Goal: Task Accomplishment & Management: Manage account settings

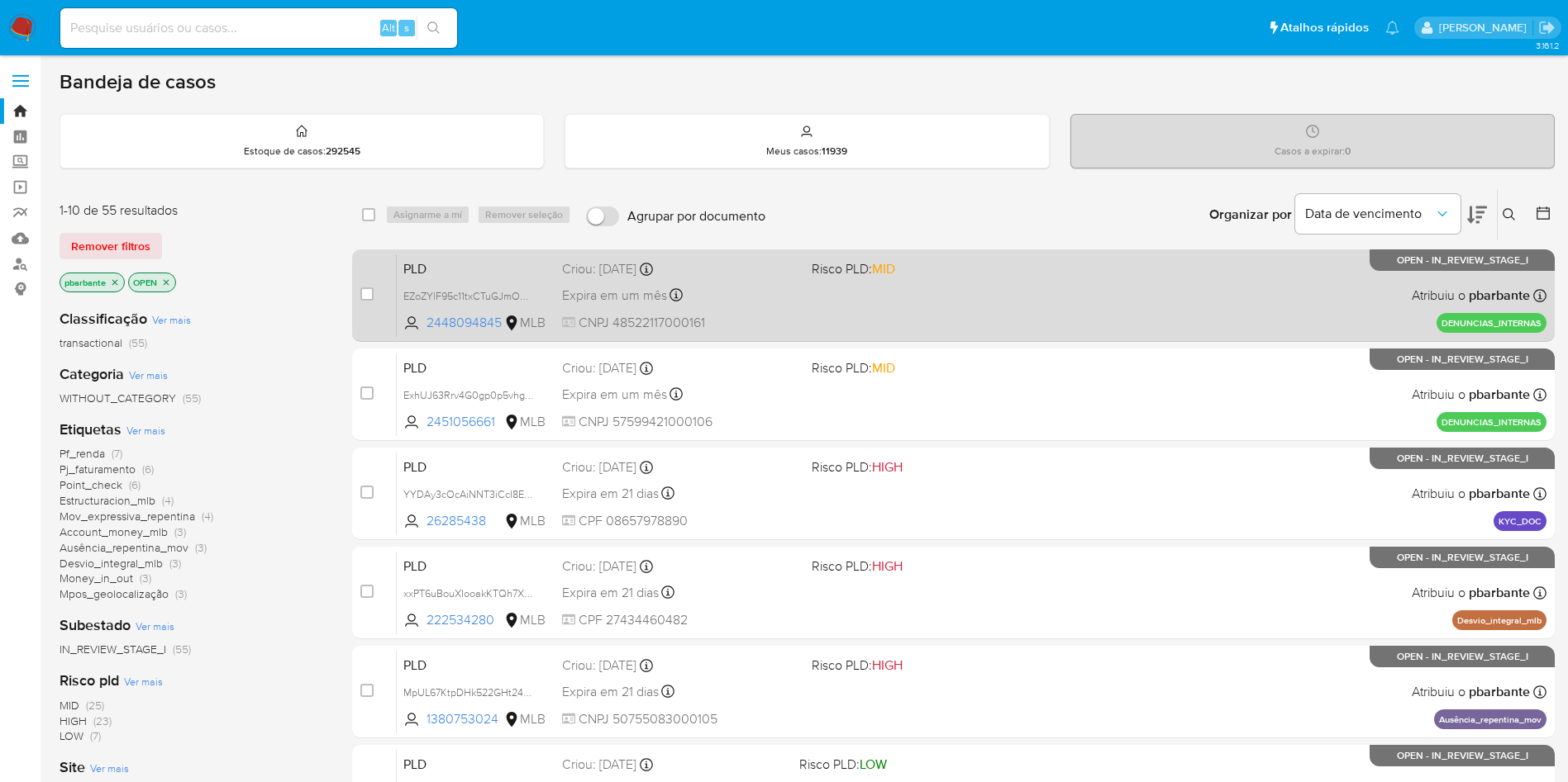
click at [795, 262] on div "PLD EZoZYlF95c11txCTuGJmOCAl 2448094845 MLB Risco PLD: MID Criou: 03/10/2025 Cr…" at bounding box center [971, 295] width 1149 height 84
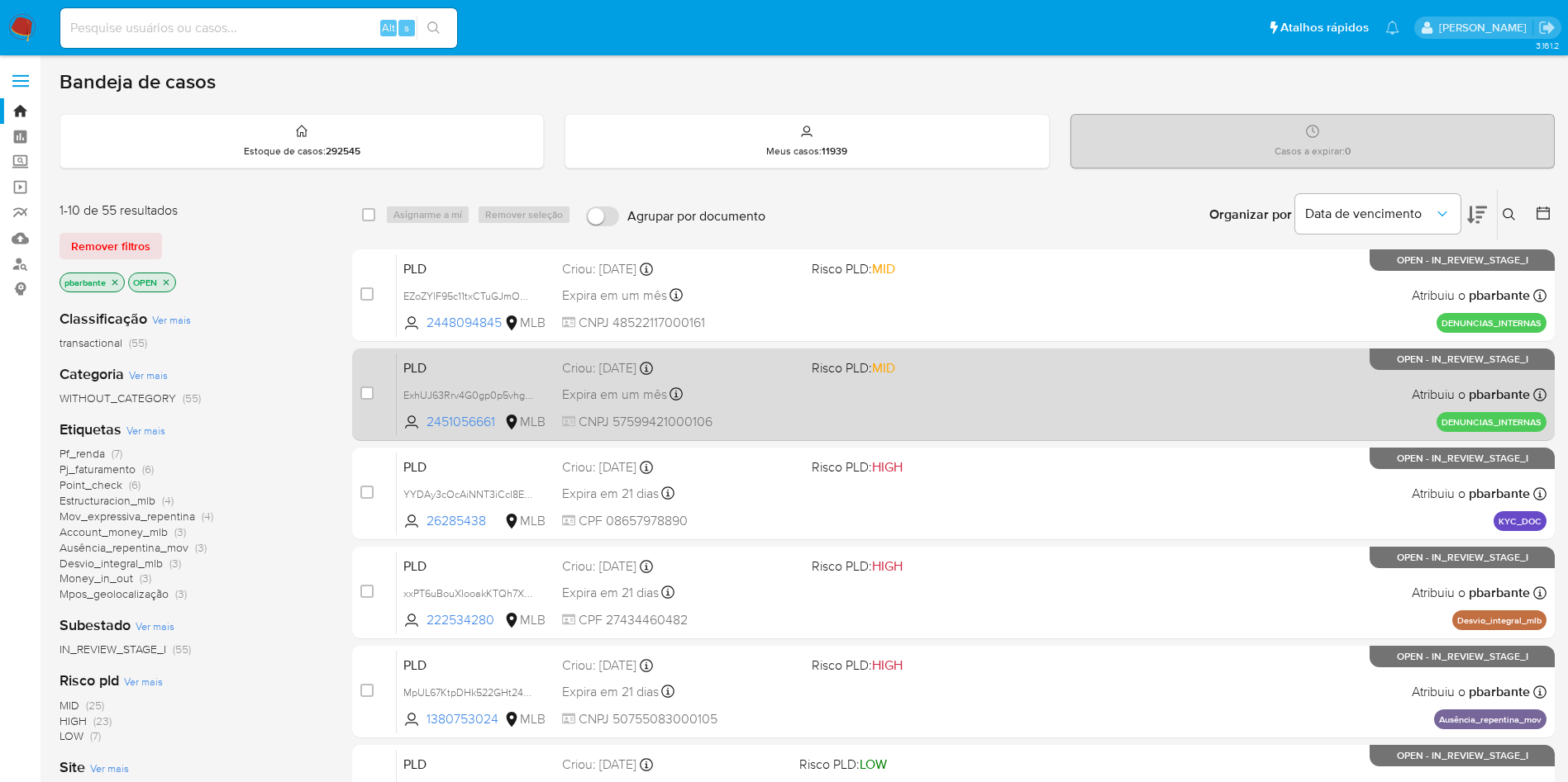
click at [798, 377] on div "Criou: 03/10/2025 Criou: 03/10/2025 14:48:49" at bounding box center [680, 369] width 236 height 19
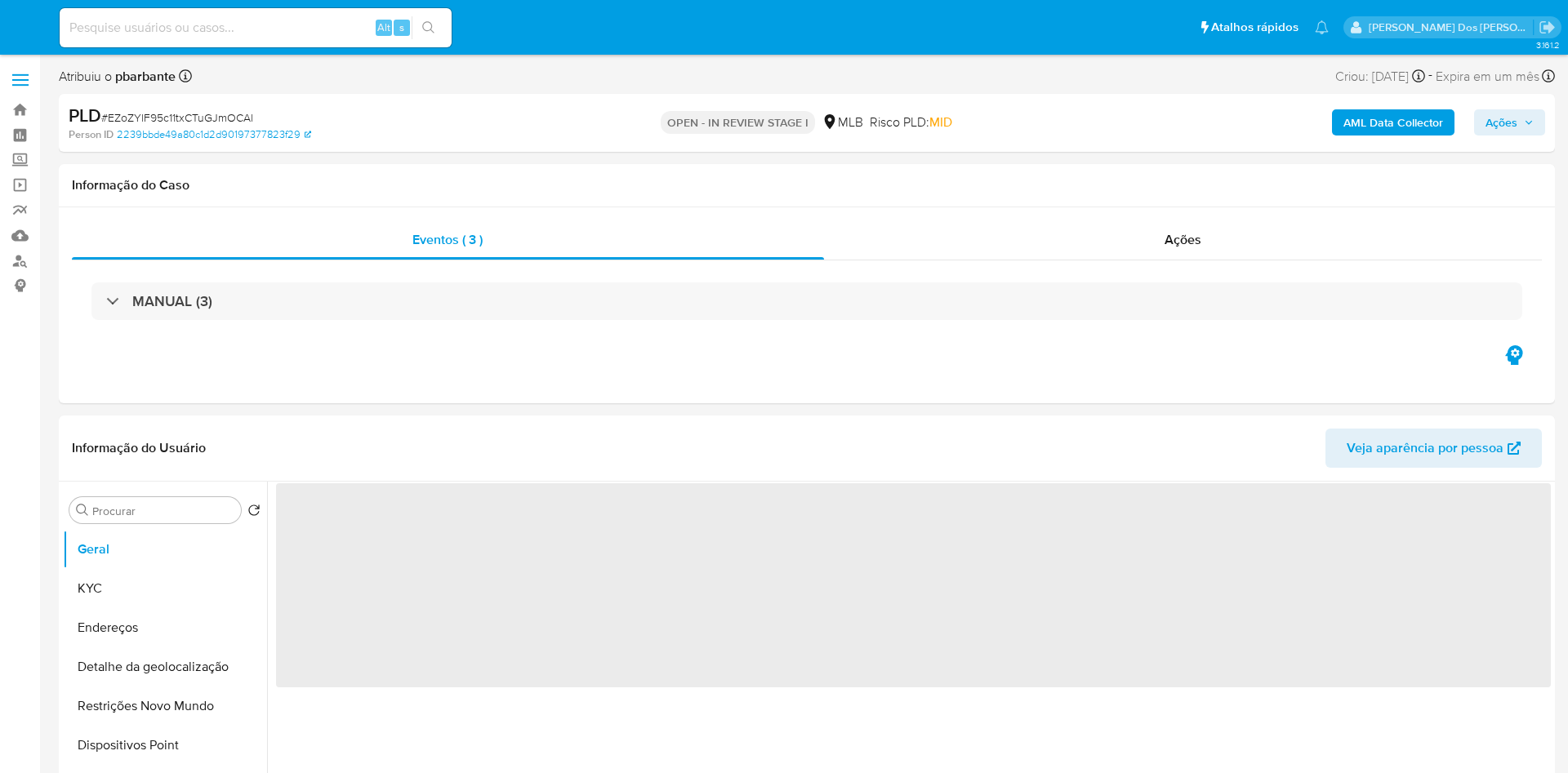
select select "10"
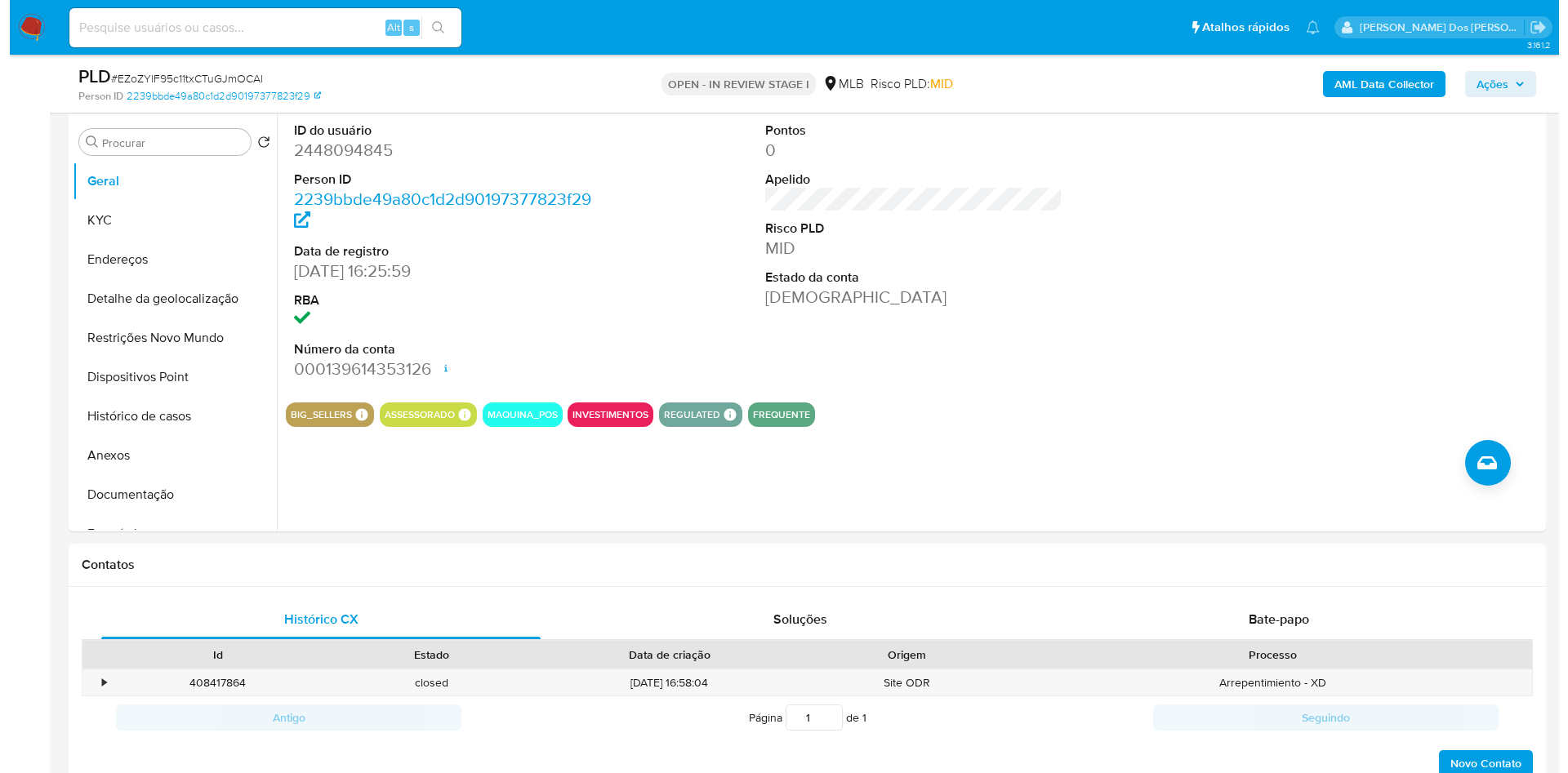
scroll to position [309, 0]
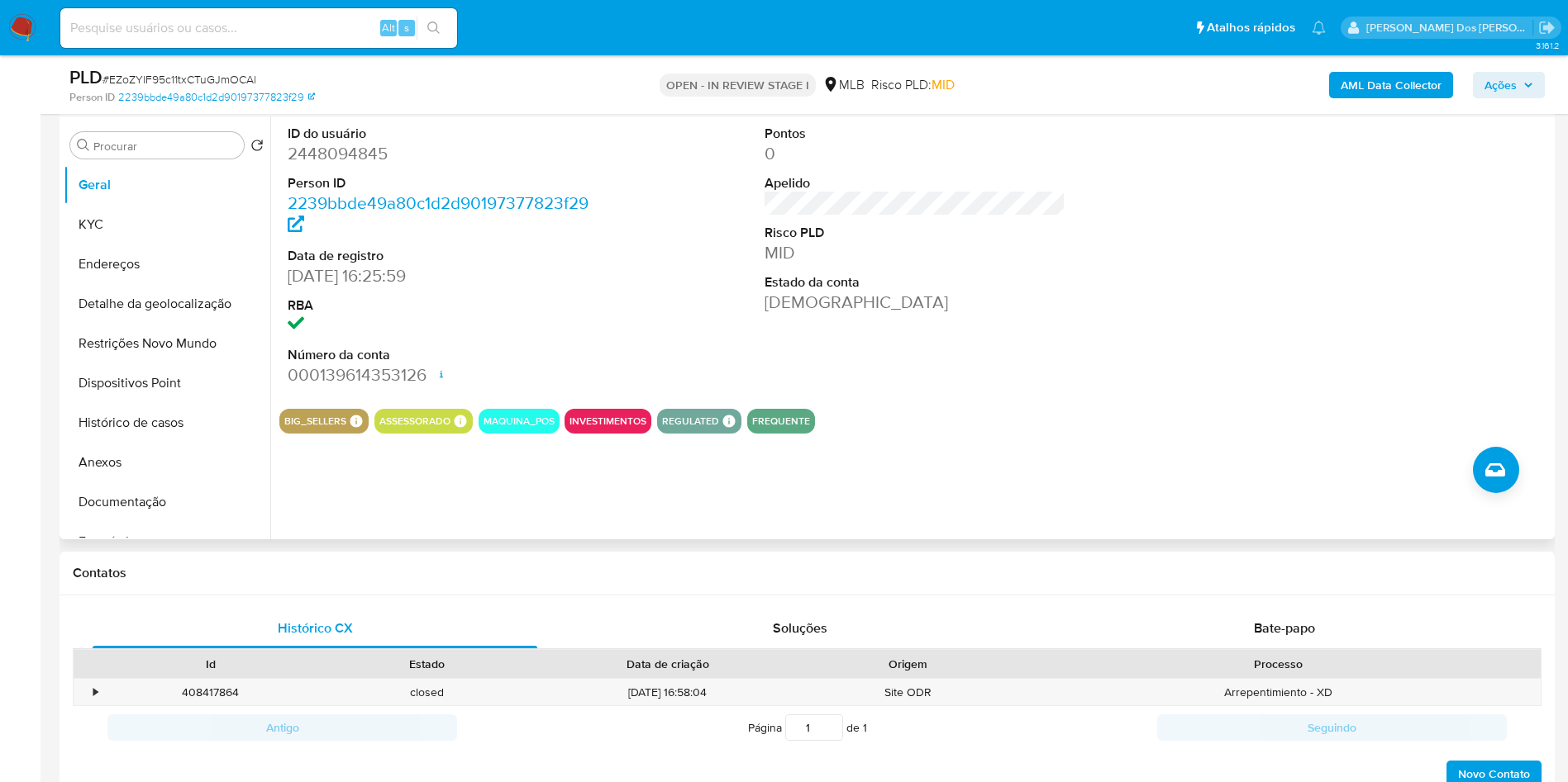
click at [361, 143] on dt "ID do usuário" at bounding box center [438, 133] width 302 height 19
click at [352, 165] on dd "2448094845" at bounding box center [438, 153] width 302 height 23
copy dd "2448094845"
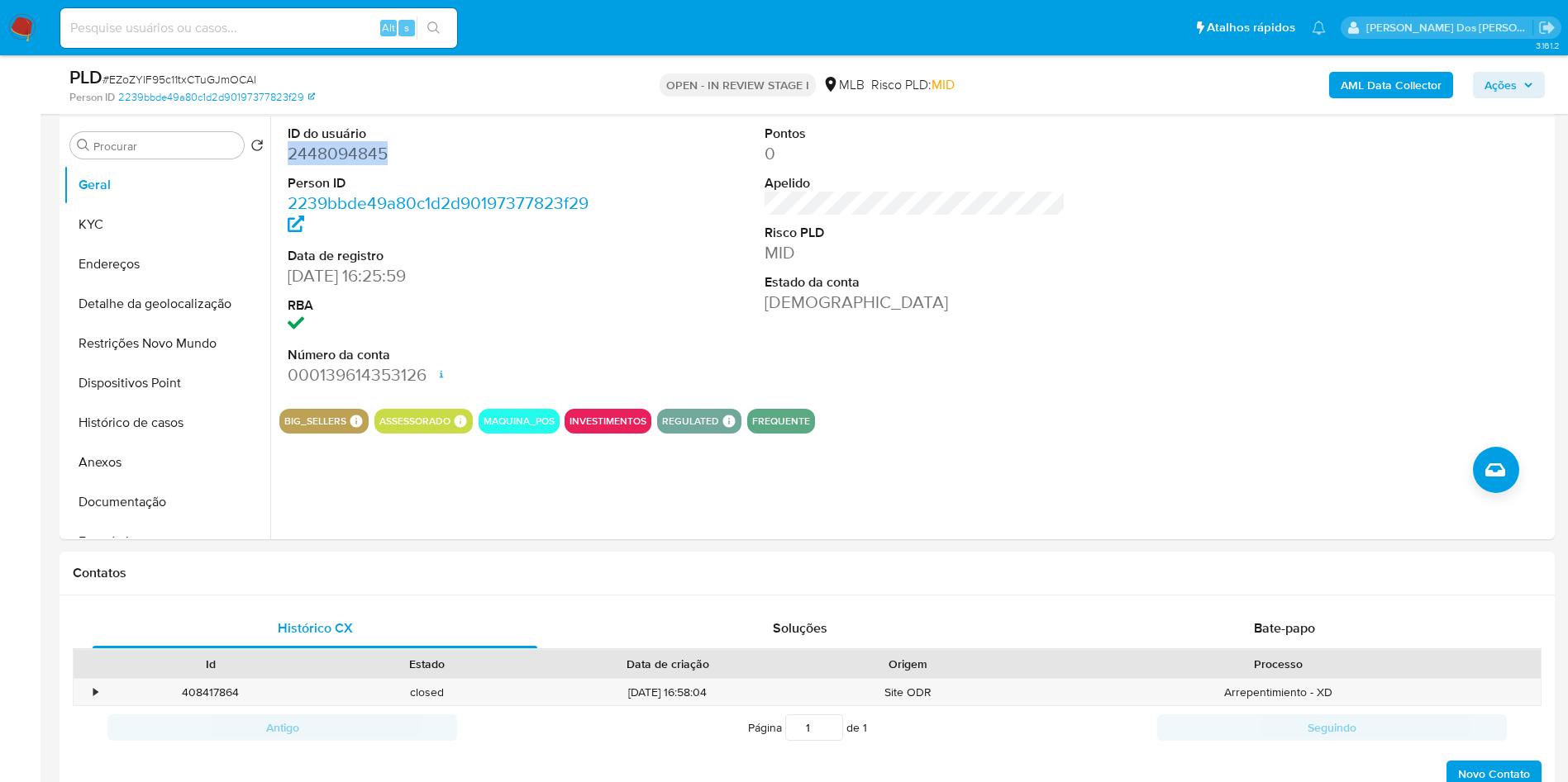
click at [1391, 95] on b "AML Data Collector" at bounding box center [1391, 86] width 101 height 26
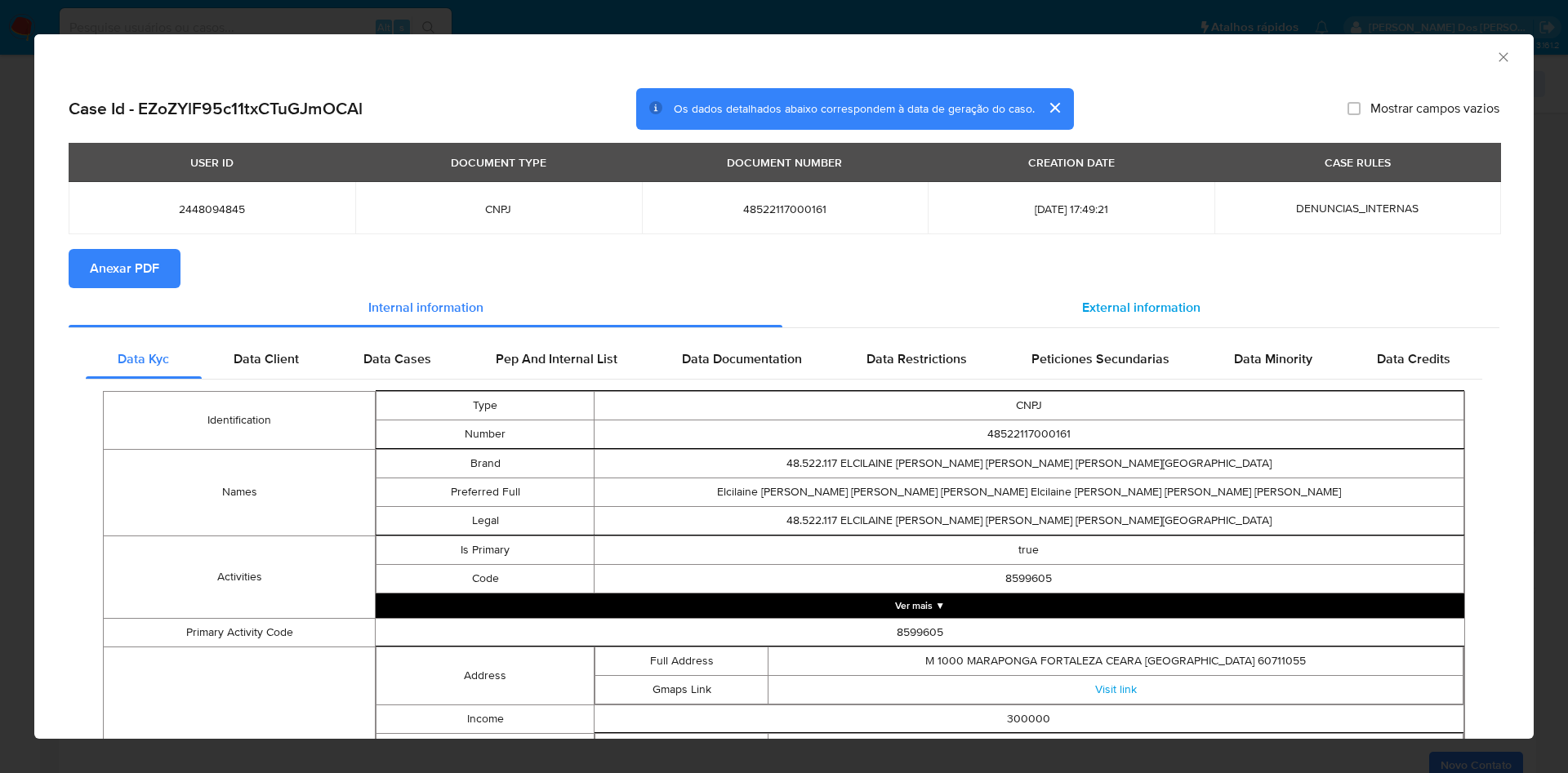
click at [1137, 324] on div "External information" at bounding box center [1141, 308] width 717 height 39
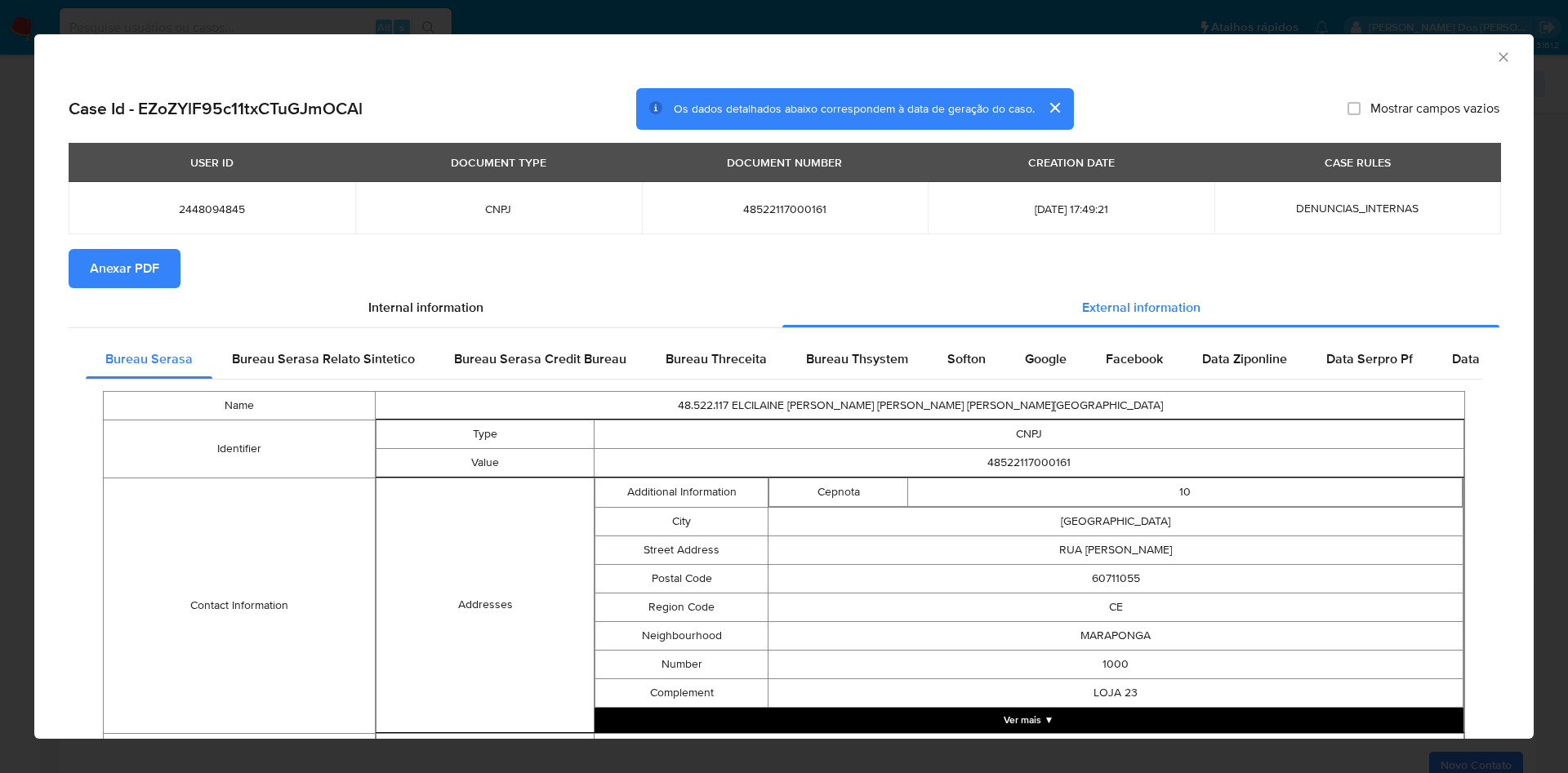
click at [119, 269] on span "Anexar PDF" at bounding box center [125, 268] width 70 height 36
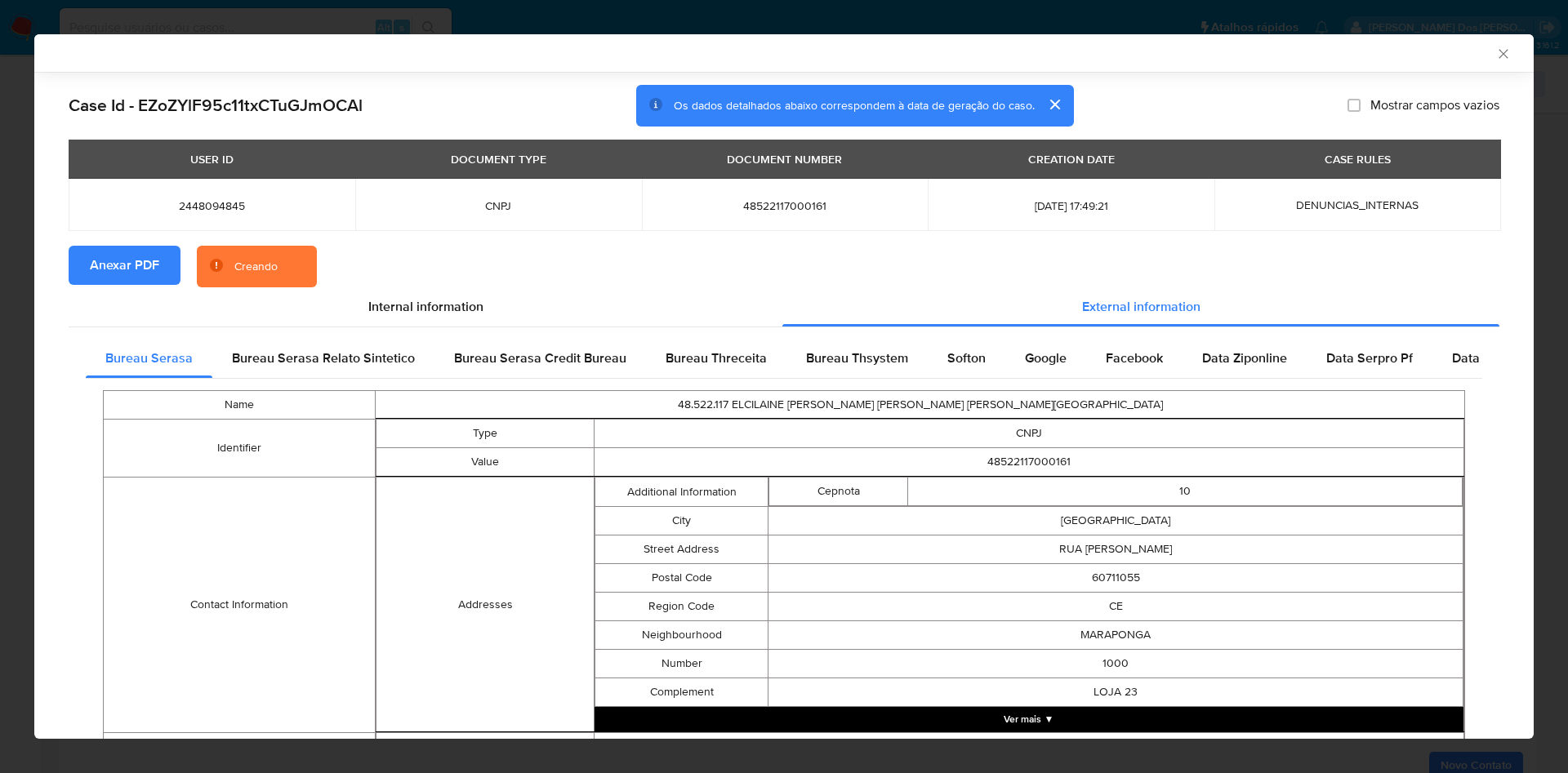
scroll to position [540, 0]
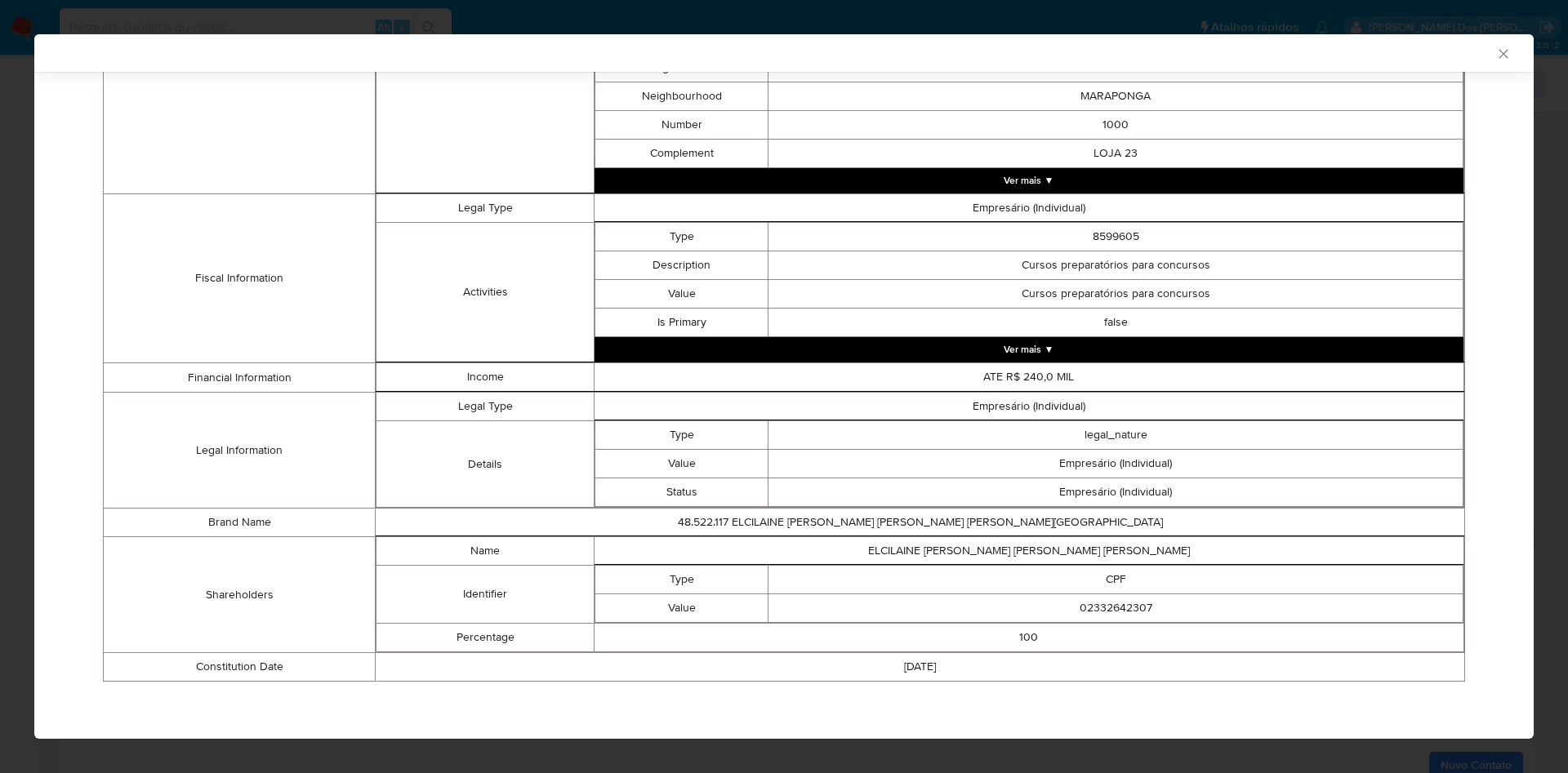
click at [1122, 606] on td "02332642307" at bounding box center [1116, 608] width 695 height 29
copy td "02332642307"
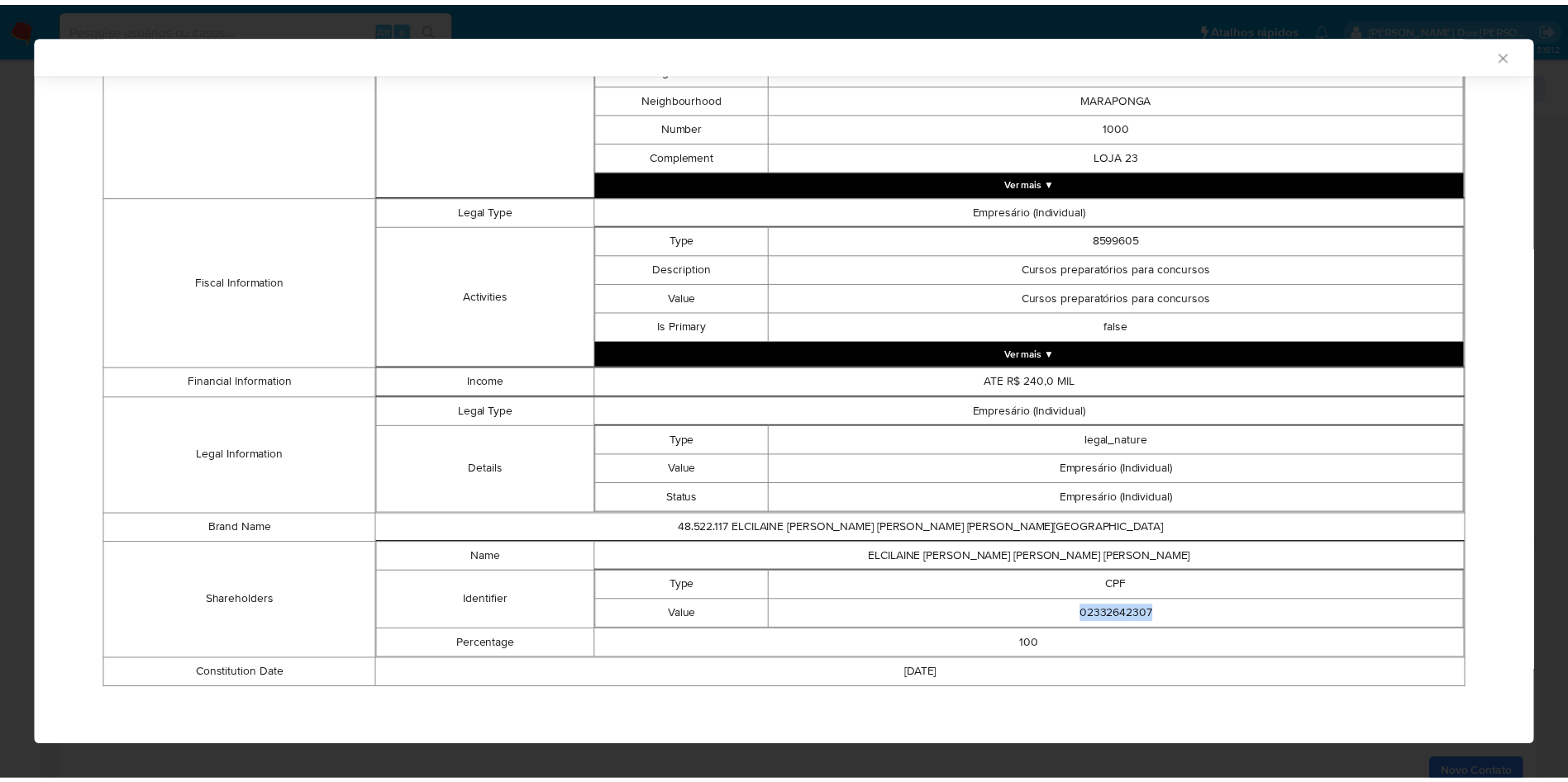
scroll to position [544, 0]
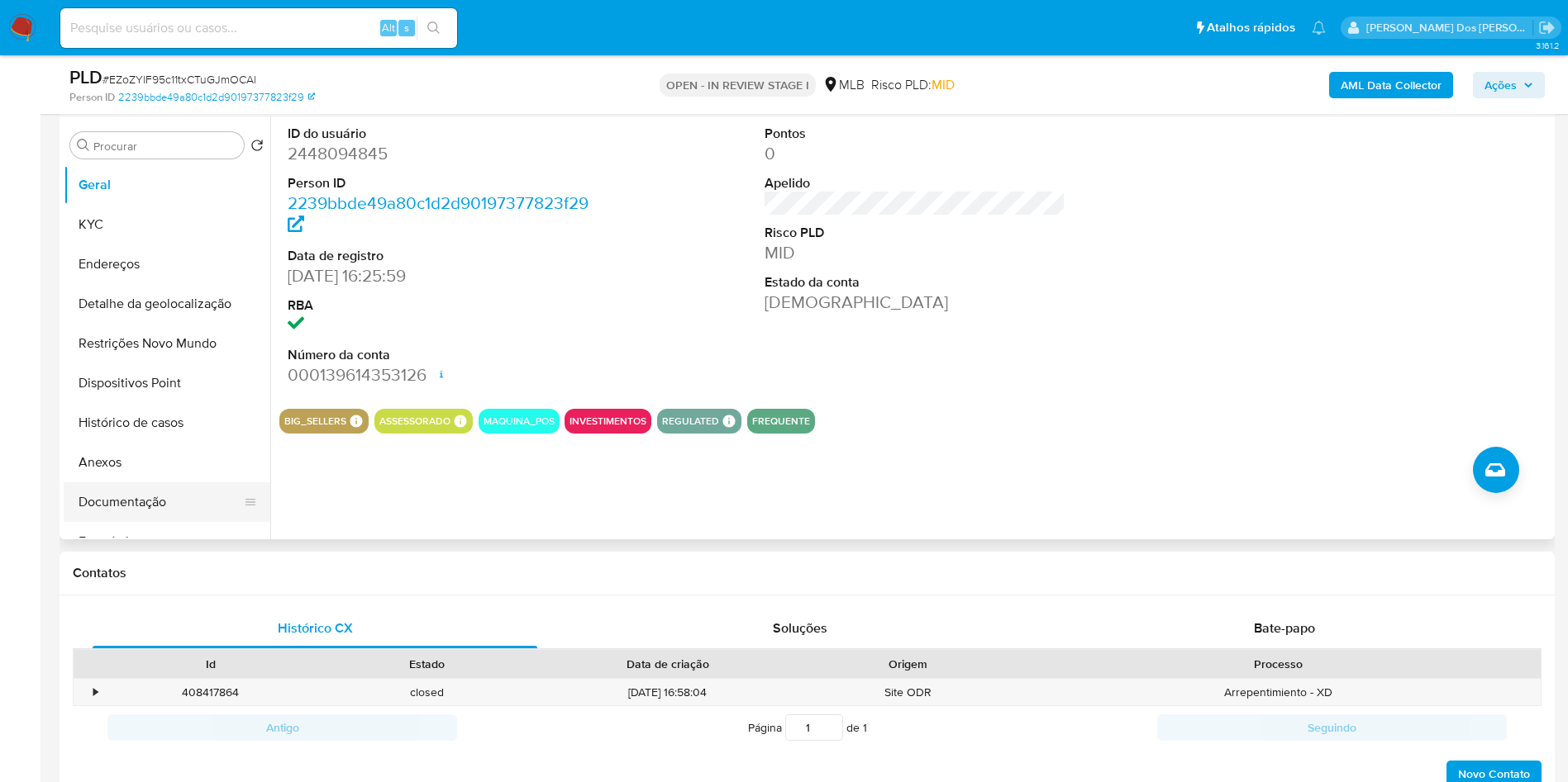
click at [180, 522] on button "Documentação" at bounding box center [160, 502] width 193 height 40
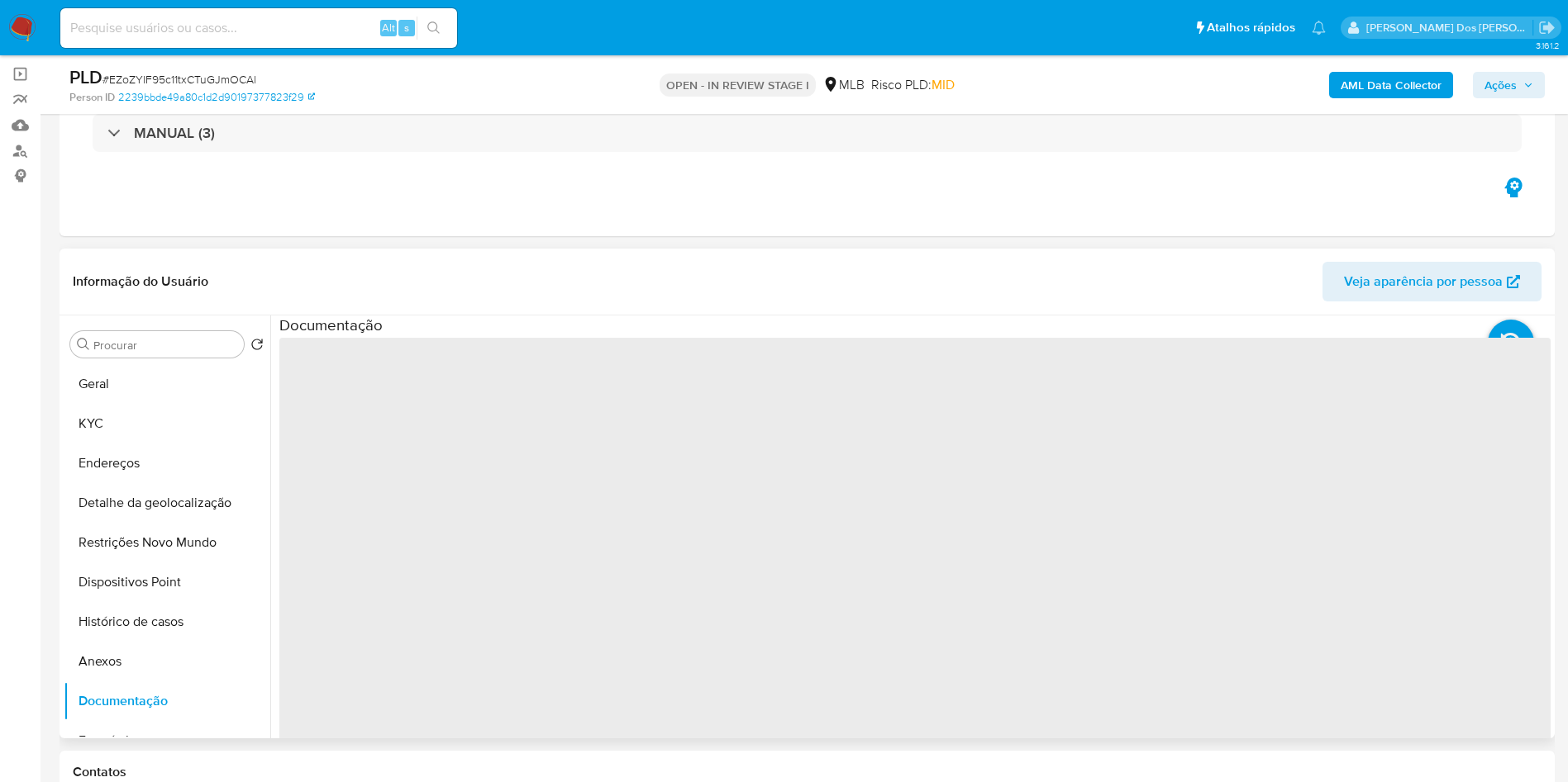
scroll to position [112, 0]
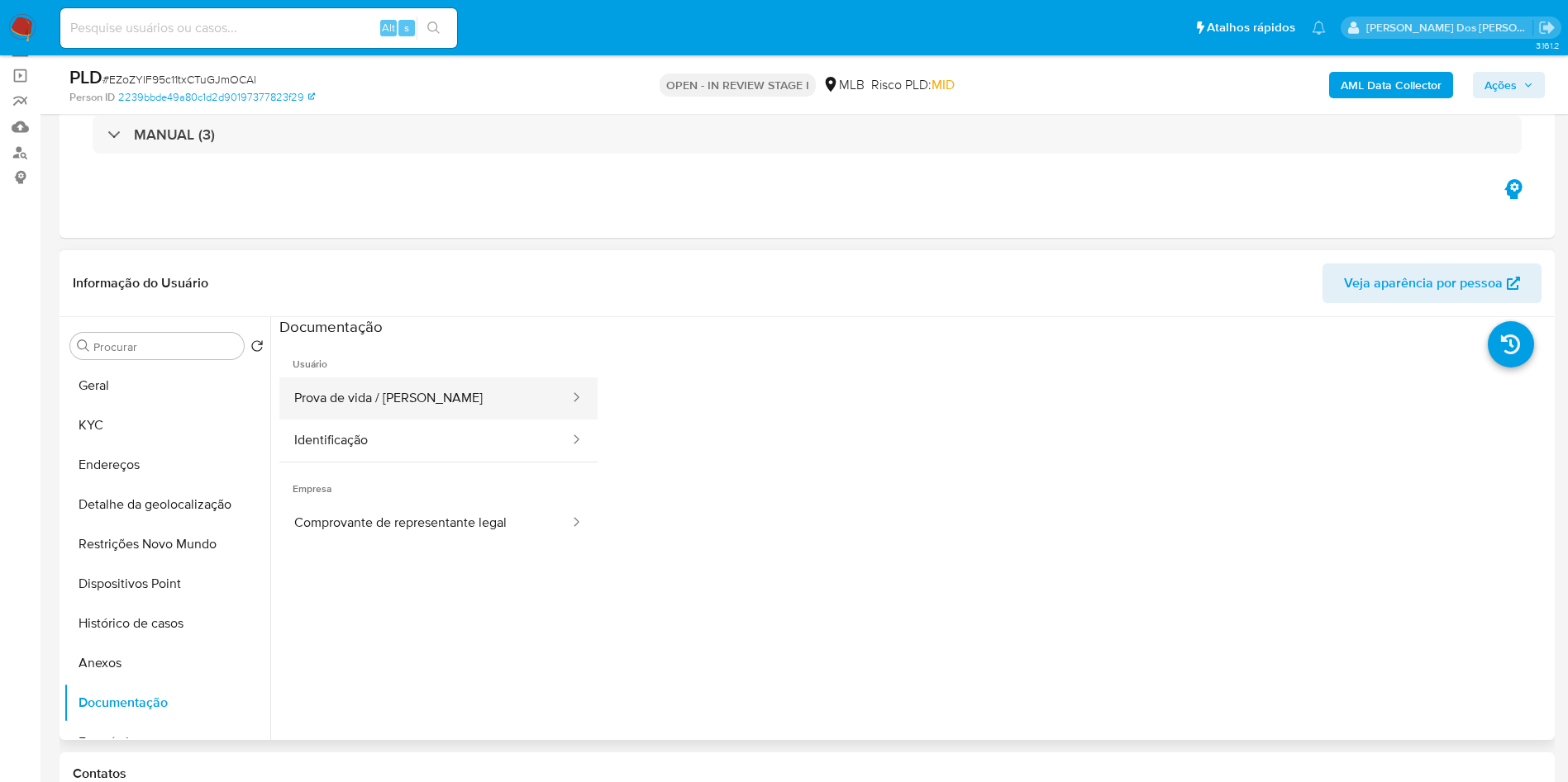
click at [473, 420] on button "Prova de vida / Selfie" at bounding box center [425, 398] width 292 height 42
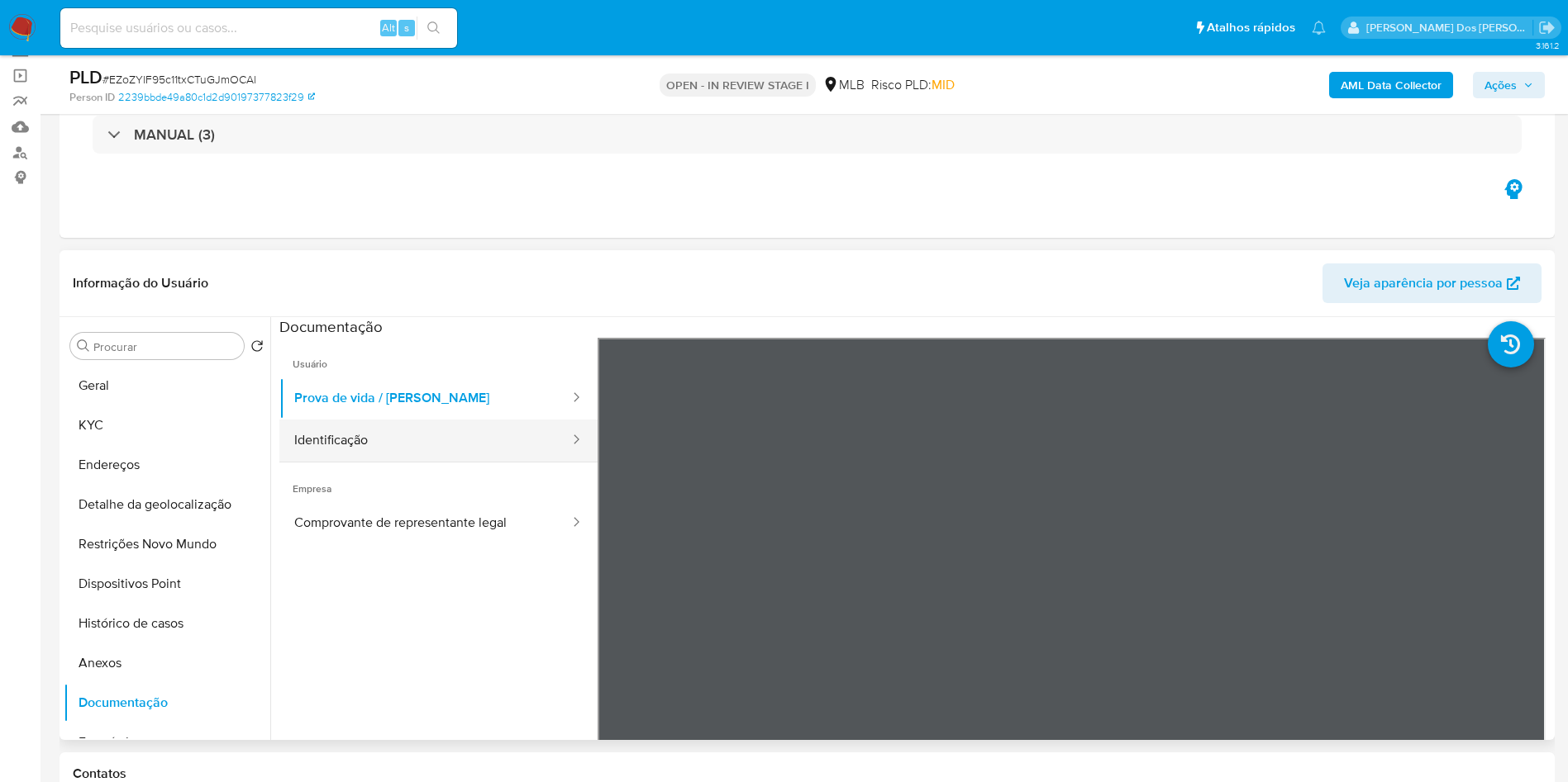
click at [445, 462] on button "Identificação" at bounding box center [425, 441] width 292 height 42
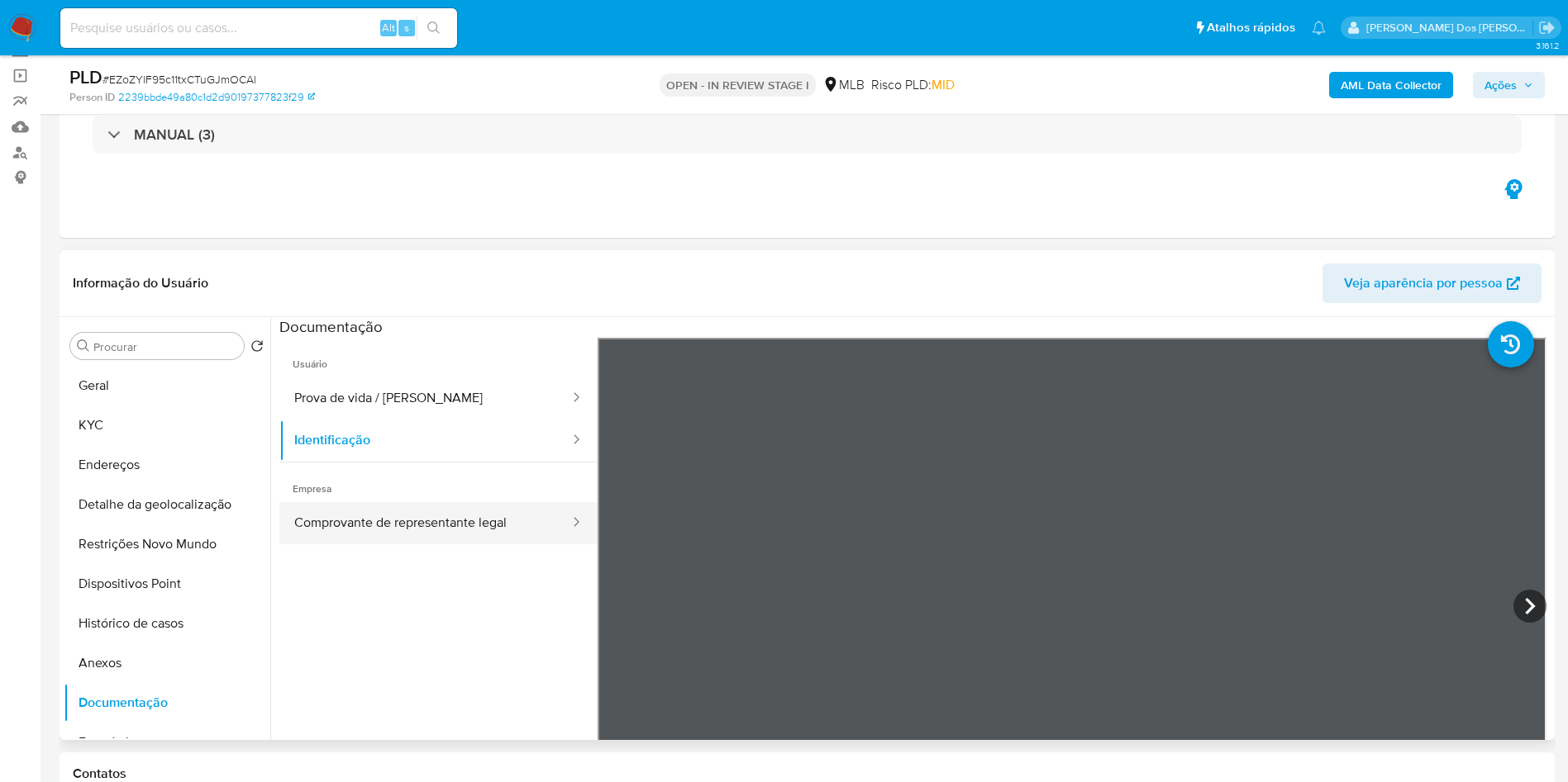
click at [434, 545] on button "Comprovante de representante legal" at bounding box center [425, 524] width 292 height 42
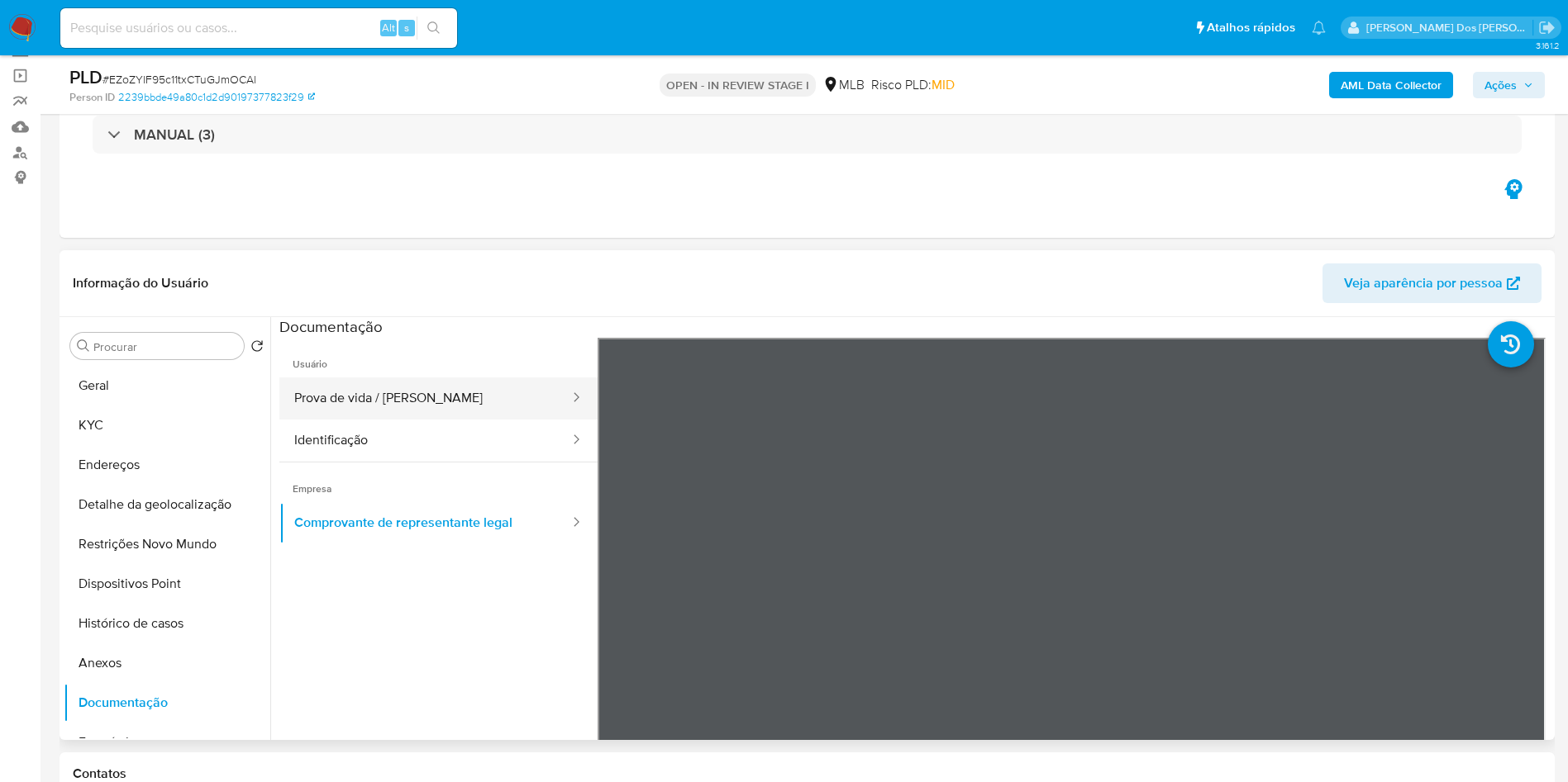
click at [459, 420] on button "Prova de vida / Selfie" at bounding box center [425, 398] width 292 height 42
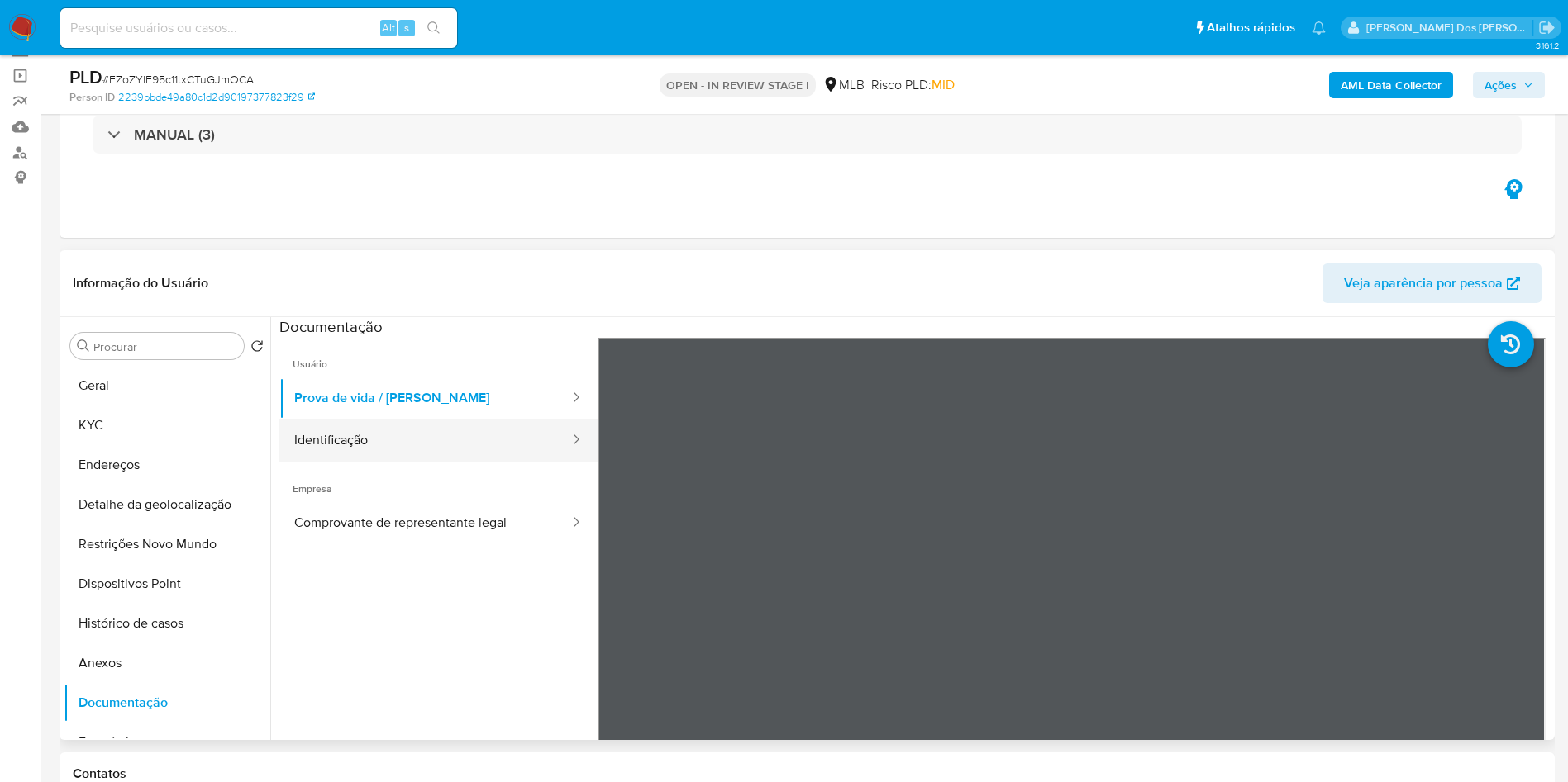
click at [452, 446] on button "Identificação" at bounding box center [425, 441] width 292 height 42
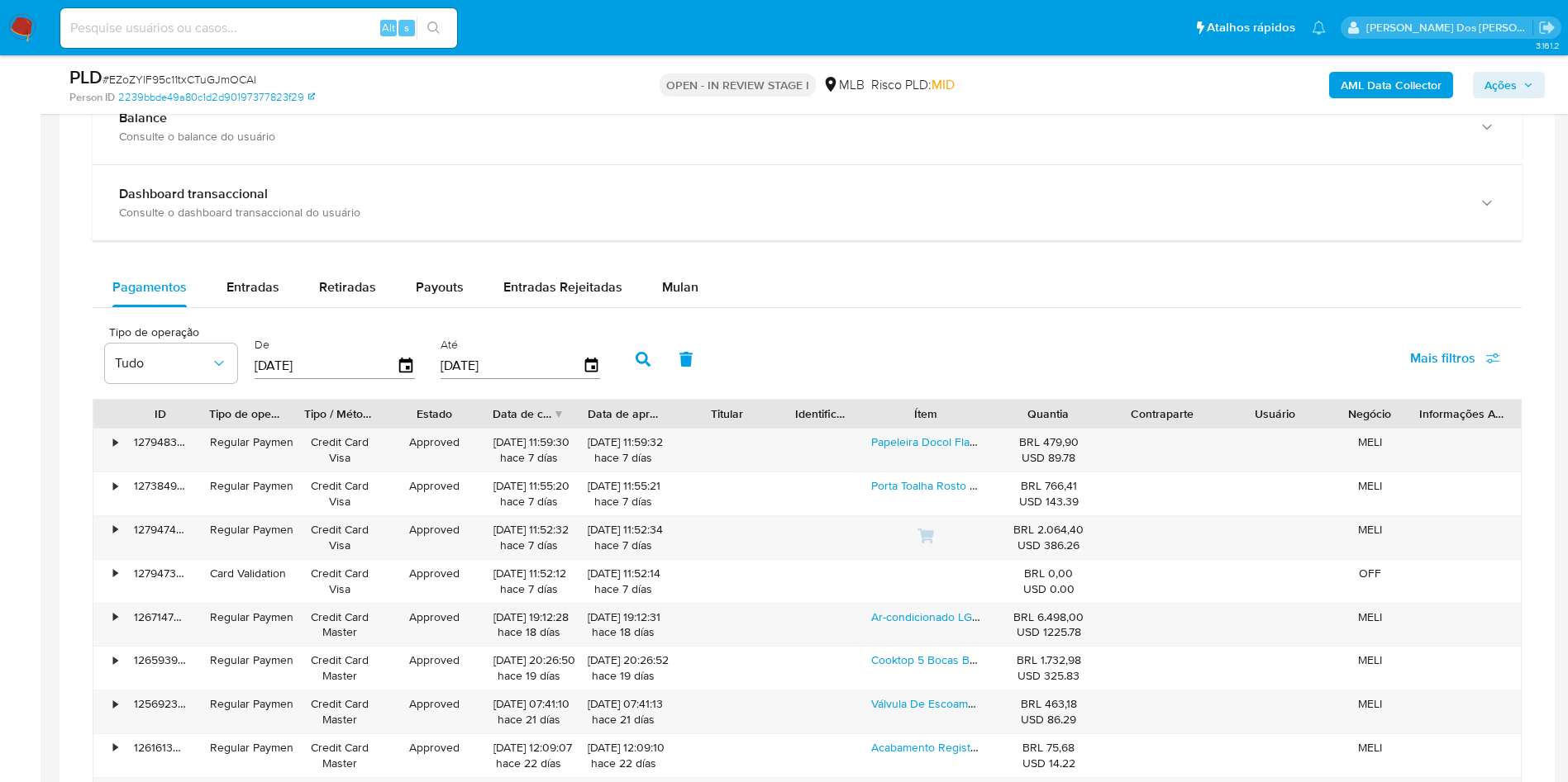
scroll to position [1040, 0]
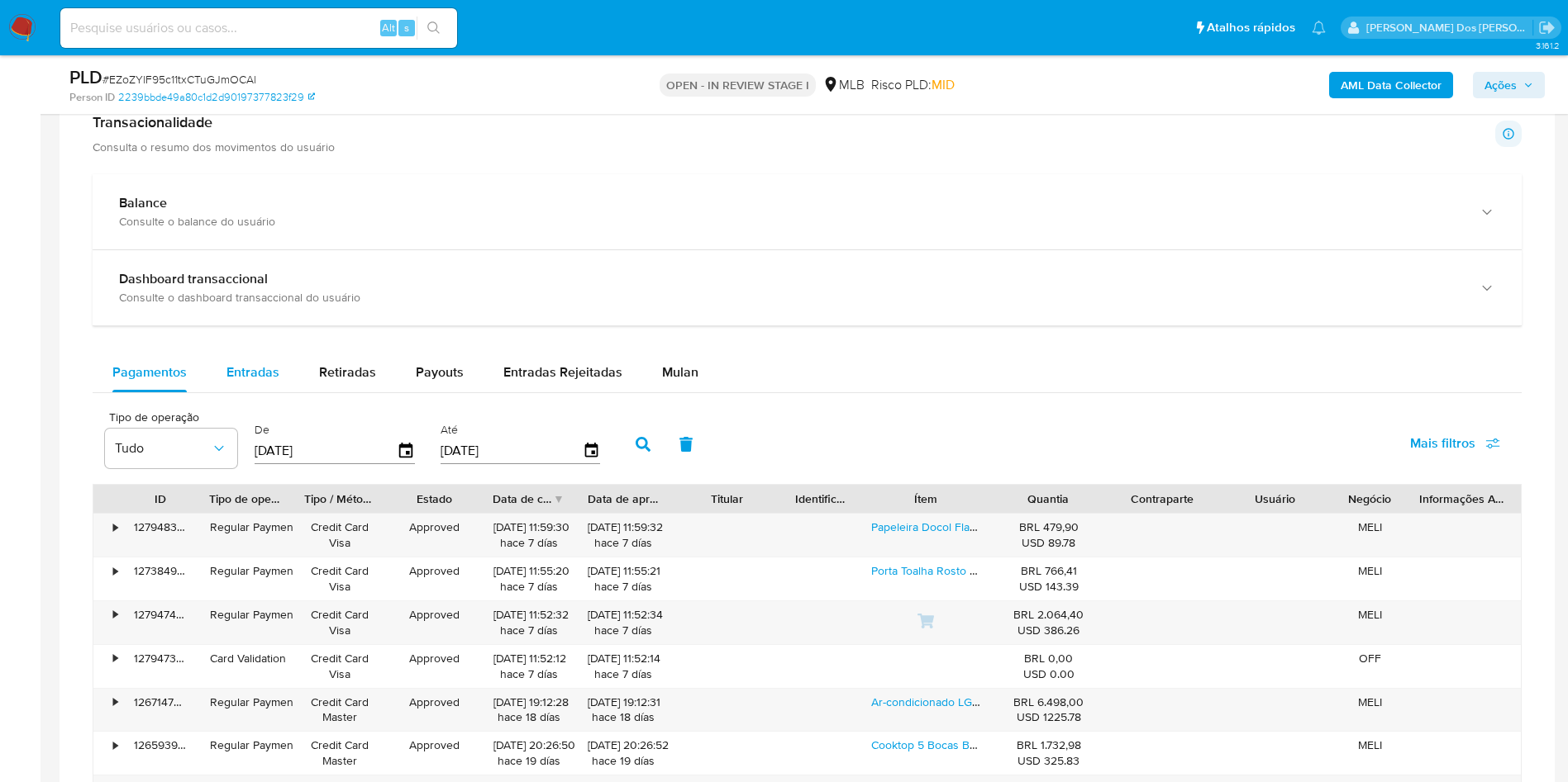
click at [250, 392] on div "Entradas" at bounding box center [253, 372] width 53 height 40
select select "10"
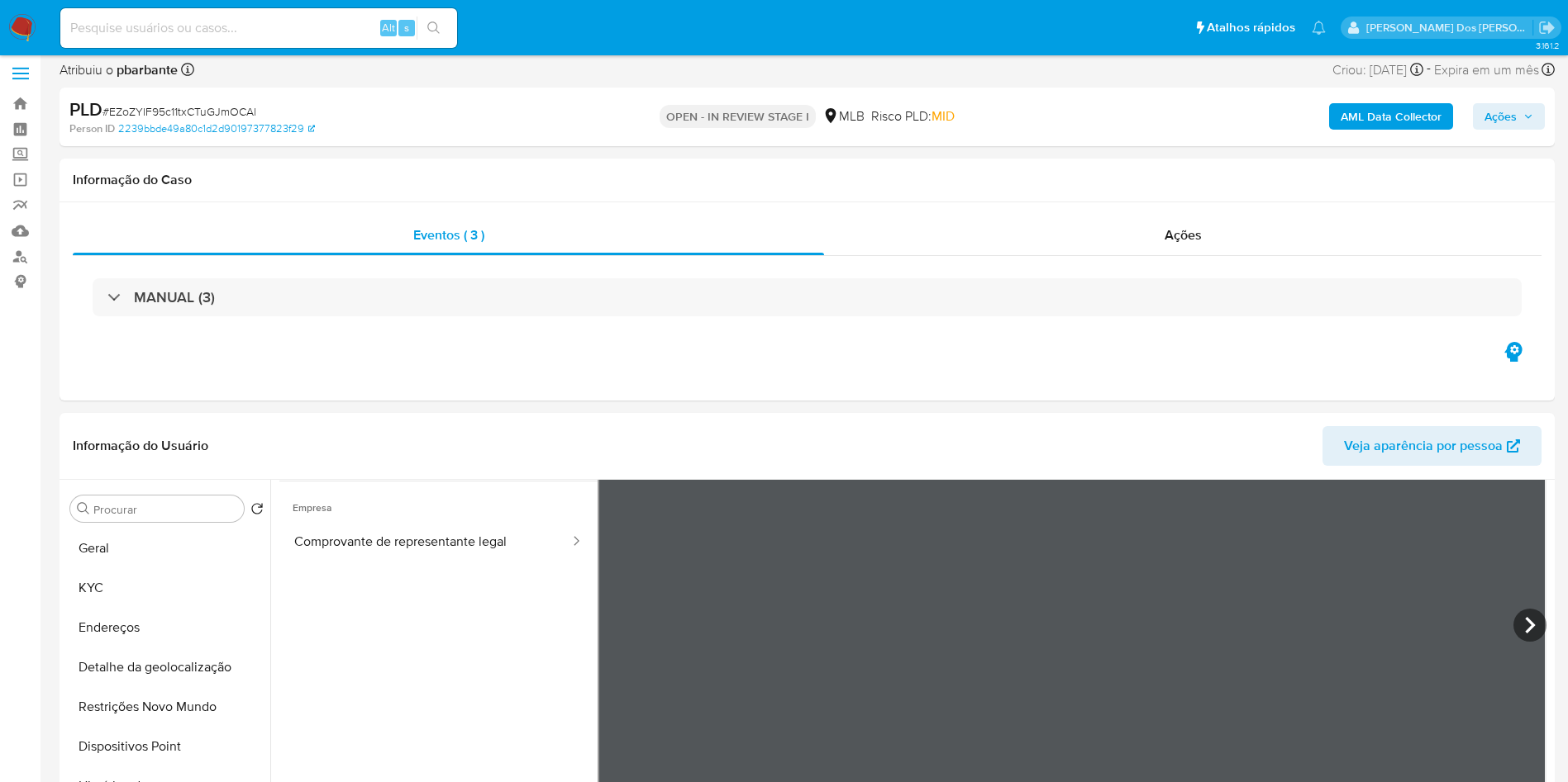
scroll to position [0, 0]
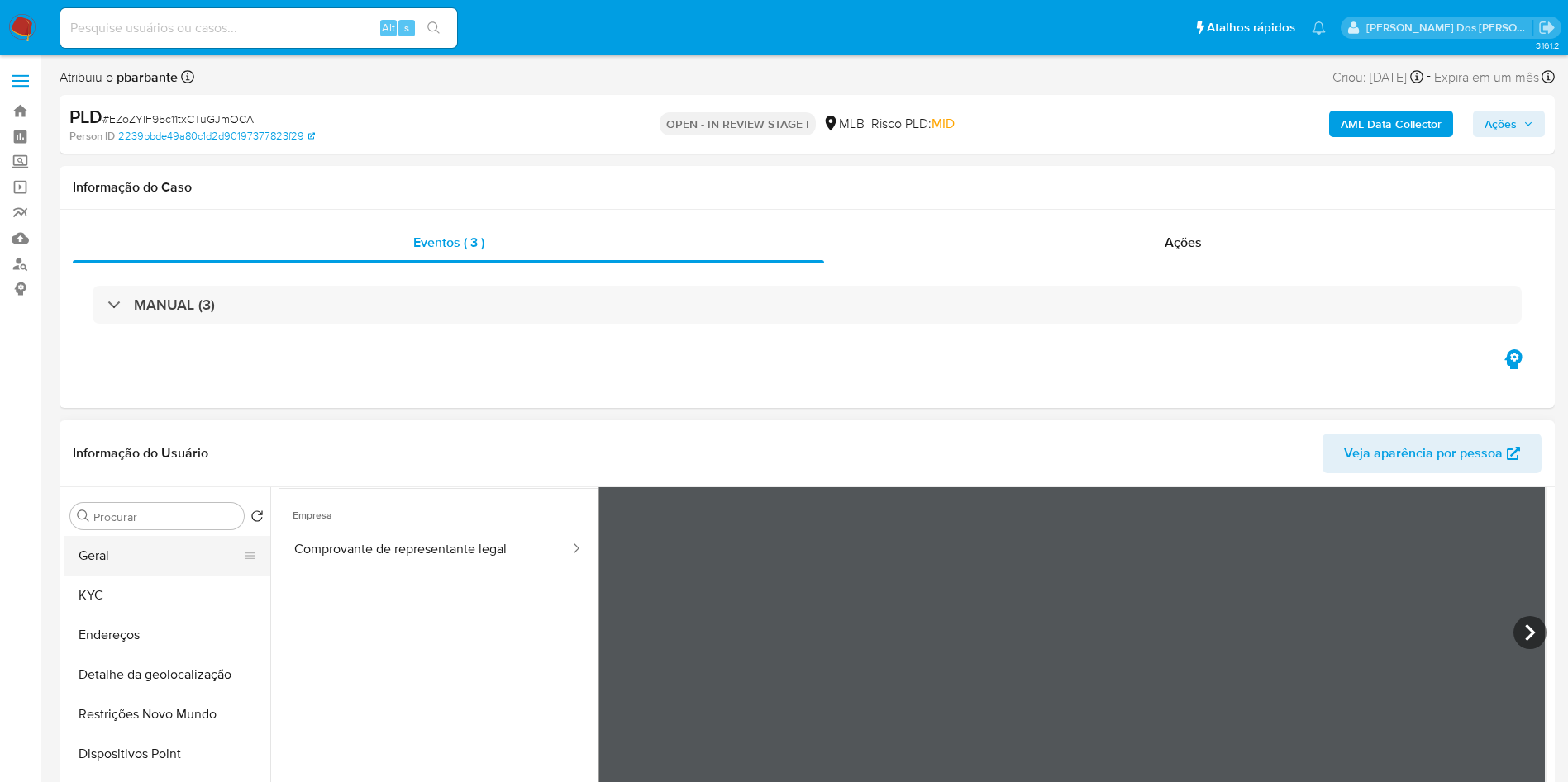
click at [126, 565] on button "Geral" at bounding box center [160, 555] width 193 height 40
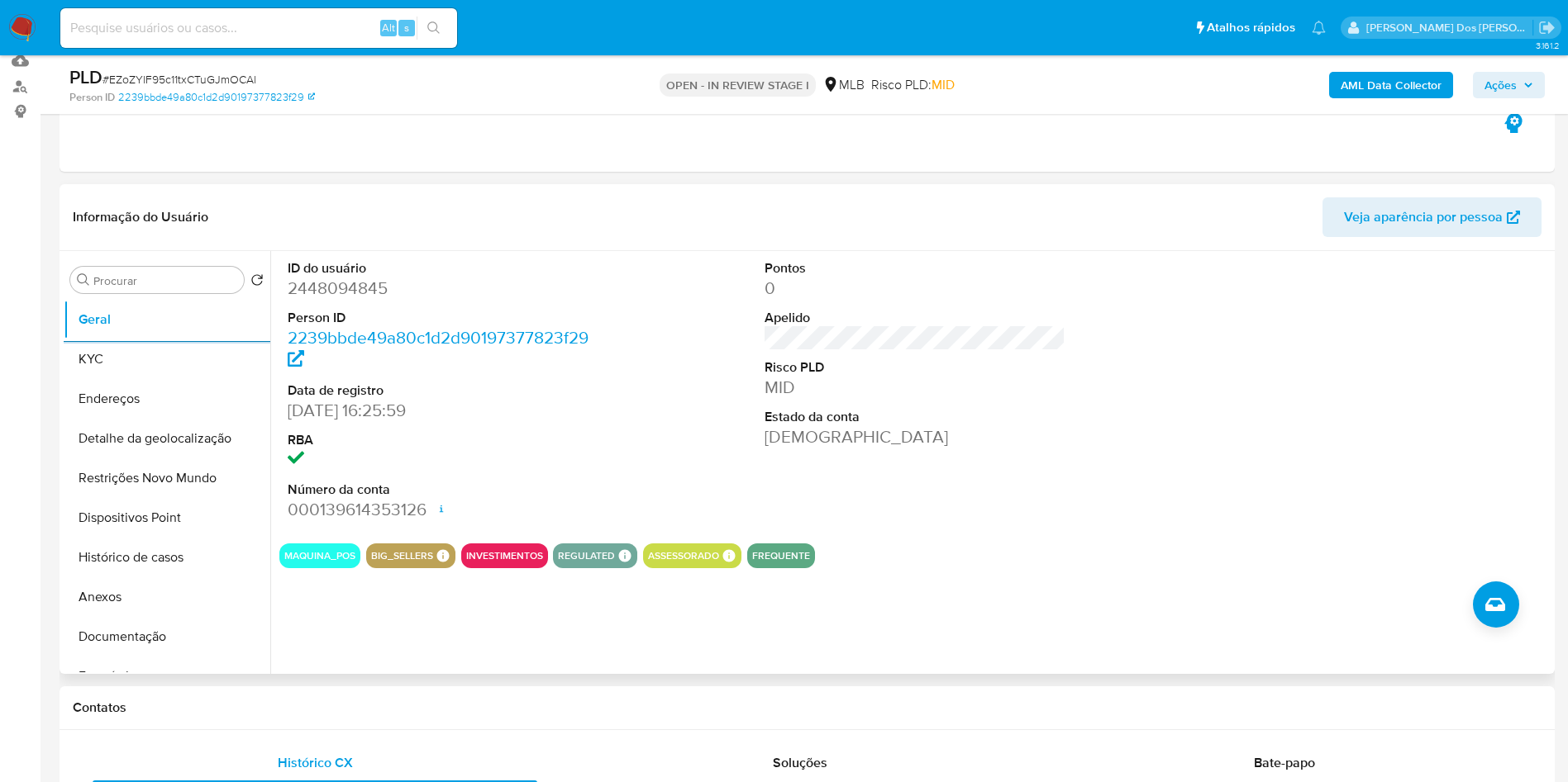
scroll to position [176, 0]
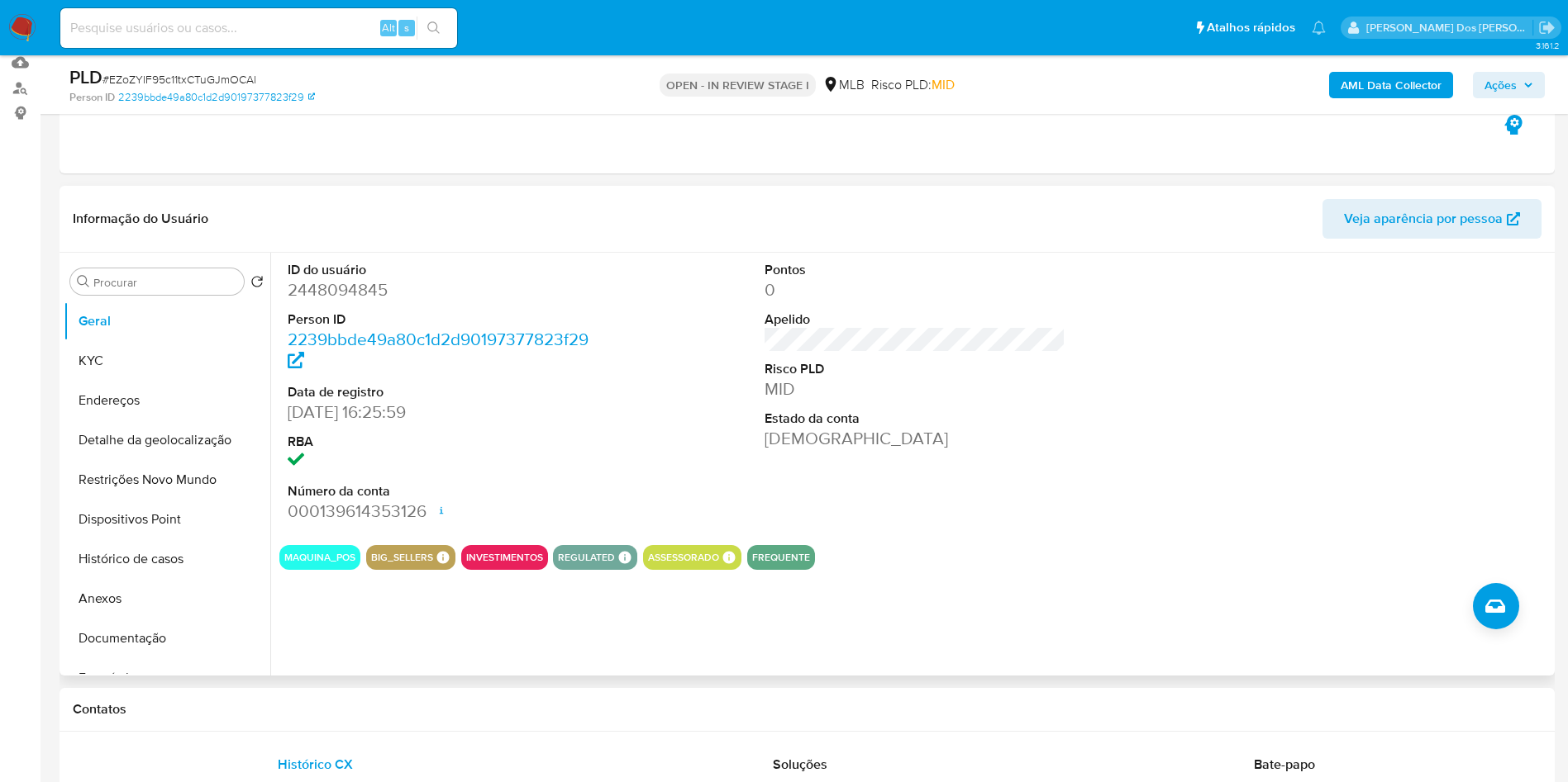
copy td "02332642307"
click at [94, 381] on button "KYC" at bounding box center [160, 361] width 193 height 40
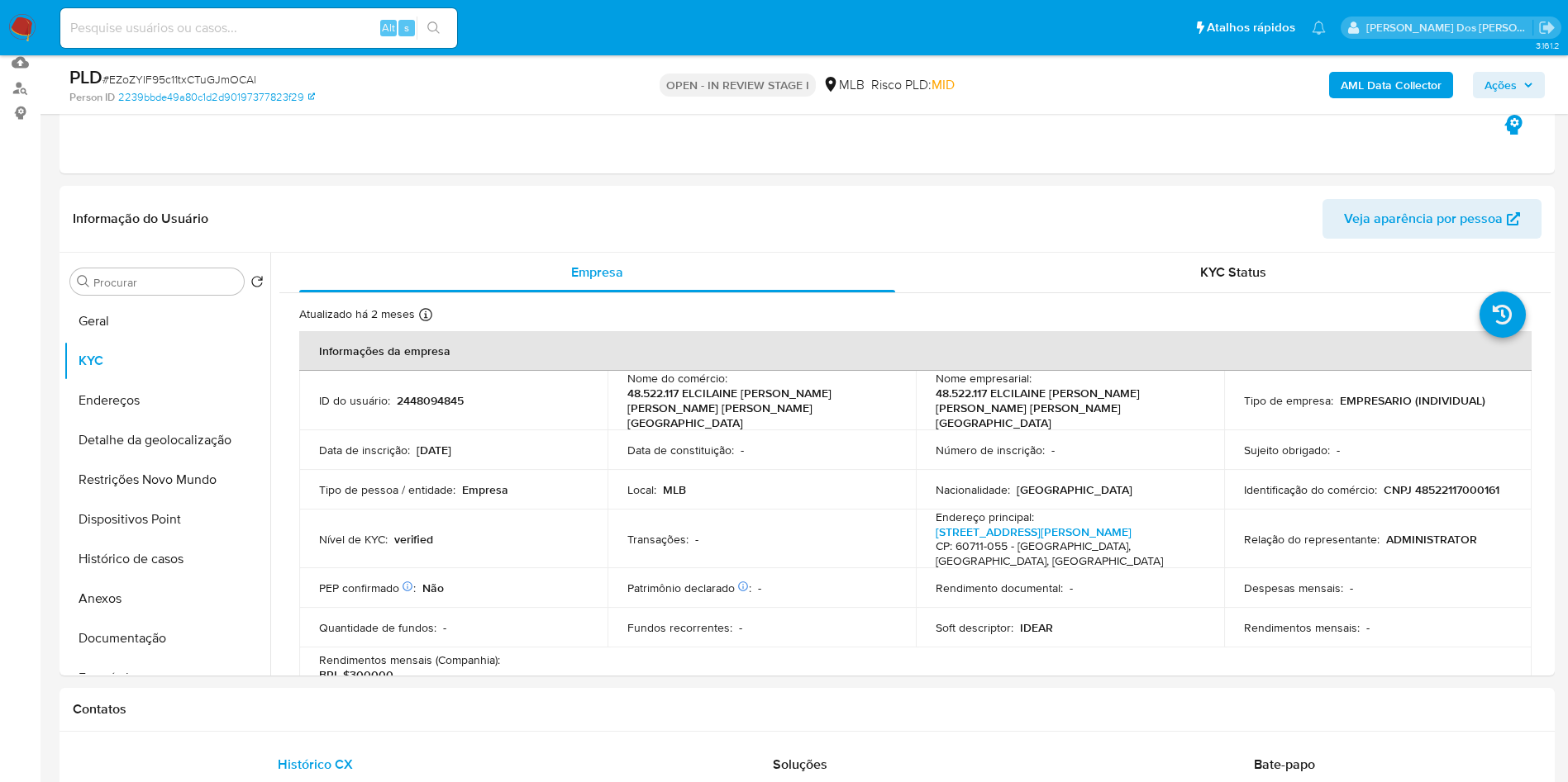
copy td "02332642307"
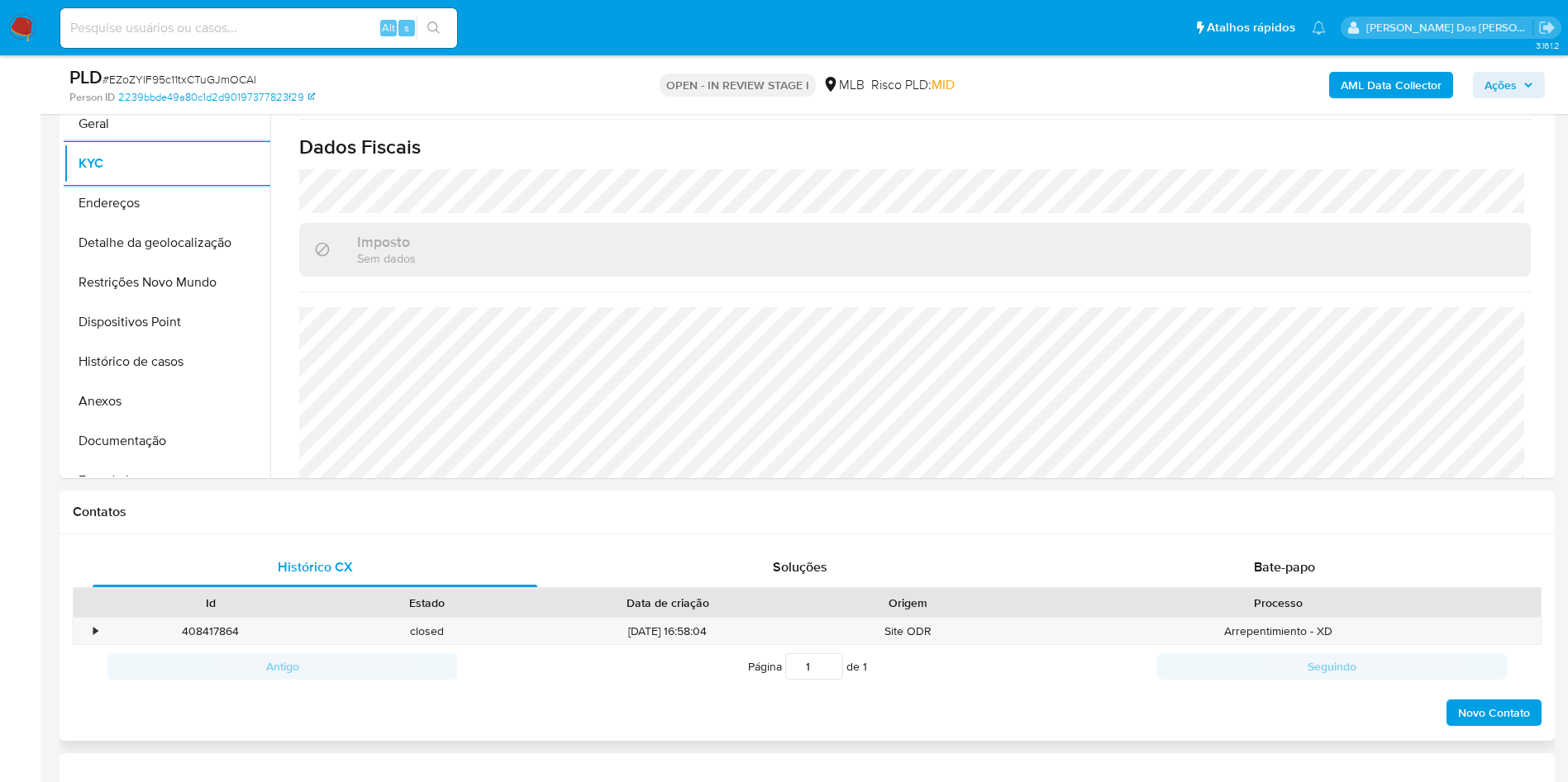
scroll to position [374, 0]
copy td "02332642307"
click at [177, 262] on button "Detalhe da geolocalização" at bounding box center [160, 242] width 193 height 40
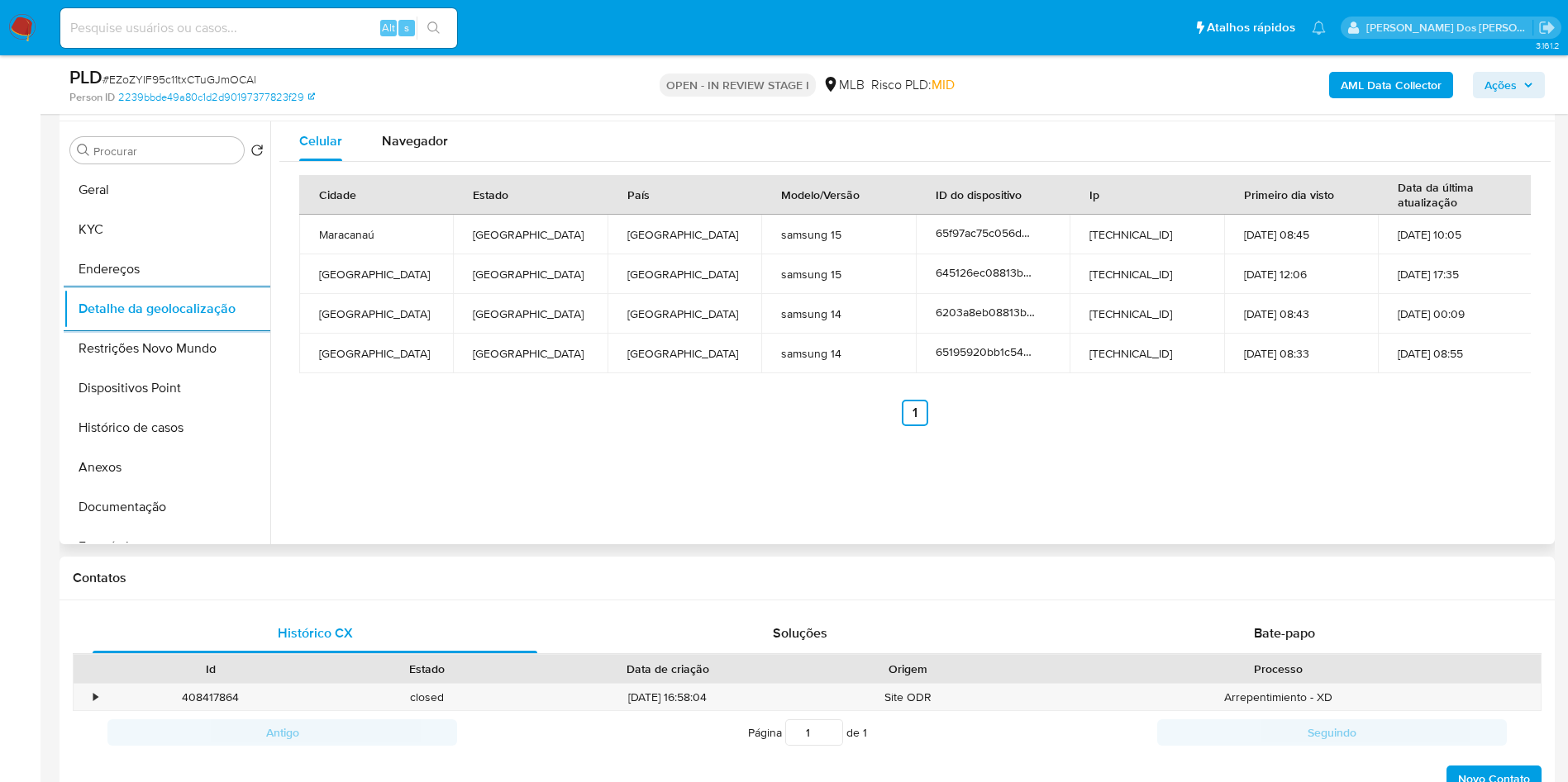
scroll to position [307, 0]
copy td "02332642307"
click at [164, 369] on button "Restrições Novo Mundo" at bounding box center [160, 349] width 193 height 40
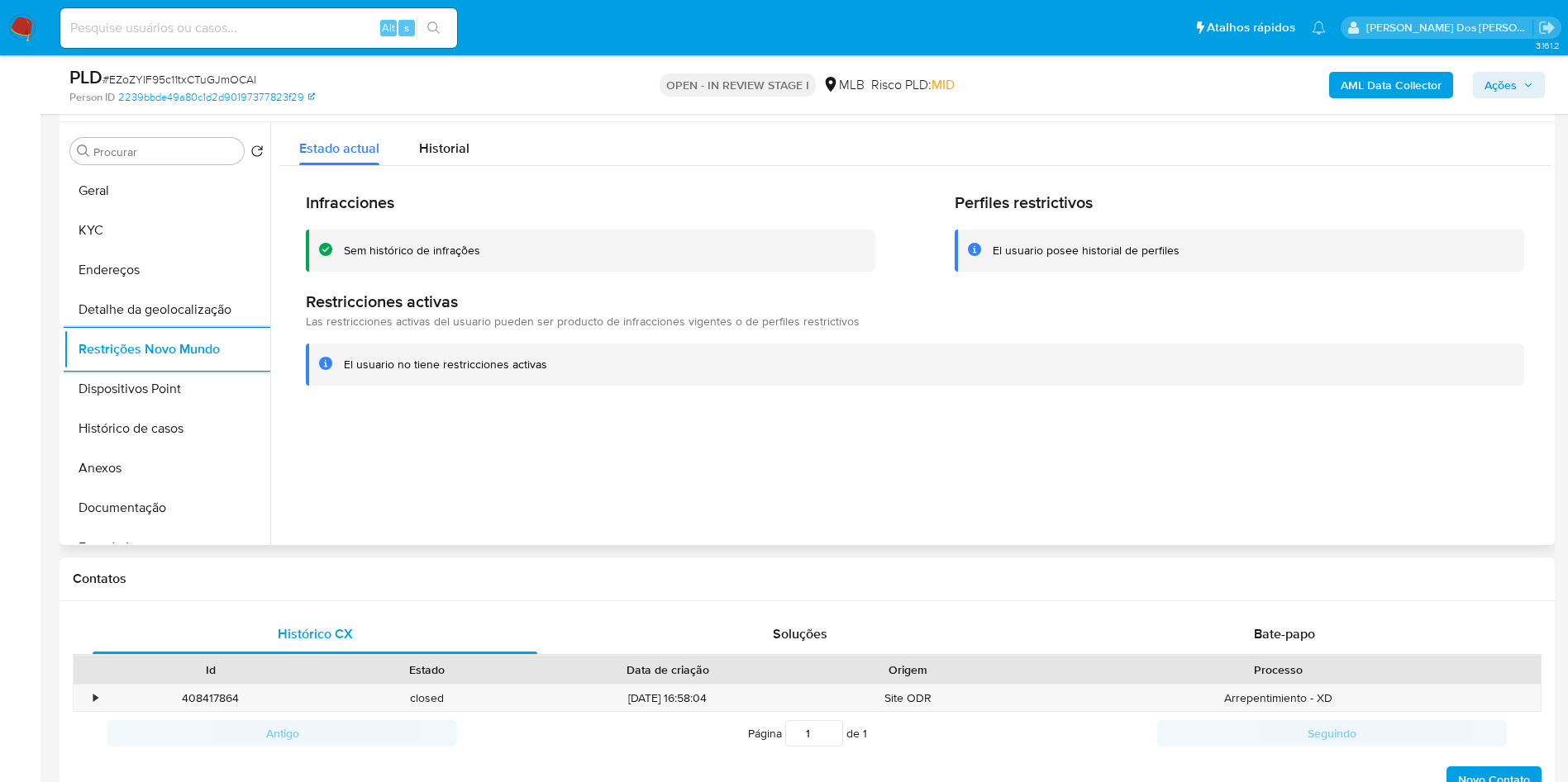
copy td "02332642307"
click at [132, 409] on button "Dispositivos Point" at bounding box center [160, 389] width 193 height 40
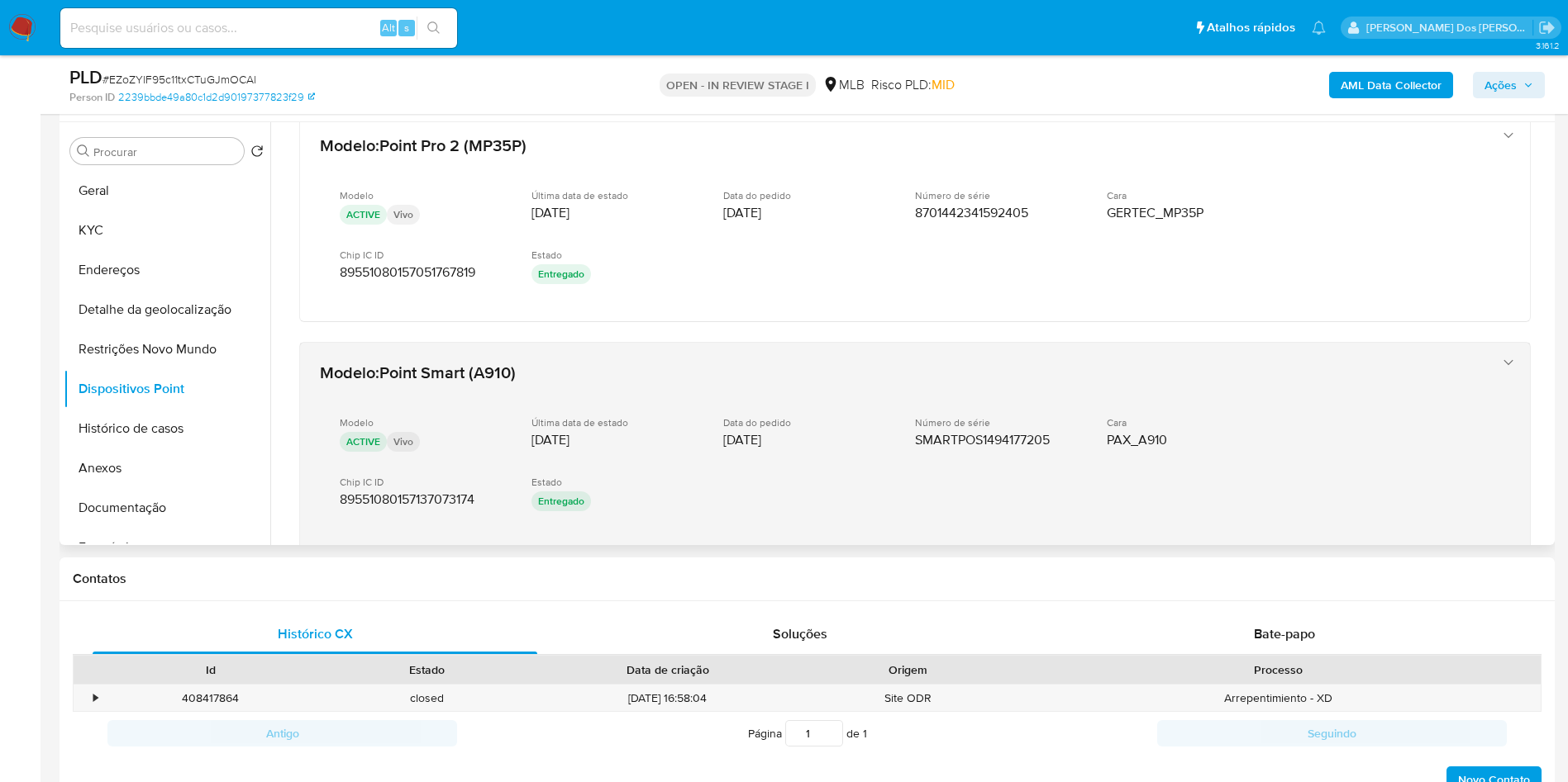
scroll to position [29, 0]
copy td "02332642307"
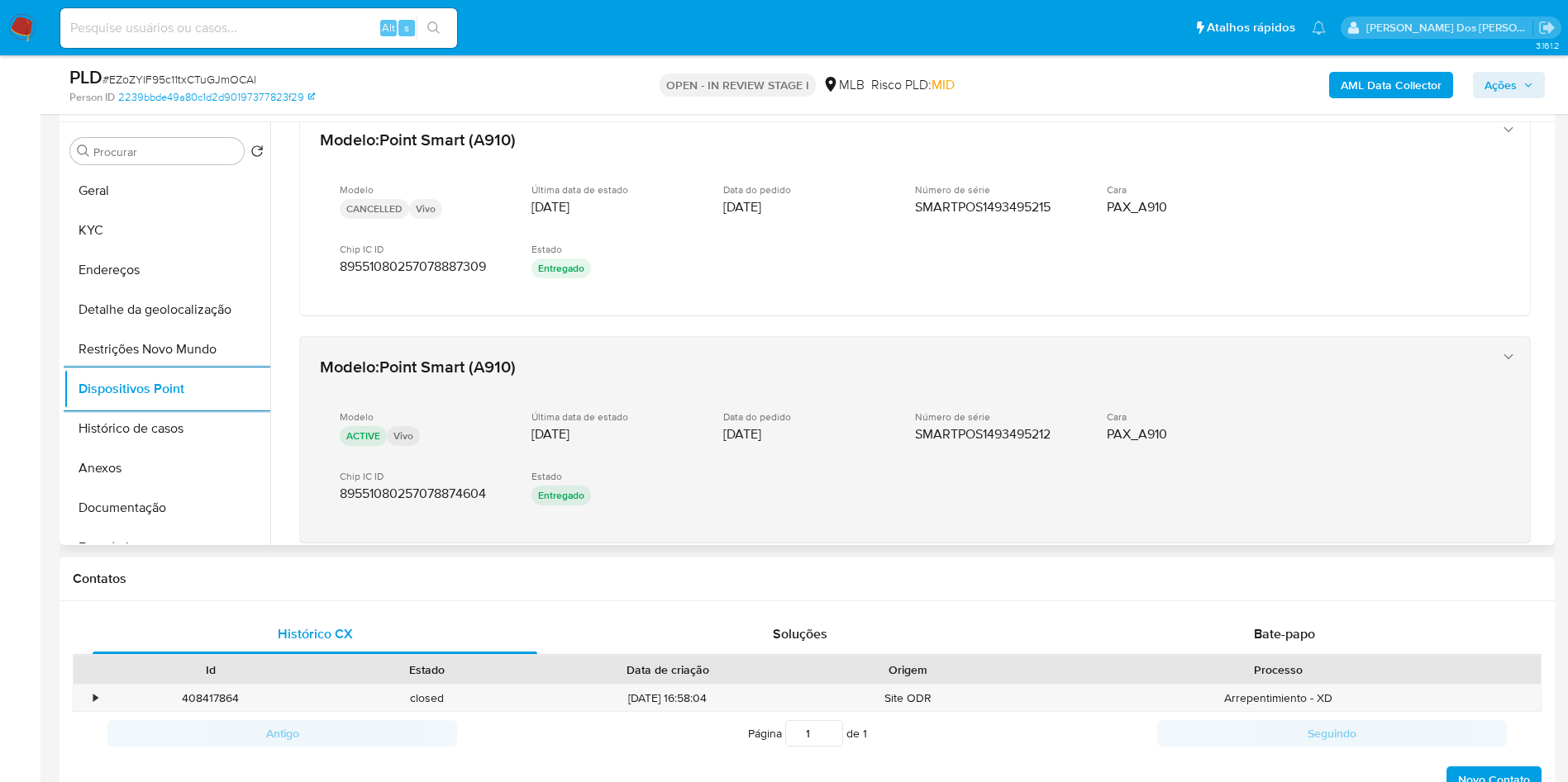
scroll to position [486, 0]
copy td "02332642307"
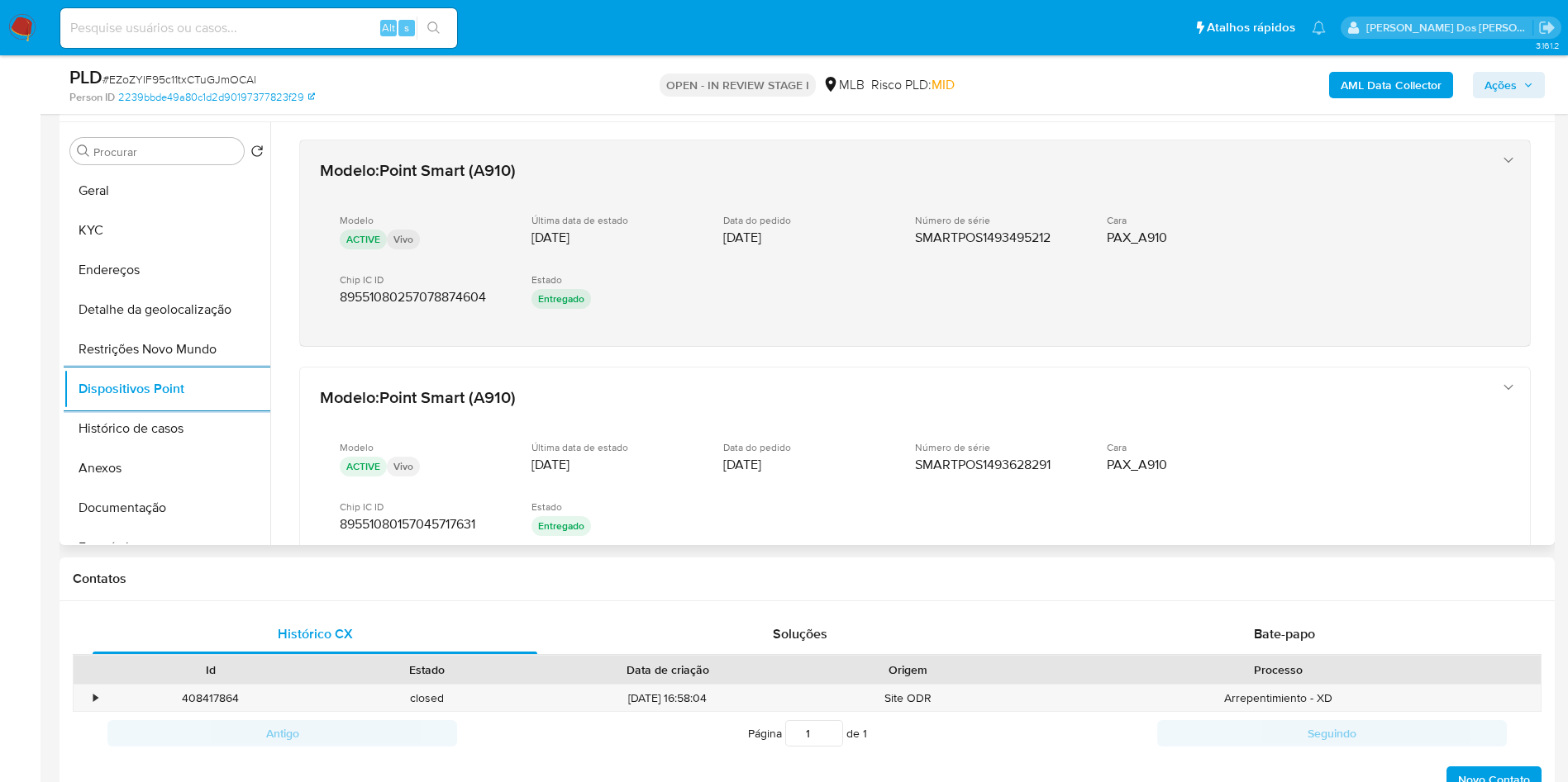
scroll to position [814, 0]
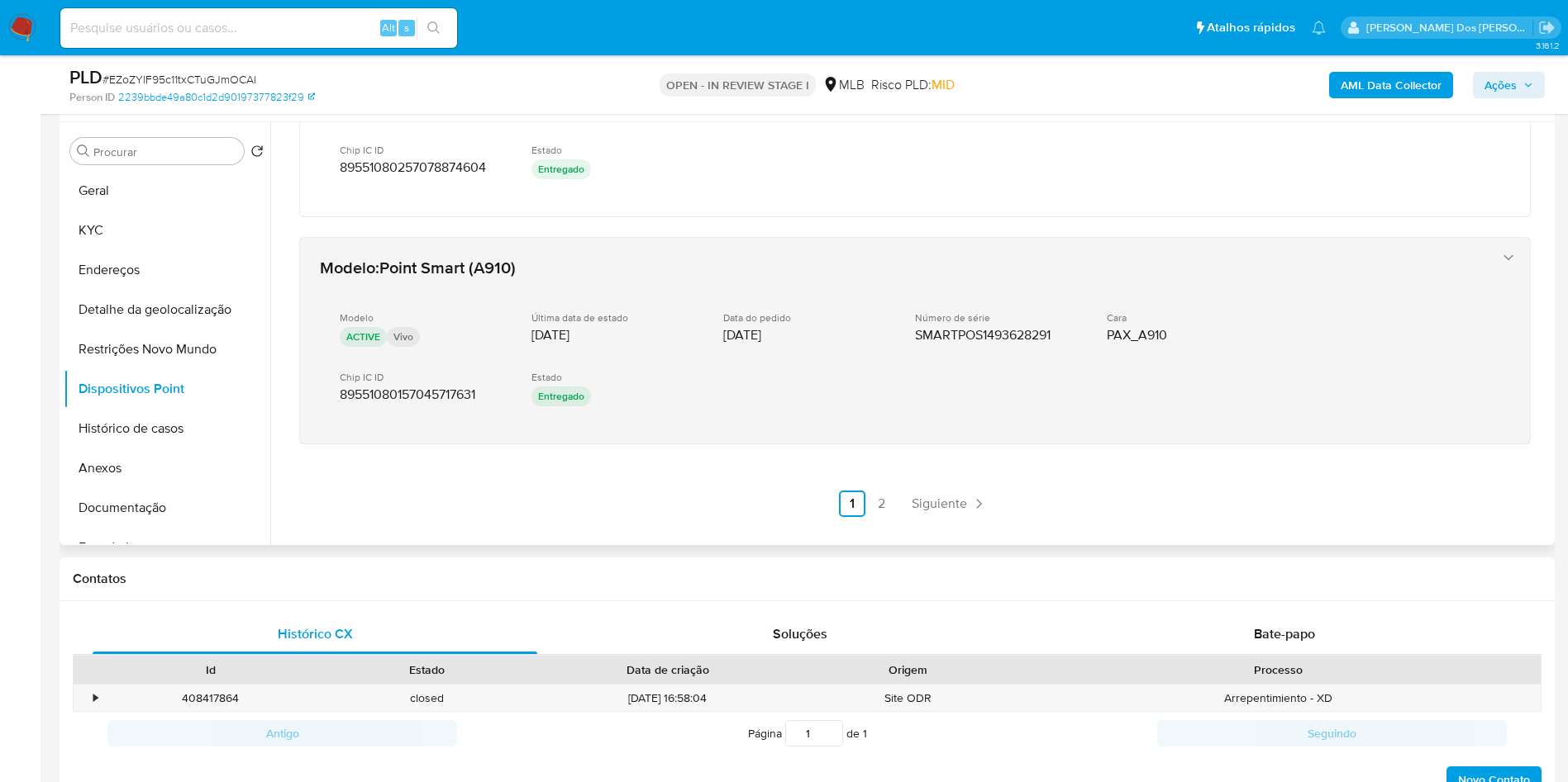
copy td "02332642307"
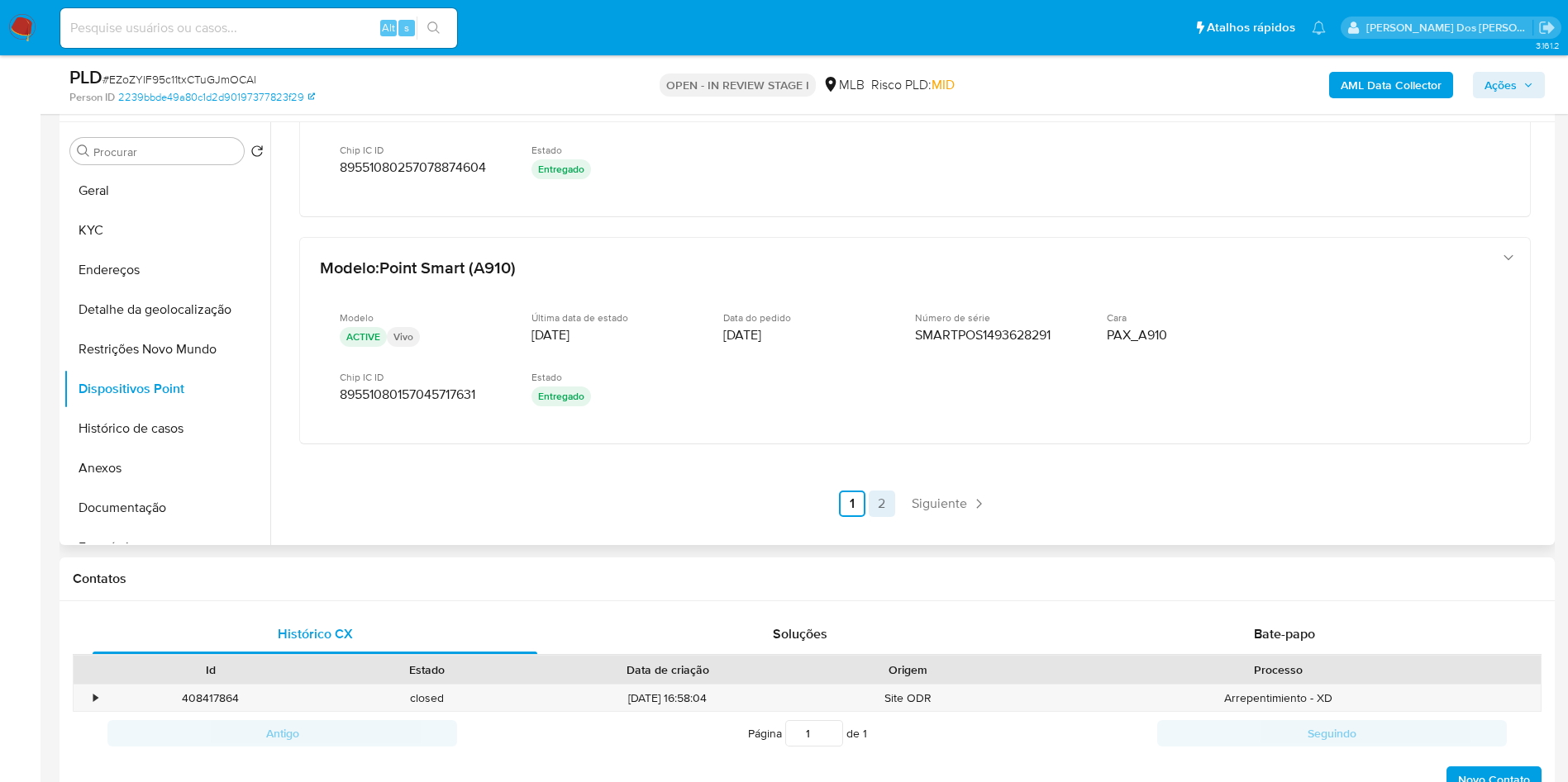
click at [879, 518] on link "2" at bounding box center [882, 504] width 26 height 26
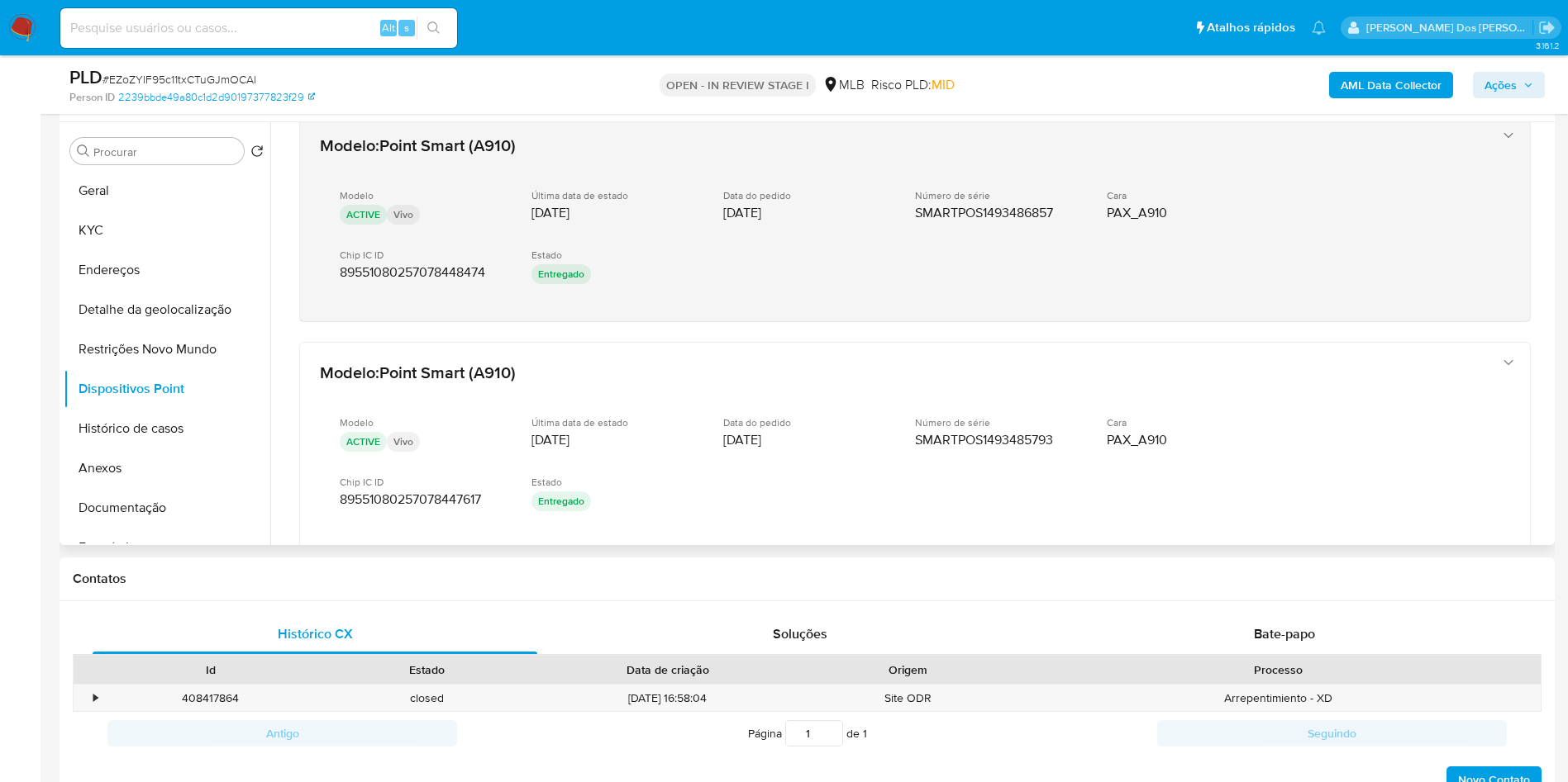
scroll to position [480, 0]
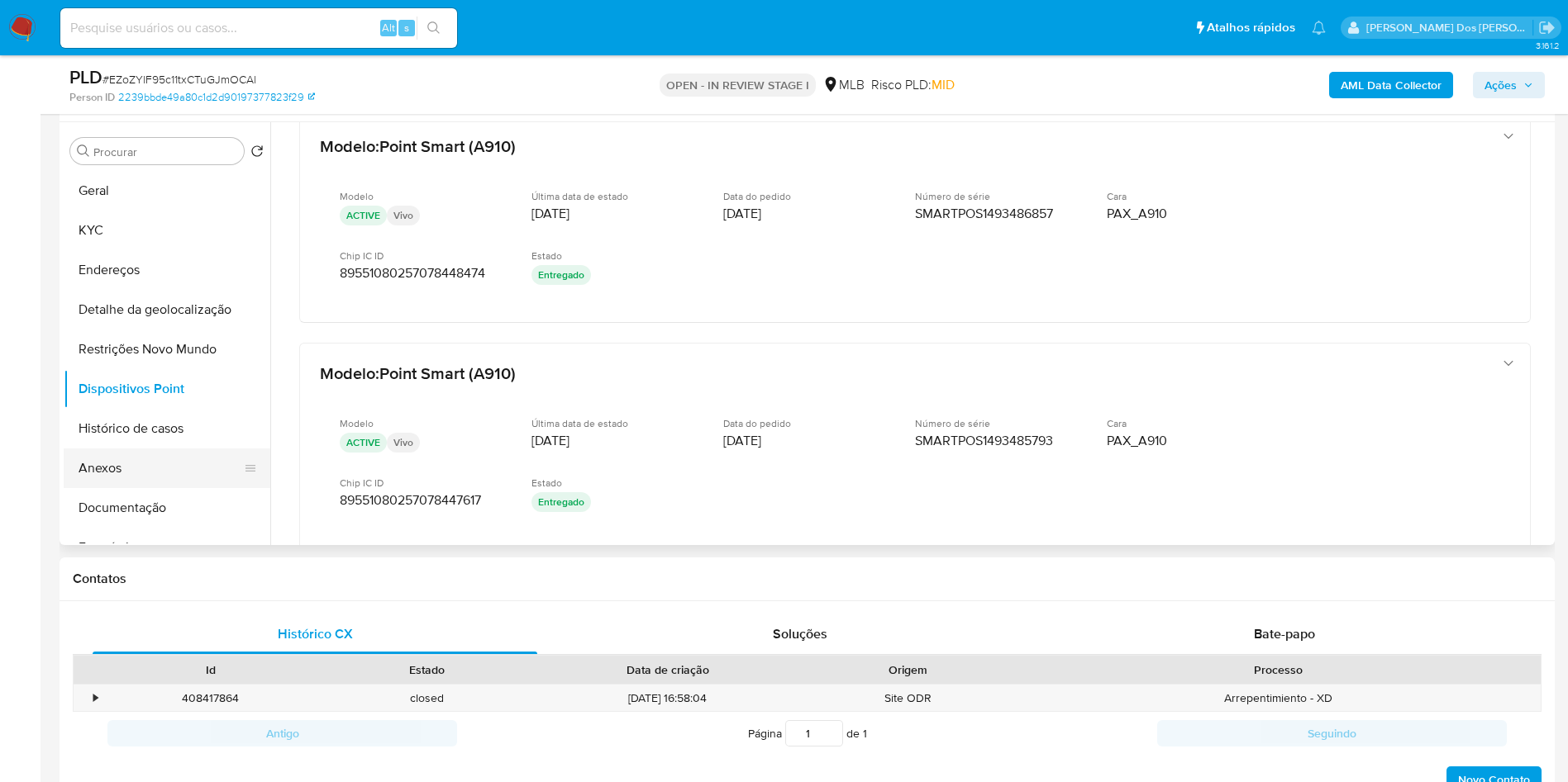
click at [135, 488] on button "Anexos" at bounding box center [160, 468] width 193 height 40
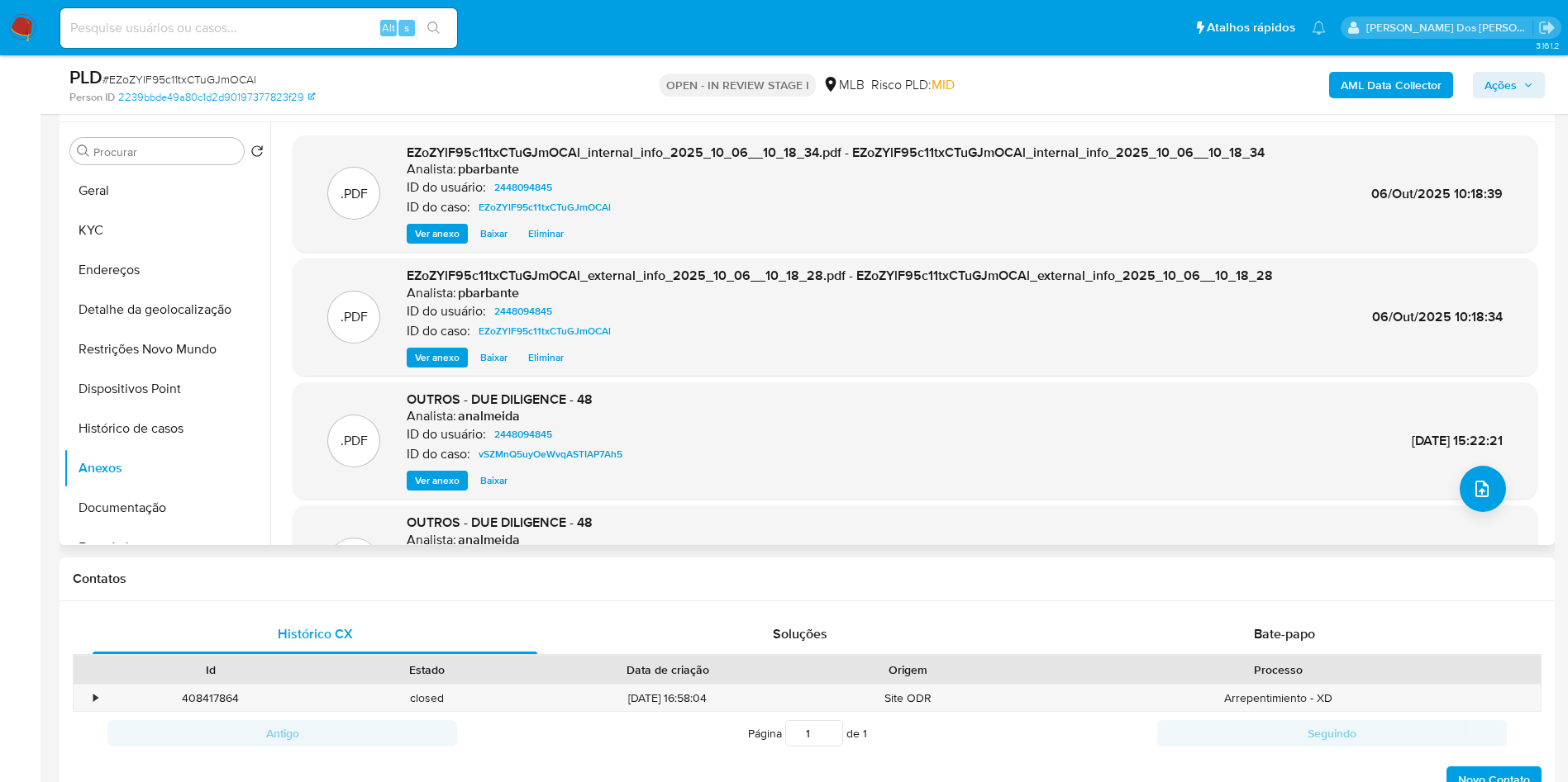
click at [1485, 533] on div ".PDF OUTROS - DUE DILIGENCE - 48 Analista: analmeida ID do usuário: 2448094845 …" at bounding box center [915, 563] width 1244 height 117
click at [1478, 512] on button "upload-file" at bounding box center [1482, 489] width 46 height 46
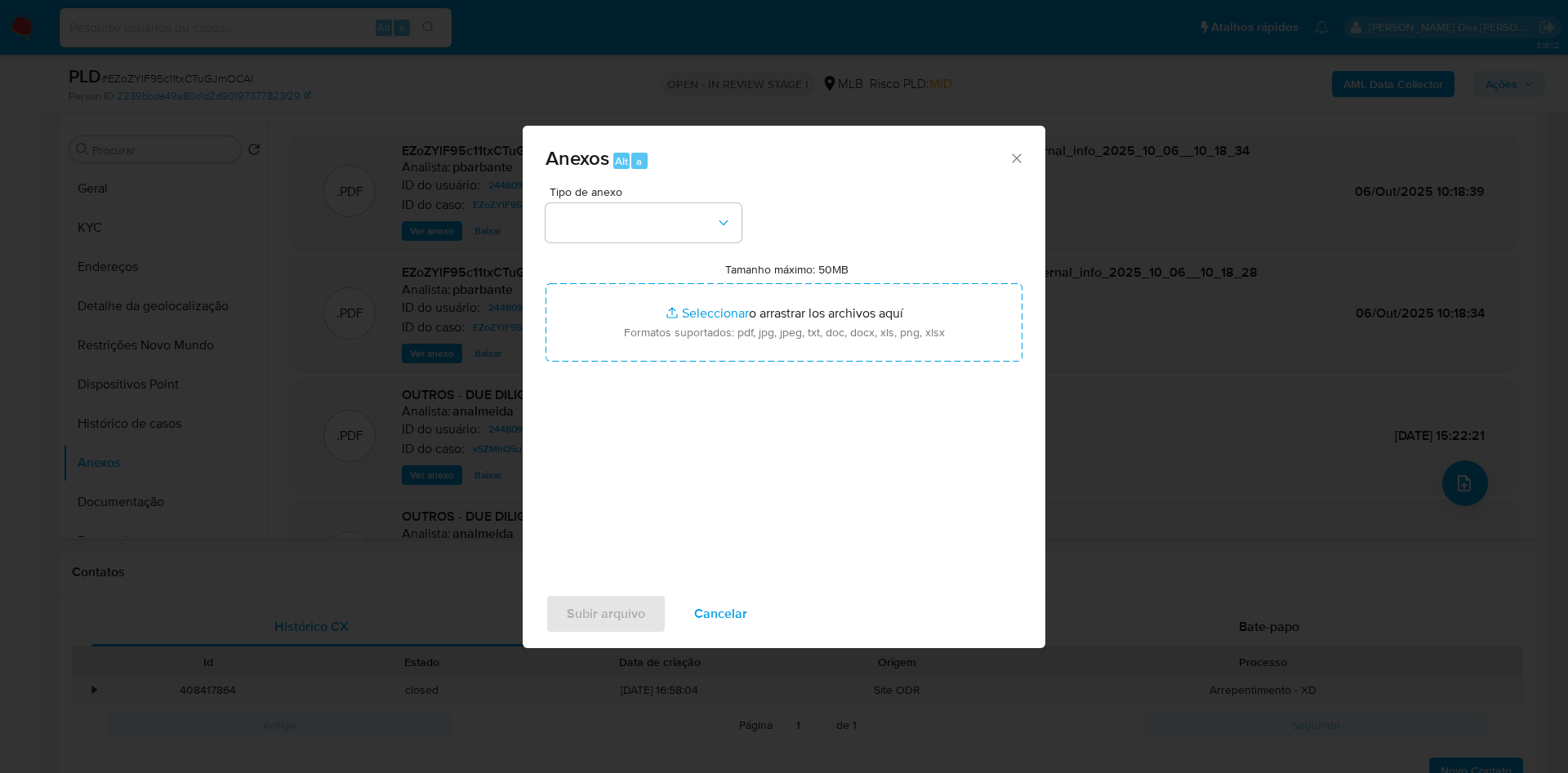
click at [589, 210] on div "Tipo de anexo Tamanho máximo: 50MB Seleccionar archivos Seleccionar o arrastrar…" at bounding box center [784, 379] width 477 height 385
click at [659, 203] on button "button" at bounding box center [643, 222] width 196 height 39
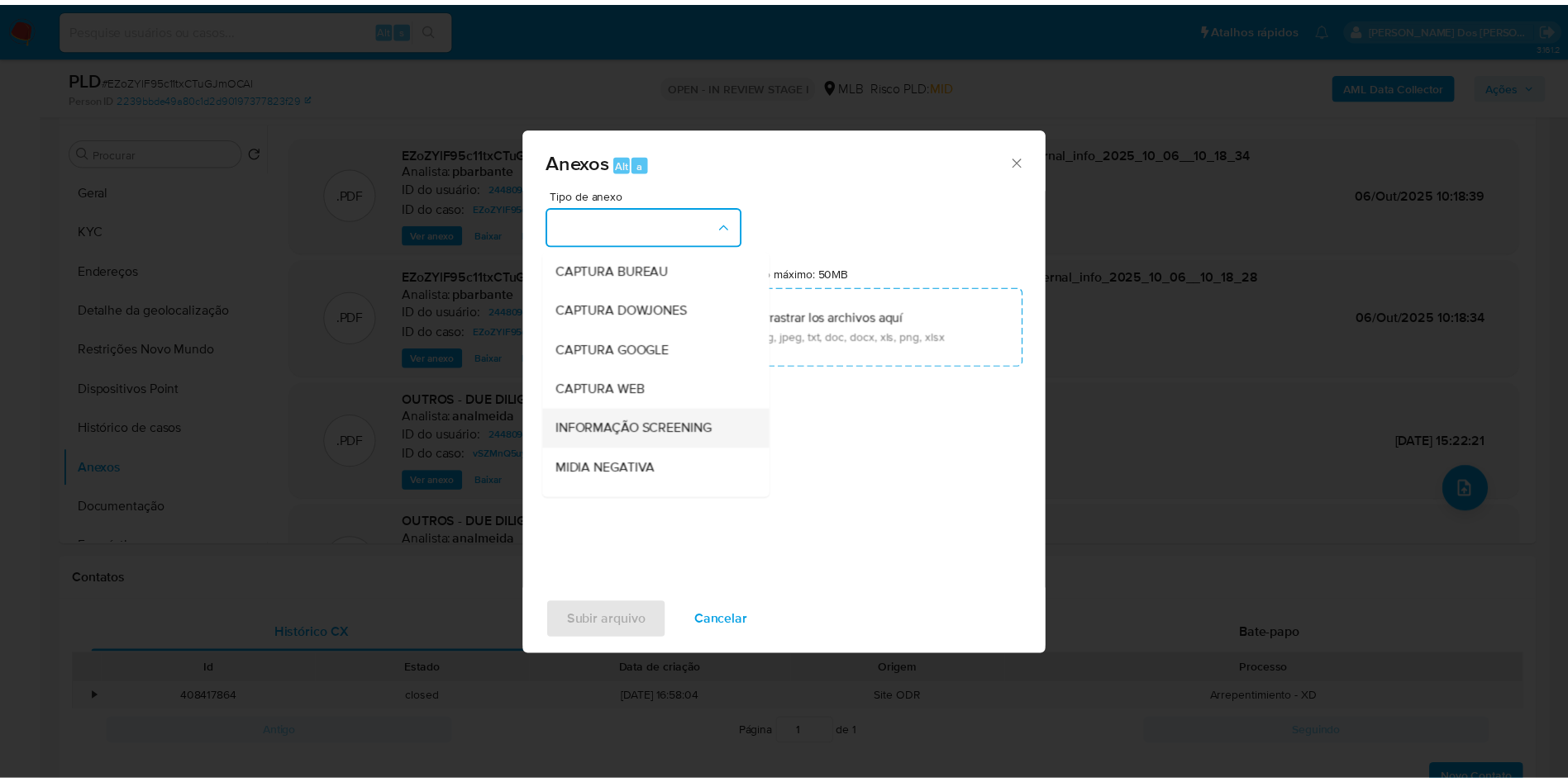
scroll to position [221, 0]
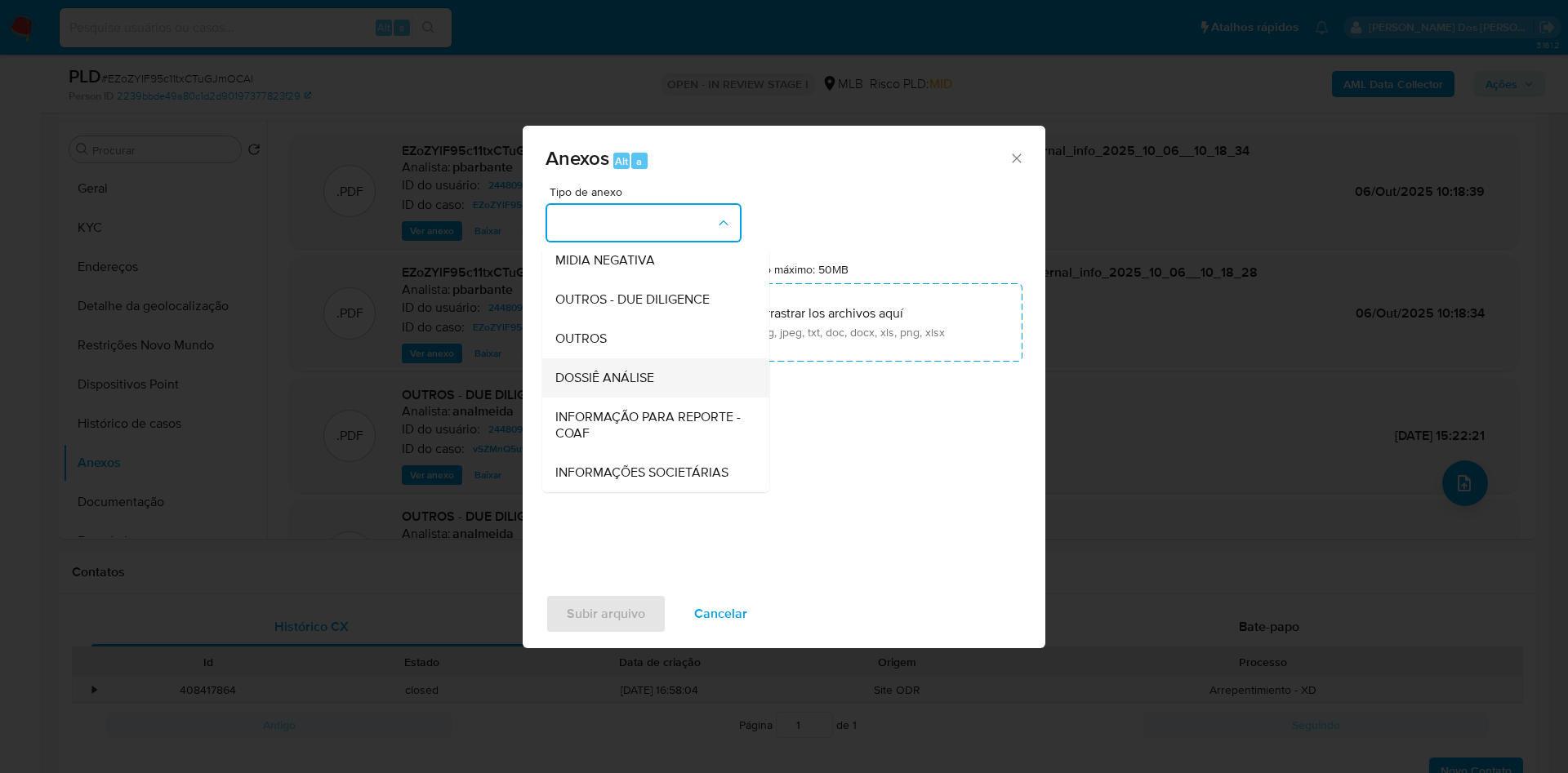
click at [646, 358] on div "DOSSIÊ ANÁLISE" at bounding box center [650, 377] width 191 height 39
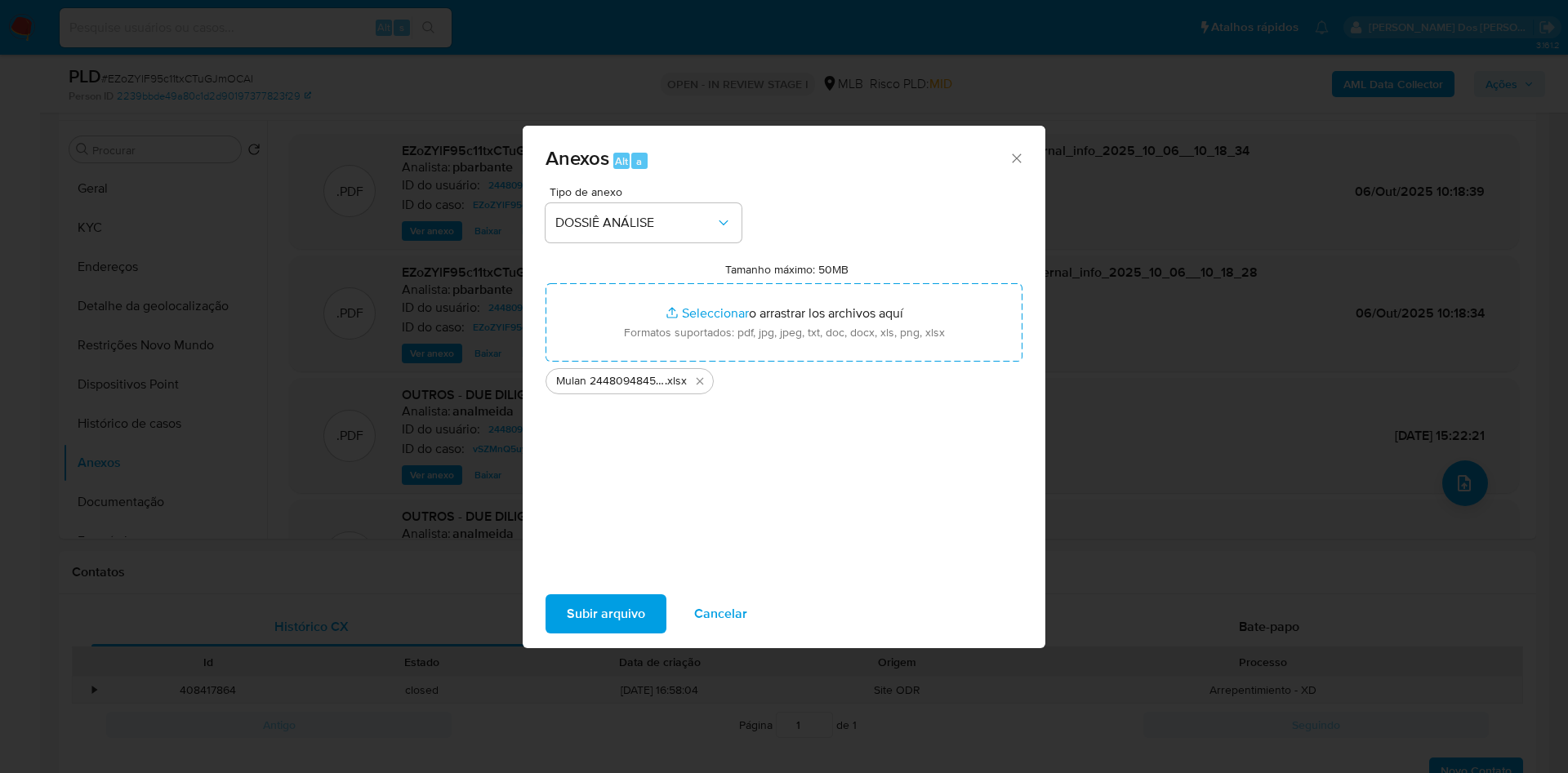
click at [573, 626] on span "Subir arquivo" at bounding box center [606, 614] width 78 height 36
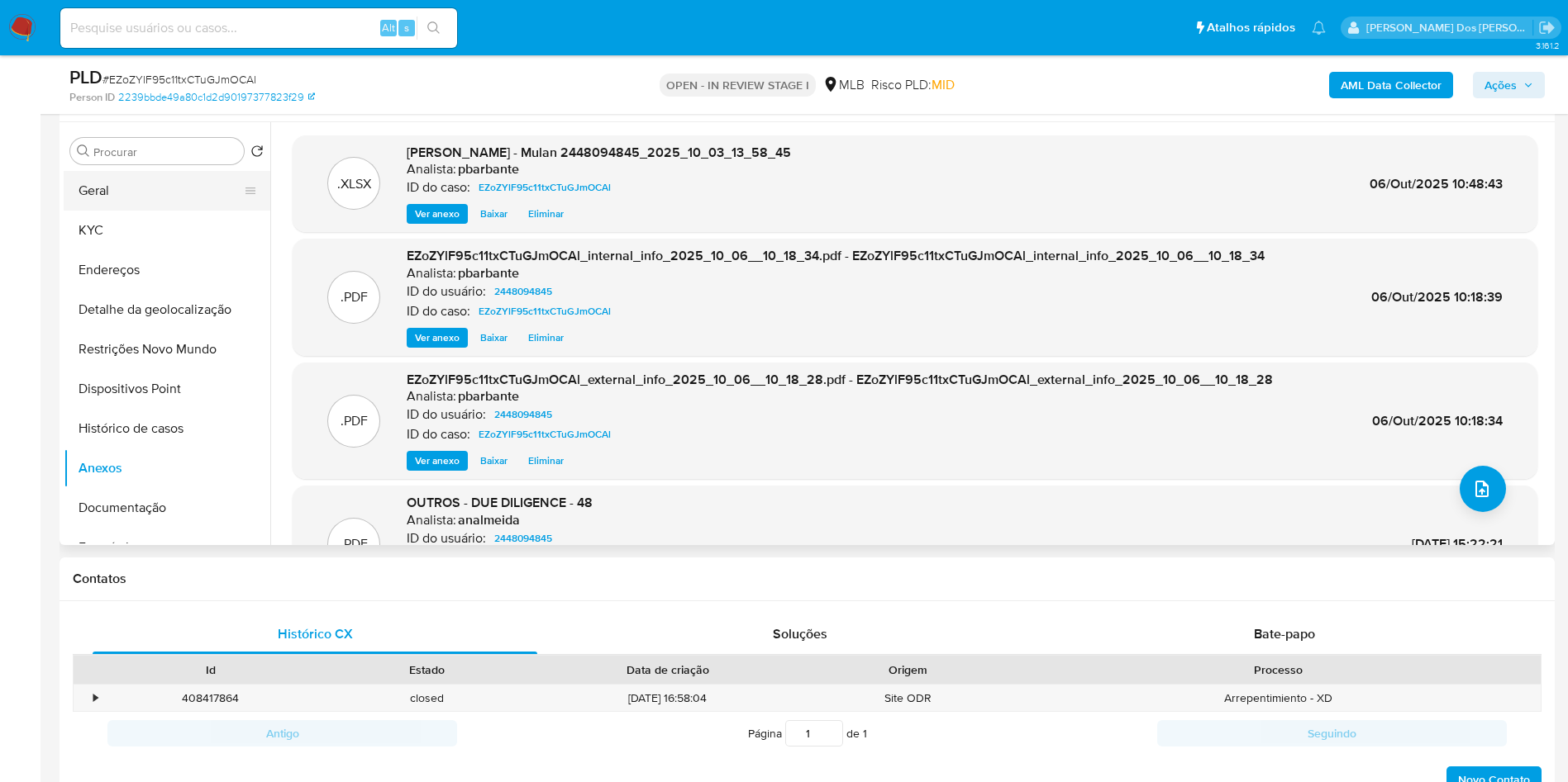
click at [127, 211] on button "Geral" at bounding box center [160, 190] width 193 height 40
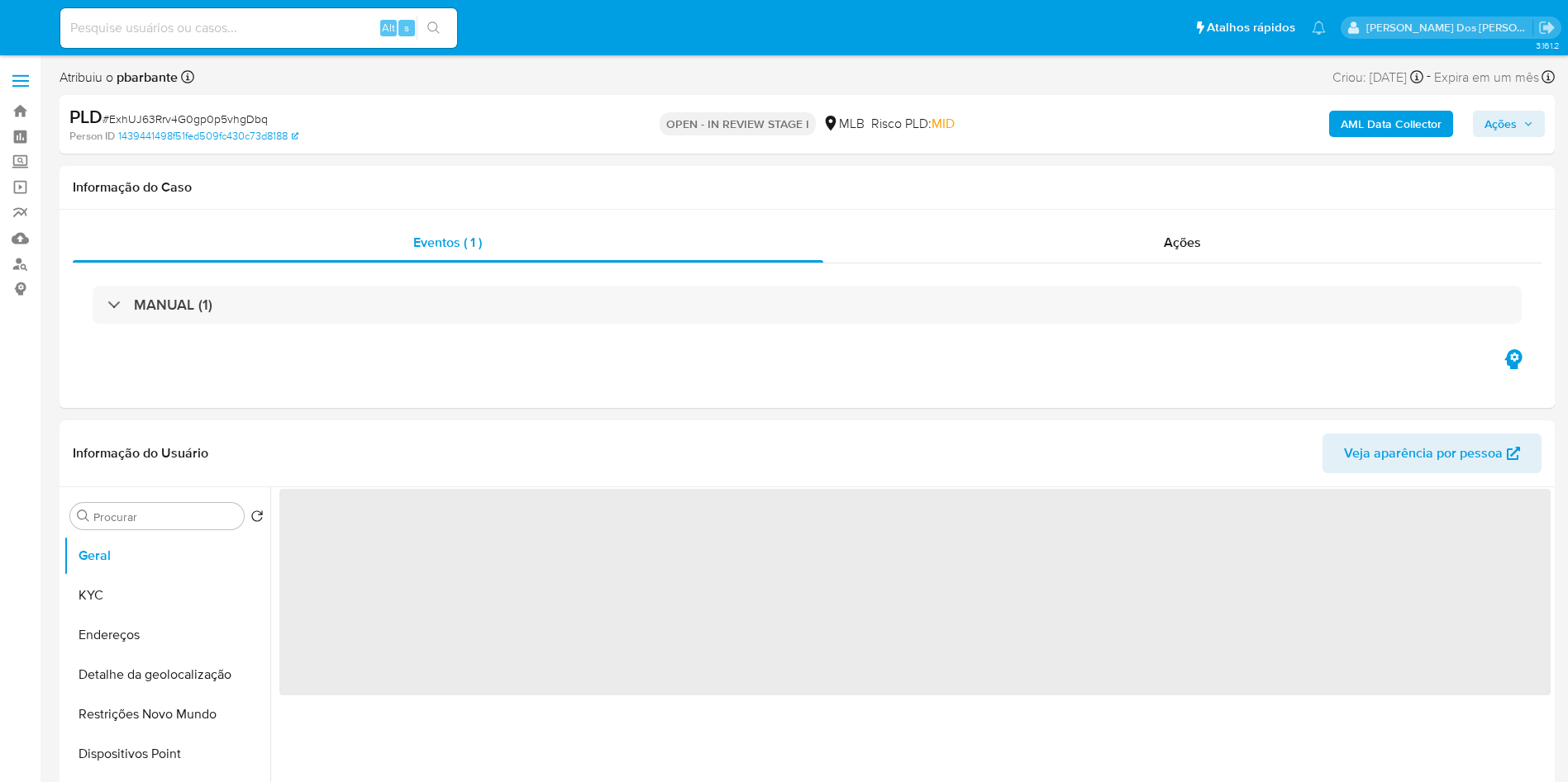
select select "10"
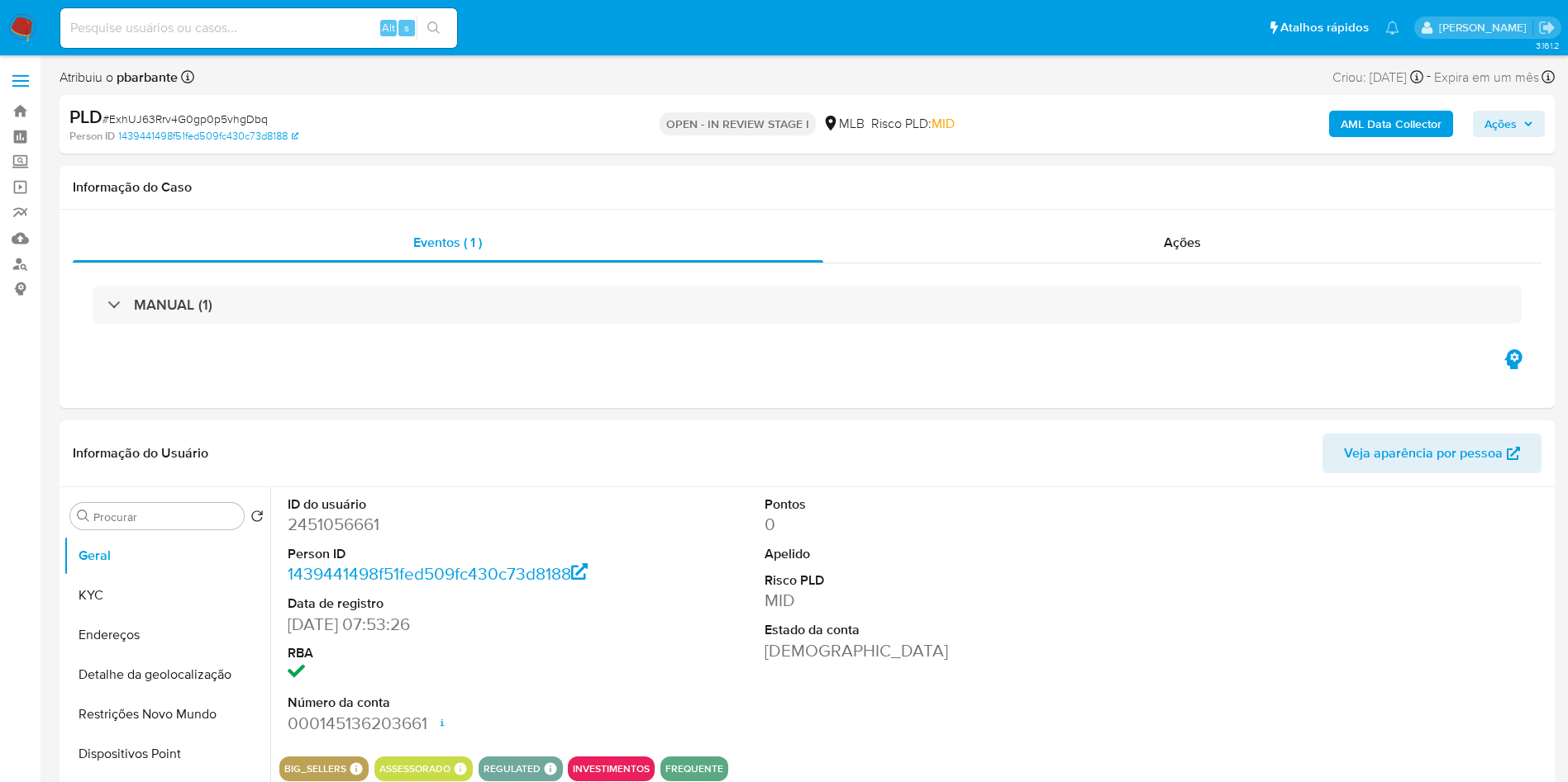
select select "10"
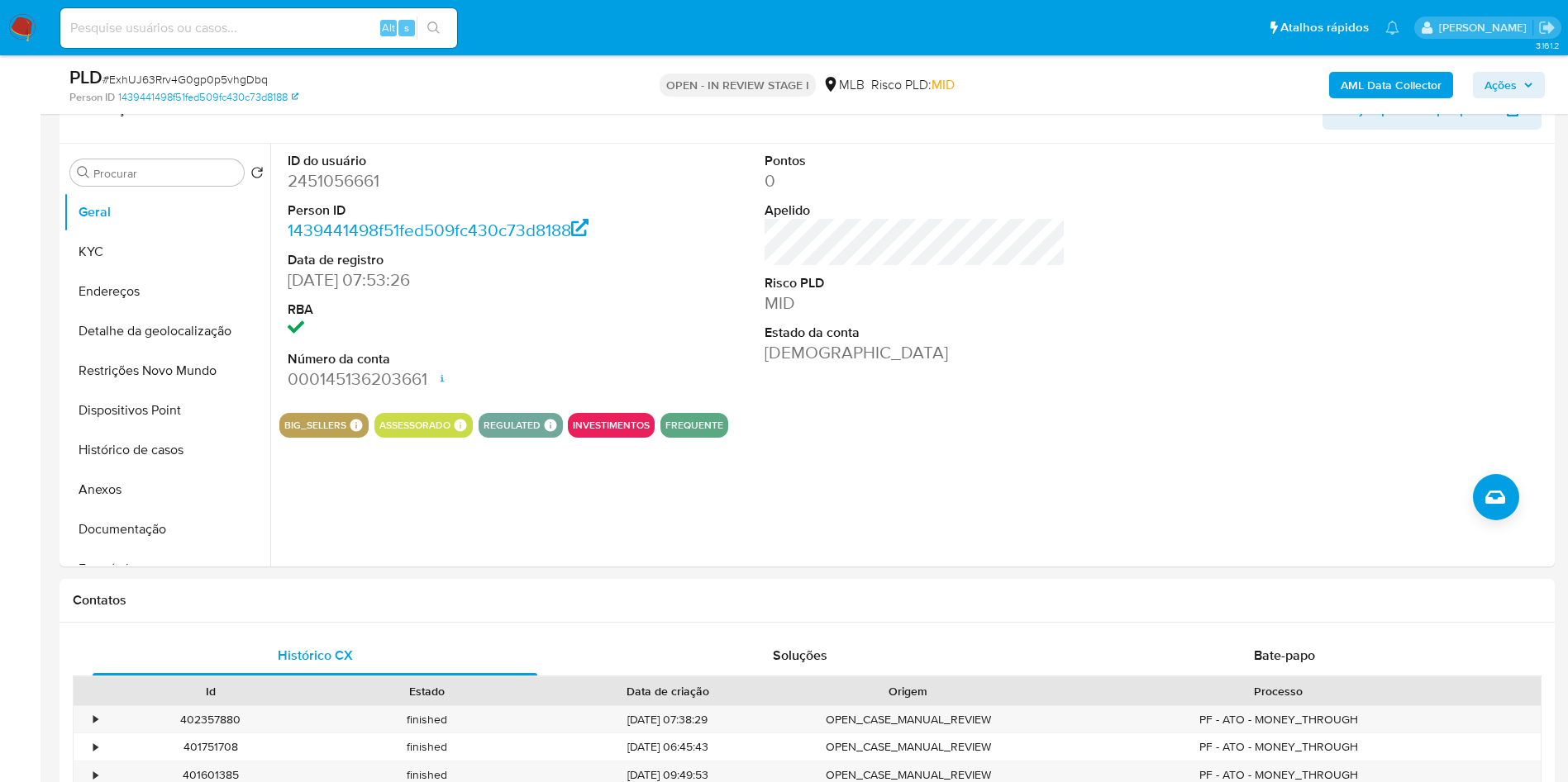
scroll to position [293, 0]
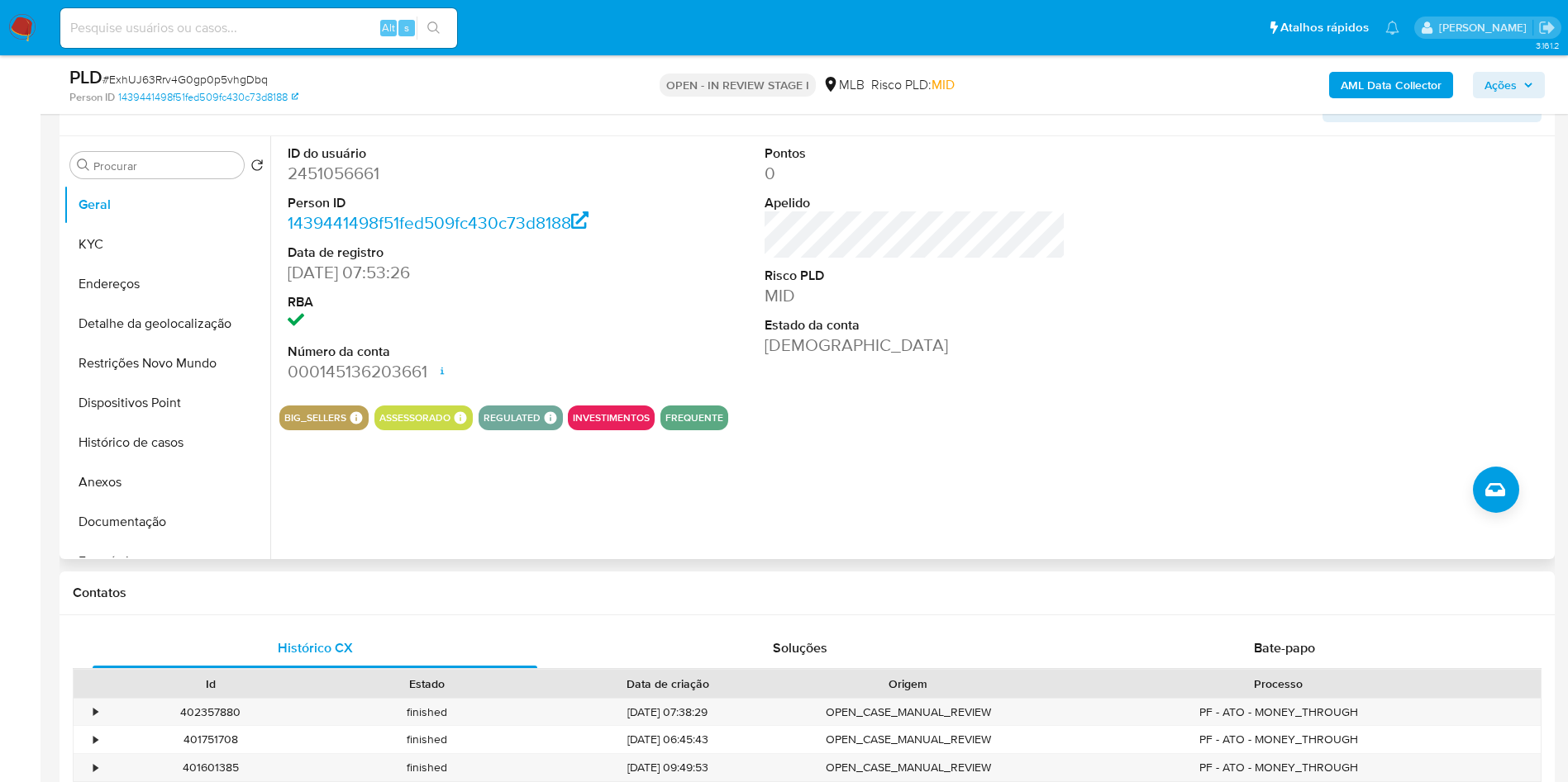
click at [368, 185] on dd "2451056661" at bounding box center [438, 174] width 302 height 23
copy dd "2451056661"
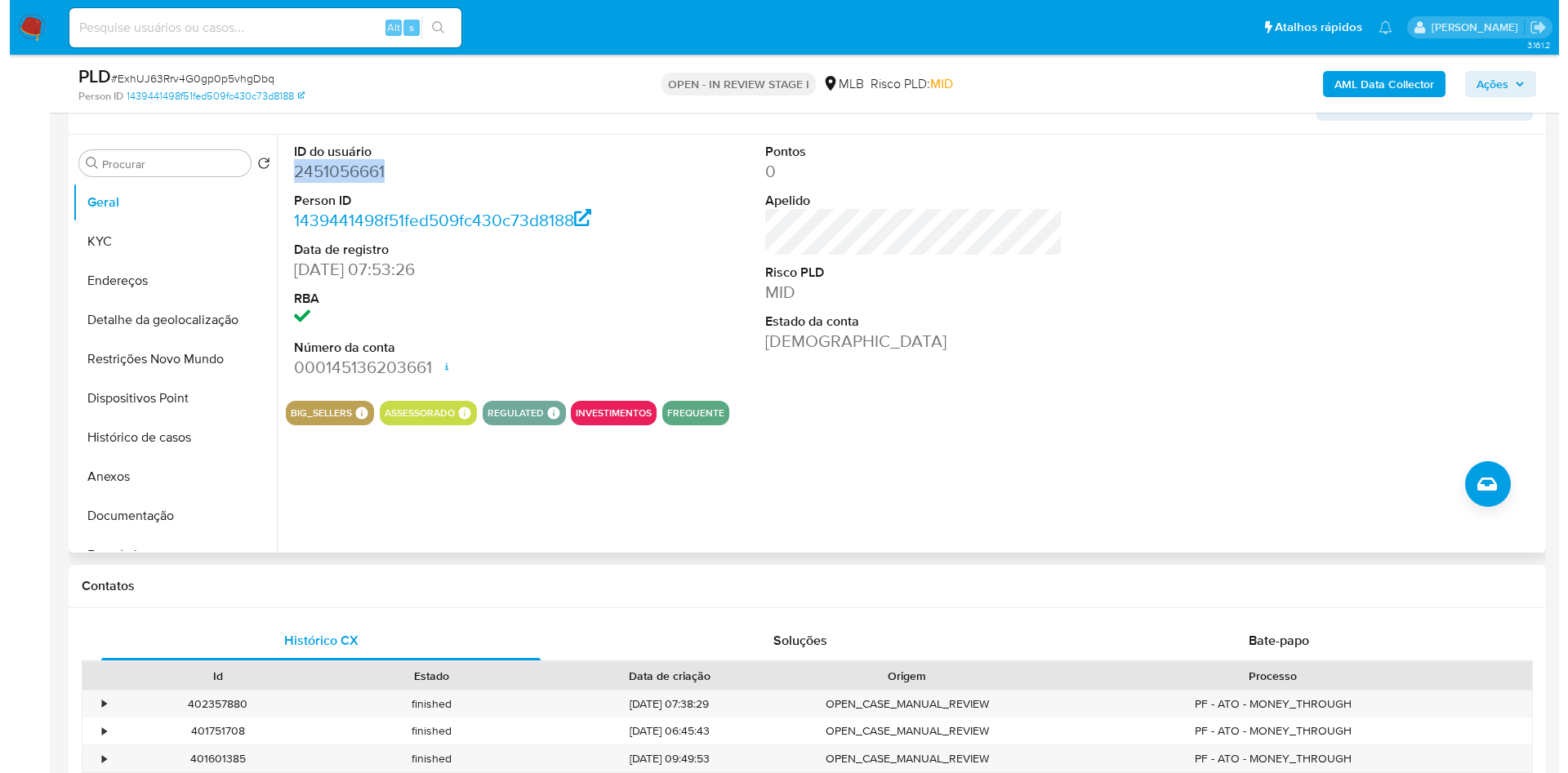
scroll to position [0, 0]
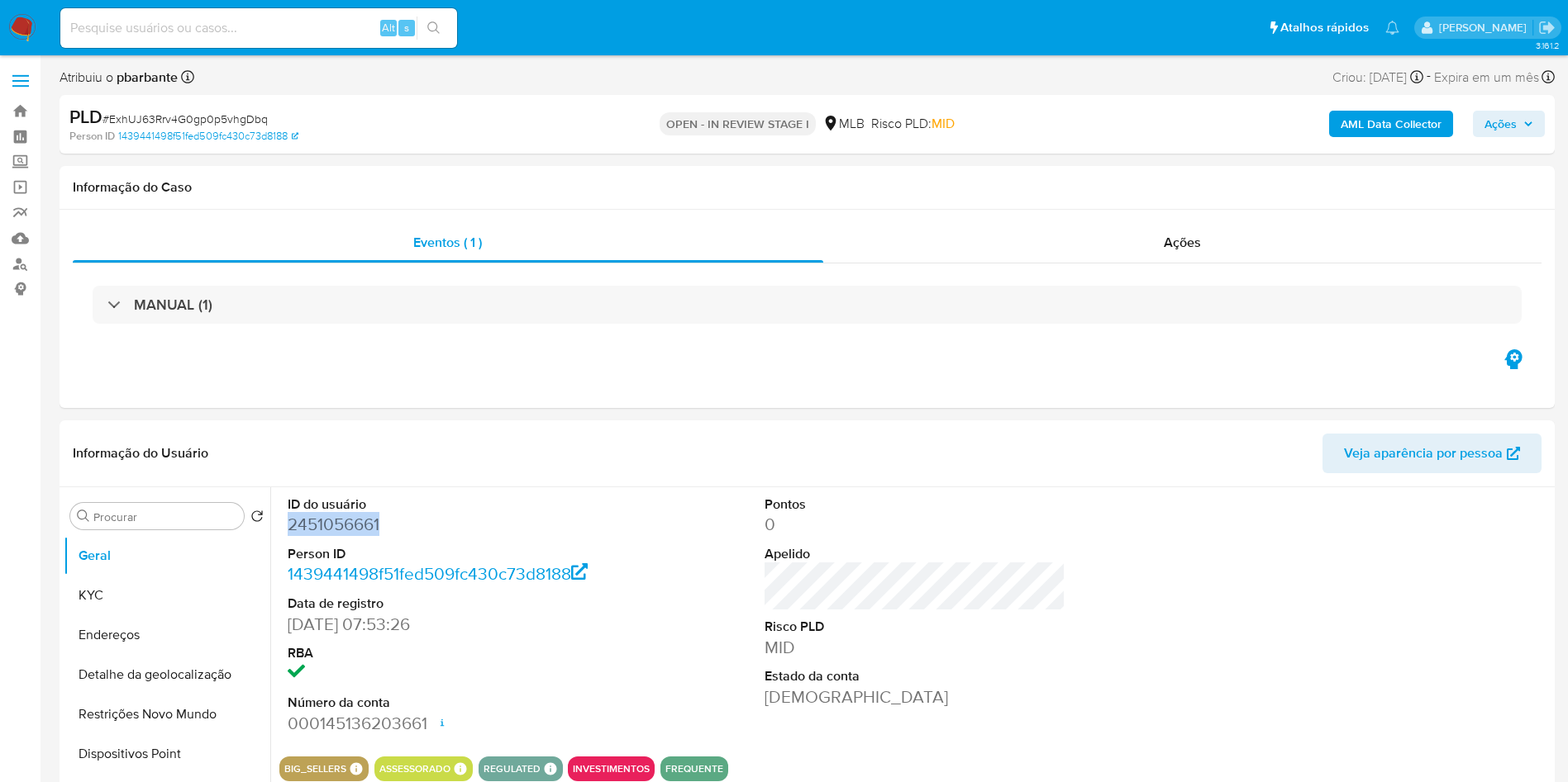
click at [1344, 116] on b "AML Data Collector" at bounding box center [1391, 124] width 101 height 26
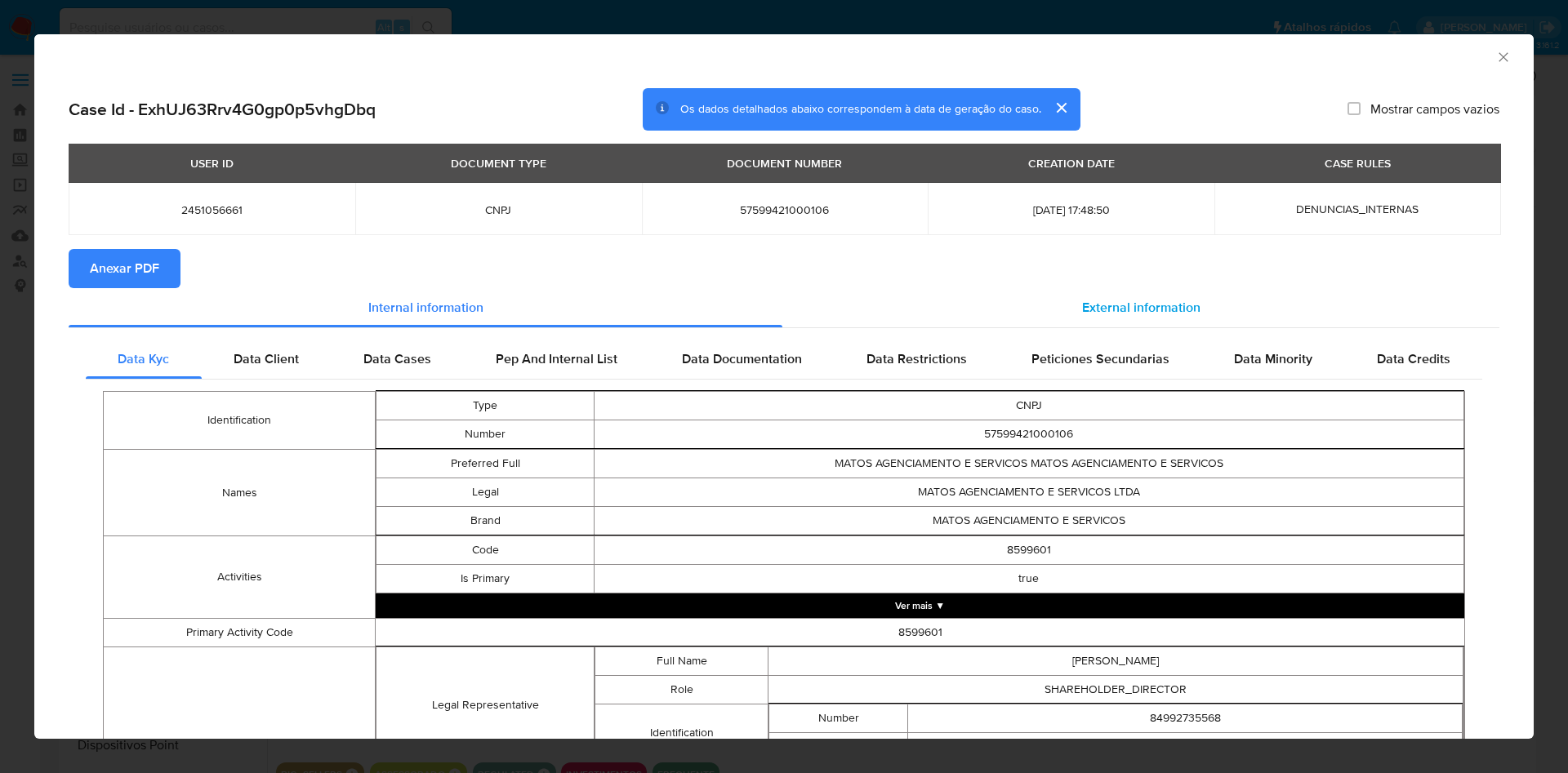
click at [1088, 302] on span "External information" at bounding box center [1142, 308] width 119 height 19
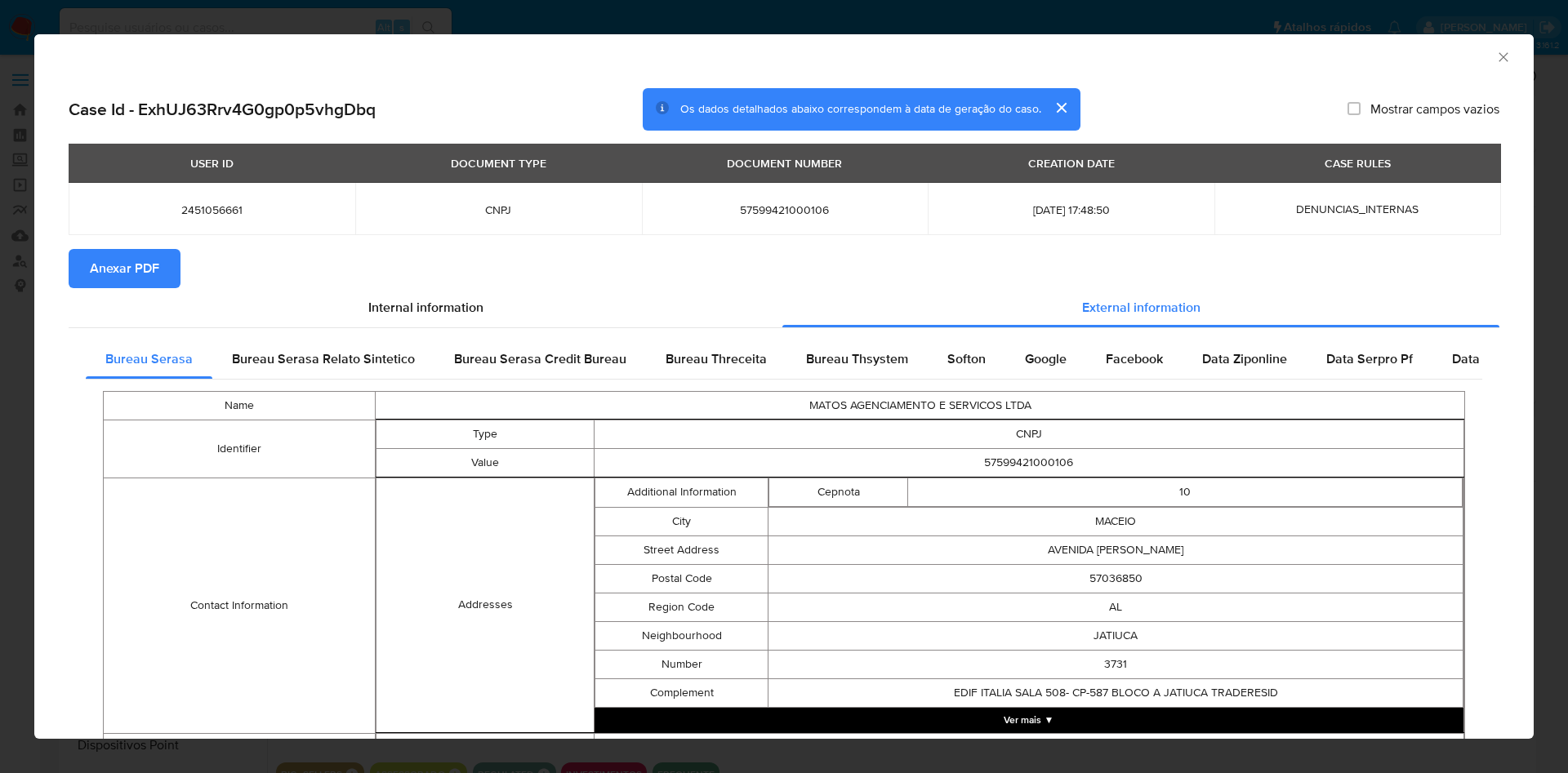
click at [108, 247] on div "USER ID DOCUMENT TYPE DOCUMENT NUMBER CREATION DATE CASE RULES 2451056661 CNPJ …" at bounding box center [784, 196] width 1431 height 106
click at [121, 257] on span "Anexar PDF" at bounding box center [125, 268] width 70 height 36
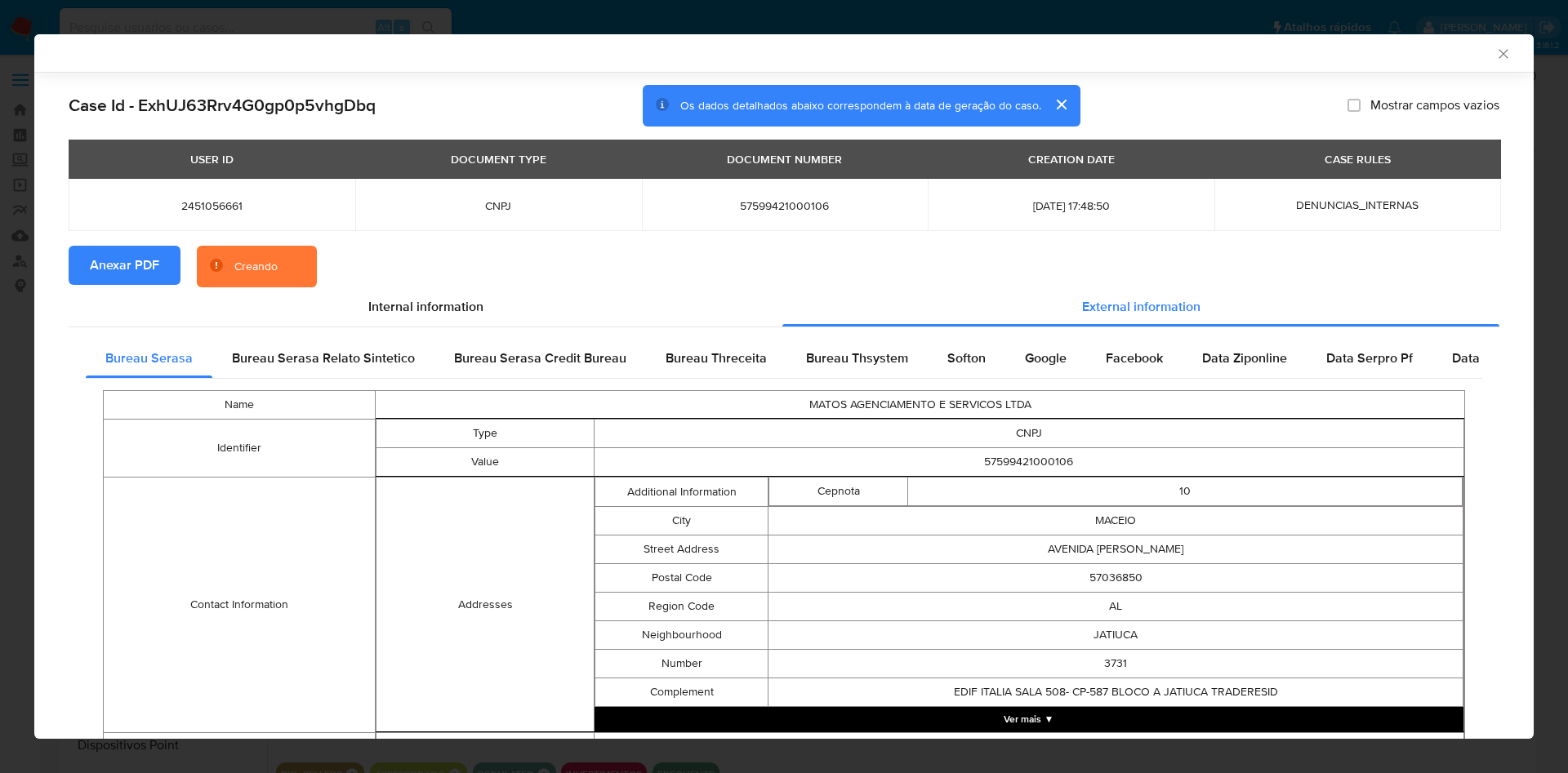
scroll to position [540, 0]
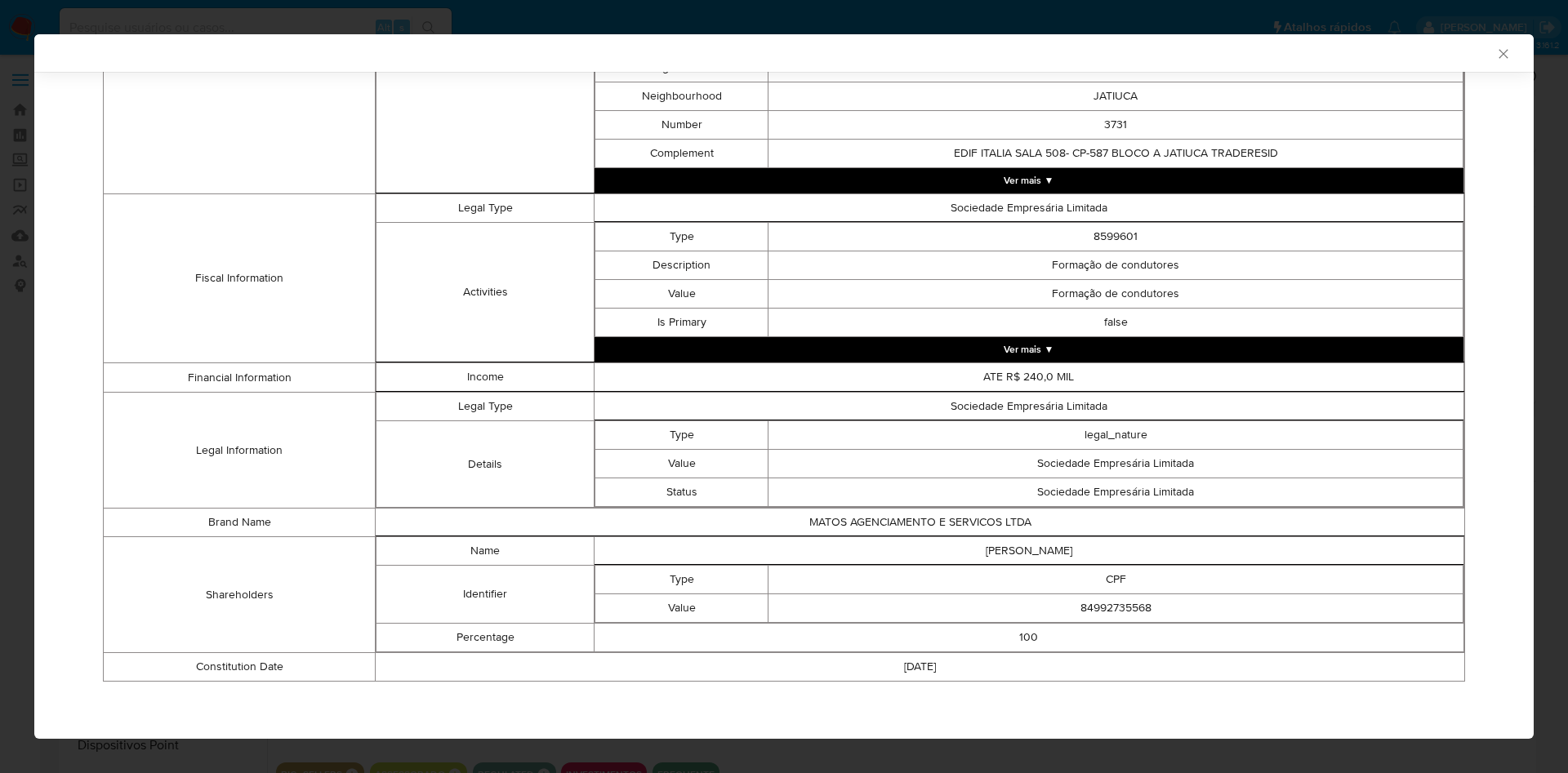
click at [1134, 617] on td "84992735568" at bounding box center [1116, 608] width 695 height 29
copy td "84992735568"
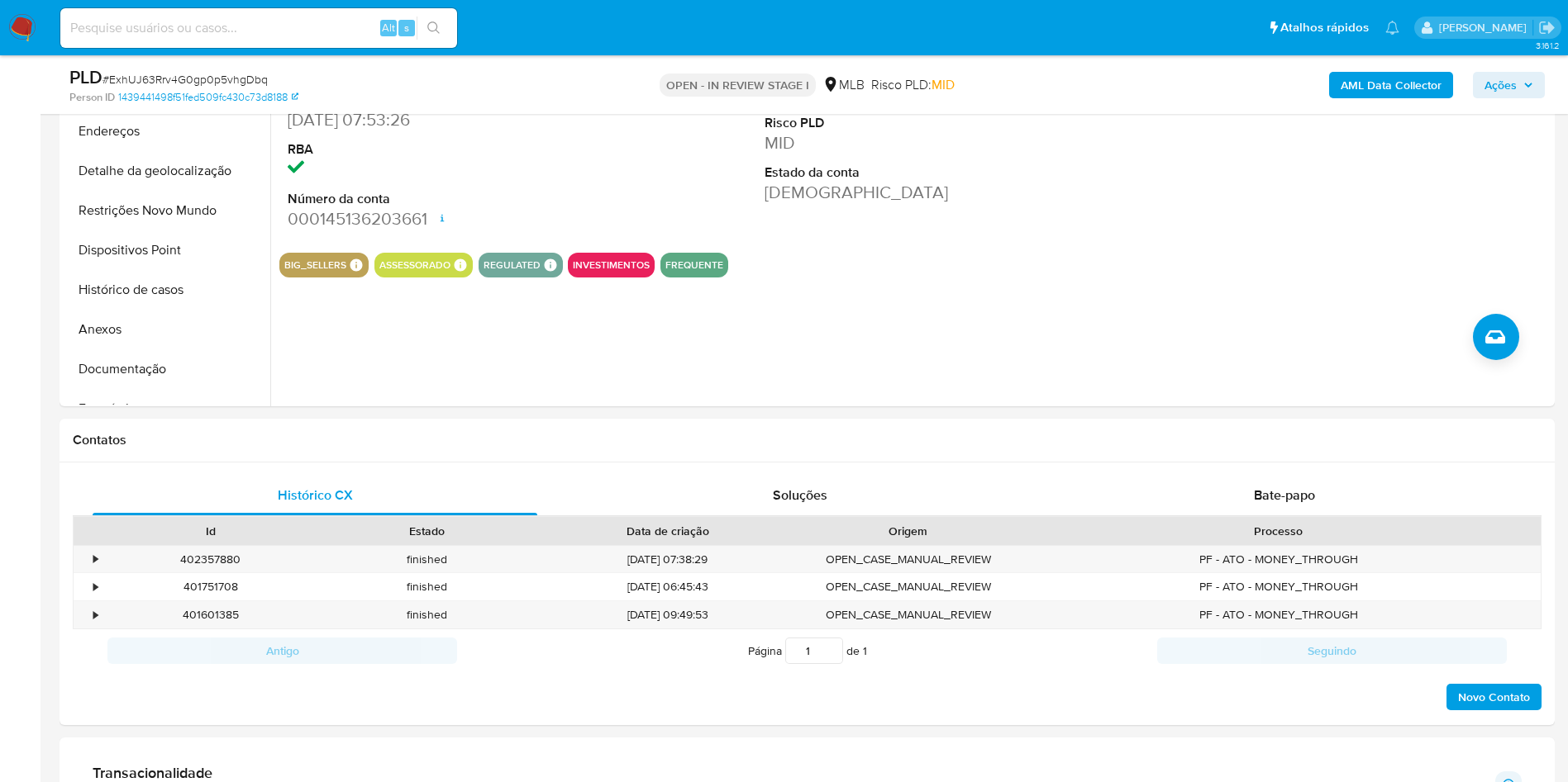
scroll to position [483, 0]
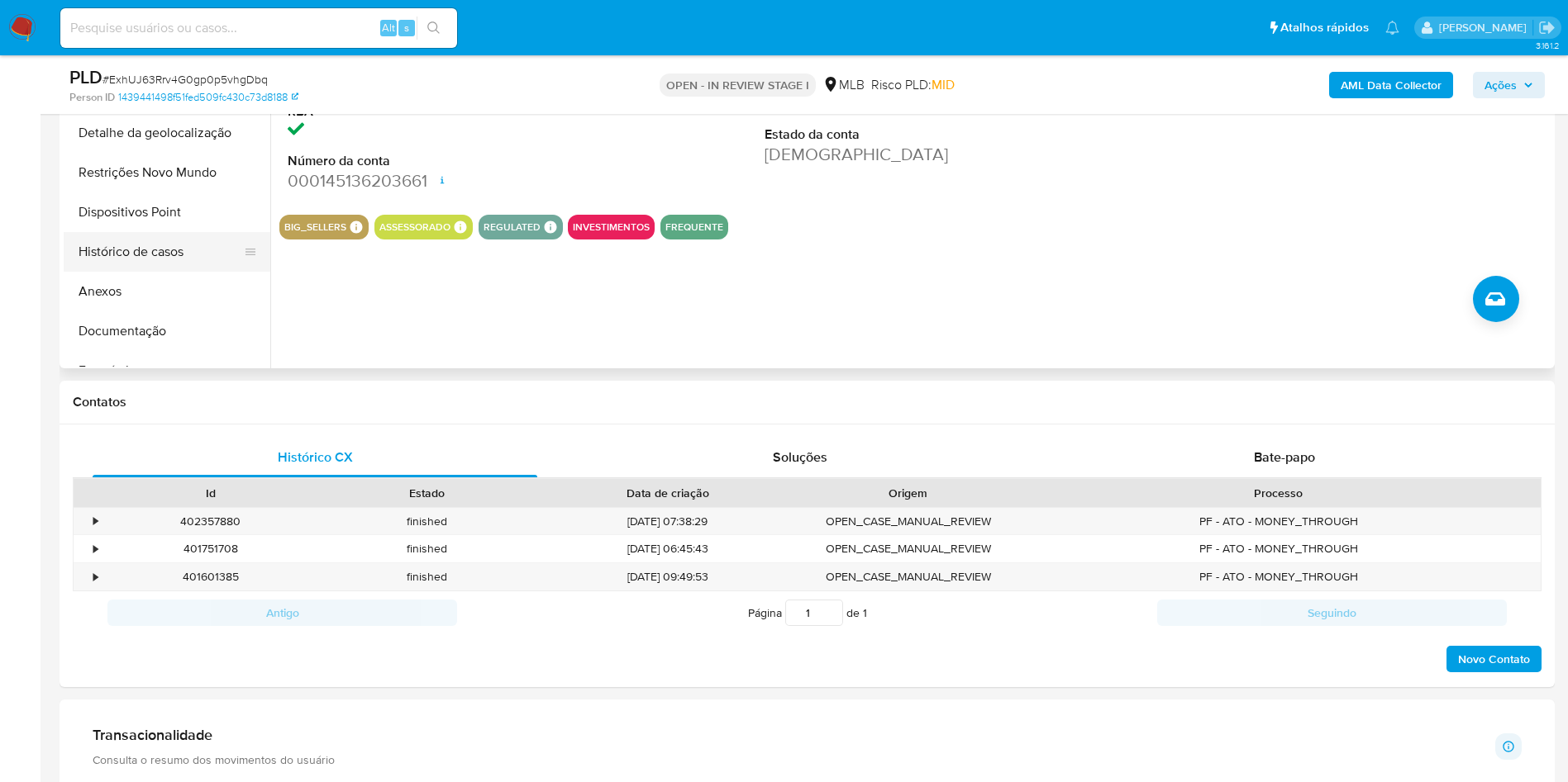
click at [154, 272] on button "Histórico de casos" at bounding box center [160, 251] width 193 height 40
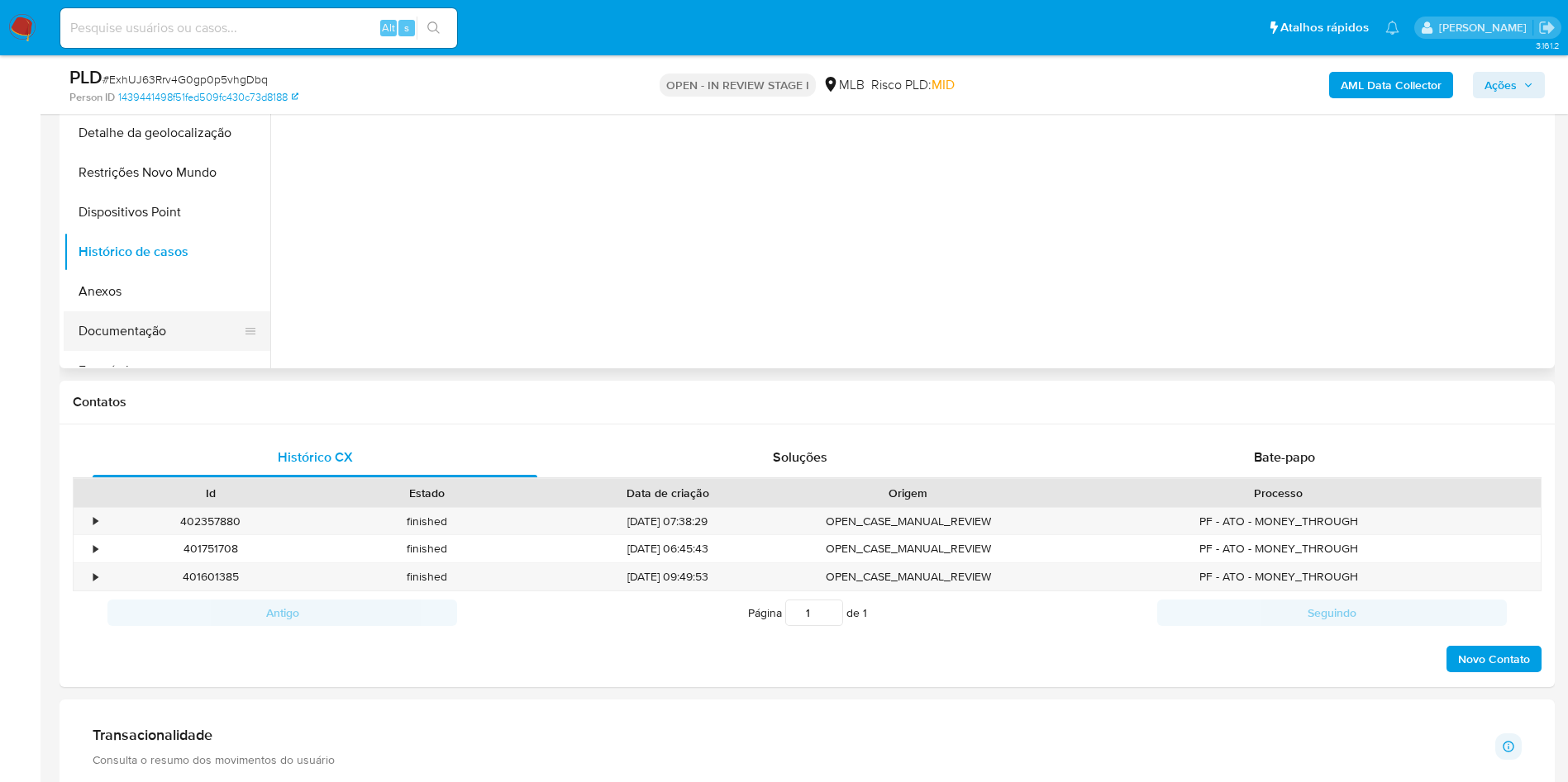
click at [125, 346] on button "Documentação" at bounding box center [160, 331] width 193 height 40
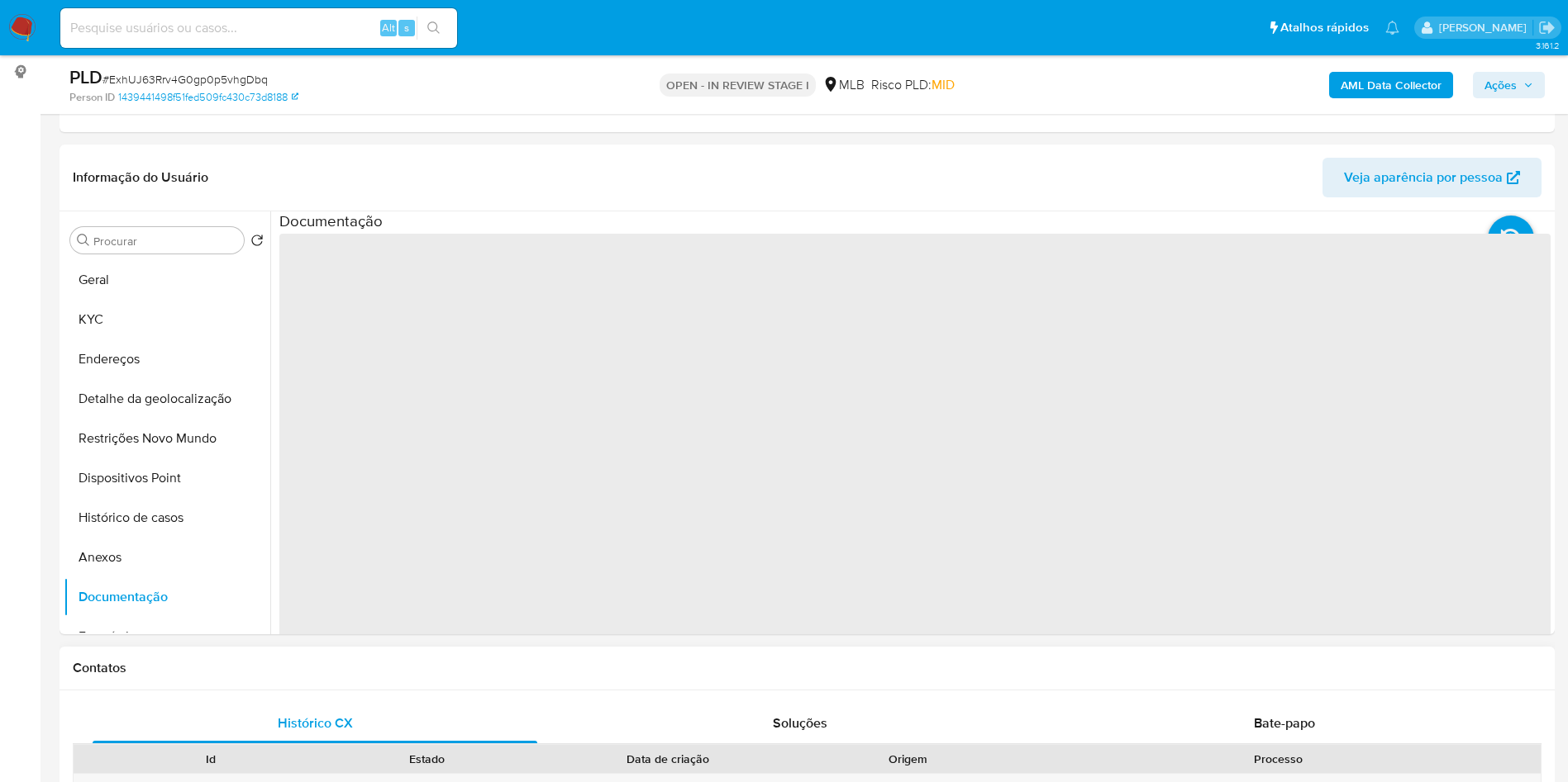
scroll to position [222, 0]
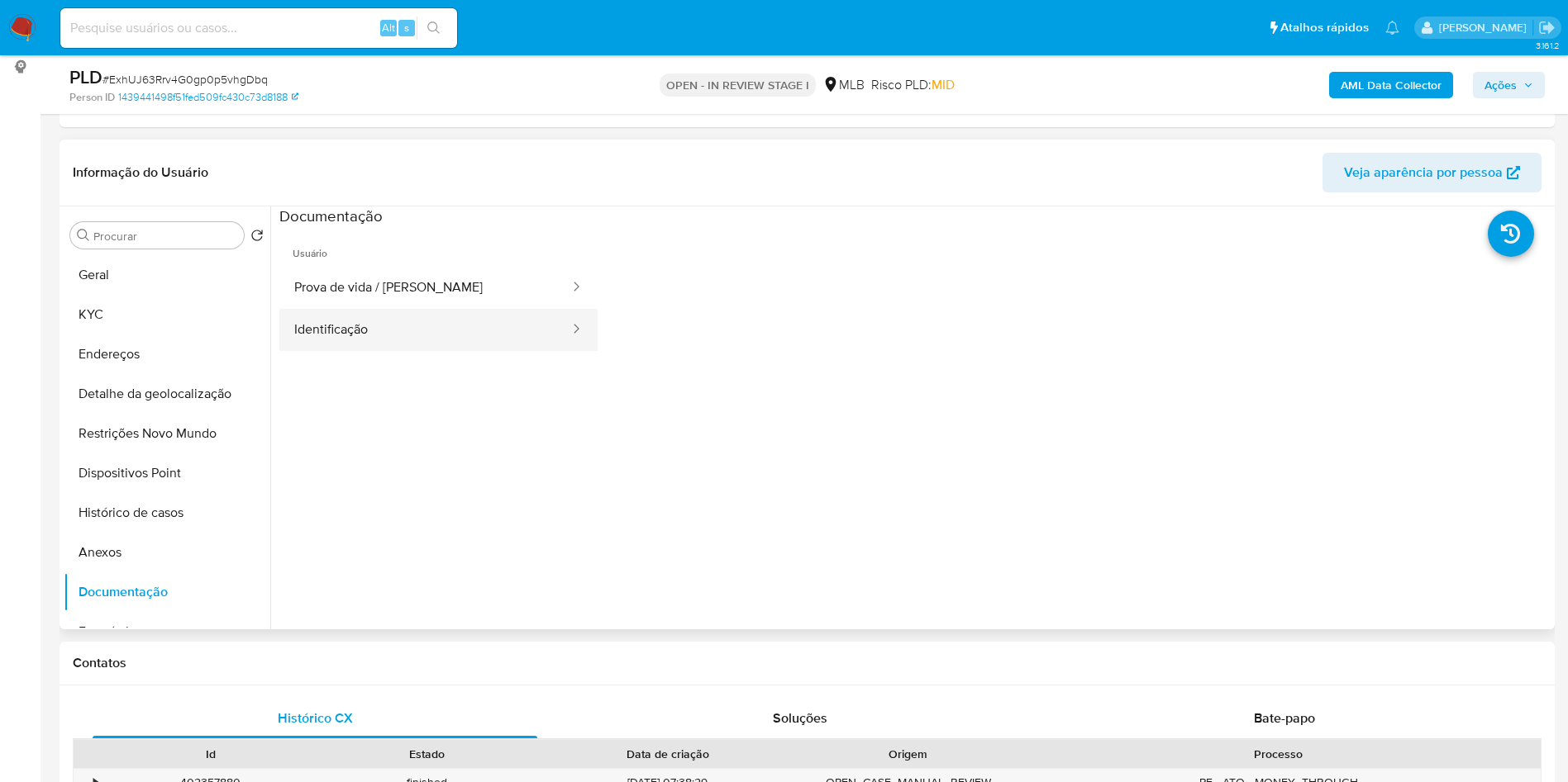
click at [413, 334] on button "Identificação" at bounding box center [425, 330] width 292 height 42
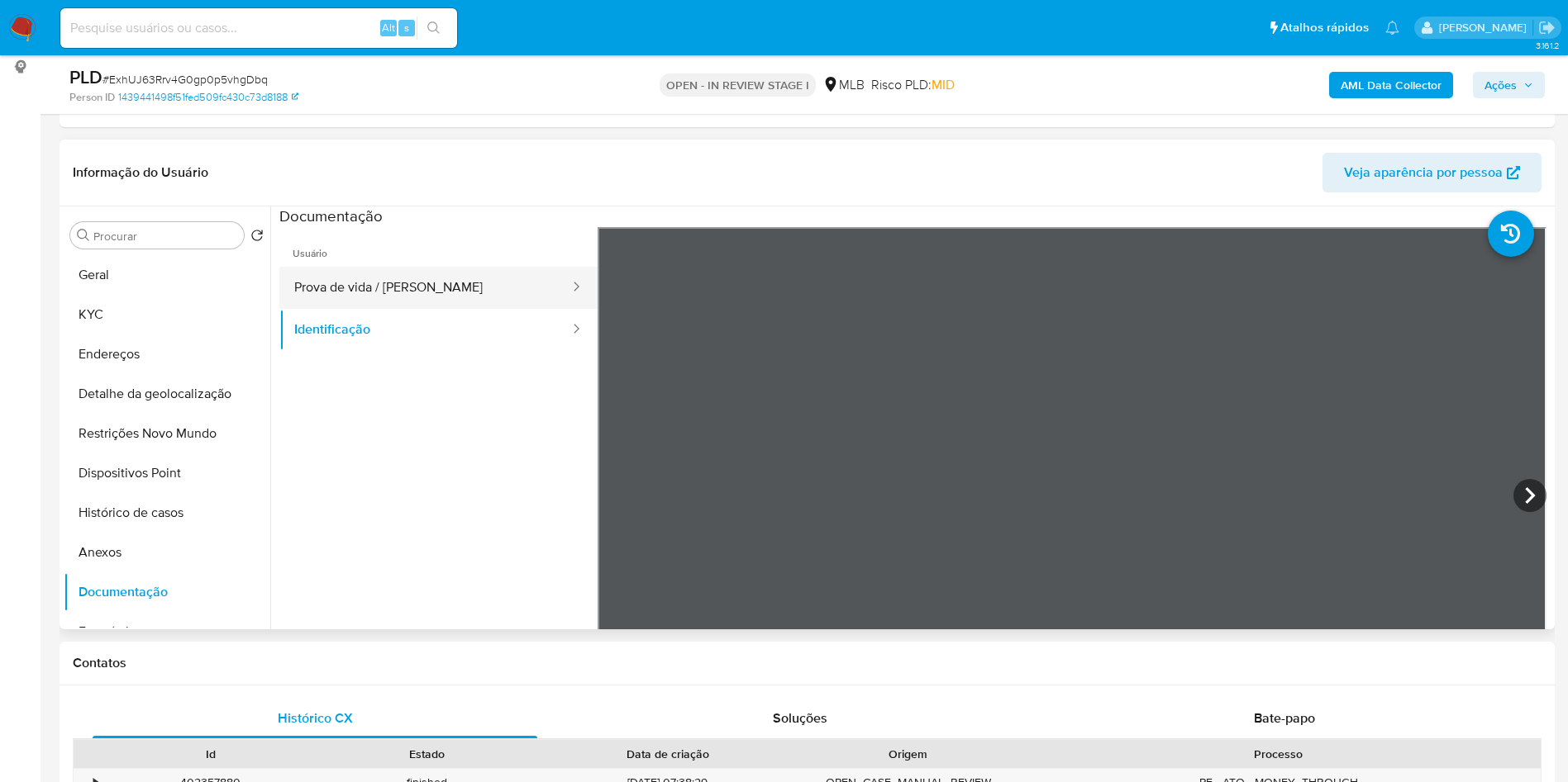
click at [445, 304] on button "Prova de vida / Selfie" at bounding box center [425, 288] width 292 height 42
click at [433, 348] on button "Identificação" at bounding box center [425, 330] width 292 height 42
click at [474, 309] on button "Prova de vida / Selfie" at bounding box center [425, 288] width 292 height 42
click at [474, 338] on button "Identificação" at bounding box center [425, 330] width 292 height 42
click at [461, 297] on button "Prova de vida / Selfie" at bounding box center [425, 288] width 292 height 42
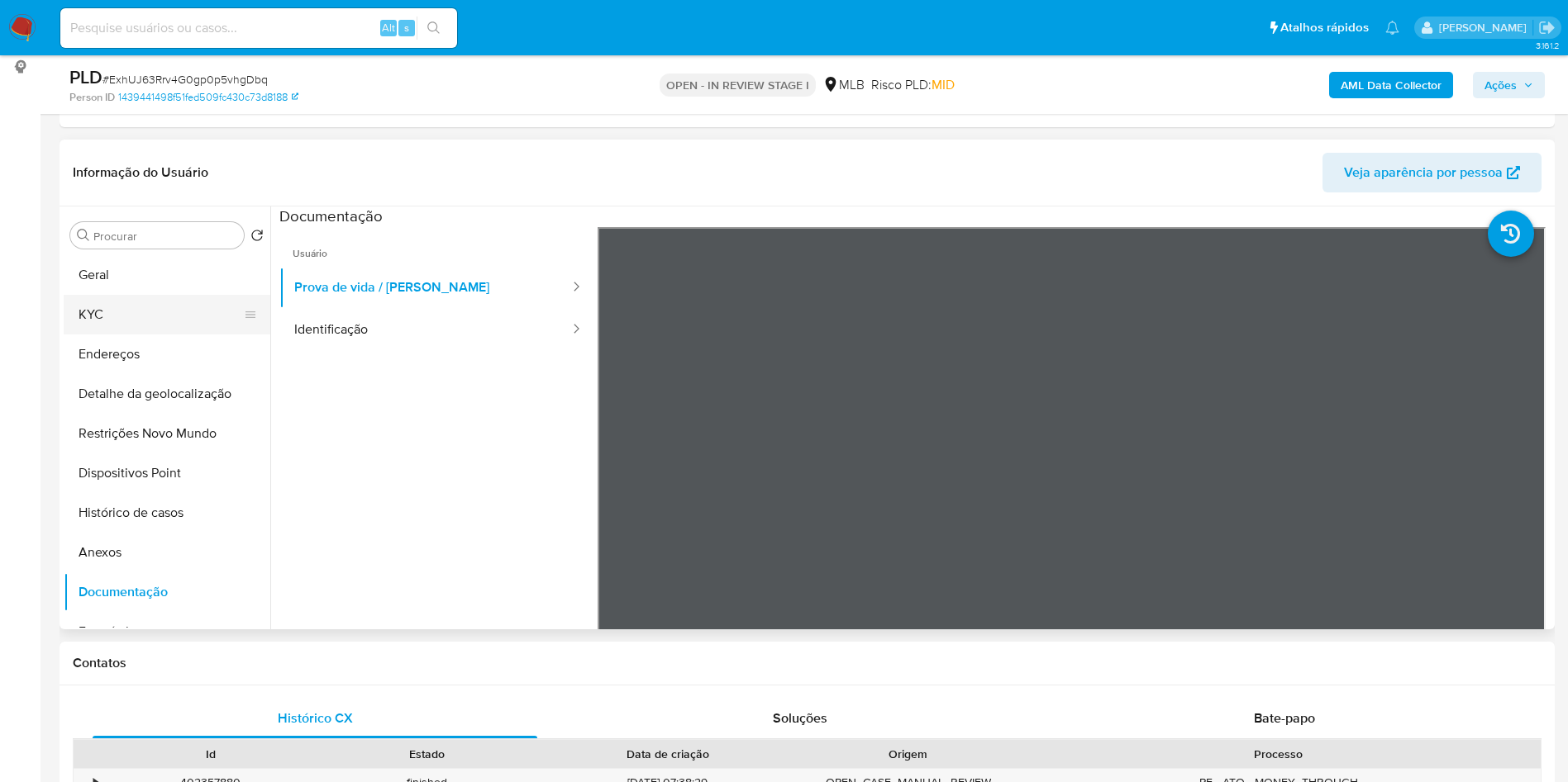
click at [118, 335] on button "KYC" at bounding box center [160, 315] width 193 height 40
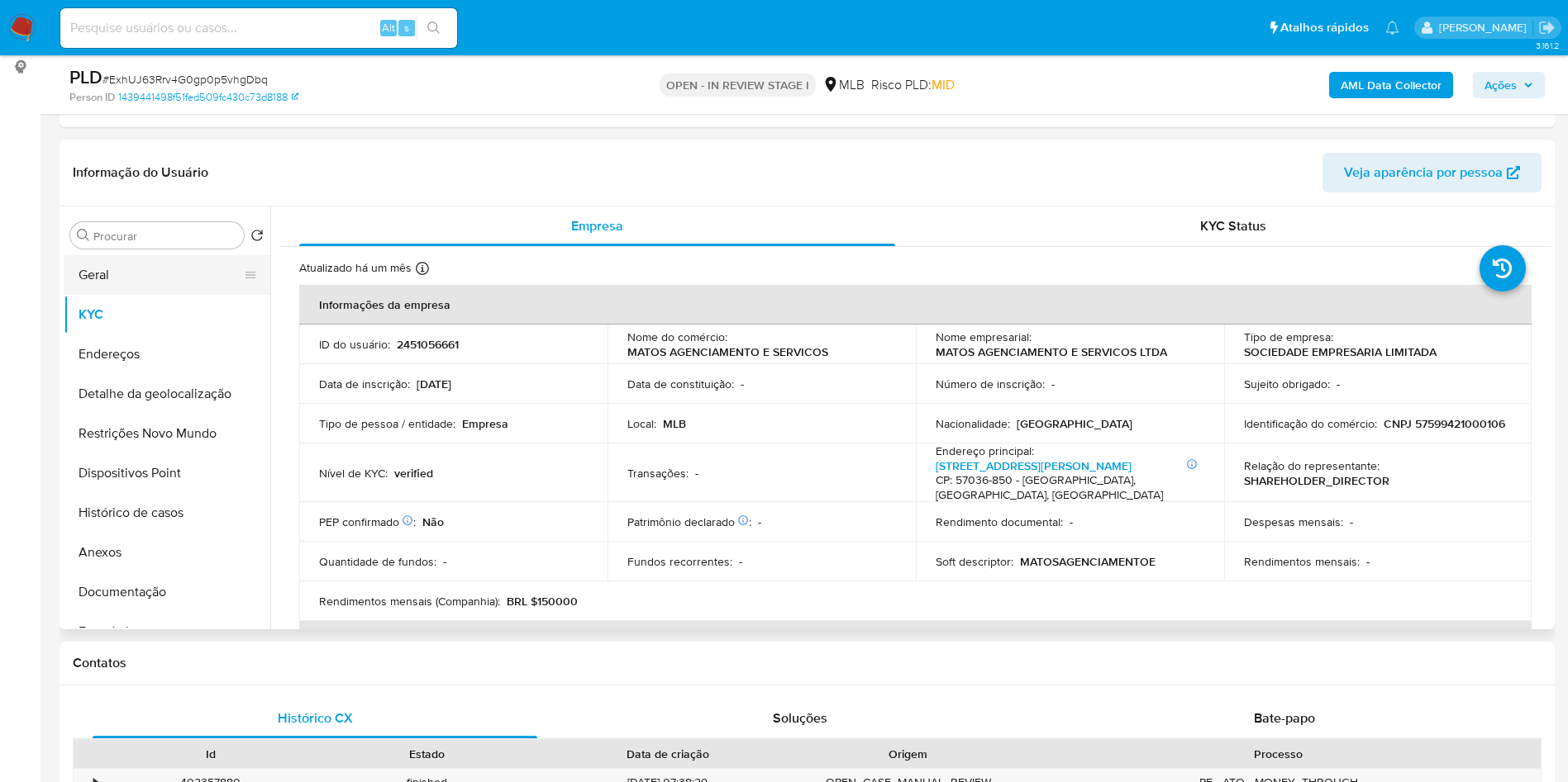
click at [148, 295] on button "Geral" at bounding box center [160, 275] width 193 height 40
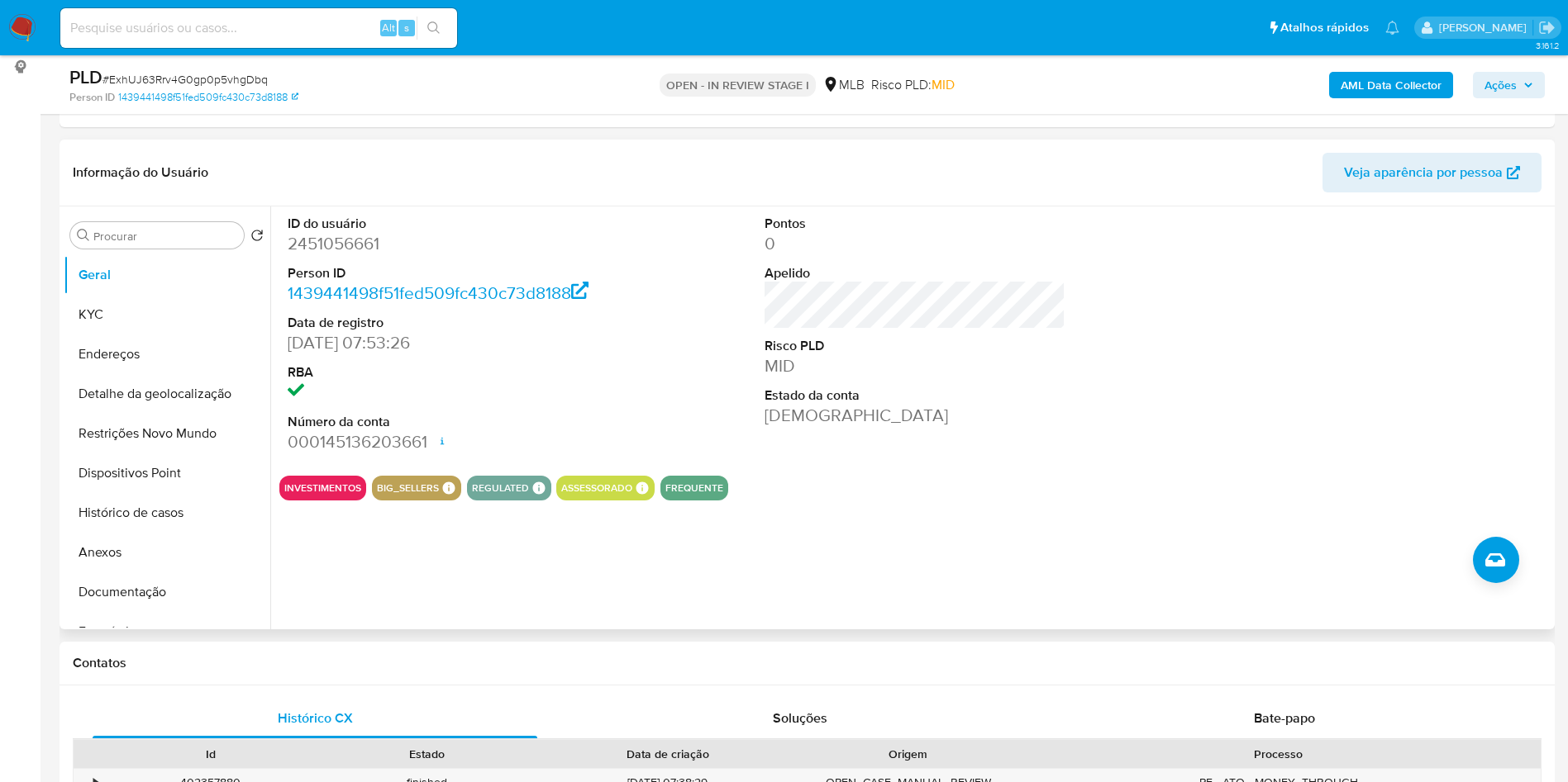
copy td "84992735568"
click at [135, 335] on button "KYC" at bounding box center [160, 315] width 193 height 40
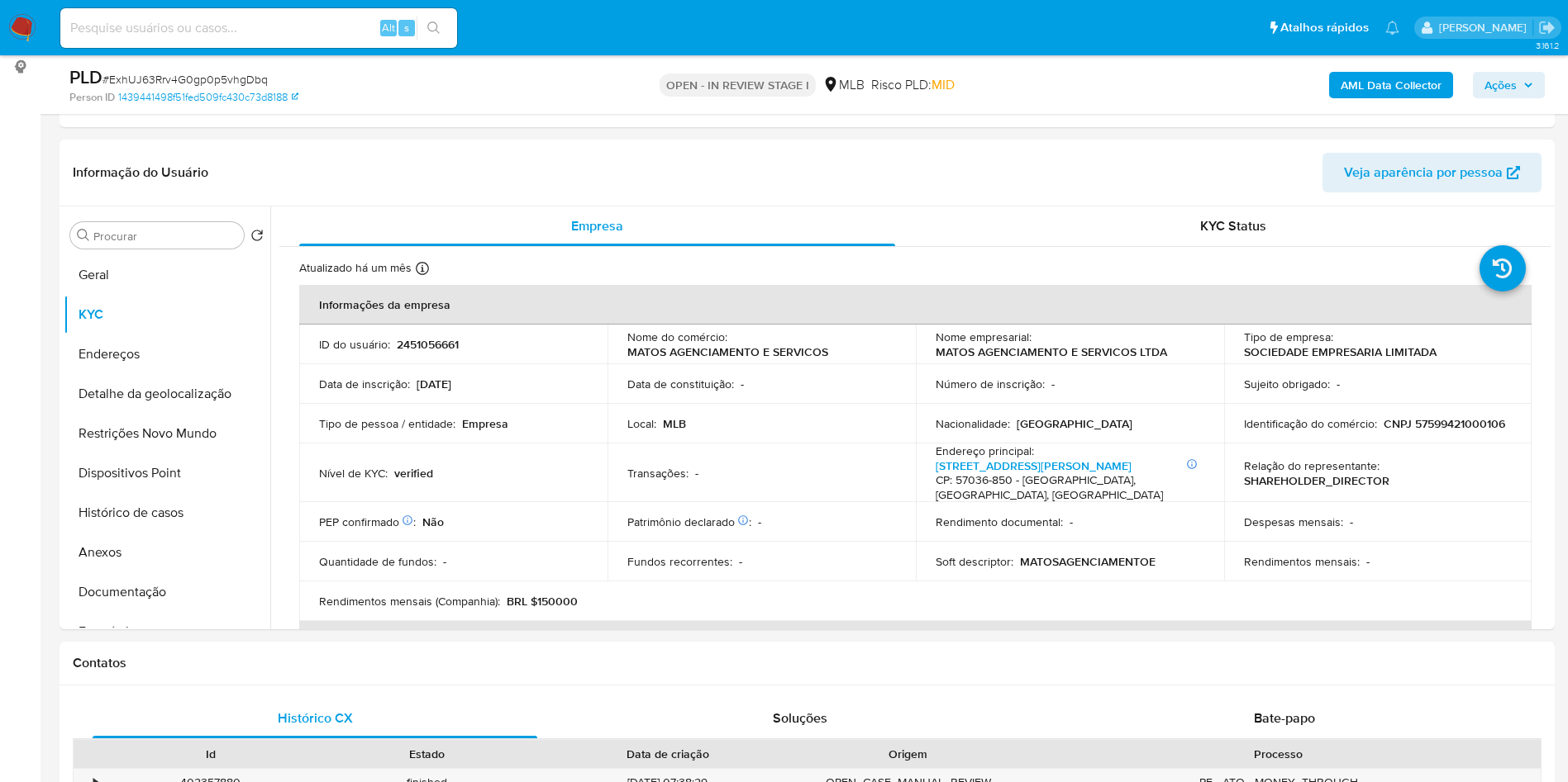
copy td "84992735568"
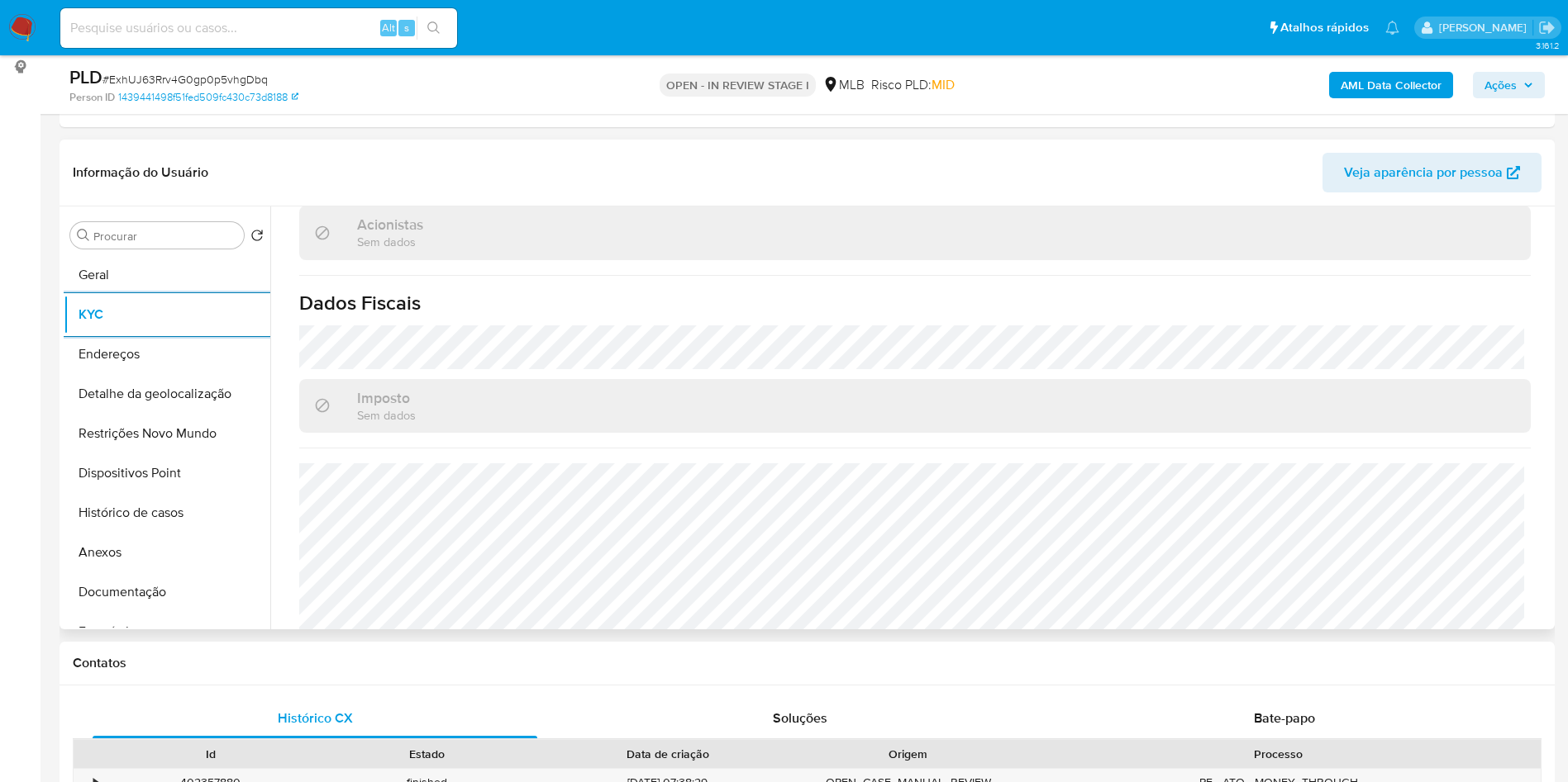
copy td "84992735568"
click at [144, 413] on button "Detalhe da geolocalização" at bounding box center [160, 393] width 193 height 40
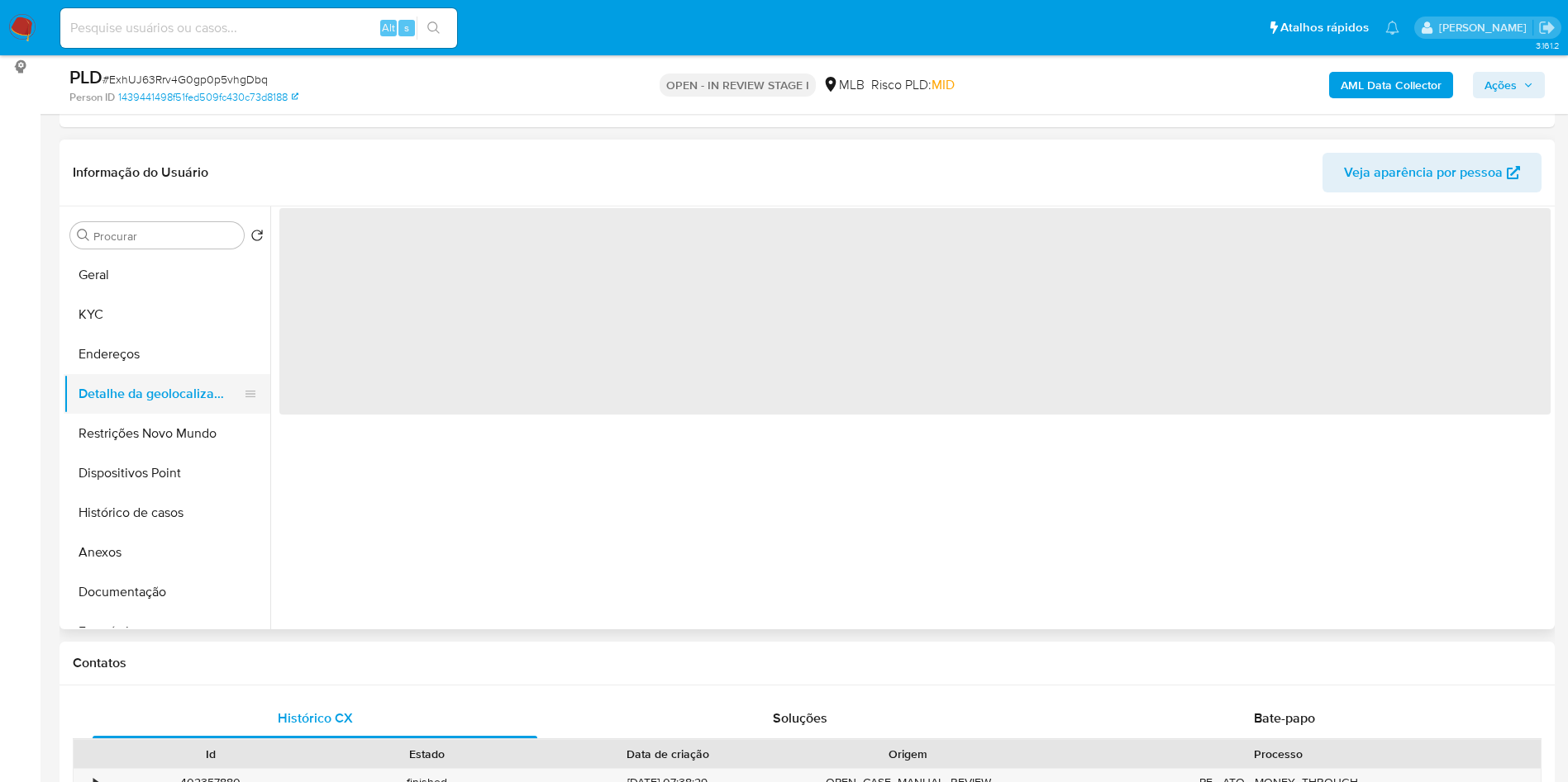
scroll to position [0, 0]
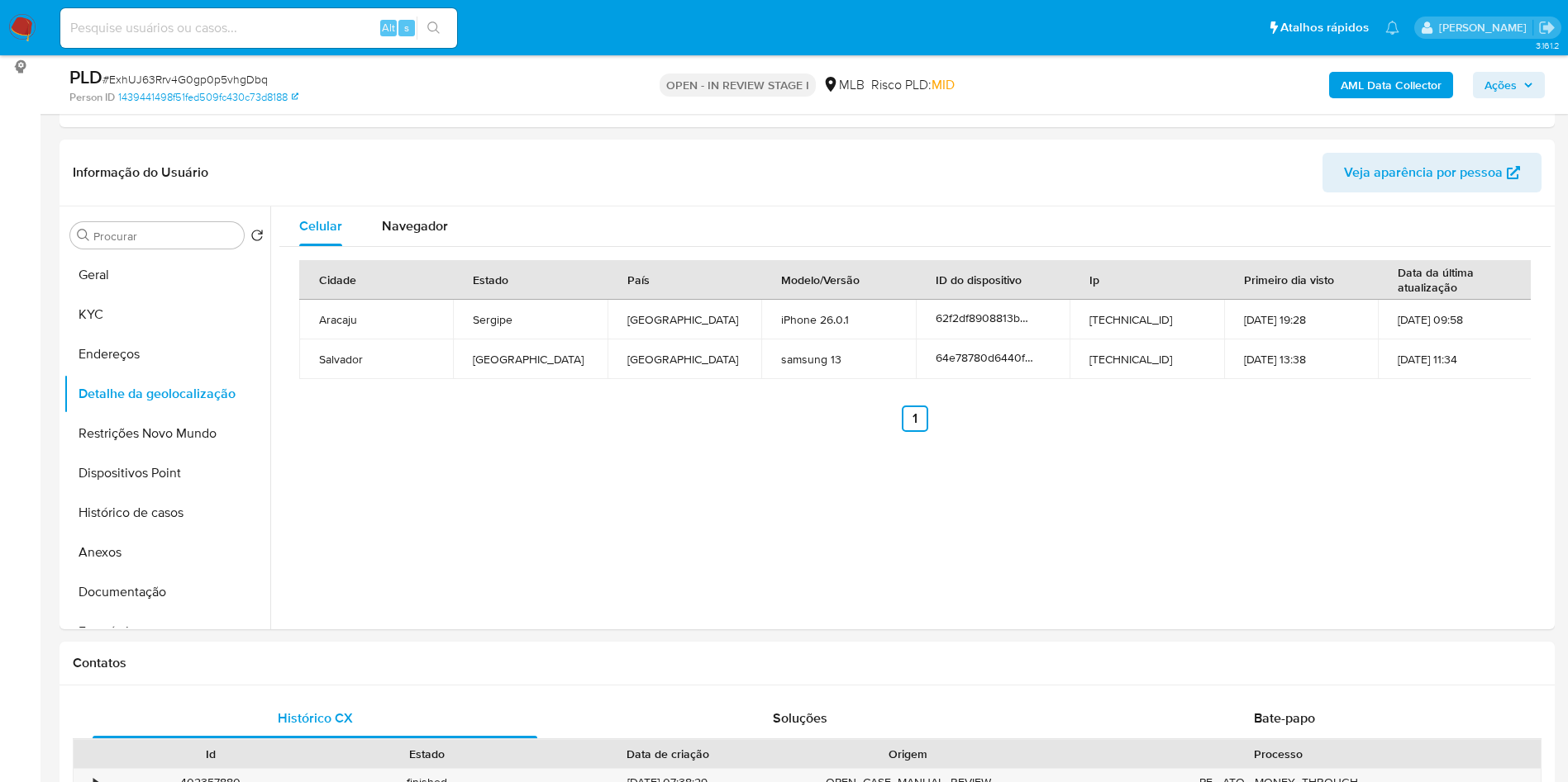
copy td "84992735568"
click at [179, 453] on button "Restrições Novo Mundo" at bounding box center [160, 433] width 193 height 40
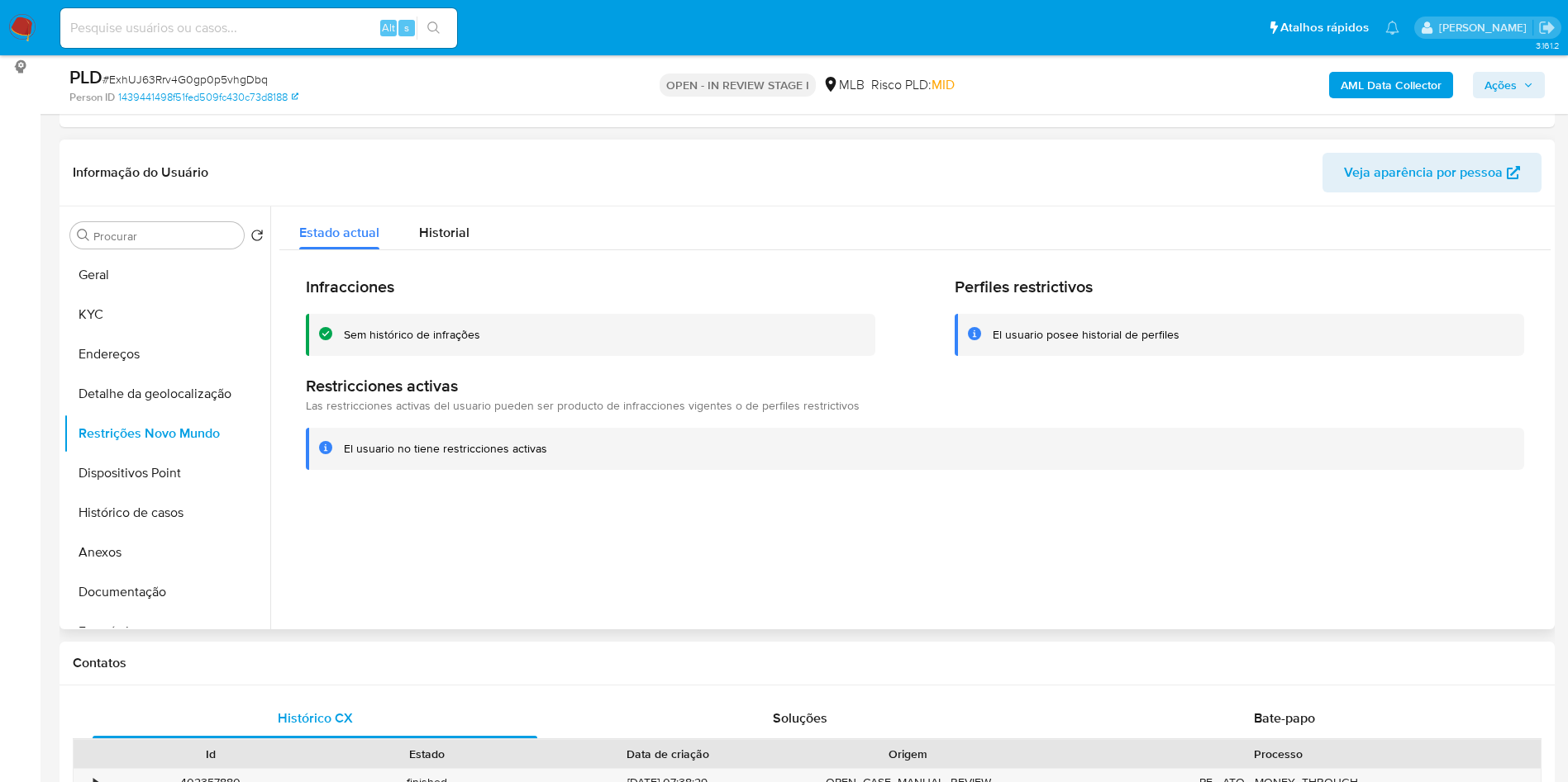
copy td "84992735568"
click at [155, 493] on button "Dispositivos Point" at bounding box center [160, 473] width 193 height 40
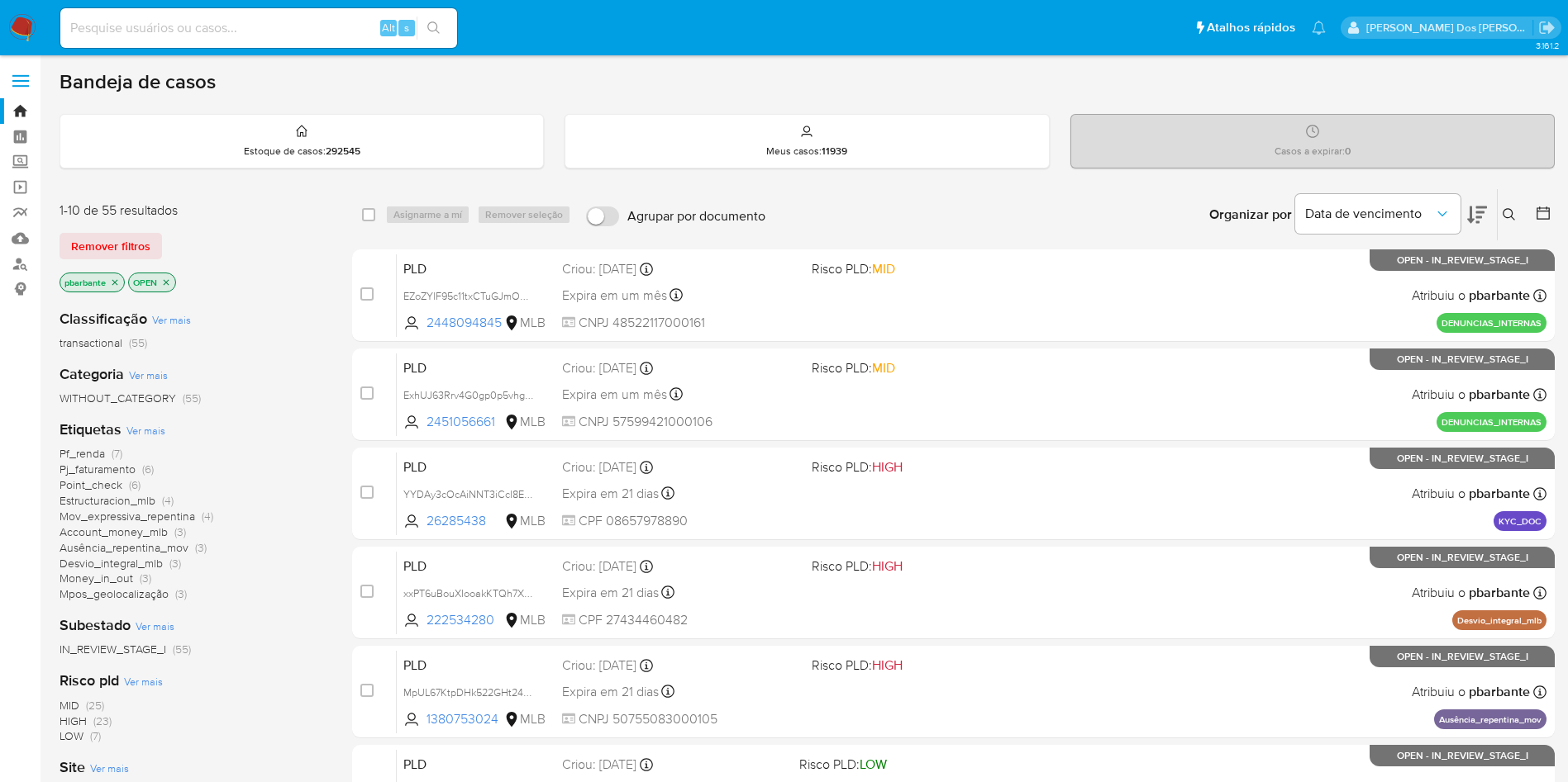
click at [89, 492] on span "Point_check" at bounding box center [90, 485] width 63 height 17
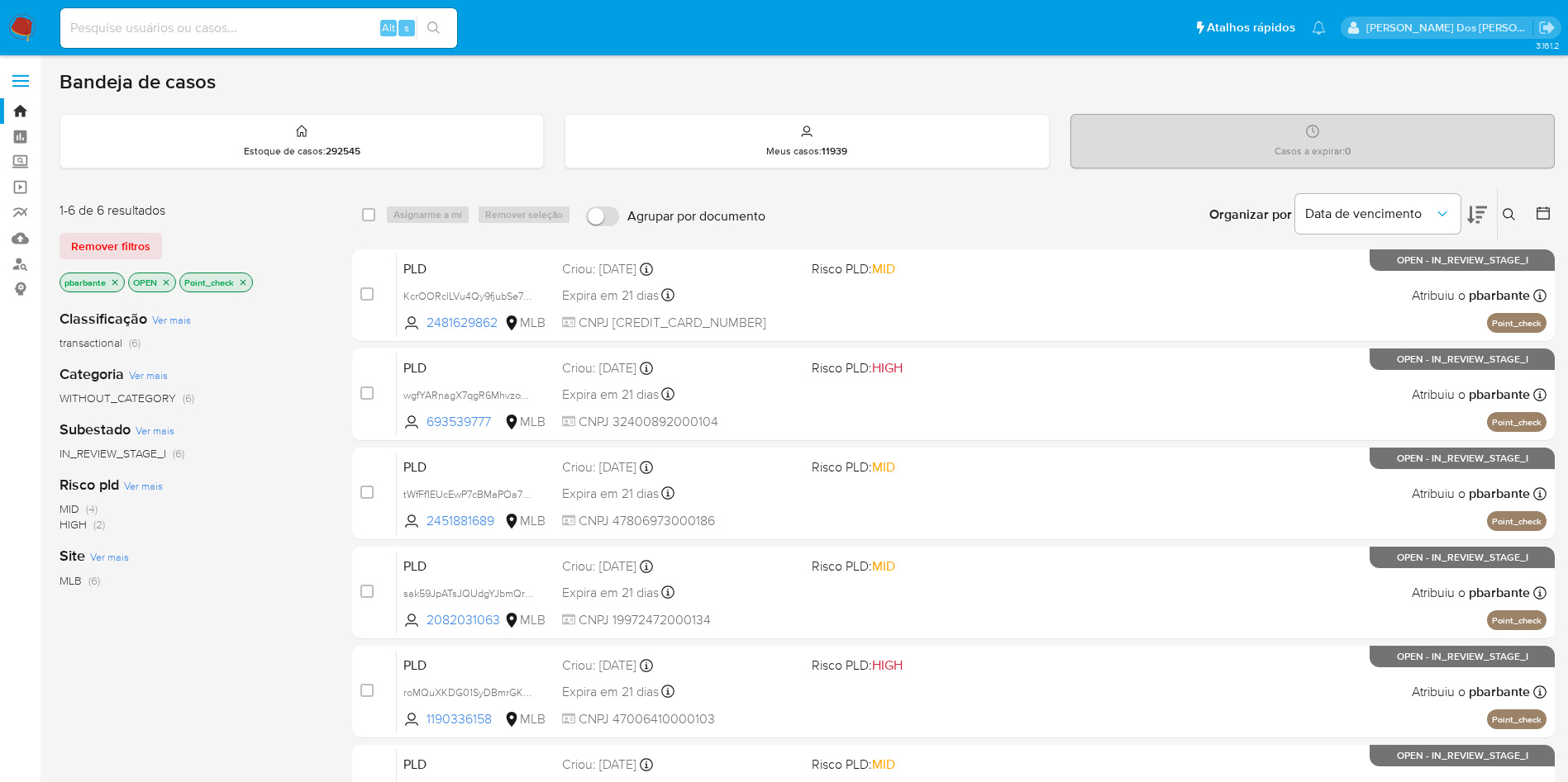
click at [252, 31] on input at bounding box center [258, 28] width 397 height 21
paste input "2448094845"
type input "2448094845"
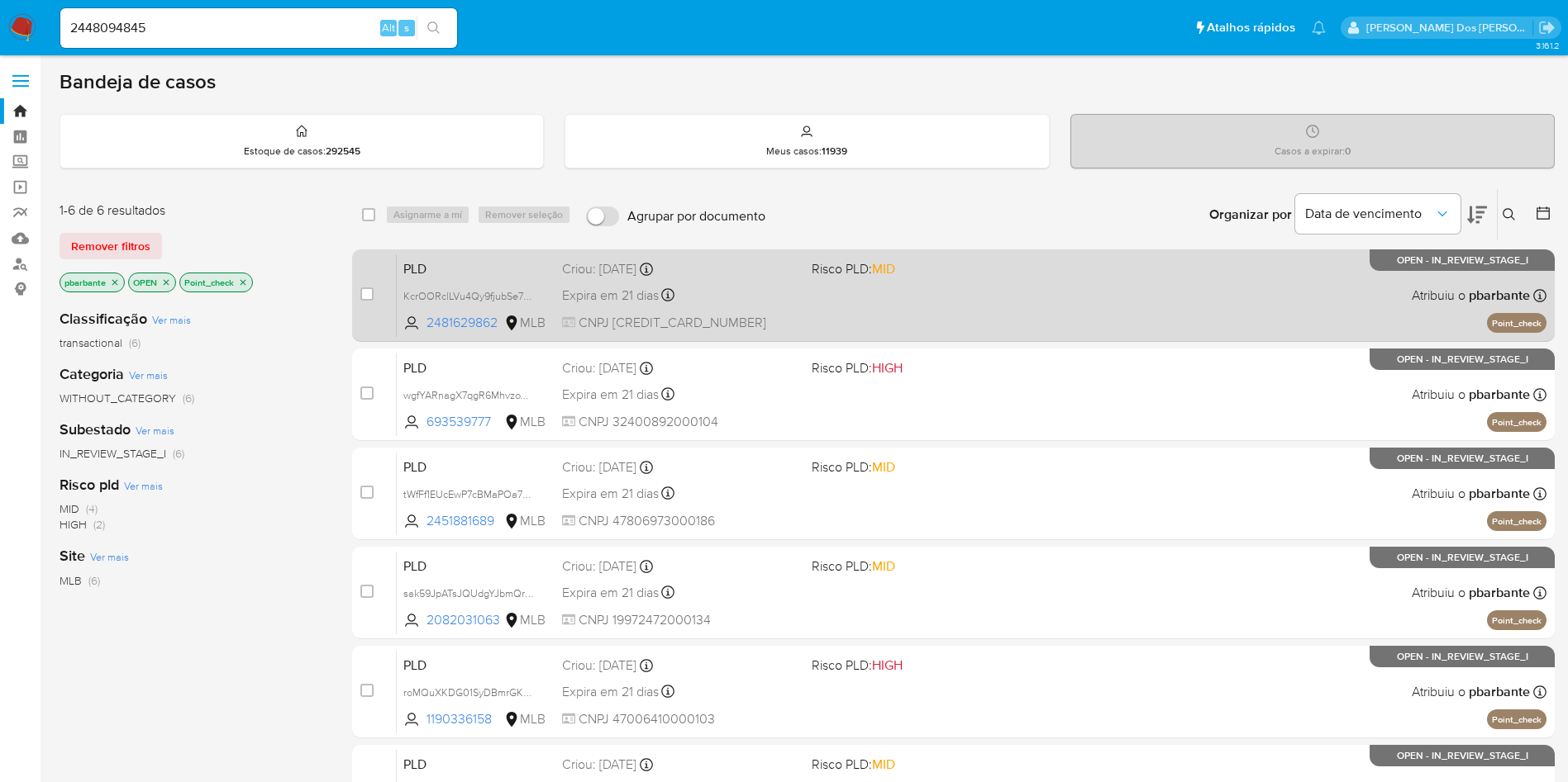
click at [798, 331] on span "CNPJ 60115654000192" at bounding box center [680, 323] width 236 height 19
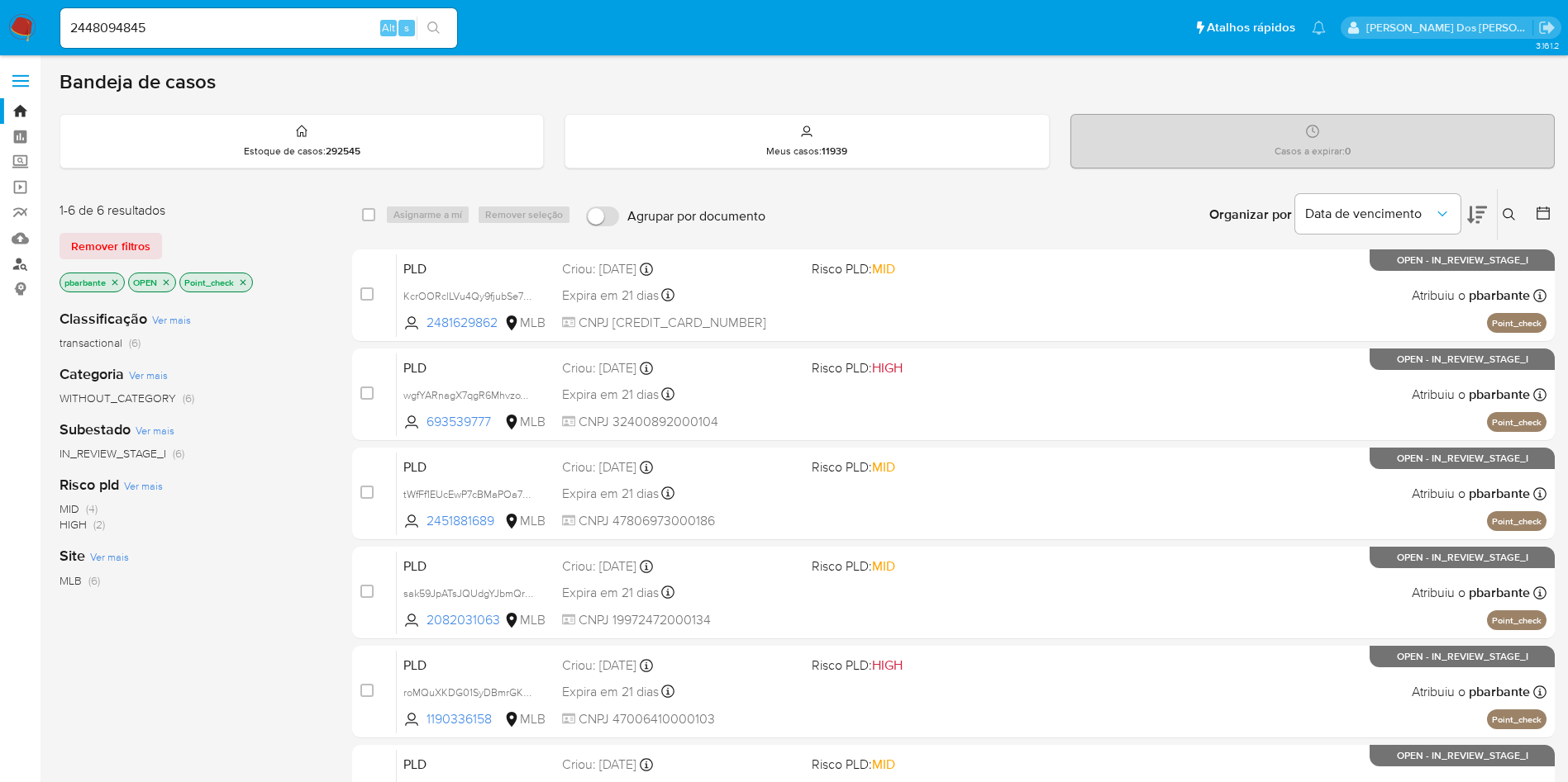
click at [17, 262] on link "Localizador de pessoas" at bounding box center [98, 264] width 197 height 26
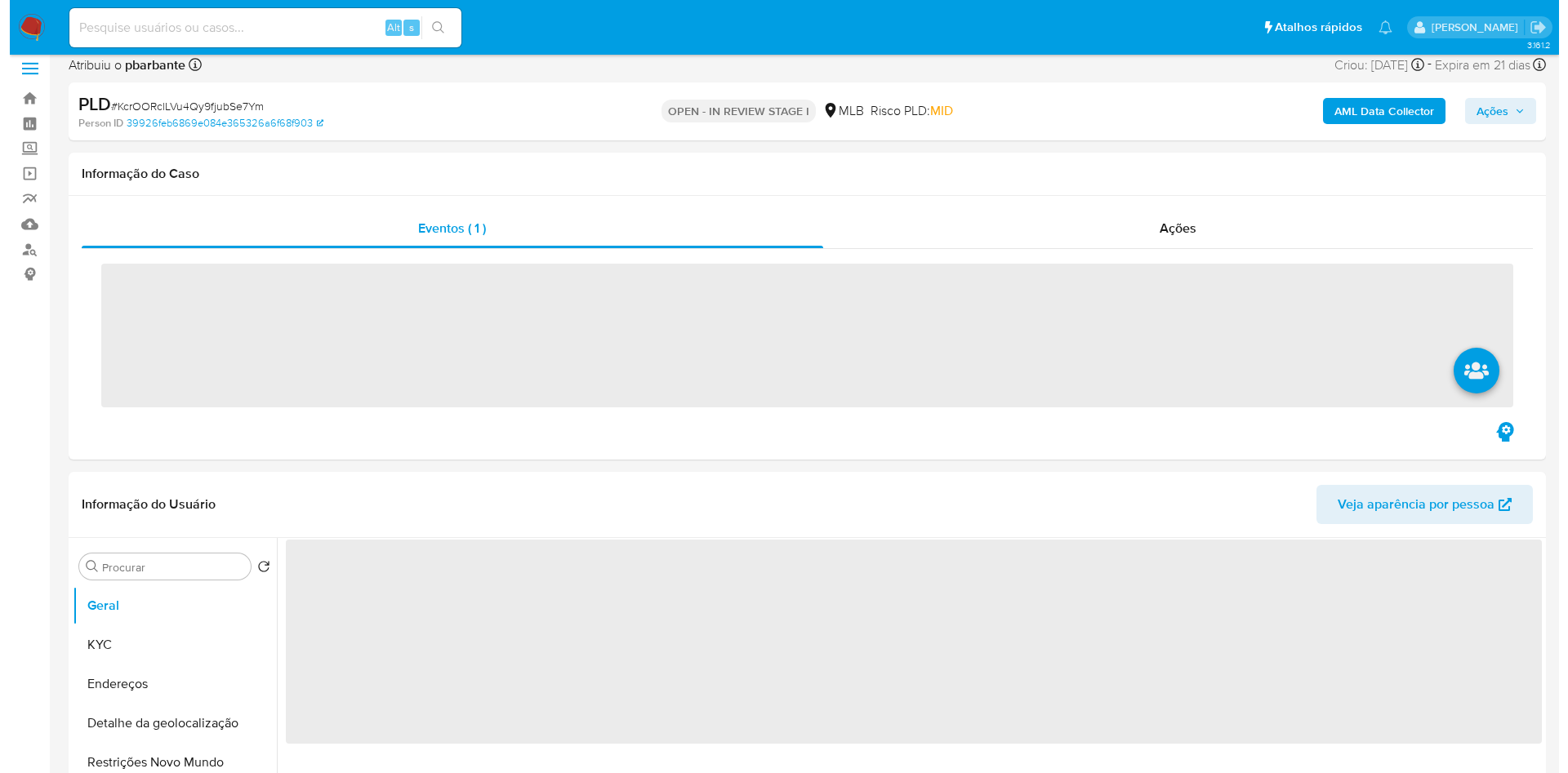
scroll to position [57, 0]
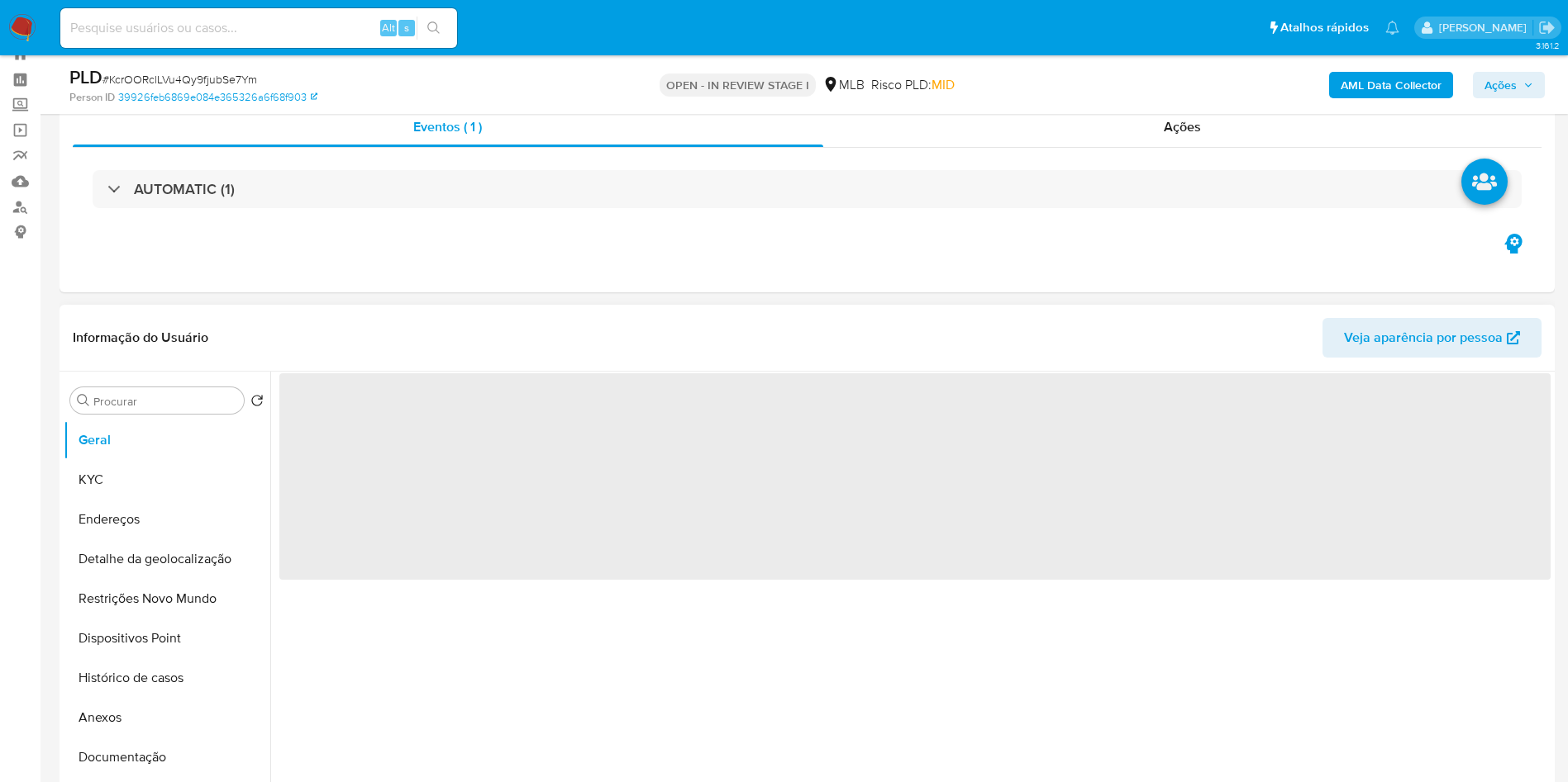
select select "10"
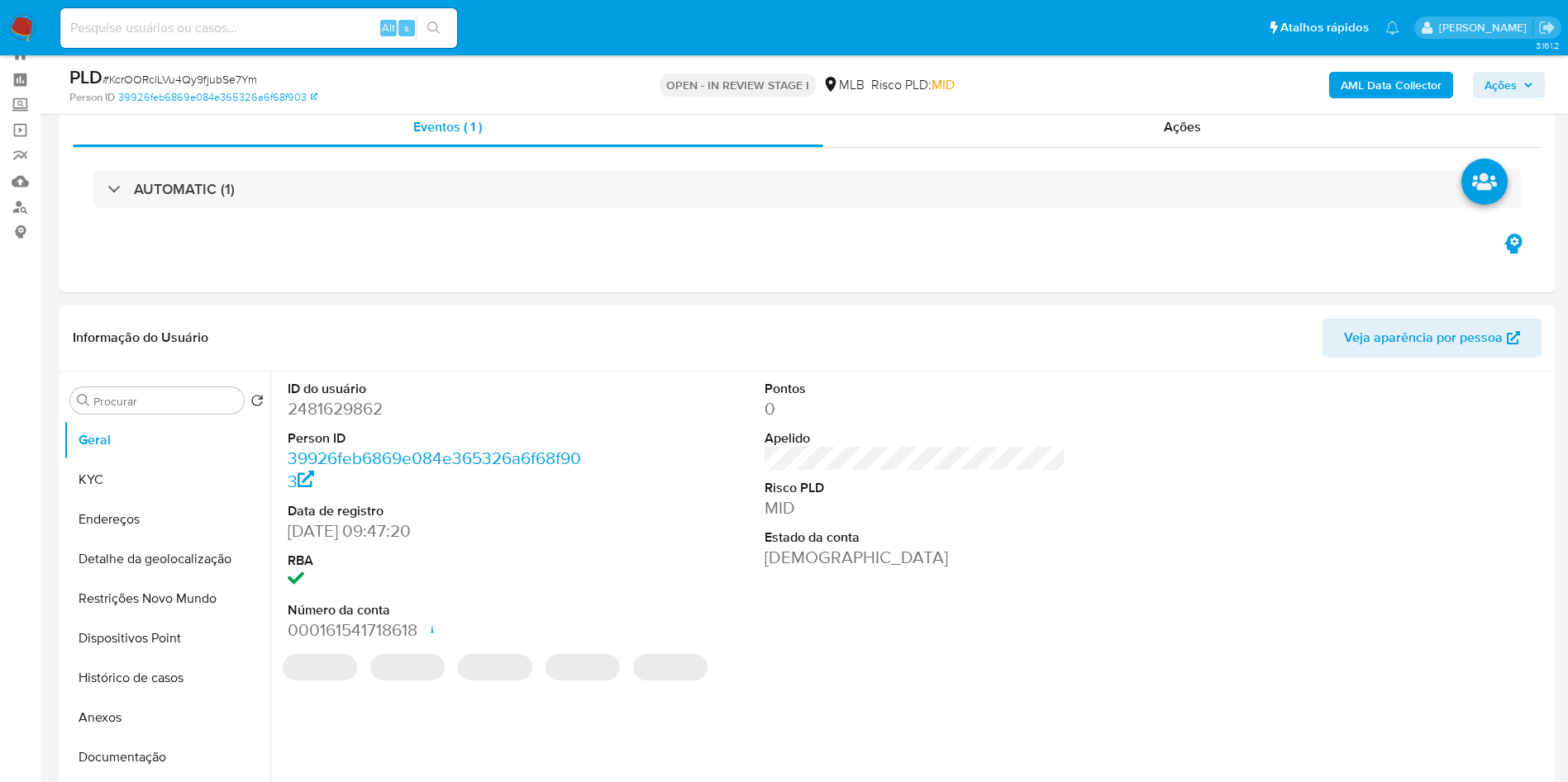
click at [317, 421] on dd "2481629862" at bounding box center [438, 409] width 302 height 23
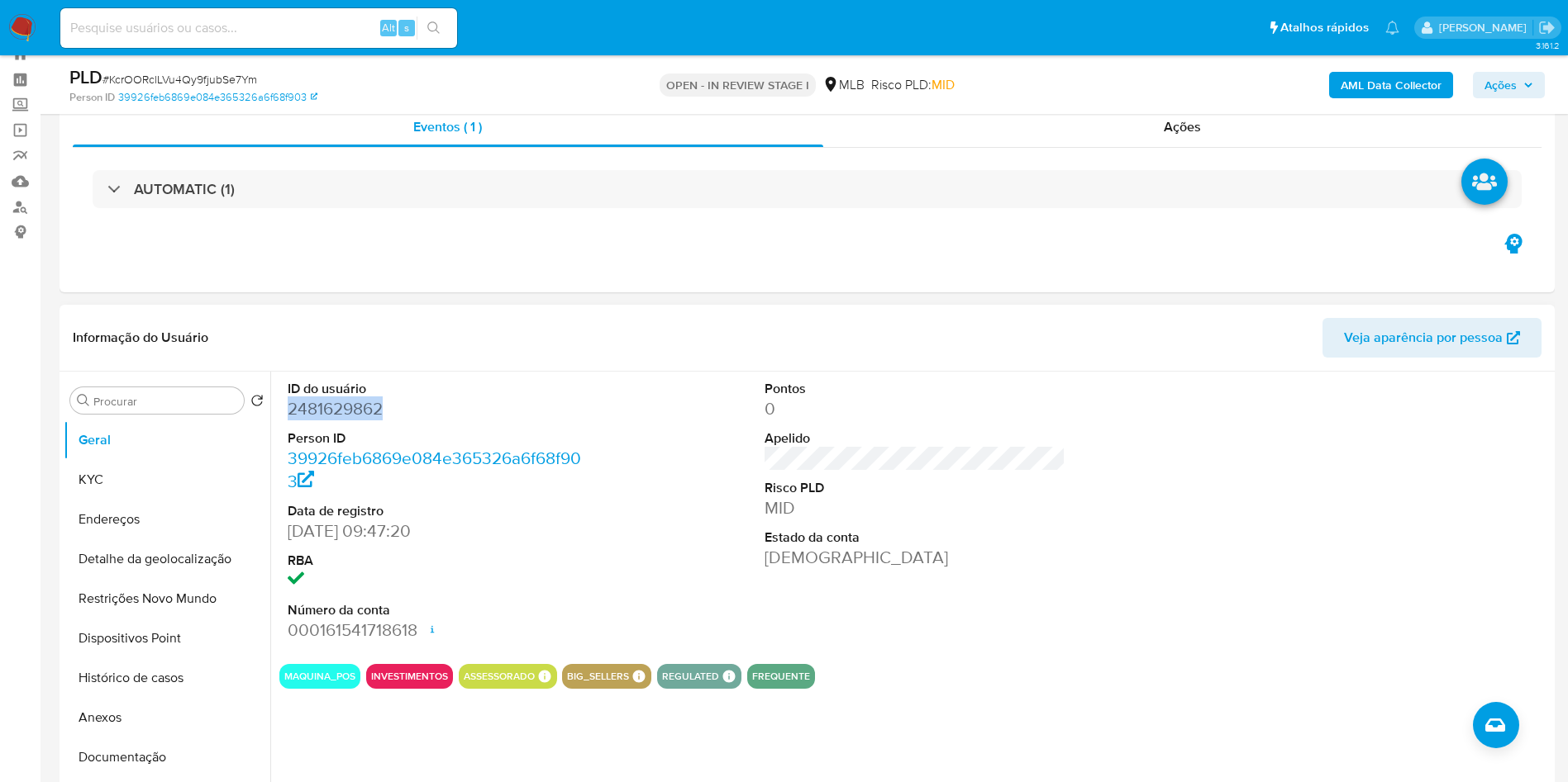
copy dd "2481629862"
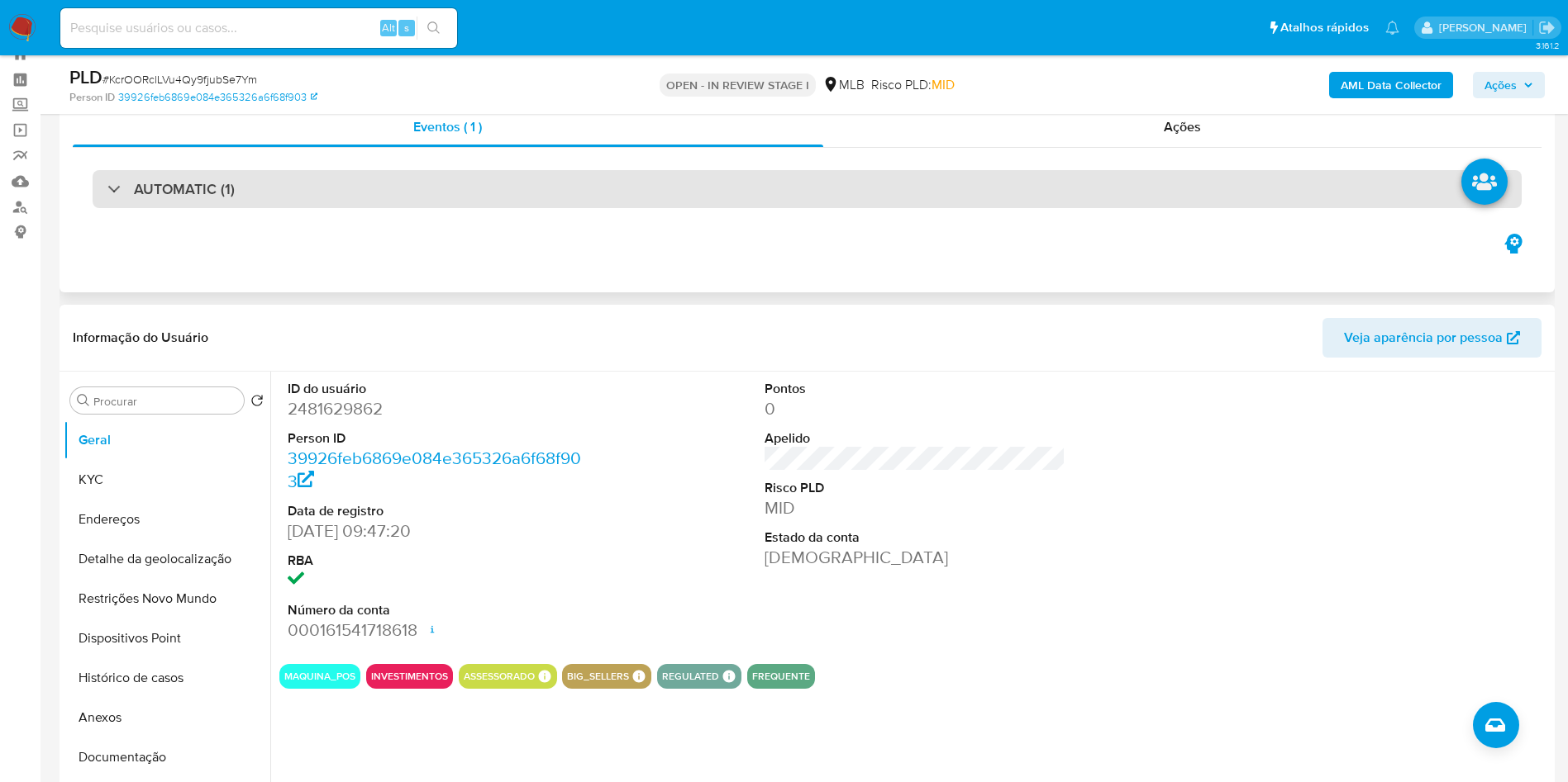
click at [611, 186] on div "AUTOMATIC (1)" at bounding box center [807, 189] width 1429 height 38
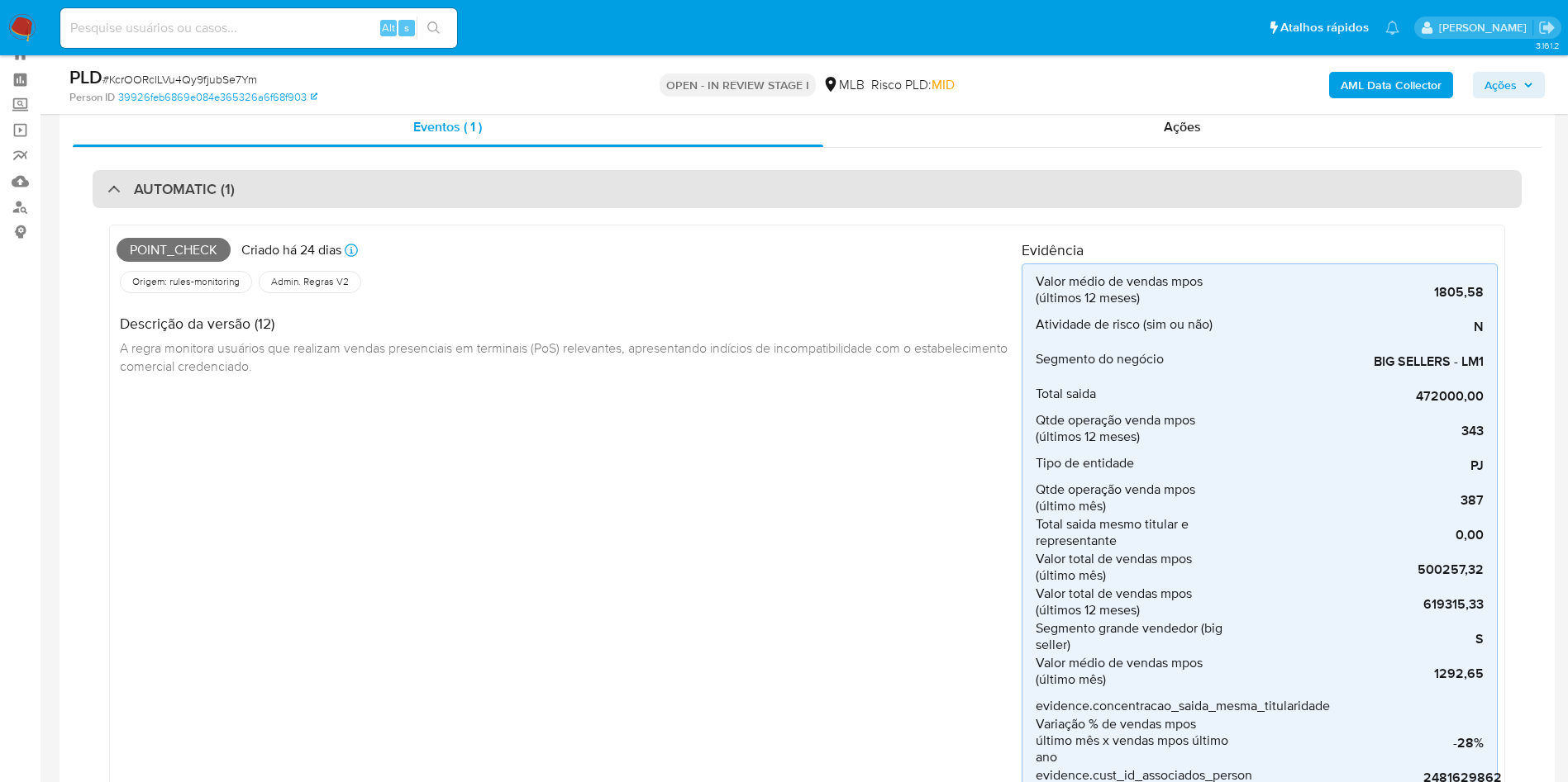
click at [275, 198] on div "AUTOMATIC (1)" at bounding box center [807, 189] width 1429 height 38
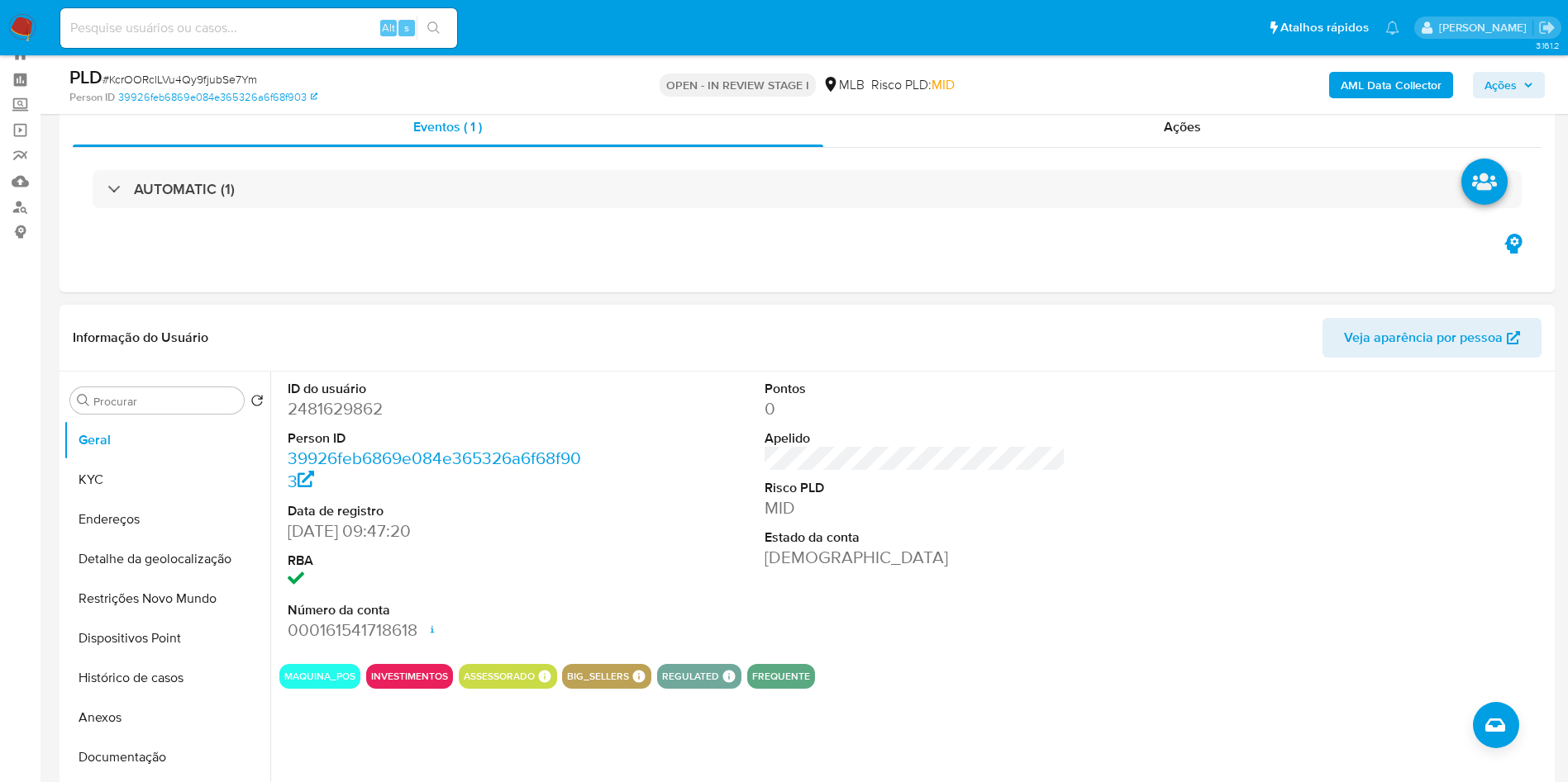
click at [304, 421] on dd "2481629862" at bounding box center [438, 409] width 302 height 23
copy dd "2481629862"
click at [1412, 72] on b "AML Data Collector" at bounding box center [1391, 86] width 101 height 26
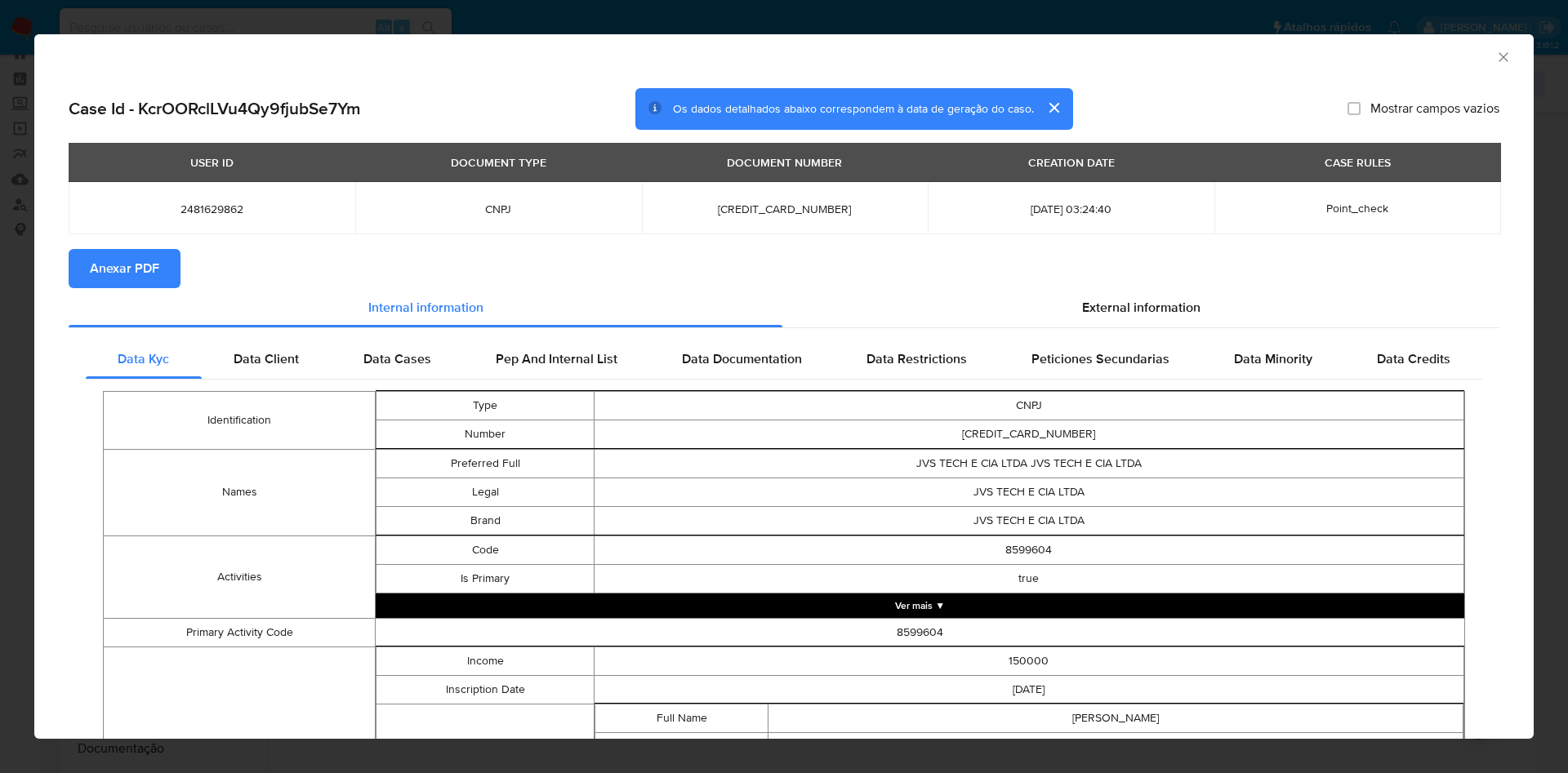
click at [1141, 280] on section "Anexar PDF" at bounding box center [784, 268] width 1431 height 39
click at [1135, 288] on div "External information" at bounding box center [1141, 308] width 717 height 39
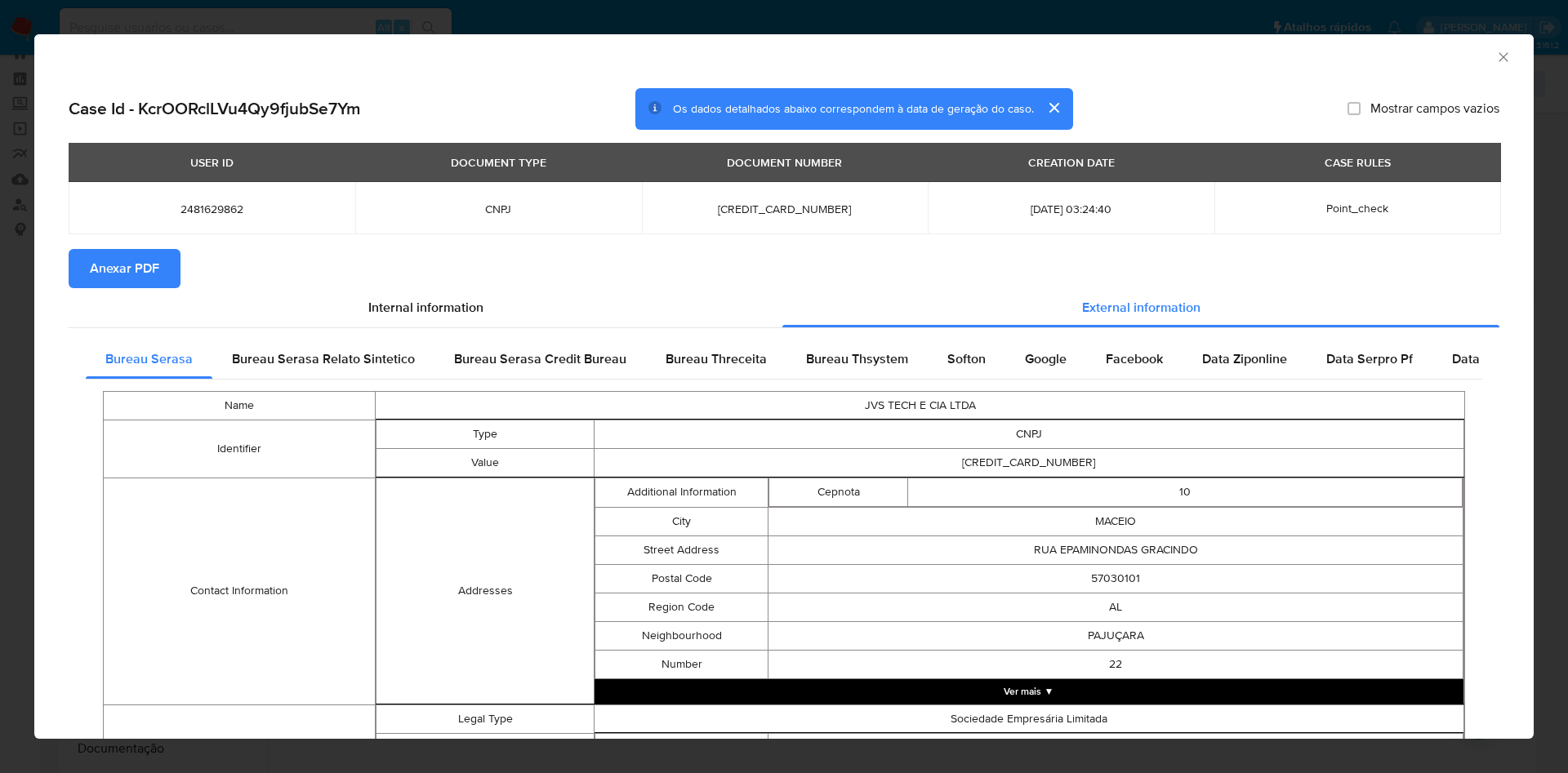
click at [144, 256] on span "Anexar PDF" at bounding box center [125, 268] width 70 height 36
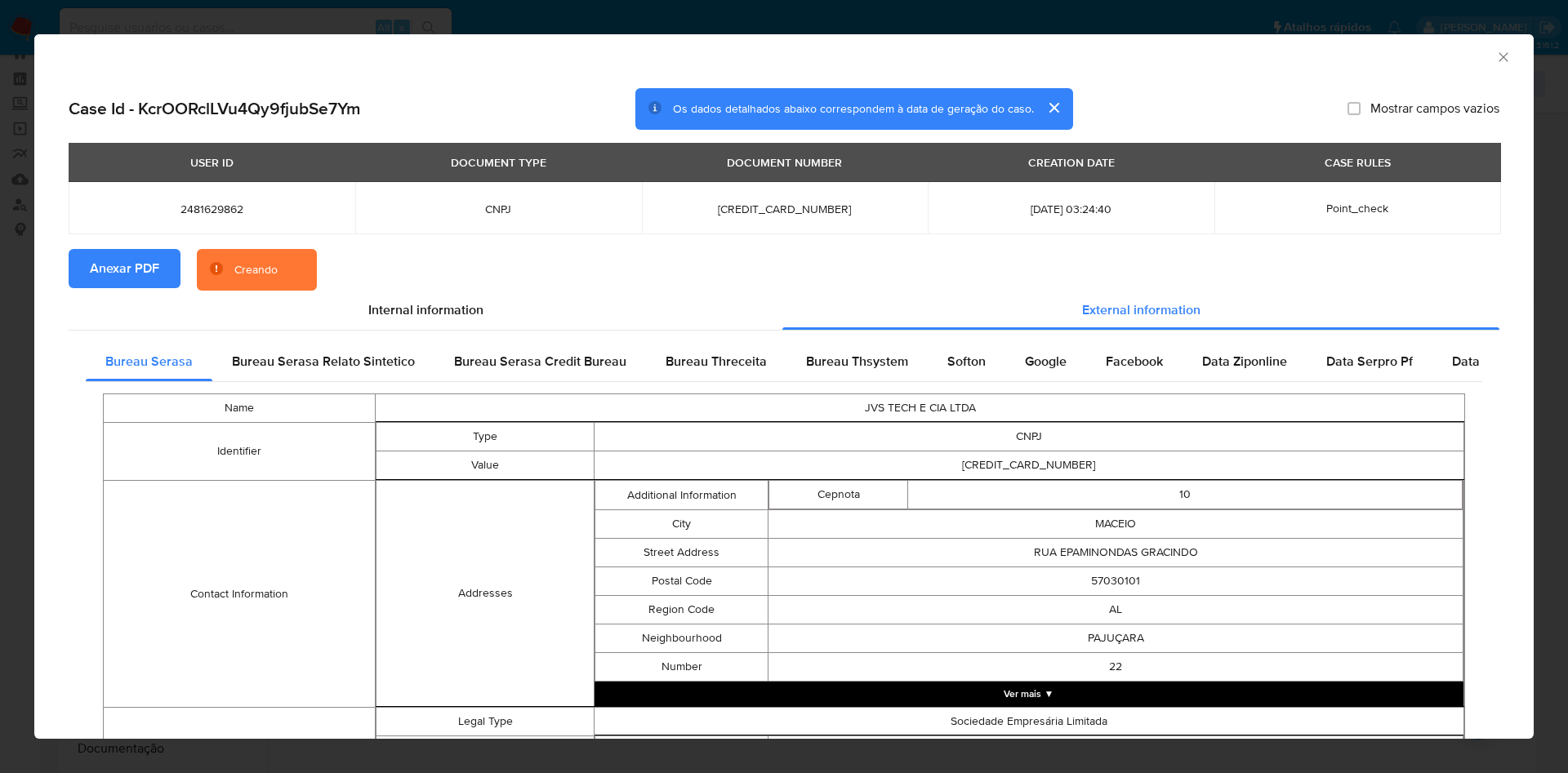
scroll to position [512, 0]
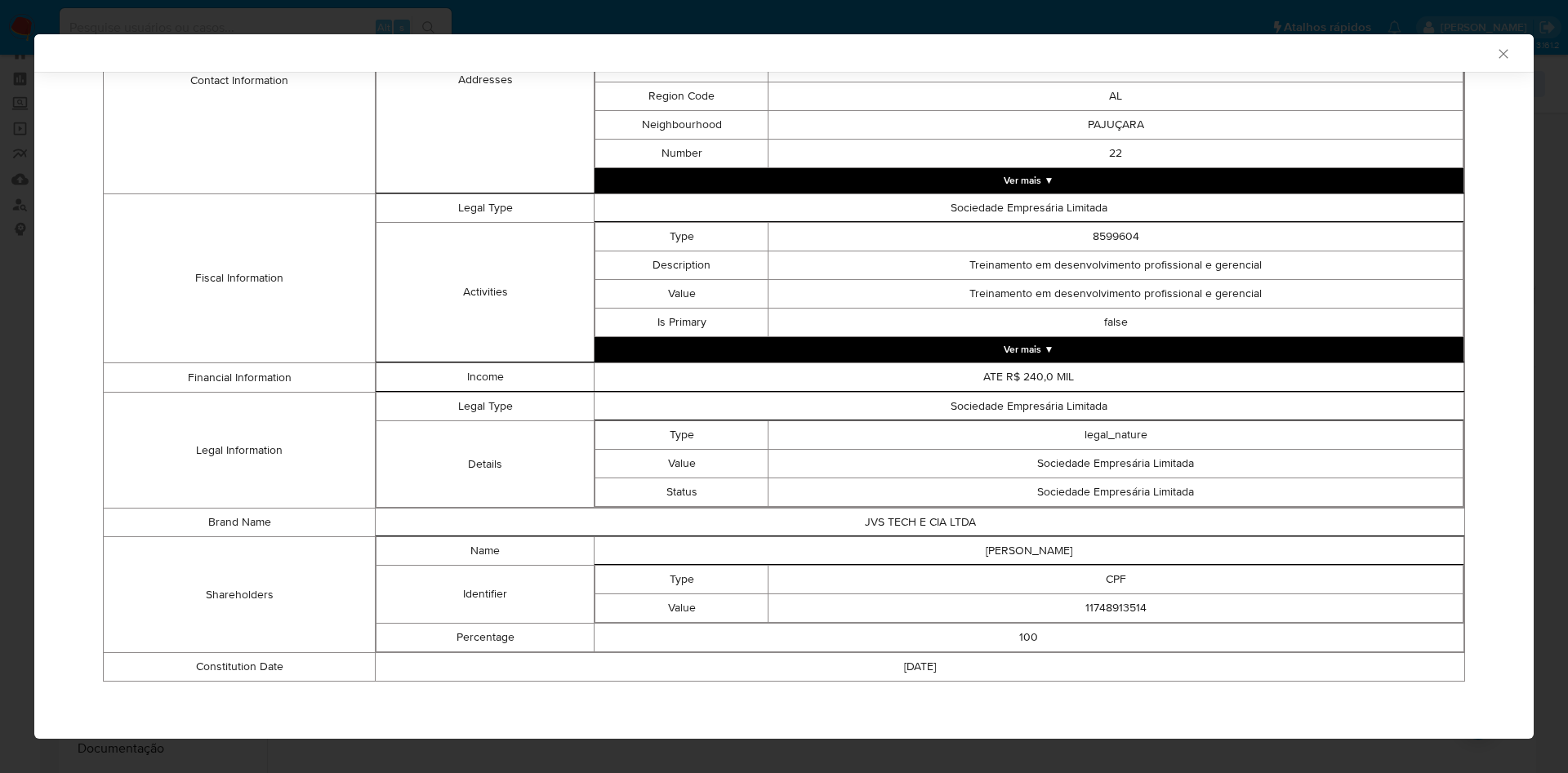
click at [1126, 613] on td "11748913514" at bounding box center [1116, 608] width 695 height 29
copy td "11748913514"
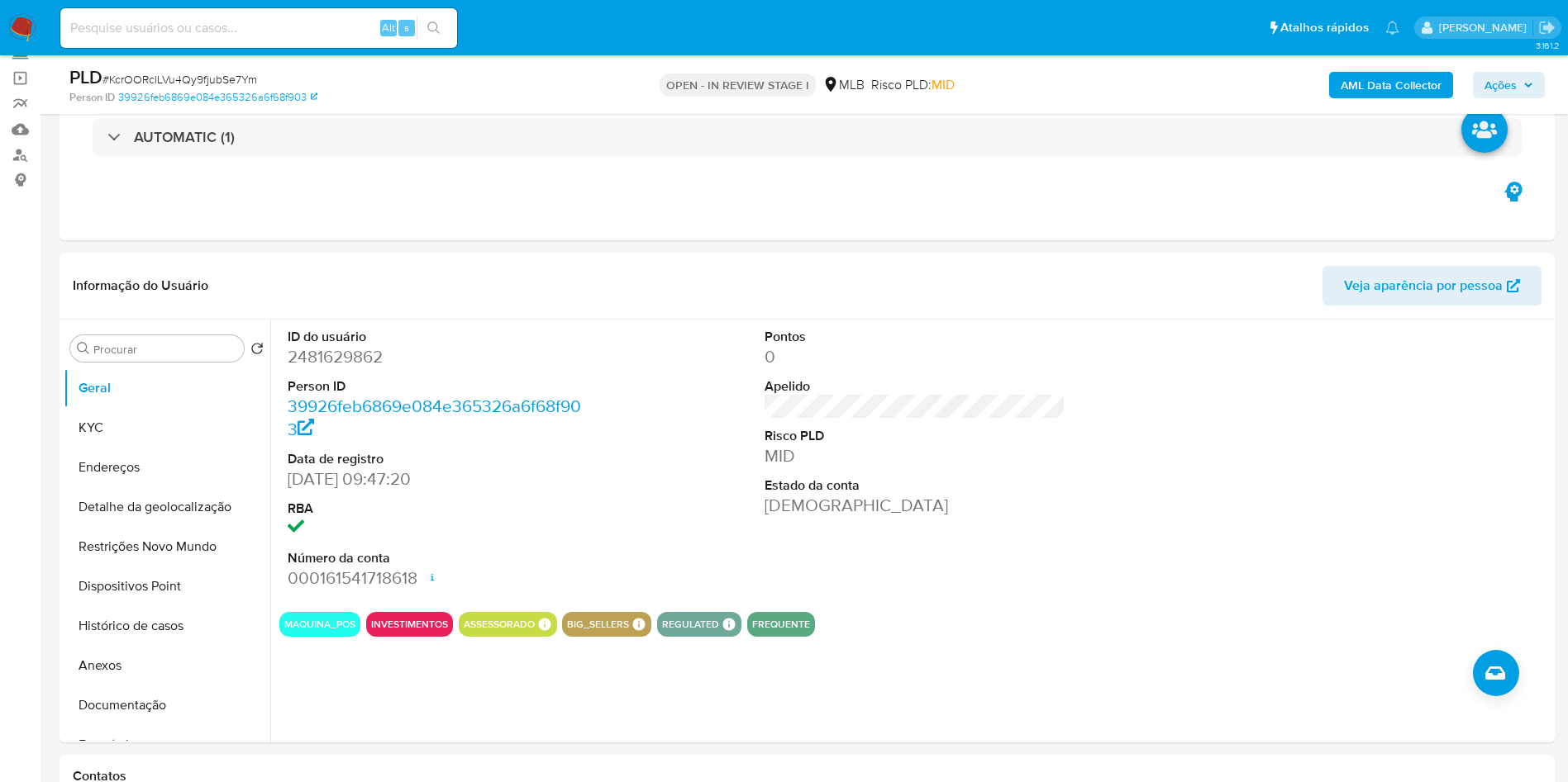
scroll to position [114, 0]
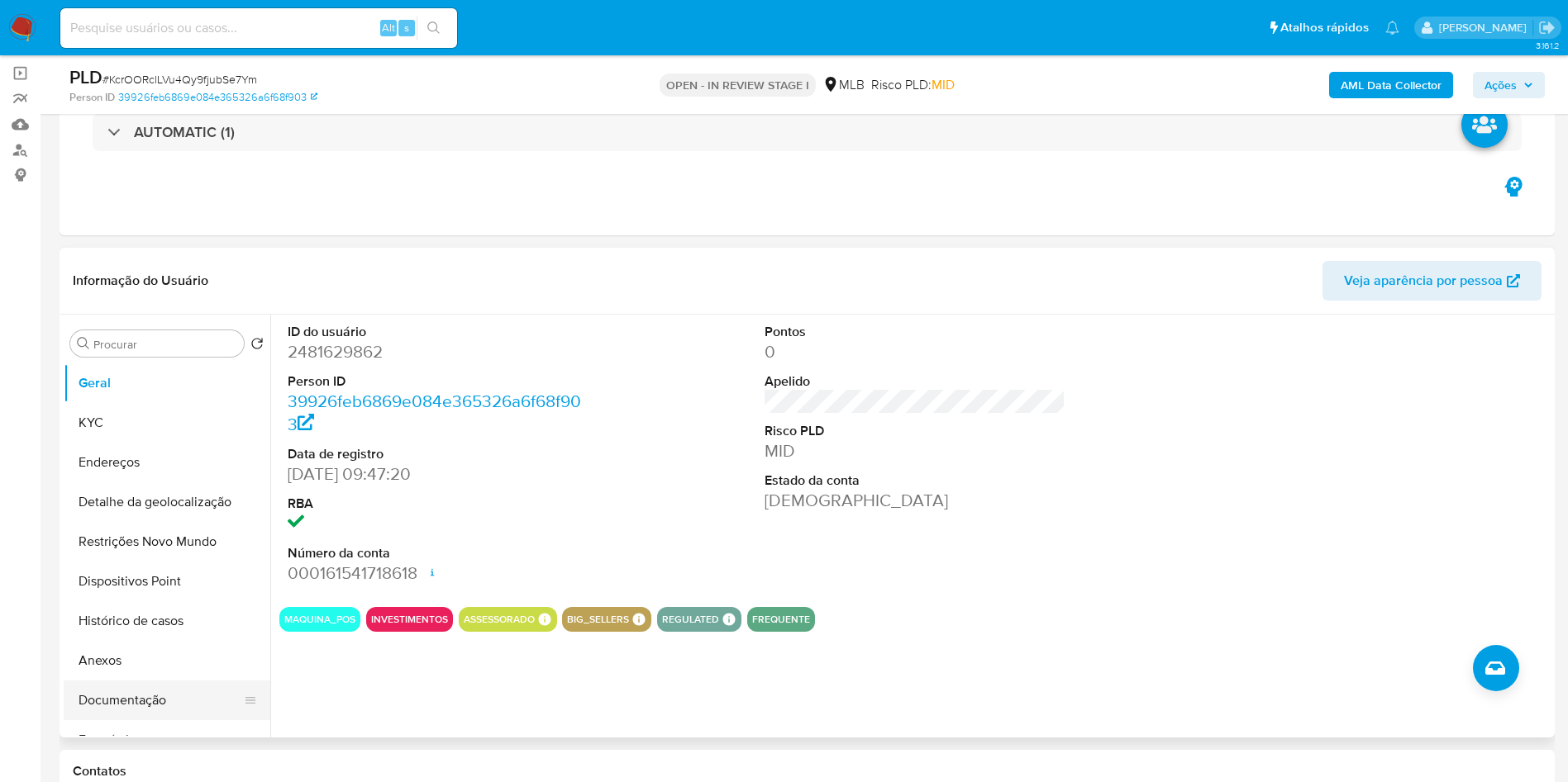
click at [150, 719] on button "Documentação" at bounding box center [160, 700] width 193 height 40
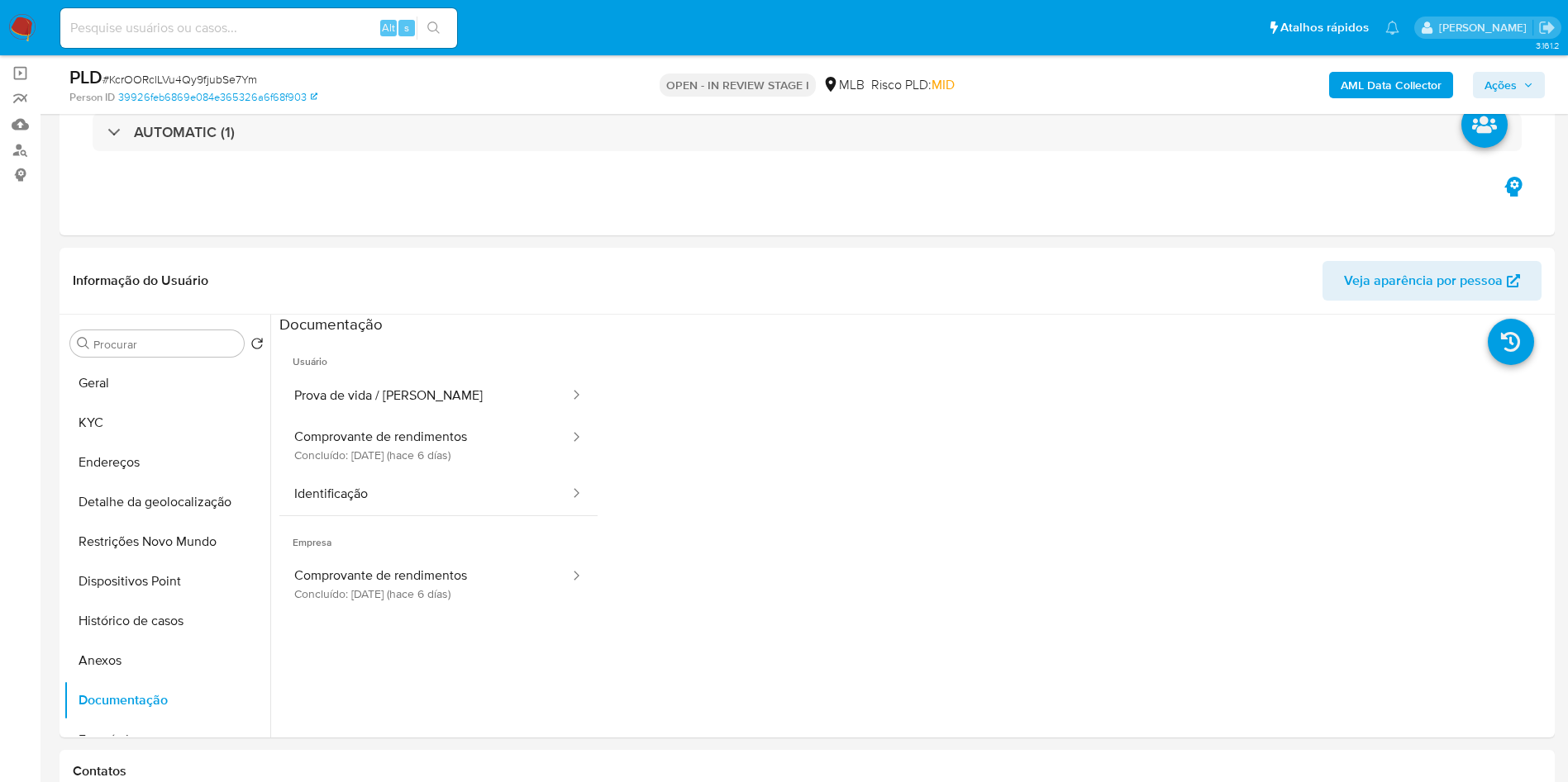
click at [406, 417] on button "Prova de vida / Selfie" at bounding box center [425, 396] width 292 height 42
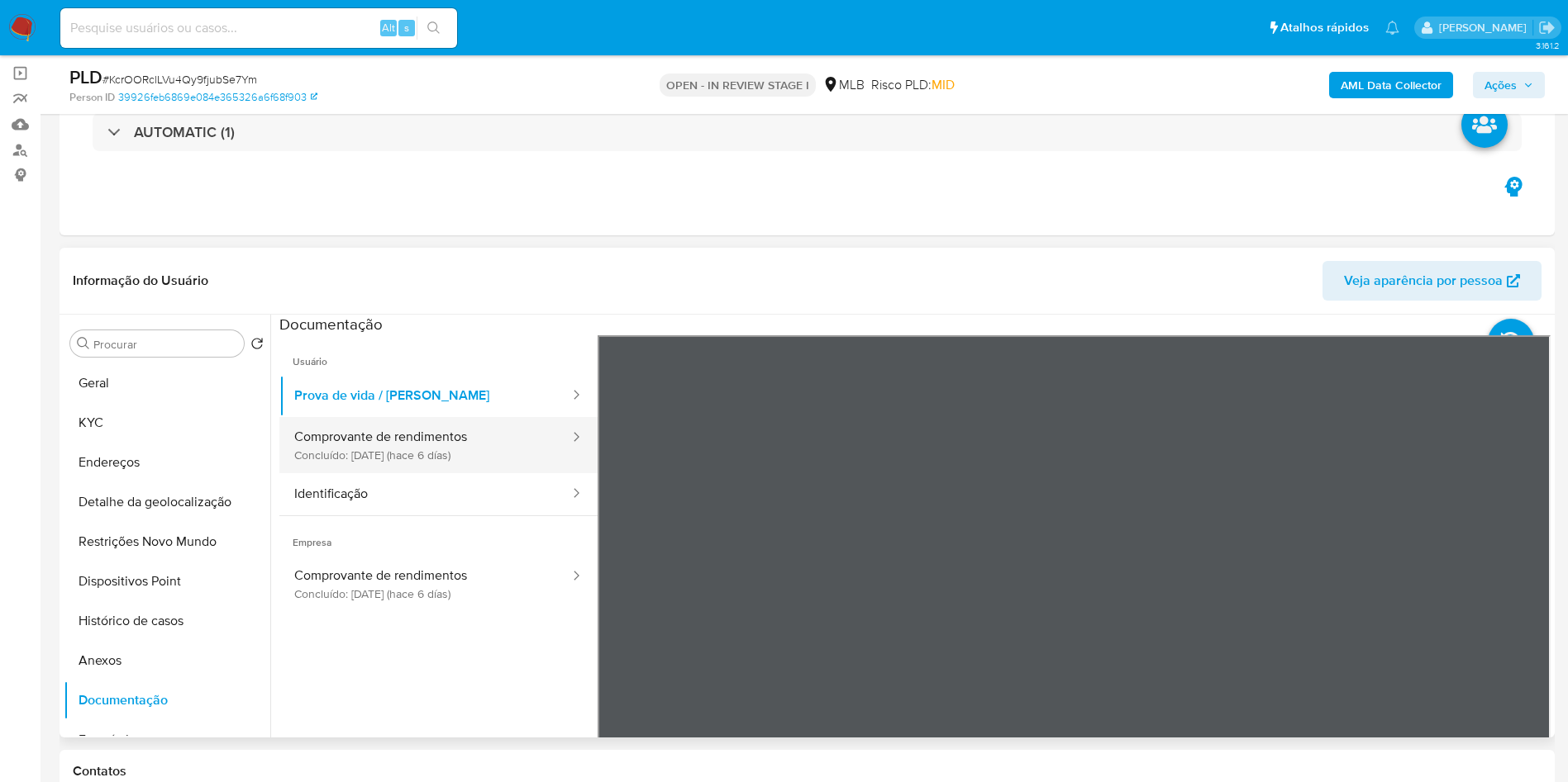
click at [395, 463] on button "Comprovante de rendimentos Concluído: 30/09/2025 (hace 6 días)" at bounding box center [425, 445] width 292 height 56
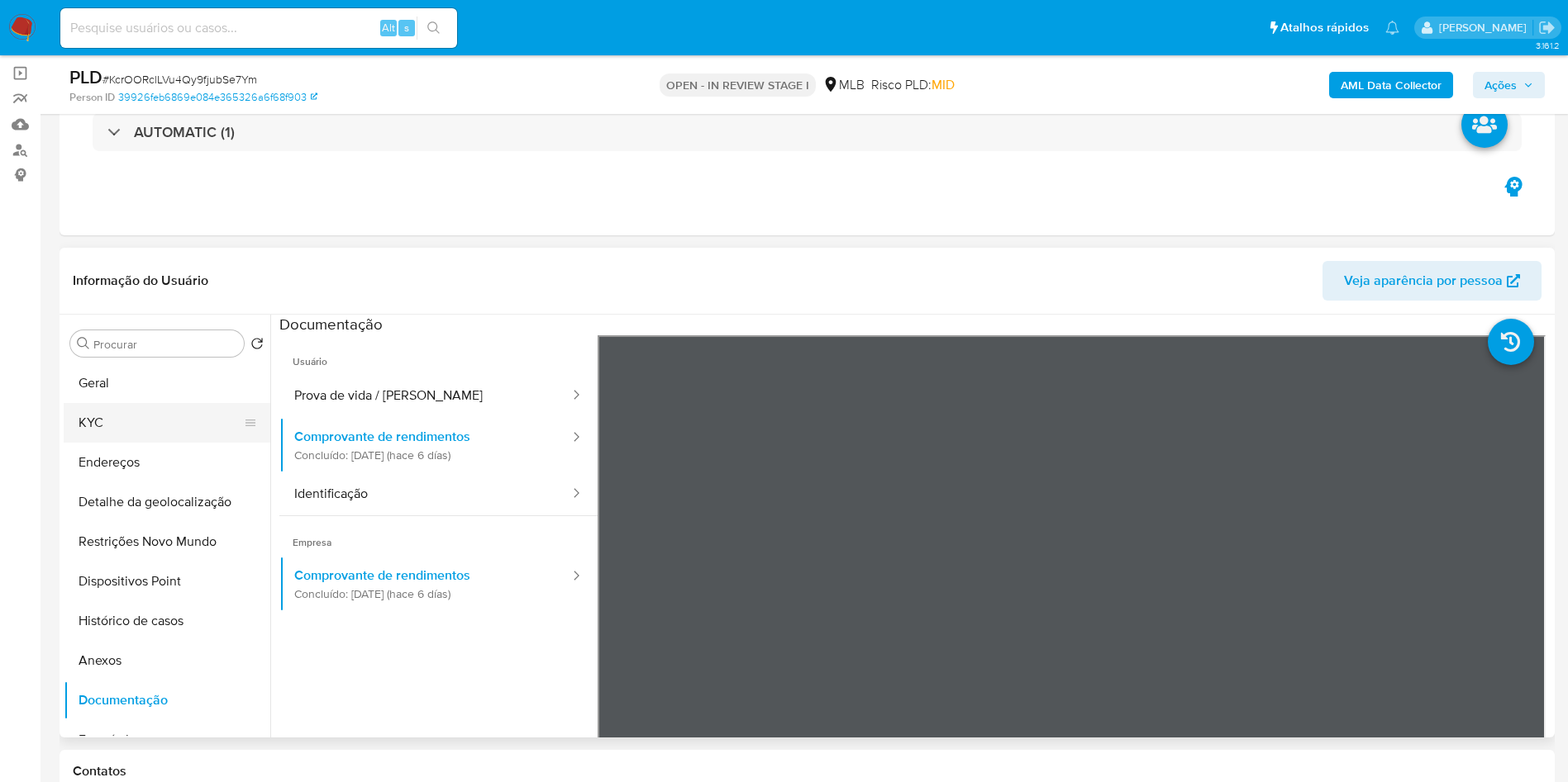
click at [192, 443] on button "KYC" at bounding box center [160, 422] width 193 height 40
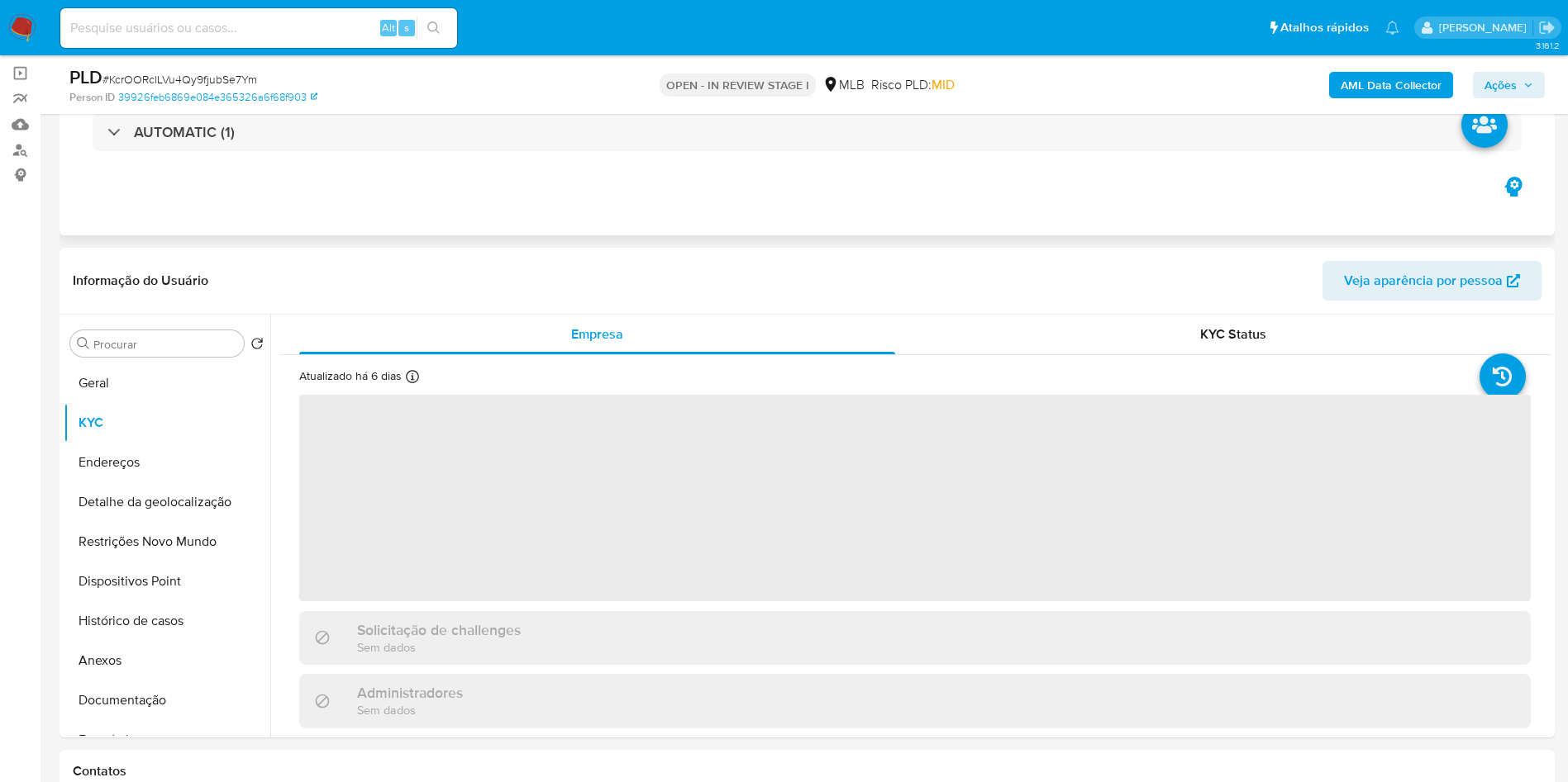
scroll to position [233, 0]
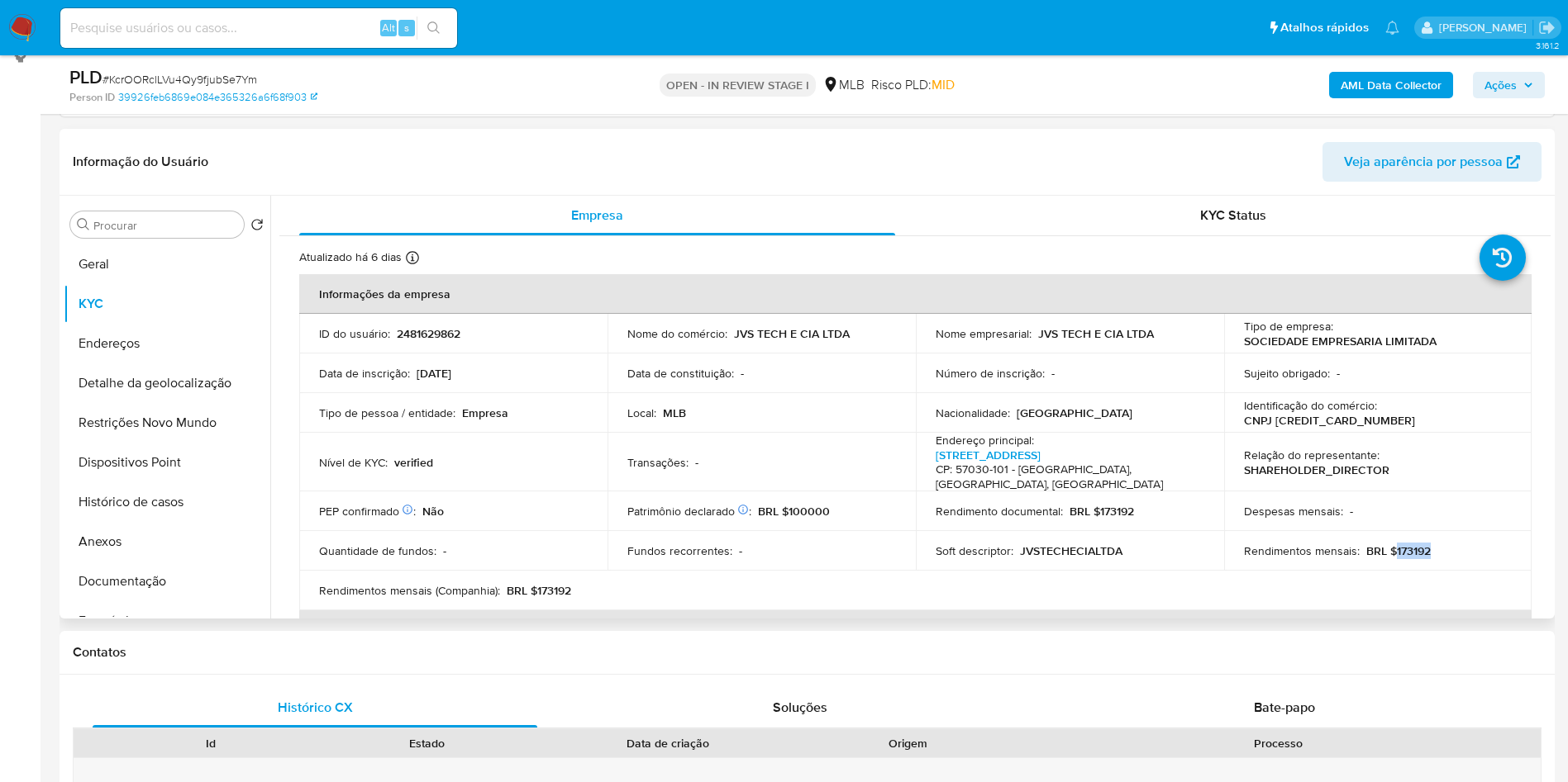
drag, startPoint x: 1430, startPoint y: 570, endPoint x: 1390, endPoint y: 566, distance: 40.2
click at [1390, 566] on td "Rendimentos mensais : BRL $173192" at bounding box center [1378, 551] width 309 height 40
copy p "173192"
click at [73, 601] on button "Documentação" at bounding box center [160, 581] width 193 height 40
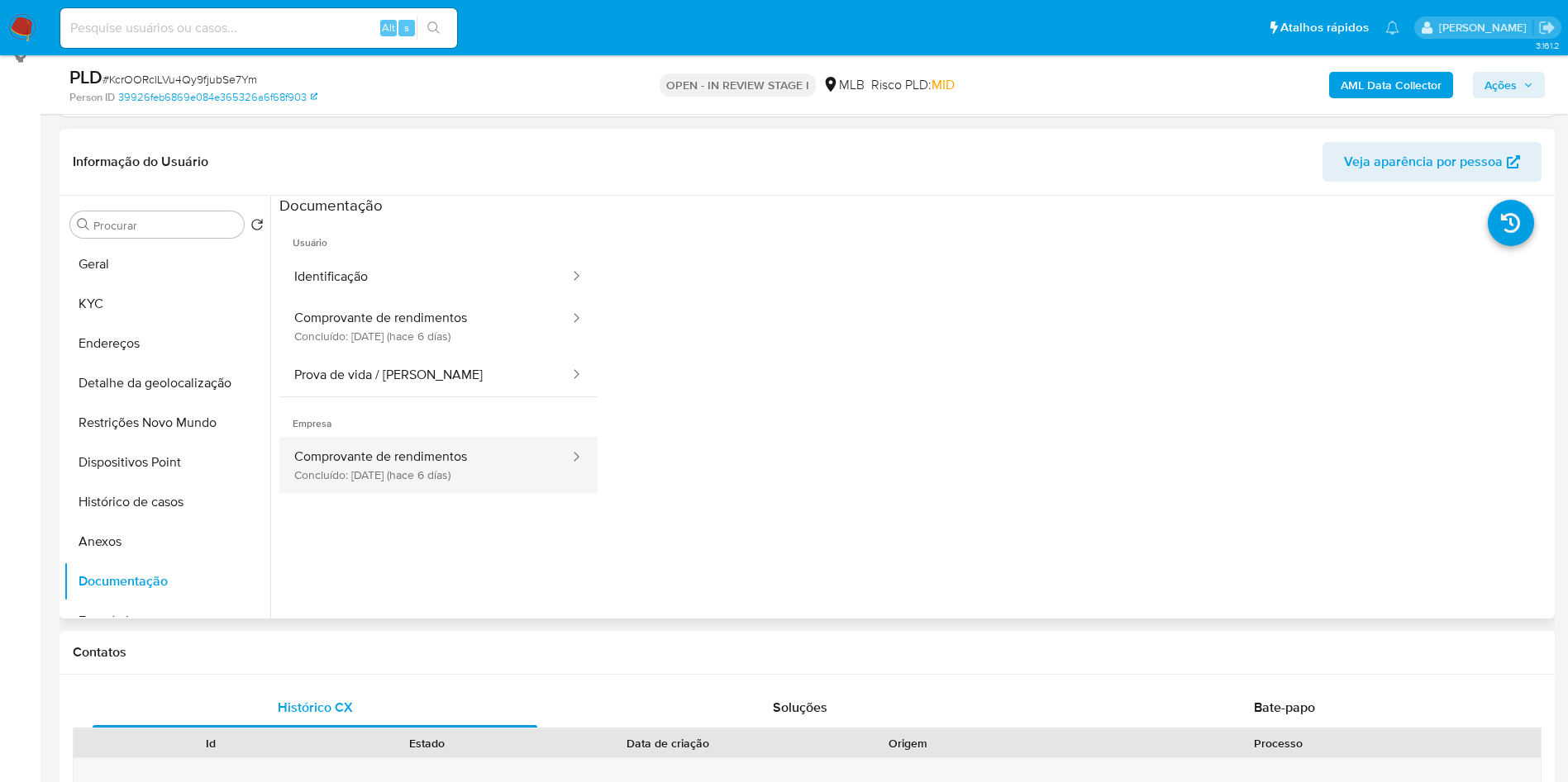
click at [380, 469] on button "Comprovante de rendimentos Concluído: 30/09/2025 (hace 6 días)" at bounding box center [425, 465] width 292 height 56
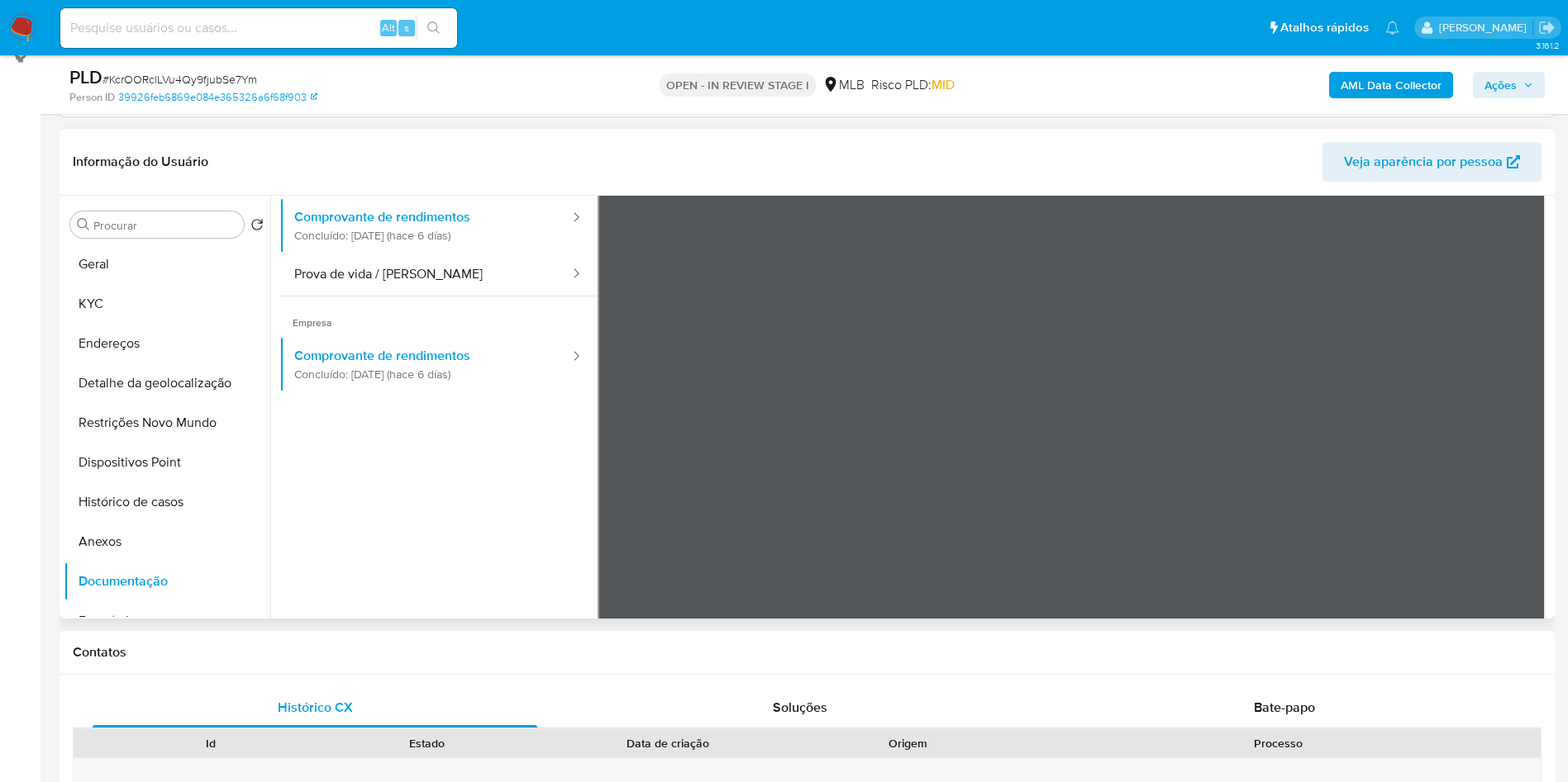
scroll to position [101, 0]
click at [126, 284] on button "Geral" at bounding box center [160, 264] width 193 height 40
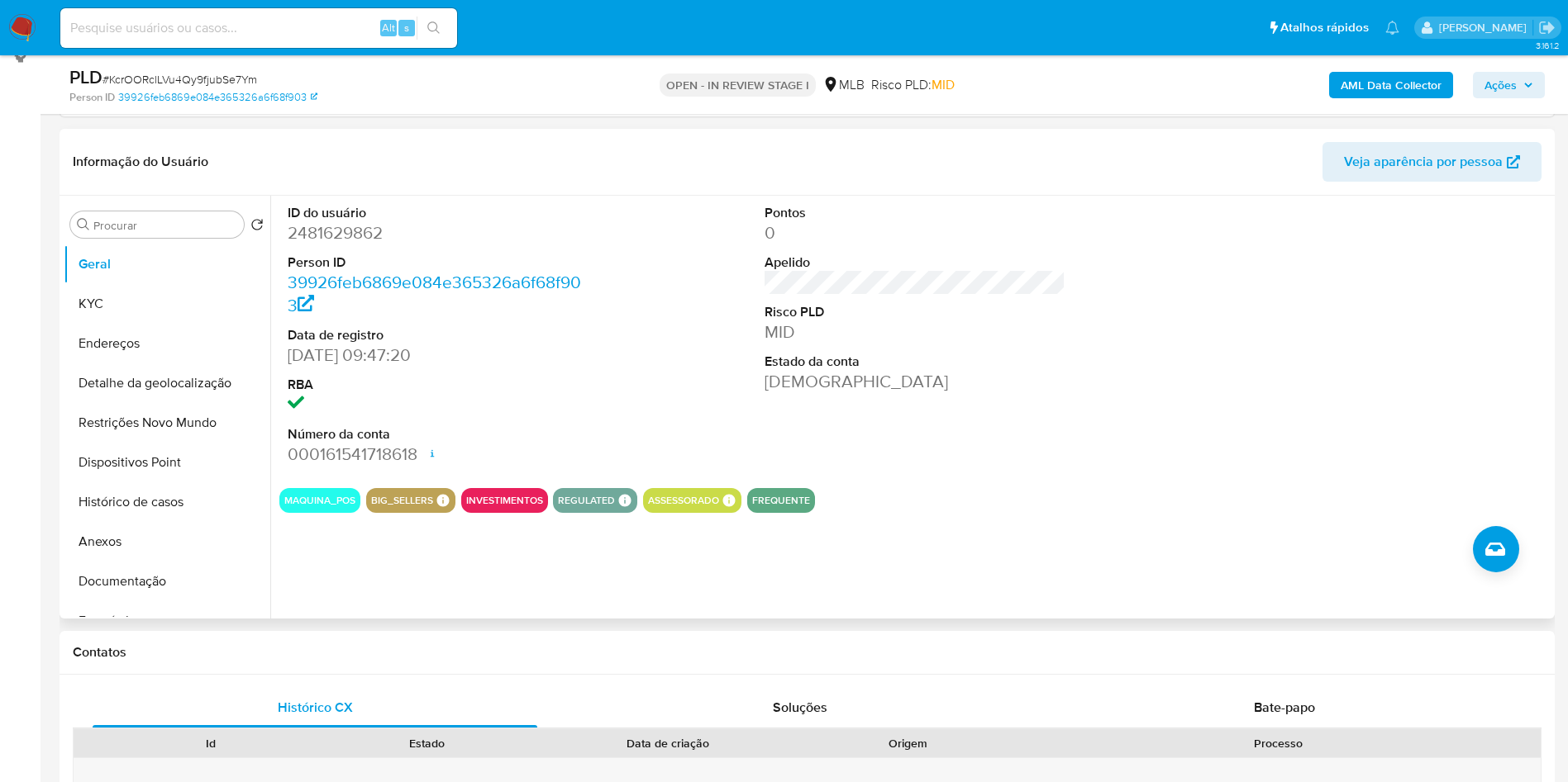
copy p "173192"
click at [77, 324] on button "KYC" at bounding box center [160, 303] width 193 height 40
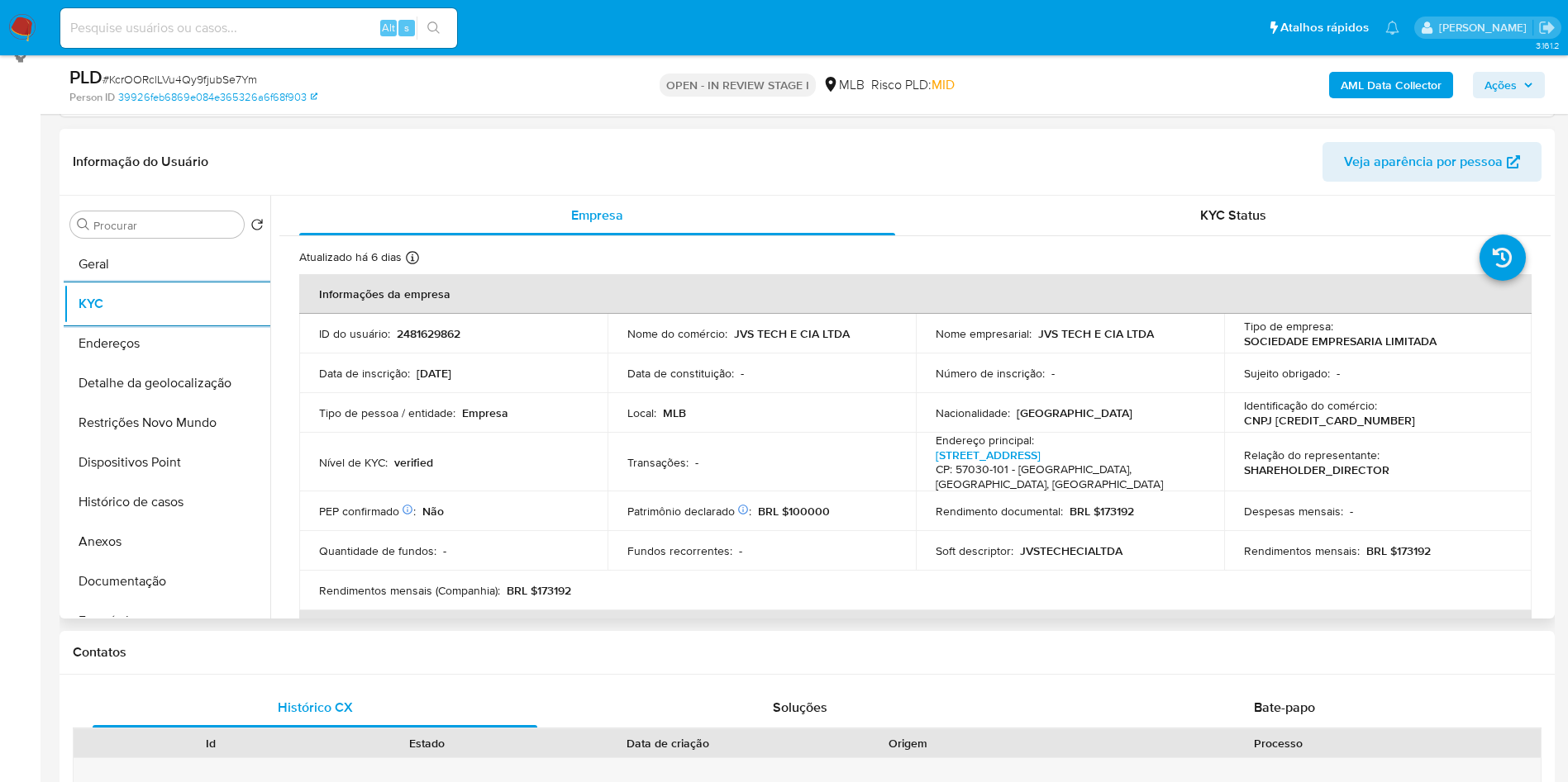
copy p "173192"
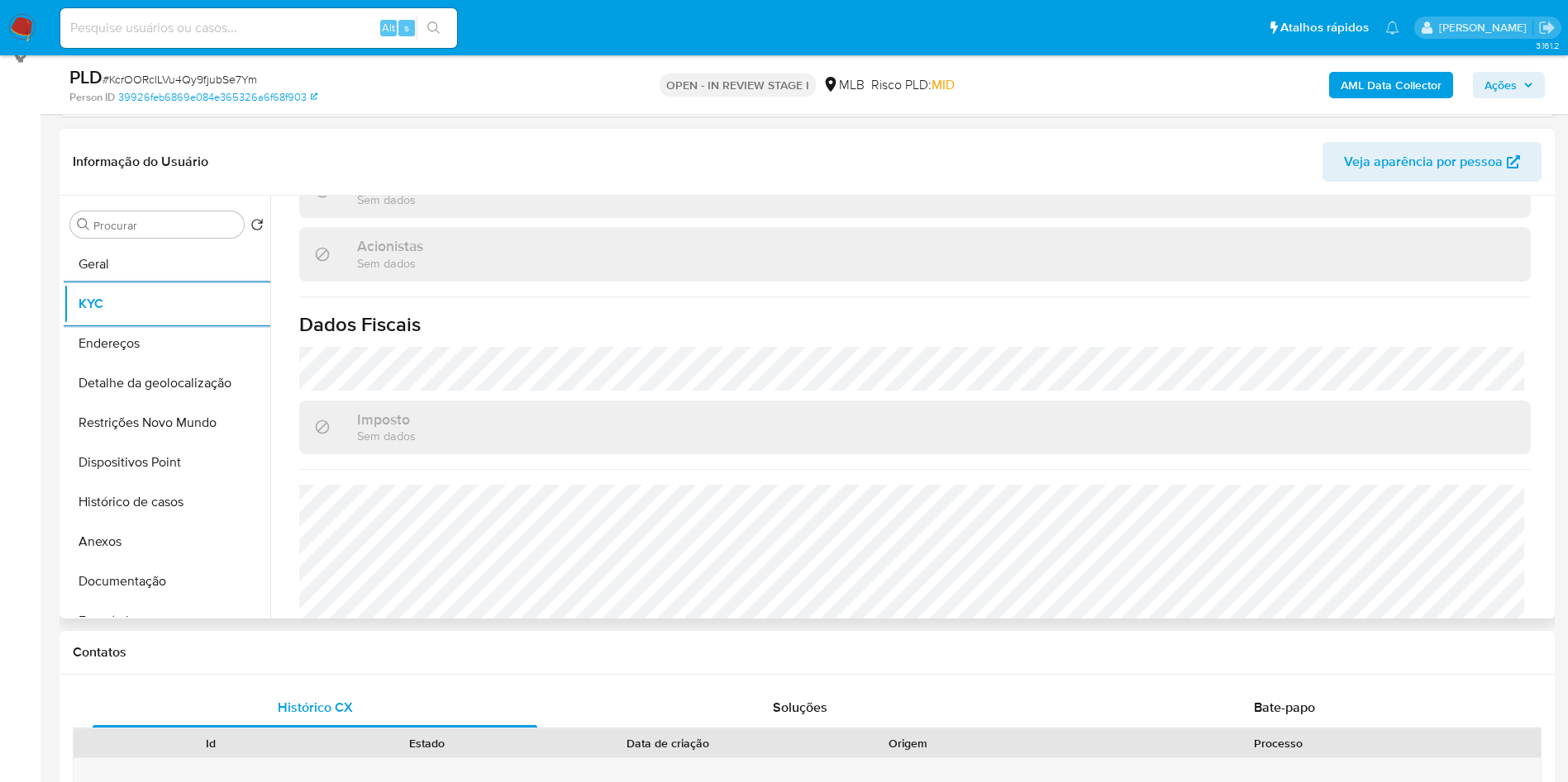
scroll to position [987, 0]
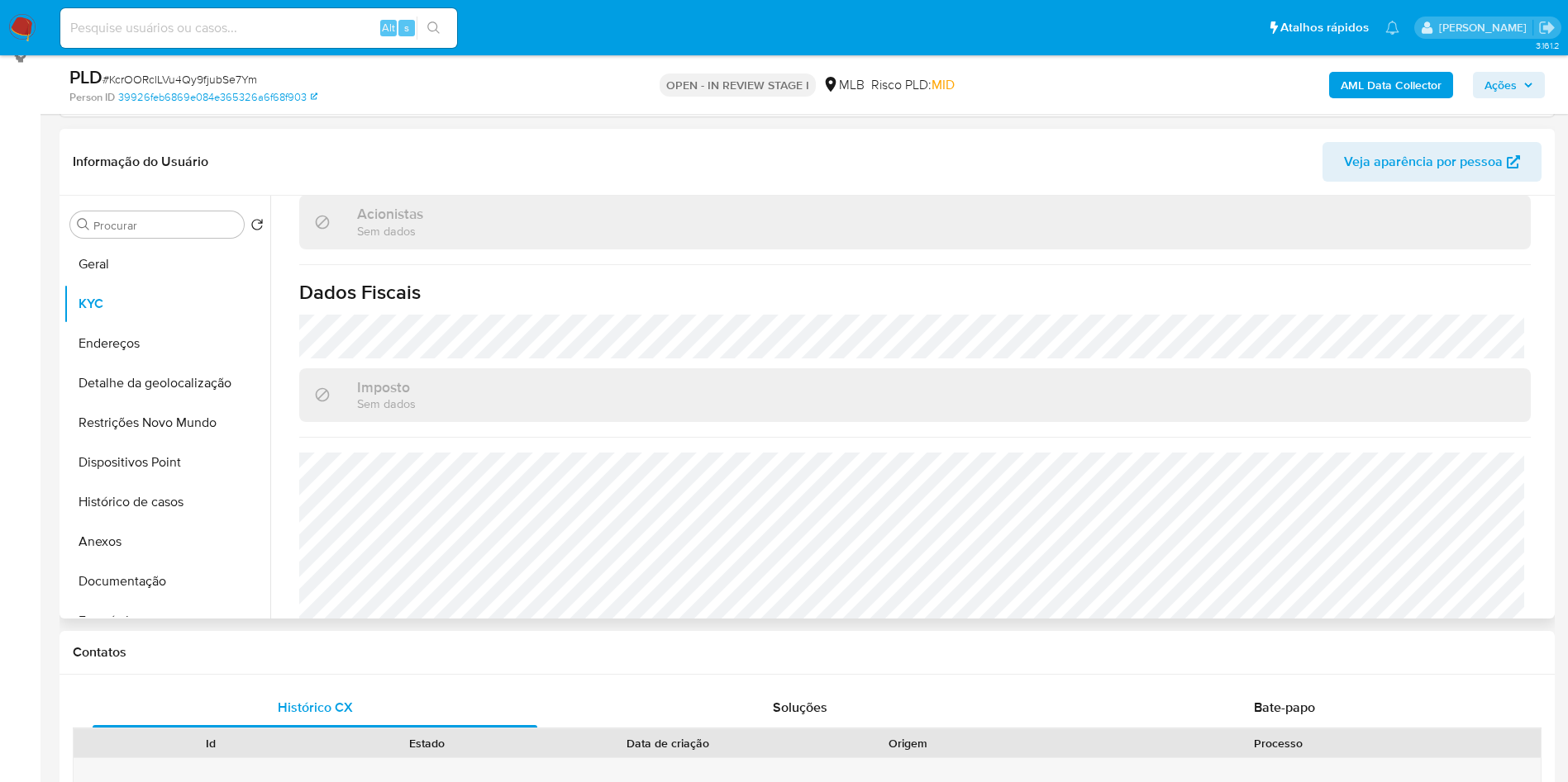
copy p "173192"
click at [137, 401] on button "Detalhe da geolocalização" at bounding box center [160, 383] width 193 height 40
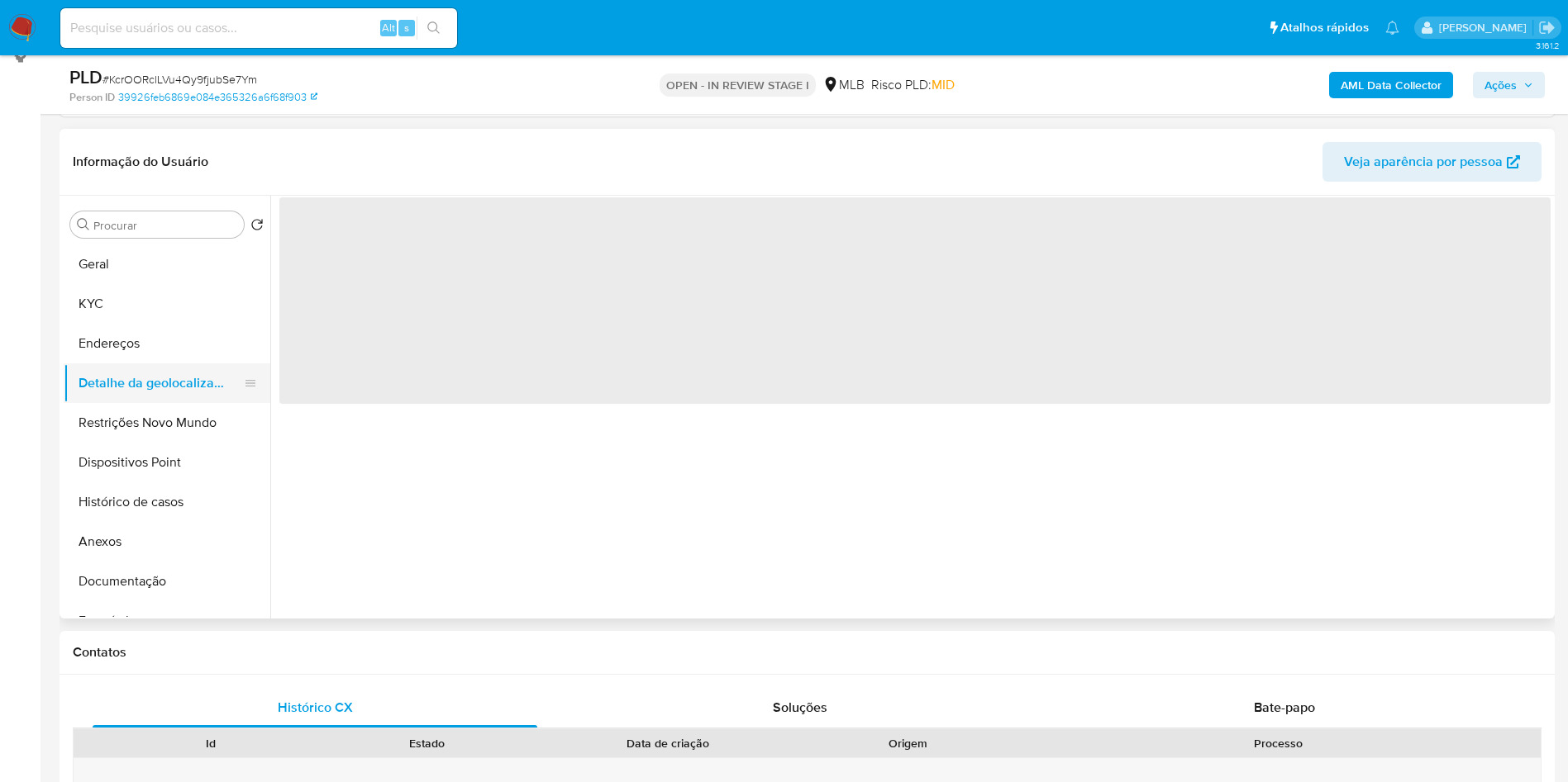
scroll to position [0, 0]
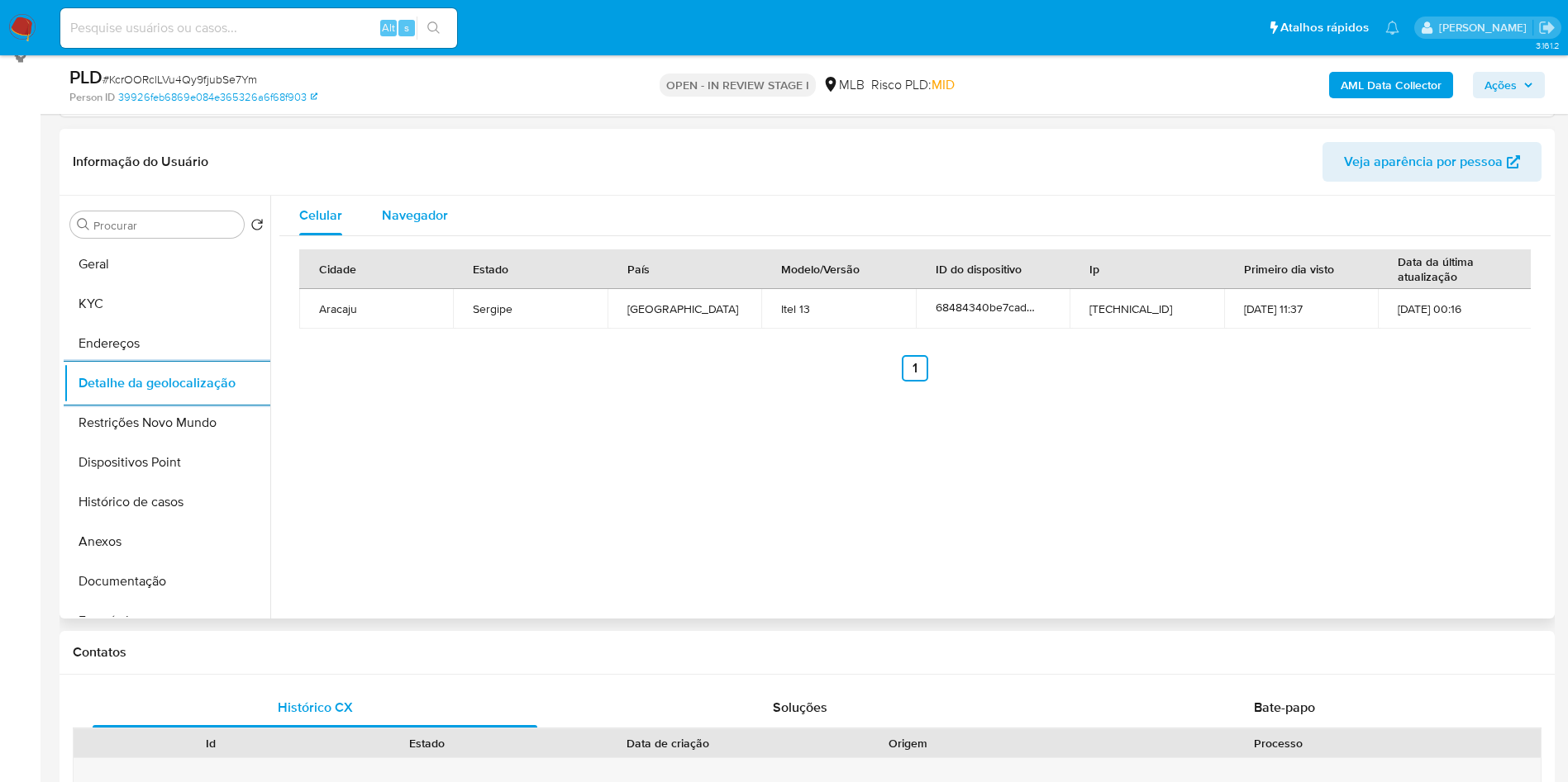
click at [433, 225] on span "Navegador" at bounding box center [414, 215] width 66 height 19
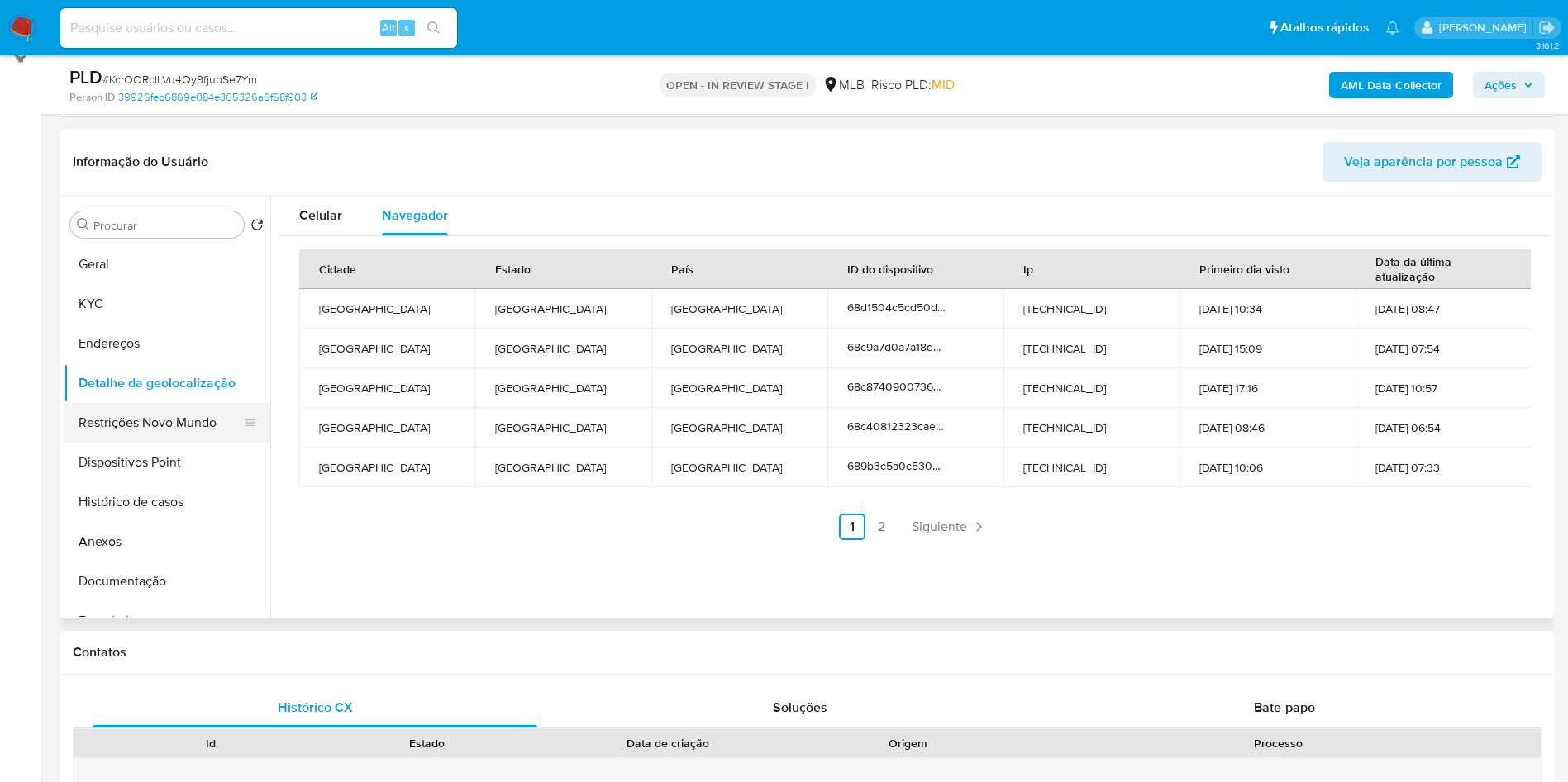
click at [153, 443] on button "Restrições Novo Mundo" at bounding box center [160, 422] width 193 height 40
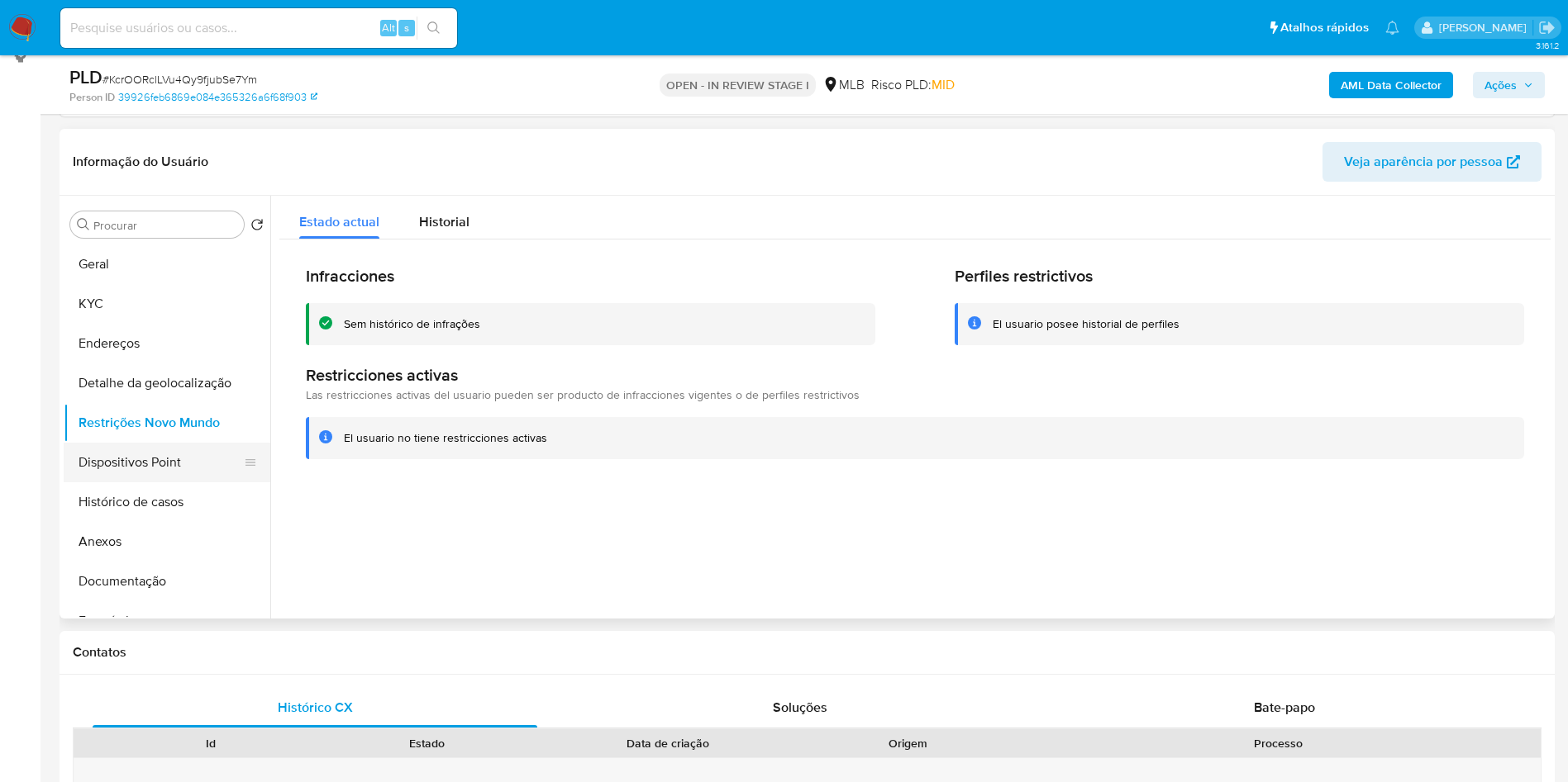
click at [184, 473] on button "Dispositivos Point" at bounding box center [160, 462] width 193 height 40
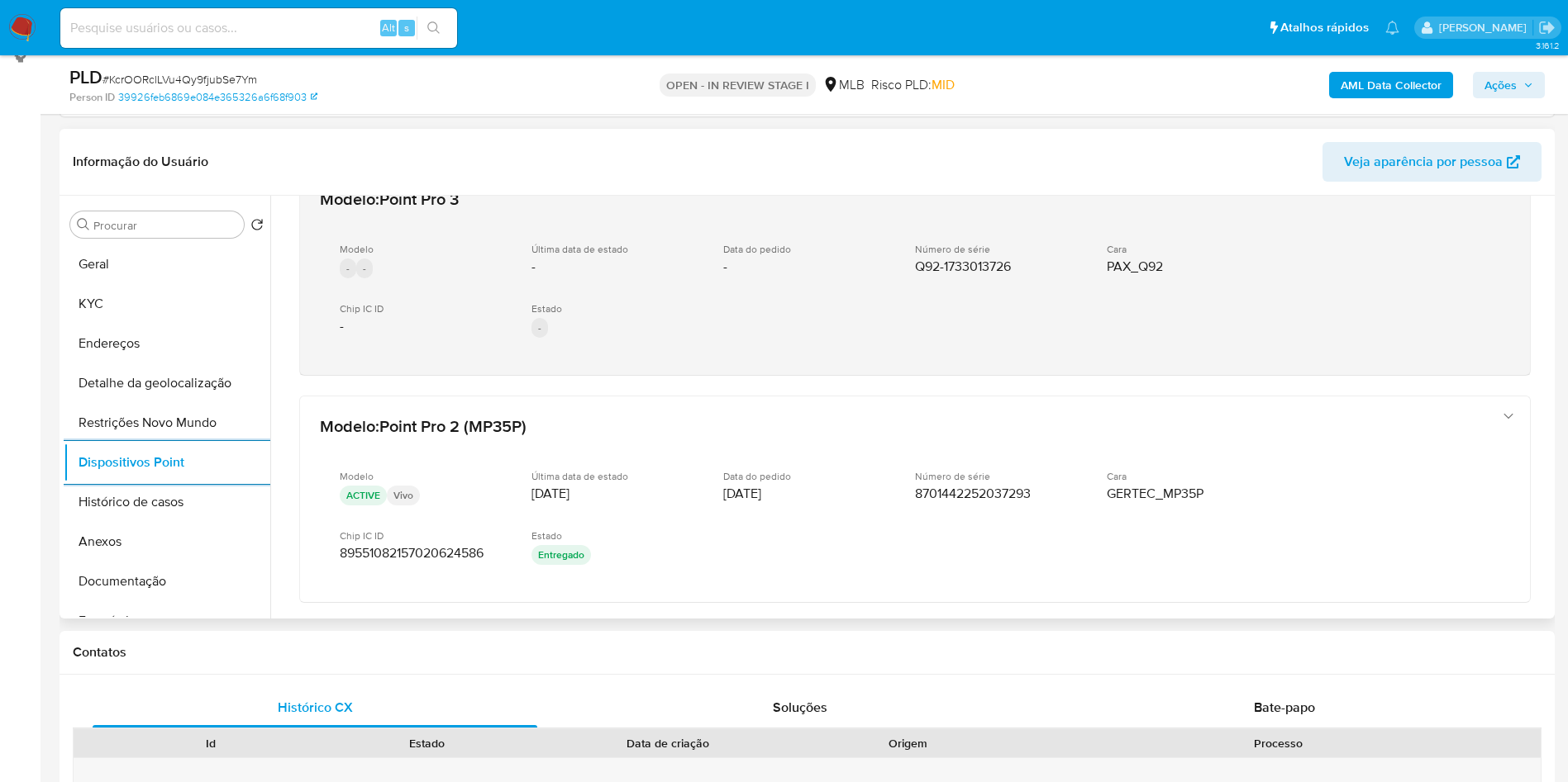
scroll to position [814, 0]
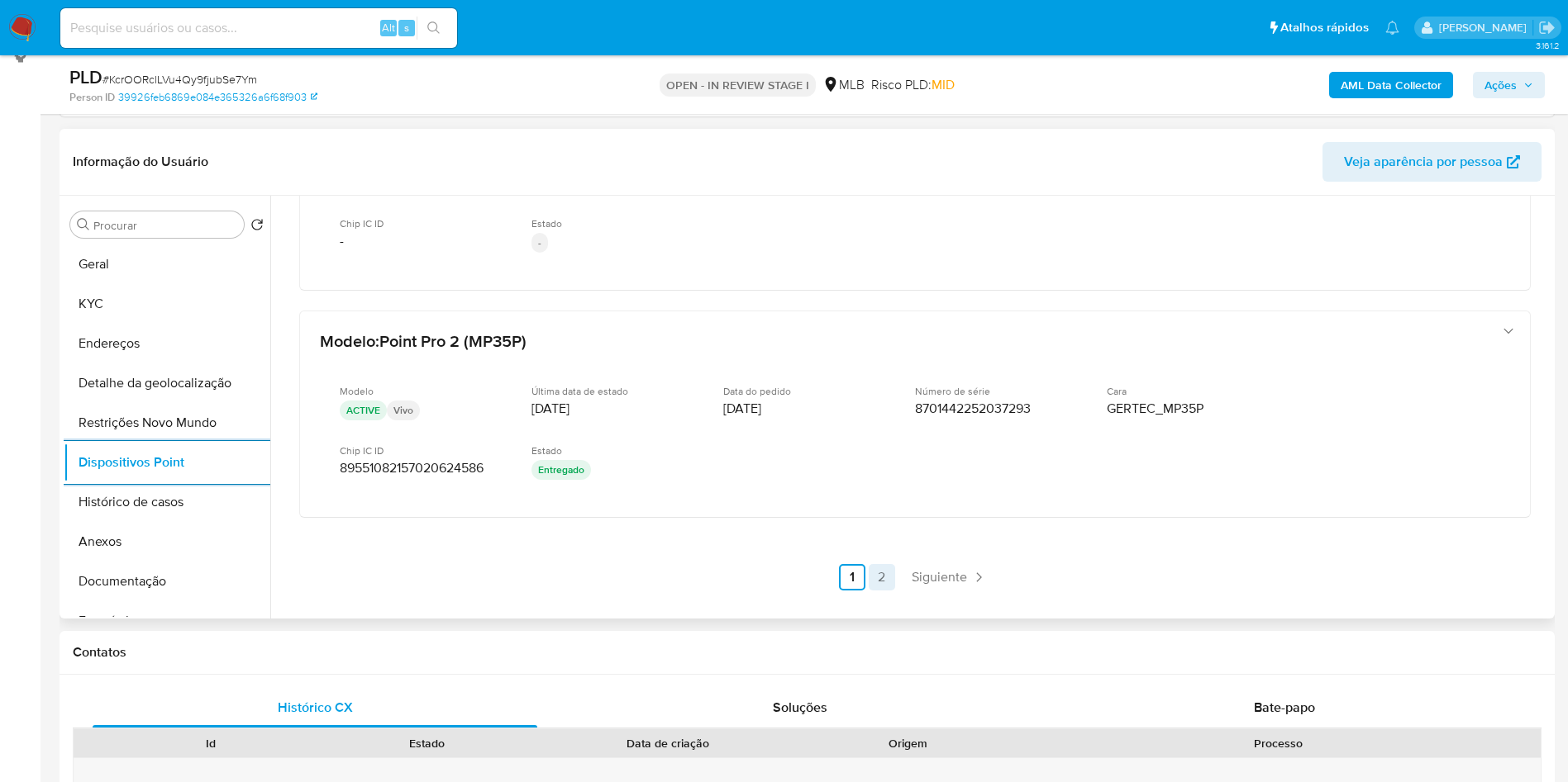
click at [887, 591] on link "2" at bounding box center [882, 577] width 26 height 26
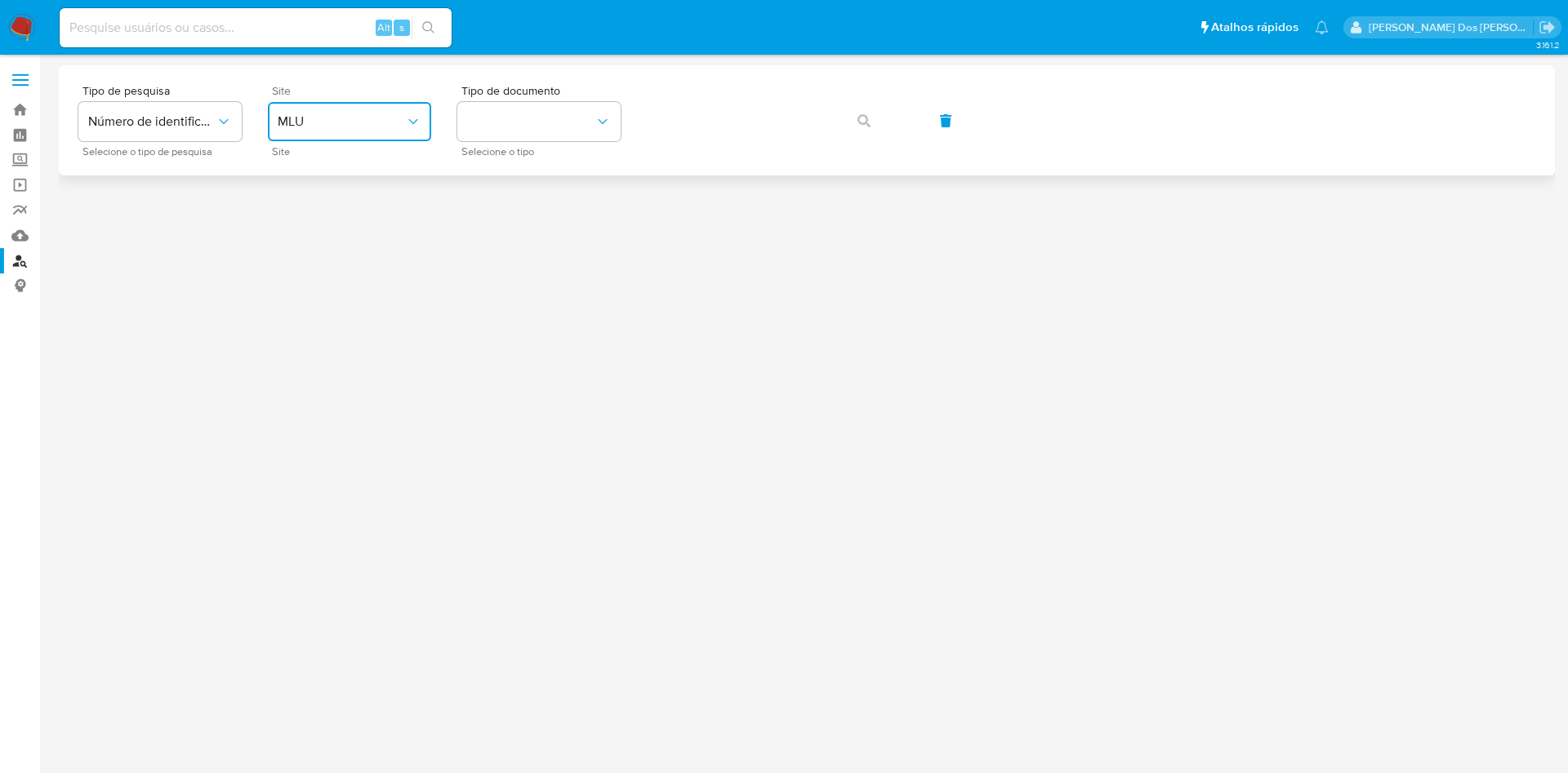
click at [356, 113] on span "MLU" at bounding box center [342, 121] width 127 height 17
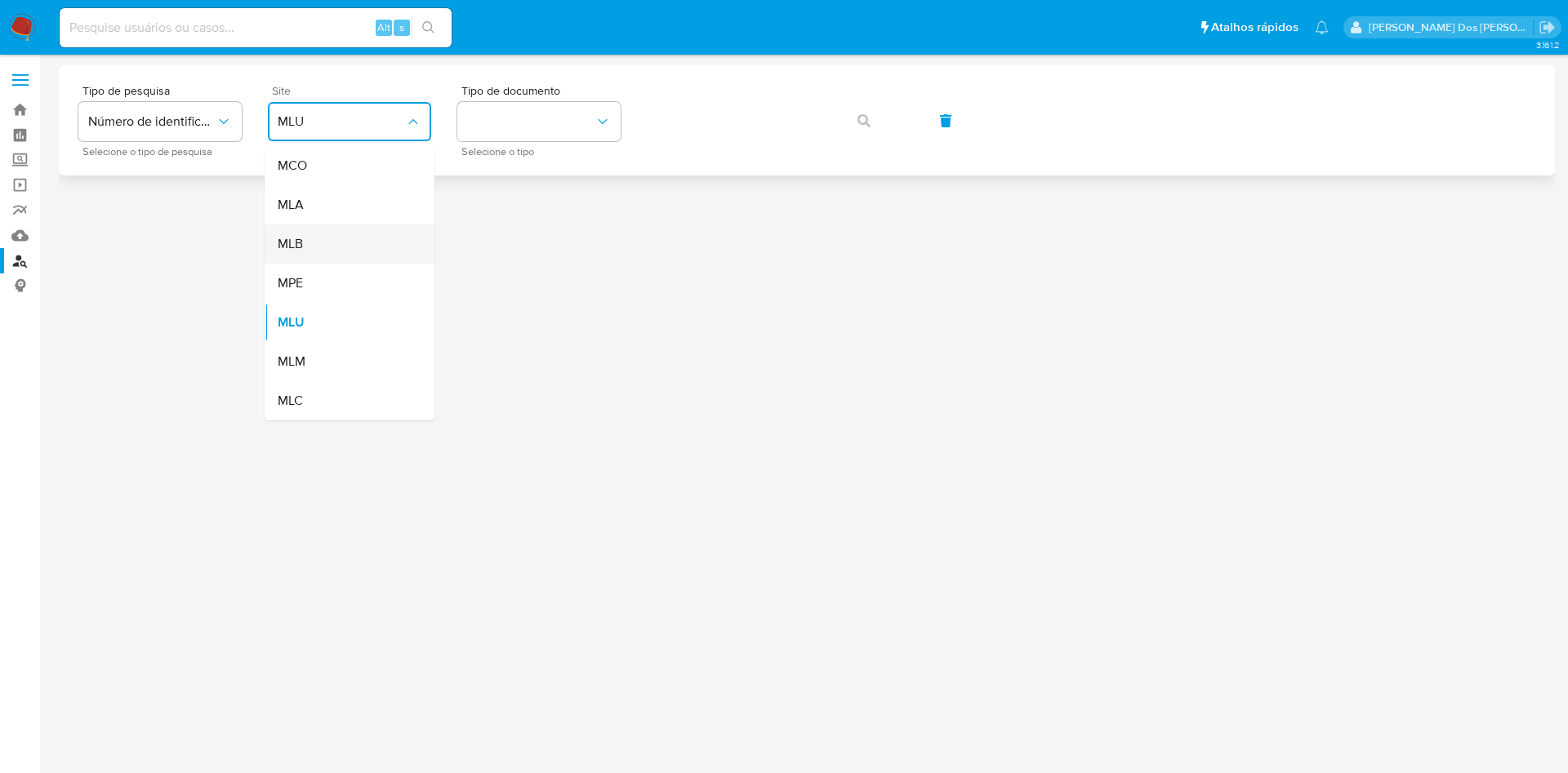
click at [317, 239] on div "MLB" at bounding box center [345, 244] width 134 height 39
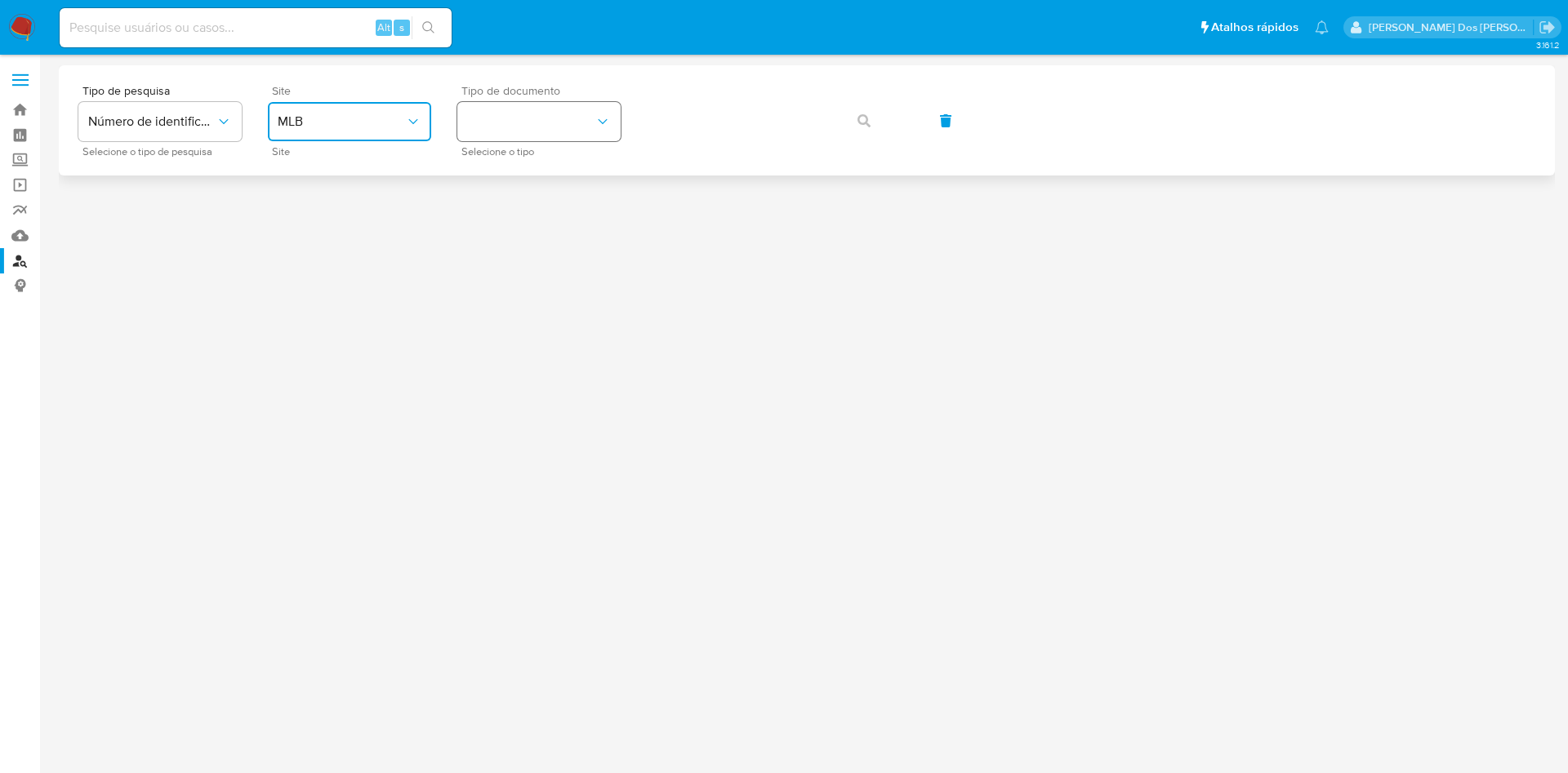
click at [586, 115] on button "identificationType" at bounding box center [539, 121] width 163 height 39
click at [550, 169] on div "CNPJ CNPJ" at bounding box center [534, 174] width 134 height 56
click at [865, 103] on span "button" at bounding box center [864, 120] width 13 height 36
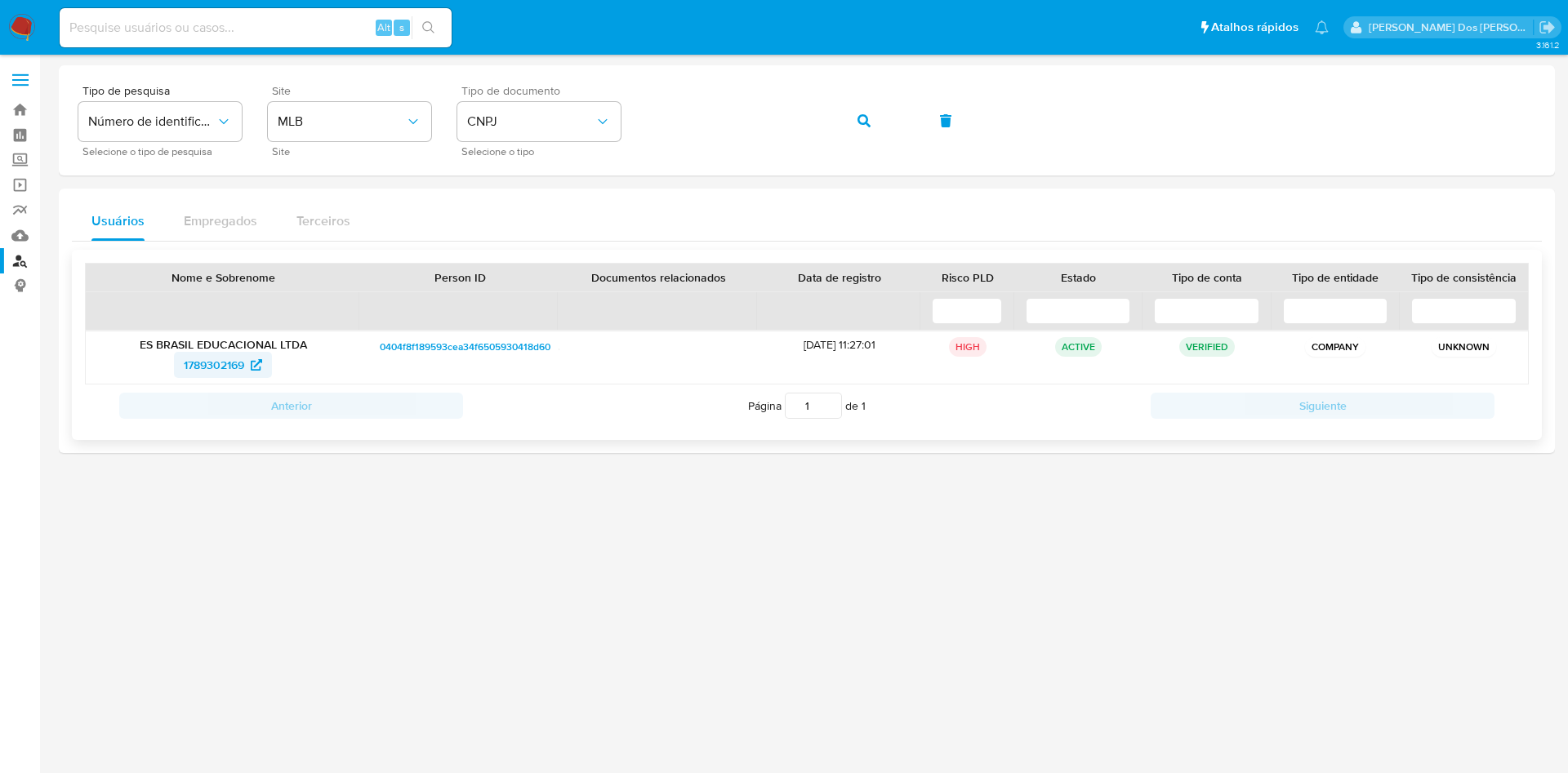
click at [231, 371] on span "1789302169" at bounding box center [214, 365] width 60 height 26
click at [876, 121] on button "button" at bounding box center [865, 120] width 56 height 39
click at [220, 370] on span "2470678281" at bounding box center [214, 365] width 62 height 26
click at [886, 112] on button "button" at bounding box center [865, 120] width 56 height 39
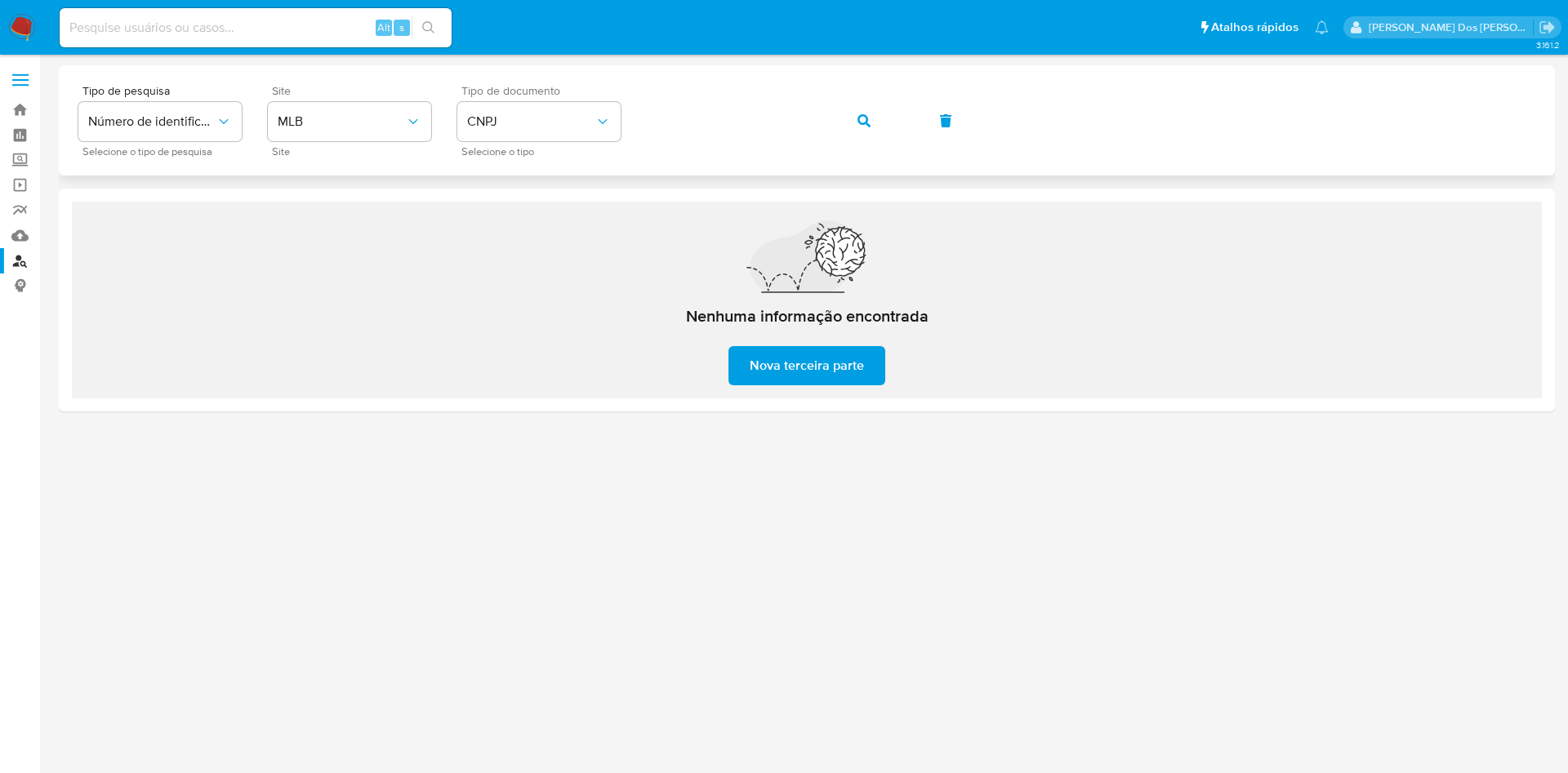
click at [902, 119] on div "Tipo de pesquisa Número de identificação Selecione o tipo de pesquisa Site MLB …" at bounding box center [807, 120] width 1457 height 71
click at [859, 114] on icon "button" at bounding box center [864, 120] width 13 height 13
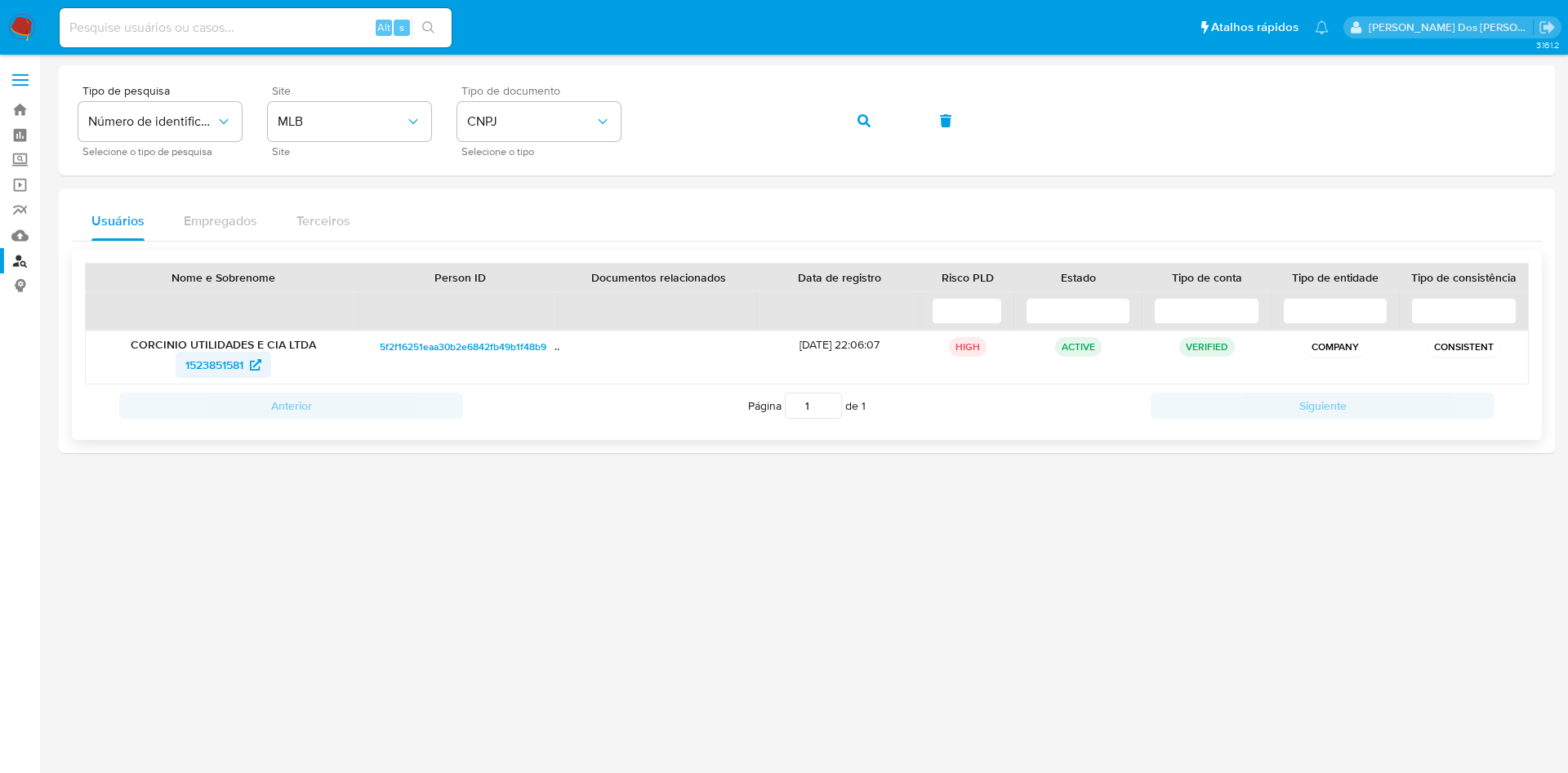
click at [226, 358] on span "1523851581" at bounding box center [214, 365] width 58 height 26
click at [863, 124] on icon "button" at bounding box center [864, 120] width 13 height 13
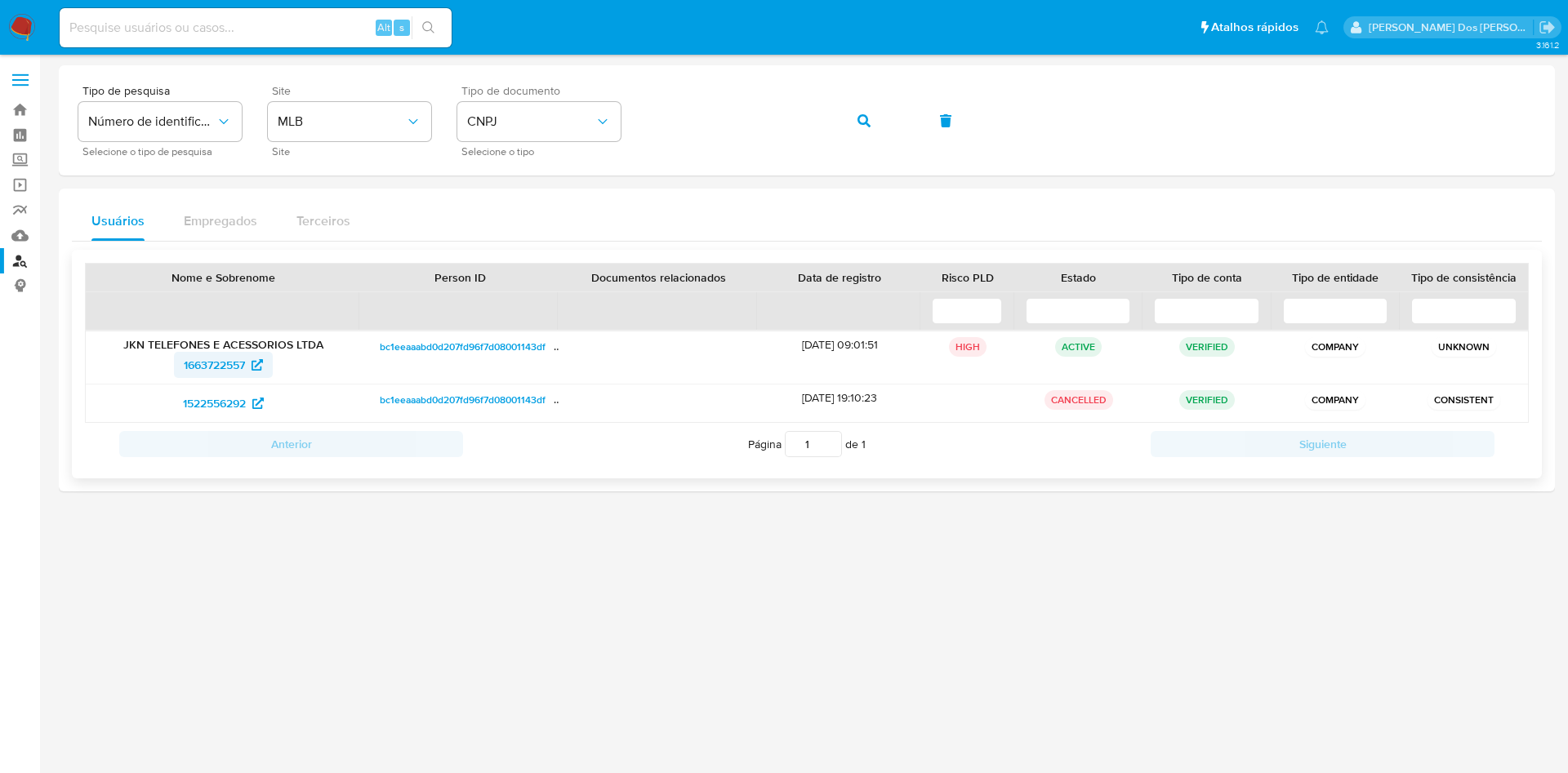
click at [219, 370] on span "1663722557" at bounding box center [214, 365] width 61 height 26
click at [217, 395] on span "1522556292" at bounding box center [214, 403] width 63 height 26
click at [26, 17] on img at bounding box center [22, 28] width 28 height 28
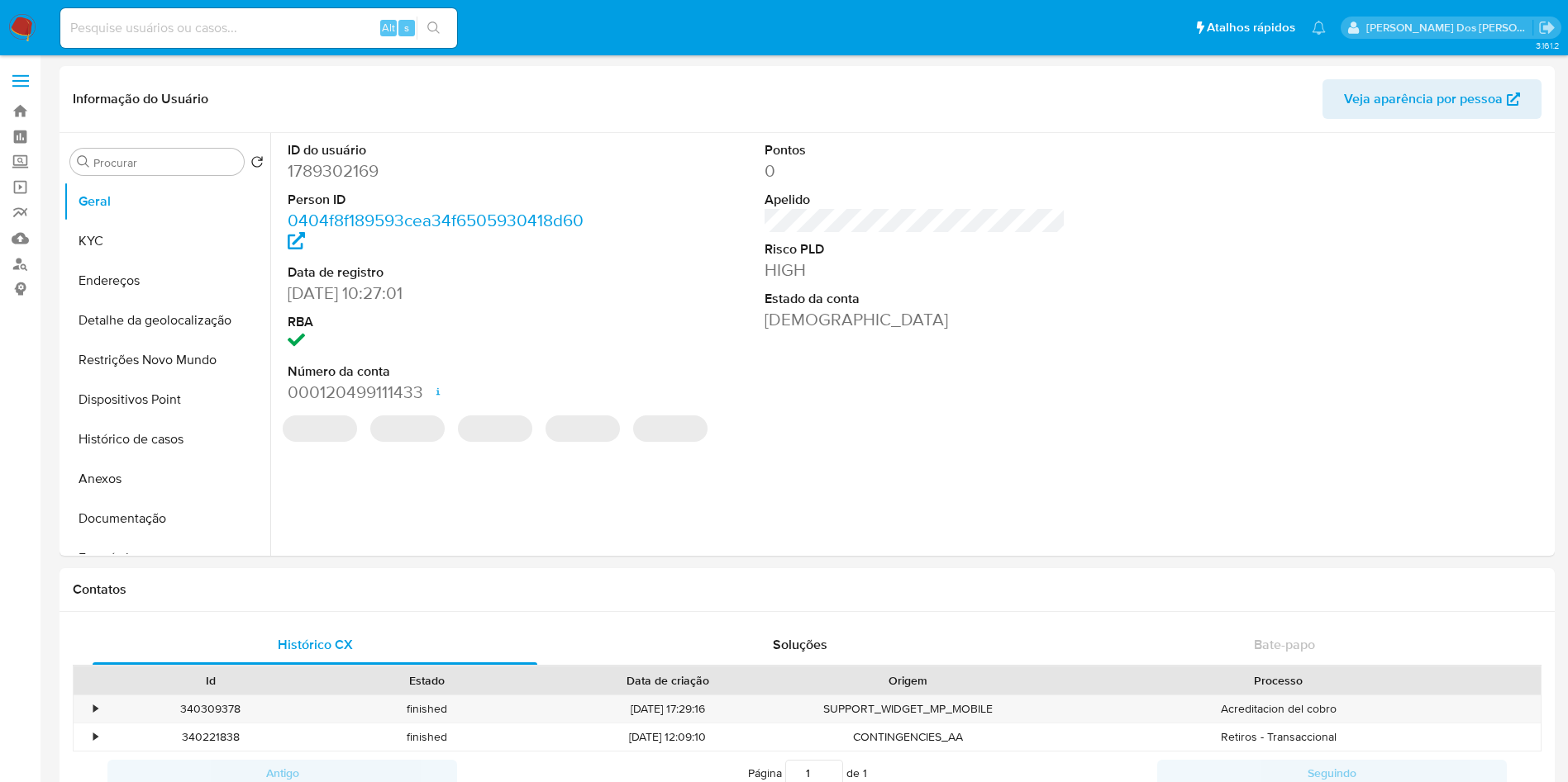
select select "10"
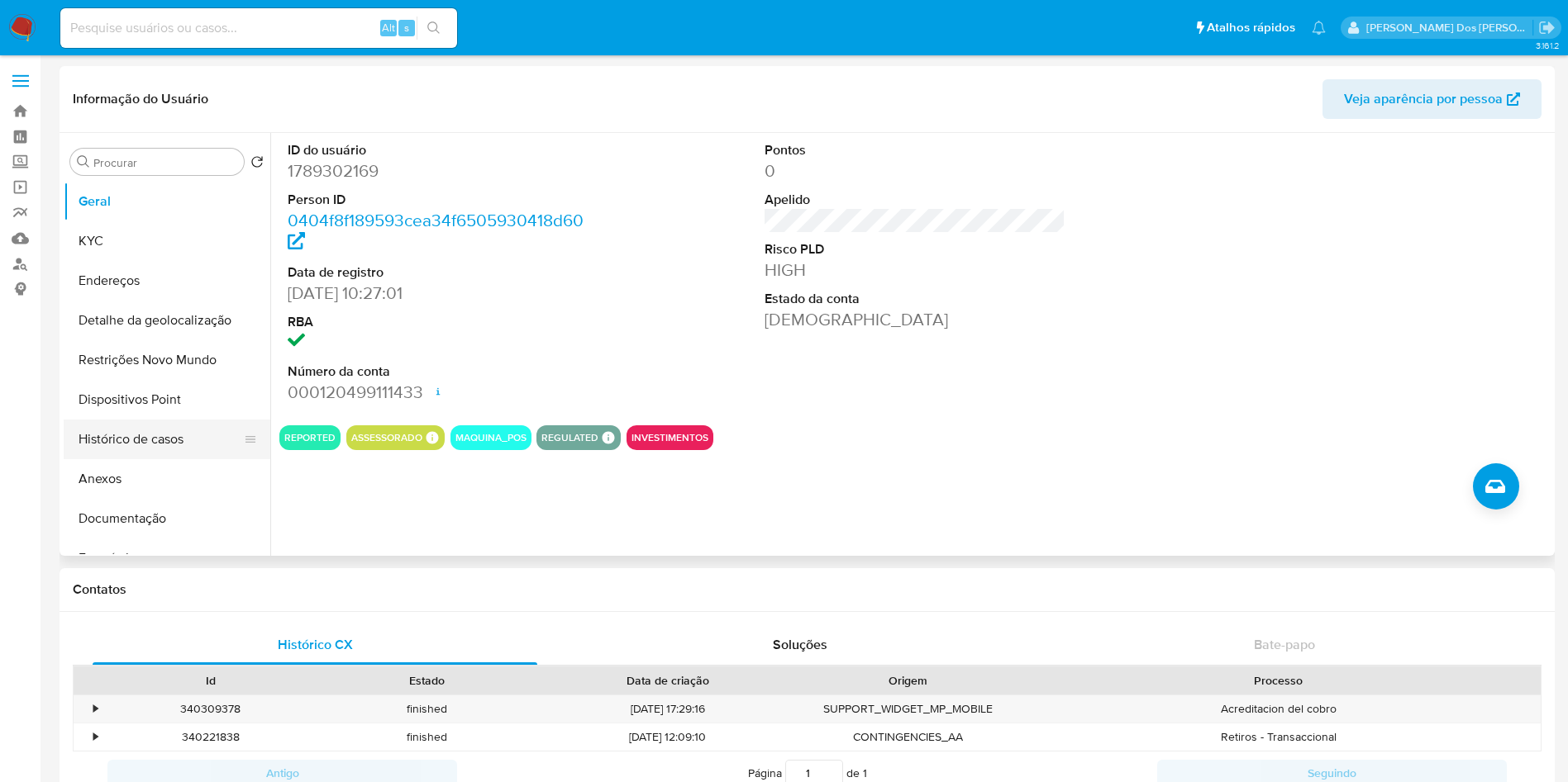
click at [177, 440] on button "Histórico de casos" at bounding box center [160, 439] width 193 height 40
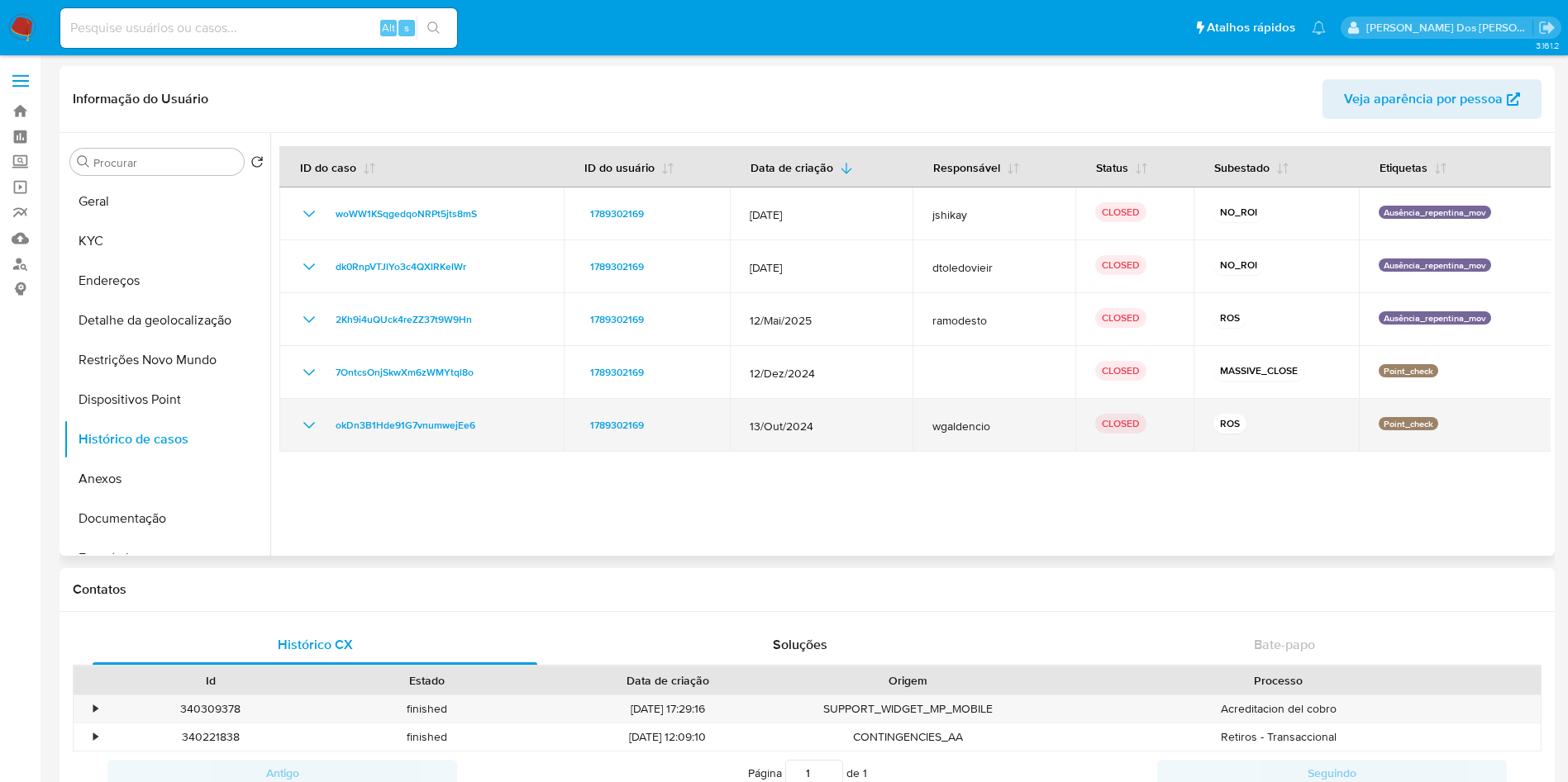
click at [299, 430] on icon "Mostrar/Ocultar" at bounding box center [309, 425] width 19 height 19
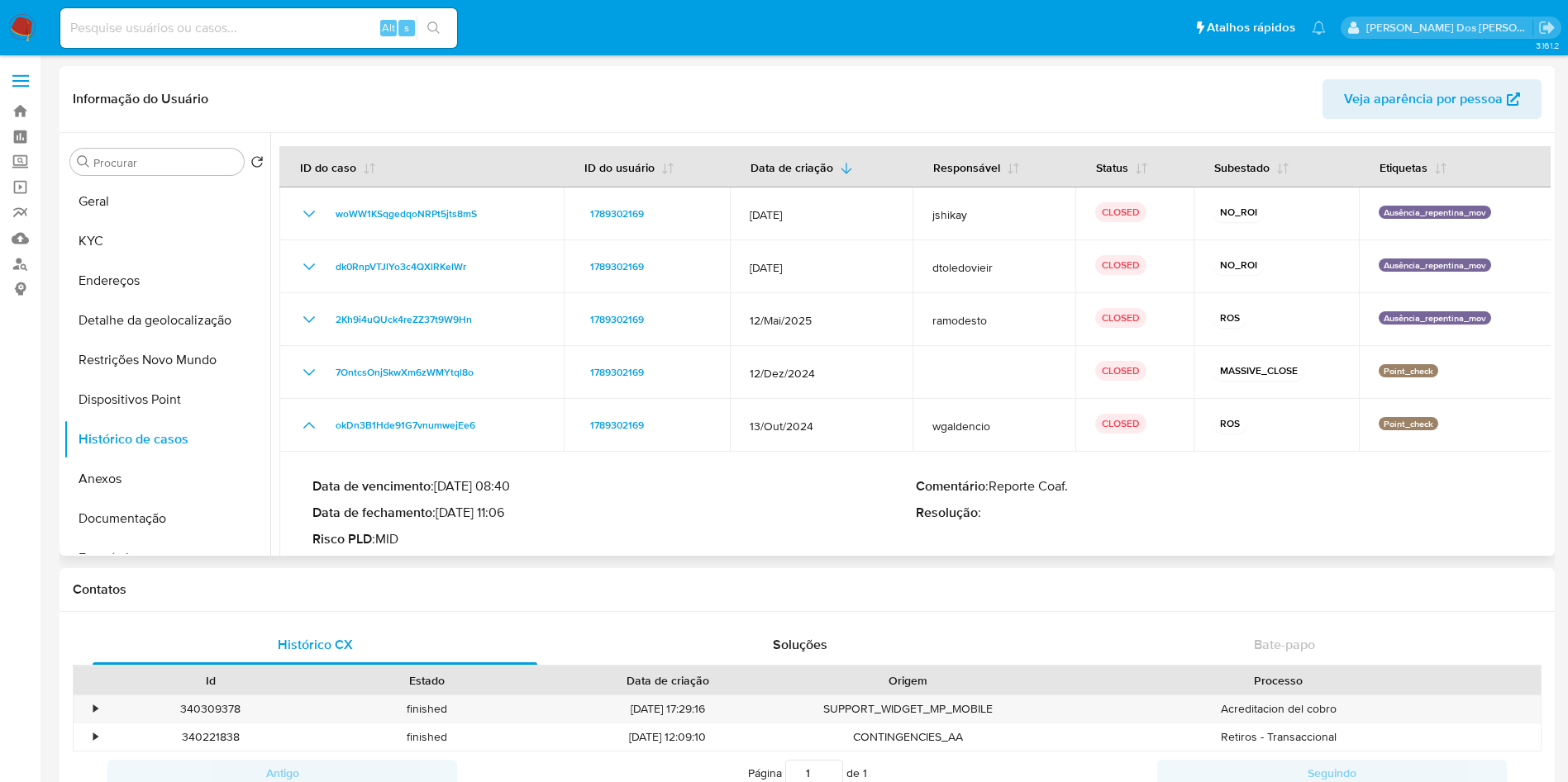
drag, startPoint x: 444, startPoint y: 518, endPoint x: 508, endPoint y: 519, distance: 64.0
click at [508, 519] on p "Data de fechamento : 26/11/2024 11:06" at bounding box center [614, 513] width 603 height 17
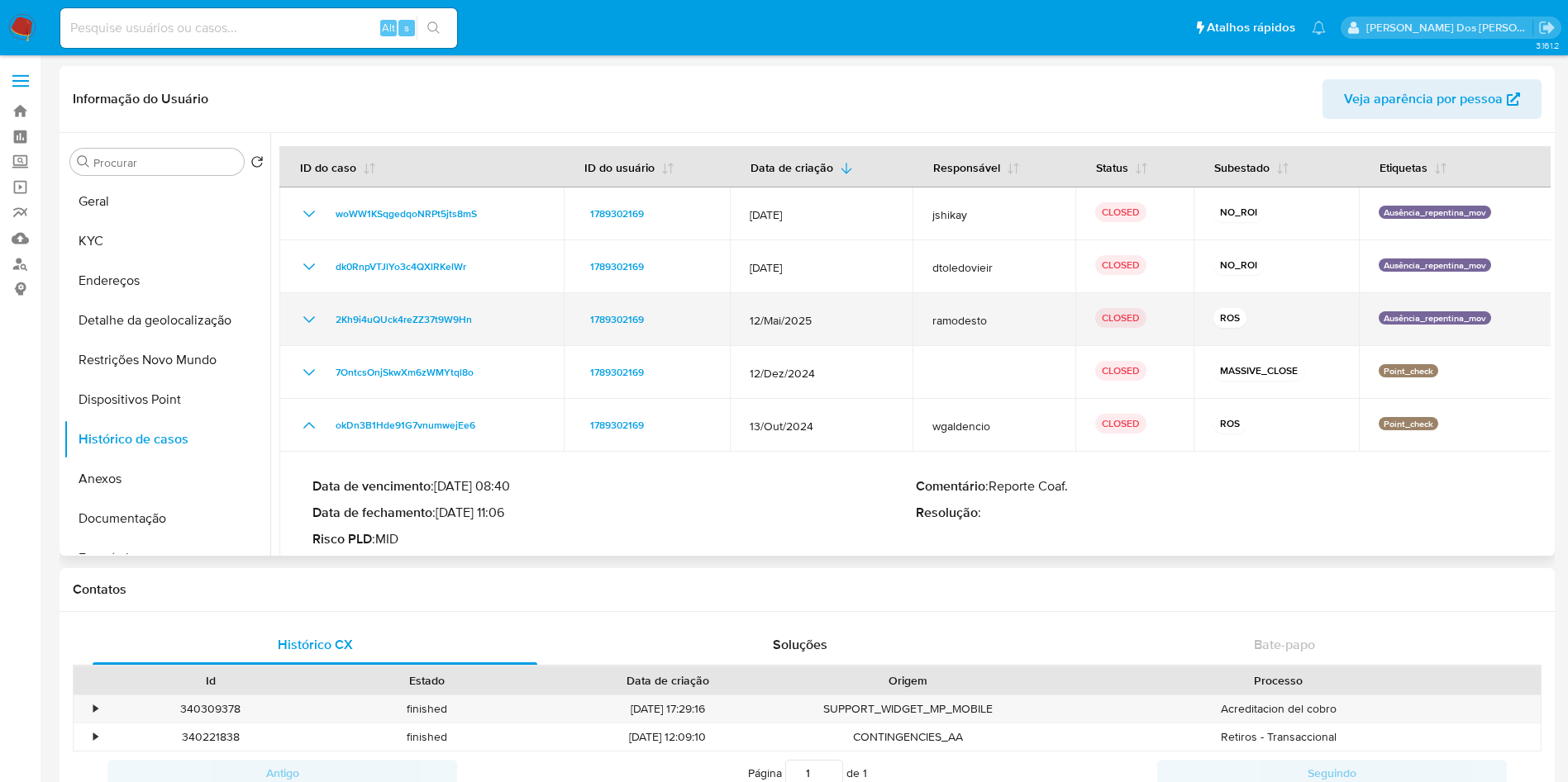
click at [306, 322] on icon "Mostrar/Ocultar" at bounding box center [309, 319] width 19 height 19
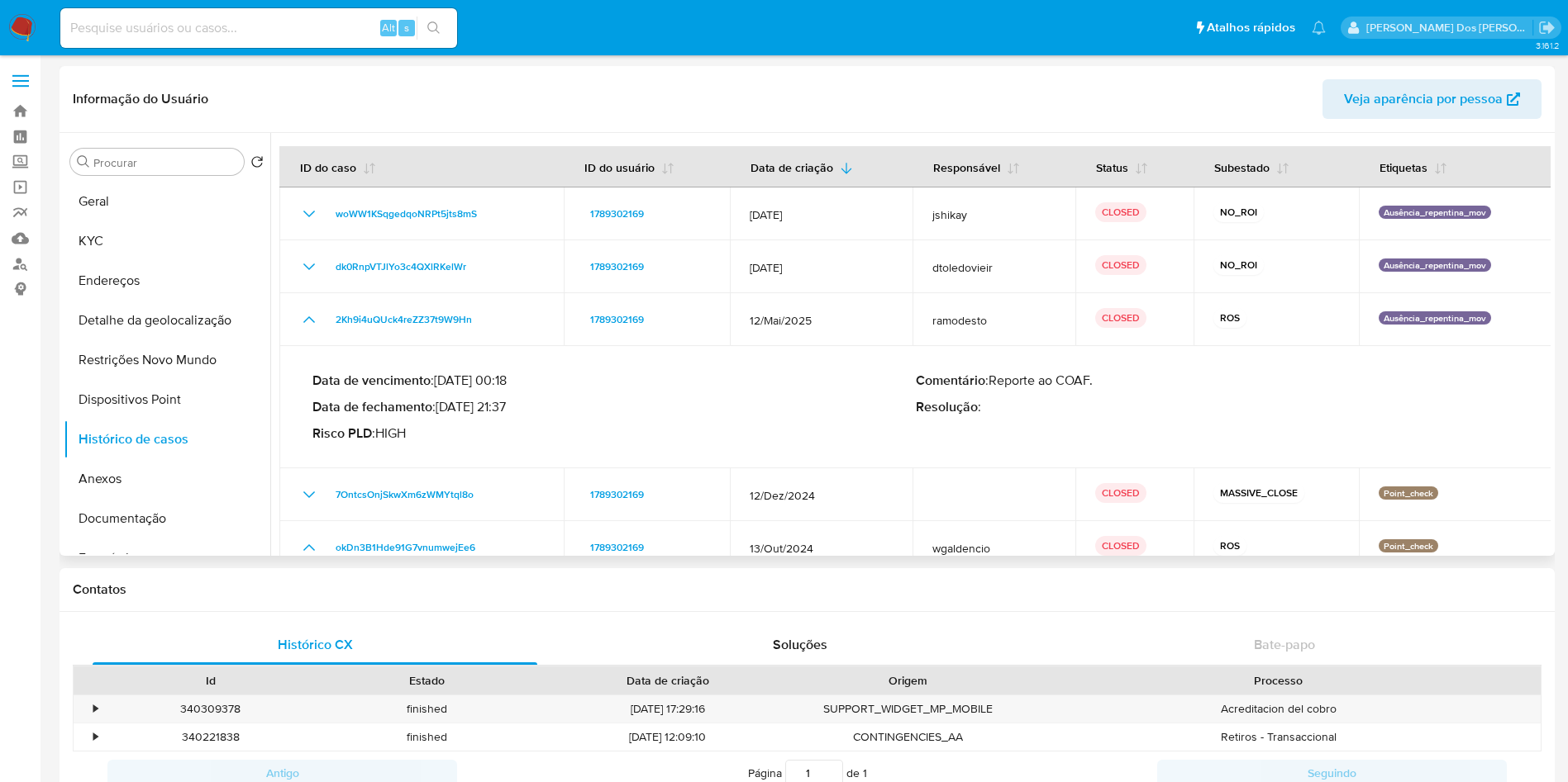
drag, startPoint x: 444, startPoint y: 416, endPoint x: 510, endPoint y: 410, distance: 66.3
click at [510, 410] on p "Data de fechamento : 24/06/2025 21:37" at bounding box center [614, 407] width 603 height 17
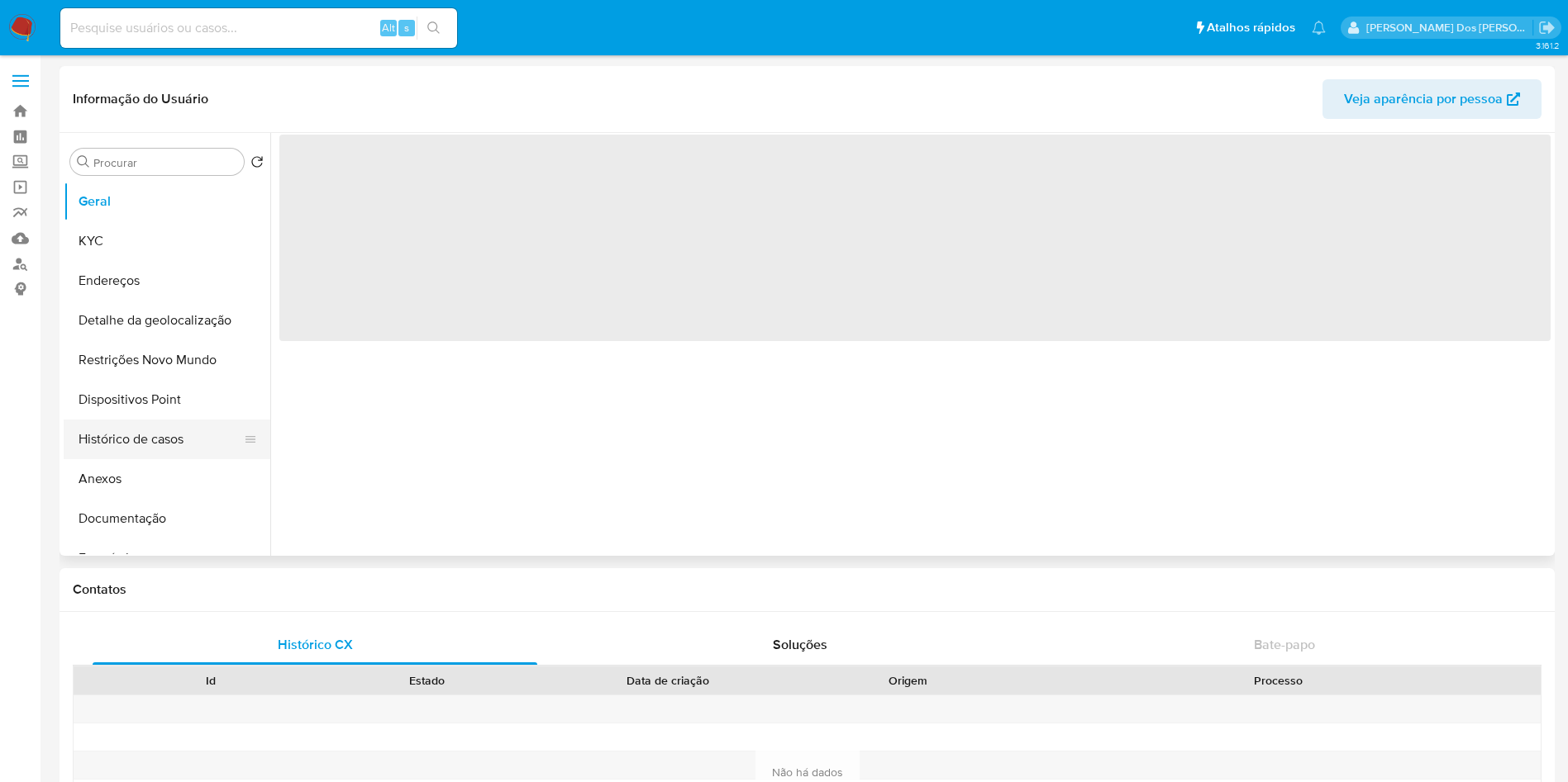
select select "10"
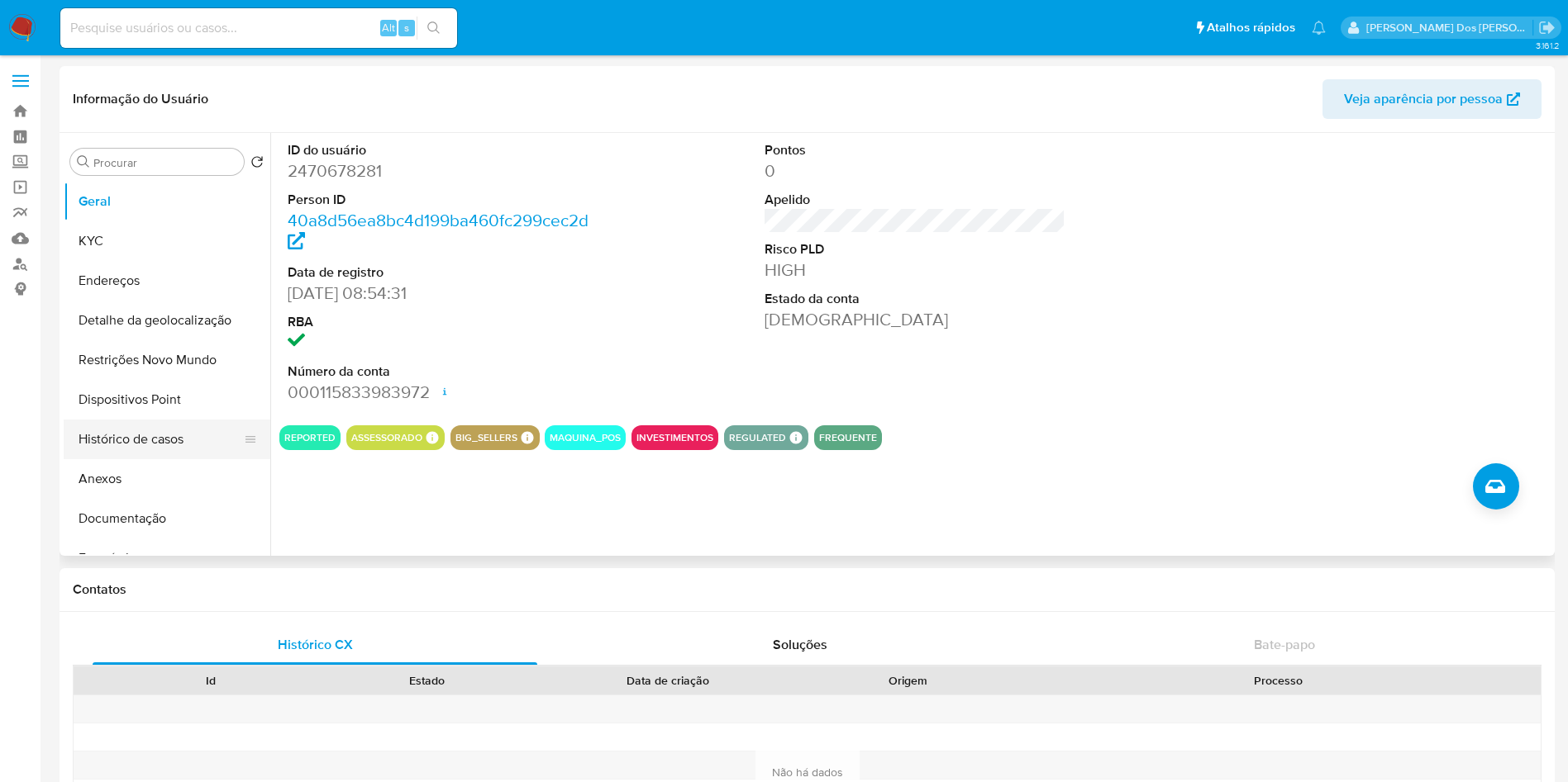
click at [126, 436] on button "Histórico de casos" at bounding box center [160, 439] width 193 height 40
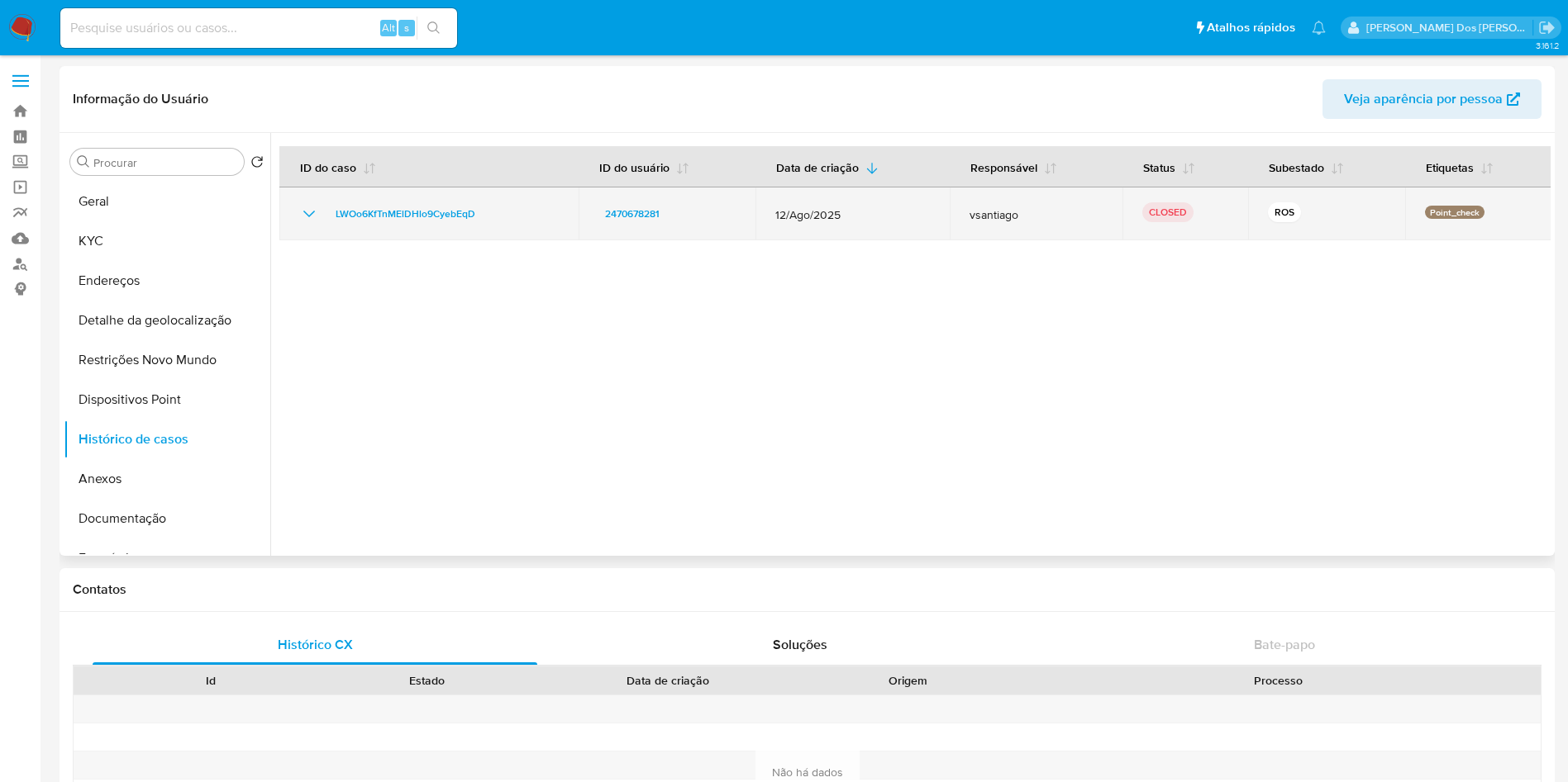
click at [311, 216] on icon "Mostrar/Ocultar" at bounding box center [309, 213] width 19 height 19
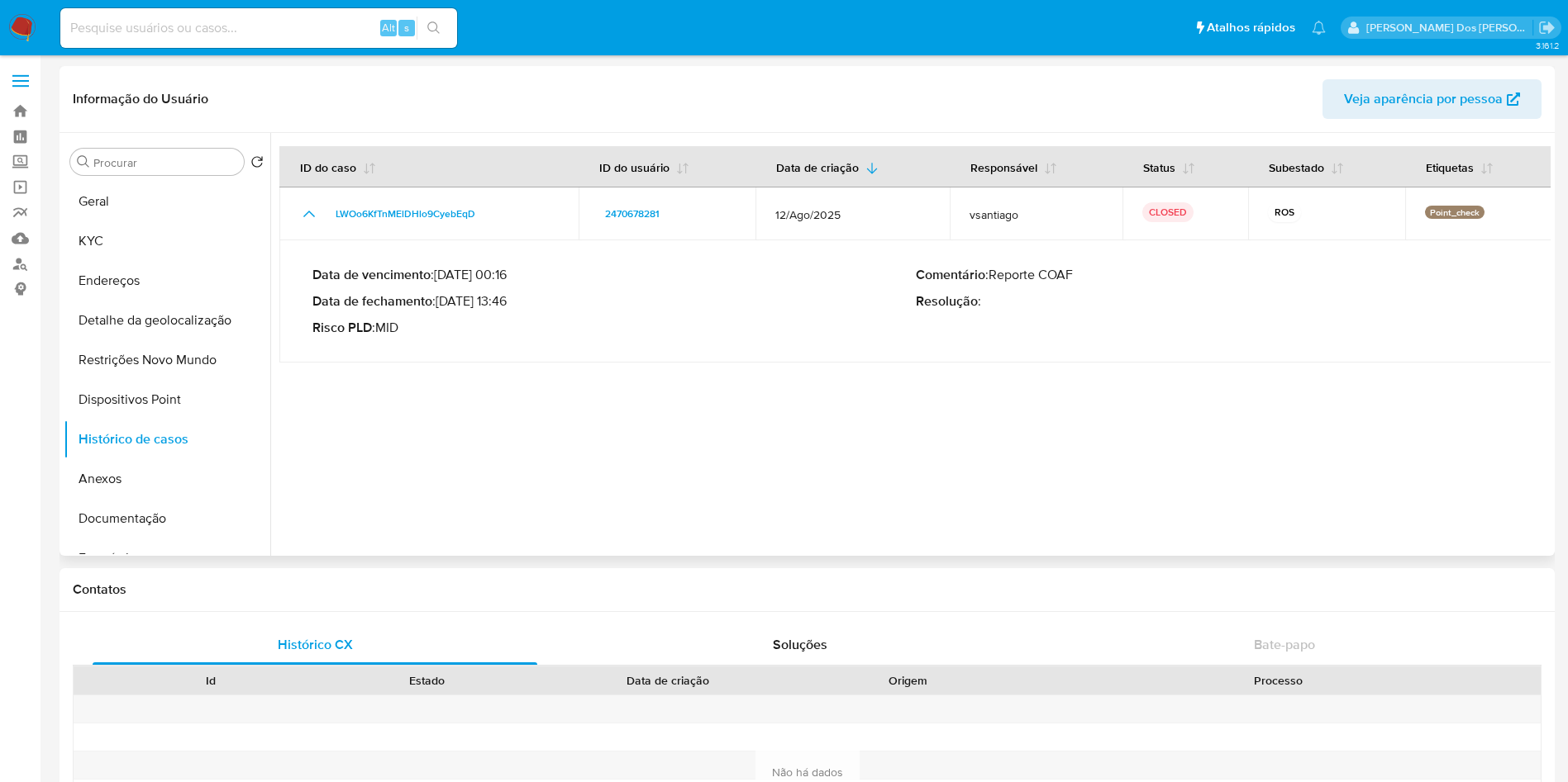
drag, startPoint x: 444, startPoint y: 303, endPoint x: 511, endPoint y: 303, distance: 67.0
click at [511, 303] on p "Data de fechamento : [DATE] 13:46" at bounding box center [614, 302] width 603 height 17
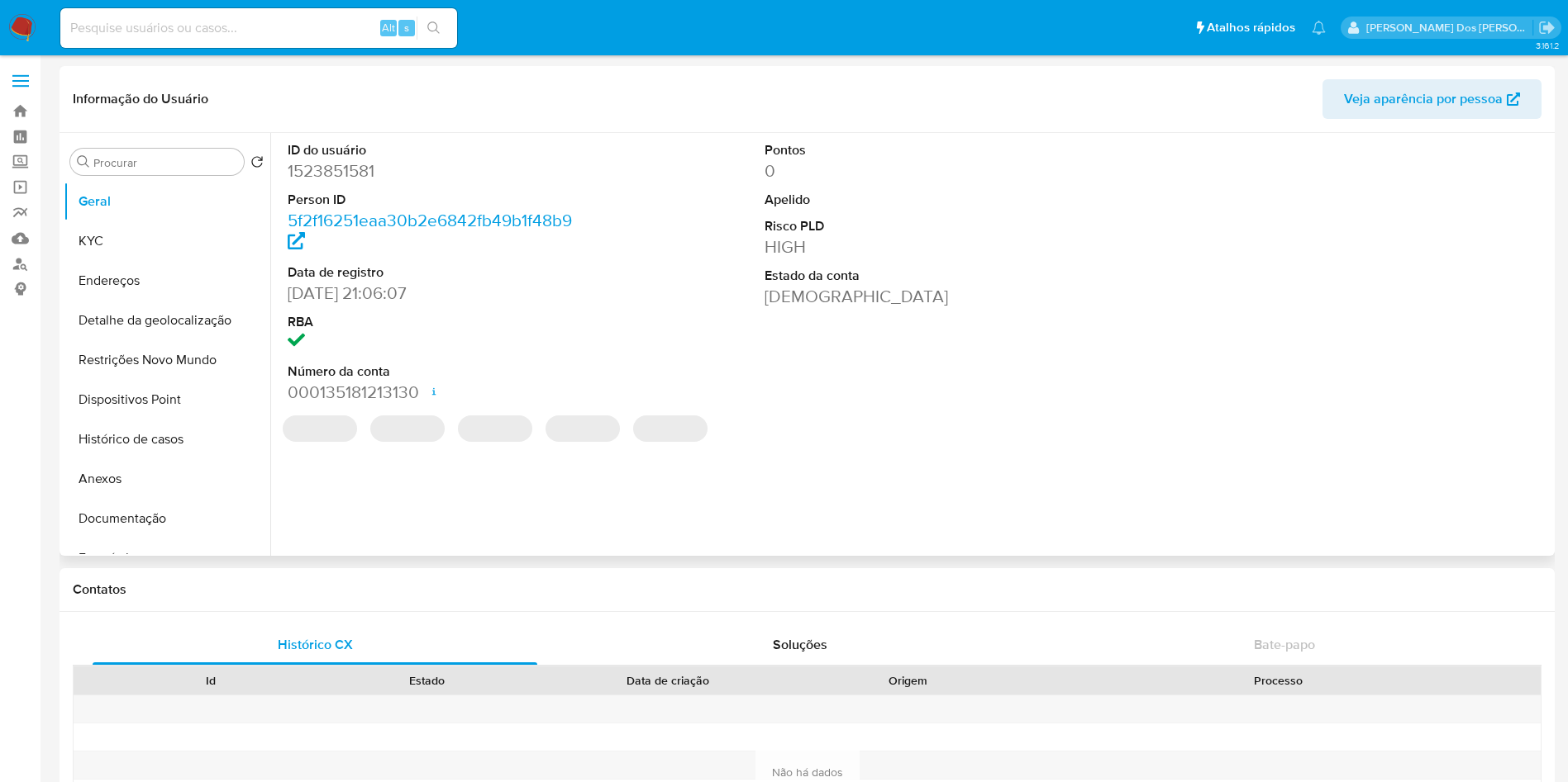
select select "10"
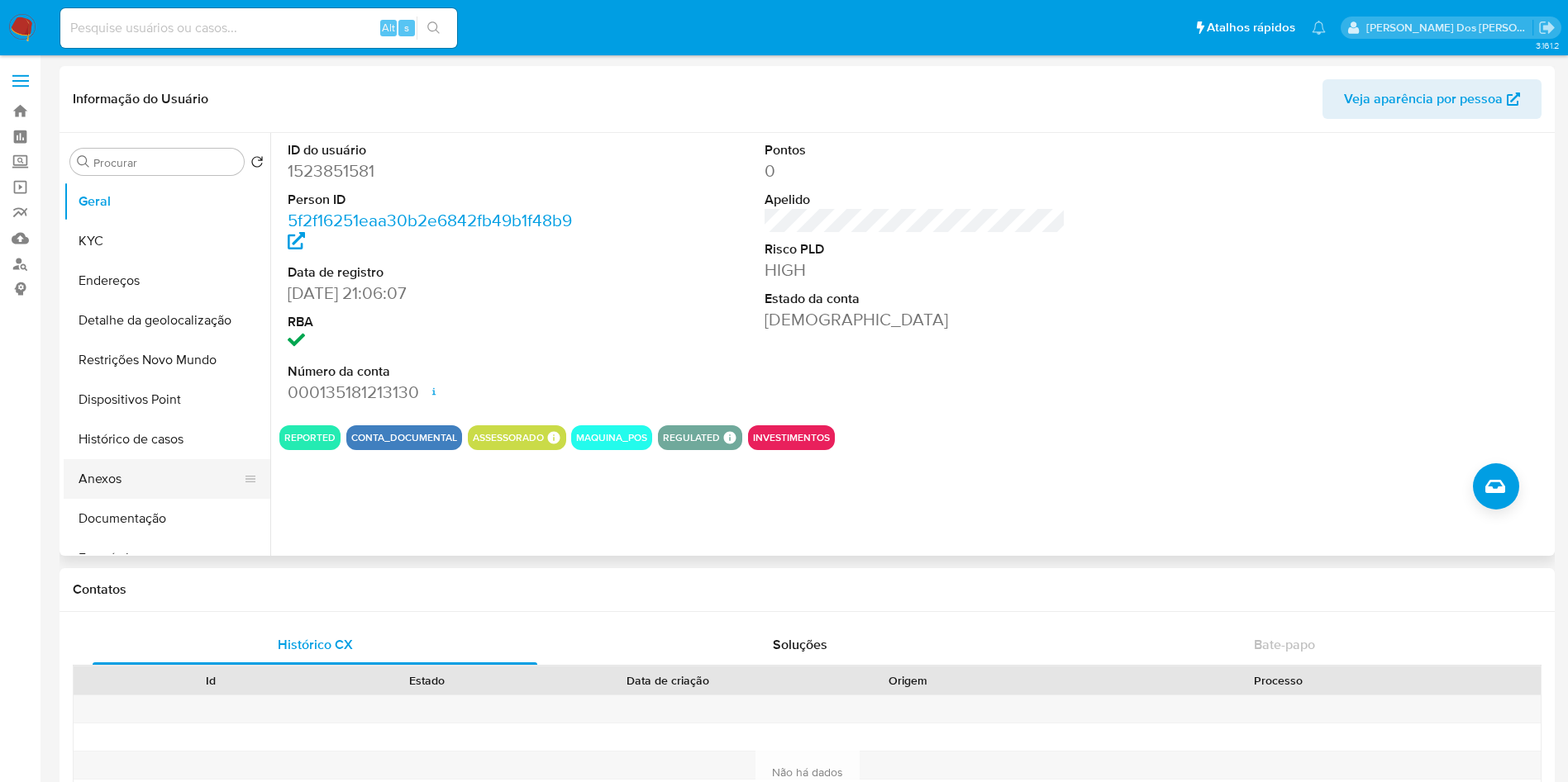
click at [174, 461] on button "Anexos" at bounding box center [160, 479] width 193 height 40
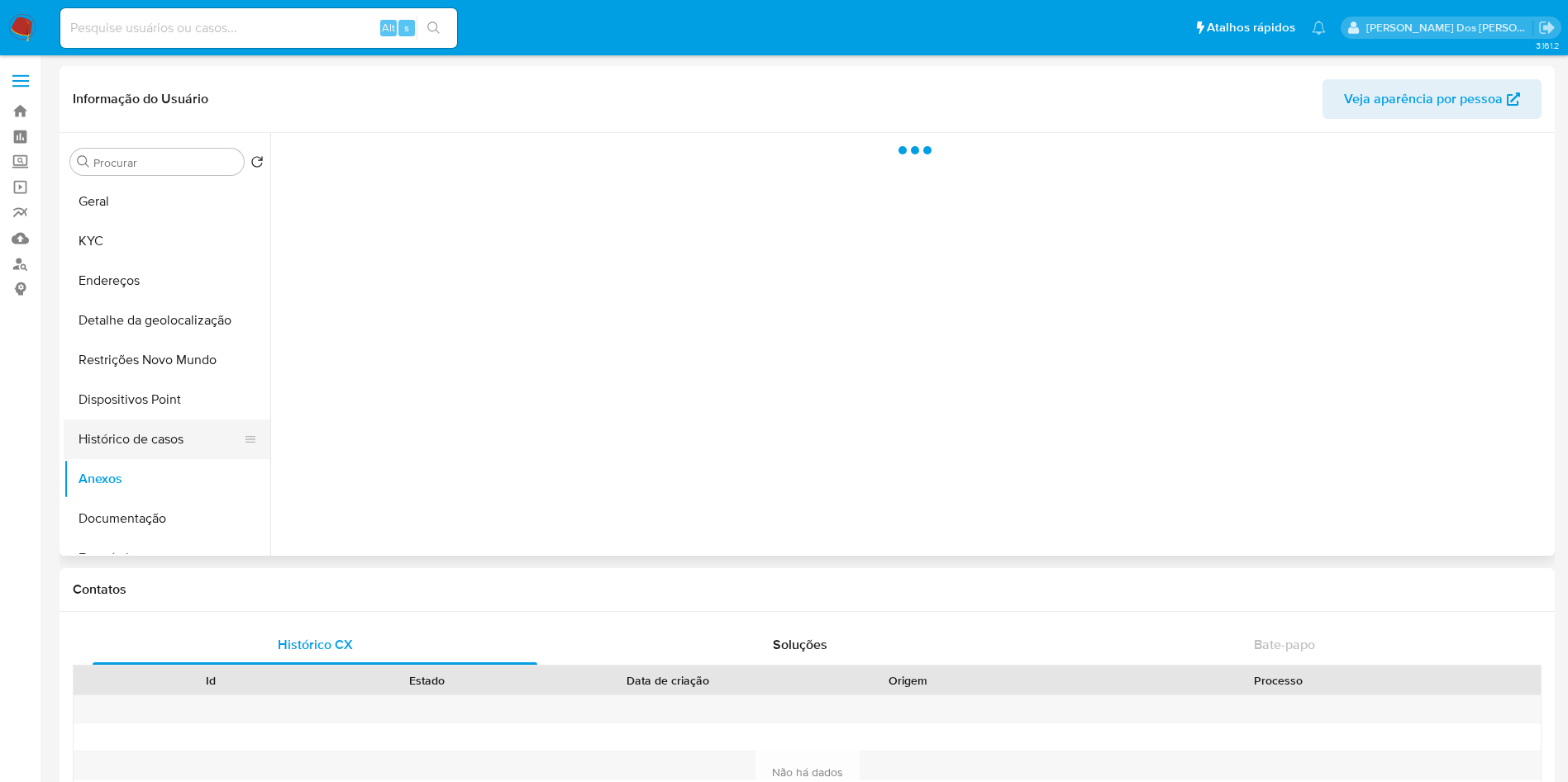
click at [187, 444] on button "Histórico de casos" at bounding box center [160, 439] width 193 height 40
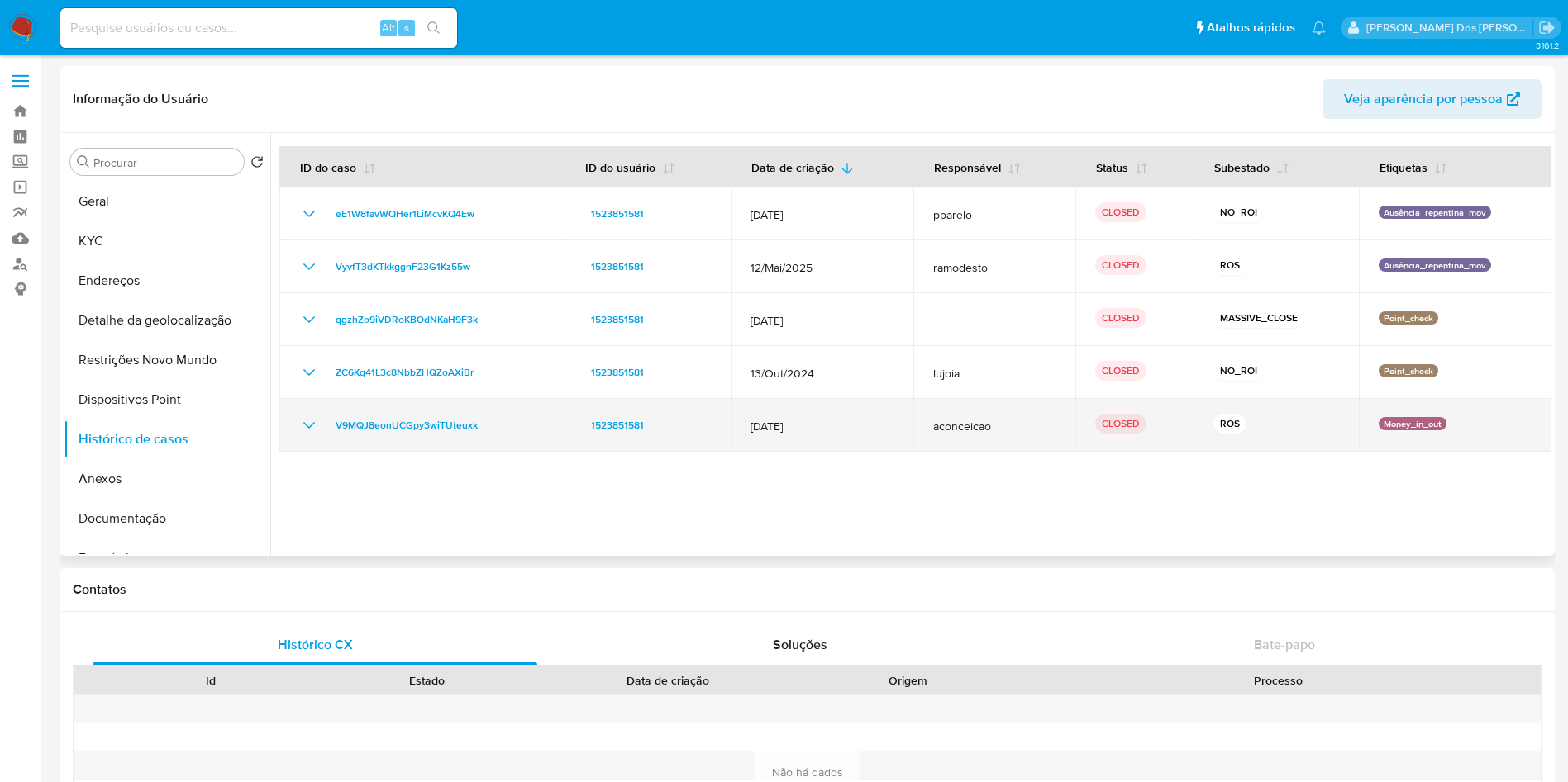
click at [303, 430] on icon "Mostrar/Ocultar" at bounding box center [309, 425] width 19 height 19
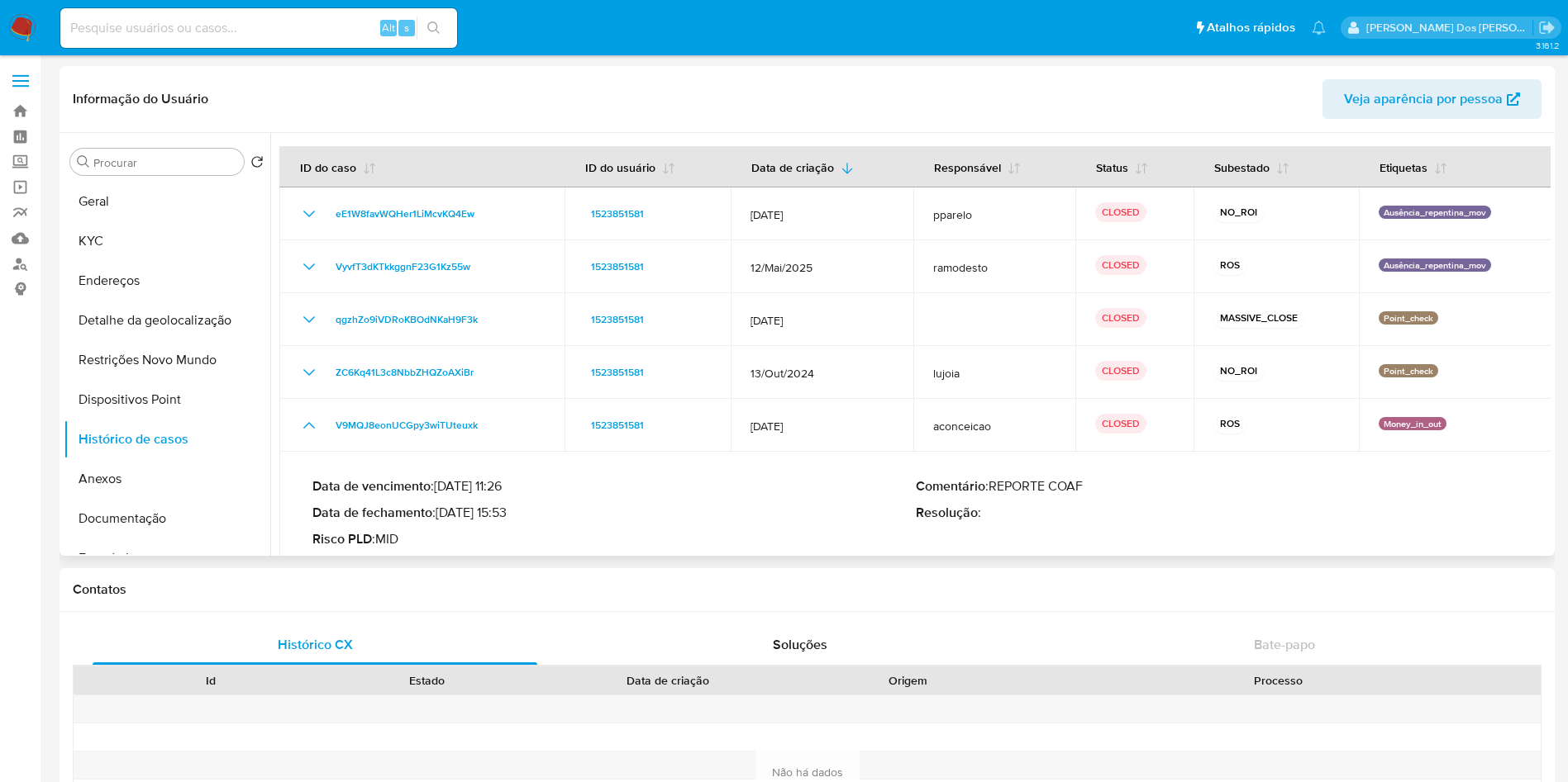
drag, startPoint x: 443, startPoint y: 515, endPoint x: 509, endPoint y: 518, distance: 66.1
click at [509, 518] on p "Data de fechamento : [DATE] 15:53" at bounding box center [614, 513] width 603 height 17
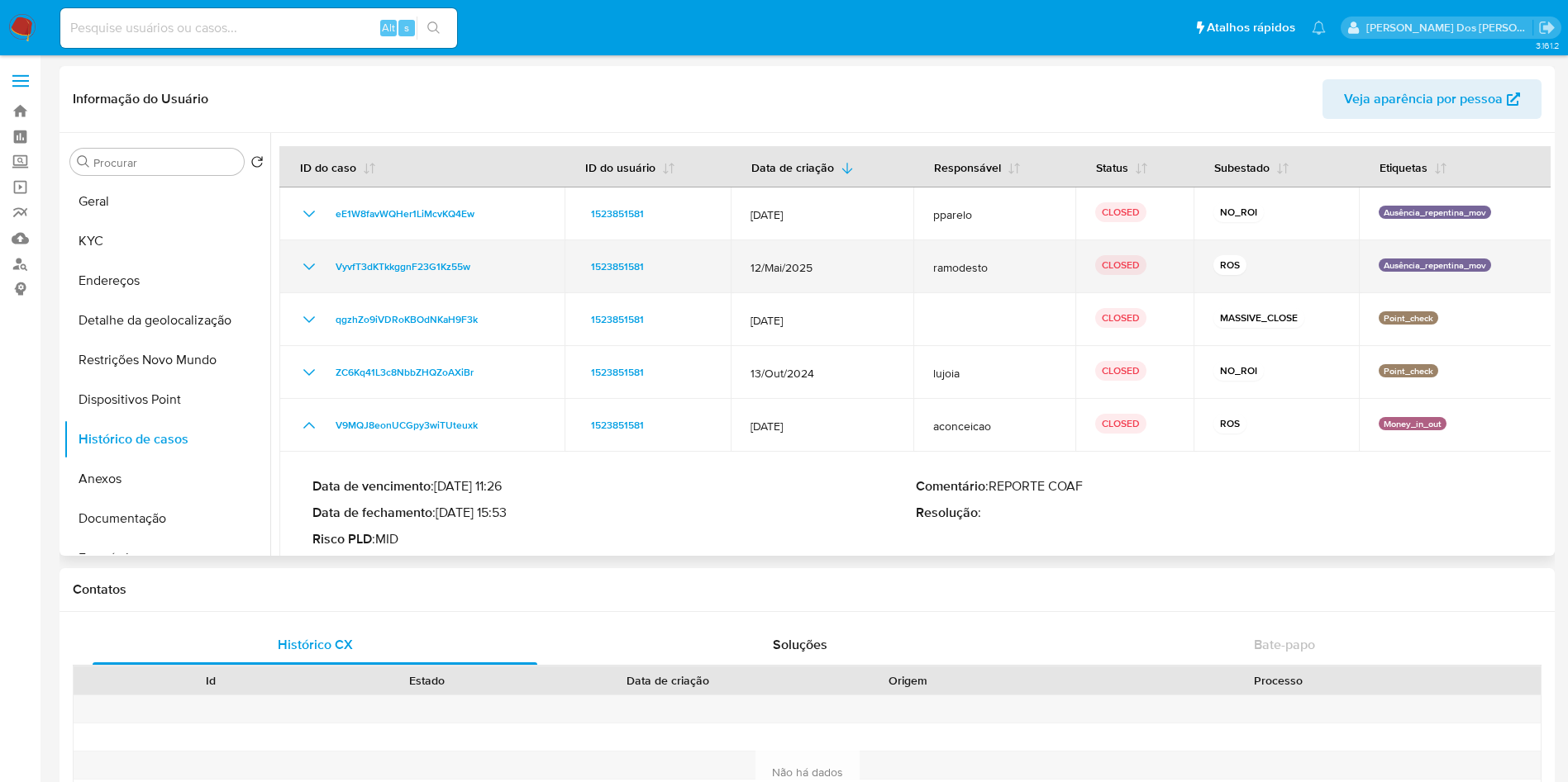
click at [295, 266] on td "VyvfT3dKTkkggnF23G1Kz55w" at bounding box center [422, 267] width 285 height 53
click at [325, 270] on div "VyvfT3dKTkkggnF23G1Kz55w" at bounding box center [422, 266] width 245 height 19
click at [300, 266] on icon "Mostrar/Ocultar" at bounding box center [309, 266] width 19 height 19
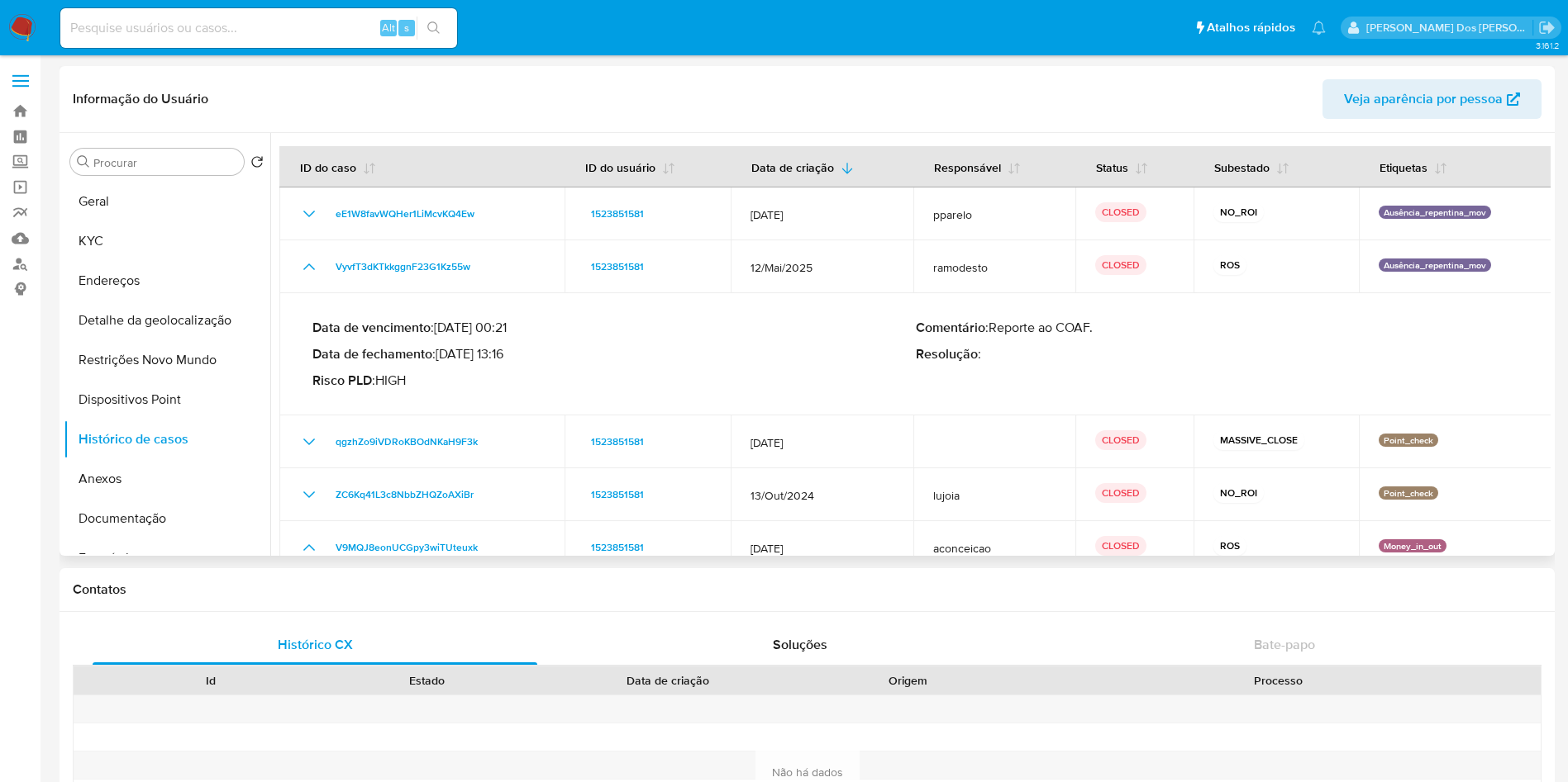
drag, startPoint x: 445, startPoint y: 350, endPoint x: 509, endPoint y: 357, distance: 64.4
click at [509, 357] on p "Data de fechamento : [DATE] 13:16" at bounding box center [614, 354] width 603 height 17
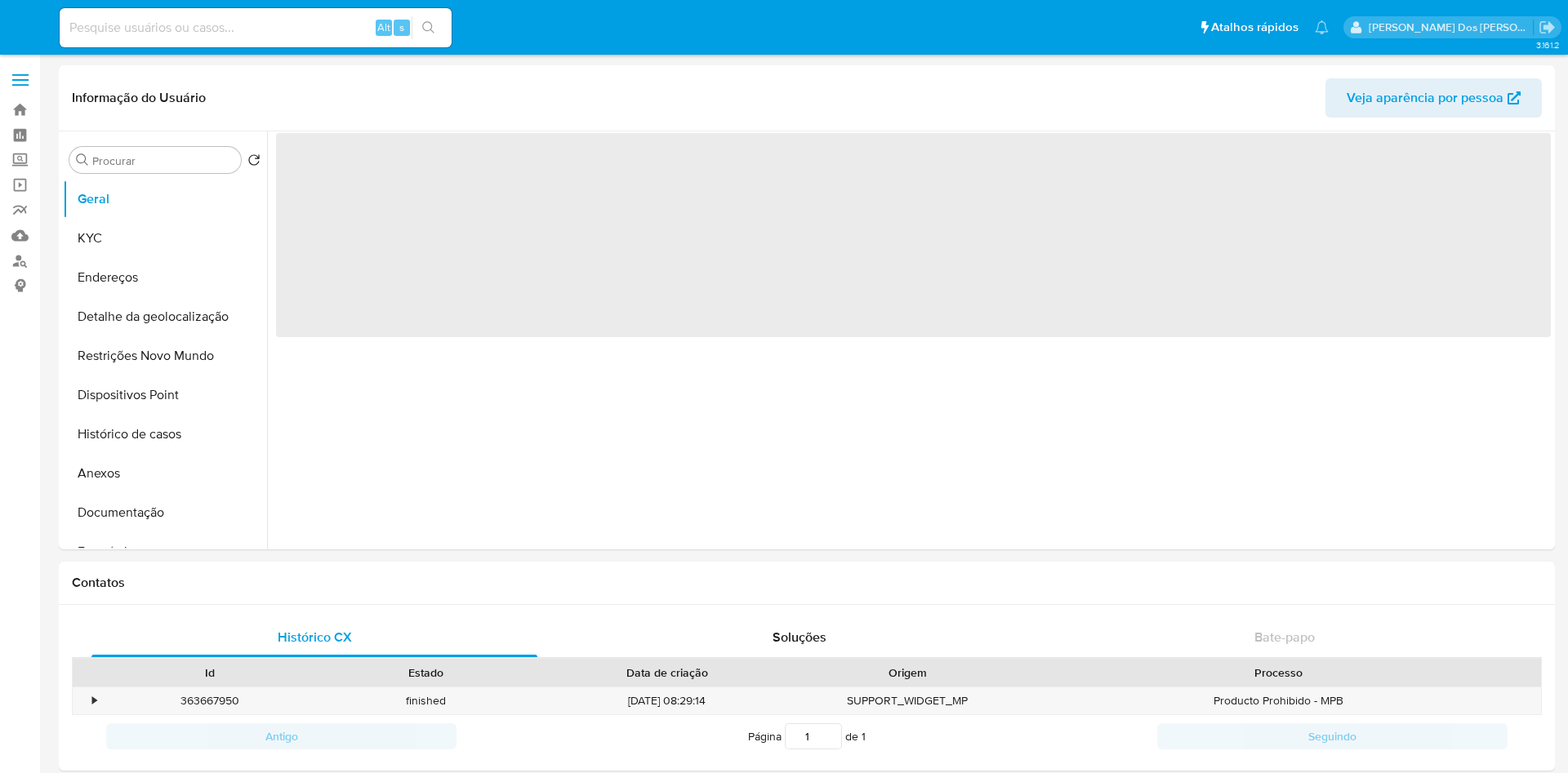
select select "10"
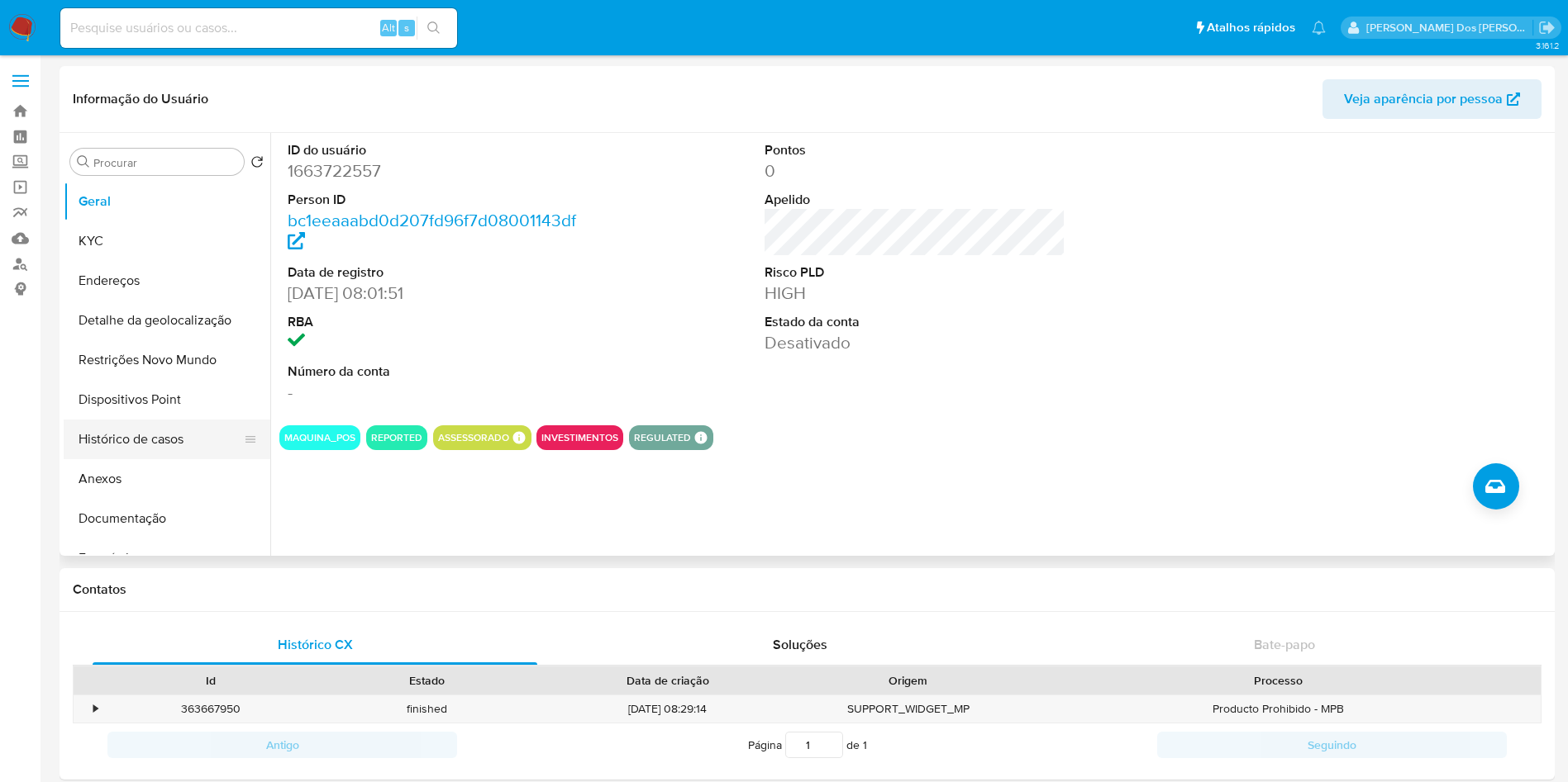
click at [175, 454] on button "Histórico de casos" at bounding box center [160, 439] width 193 height 40
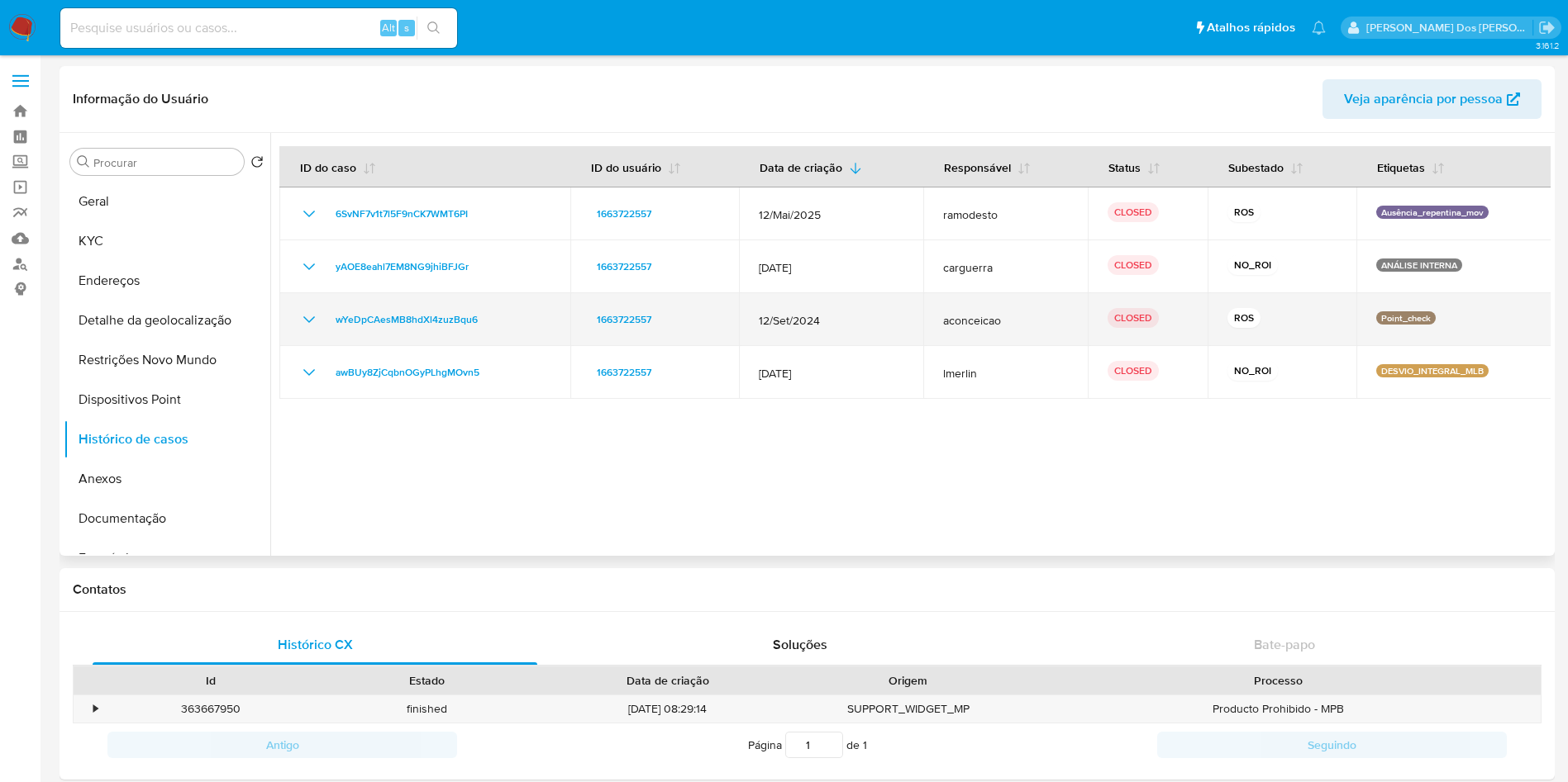
click at [306, 324] on icon "Mostrar/Ocultar" at bounding box center [309, 319] width 19 height 19
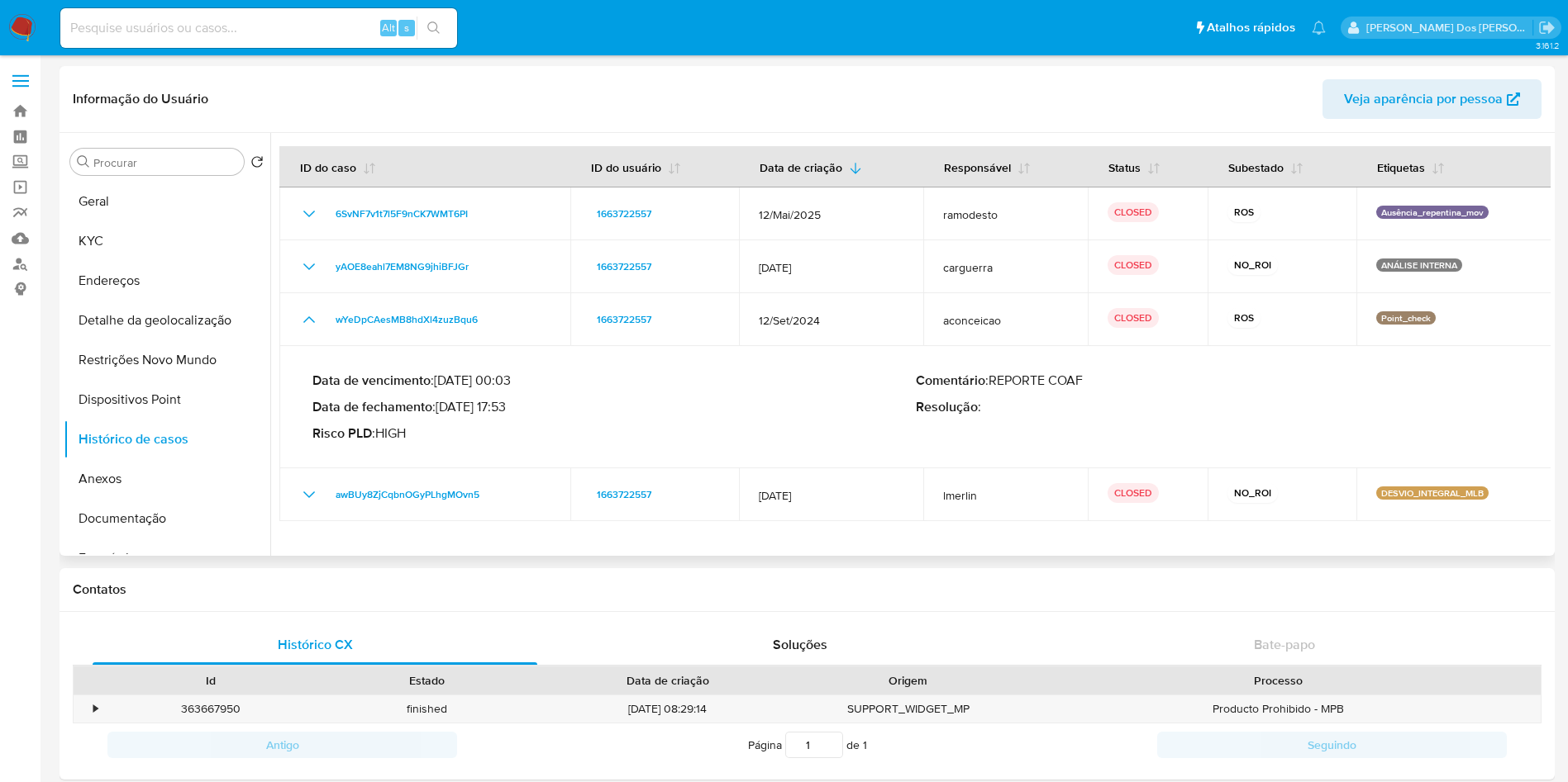
drag, startPoint x: 448, startPoint y: 413, endPoint x: 508, endPoint y: 407, distance: 60.3
click at [508, 407] on p "Data de fechamento : [DATE] 17:53" at bounding box center [614, 407] width 603 height 17
drag, startPoint x: 508, startPoint y: 407, endPoint x: 445, endPoint y: 412, distance: 63.2
click at [445, 412] on p "Data de fechamento : [DATE] 17:53" at bounding box center [614, 407] width 603 height 17
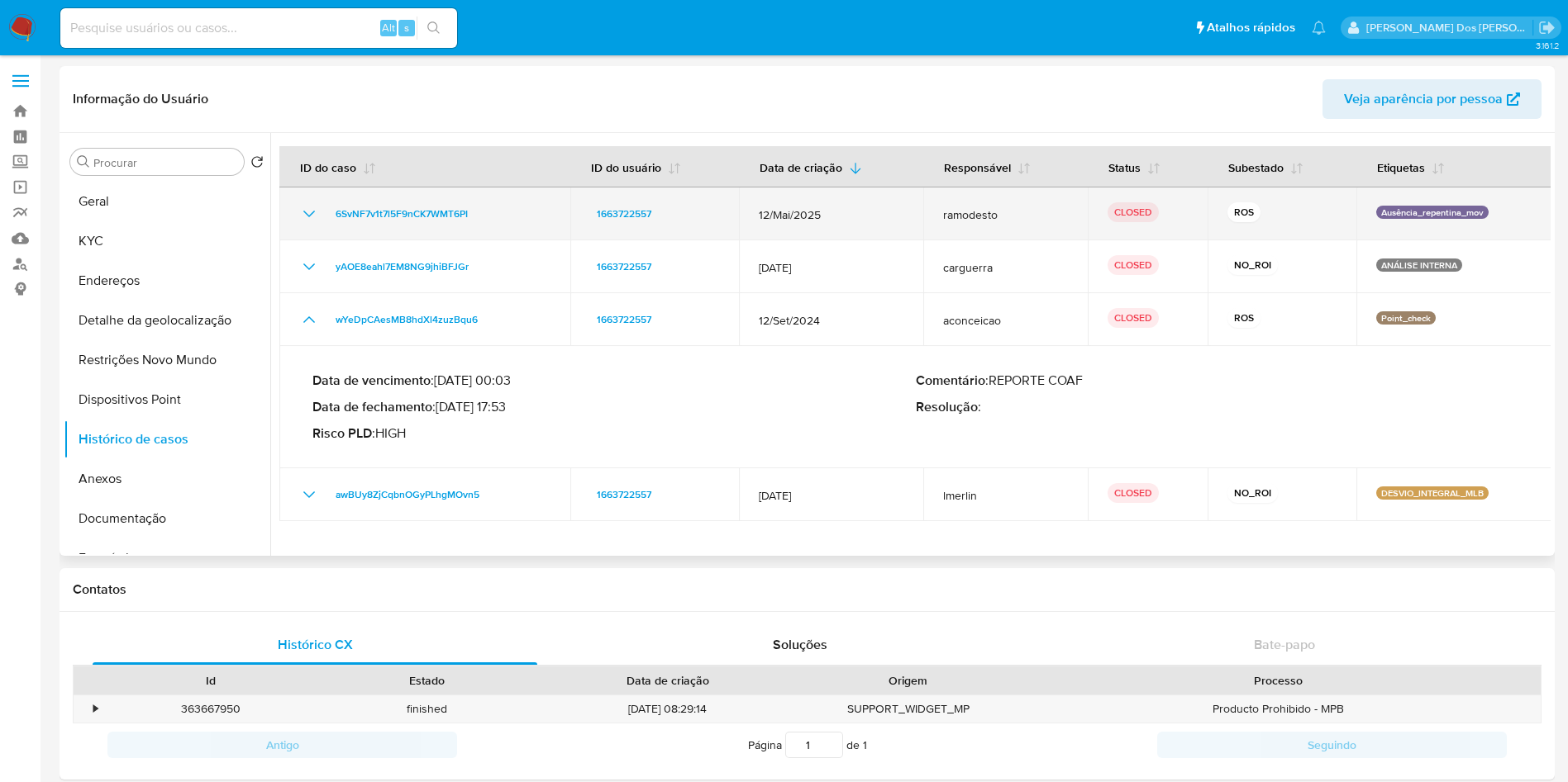
click at [315, 212] on icon "Mostrar/Ocultar" at bounding box center [309, 213] width 19 height 19
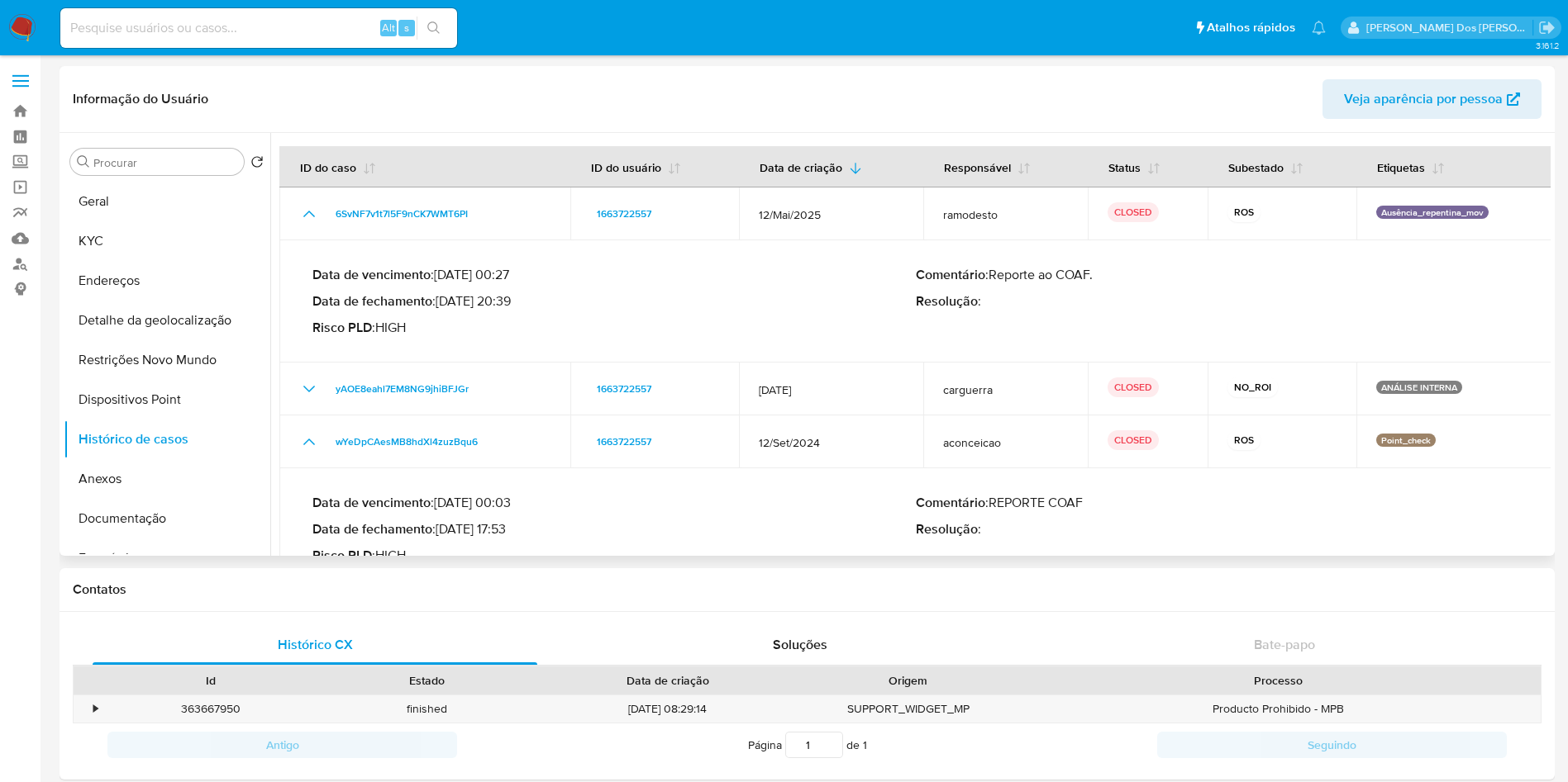
drag, startPoint x: 442, startPoint y: 300, endPoint x: 510, endPoint y: 303, distance: 68.1
click at [510, 303] on p "Data de fechamento : [DATE] 20:39" at bounding box center [614, 302] width 603 height 17
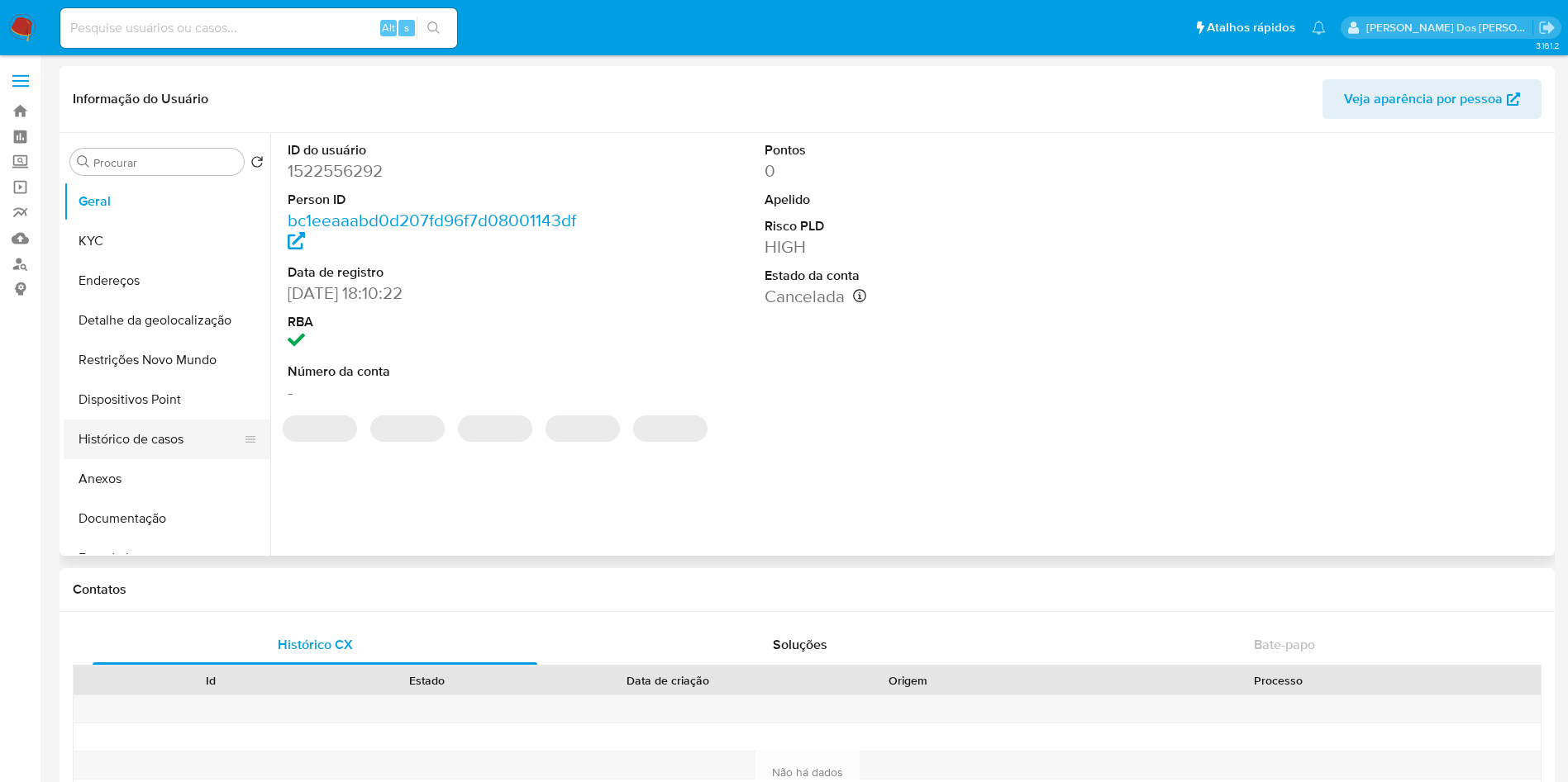
click at [143, 439] on button "Histórico de casos" at bounding box center [160, 439] width 193 height 40
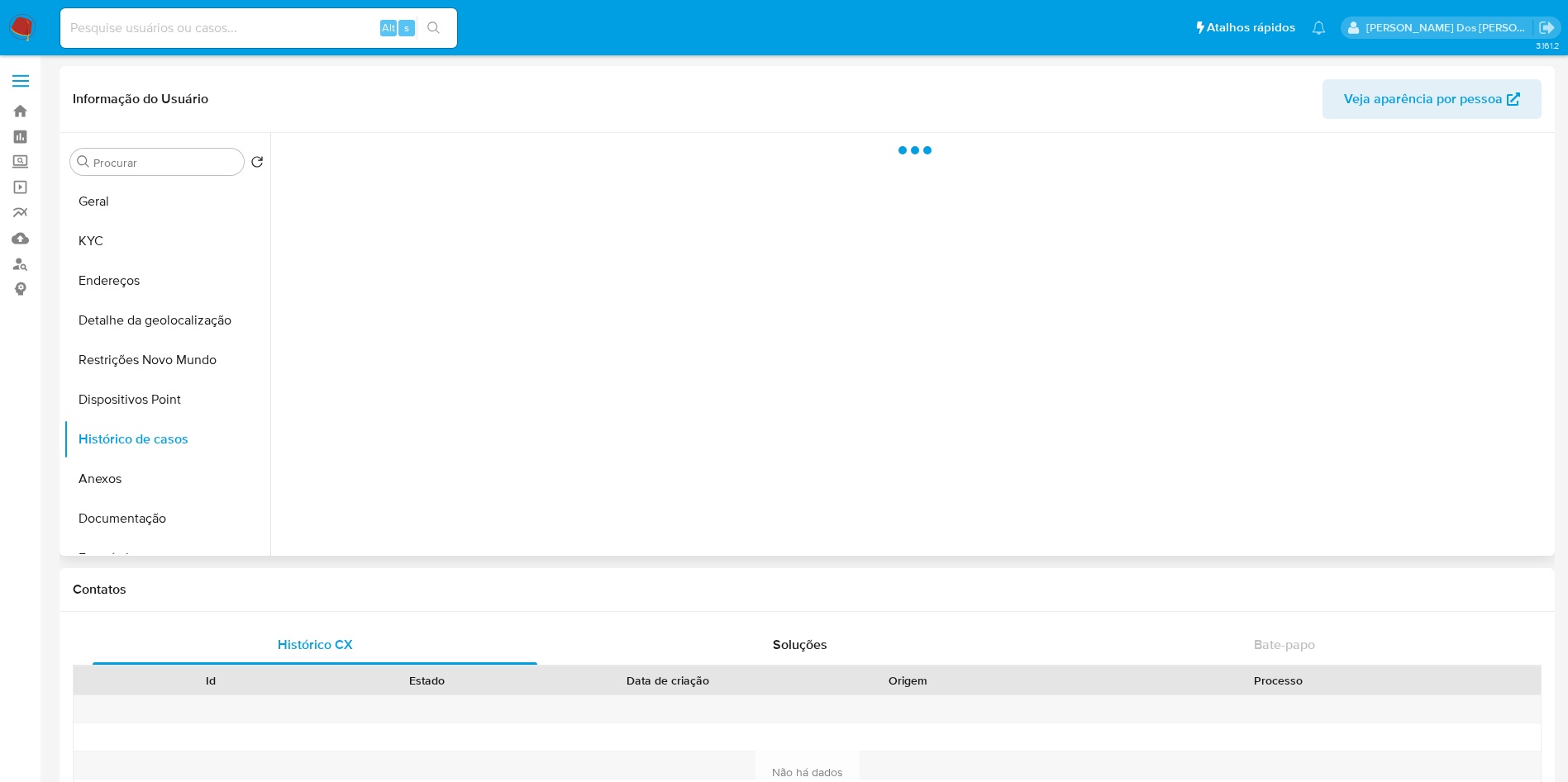
select select "10"
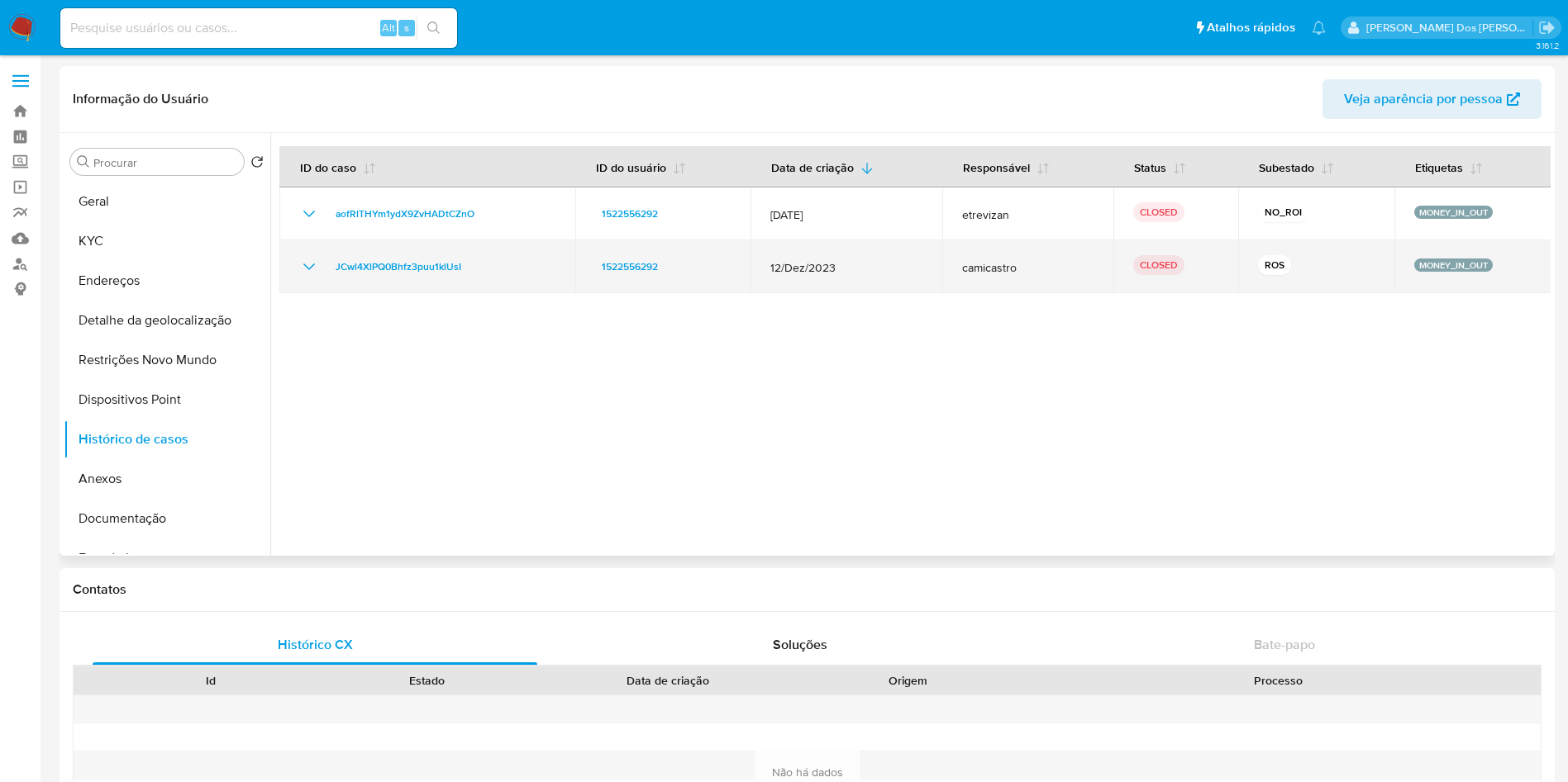
click at [305, 262] on icon "Mostrar/Ocultar" at bounding box center [309, 266] width 19 height 19
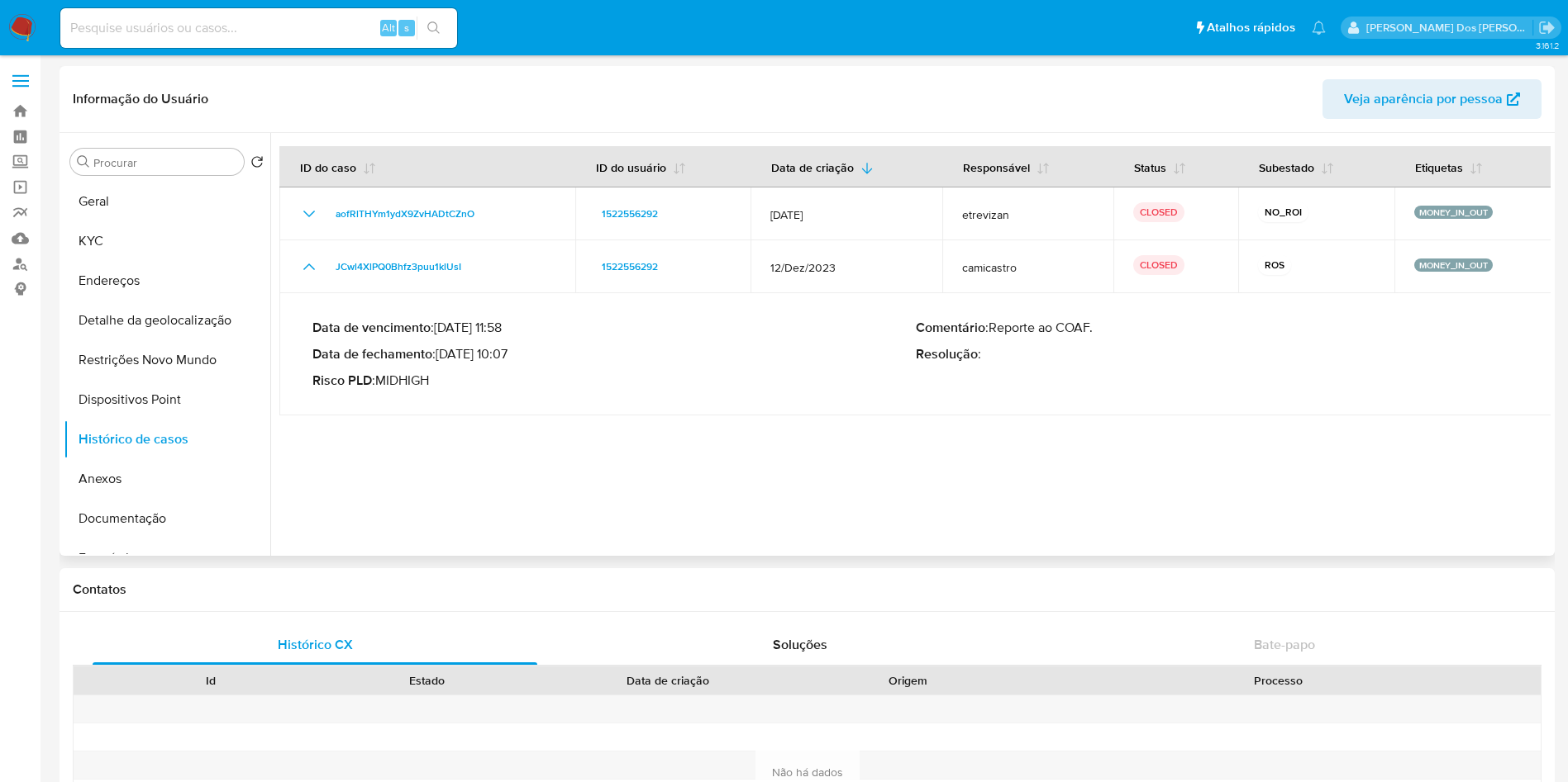
drag, startPoint x: 510, startPoint y: 356, endPoint x: 451, endPoint y: 360, distance: 59.1
click at [451, 360] on p "Data de fechamento : 18/01/2024 10:07" at bounding box center [614, 354] width 603 height 17
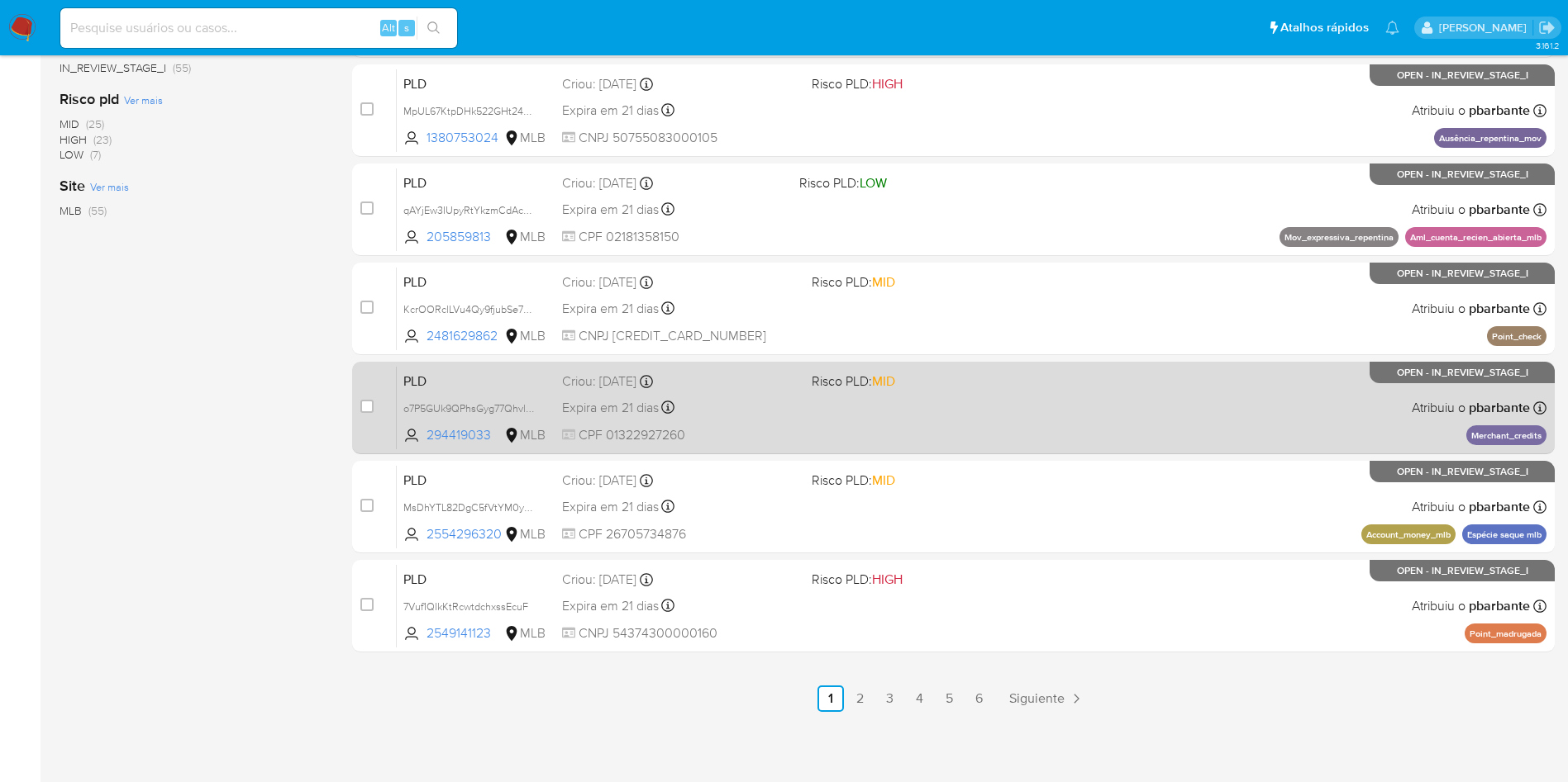
scroll to position [714, 0]
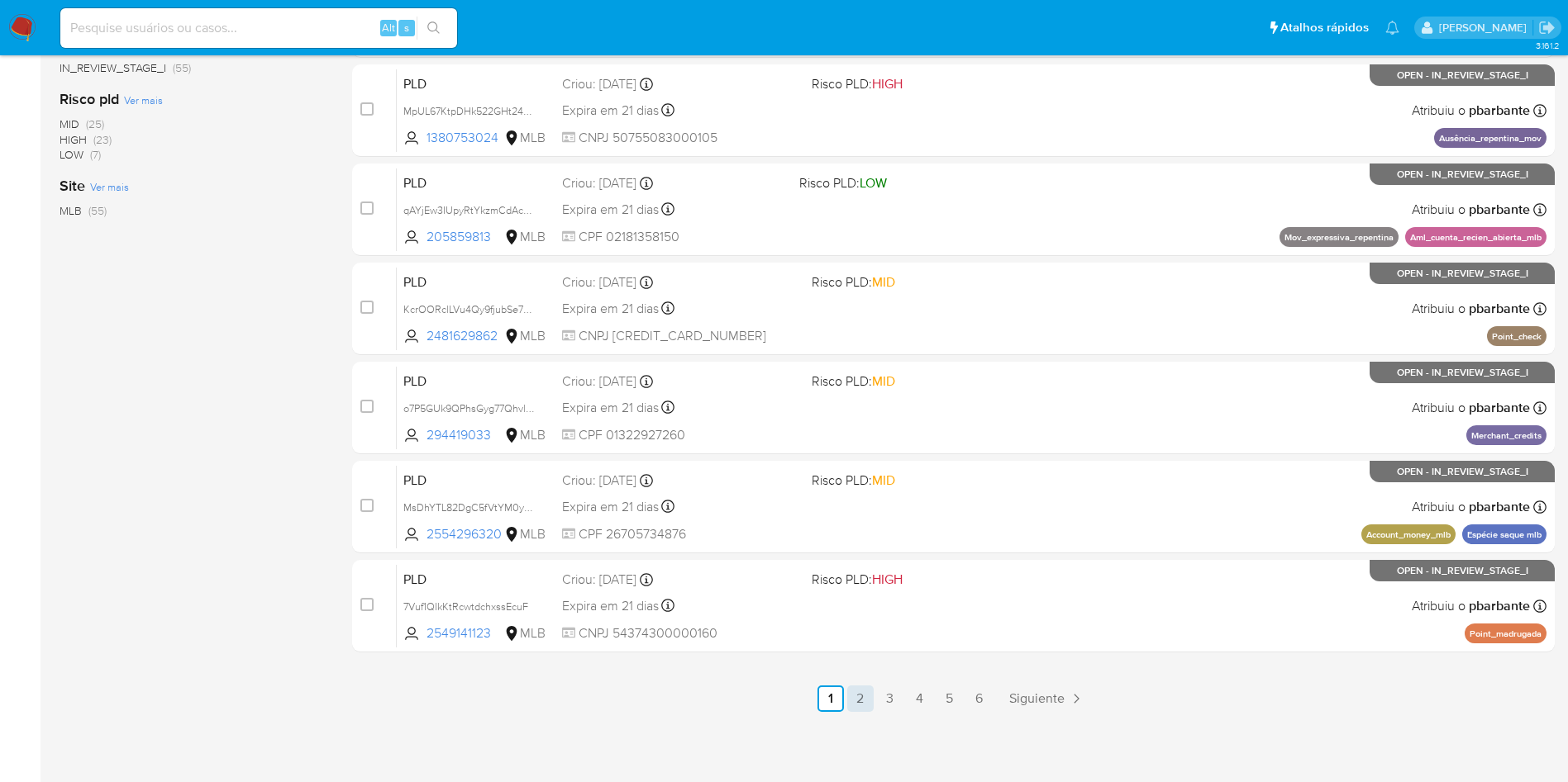
click at [873, 710] on link "2" at bounding box center [860, 699] width 26 height 26
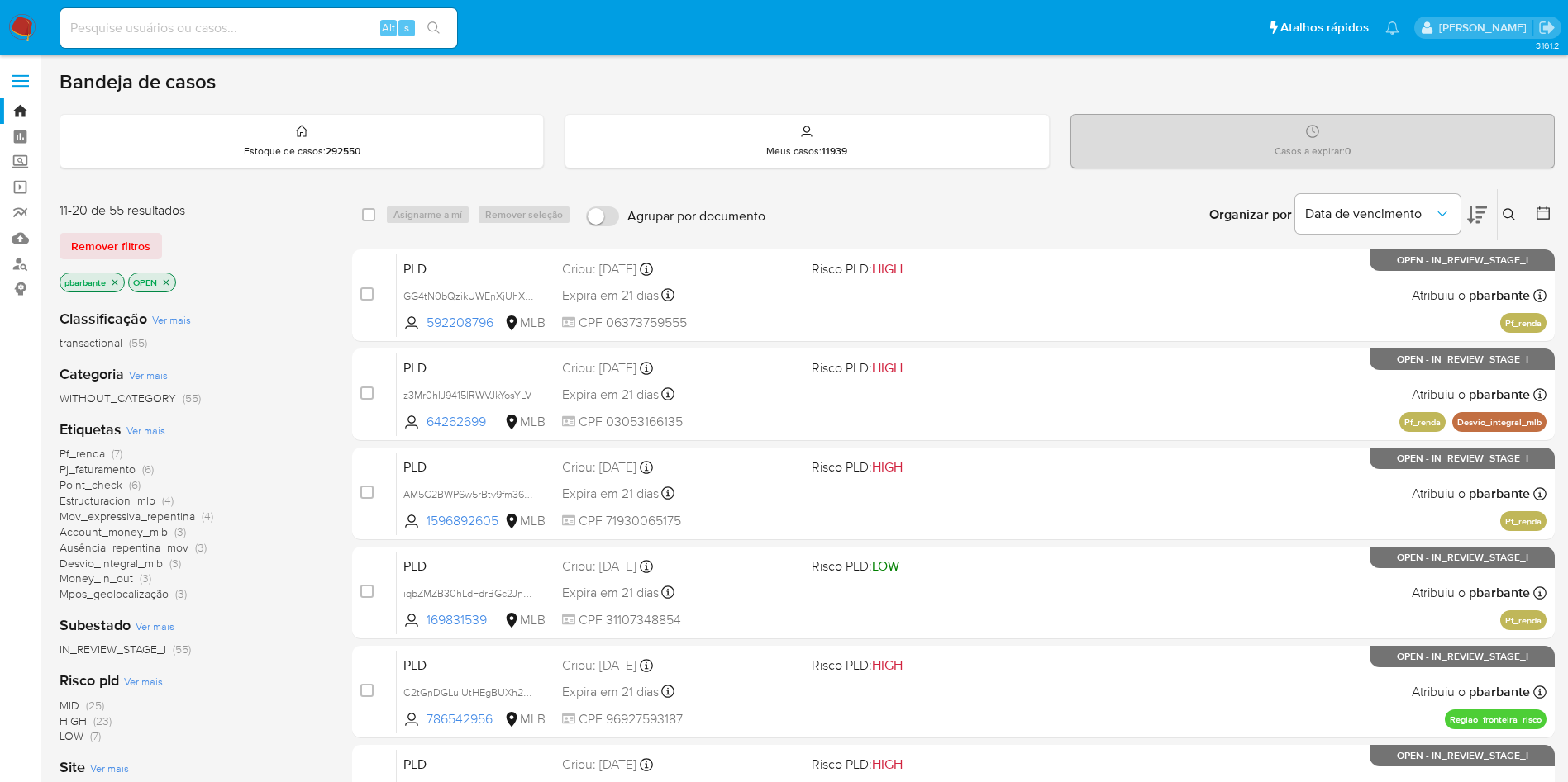
scroll to position [714, 0]
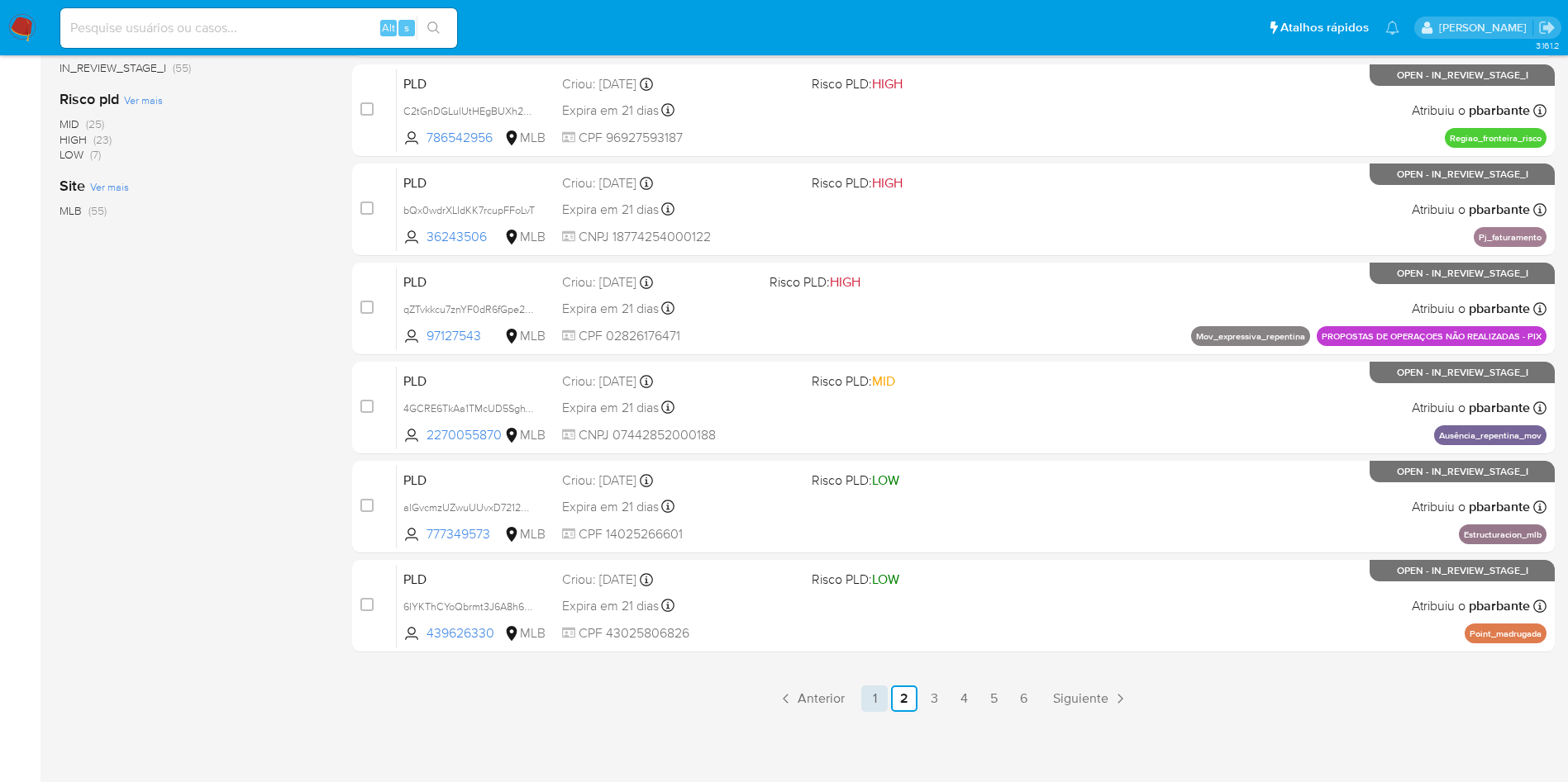
click at [885, 691] on link "1" at bounding box center [874, 699] width 26 height 26
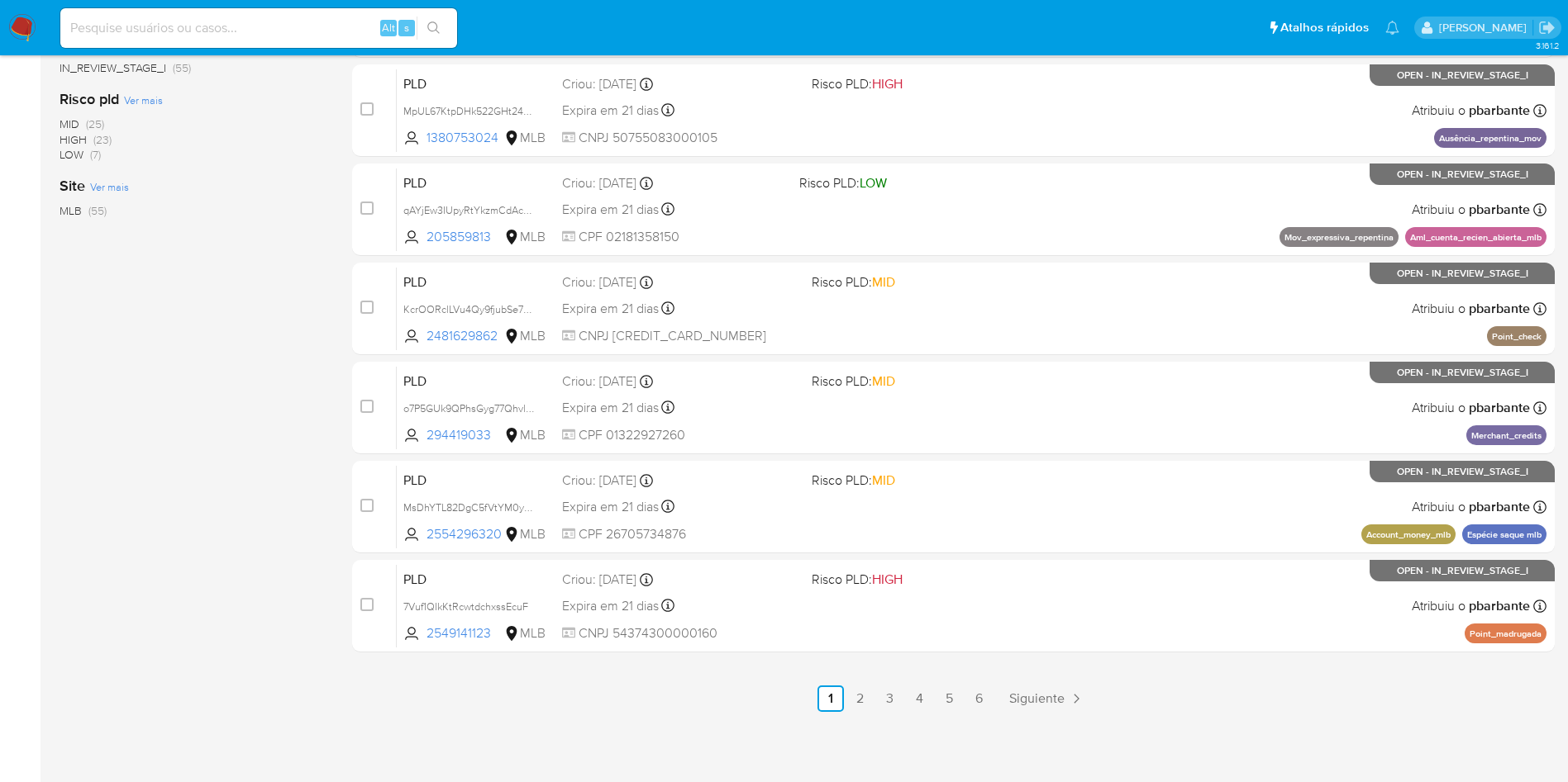
scroll to position [647, 0]
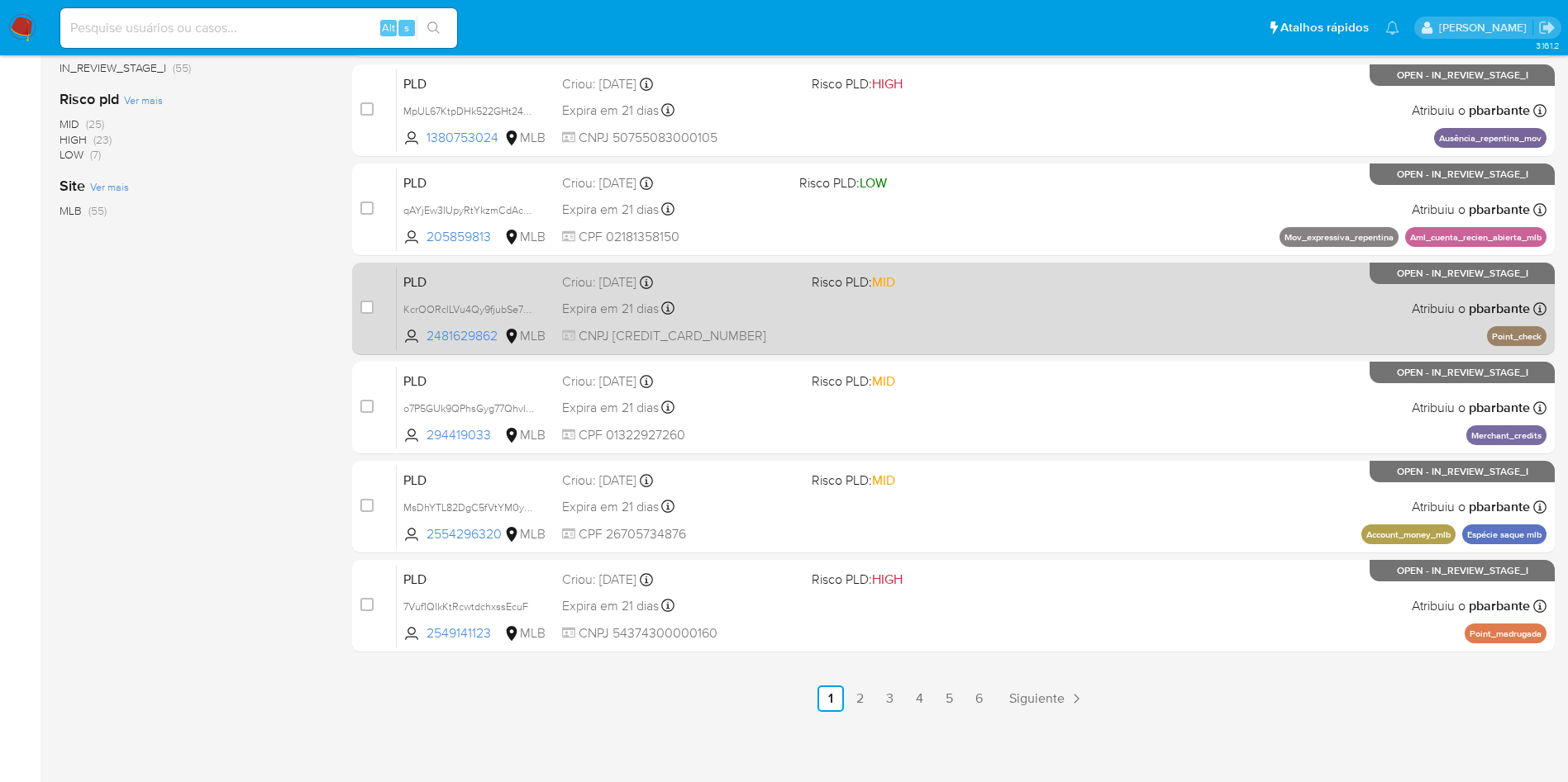
click at [989, 292] on span "Risco PLD: MID" at bounding box center [930, 280] width 236 height 21
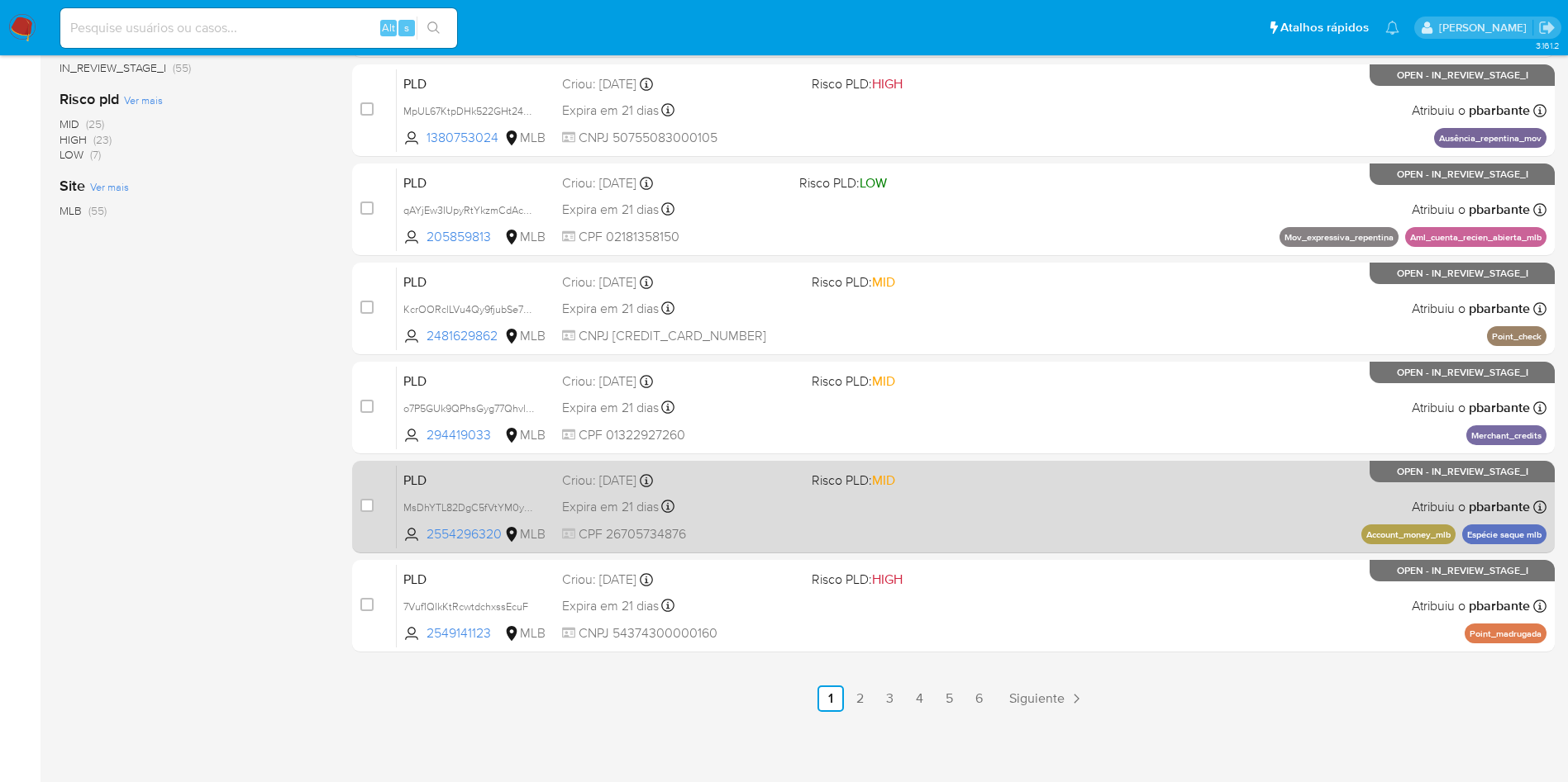
click at [947, 508] on span at bounding box center [930, 507] width 236 height 4
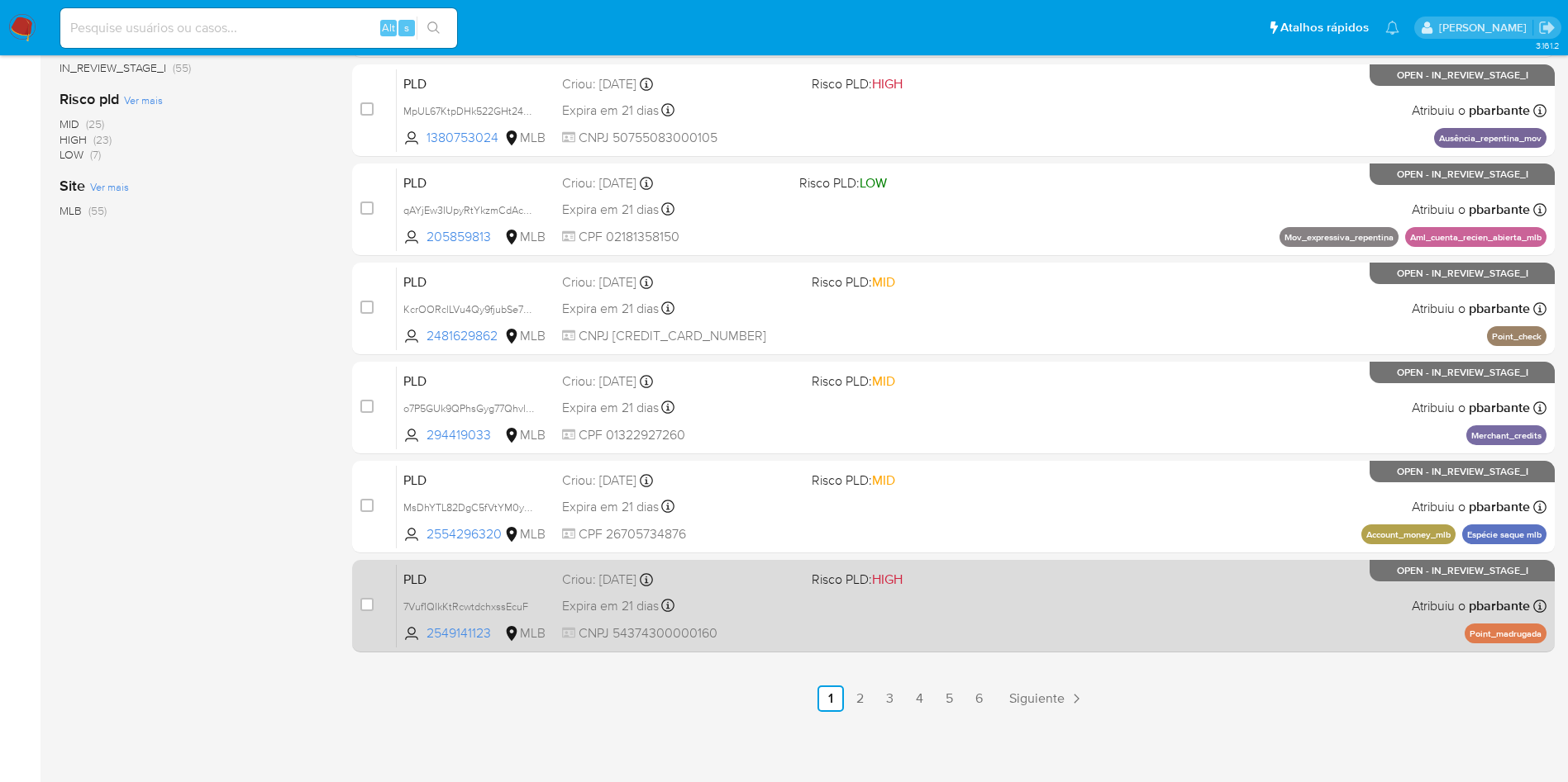
click at [937, 648] on div "PLD 7Vuf1QIkKtRcwtdchxssEcuF 2549141123 MLB Risco PLD: HIGH Criou: [DATE] Criou…" at bounding box center [971, 606] width 1149 height 84
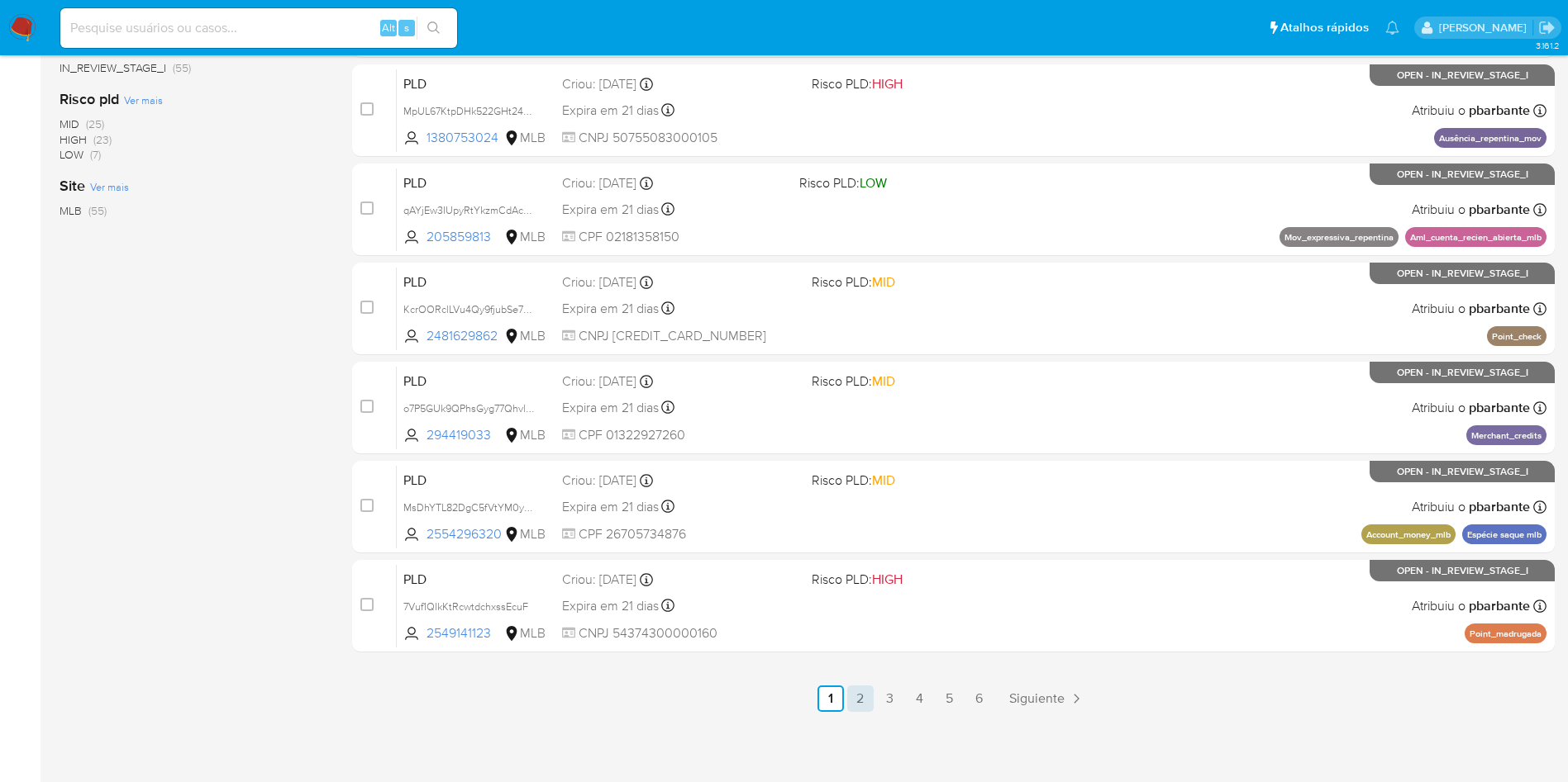
click at [870, 712] on link "2" at bounding box center [860, 699] width 26 height 26
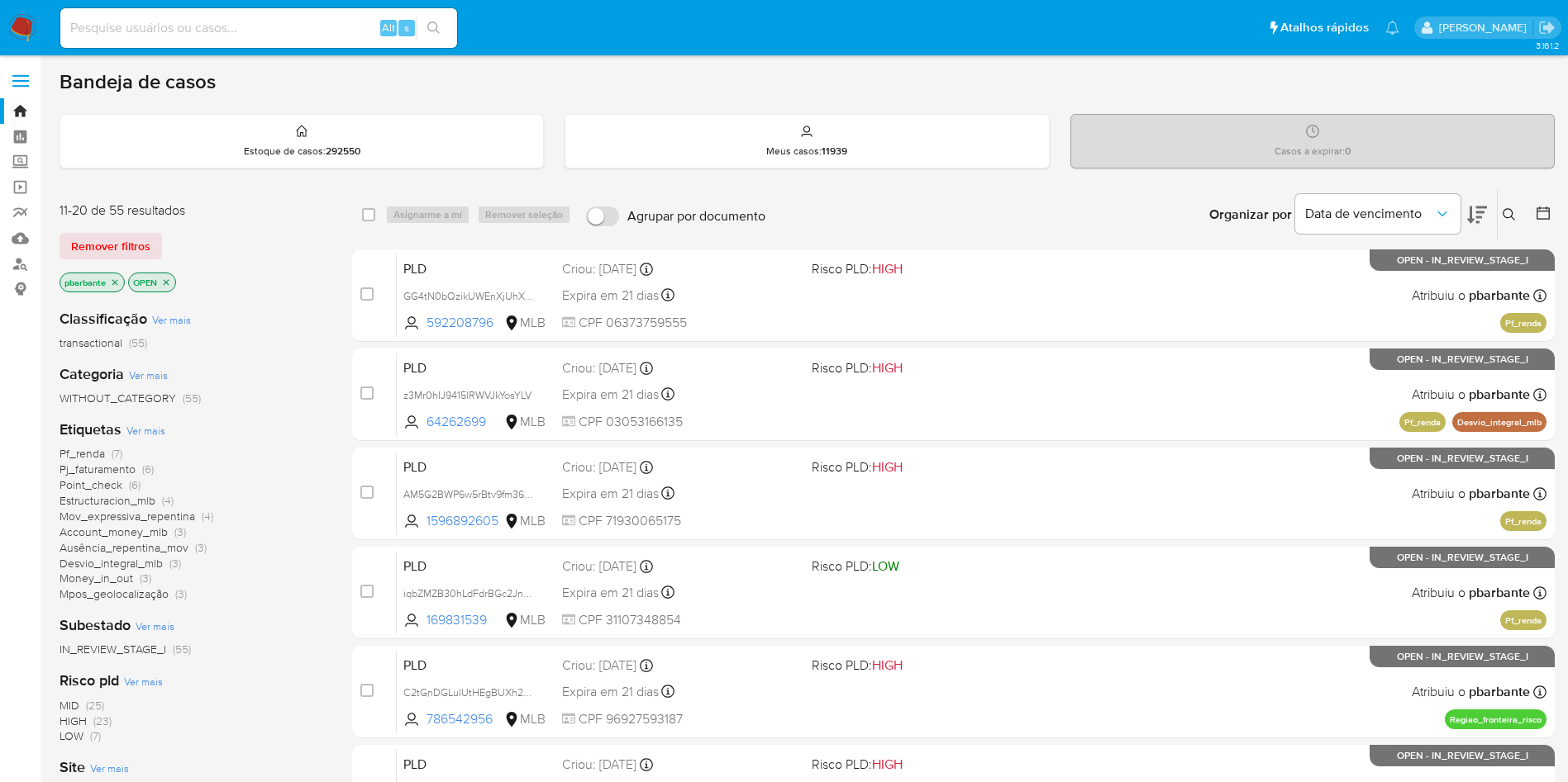
click at [989, 298] on div "PLD GG4tN0bQzikUWEnXjUhXeLG7 592208796 MLB Risco PLD: HIGH Criou: [DATE] Criou:…" at bounding box center [971, 295] width 1149 height 84
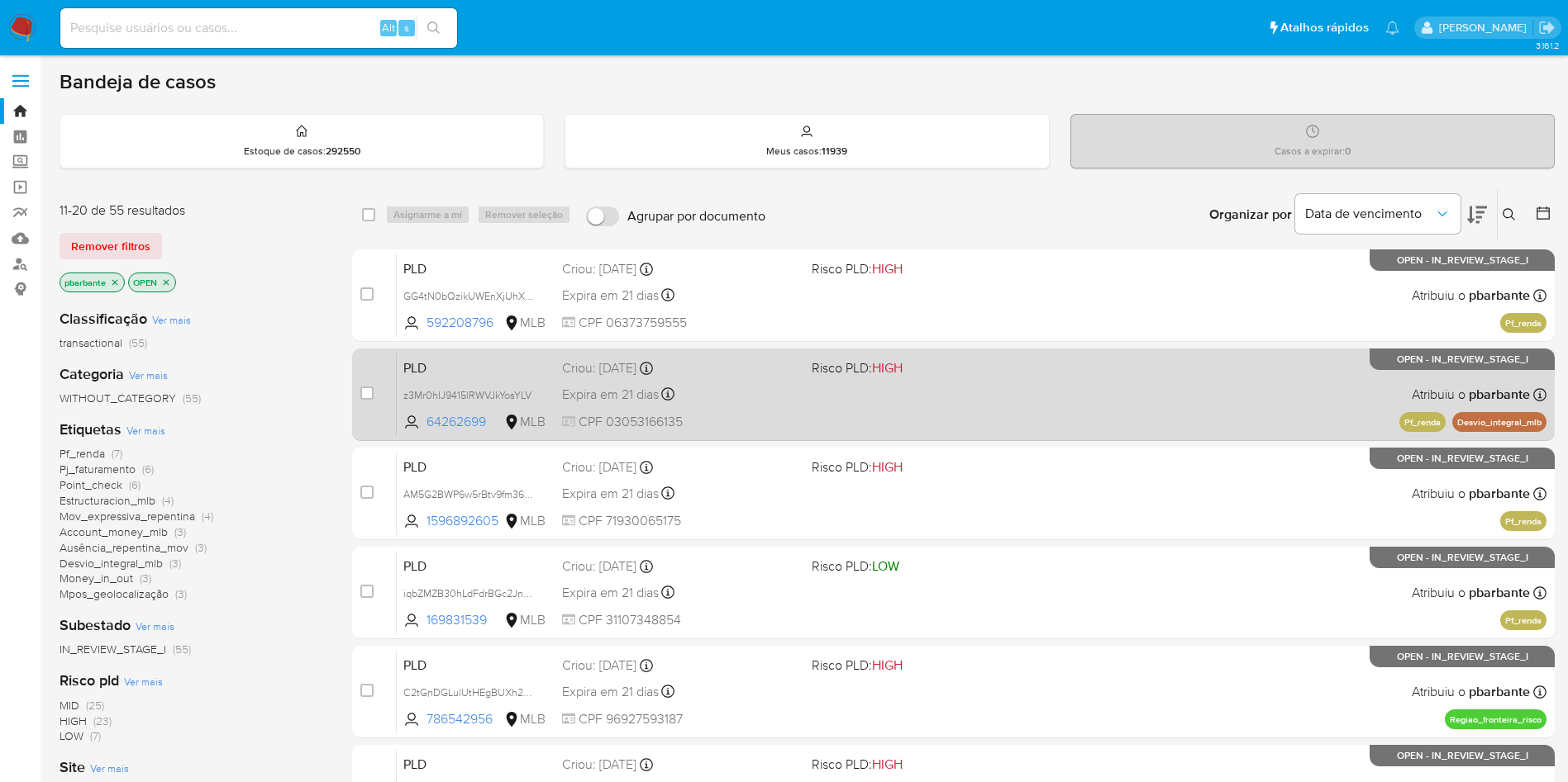
click at [959, 406] on div "PLD z3Mr0hIJ9415lRWVJkYosYLV 64262699 MLB Risco PLD: HIGH Criou: [DATE] Criou: …" at bounding box center [971, 394] width 1149 height 84
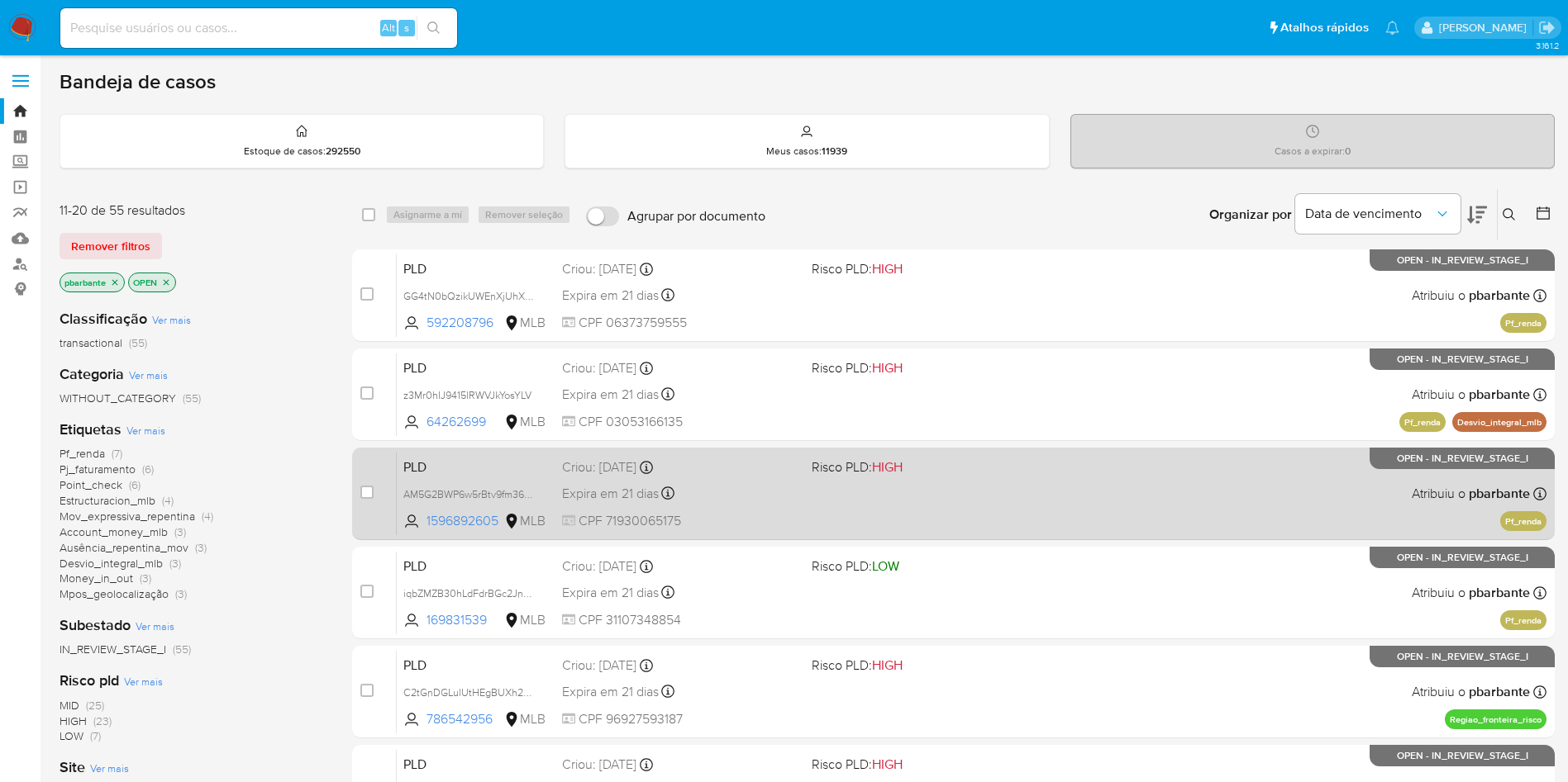
click at [963, 477] on span "Risco PLD: HIGH" at bounding box center [930, 465] width 236 height 21
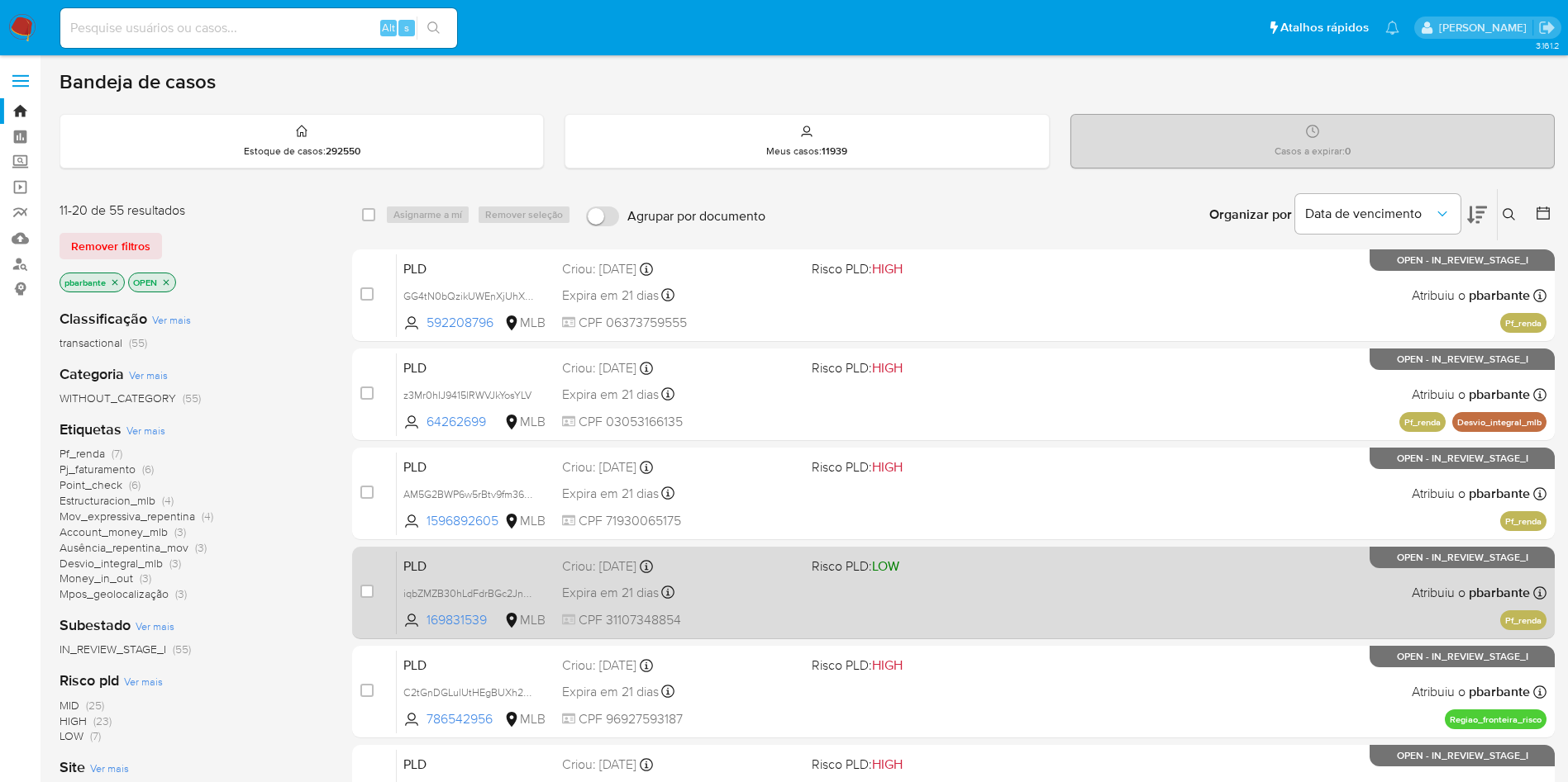
click at [976, 635] on div "PLD iqbZMZB30hLdFdrBGc2JndSh 169831539 MLB Risco PLD: LOW Criou: [DATE] Criou: …" at bounding box center [971, 592] width 1149 height 84
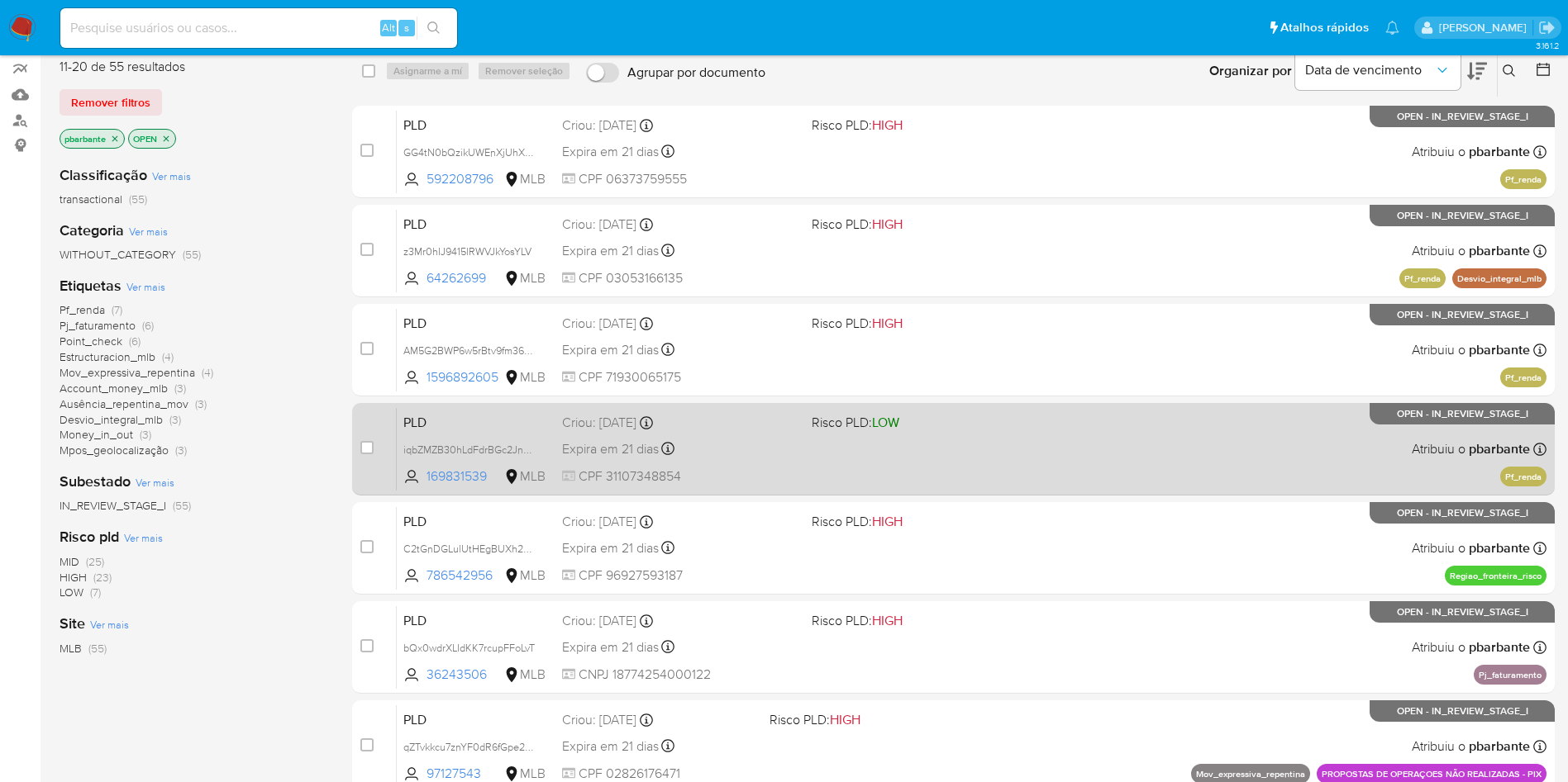
scroll to position [164, 0]
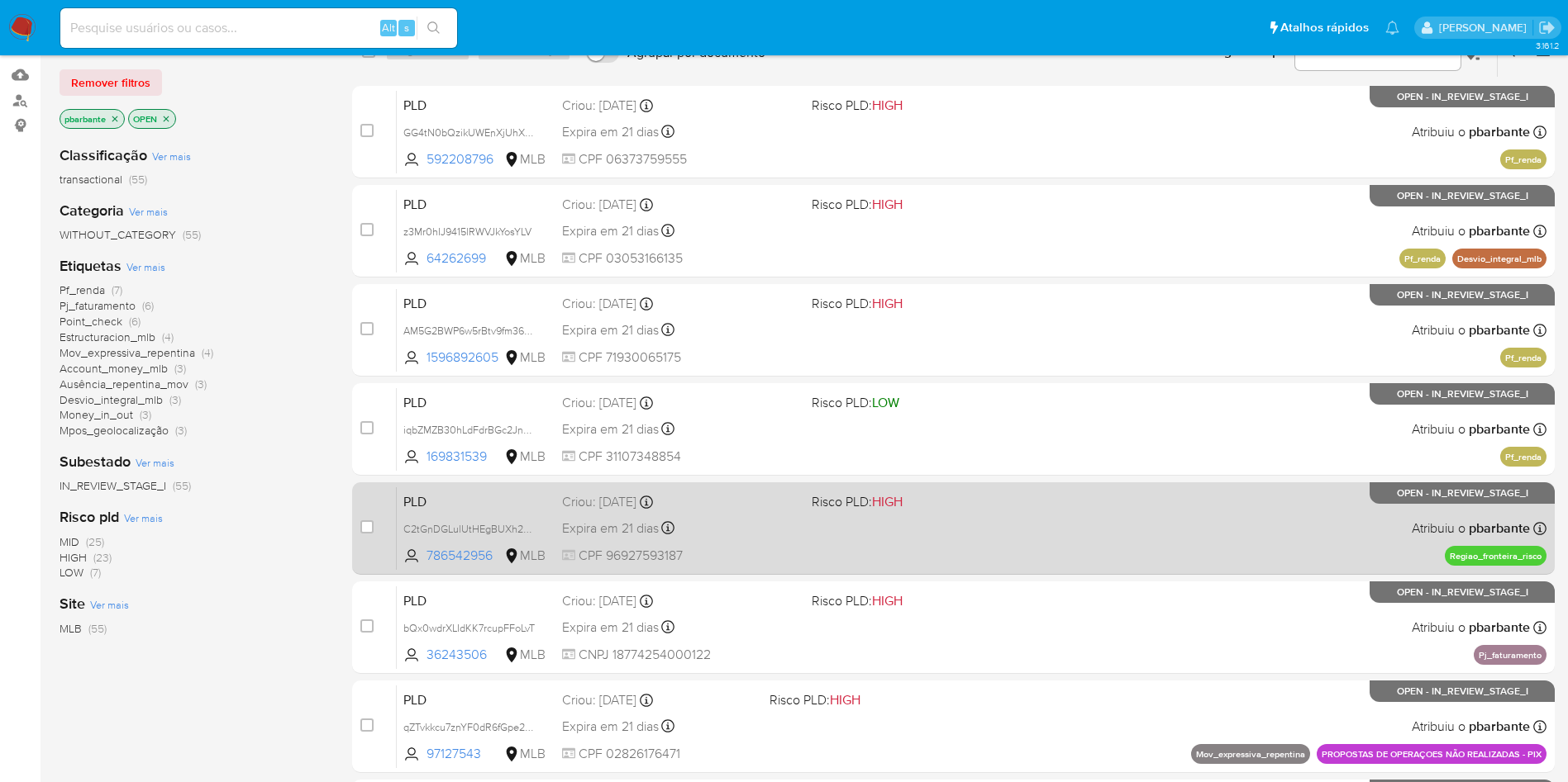
click at [1003, 570] on div "PLD C2tGnDGLulUtHEgBUXh2DVEO 786542956 MLB Risco PLD: HIGH Criou: 12/09/2025 Cr…" at bounding box center [971, 528] width 1149 height 84
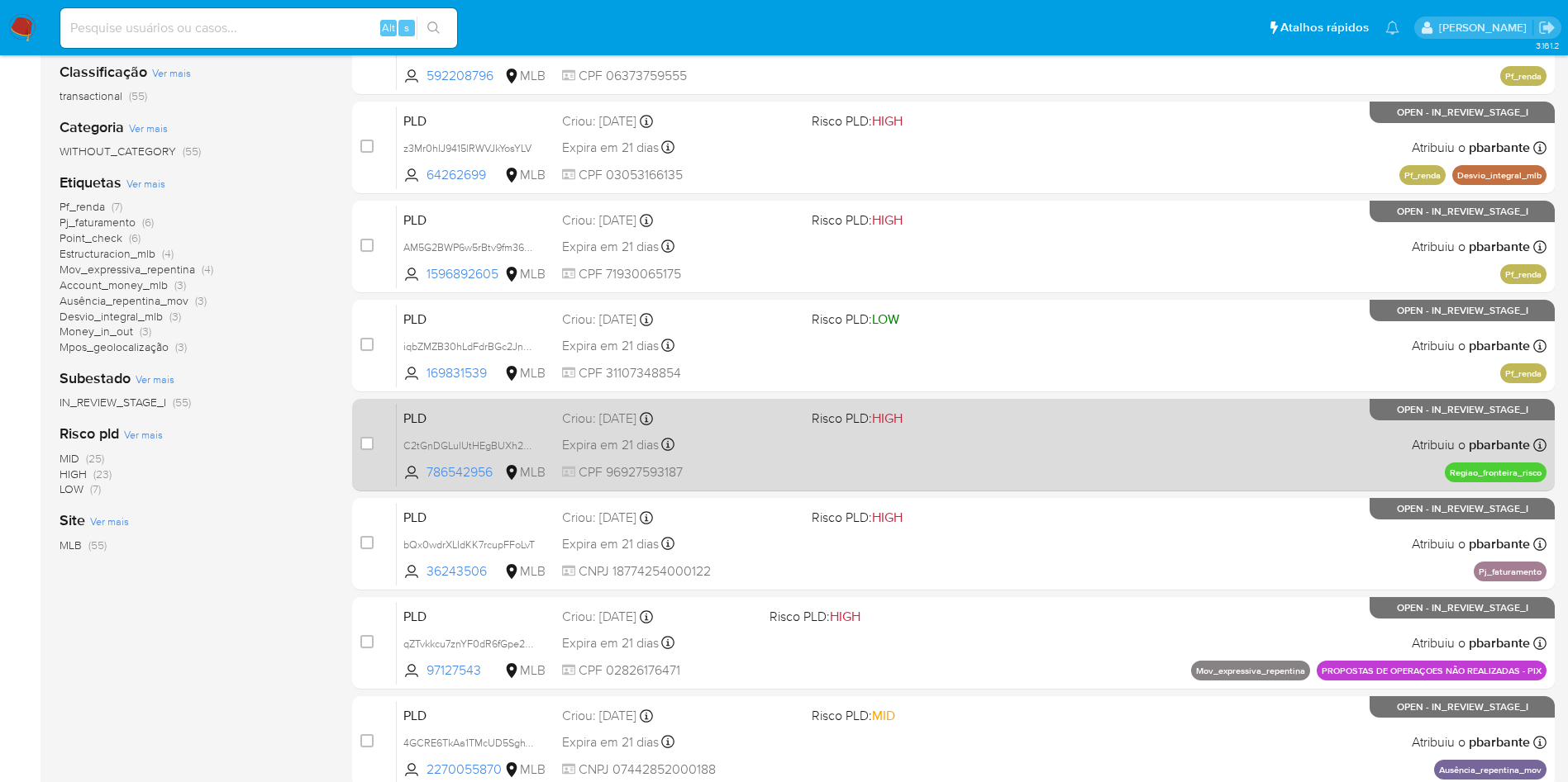
click at [1003, 585] on div "PLD bQx0wdrXLIdKK7rcupFFoLvT 36243506 MLB Risco PLD: HIGH Criou: 12/09/2025 Cri…" at bounding box center [971, 544] width 1149 height 84
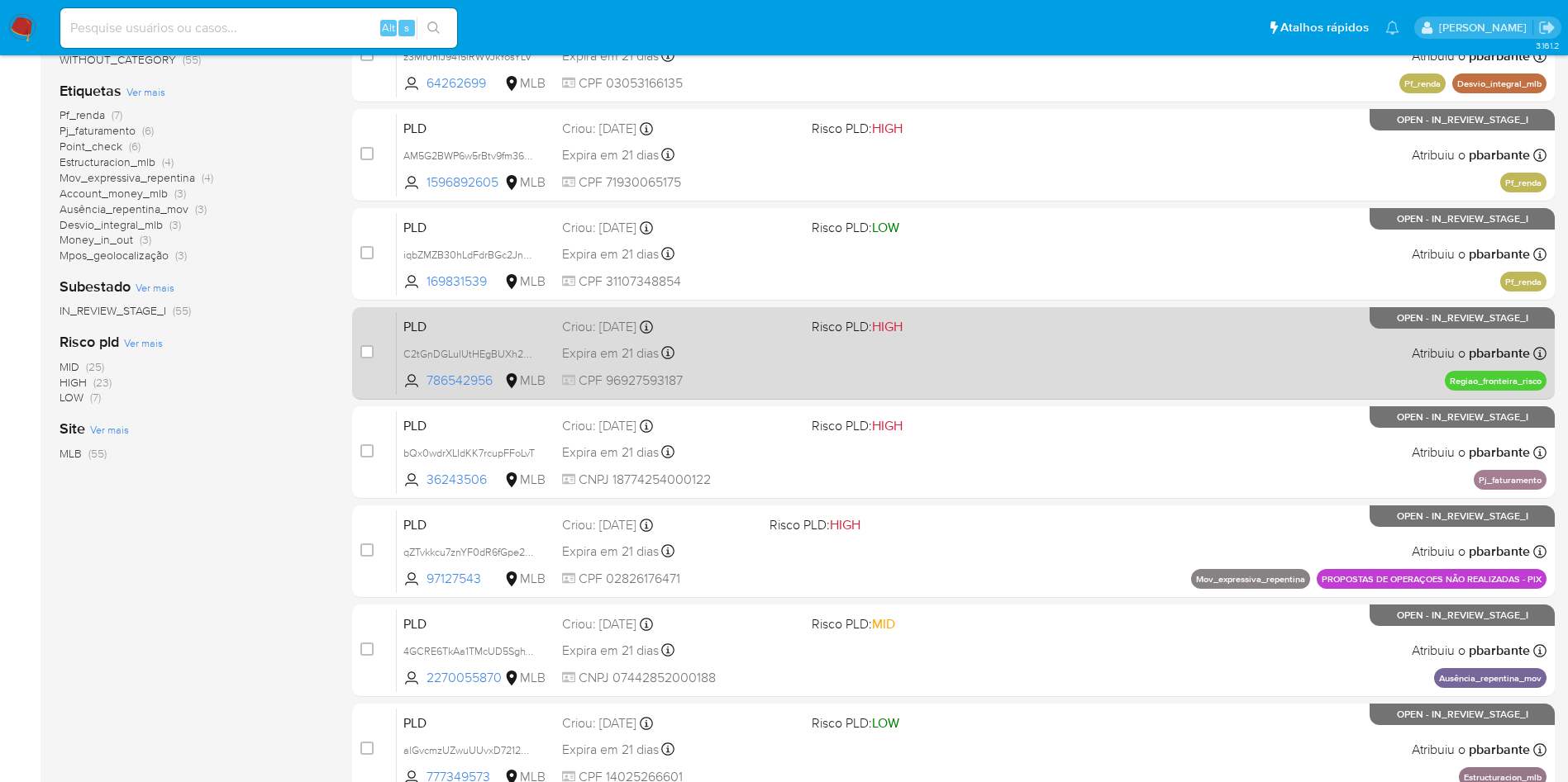
click at [1003, 593] on div "PLD qZTvkkcu7znYF0dR6fGpe2Ub 97127543 MLB Risco PLD: HIGH Criou: 12/09/2025 Cri…" at bounding box center [971, 551] width 1149 height 84
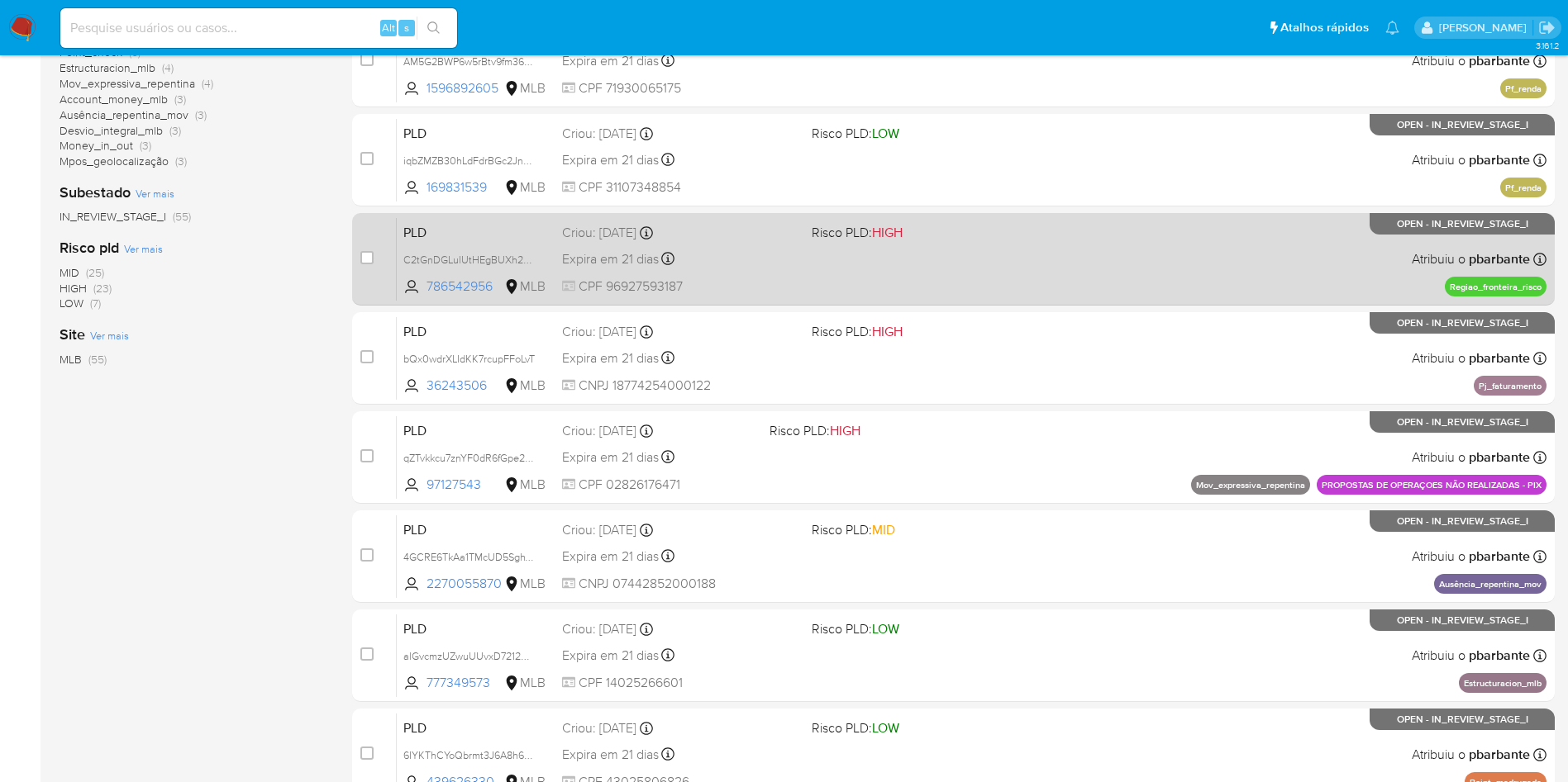
click at [1003, 598] on div "PLD 4GCRE6TkAa1TMcUD5SghVoFA 2270055870 MLB Risco PLD: MID Criou: 12/09/2025 Cr…" at bounding box center [971, 556] width 1149 height 84
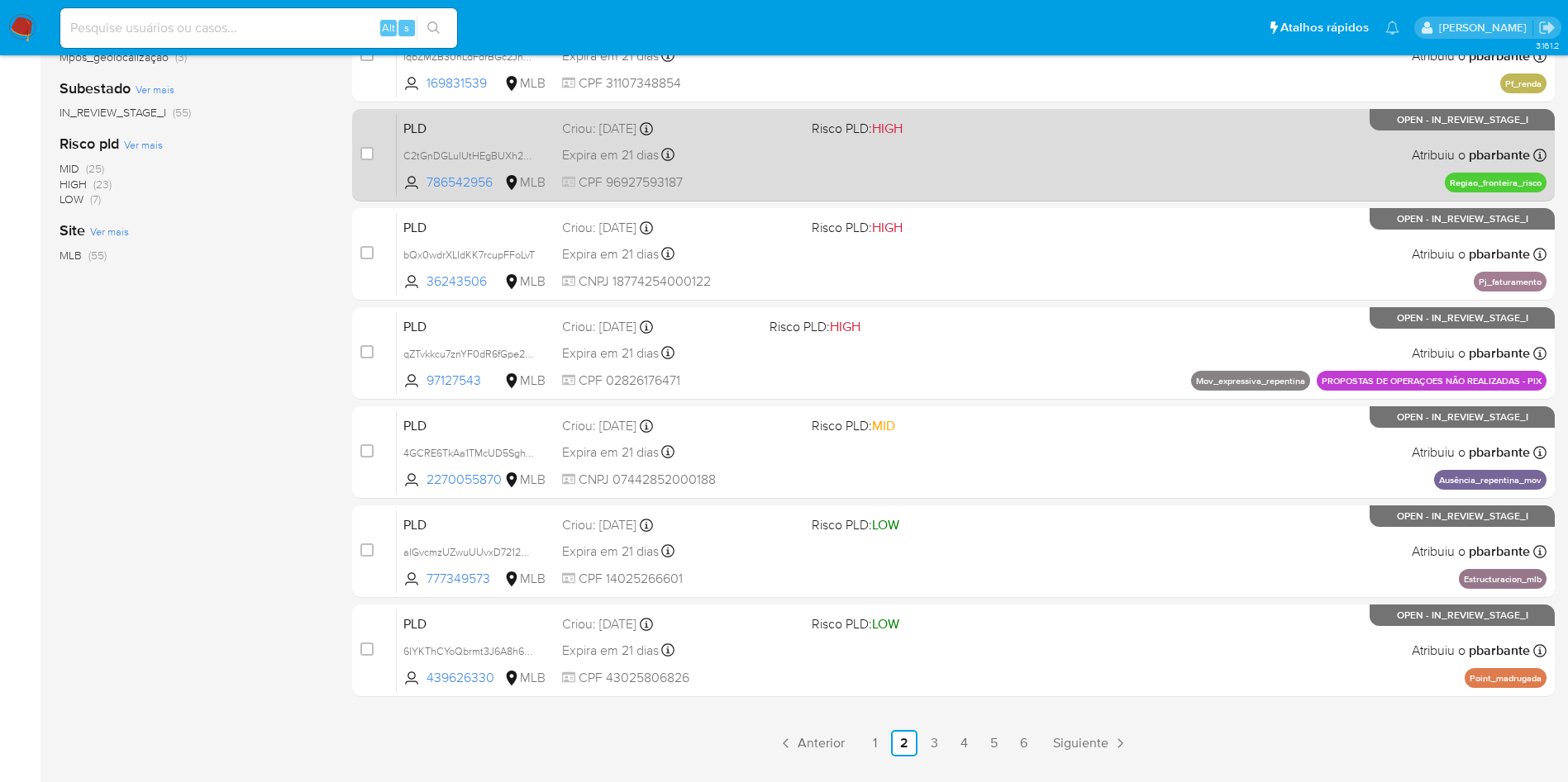
scroll to position [540, 0]
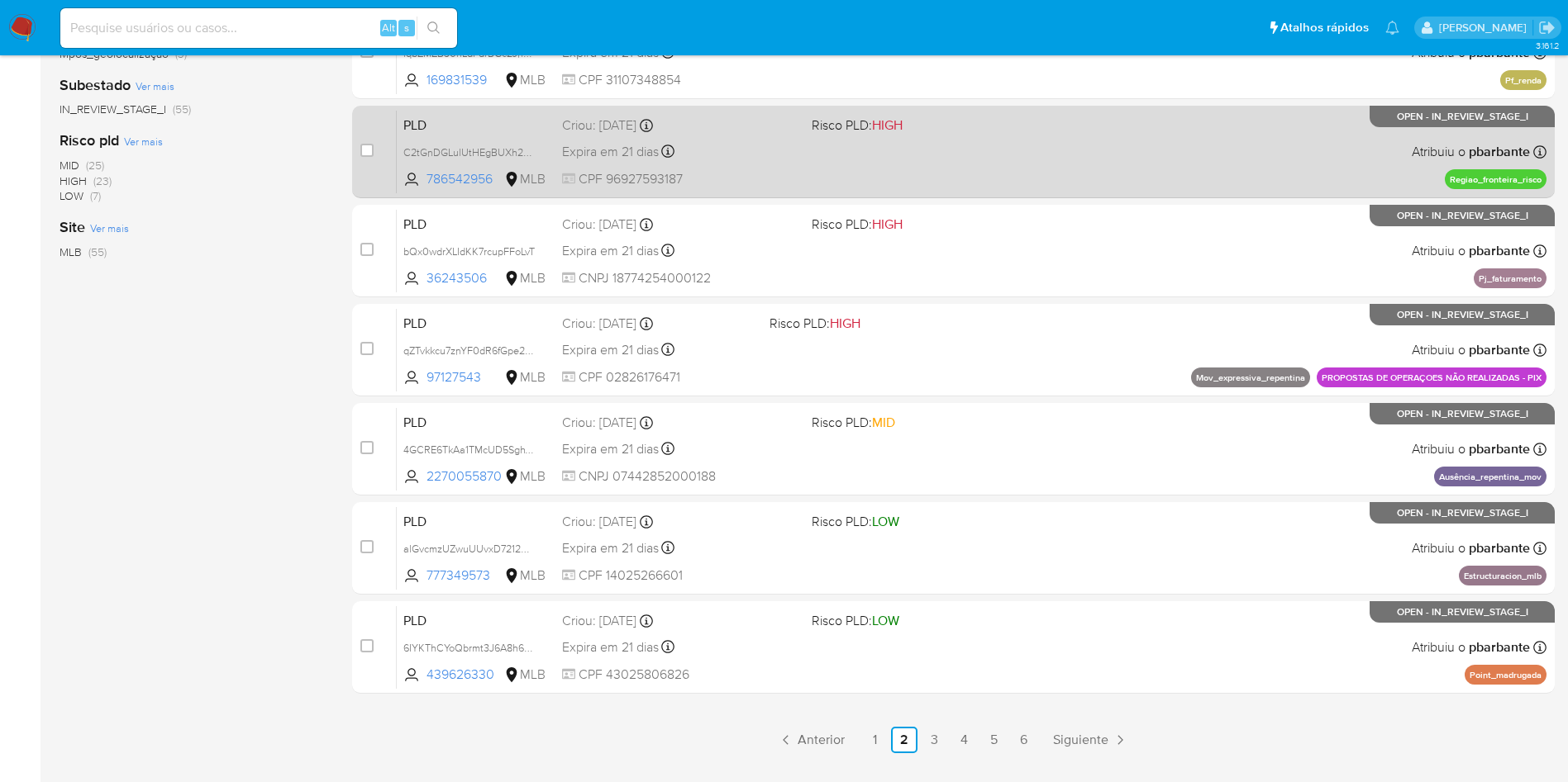
click at [1003, 595] on div "case-item-checkbox Incapaz de atribuir o caso PLD alGvcmzUZwuUUvxD7212mDd5 7773…" at bounding box center [952, 548] width 1202 height 93
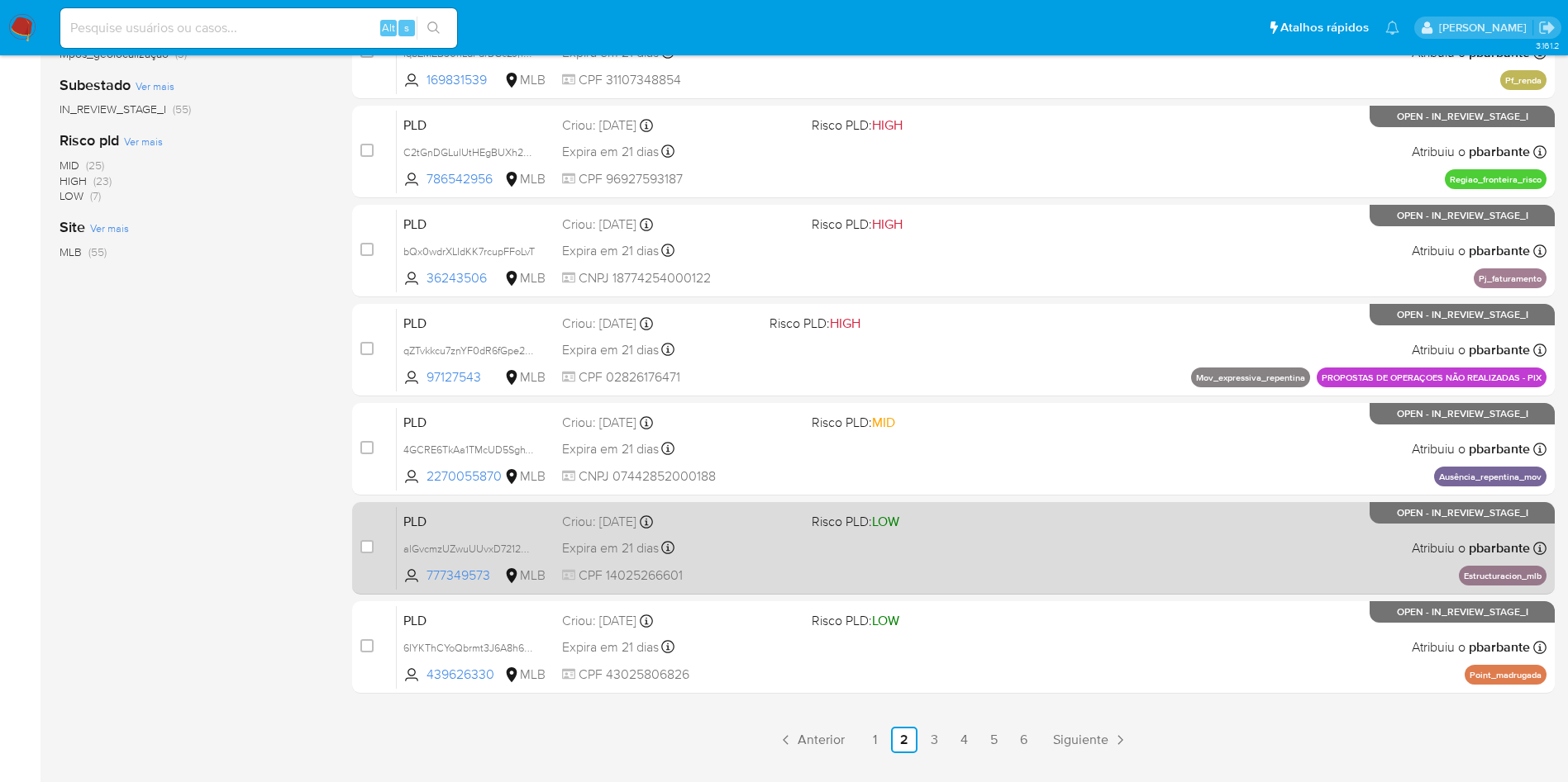
click at [1000, 590] on div "PLD alGvcmzUZwuUUvxD7212mDd5 777349573 MLB Risco PLD: LOW Criou: 12/09/2025 Cri…" at bounding box center [971, 547] width 1149 height 84
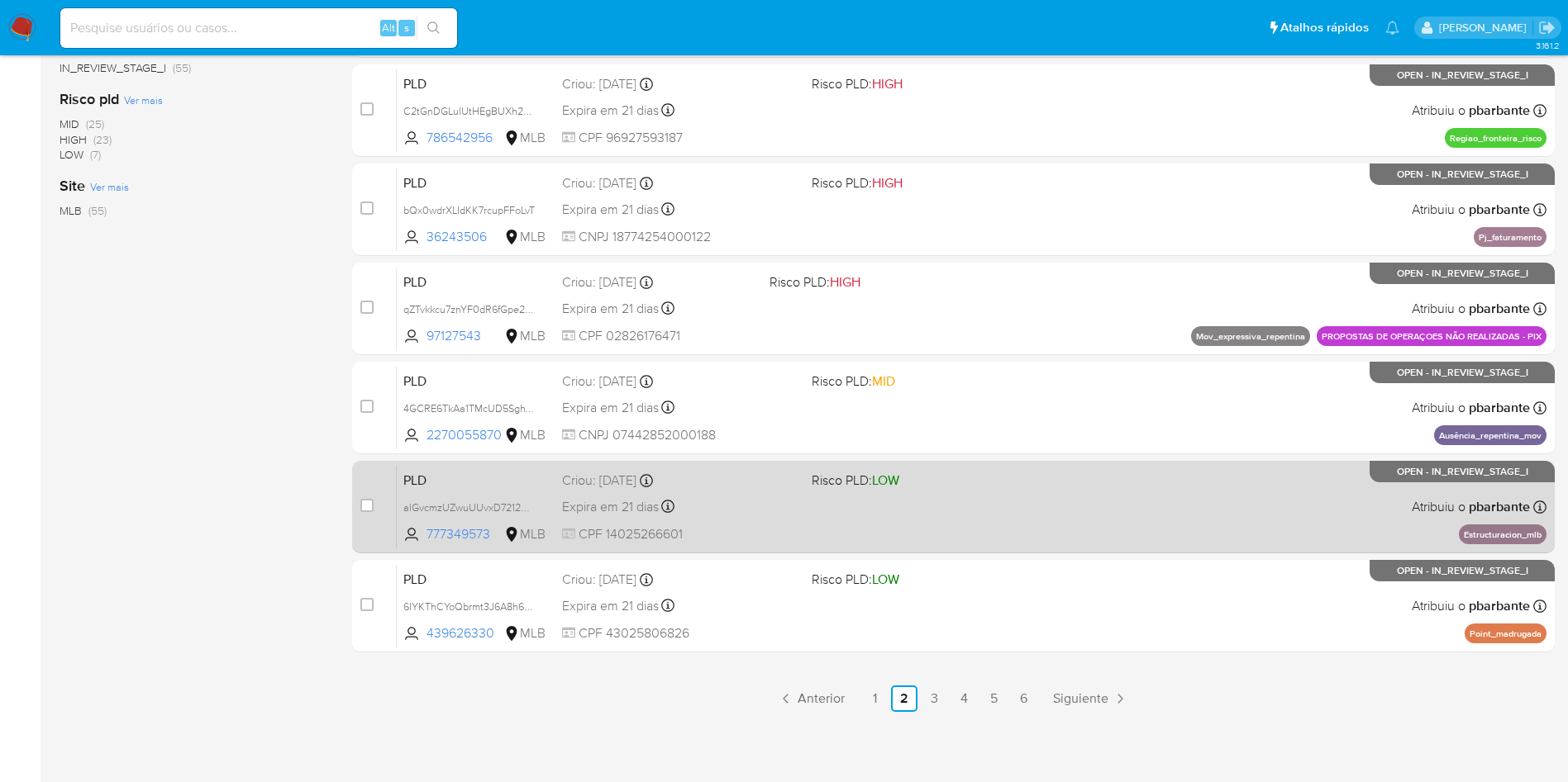
scroll to position [704, 0]
click at [1000, 640] on div "PLD 6IYKThCYoQbrmt3J6A8h6YY7 439626330 MLB Risco PLD: LOW Criou: 12/09/2025 Cri…" at bounding box center [971, 606] width 1149 height 84
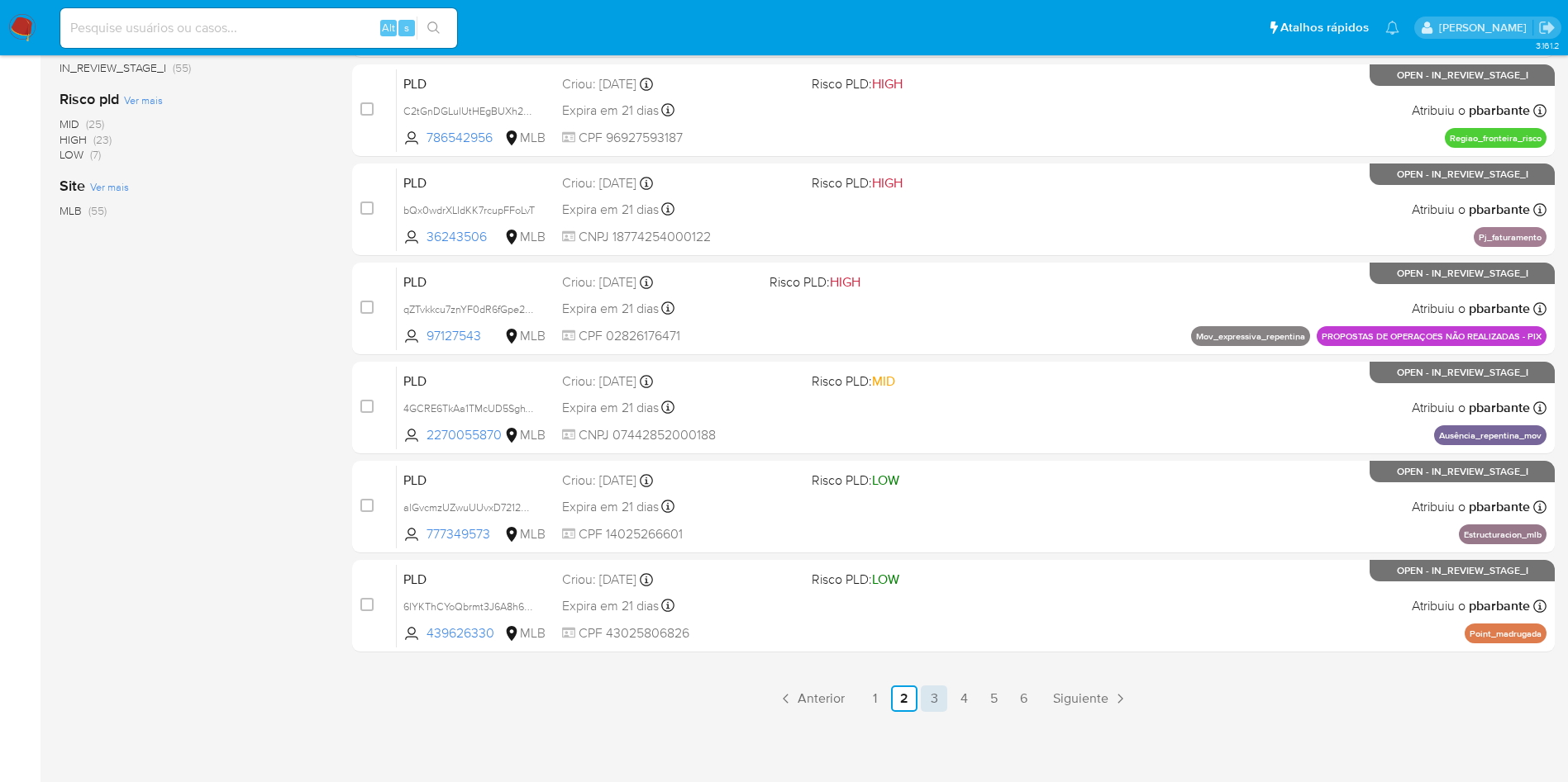
click at [941, 710] on link "3" at bounding box center [934, 699] width 26 height 26
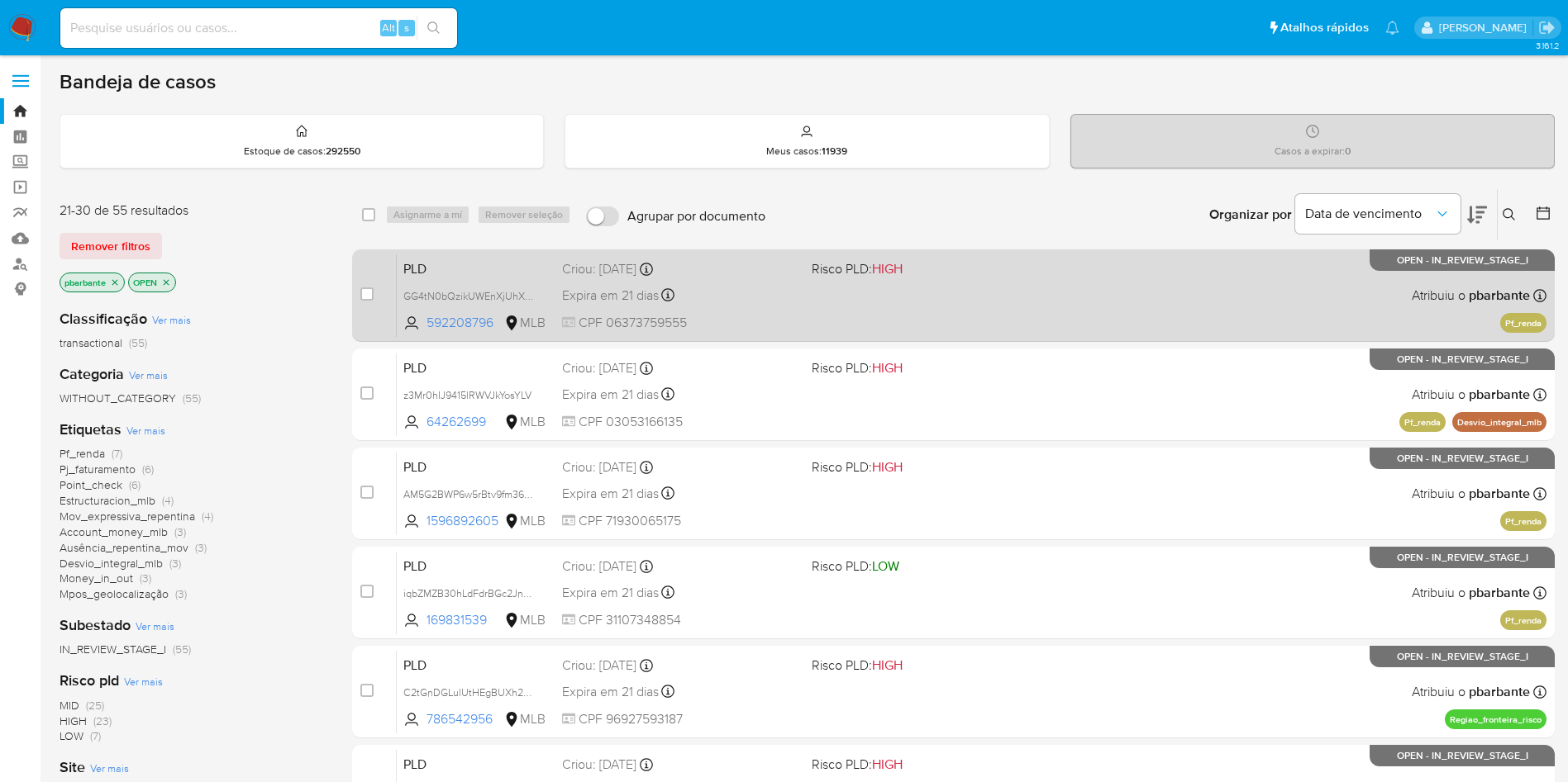
click at [1146, 304] on div "PLD GG4tN0bQzikUWEnXjUhXeLG7 592208796 MLB Risco PLD: HIGH Criou: 12/09/2025 Cr…" at bounding box center [971, 295] width 1149 height 84
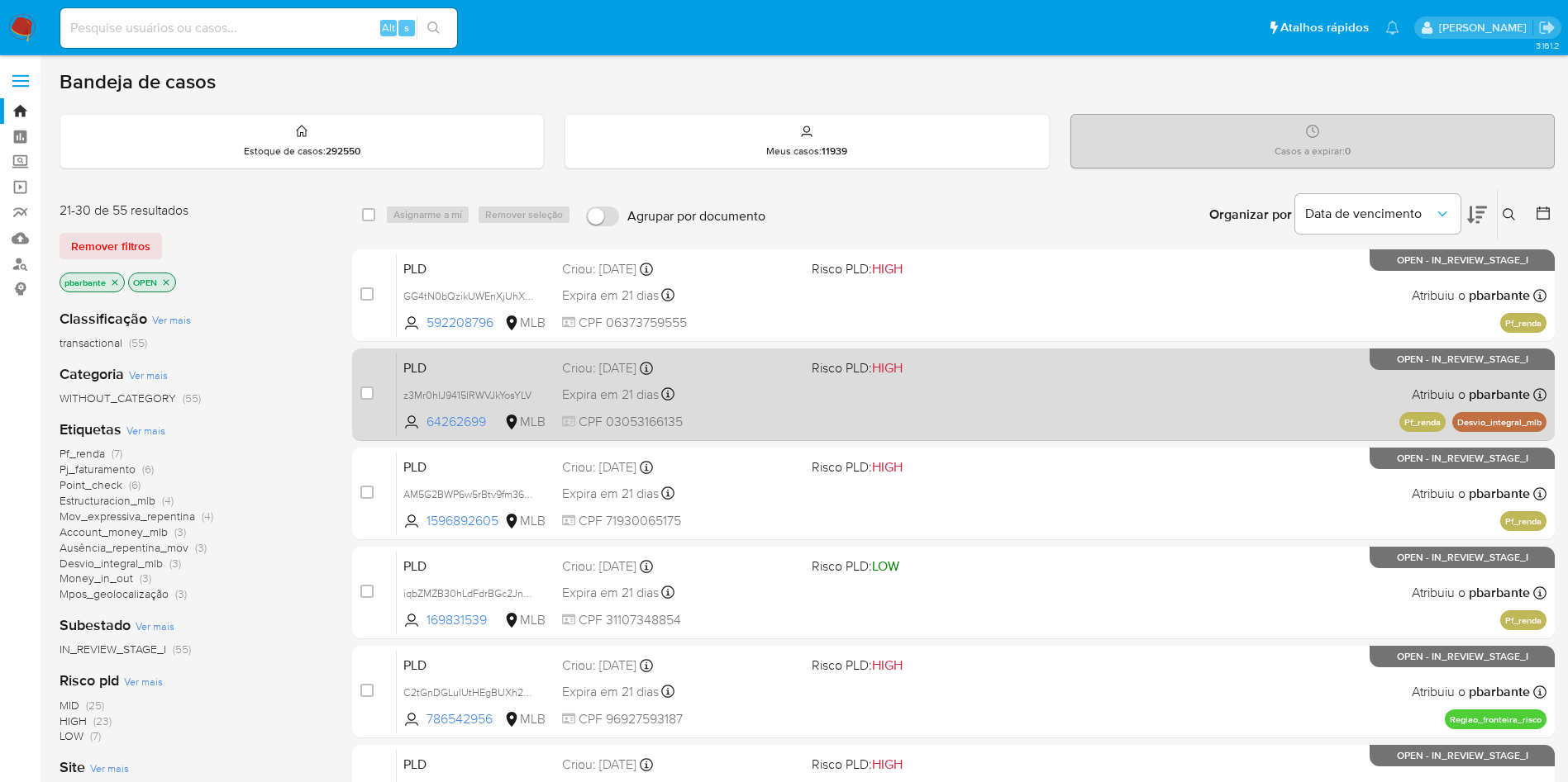
click at [1105, 402] on div "PLD z3Mr0hIJ9415lRWVJkYosYLV 64262699 MLB Risco PLD: HIGH Criou: 12/09/2025 Cri…" at bounding box center [971, 394] width 1149 height 84
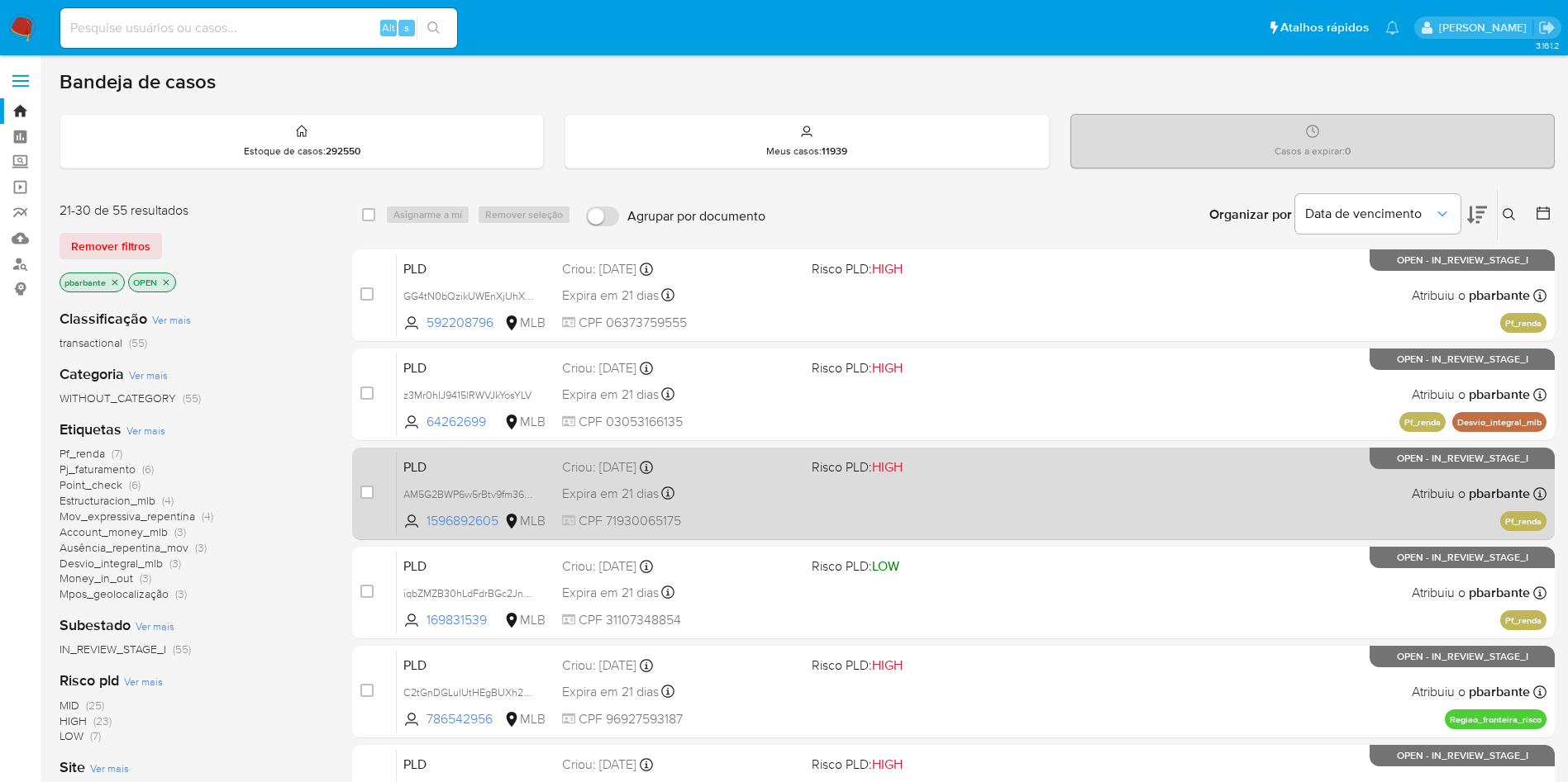
click at [1077, 524] on div "PLD AM5G2BWP6w5rBtv9fm36gqz7 1596892605 MLB Risco PLD: HIGH Criou: 12/09/2025 C…" at bounding box center [971, 494] width 1149 height 84
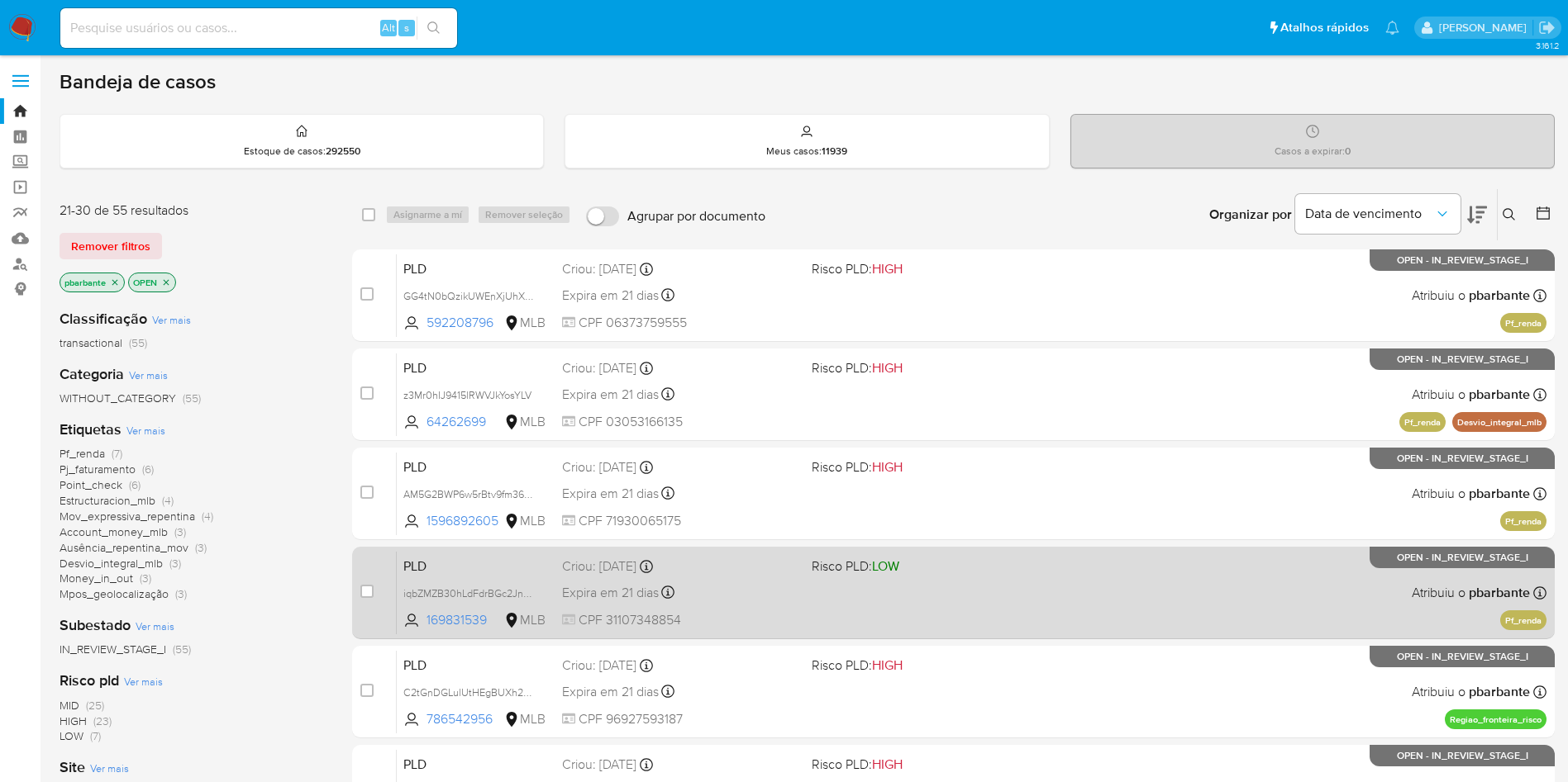
click at [1041, 635] on div "PLD iqbZMZB30hLdFdrBGc2JndSh 169831539 MLB Risco PLD: LOW Criou: 12/09/2025 Cri…" at bounding box center [971, 592] width 1149 height 84
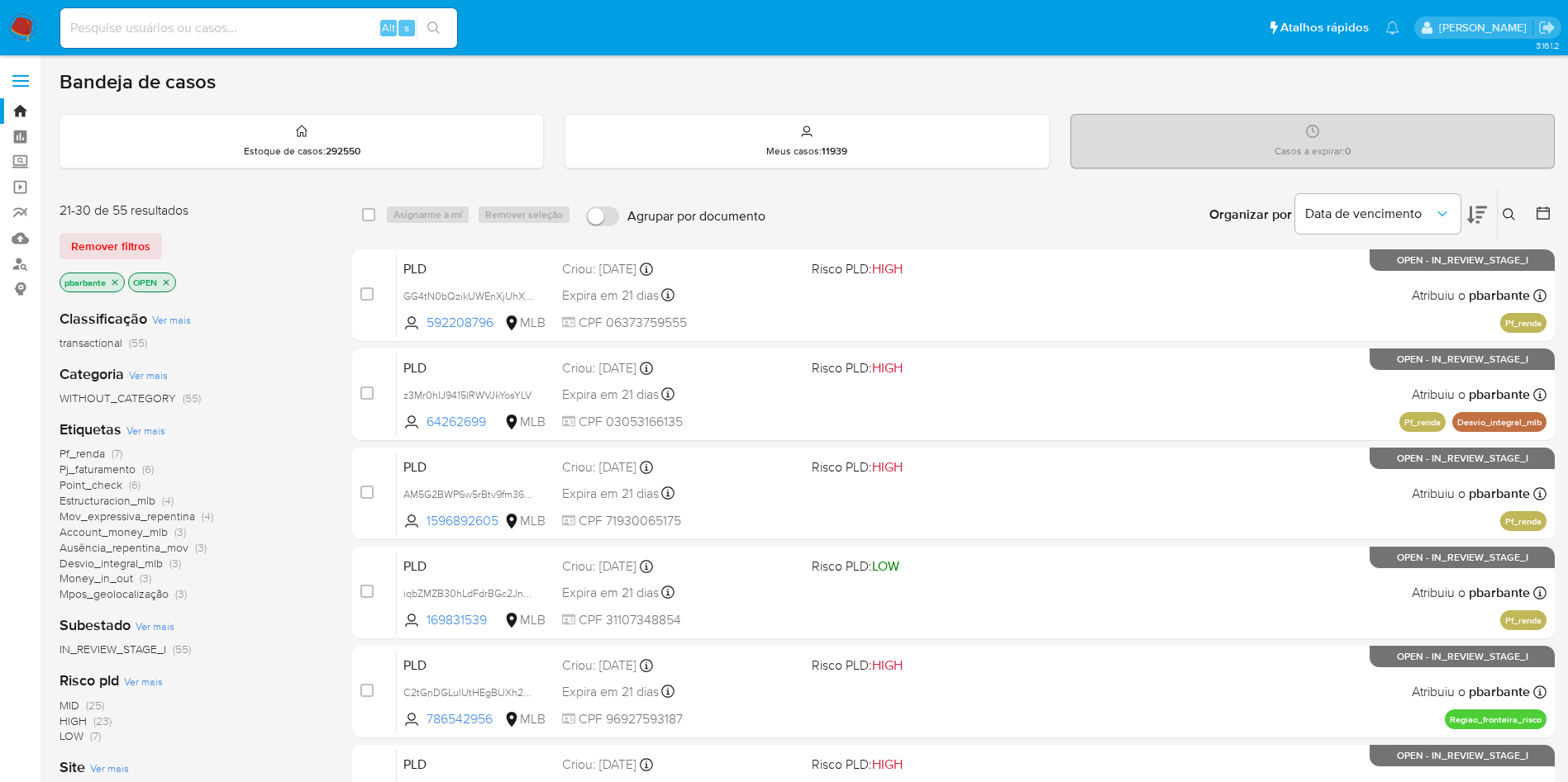
click at [300, 20] on input at bounding box center [258, 28] width 397 height 21
paste input "2013983382"
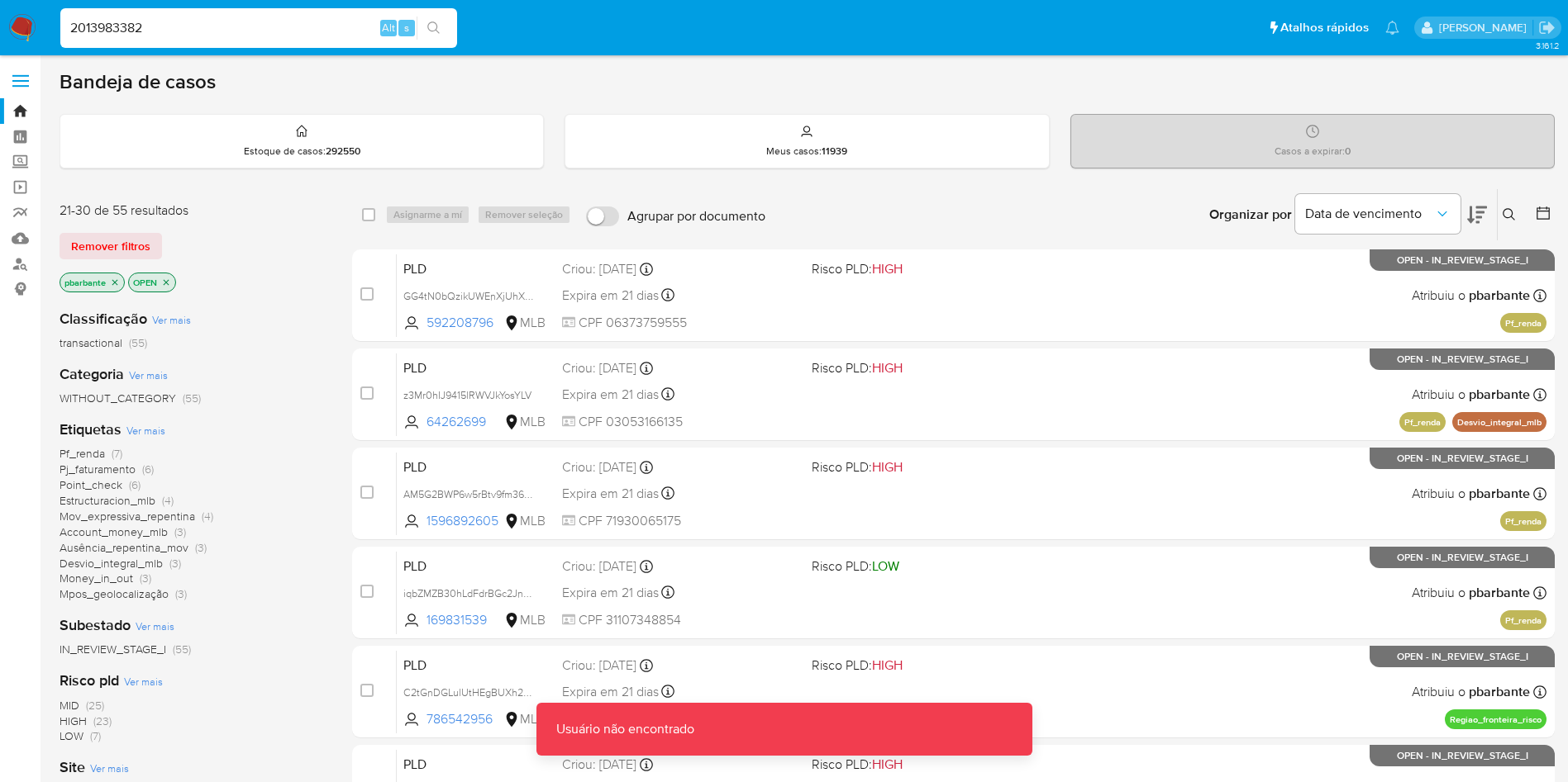
click at [304, 19] on input "2013983382" at bounding box center [258, 28] width 397 height 21
type input "2013983382"
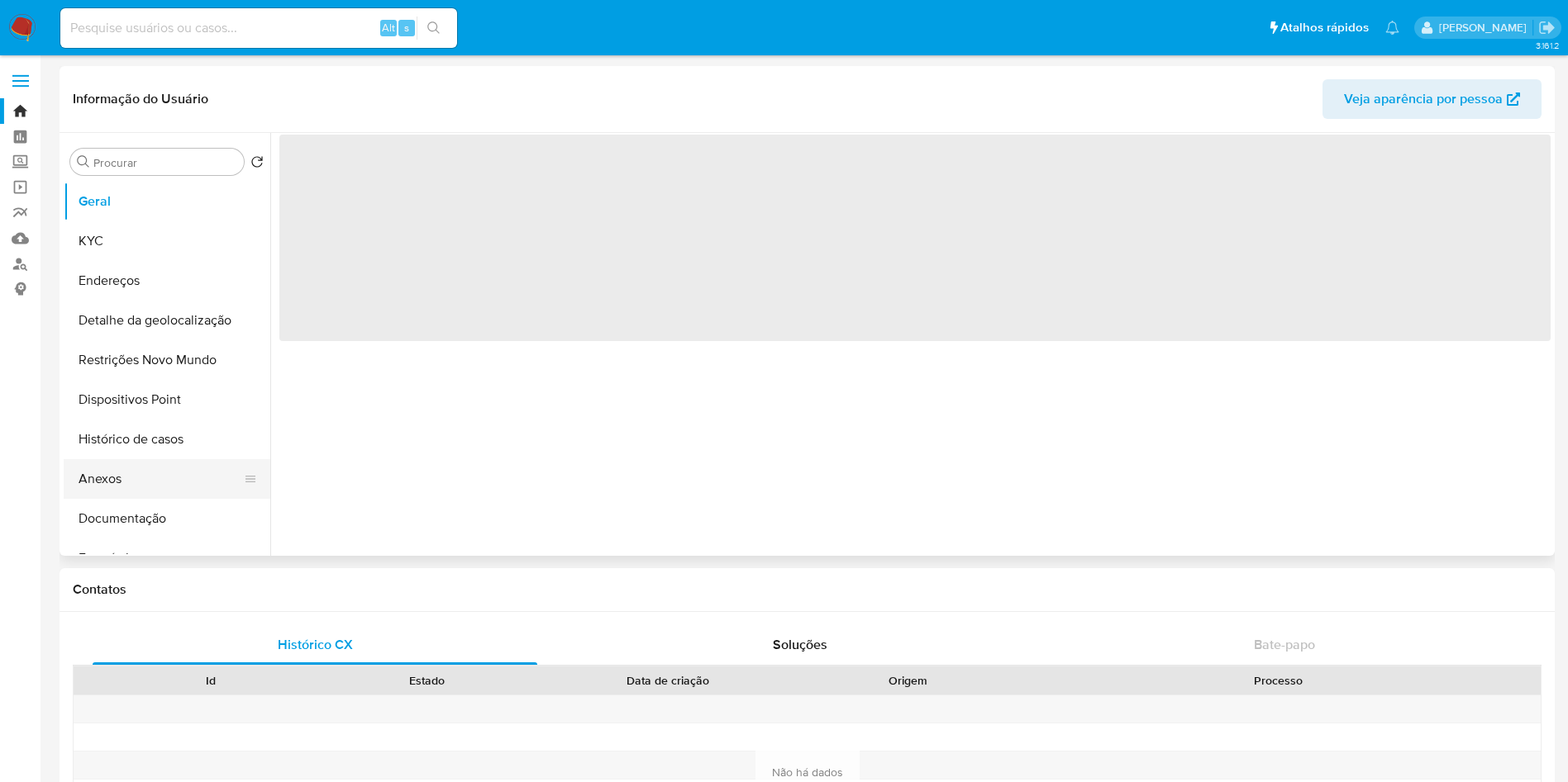
select select "10"
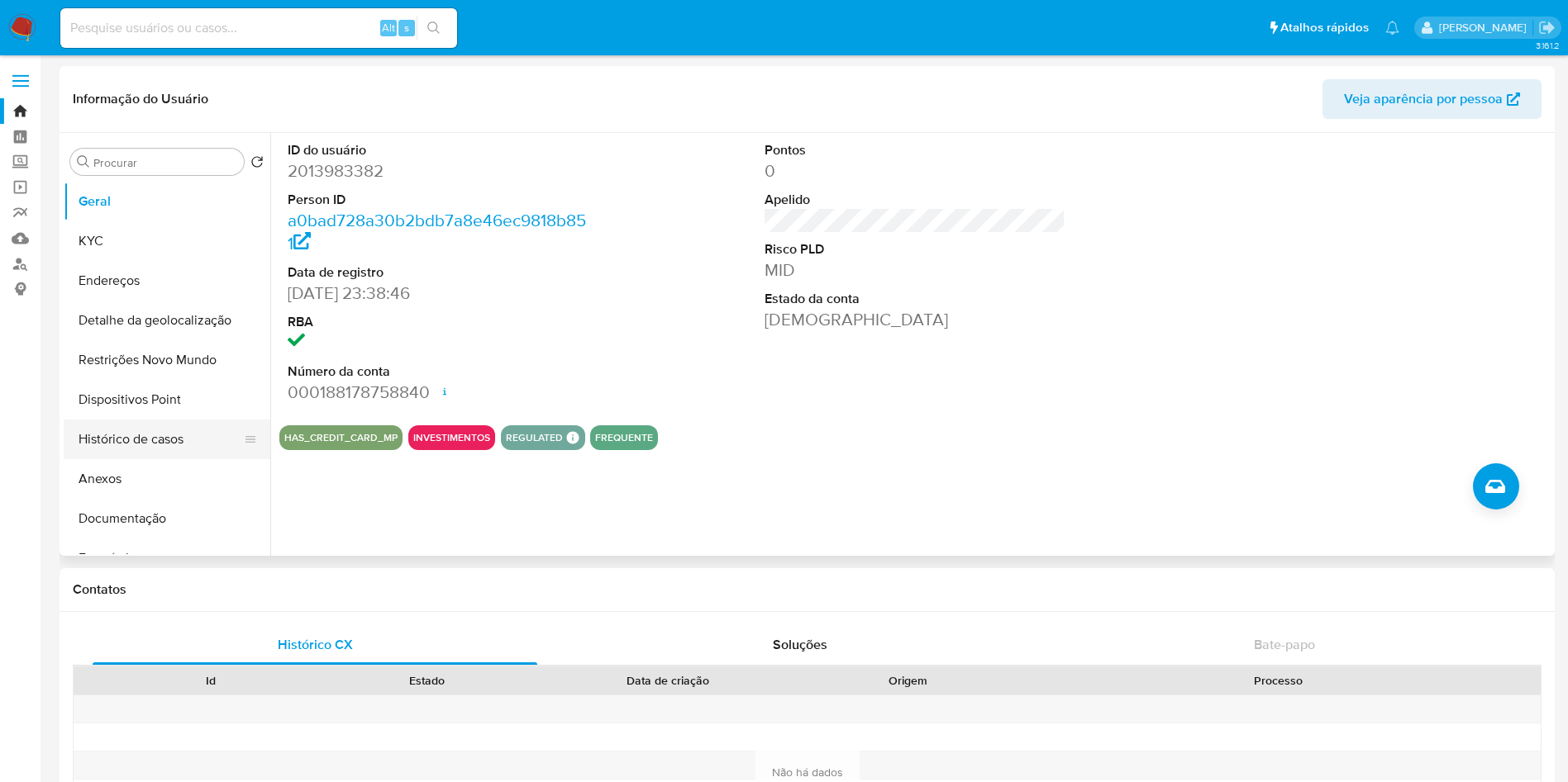
drag, startPoint x: 189, startPoint y: 440, endPoint x: 114, endPoint y: 442, distance: 75.0
click at [114, 442] on button "Histórico de casos" at bounding box center [160, 439] width 193 height 40
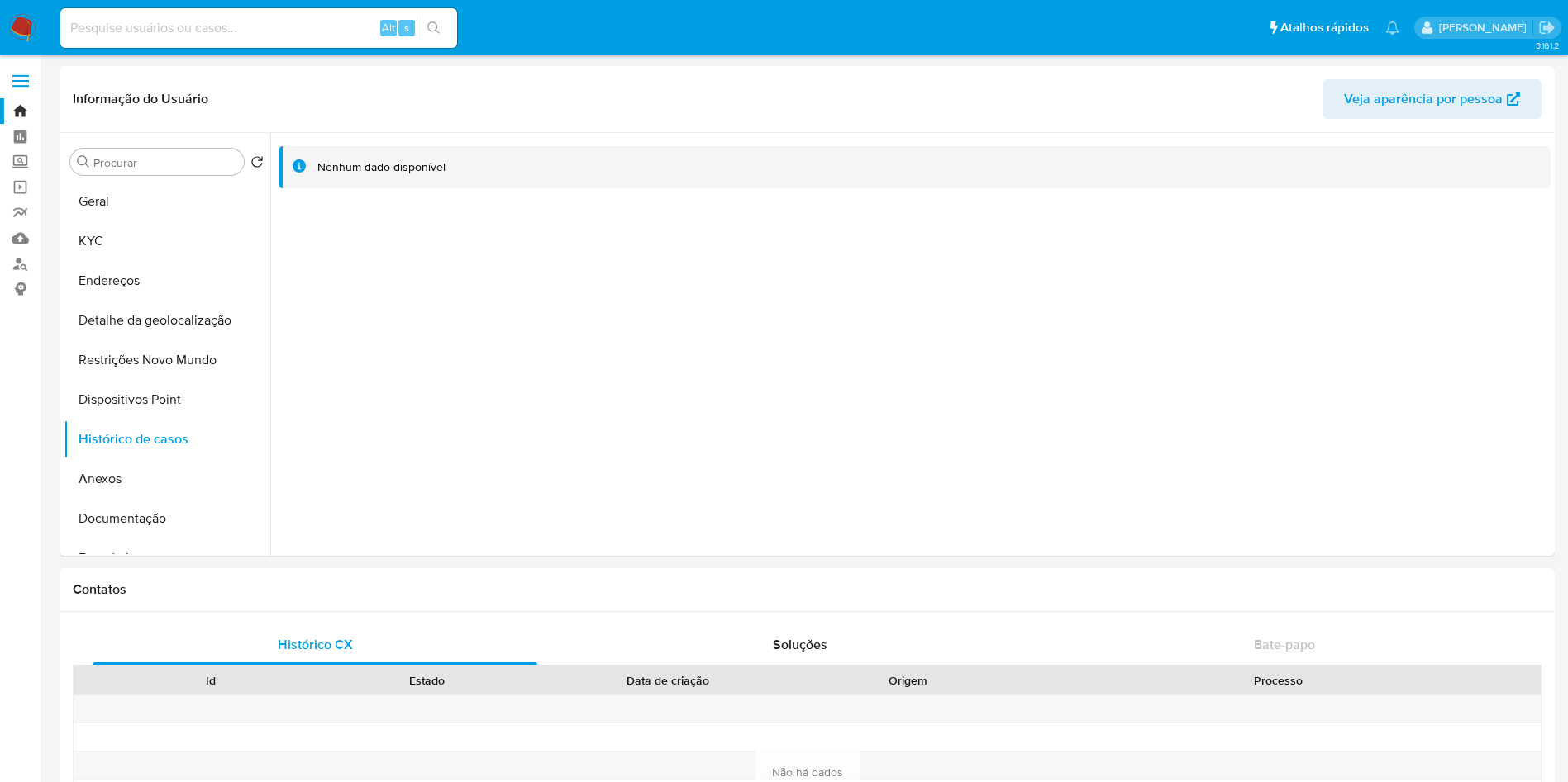
click at [23, 23] on img at bounding box center [22, 28] width 28 height 28
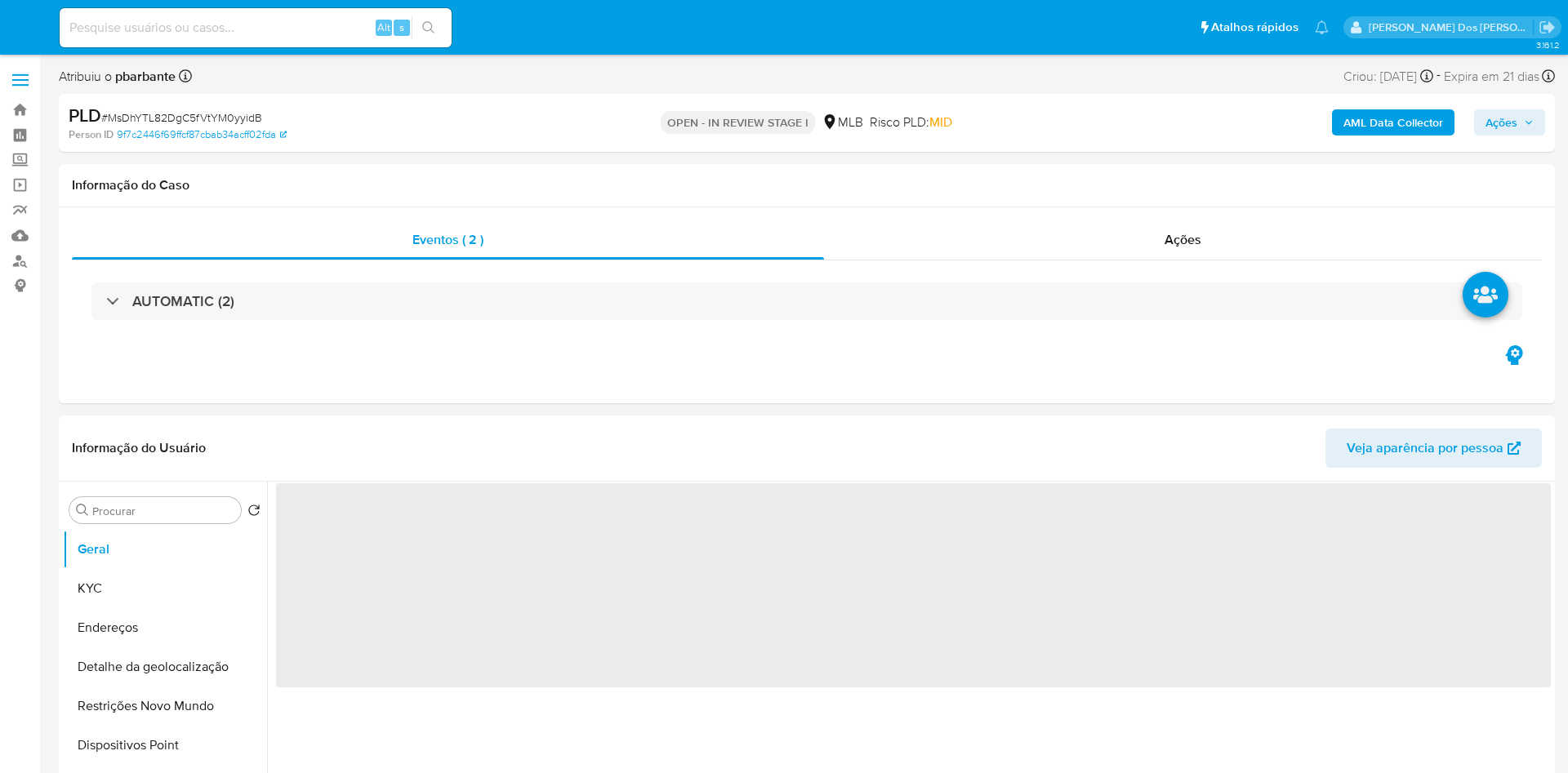
select select "10"
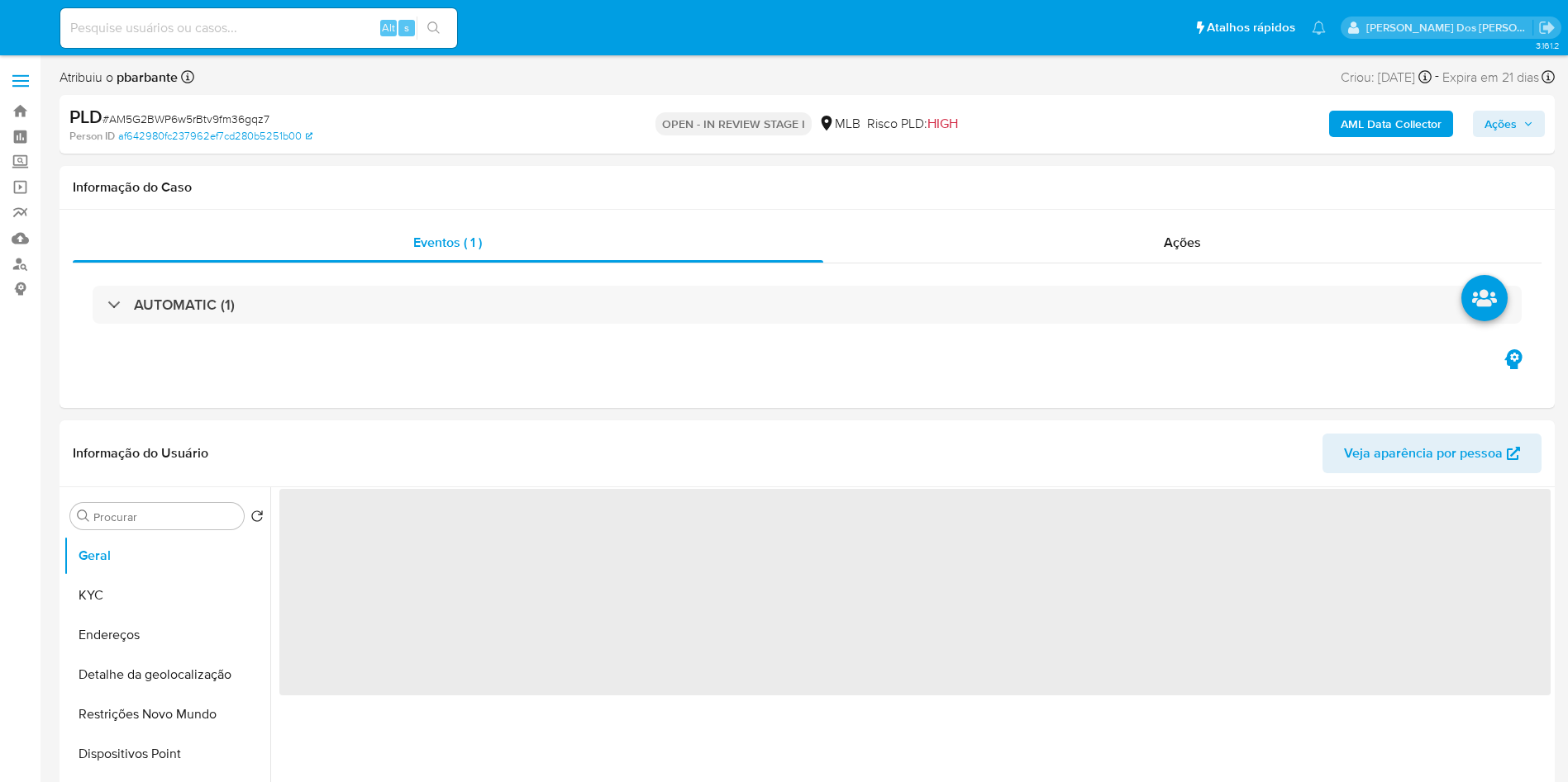
select select "10"
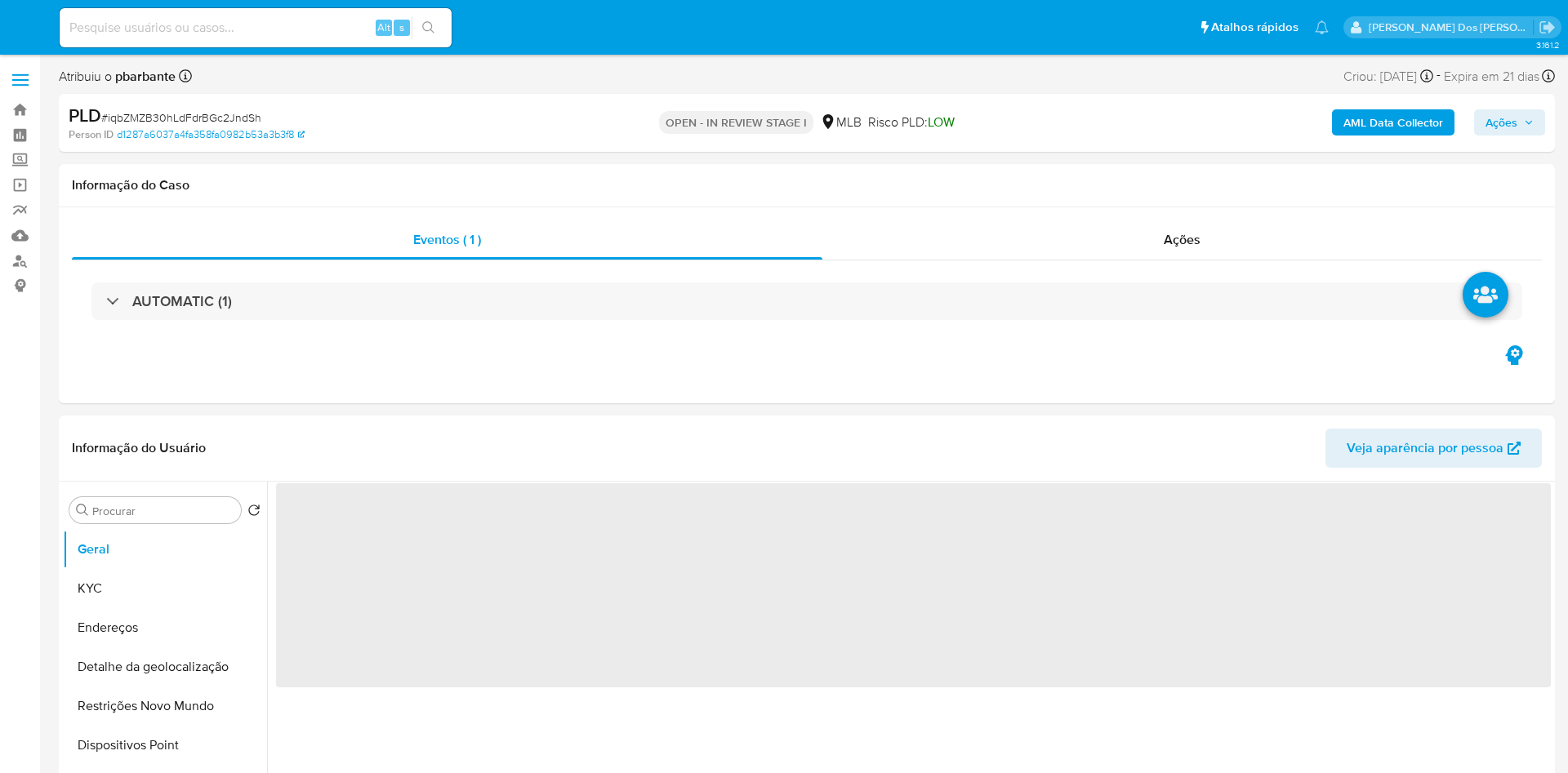
select select "10"
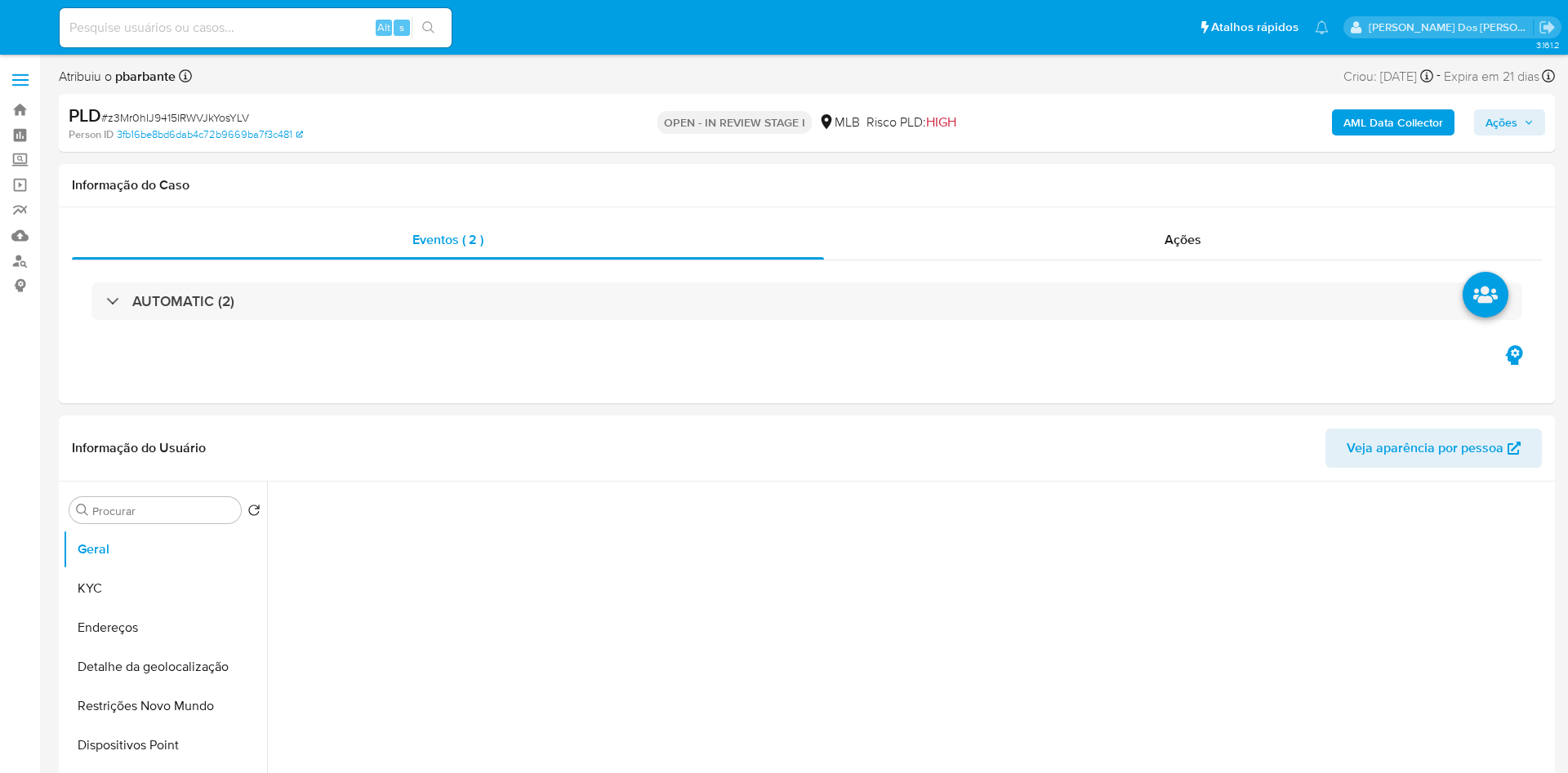
select select "10"
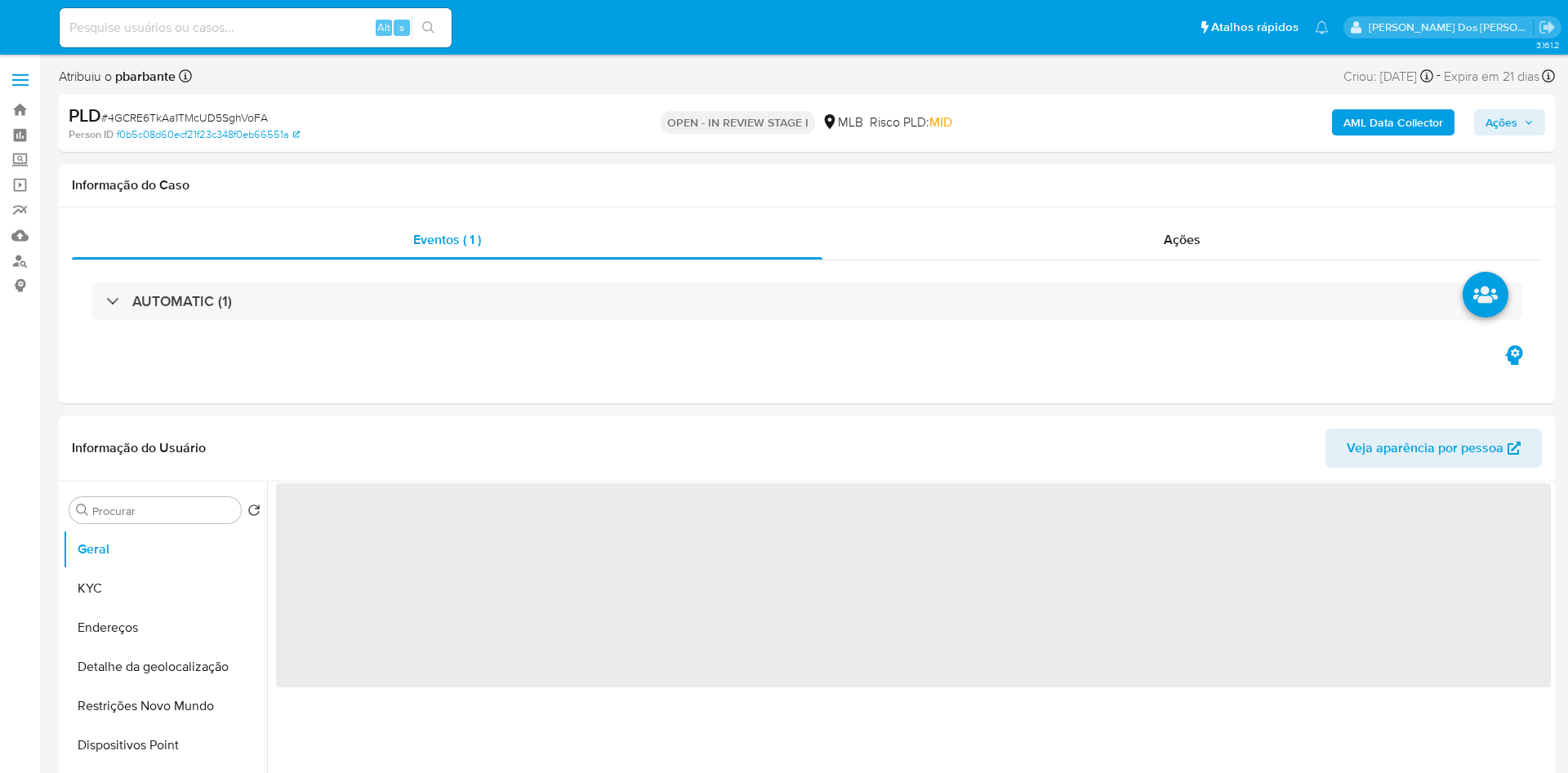
select select "10"
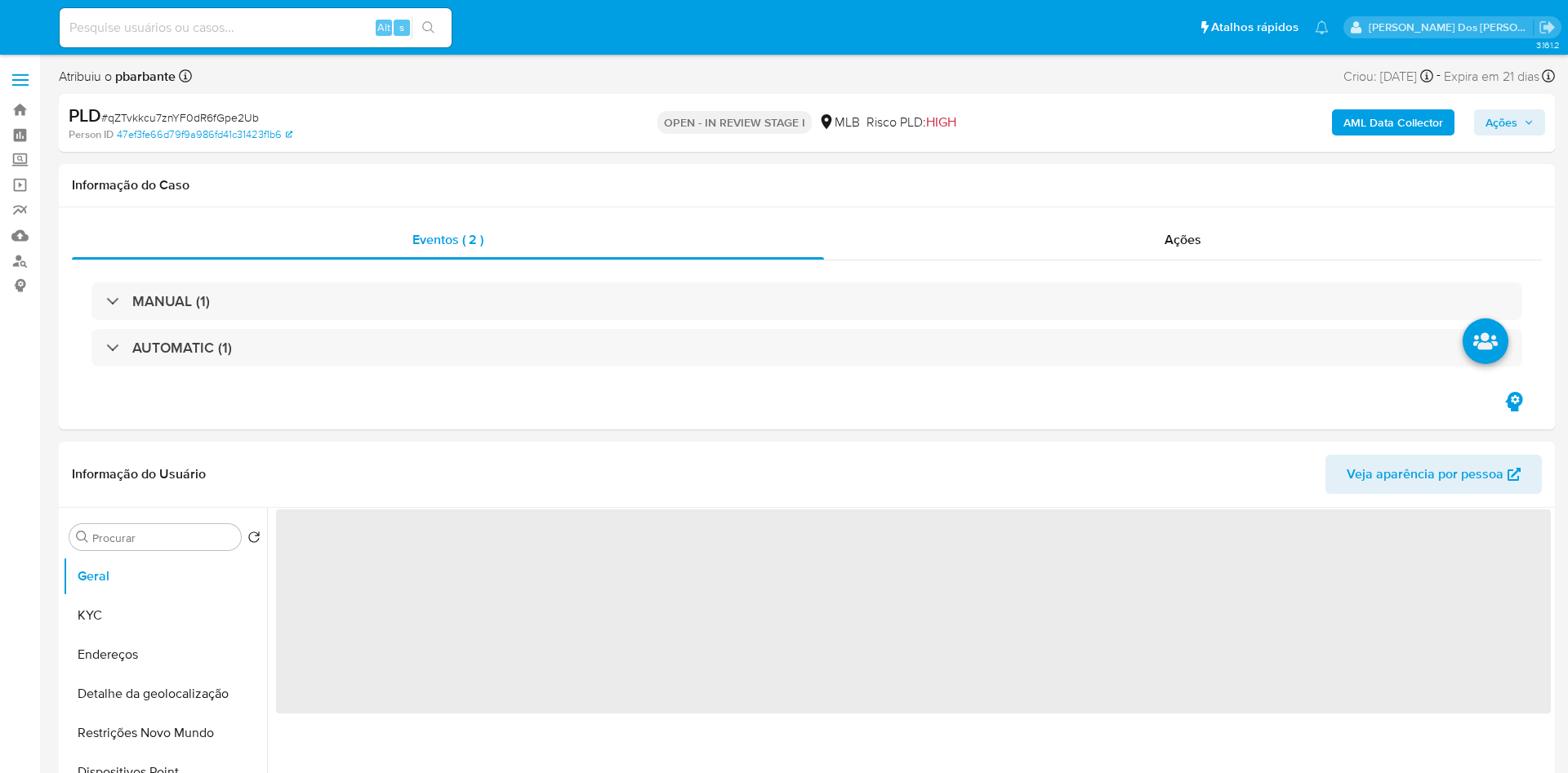
select select "10"
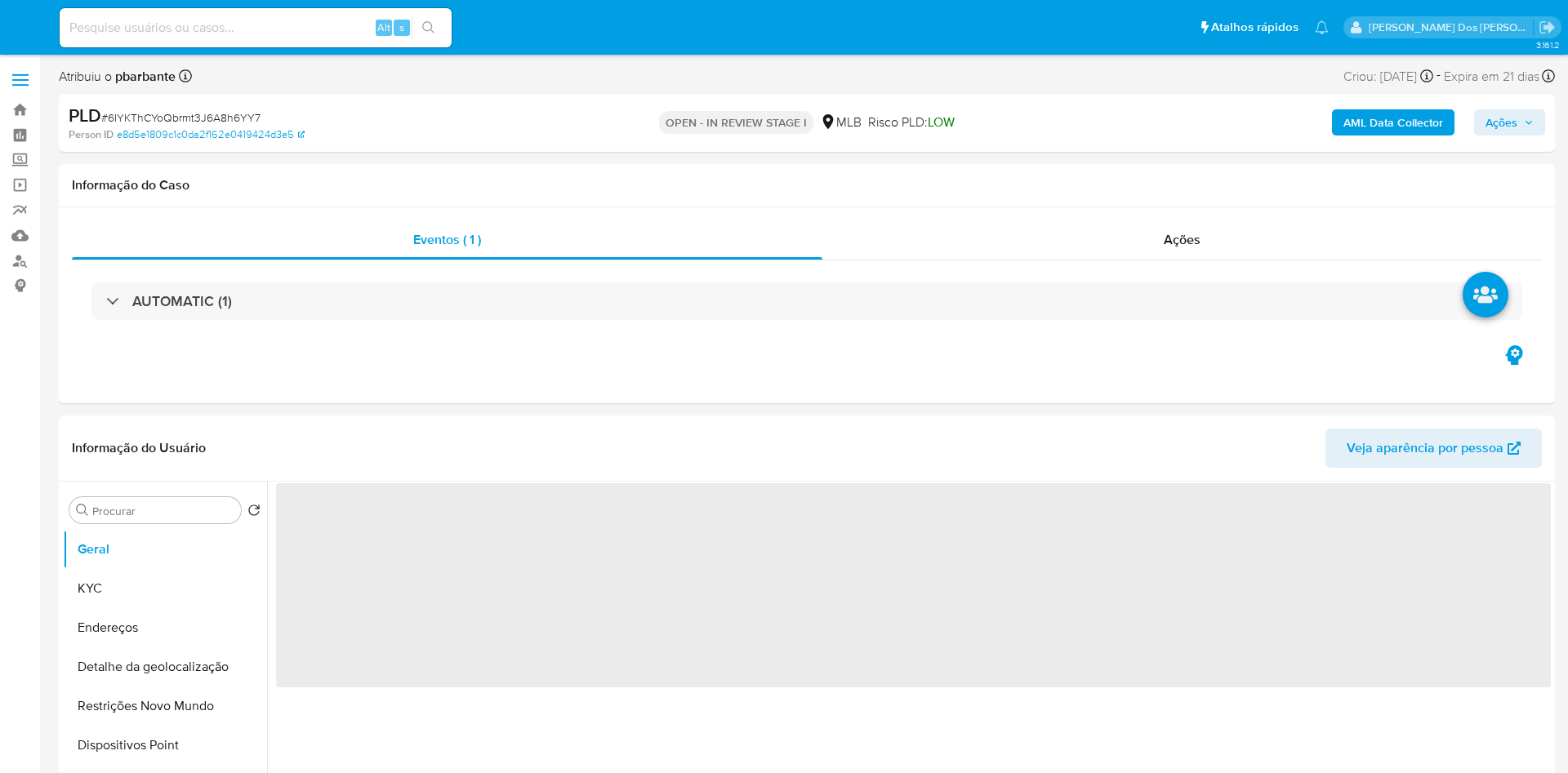
select select "10"
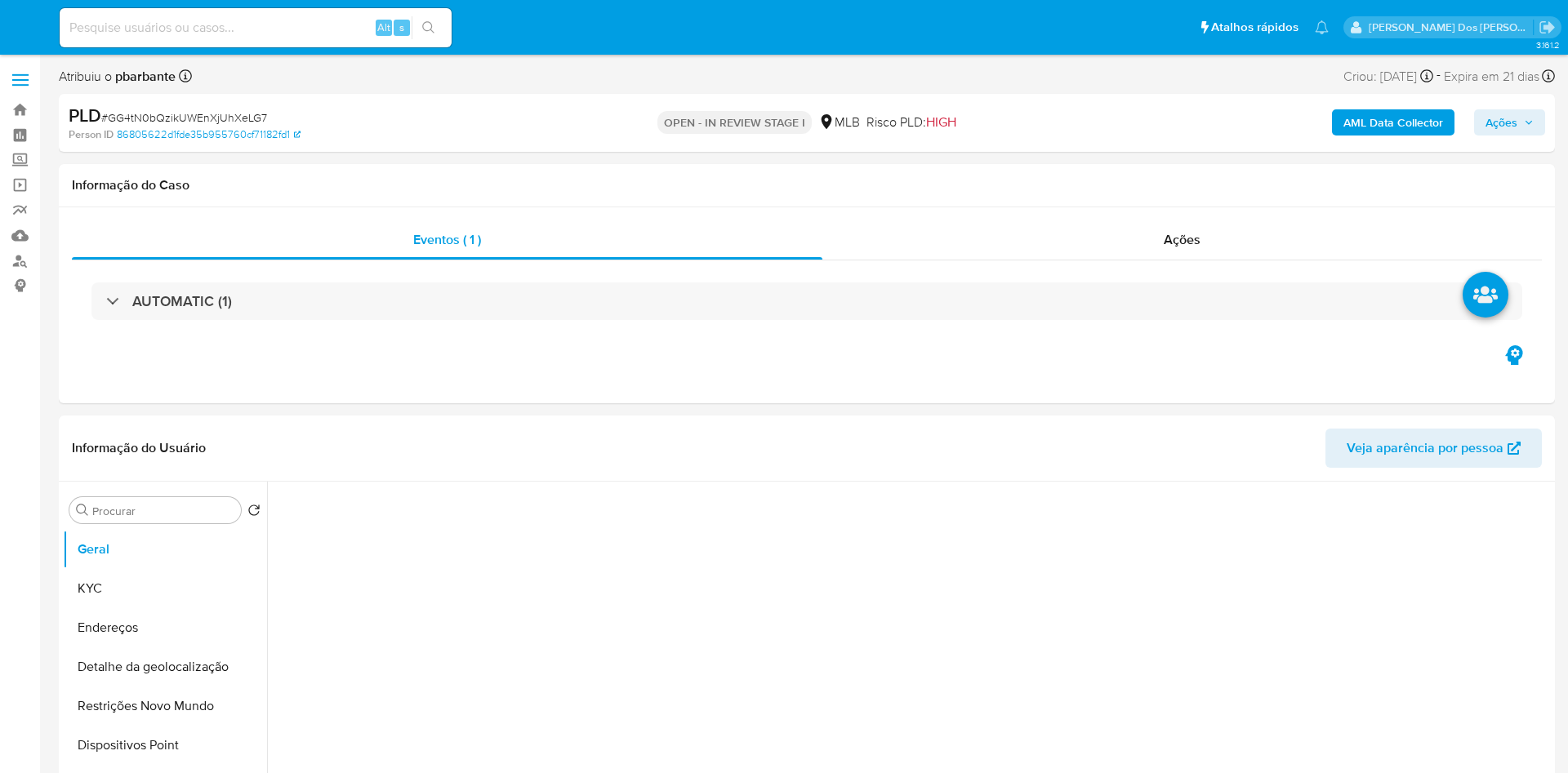
select select "10"
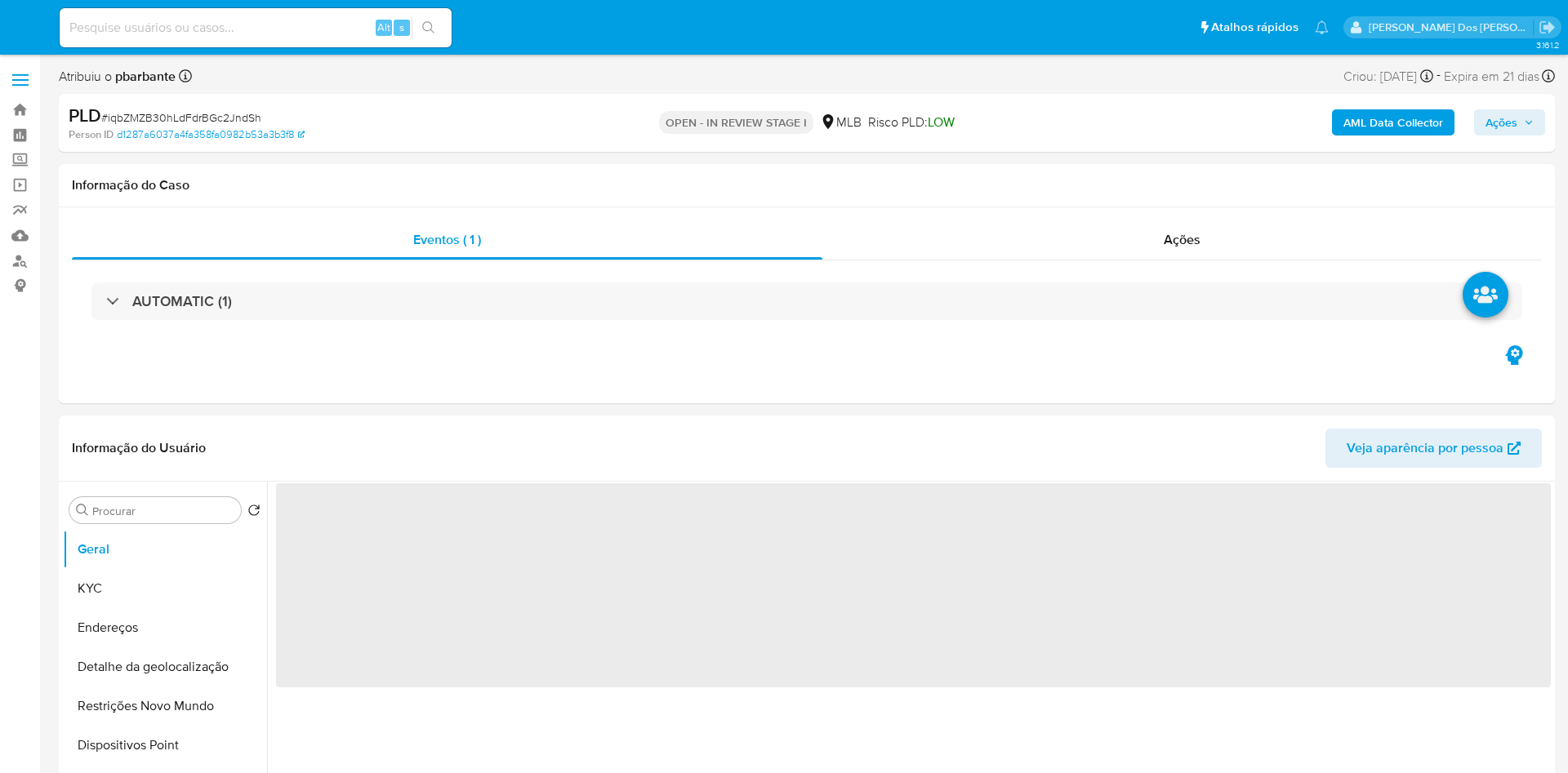
select select "10"
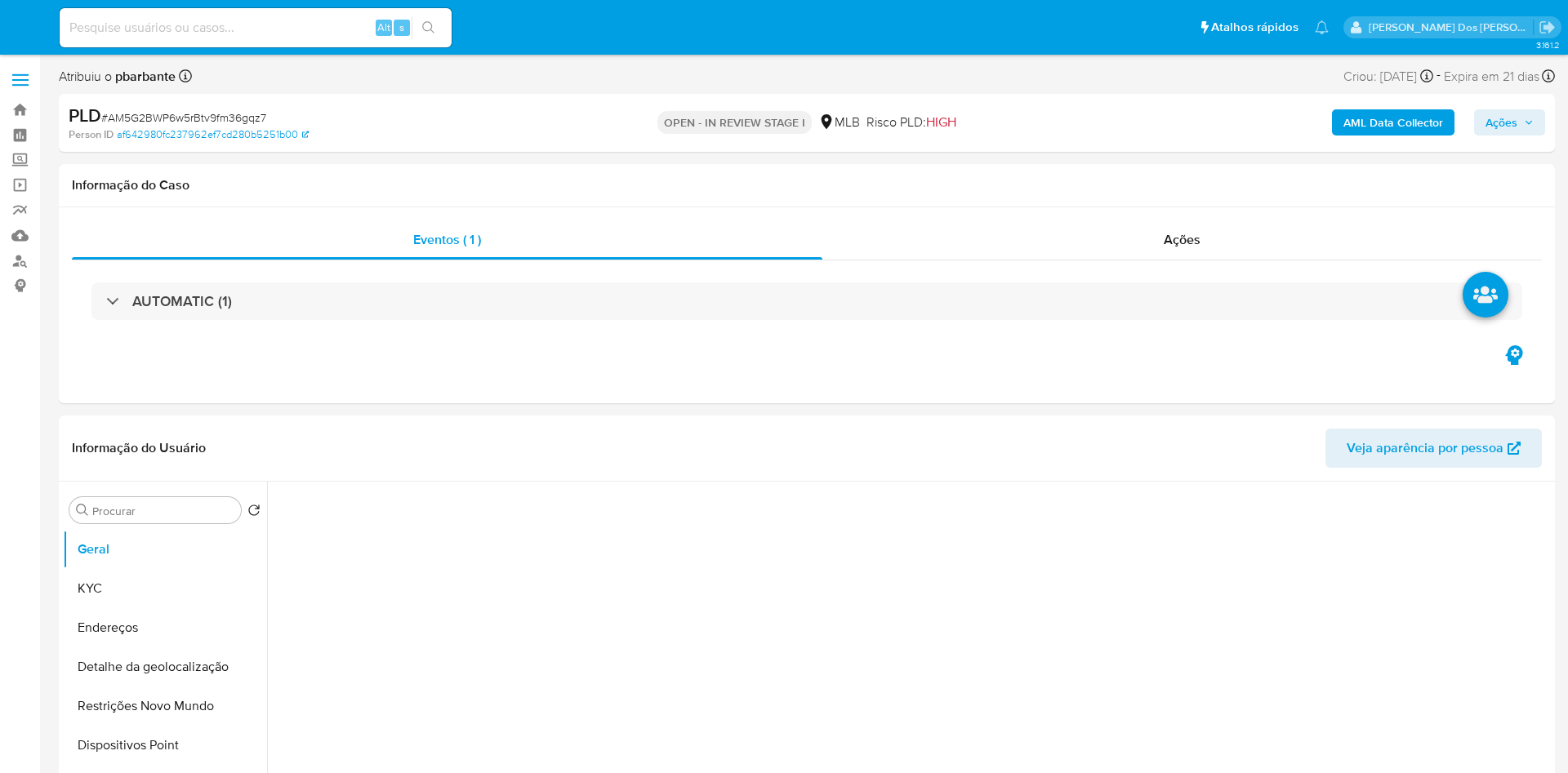
select select "10"
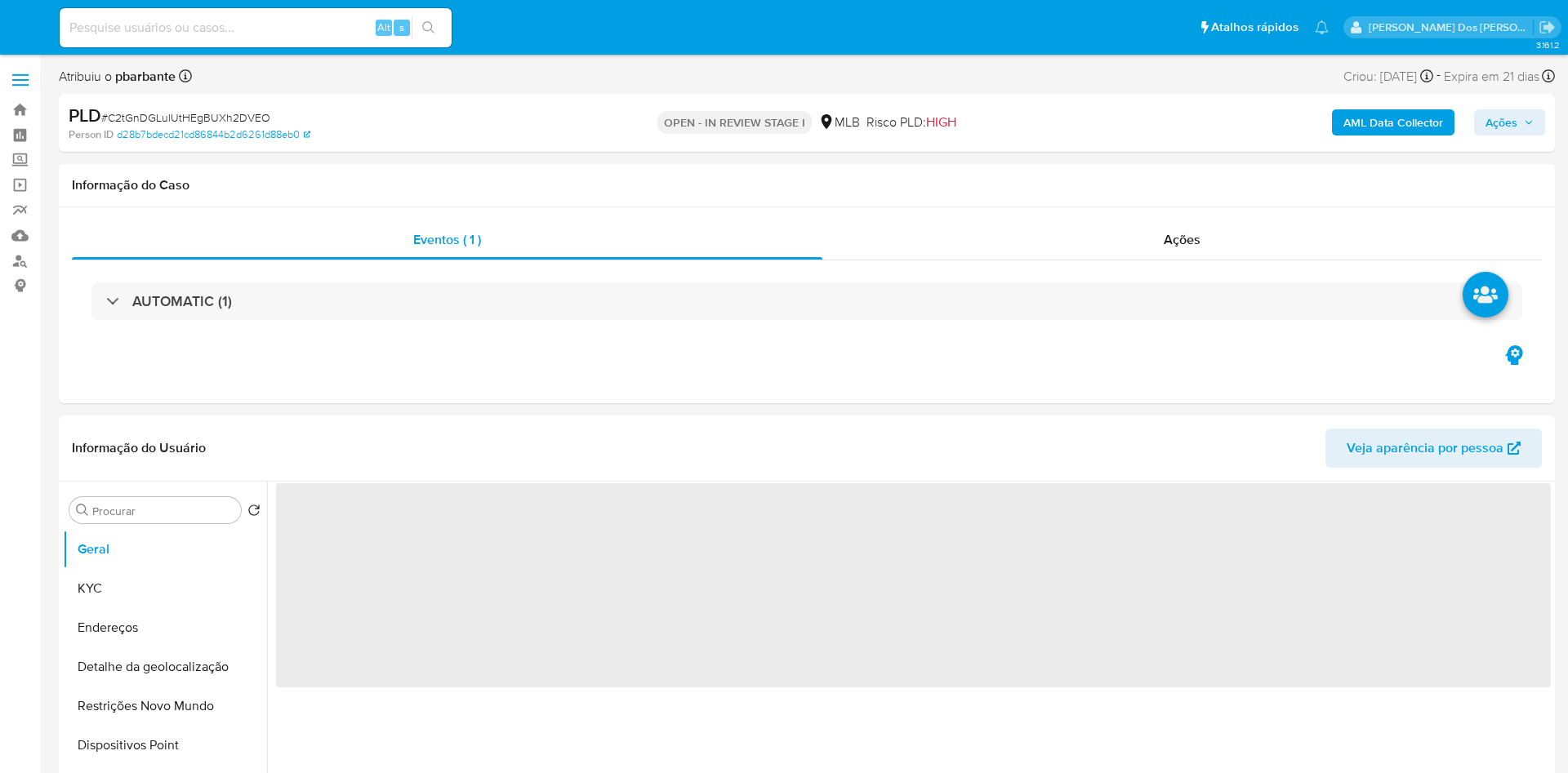
select select "10"
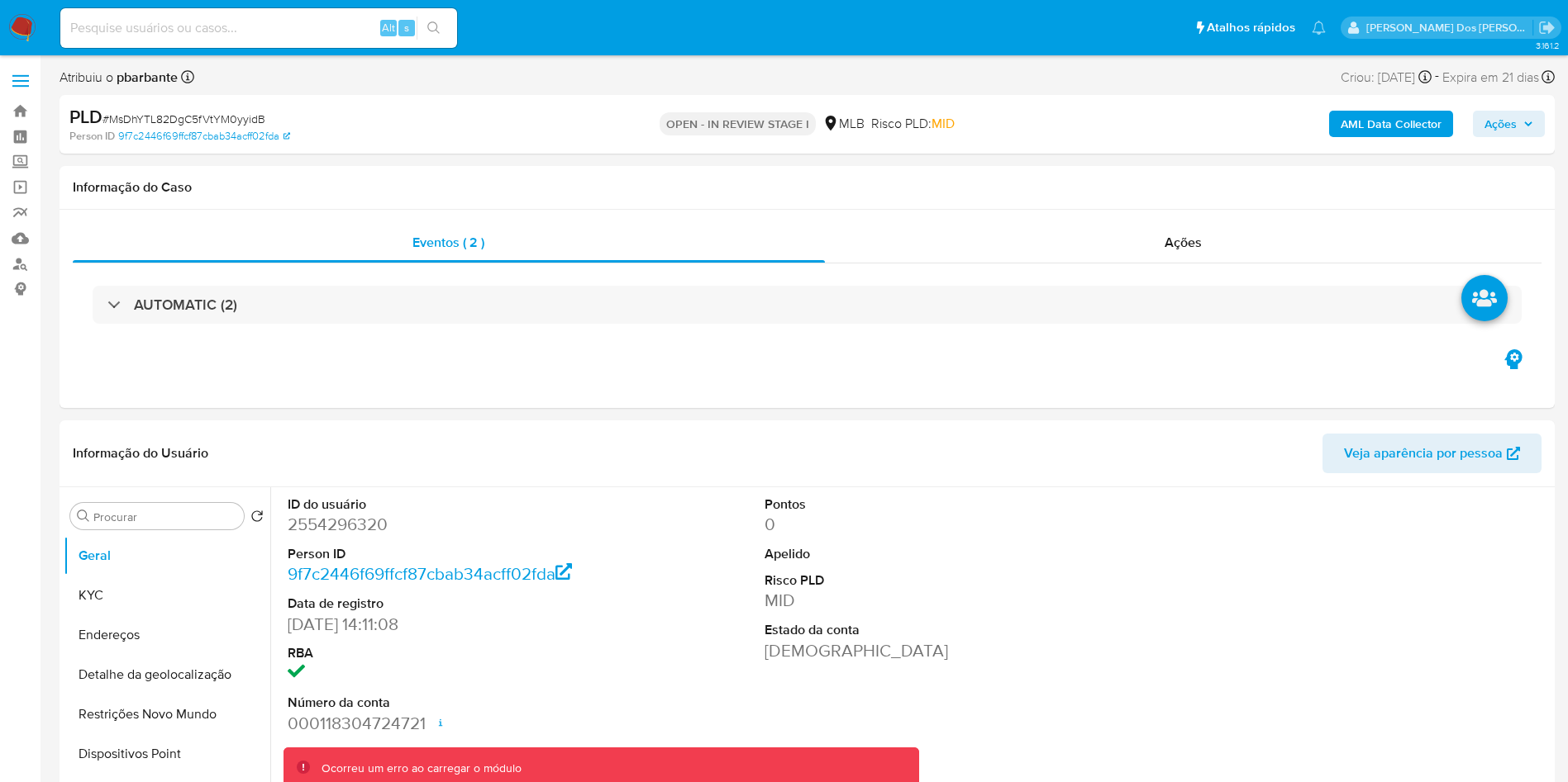
select select "10"
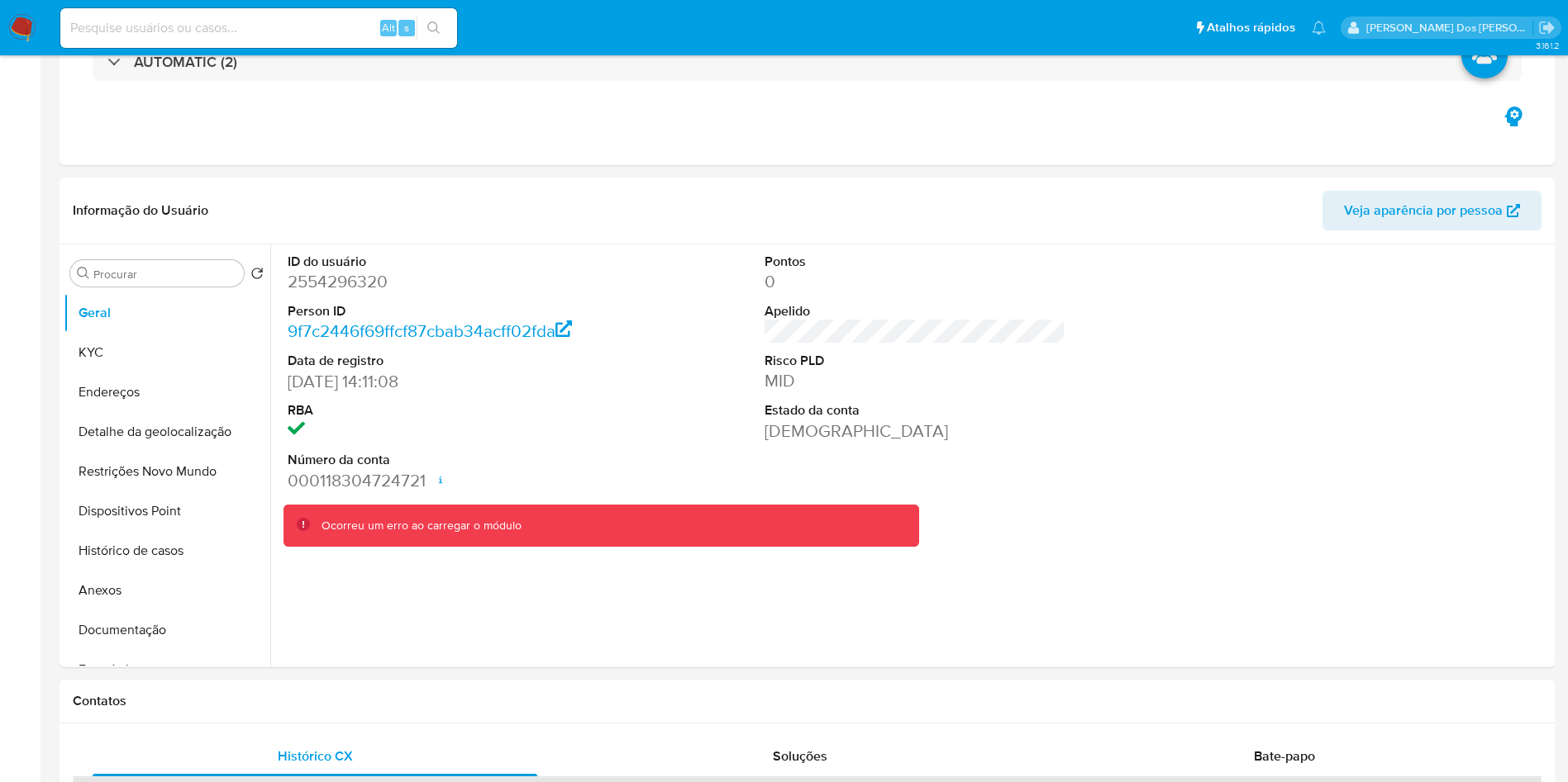
scroll to position [252, 0]
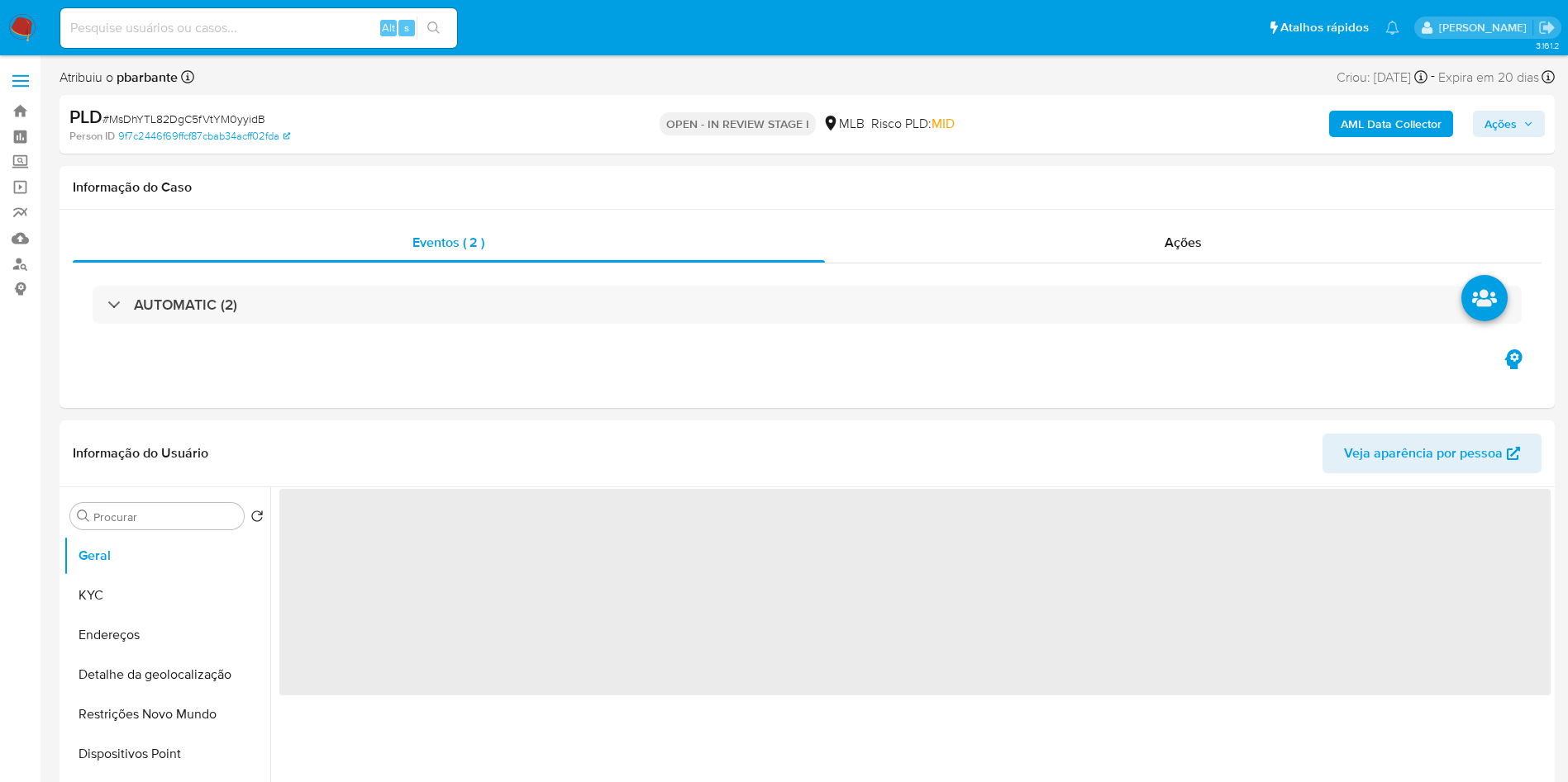
select select "10"
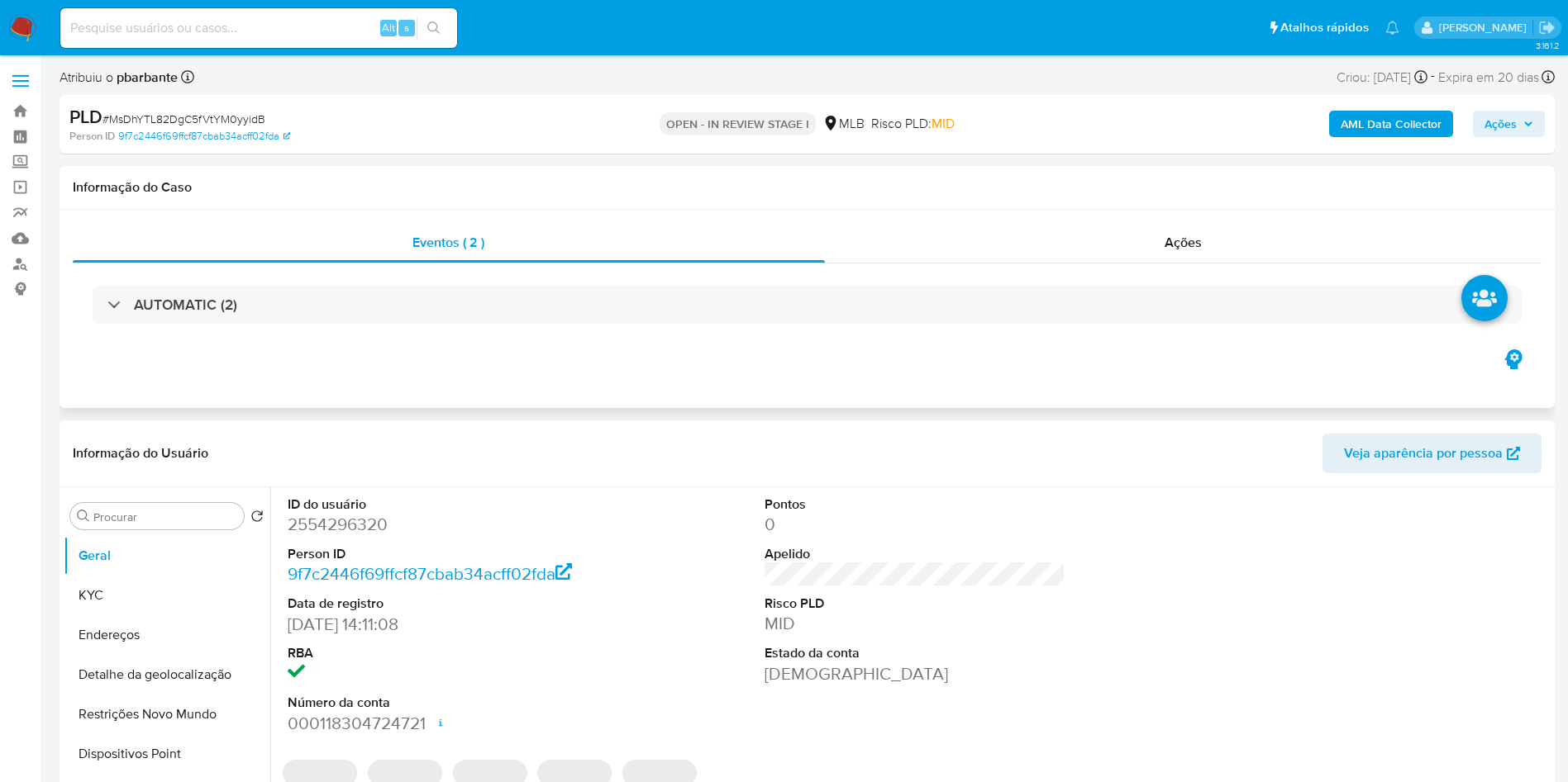
click at [513, 273] on div "AUTOMATIC (2)" at bounding box center [806, 305] width 1468 height 83
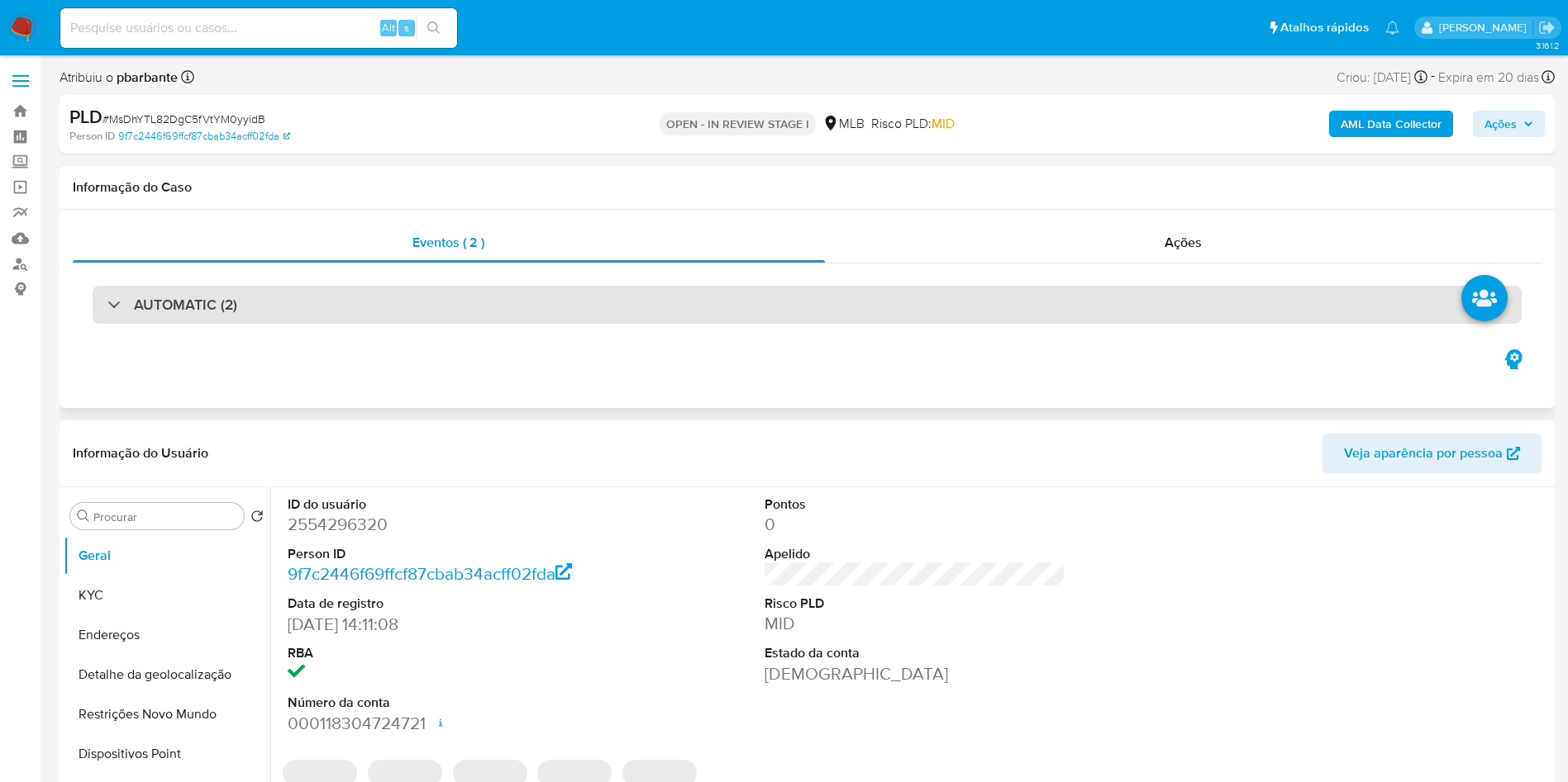
click at [508, 295] on div "AUTOMATIC (2)" at bounding box center [807, 304] width 1429 height 38
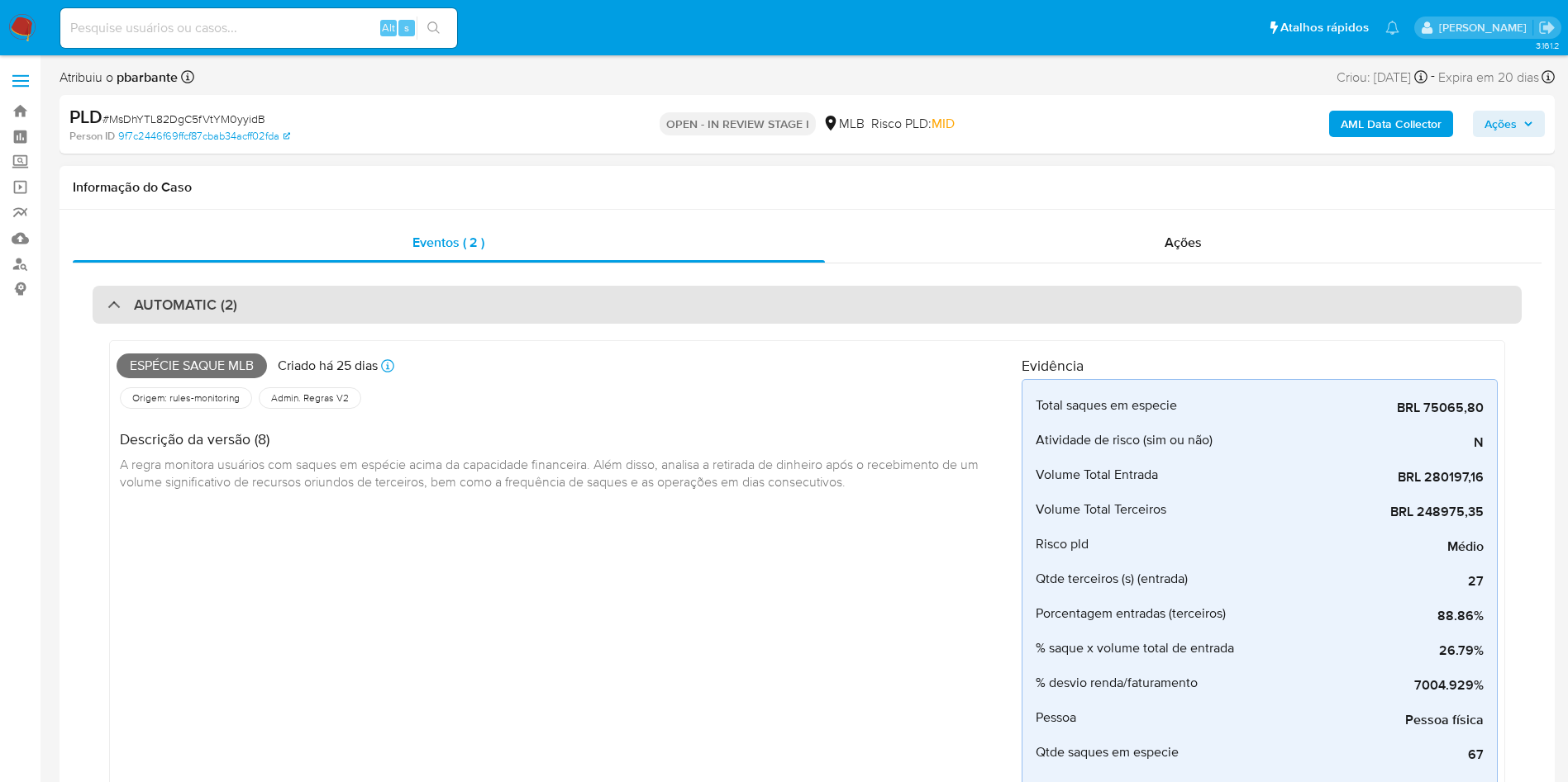
click at [508, 295] on div "AUTOMATIC (2)" at bounding box center [807, 304] width 1429 height 38
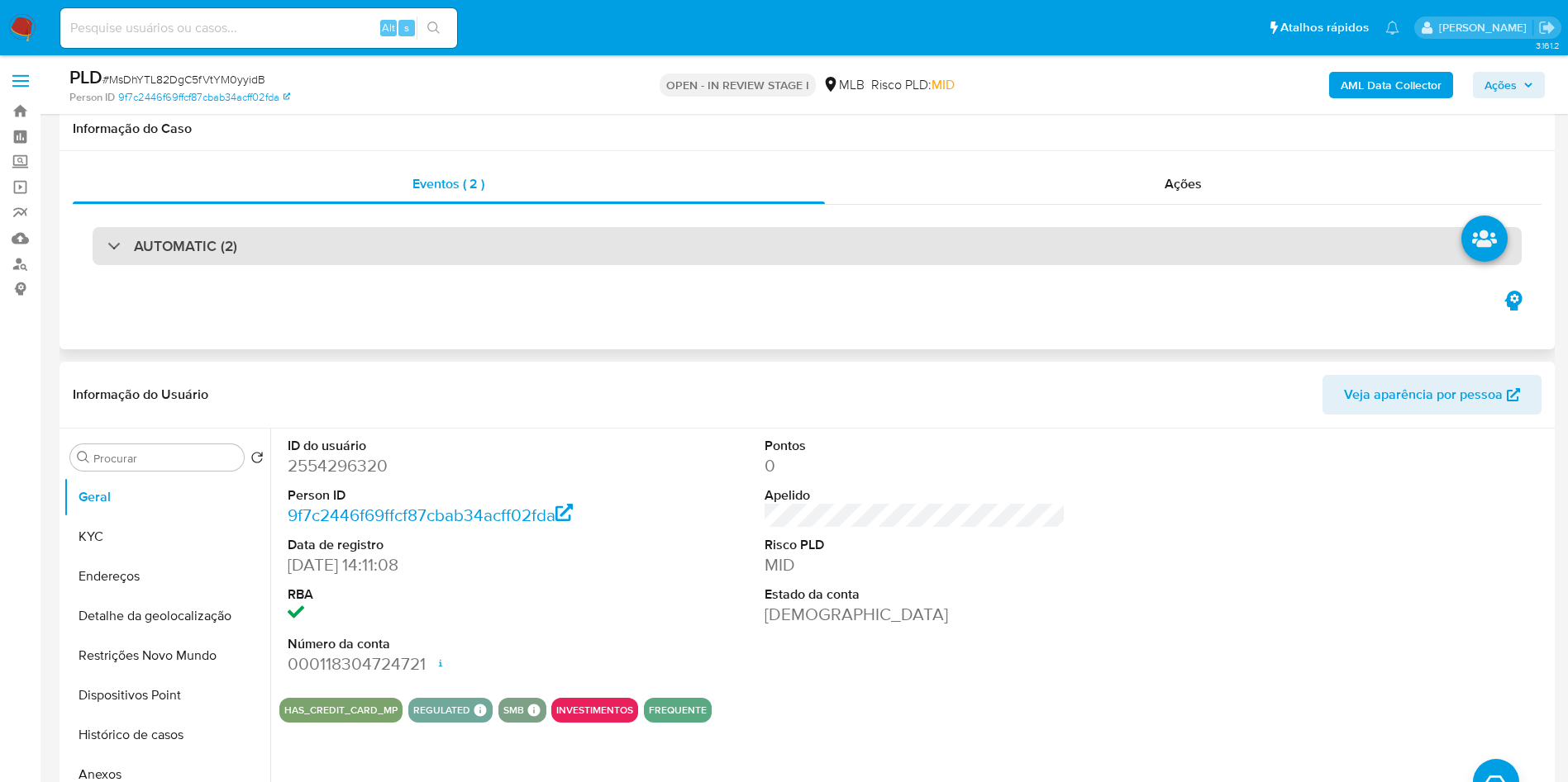
scroll to position [103, 0]
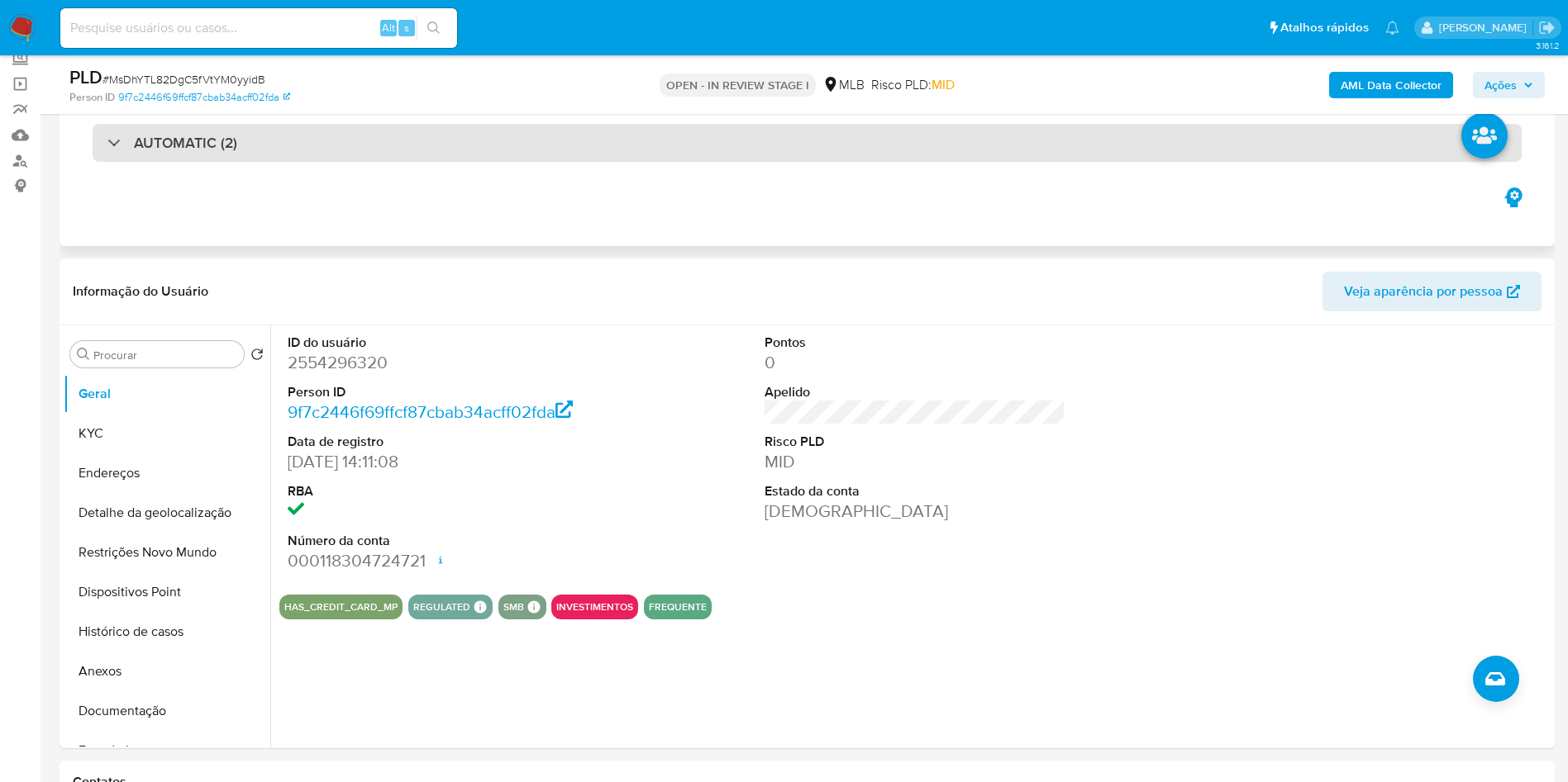
click at [681, 126] on div "AUTOMATIC (2)" at bounding box center [807, 143] width 1429 height 38
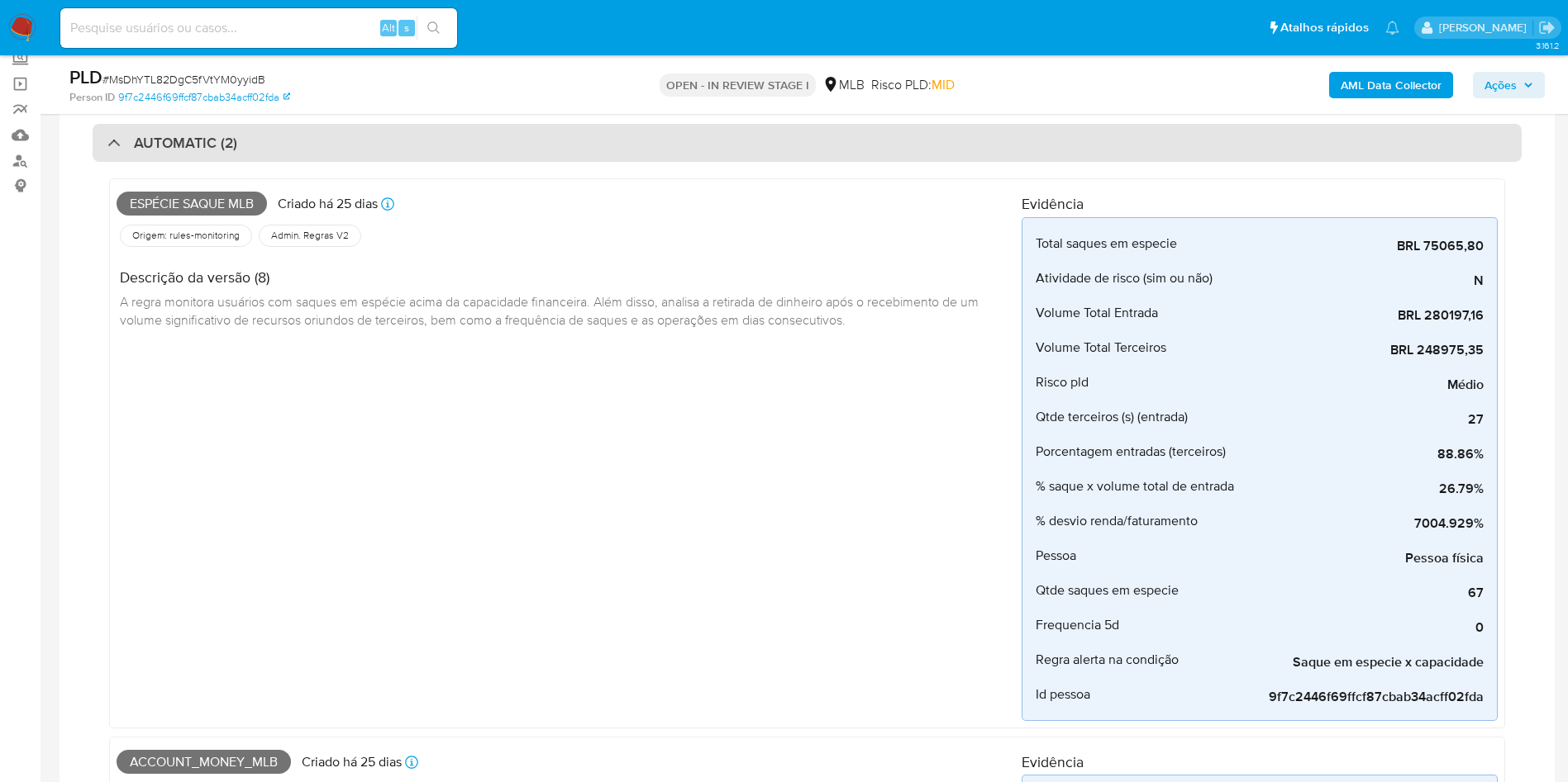
click at [681, 126] on div "AUTOMATIC (2)" at bounding box center [807, 143] width 1429 height 38
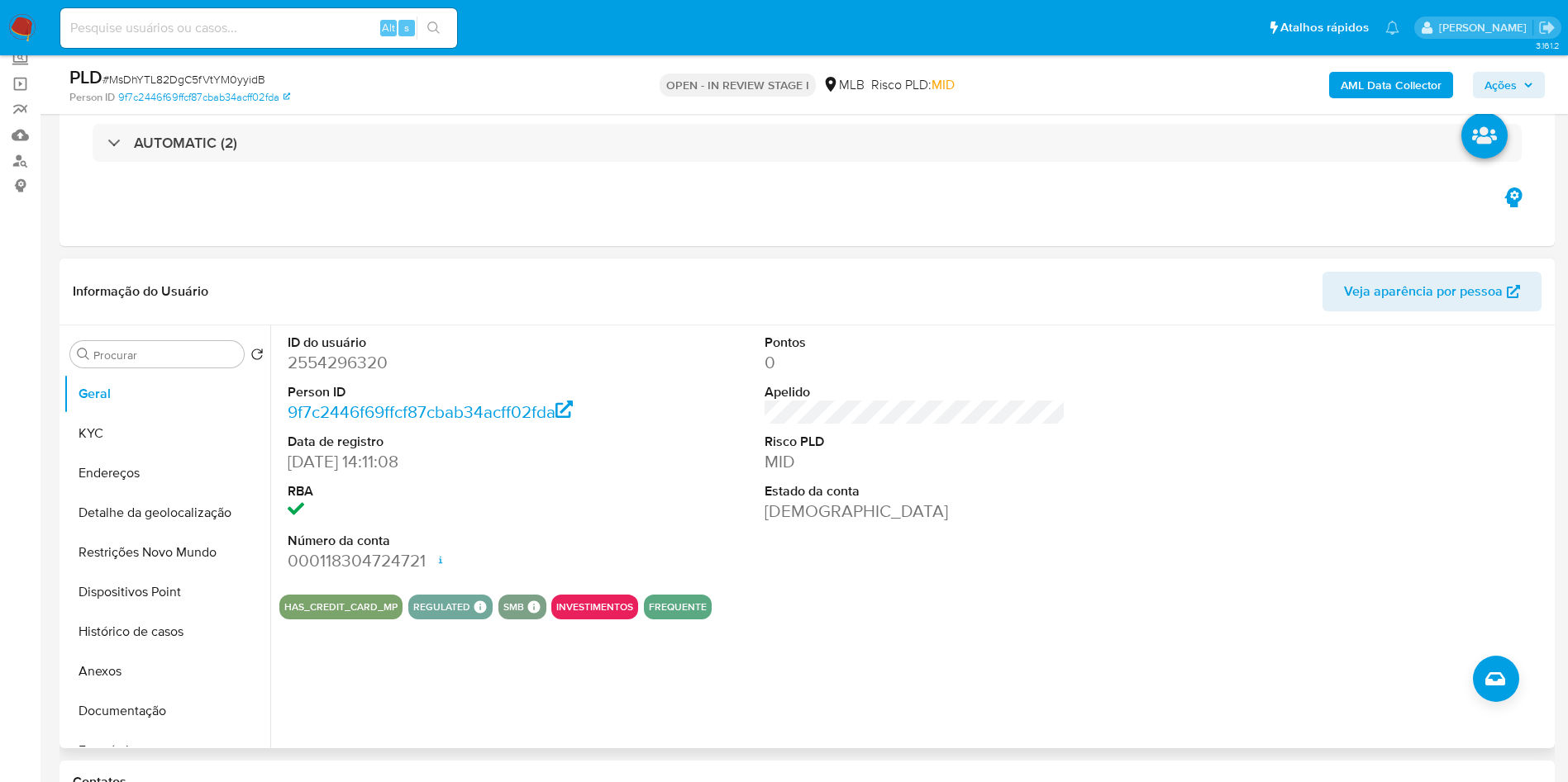
click at [362, 374] on dd "2554296320" at bounding box center [438, 362] width 302 height 23
copy dd "2554296320"
click at [122, 453] on button "KYC" at bounding box center [160, 433] width 193 height 40
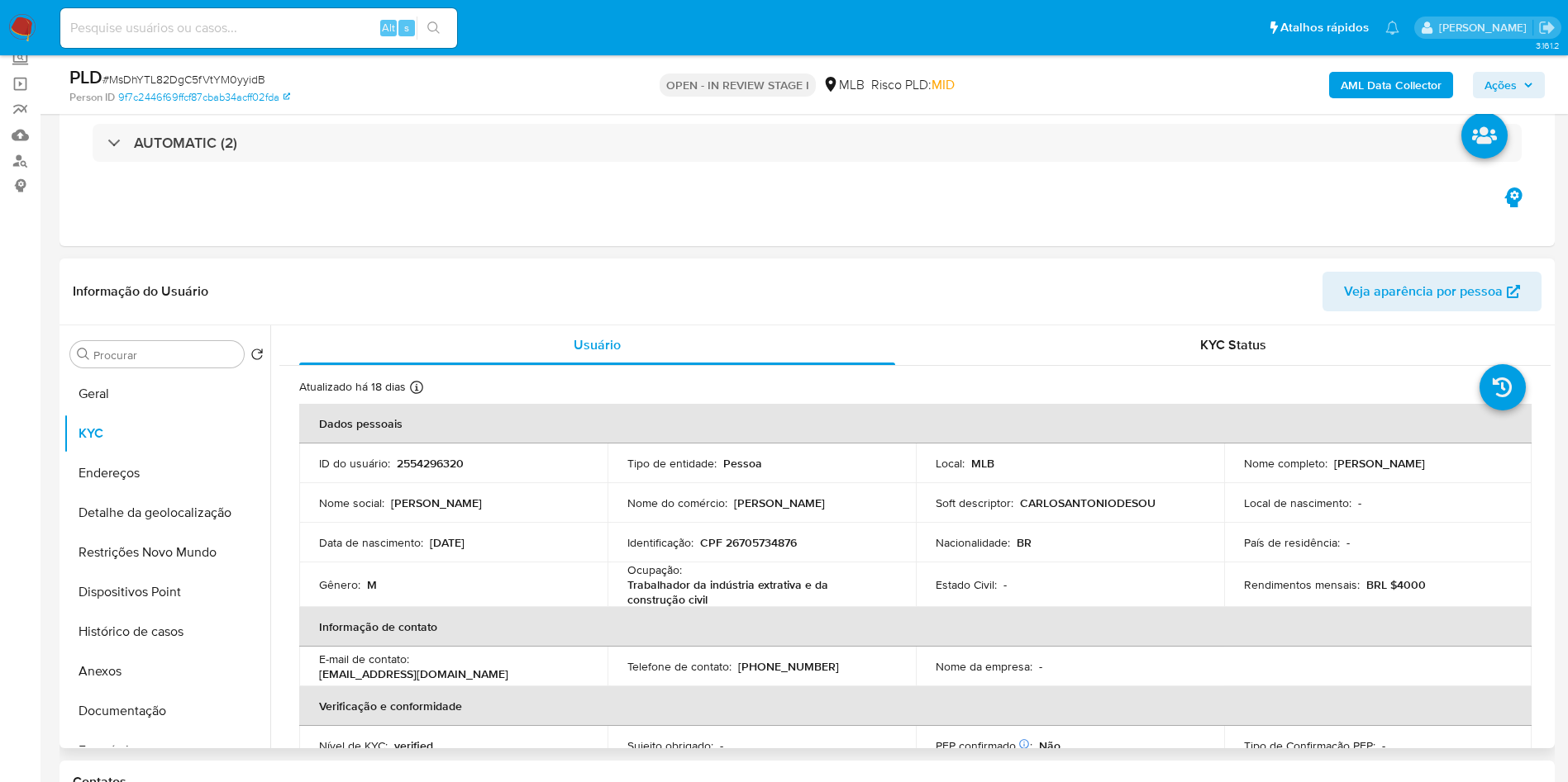
scroll to position [163, 0]
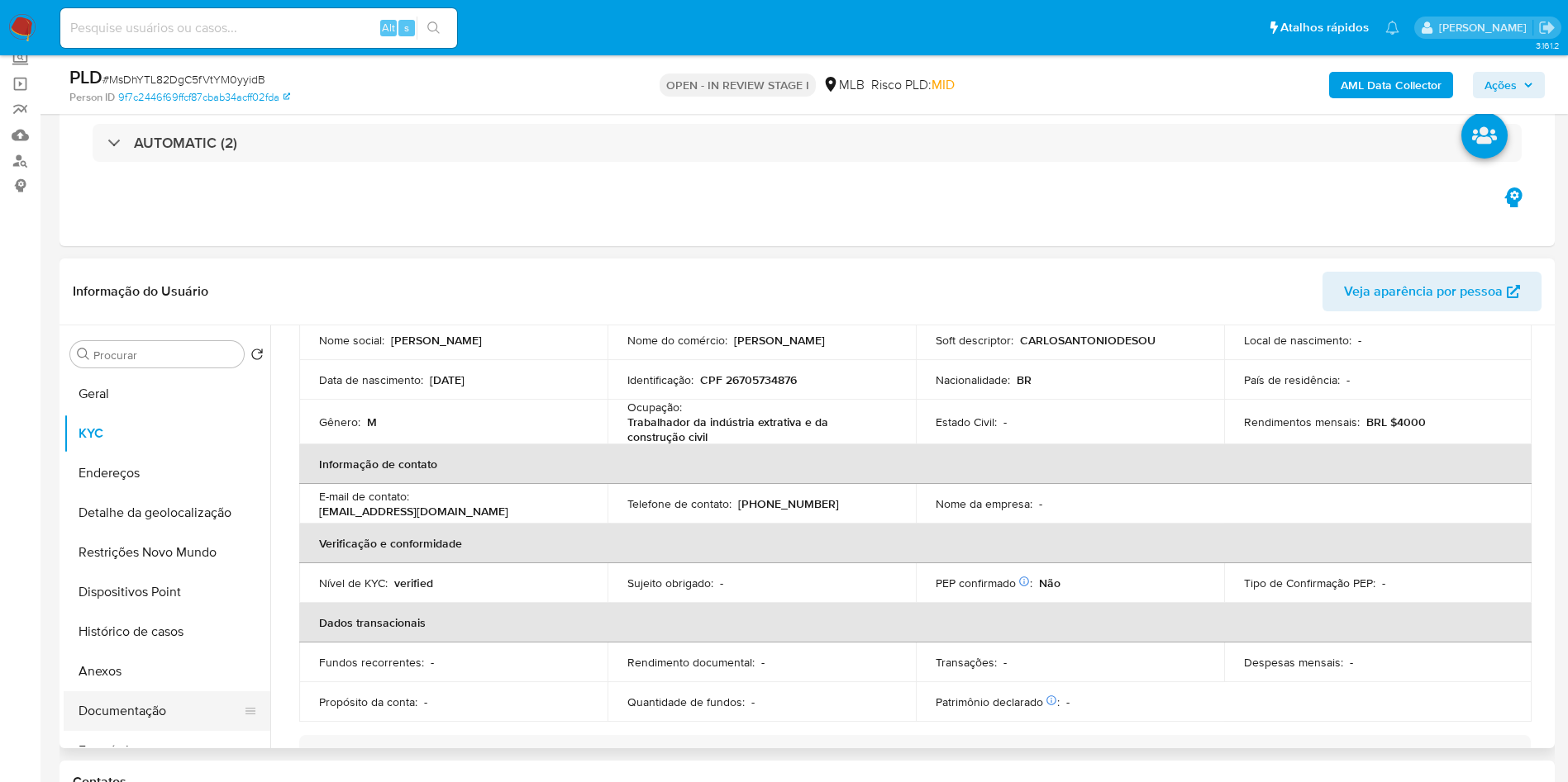
click at [115, 731] on button "Documentação" at bounding box center [160, 711] width 193 height 40
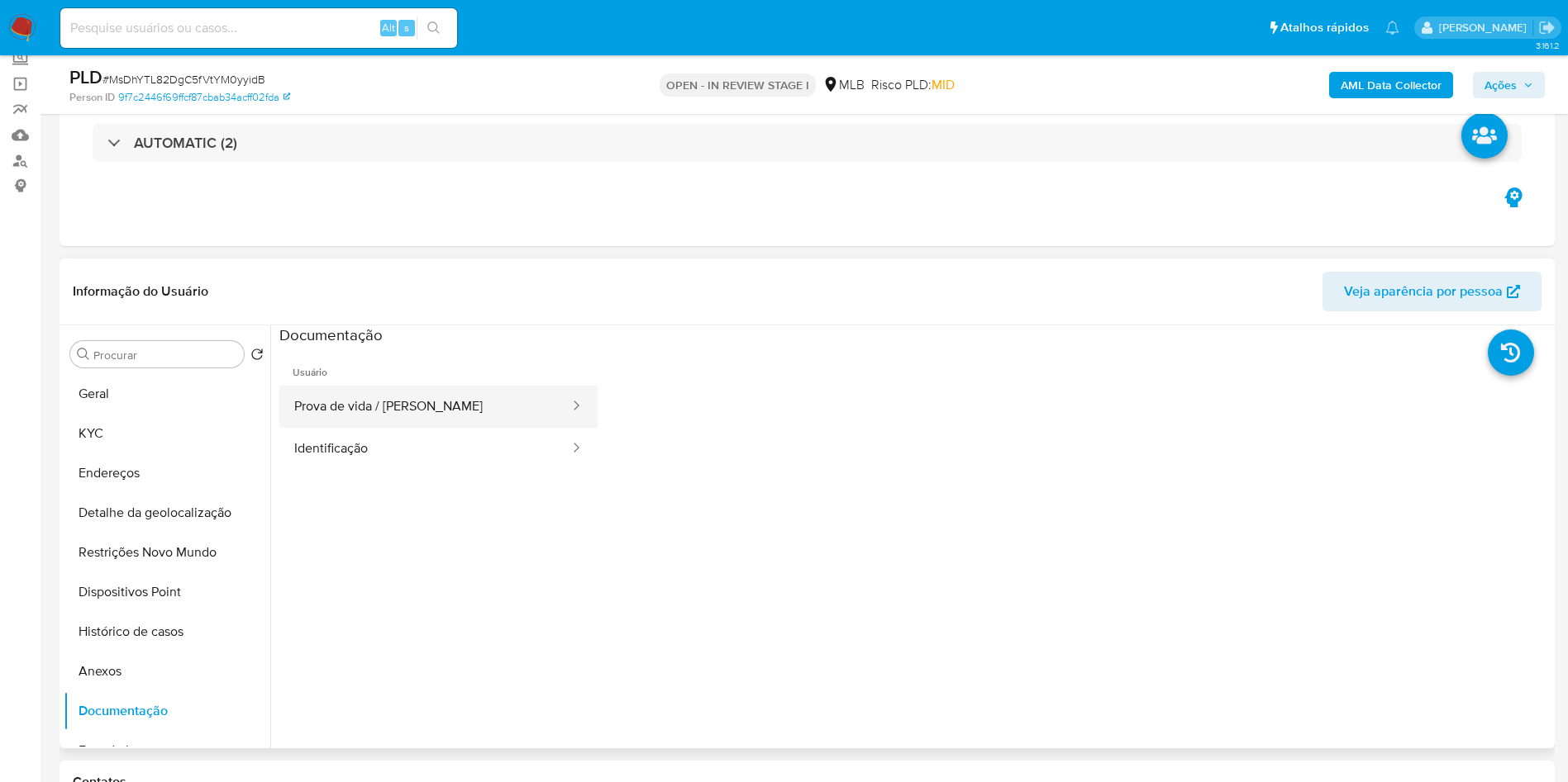
click at [479, 428] on button "Prova de vida / [PERSON_NAME]" at bounding box center [425, 407] width 292 height 42
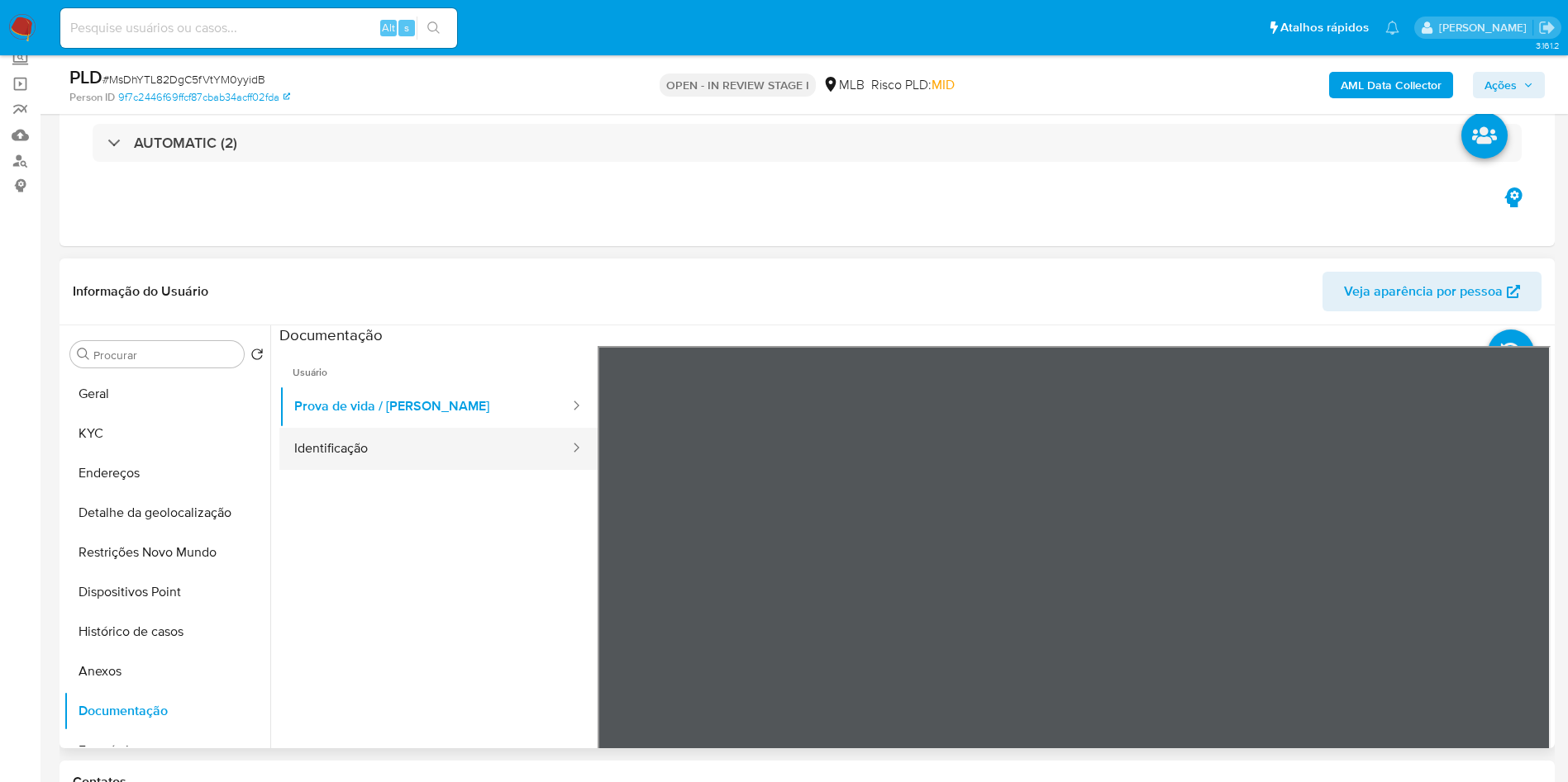
click at [460, 470] on button "Identificação" at bounding box center [425, 449] width 292 height 42
click at [1518, 631] on icon at bounding box center [1529, 614] width 33 height 33
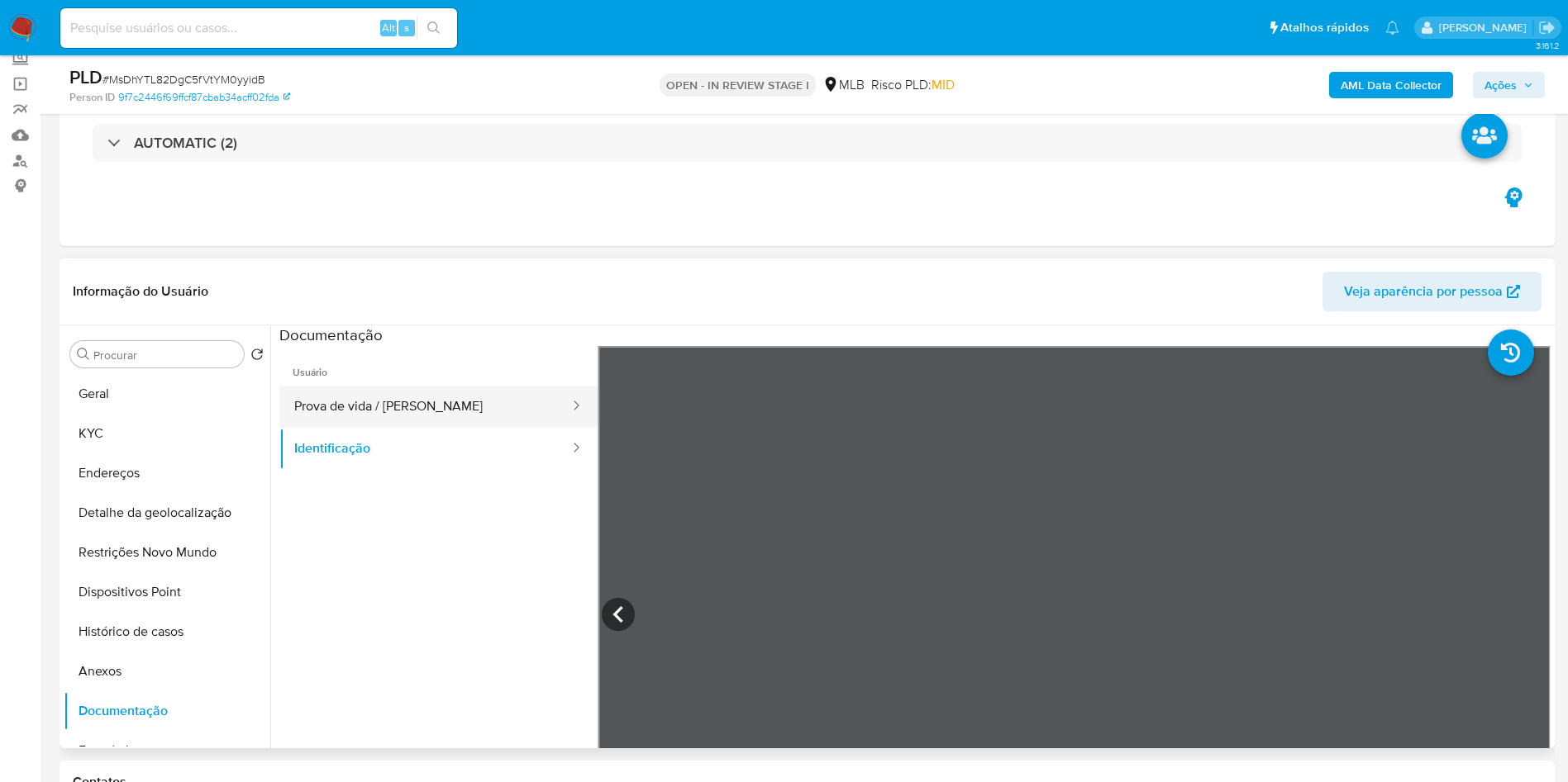
click at [413, 428] on button "Prova de vida / [PERSON_NAME]" at bounding box center [425, 407] width 292 height 42
click at [185, 453] on button "KYC" at bounding box center [160, 433] width 193 height 40
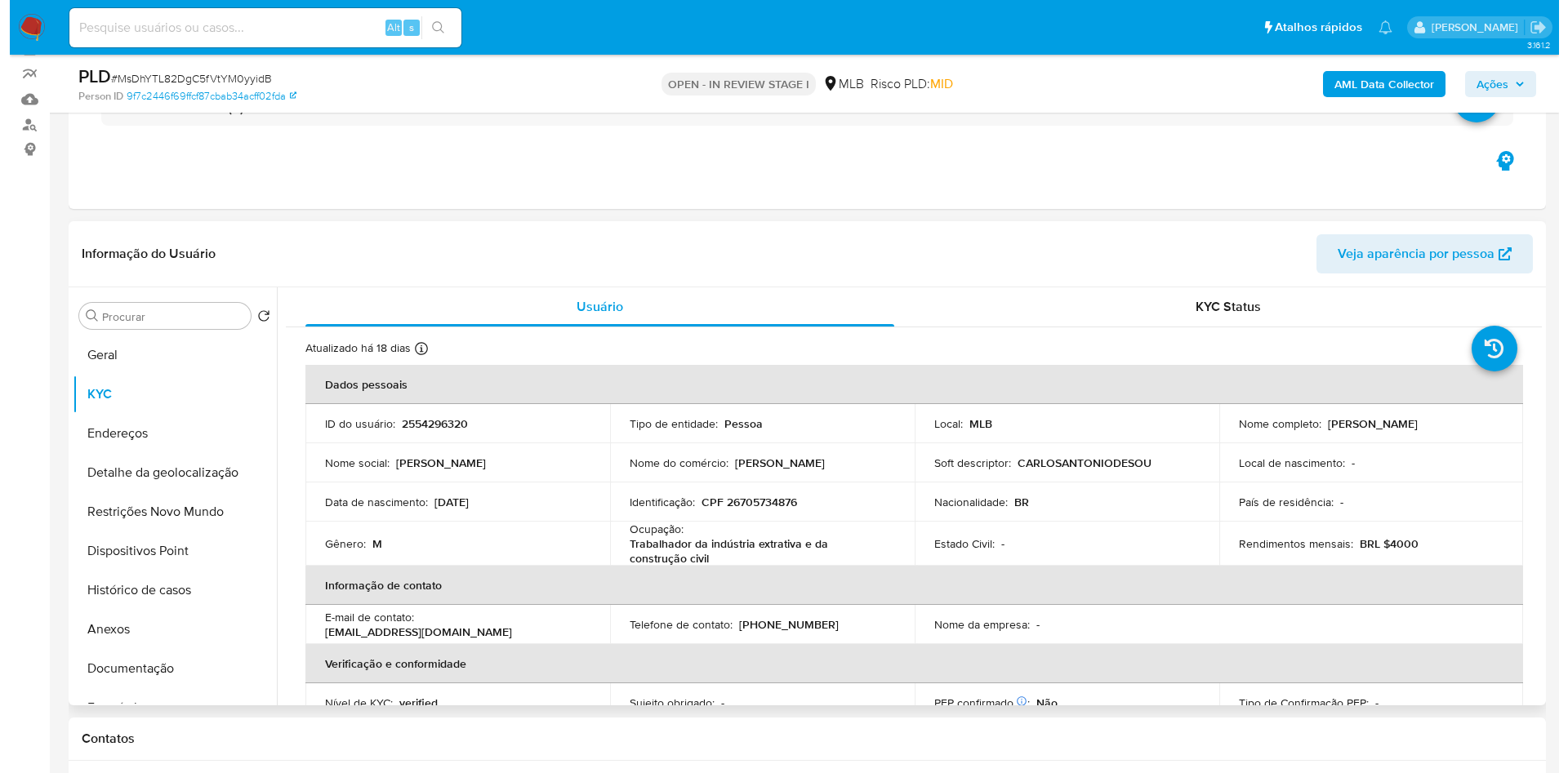
scroll to position [149, 0]
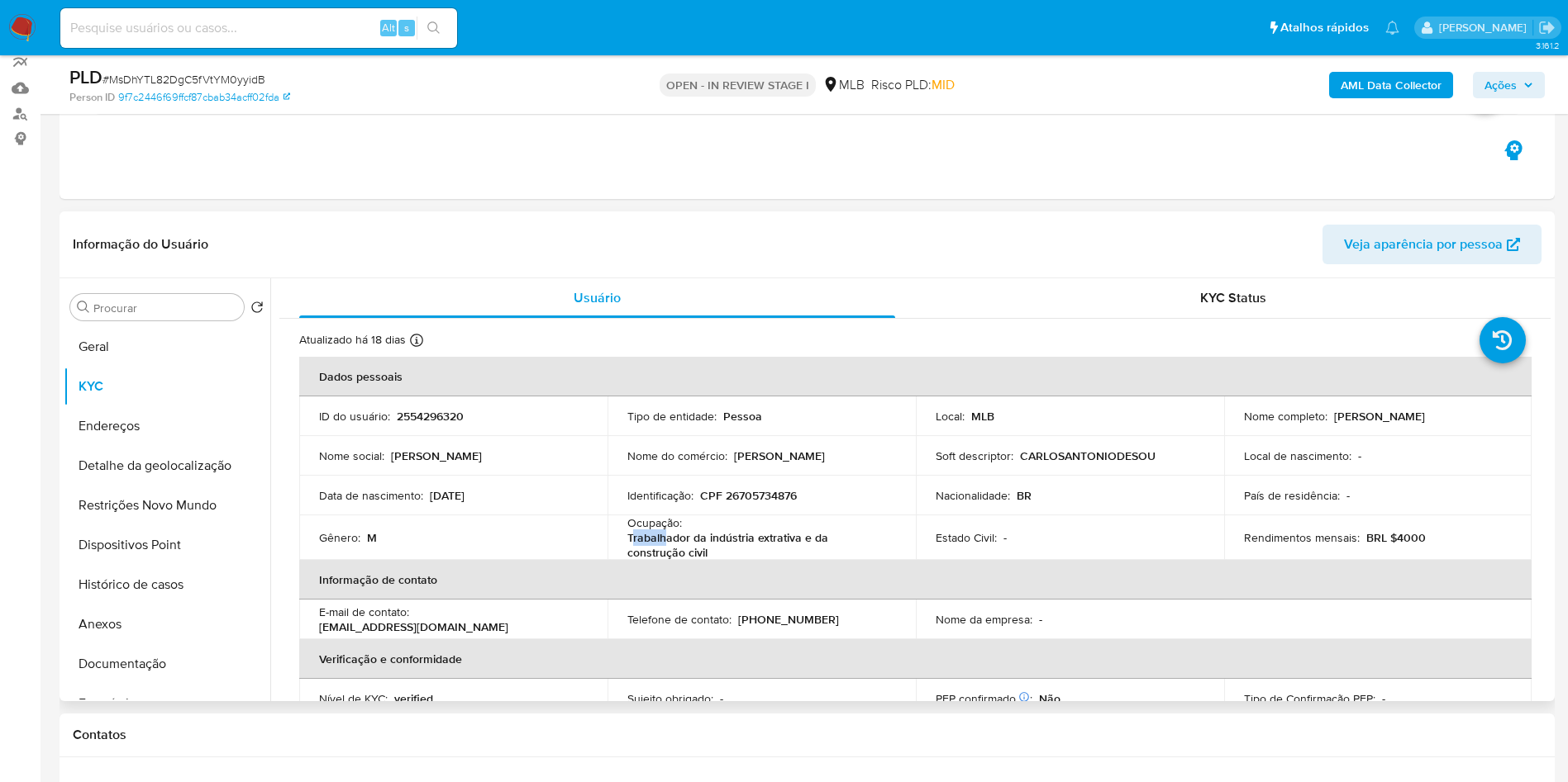
drag, startPoint x: 661, startPoint y: 570, endPoint x: 631, endPoint y: 570, distance: 30.0
click at [631, 560] on p "Trabalhador da indústria extrativa e da construção civil" at bounding box center [758, 546] width 262 height 30
drag, startPoint x: 646, startPoint y: 577, endPoint x: 631, endPoint y: 568, distance: 17.5
click at [631, 560] on p "Trabalhador da indústria extrativa e da construção civil" at bounding box center [758, 546] width 262 height 30
copy p "rabalhador da indústria extrativa e da construção civil"
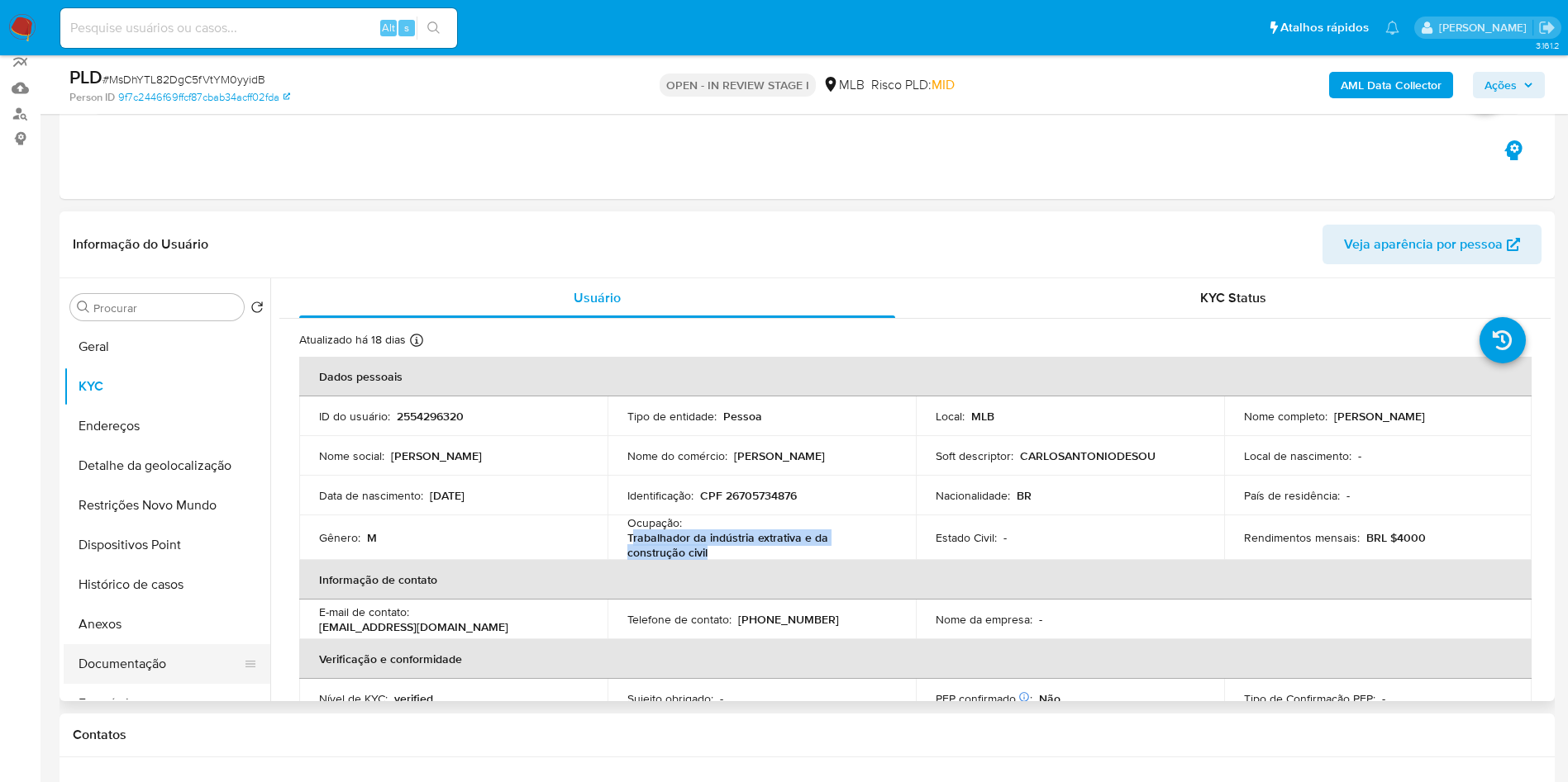
click at [176, 700] on ul "Geral KYC Endereços Detalhe da geolocalização Restrições Novo Mundo Dispositivo…" at bounding box center [167, 513] width 206 height 373
click at [186, 684] on button "Documentação" at bounding box center [160, 664] width 193 height 40
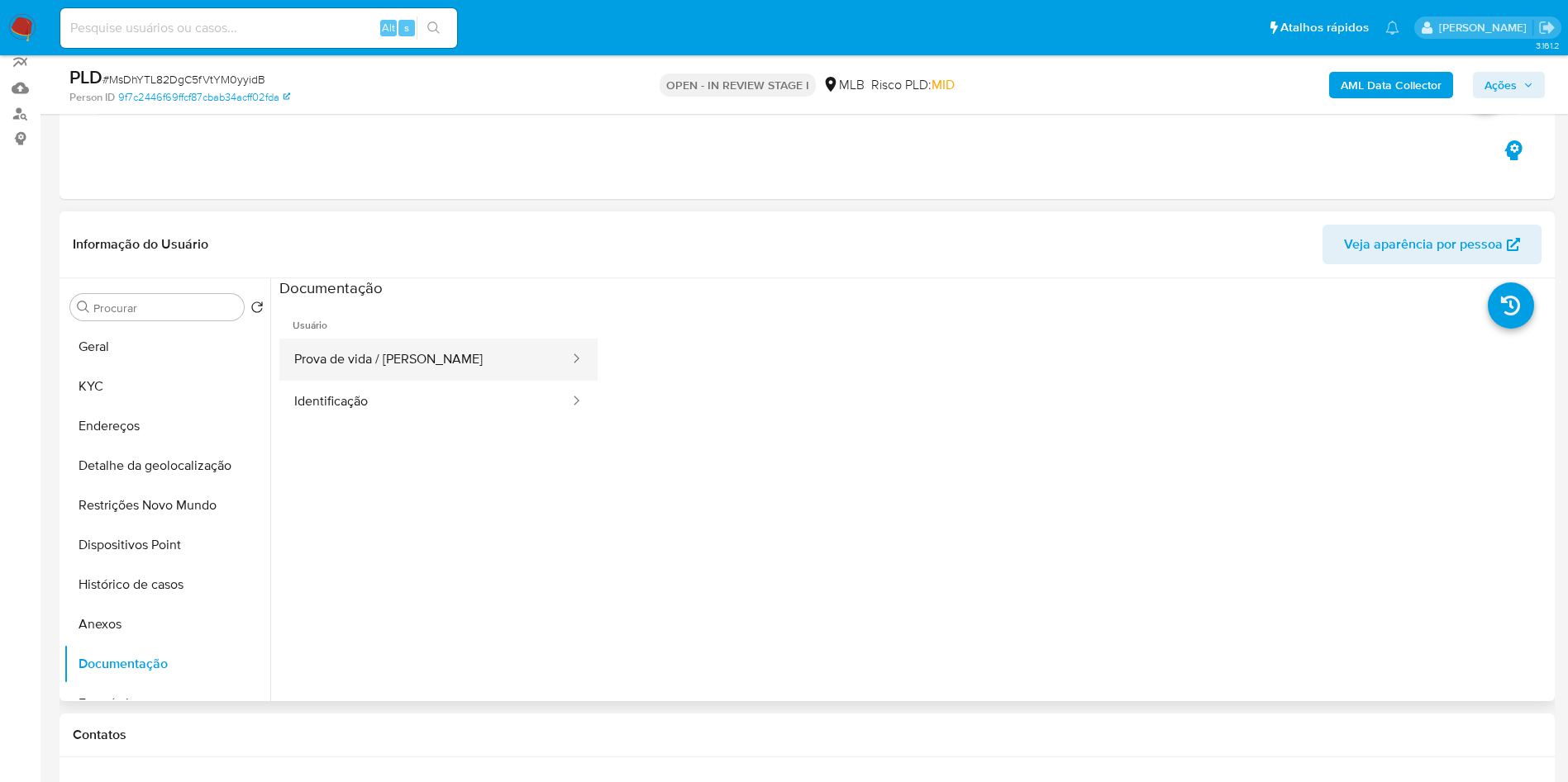
click at [493, 381] on button "Prova de vida / [PERSON_NAME]" at bounding box center [425, 360] width 292 height 42
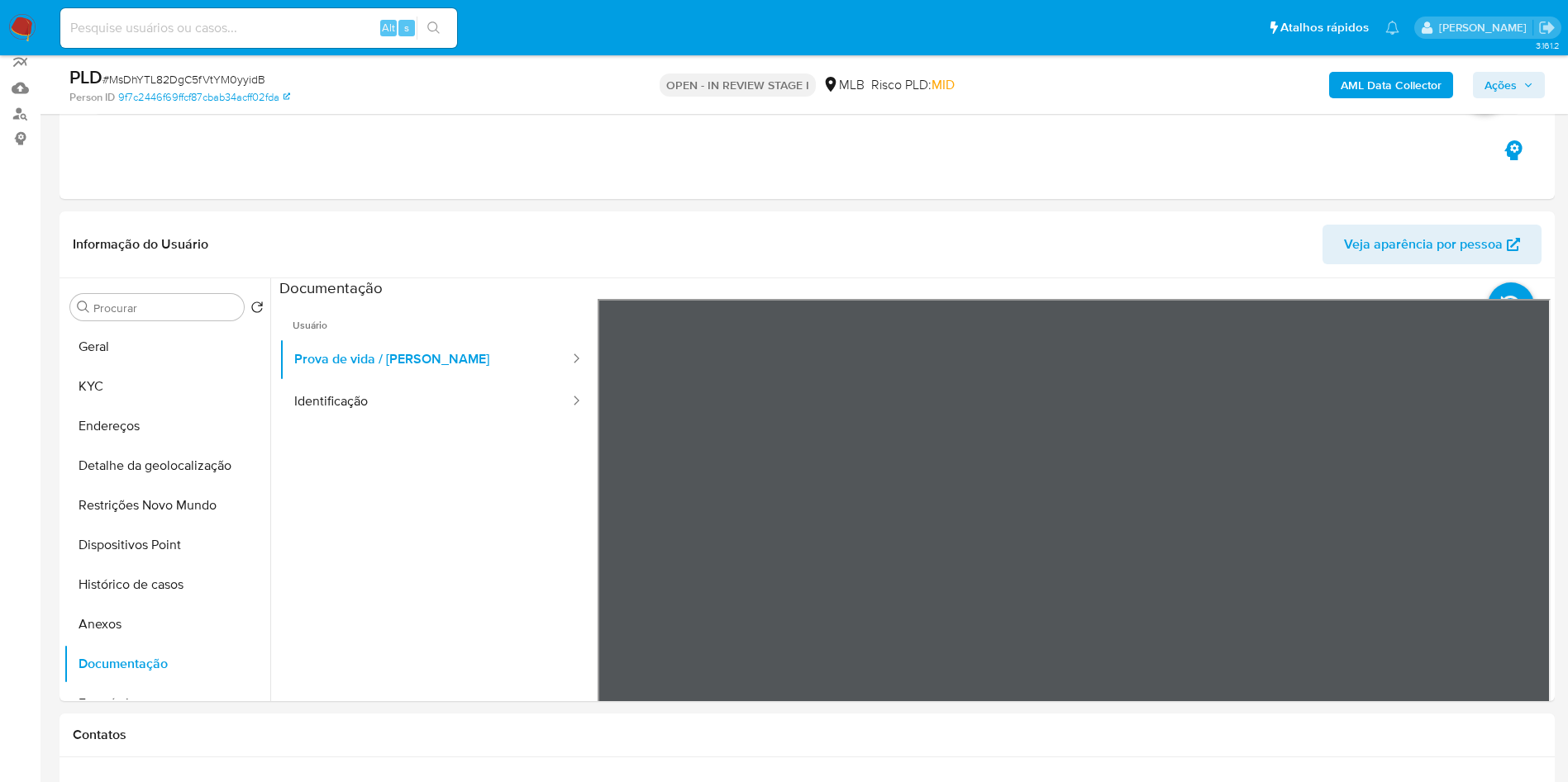
click at [1375, 93] on b "AML Data Collector" at bounding box center [1391, 86] width 101 height 26
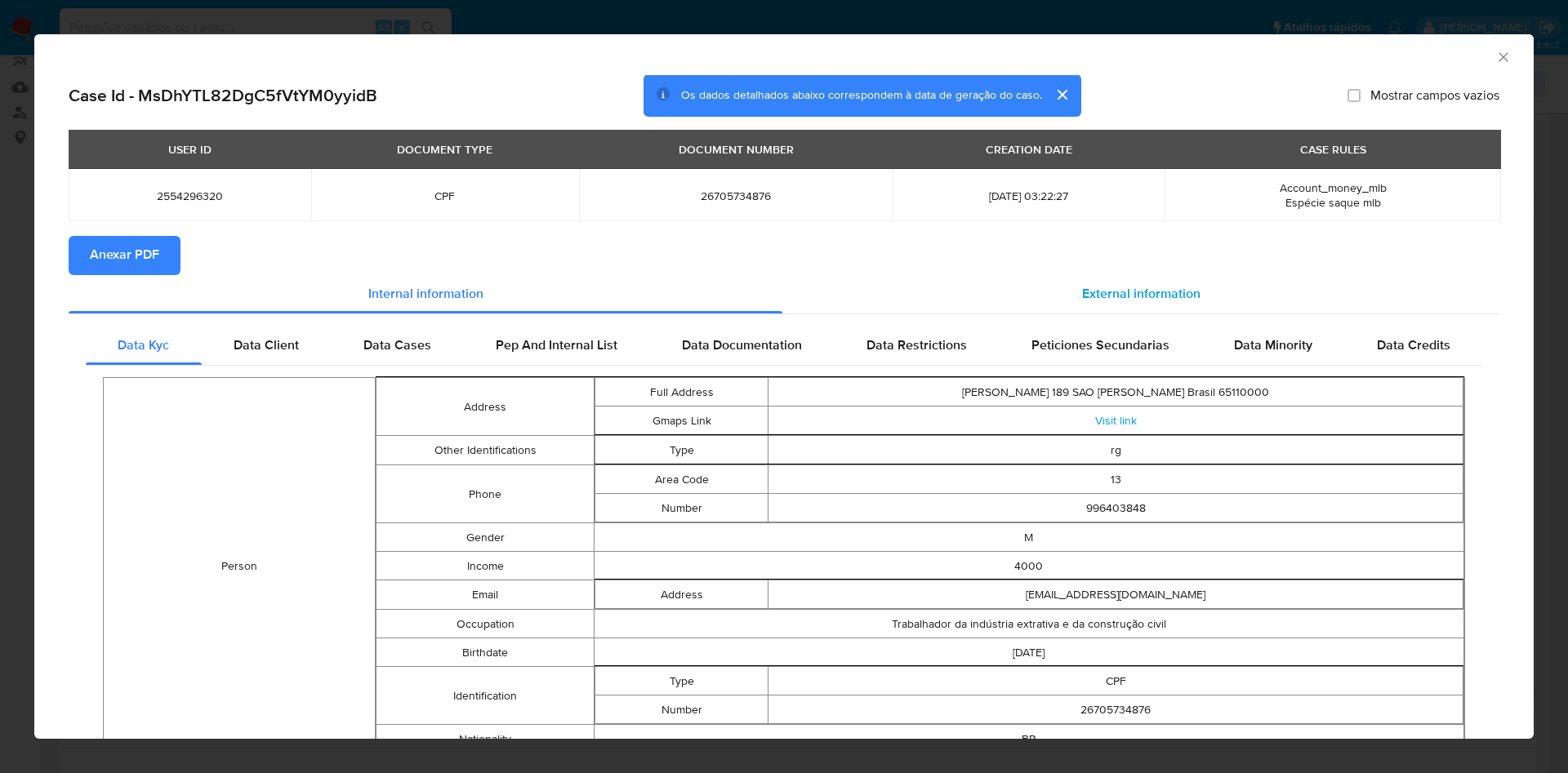
click at [1103, 304] on span "External information" at bounding box center [1142, 295] width 119 height 19
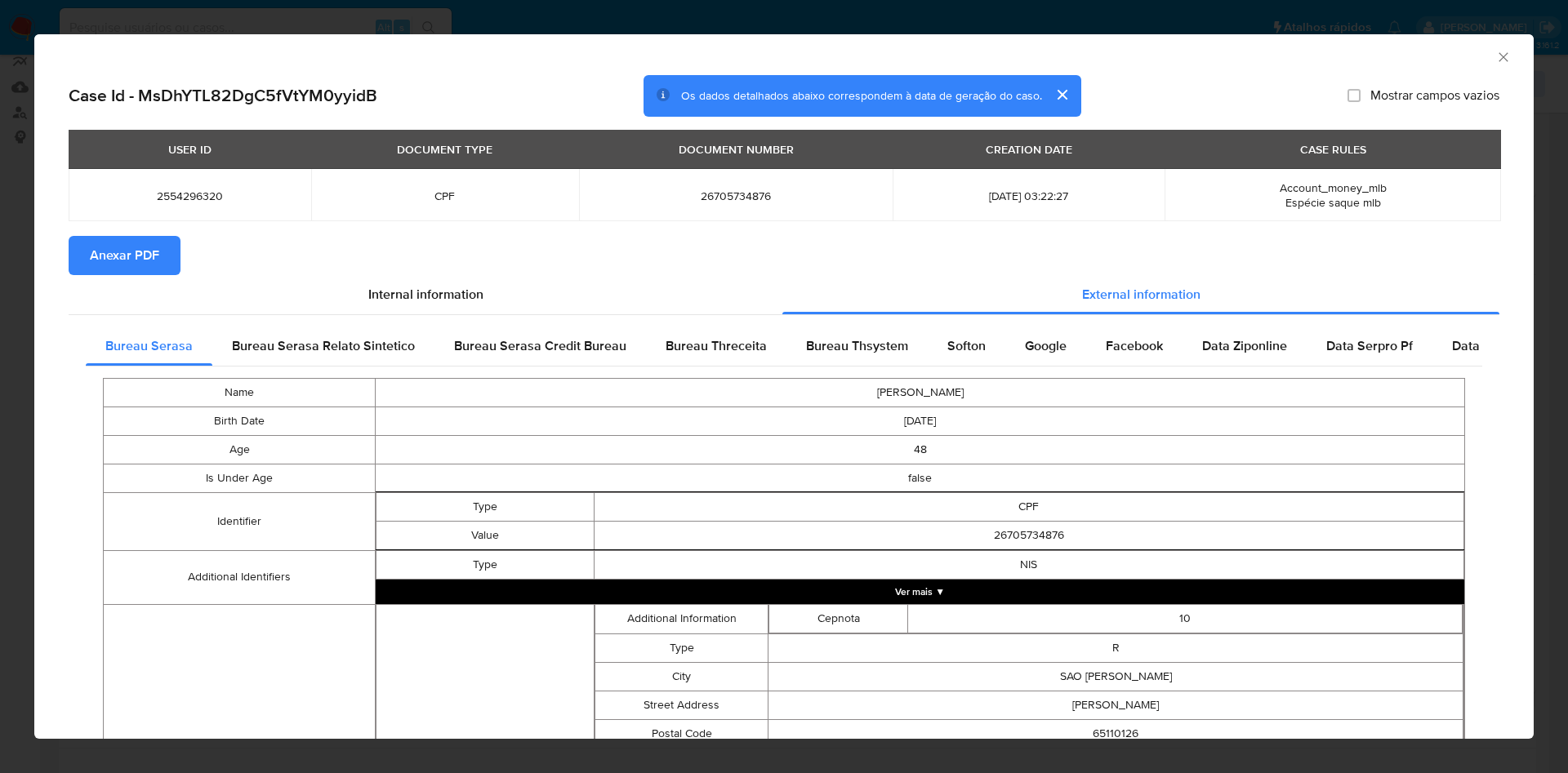
click at [145, 274] on span "Anexar PDF" at bounding box center [125, 255] width 70 height 36
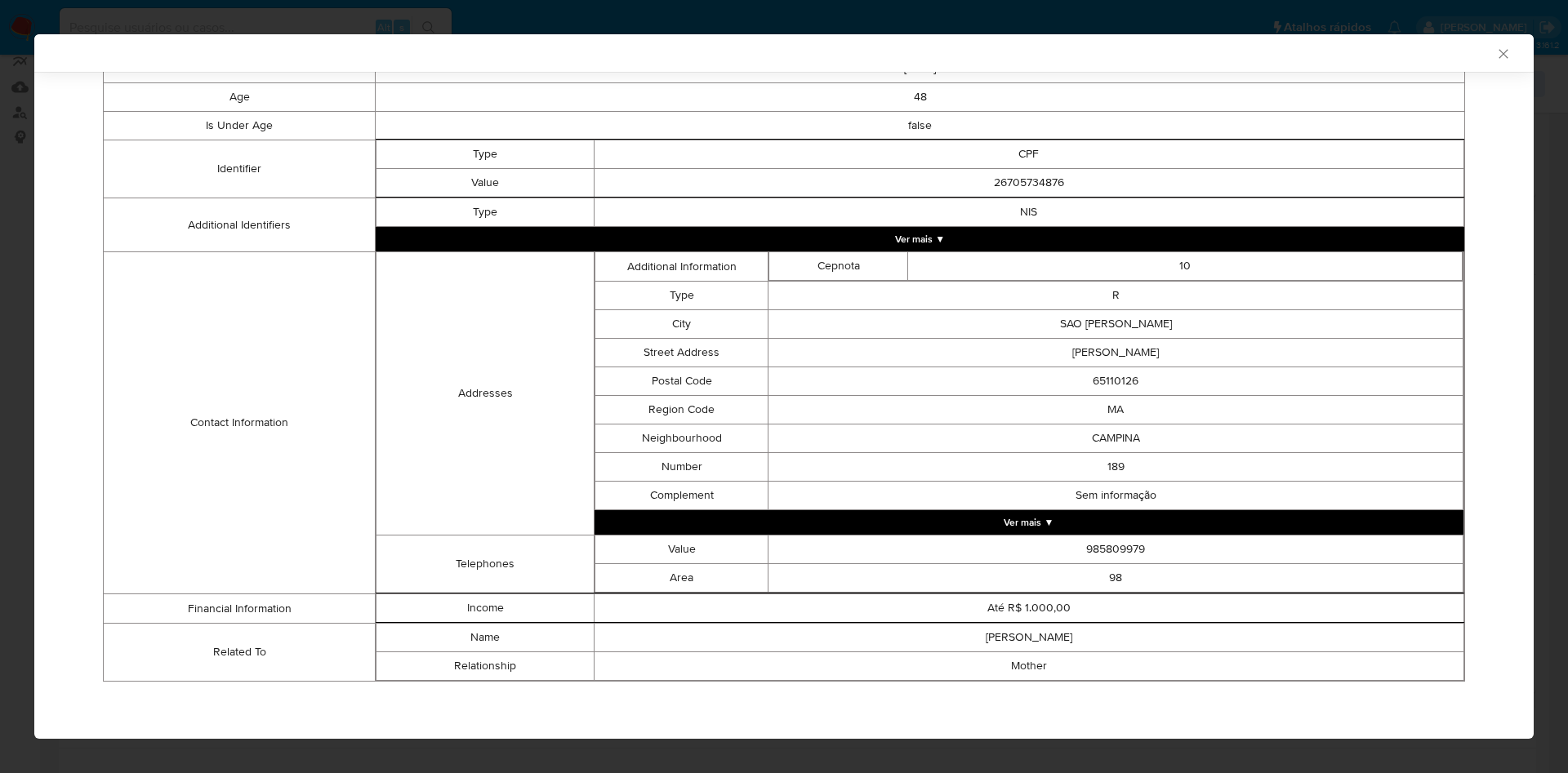
scroll to position [0, 0]
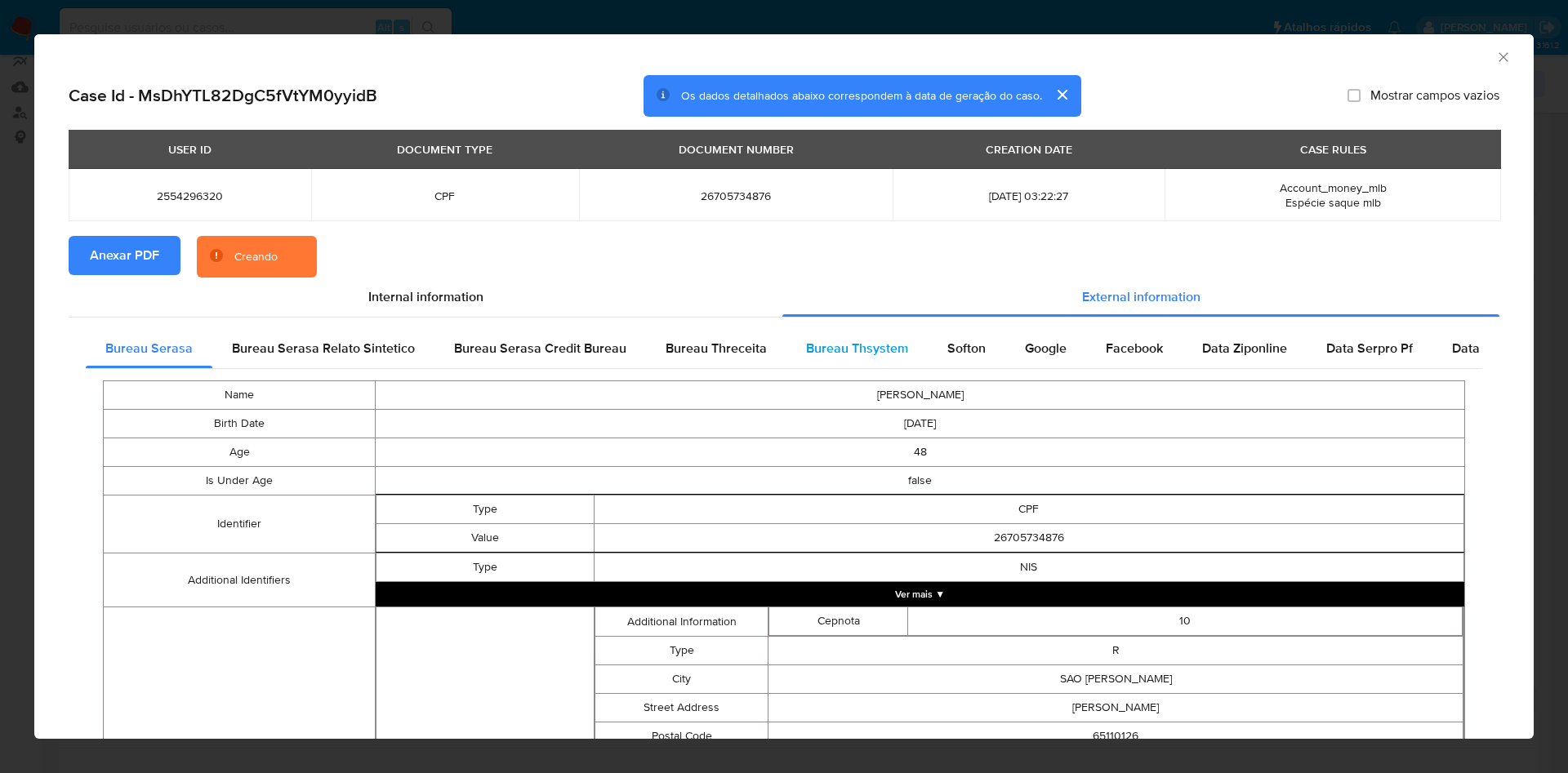
click at [856, 344] on span "Bureau Thsystem" at bounding box center [857, 349] width 102 height 19
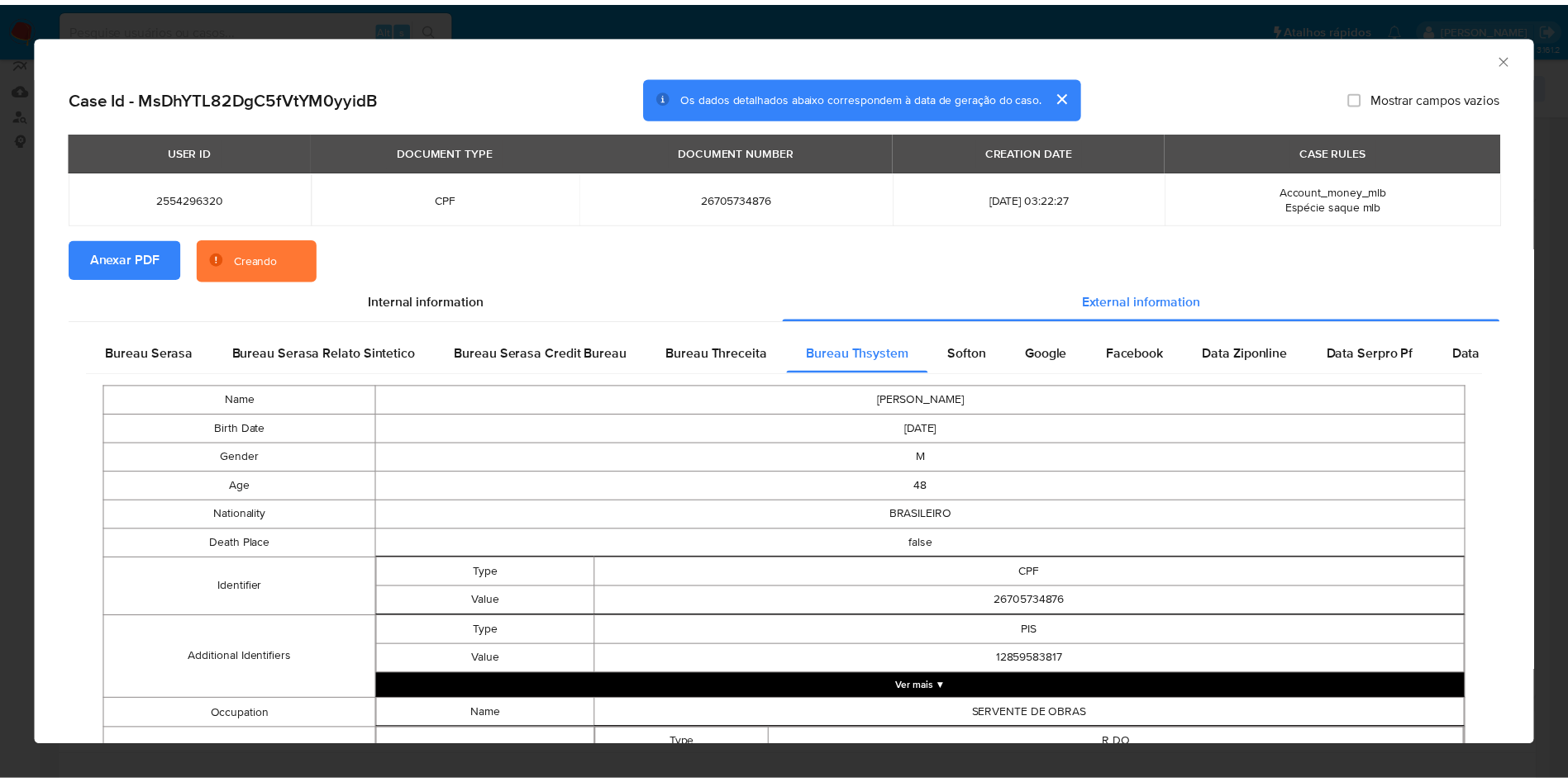
scroll to position [803, 0]
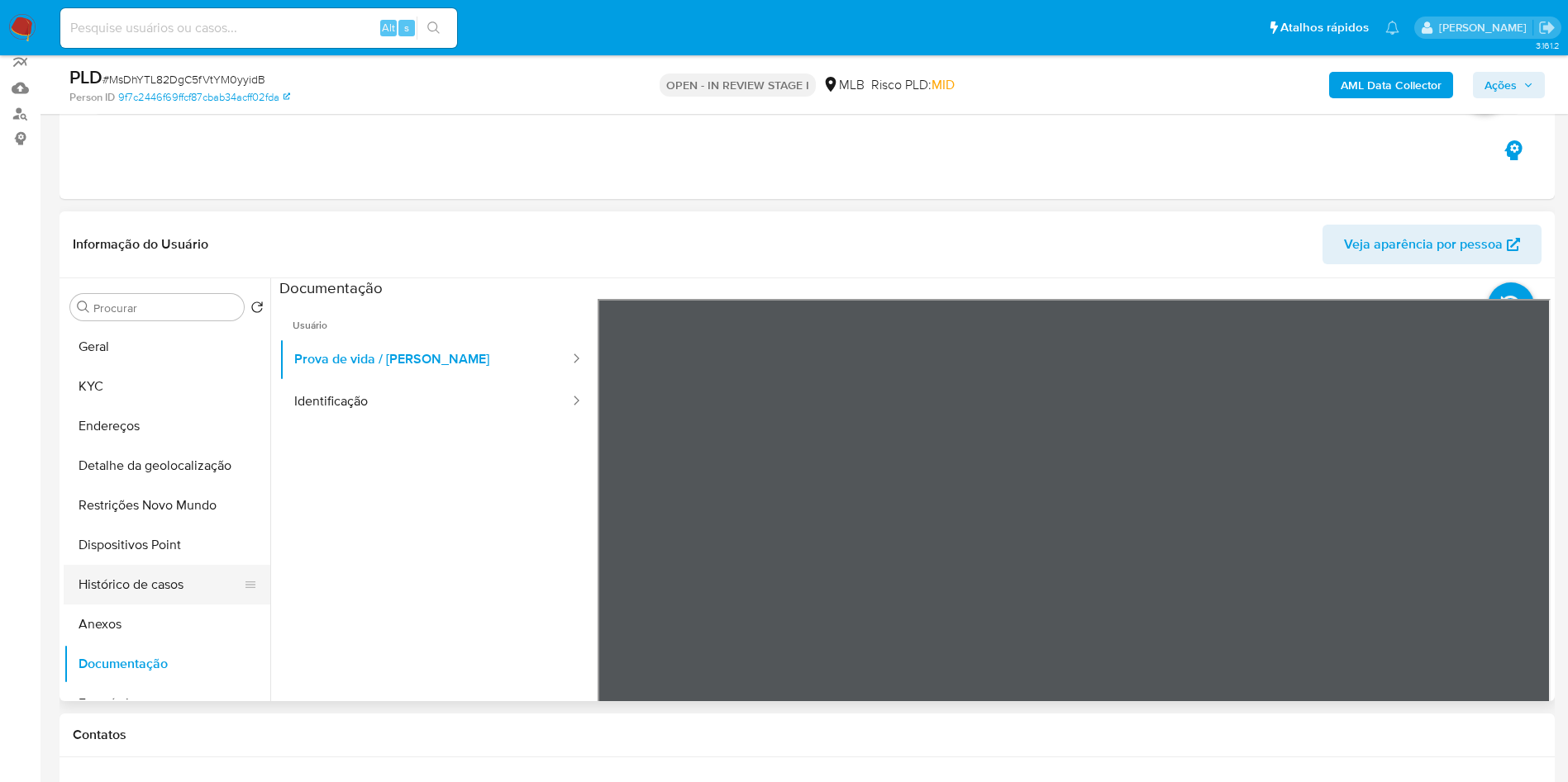
click at [152, 600] on button "Histórico de casos" at bounding box center [160, 585] width 193 height 40
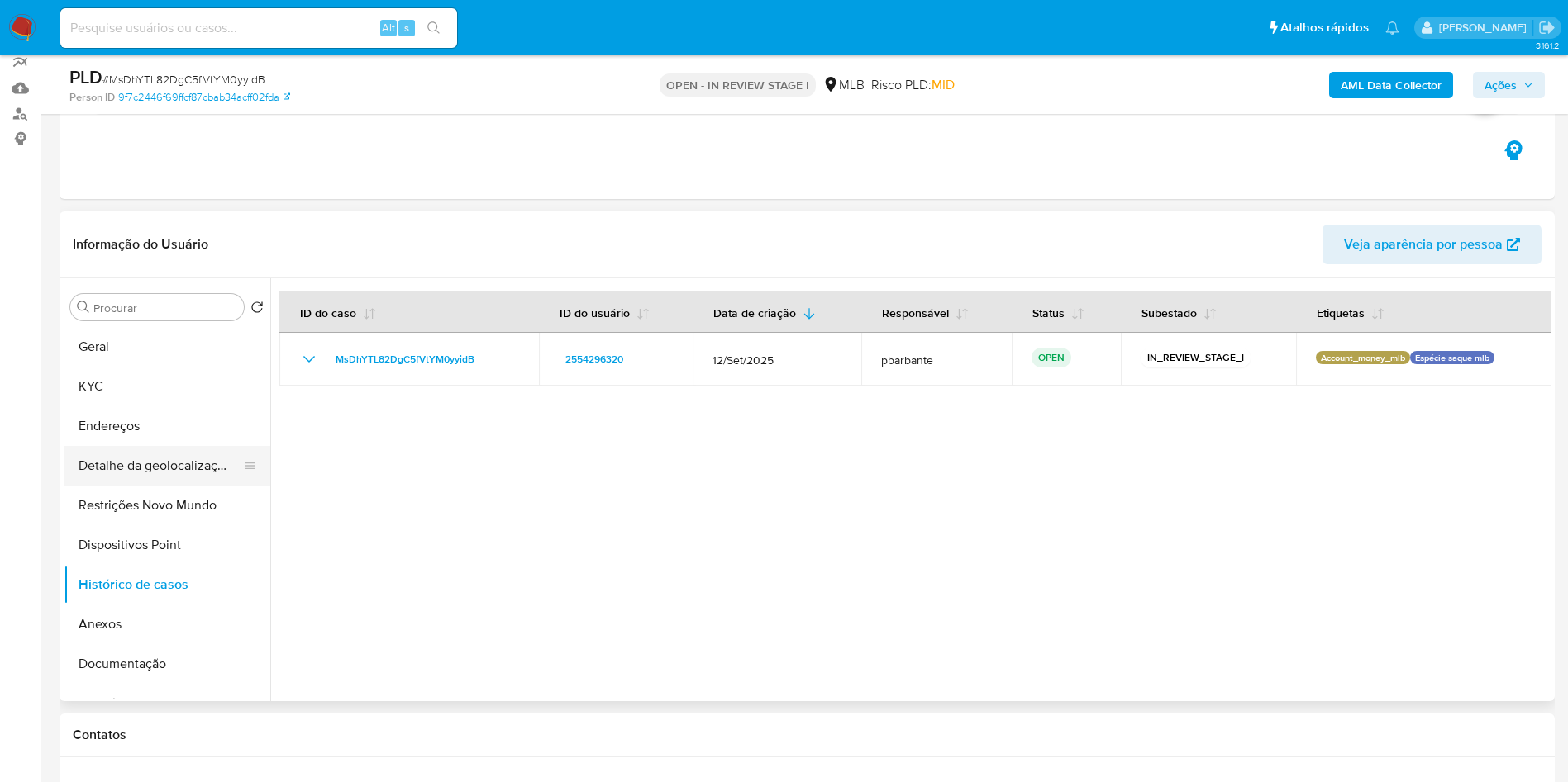
click at [155, 486] on button "Detalhe da geolocalização" at bounding box center [160, 465] width 193 height 40
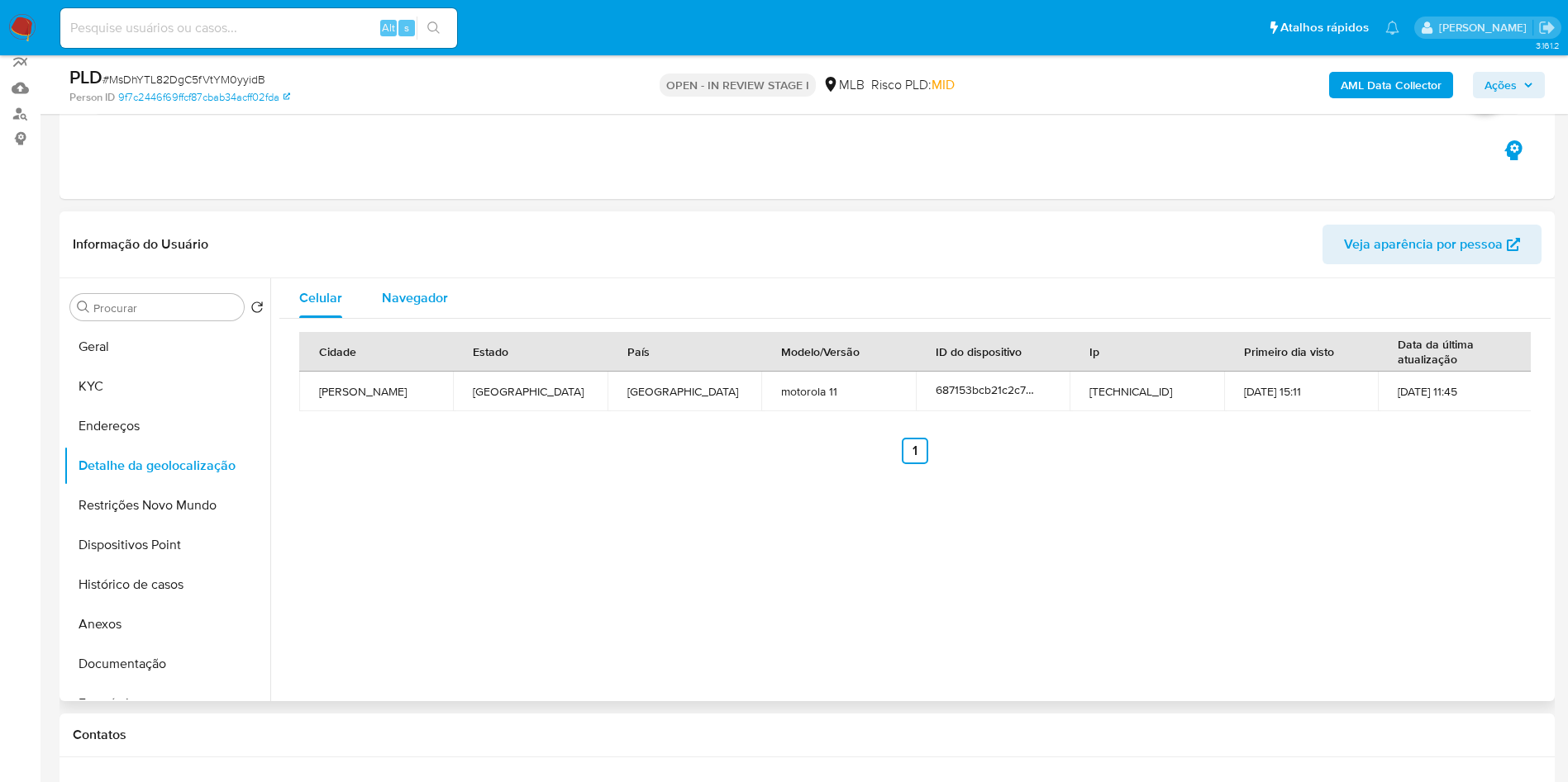
click at [414, 308] on span "Navegador" at bounding box center [414, 298] width 66 height 19
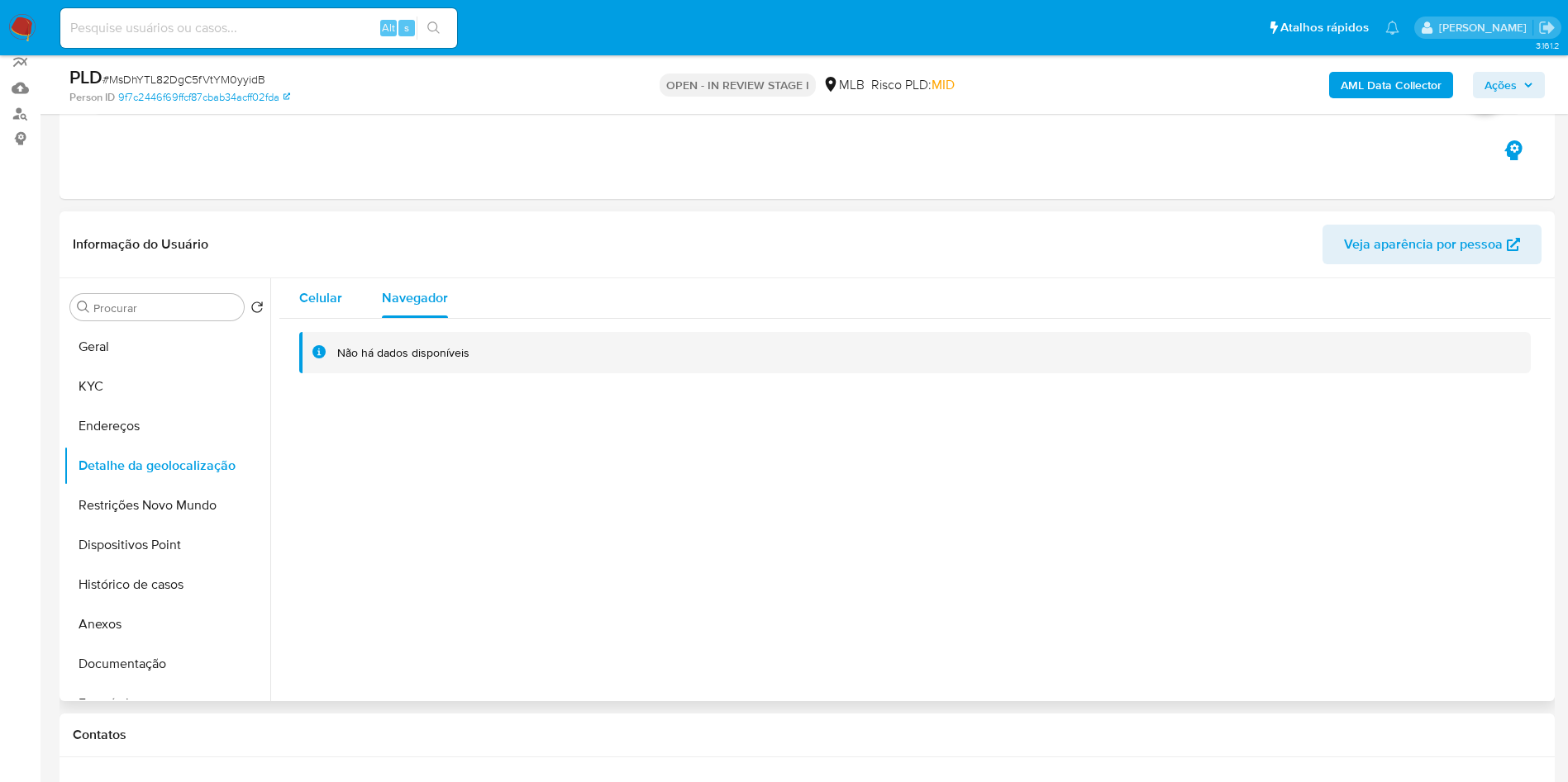
click at [301, 308] on span "Celular" at bounding box center [320, 298] width 43 height 19
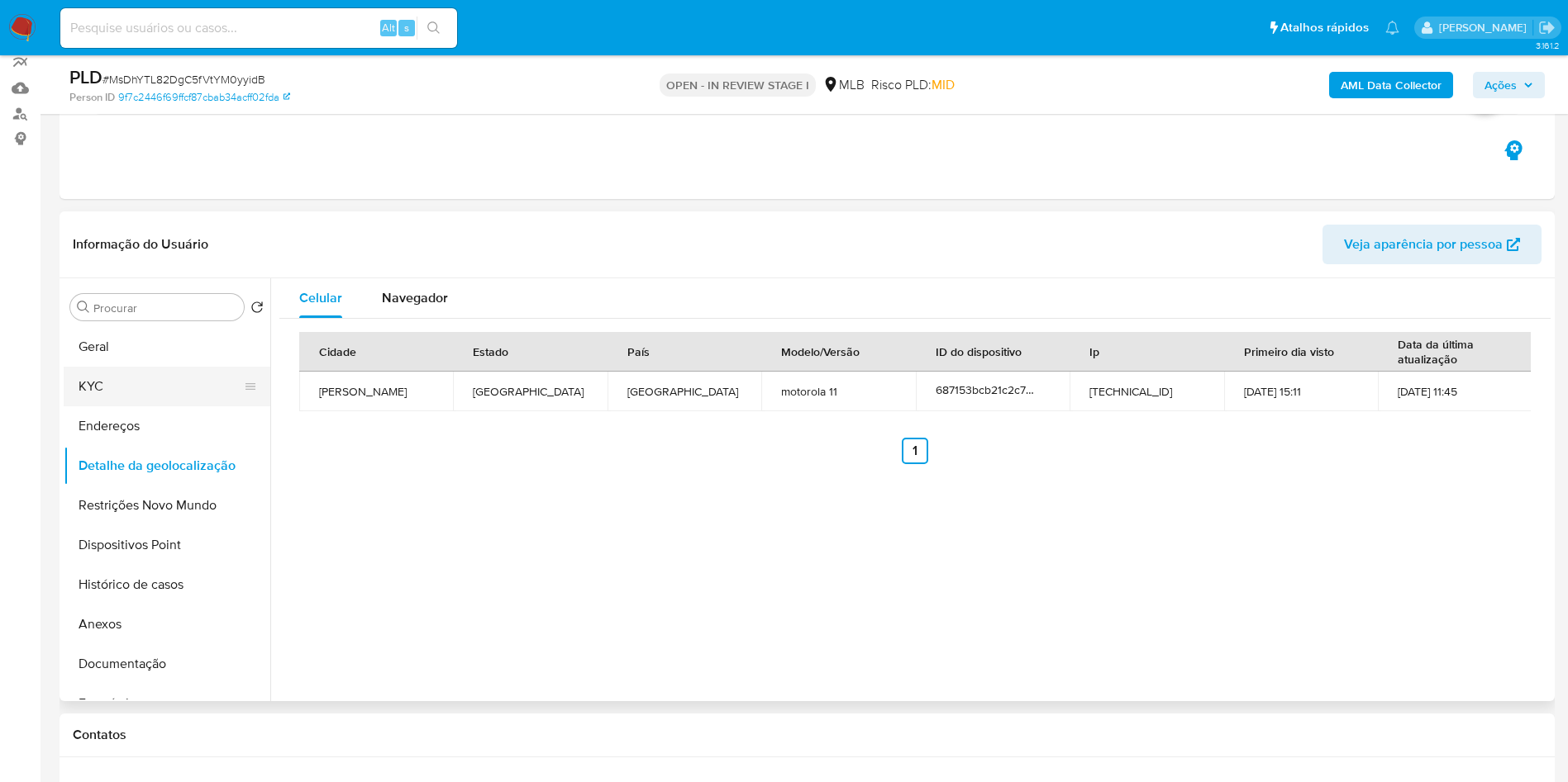
click at [178, 406] on button "KYC" at bounding box center [160, 386] width 193 height 40
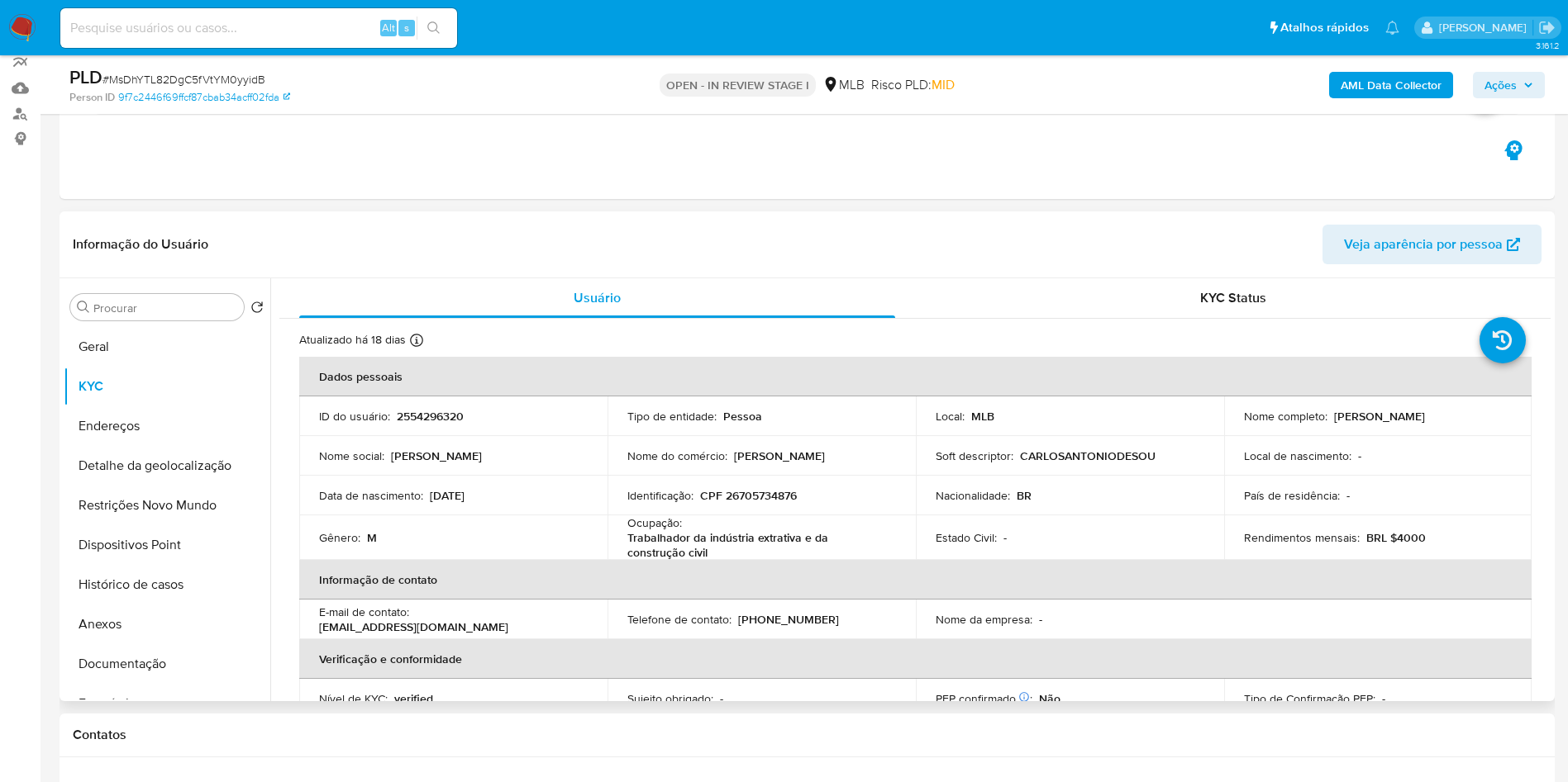
scroll to position [693, 0]
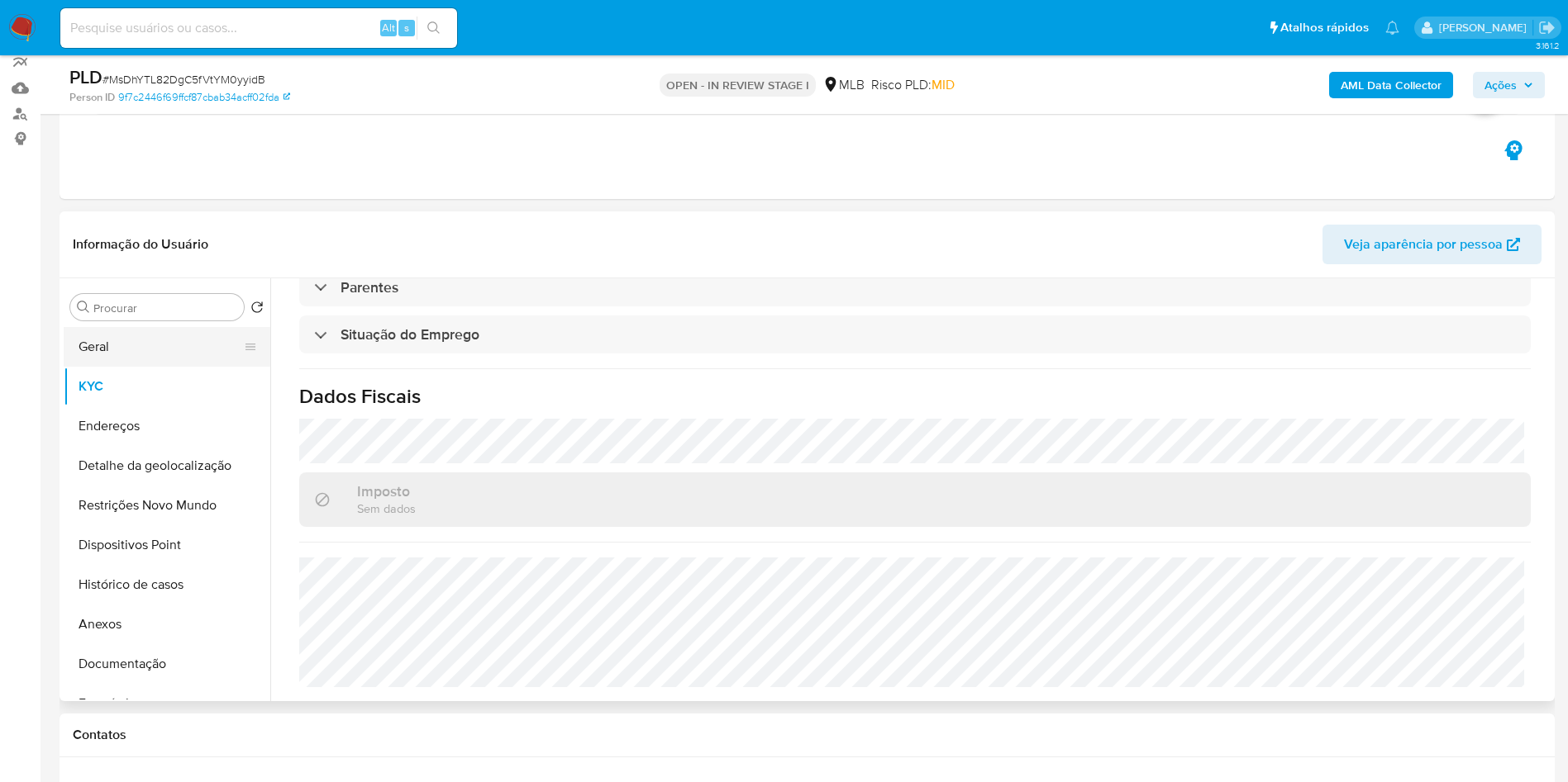
click at [150, 367] on button "Geral" at bounding box center [160, 346] width 193 height 40
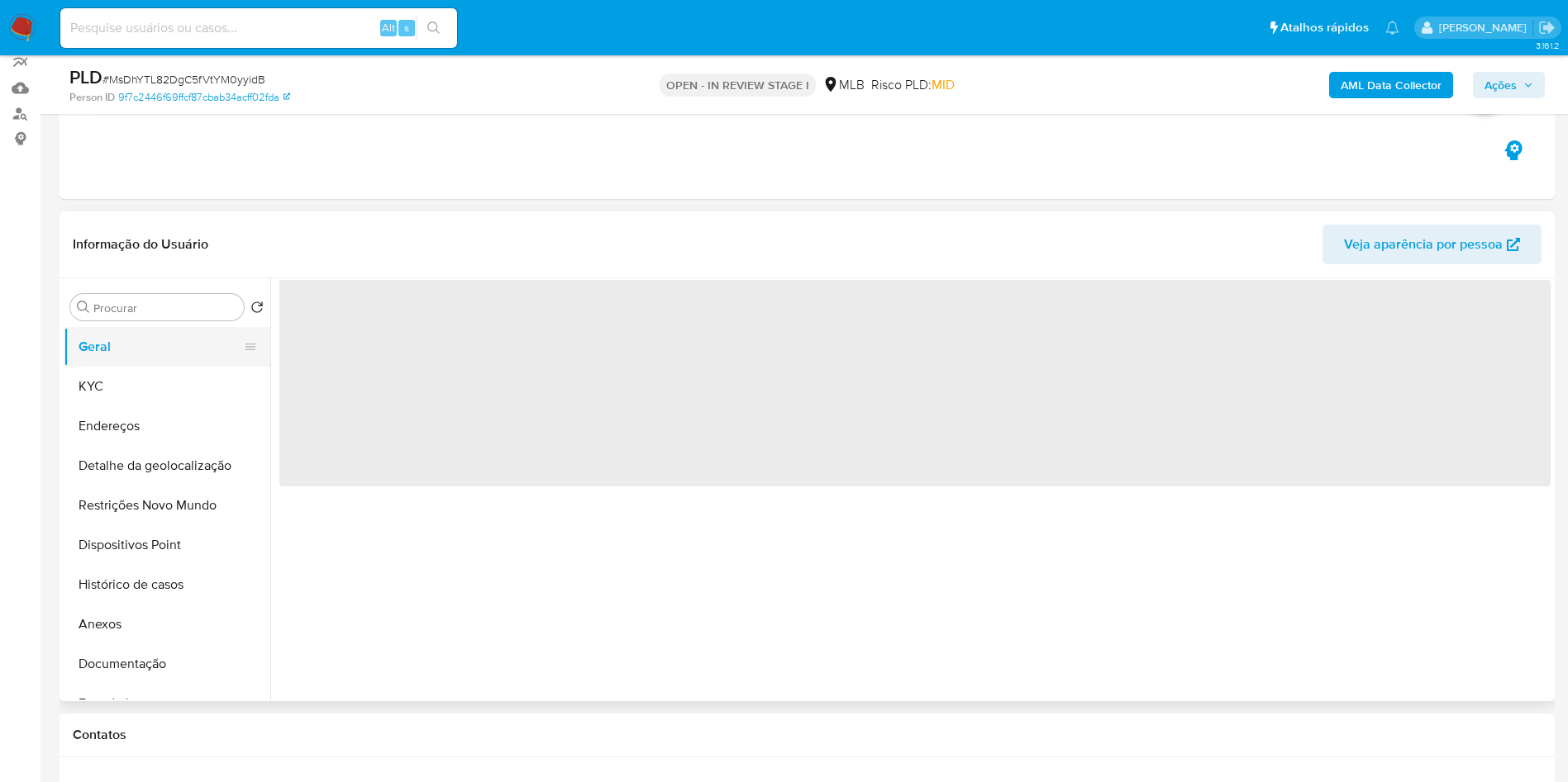
scroll to position [0, 0]
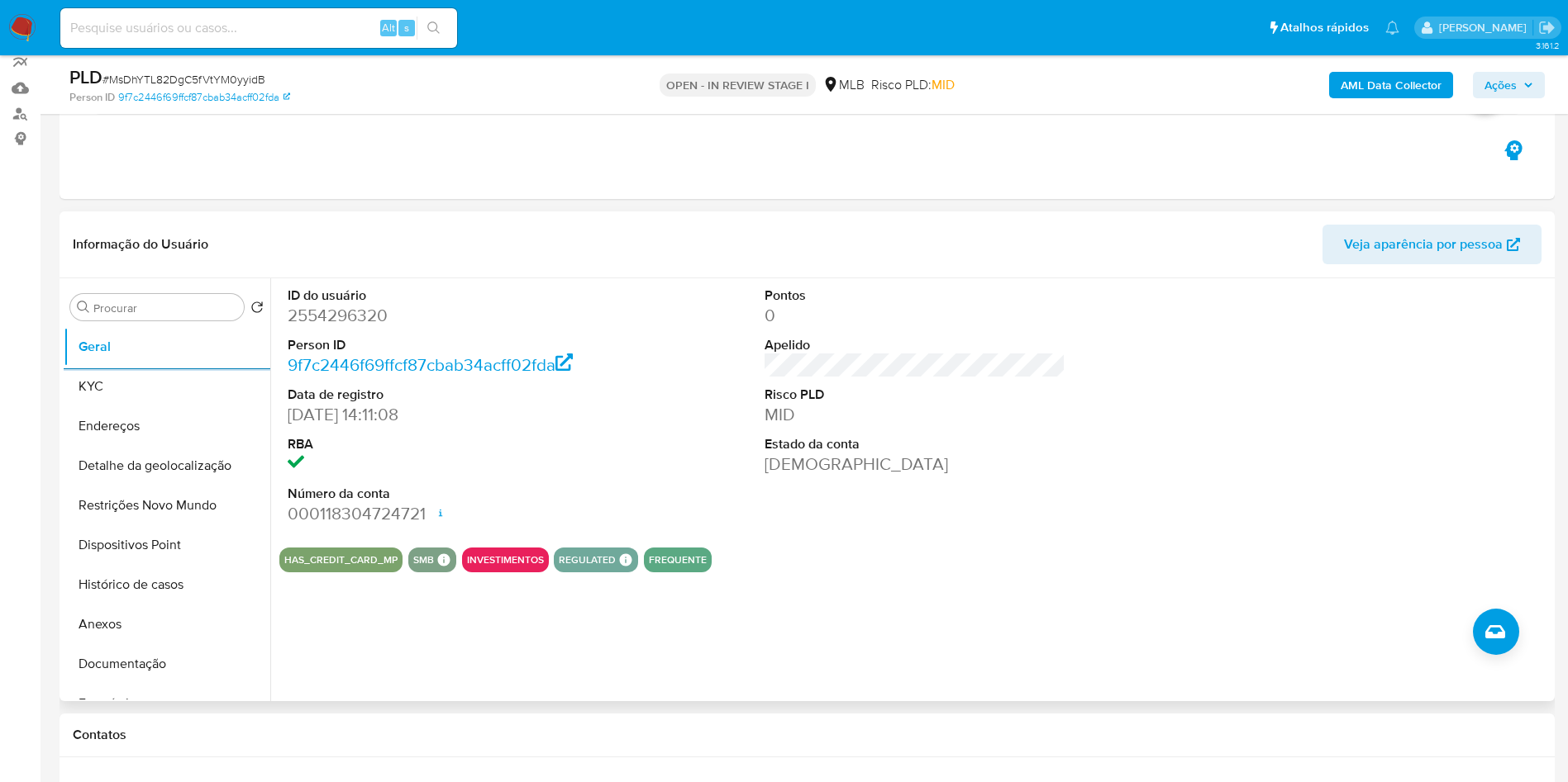
copy p "rabalhador da indústria extrativa e da construção civil"
click at [79, 406] on button "KYC" at bounding box center [160, 386] width 193 height 40
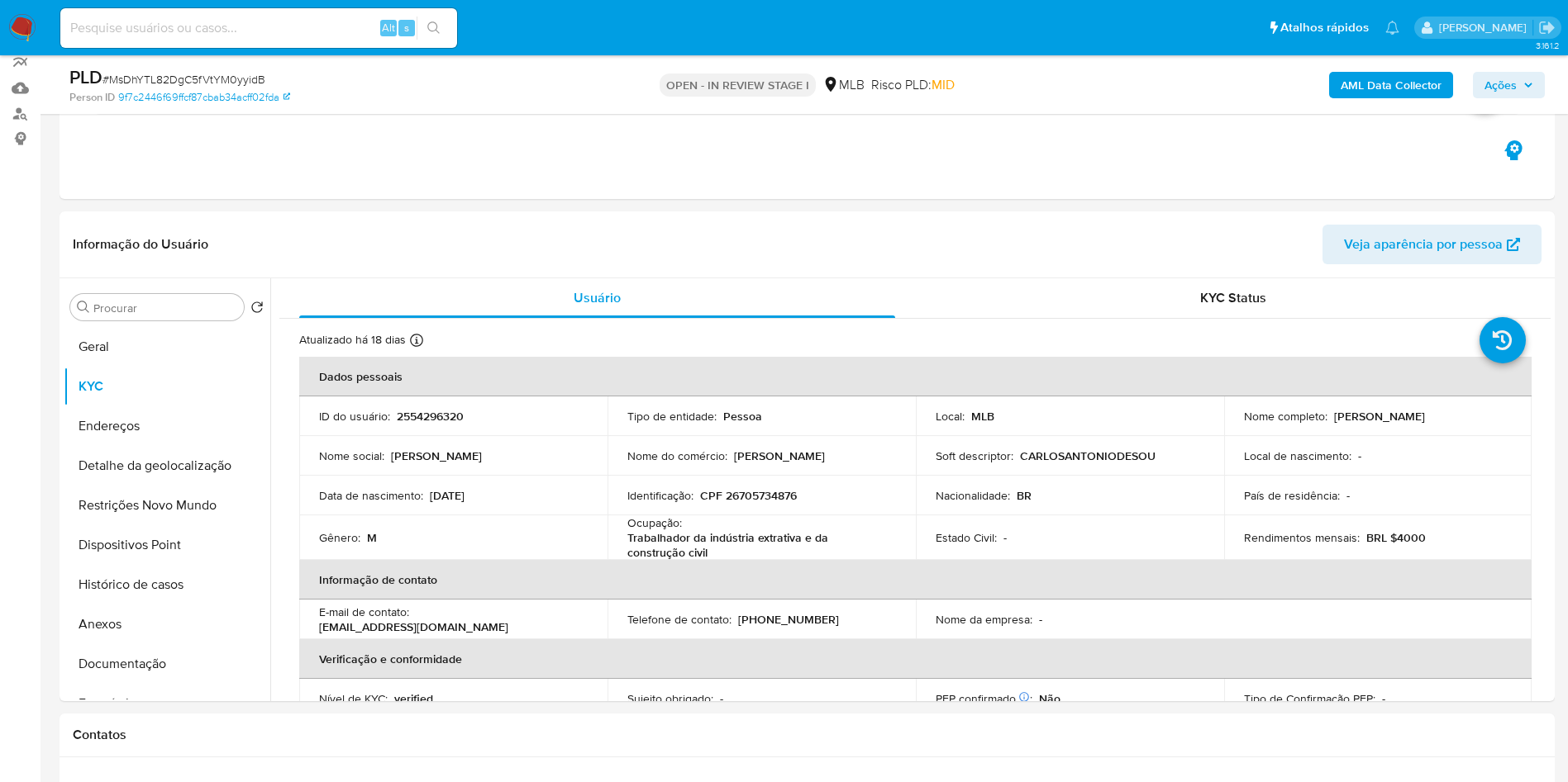
copy p "rabalhador da indústria extrativa e da construção civil"
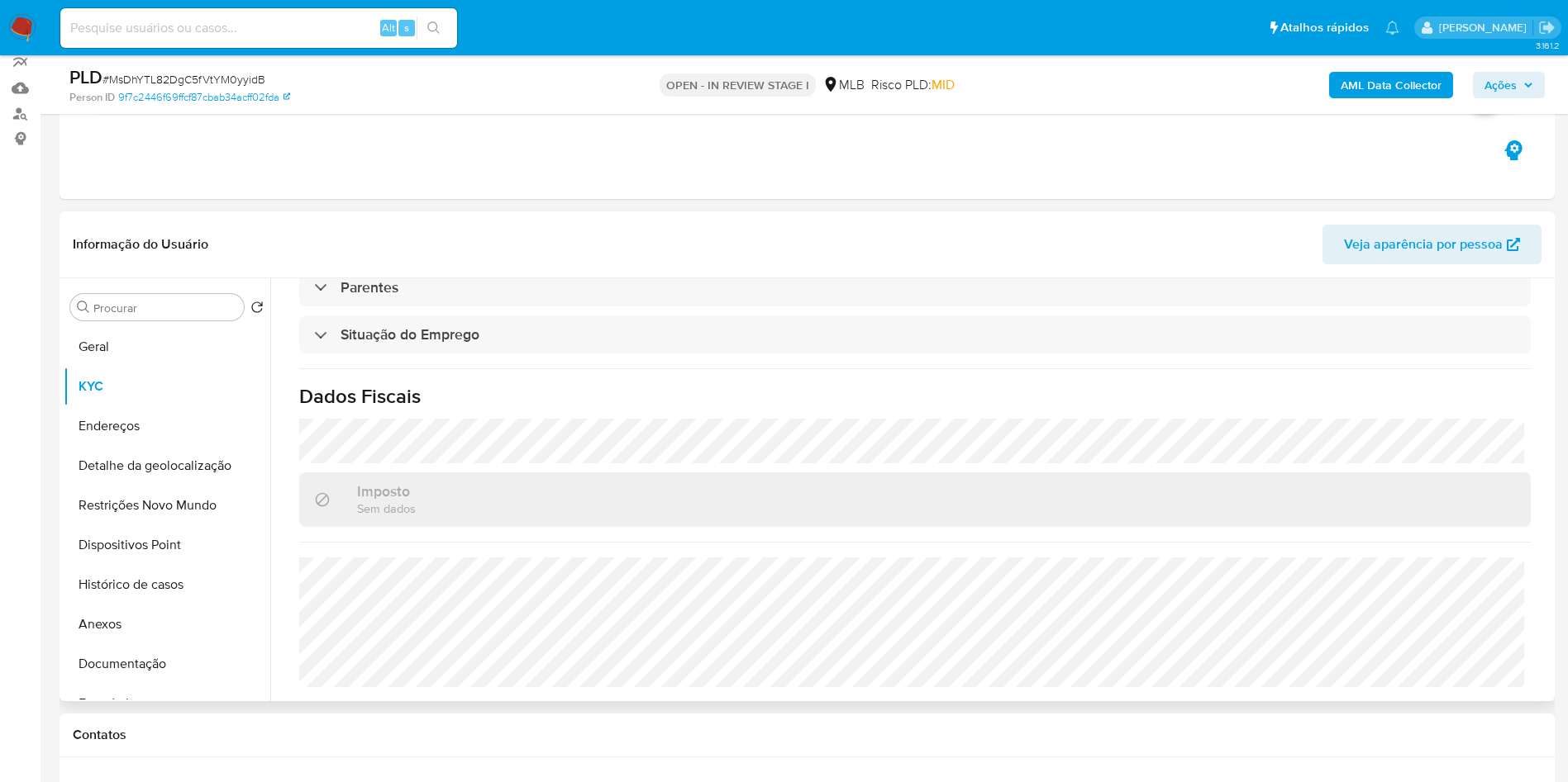
copy p "rabalhador da indústria extrativa e da construção civil"
click at [112, 486] on button "Detalhe da geolocalização" at bounding box center [160, 465] width 193 height 40
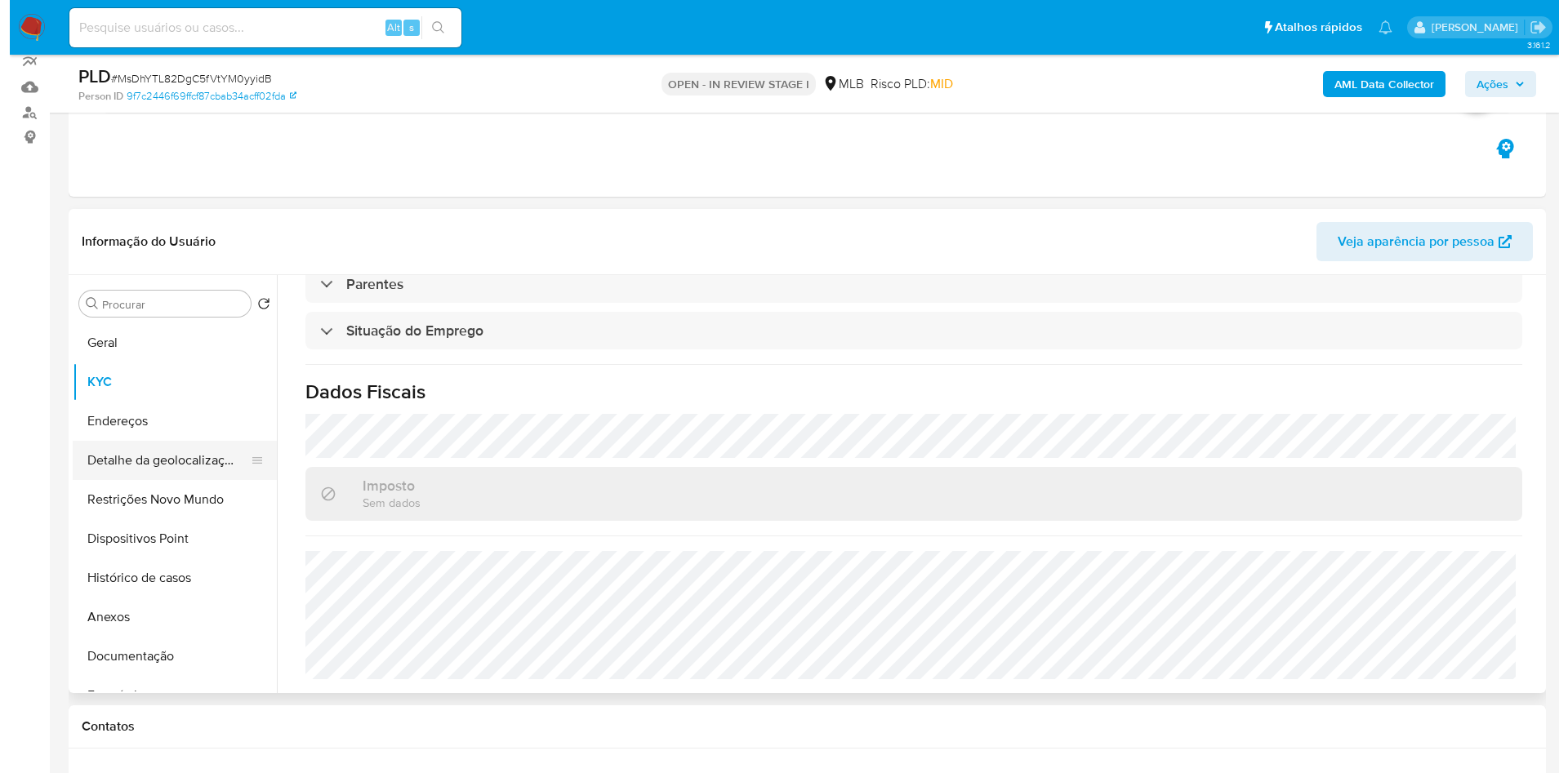
scroll to position [0, 0]
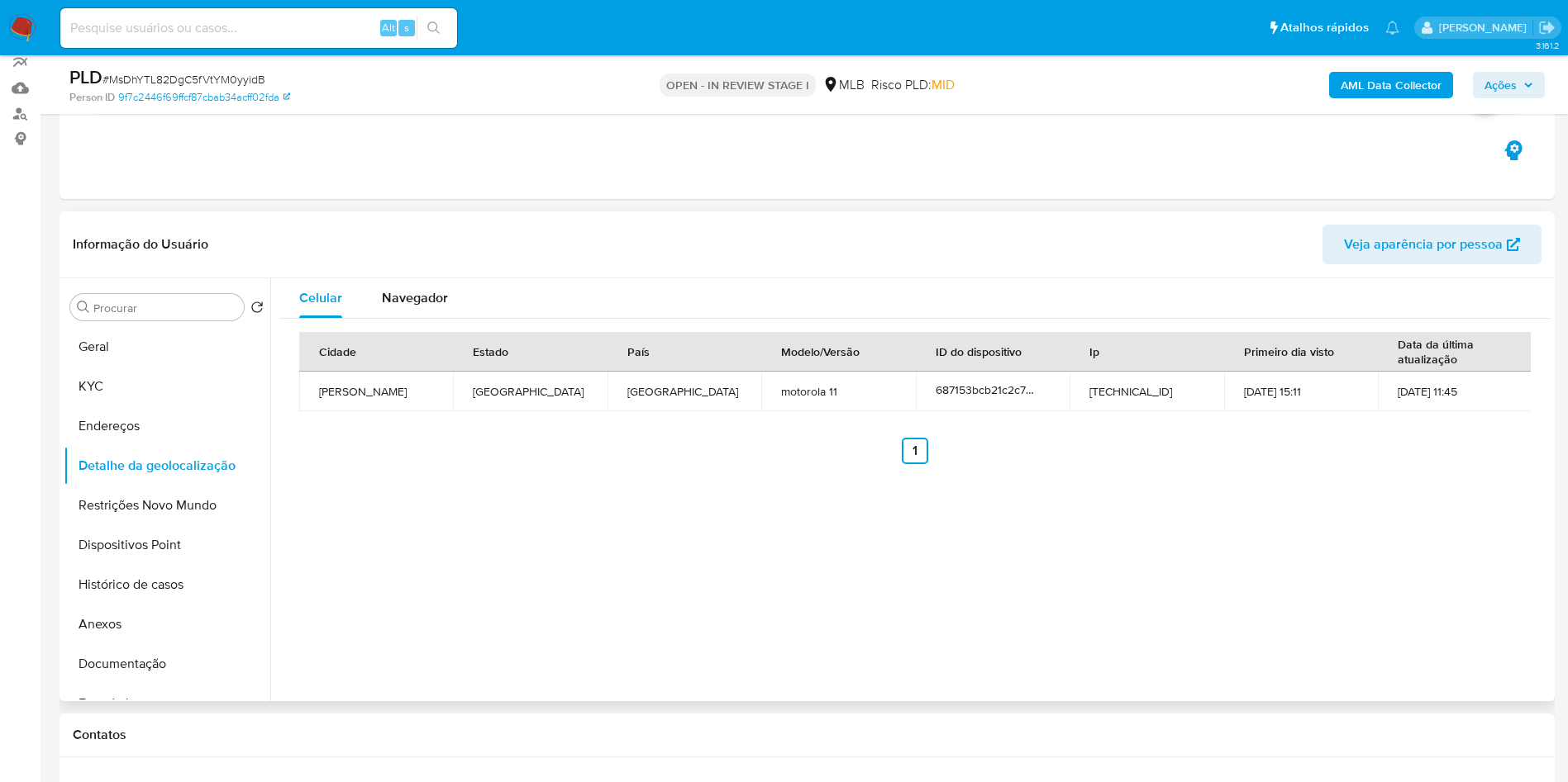
copy p "rabalhador da indústria extrativa e da construção civil"
click at [212, 525] on button "Restrições Novo Mundo" at bounding box center [160, 505] width 193 height 40
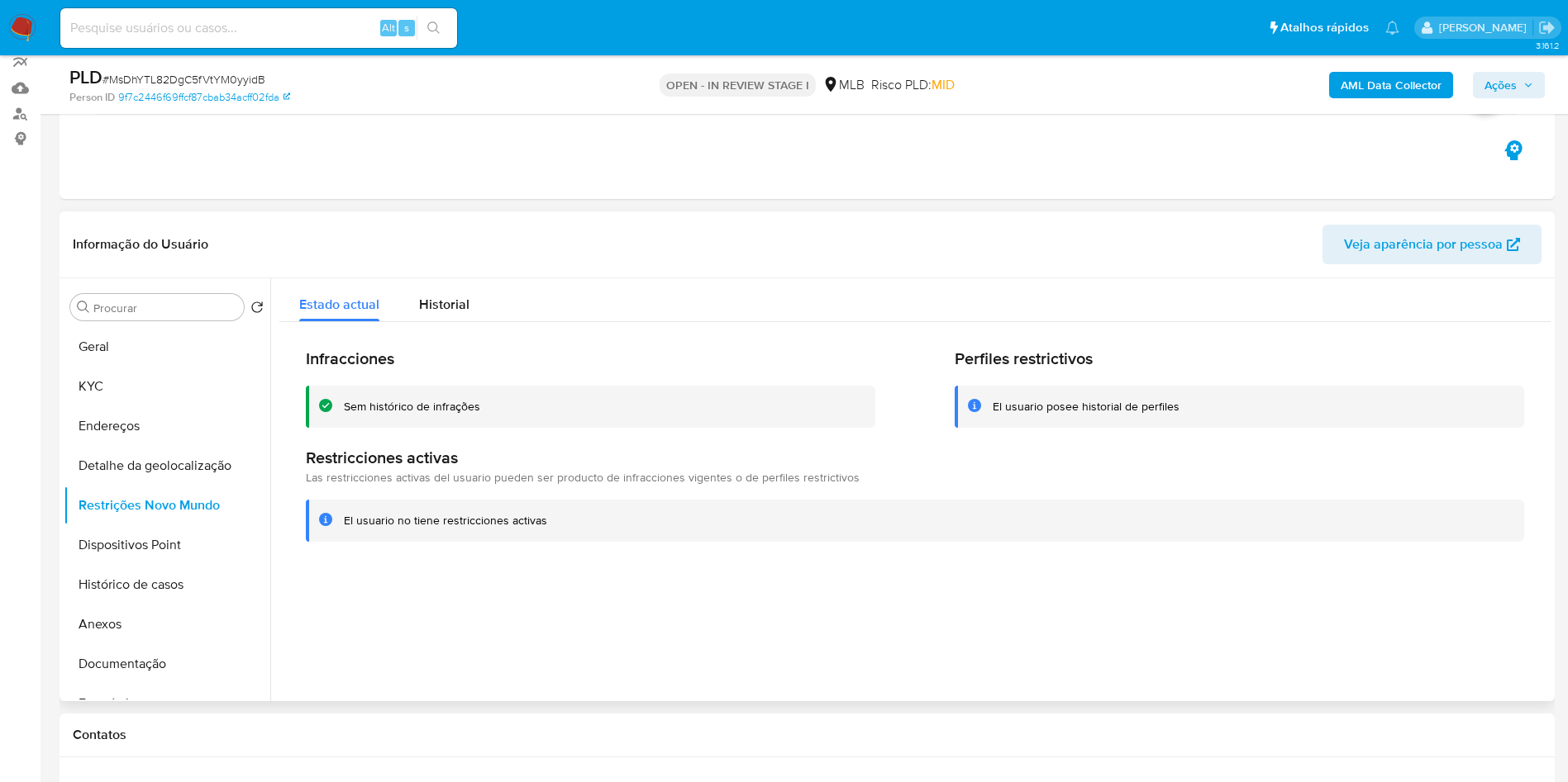
copy p "rabalhador da indústria extrativa e da construção civil"
click at [134, 563] on button "Dispositivos Point" at bounding box center [160, 545] width 193 height 40
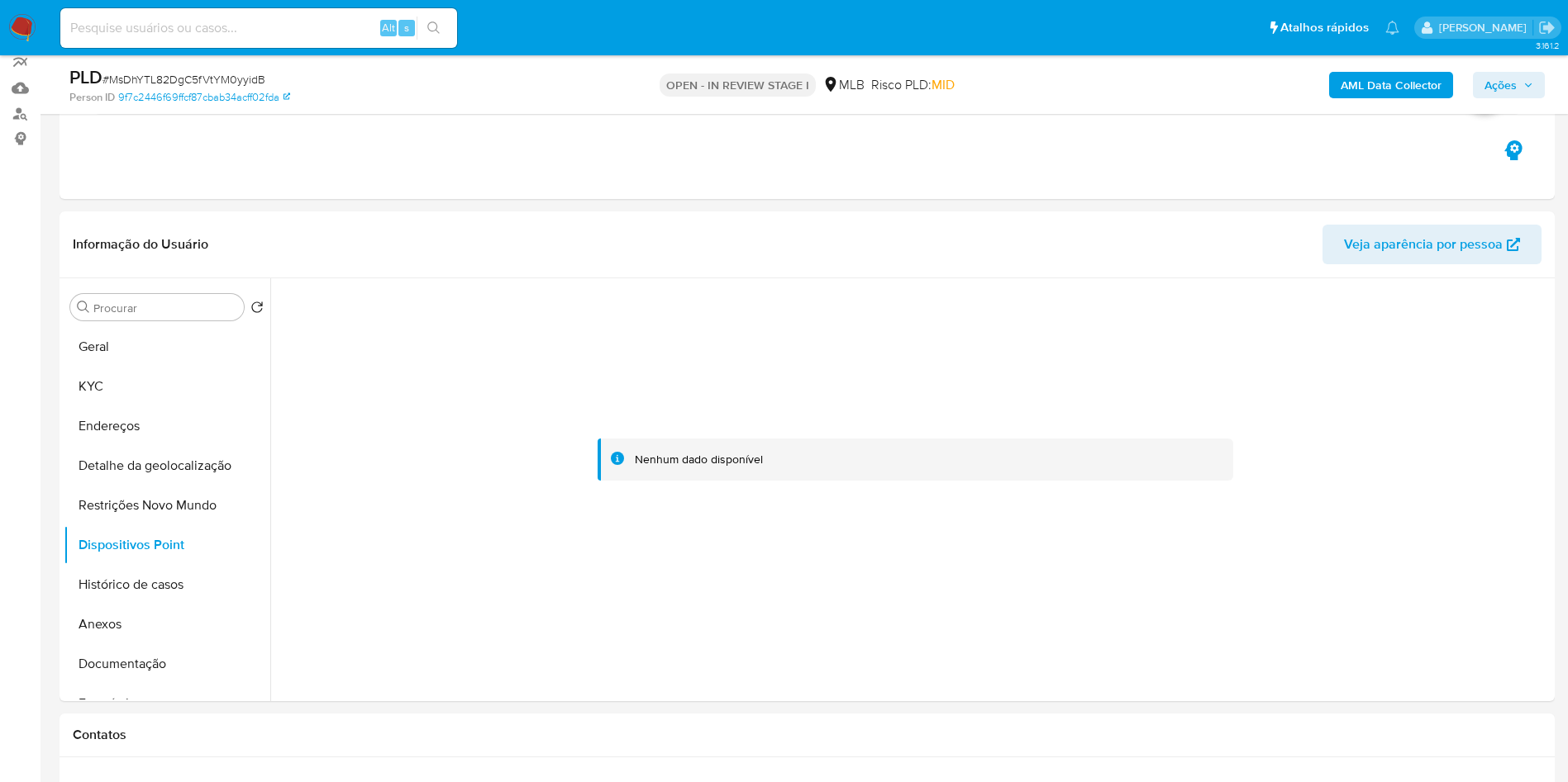
click at [1547, 88] on div "PLD # MsDhYTL82DgC5fVtYM0yyidB Person ID 9f7c2446f69ffcf87cbab34acff02fda OPEN …" at bounding box center [806, 85] width 1495 height 59
click at [1522, 98] on button "Ações" at bounding box center [1509, 86] width 72 height 26
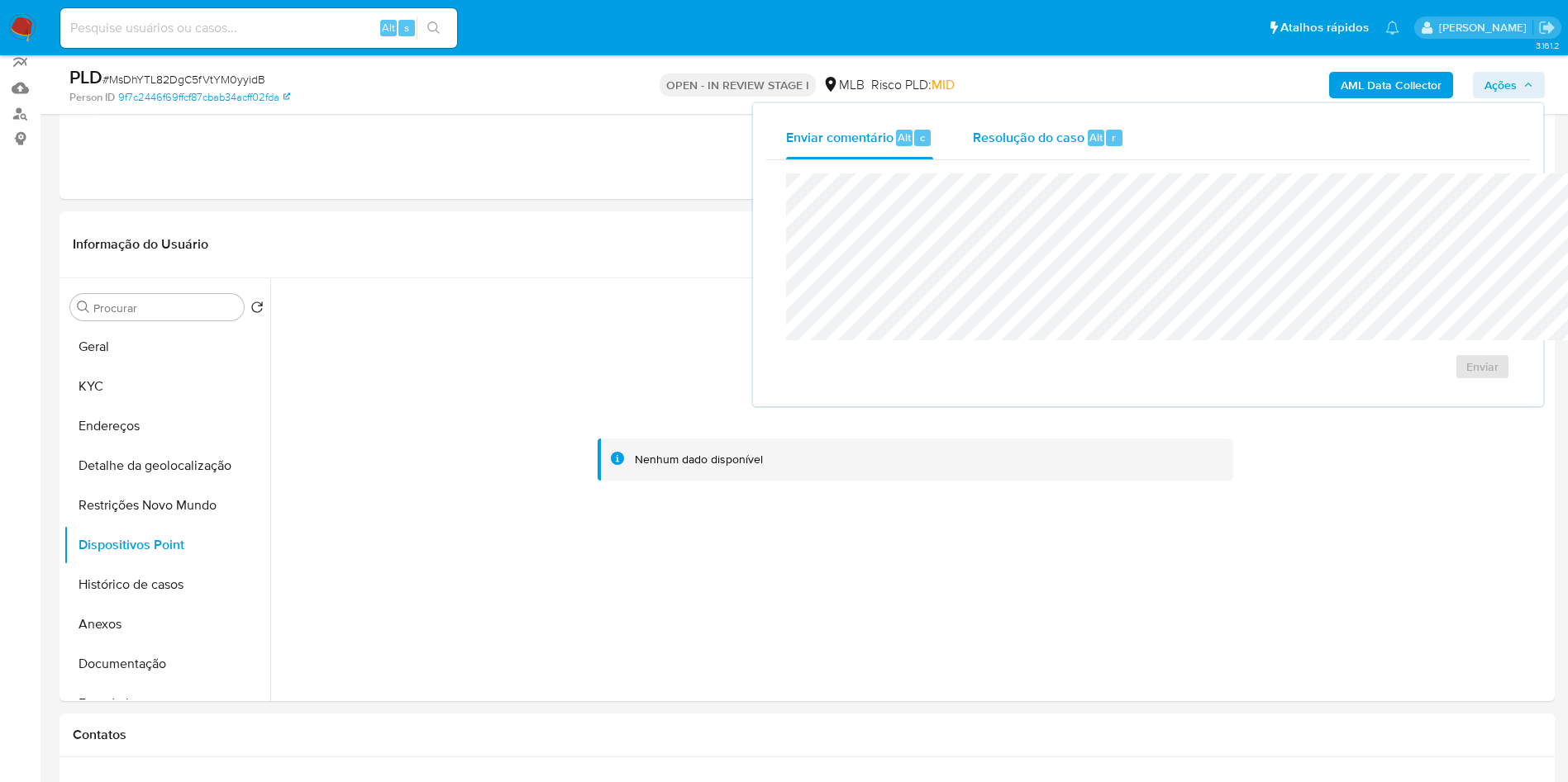
click at [1001, 153] on div "Resolução do caso Alt r" at bounding box center [1048, 138] width 151 height 43
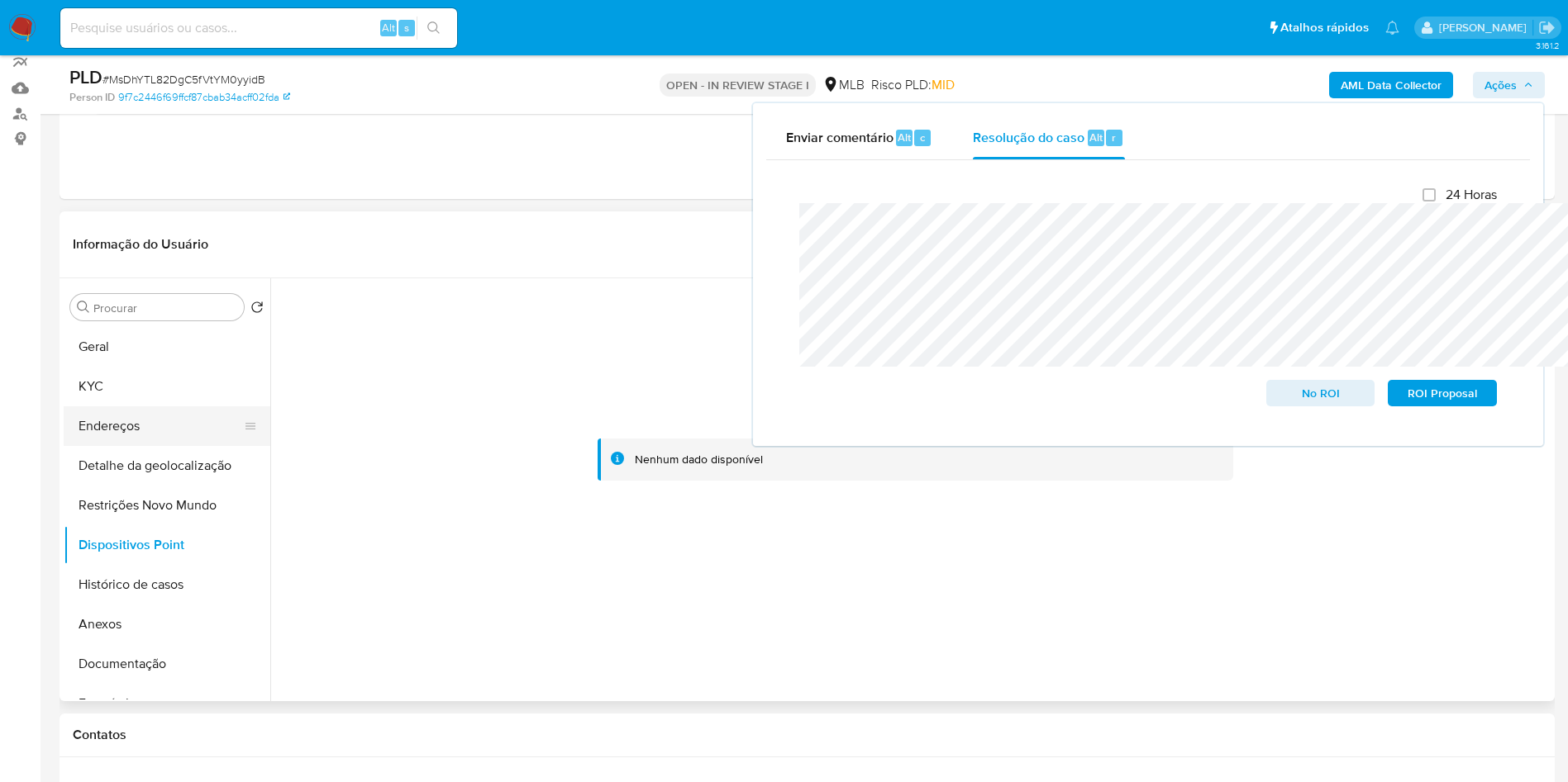
click at [108, 433] on button "Endereços" at bounding box center [160, 426] width 193 height 40
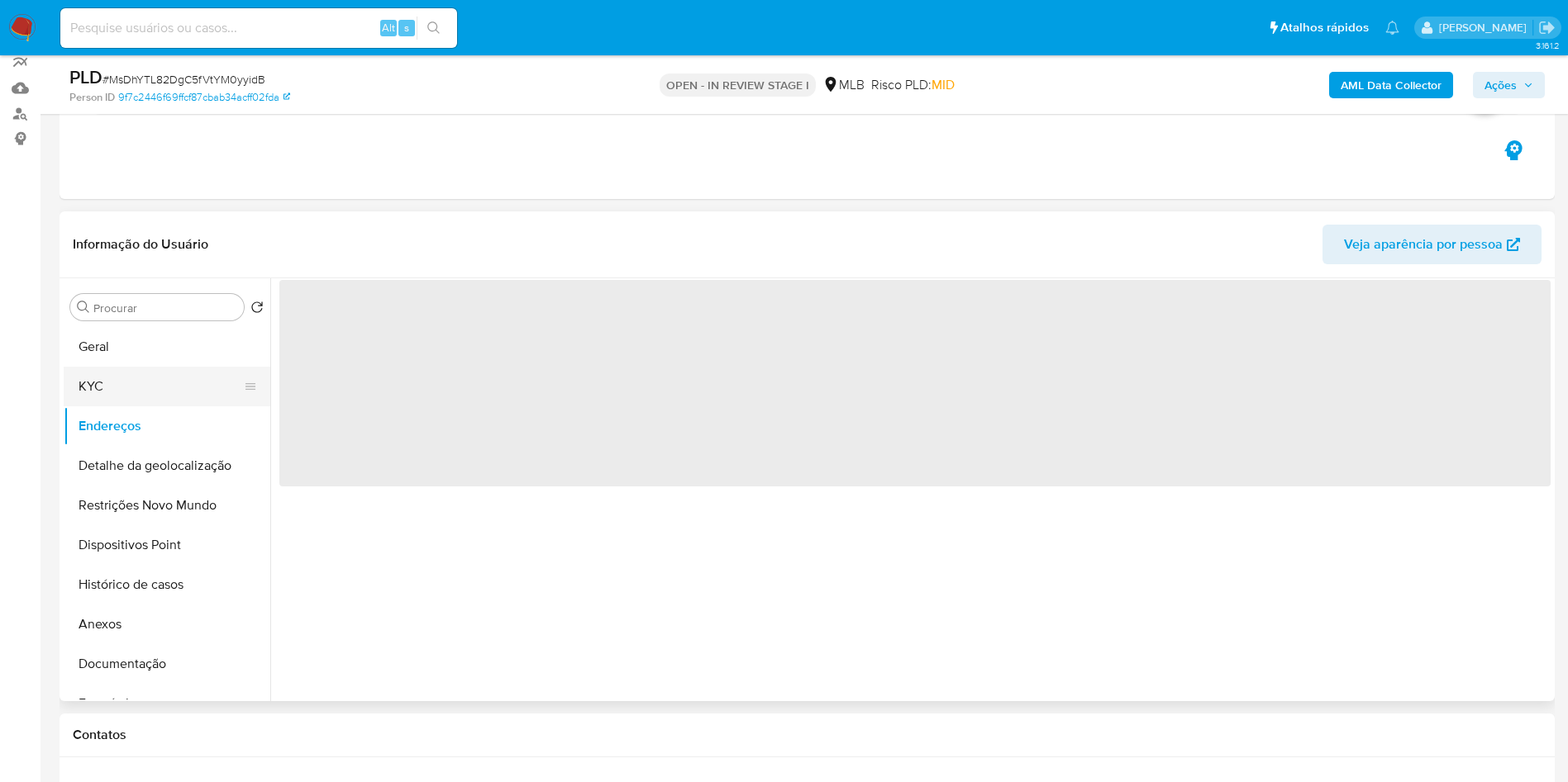
click at [125, 406] on button "KYC" at bounding box center [160, 386] width 193 height 40
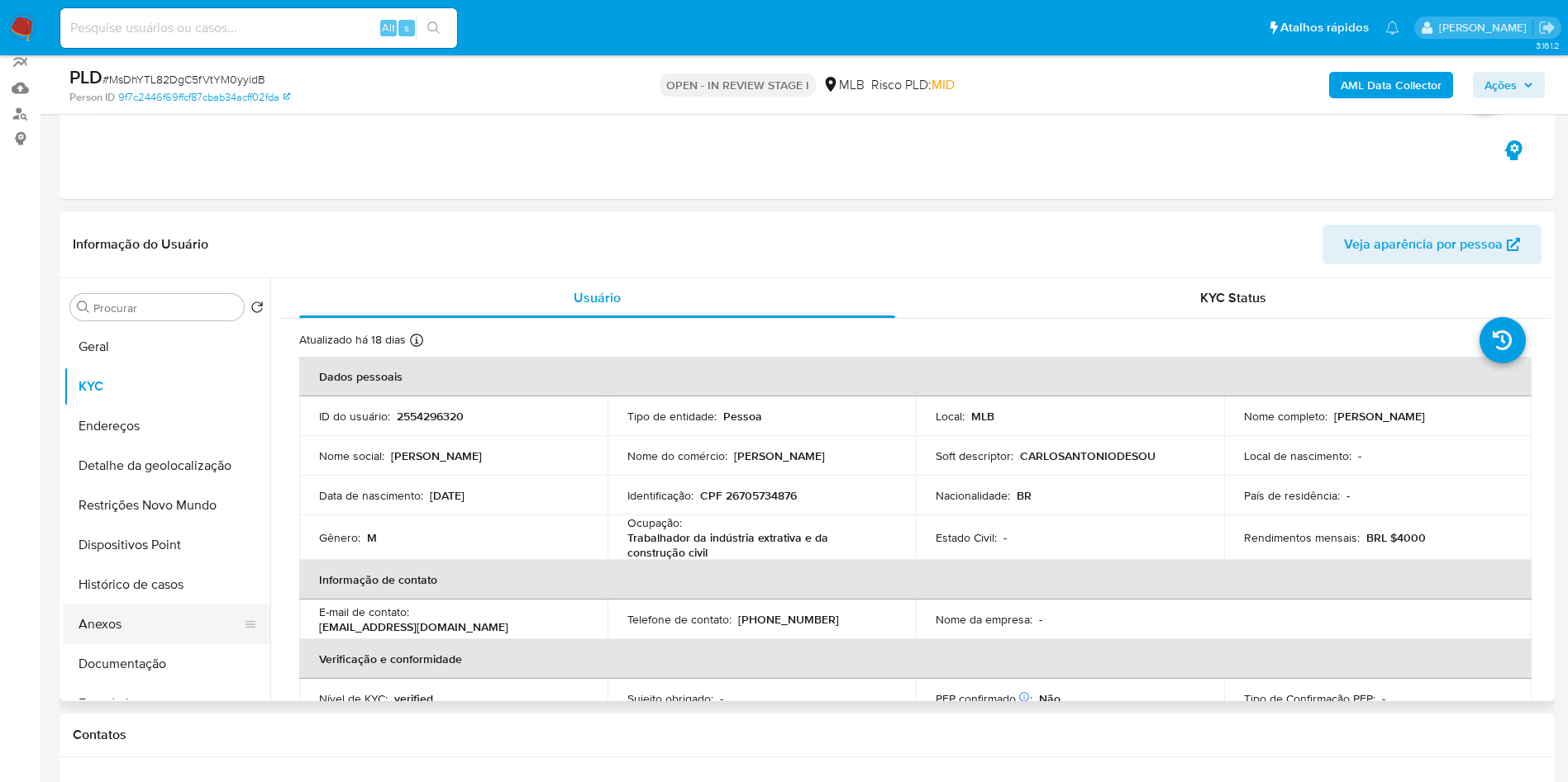
click at [123, 644] on button "Anexos" at bounding box center [160, 624] width 193 height 40
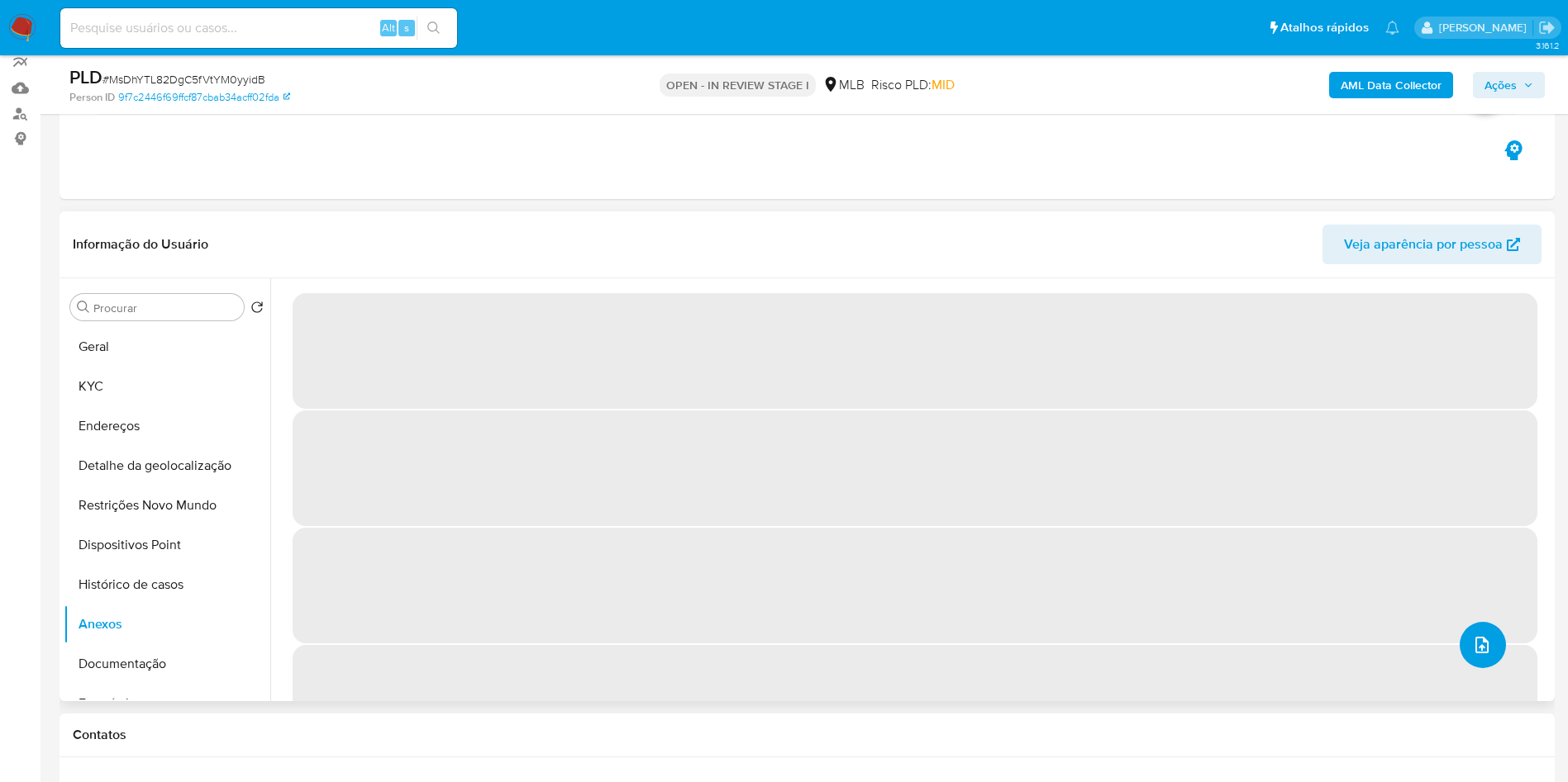
click at [1475, 653] on icon "upload-file" at bounding box center [1482, 644] width 13 height 17
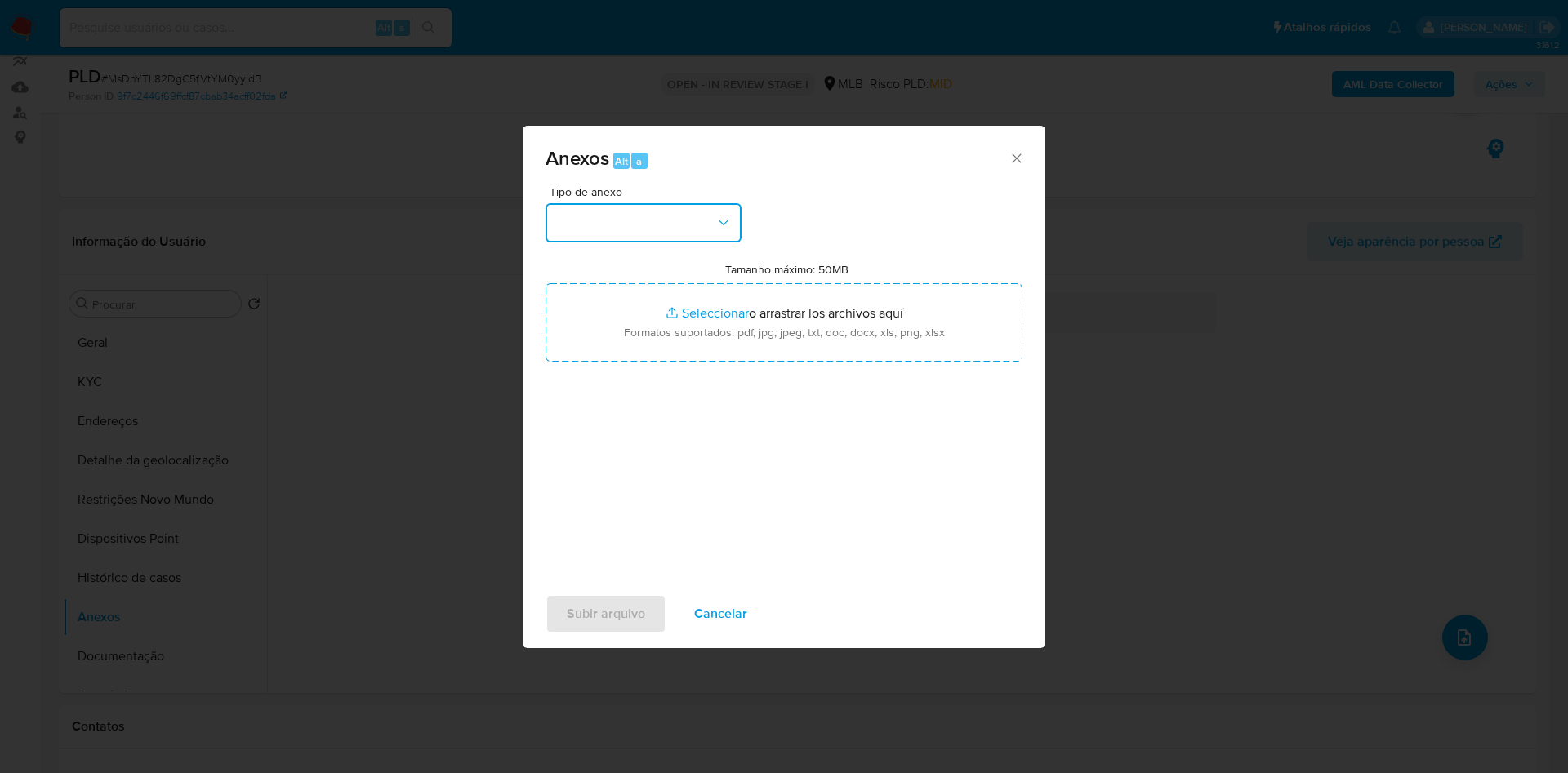
click at [652, 203] on button "button" at bounding box center [643, 222] width 196 height 39
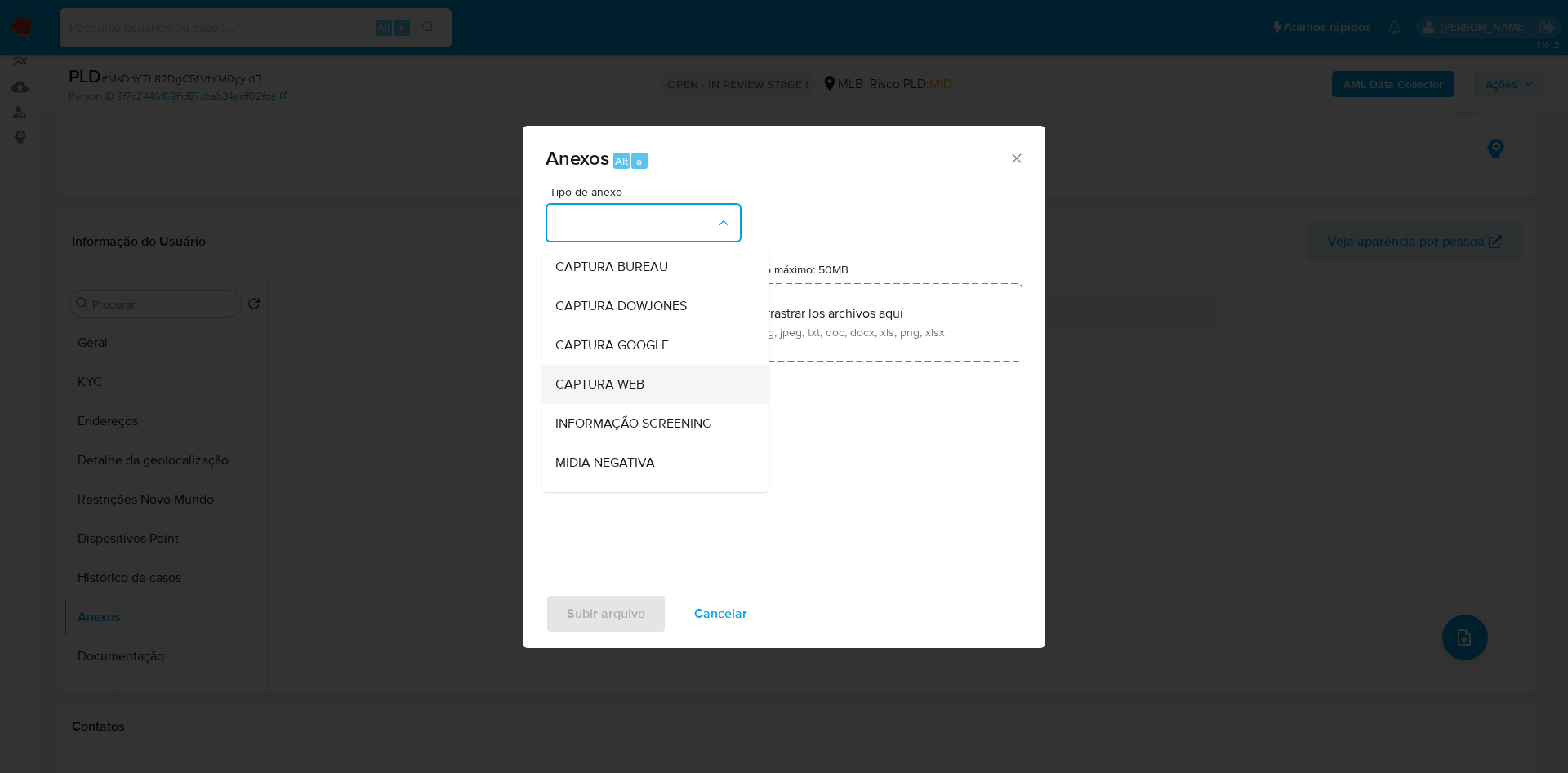
scroll to position [219, 0]
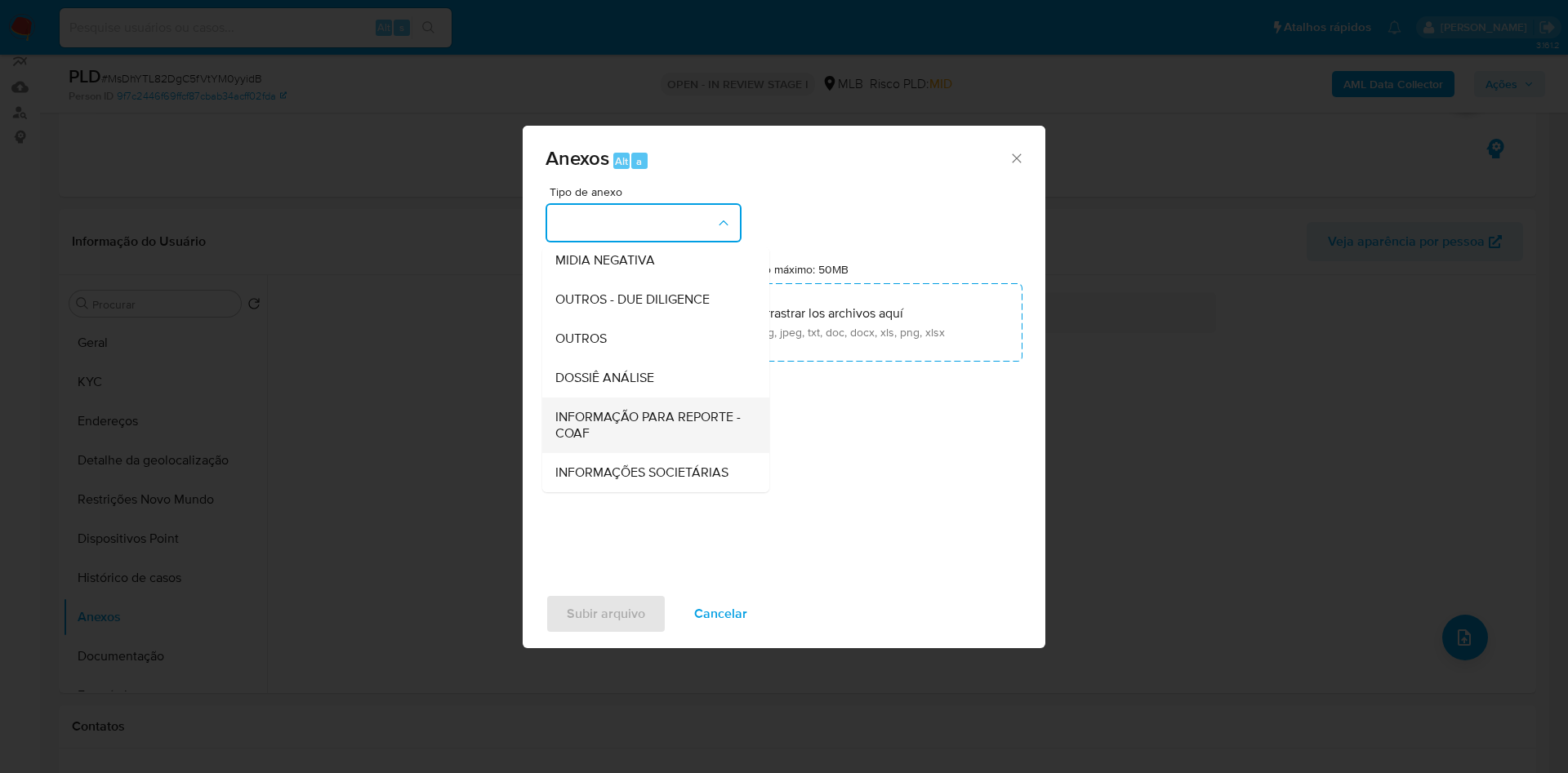
click at [590, 409] on span "INFORMAÇÃO PARA REPORTE - COAF" at bounding box center [650, 424] width 191 height 32
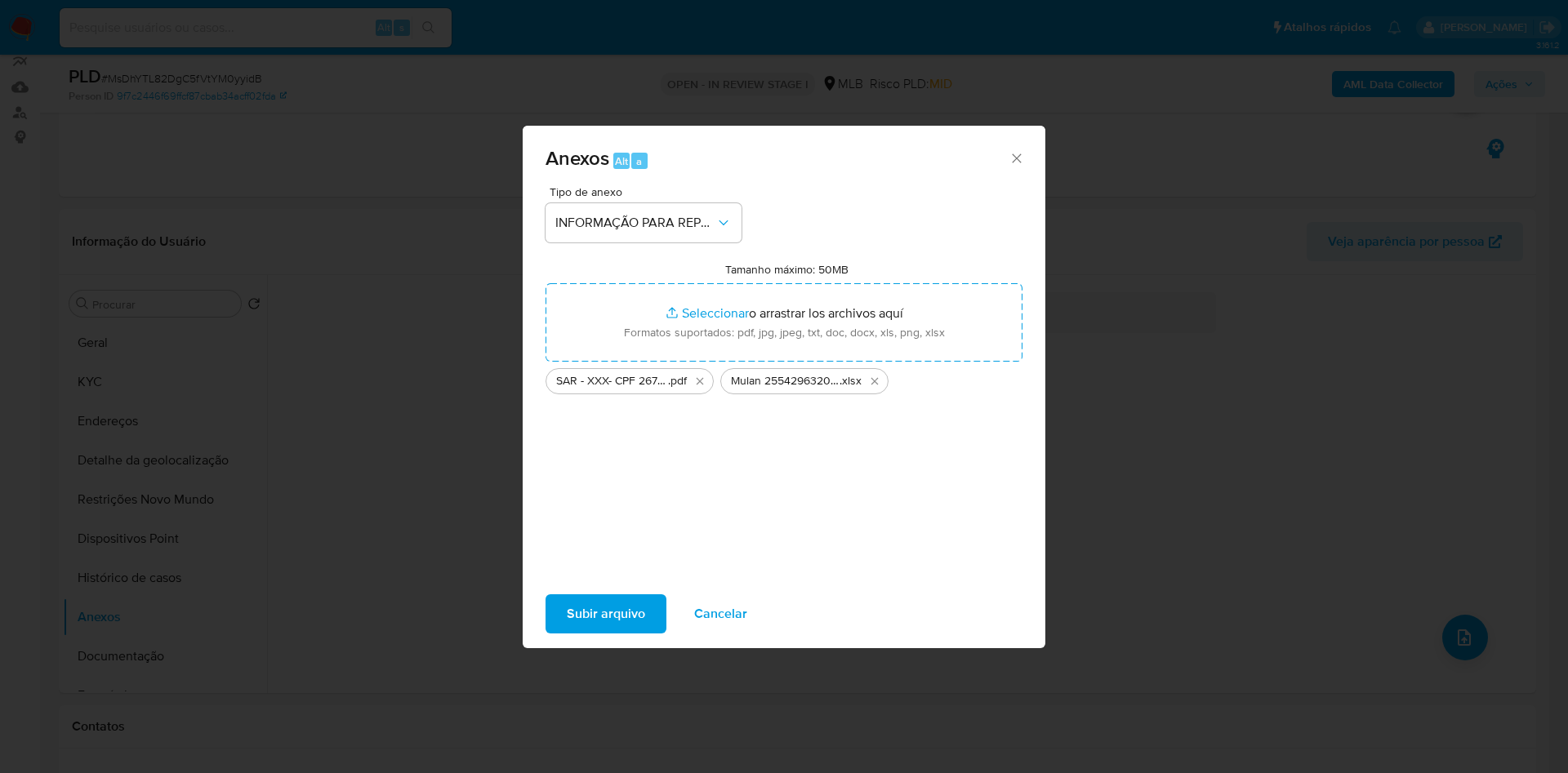
click at [608, 629] on span "Subir arquivo" at bounding box center [606, 614] width 78 height 36
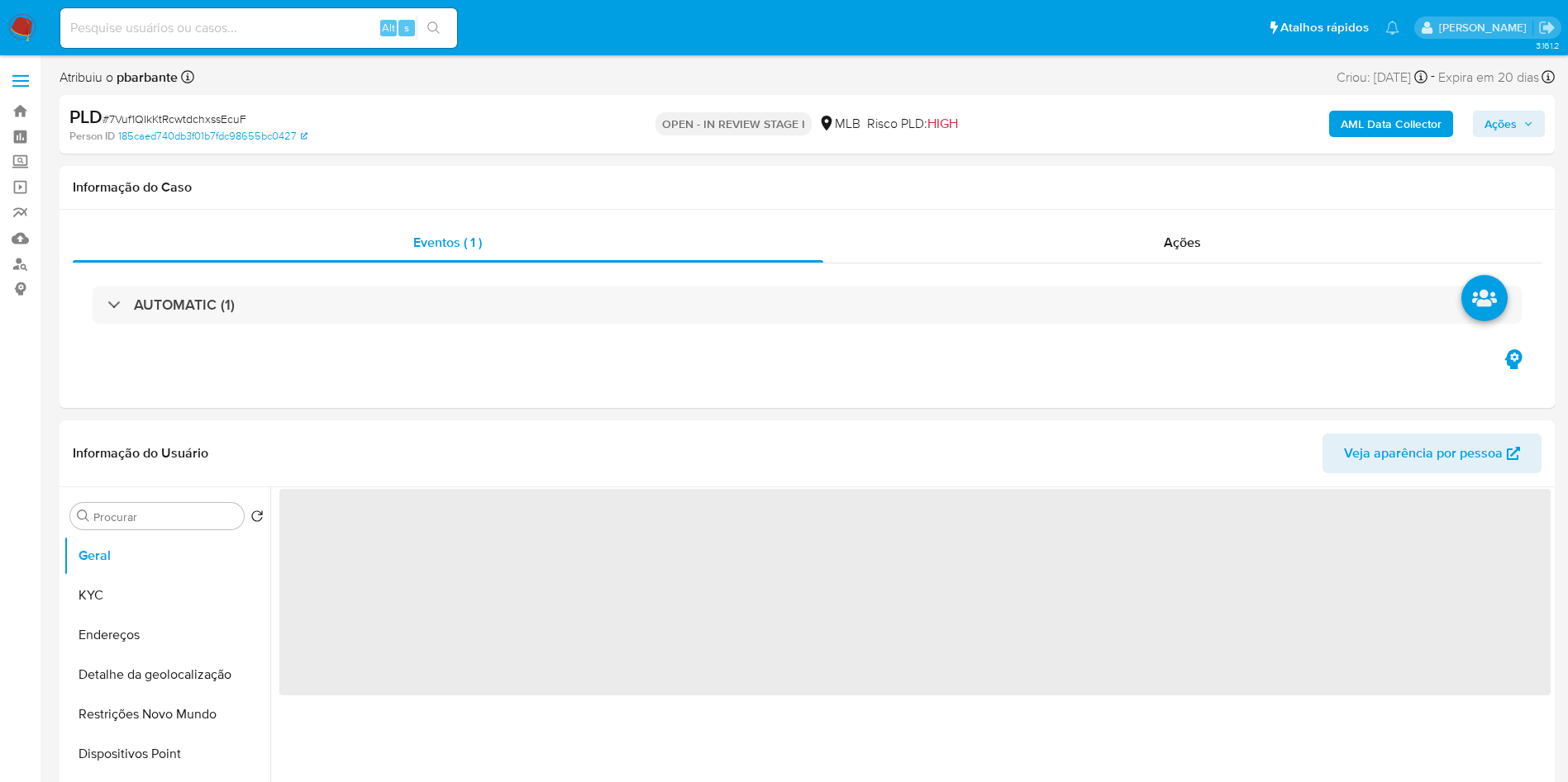
select select "10"
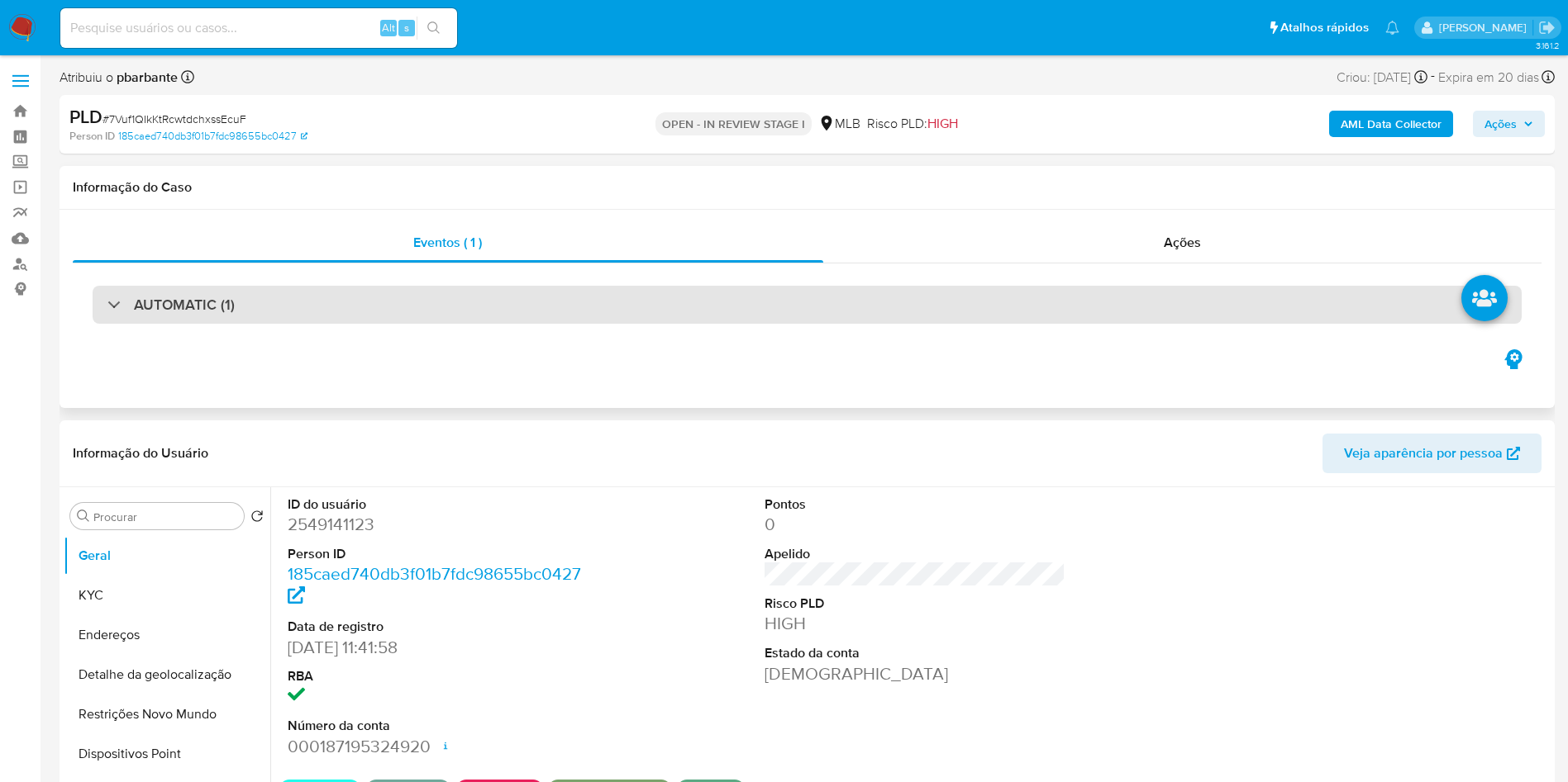
click at [720, 297] on div "AUTOMATIC (1)" at bounding box center [807, 304] width 1429 height 38
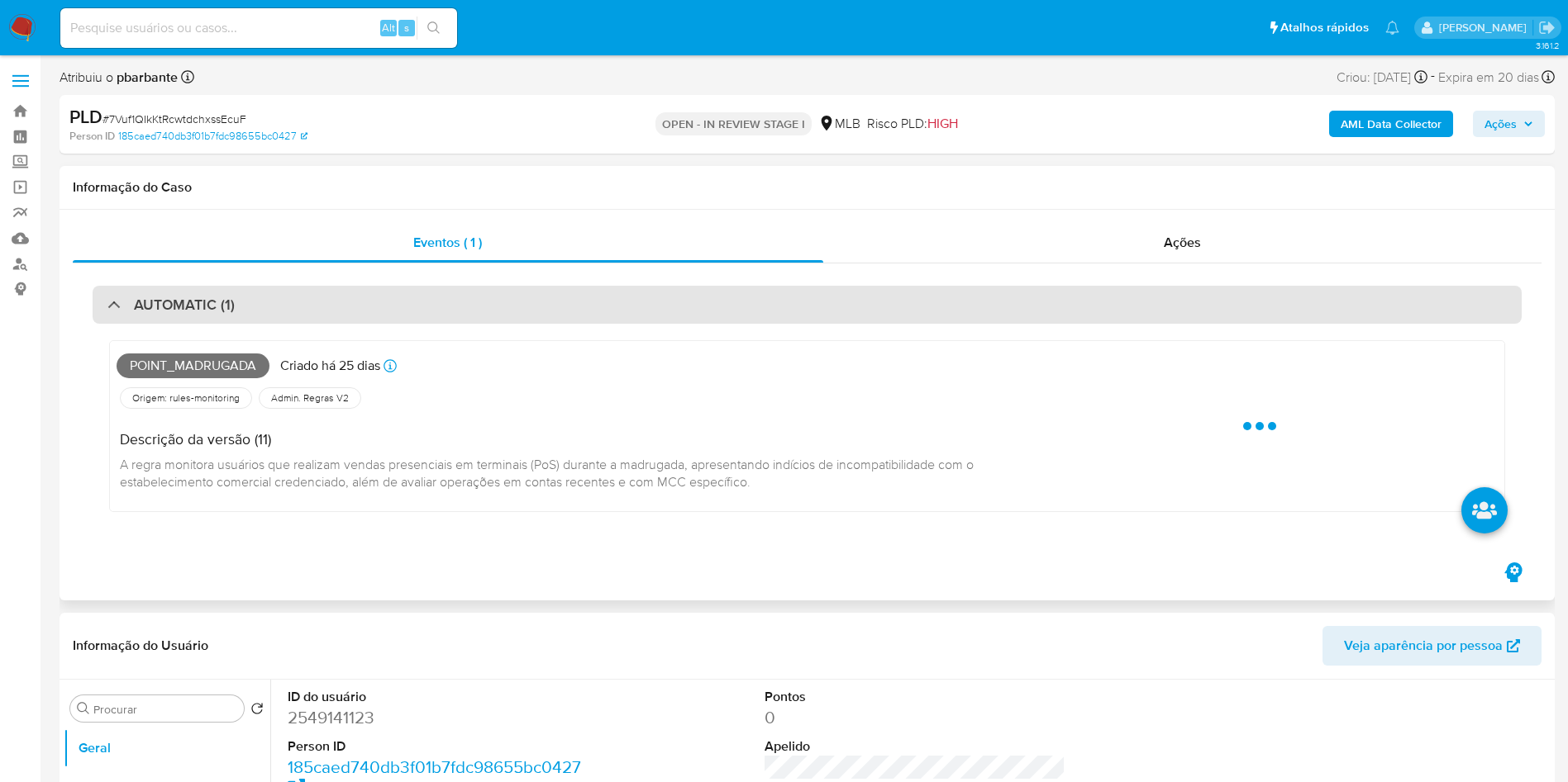
click at [720, 297] on div "AUTOMATIC (1)" at bounding box center [807, 304] width 1429 height 38
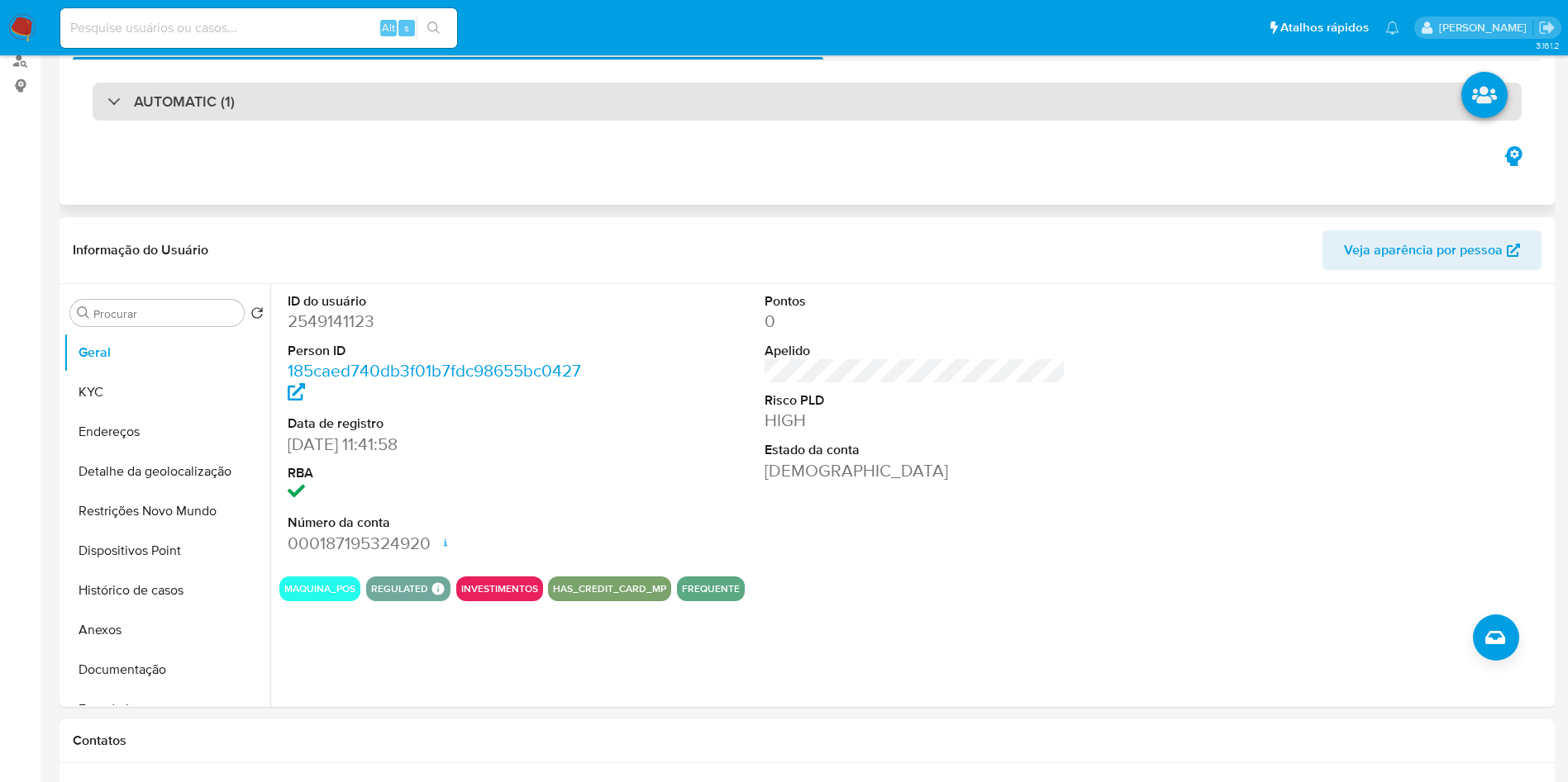
scroll to position [216, 0]
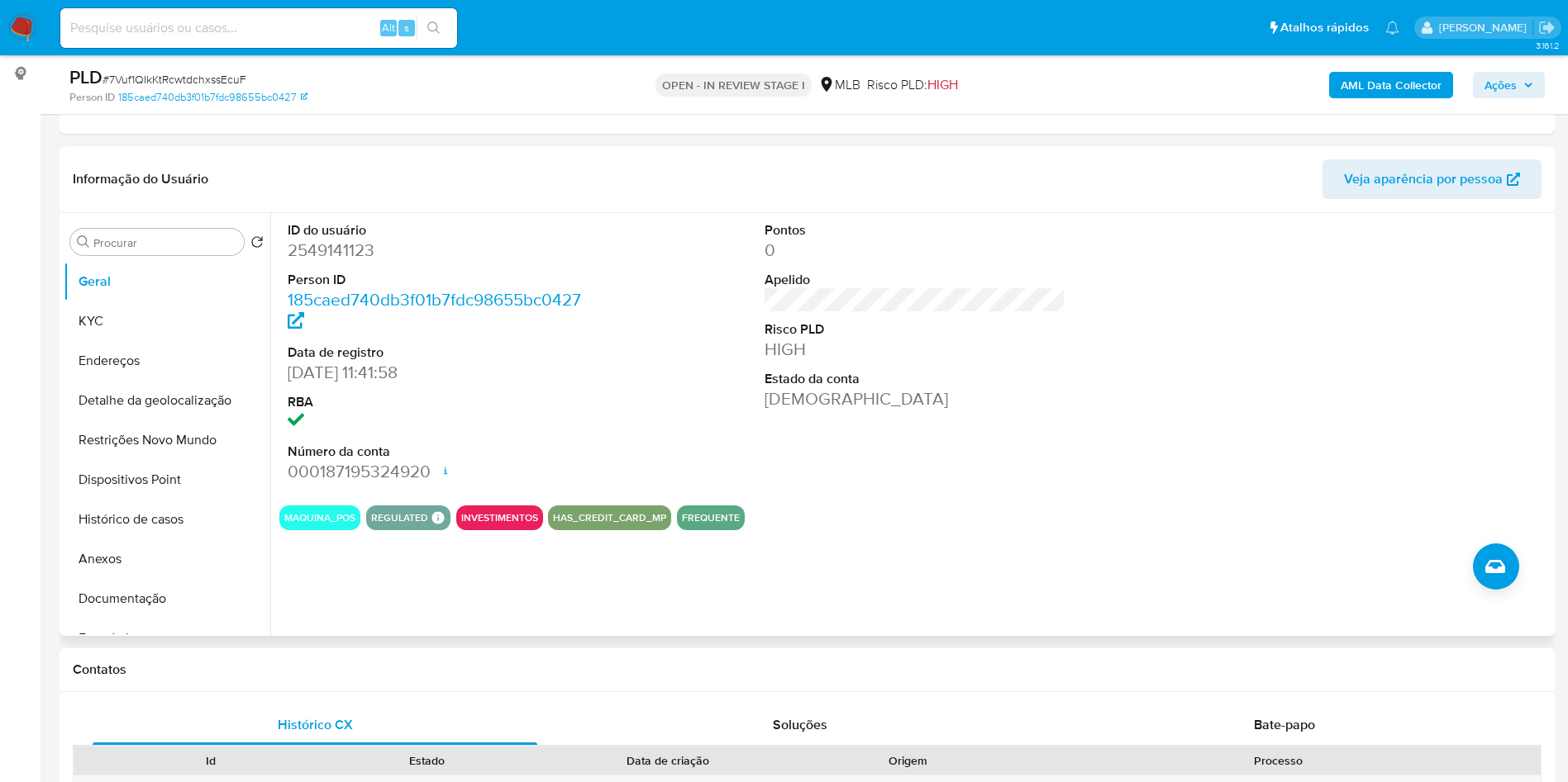
click at [362, 262] on dd "2549141123" at bounding box center [438, 250] width 302 height 23
copy dd "2549141123"
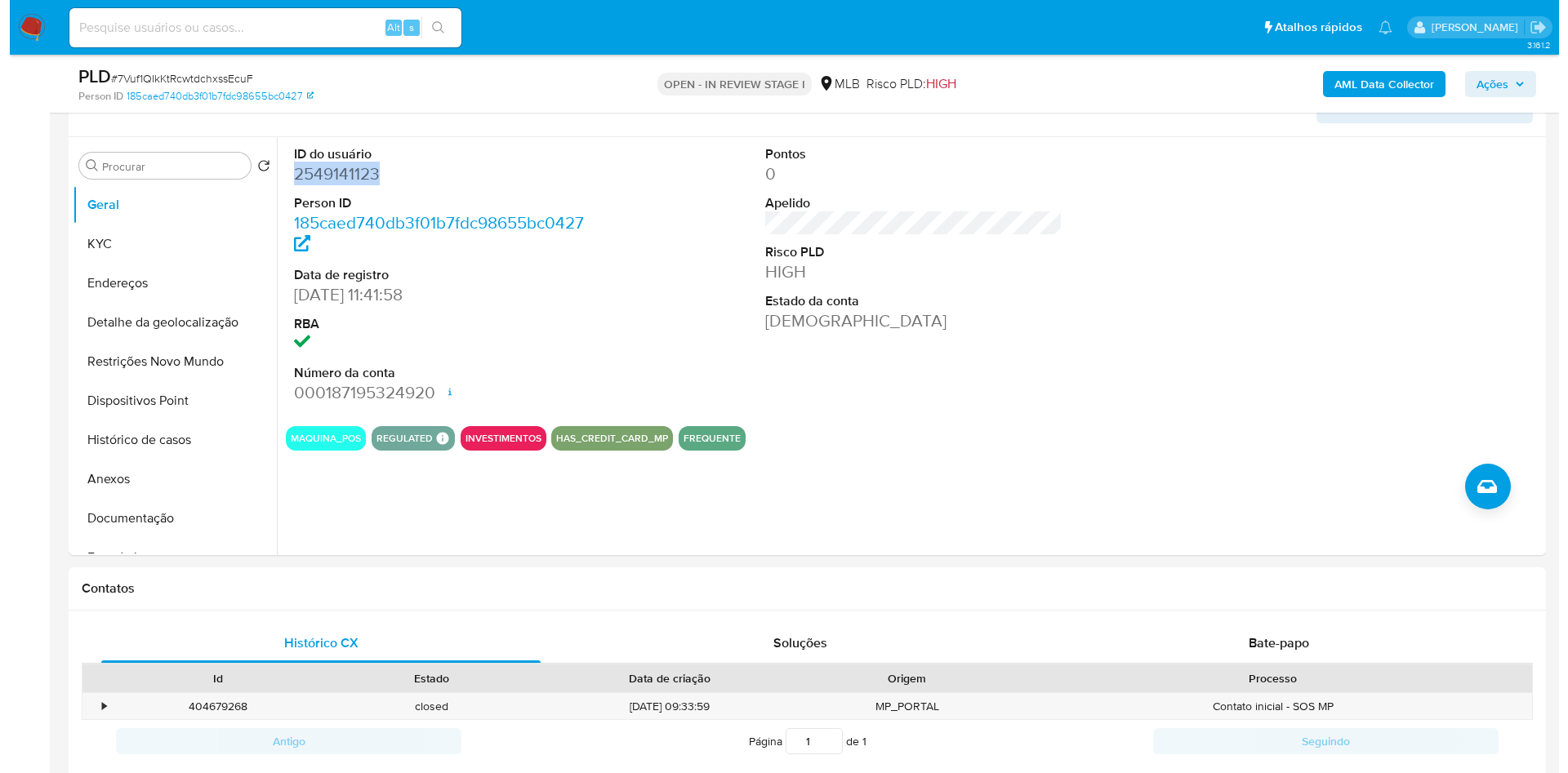
scroll to position [289, 0]
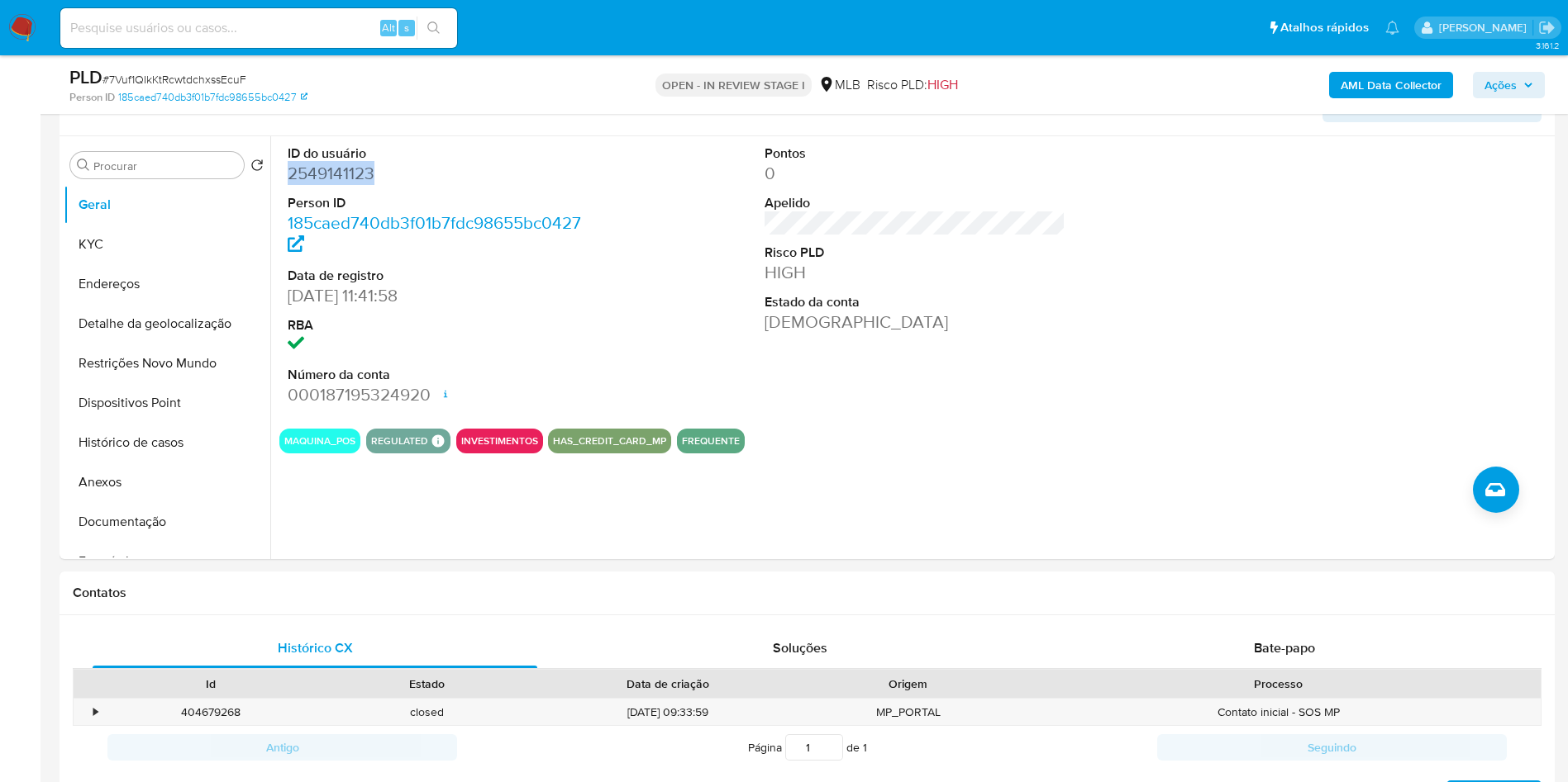
click at [1380, 78] on b "AML Data Collector" at bounding box center [1391, 86] width 101 height 26
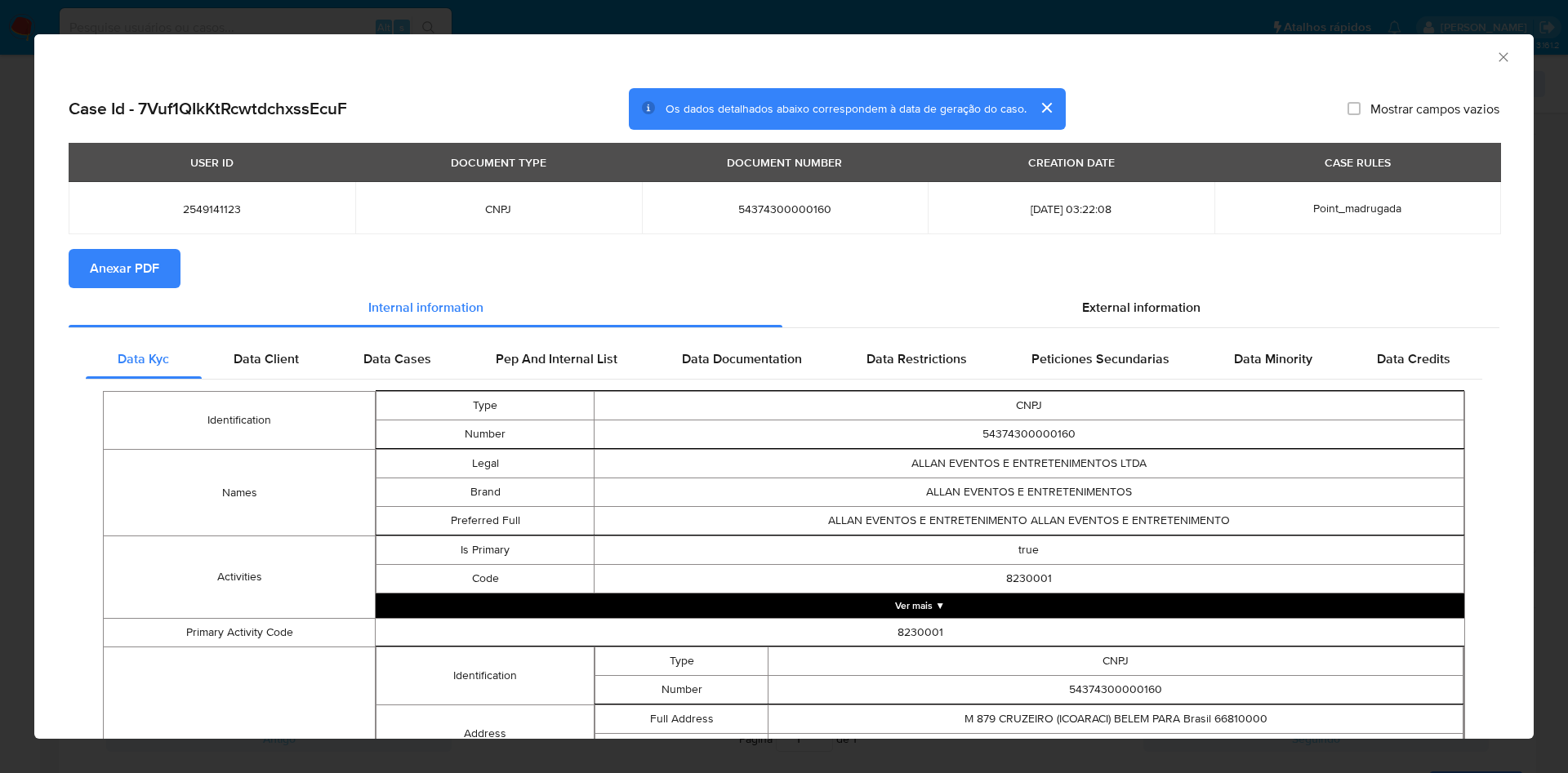
click at [1124, 318] on div "External information" at bounding box center [1141, 308] width 717 height 39
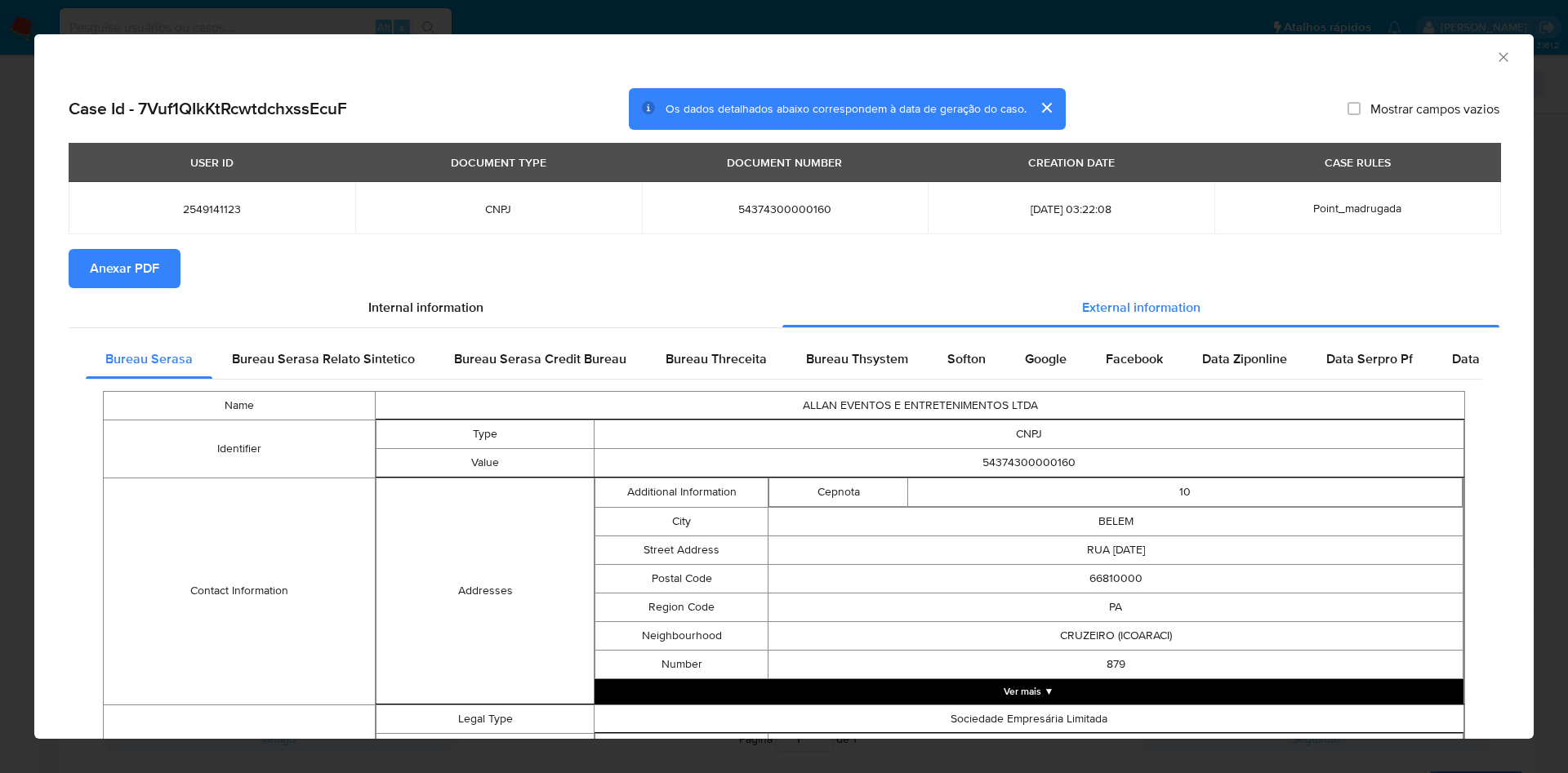
click at [133, 268] on span "Anexar PDF" at bounding box center [125, 268] width 70 height 36
click at [818, 357] on span "Bureau Thsystem" at bounding box center [857, 359] width 102 height 19
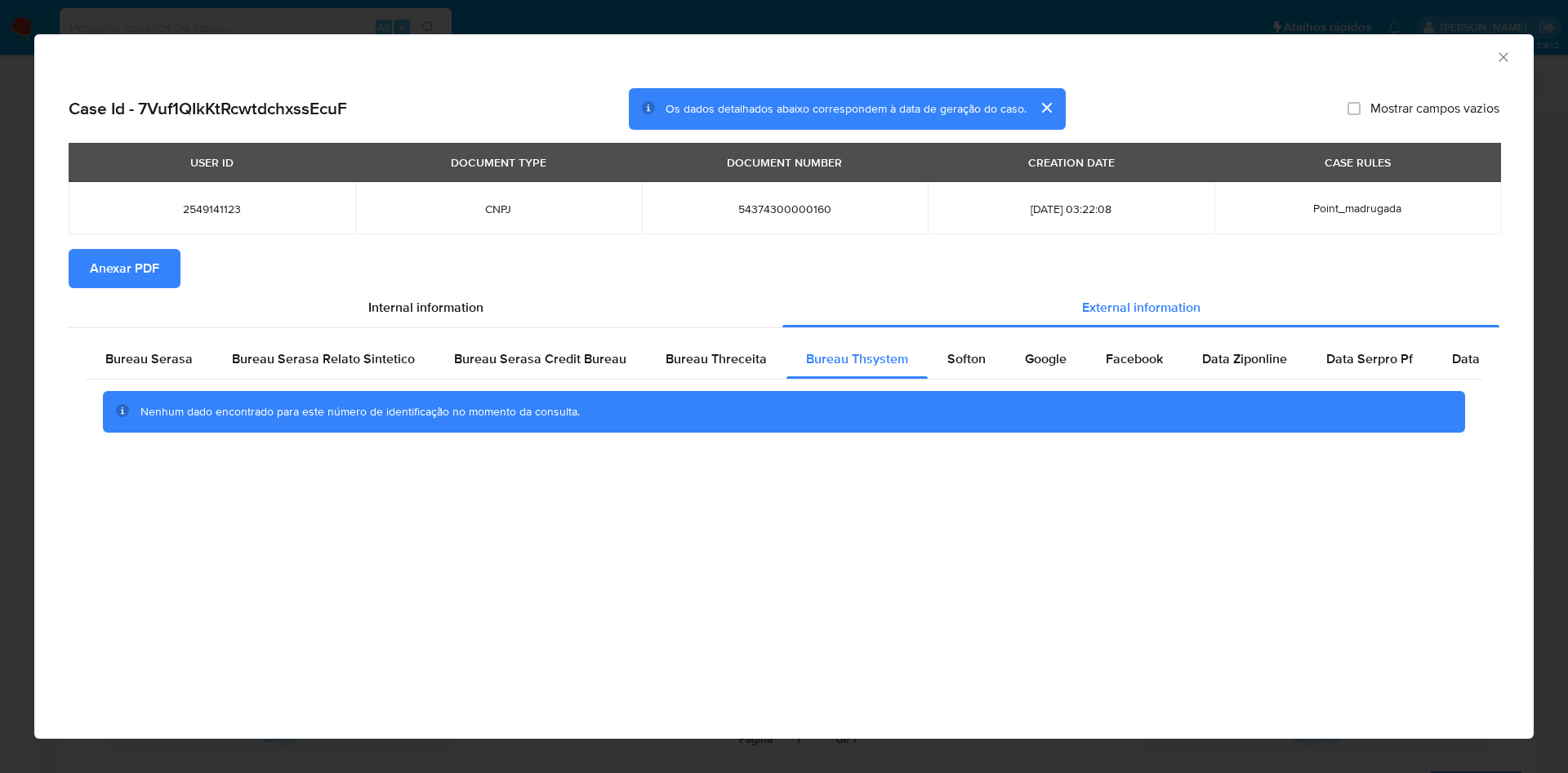
click at [141, 264] on span "Anexar PDF" at bounding box center [125, 268] width 70 height 36
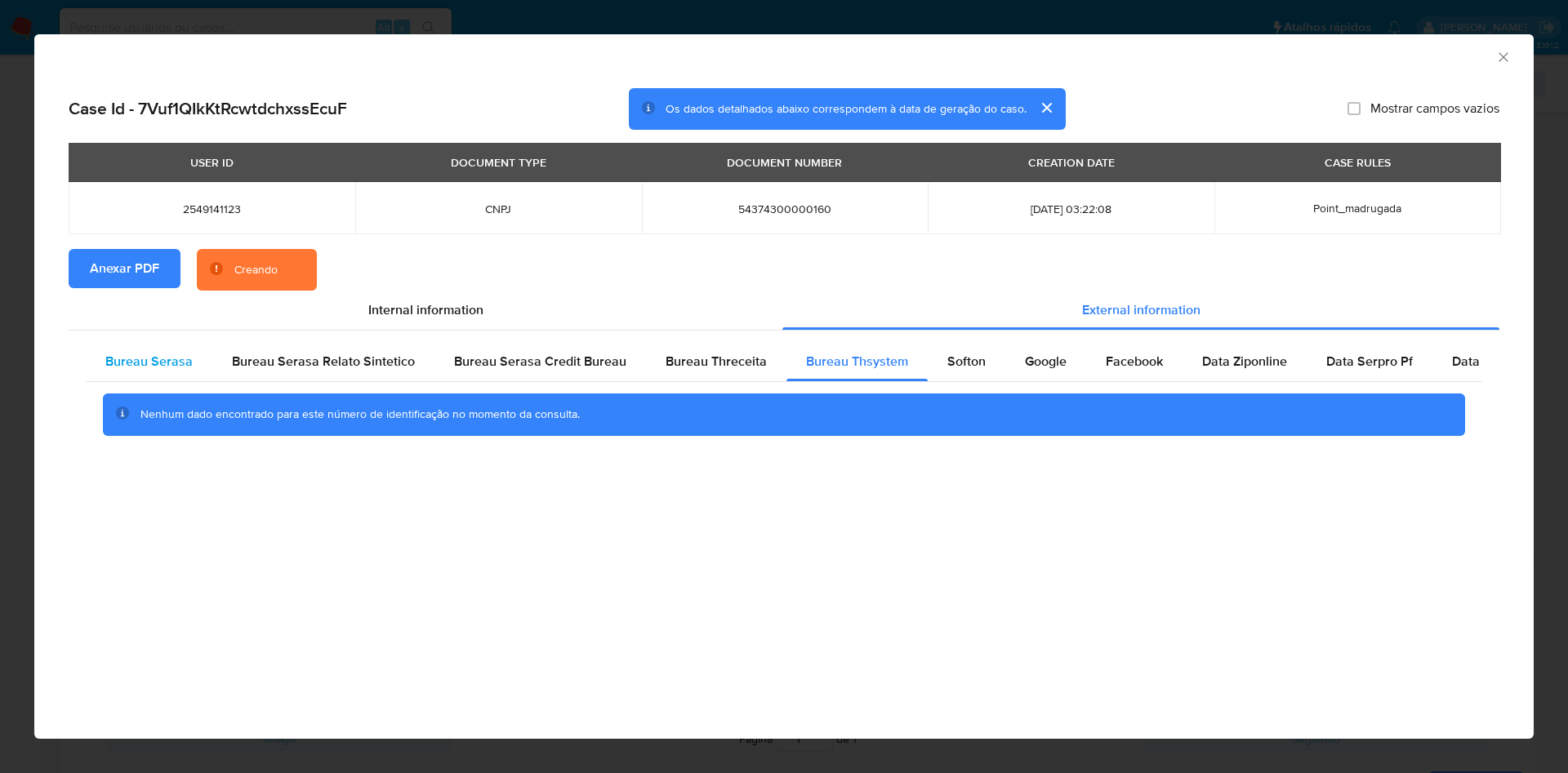
click at [120, 355] on span "Bureau Serasa" at bounding box center [149, 362] width 87 height 19
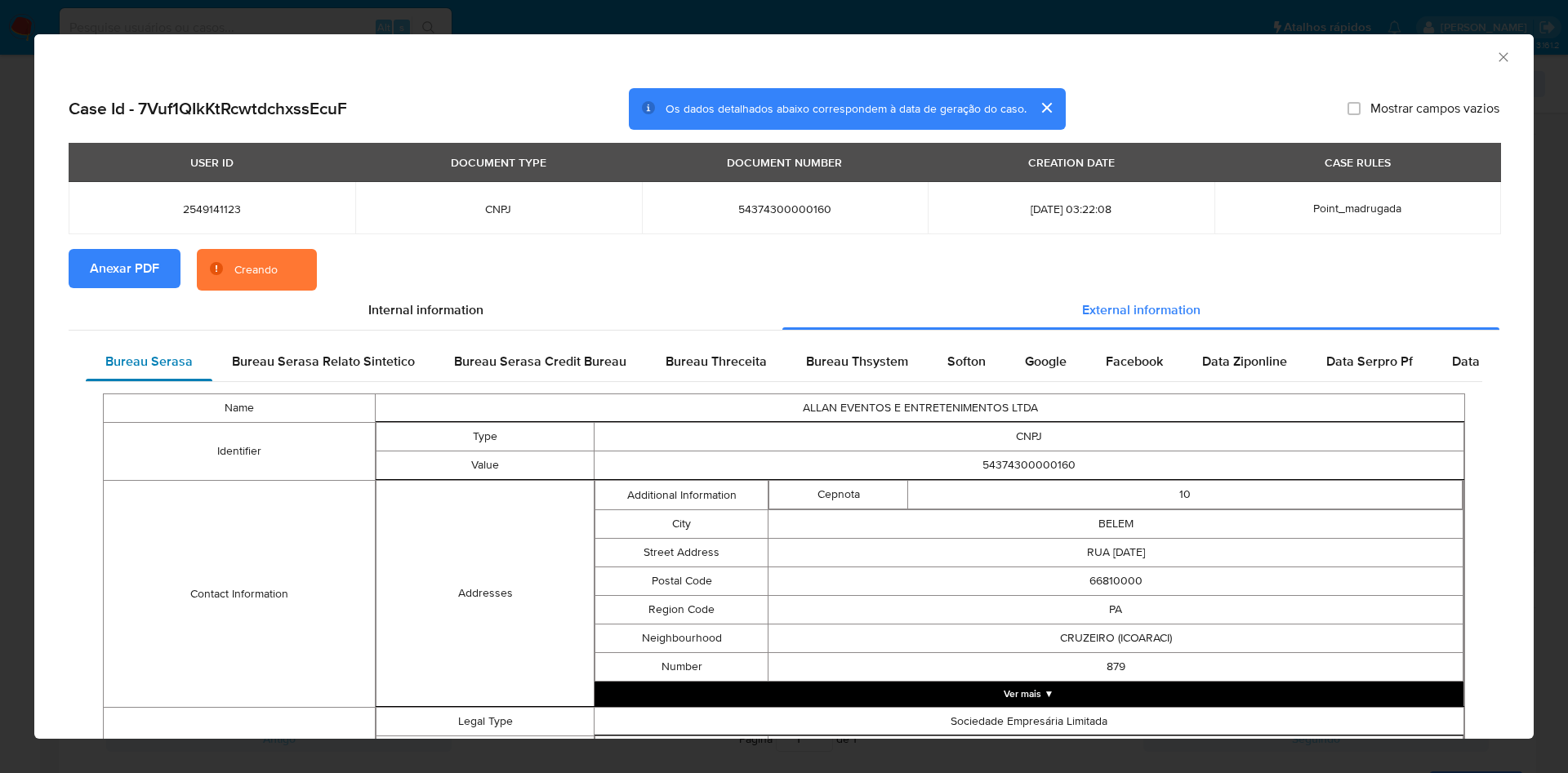
scroll to position [512, 0]
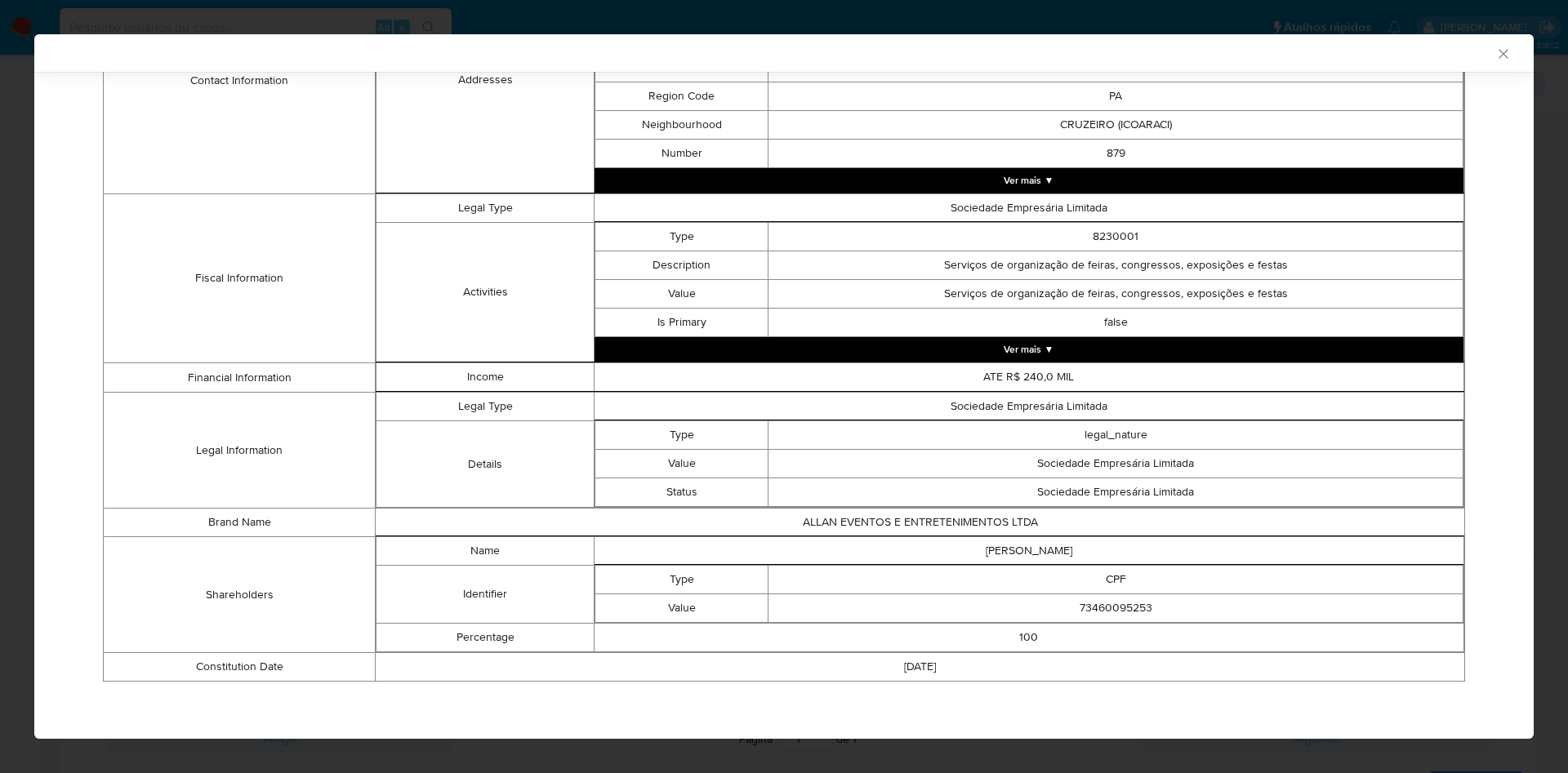
click at [1103, 612] on td "73460095253" at bounding box center [1116, 608] width 695 height 29
copy td "73460095253"
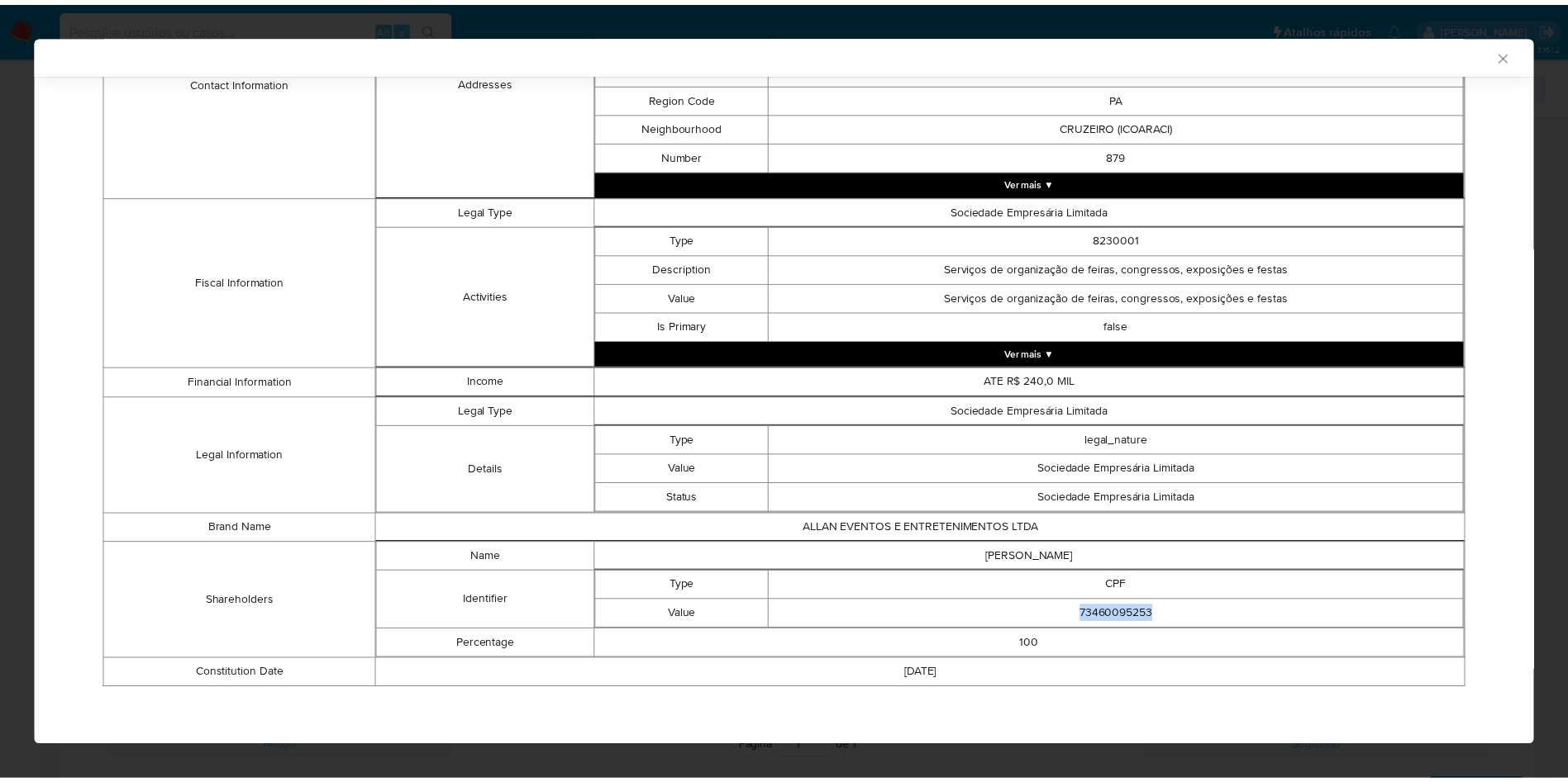
scroll to position [515, 0]
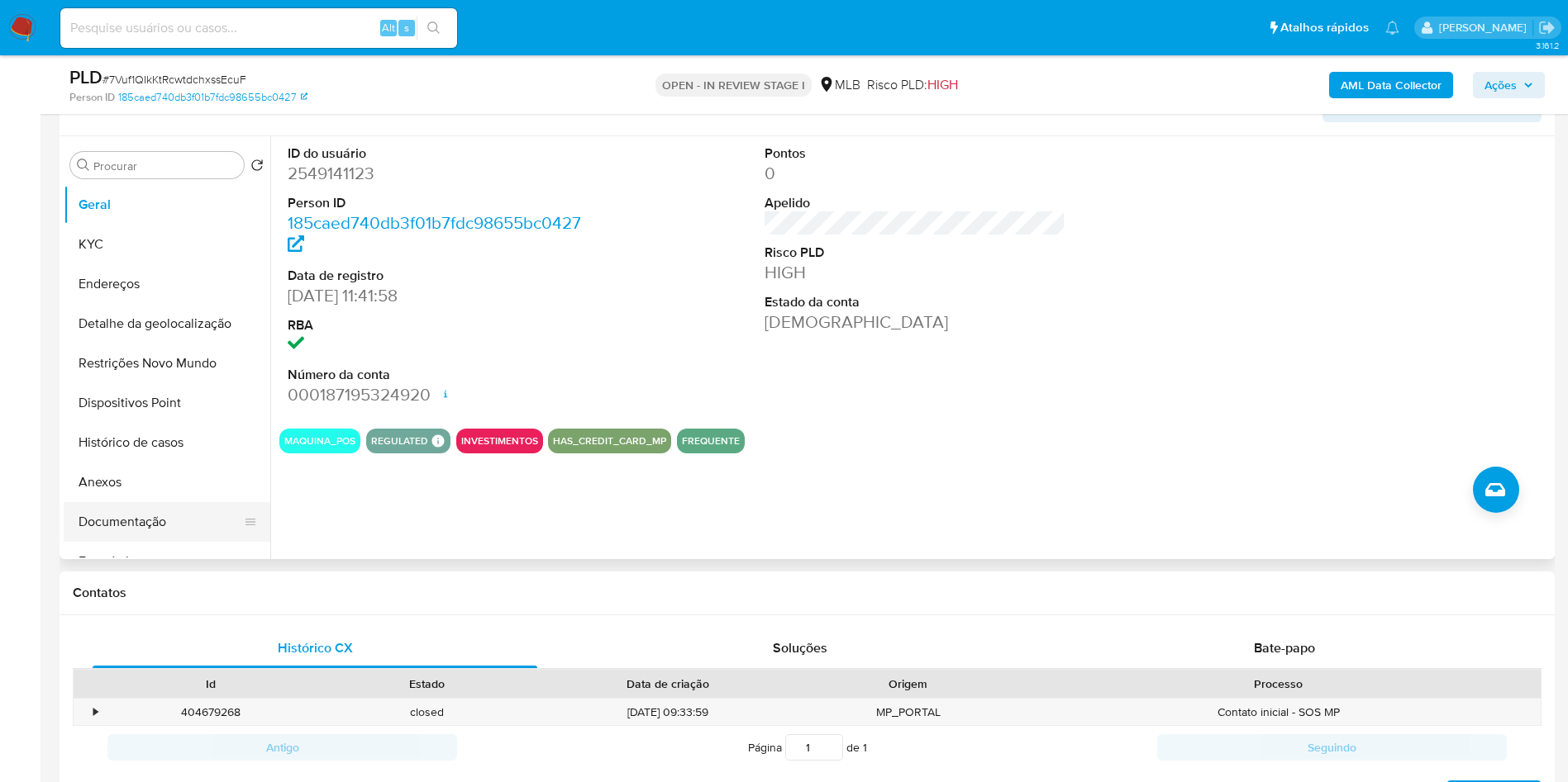
click at [192, 542] on button "Documentação" at bounding box center [160, 522] width 193 height 40
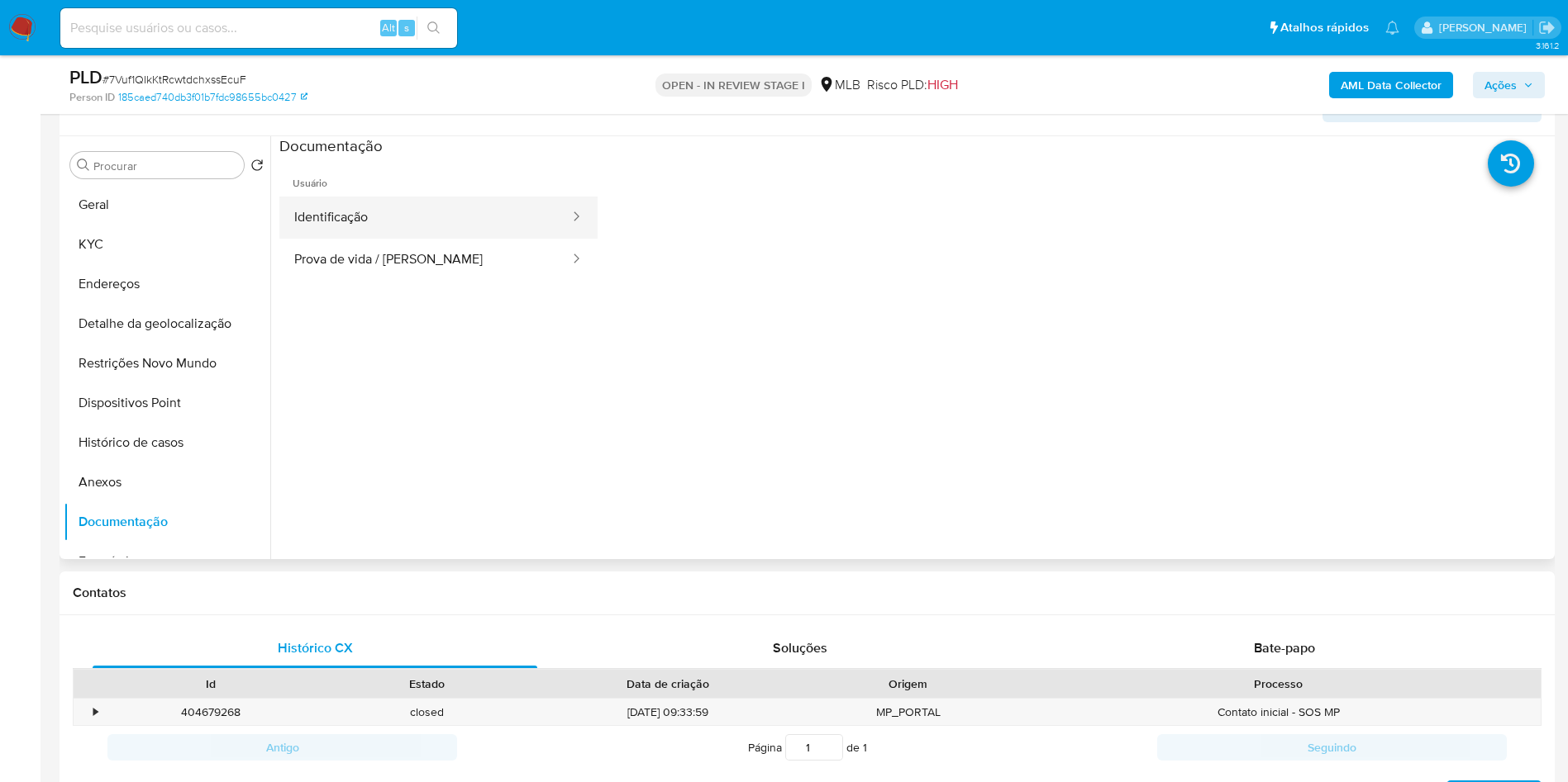
click at [448, 239] on button "Identificação" at bounding box center [425, 218] width 292 height 42
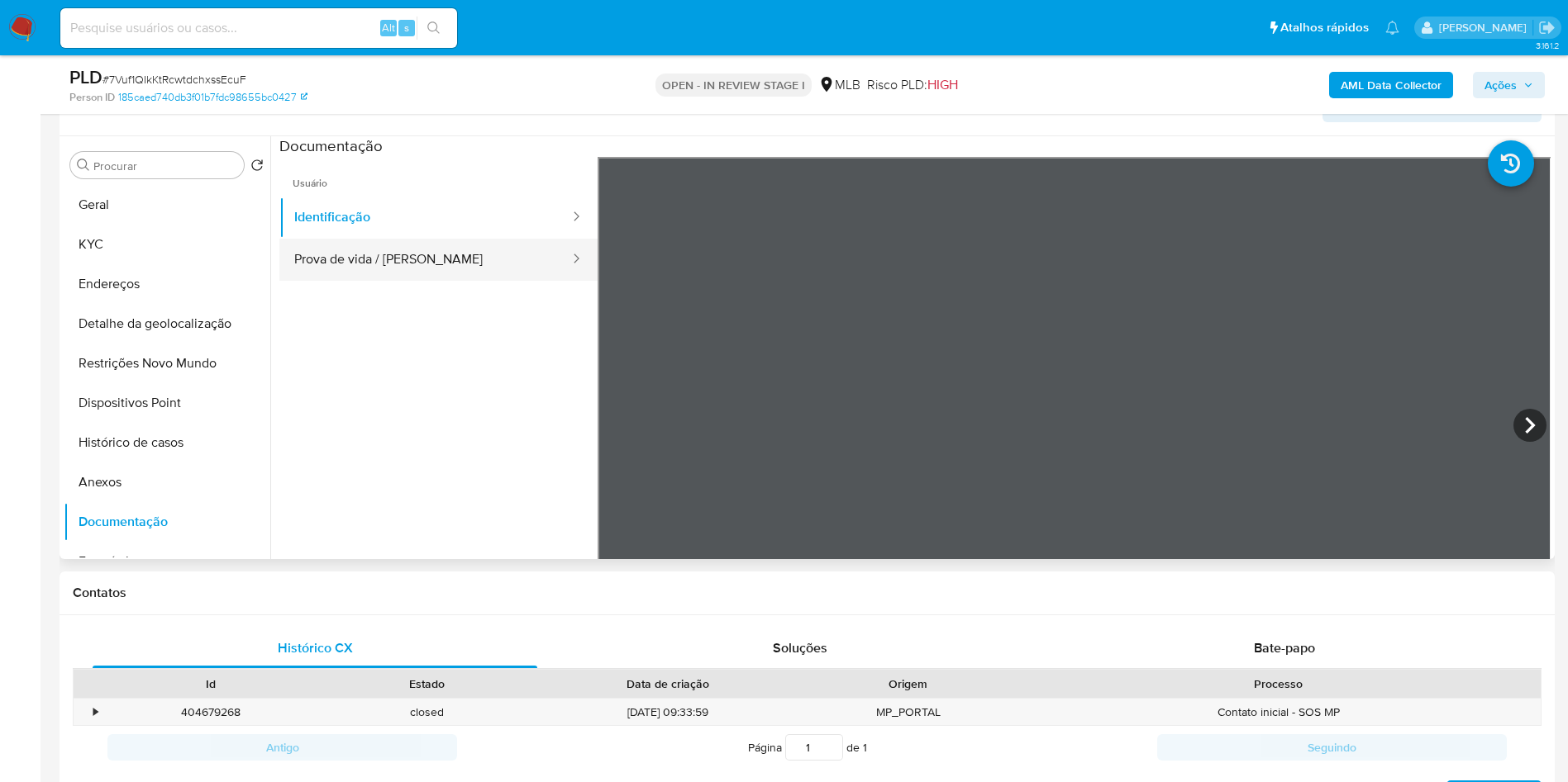
click at [416, 281] on button "Prova de vida / [PERSON_NAME]" at bounding box center [425, 260] width 292 height 42
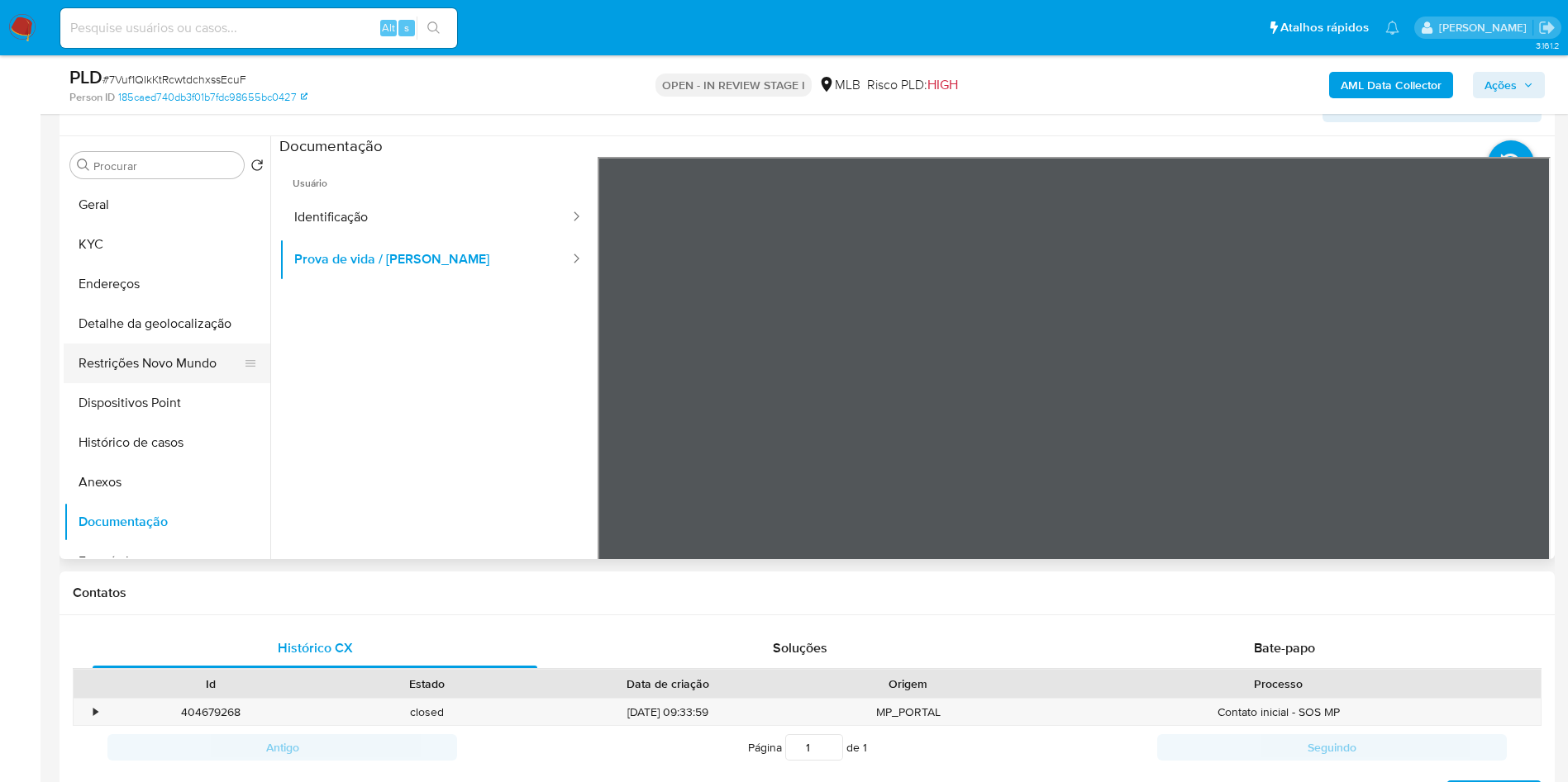
click at [168, 344] on button "Detalhe da geolocalização" at bounding box center [167, 324] width 206 height 40
click at [145, 384] on button "Restrições Novo Mundo" at bounding box center [160, 363] width 193 height 40
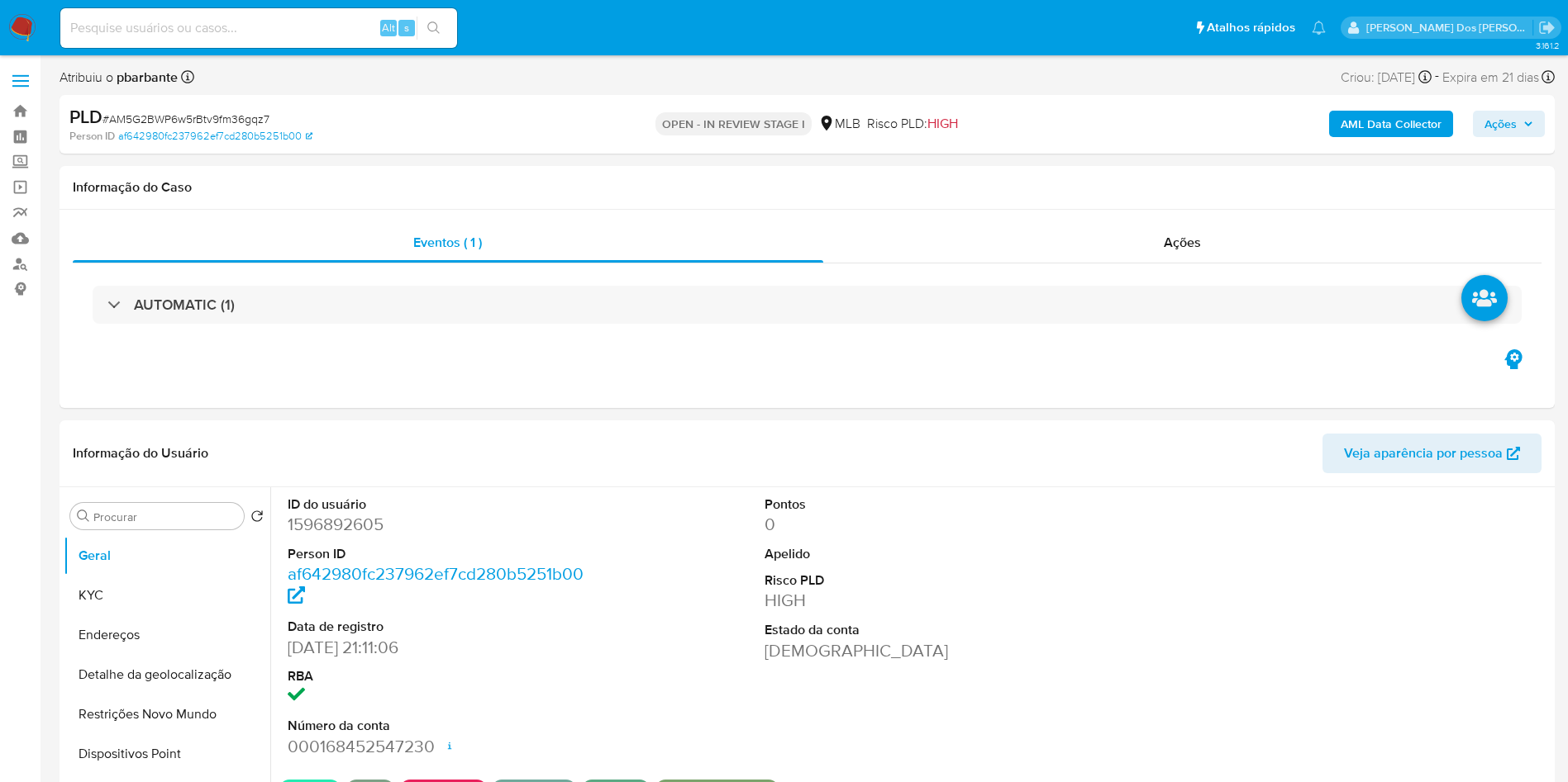
select select "10"
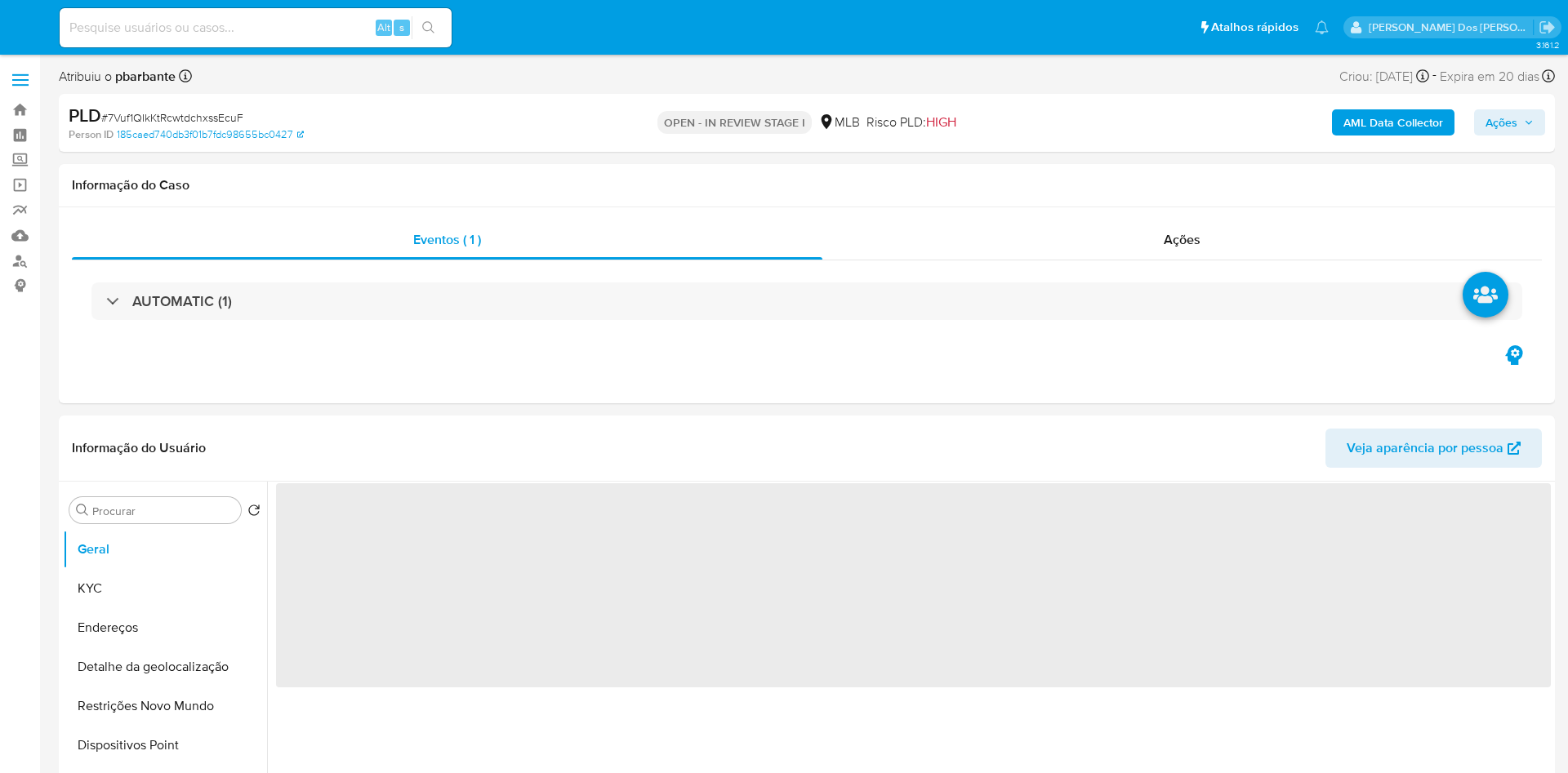
select select "10"
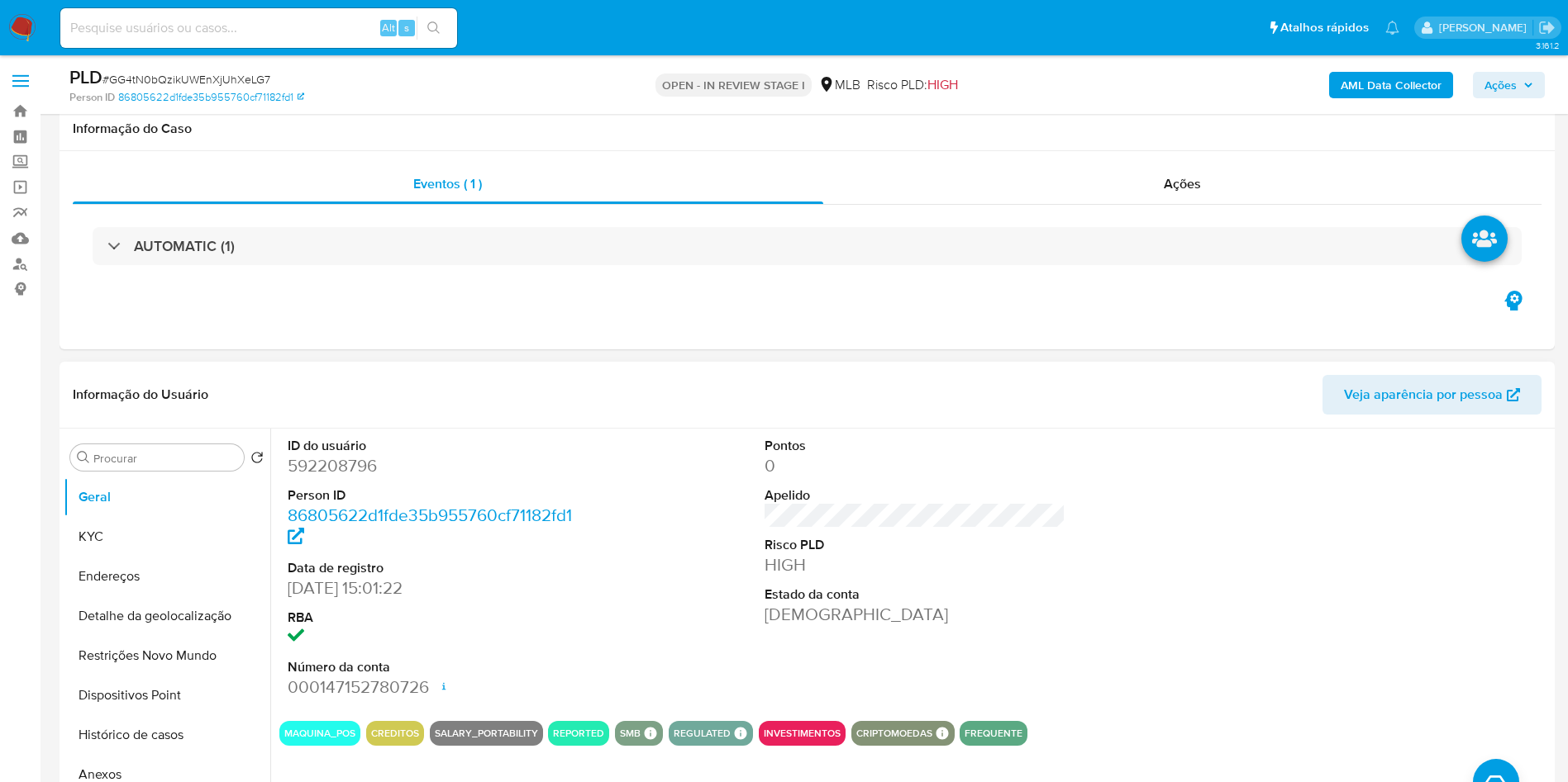
scroll to position [94, 0]
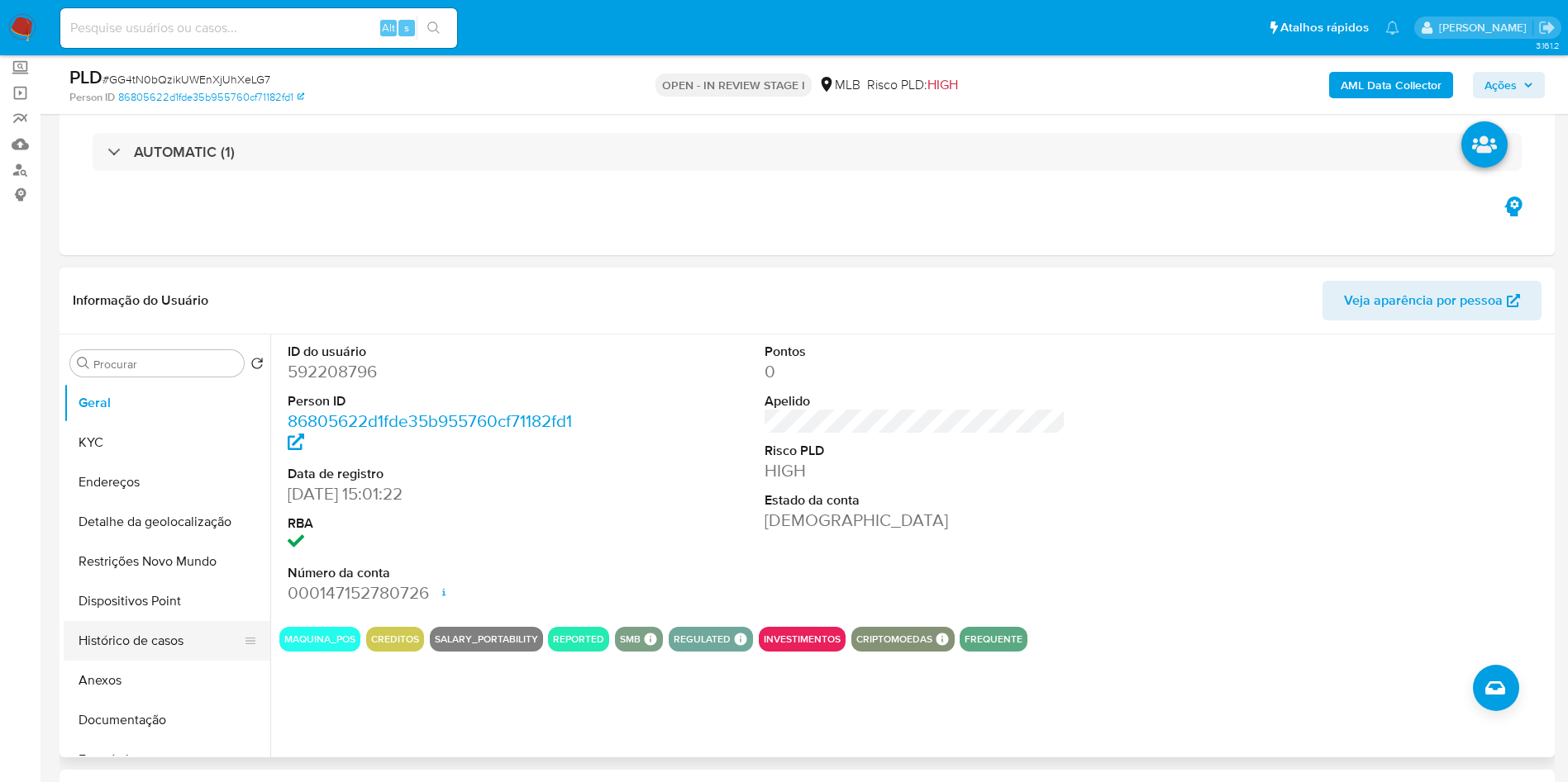
click at [132, 659] on button "Histórico de casos" at bounding box center [160, 641] width 193 height 40
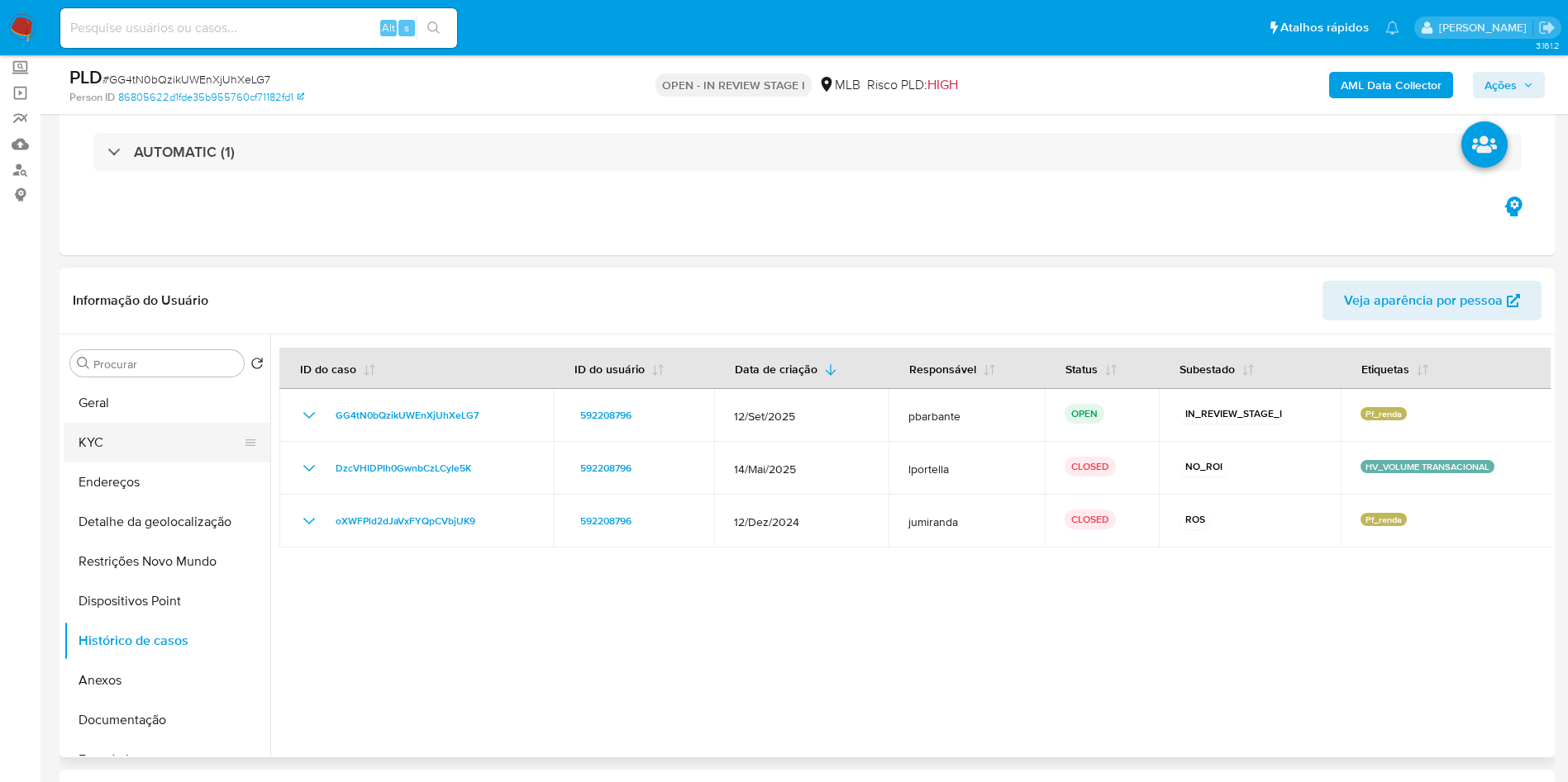
click at [160, 450] on button "KYC" at bounding box center [160, 443] width 193 height 40
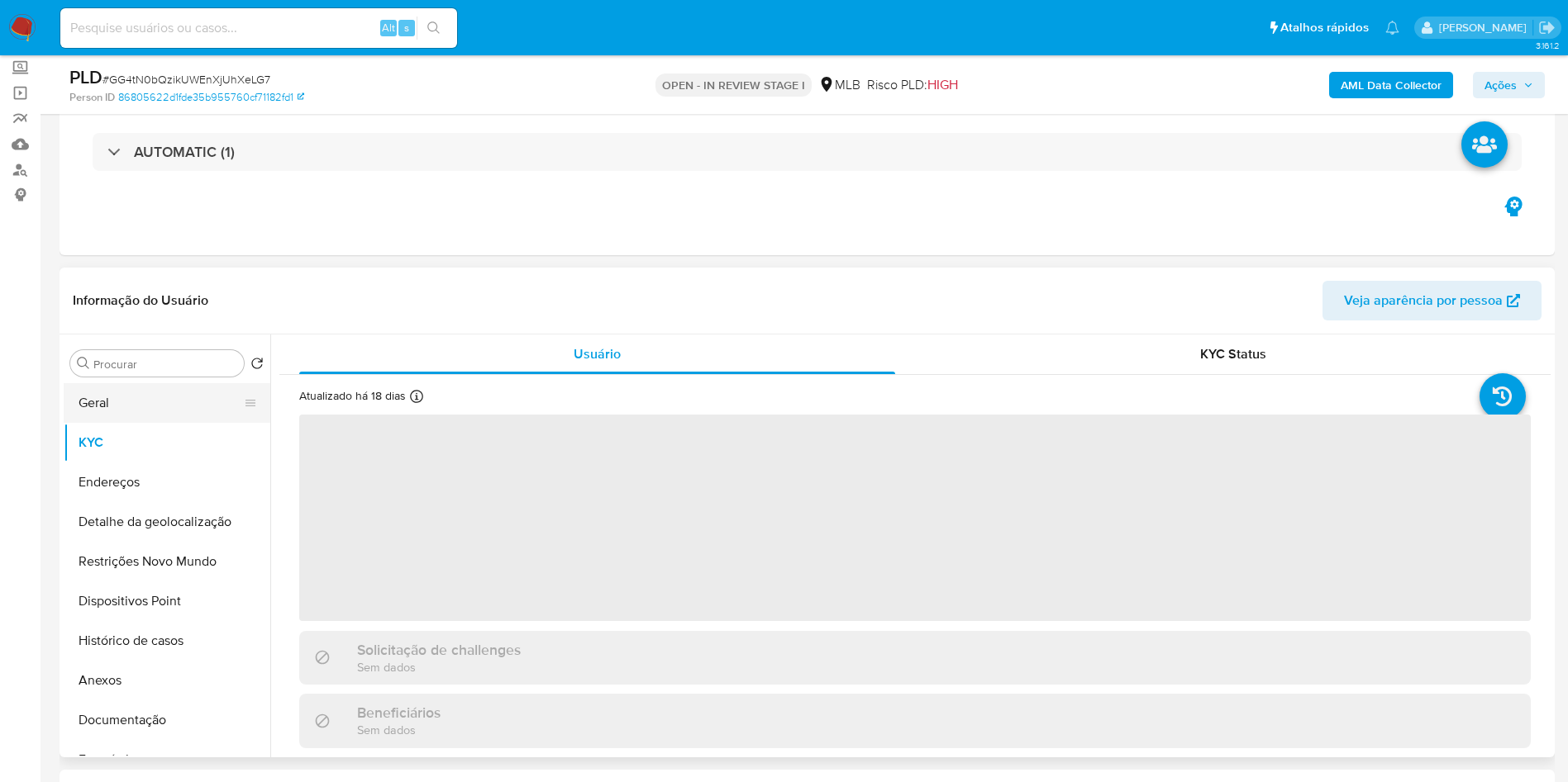
click at [93, 418] on button "Geral" at bounding box center [160, 403] width 193 height 40
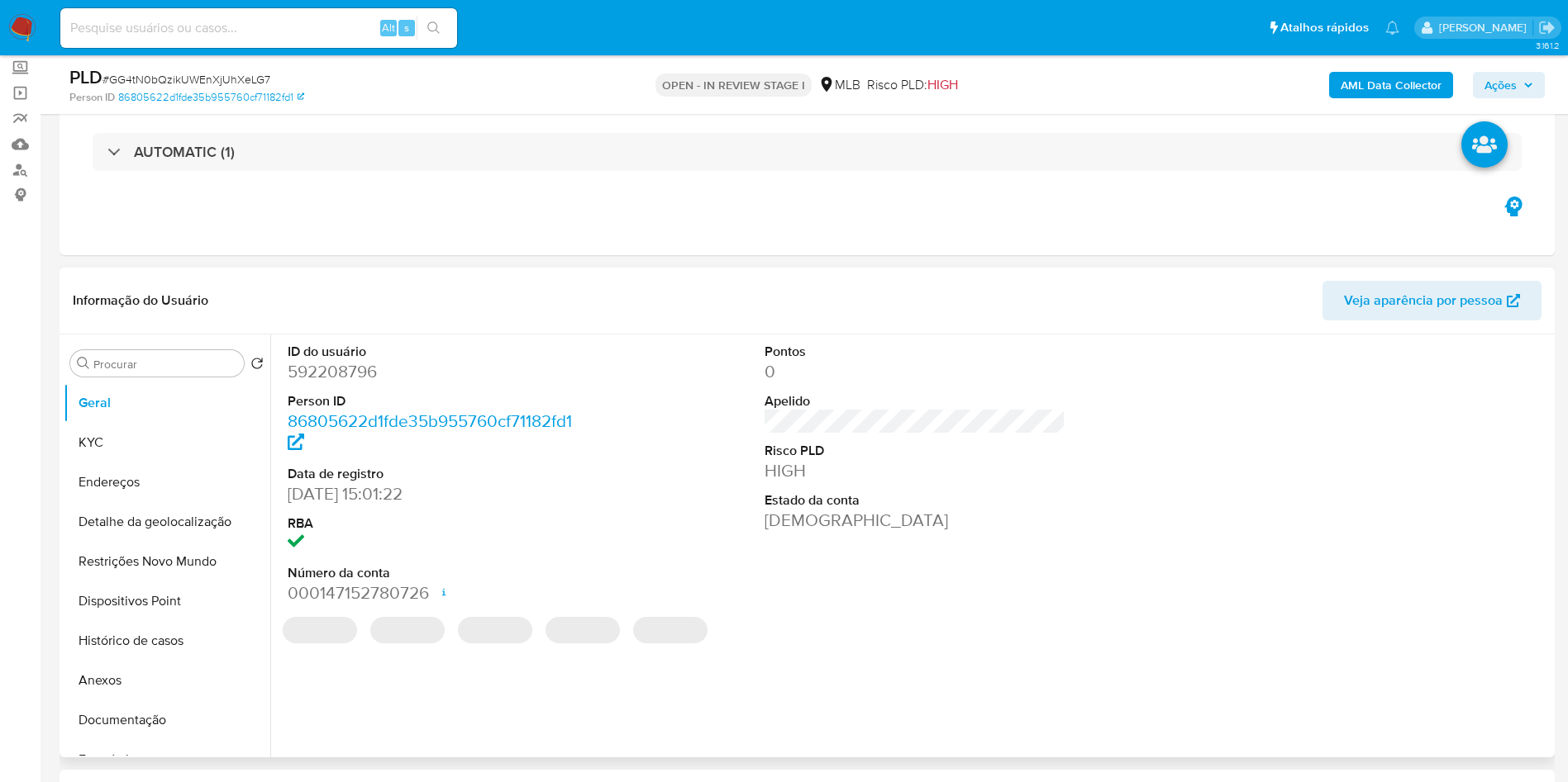
click at [325, 384] on dd "592208796" at bounding box center [438, 372] width 302 height 23
copy dd "592208796"
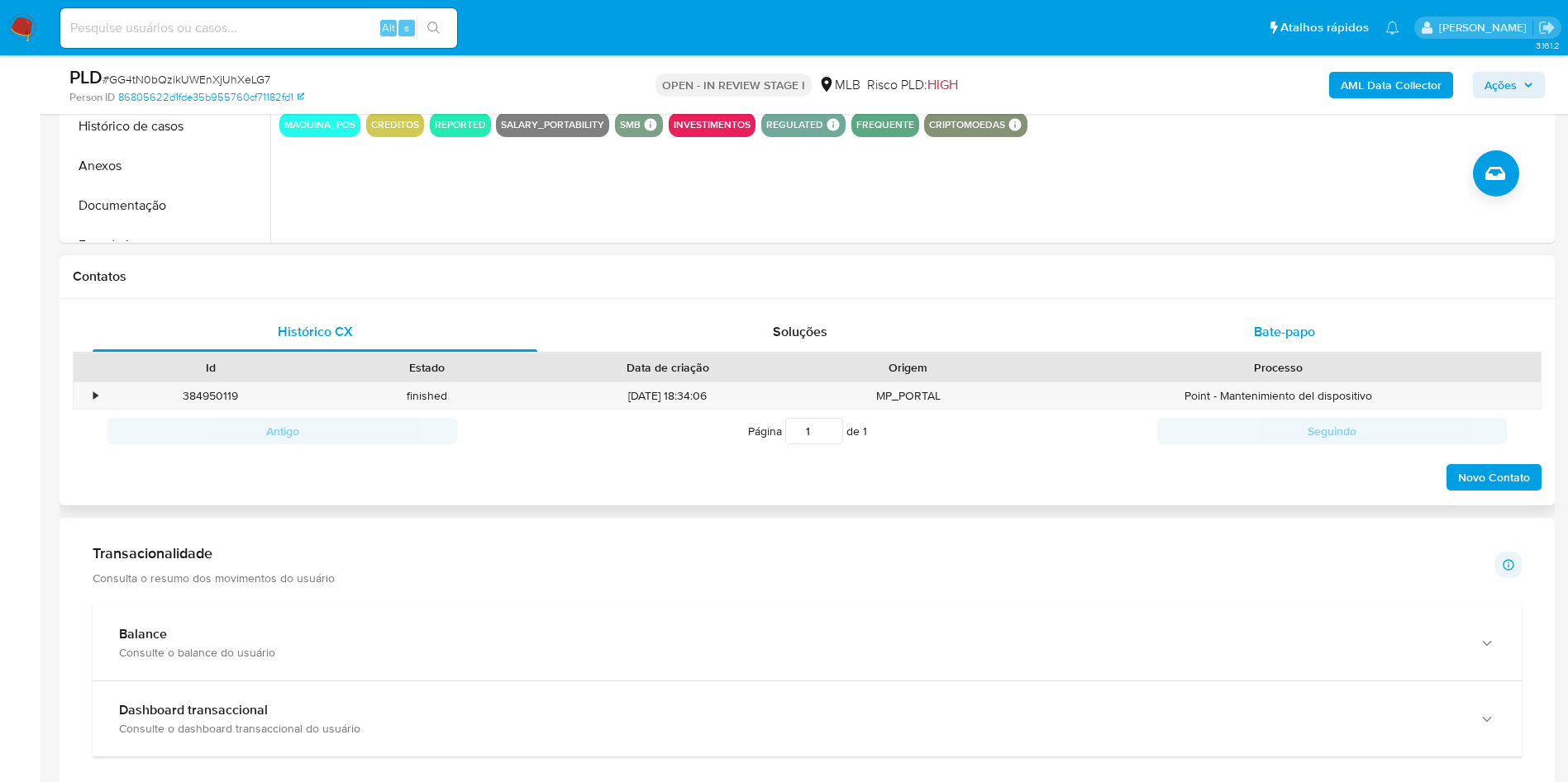
scroll to position [610, 0]
click at [1217, 351] on div "Bate-papo" at bounding box center [1284, 331] width 444 height 40
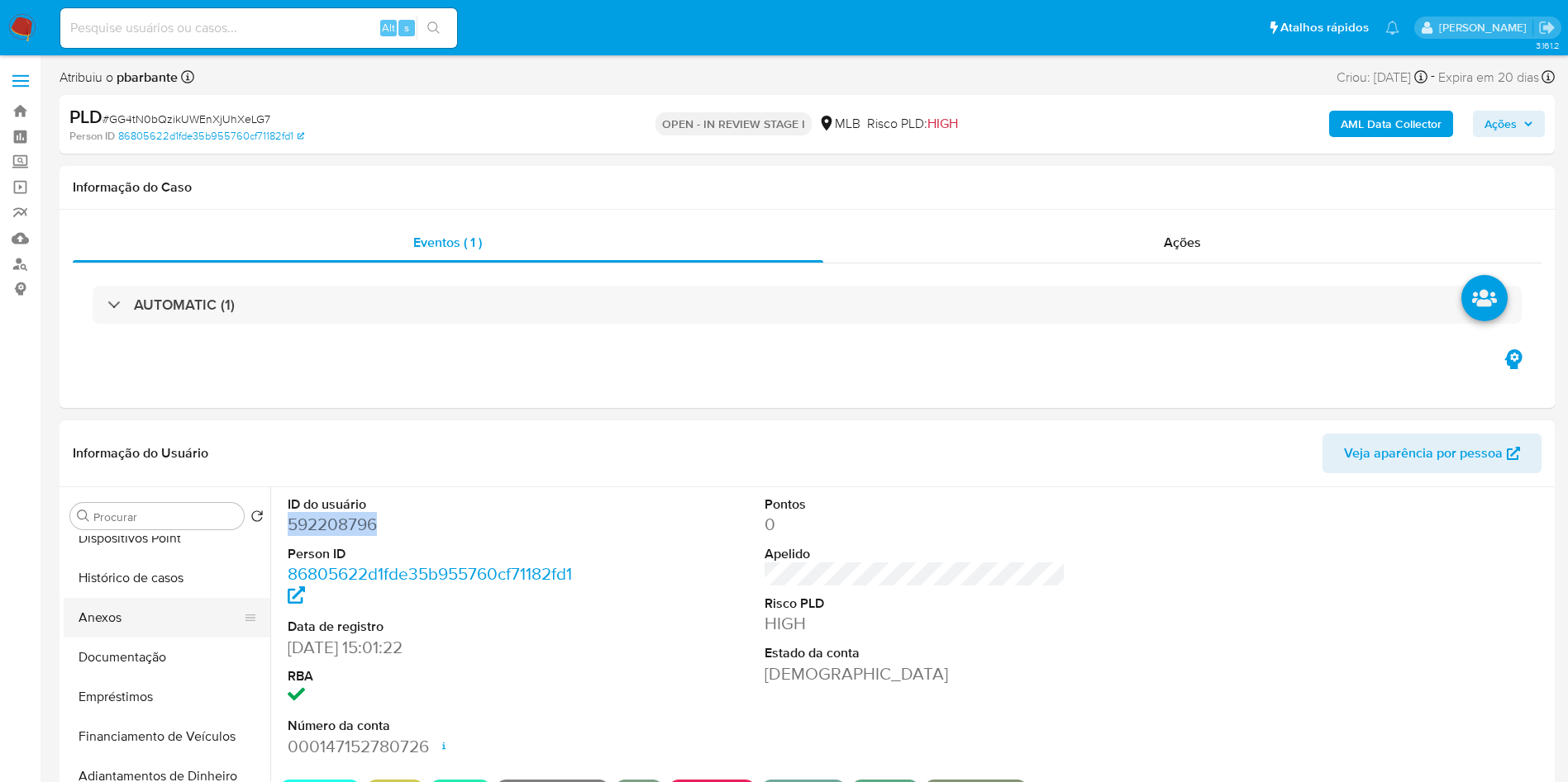
scroll to position [270, 0]
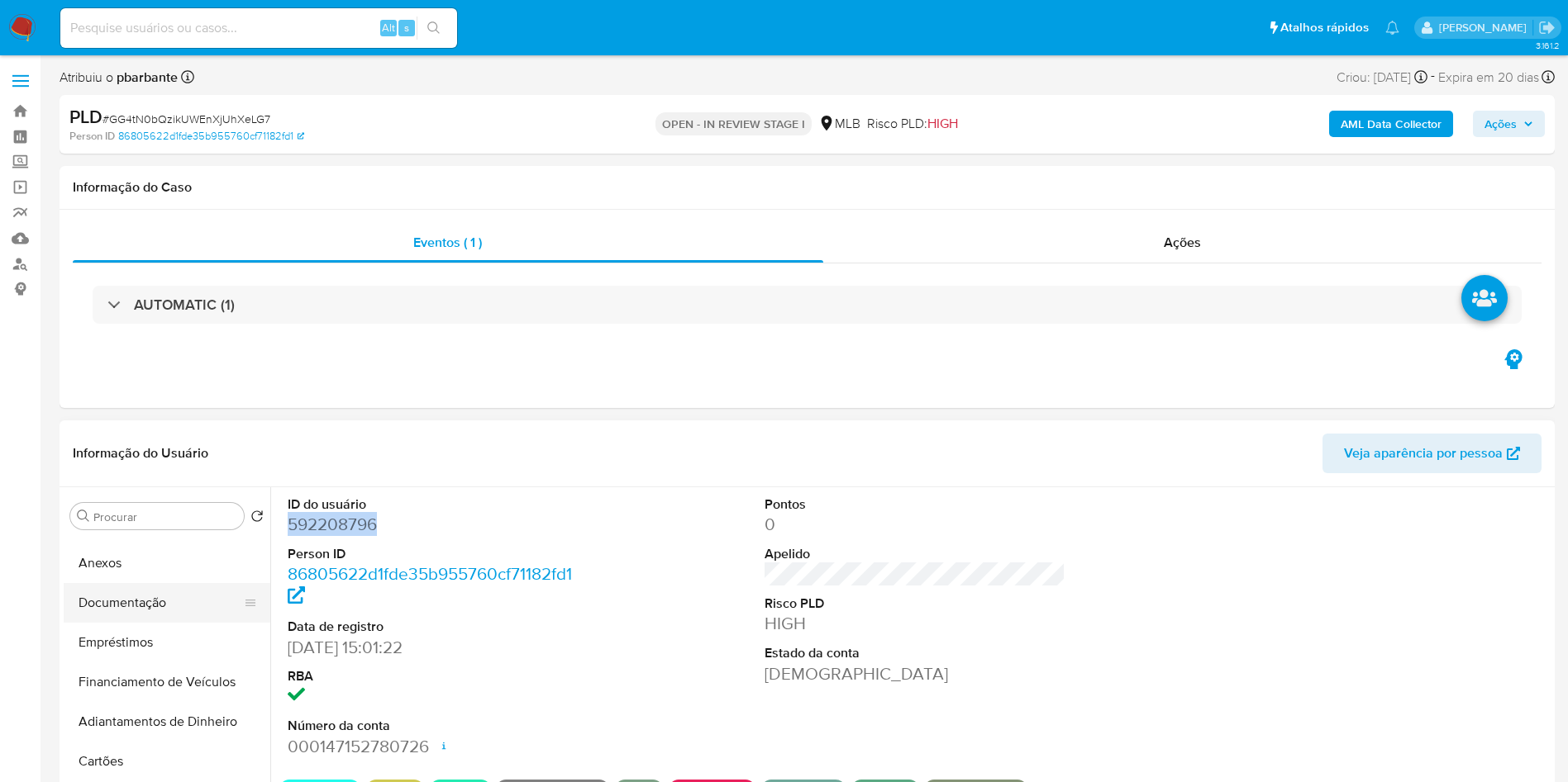
click at [119, 623] on button "Documentação" at bounding box center [160, 603] width 193 height 40
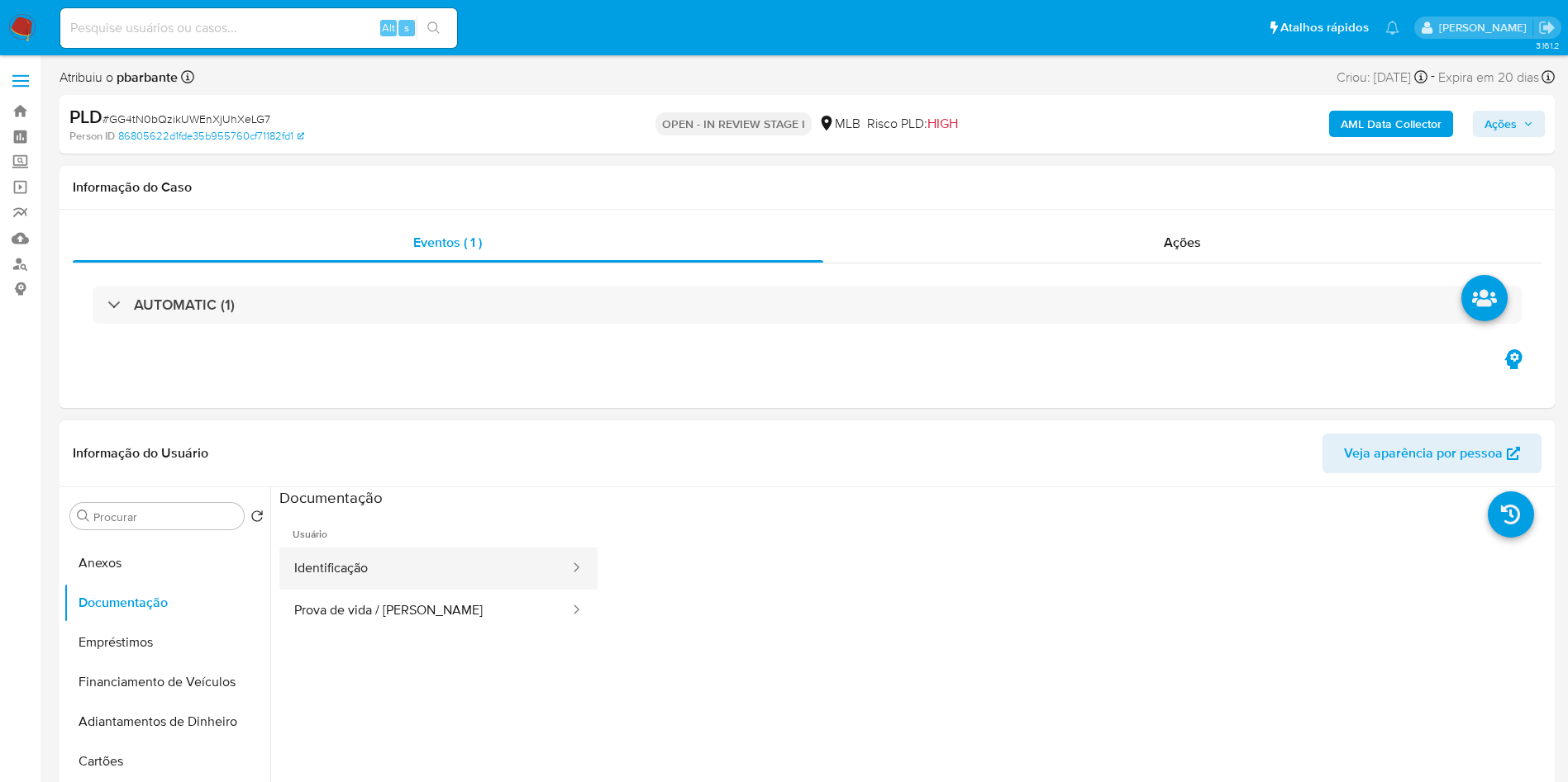
click at [421, 590] on button "Identificação" at bounding box center [425, 569] width 292 height 42
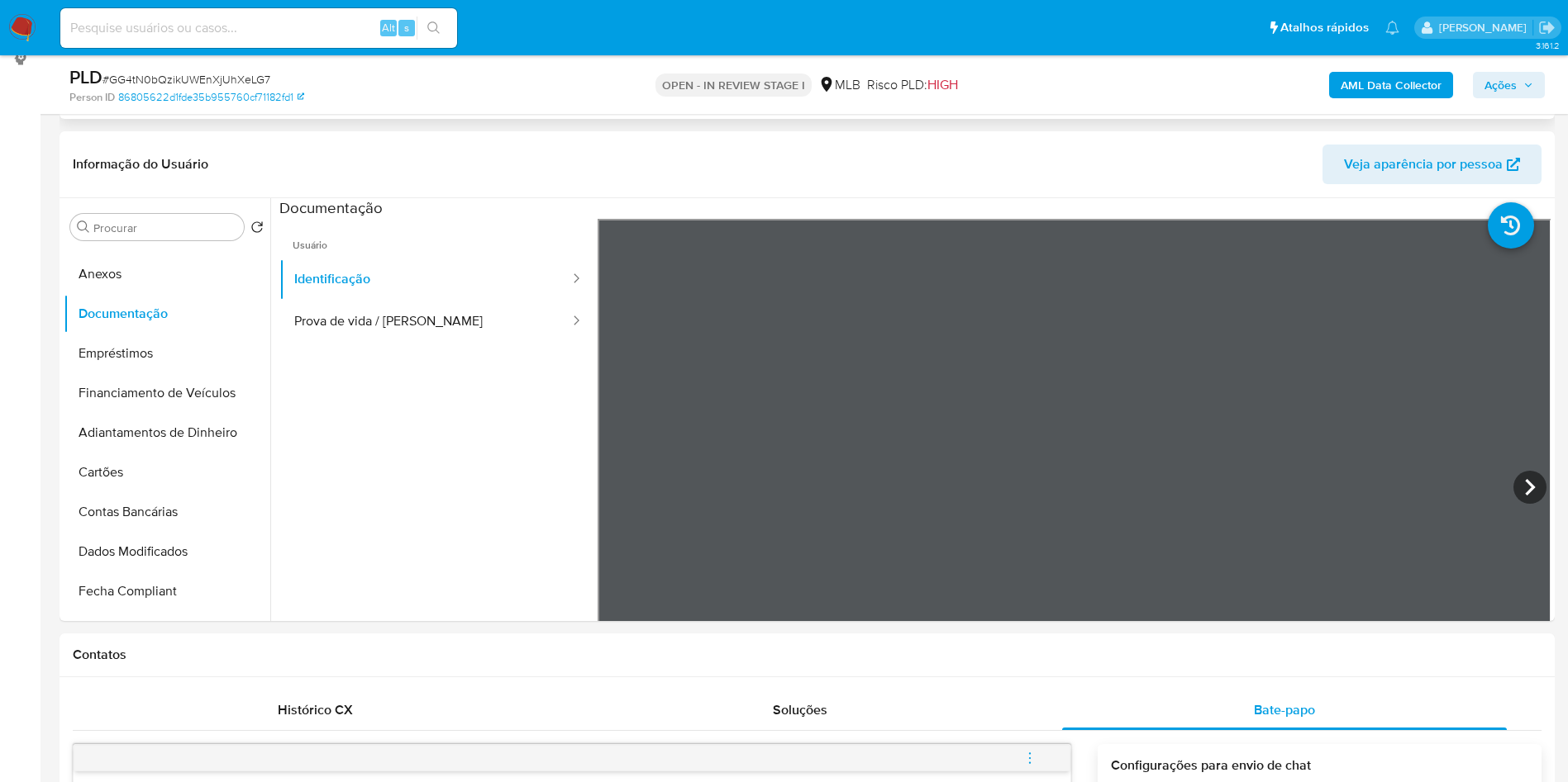
scroll to position [238, 0]
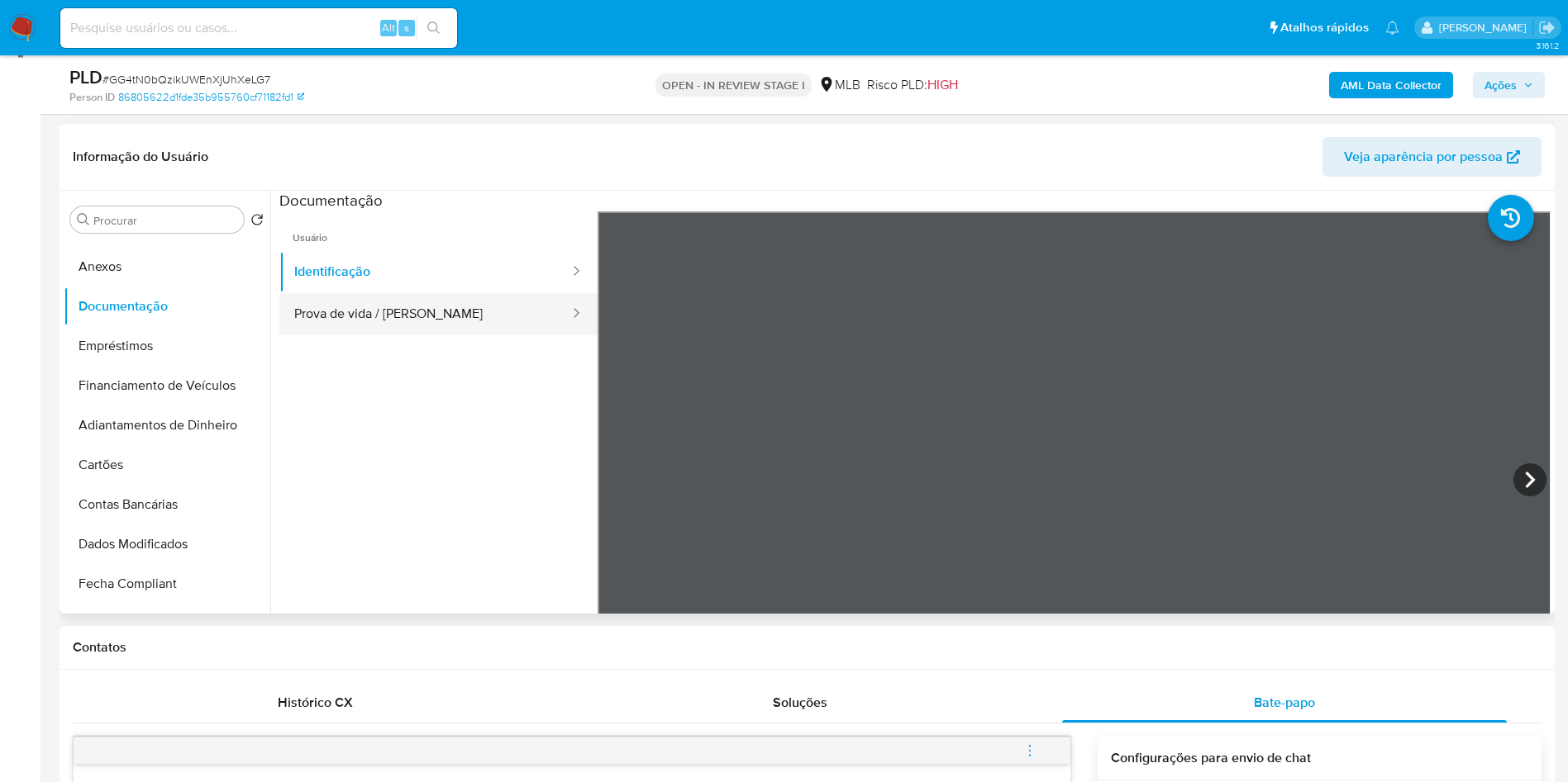
click at [439, 325] on button "Prova de vida / [PERSON_NAME]" at bounding box center [425, 315] width 292 height 42
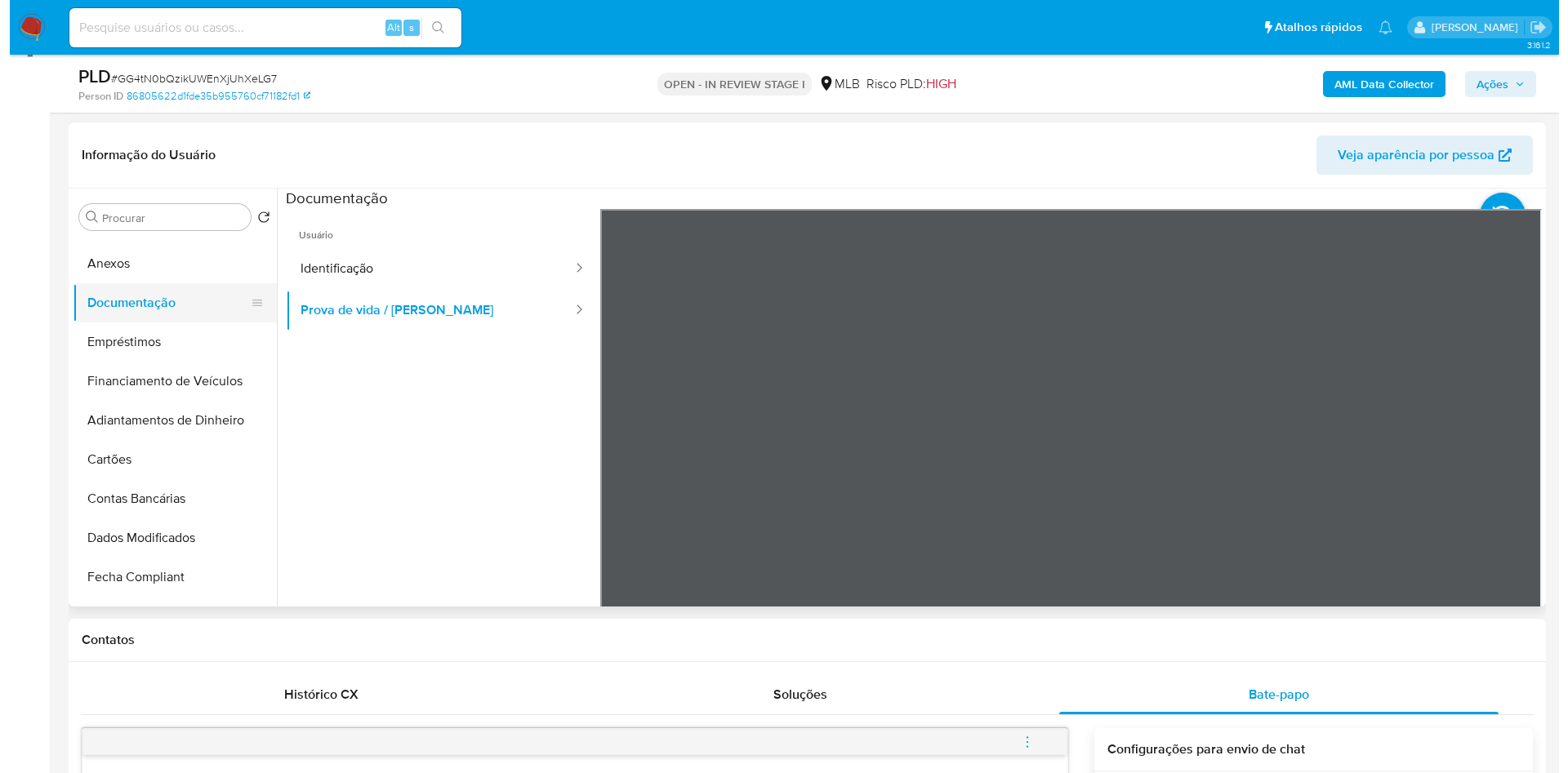
scroll to position [0, 0]
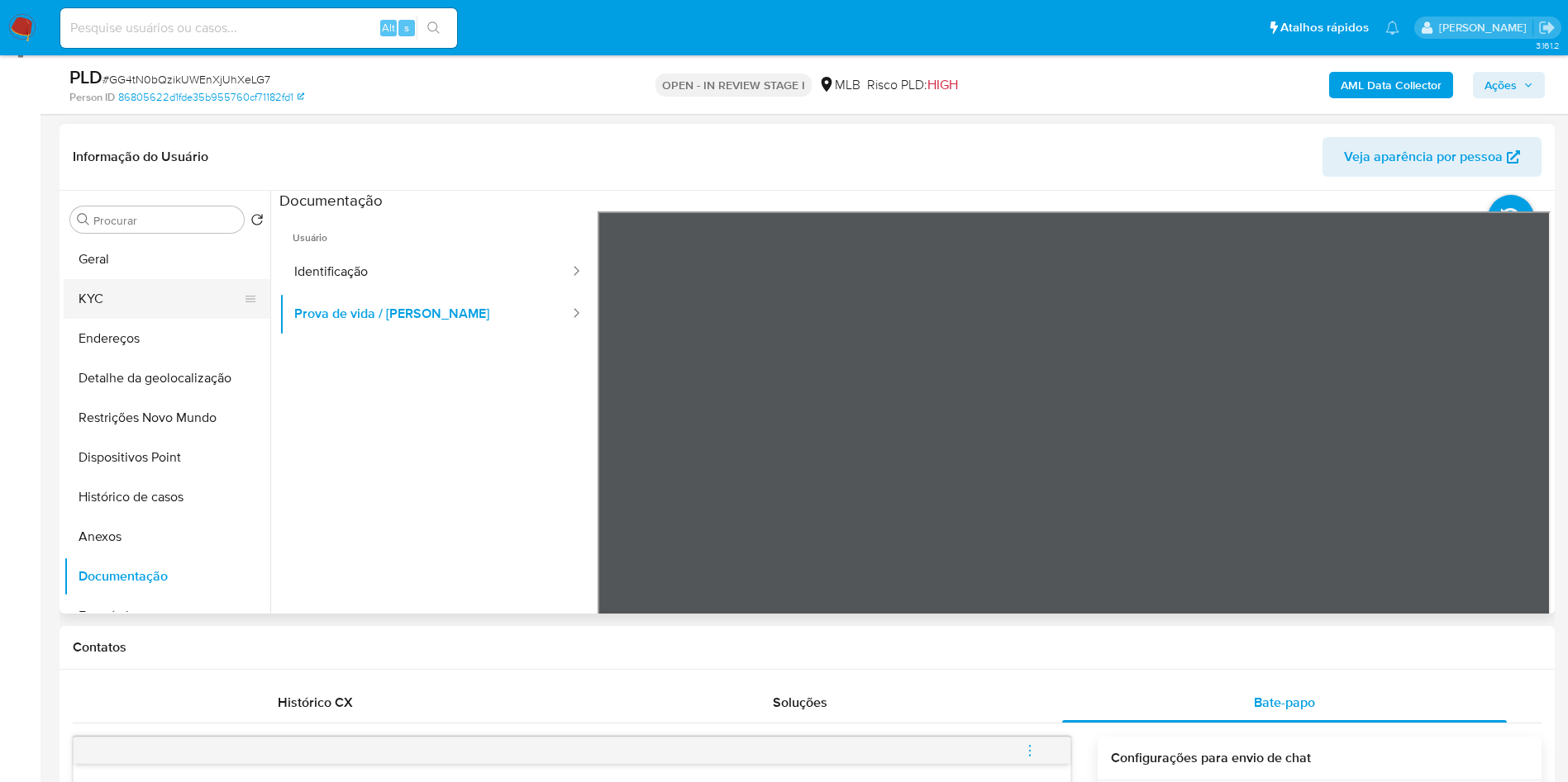
click at [131, 319] on button "KYC" at bounding box center [160, 299] width 193 height 40
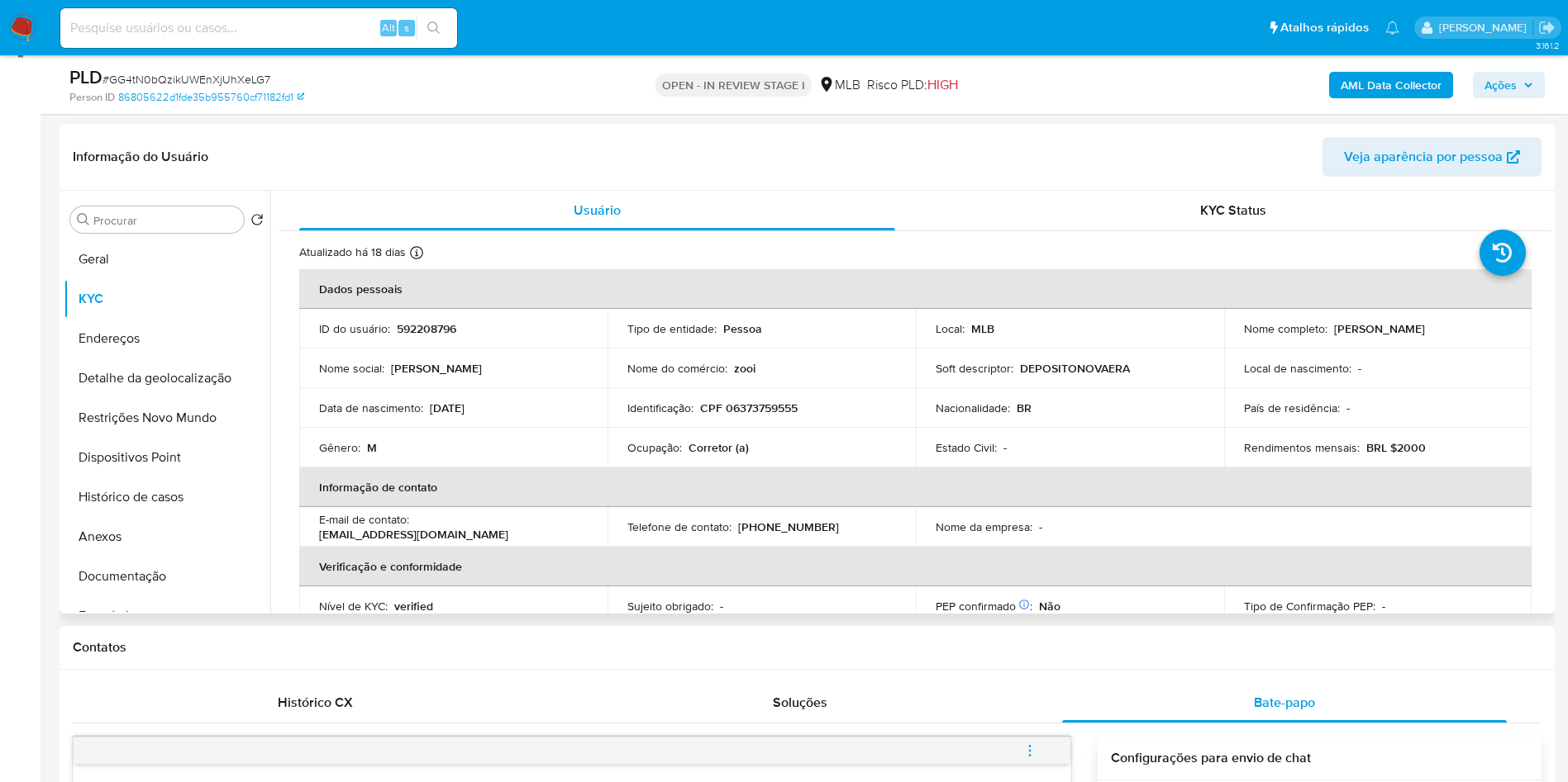
click at [711, 467] on td "Ocupação : Corretor (a)" at bounding box center [762, 447] width 309 height 40
click at [713, 455] on p "Corretor (a)" at bounding box center [719, 447] width 60 height 15
copy p "Corretor"
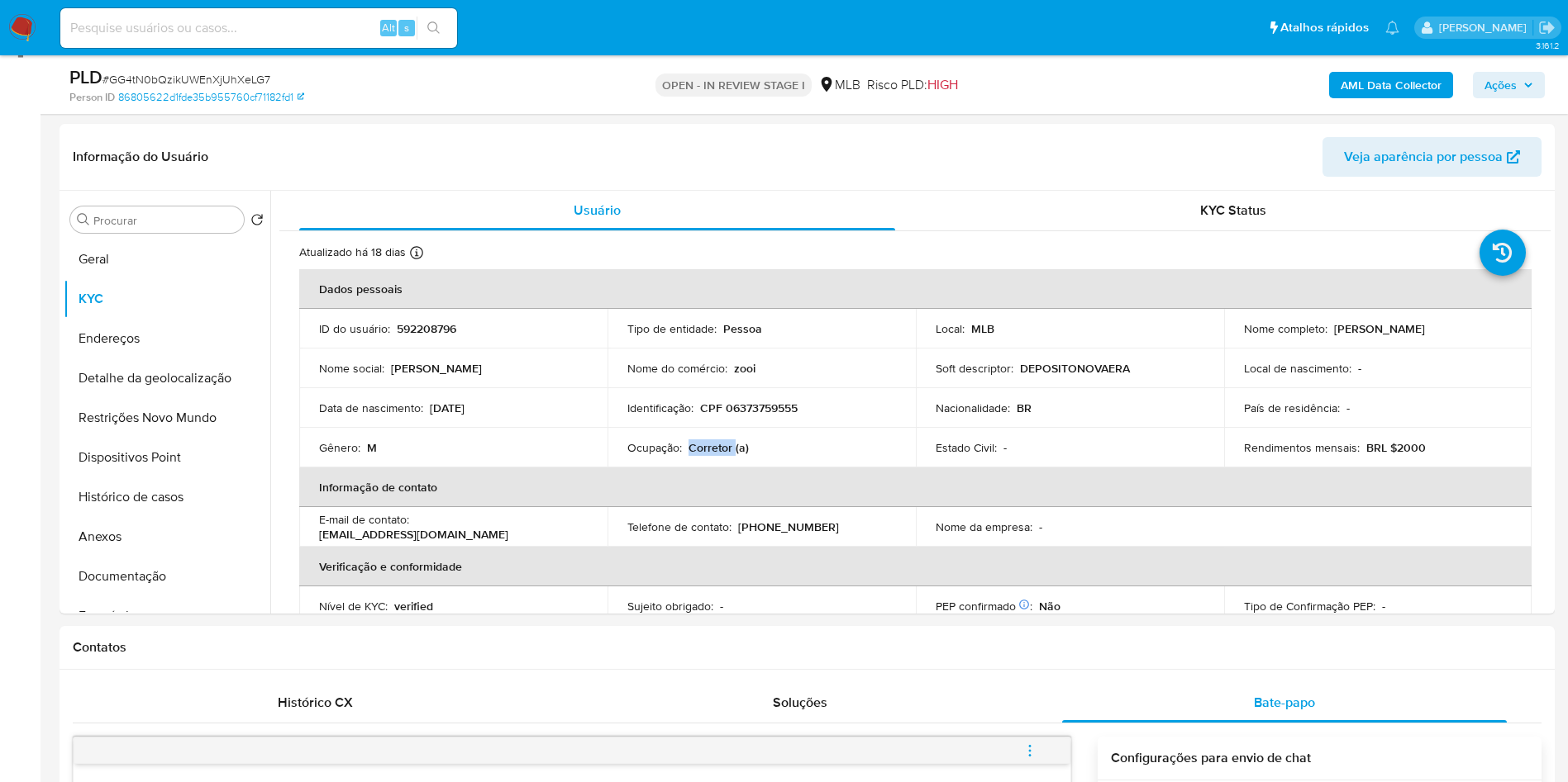
click at [1361, 79] on b "AML Data Collector" at bounding box center [1391, 86] width 101 height 26
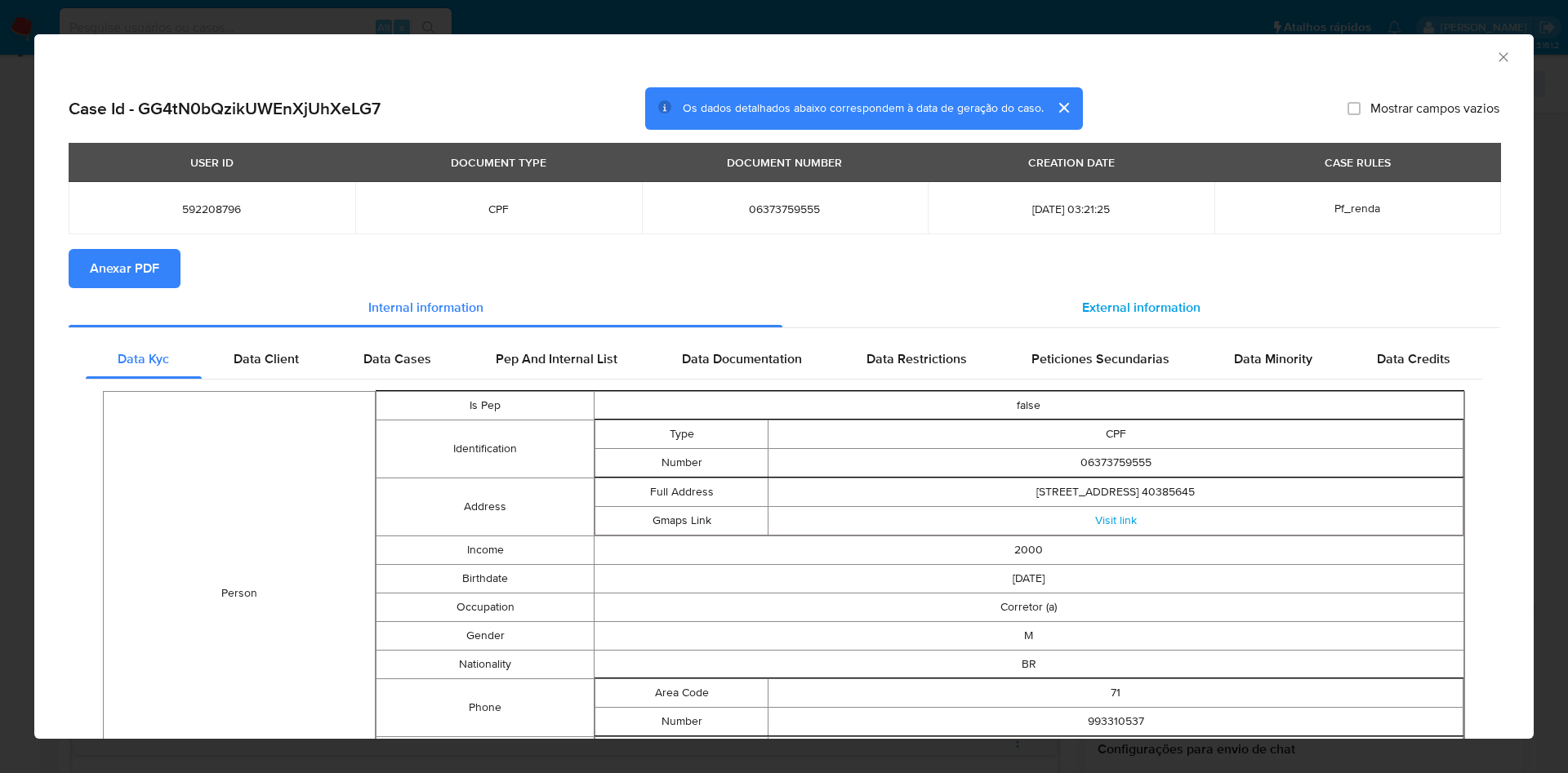
click at [1191, 297] on div "External information" at bounding box center [1141, 308] width 717 height 39
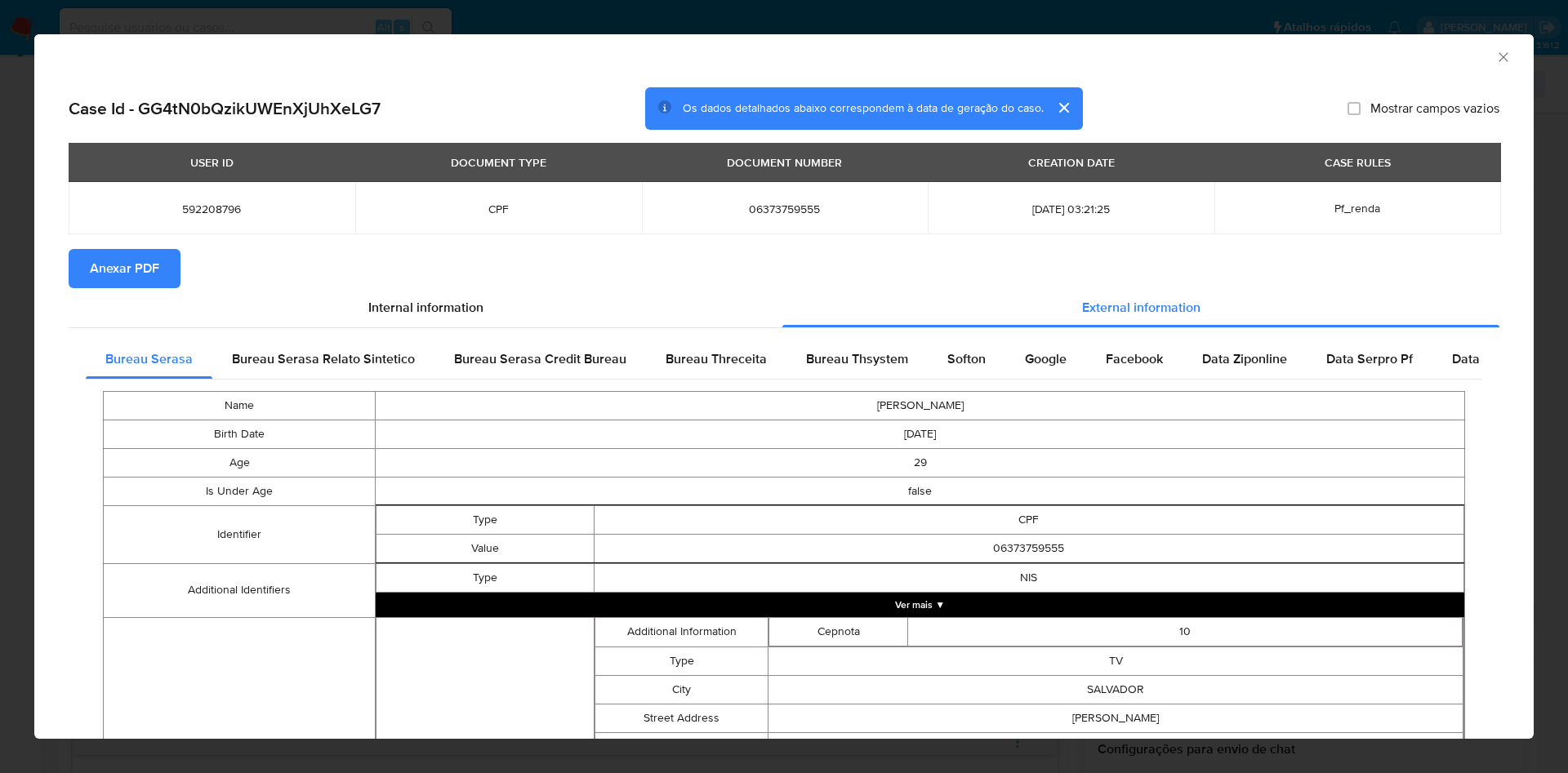
click at [117, 266] on span "Anexar PDF" at bounding box center [125, 268] width 70 height 36
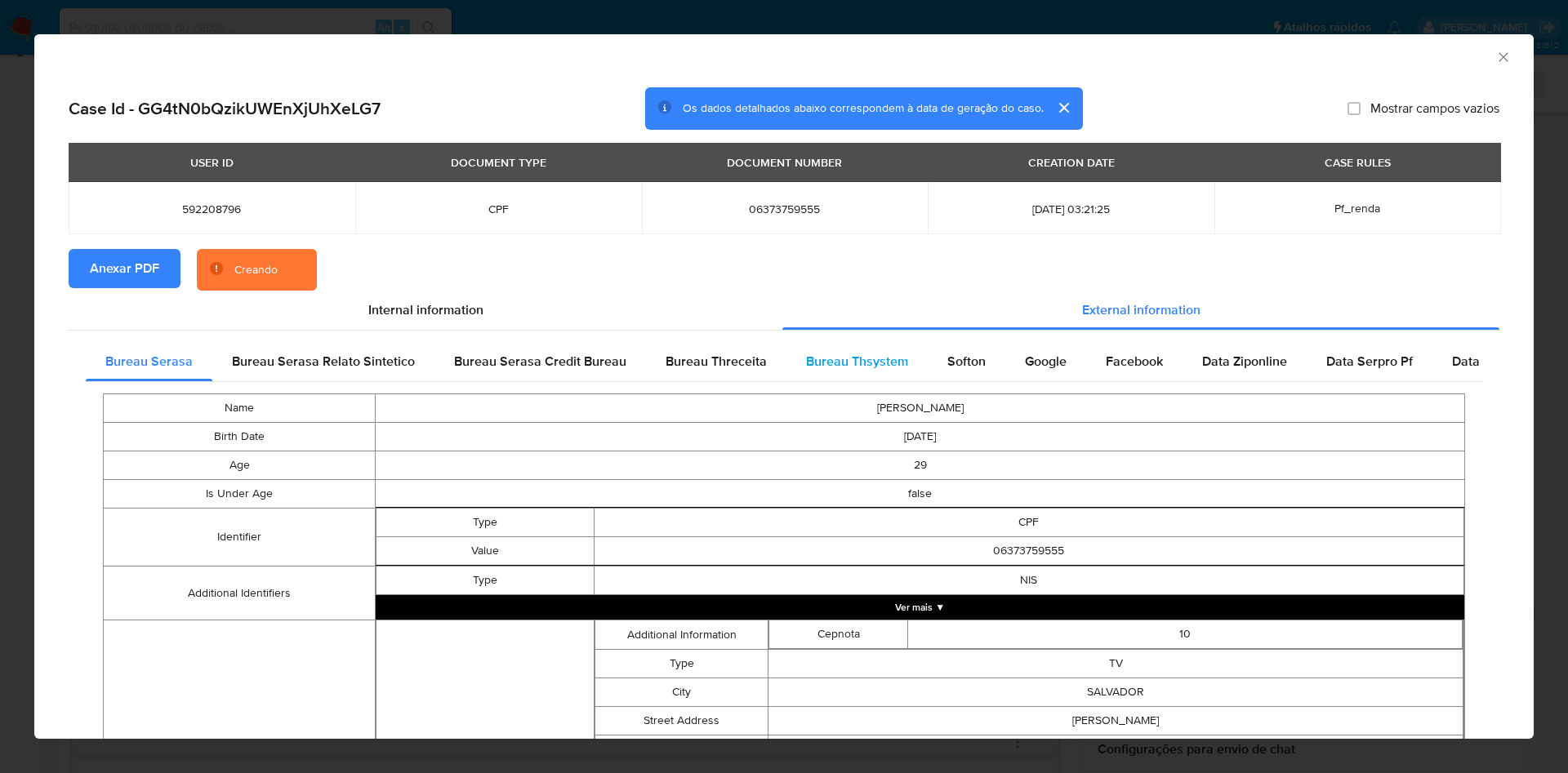
click at [825, 370] on span "Bureau Thsystem" at bounding box center [857, 362] width 102 height 19
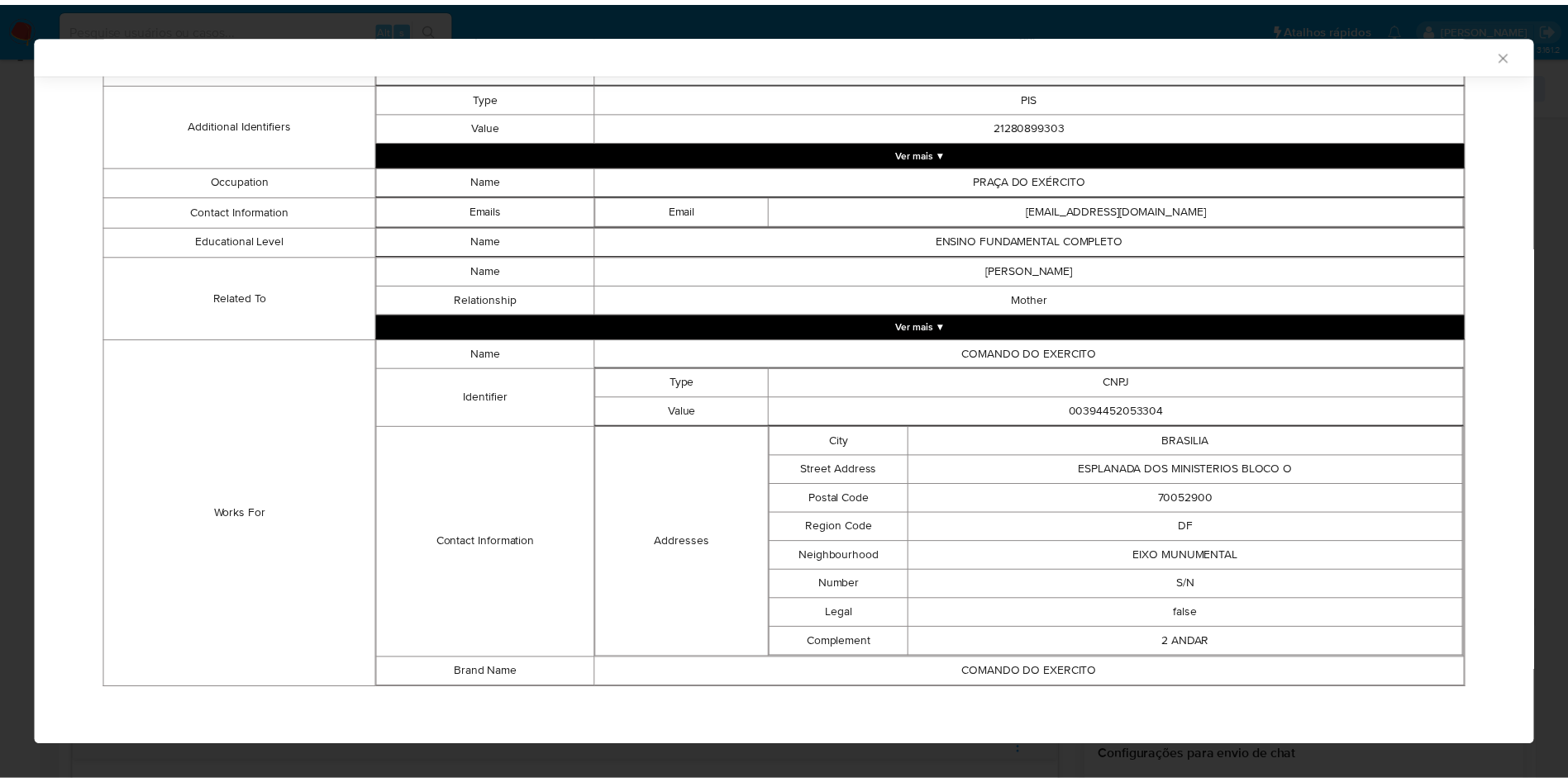
scroll to position [544, 0]
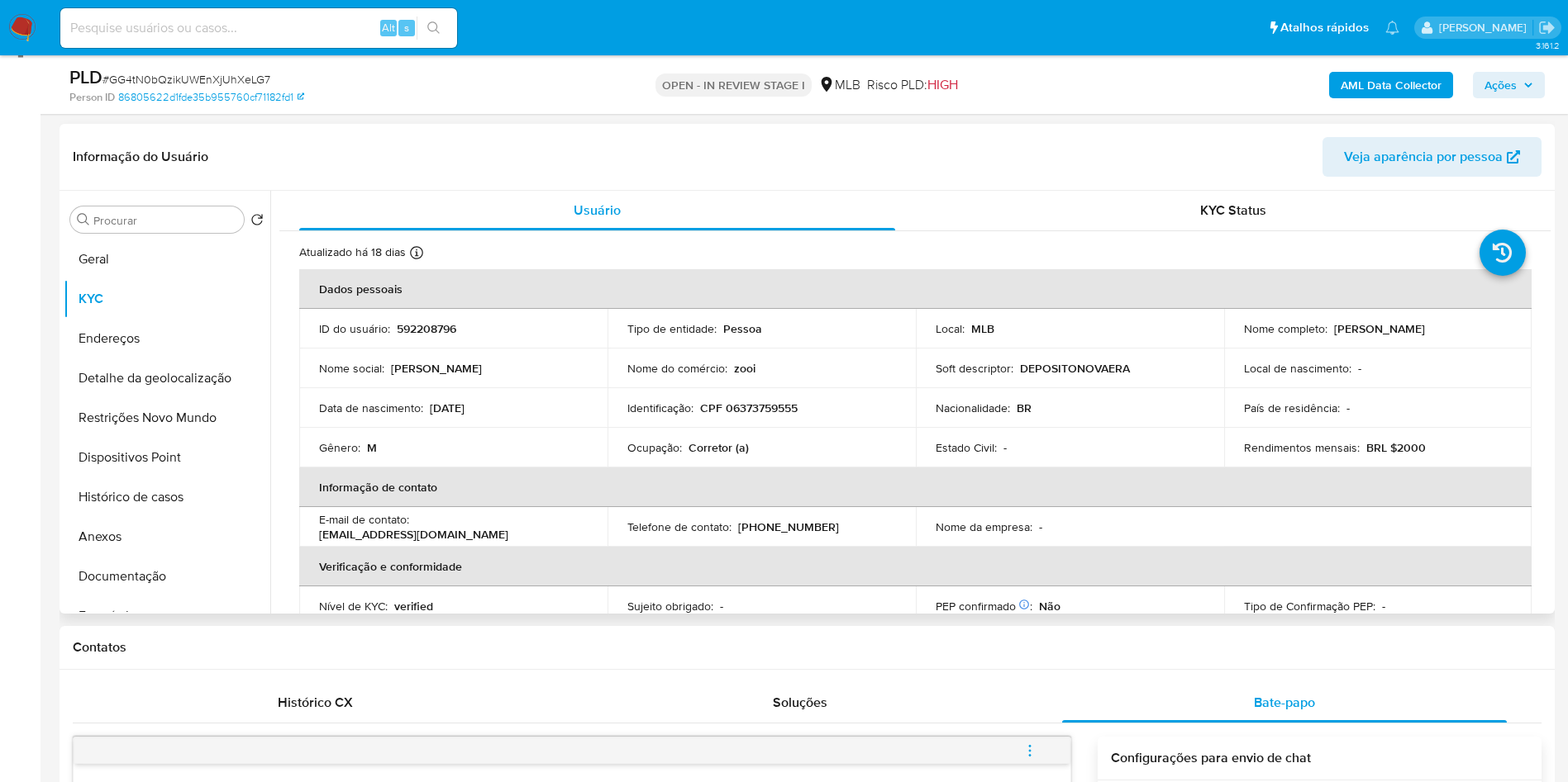
click at [105, 263] on div "Procurar Retornar ao pedido padrão Geral KYC Endereços Detalhe da geolocalizaçã…" at bounding box center [167, 403] width 206 height 421
click at [108, 279] on button "Geral" at bounding box center [160, 259] width 193 height 40
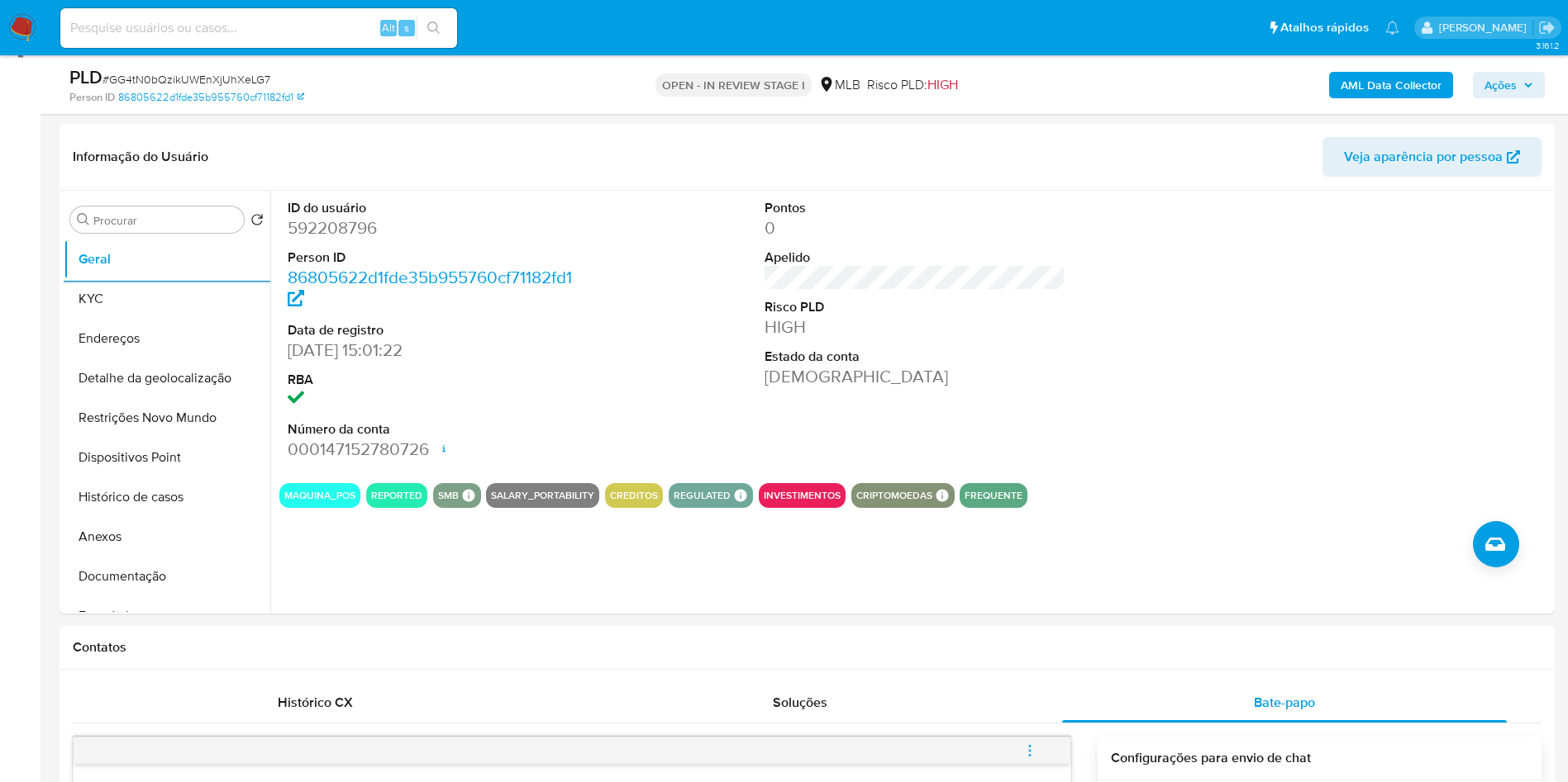
click at [170, 518] on button "Histórico de casos" at bounding box center [160, 497] width 193 height 40
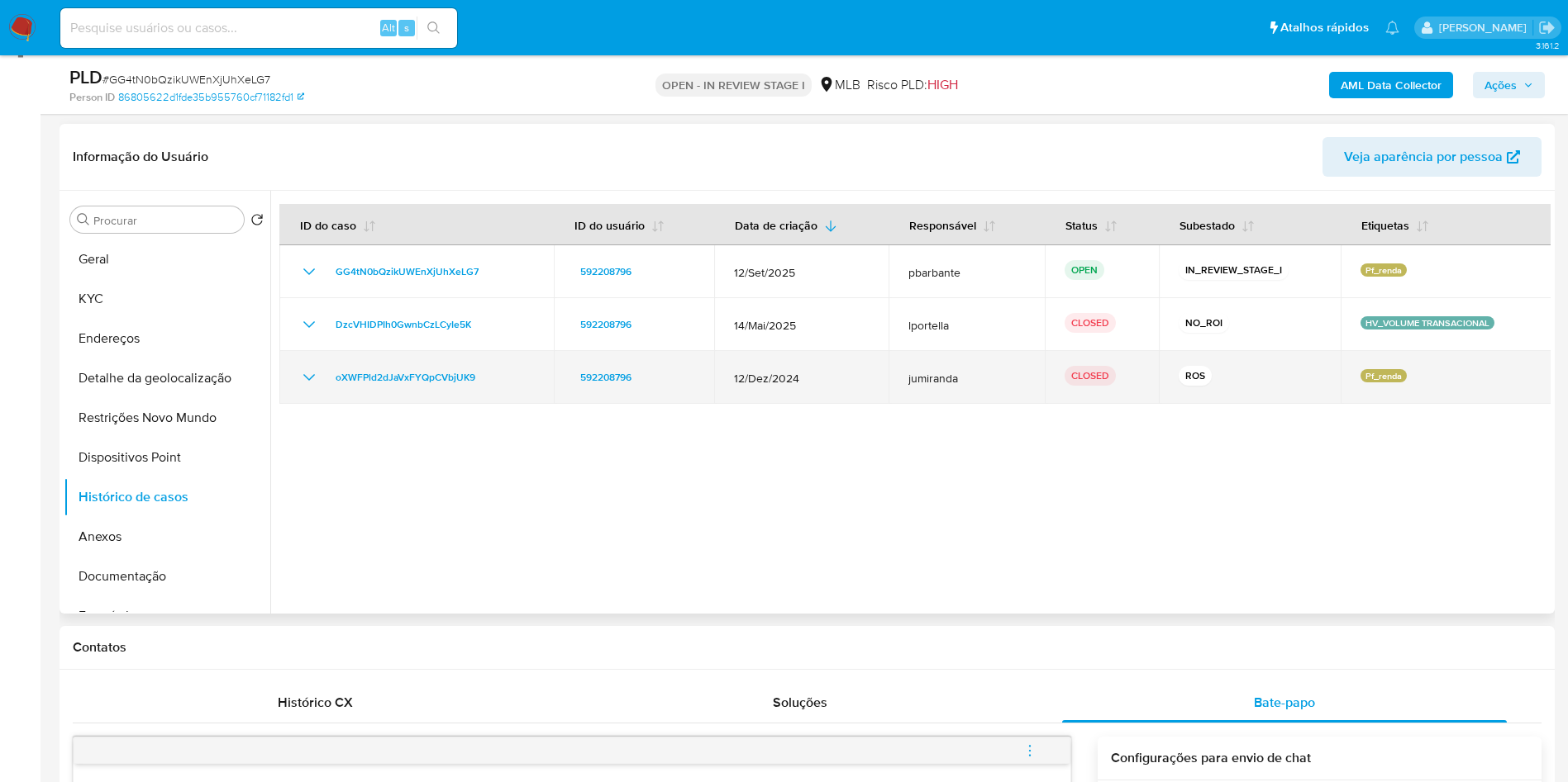
click at [314, 387] on icon "Mostrar/Ocultar" at bounding box center [309, 377] width 19 height 19
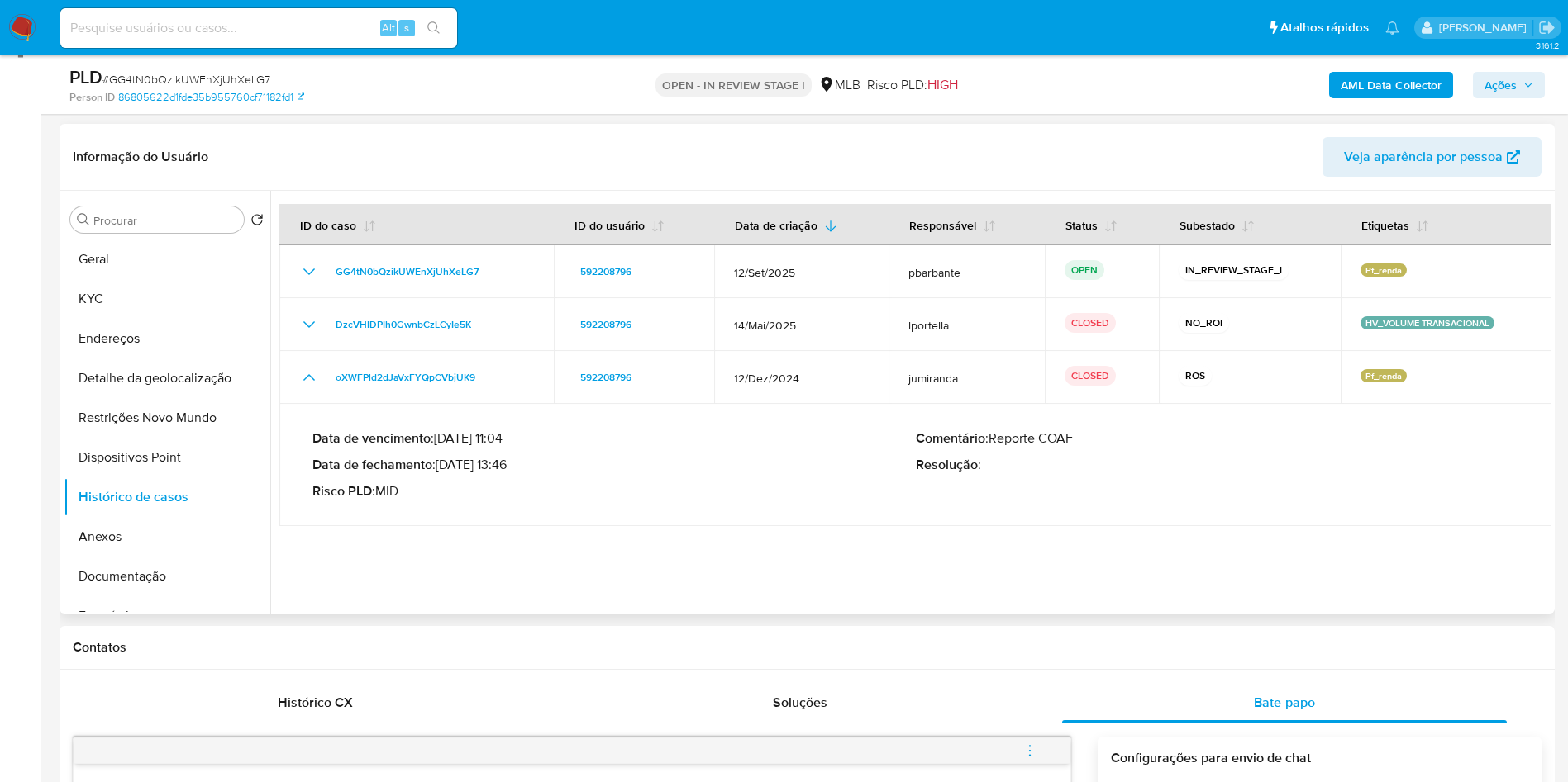
drag, startPoint x: 444, startPoint y: 492, endPoint x: 515, endPoint y: 490, distance: 71.0
click at [515, 473] on p "Data de fechamento : 20/01/2025 13:46" at bounding box center [614, 465] width 603 height 17
click at [191, 319] on button "KYC" at bounding box center [160, 299] width 193 height 40
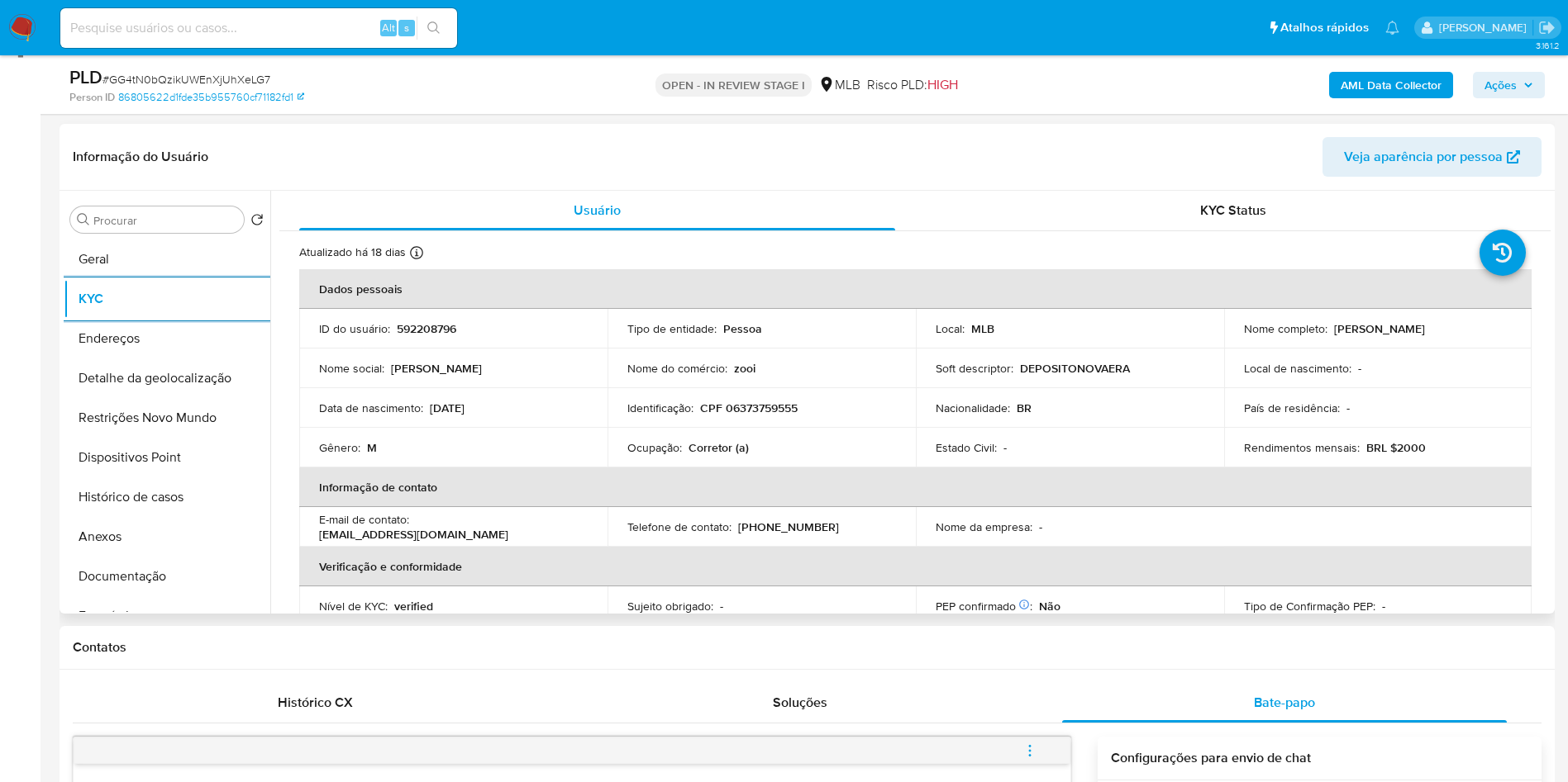
scroll to position [689, 0]
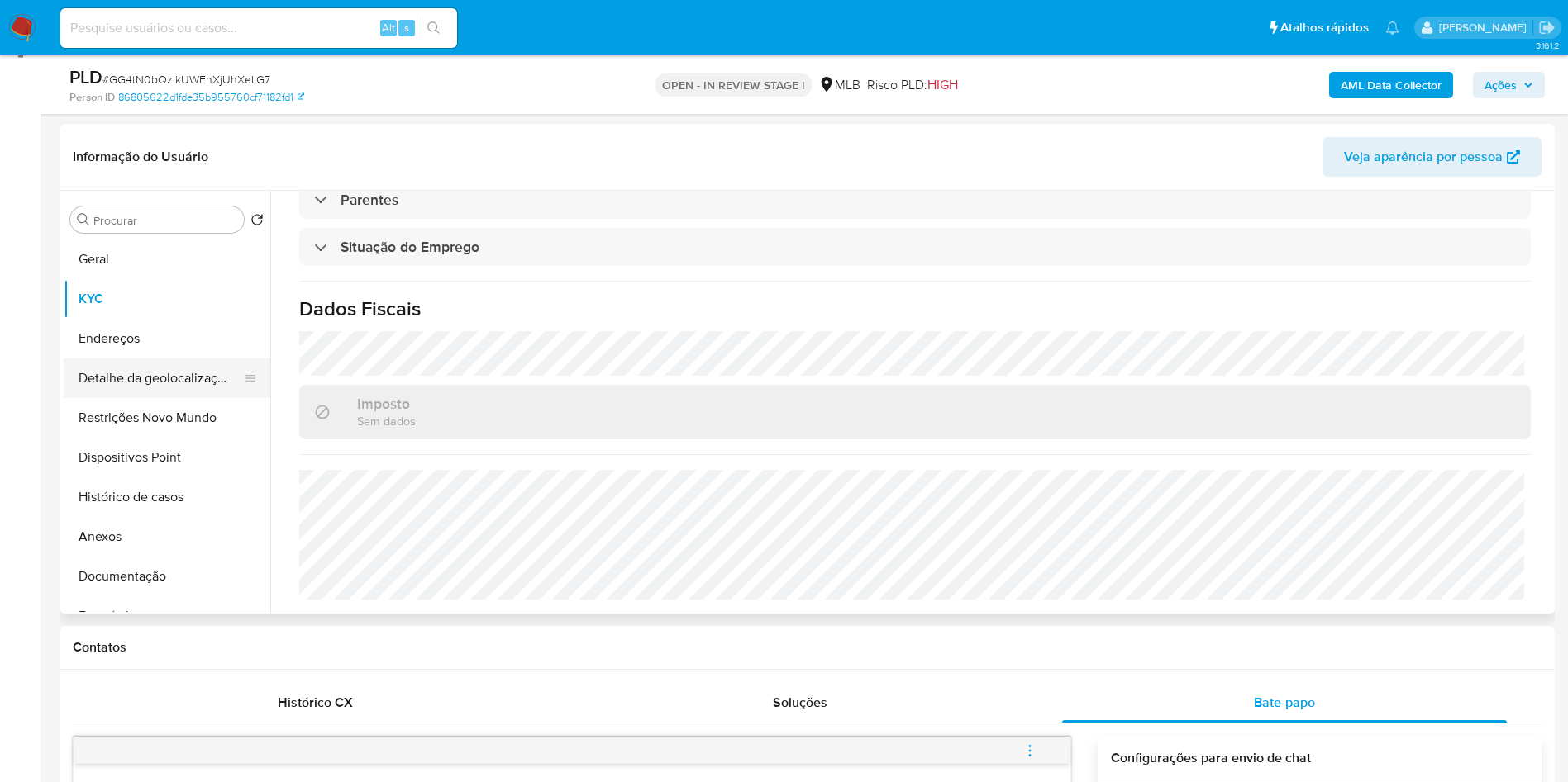
click at [168, 398] on button "Detalhe da geolocalização" at bounding box center [160, 378] width 193 height 40
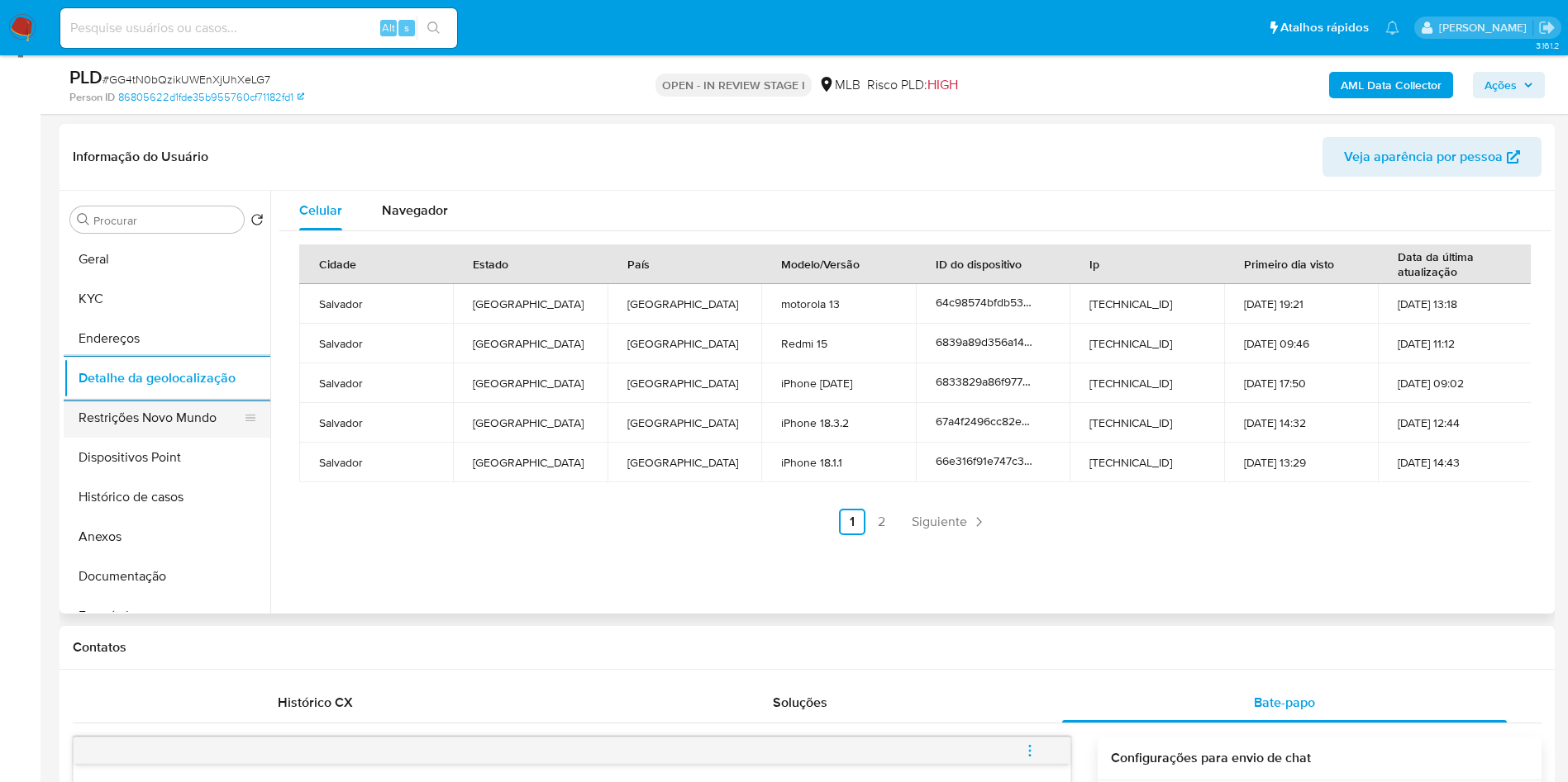
click at [161, 427] on button "Restrições Novo Mundo" at bounding box center [160, 418] width 193 height 40
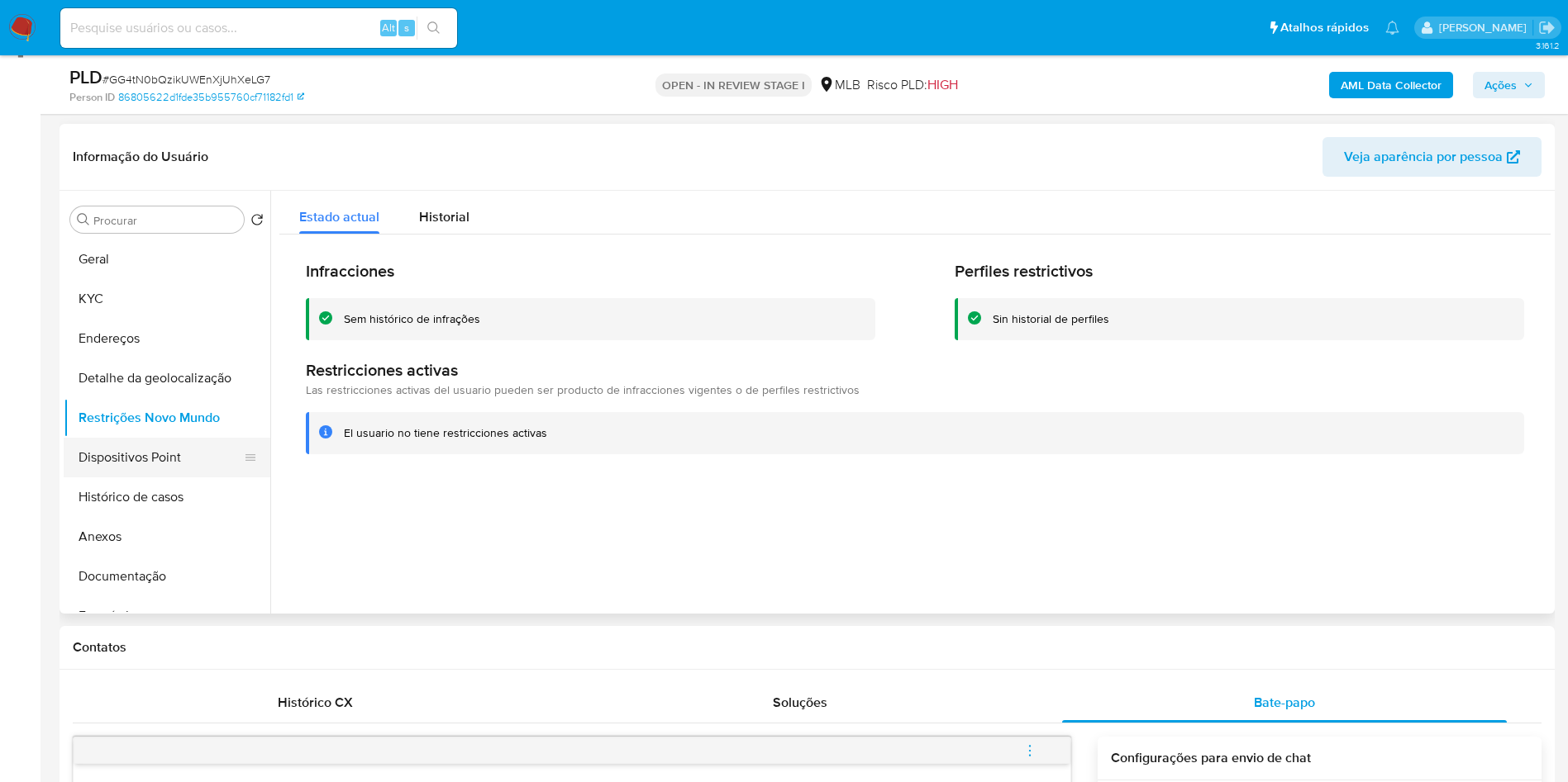
click at [160, 466] on button "Dispositivos Point" at bounding box center [160, 458] width 193 height 40
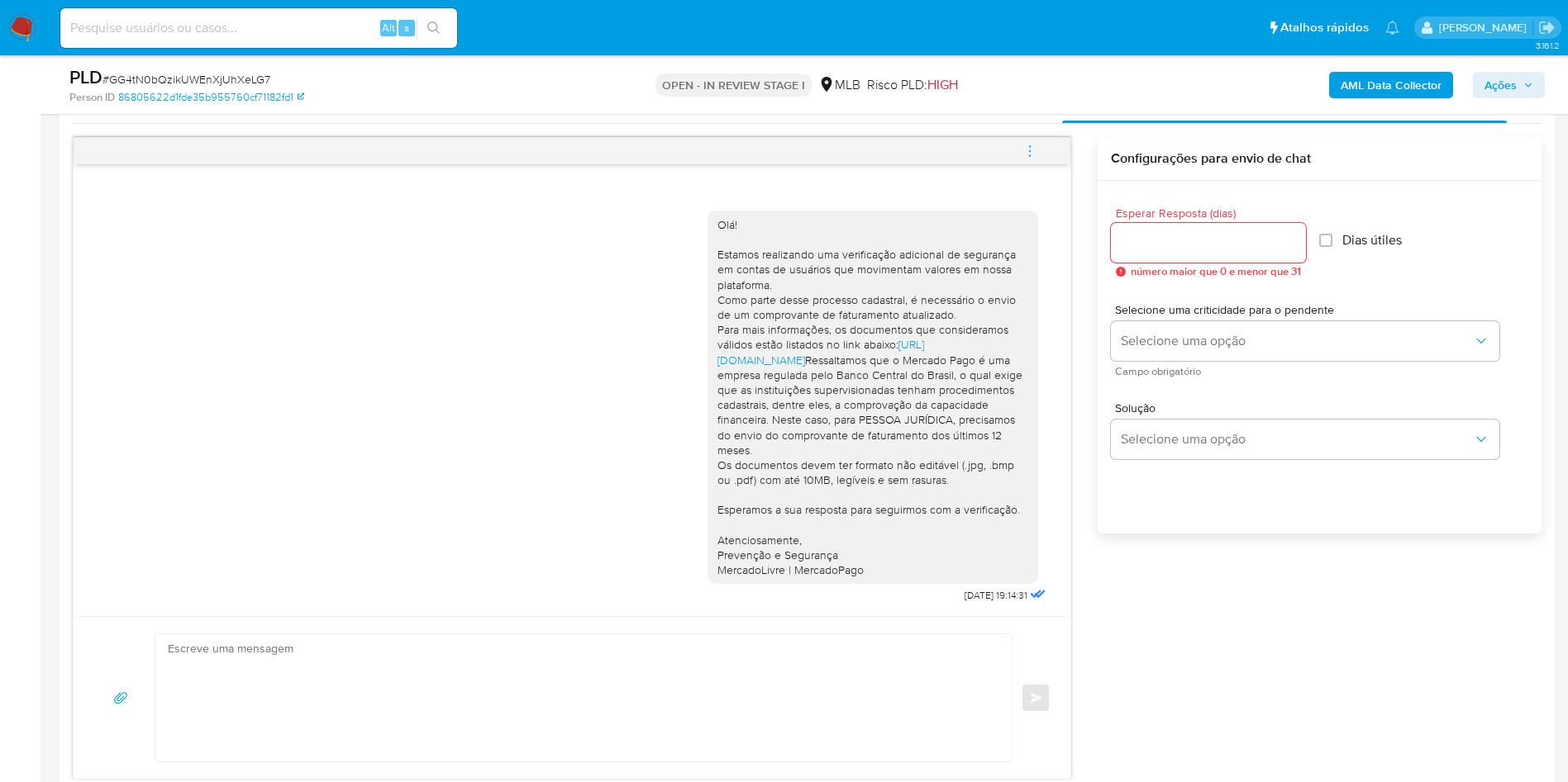
scroll to position [843, 0]
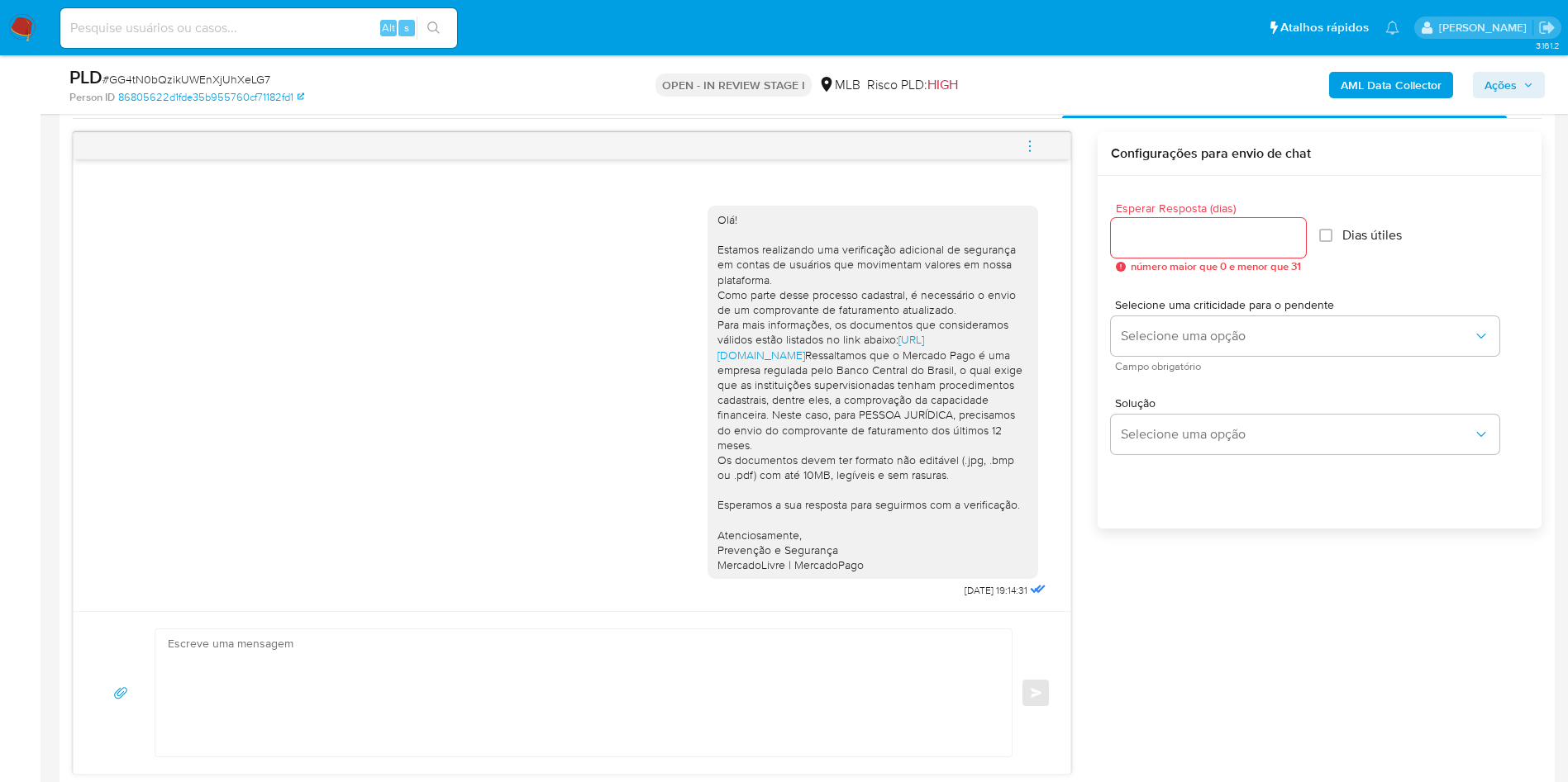
click at [300, 108] on span "Histórico CX" at bounding box center [315, 98] width 75 height 19
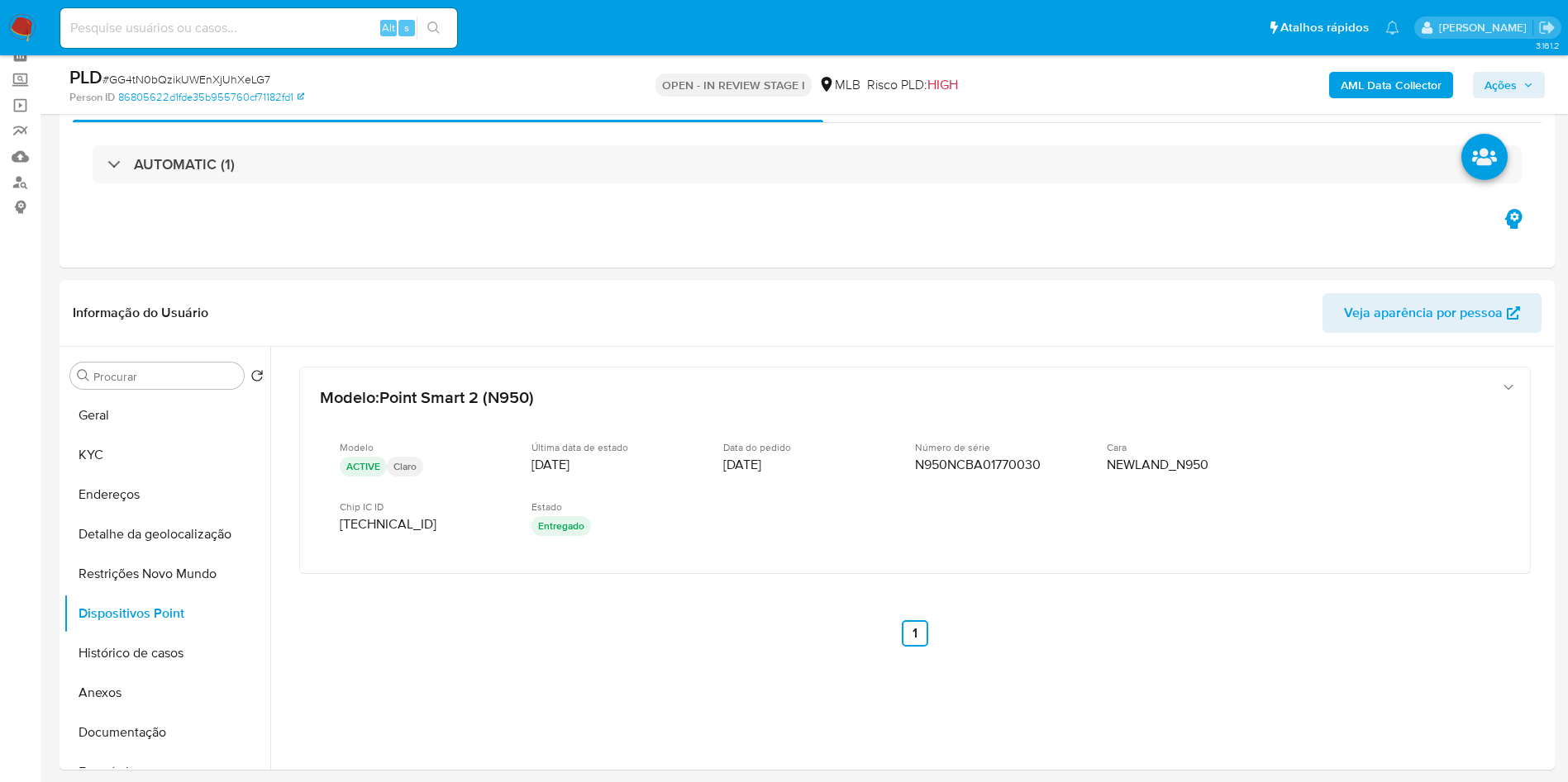
scroll to position [56, 0]
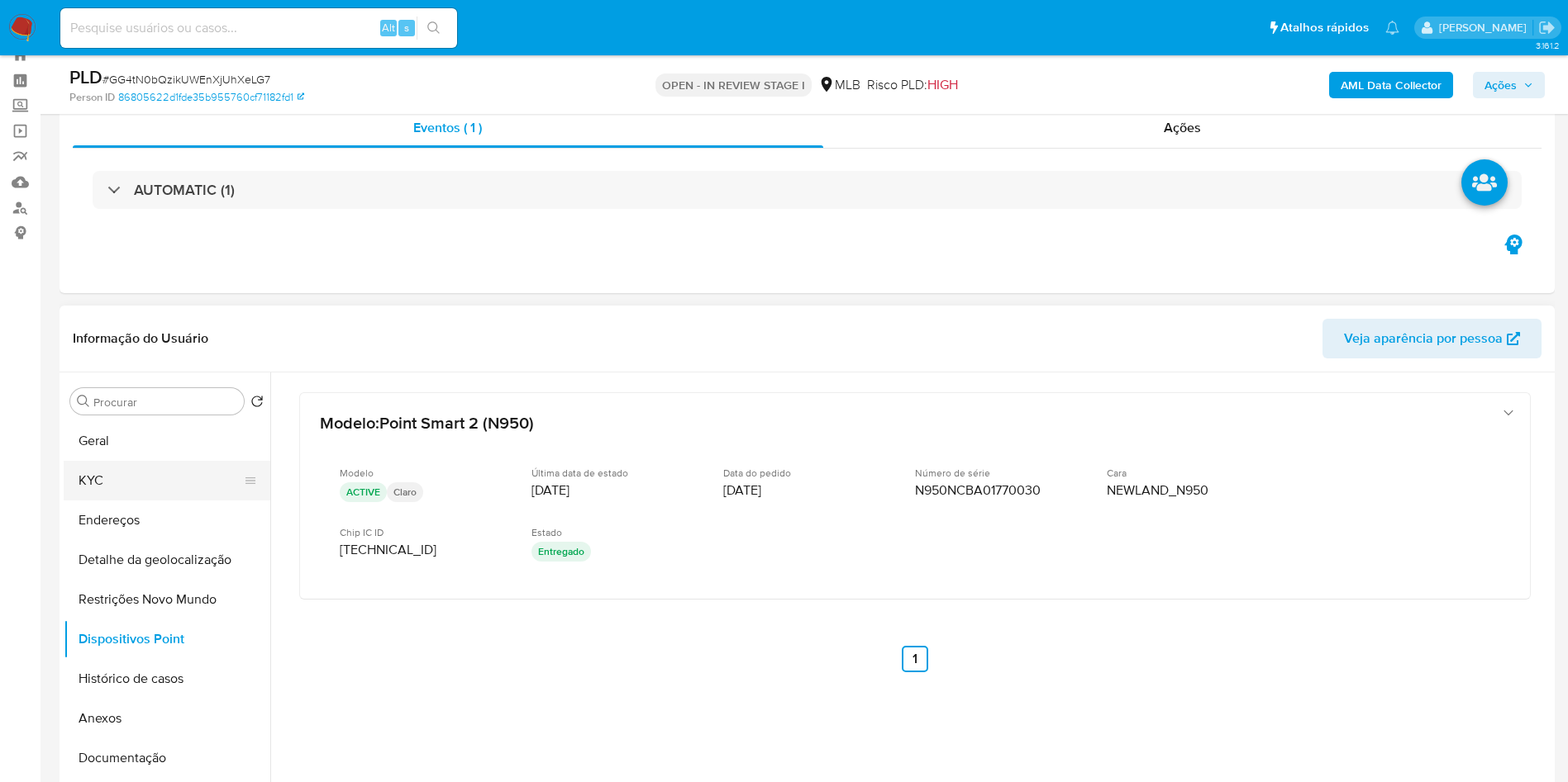
click at [180, 501] on button "KYC" at bounding box center [160, 480] width 193 height 40
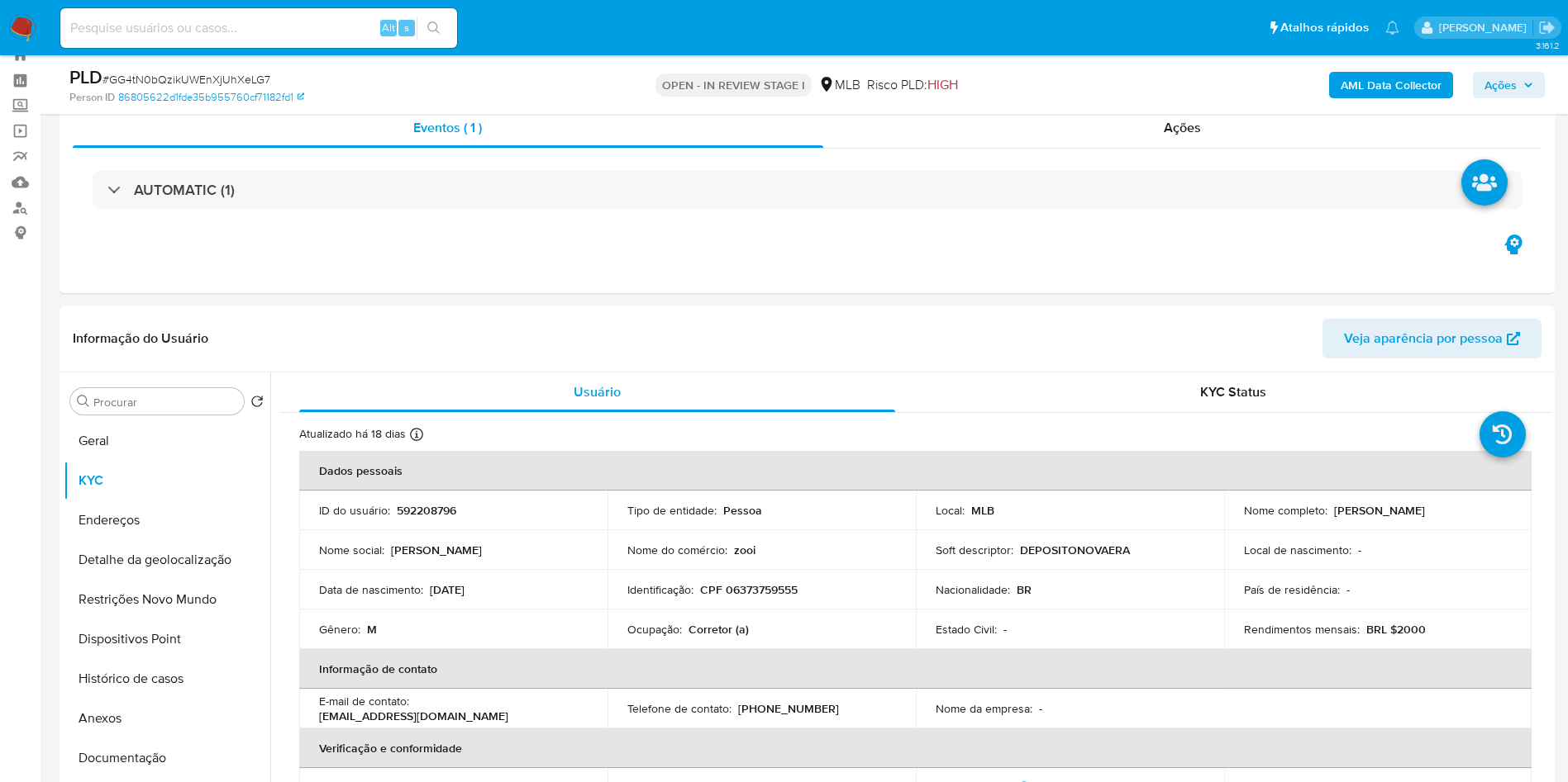
click at [1527, 93] on span "Ações" at bounding box center [1508, 85] width 49 height 23
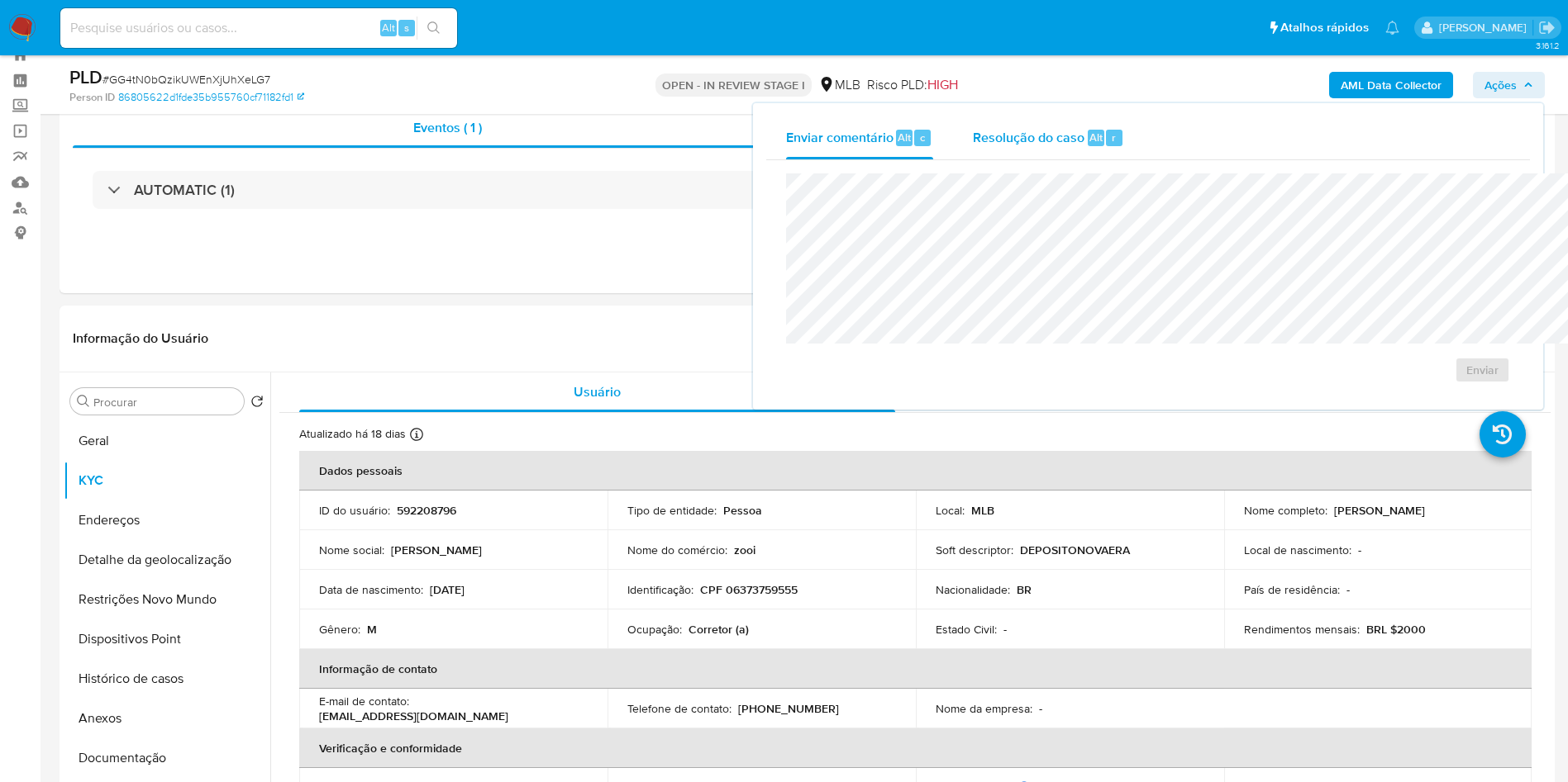
click at [973, 130] on span "Resolução do caso" at bounding box center [1028, 137] width 112 height 19
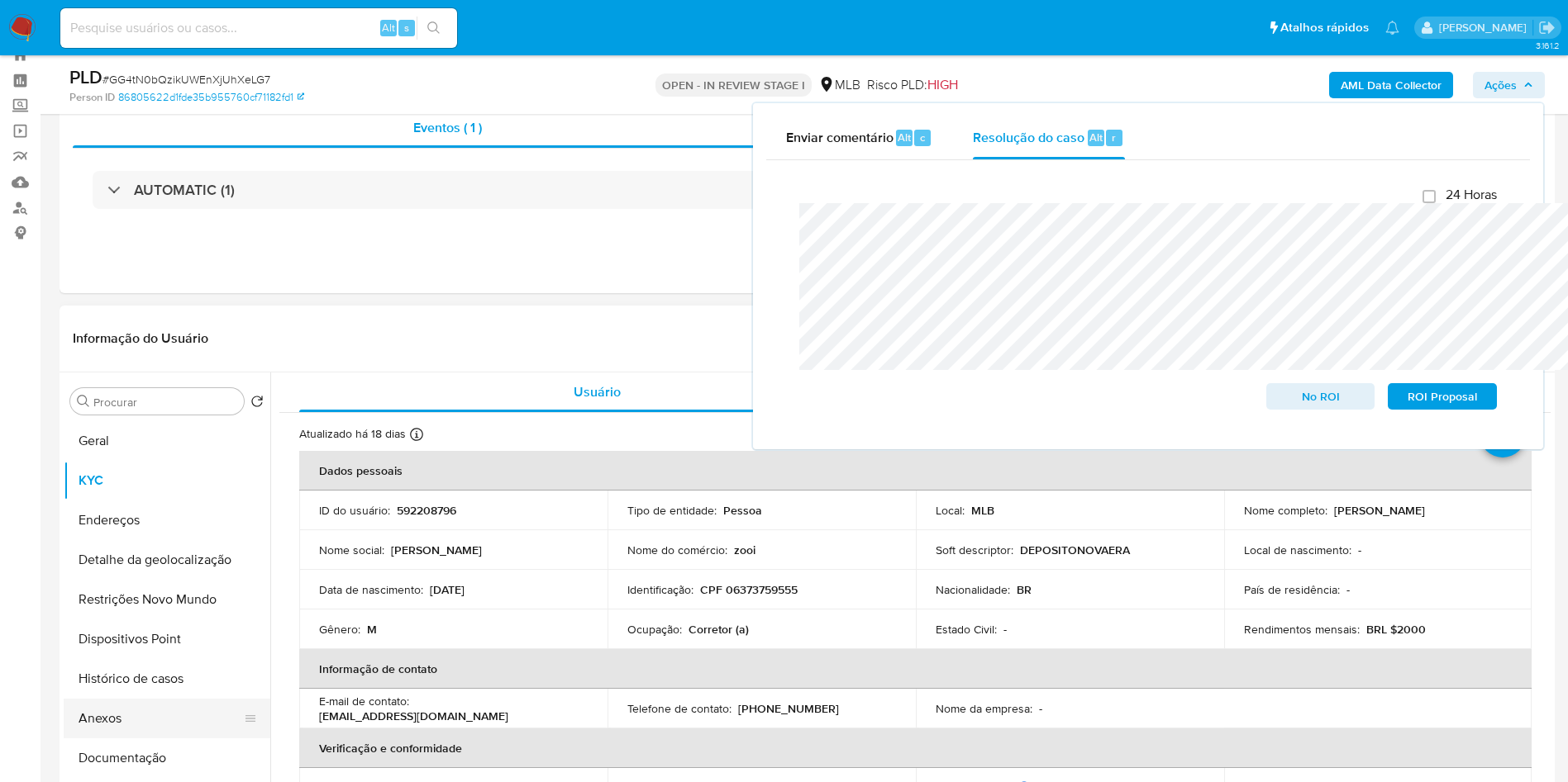
click at [165, 739] on button "Anexos" at bounding box center [160, 719] width 193 height 40
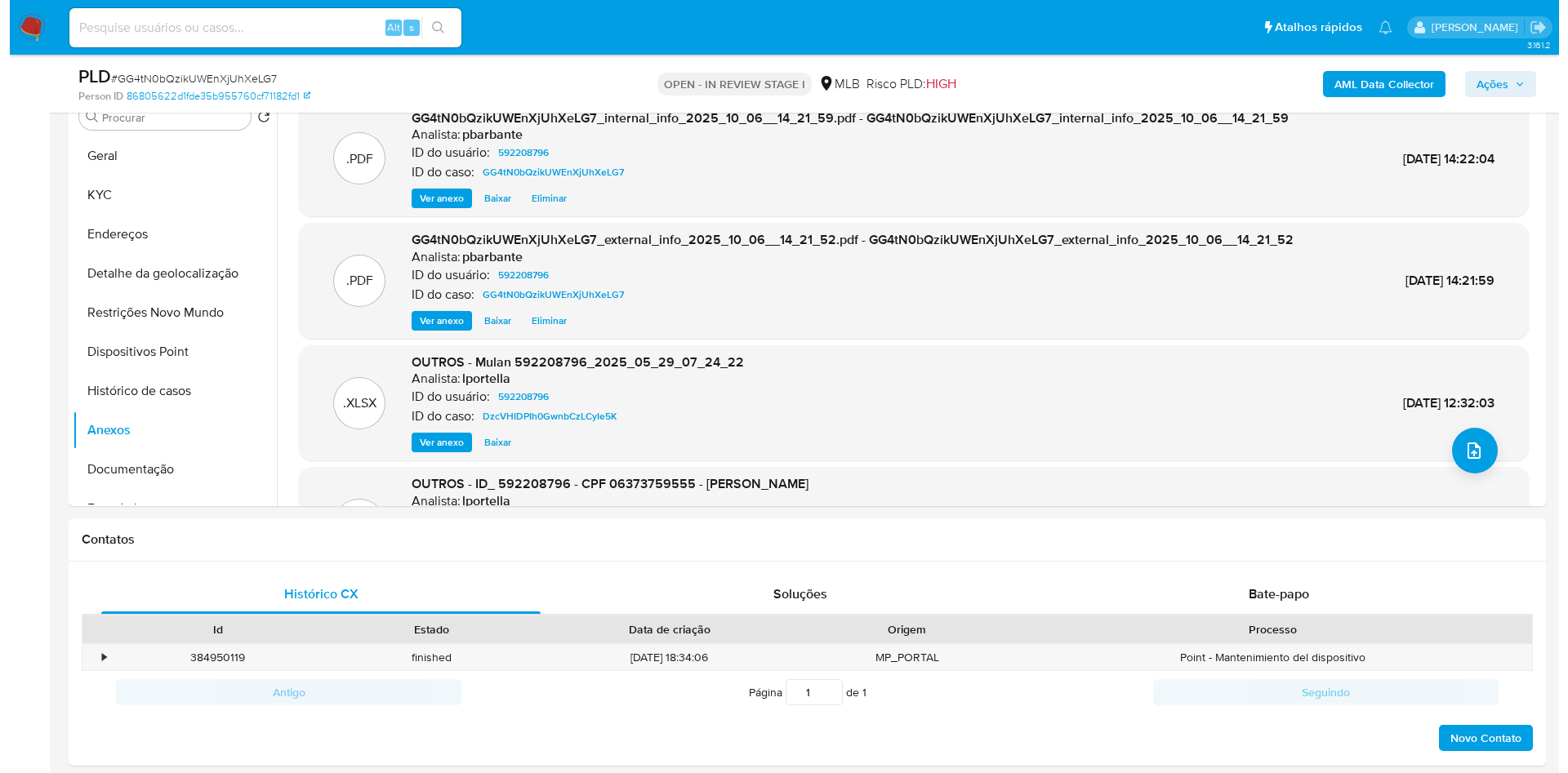
scroll to position [335, 0]
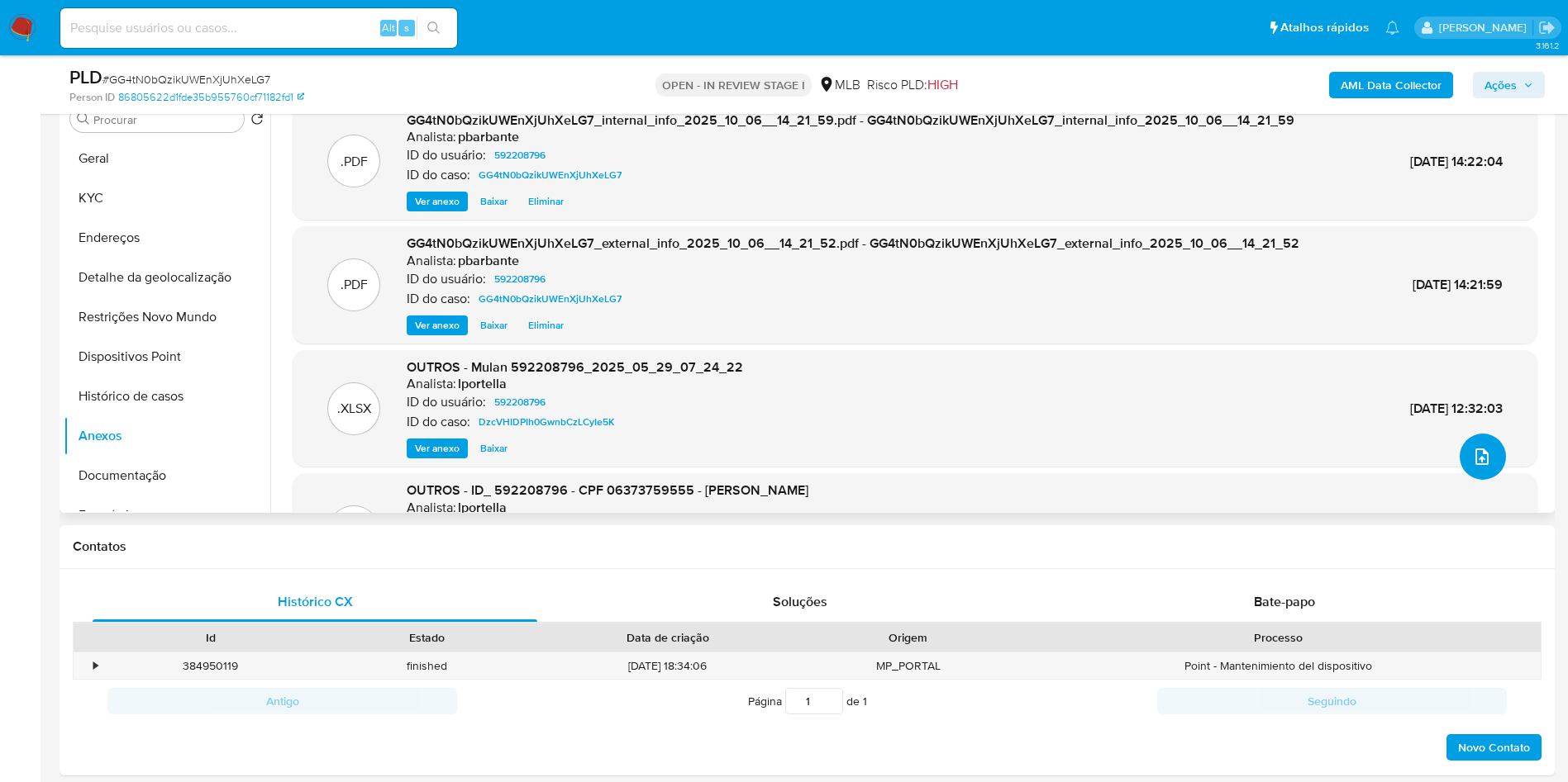
click at [1490, 480] on button "upload-file" at bounding box center [1482, 457] width 46 height 46
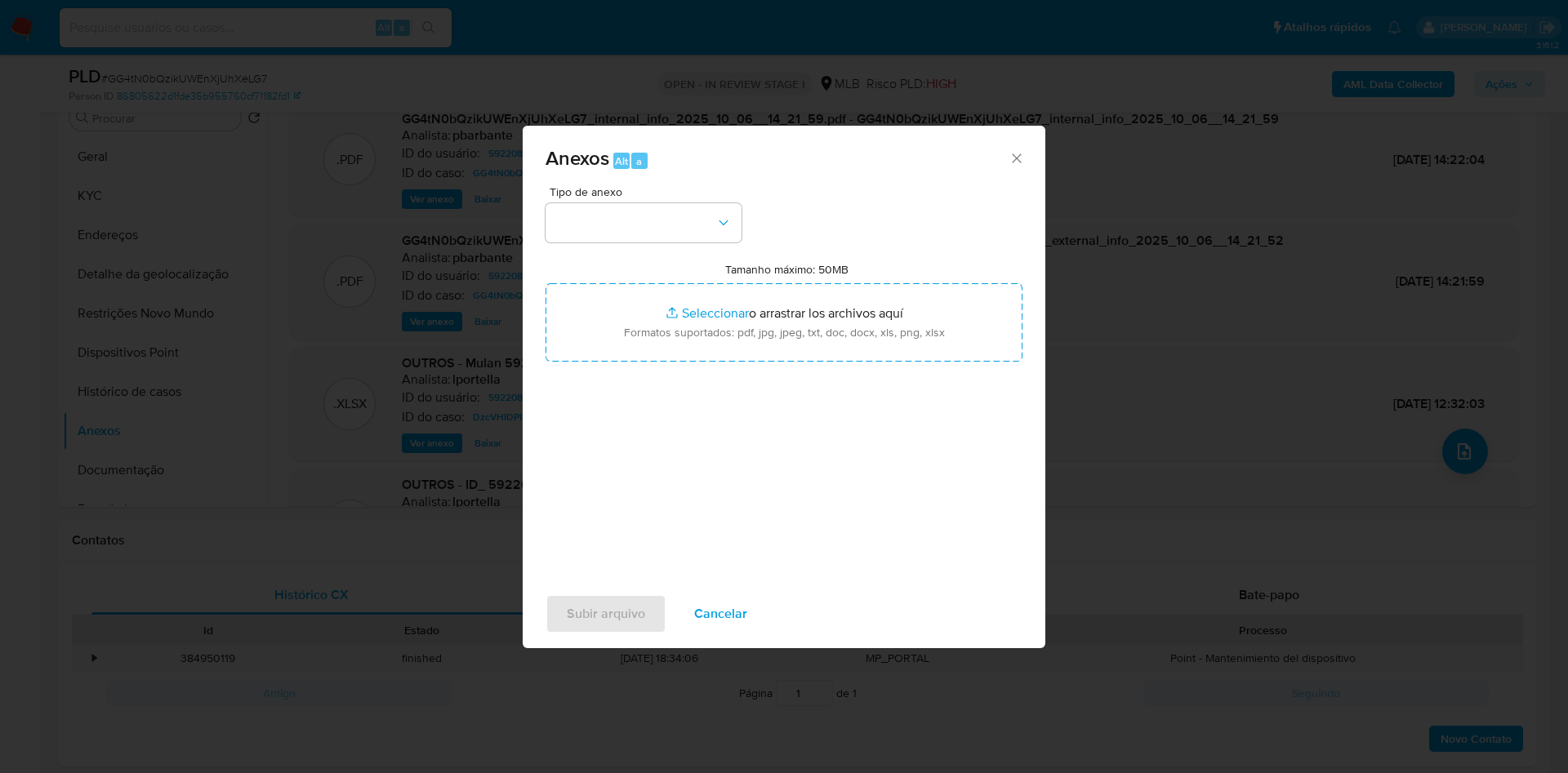
click at [612, 186] on div "Tipo de anexo" at bounding box center [643, 214] width 196 height 57
click at [600, 203] on button "button" at bounding box center [643, 222] width 196 height 39
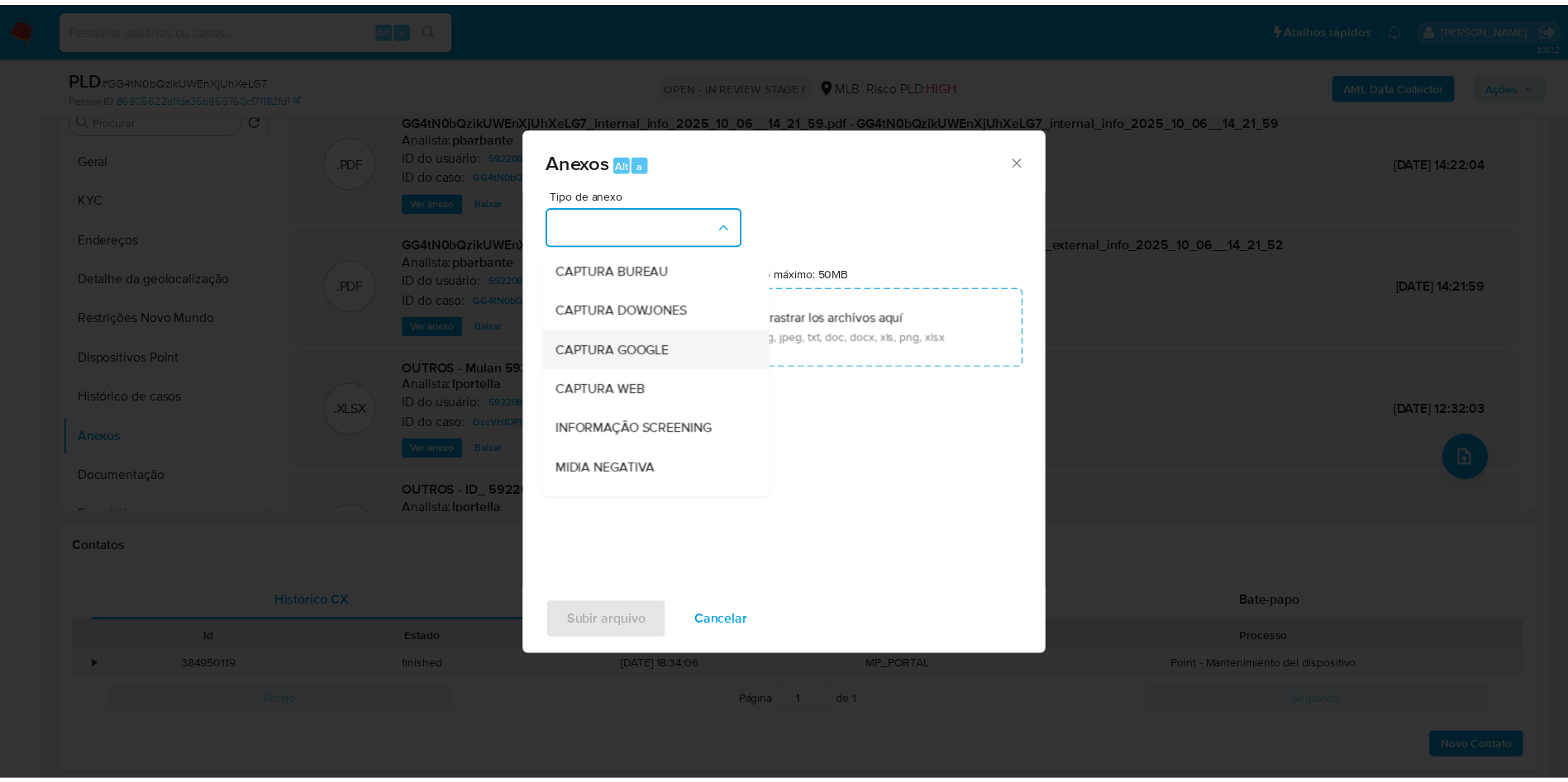
scroll to position [221, 0]
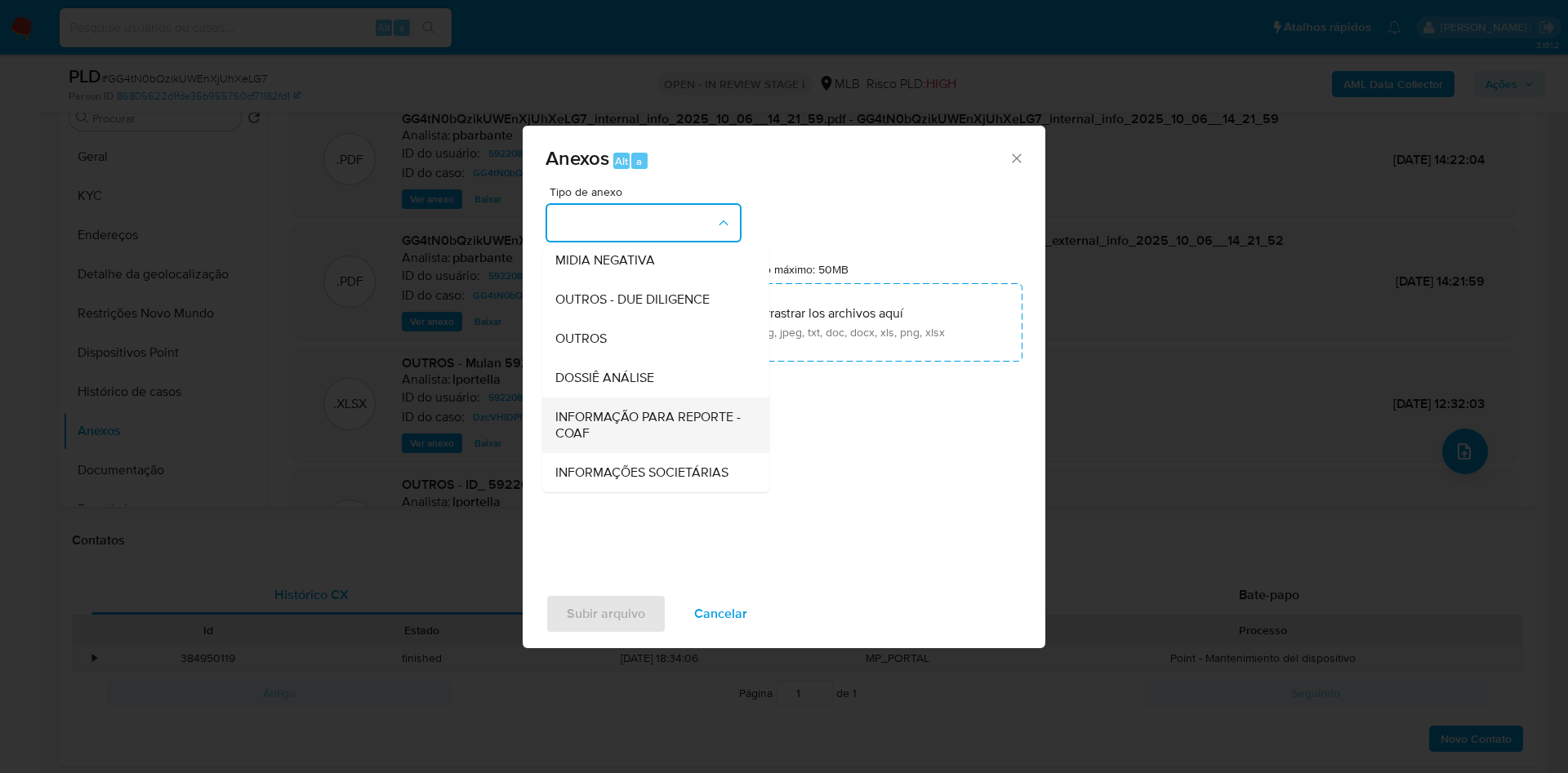
click at [559, 409] on span "INFORMAÇÃO PARA REPORTE - COAF" at bounding box center [650, 424] width 191 height 32
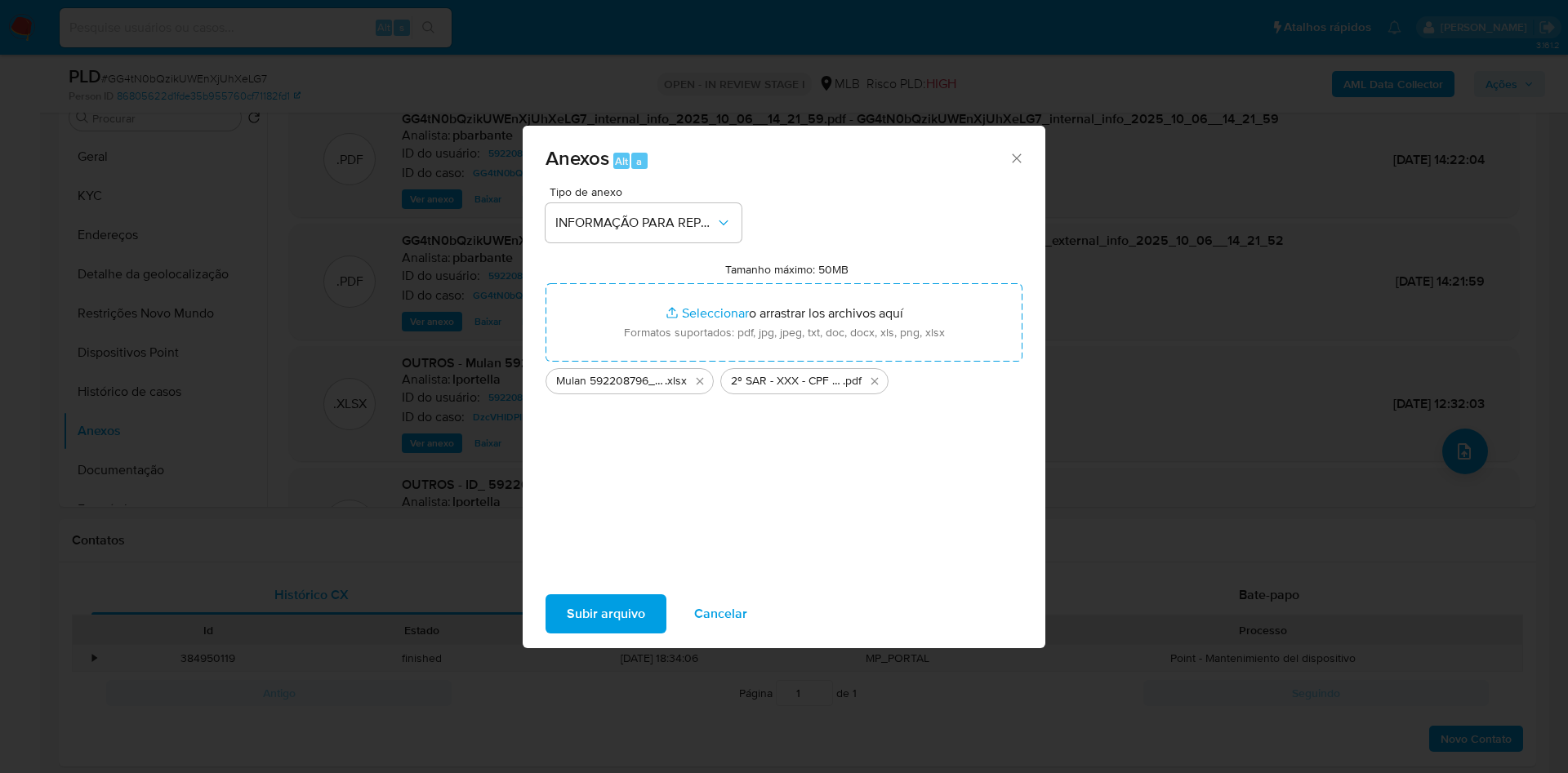
click at [567, 632] on span "Subir arquivo" at bounding box center [606, 614] width 78 height 36
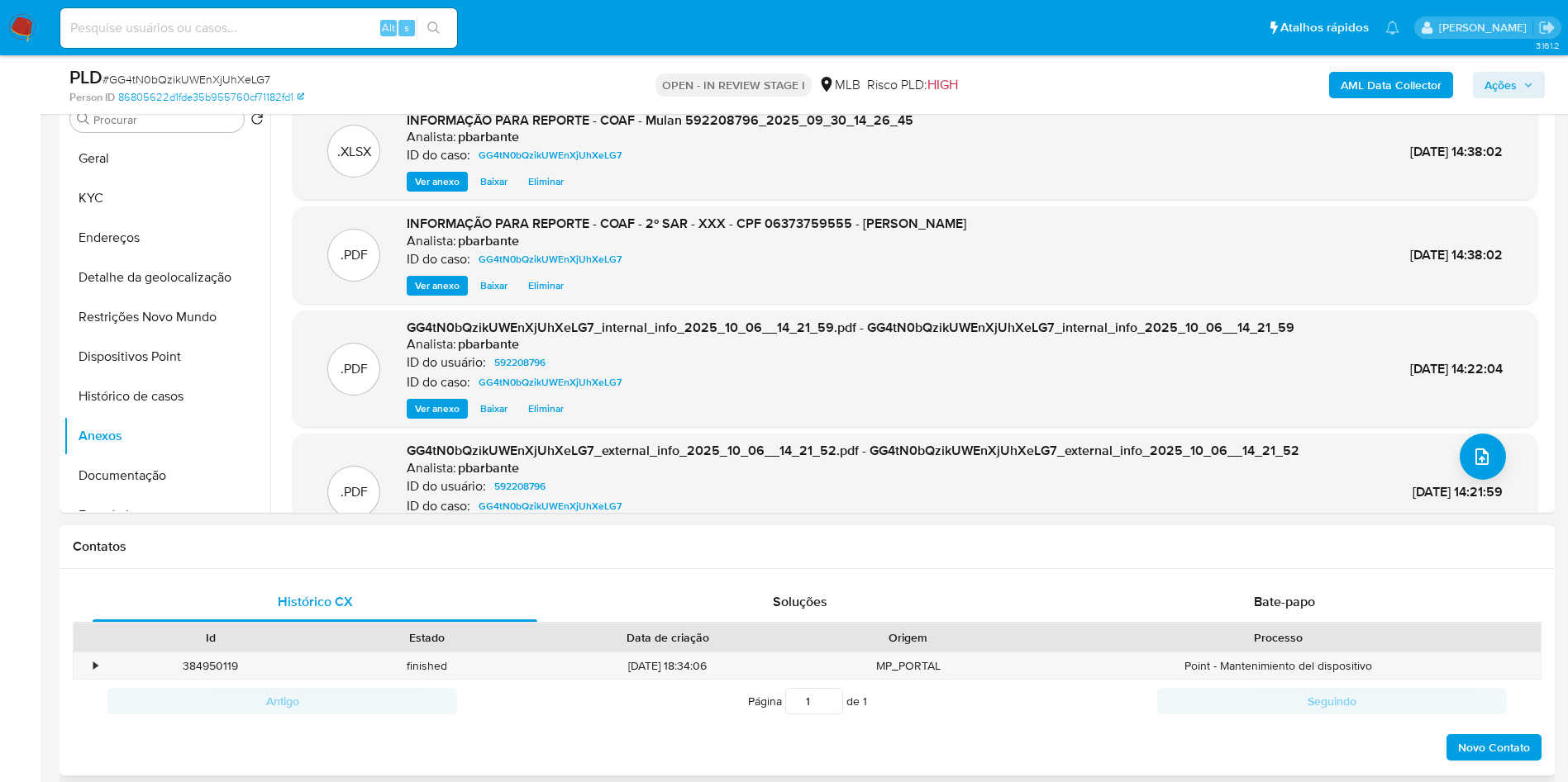
click at [614, 555] on h1 "Contatos" at bounding box center [806, 547] width 1468 height 17
click at [1520, 54] on nav "Pausado Ver notificaciones Alt s Atalhos rápidos Presiona las siguientes teclas…" at bounding box center [784, 27] width 1568 height 56
click at [1514, 73] on span "Ações" at bounding box center [1500, 86] width 33 height 26
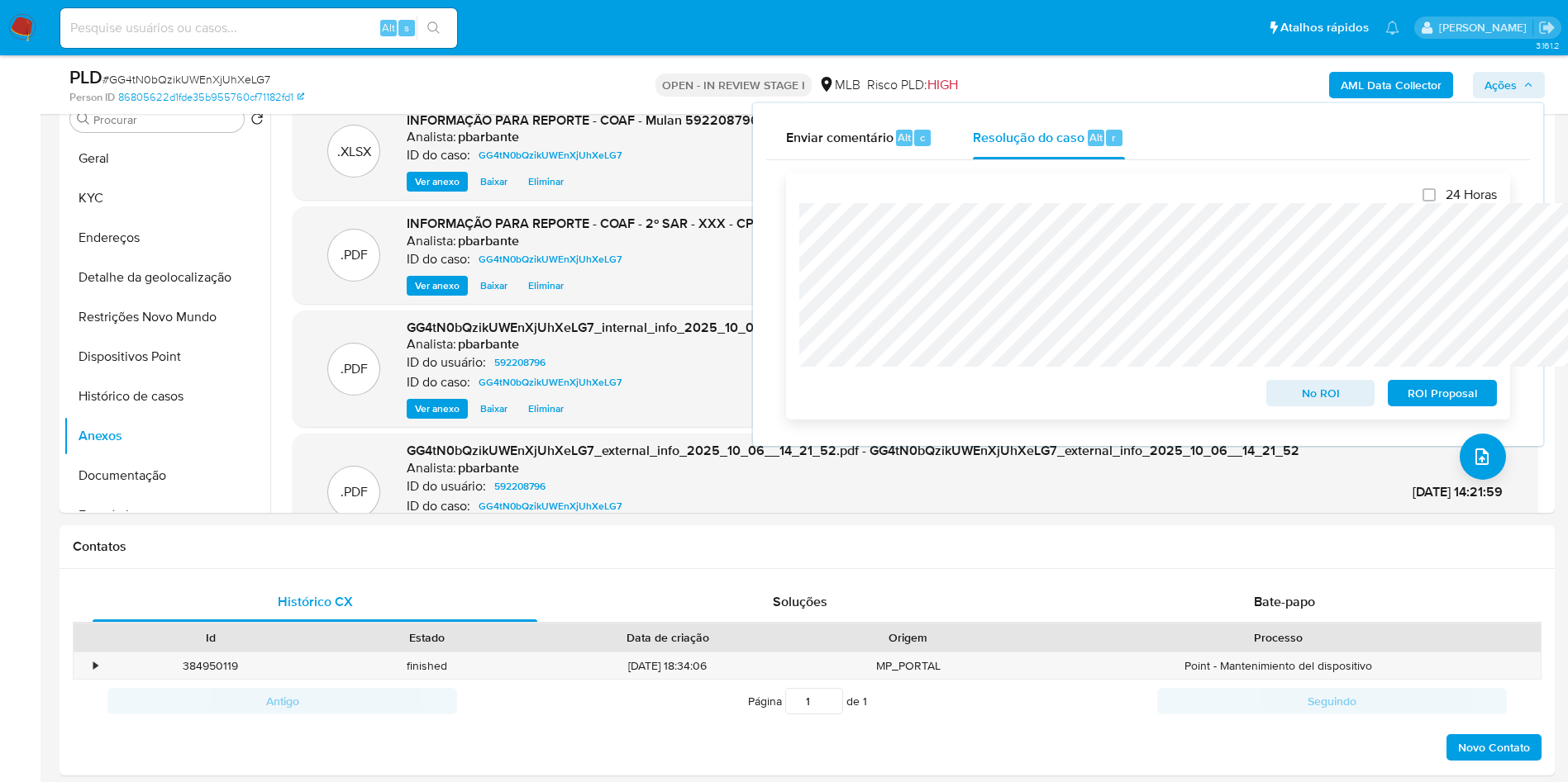
click at [1445, 404] on span "ROI Proposal" at bounding box center [1441, 393] width 86 height 23
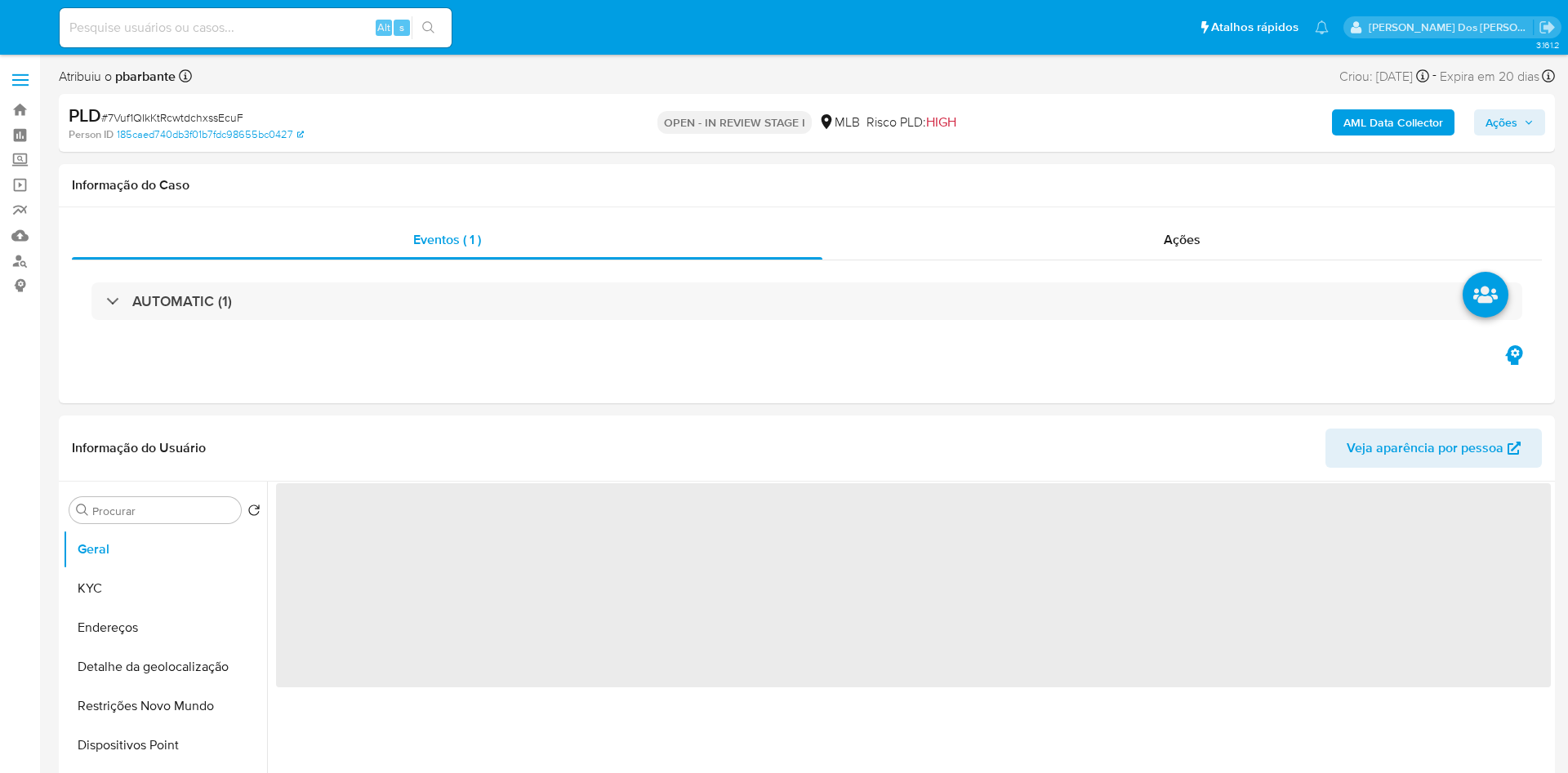
select select "10"
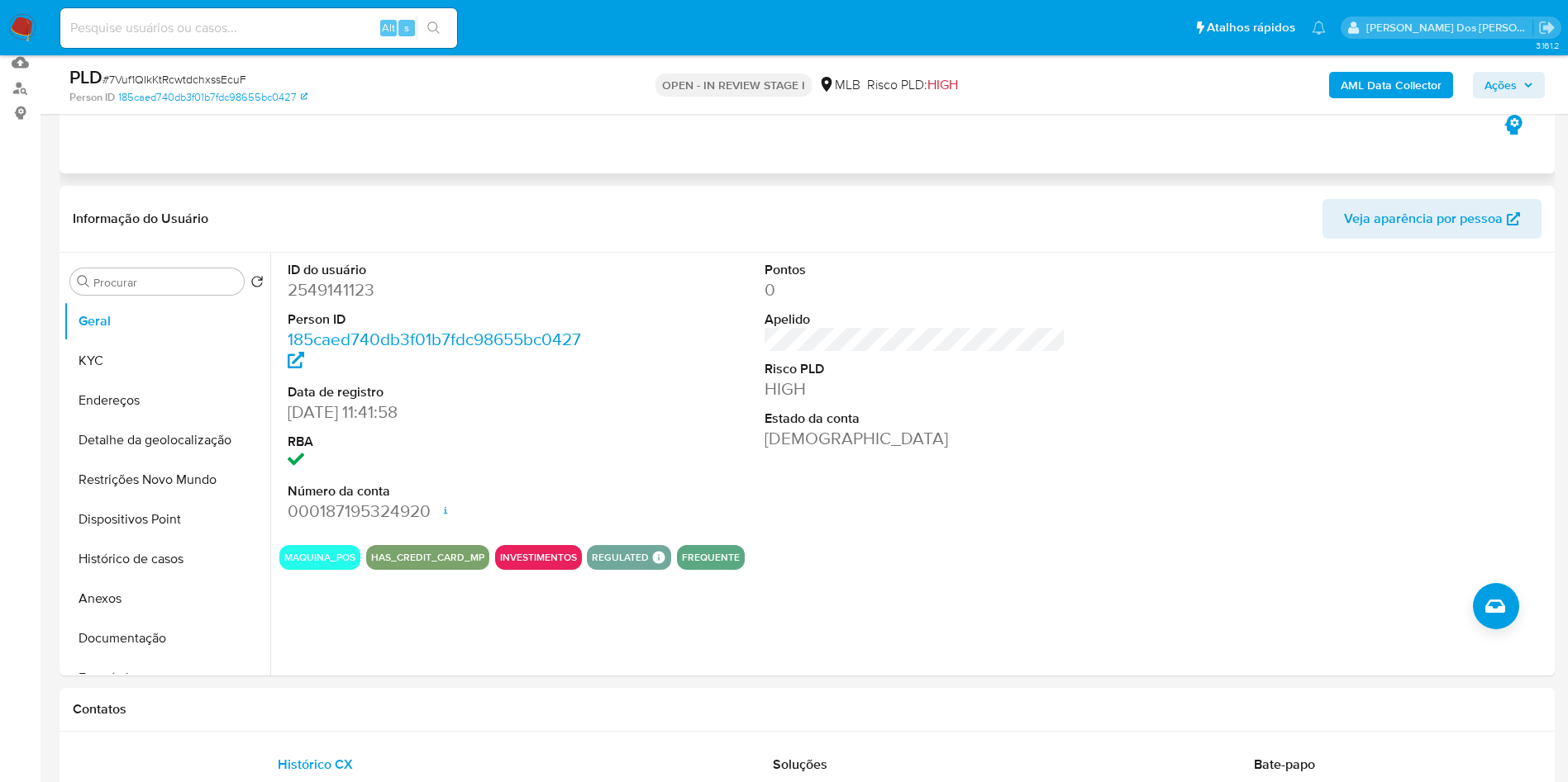
scroll to position [185, 0]
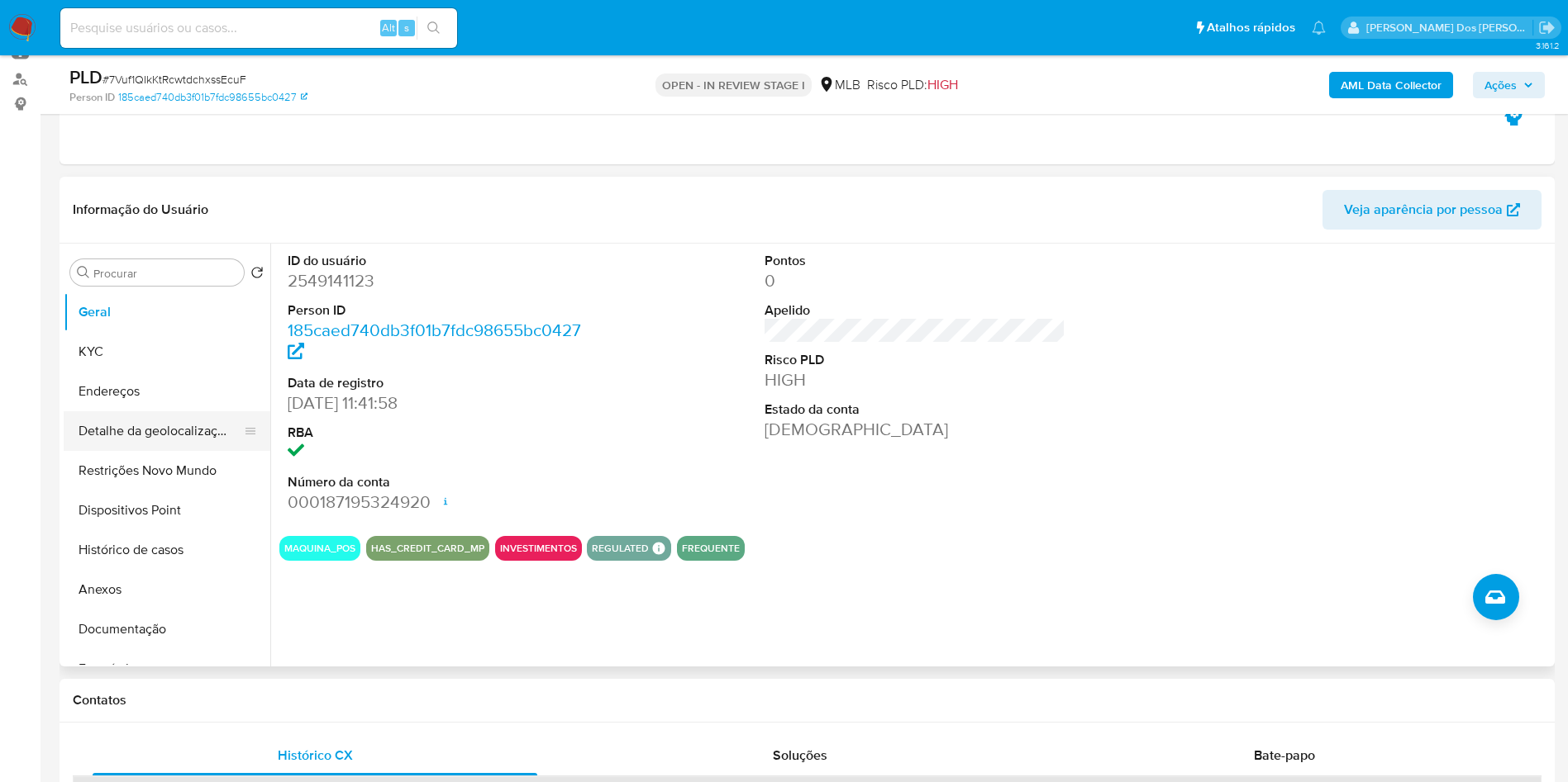
click at [115, 451] on button "Detalhe da geolocalização" at bounding box center [160, 431] width 193 height 40
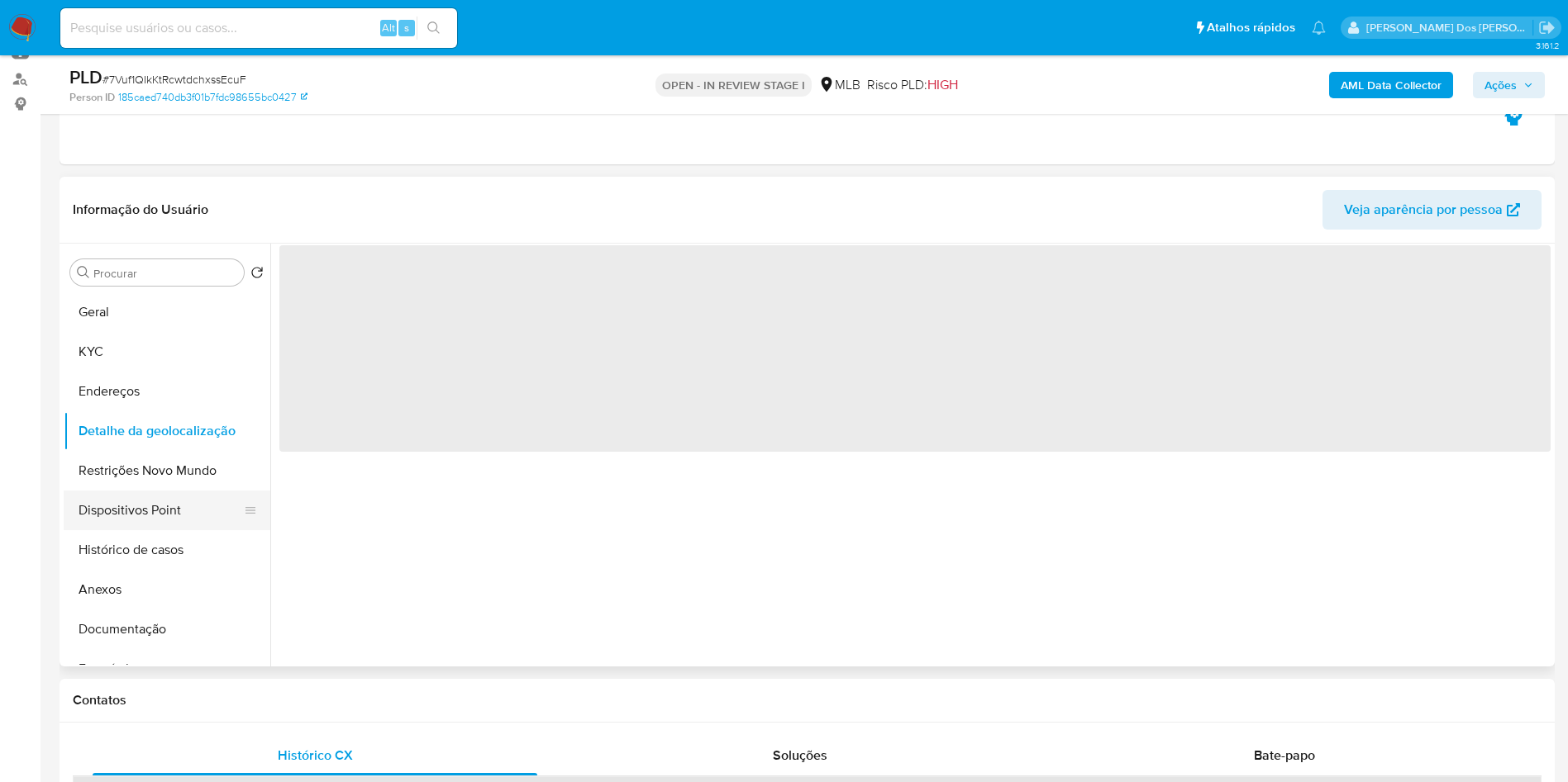
click at [96, 520] on button "Dispositivos Point" at bounding box center [160, 510] width 193 height 40
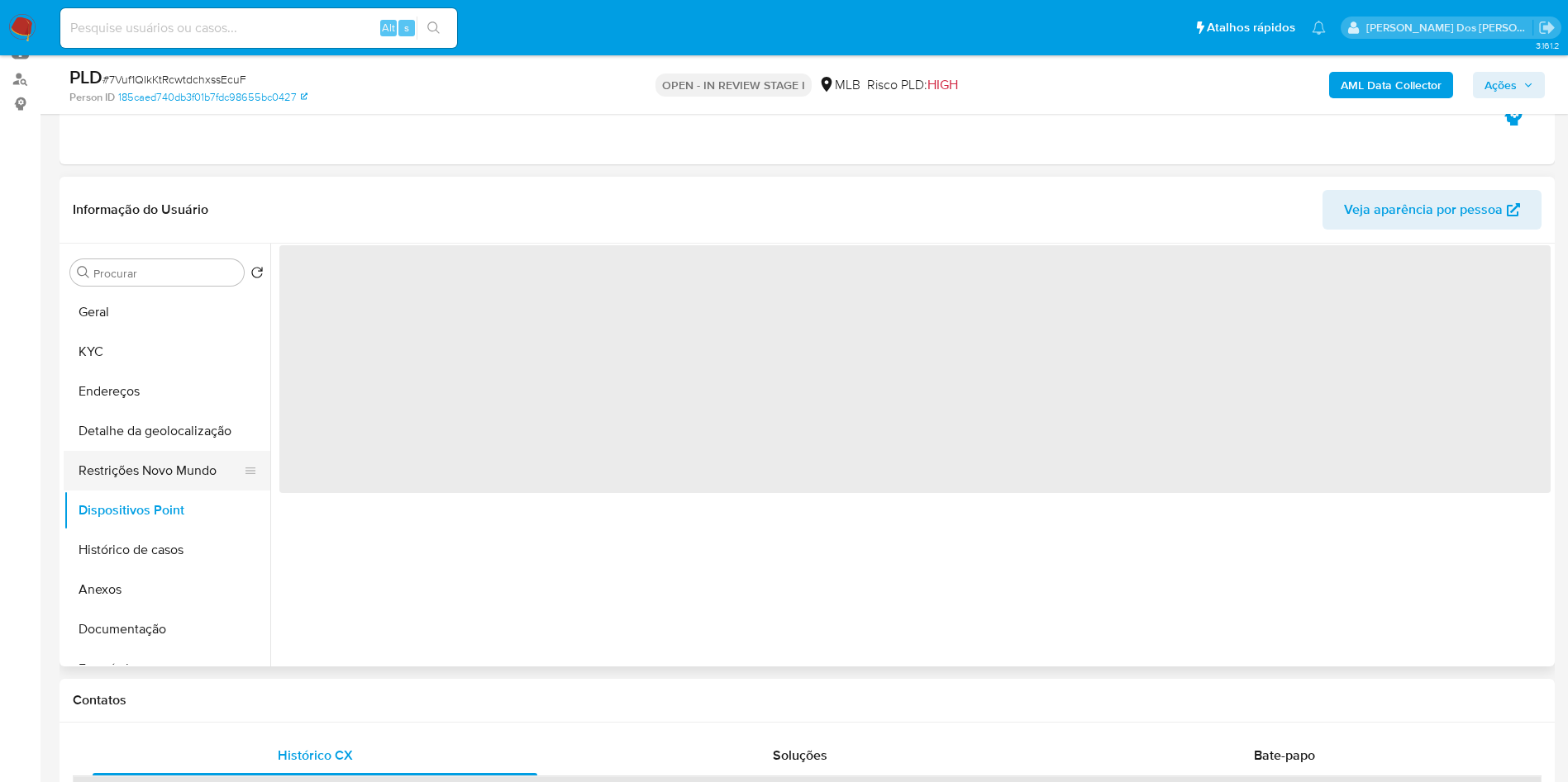
click at [146, 491] on button "Restrições Novo Mundo" at bounding box center [160, 471] width 193 height 40
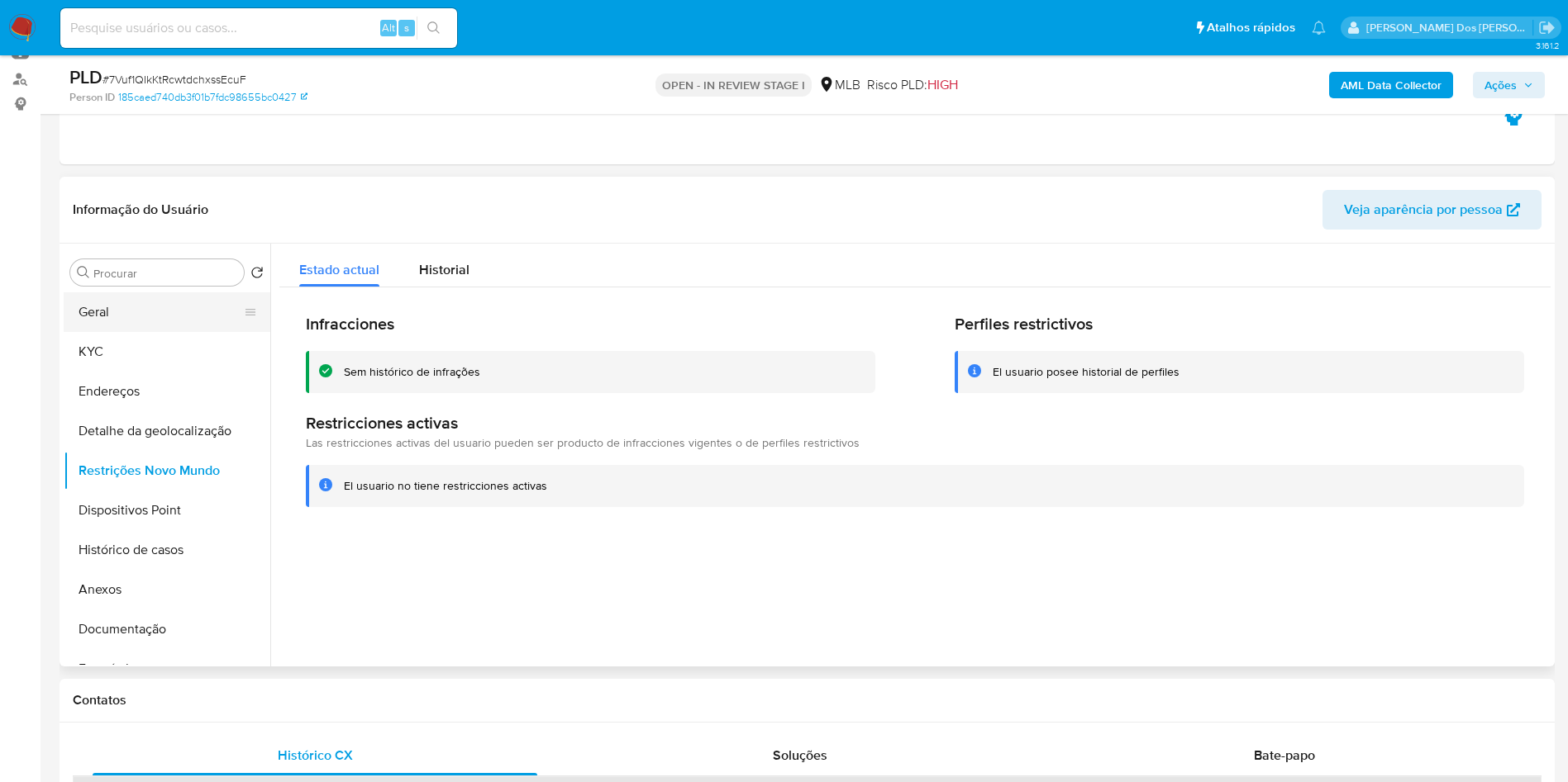
click at [143, 332] on button "Geral" at bounding box center [160, 312] width 193 height 40
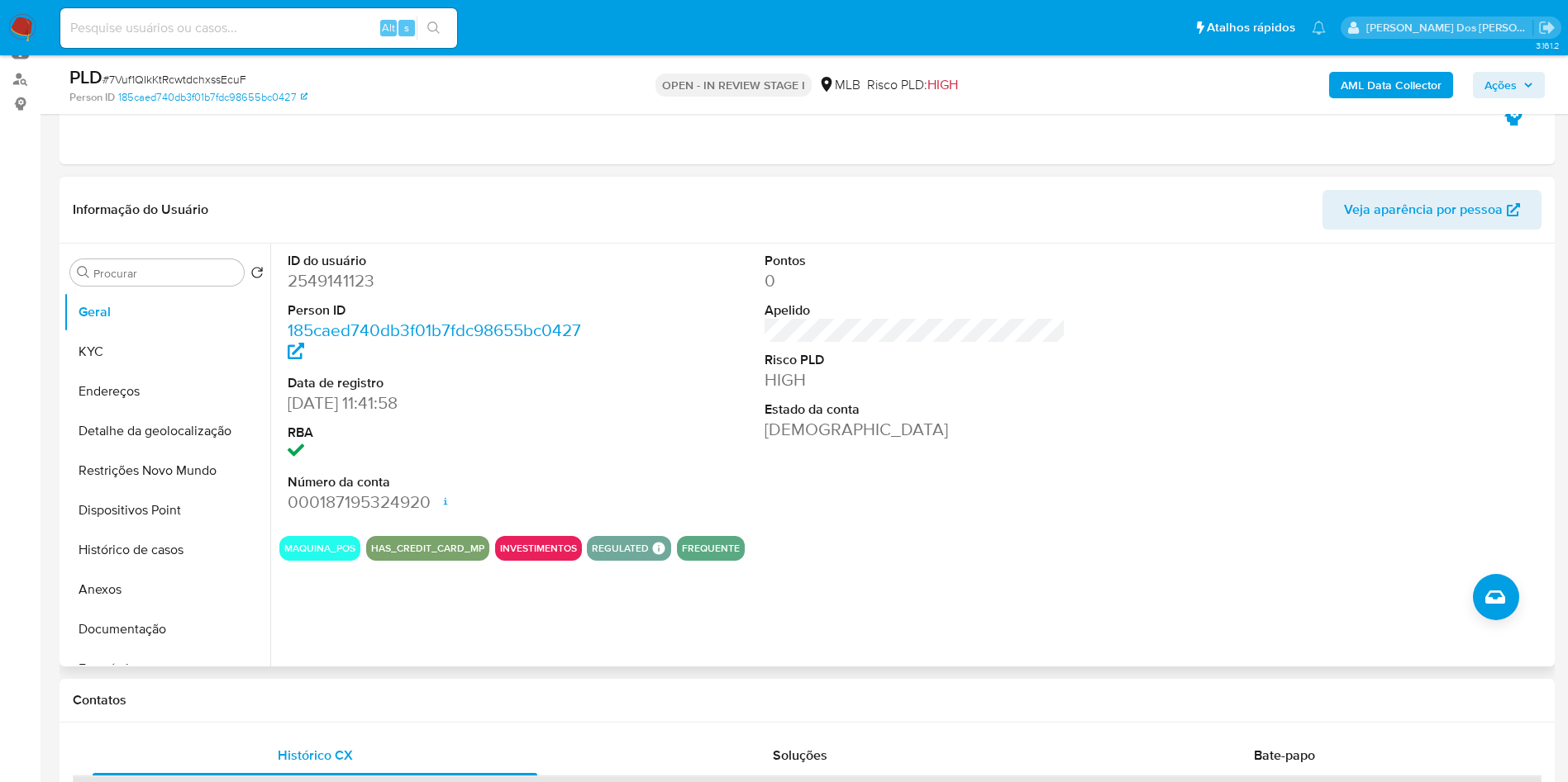
click at [705, 455] on div "ID do usuário 2549141123 Person ID 185caed740db3f01b7fdc98655bc0427 Data de reg…" at bounding box center [915, 383] width 1271 height 279
click at [110, 372] on button "KYC" at bounding box center [160, 352] width 193 height 40
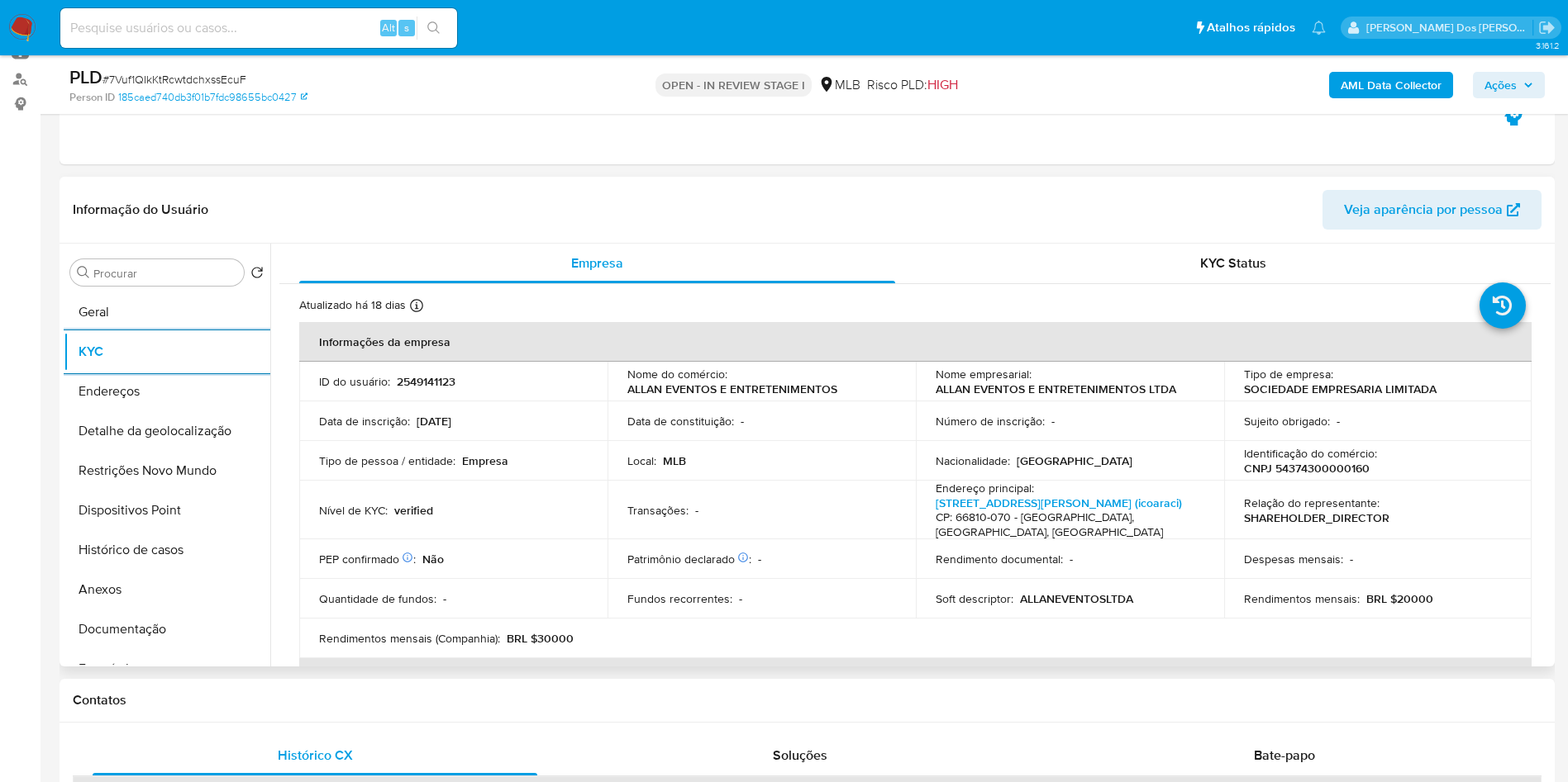
scroll to position [959, 0]
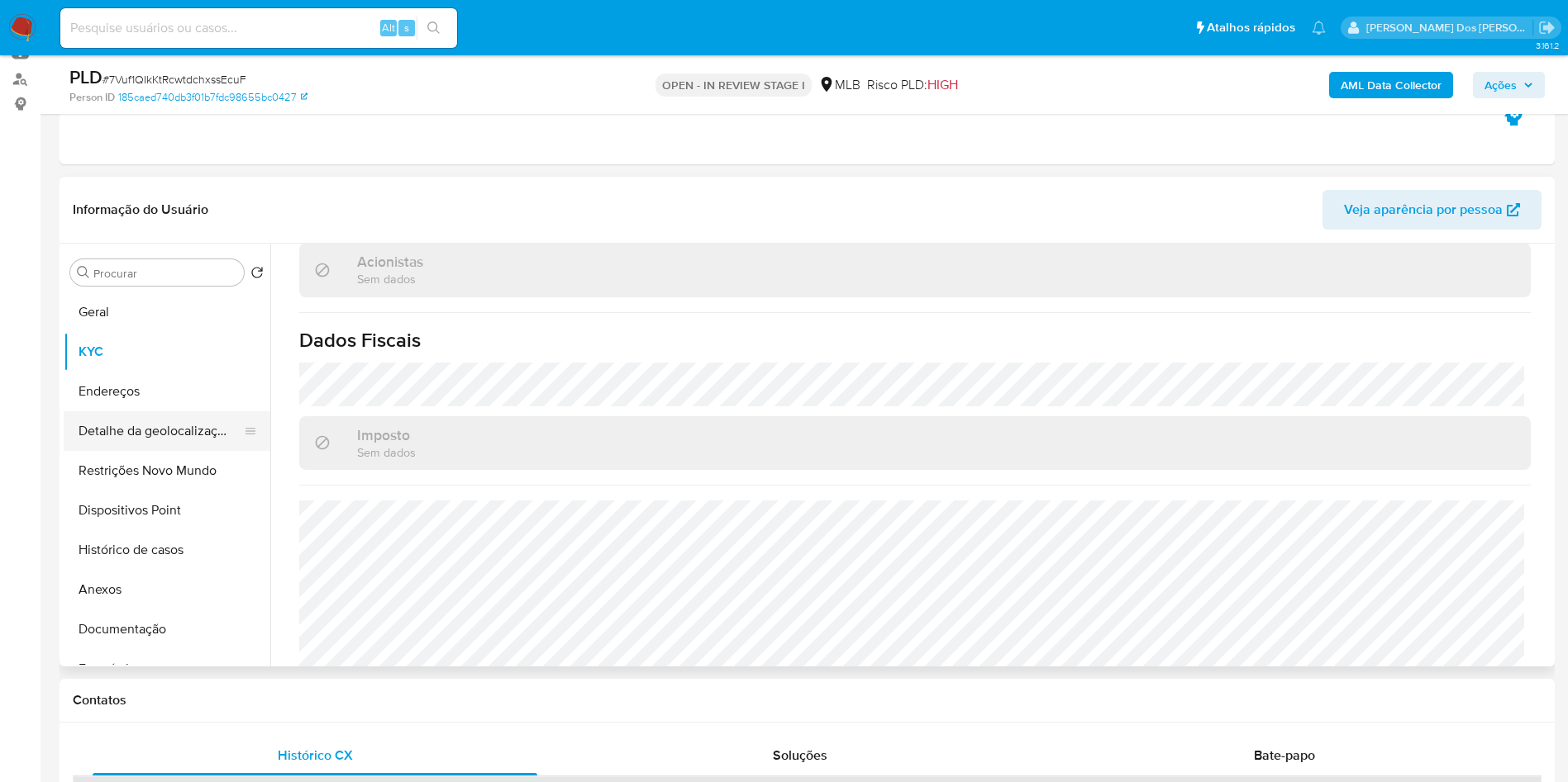
click at [101, 446] on button "Detalhe da geolocalização" at bounding box center [160, 431] width 193 height 40
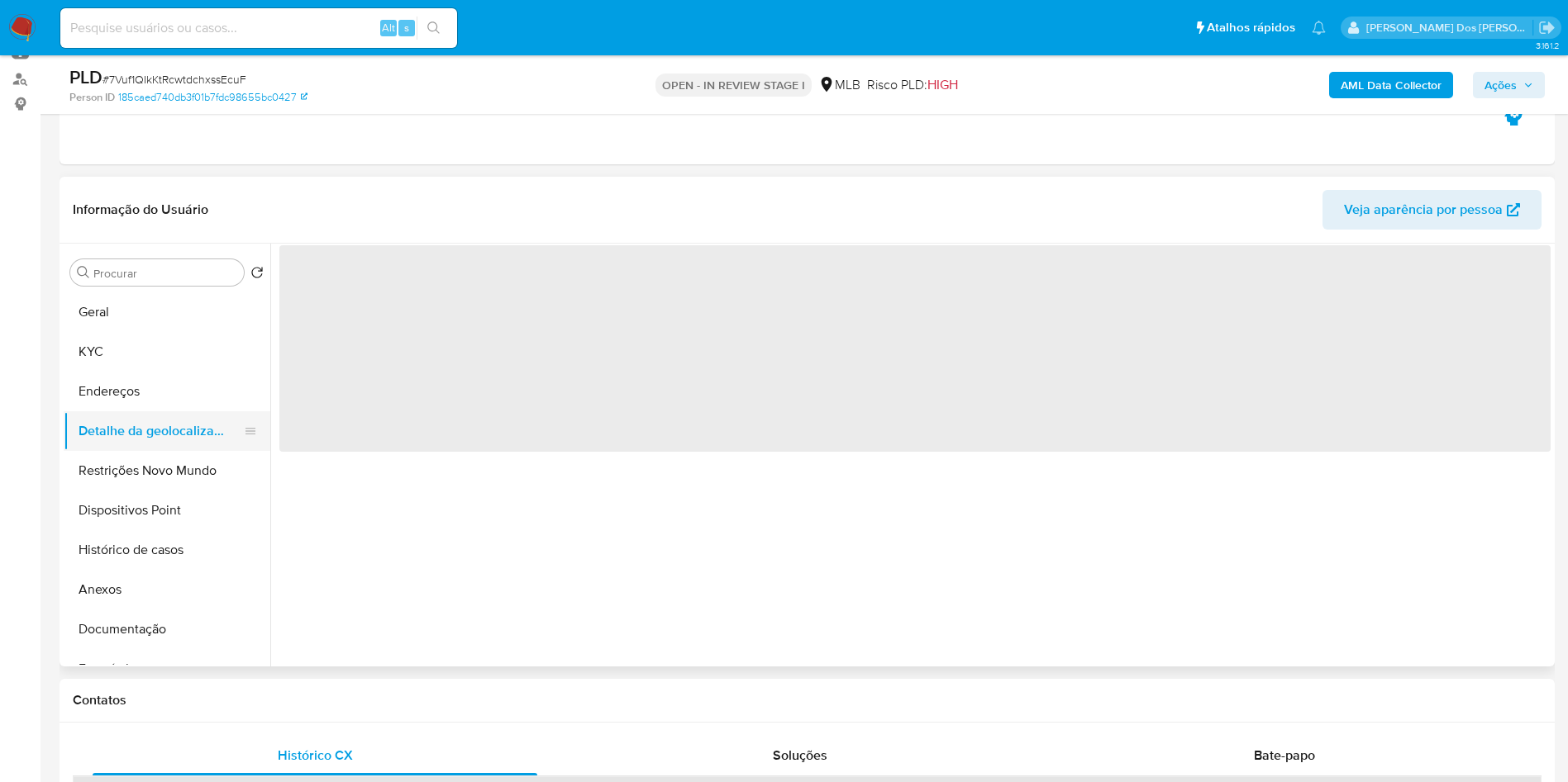
scroll to position [0, 0]
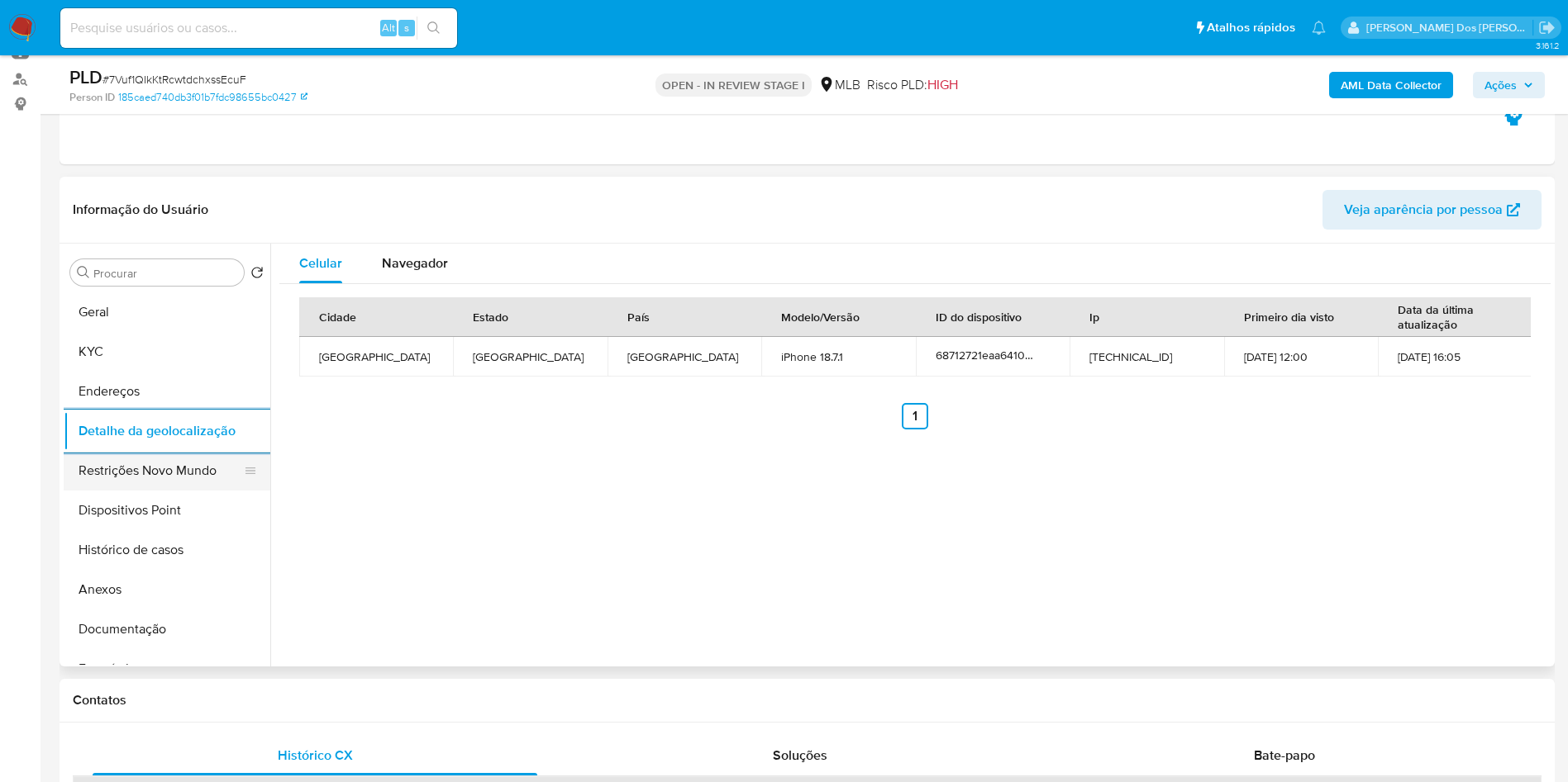
click at [199, 491] on button "Restrições Novo Mundo" at bounding box center [160, 471] width 193 height 40
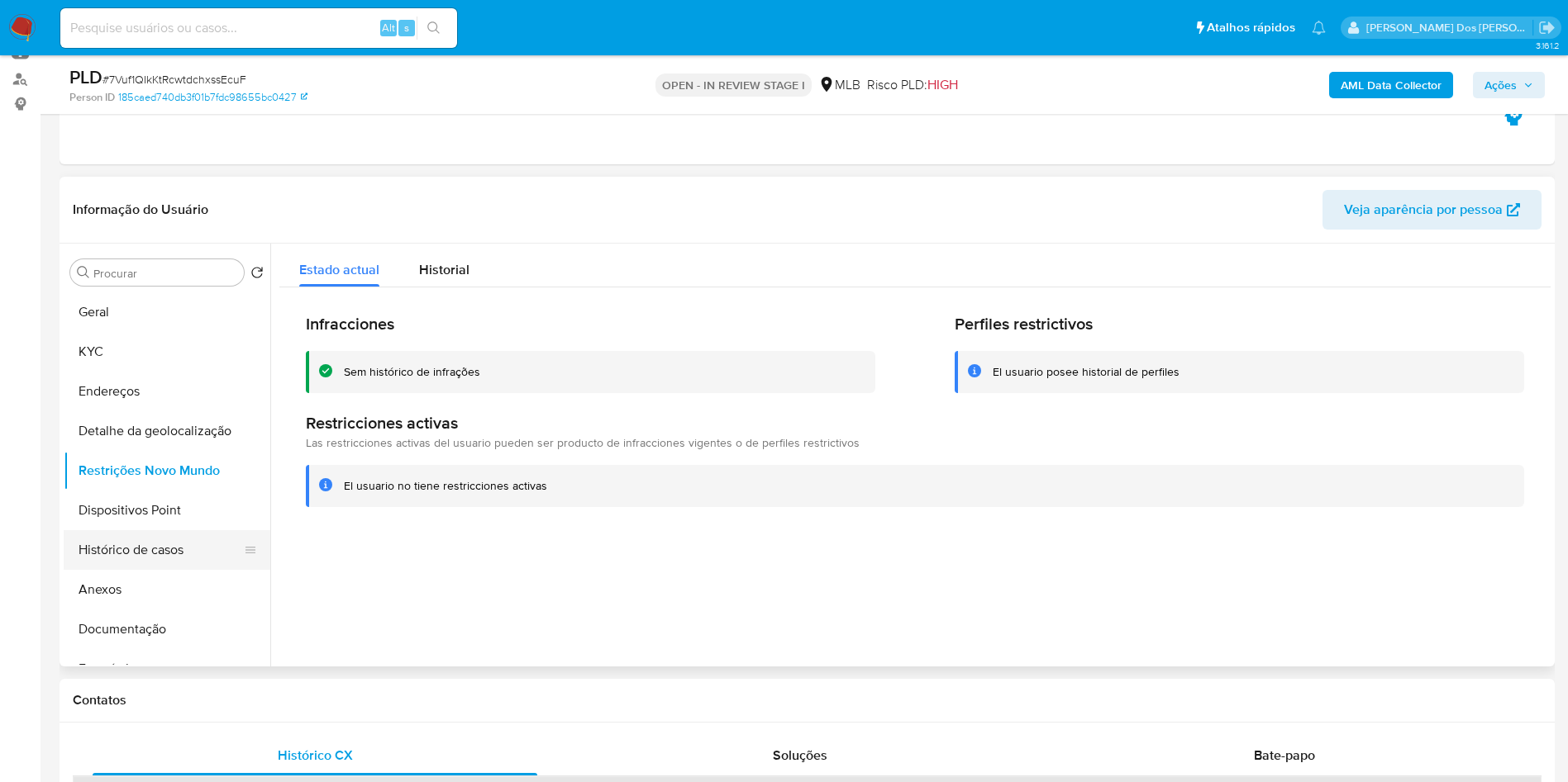
click at [153, 569] on button "Histórico de casos" at bounding box center [160, 550] width 193 height 40
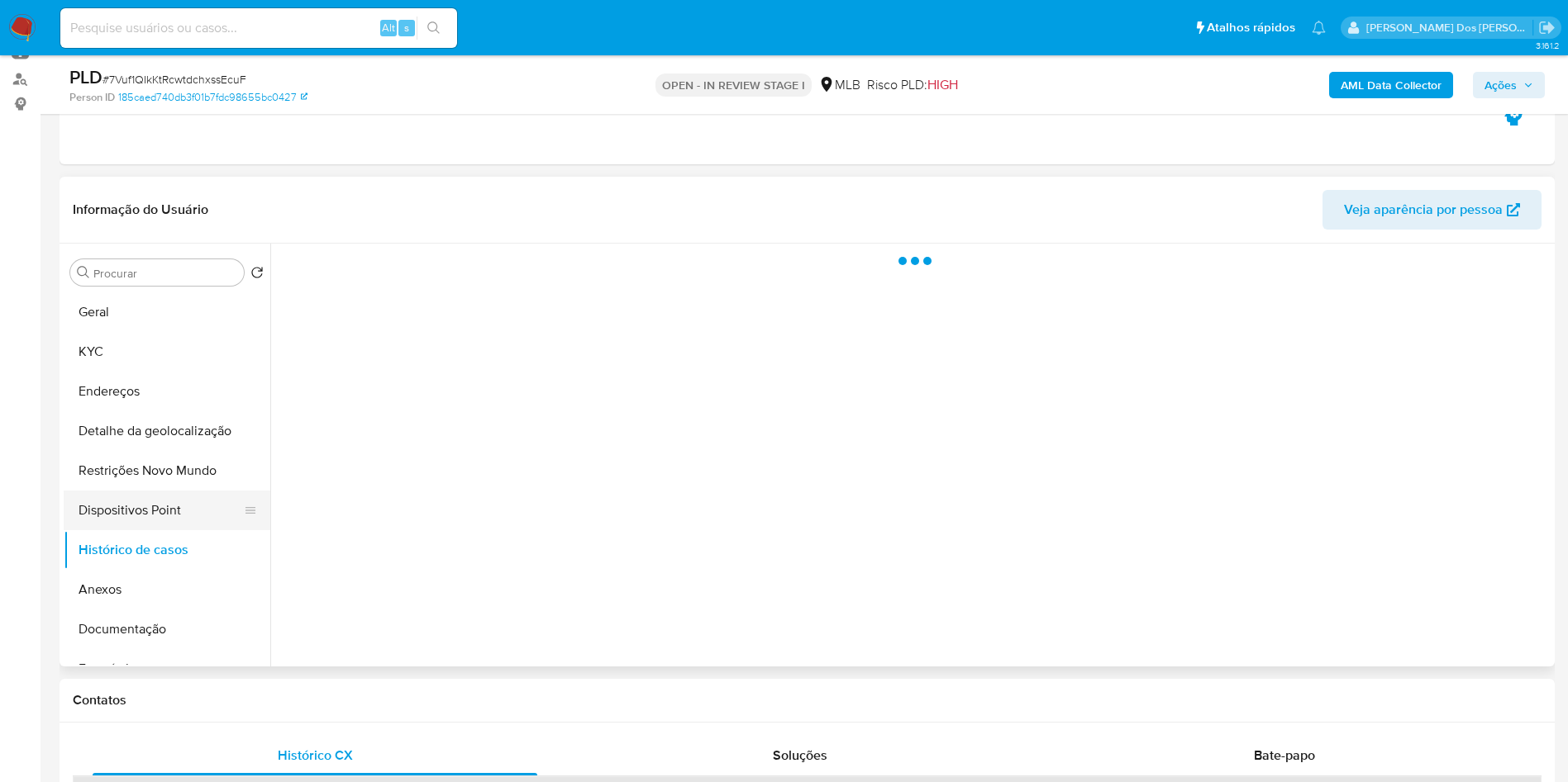
click at [182, 531] on button "Dispositivos Point" at bounding box center [160, 510] width 193 height 40
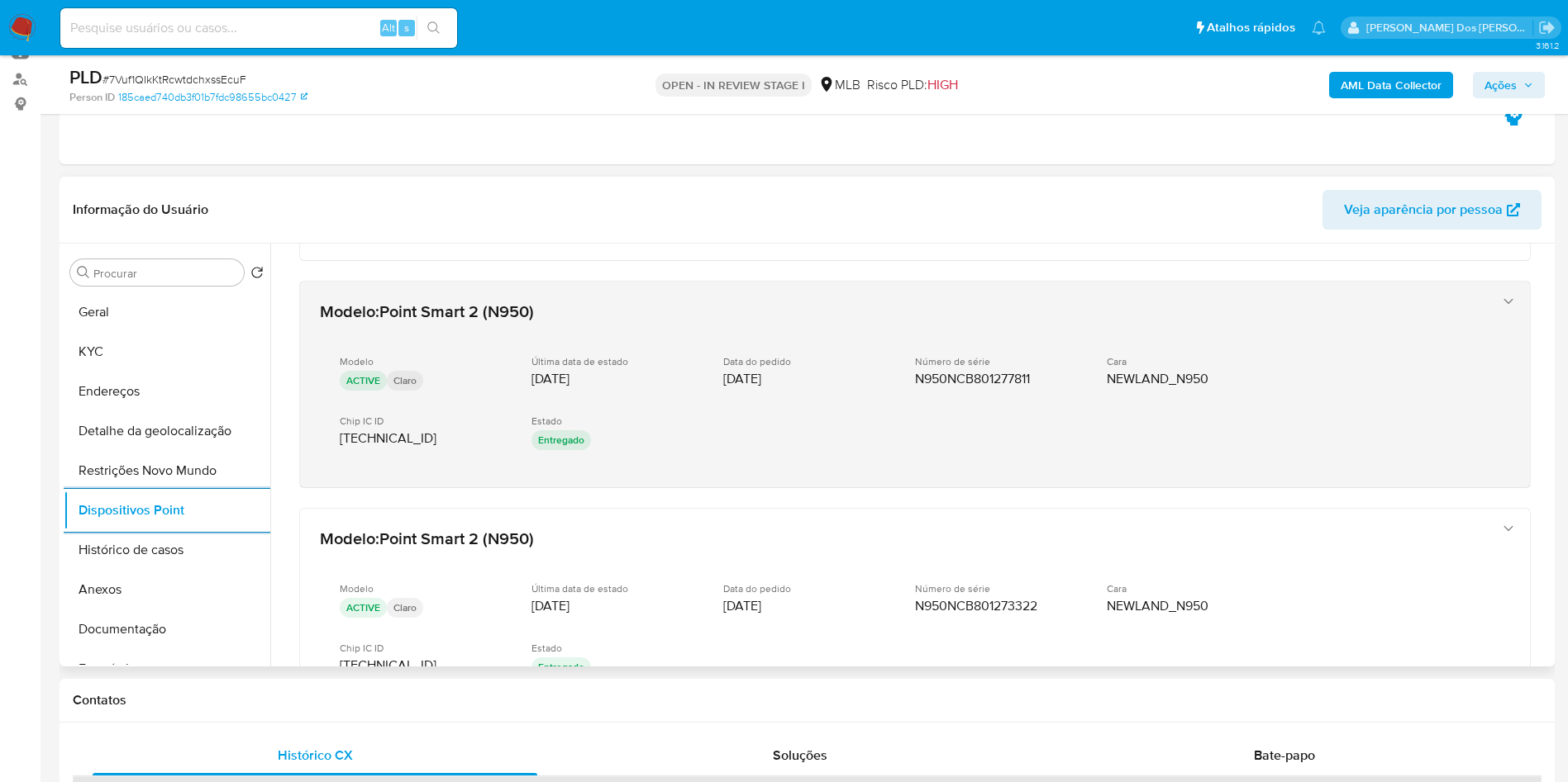
scroll to position [814, 0]
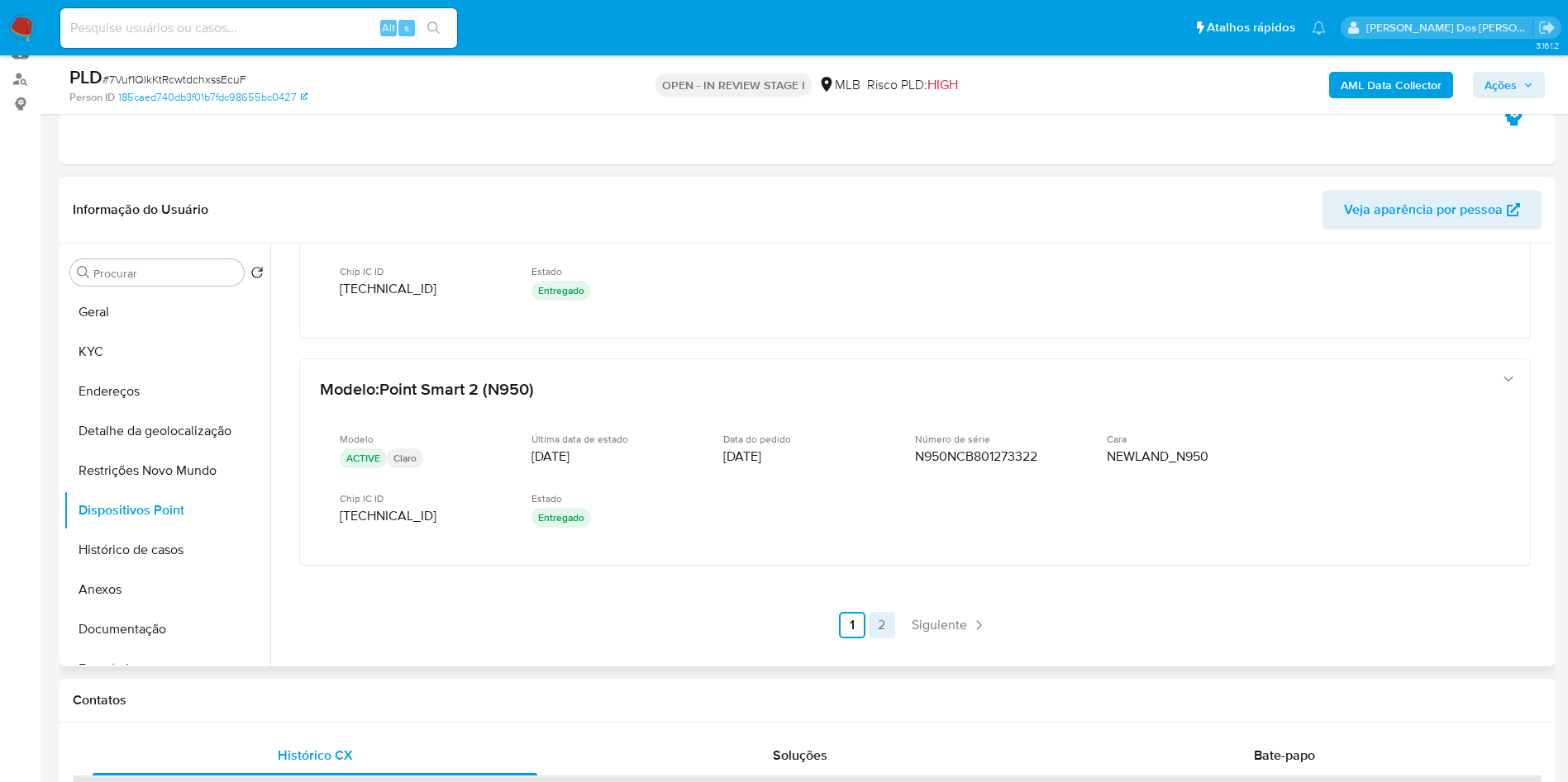
click at [871, 638] on link "2" at bounding box center [882, 625] width 26 height 26
click at [1512, 87] on span "Ações" at bounding box center [1500, 86] width 33 height 26
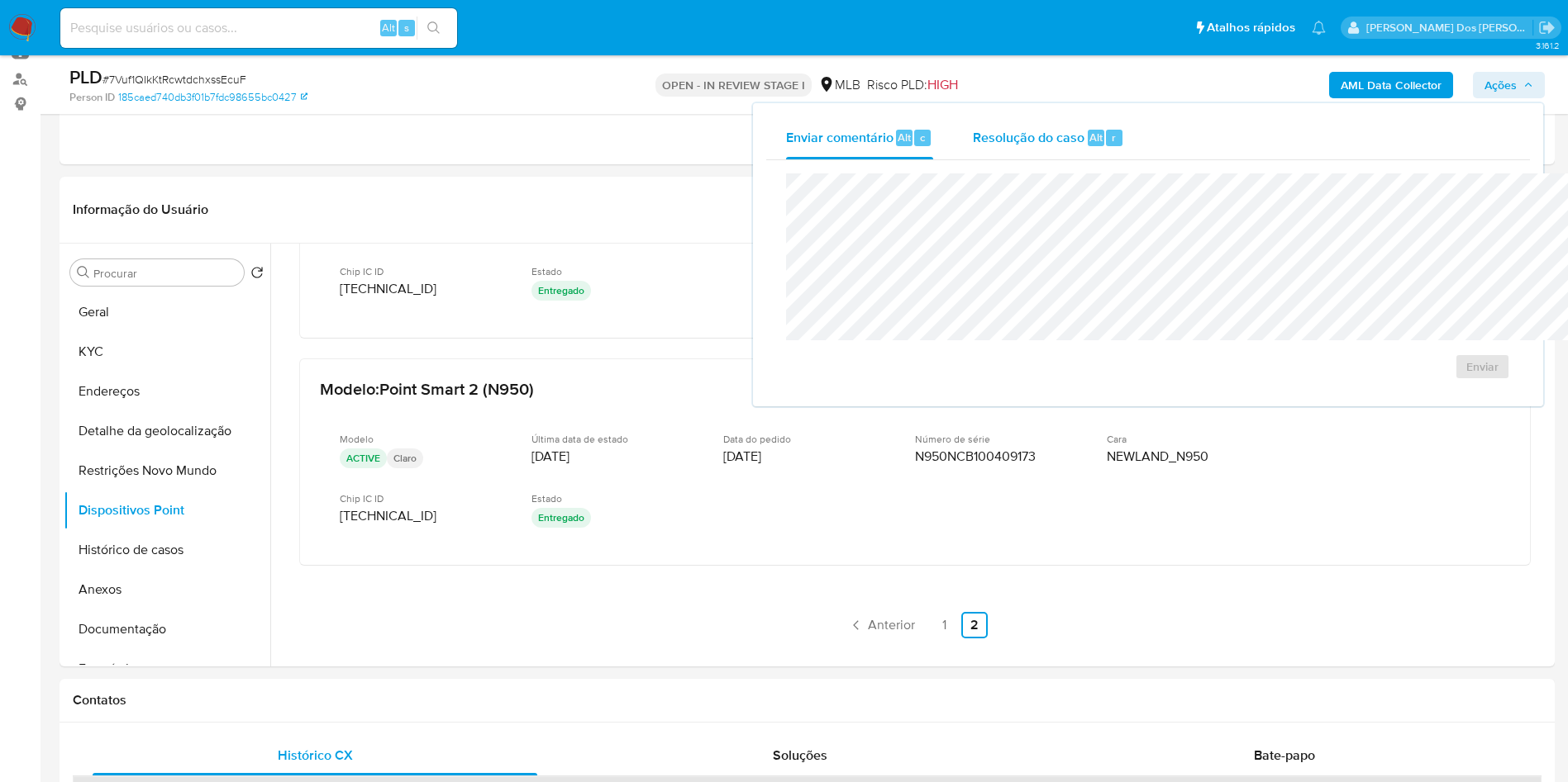
click at [973, 120] on div "Resolução do caso Alt r" at bounding box center [1048, 138] width 151 height 43
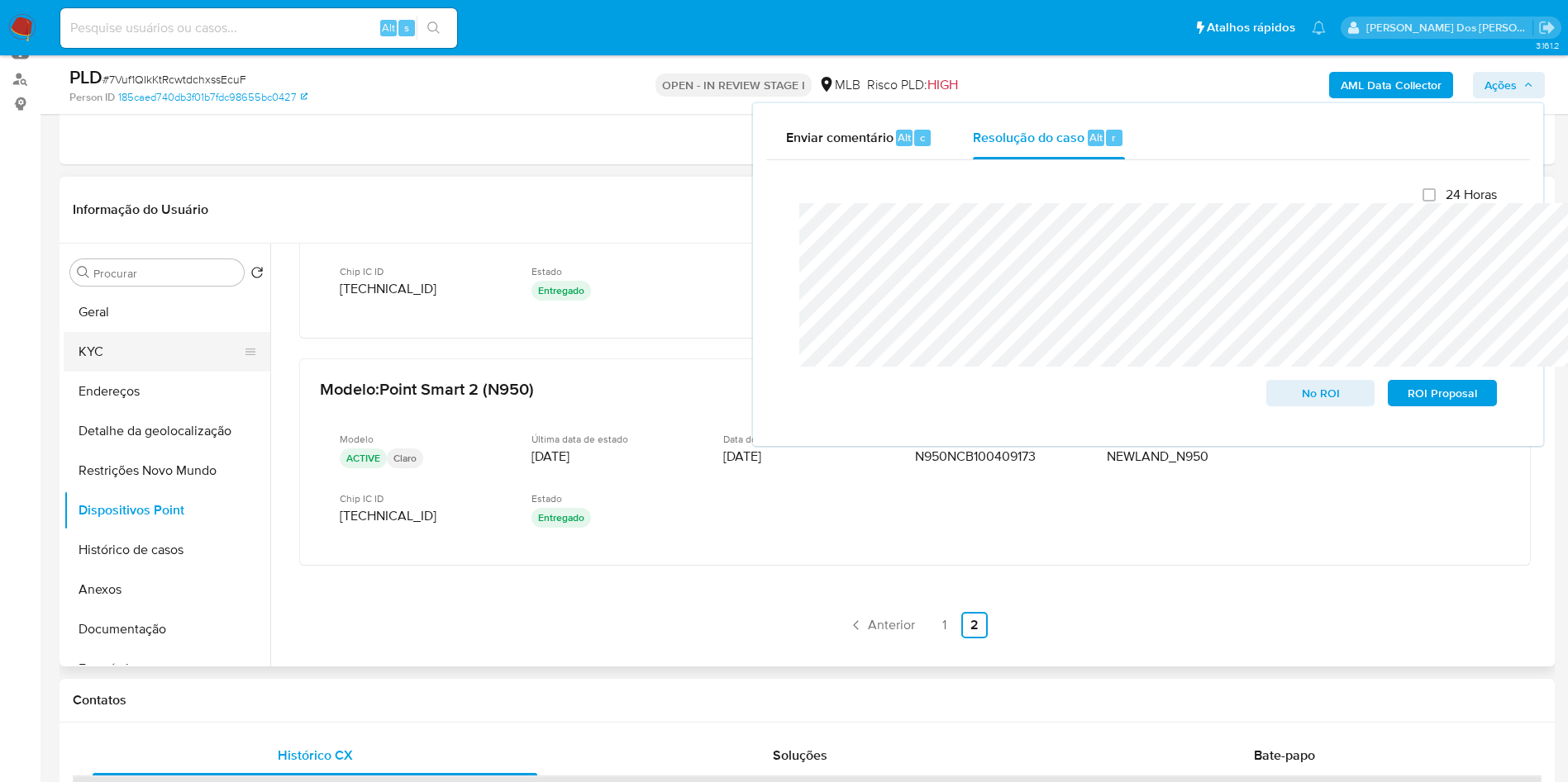
click at [71, 372] on button "KYC" at bounding box center [160, 352] width 193 height 40
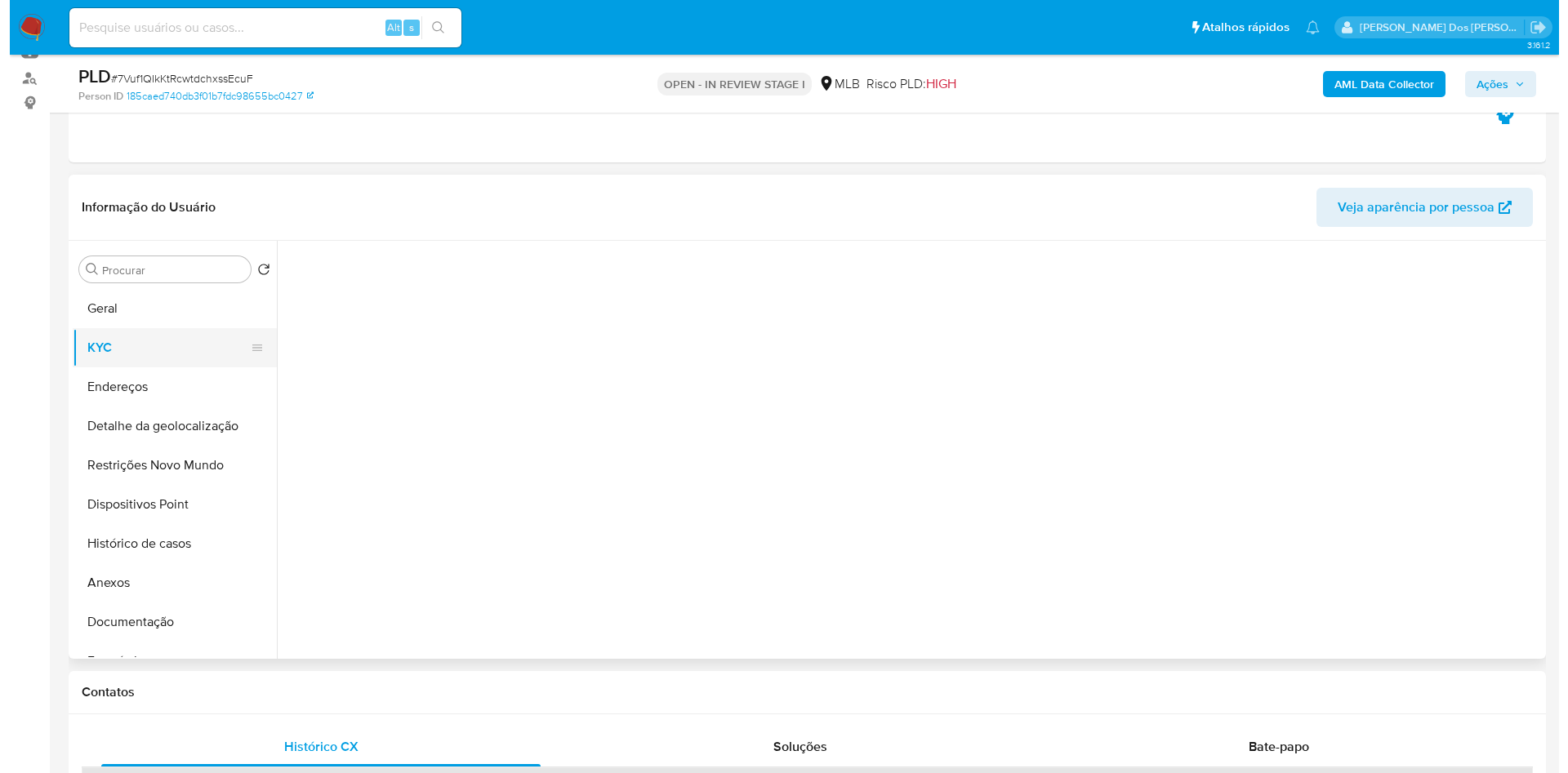
scroll to position [0, 0]
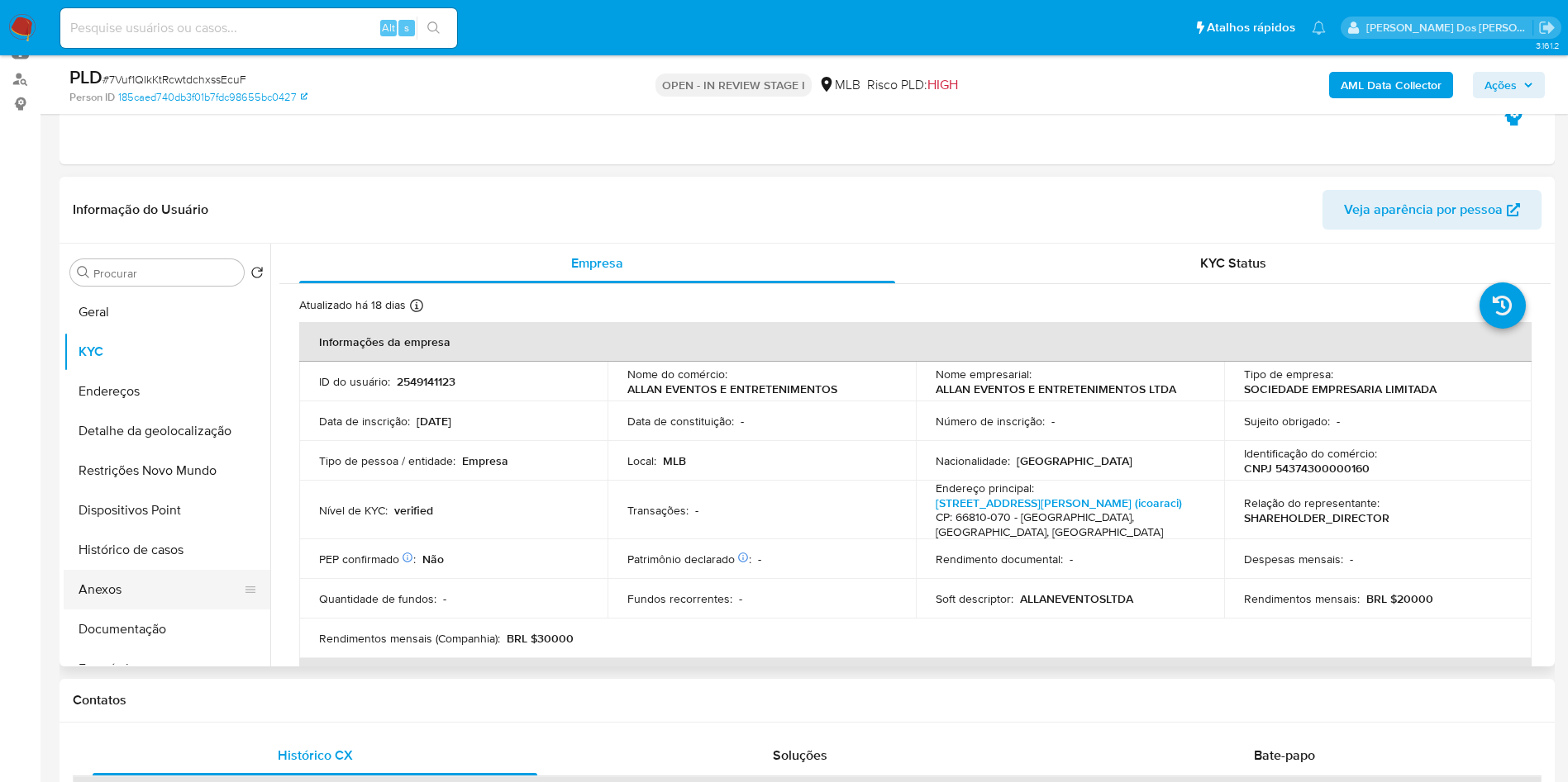
click at [127, 610] on button "Anexos" at bounding box center [160, 590] width 193 height 40
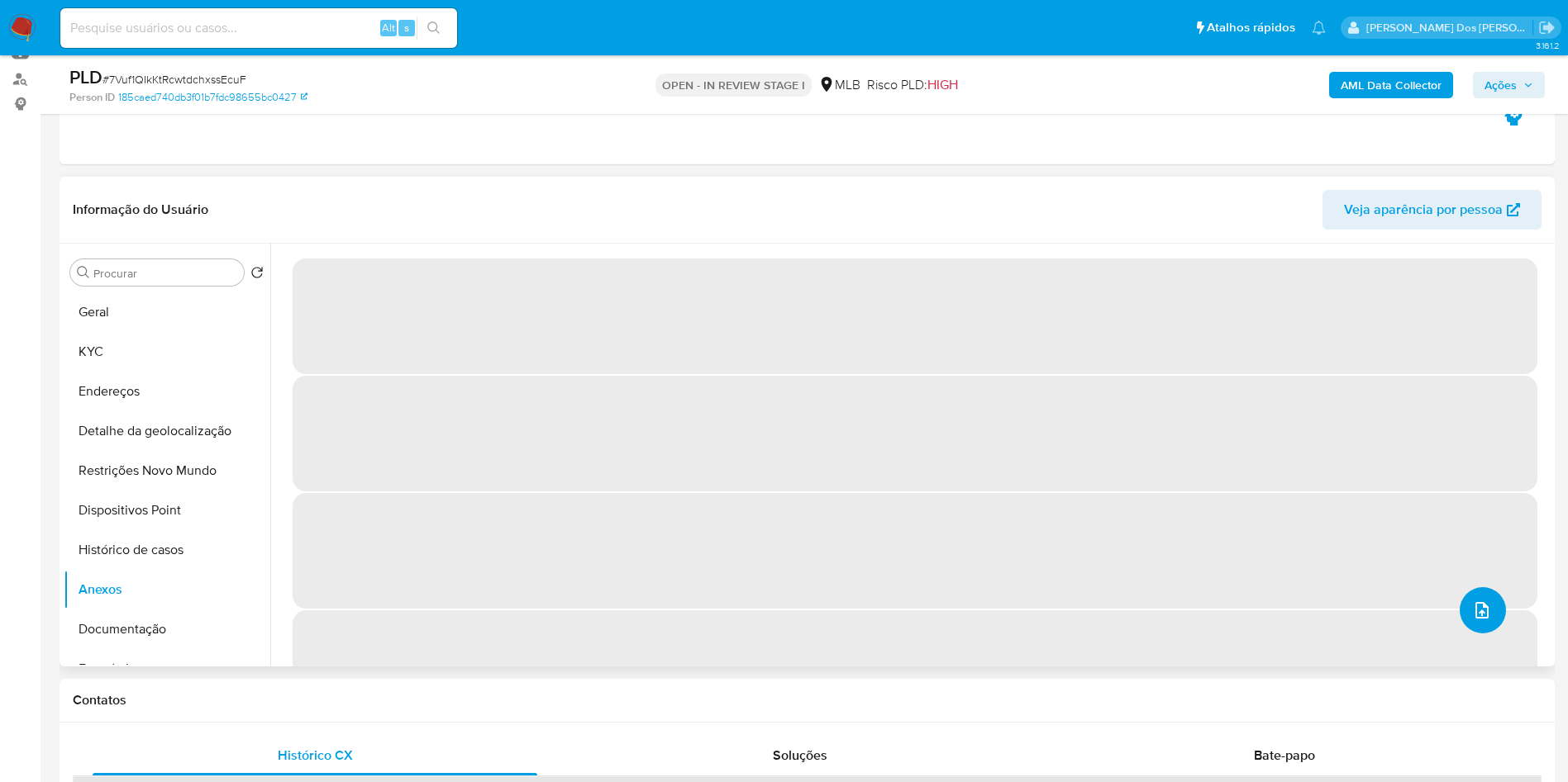
click at [1472, 621] on icon "upload-file" at bounding box center [1482, 610] width 19 height 19
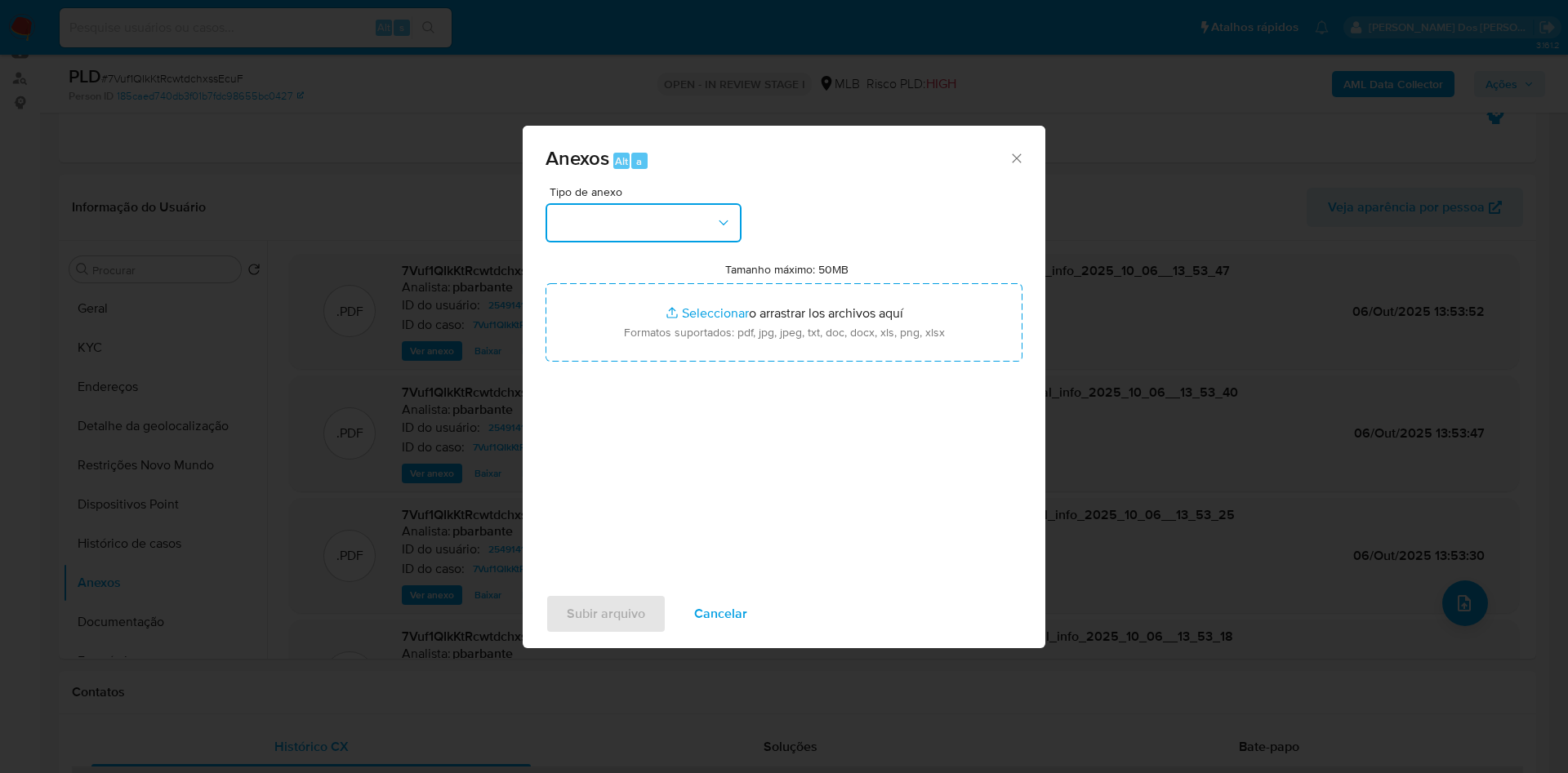
click at [696, 203] on button "button" at bounding box center [643, 222] width 196 height 39
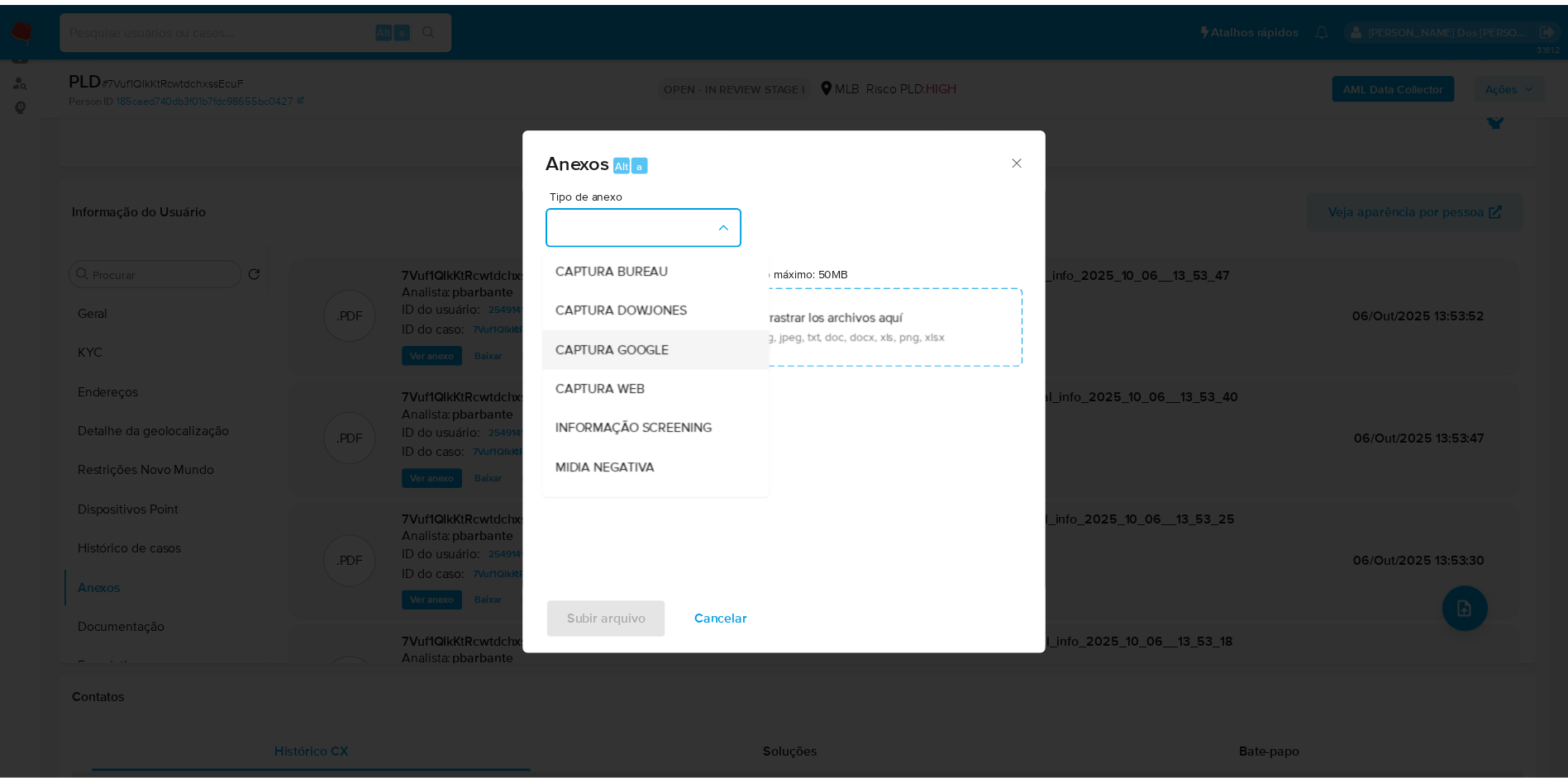
scroll to position [221, 0]
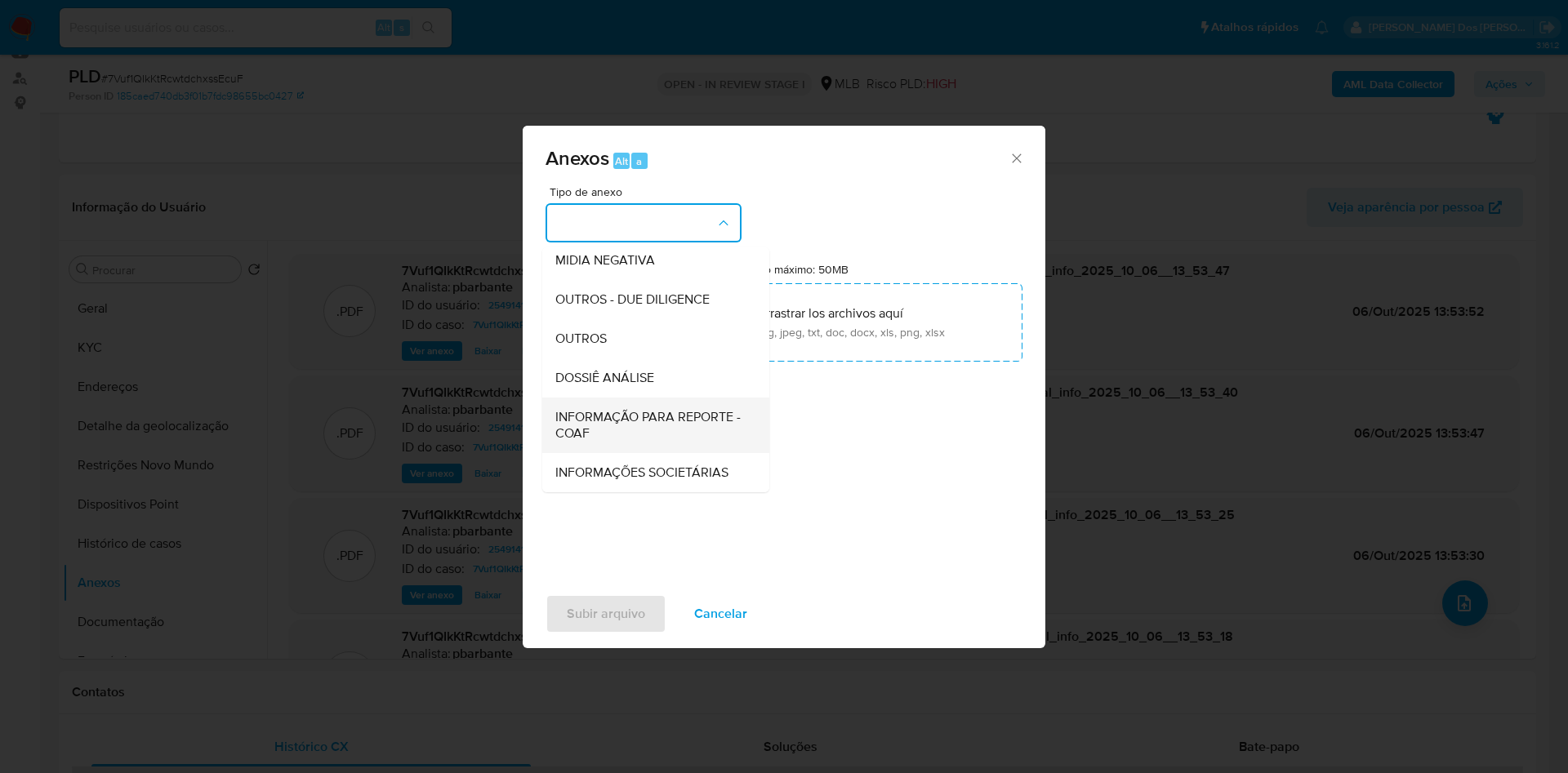
click at [608, 409] on span "INFORMAÇÃO PARA REPORTE - COAF" at bounding box center [650, 424] width 191 height 32
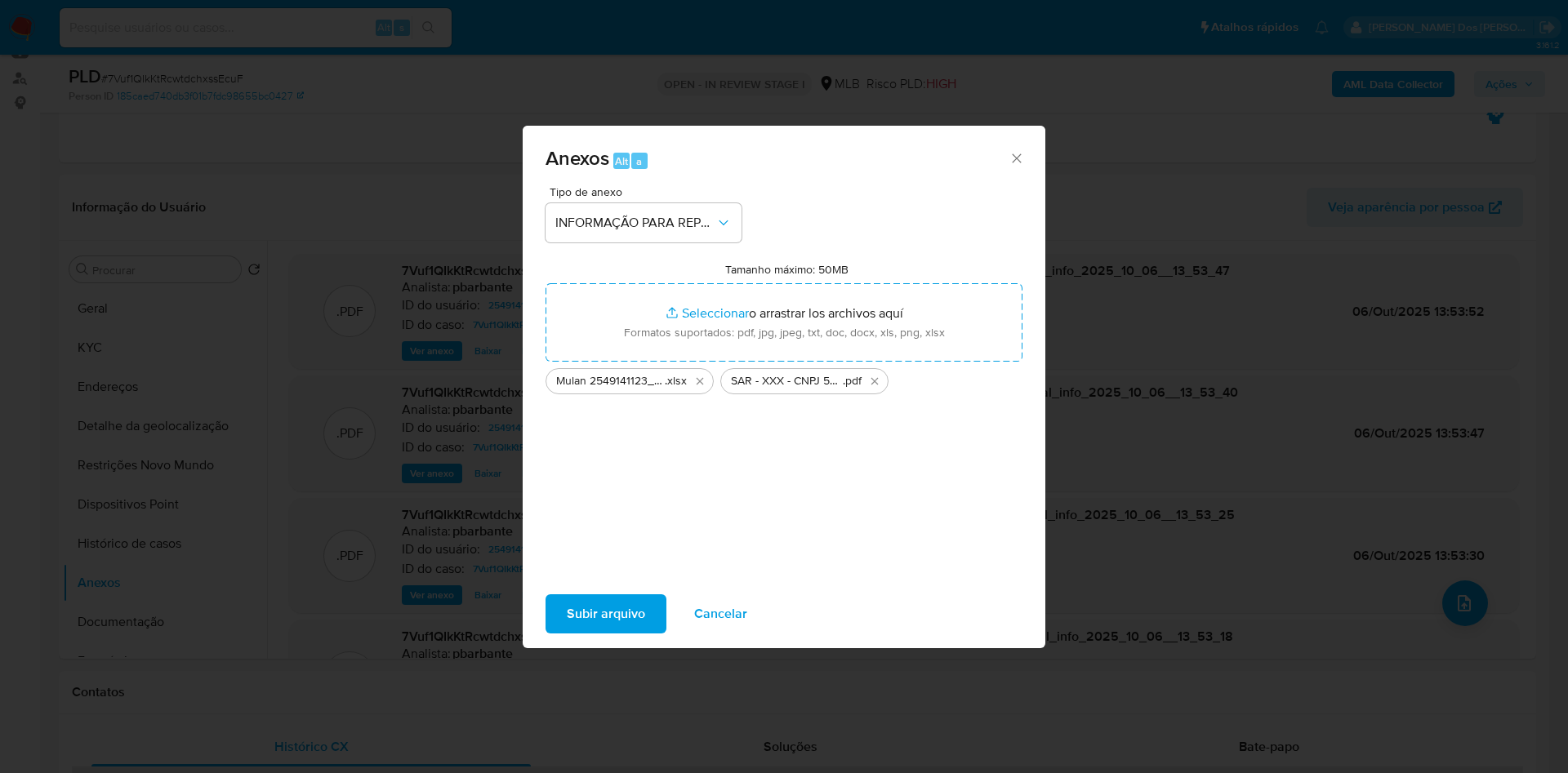
click at [567, 625] on span "Subir arquivo" at bounding box center [606, 614] width 78 height 36
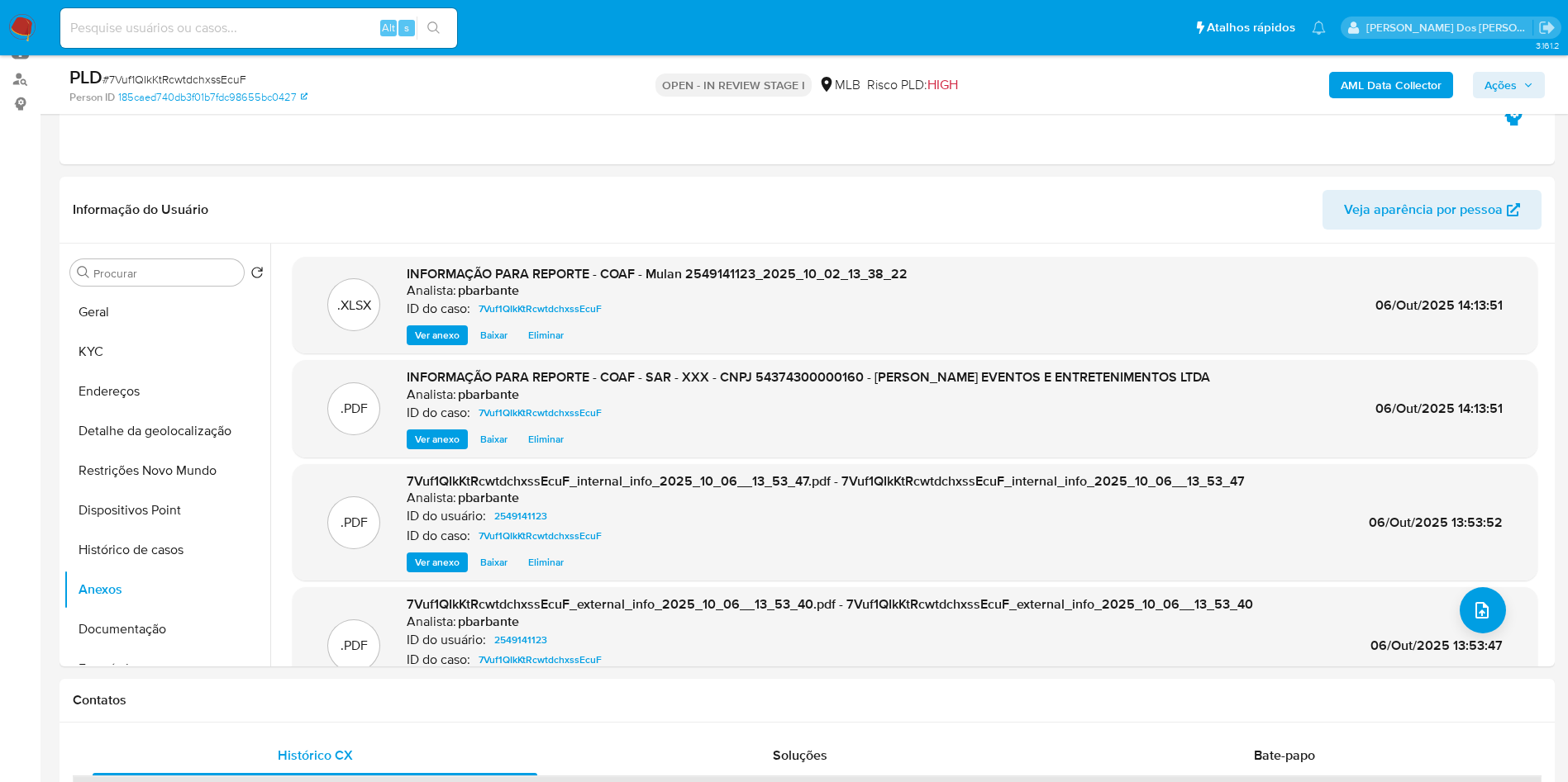
click at [1523, 98] on button "Ações" at bounding box center [1509, 86] width 72 height 26
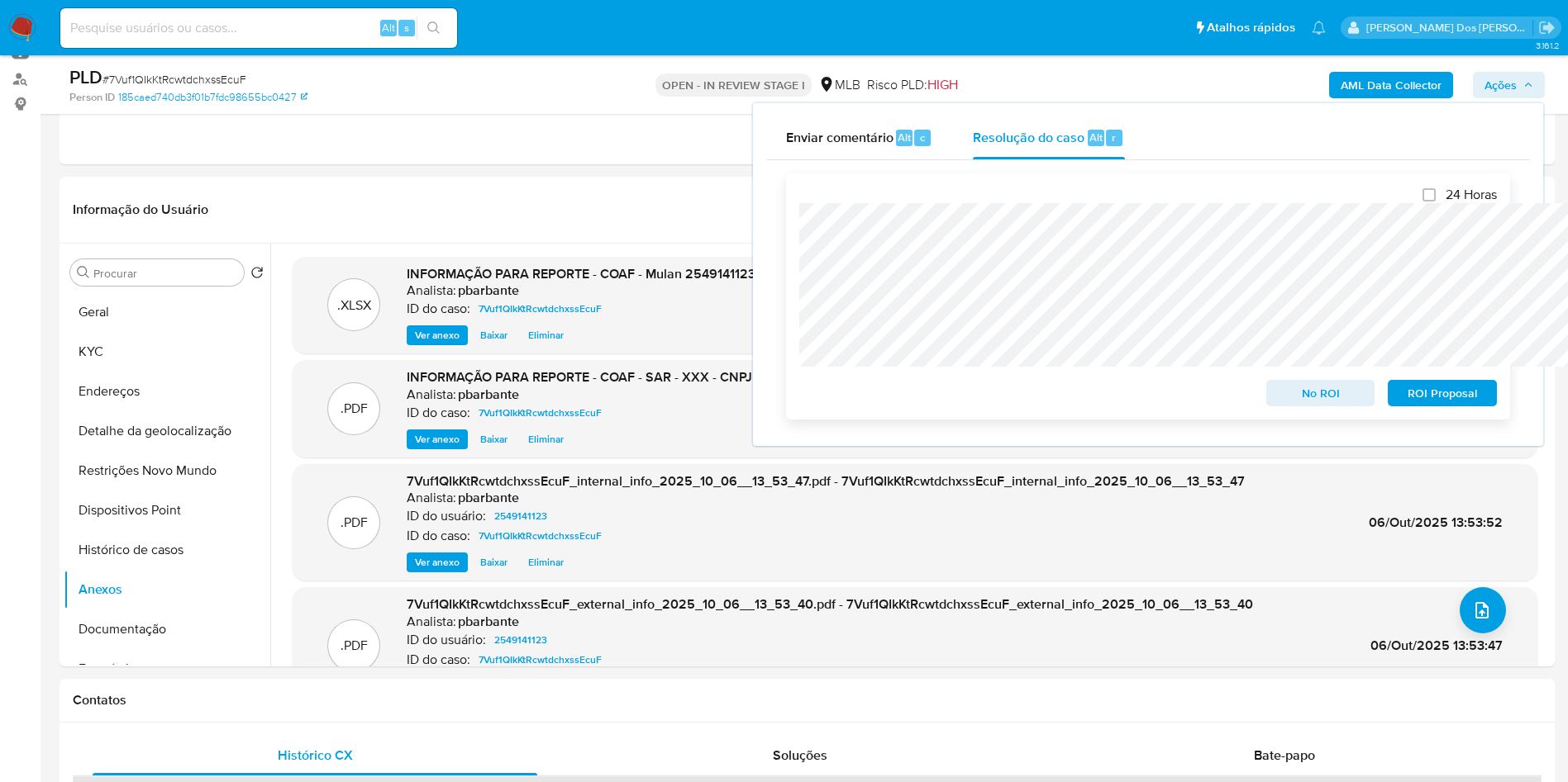
click at [1430, 403] on span "ROI Proposal" at bounding box center [1441, 393] width 86 height 23
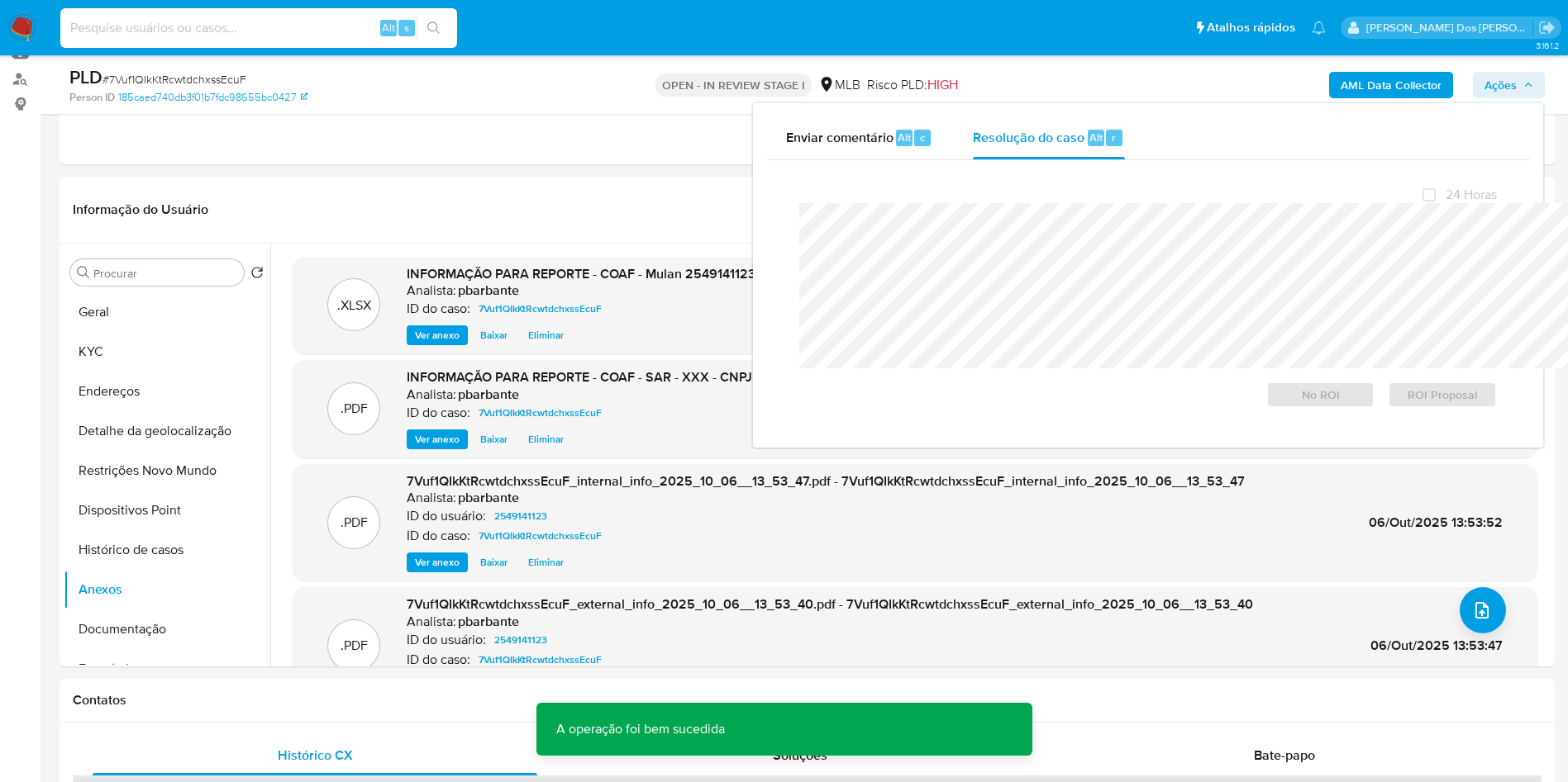
click at [374, 30] on input at bounding box center [258, 28] width 397 height 21
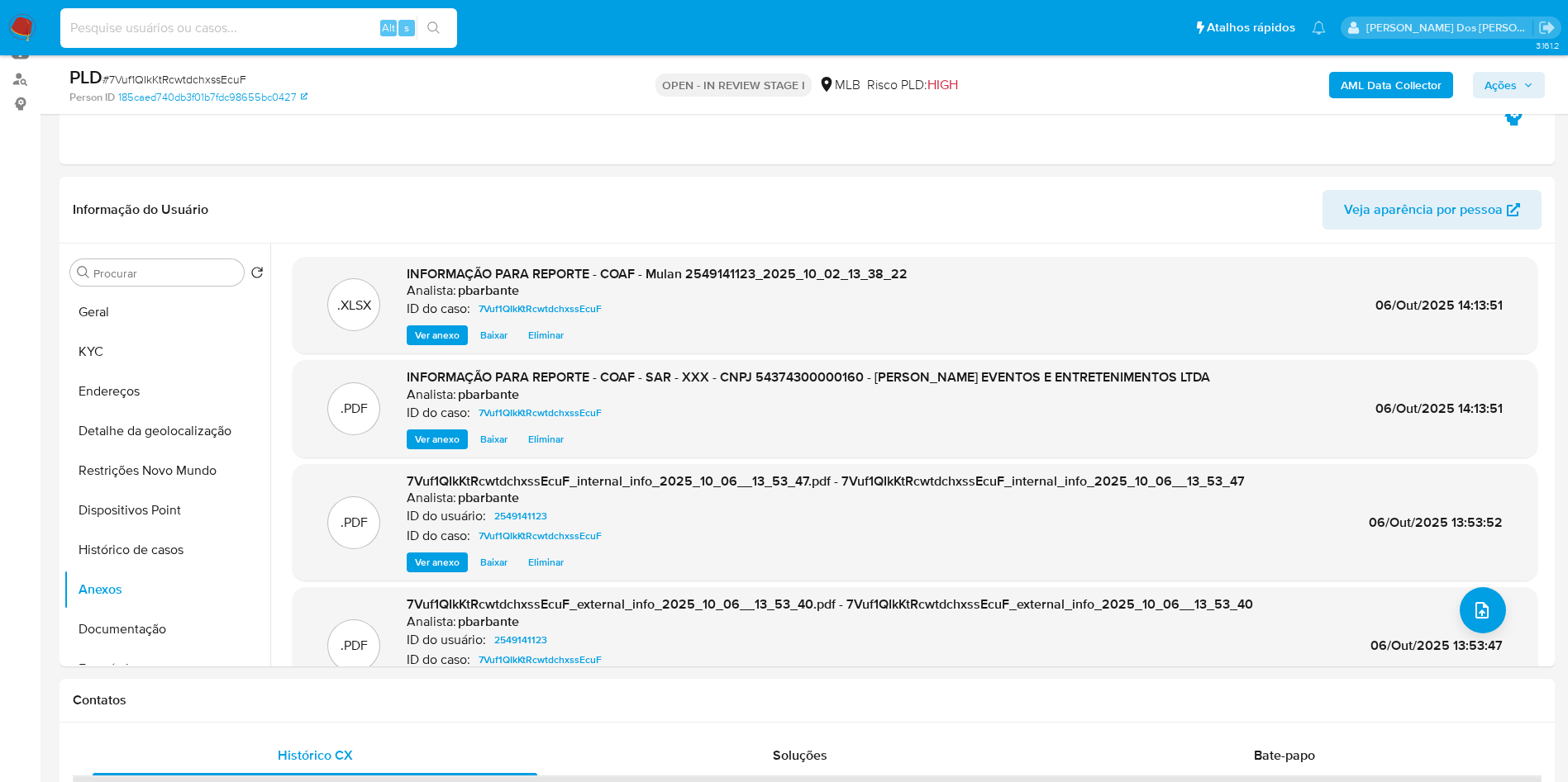
paste input "MsDhYTL82DgC5fVtYM0yyidB"
type input "MsDhYTL82DgC5fVtYM0yyidB"
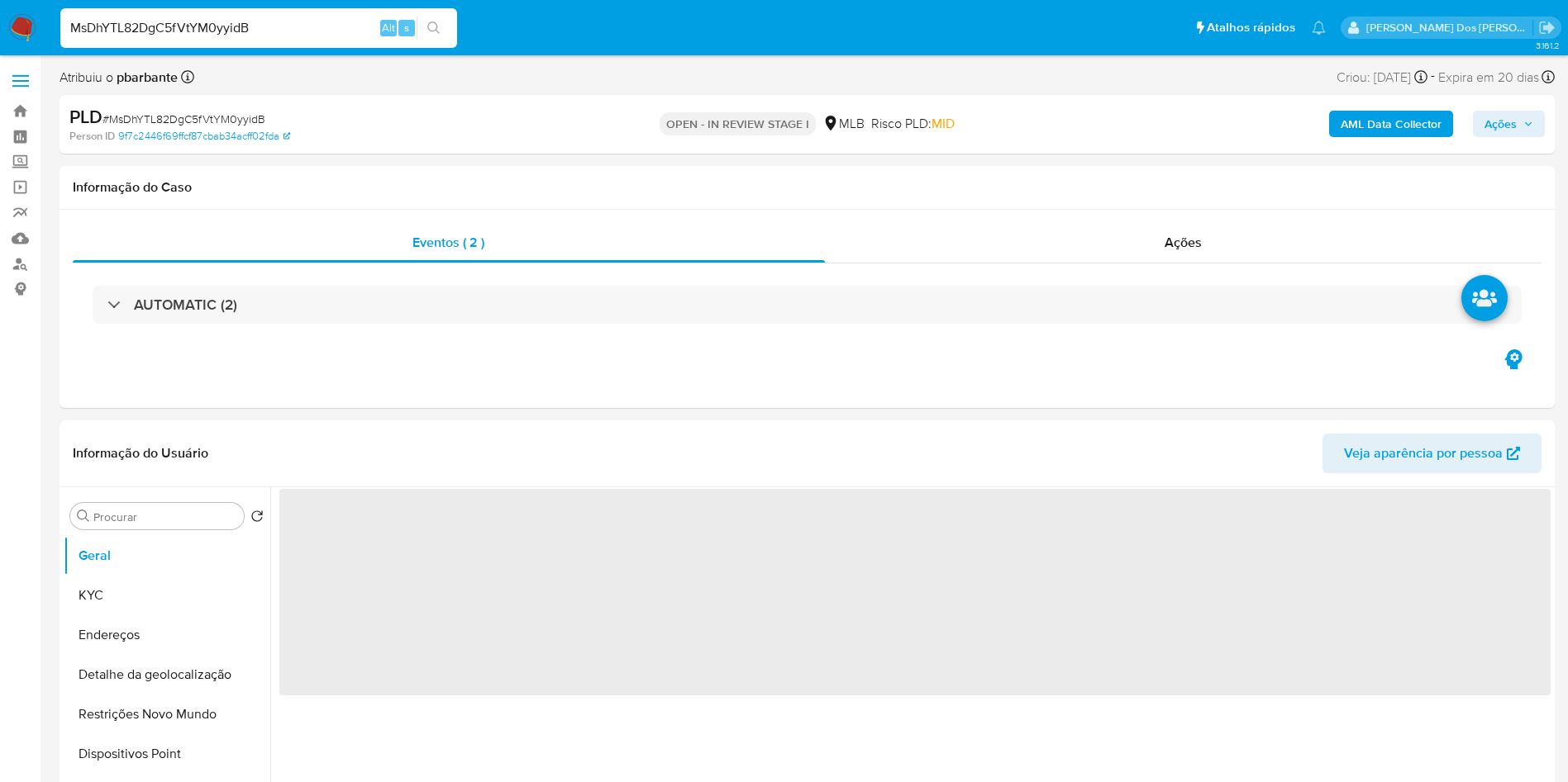
select select "10"
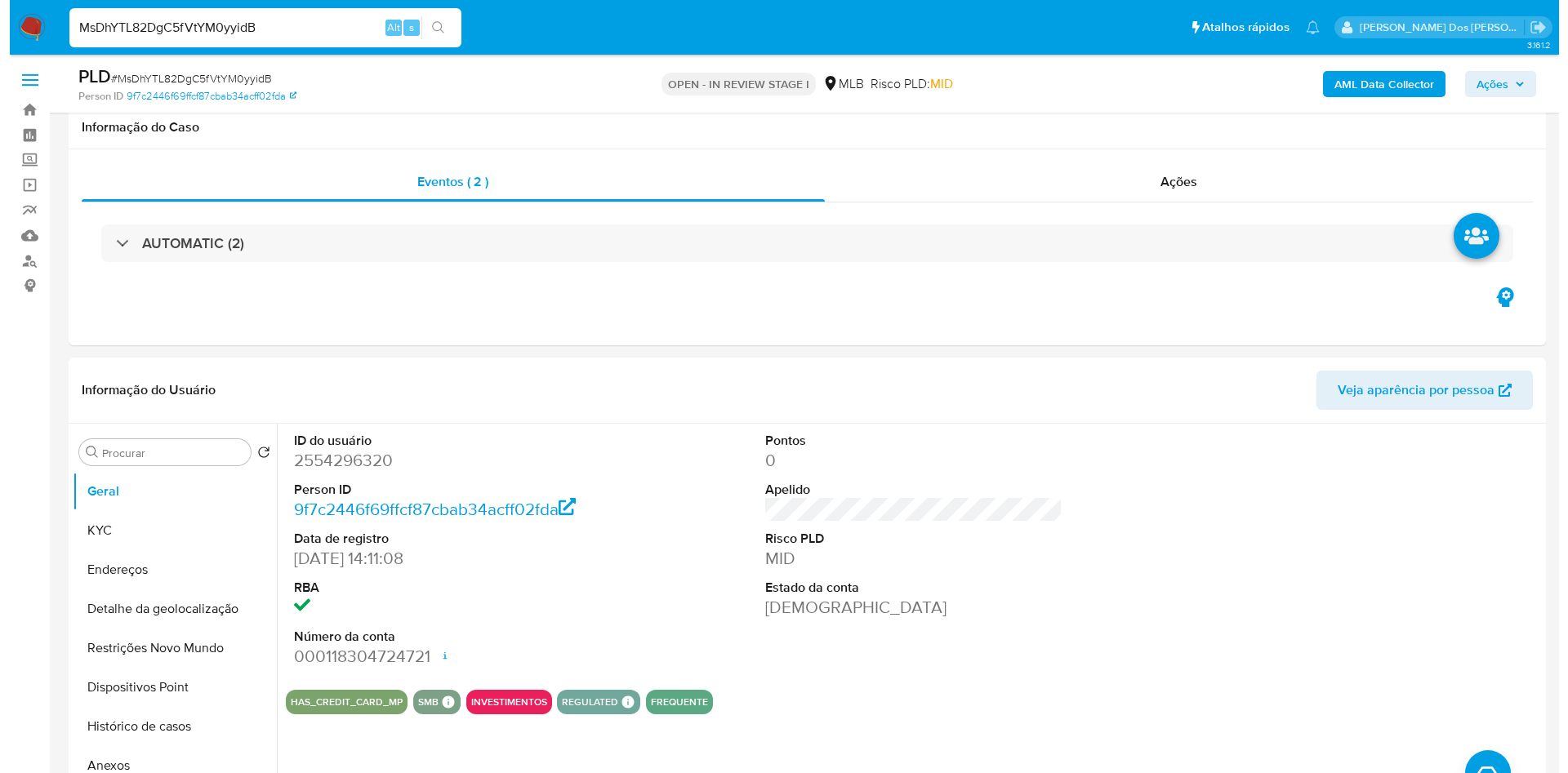
scroll to position [190, 0]
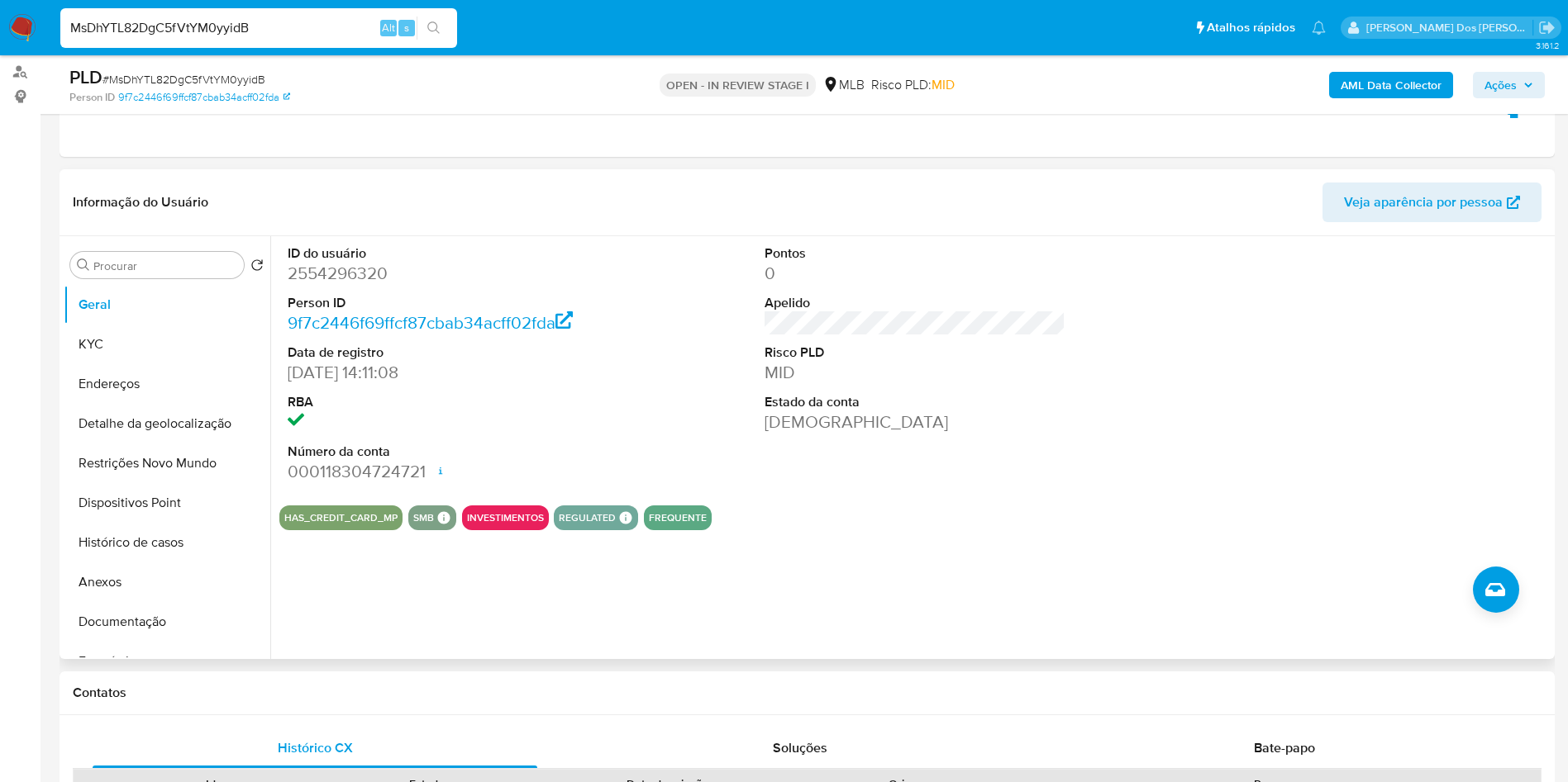
click at [328, 285] on dd "2554296320" at bounding box center [438, 273] width 302 height 23
copy dd "2554296320"
click at [187, 85] on span "# MsDhYTL82DgC5fVtYM0yyidB" at bounding box center [183, 79] width 163 height 17
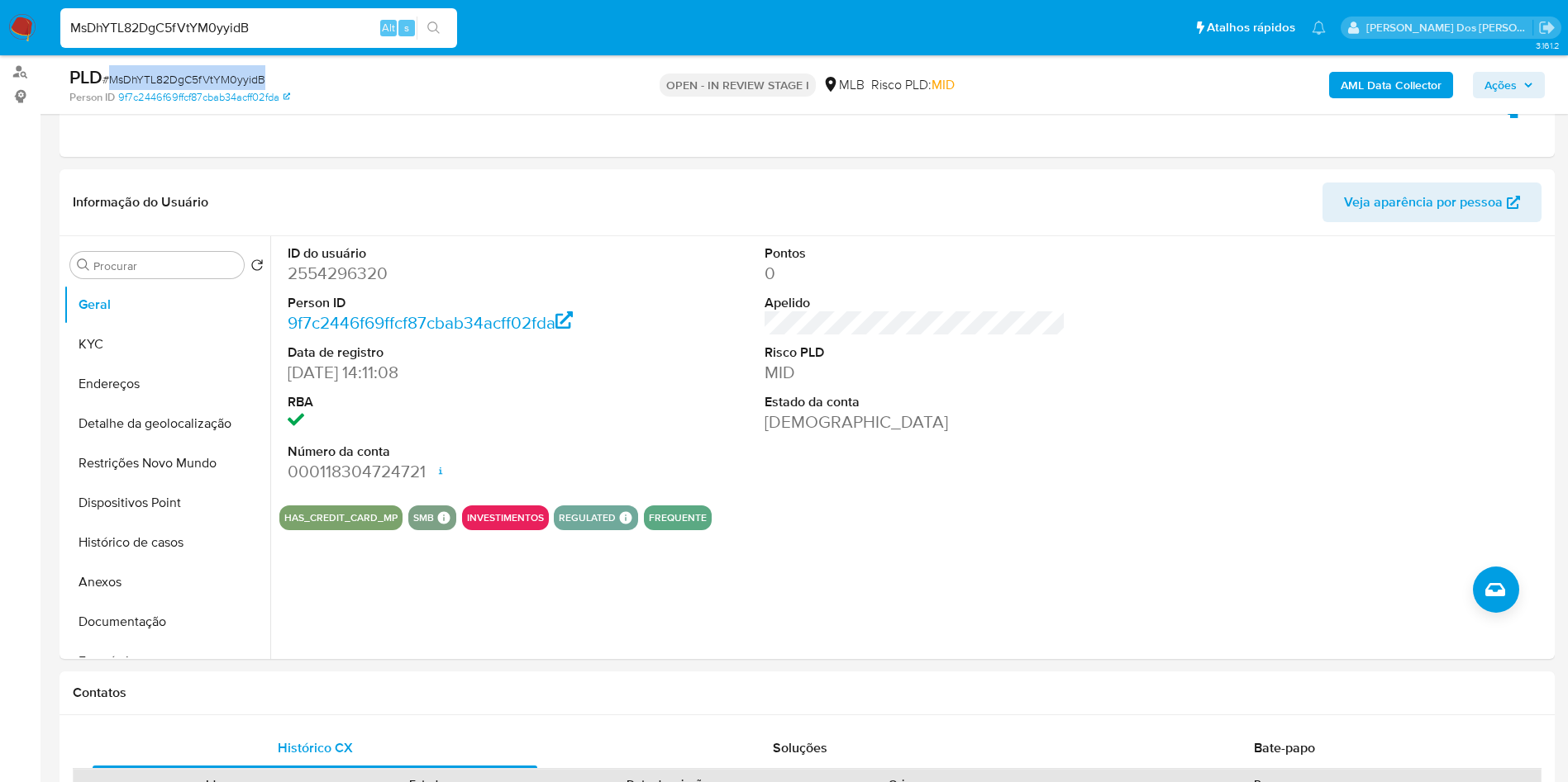
copy span "MsDhYTL82DgC5fVtYM0yyidB"
click at [1535, 86] on button "Ações" at bounding box center [1509, 86] width 72 height 26
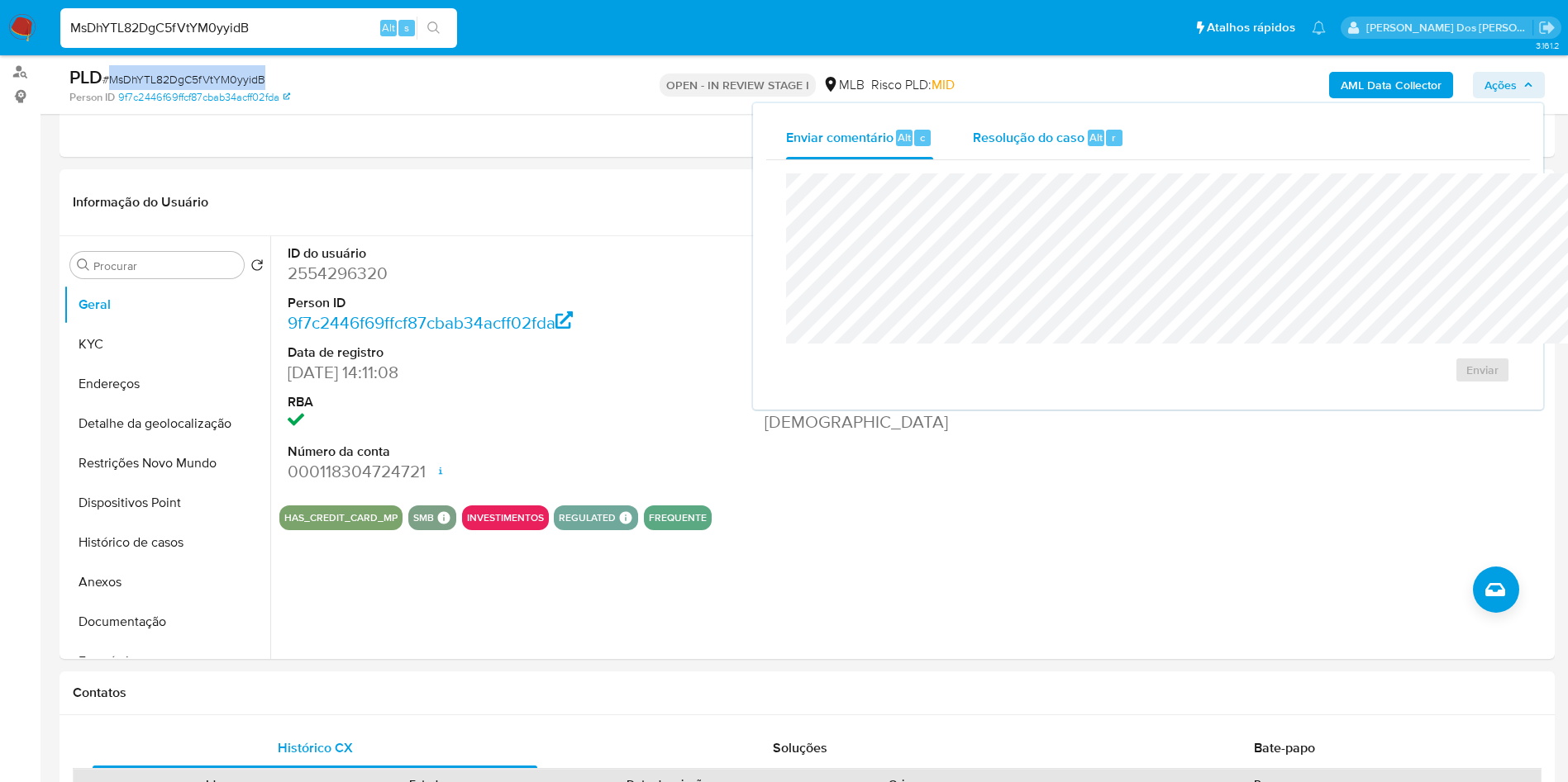
click at [973, 147] on div "Resolução do caso Alt r" at bounding box center [1048, 138] width 151 height 43
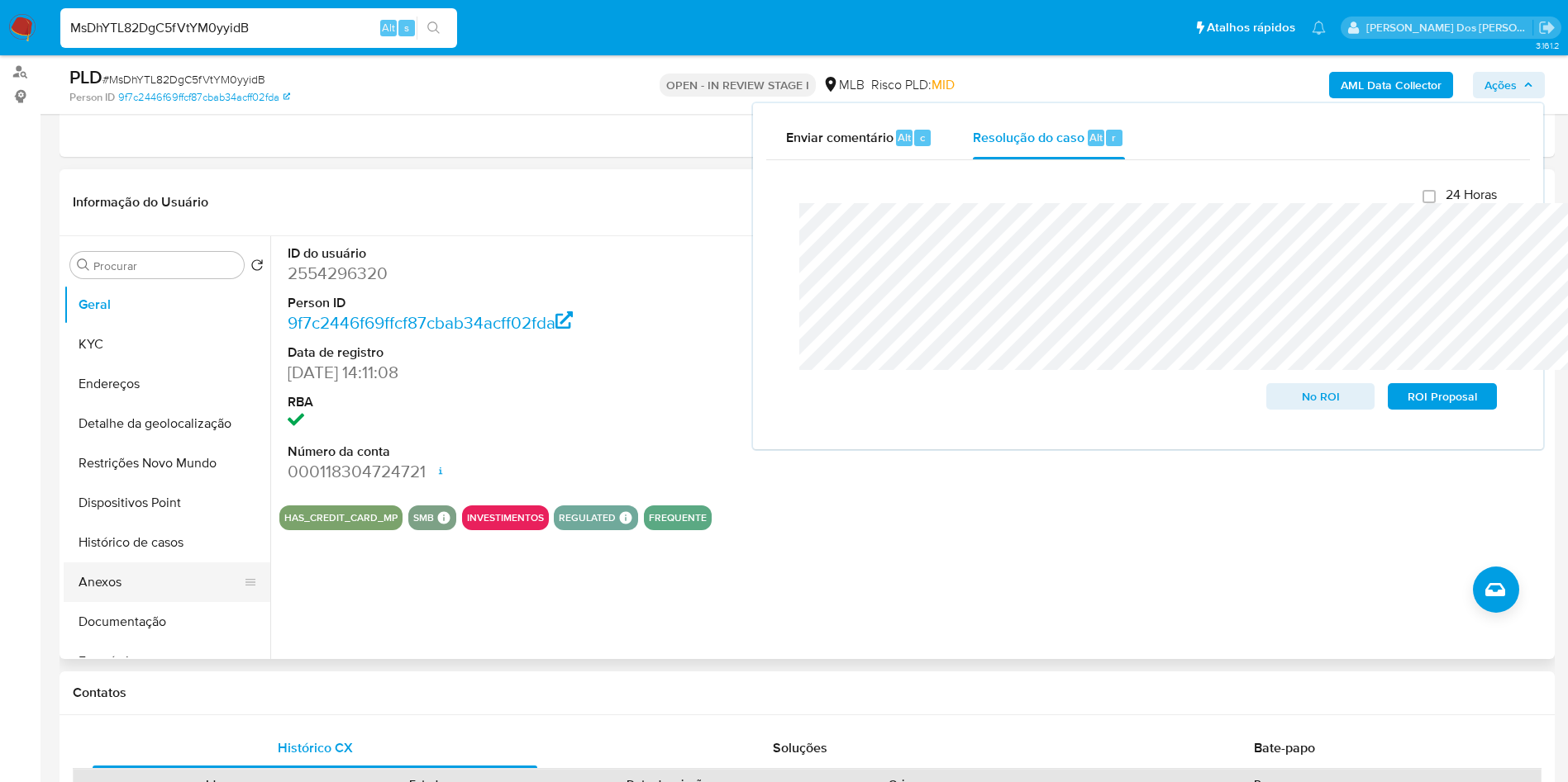
click at [159, 591] on button "Anexos" at bounding box center [160, 582] width 193 height 40
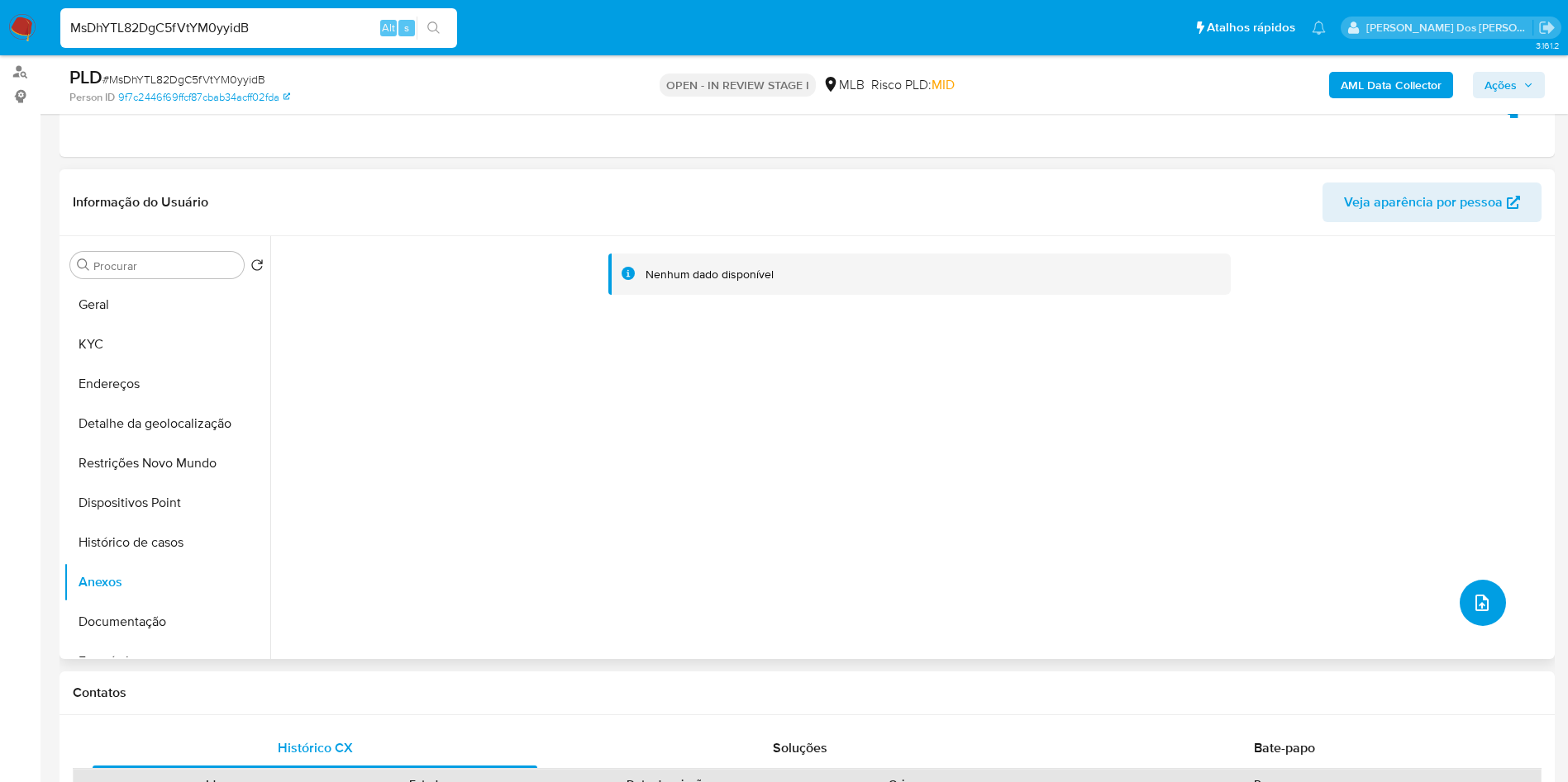
click at [1472, 613] on icon "upload-file" at bounding box center [1482, 603] width 19 height 19
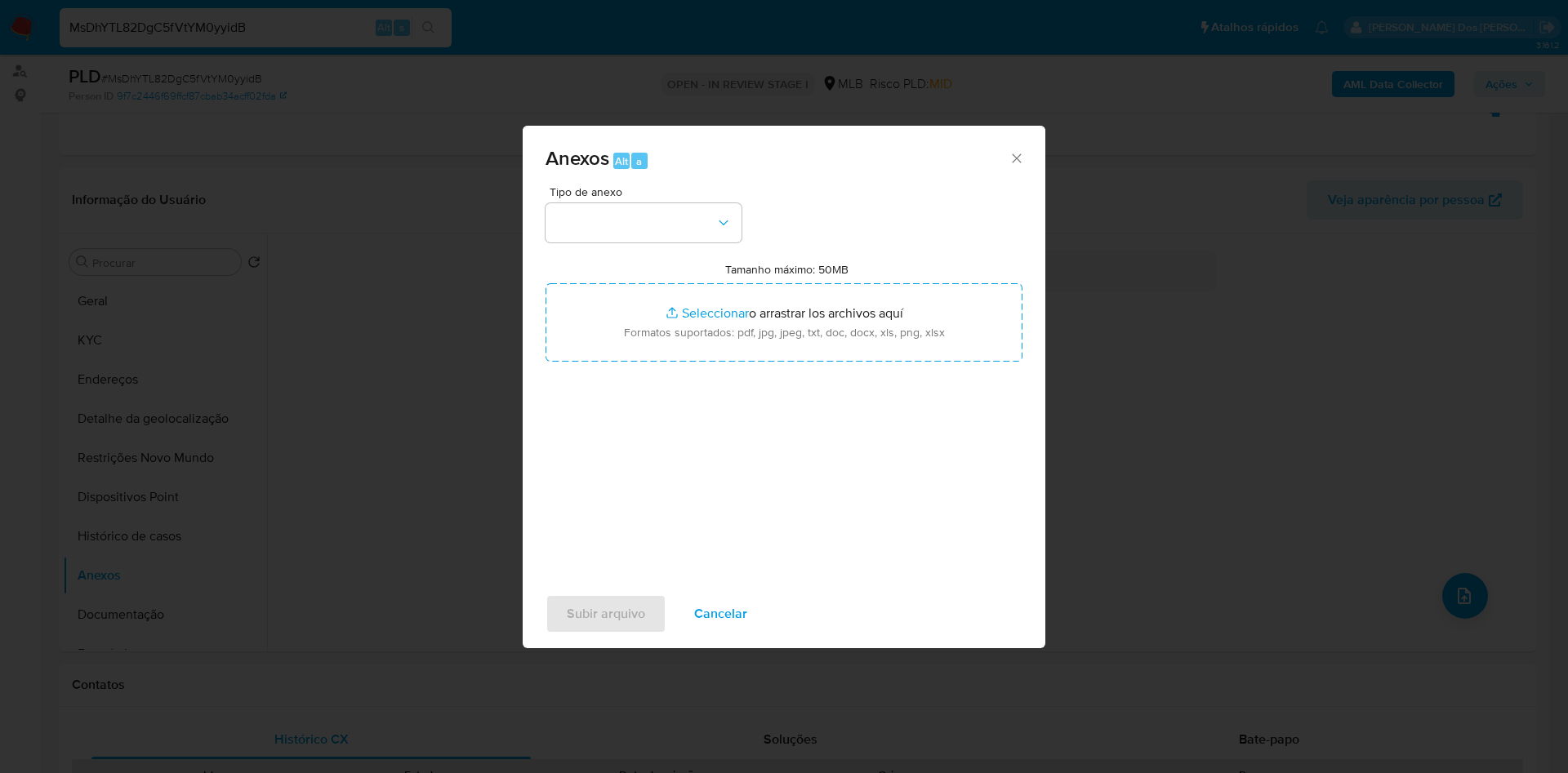
click at [669, 212] on div "Tipo de anexo Tamanho máximo: 50MB Seleccionar archivos Seleccionar o arrastrar…" at bounding box center [784, 379] width 477 height 385
click at [676, 203] on button "button" at bounding box center [643, 222] width 196 height 39
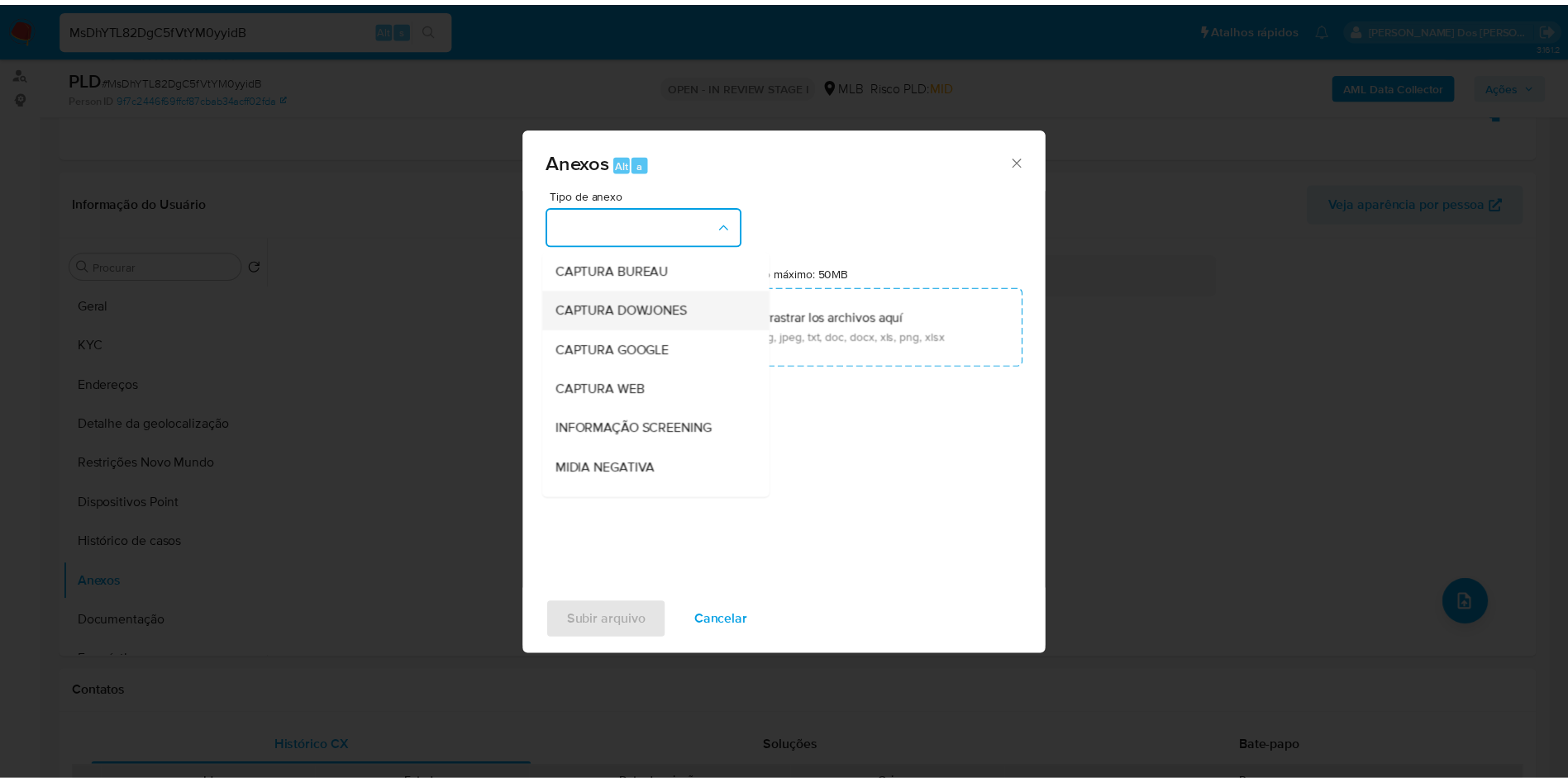
scroll to position [221, 0]
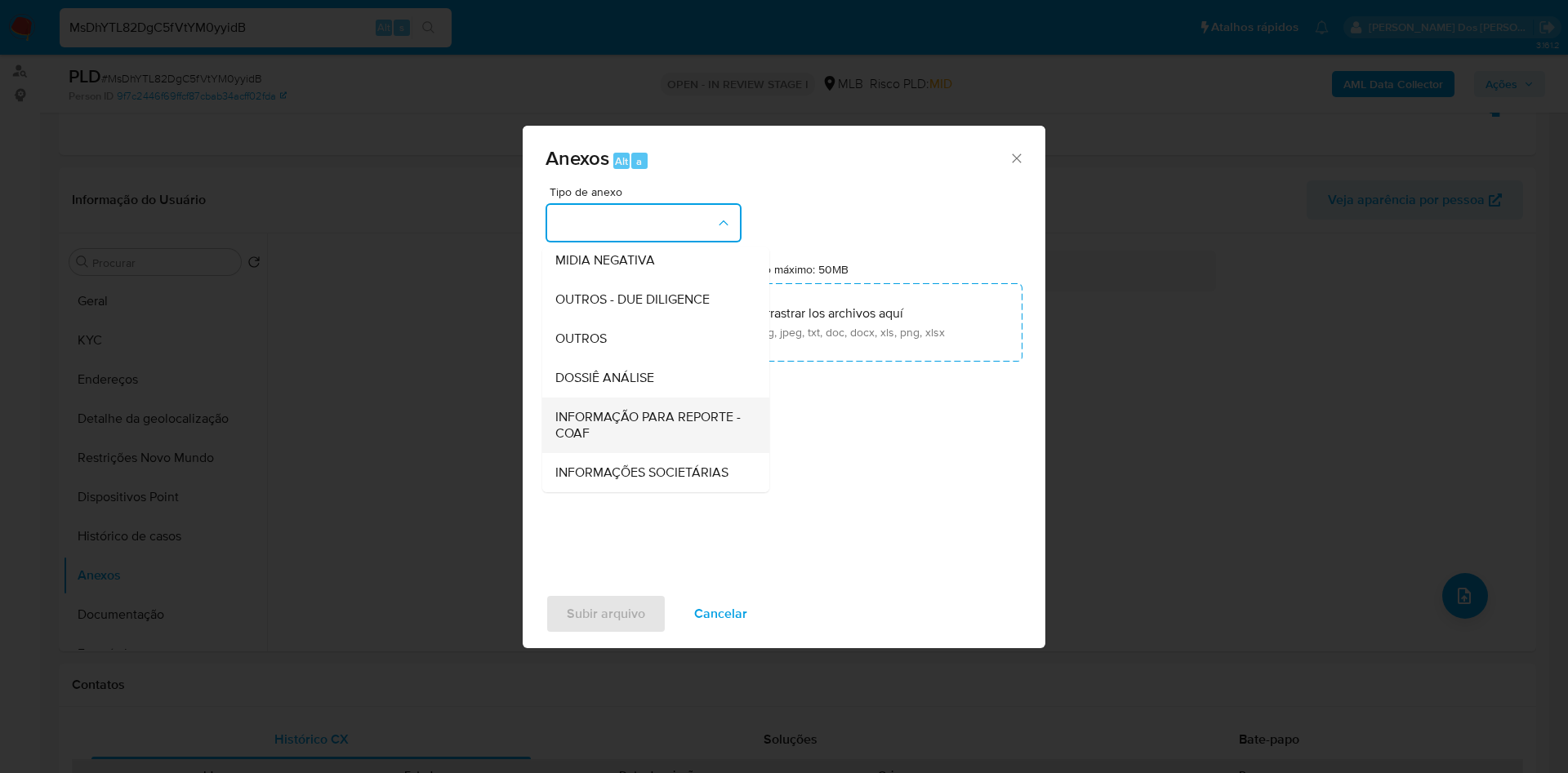
click at [599, 397] on div "INFORMAÇÃO PARA REPORTE - COAF" at bounding box center [650, 425] width 191 height 56
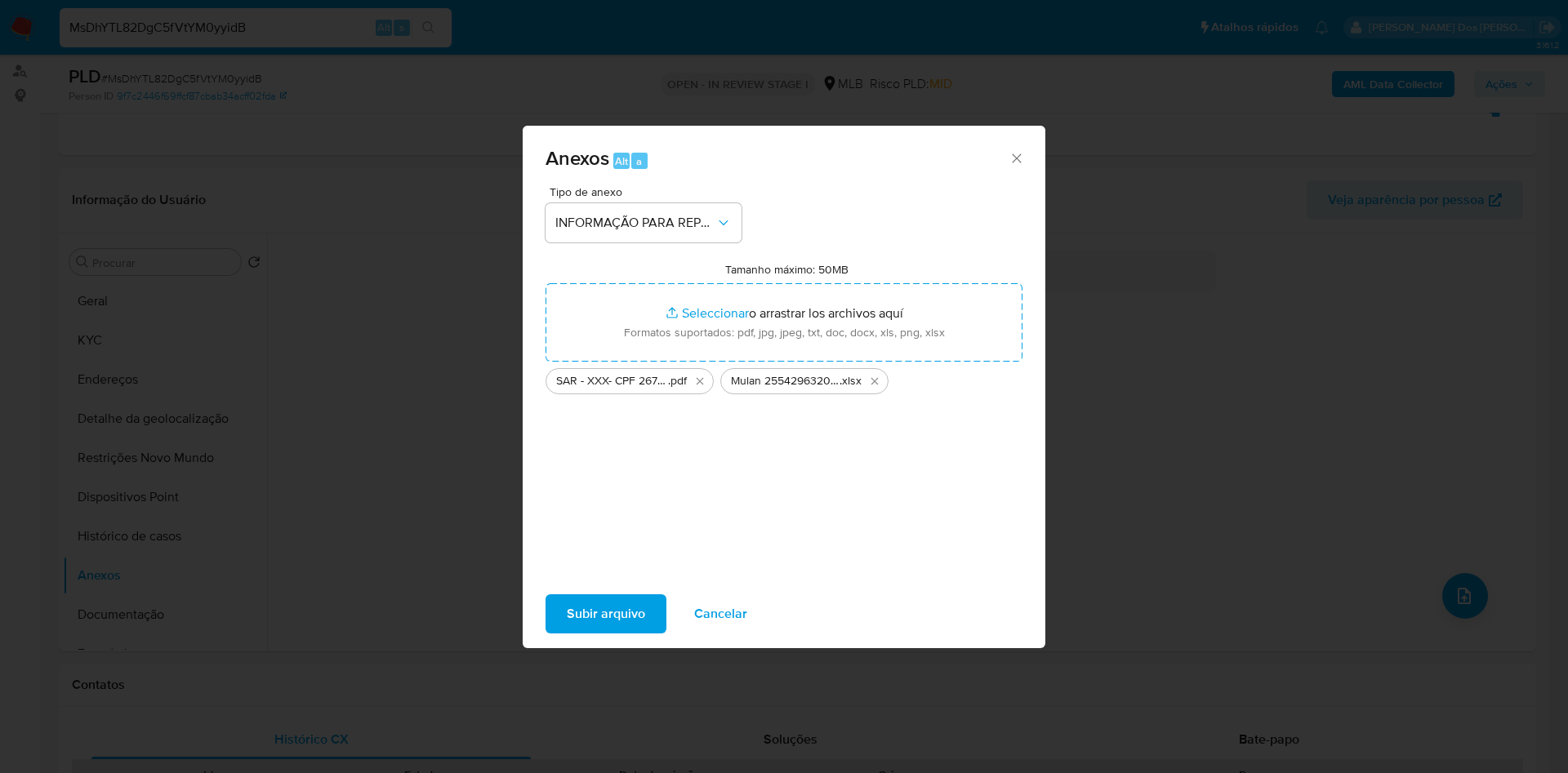
click at [602, 632] on span "Subir arquivo" at bounding box center [606, 614] width 78 height 36
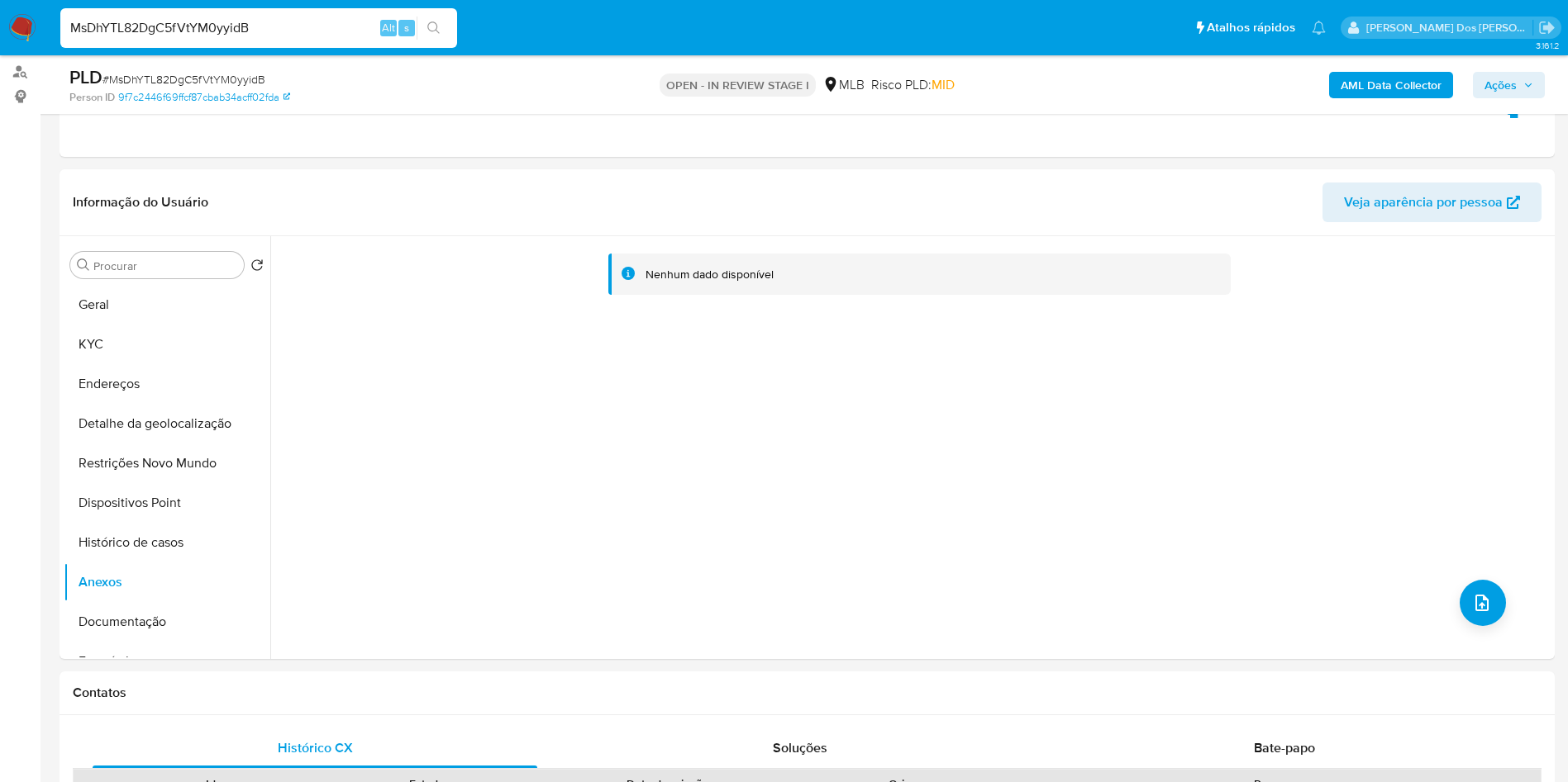
click at [1516, 100] on div "AML Data Collector Ações" at bounding box center [1301, 85] width 488 height 39
click at [1519, 95] on span "Ações" at bounding box center [1508, 85] width 49 height 23
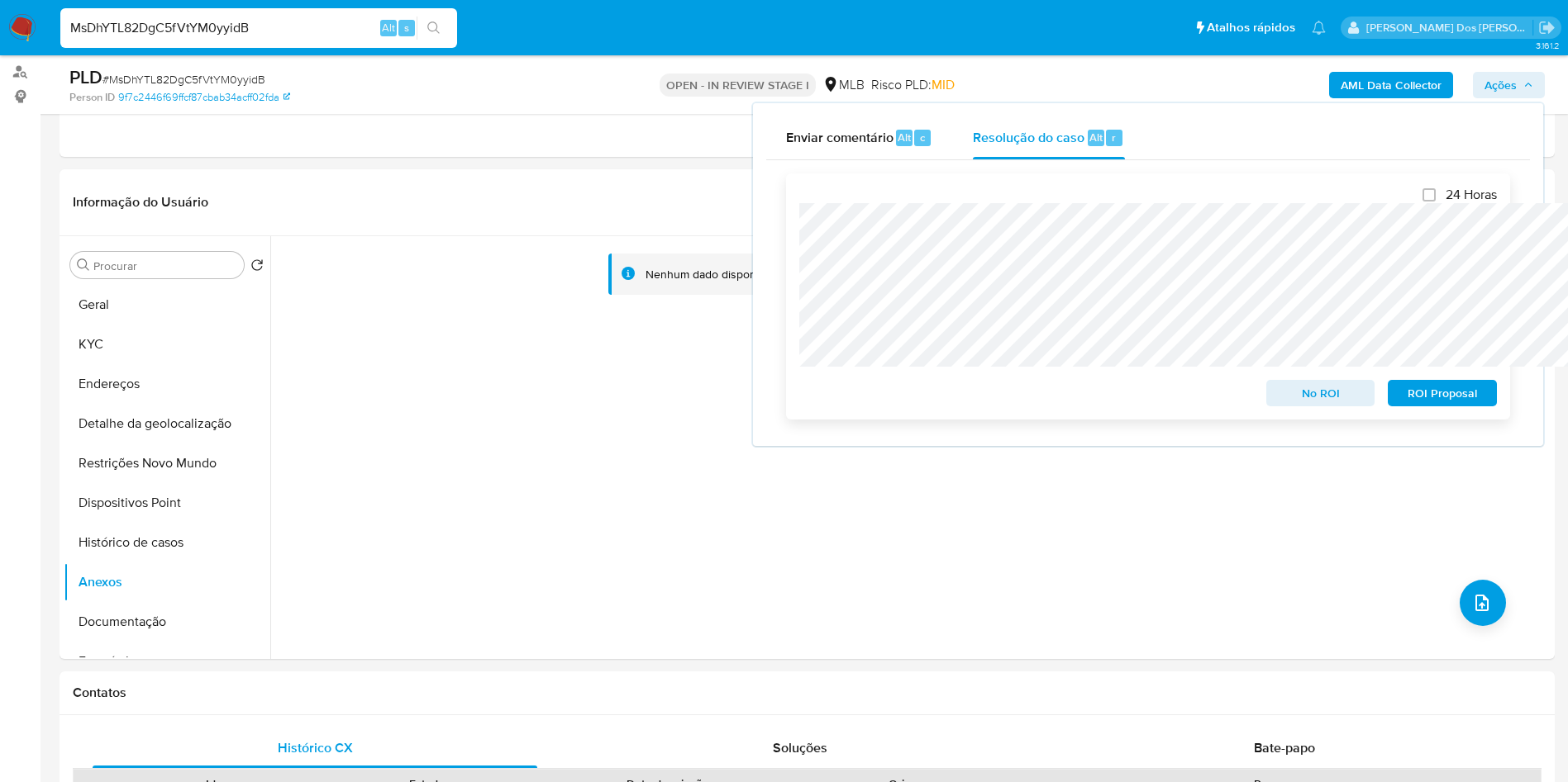
click at [1433, 387] on span "ROI Proposal" at bounding box center [1441, 393] width 86 height 23
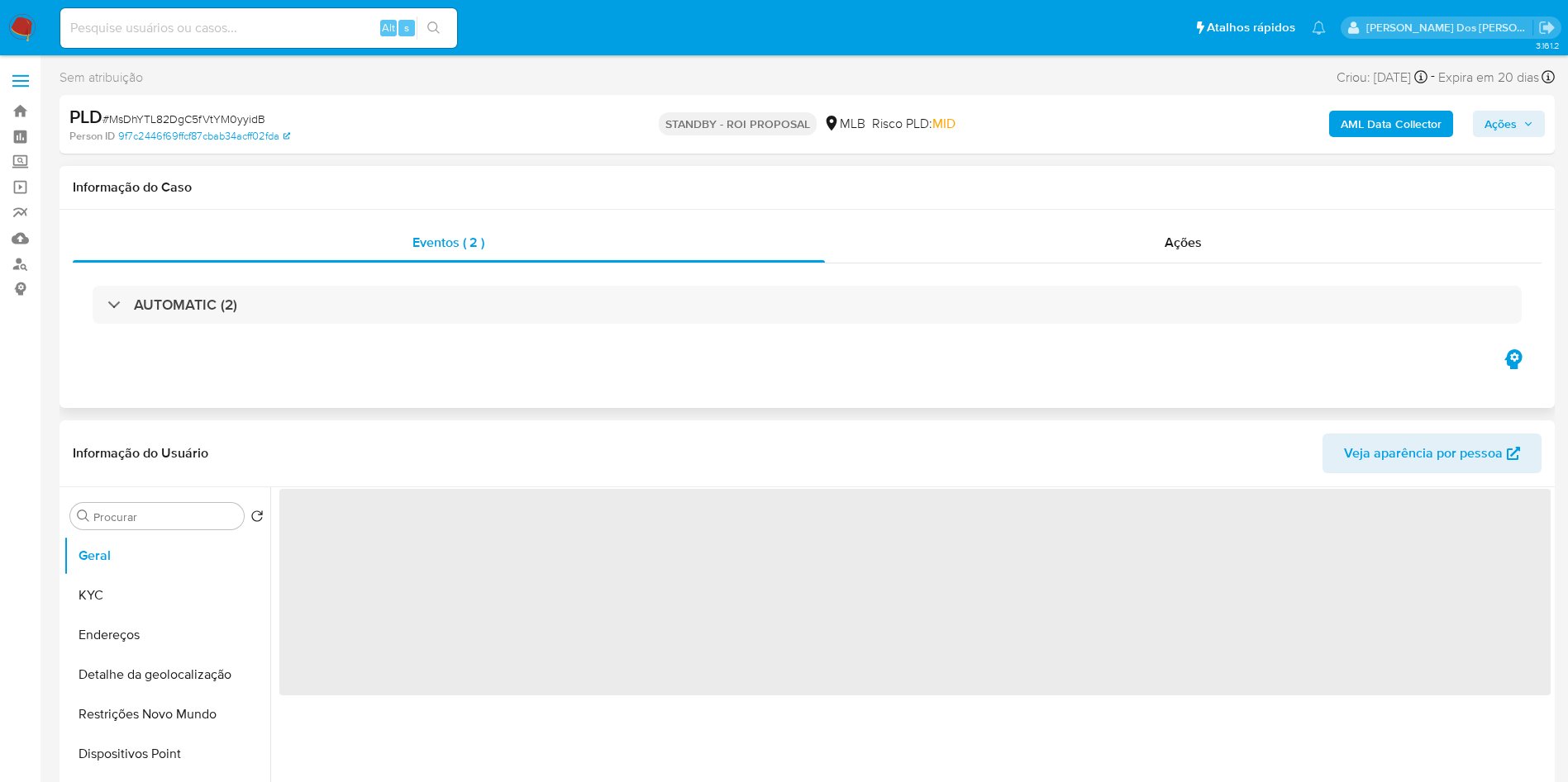
select select "10"
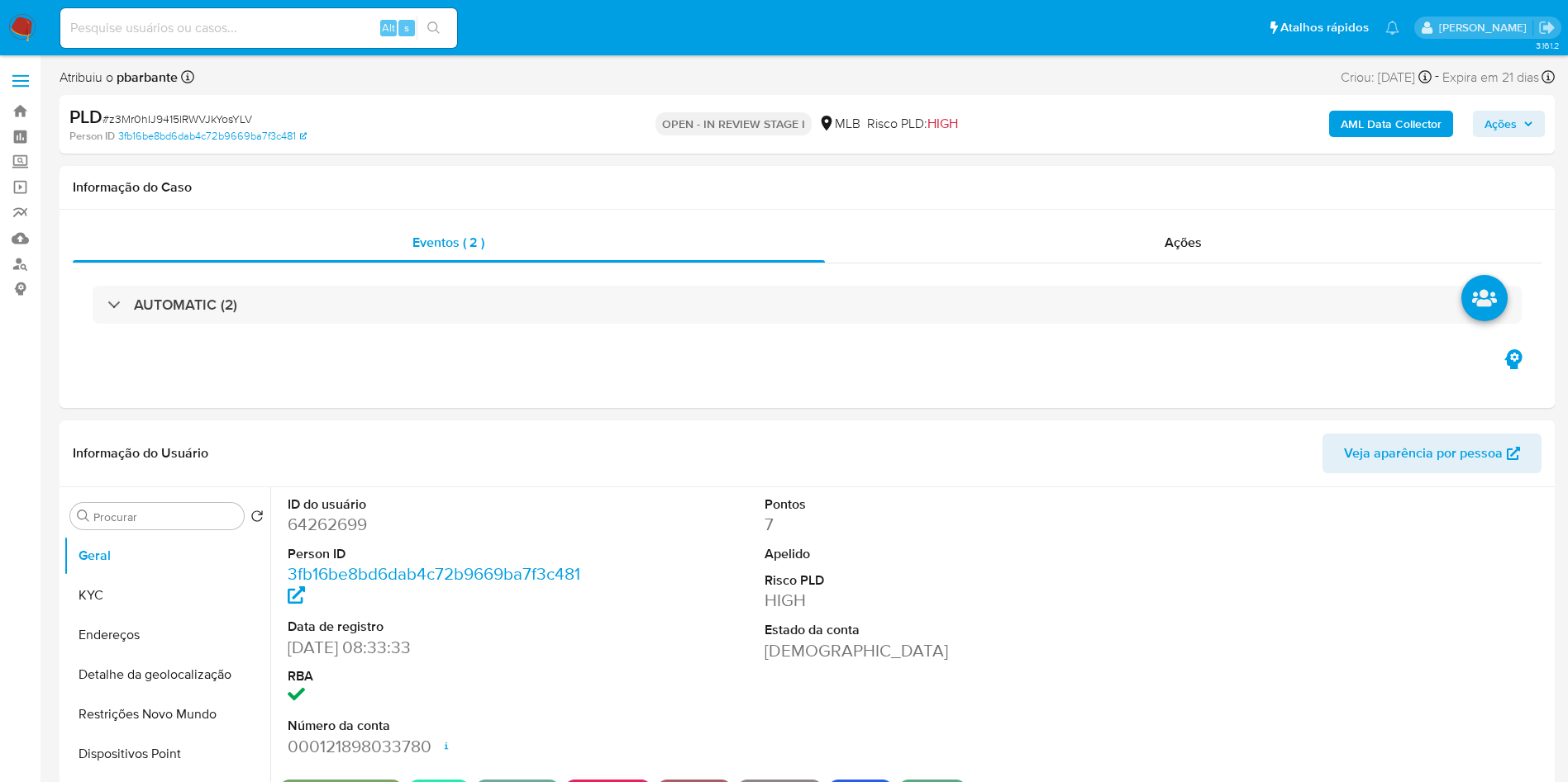
select select "10"
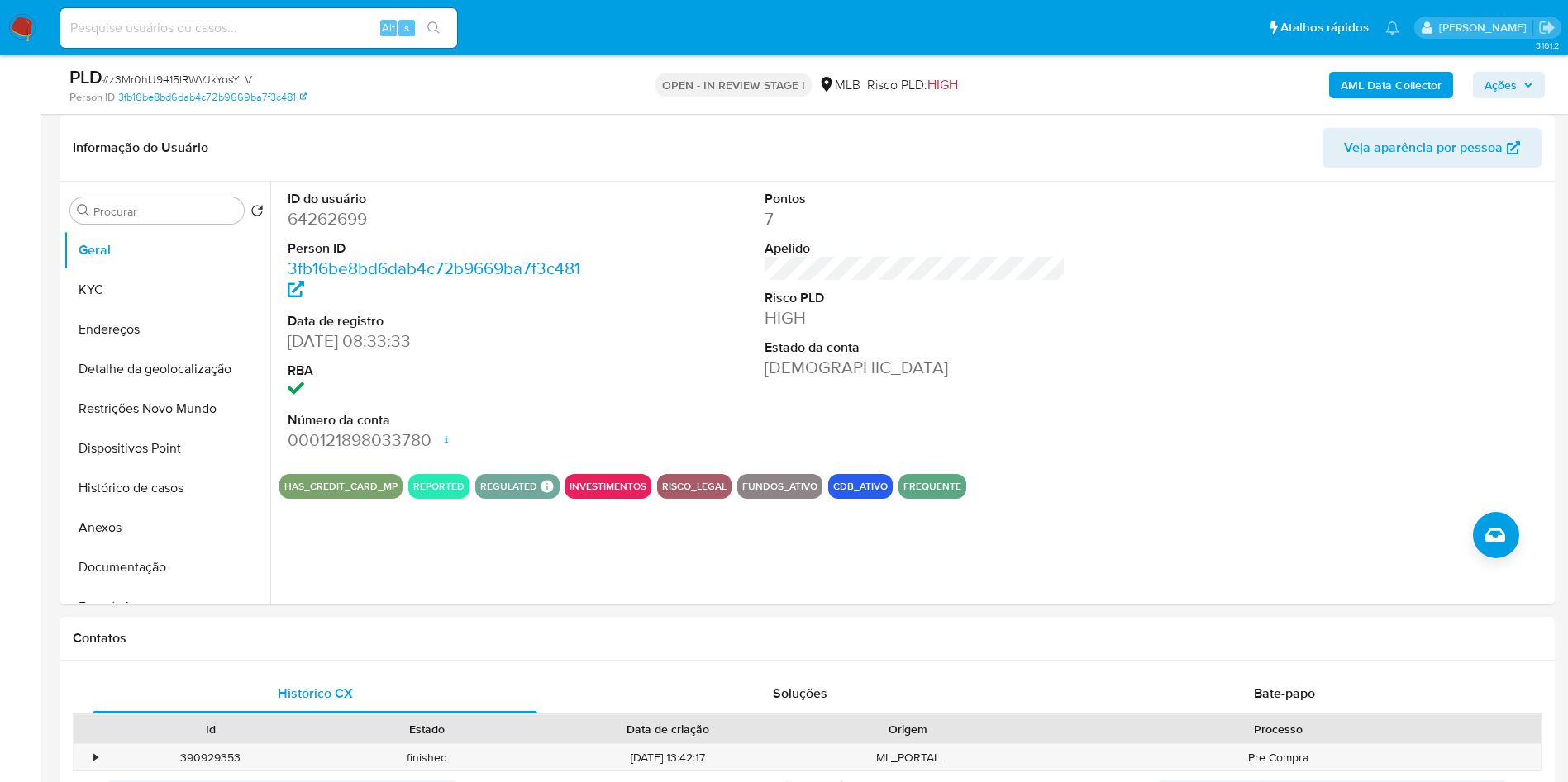
scroll to position [250, 0]
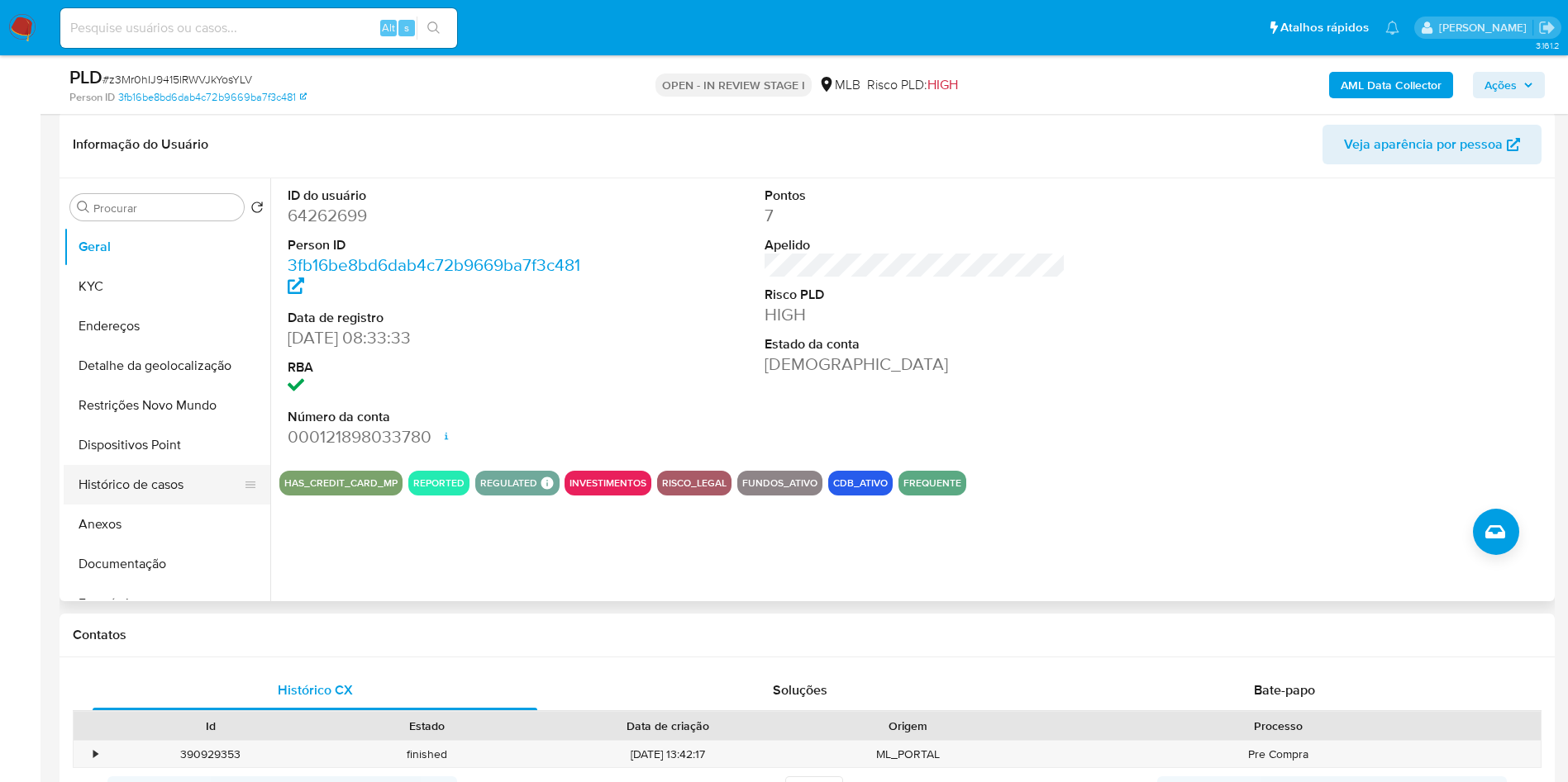
click at [167, 503] on button "Histórico de casos" at bounding box center [160, 485] width 193 height 40
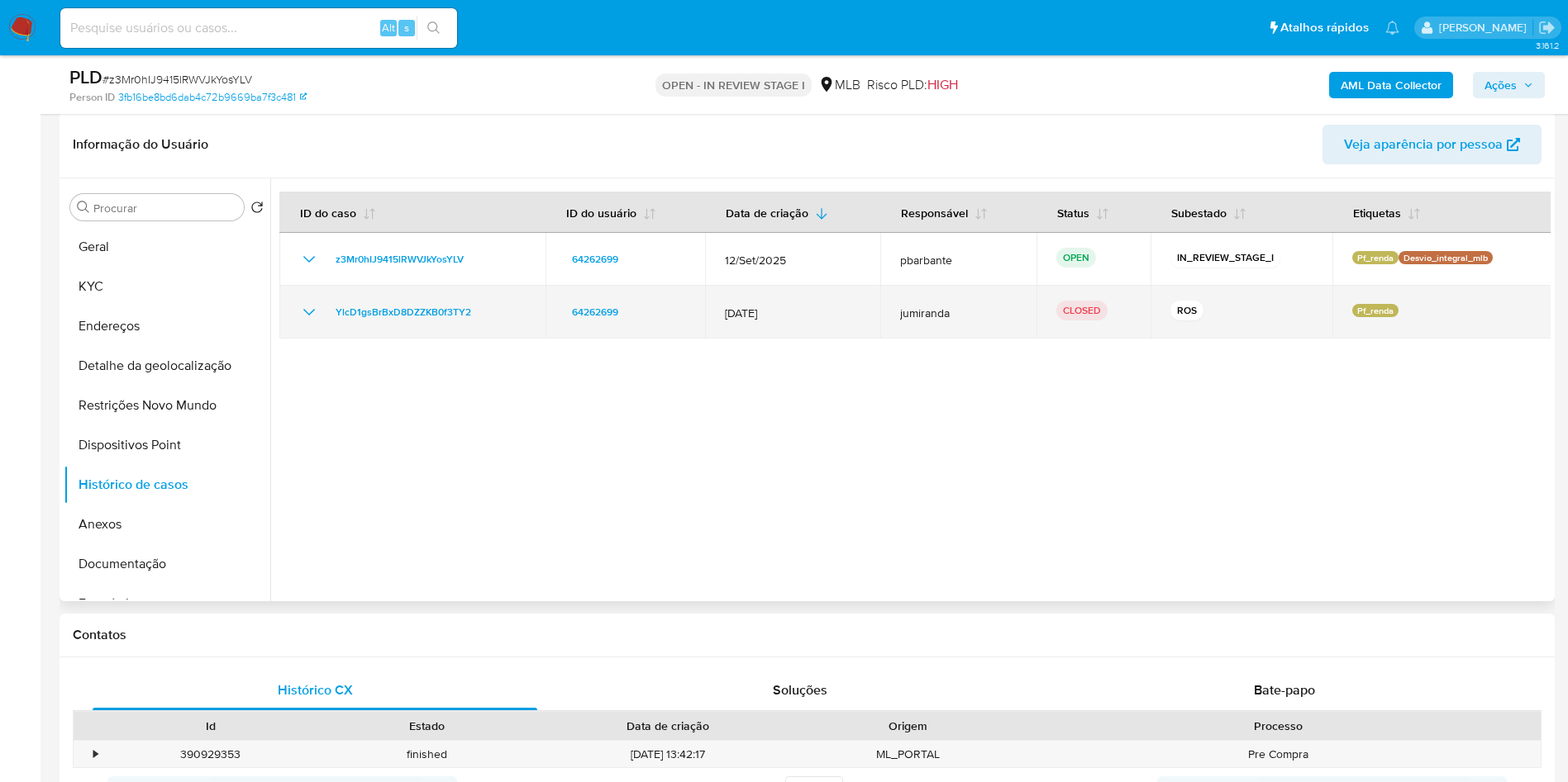
click at [296, 336] on td "YlcD1gsBrBxD8DZZKB0f3TY2" at bounding box center [413, 312] width 266 height 53
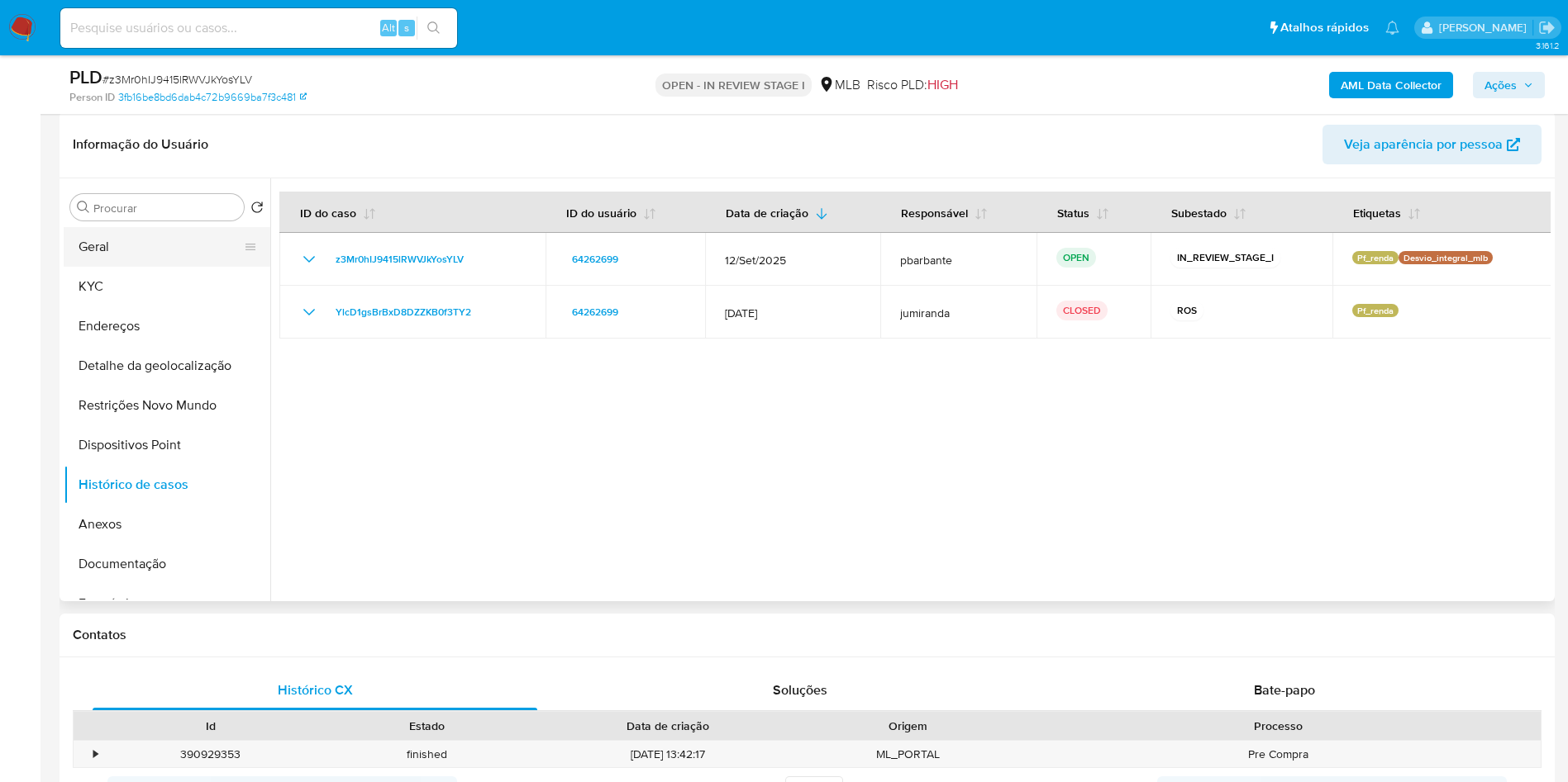
click at [151, 257] on button "Geral" at bounding box center [160, 247] width 193 height 40
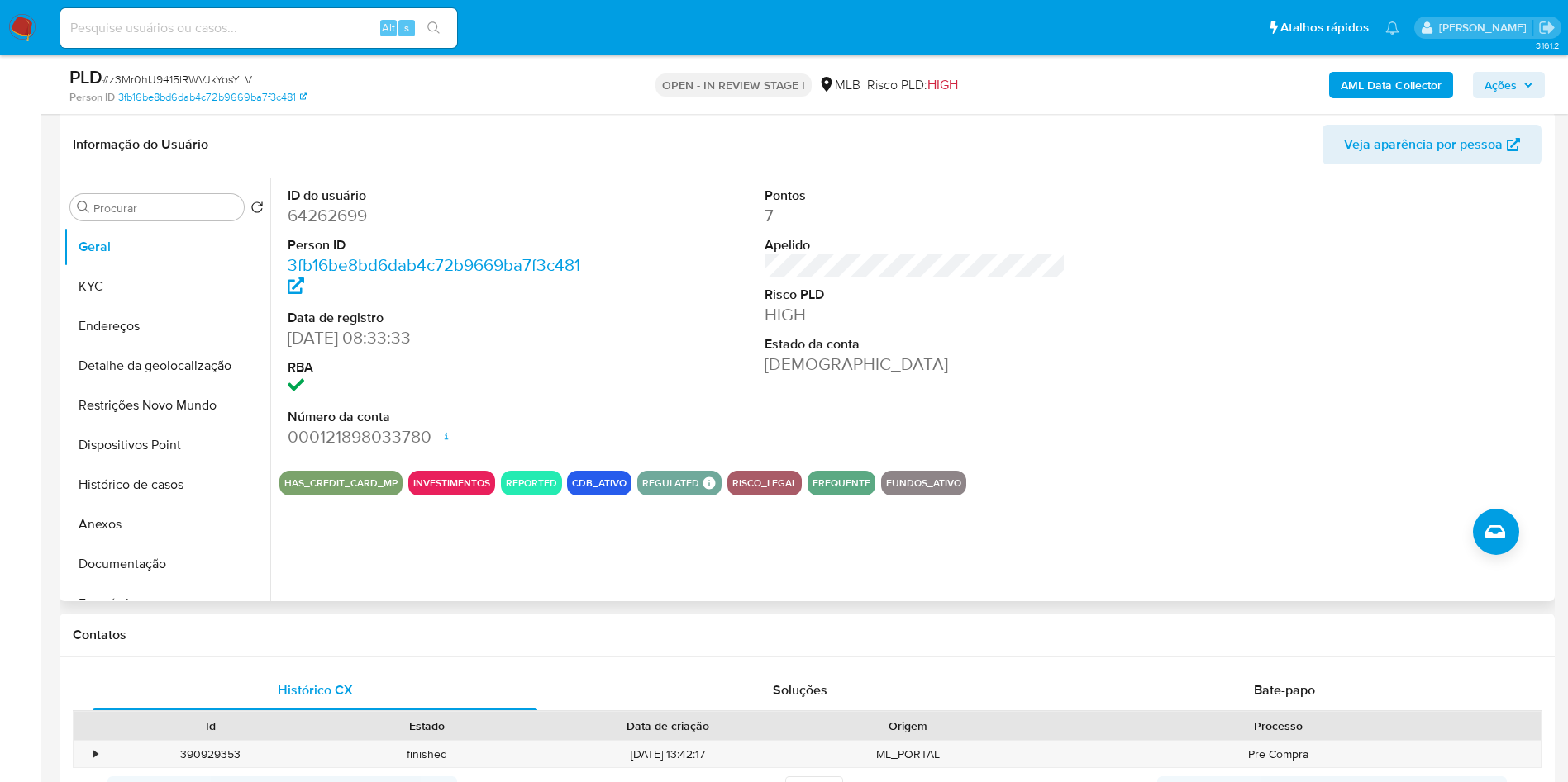
click at [341, 227] on dd "64262699" at bounding box center [438, 215] width 302 height 23
copy dd "64262699"
click at [148, 505] on button "Histórico de casos" at bounding box center [160, 485] width 193 height 40
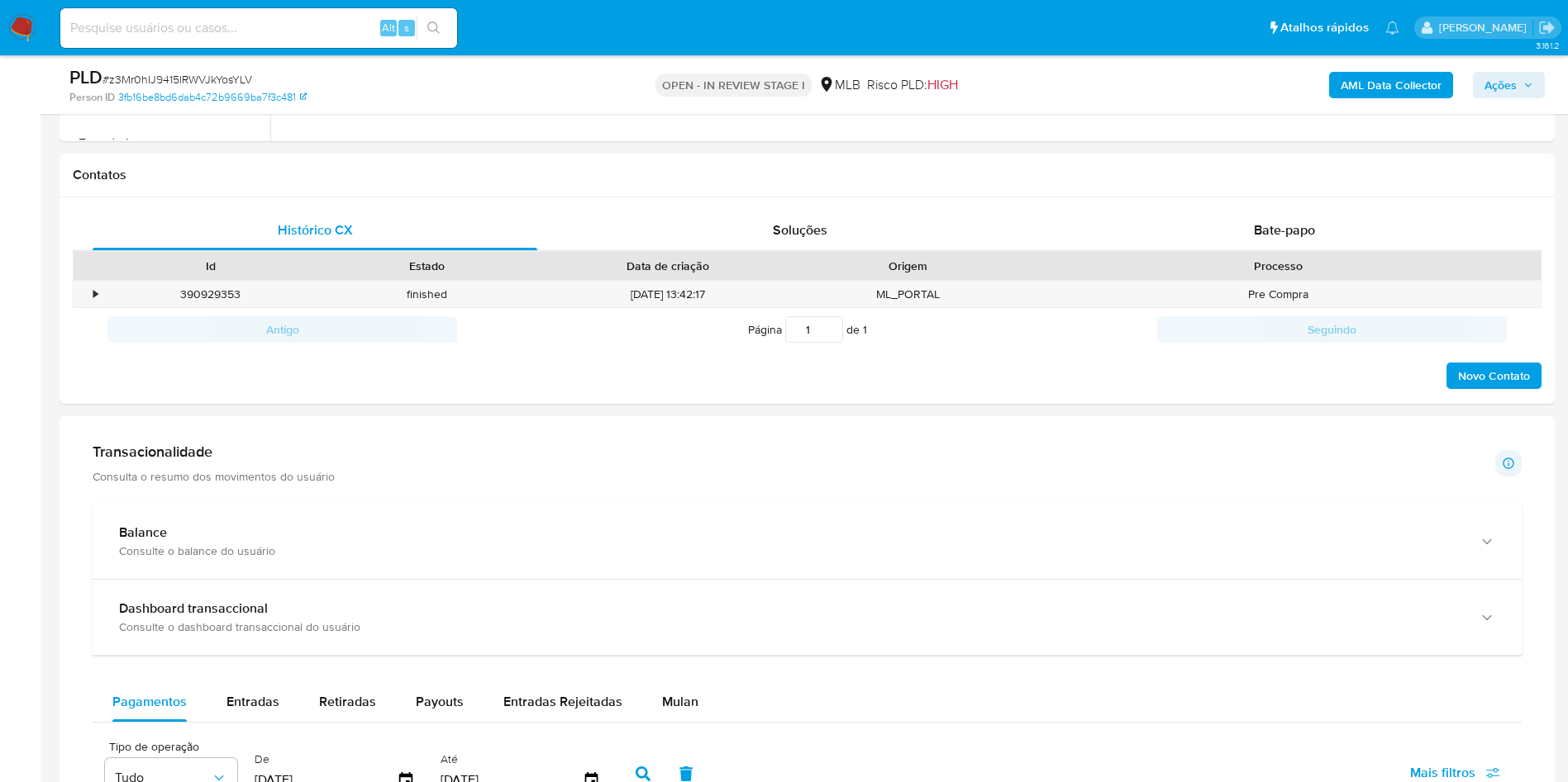
scroll to position [802, 0]
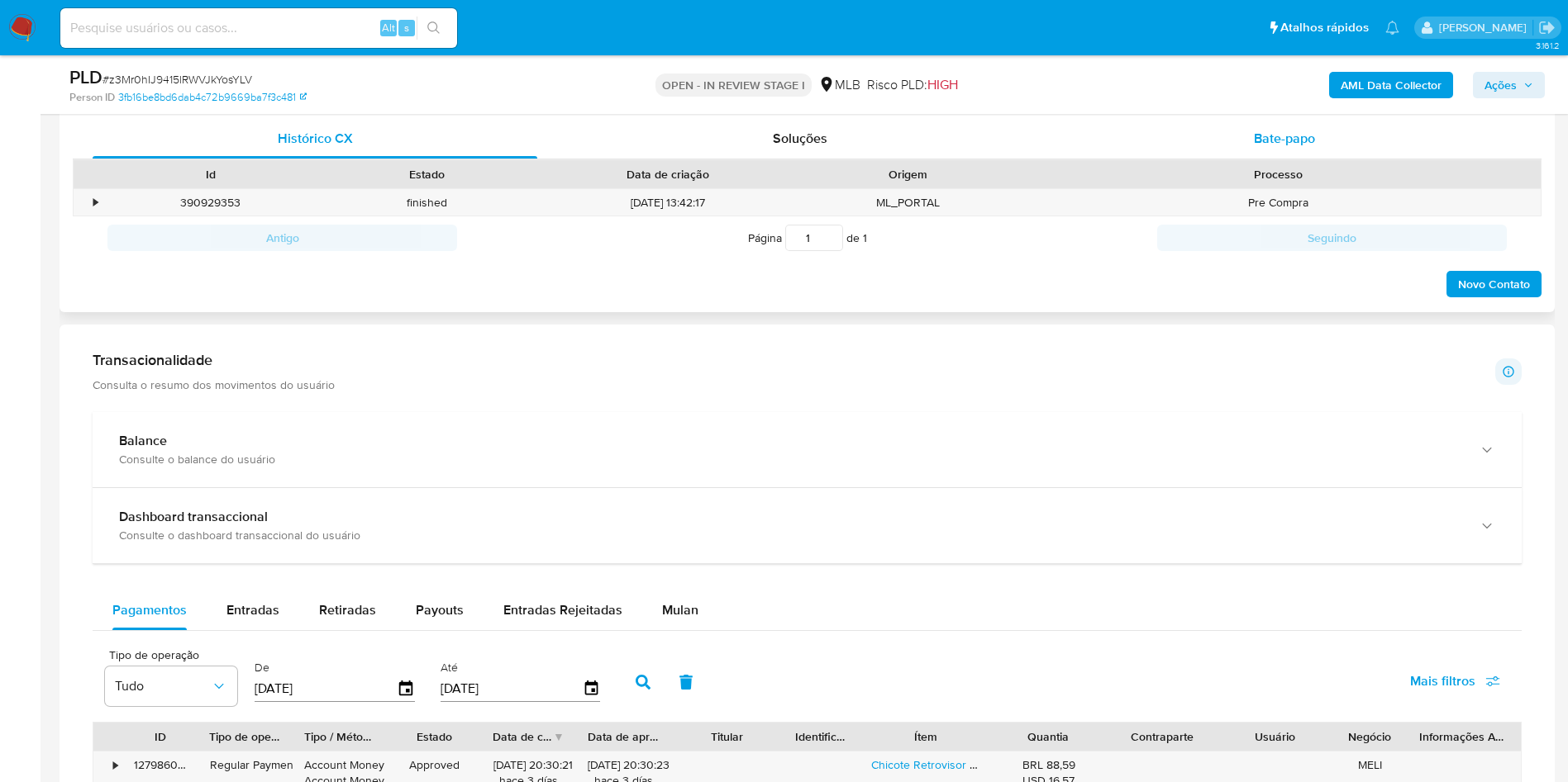
click at [1256, 148] on span "Bate-papo" at bounding box center [1284, 138] width 61 height 19
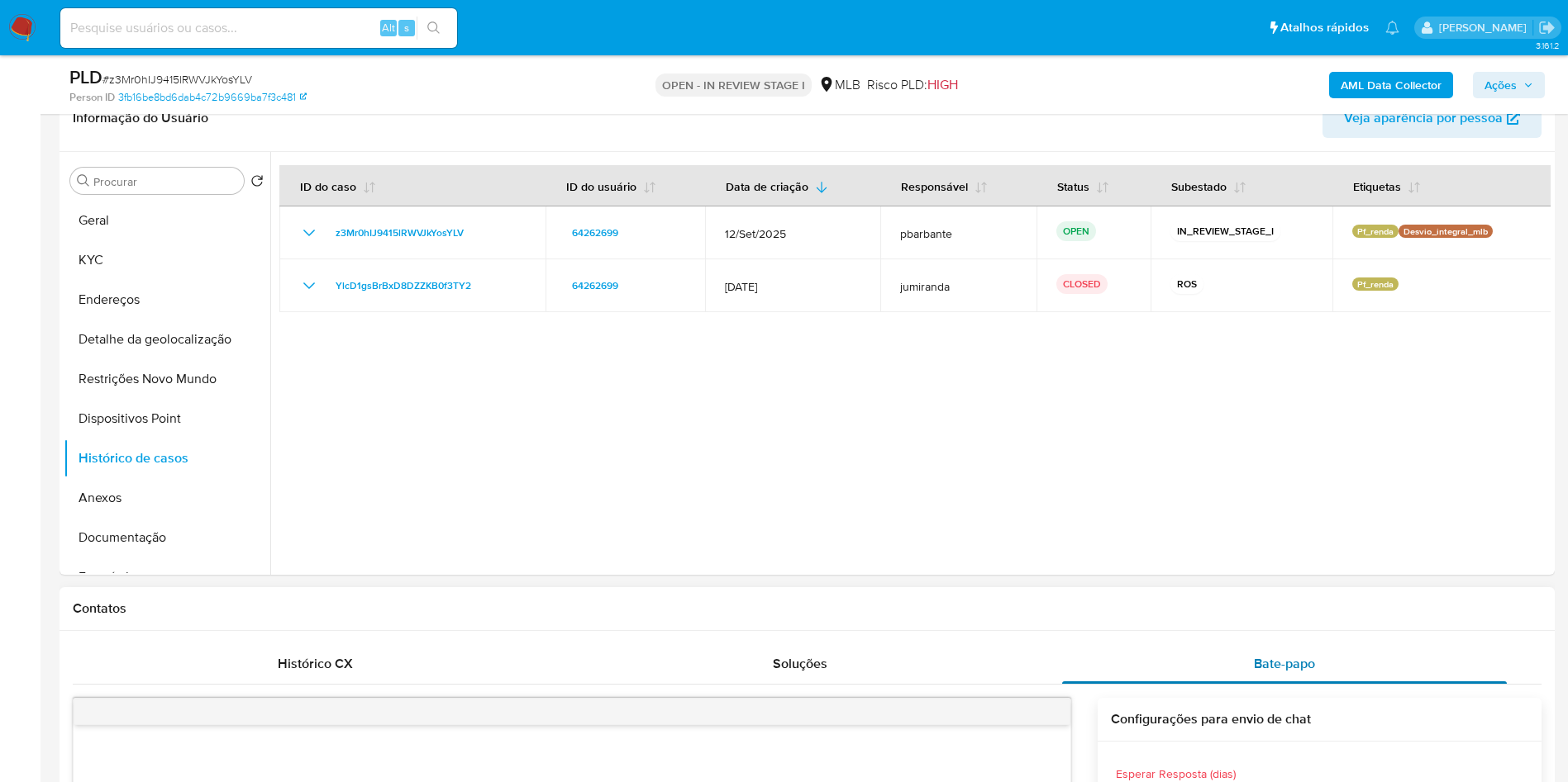
scroll to position [274, 0]
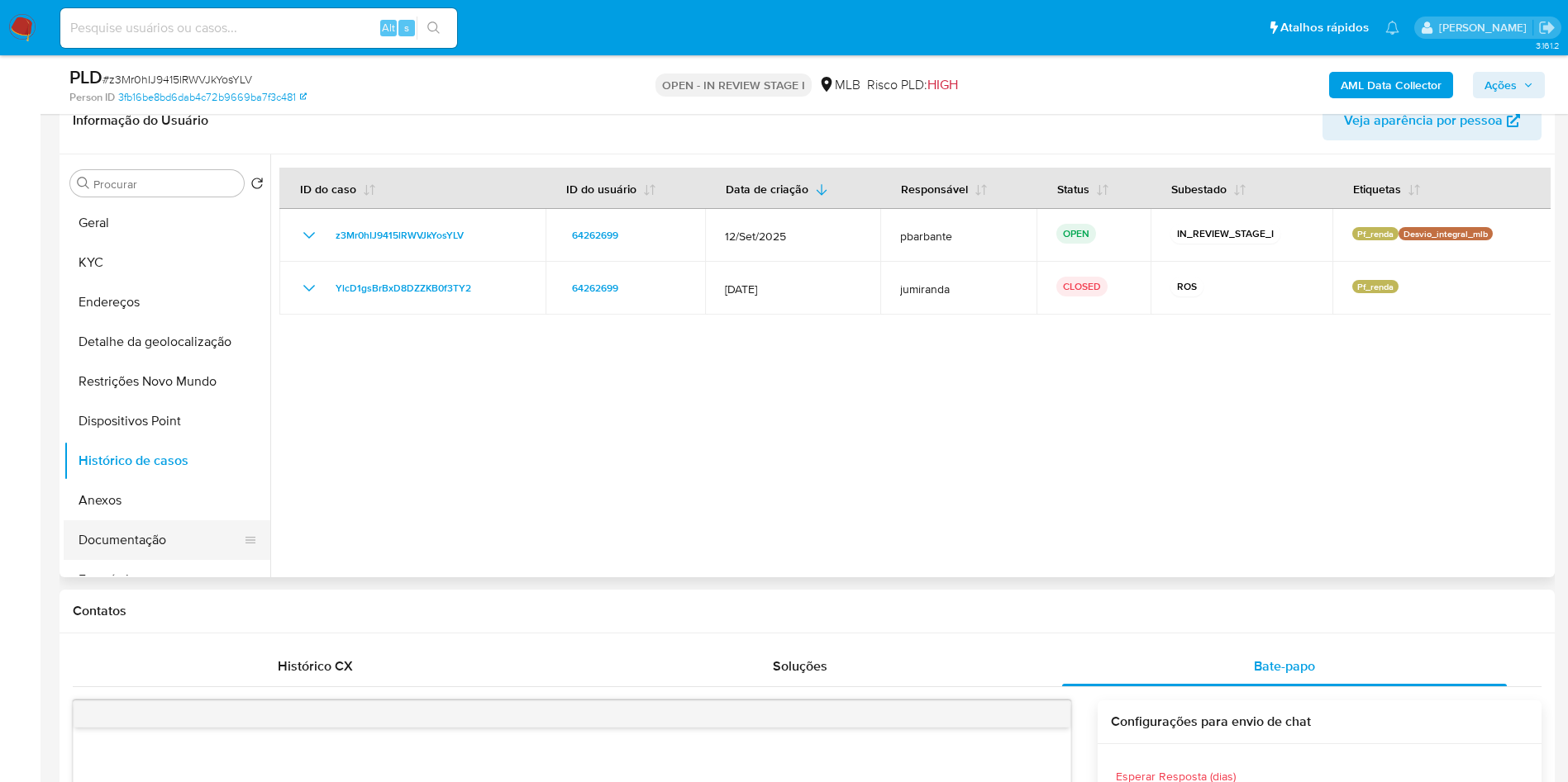
click at [151, 559] on button "Documentação" at bounding box center [160, 540] width 193 height 40
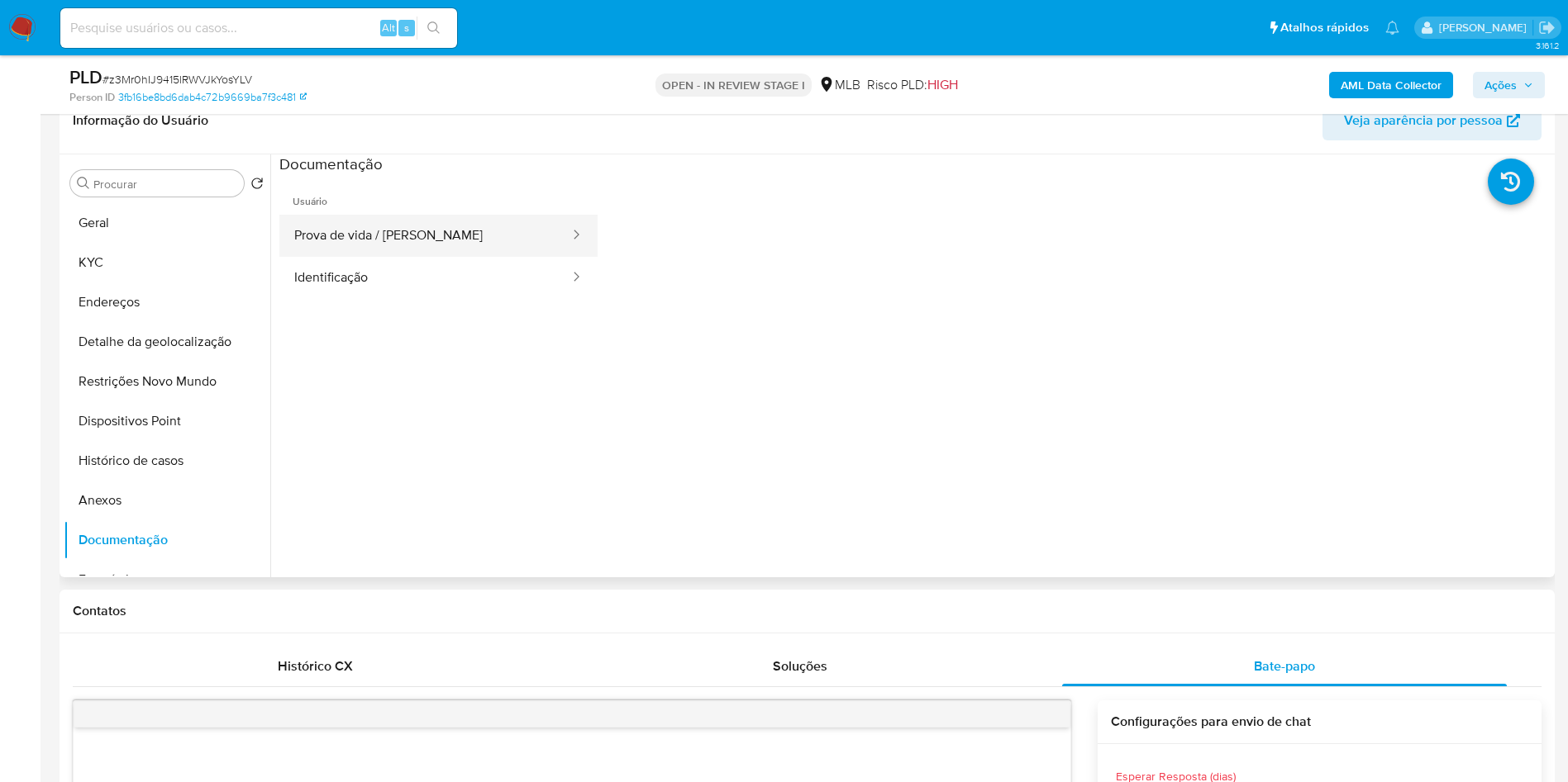
click at [445, 251] on button "Prova de vida / Selfie" at bounding box center [425, 236] width 292 height 42
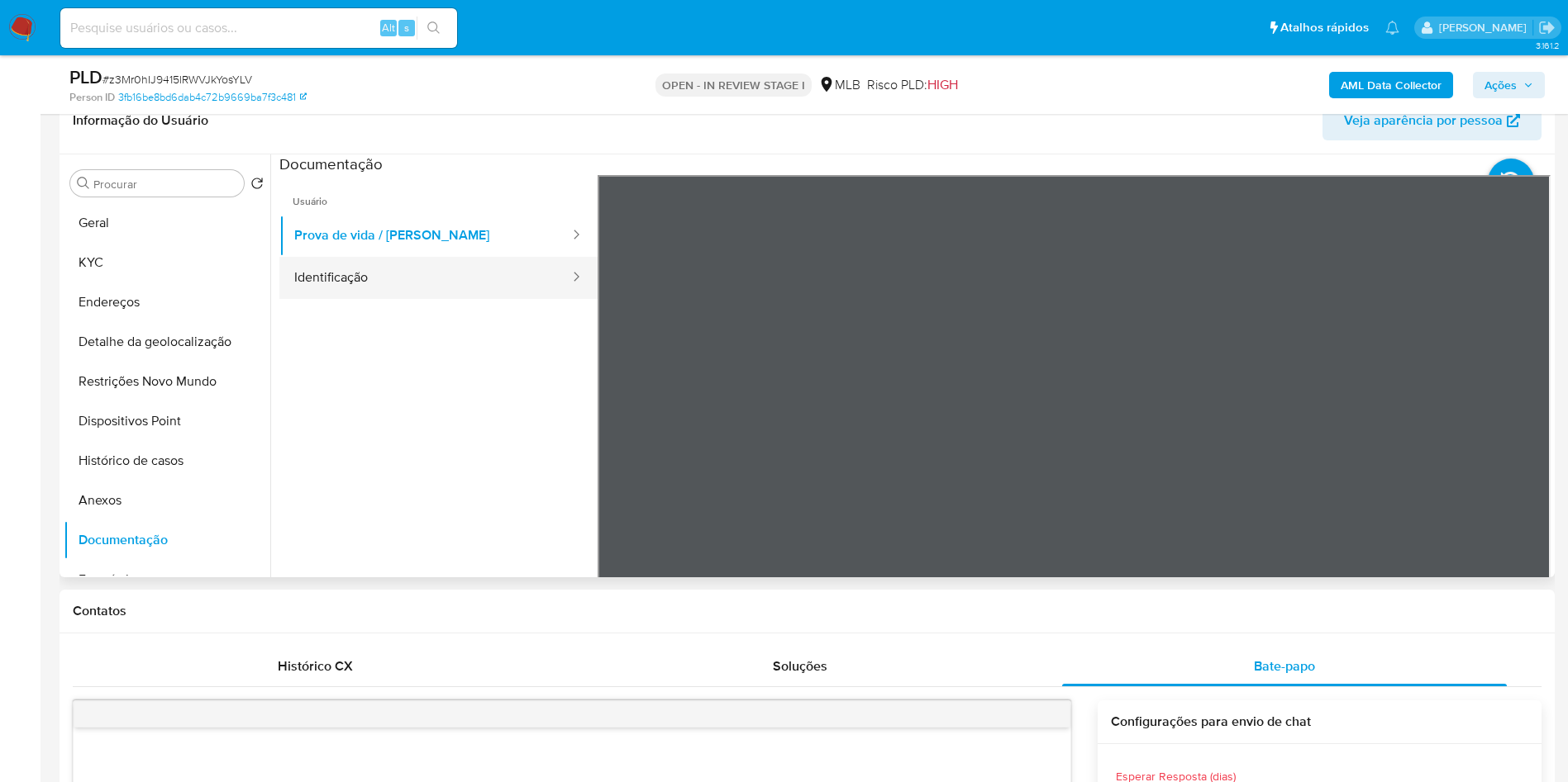
click at [376, 299] on button "Identificação" at bounding box center [425, 278] width 292 height 42
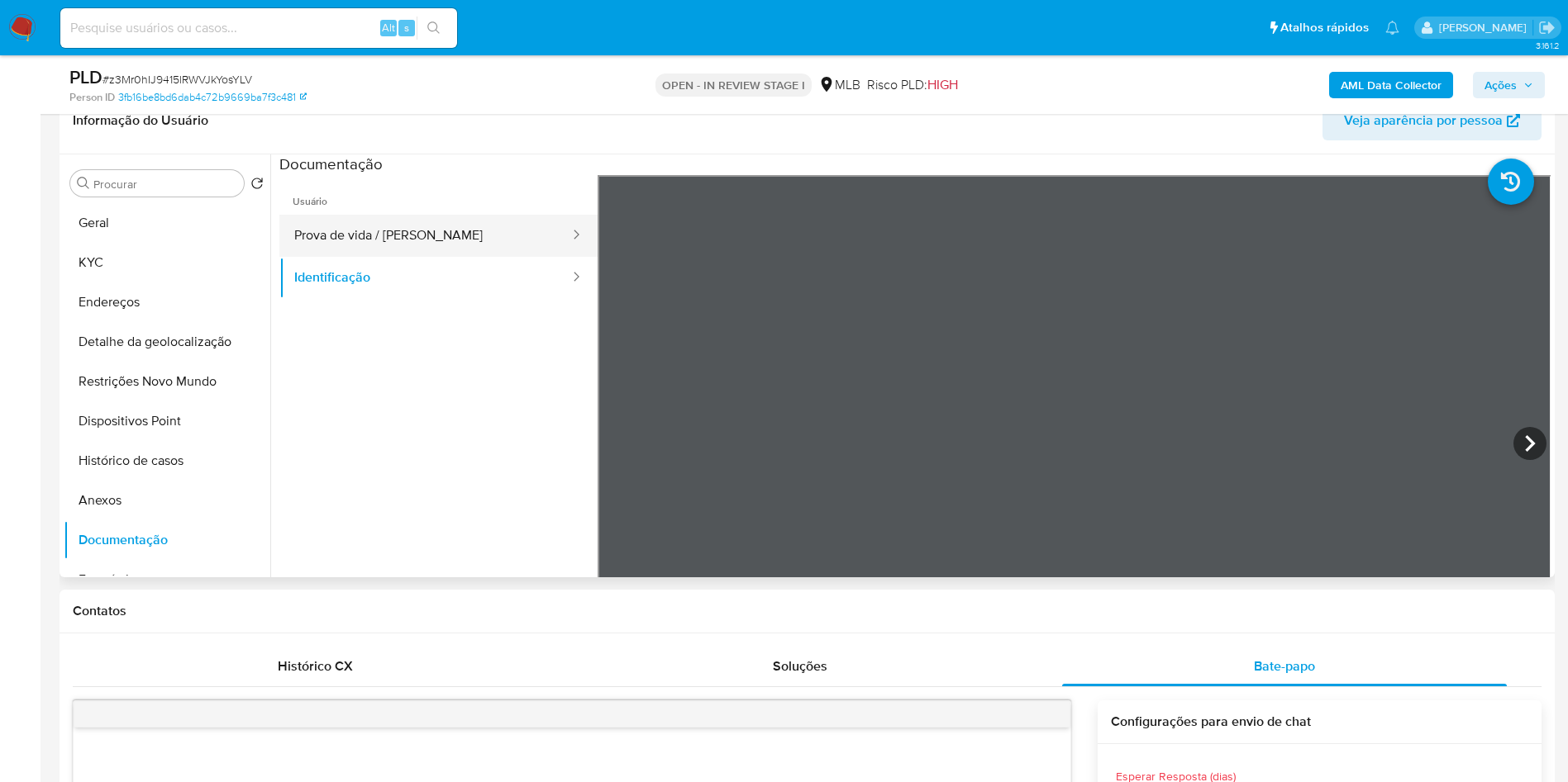
click at [449, 256] on button "Prova de vida / Selfie" at bounding box center [425, 236] width 292 height 42
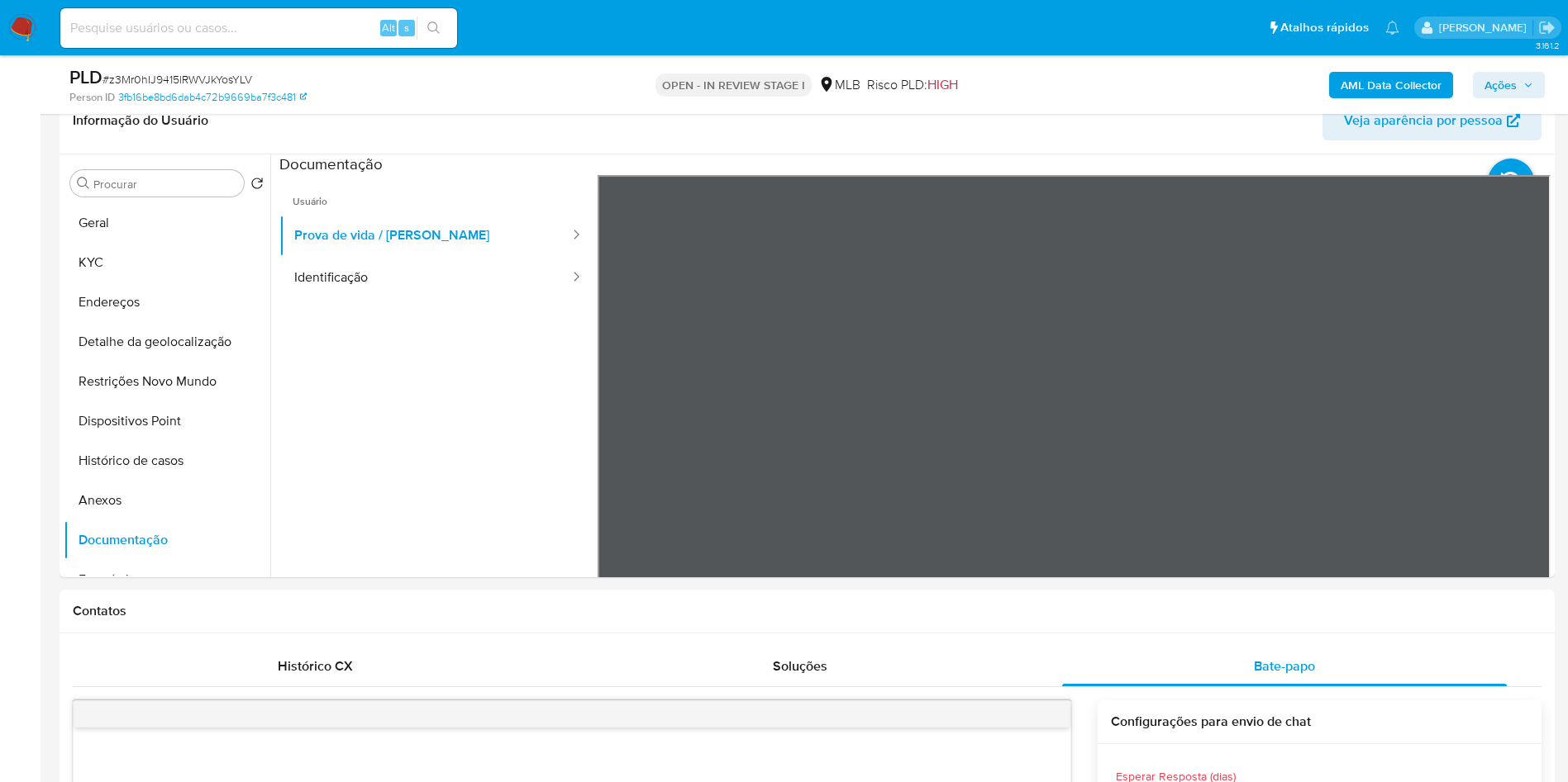
click at [1517, 77] on span "Ações" at bounding box center [1508, 85] width 49 height 23
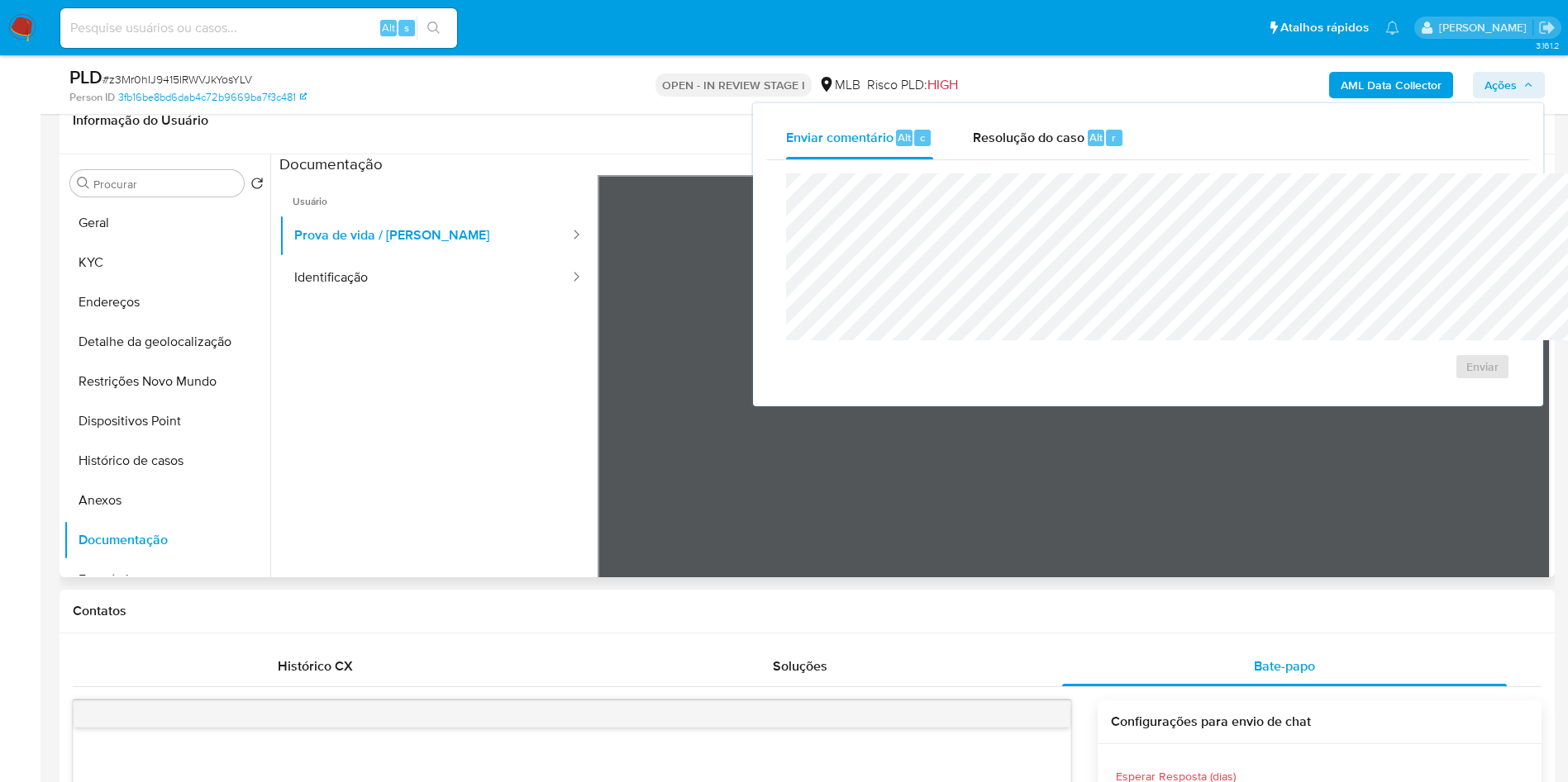
click at [505, 506] on ul "Usuário Prova de vida / Selfie Identificação" at bounding box center [438, 413] width 318 height 476
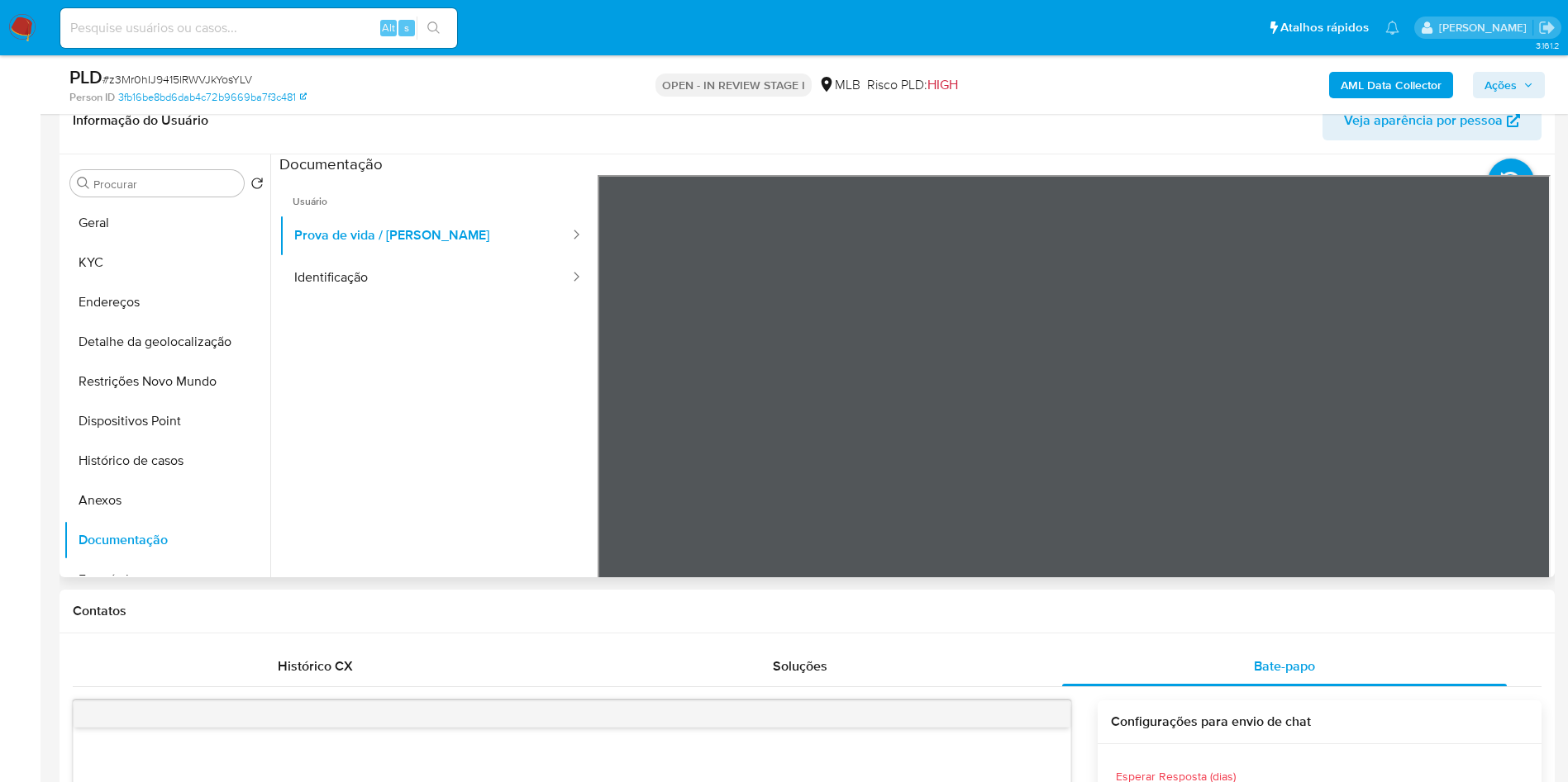
scroll to position [139, 0]
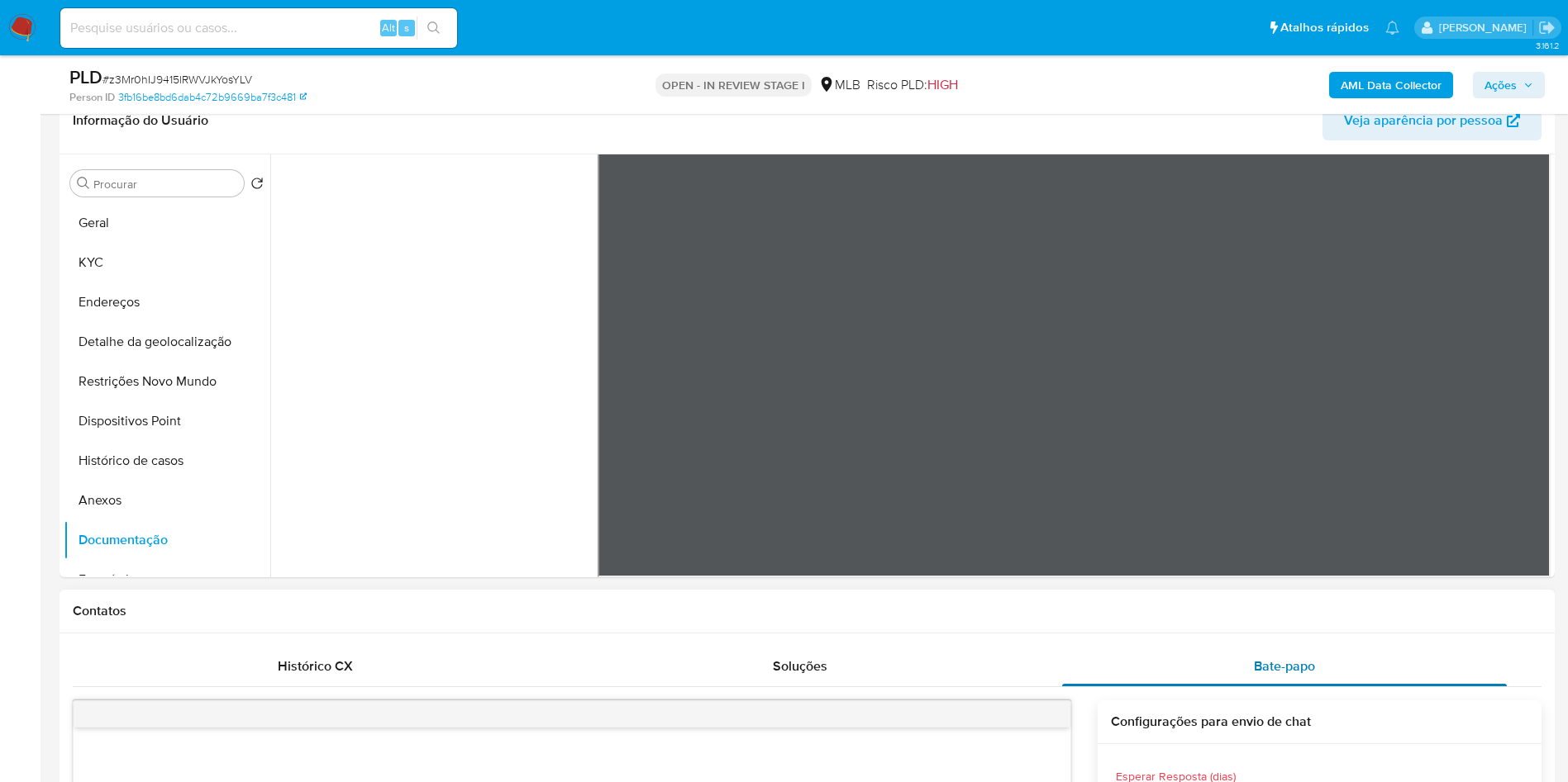
click at [1281, 676] on span "Bate-papo" at bounding box center [1284, 667] width 61 height 19
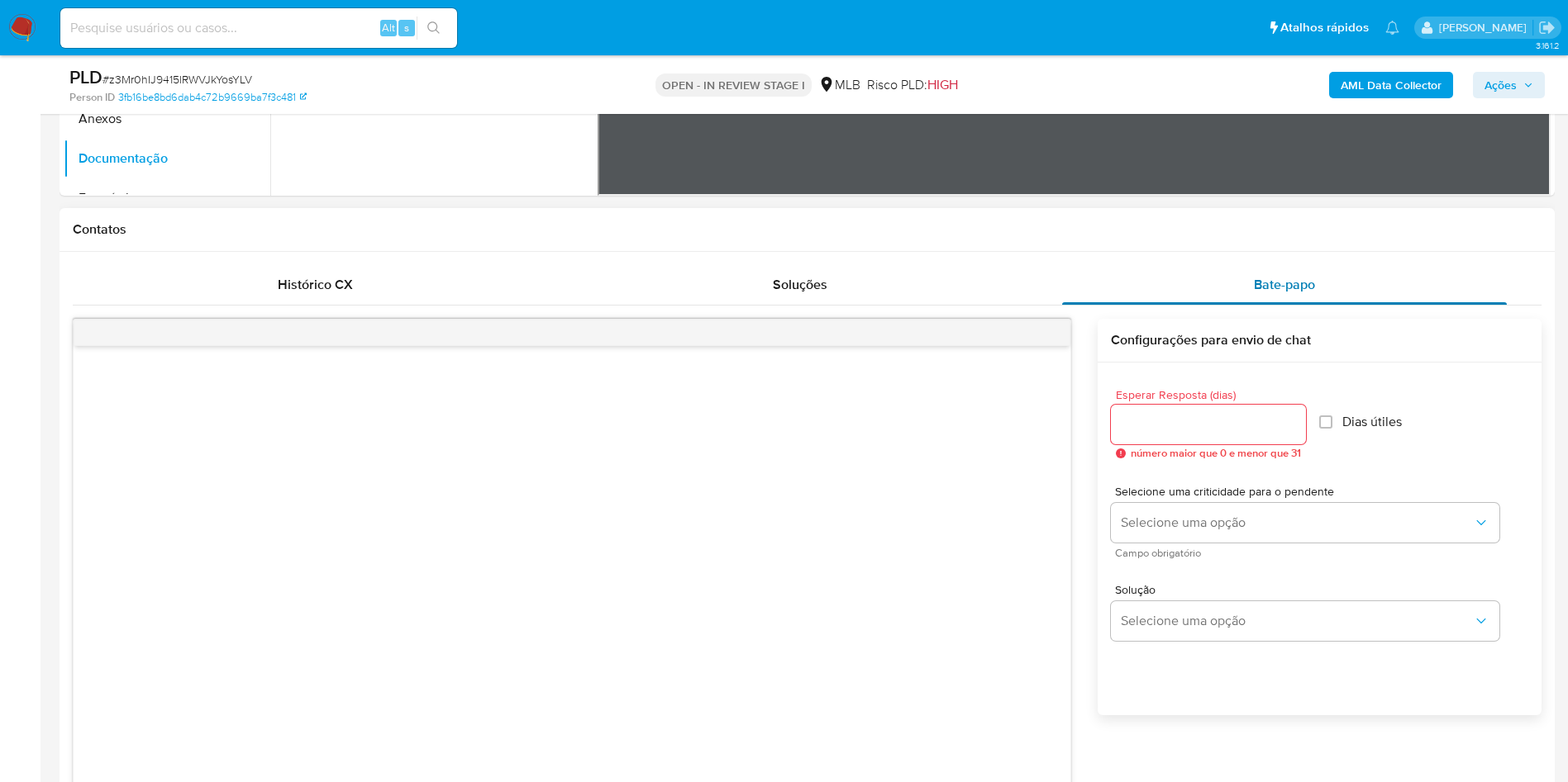
scroll to position [659, 0]
click at [1199, 457] on span "número maior que 0 e menor que 31" at bounding box center [1215, 451] width 170 height 11
click at [1236, 433] on input "Esperar Resposta (dias)" at bounding box center [1207, 422] width 195 height 21
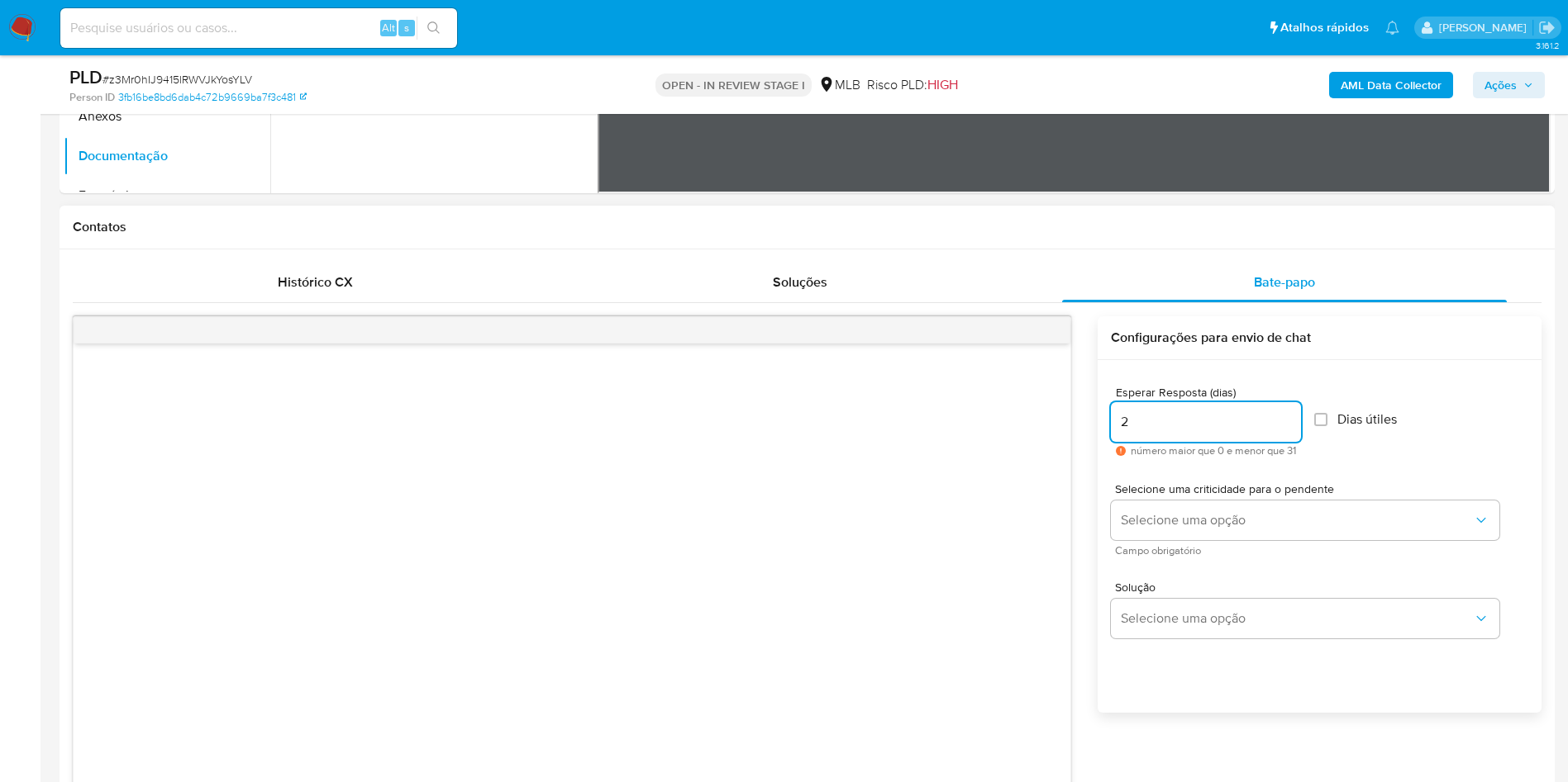
scroll to position [785, 0]
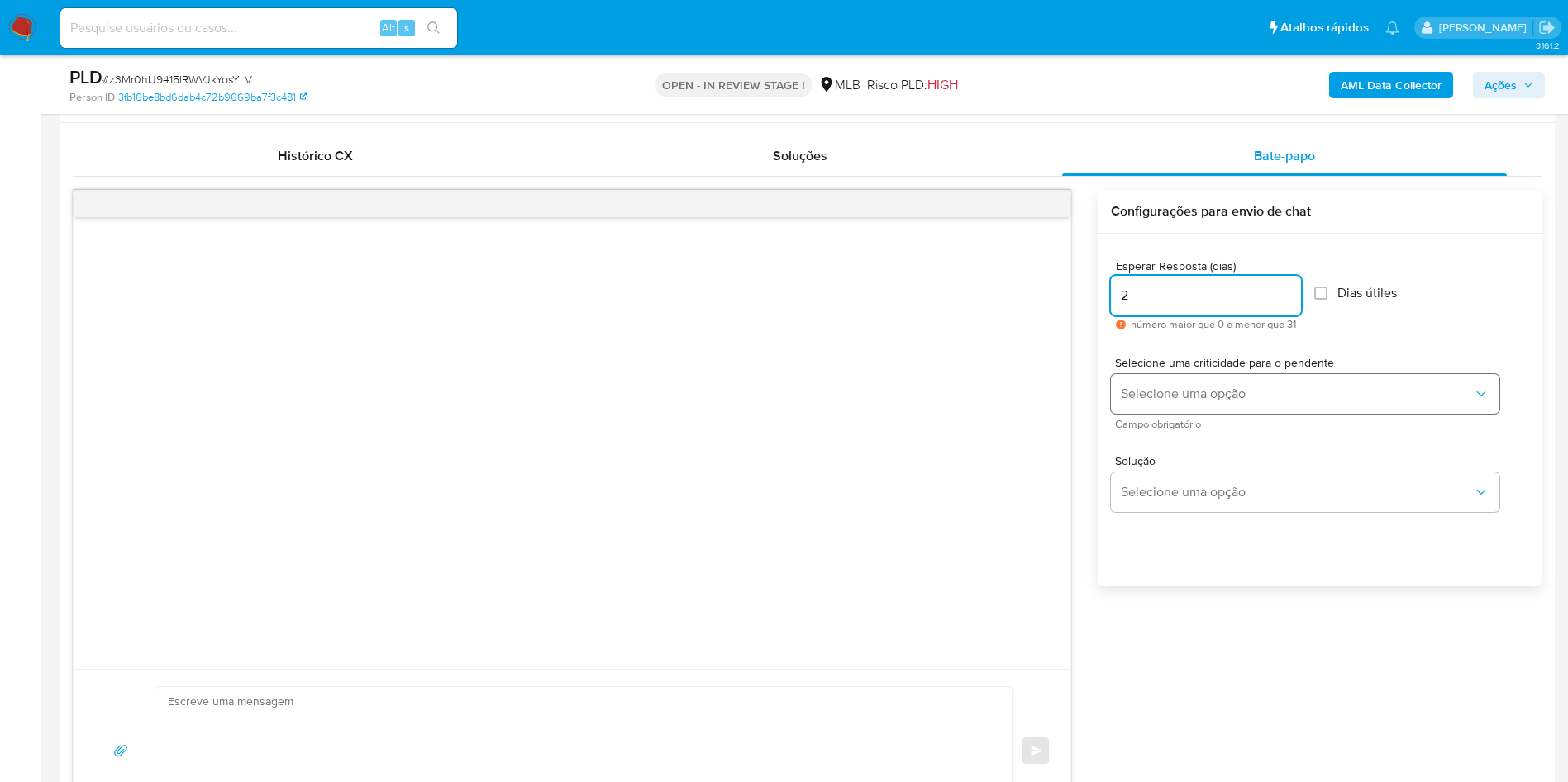
type input "2"
click at [1254, 413] on button "Selecione uma opção" at bounding box center [1304, 393] width 388 height 40
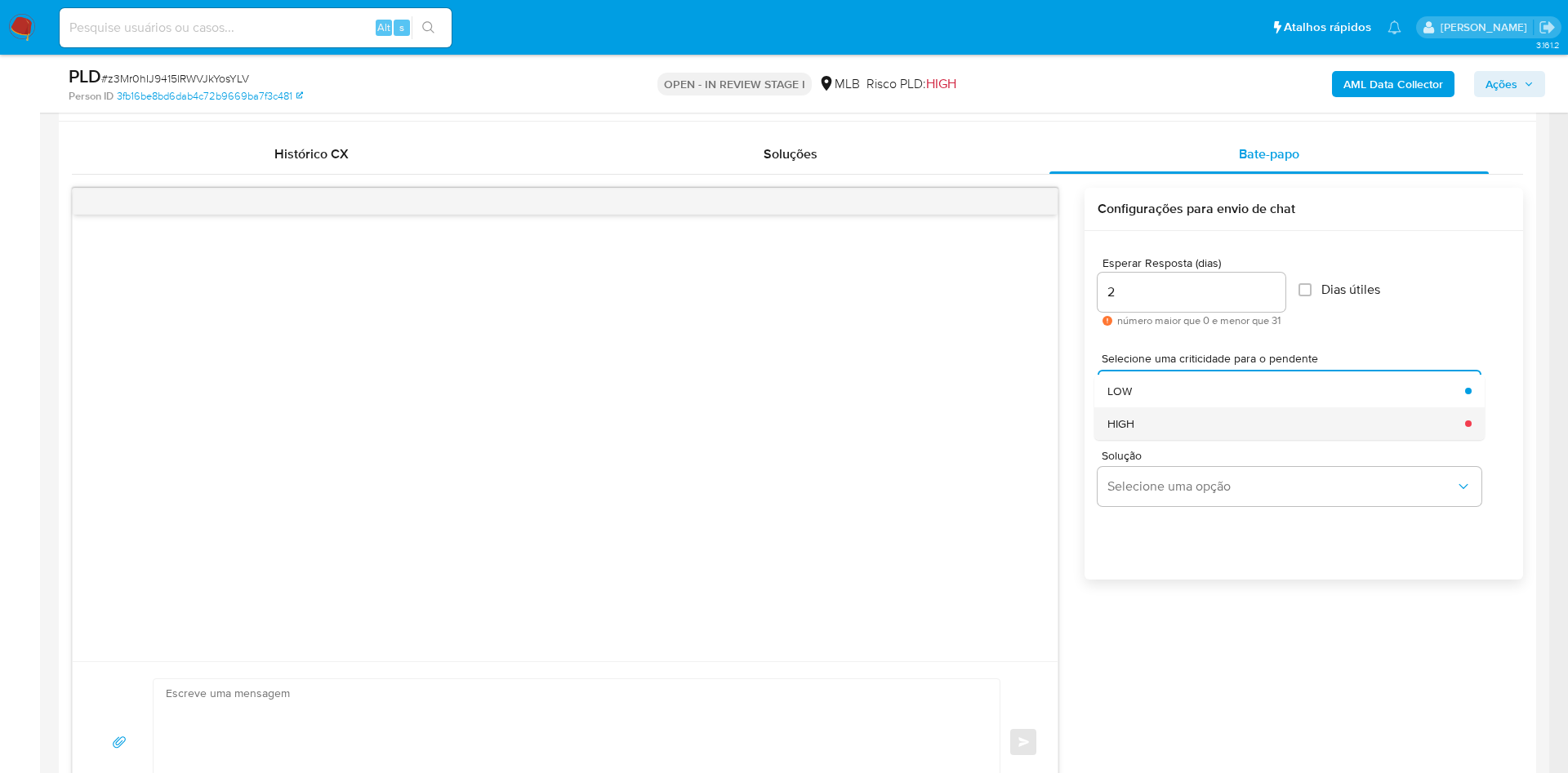
click at [1186, 440] on div "HIGH" at bounding box center [1281, 424] width 348 height 32
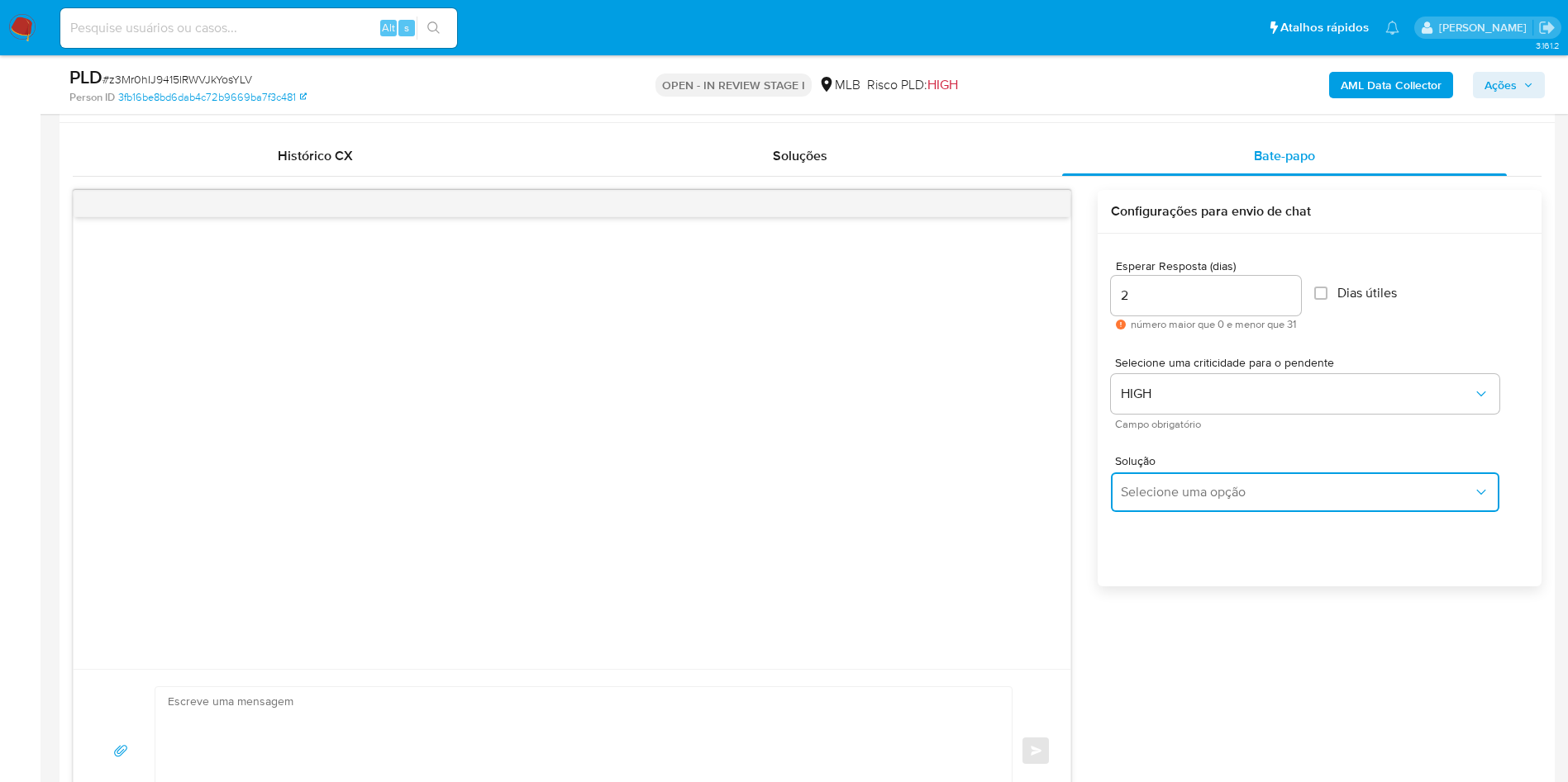
click at [1189, 507] on button "Selecione uma opção" at bounding box center [1304, 492] width 388 height 40
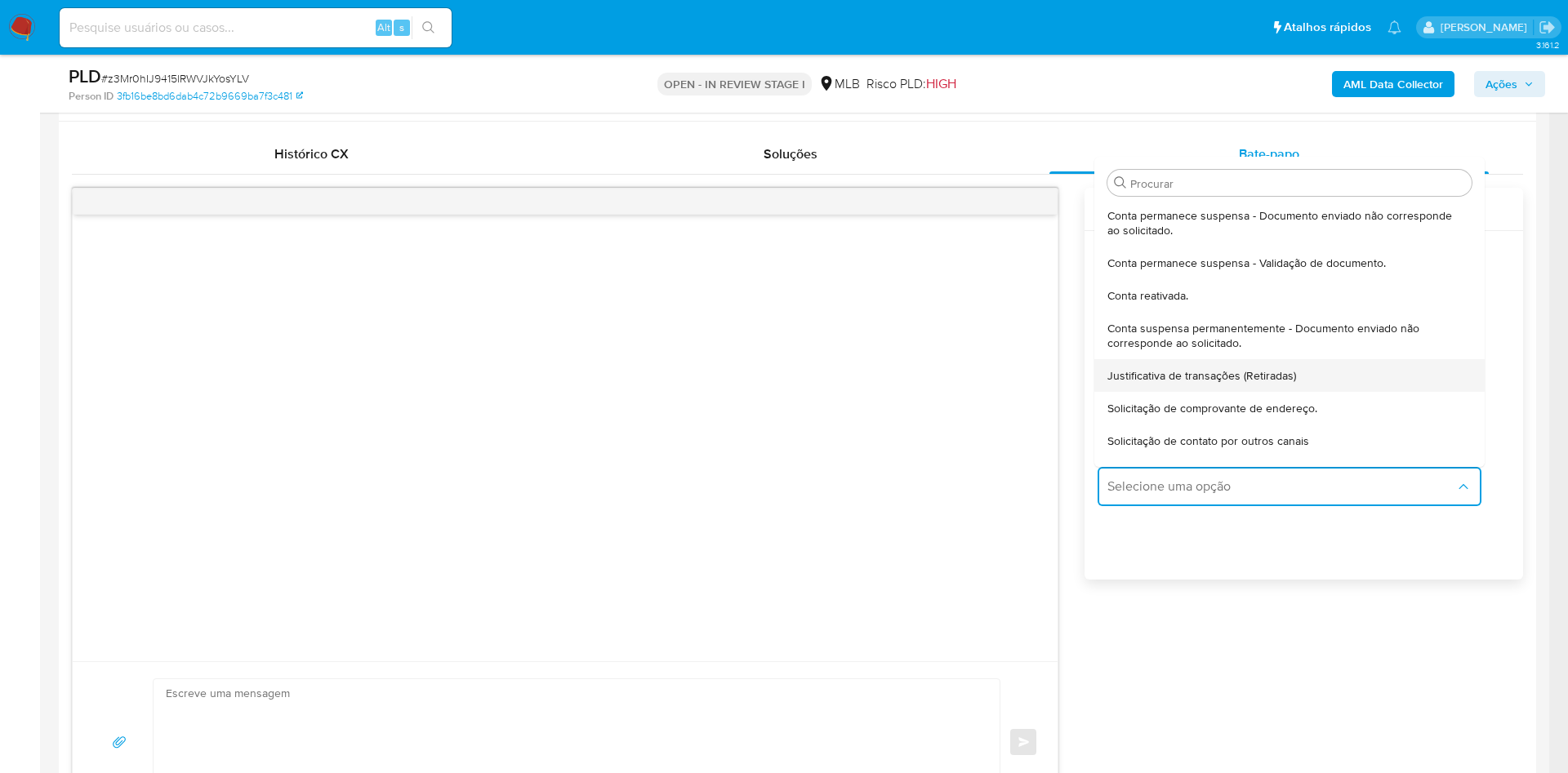
click at [1267, 383] on span "Justificativa de transações (Retiradas)" at bounding box center [1202, 376] width 188 height 15
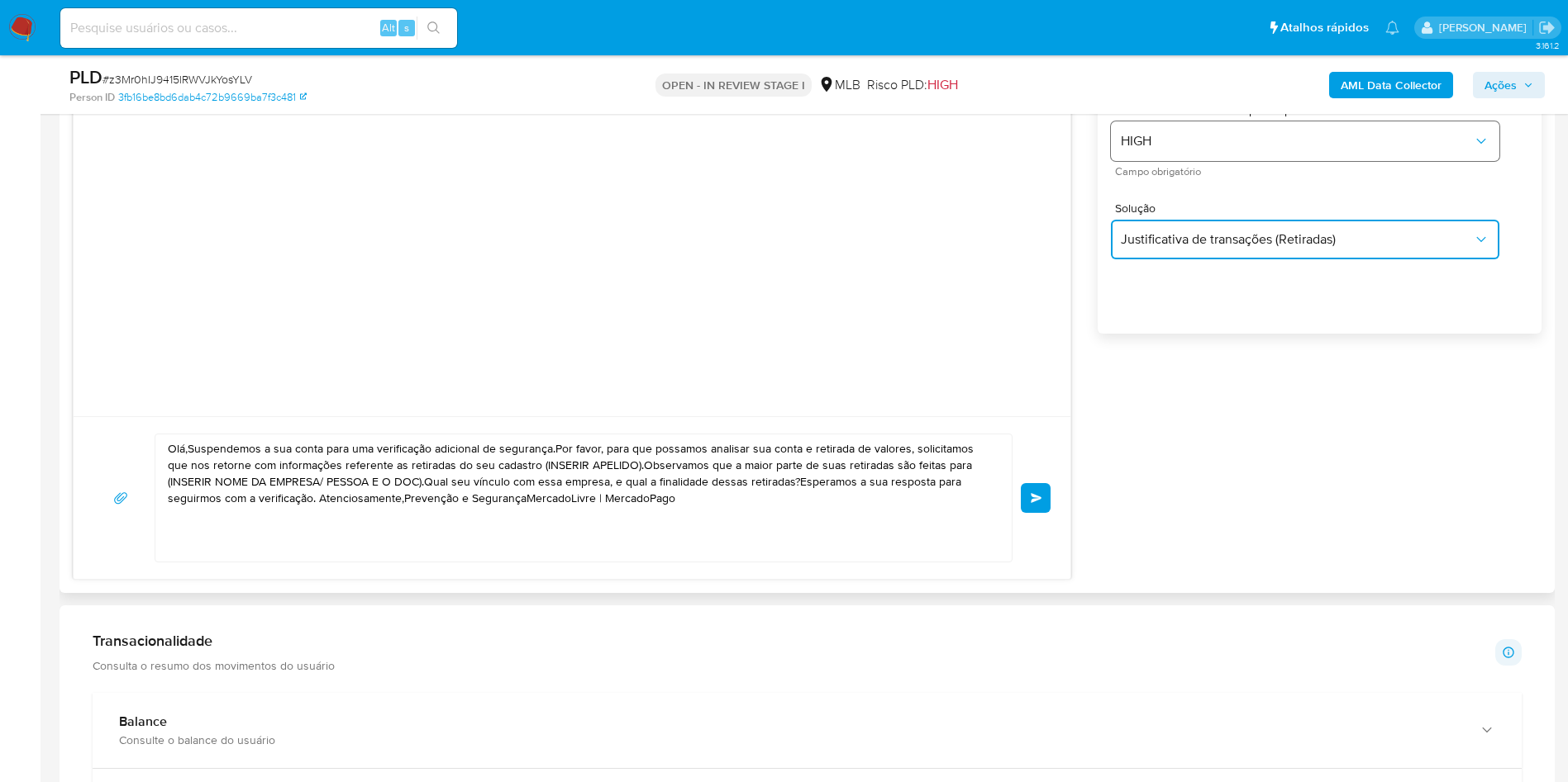
scroll to position [1039, 0]
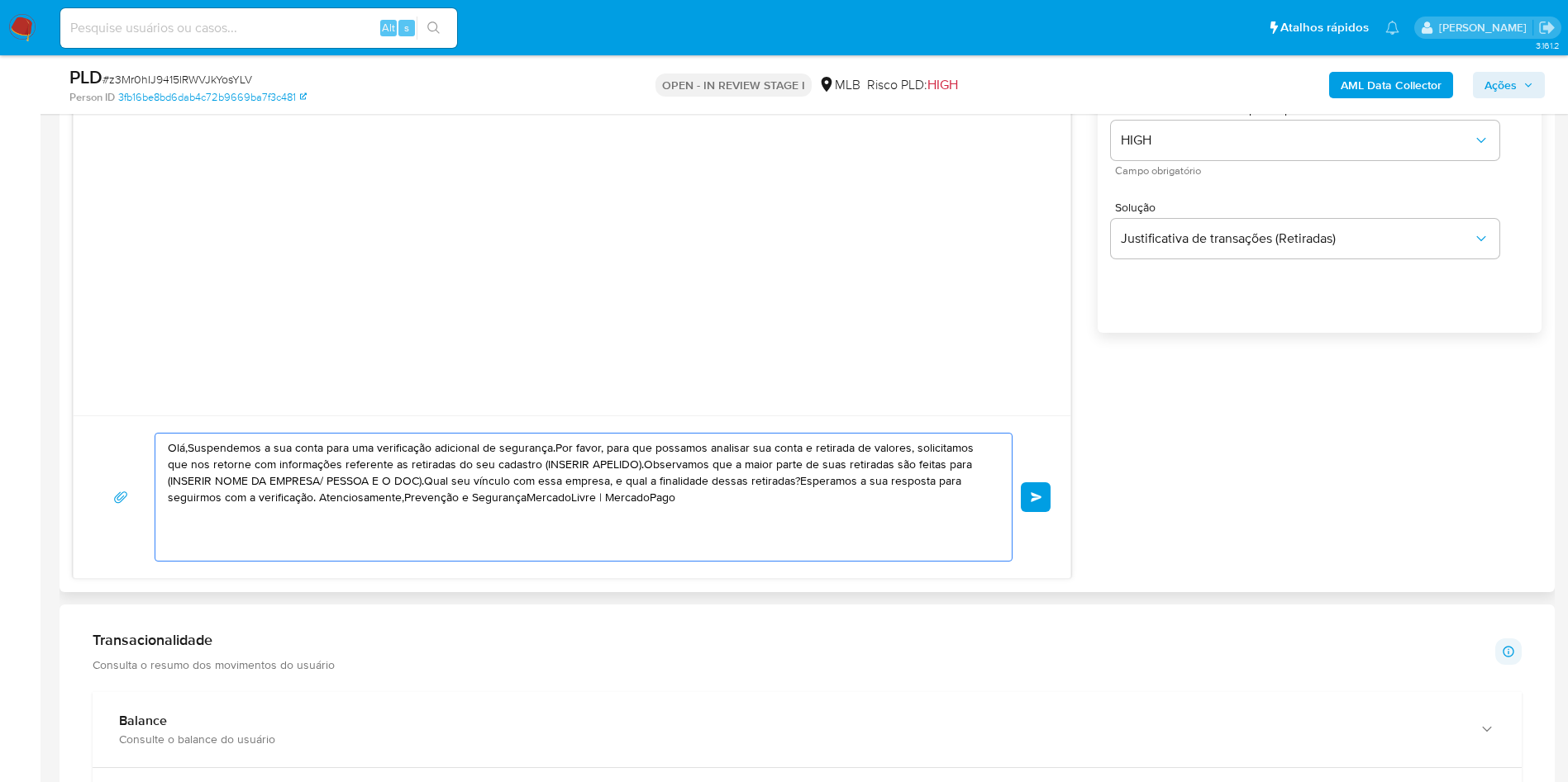
click at [817, 480] on textarea "Olá,Suspendemos a sua conta para uma verificação adicional de segurança.Por fav…" at bounding box center [579, 497] width 823 height 127
paste textarea "! Estamos realizando uma verificação adicional de segurança em contas de usuári…"
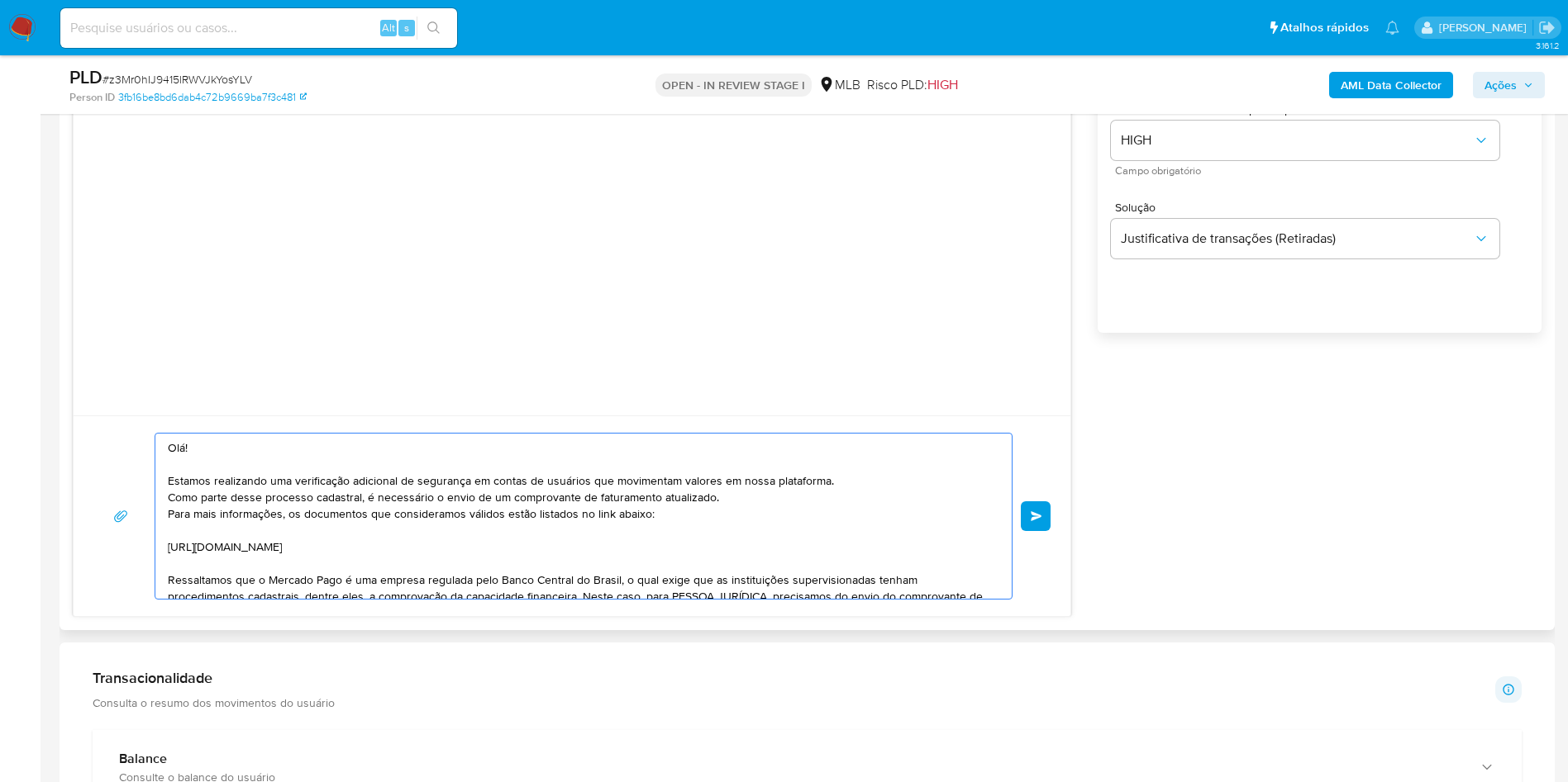
scroll to position [154, 0]
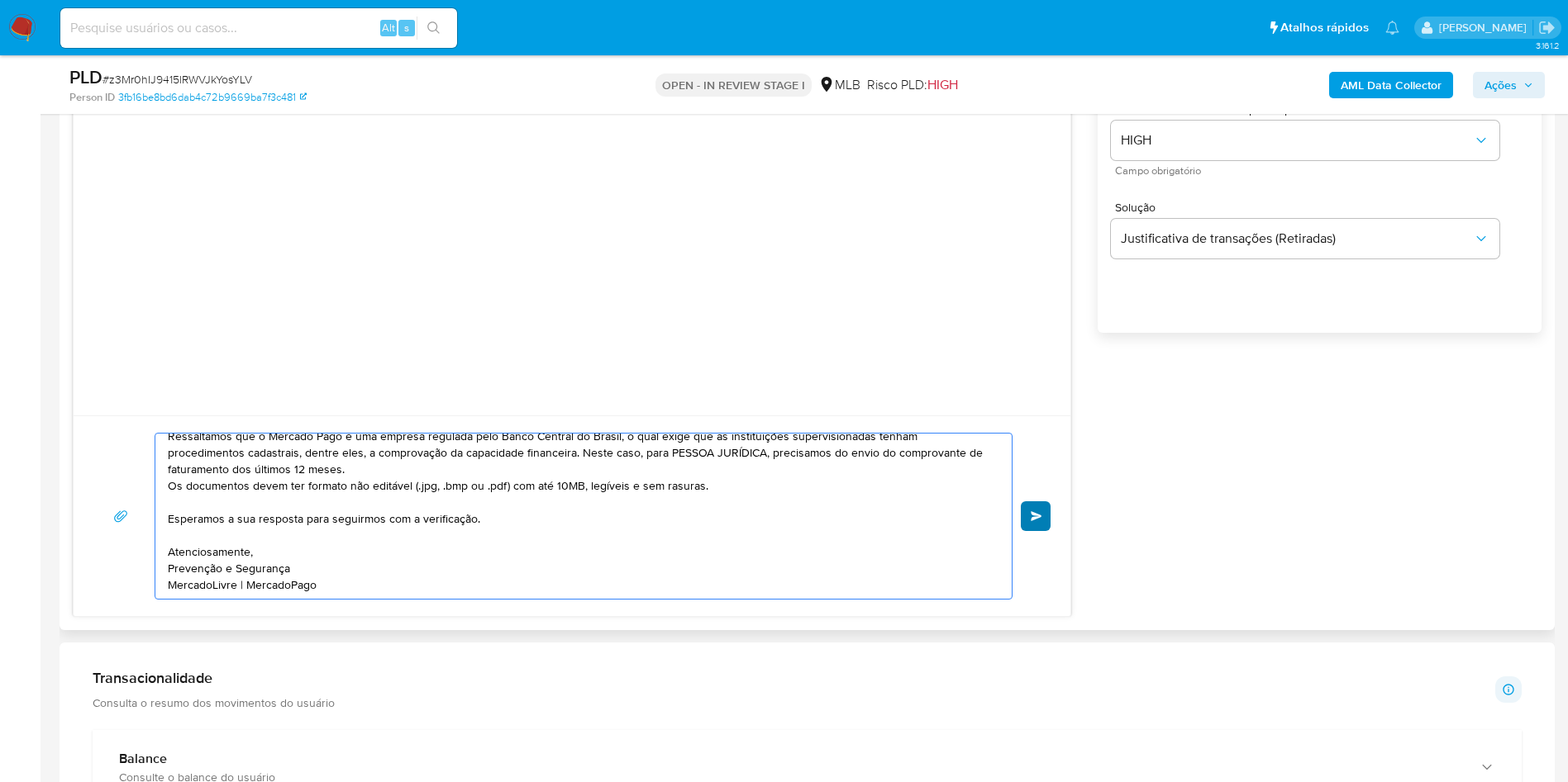
type textarea "Olá! Estamos realizando uma verificação adicional de segurança em contas de usu…"
click at [1033, 532] on button "common.send" at bounding box center [1035, 517] width 30 height 30
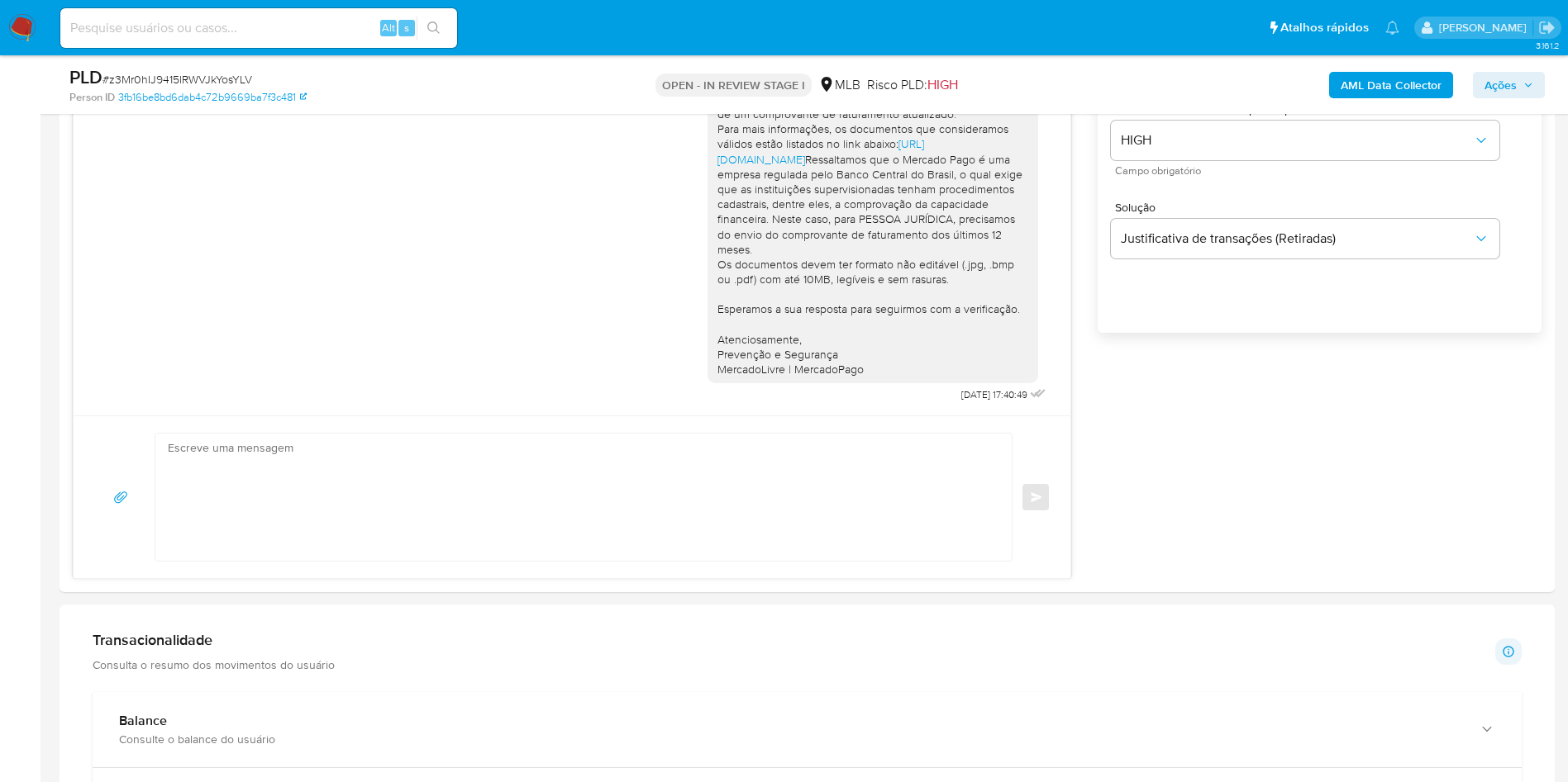
scroll to position [4, 0]
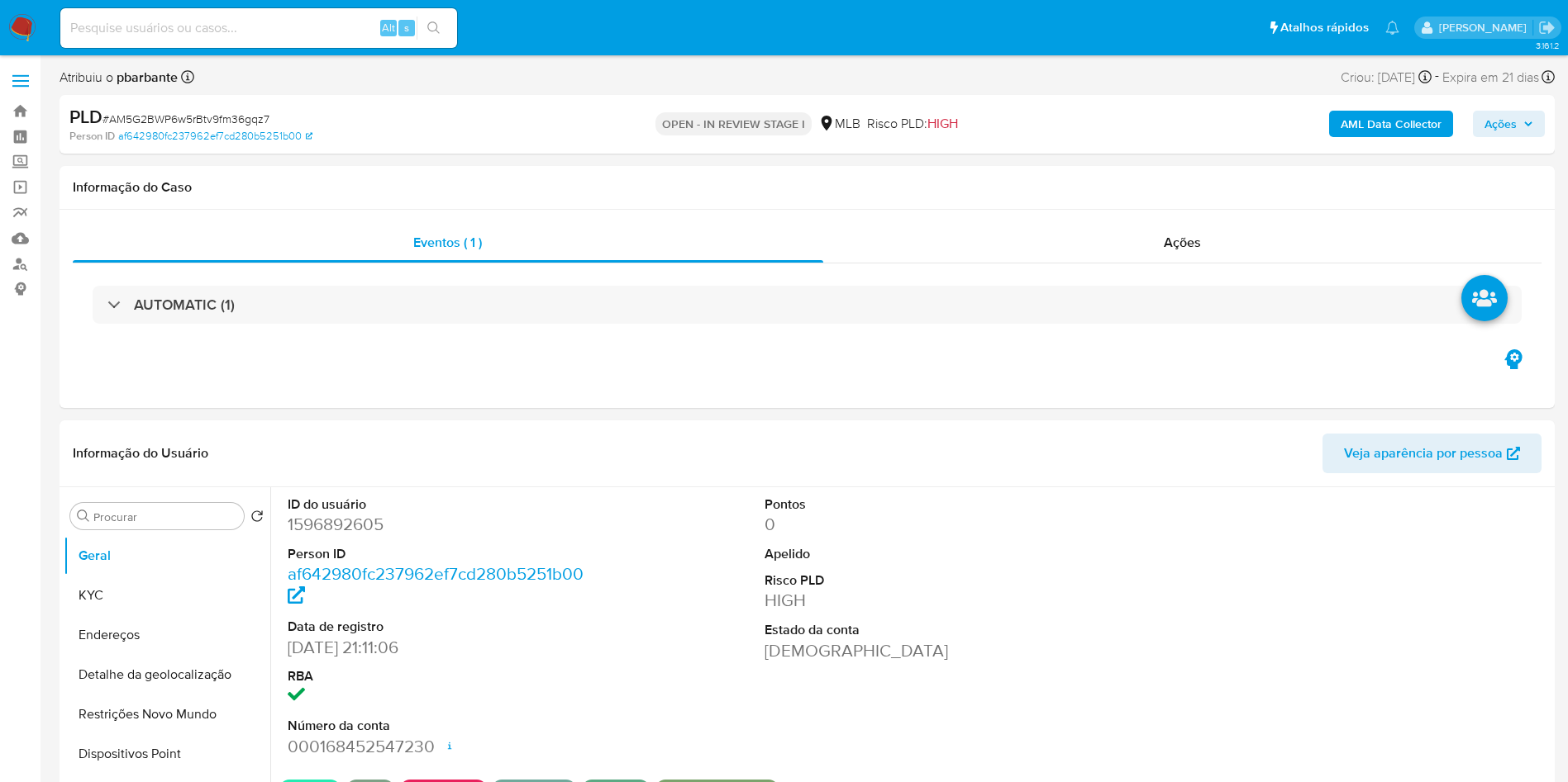
select select "10"
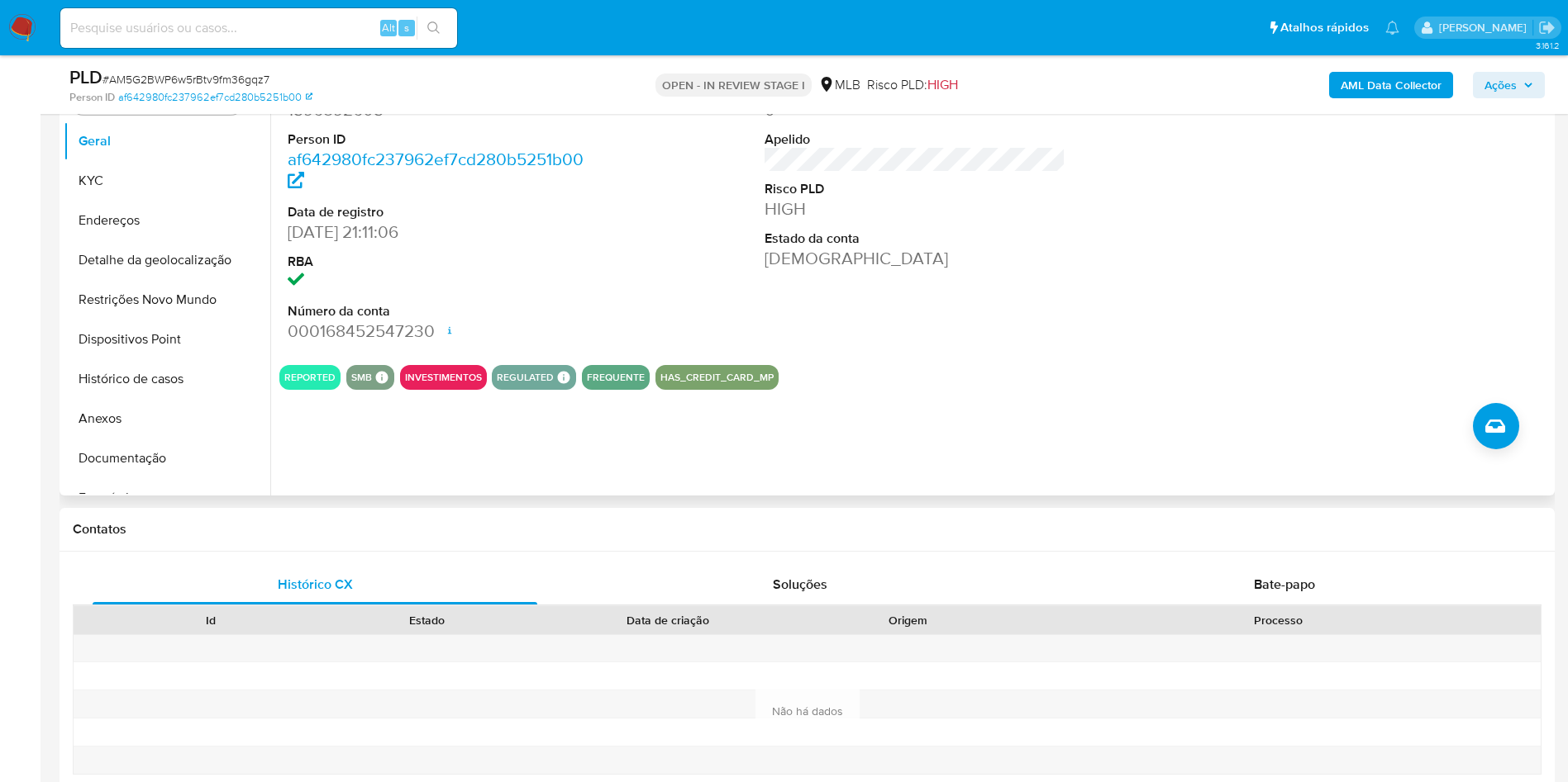
scroll to position [359, 0]
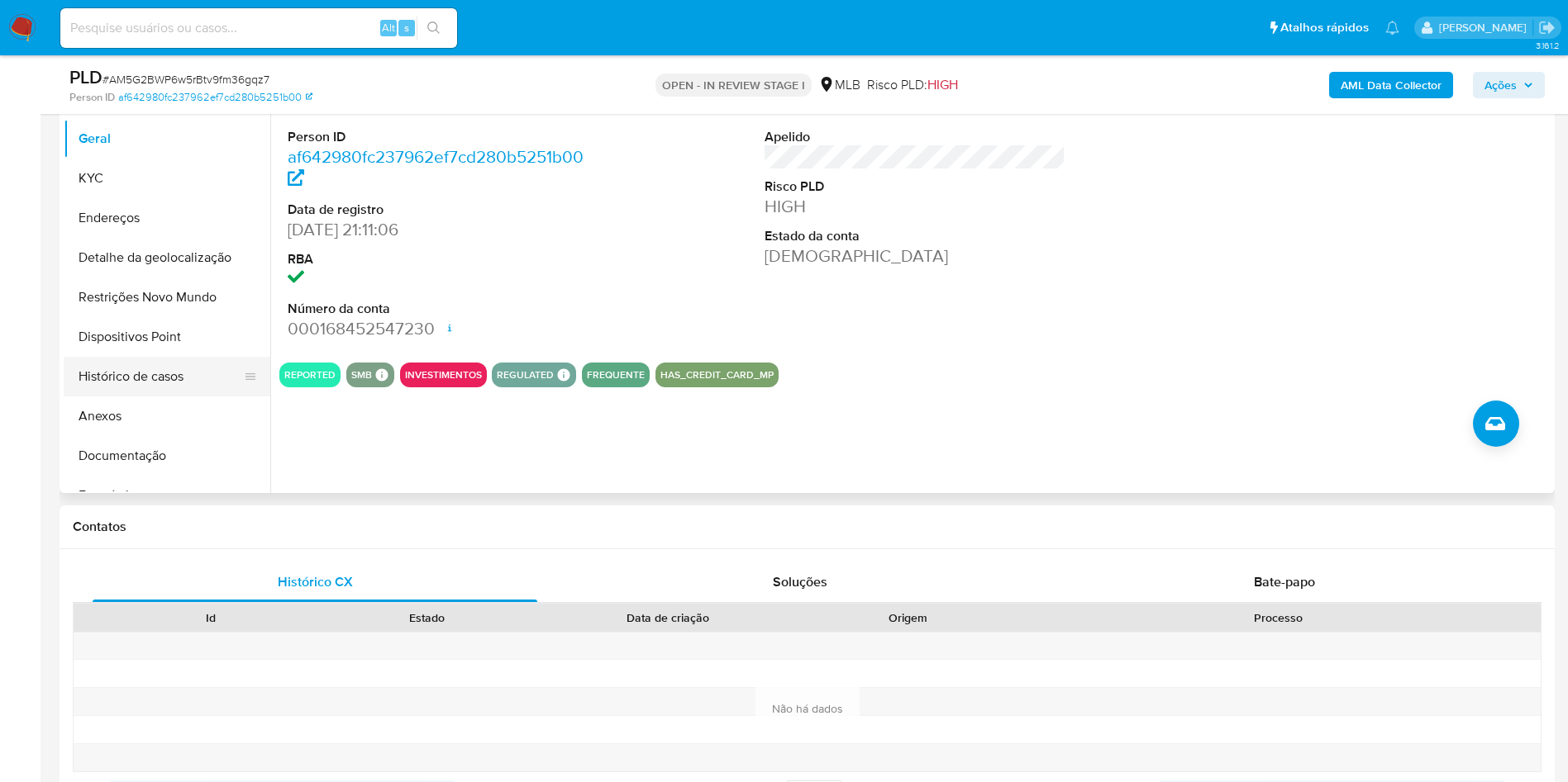
click at [166, 397] on button "Histórico de casos" at bounding box center [160, 376] width 193 height 40
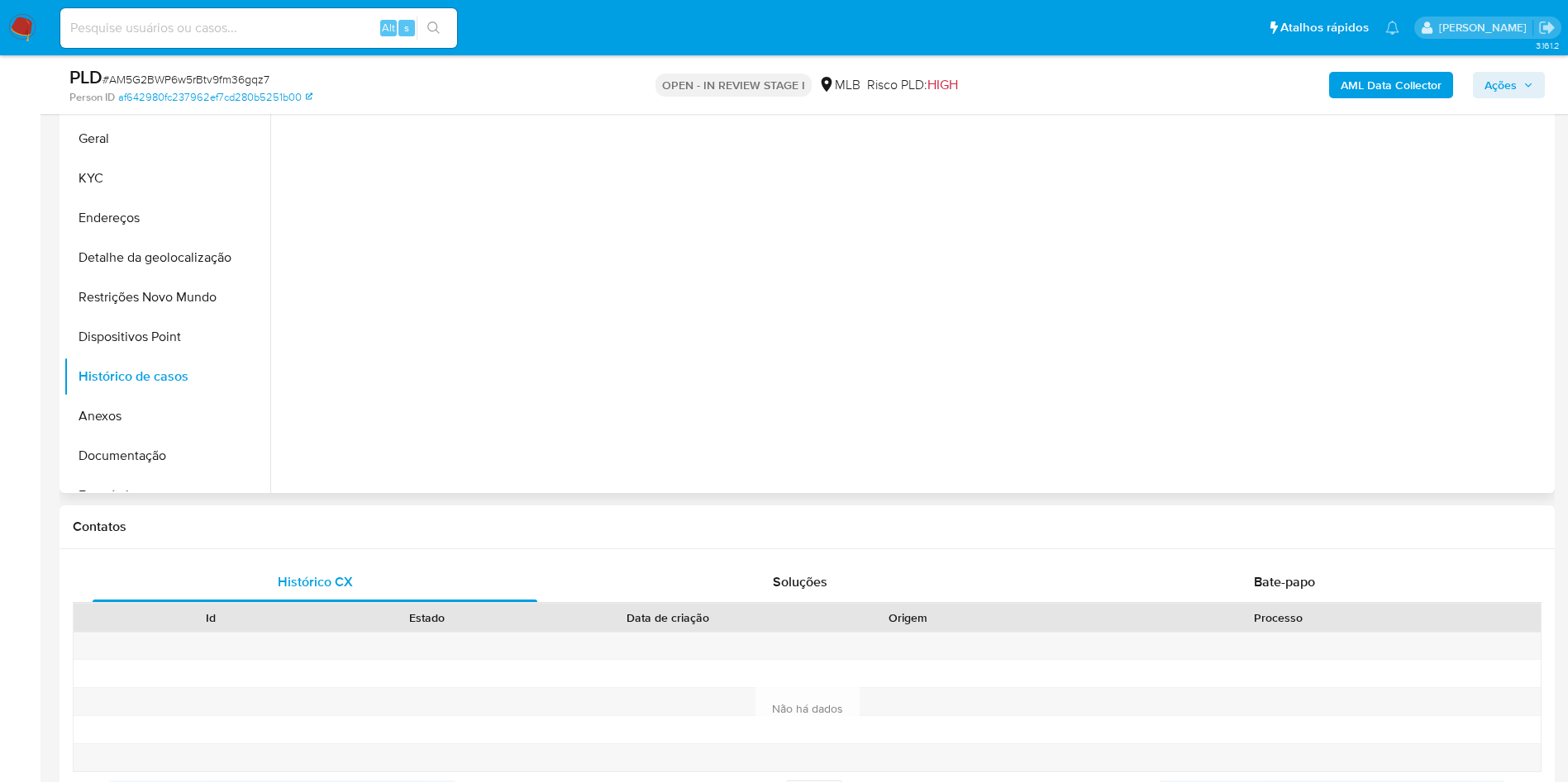
scroll to position [144, 0]
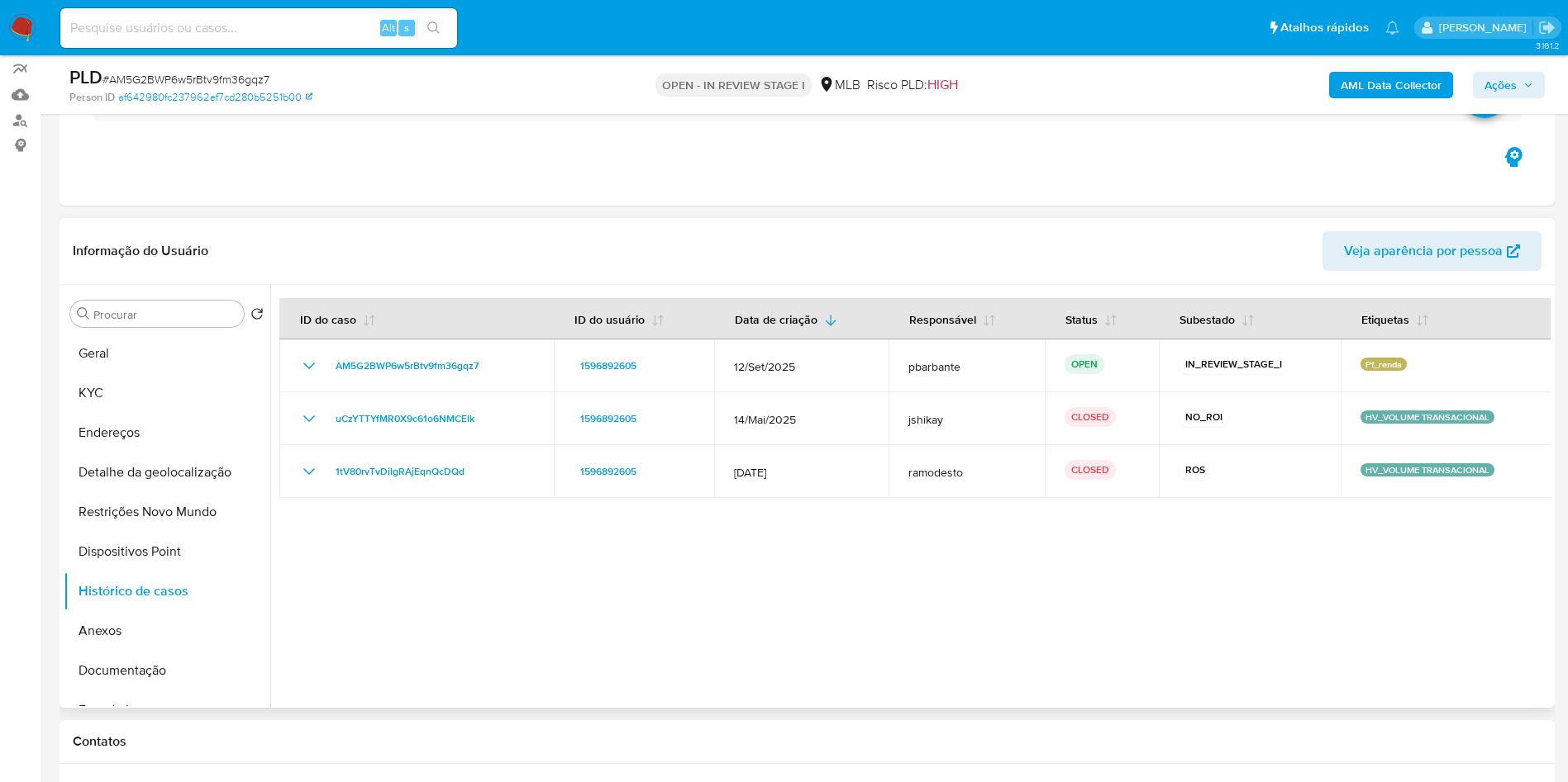
click at [549, 419] on td "uCzYTTYfMR0X9c61o6NMCElk" at bounding box center [416, 419] width 274 height 53
click at [130, 690] on button "Documentação" at bounding box center [160, 670] width 193 height 40
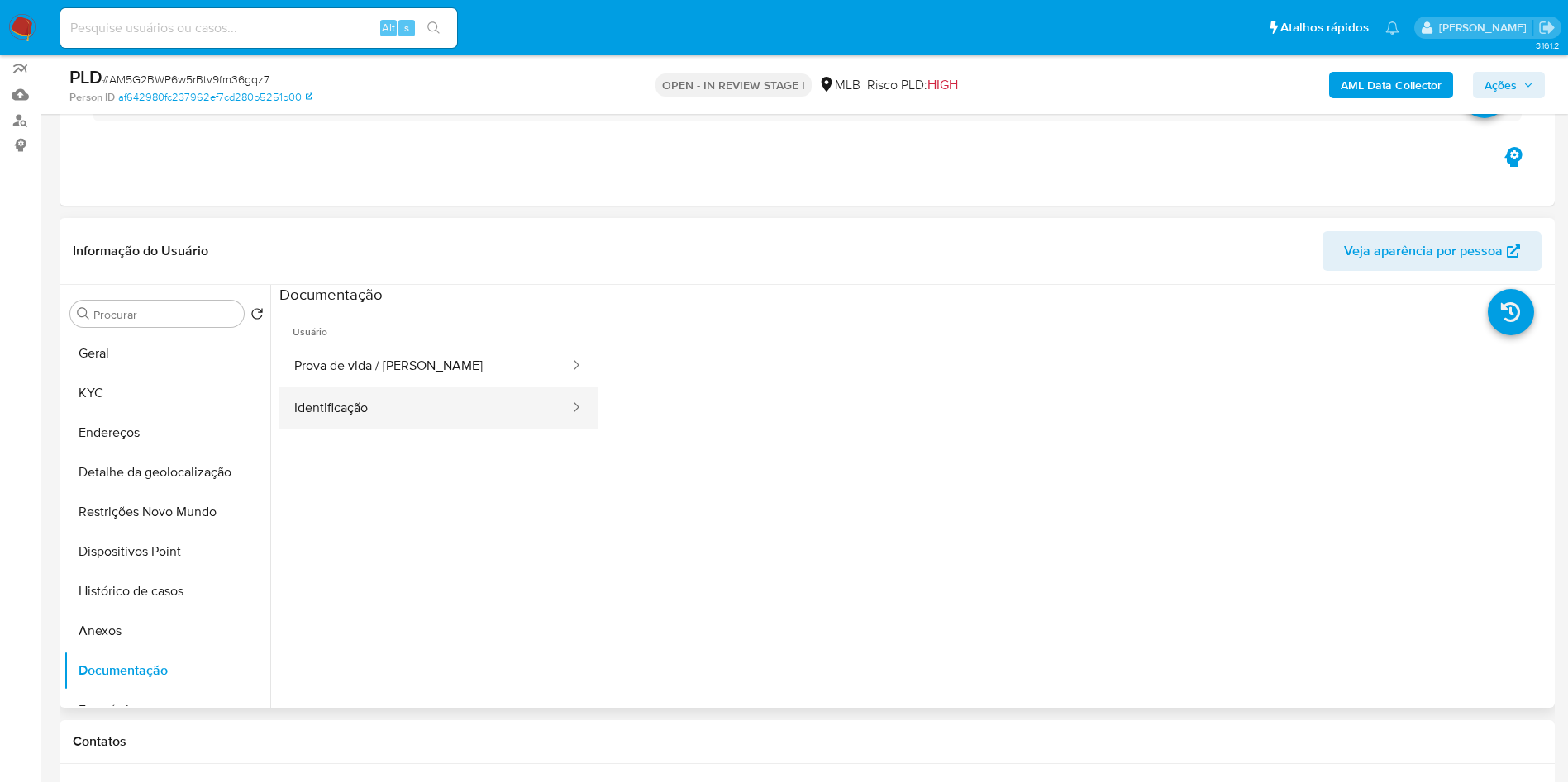
click at [439, 424] on button "Identificação" at bounding box center [425, 408] width 292 height 42
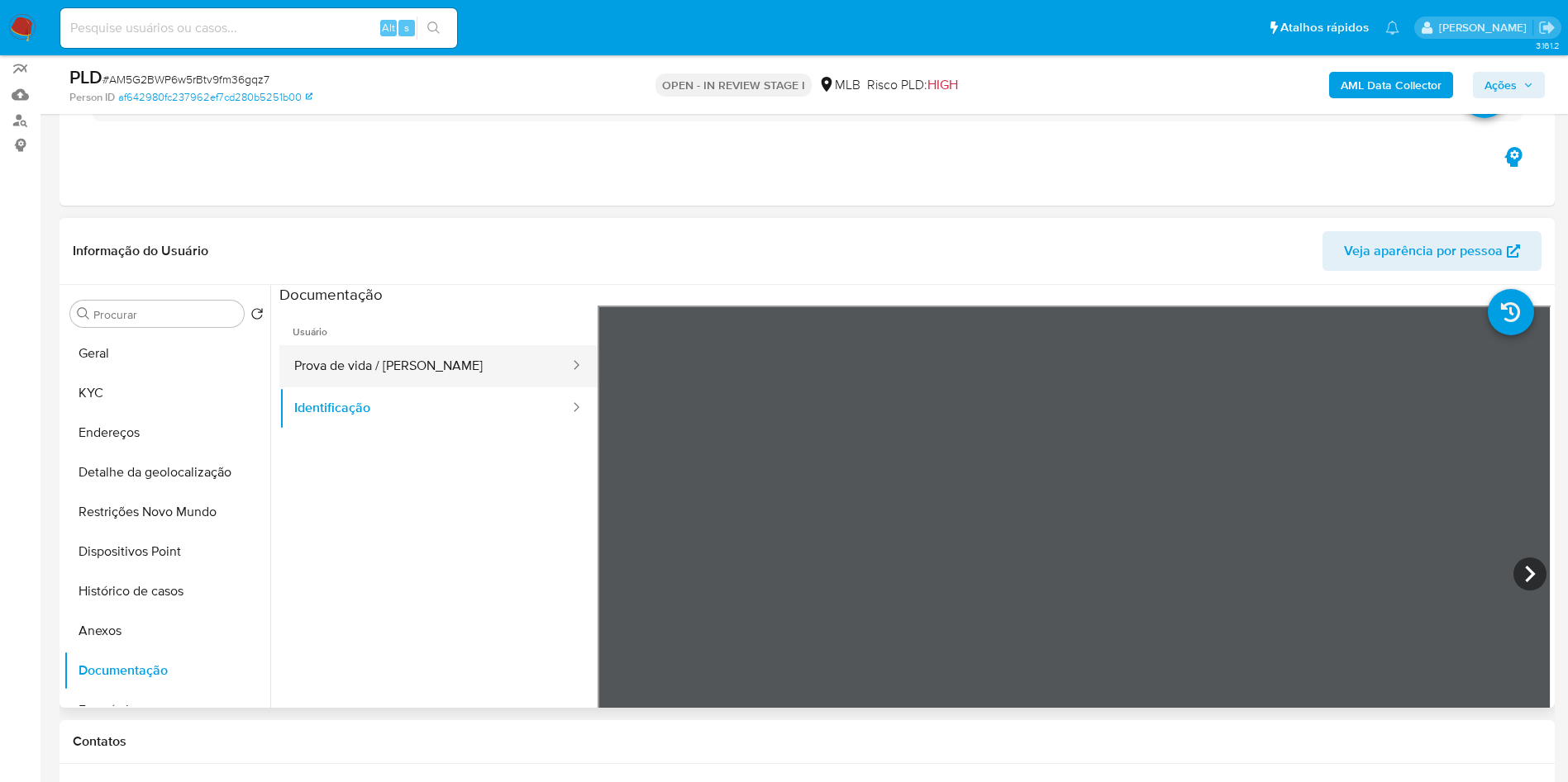
click at [467, 383] on button "Prova de vida / [PERSON_NAME]" at bounding box center [425, 367] width 292 height 42
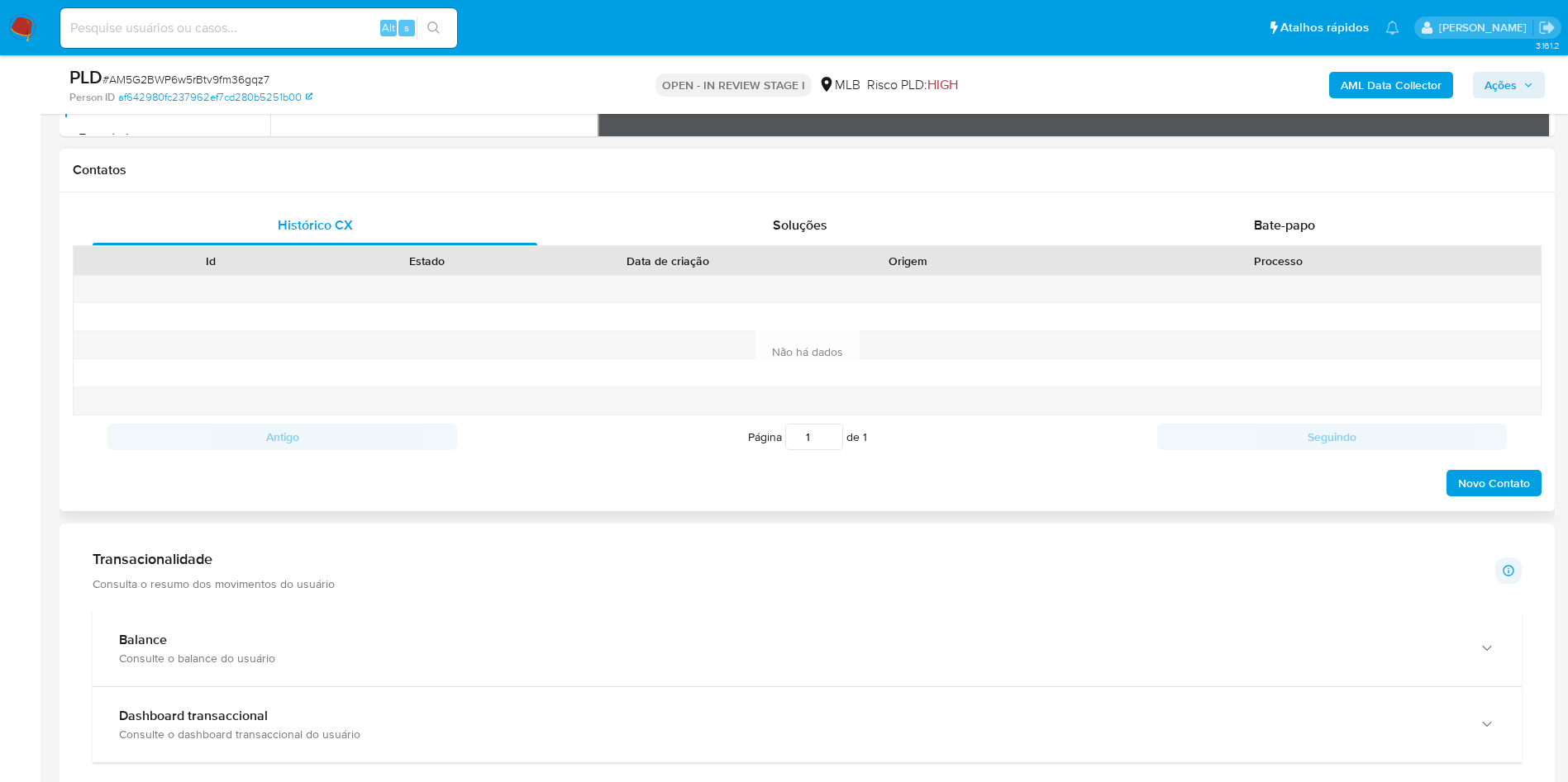
scroll to position [743, 0]
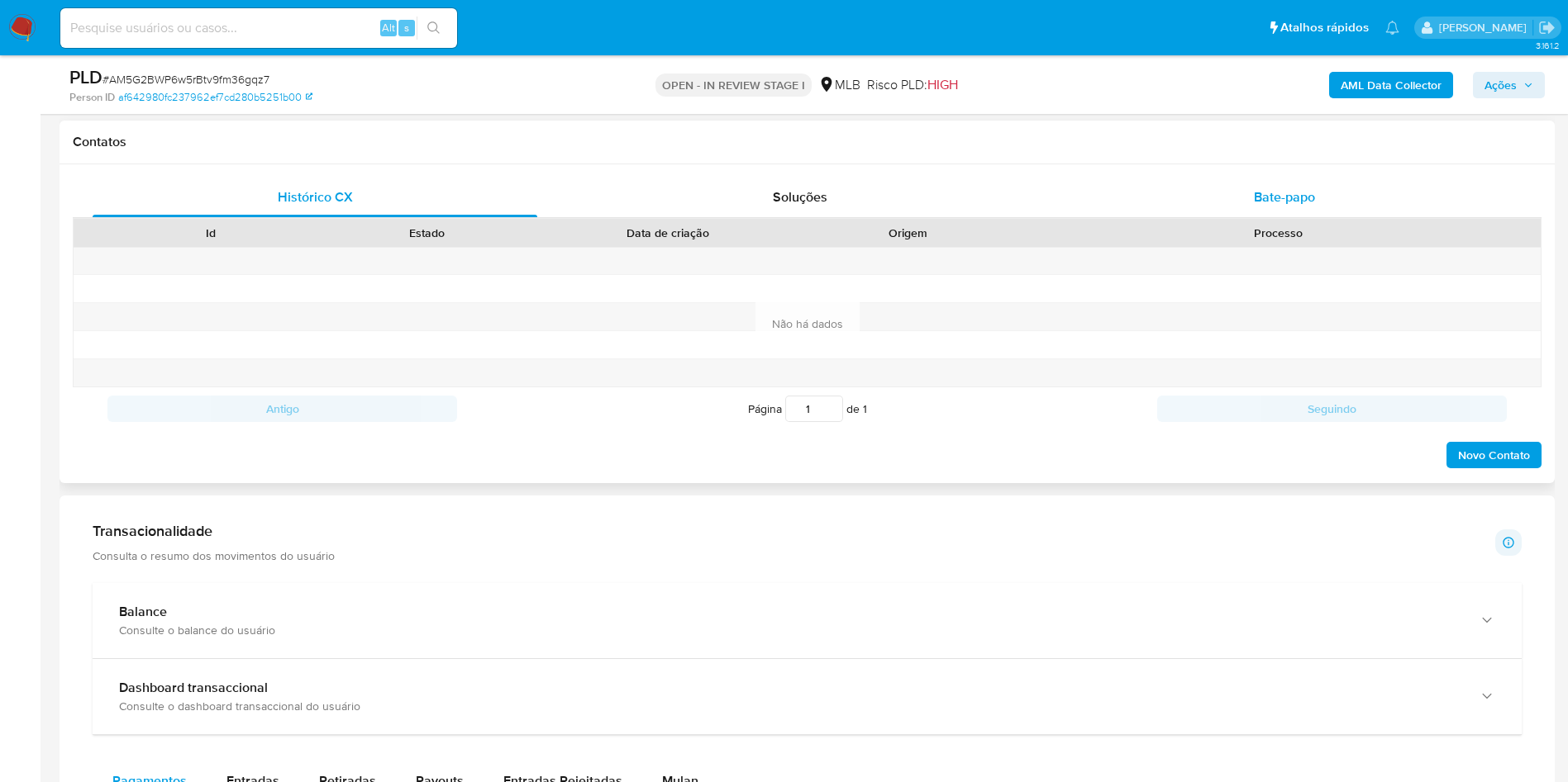
click at [1246, 214] on div "Bate-papo" at bounding box center [1284, 197] width 444 height 40
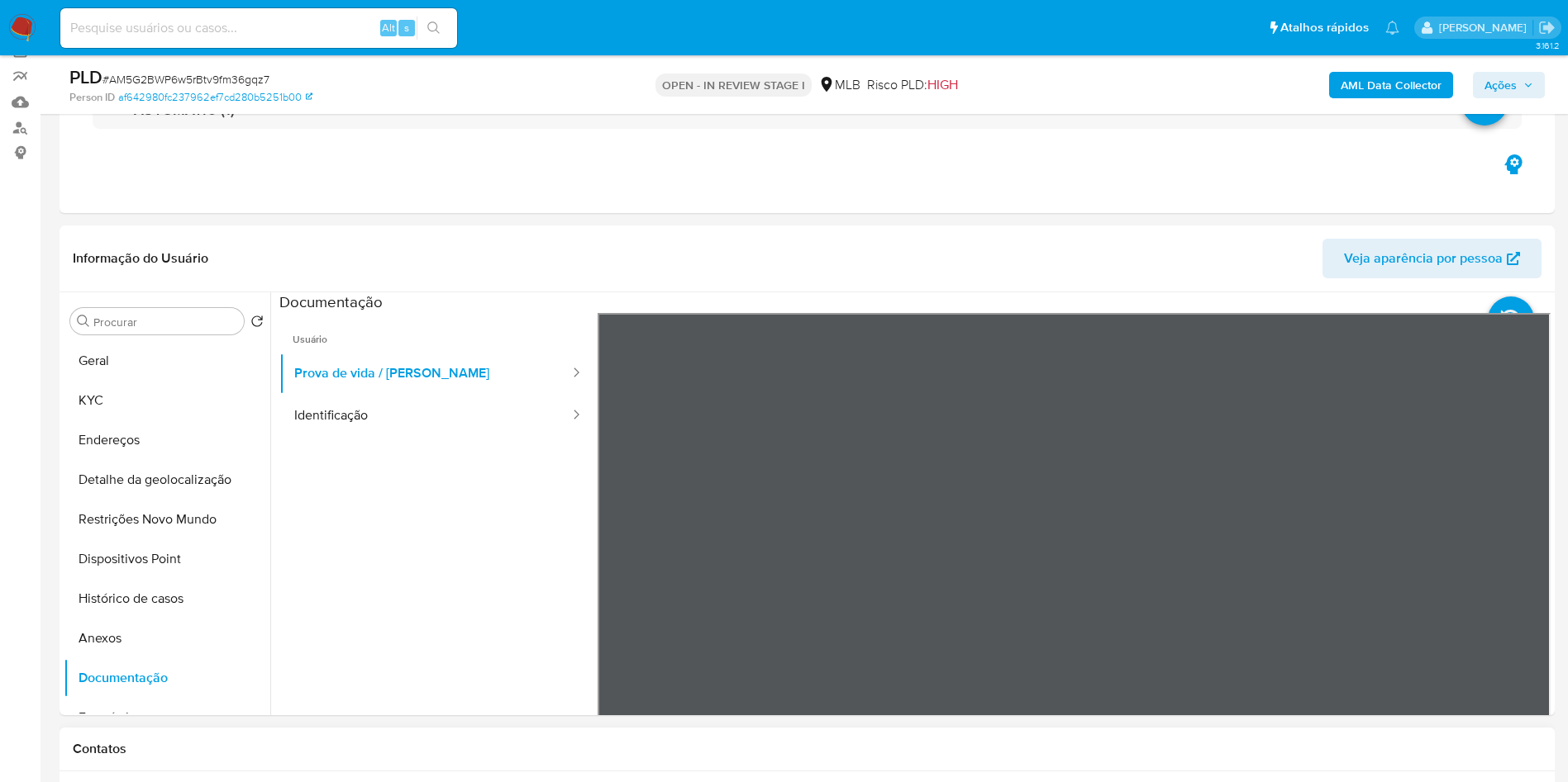
scroll to position [0, 0]
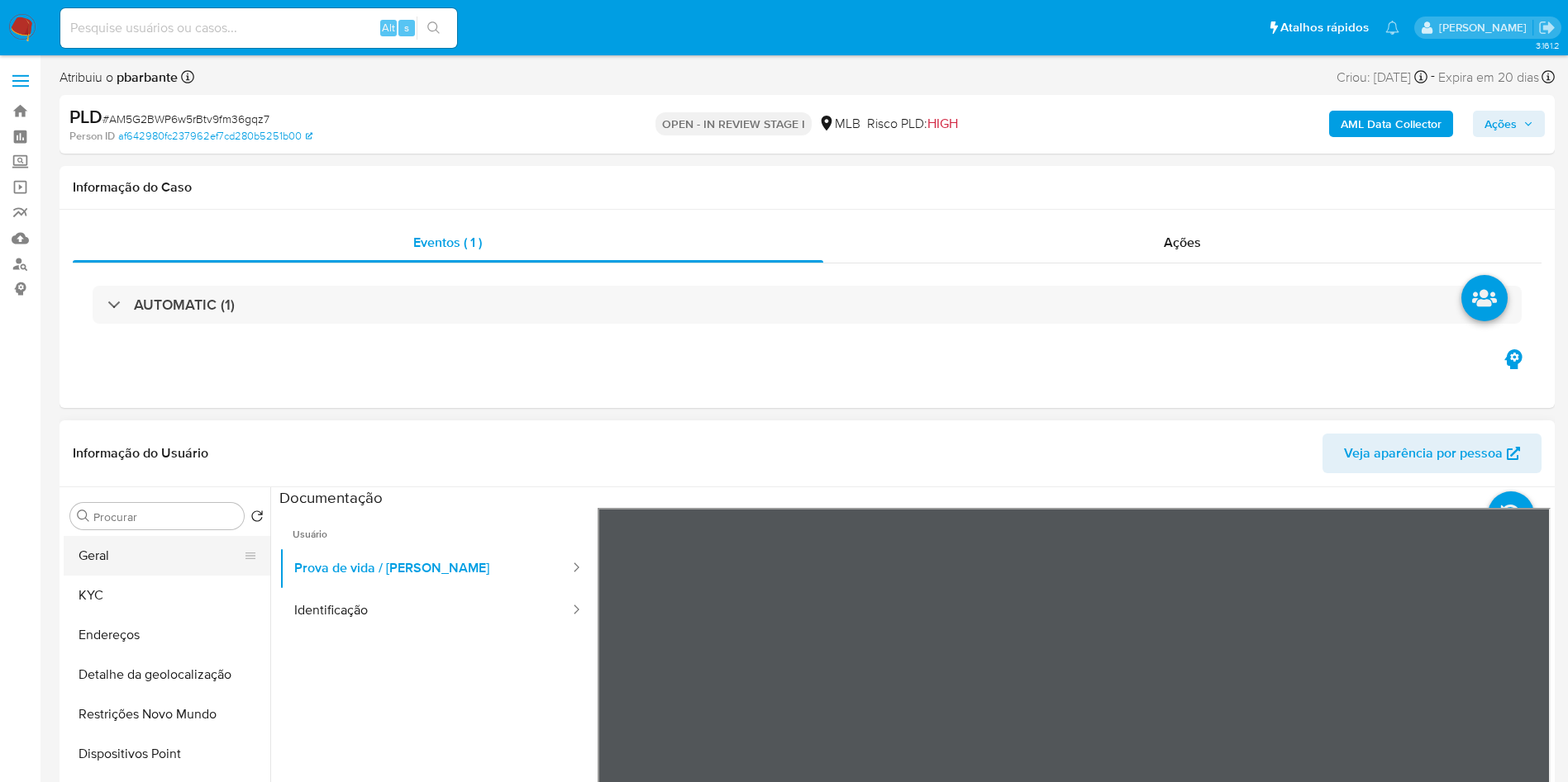
click at [148, 576] on button "Geral" at bounding box center [160, 555] width 193 height 40
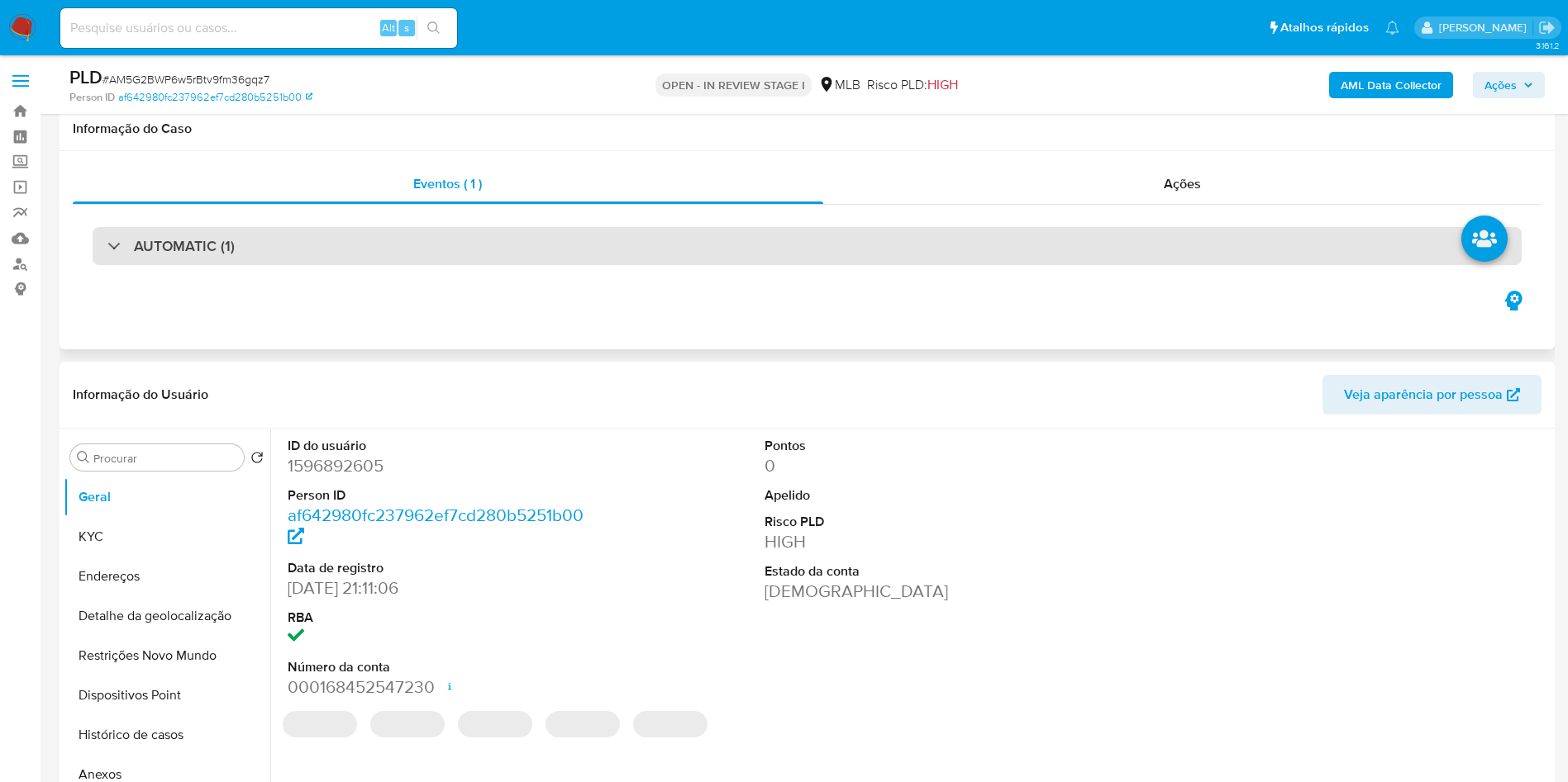
scroll to position [64, 0]
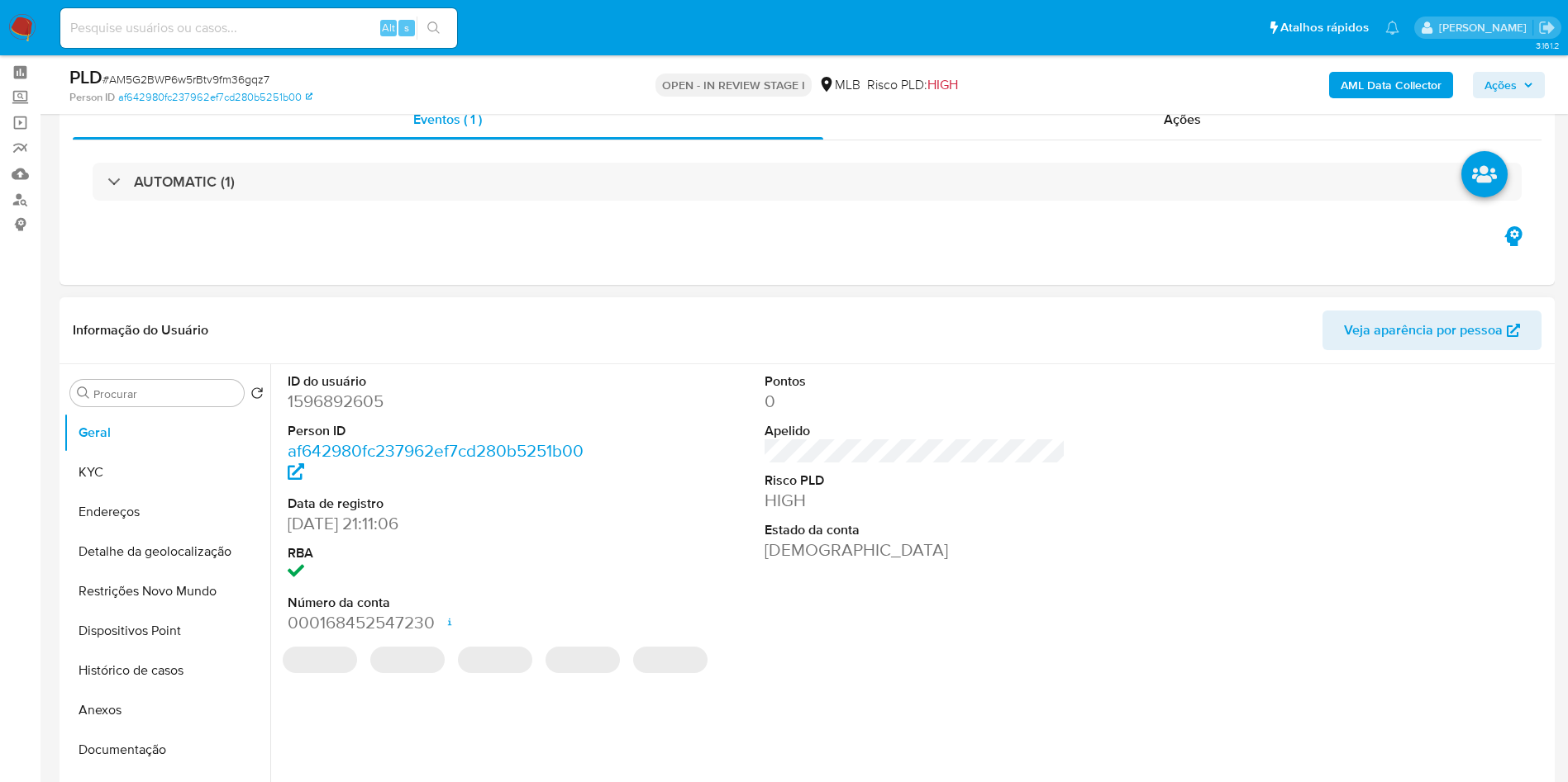
click at [352, 413] on dd "1596892605" at bounding box center [438, 401] width 302 height 23
copy dd "1596892605"
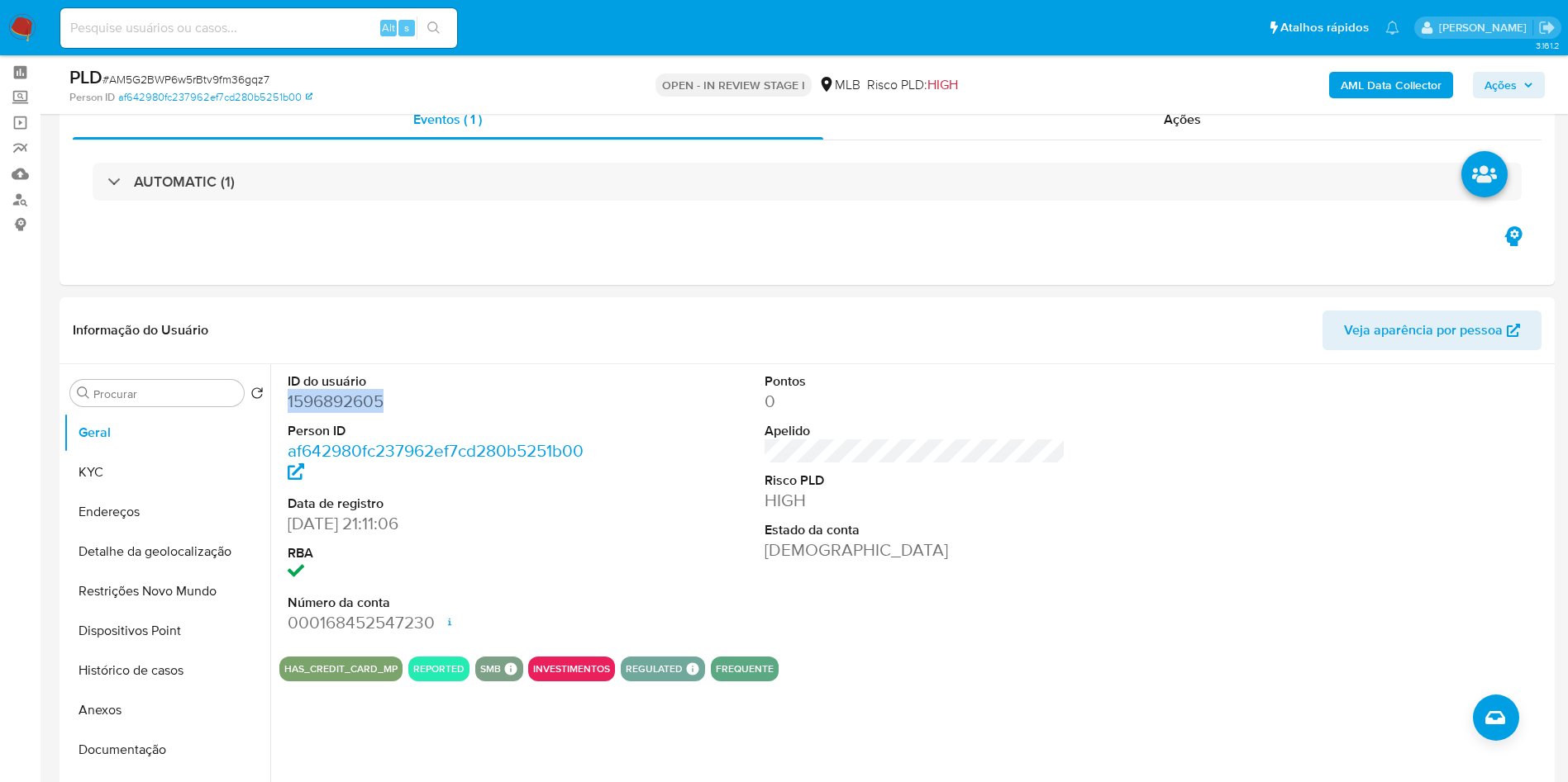
click at [1403, 86] on b "AML Data Collector" at bounding box center [1391, 86] width 101 height 26
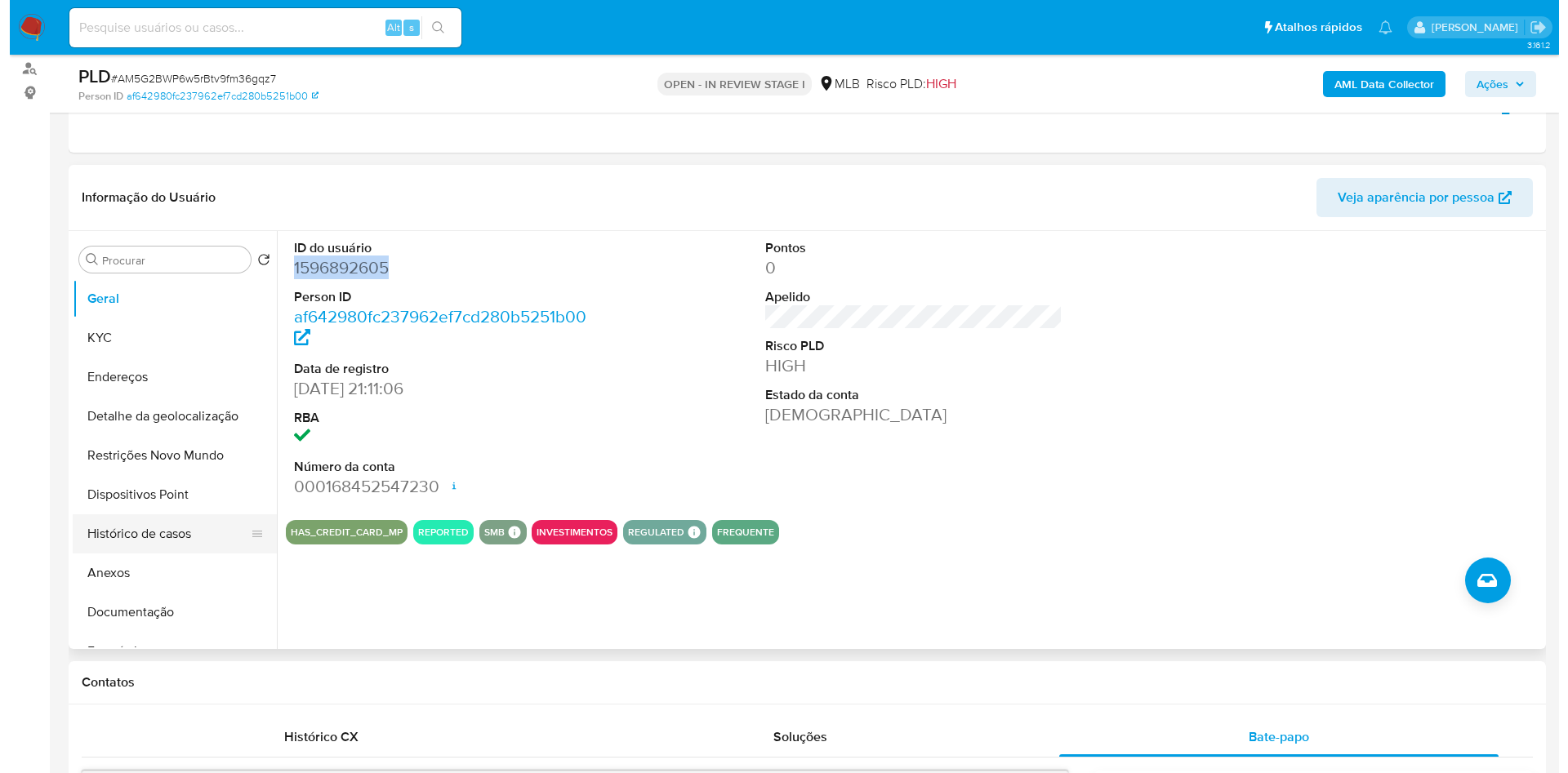
scroll to position [201, 0]
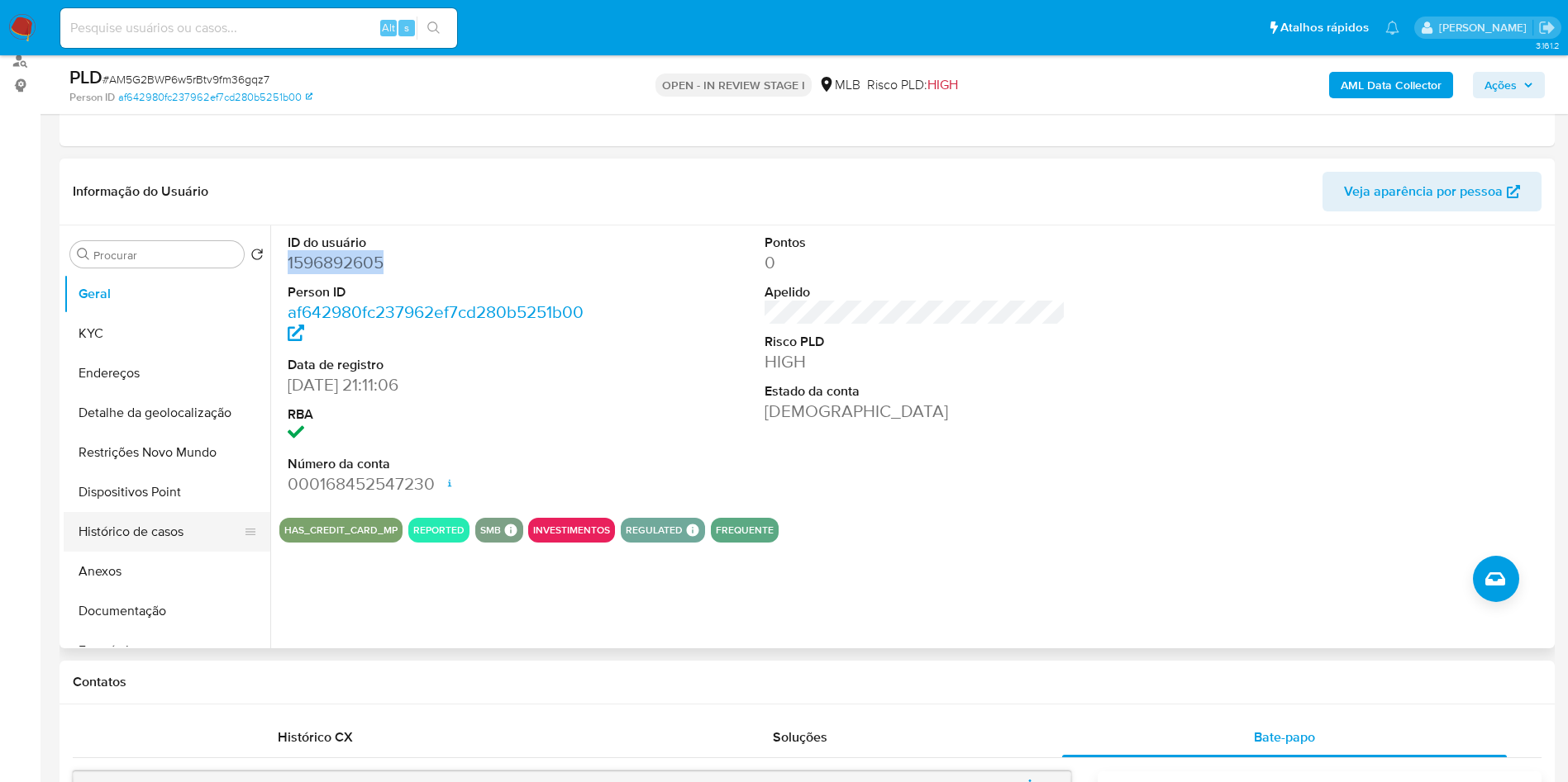
click at [199, 552] on button "Histórico de casos" at bounding box center [160, 532] width 193 height 40
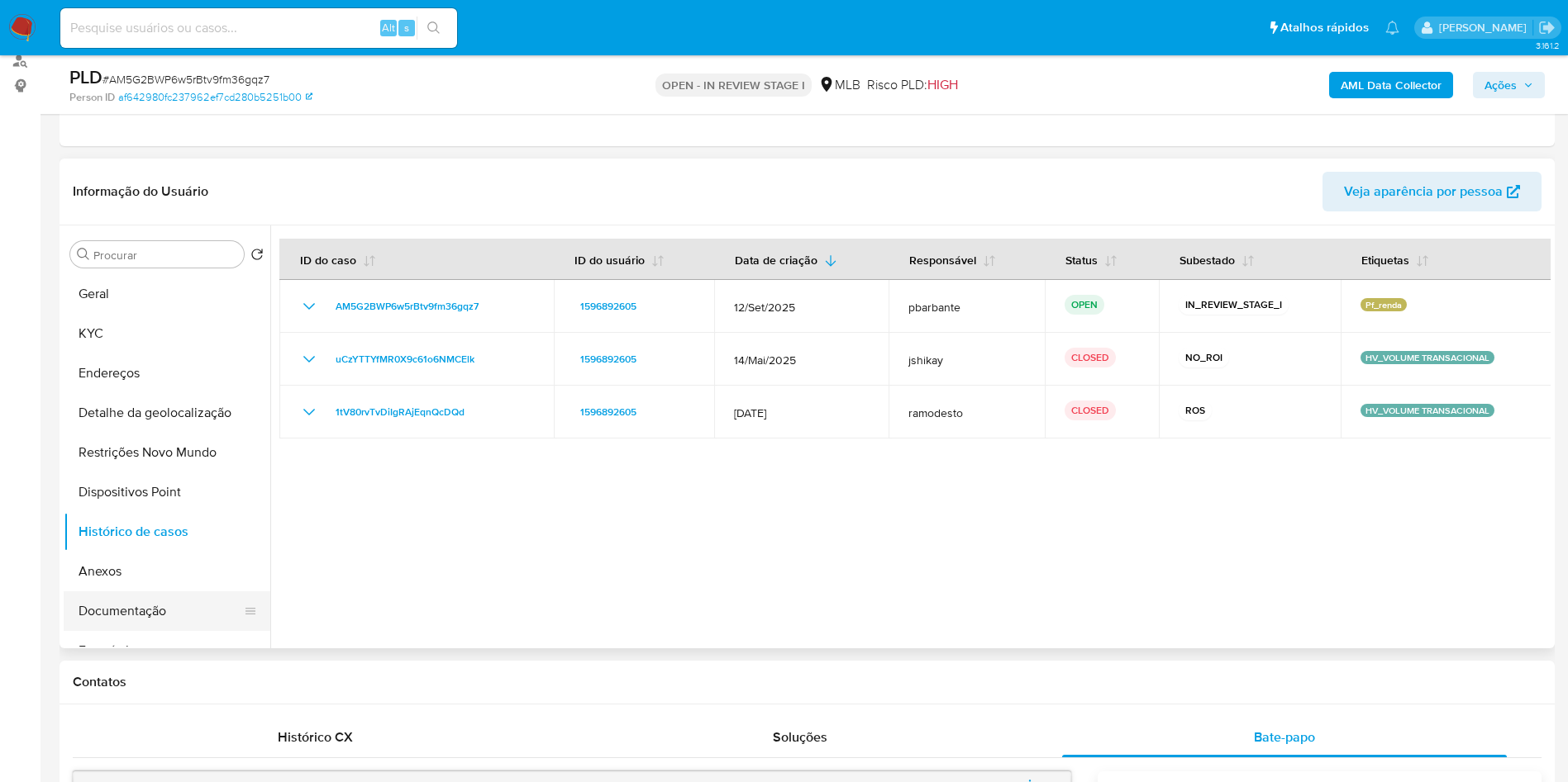
click at [214, 631] on button "Documentação" at bounding box center [160, 611] width 193 height 40
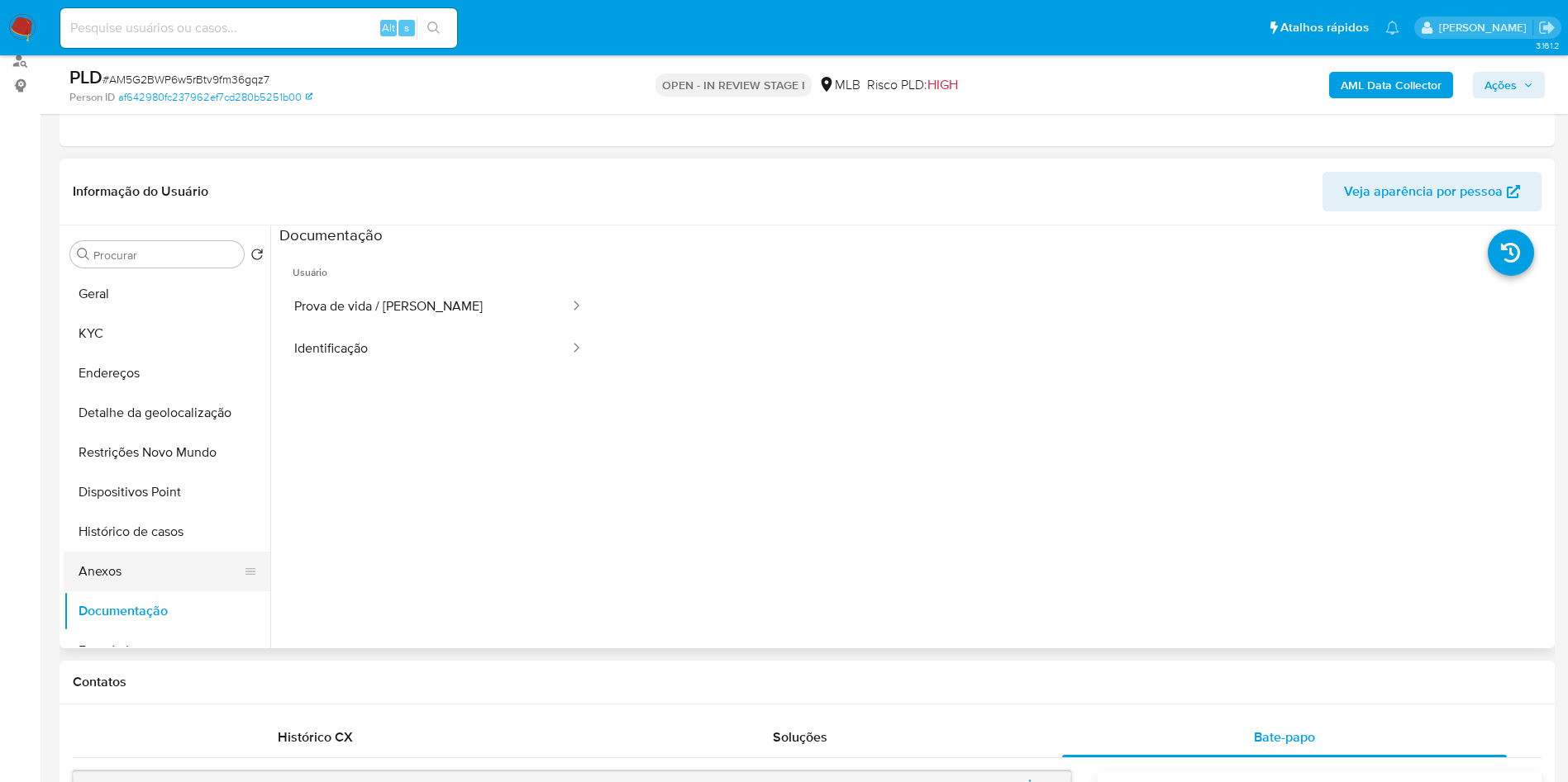
click at [142, 592] on button "Anexos" at bounding box center [160, 571] width 193 height 40
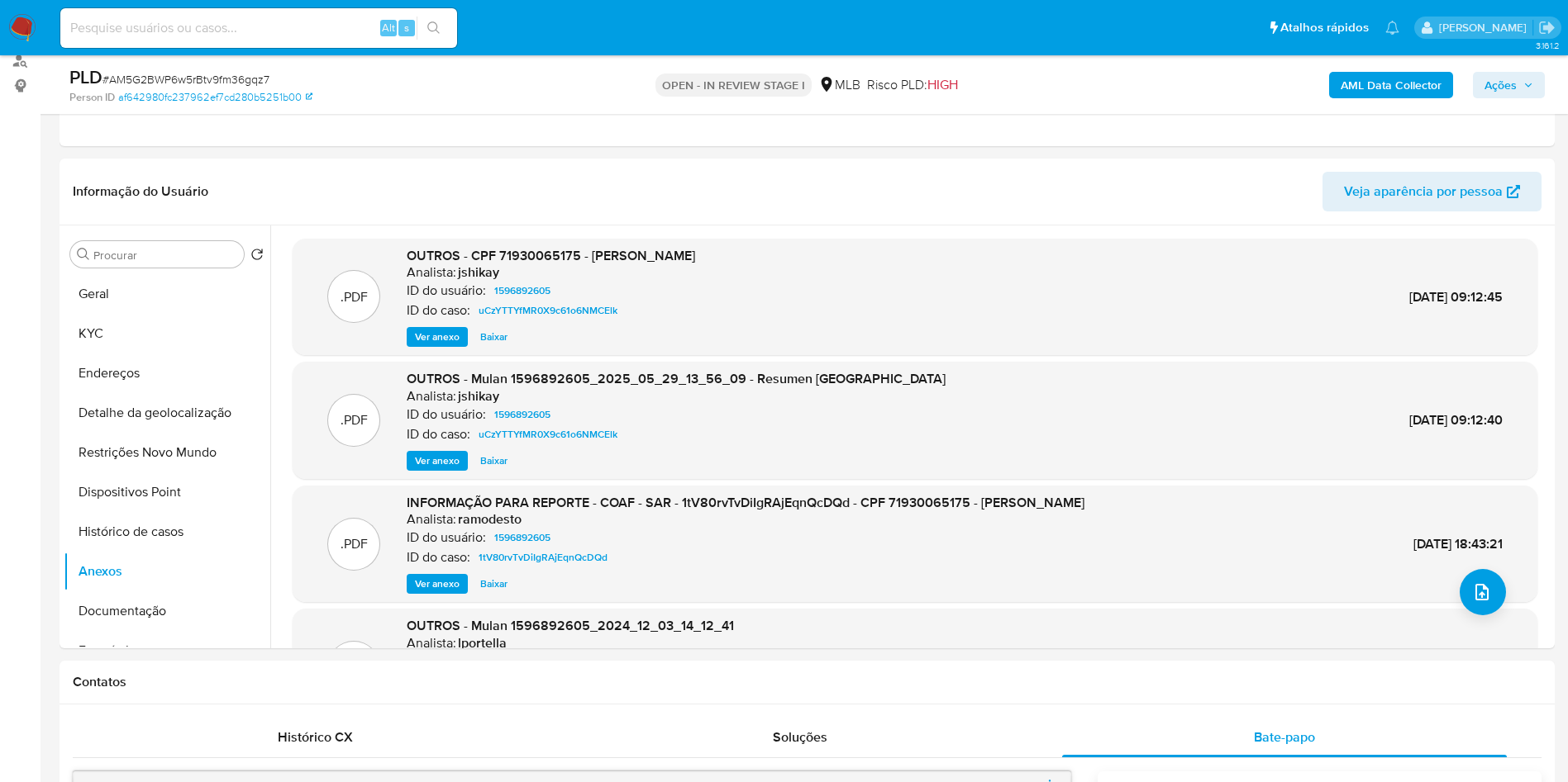
click at [1420, 79] on b "AML Data Collector" at bounding box center [1391, 86] width 101 height 26
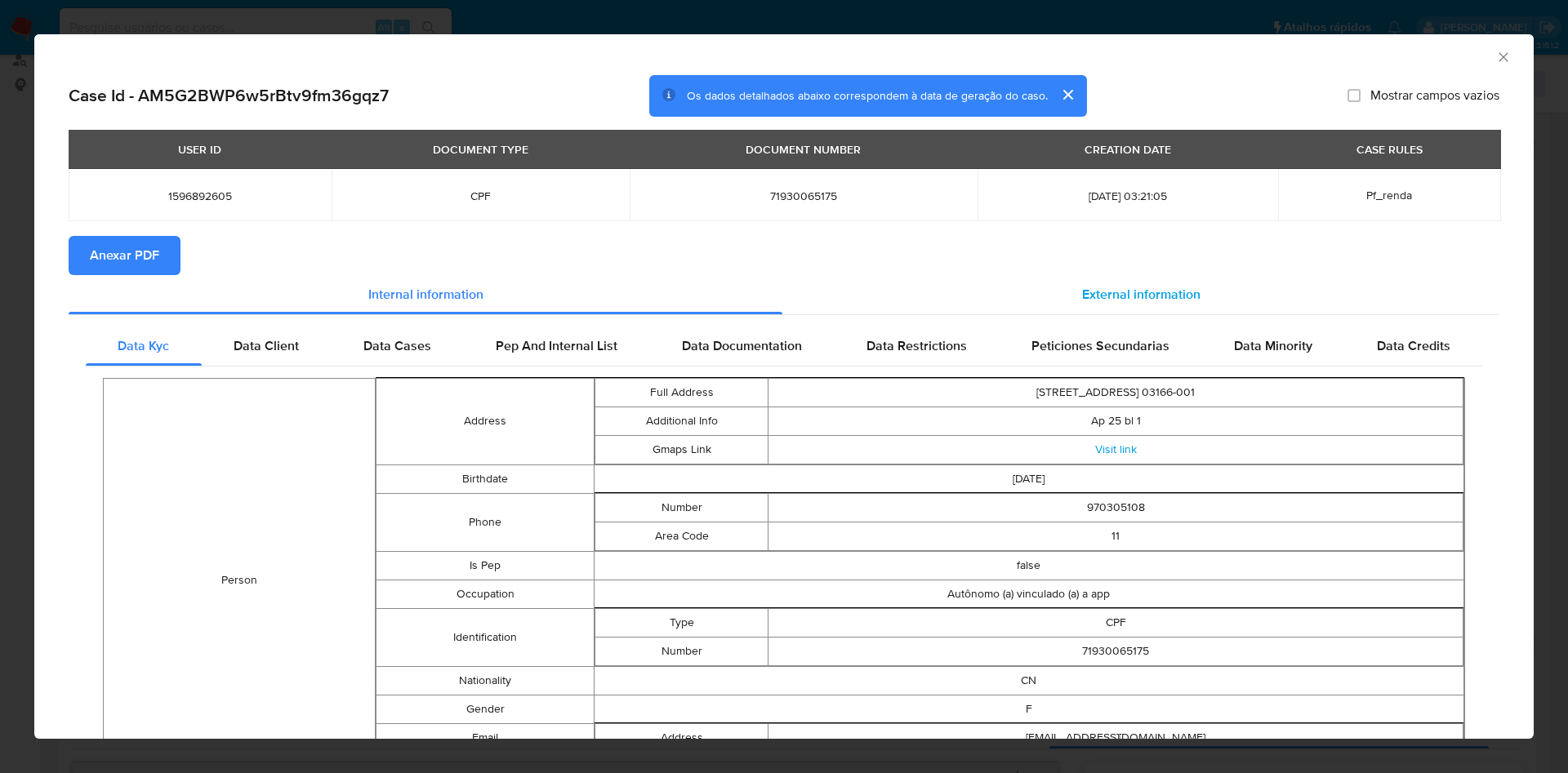
click at [1111, 308] on div "External information" at bounding box center [1141, 295] width 717 height 39
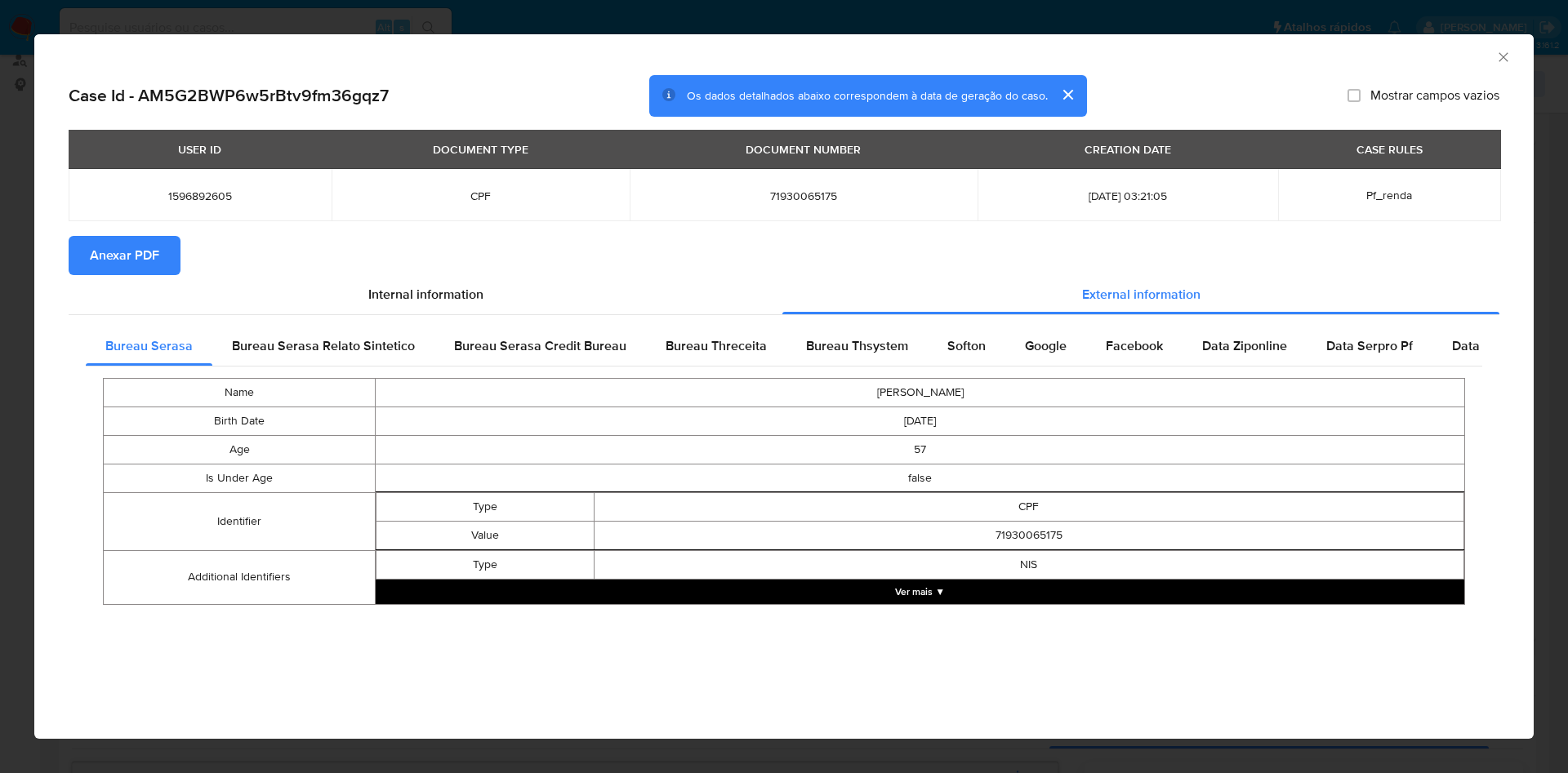
click at [139, 266] on span "Anexar PDF" at bounding box center [125, 255] width 70 height 36
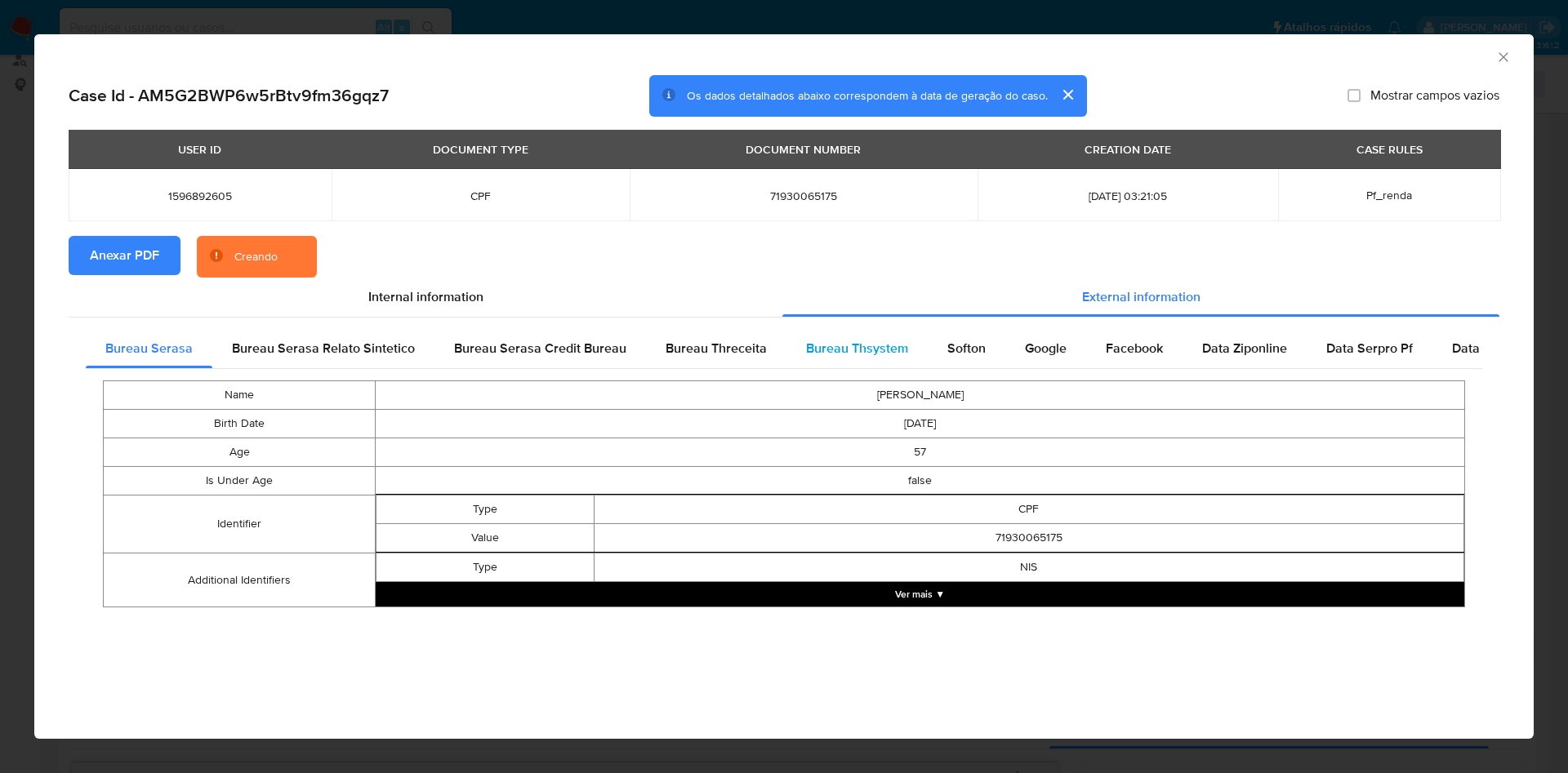
click at [886, 357] on span "Bureau Thsystem" at bounding box center [857, 349] width 102 height 19
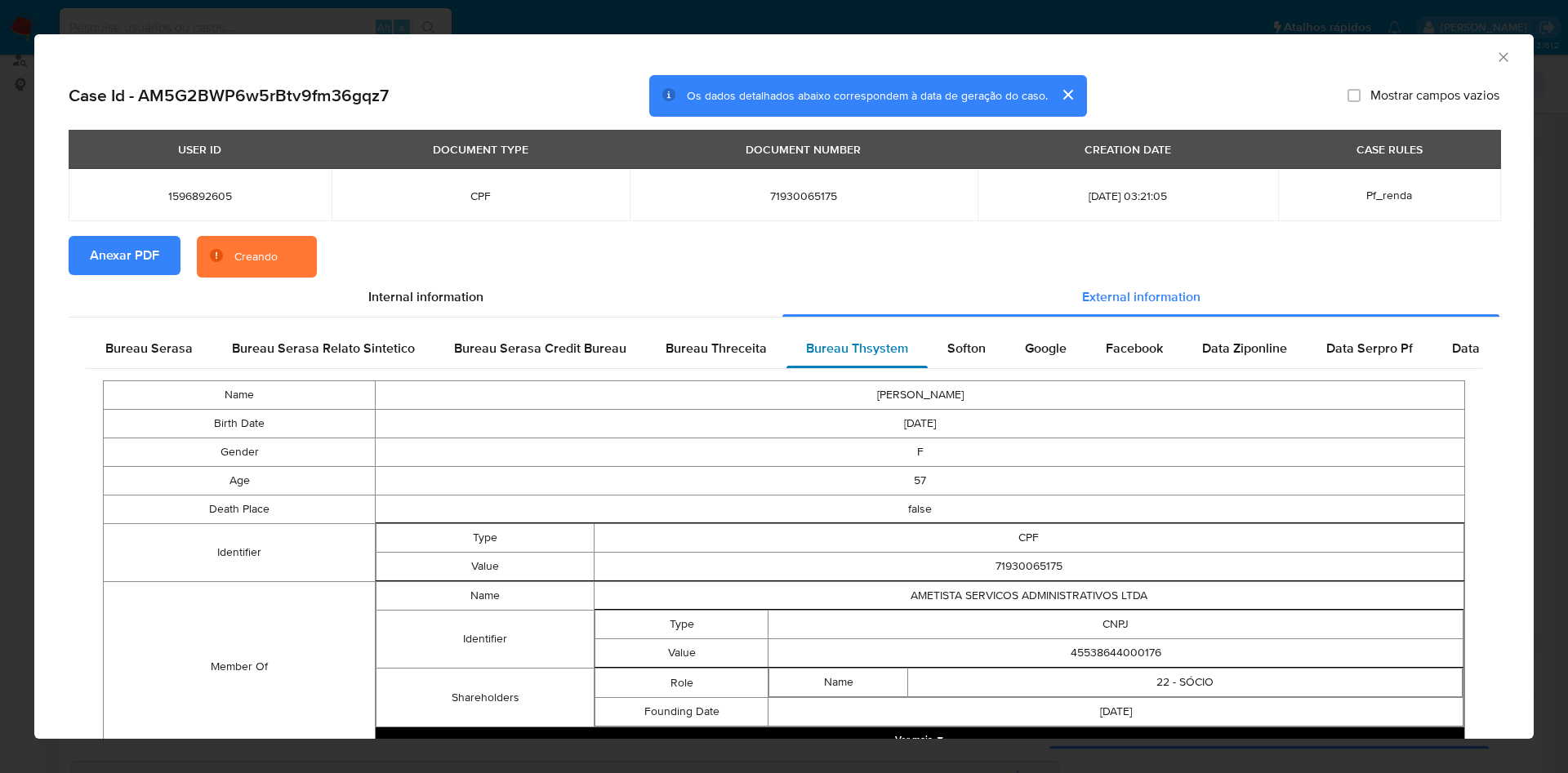
scroll to position [72, 0]
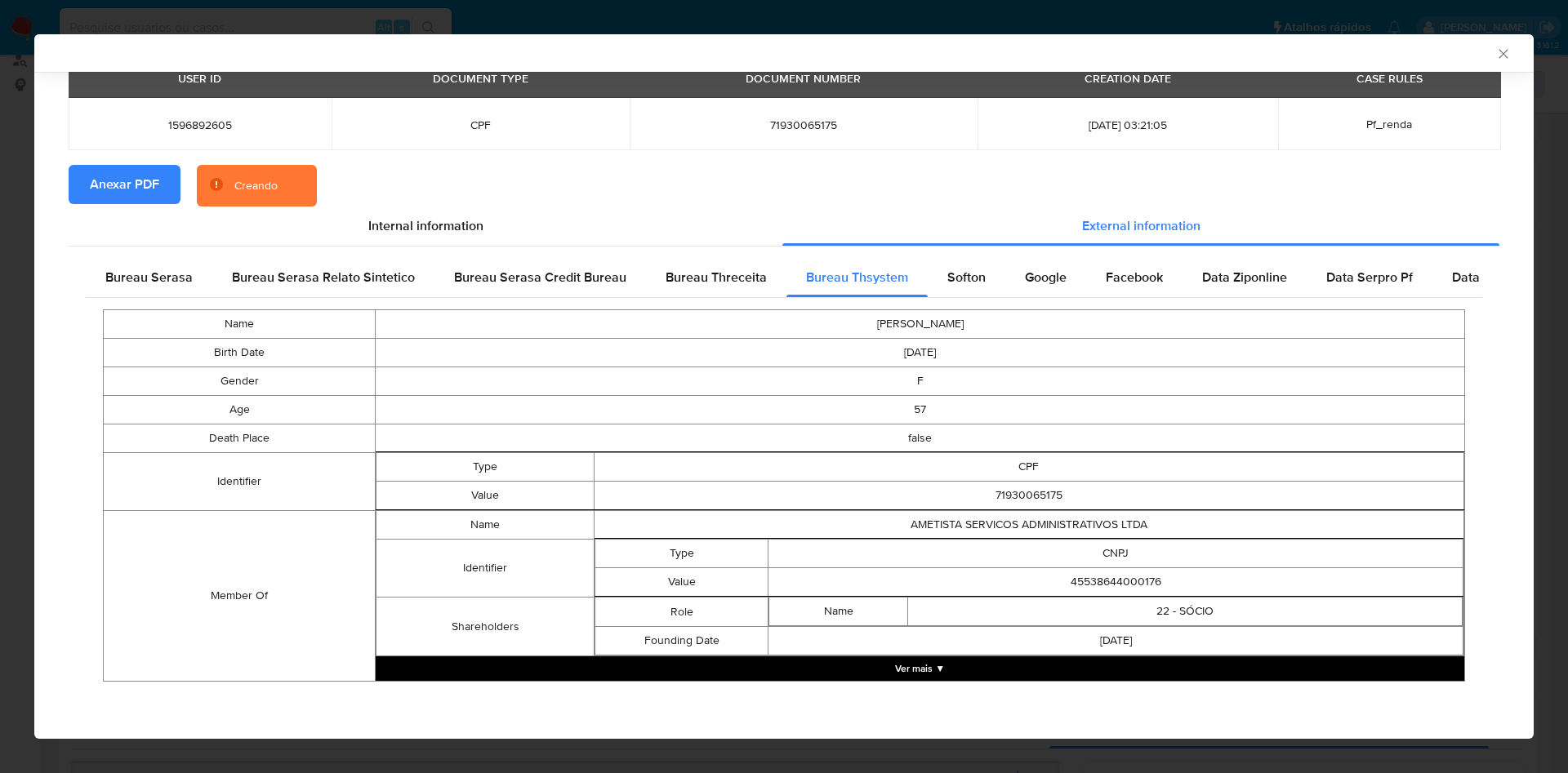
click at [884, 669] on button "Ver mais ▼" at bounding box center [920, 668] width 1089 height 24
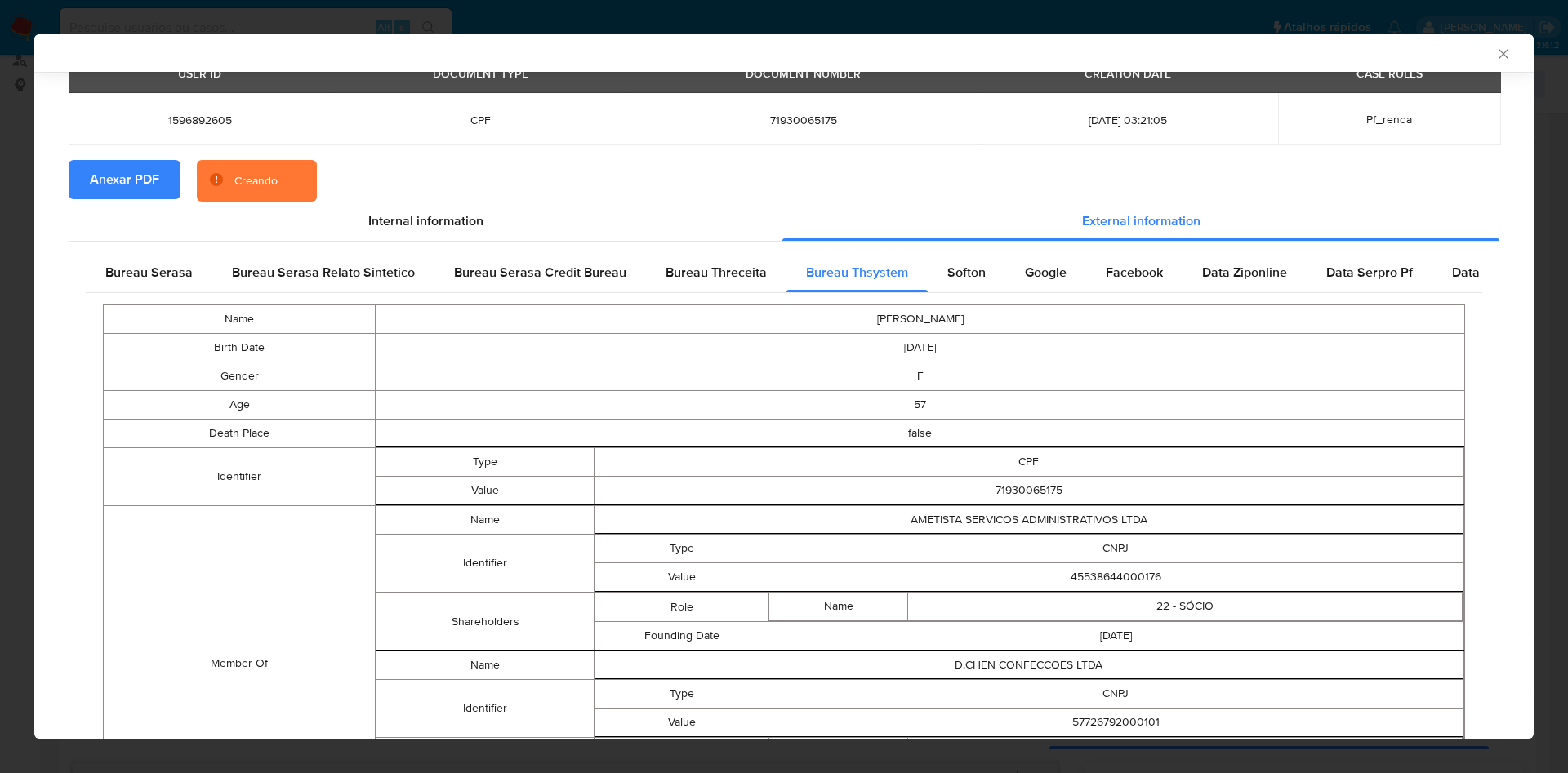
scroll to position [218, 0]
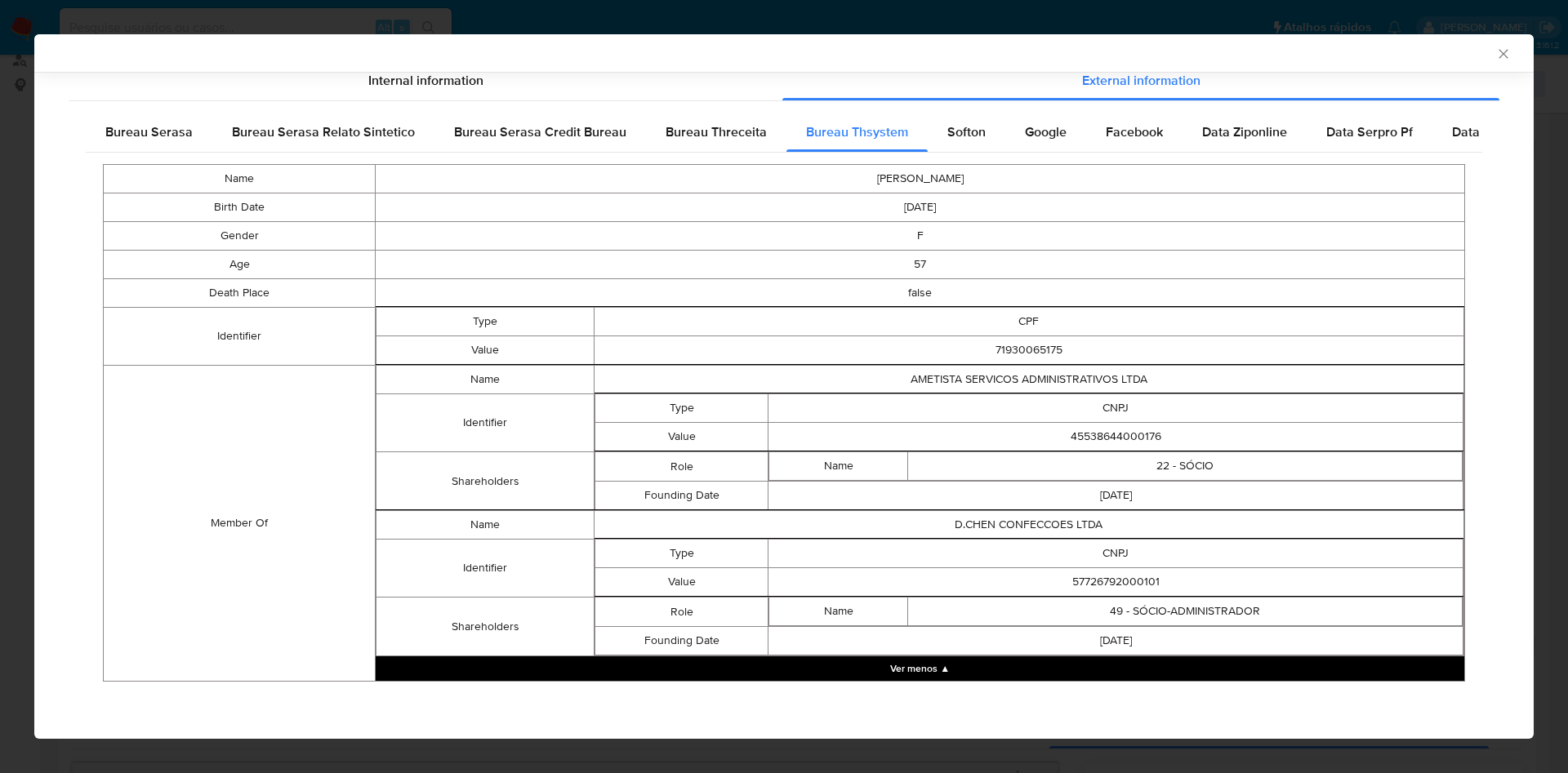
click at [1159, 423] on td "45538644000176" at bounding box center [1116, 437] width 695 height 29
click at [1135, 427] on td "45538644000176" at bounding box center [1116, 437] width 695 height 29
copy td "45538644000176"
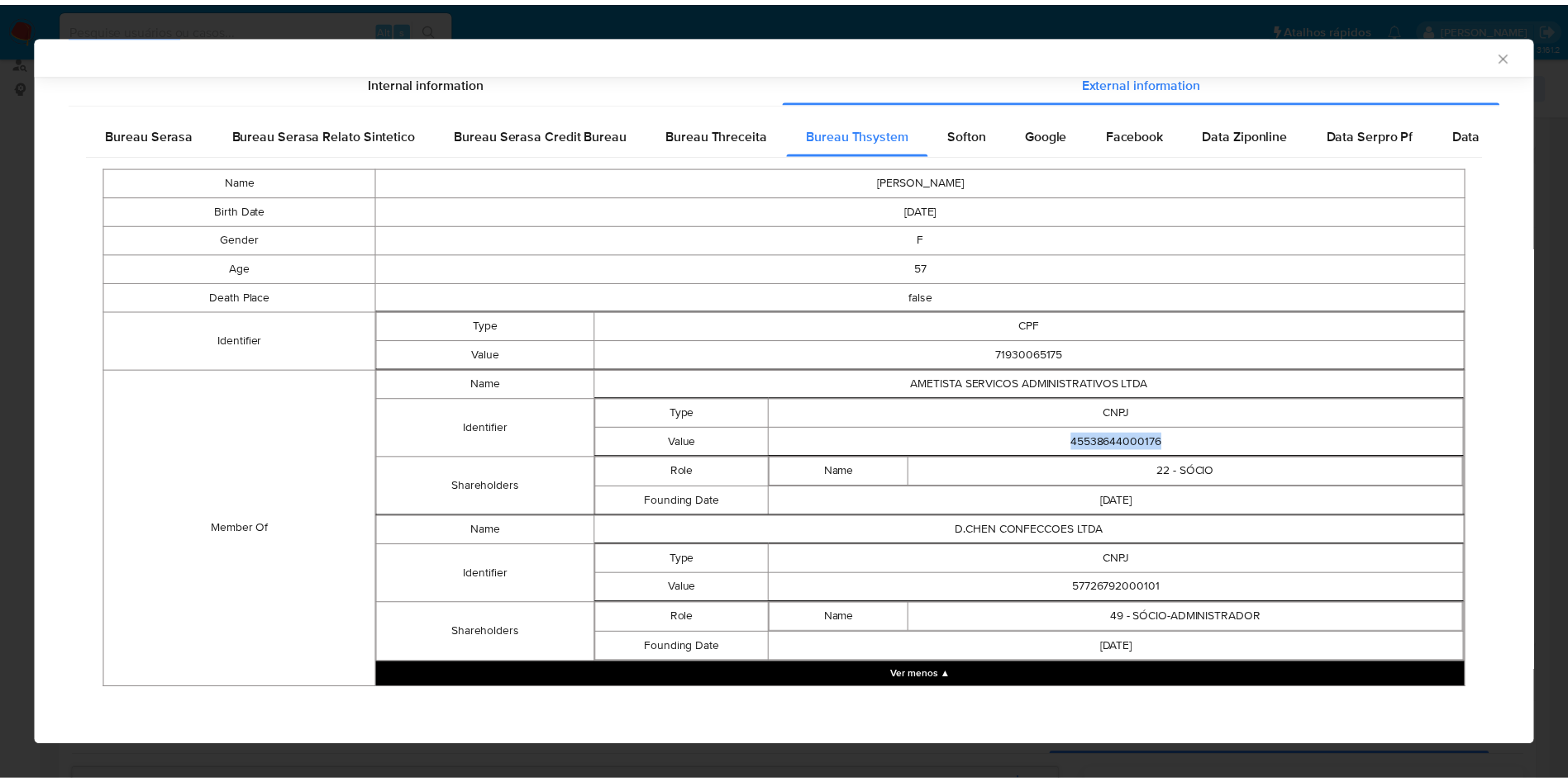
scroll to position [217, 0]
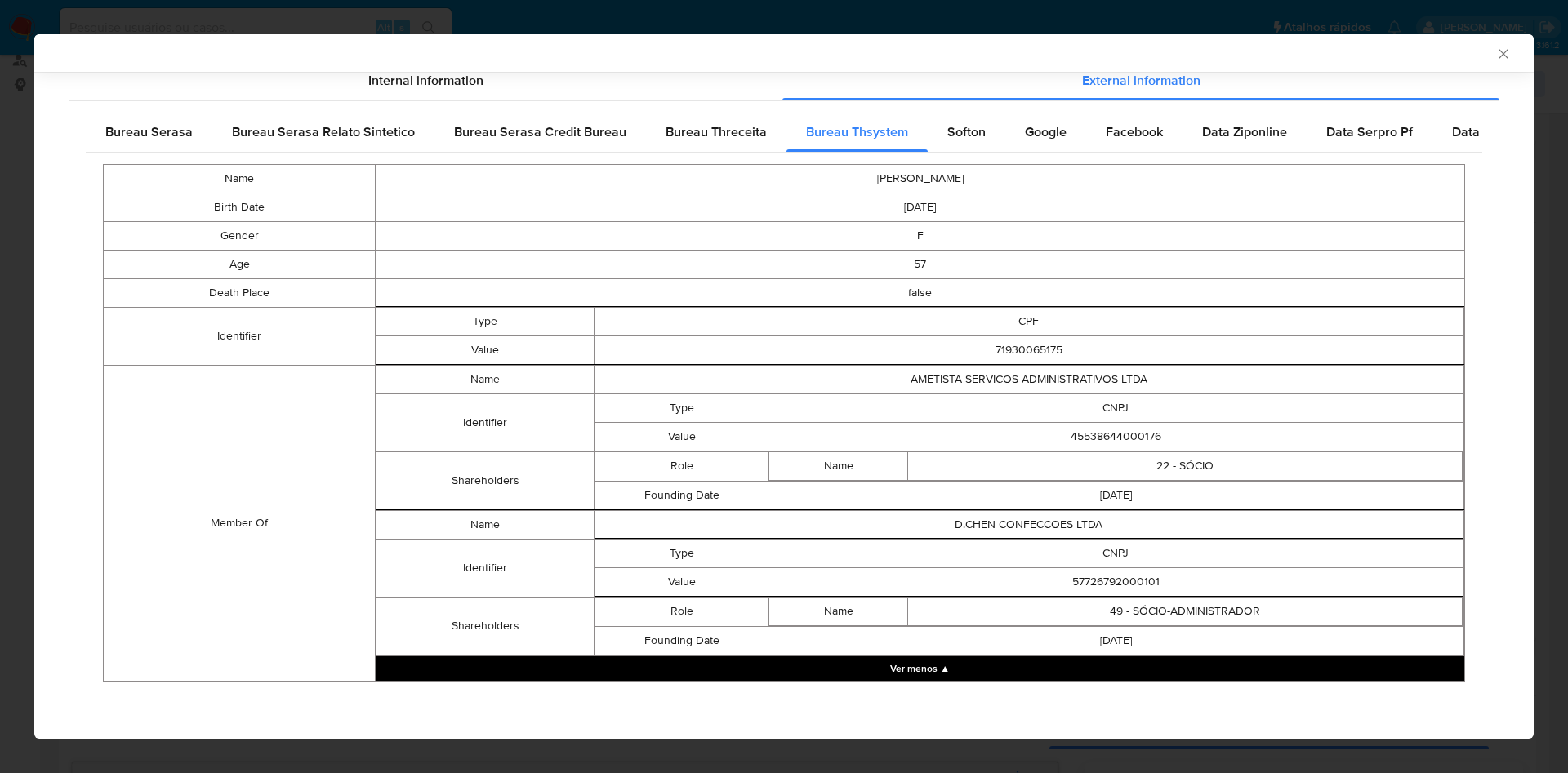
click at [1097, 583] on td "57726792000101" at bounding box center [1116, 581] width 695 height 29
copy td "57726792000101"
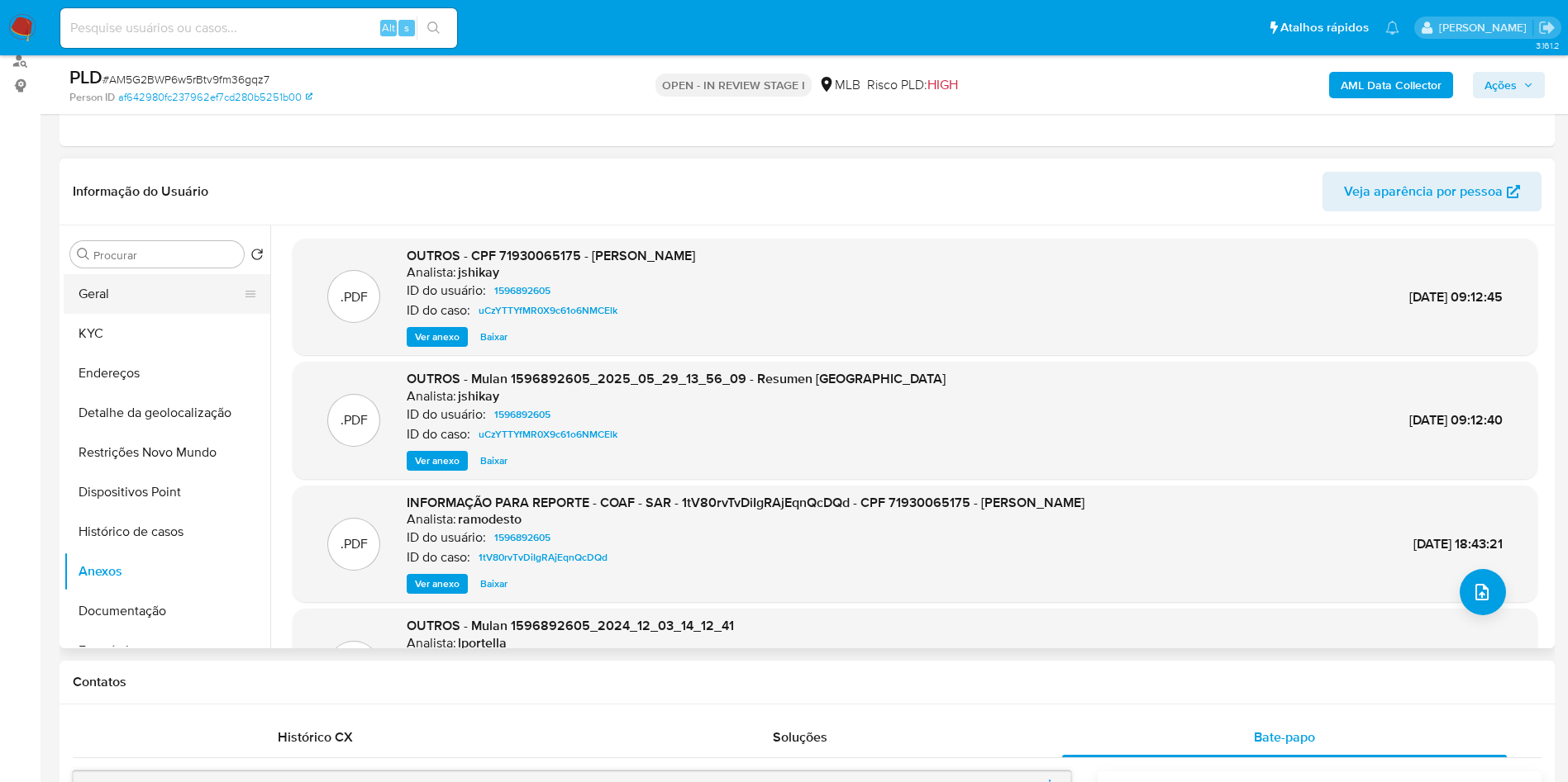
click at [173, 314] on button "Geral" at bounding box center [160, 294] width 193 height 40
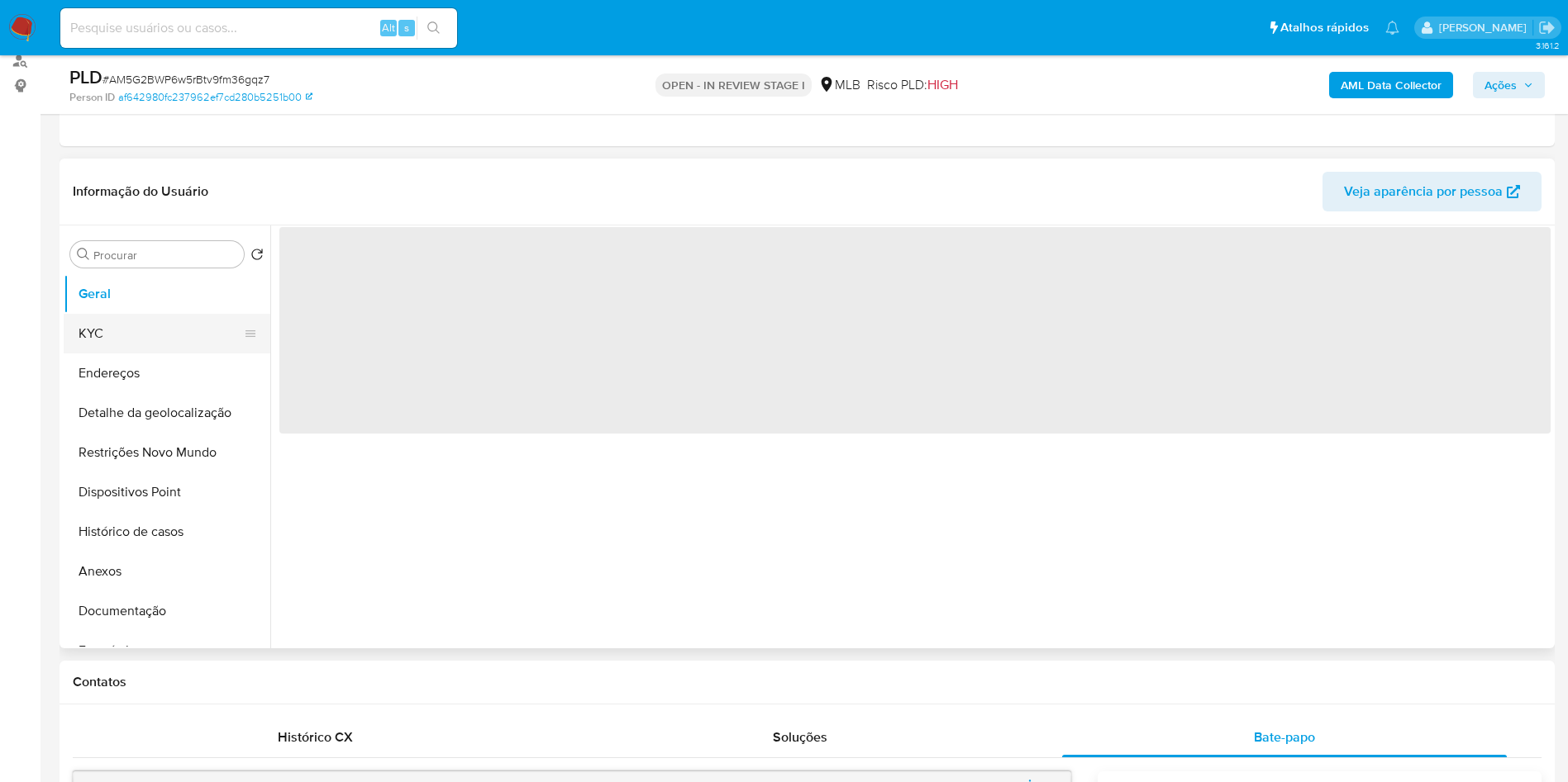
click at [168, 345] on button "KYC" at bounding box center [160, 333] width 193 height 40
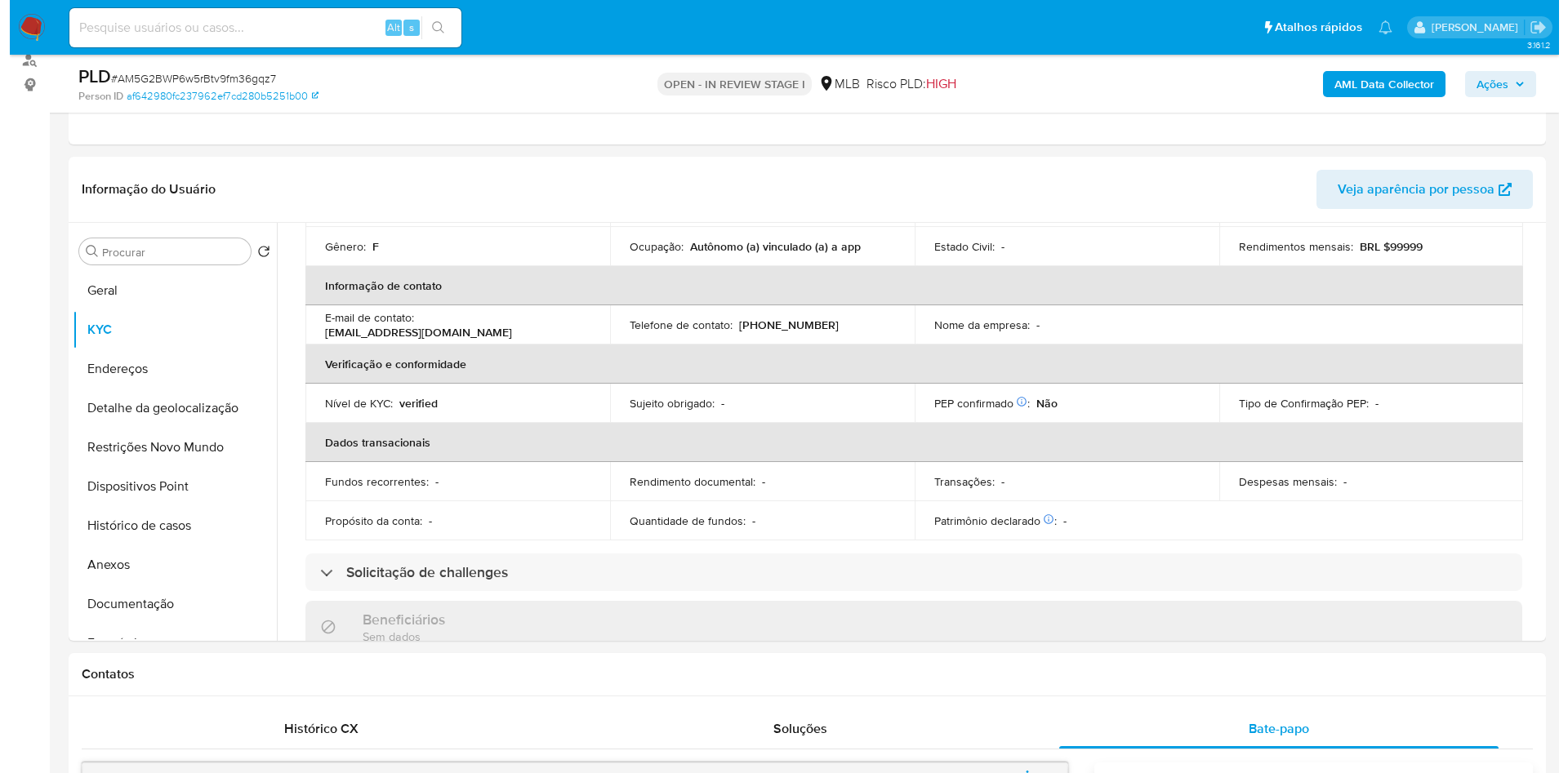
scroll to position [244, 0]
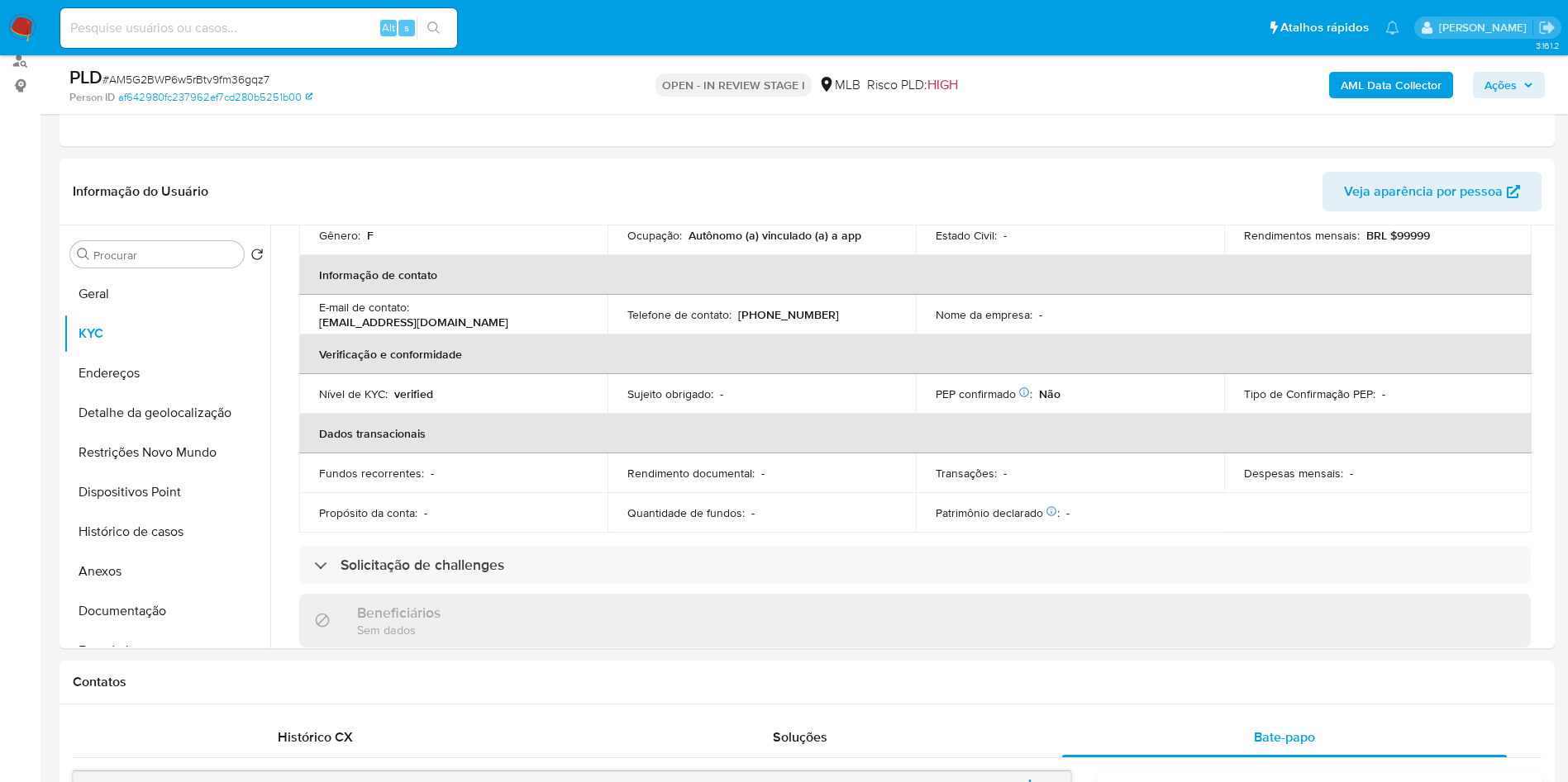
click at [1366, 93] on b "AML Data Collector" at bounding box center [1391, 86] width 101 height 26
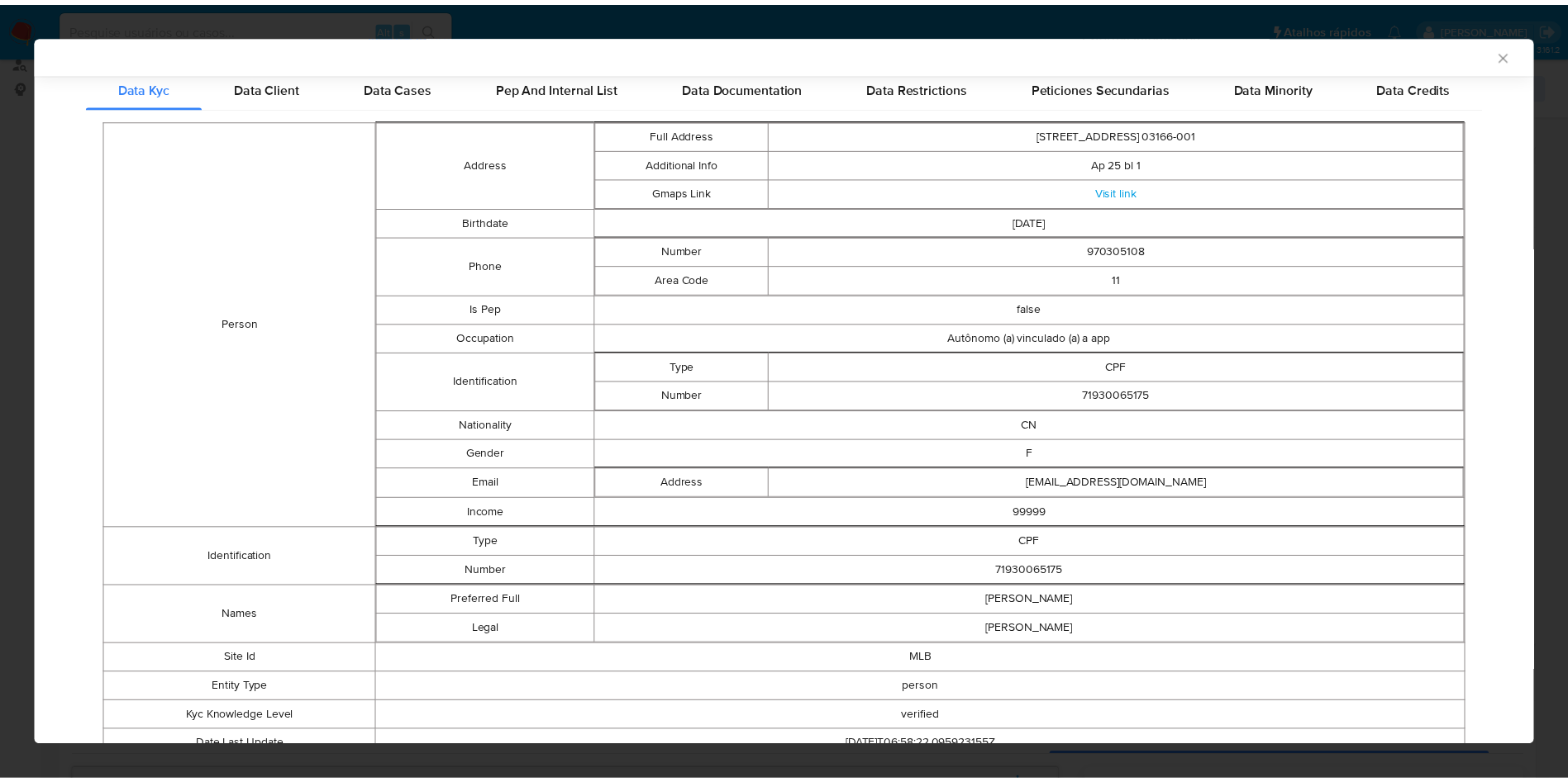
scroll to position [346, 0]
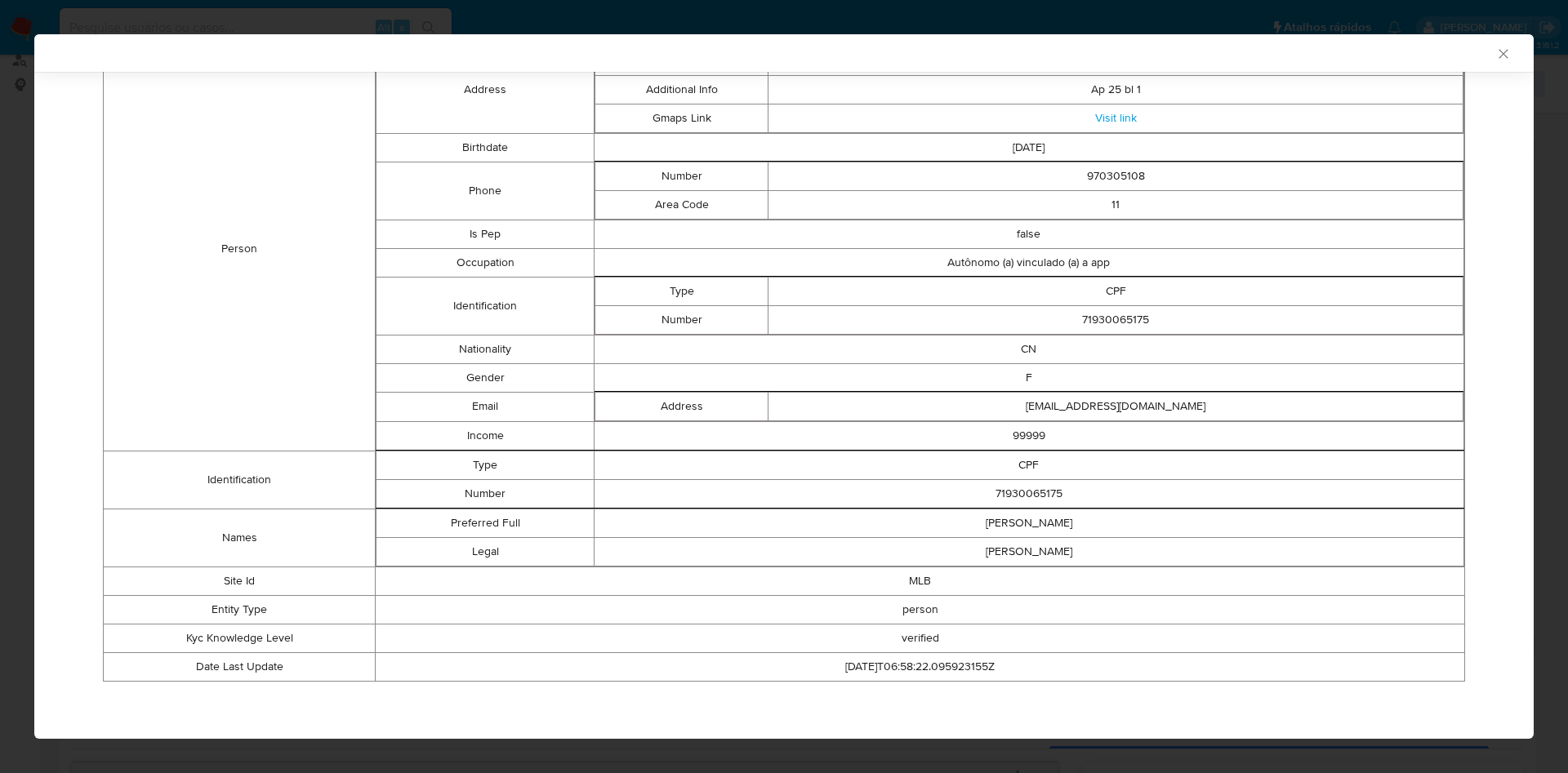
click at [1030, 484] on td "71930065175" at bounding box center [1028, 493] width 870 height 29
copy td "71930065175"
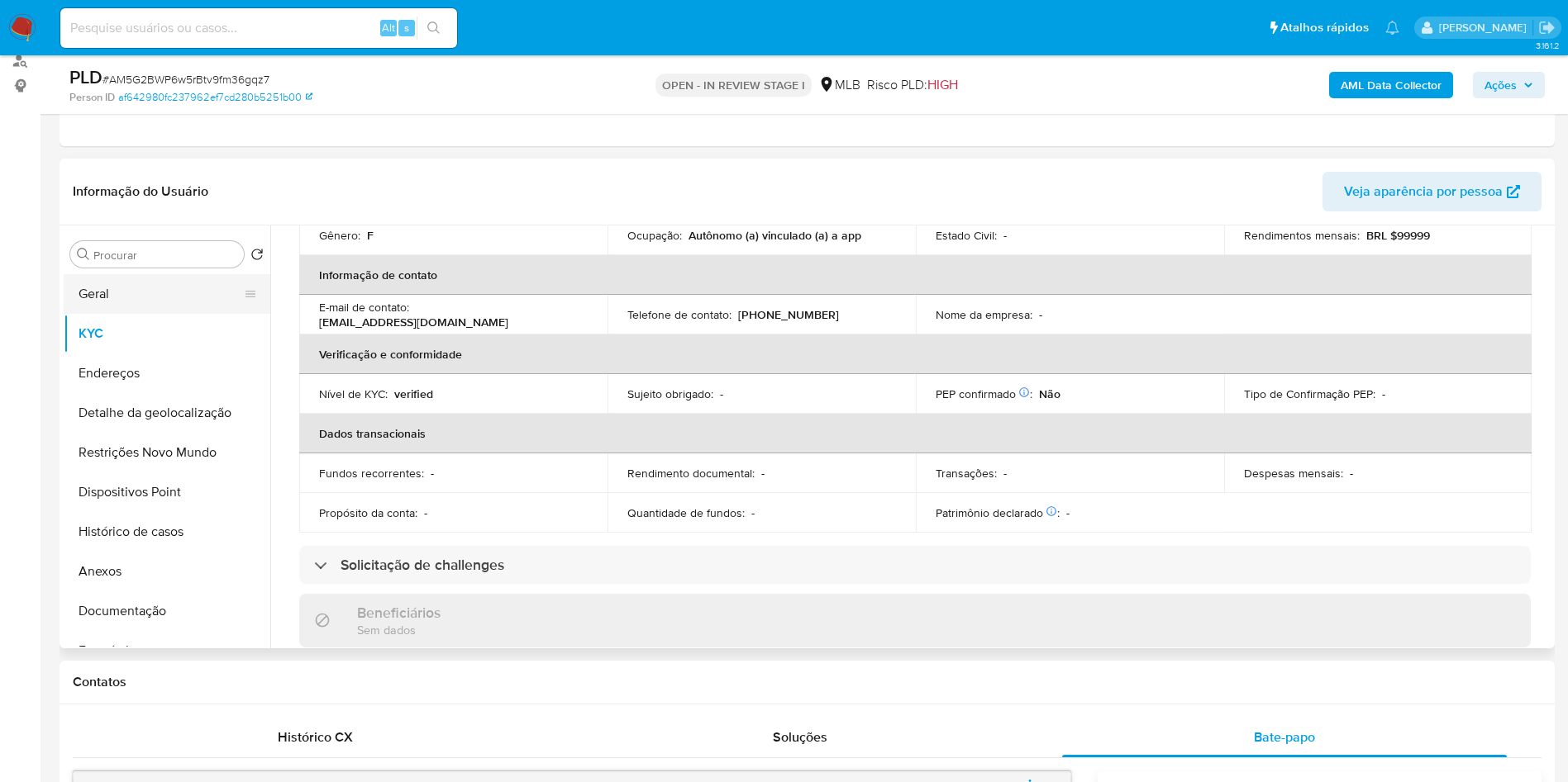
click at [114, 314] on button "Geral" at bounding box center [160, 294] width 193 height 40
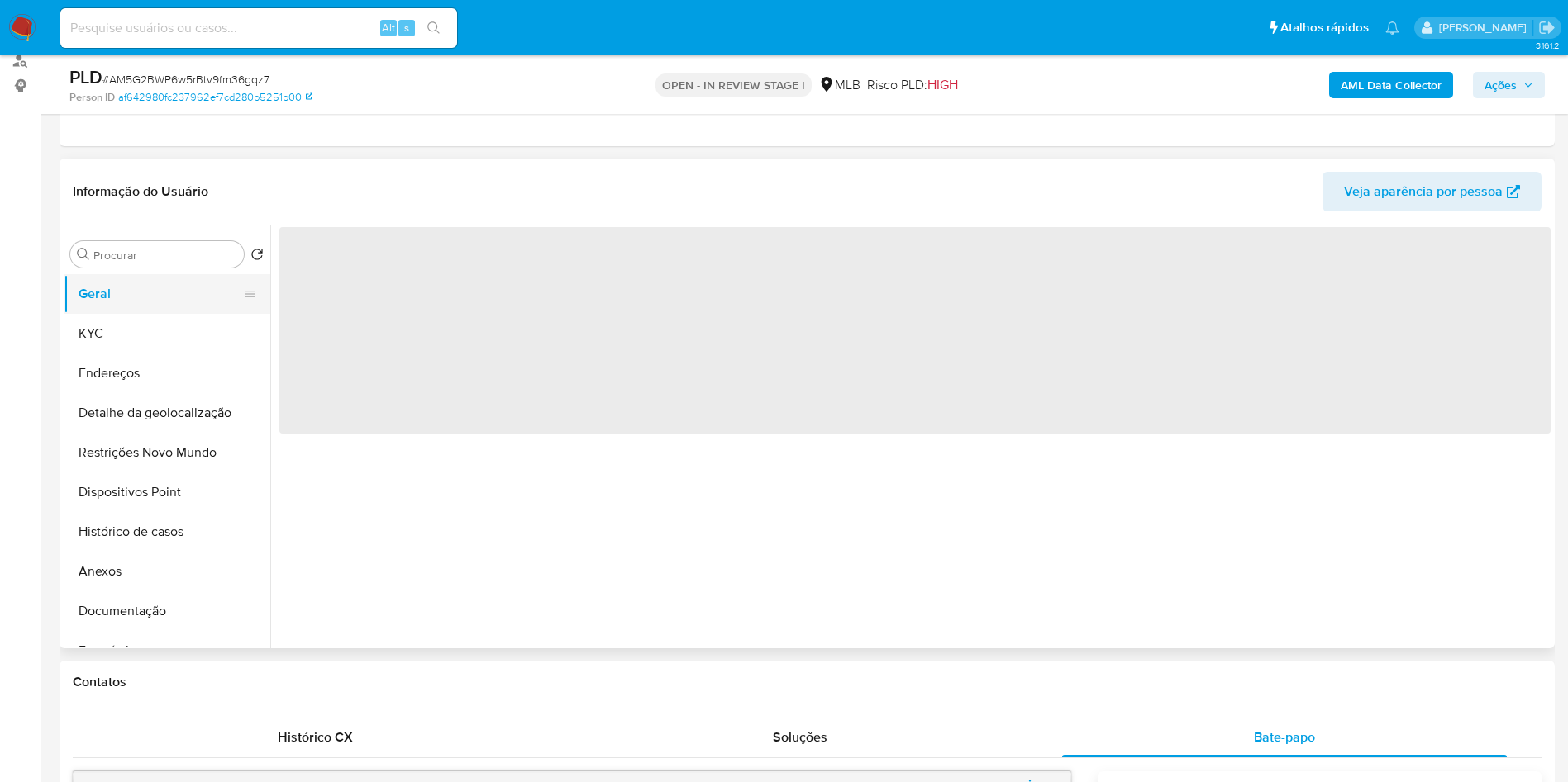
scroll to position [0, 0]
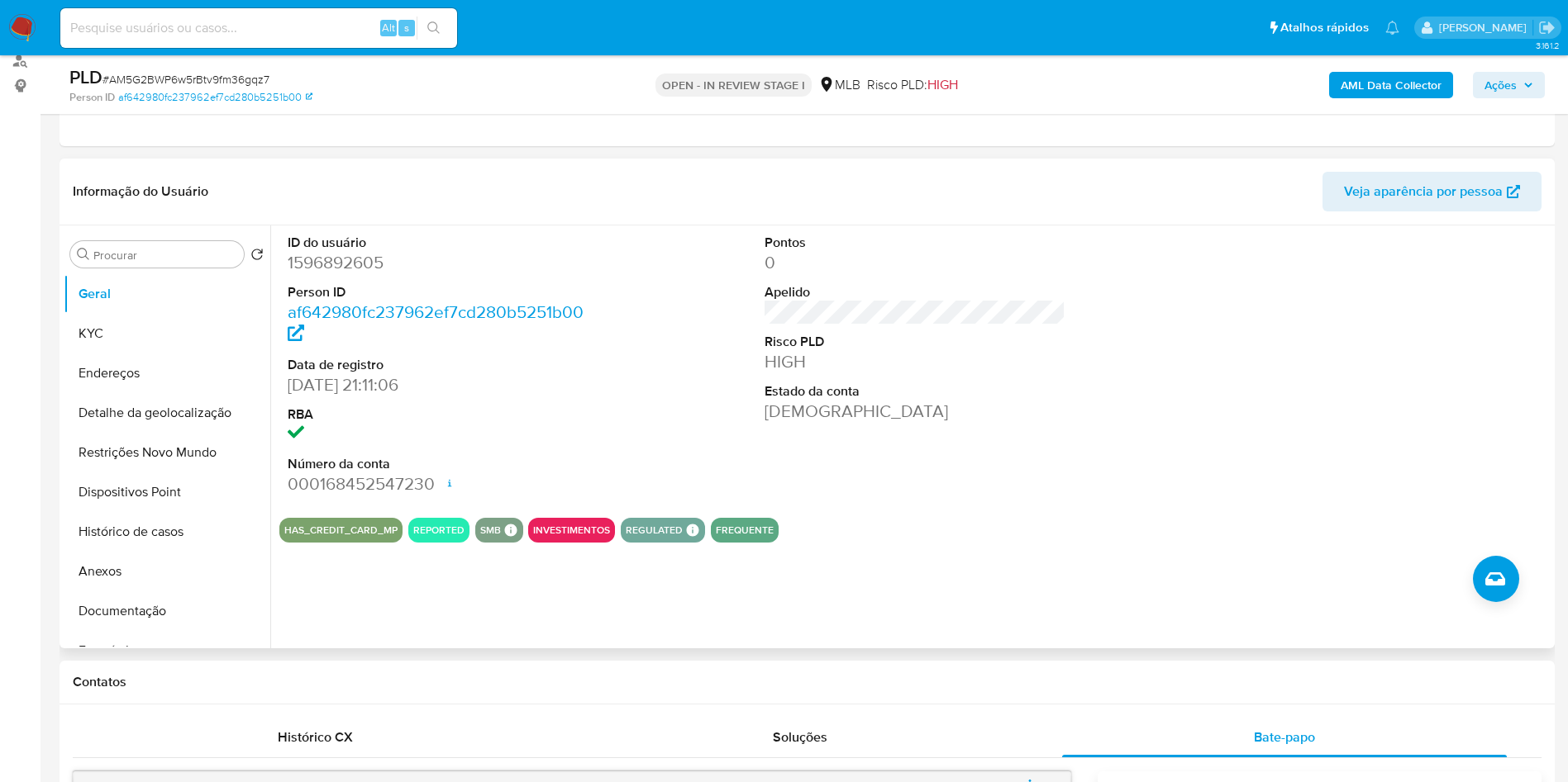
copy td "71930065175"
click at [75, 354] on button "KYC" at bounding box center [160, 333] width 193 height 40
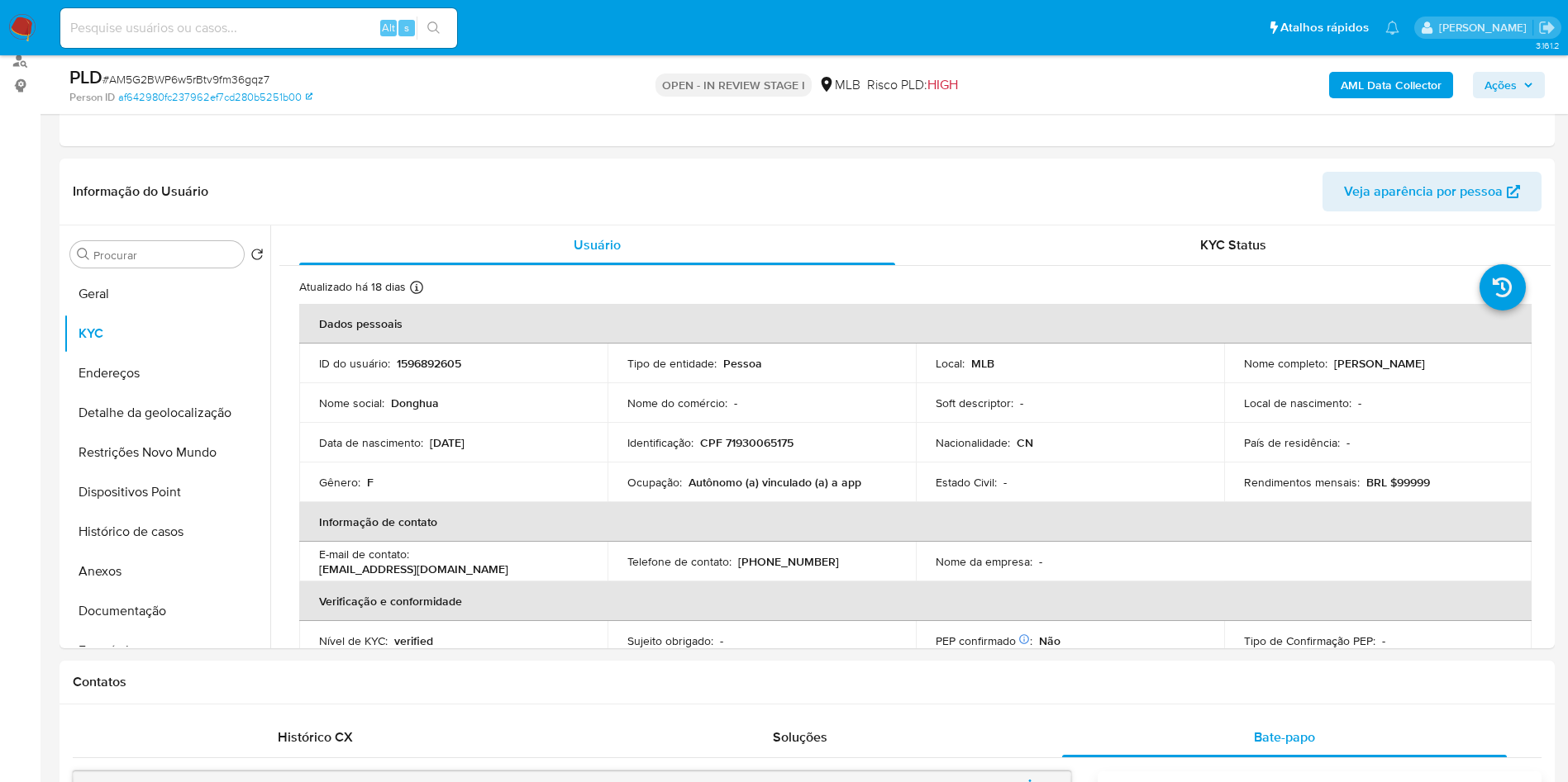
copy td "71930065175"
drag, startPoint x: 856, startPoint y: 502, endPoint x: 687, endPoint y: 509, distance: 169.1
click at [687, 490] on div "Ocupação : Autônomo (a) vinculado (a) a app" at bounding box center [761, 482] width 269 height 15
copy p "Autônomo (a) vinculado (a) a app"
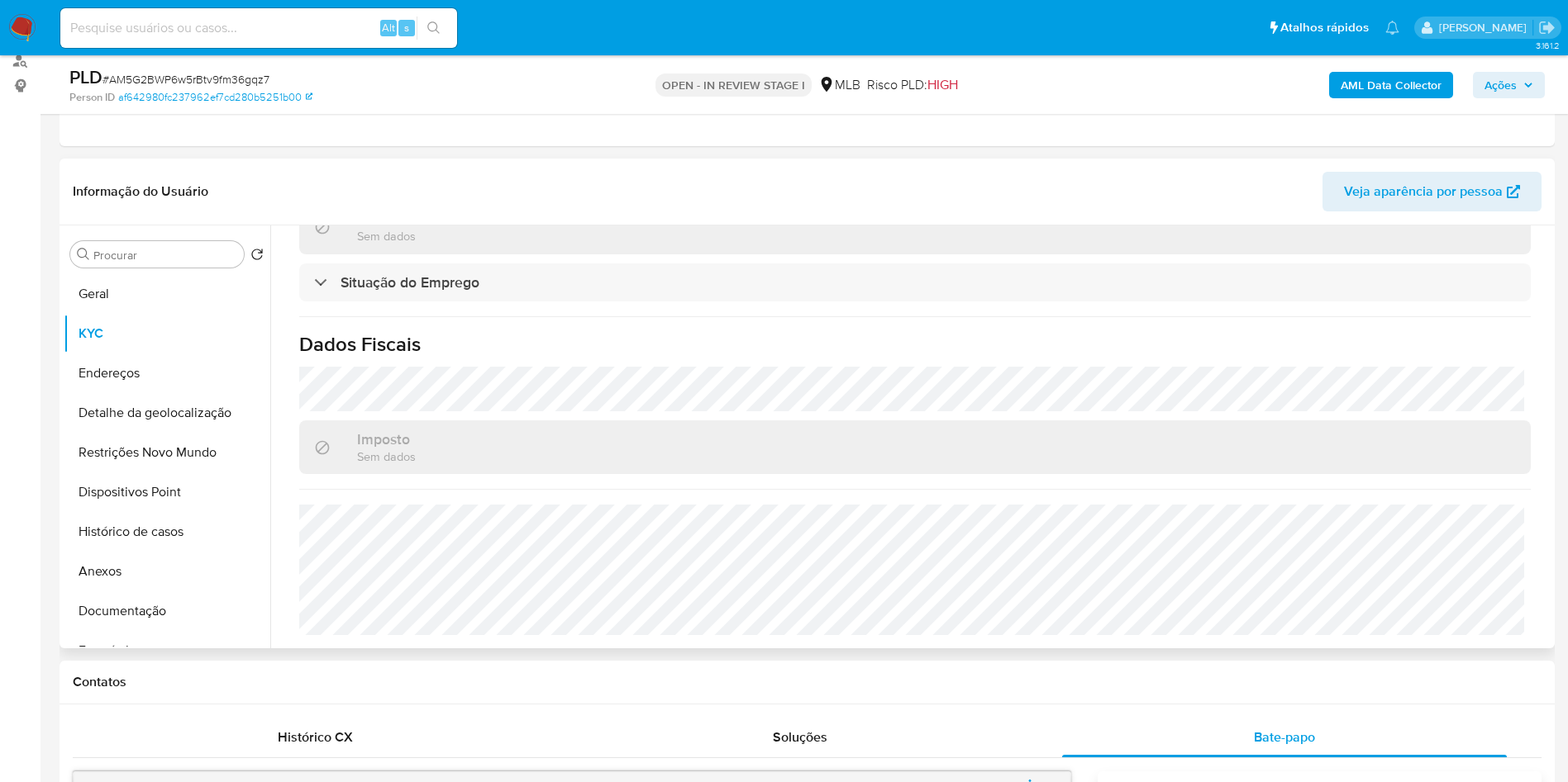
copy p "Autônomo (a) vinculado (a) a app"
click at [99, 433] on button "Detalhe da geolocalização" at bounding box center [160, 413] width 193 height 40
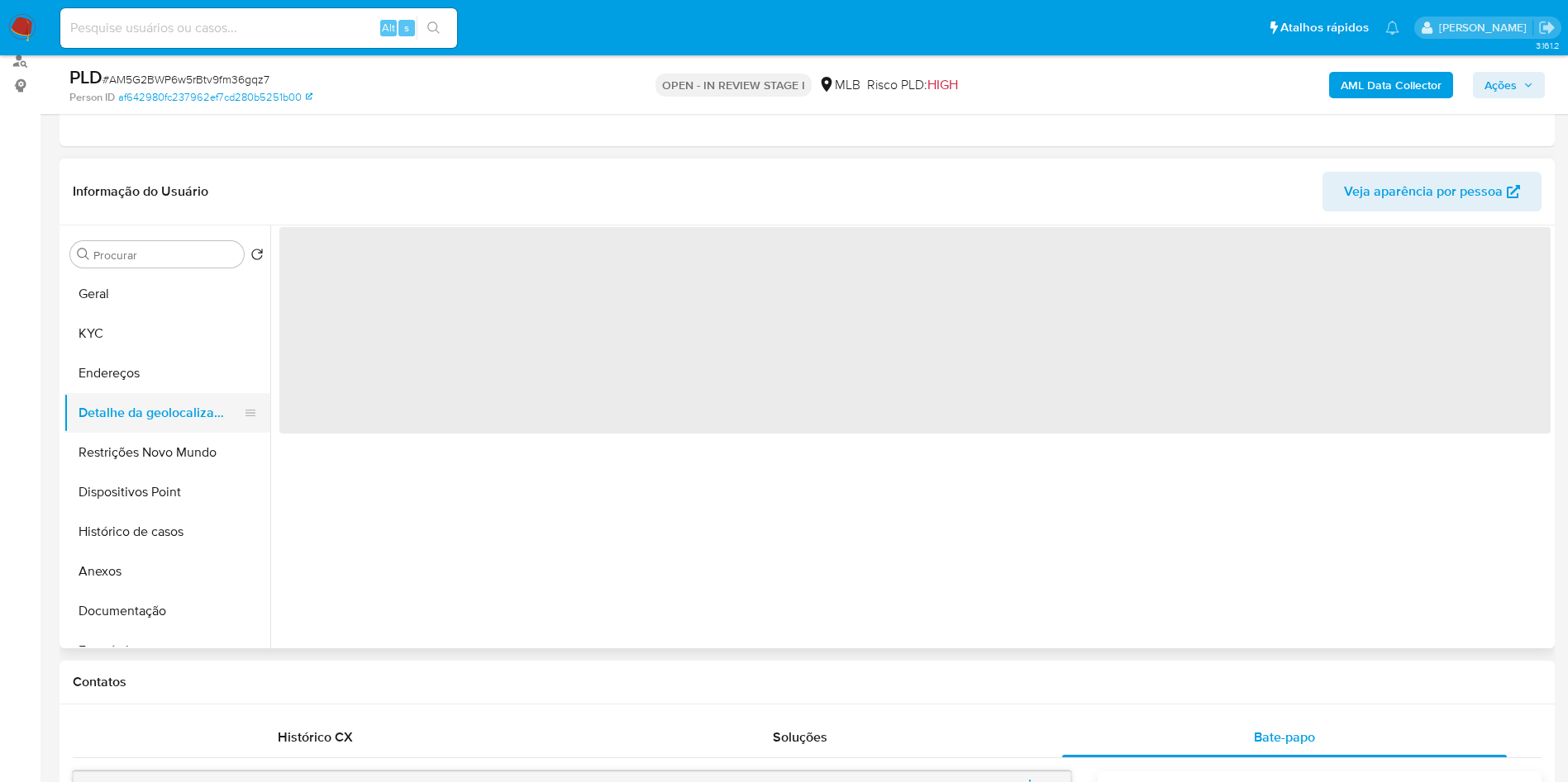
scroll to position [0, 0]
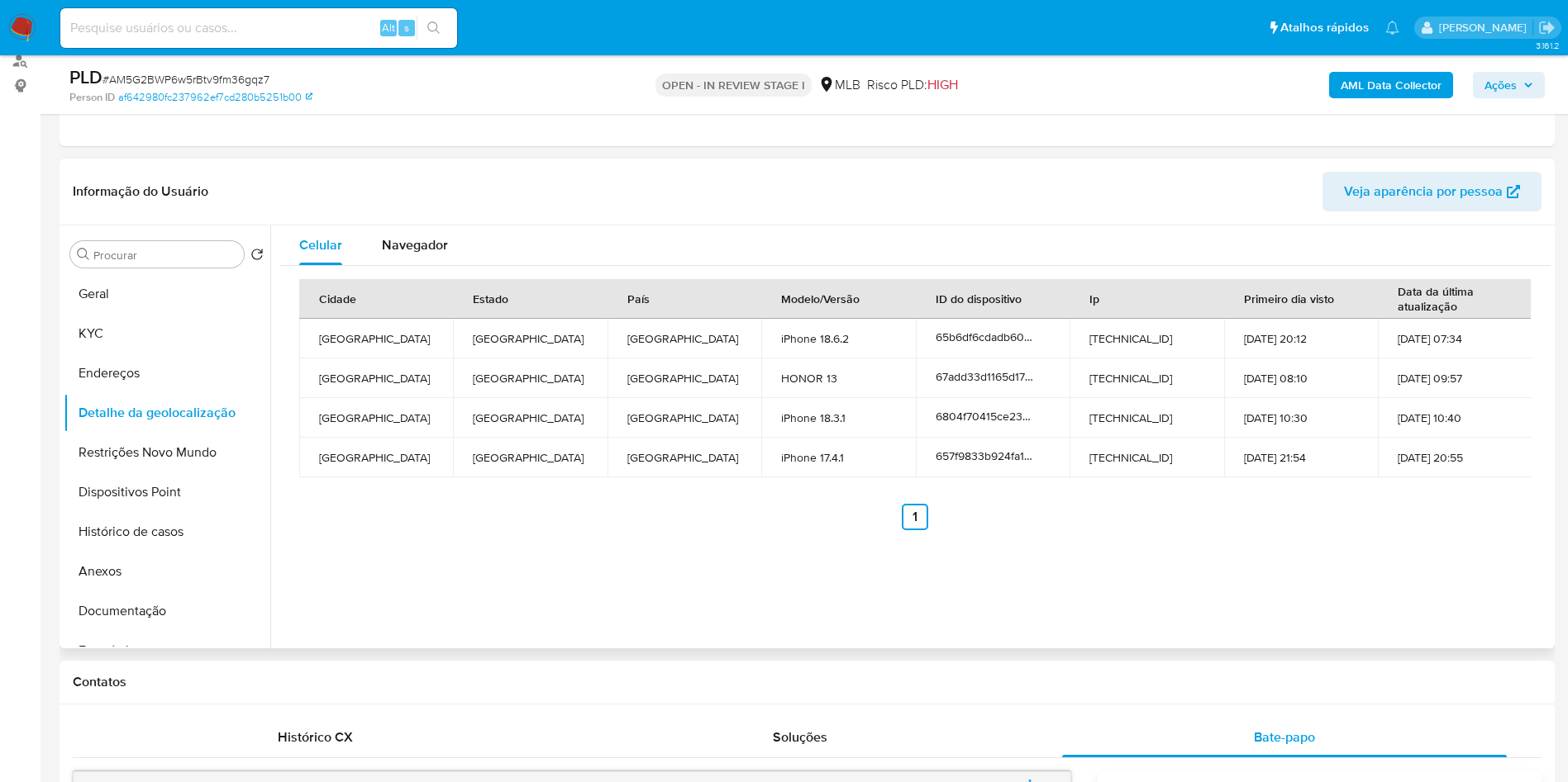
copy p "Autônomo (a) vinculado (a) a app"
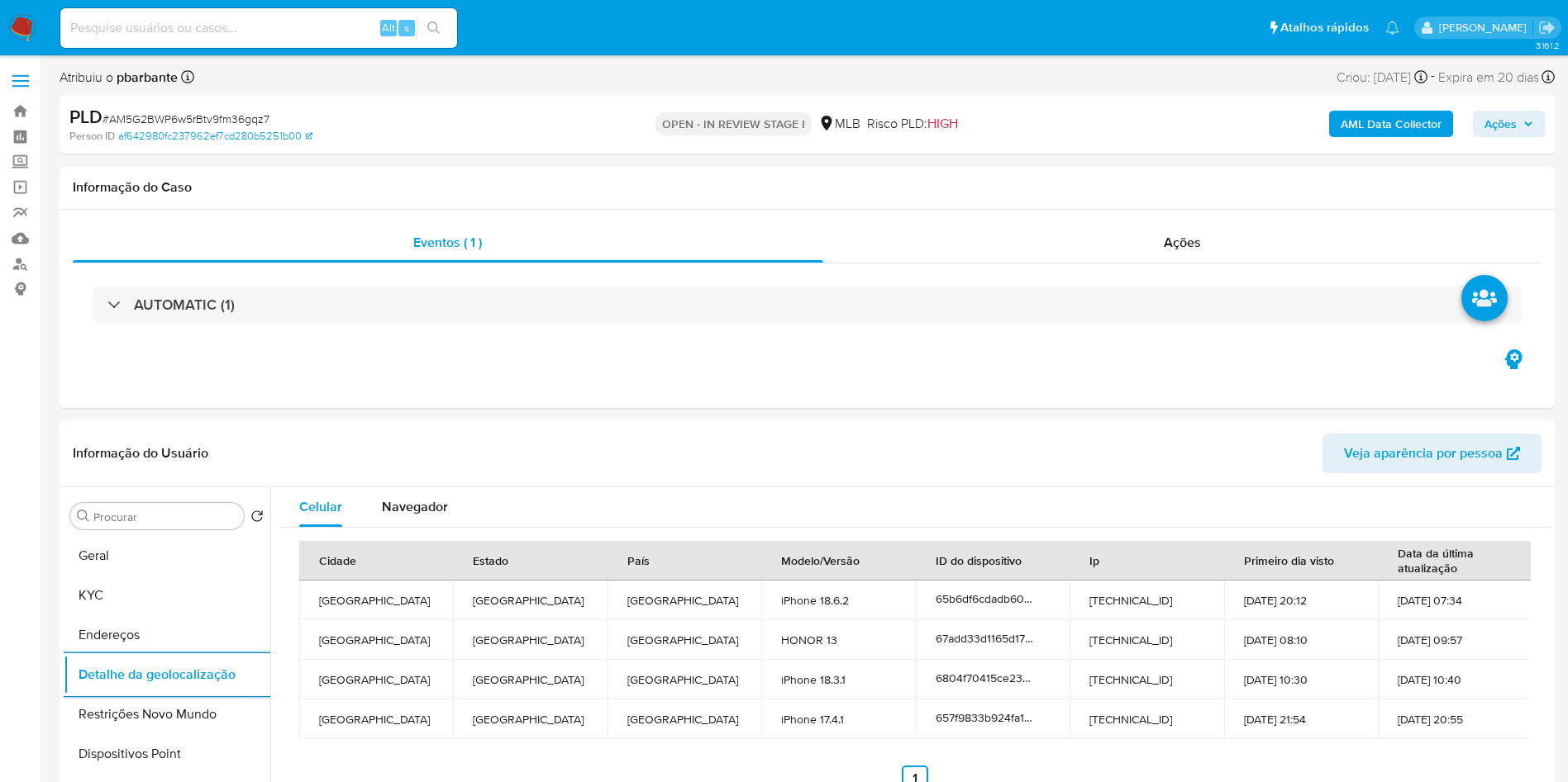
click at [138, 734] on button "Restrições Novo Mundo" at bounding box center [160, 714] width 193 height 40
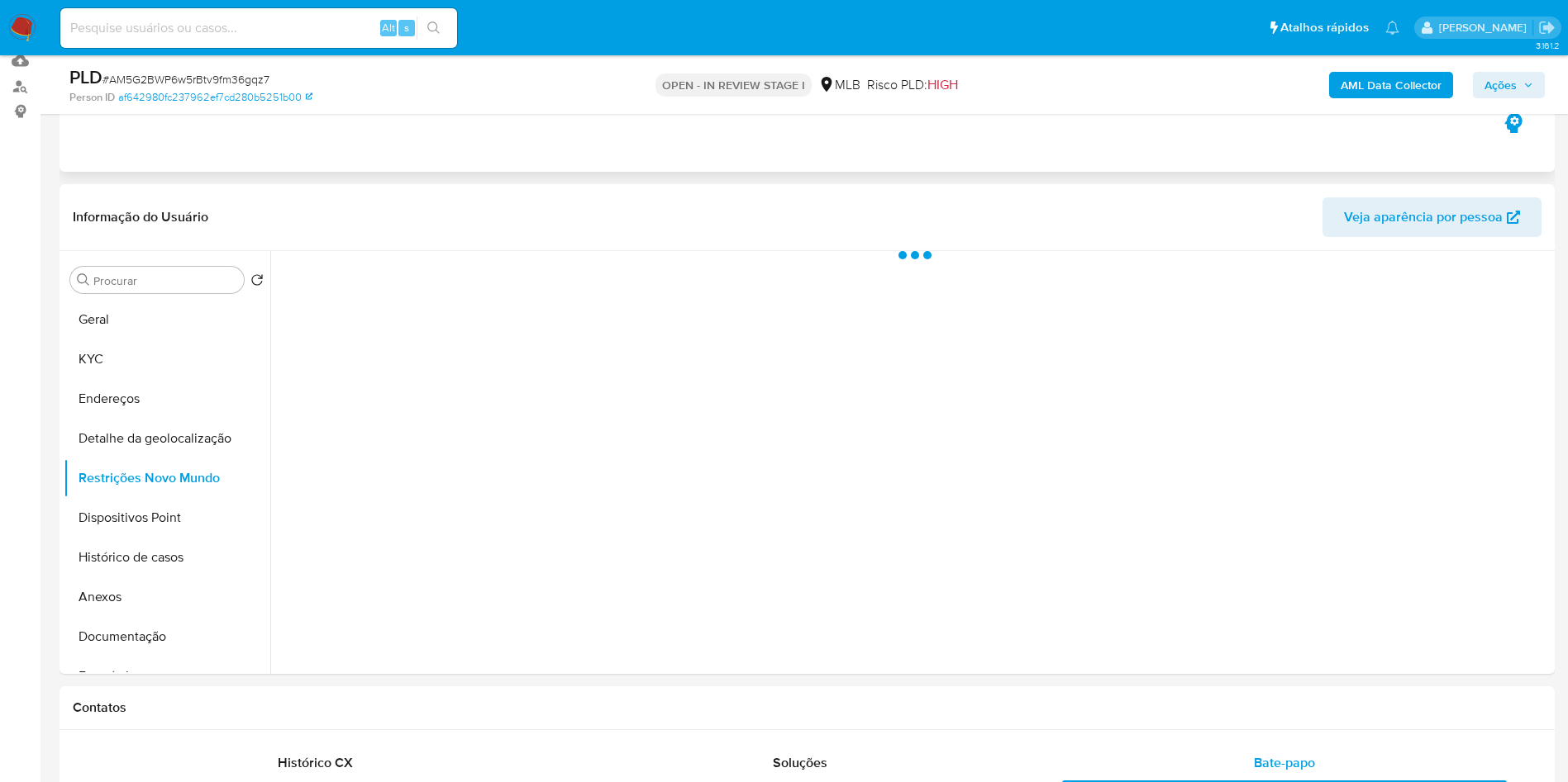
scroll to position [181, 0]
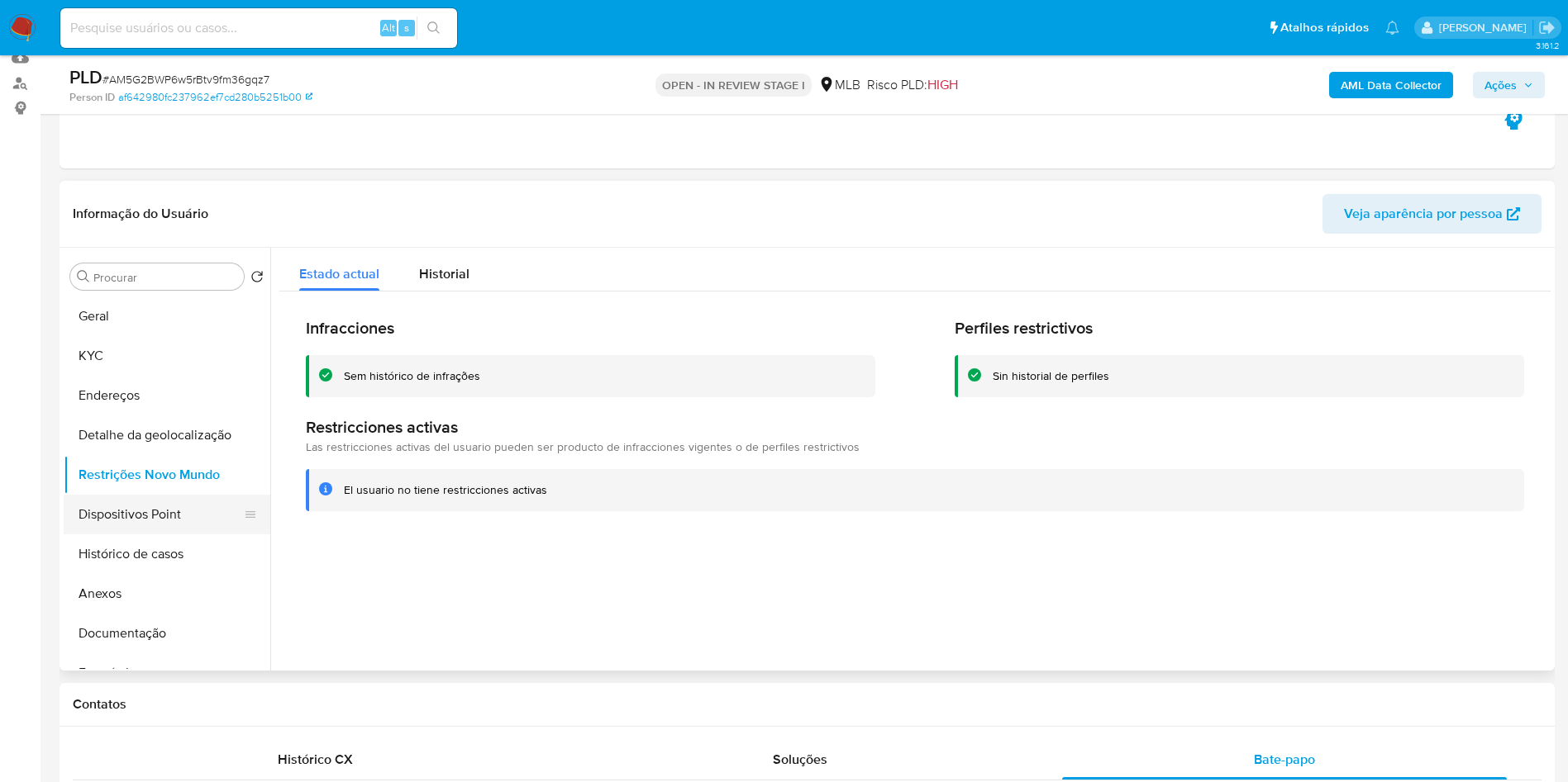
click at [162, 530] on button "Dispositivos Point" at bounding box center [160, 514] width 193 height 40
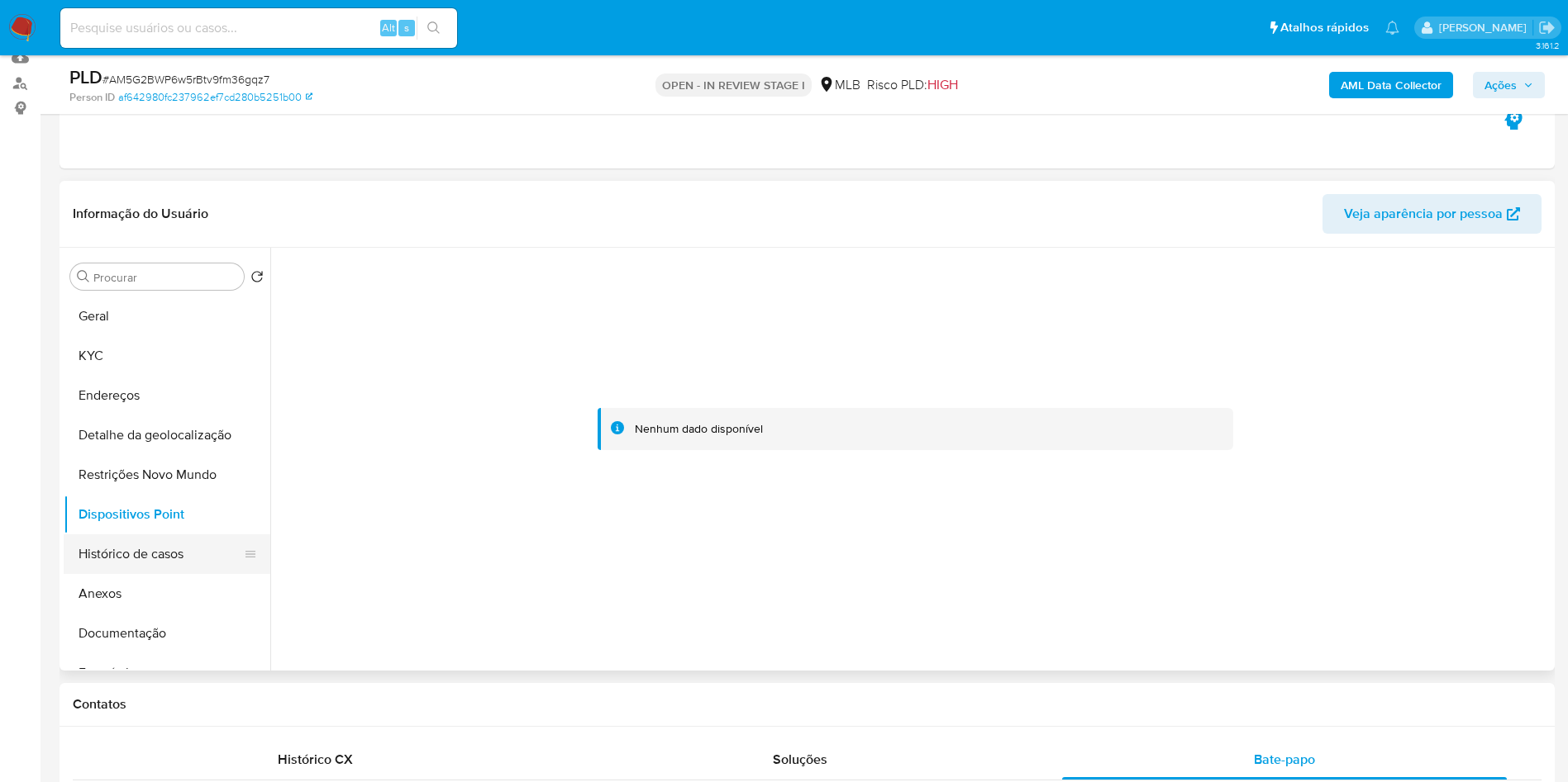
click at [230, 574] on button "Histórico de casos" at bounding box center [160, 554] width 193 height 40
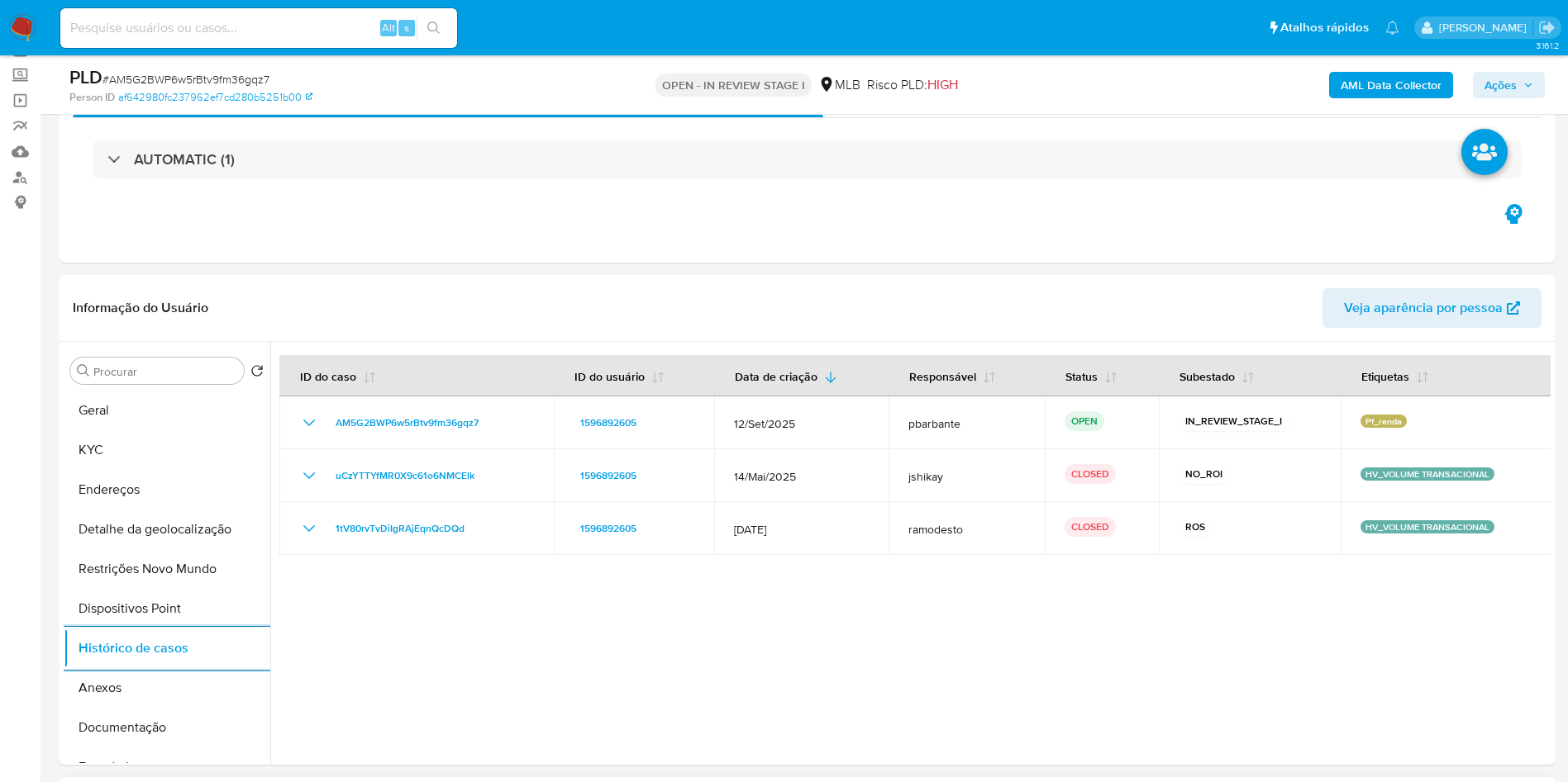
scroll to position [46, 0]
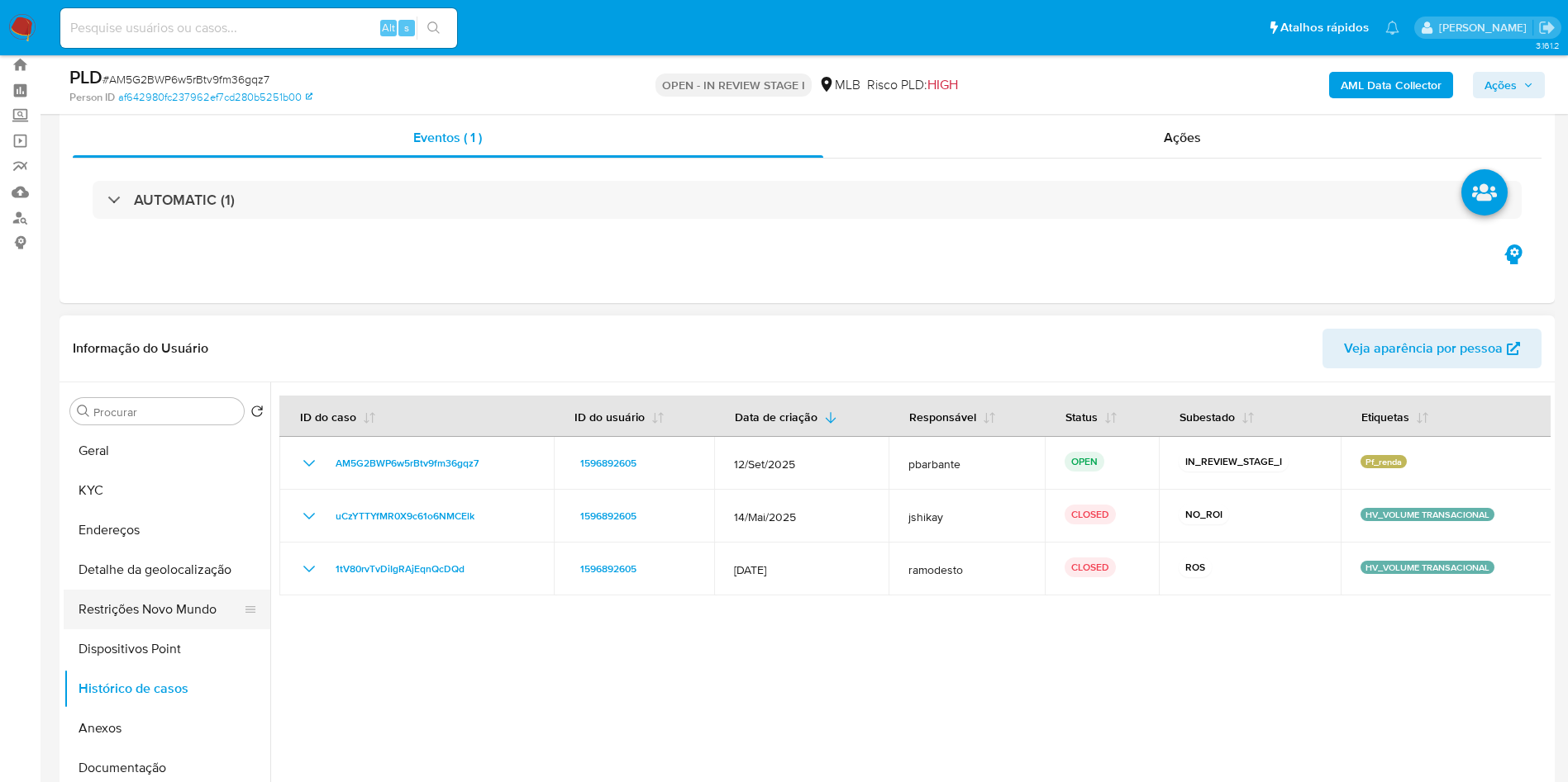
click at [192, 628] on button "Restrições Novo Mundo" at bounding box center [160, 609] width 193 height 40
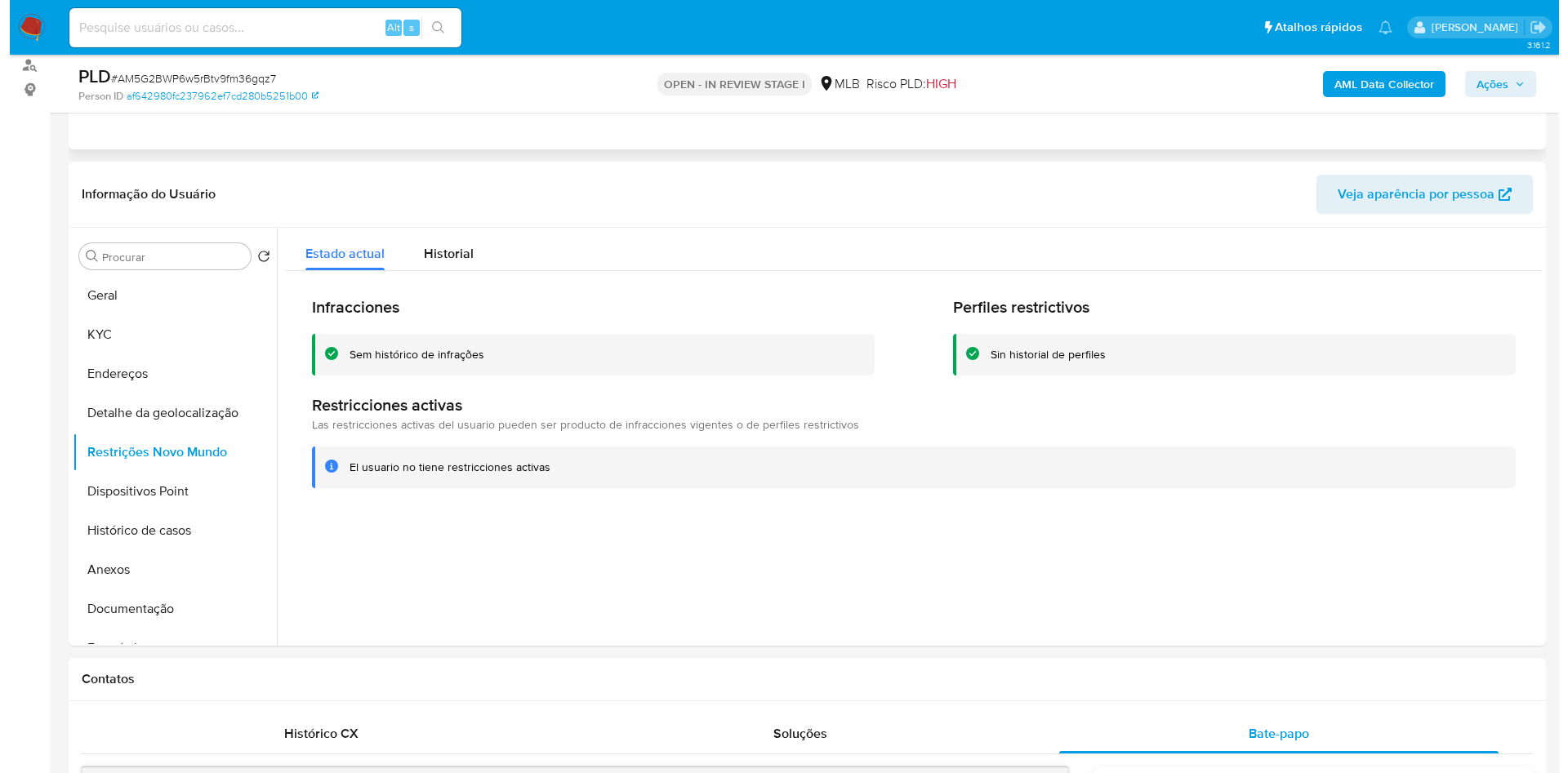
scroll to position [205, 0]
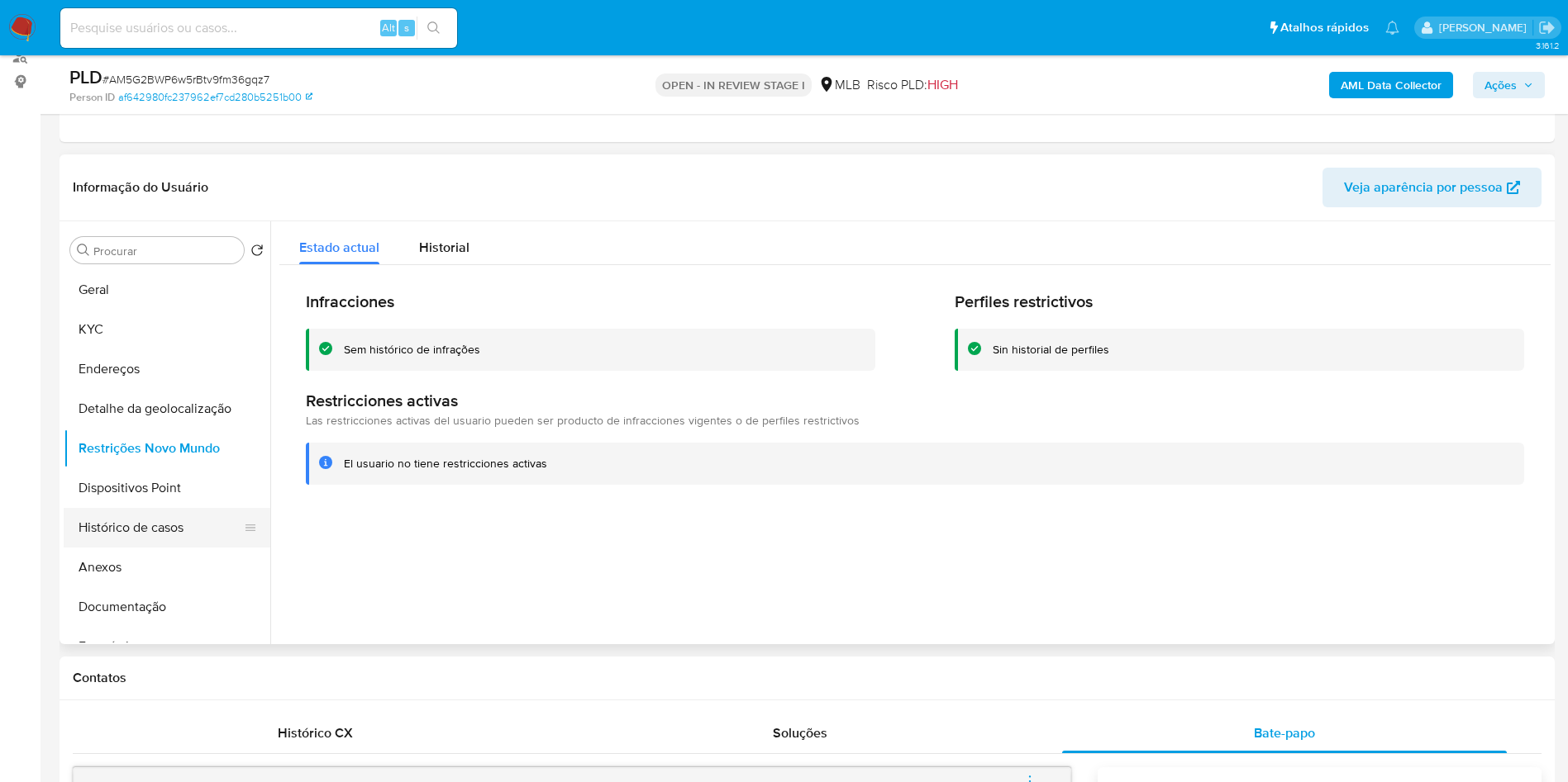
click at [174, 547] on button "Histórico de casos" at bounding box center [160, 527] width 193 height 40
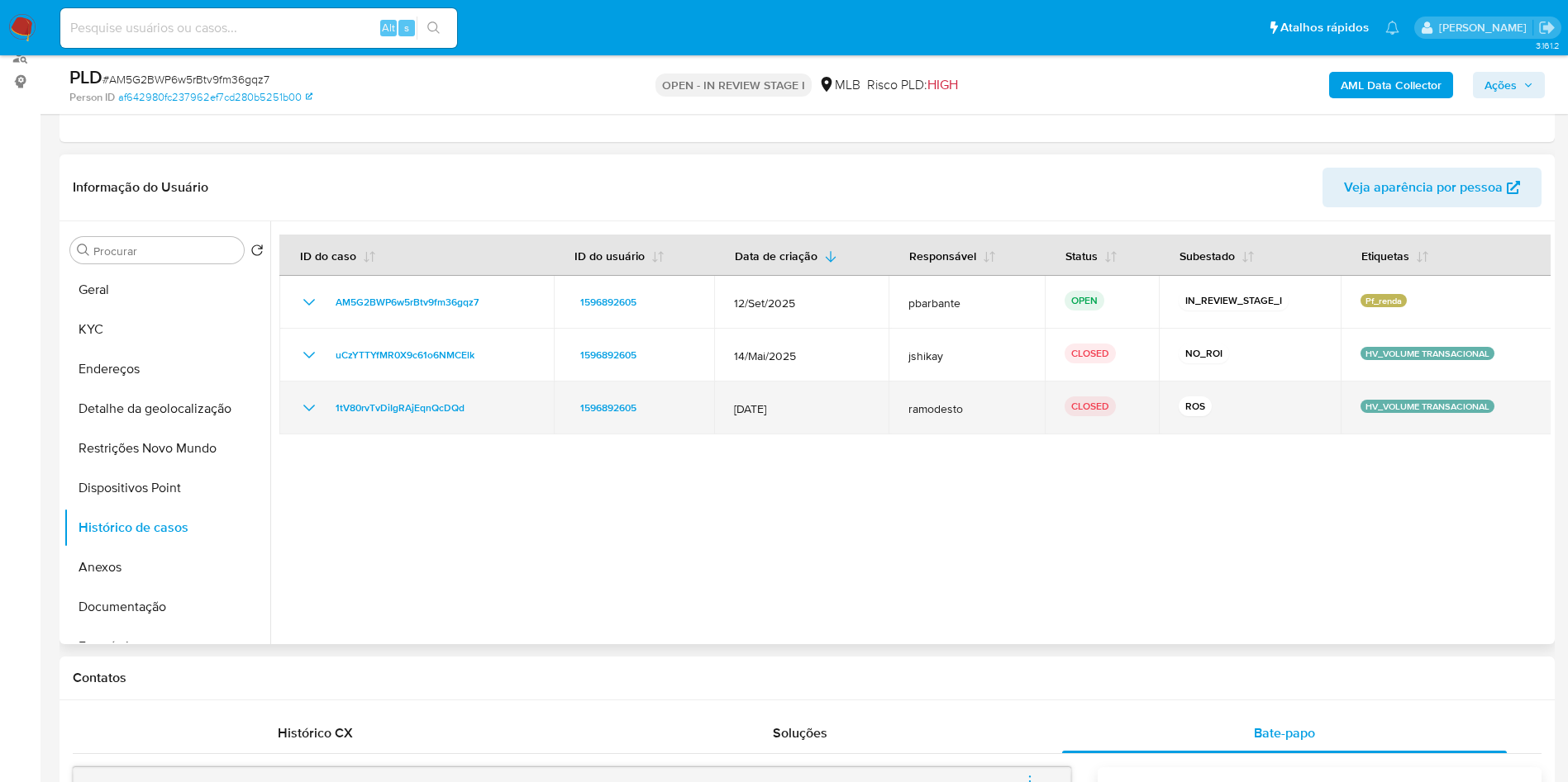
click at [309, 418] on icon "Mostrar/Ocultar" at bounding box center [309, 408] width 19 height 19
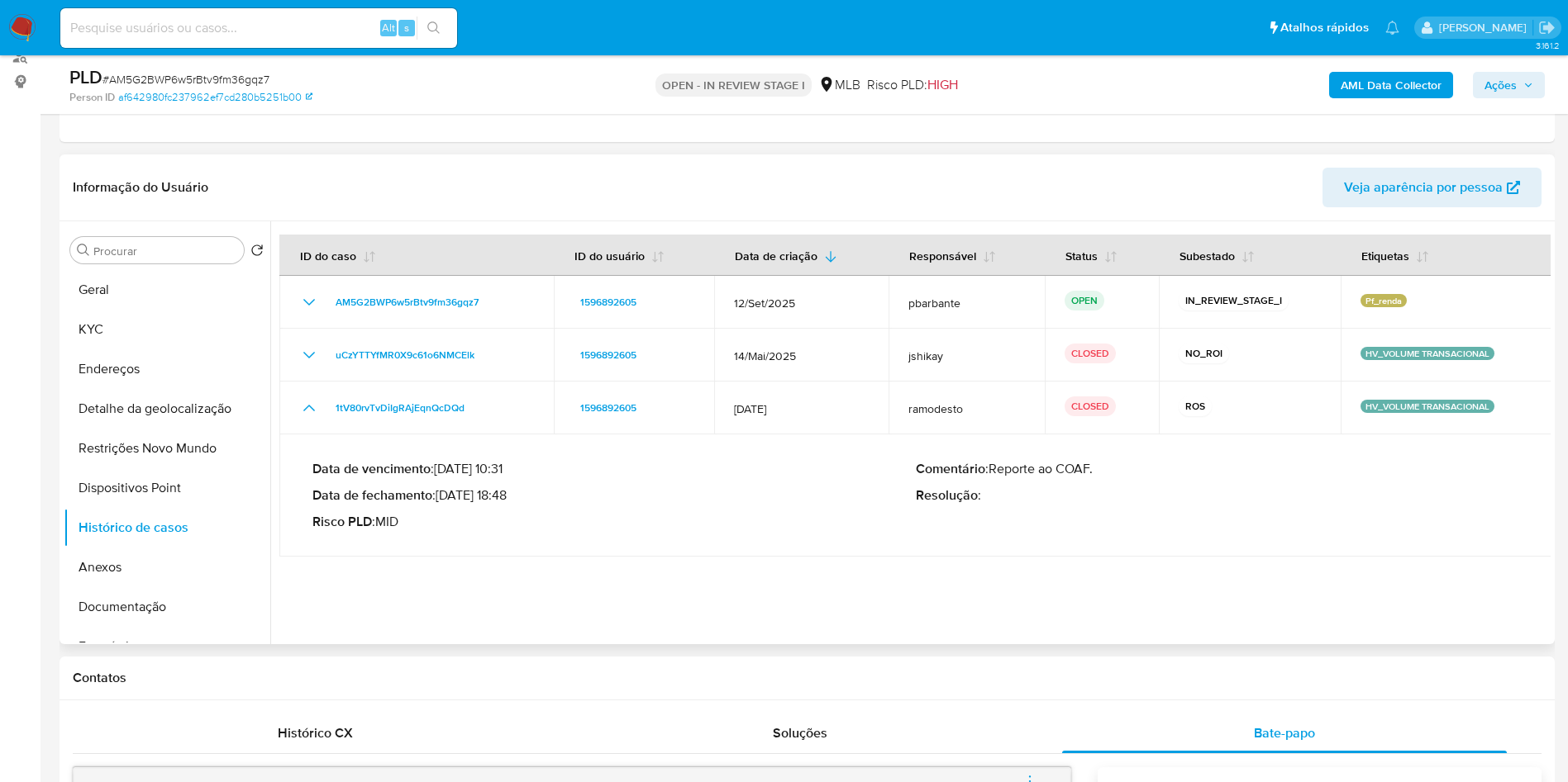
drag, startPoint x: 426, startPoint y: 492, endPoint x: 444, endPoint y: 522, distance: 35.0
click at [444, 522] on div "Data de vencimento : 03/01/2025 10:31 Data de fechamento : 09/12/2024 18:48 Ris…" at bounding box center [614, 495] width 603 height 70
click at [444, 504] on p "Data de fechamento : 09/12/2024 18:48" at bounding box center [614, 495] width 603 height 17
drag, startPoint x: 444, startPoint y: 522, endPoint x: 500, endPoint y: 531, distance: 56.7
click at [500, 504] on p "Data de fechamento : 09/12/2024 18:48" at bounding box center [614, 495] width 603 height 17
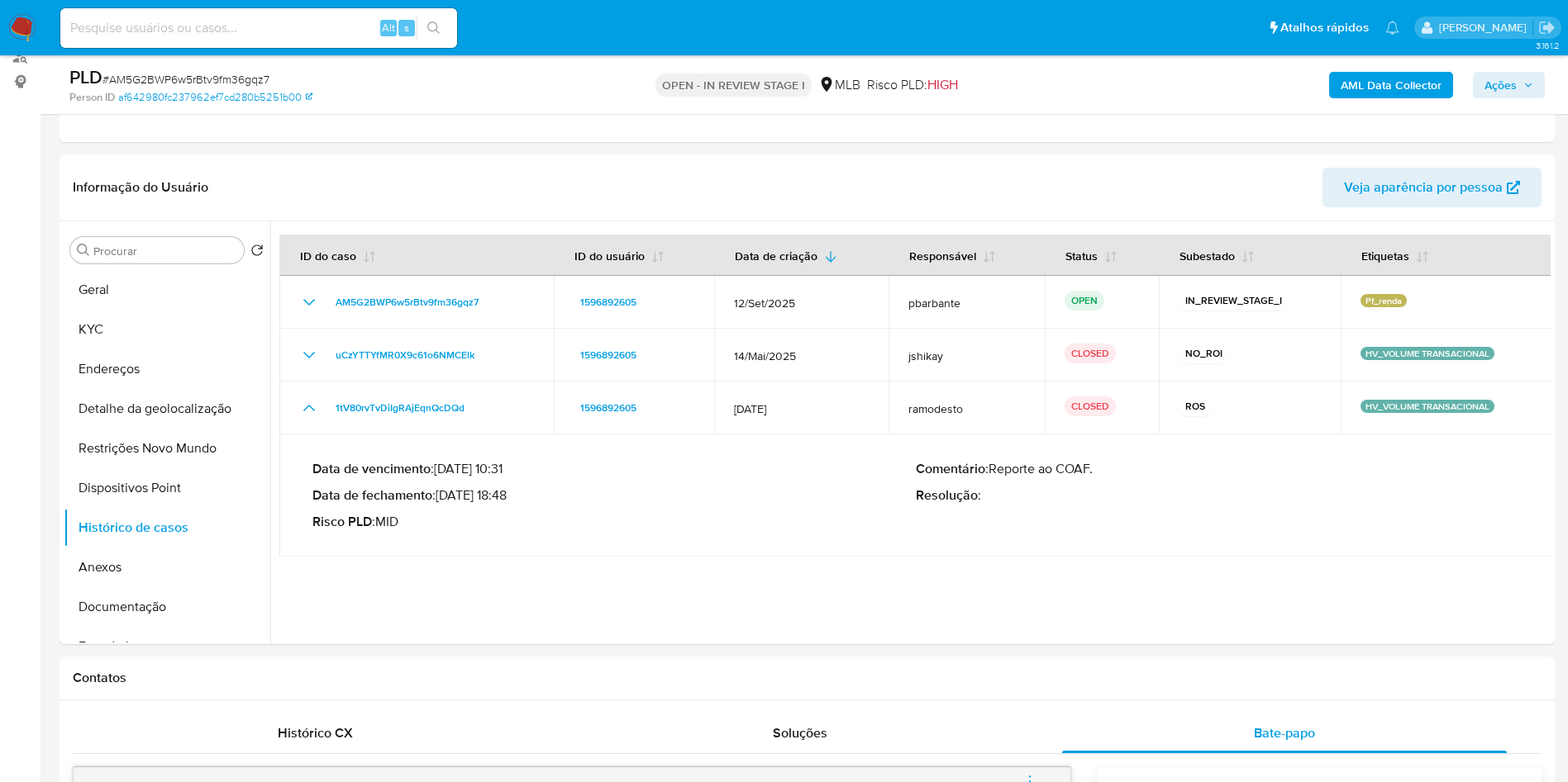
click at [1497, 73] on span "Ações" at bounding box center [1500, 86] width 33 height 26
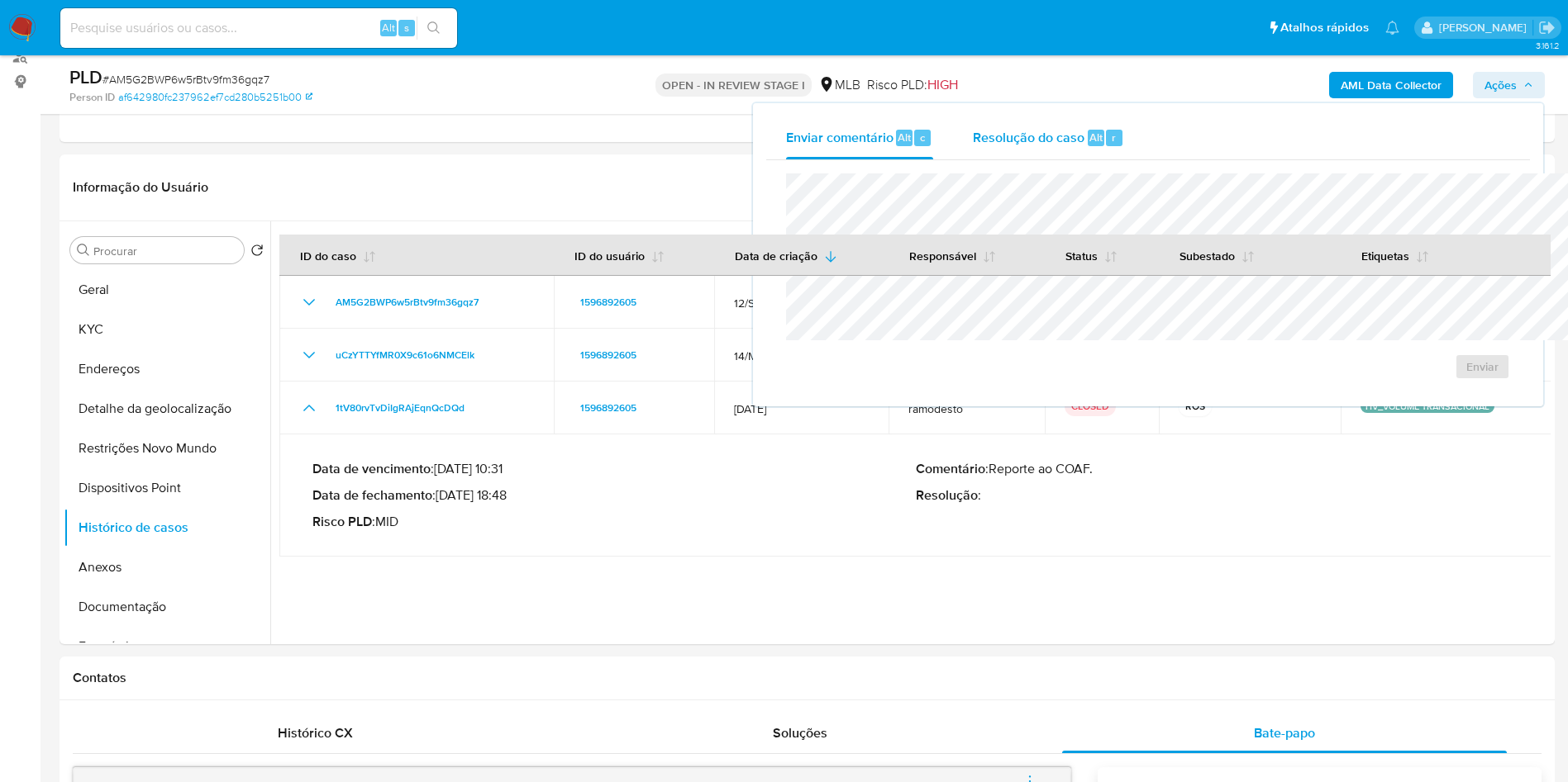
click at [973, 142] on span "Resolução do caso" at bounding box center [1028, 137] width 112 height 19
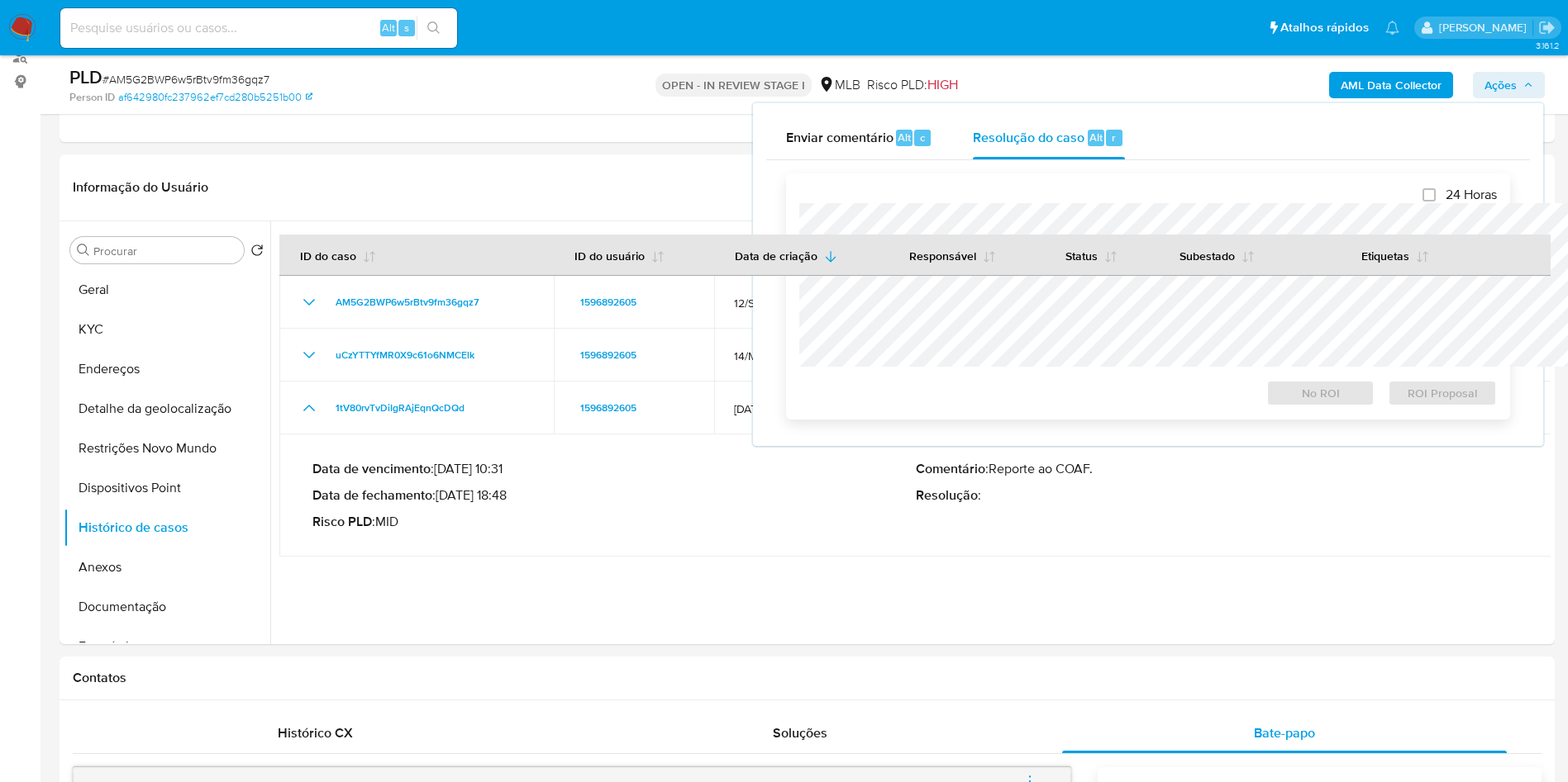
click at [875, 205] on div at bounding box center [1147, 286] width 698 height 164
click at [90, 587] on button "Anexos" at bounding box center [160, 567] width 193 height 40
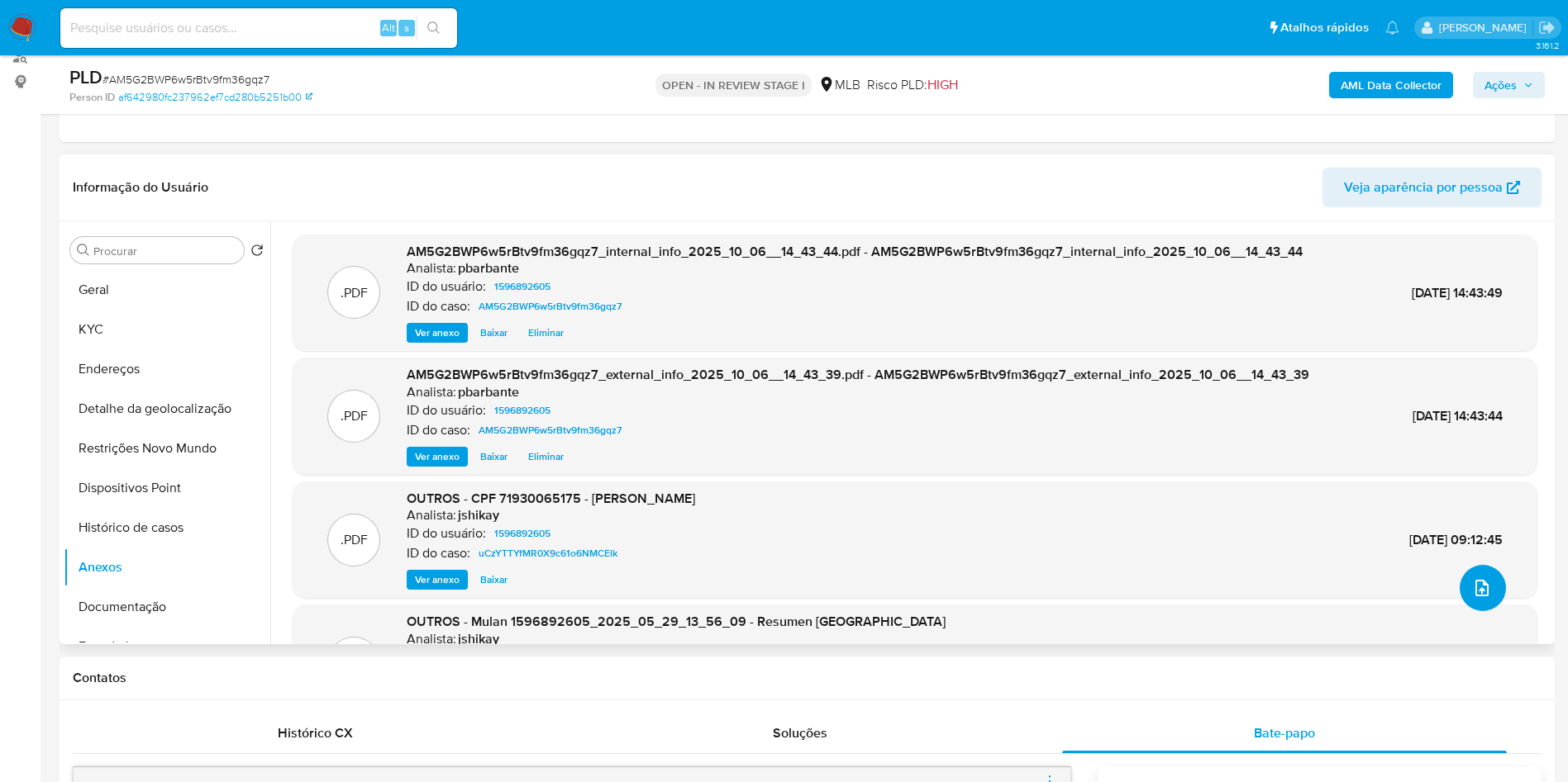
click at [1472, 598] on span "upload-file" at bounding box center [1482, 588] width 19 height 19
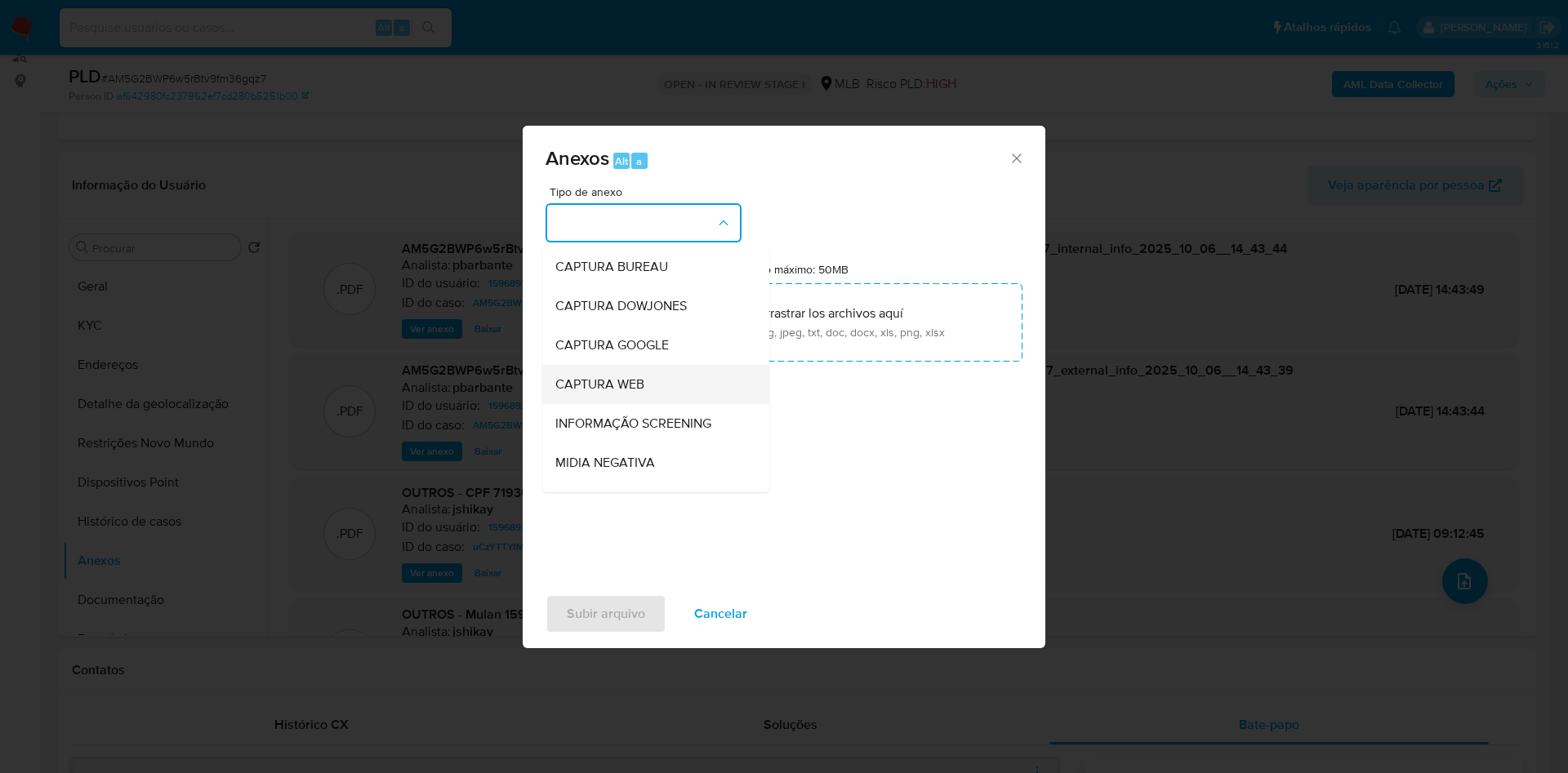
scroll to position [219, 0]
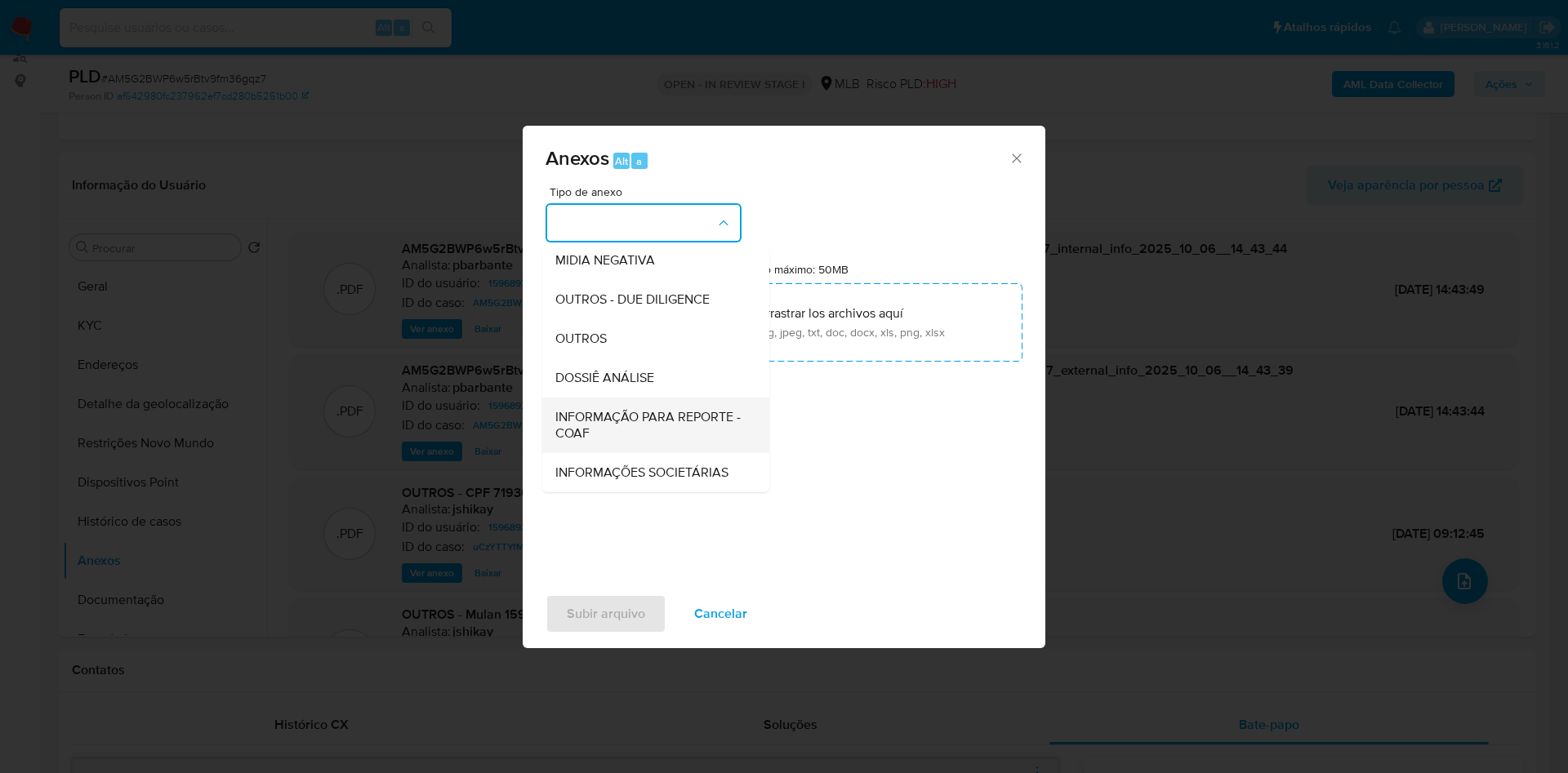
click at [611, 409] on span "INFORMAÇÃO PARA REPORTE - COAF" at bounding box center [650, 424] width 191 height 32
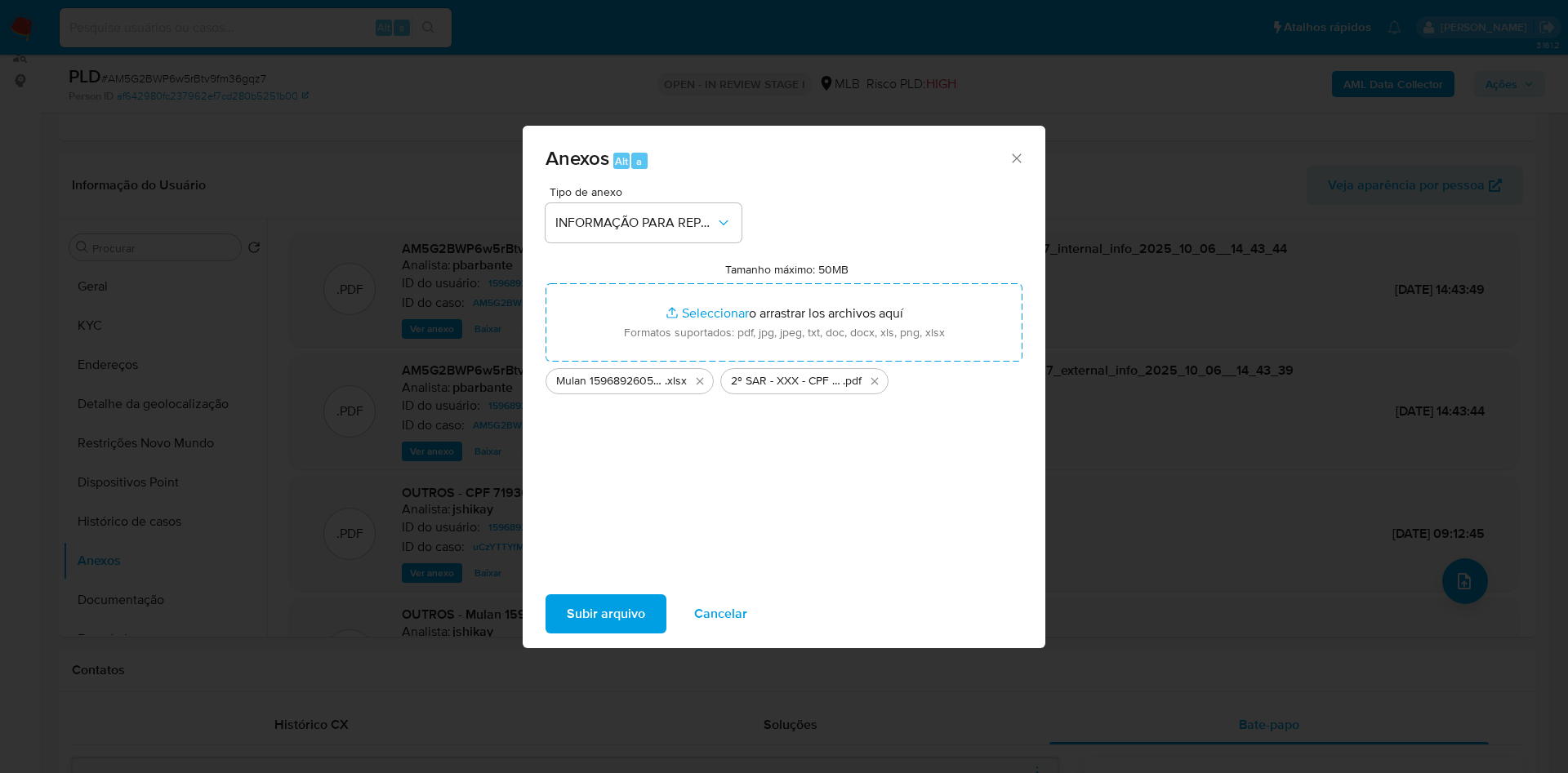
click at [588, 632] on span "Subir arquivo" at bounding box center [606, 614] width 78 height 36
click at [578, 610] on span "Subir arquivo" at bounding box center [606, 614] width 78 height 36
click at [580, 645] on div "Subir arquivo Cancelar" at bounding box center [784, 614] width 523 height 62
click at [591, 622] on span "Subir arquivo" at bounding box center [606, 614] width 78 height 36
click at [572, 618] on span "Subir arquivo" at bounding box center [606, 614] width 78 height 36
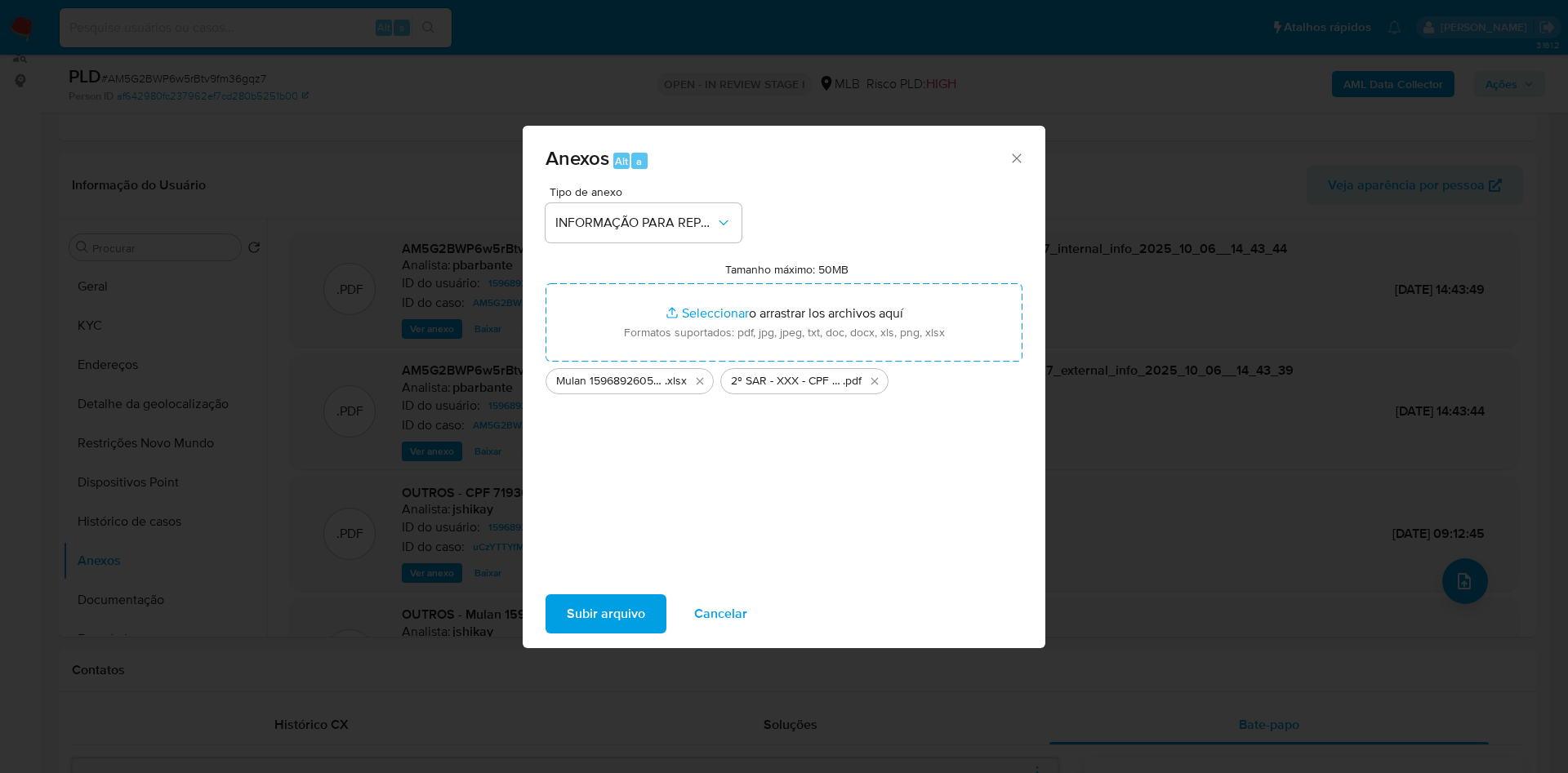
click at [567, 632] on span "Subir arquivo" at bounding box center [606, 614] width 78 height 36
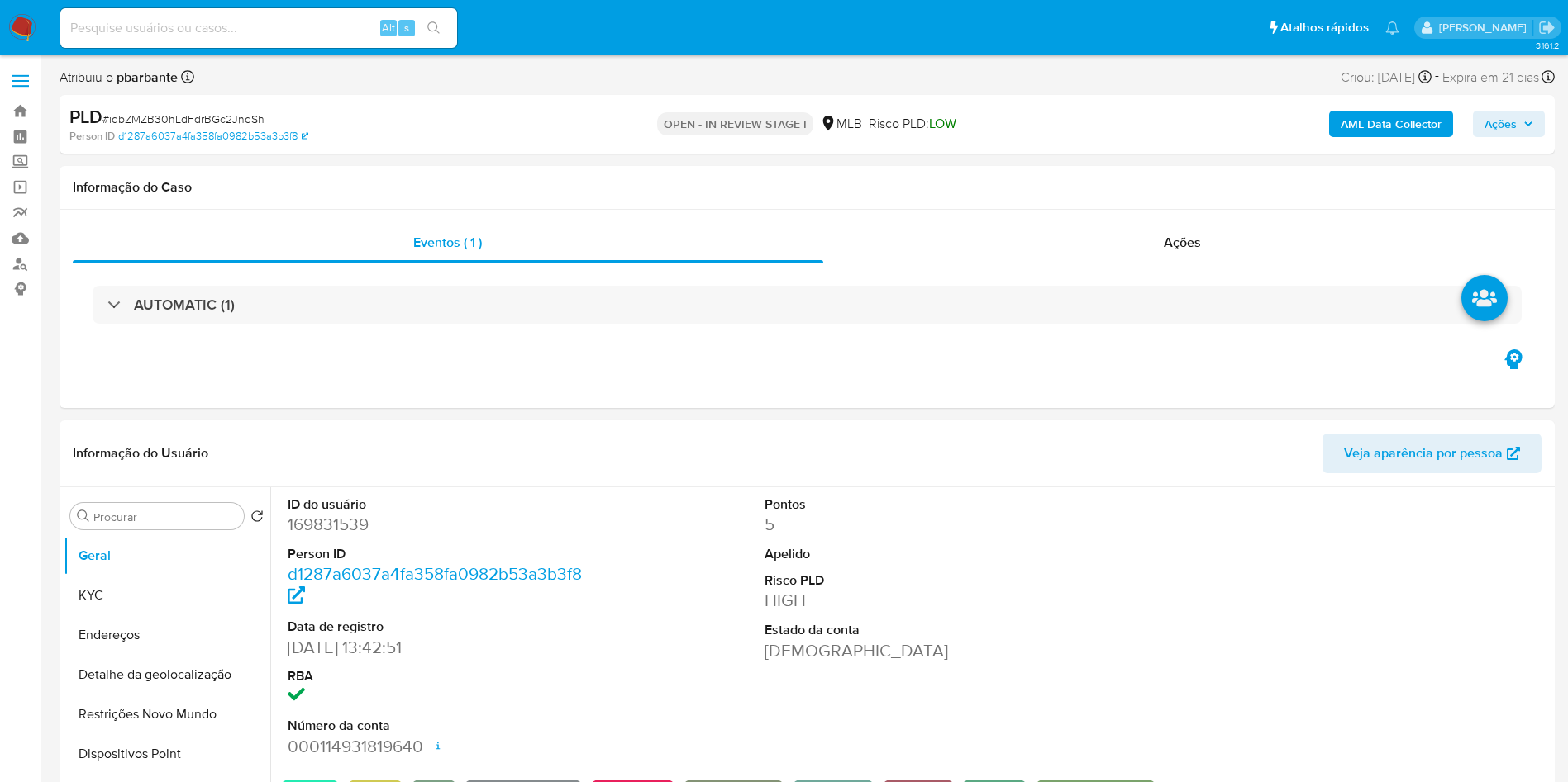
select select "10"
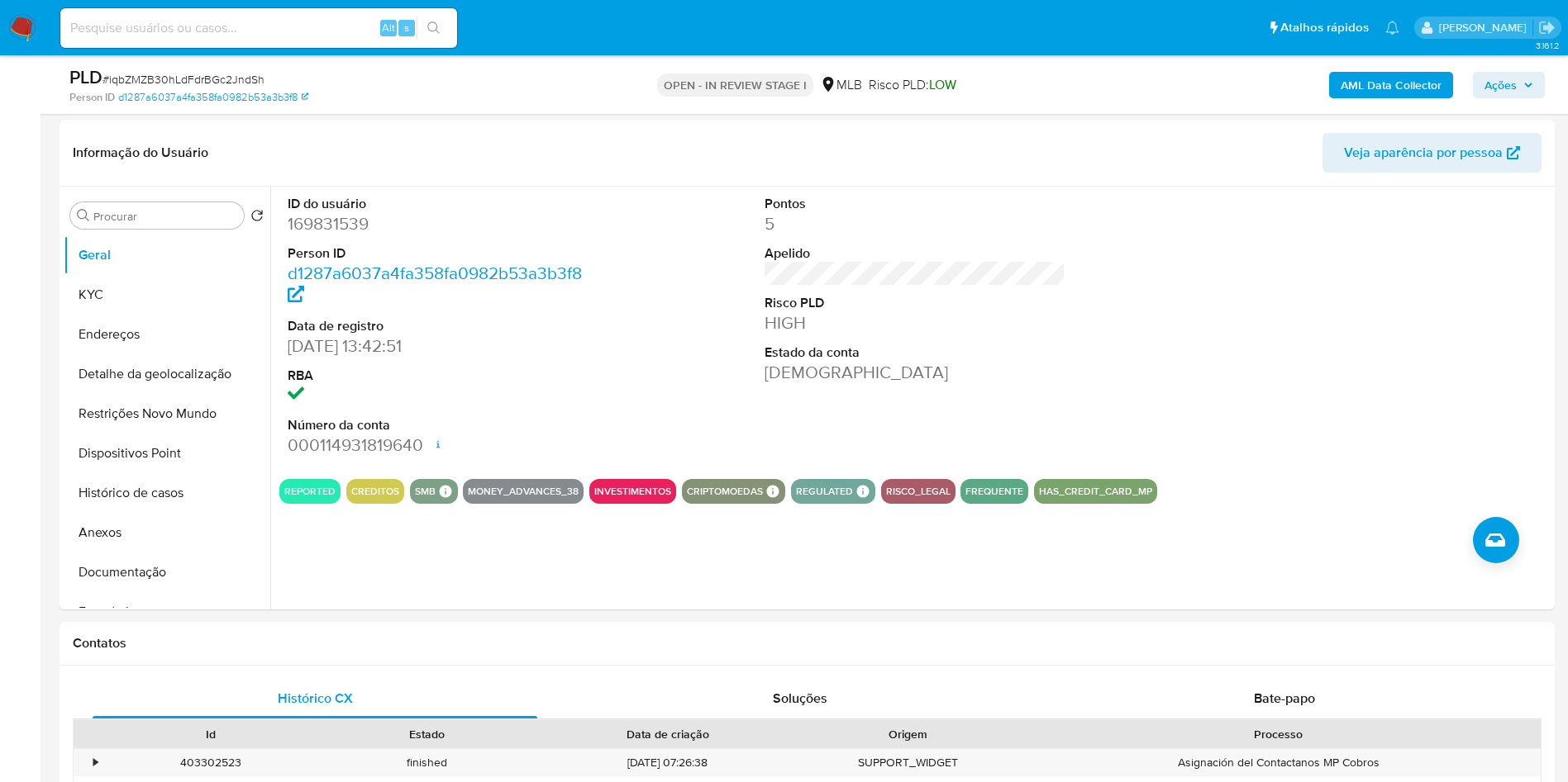
scroll to position [242, 0]
click at [93, 310] on button "KYC" at bounding box center [160, 294] width 193 height 40
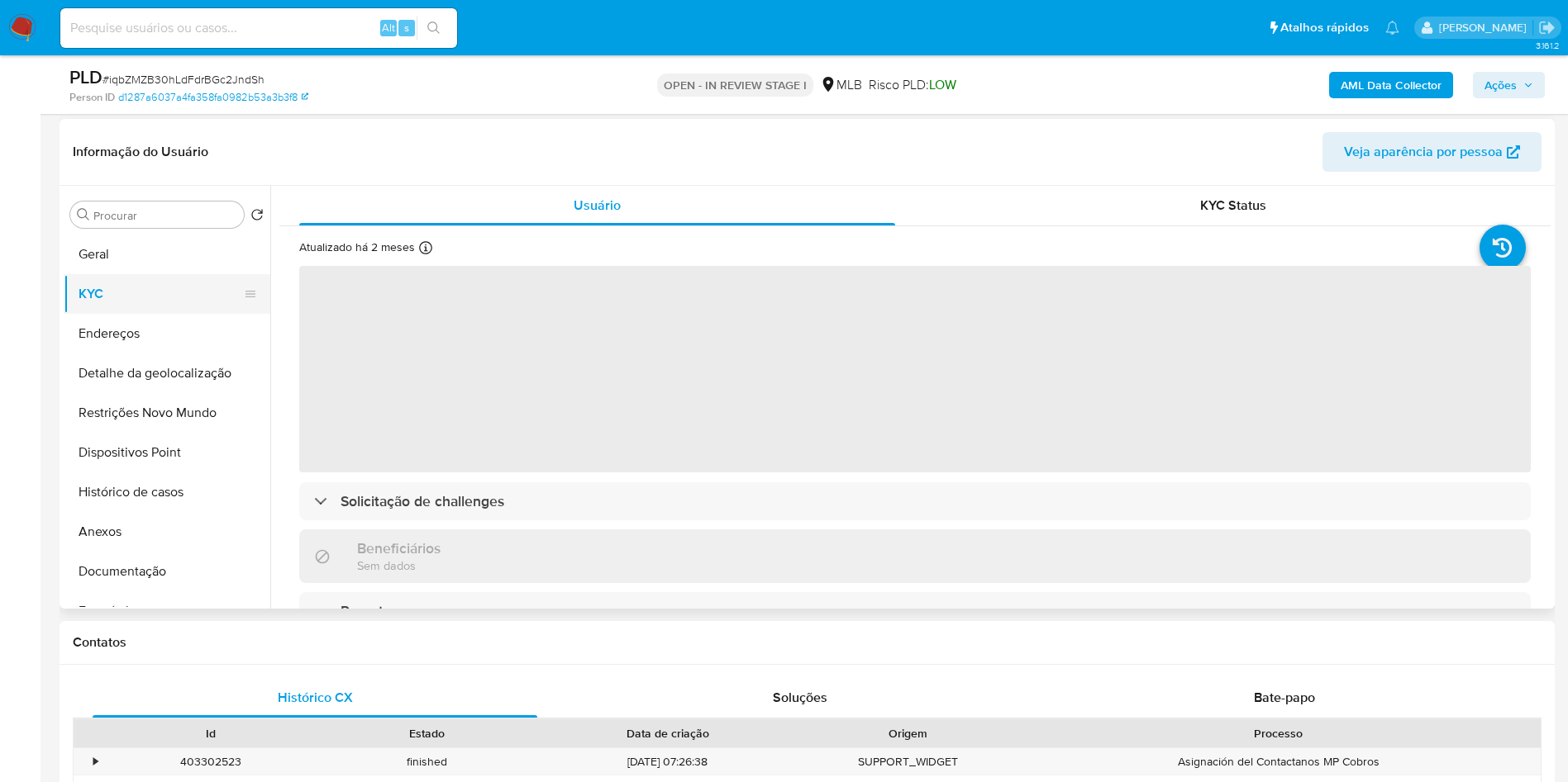
scroll to position [176, 0]
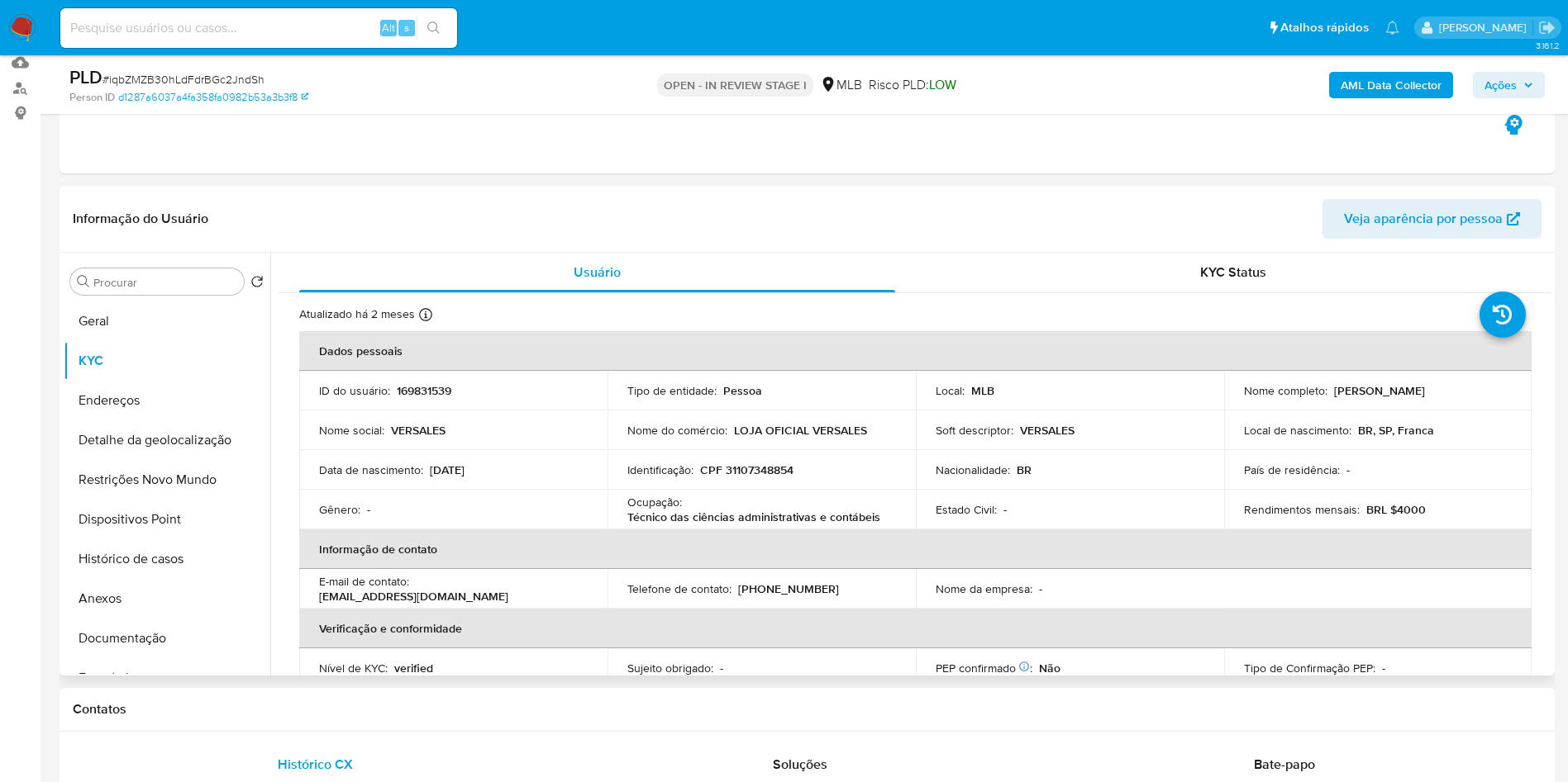
click at [436, 411] on td "ID do usuário : 169831539" at bounding box center [453, 391] width 309 height 40
click at [441, 398] on p "169831539" at bounding box center [424, 391] width 55 height 15
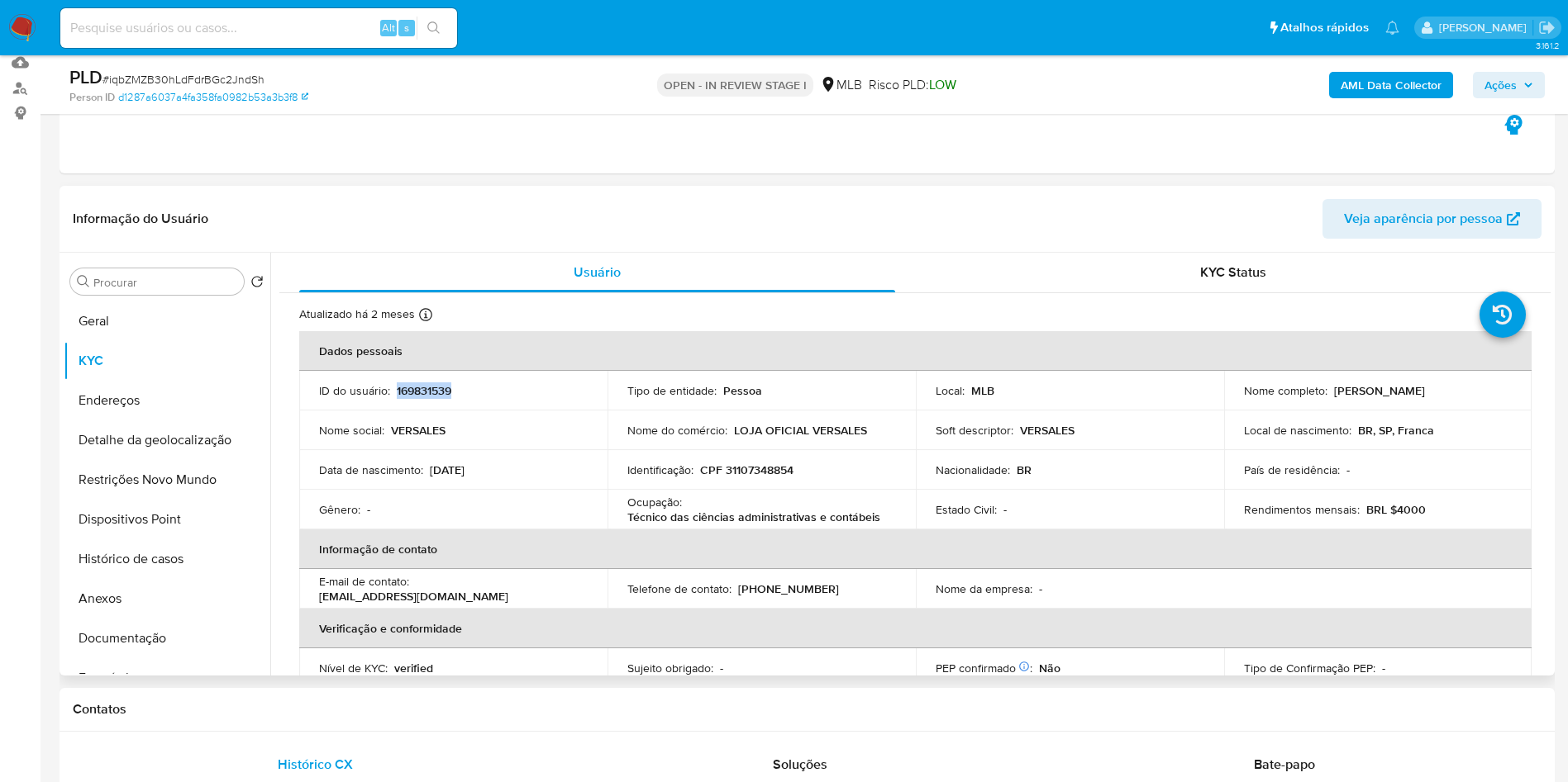
copy p "169831539"
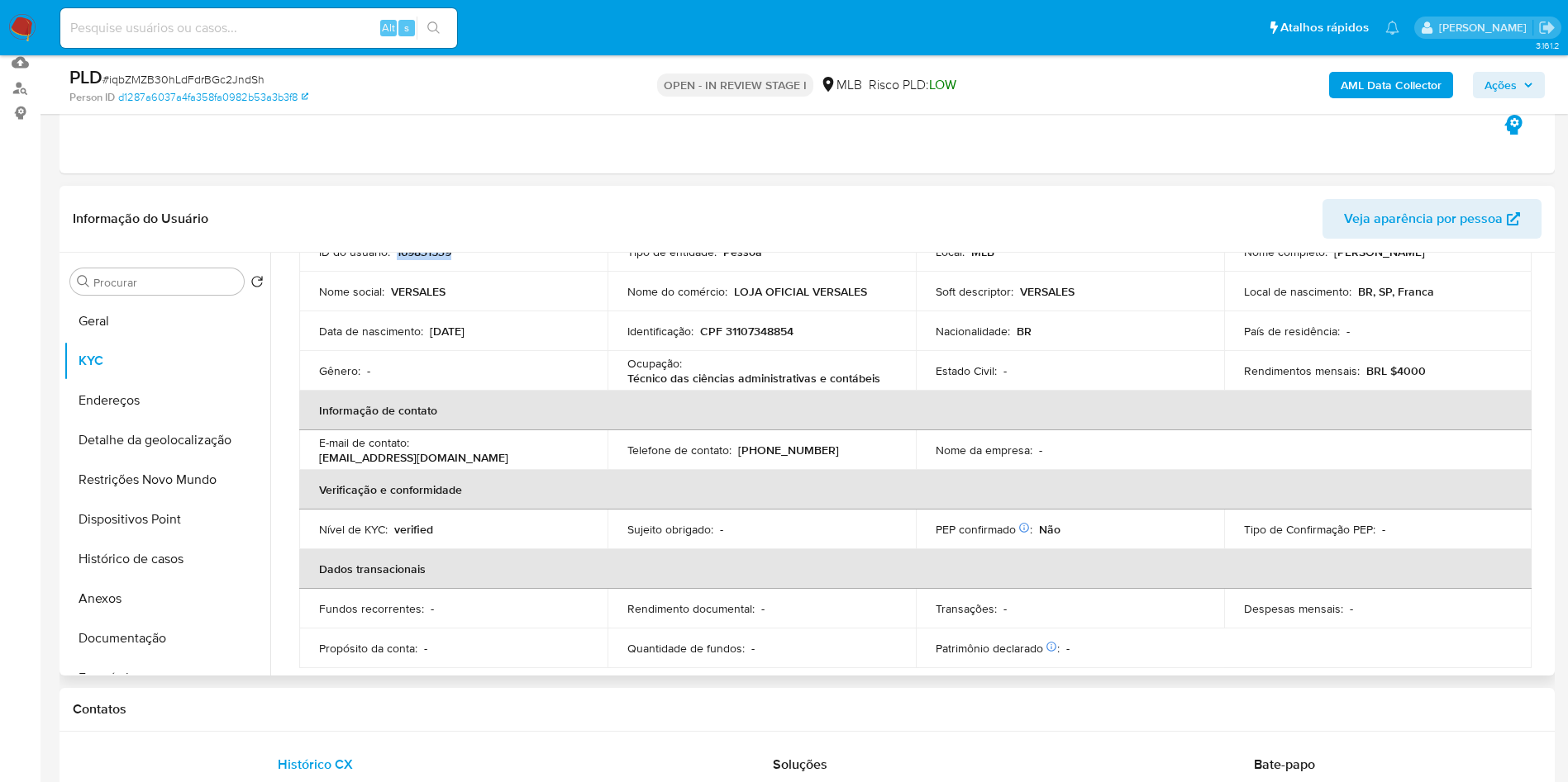
scroll to position [94, 0]
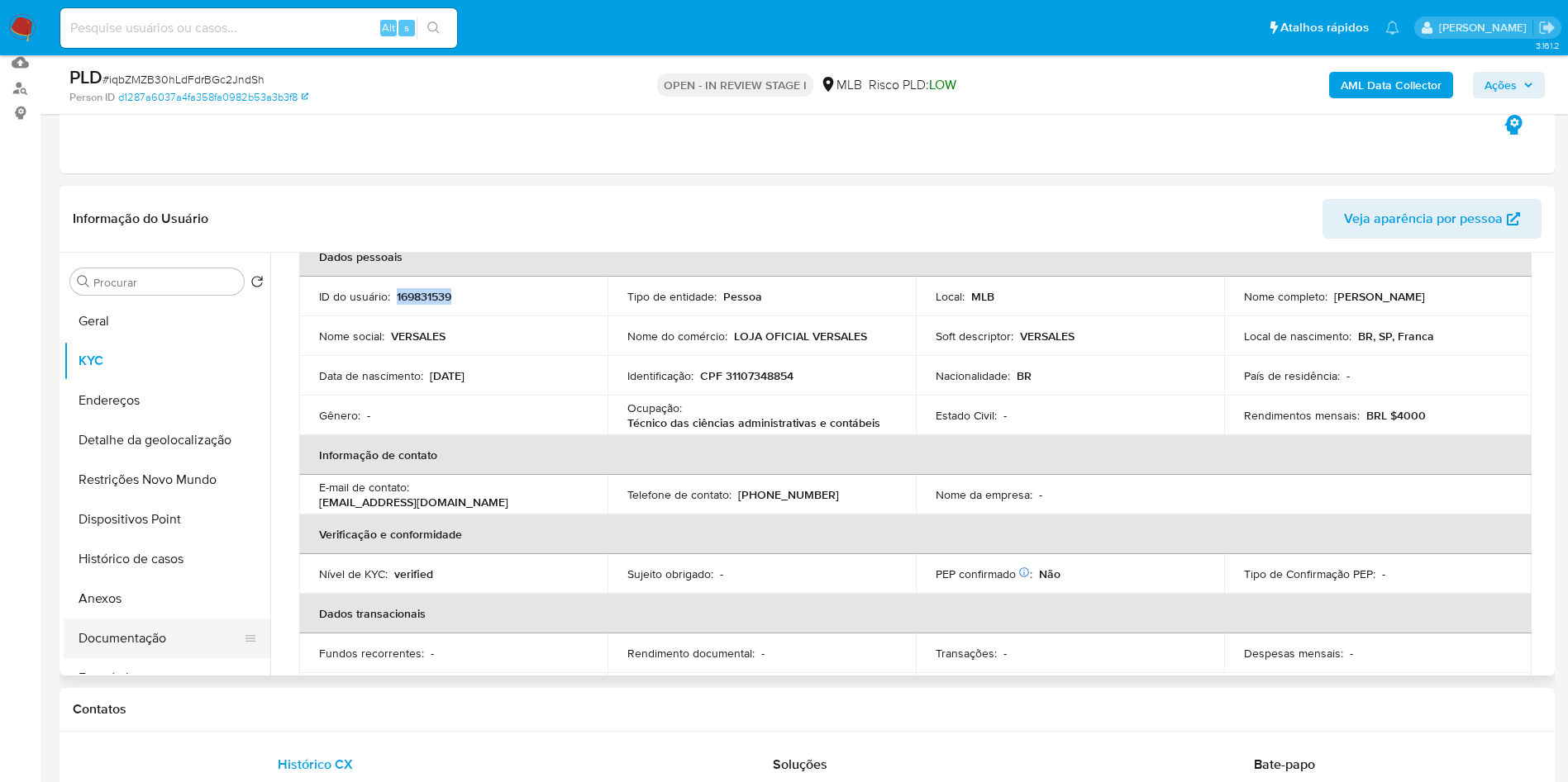
click at [151, 659] on button "Documentação" at bounding box center [160, 638] width 193 height 40
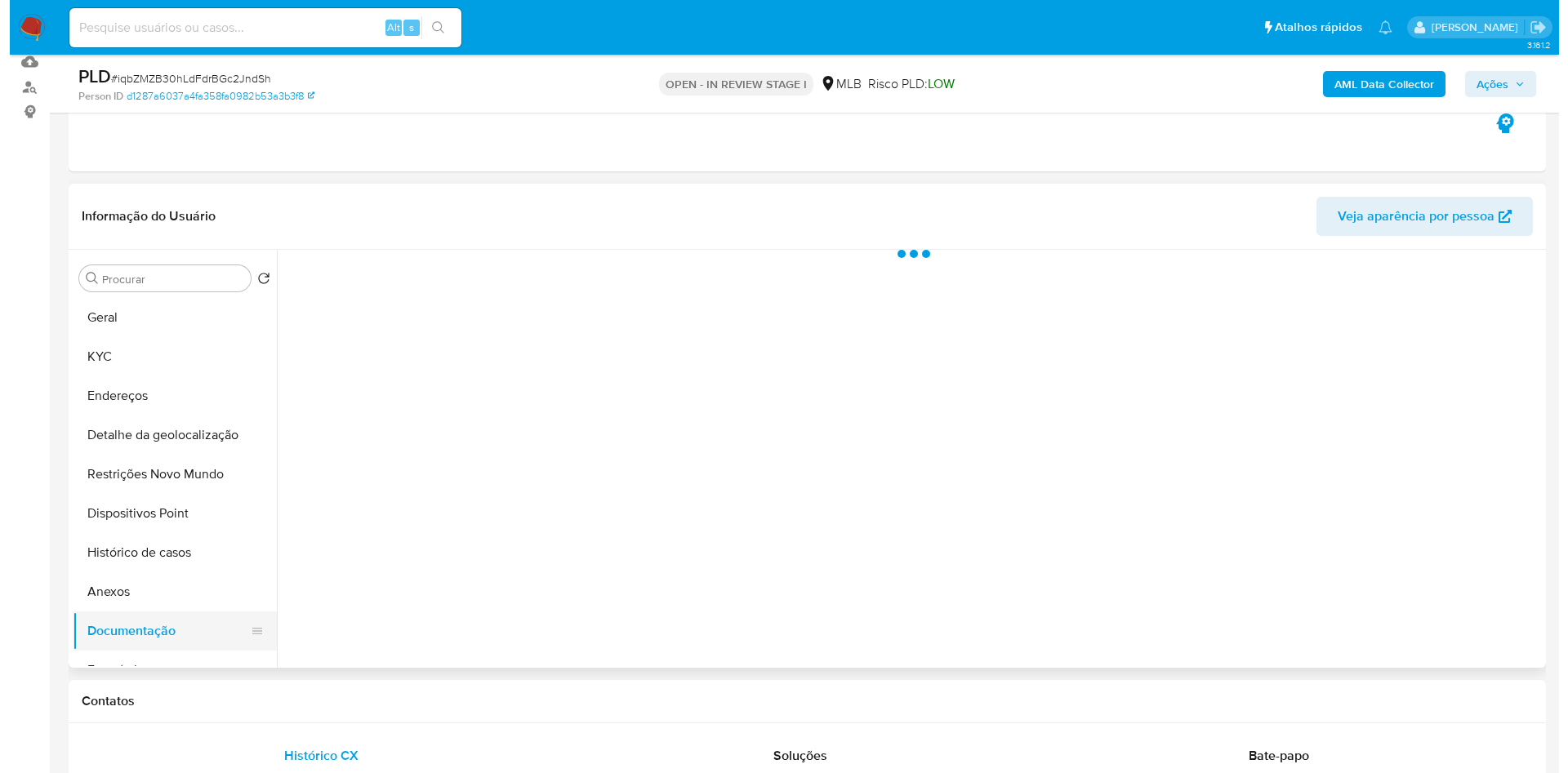
scroll to position [0, 0]
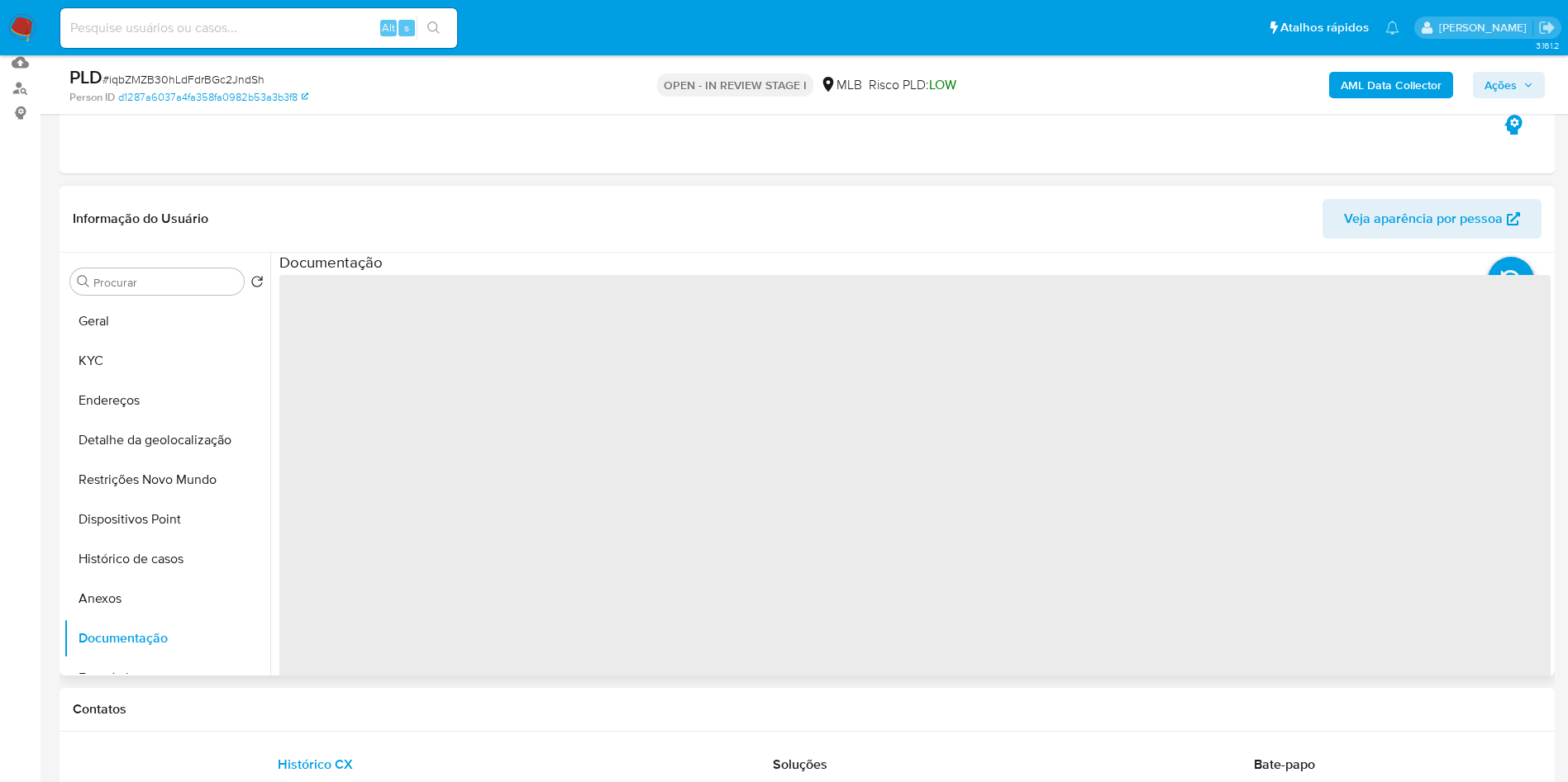
click at [449, 344] on span "‌" at bounding box center [915, 540] width 1271 height 529
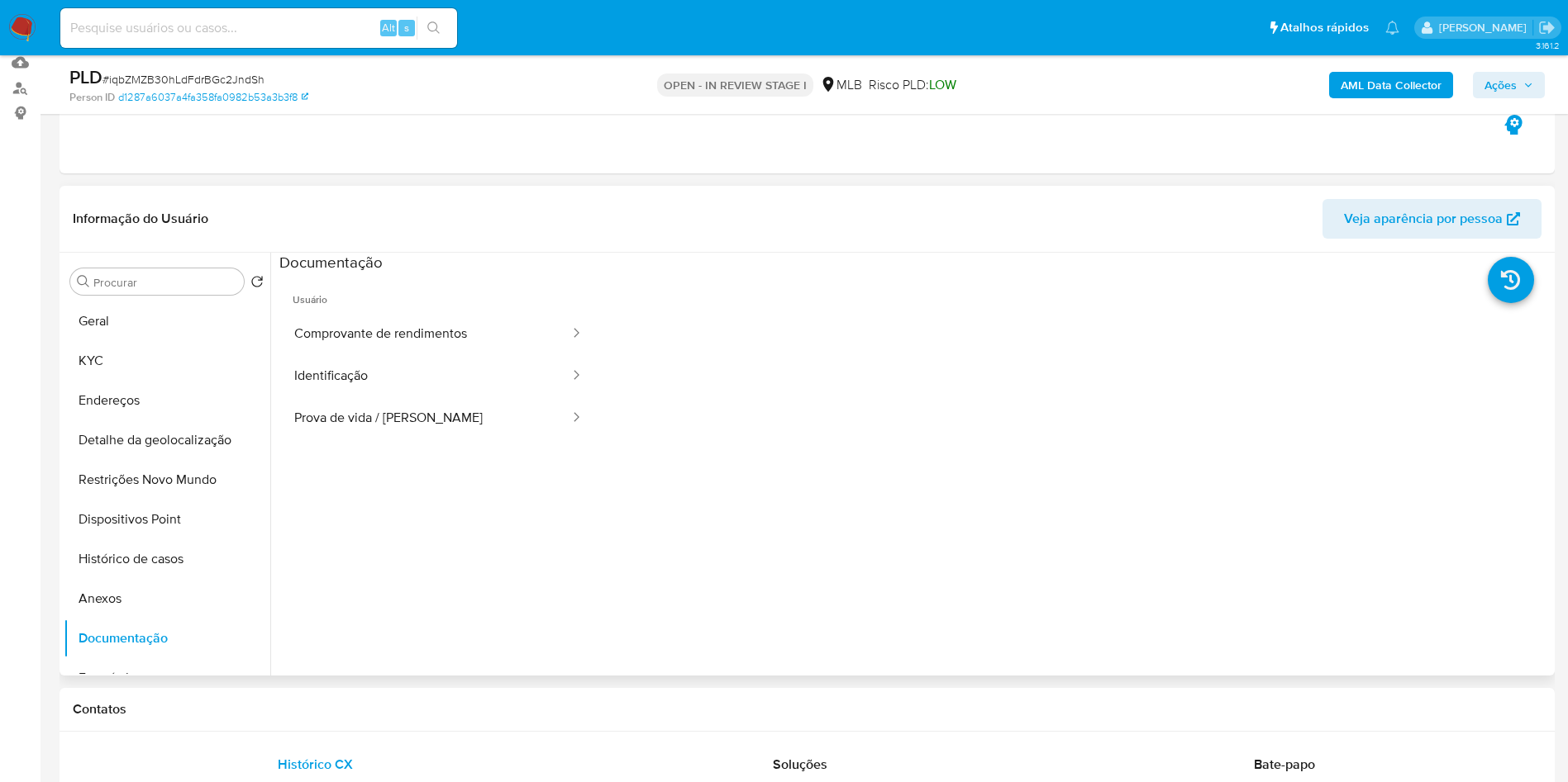
click at [449, 344] on button "Comprovante de rendimentos" at bounding box center [425, 334] width 292 height 42
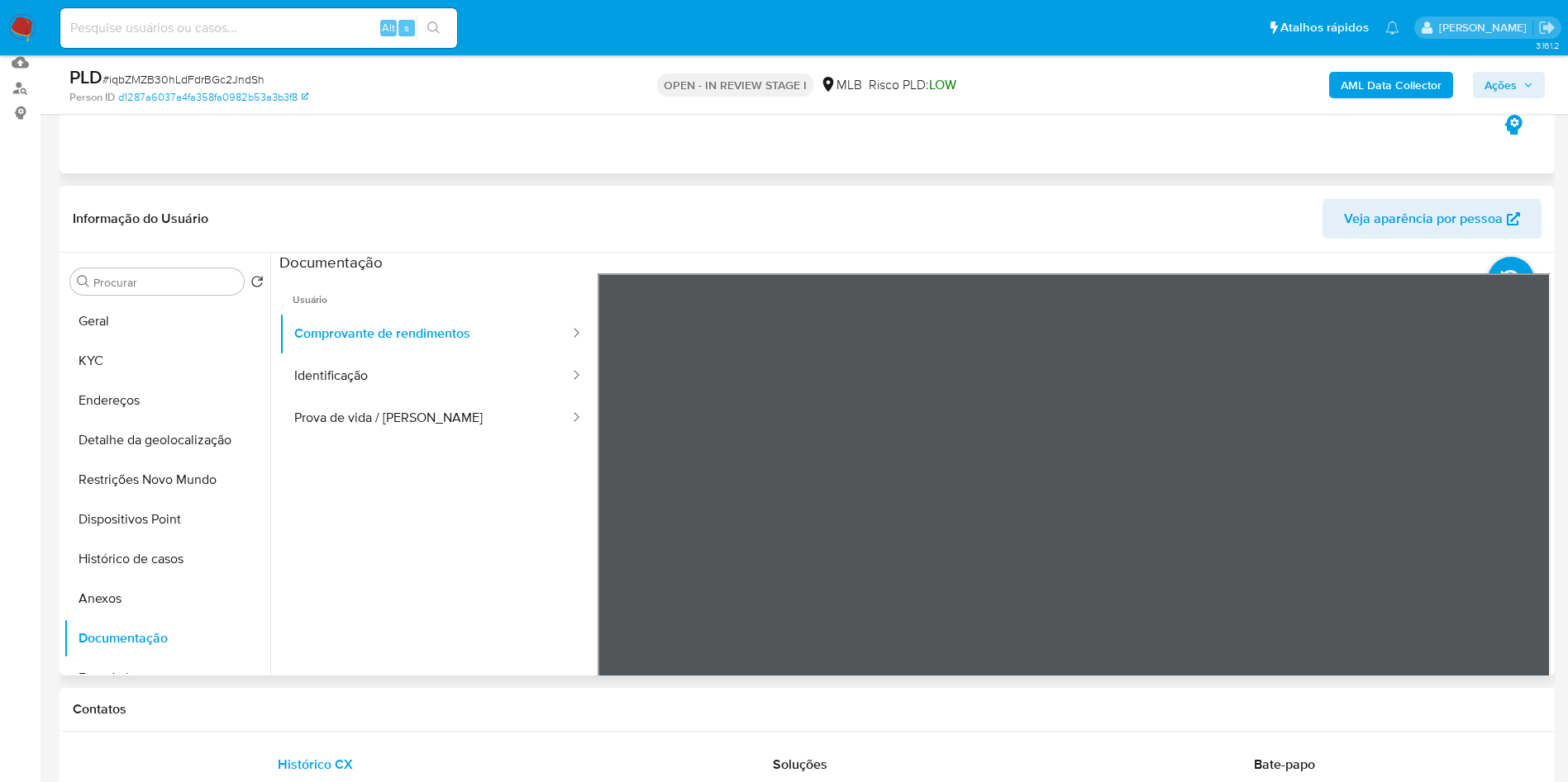
click at [1384, 107] on div "PLD # iqbZMZB30hLdFdrBGc2JndSh Person ID d1287a6037a4fa358fa0982b53a3b3f8 OPEN …" at bounding box center [806, 85] width 1495 height 59
click at [1439, 53] on nav "Pausado Ver notificaciones Alt s Atalhos rápidos Presiona las siguientes teclas…" at bounding box center [784, 27] width 1568 height 56
click at [88, 381] on button "KYC" at bounding box center [160, 361] width 193 height 40
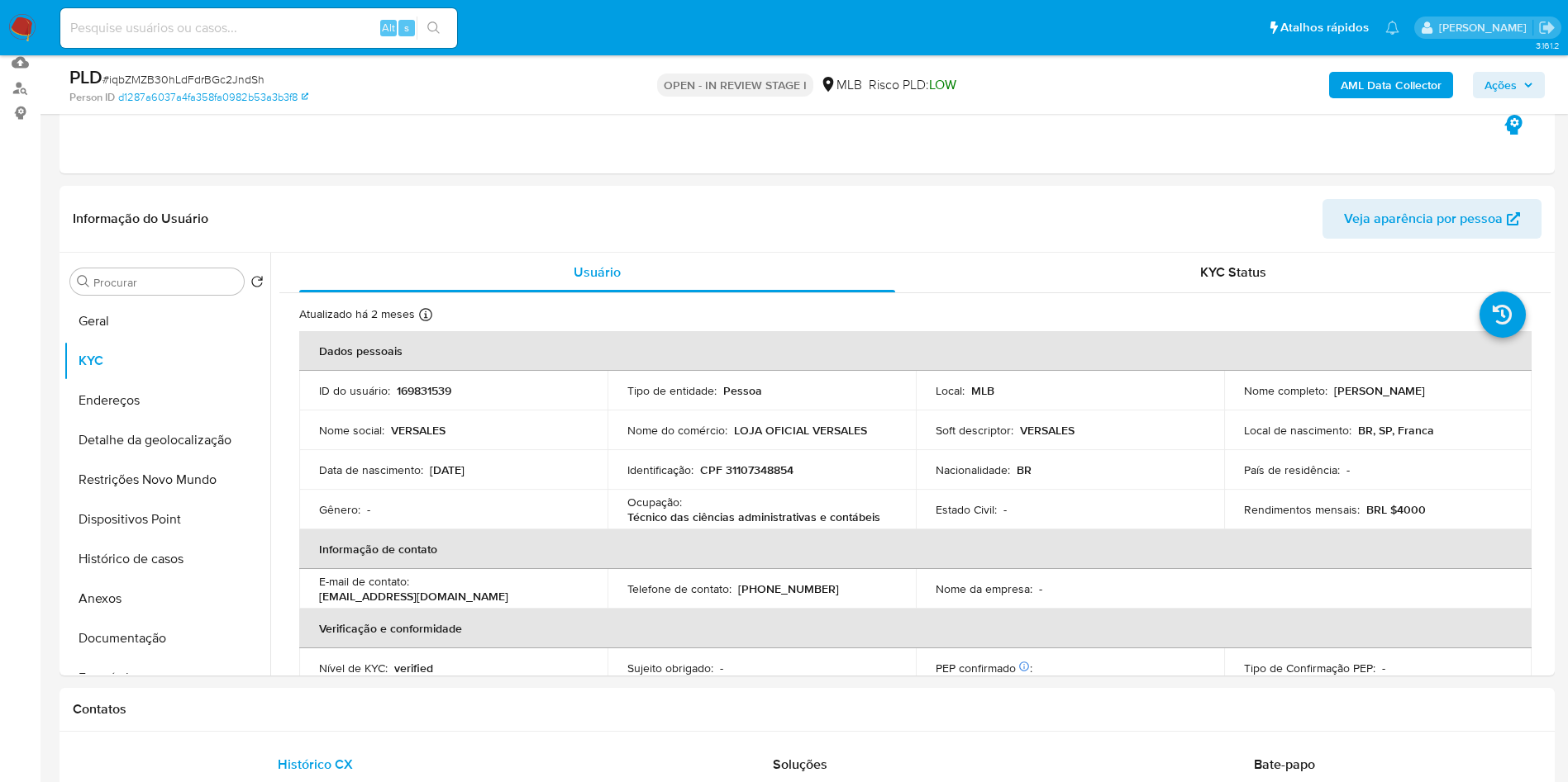
click at [1413, 86] on b "AML Data Collector" at bounding box center [1391, 86] width 101 height 26
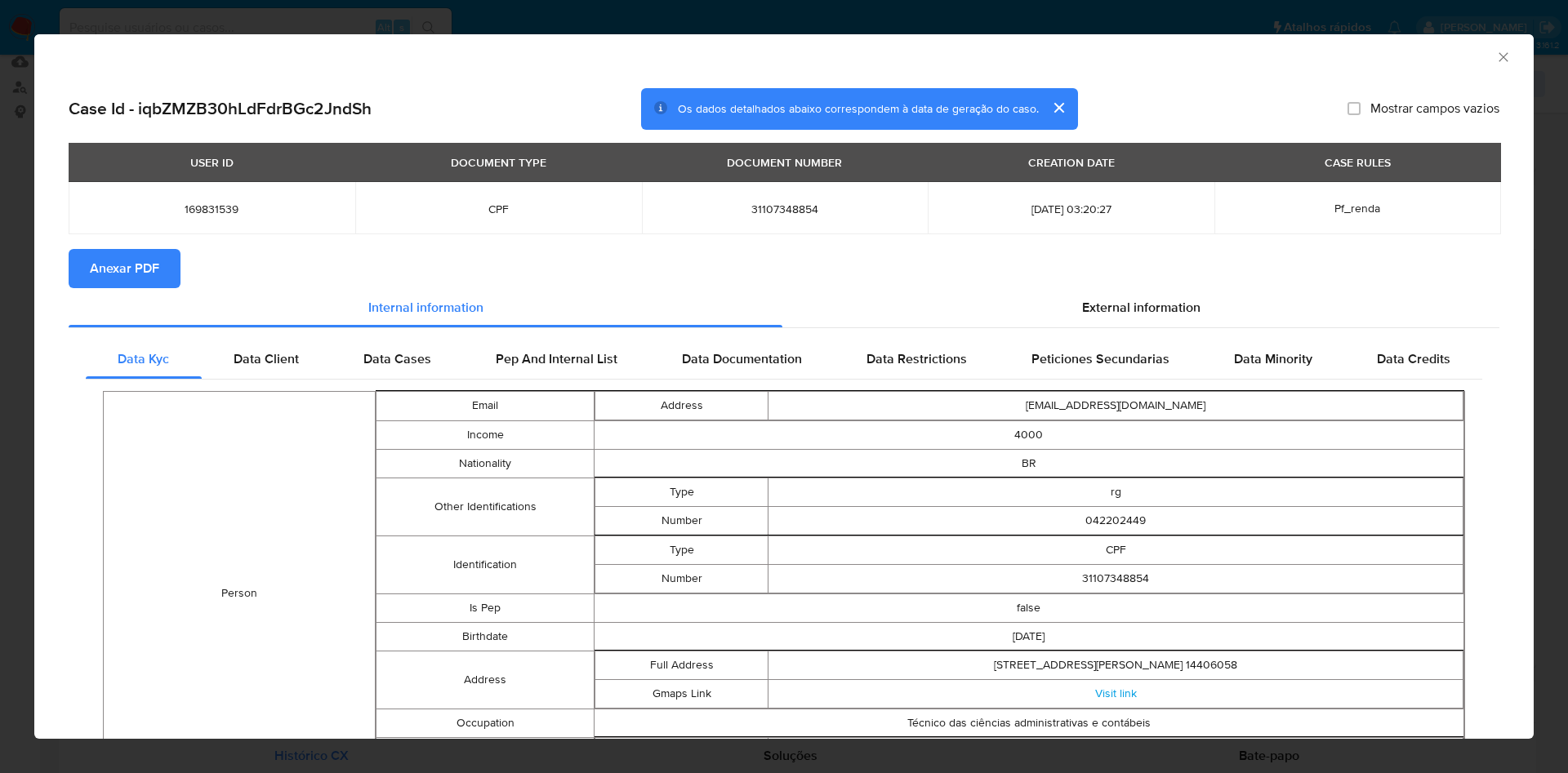
click at [1083, 285] on section "Anexar PDF" at bounding box center [784, 268] width 1431 height 39
click at [1089, 297] on div "External information" at bounding box center [1141, 308] width 717 height 39
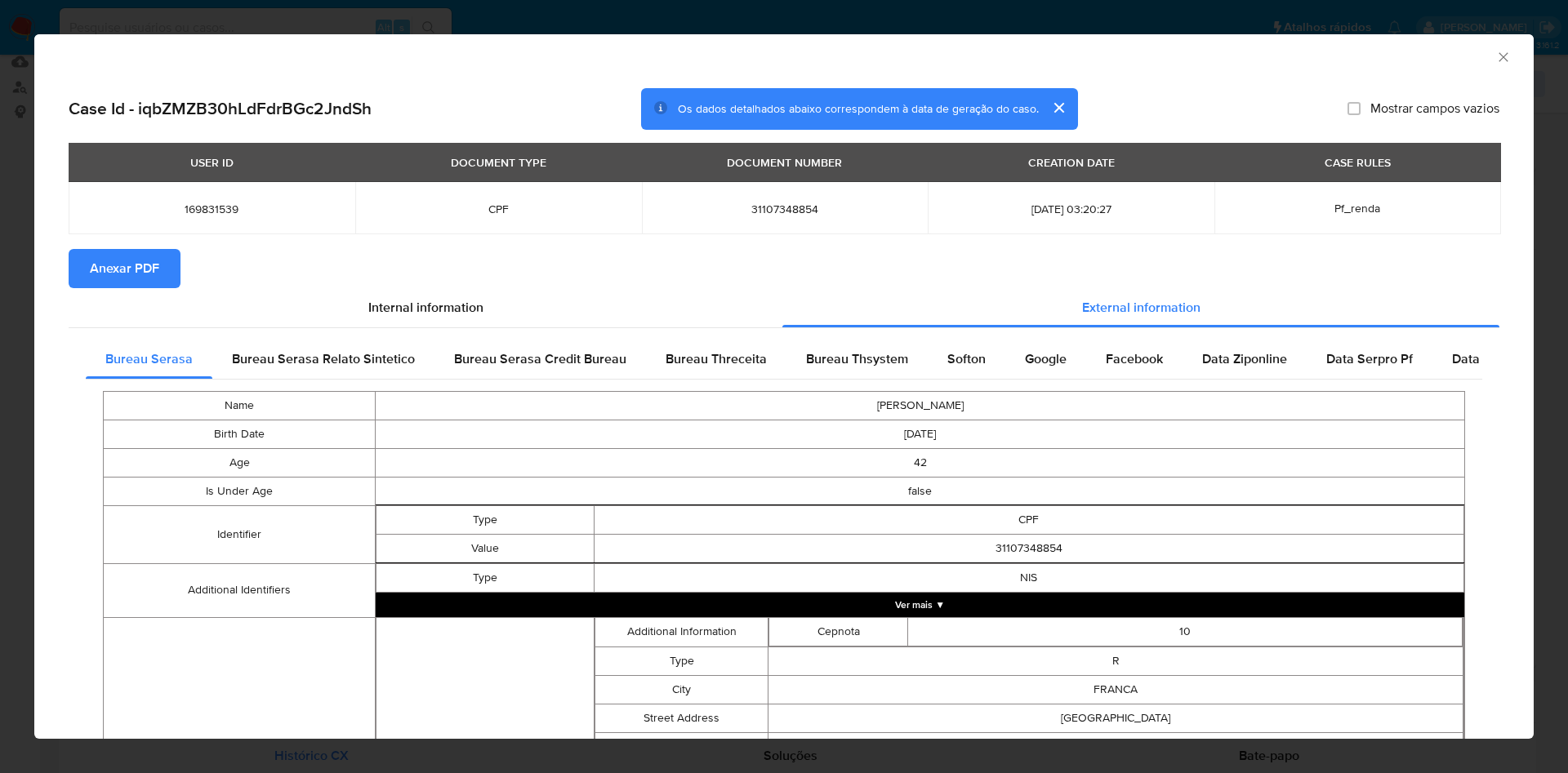
click at [142, 266] on span "Anexar PDF" at bounding box center [125, 268] width 70 height 36
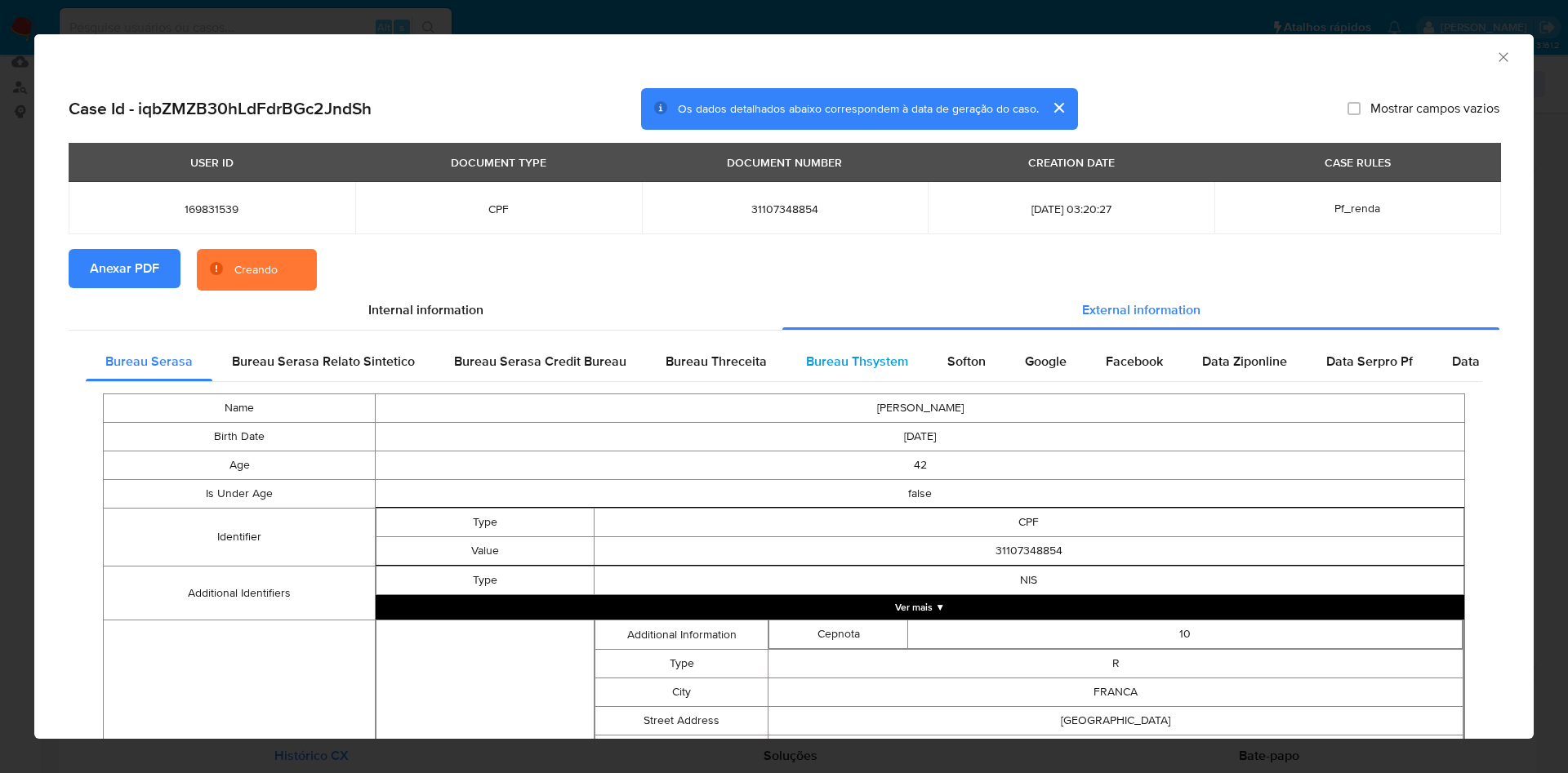
click at [837, 364] on span "Bureau Thsystem" at bounding box center [857, 362] width 102 height 19
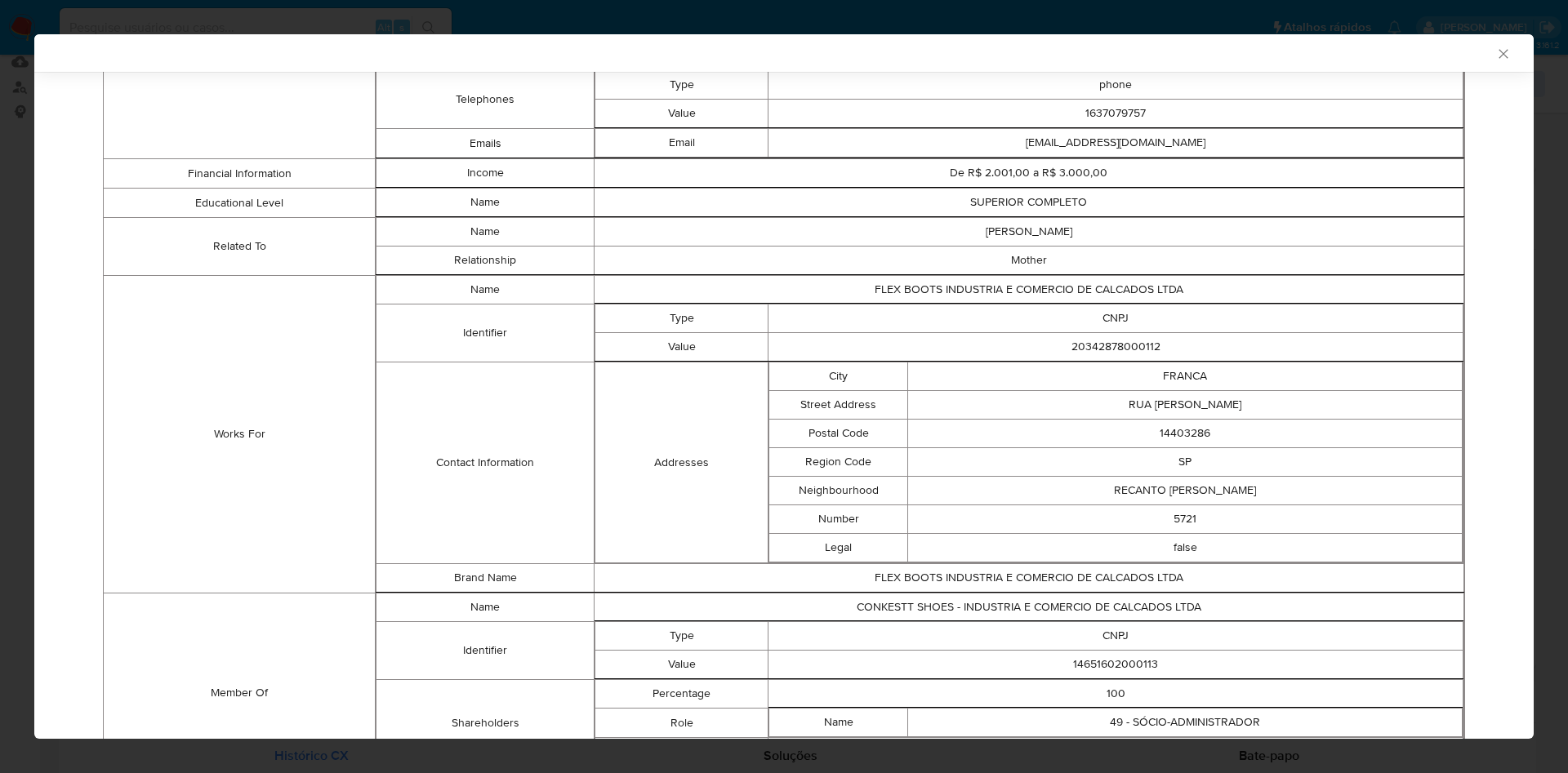
scroll to position [1004, 0]
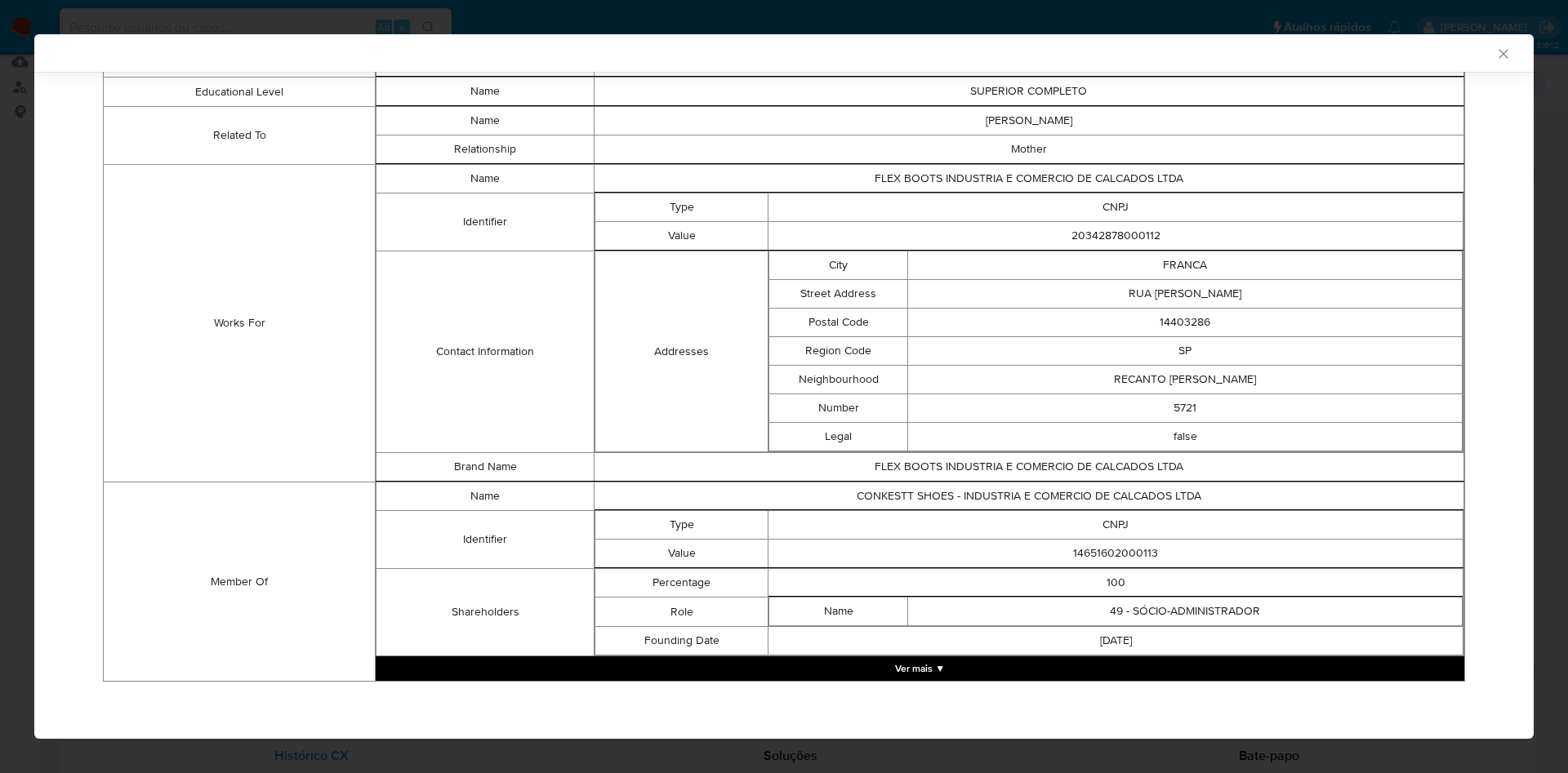
click at [989, 665] on button "Ver mais ▼" at bounding box center [920, 668] width 1089 height 24
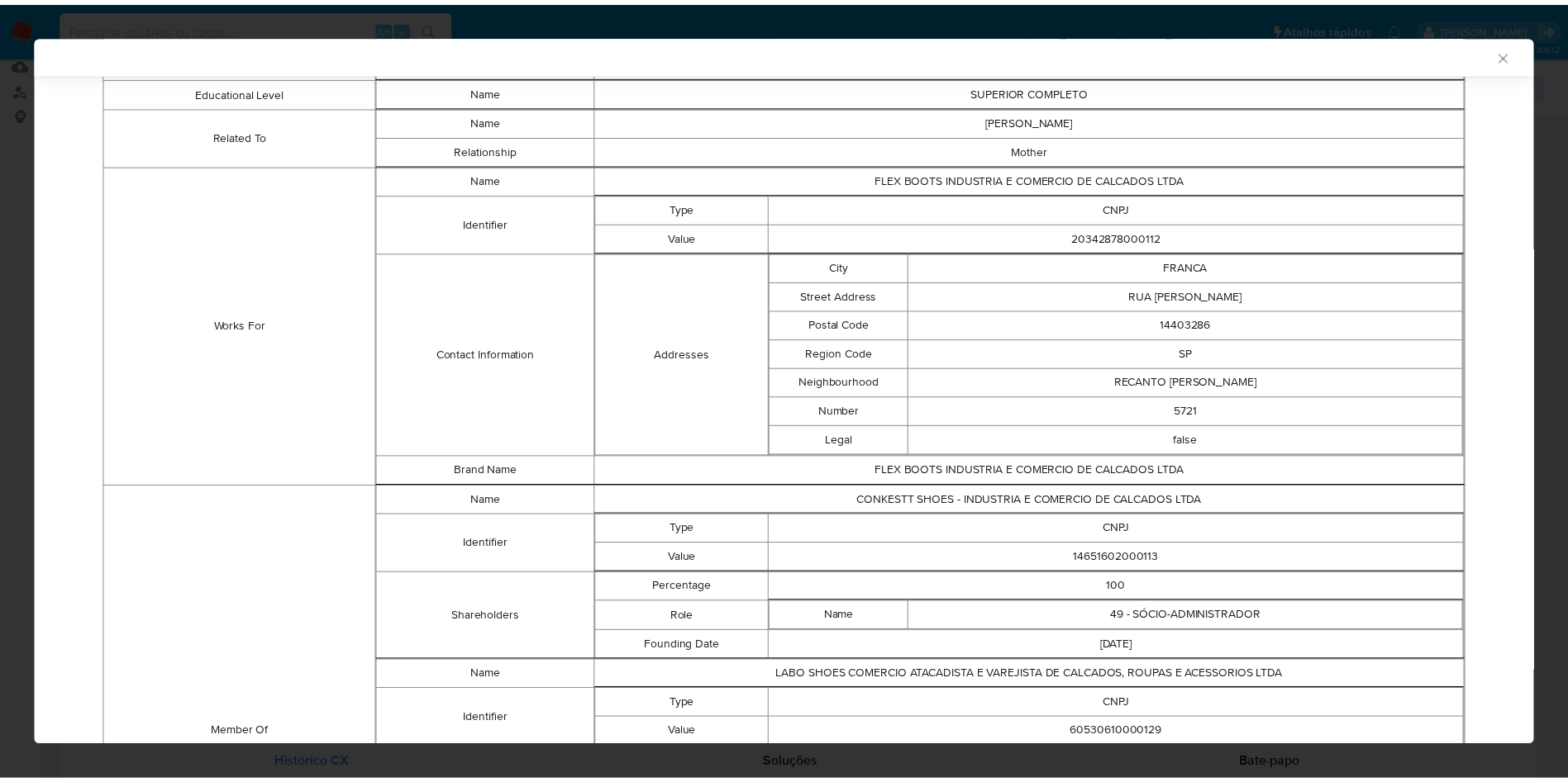
scroll to position [1309, 0]
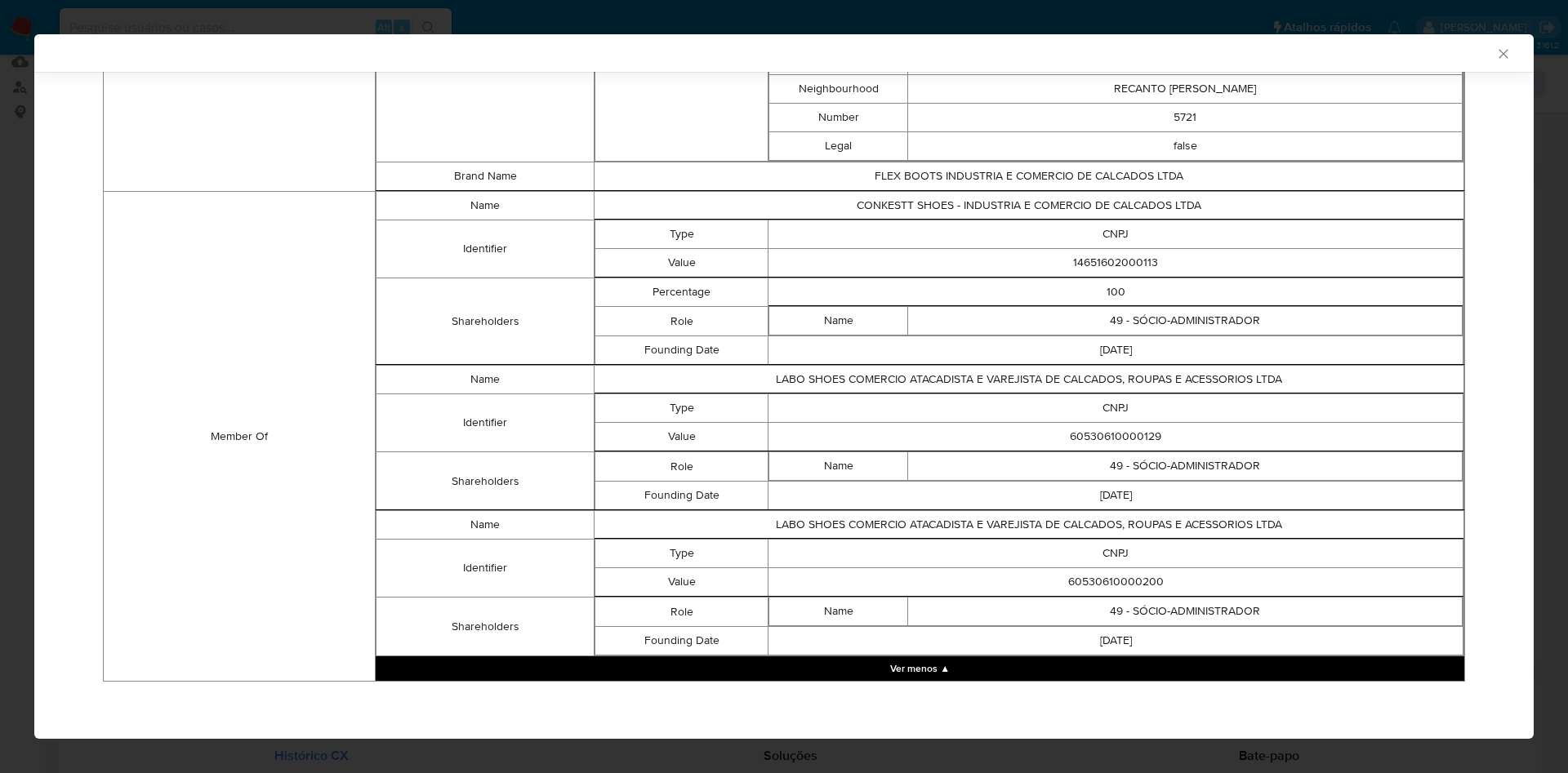
click at [1123, 259] on td "14651602000113" at bounding box center [1116, 263] width 695 height 29
copy td "14651602000113"
click at [1097, 432] on td "60530610000129" at bounding box center [1116, 437] width 695 height 29
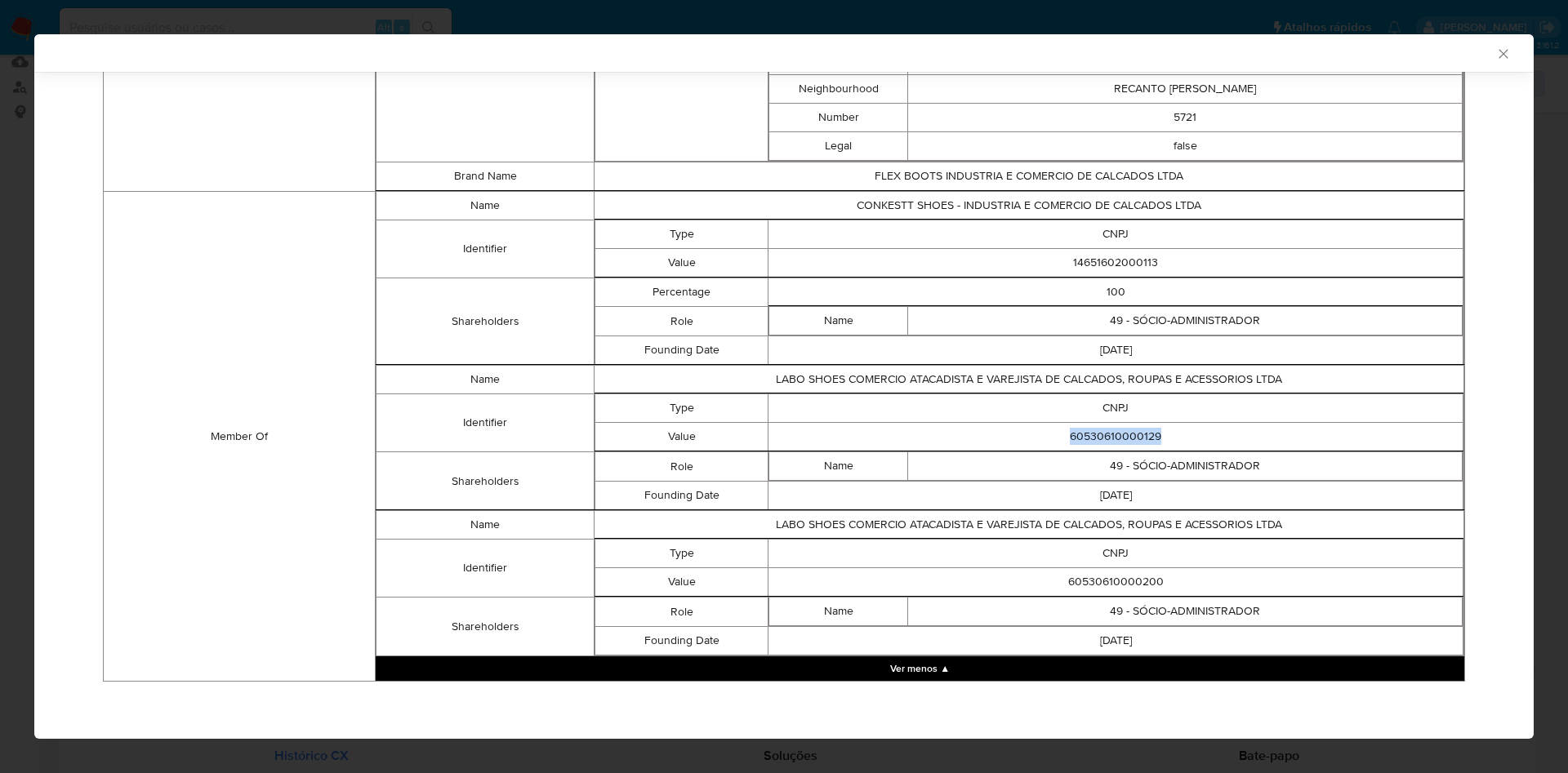
copy td "60530610000129"
click at [1132, 566] on td "CNPJ" at bounding box center [1116, 553] width 695 height 29
click at [1113, 580] on td "60530610000200" at bounding box center [1116, 582] width 695 height 29
copy td "60530610000200"
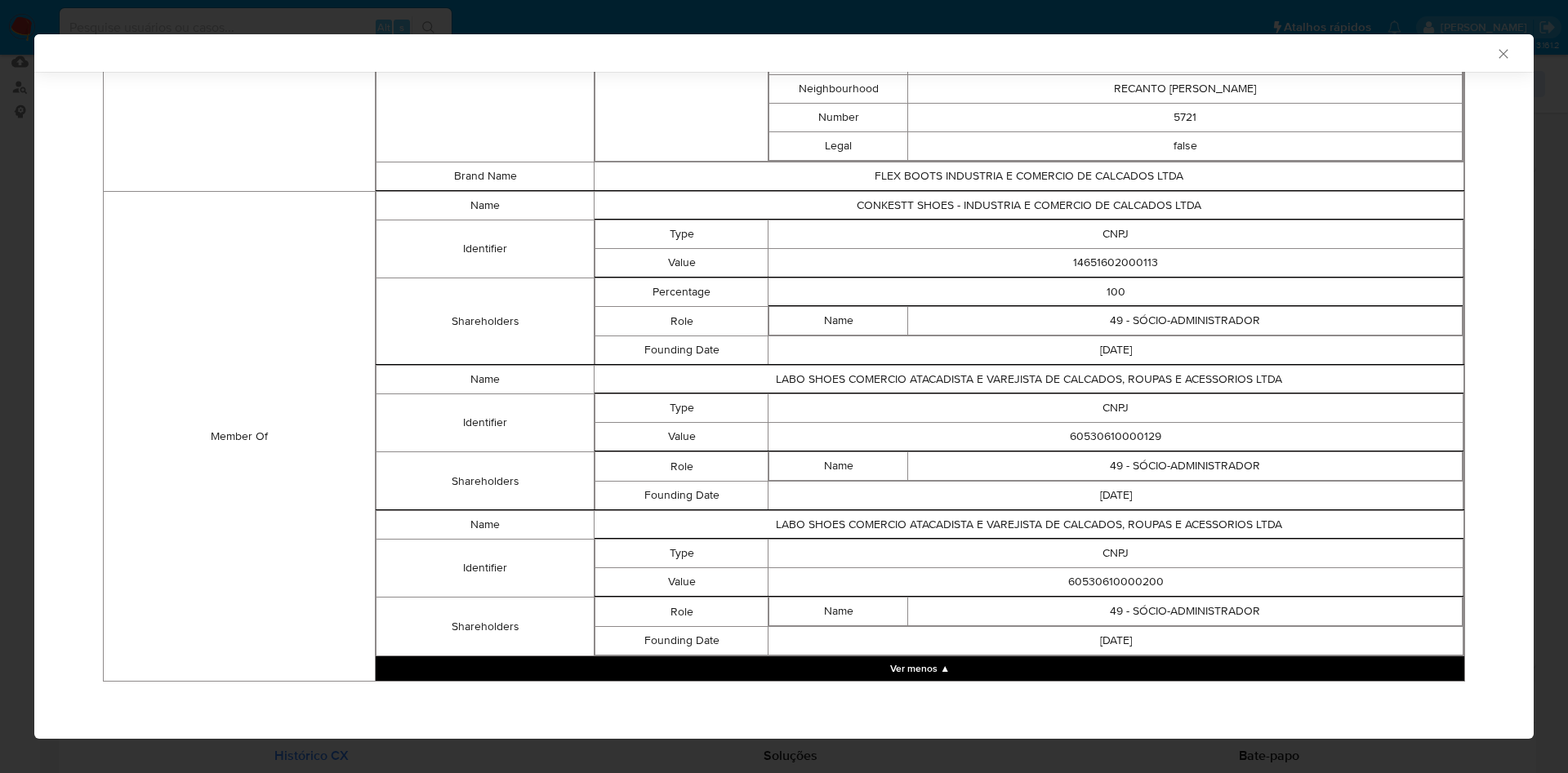
click at [1093, 260] on td "14651602000113" at bounding box center [1116, 263] width 695 height 29
click at [1087, 263] on td "14651602000113" at bounding box center [1116, 263] width 695 height 29
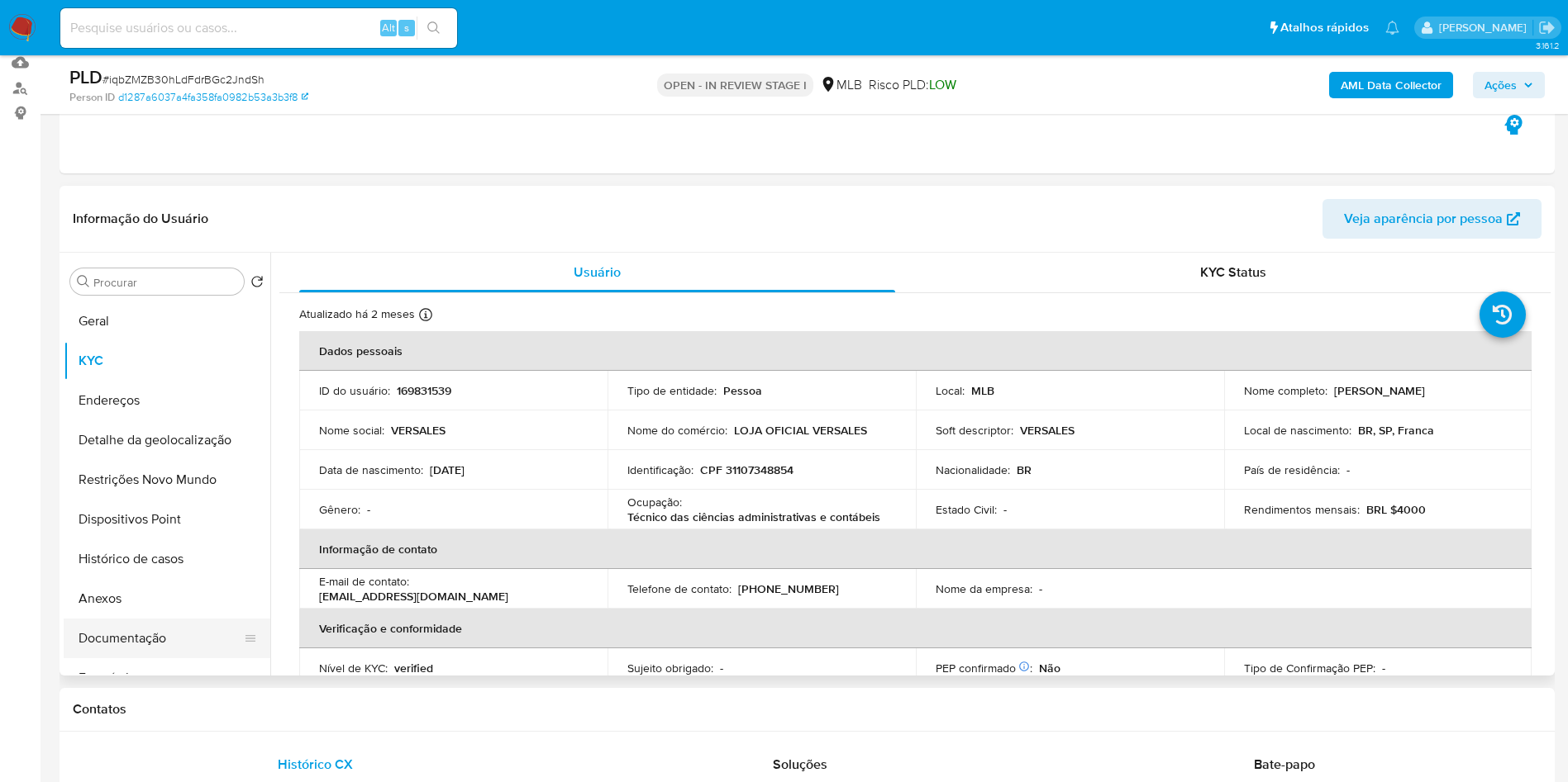
click at [201, 659] on button "Documentação" at bounding box center [160, 638] width 193 height 40
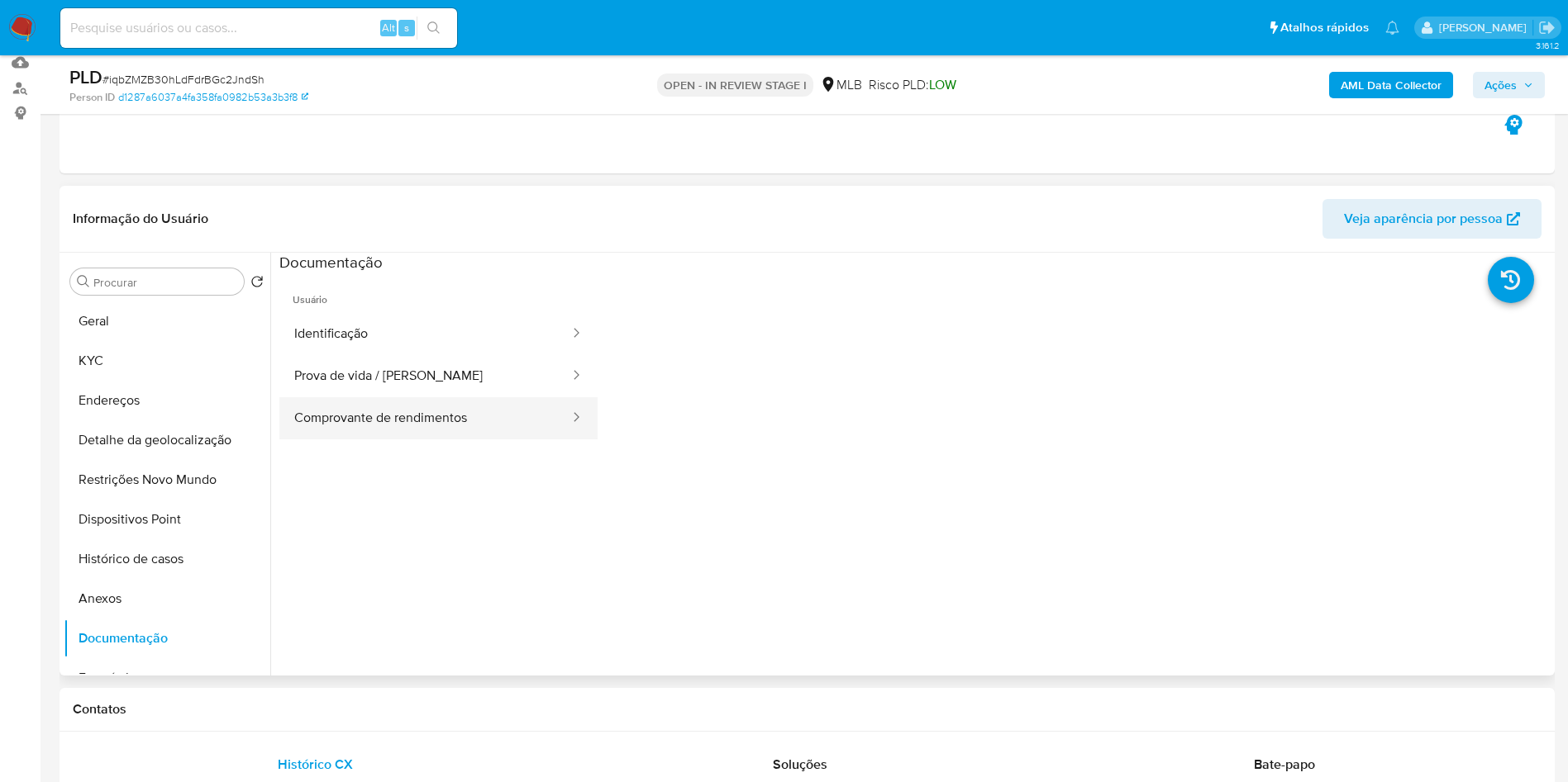
click at [387, 438] on button "Comprovante de rendimentos" at bounding box center [425, 419] width 292 height 42
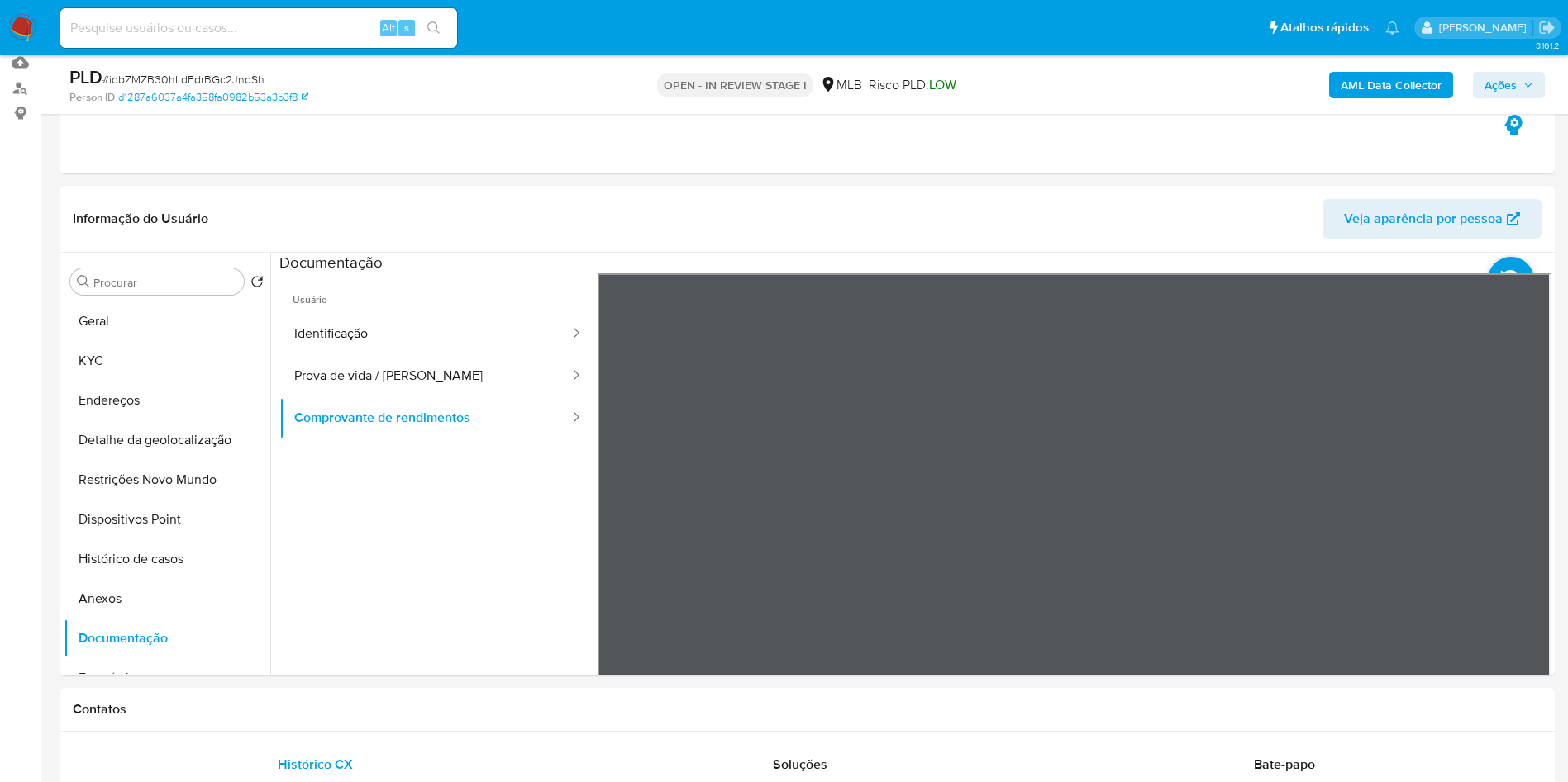
click at [183, 568] on button "Histórico de casos" at bounding box center [160, 559] width 193 height 40
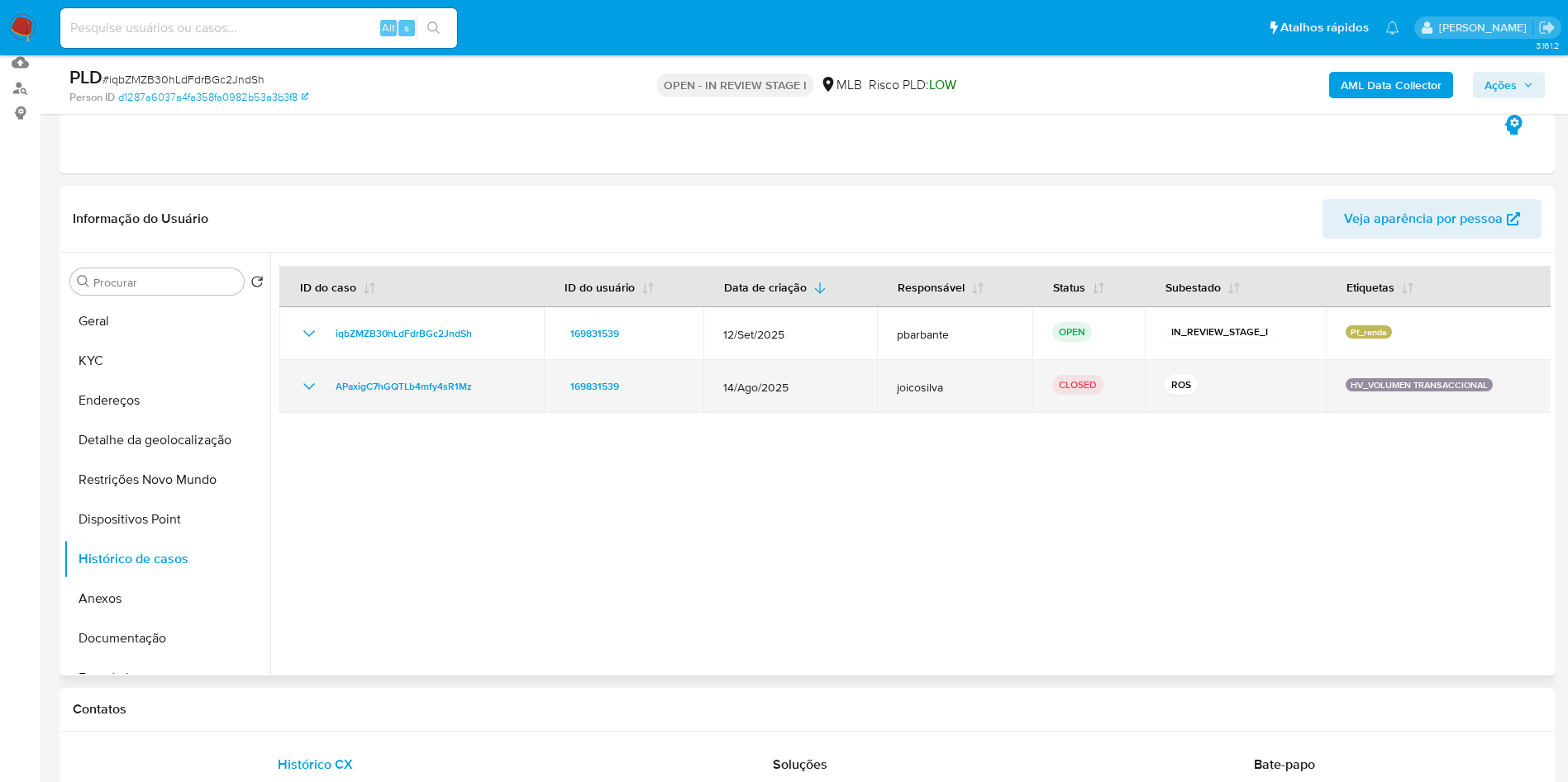
click at [310, 397] on icon "Mostrar/Ocultar" at bounding box center [309, 386] width 19 height 19
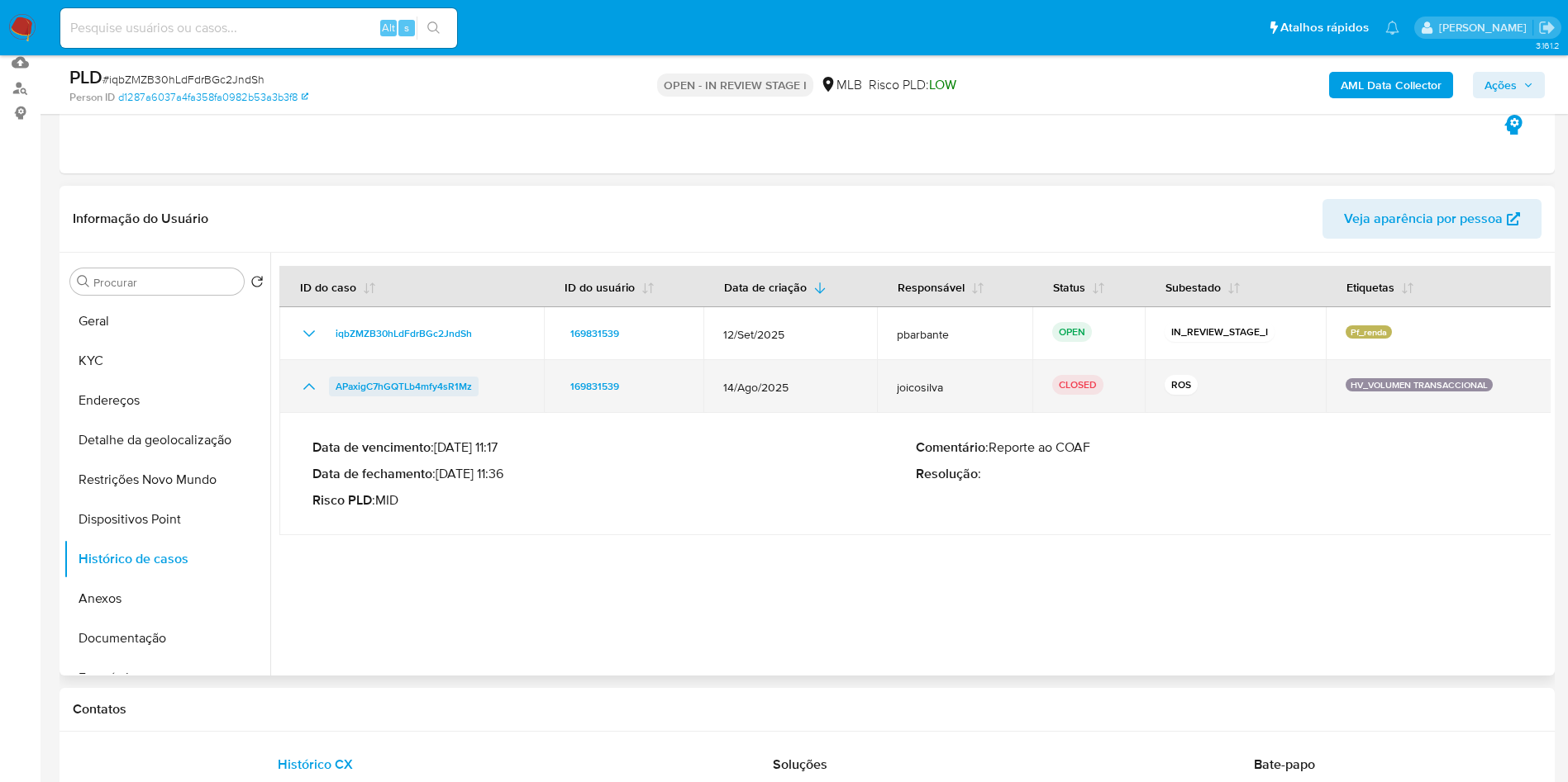
click at [444, 397] on span "APaxigC7hGQTLb4mfy4sR1Mz" at bounding box center [403, 386] width 137 height 19
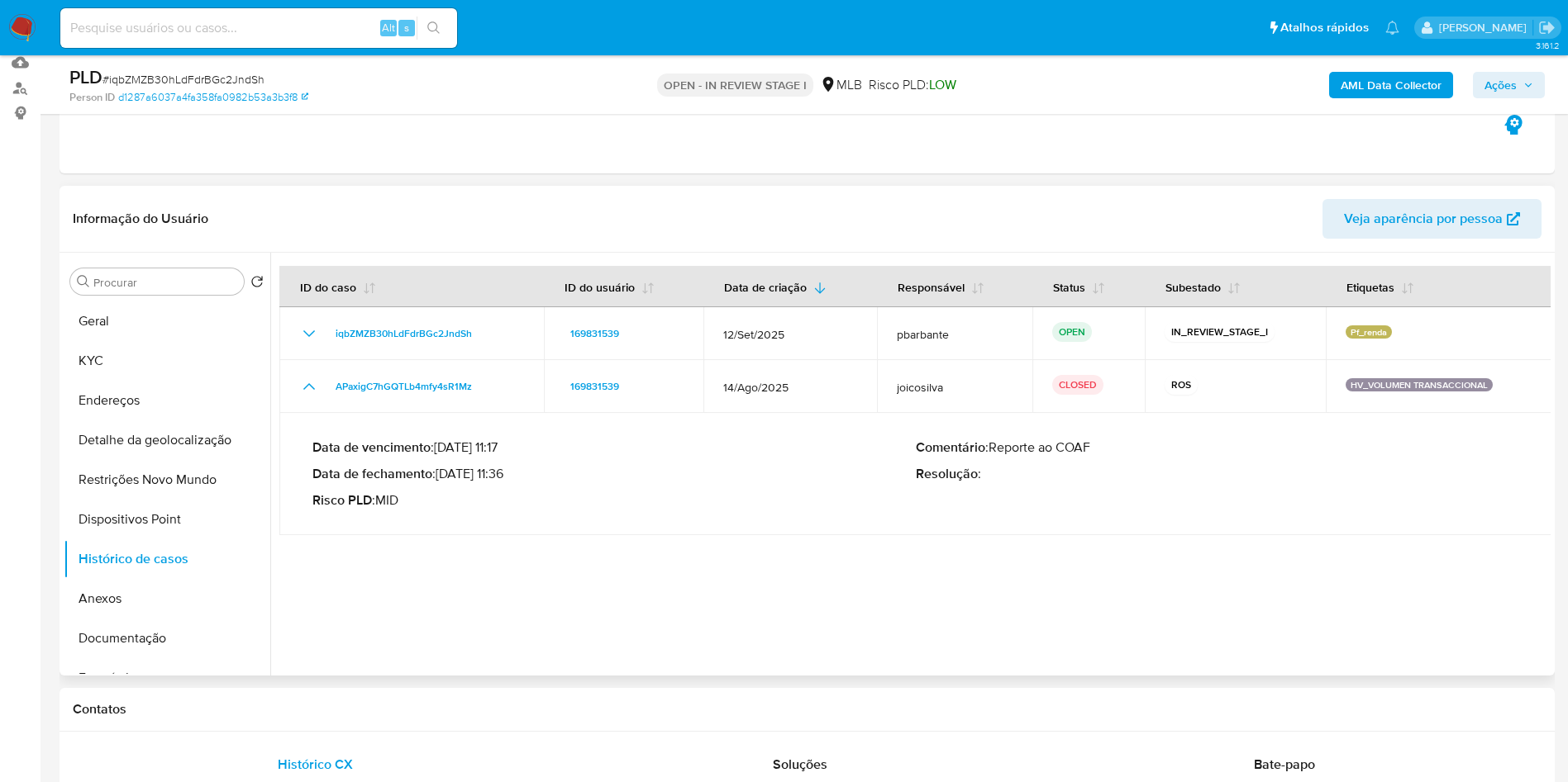
drag, startPoint x: 444, startPoint y: 510, endPoint x: 509, endPoint y: 499, distance: 65.9
click at [509, 482] on p "Data de fechamento : 18/09/2025 11:36" at bounding box center [614, 474] width 603 height 17
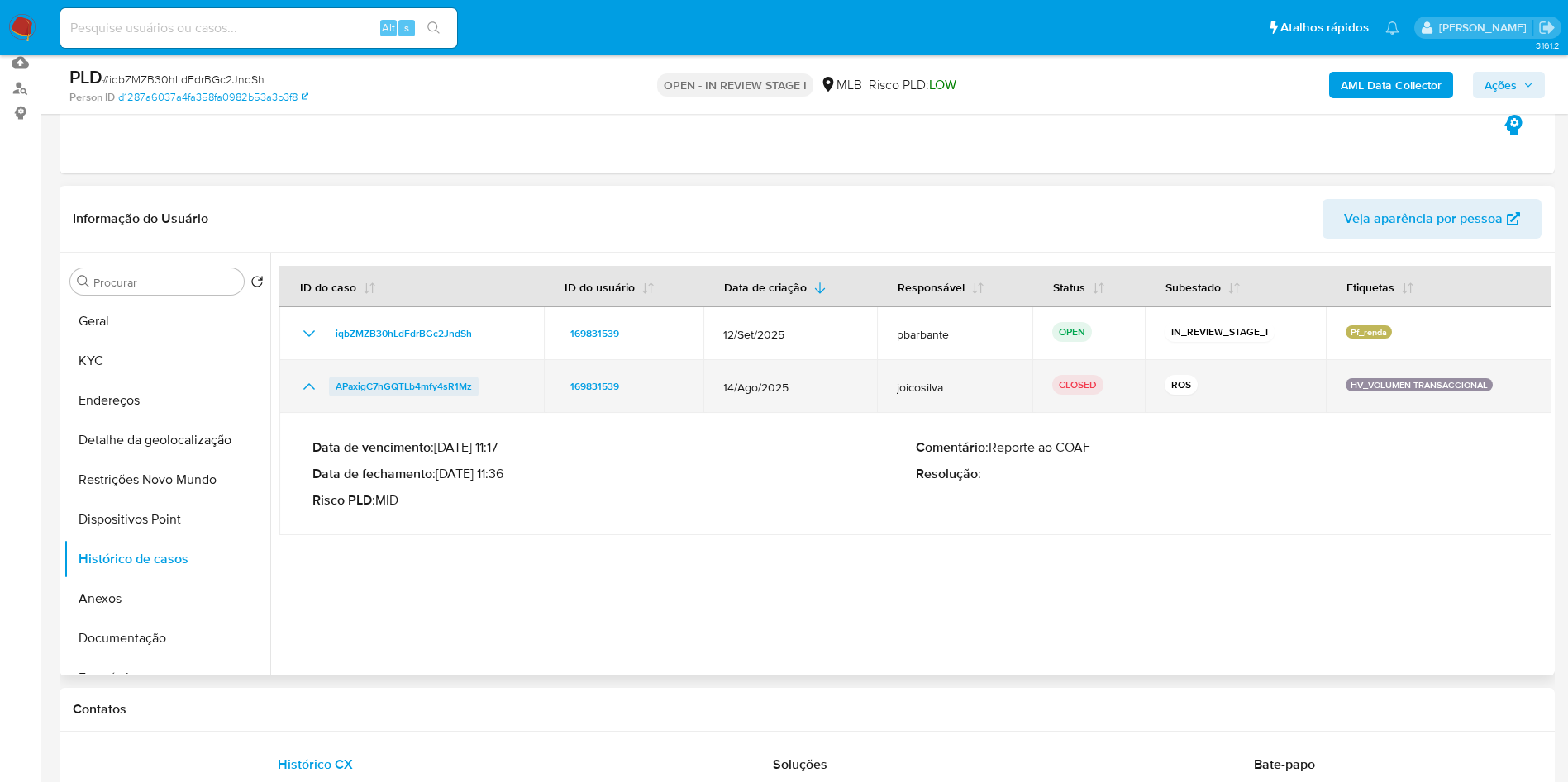
drag, startPoint x: 483, startPoint y: 413, endPoint x: 333, endPoint y: 420, distance: 150.2
click at [333, 397] on div "APaxigC7hGQTLb4mfy4sR1Mz" at bounding box center [411, 386] width 225 height 19
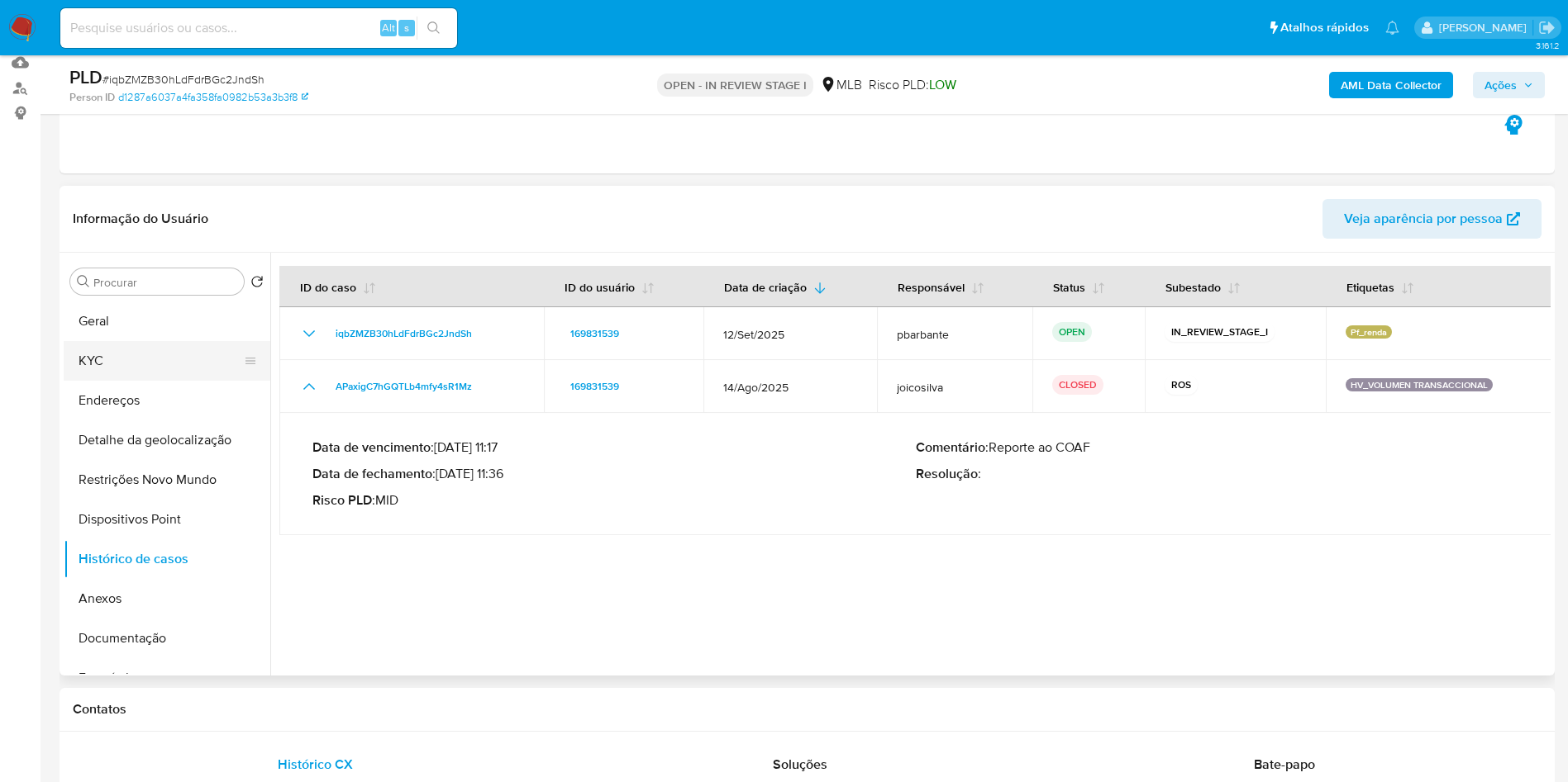
click at [202, 381] on button "KYC" at bounding box center [160, 361] width 193 height 40
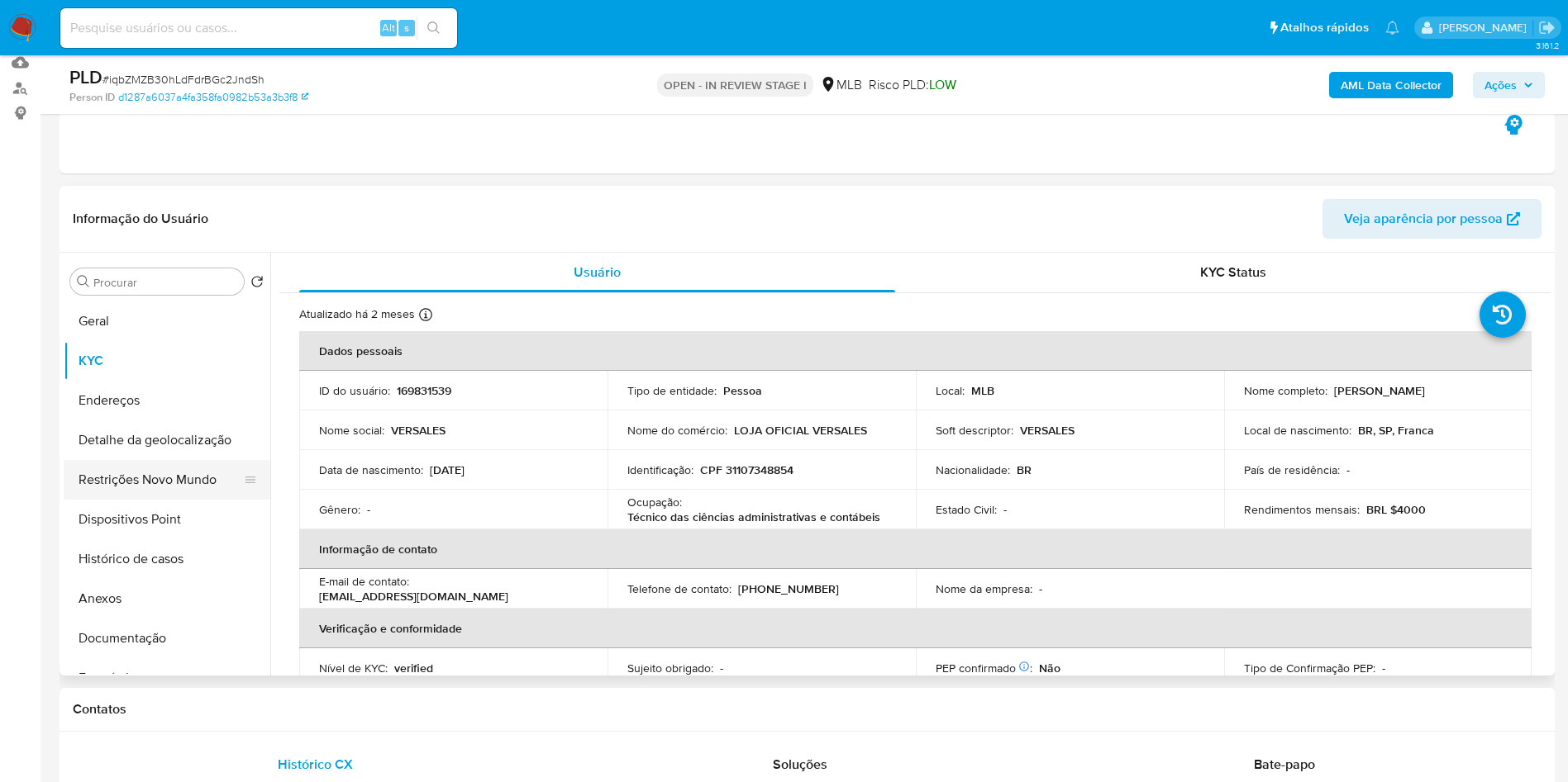
click at [172, 500] on button "Restrições Novo Mundo" at bounding box center [160, 480] width 193 height 40
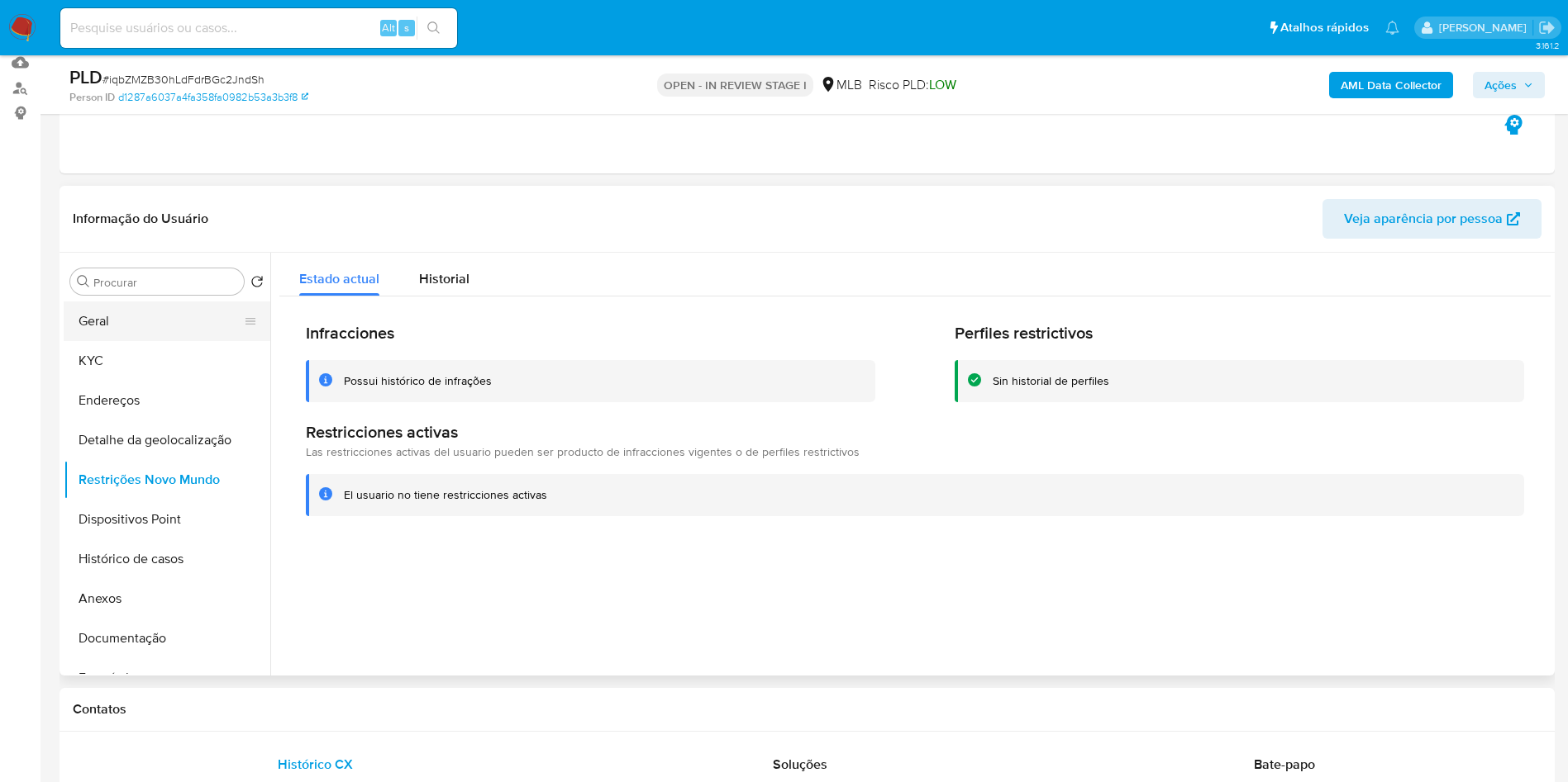
click at [153, 341] on button "Geral" at bounding box center [160, 321] width 193 height 40
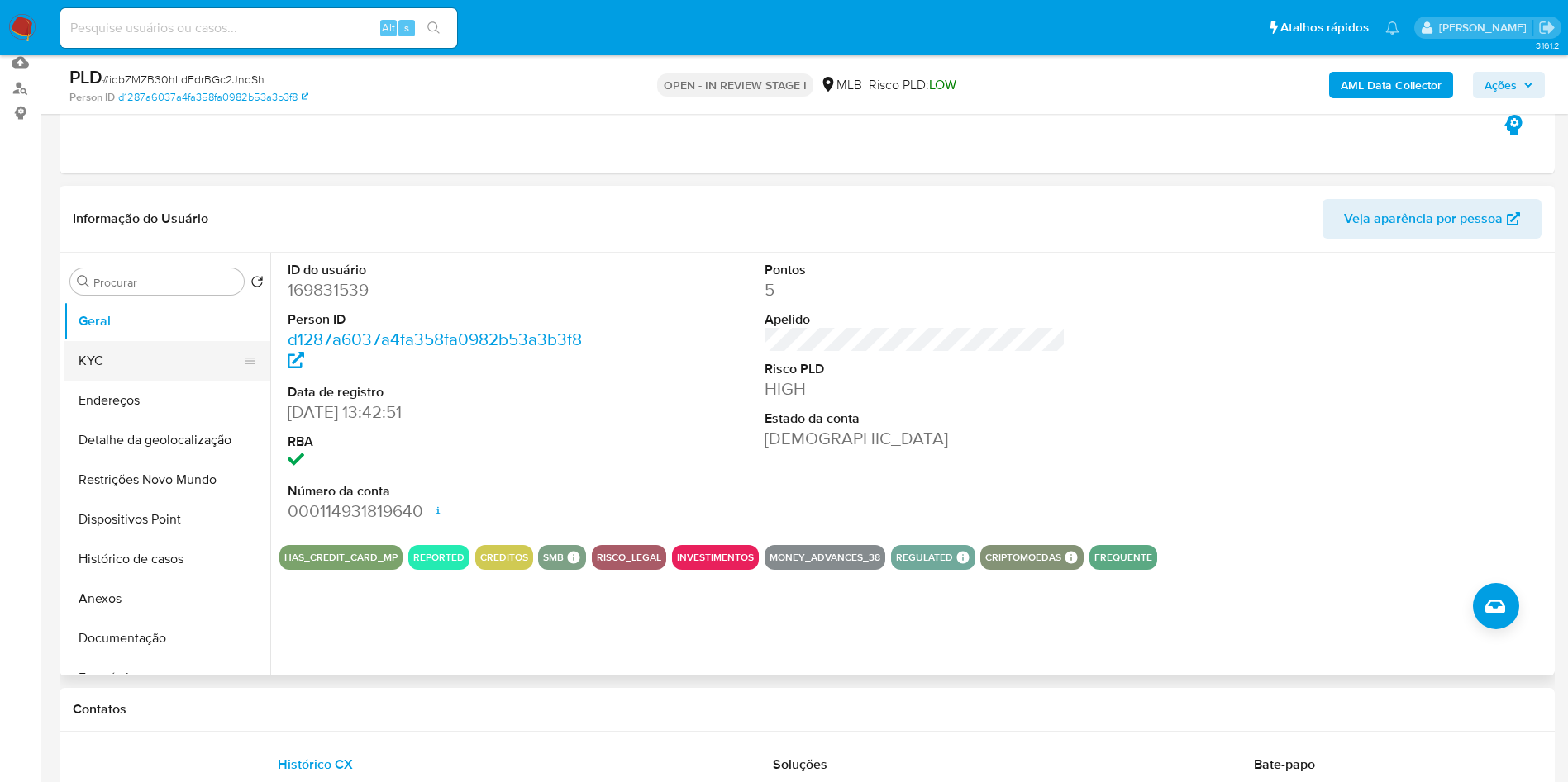
click at [181, 381] on button "KYC" at bounding box center [160, 361] width 193 height 40
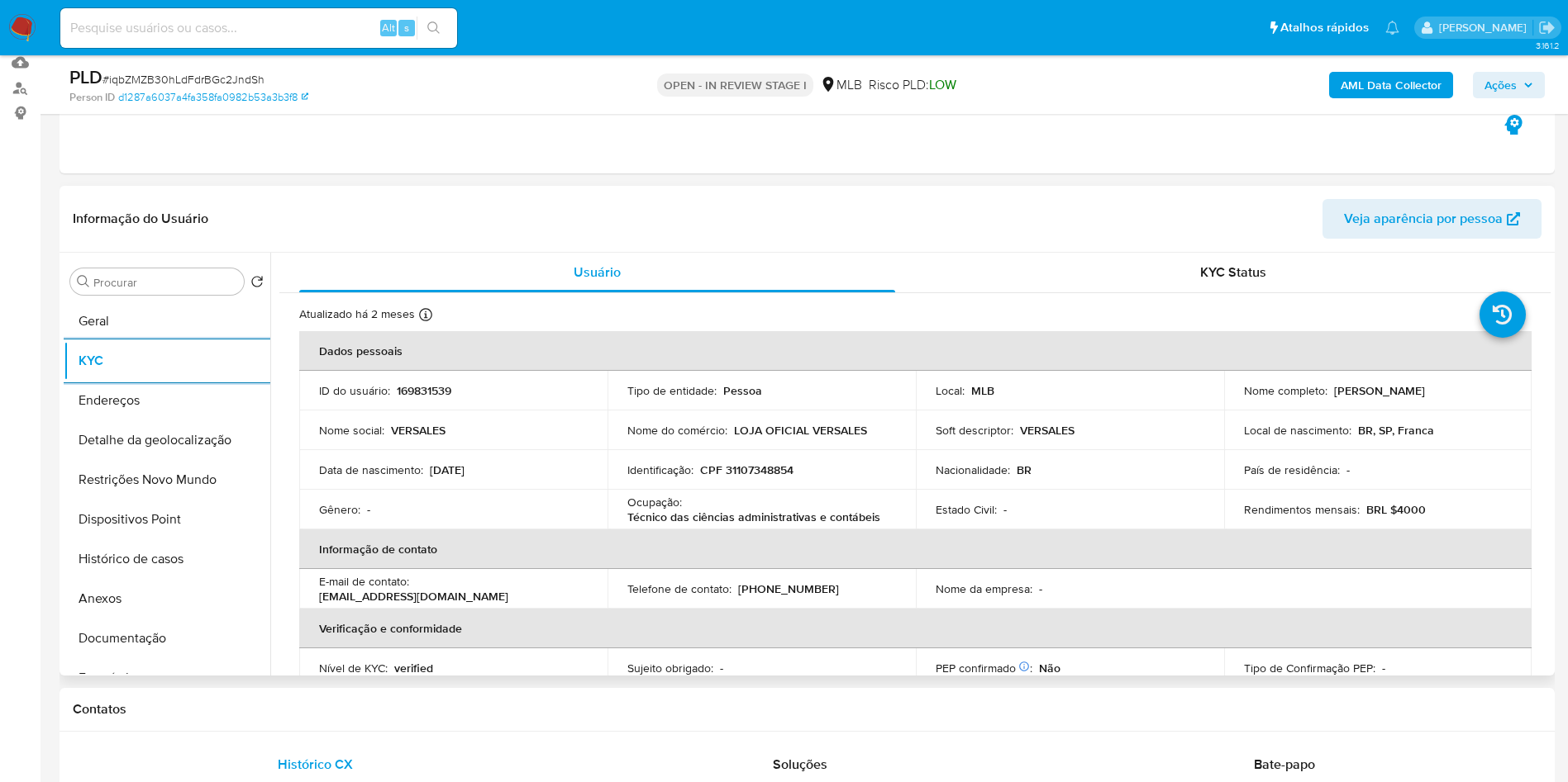
scroll to position [689, 0]
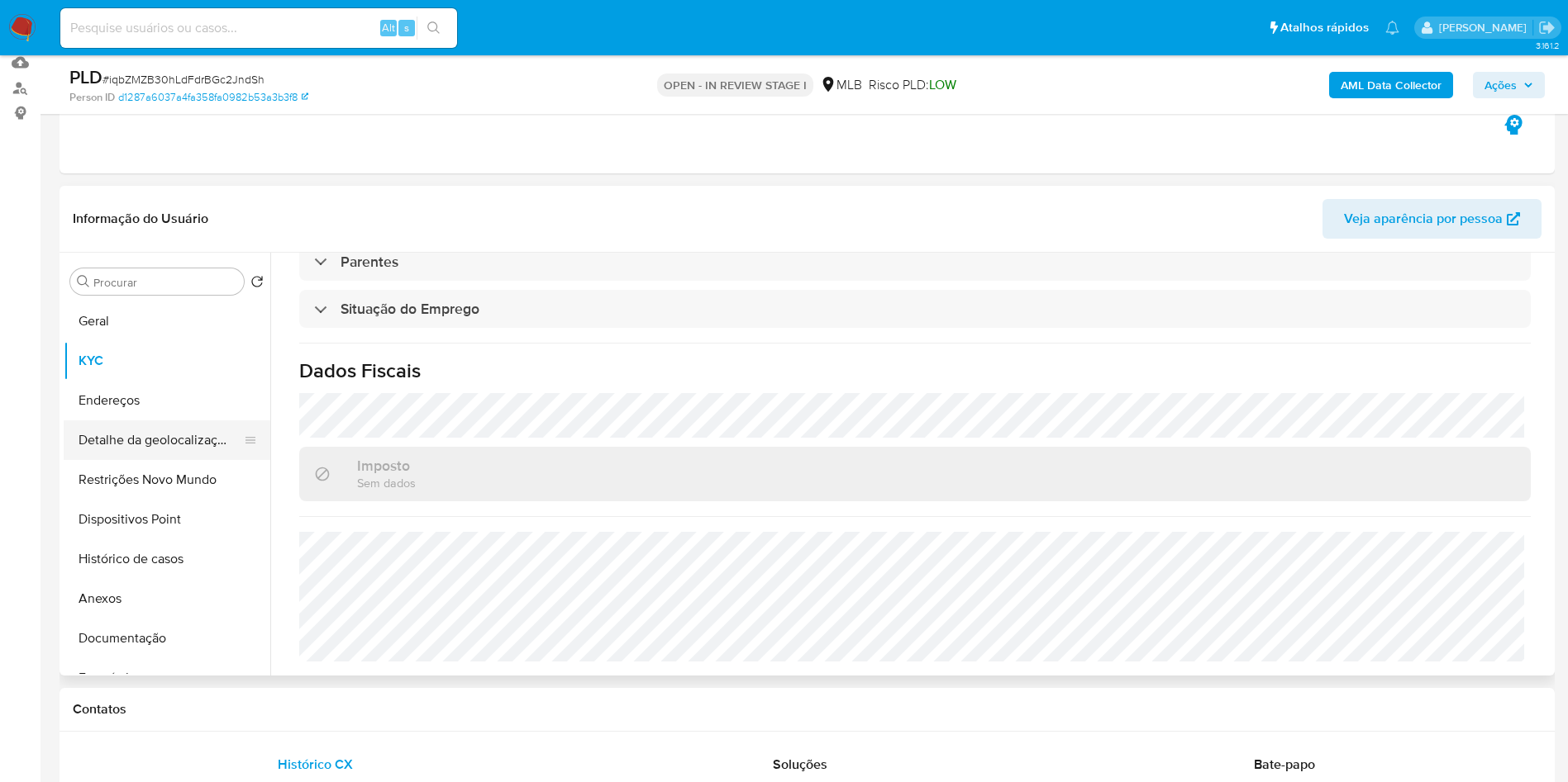
click at [159, 453] on button "Detalhe da geolocalização" at bounding box center [160, 440] width 193 height 40
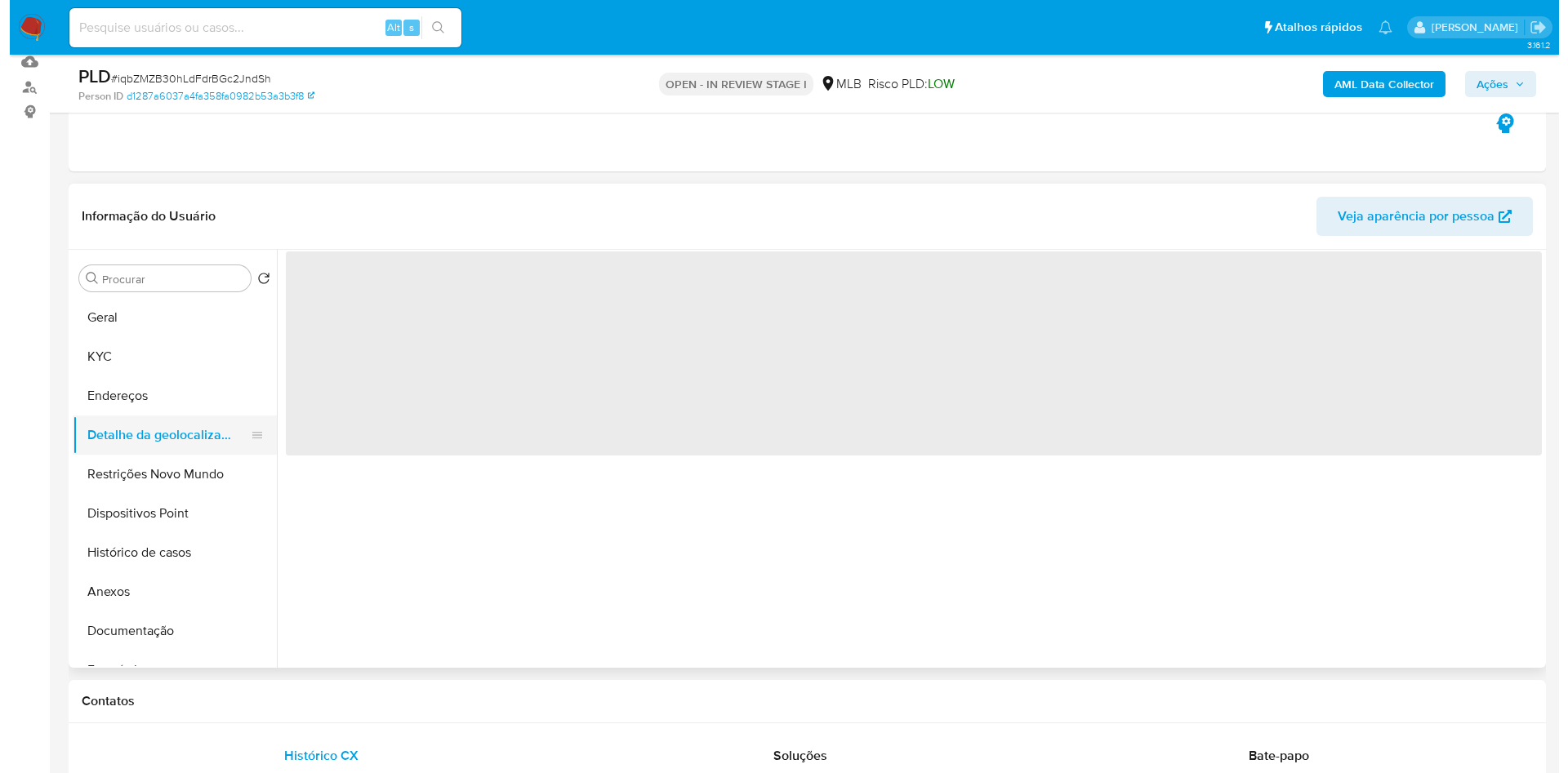
scroll to position [0, 0]
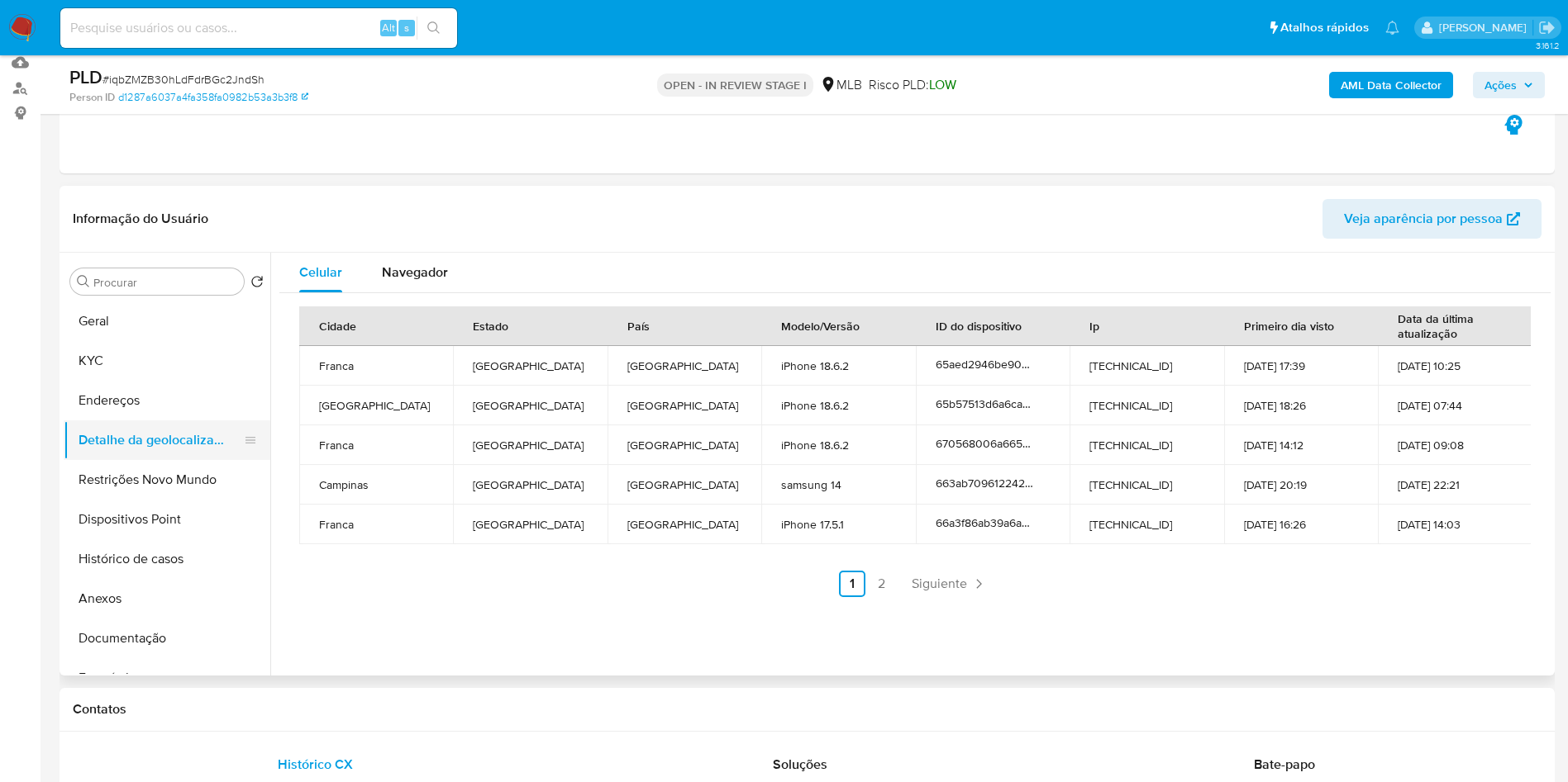
click at [174, 460] on button "Detalhe da geolocalização" at bounding box center [160, 440] width 193 height 40
click at [155, 500] on button "Restrições Novo Mundo" at bounding box center [160, 480] width 193 height 40
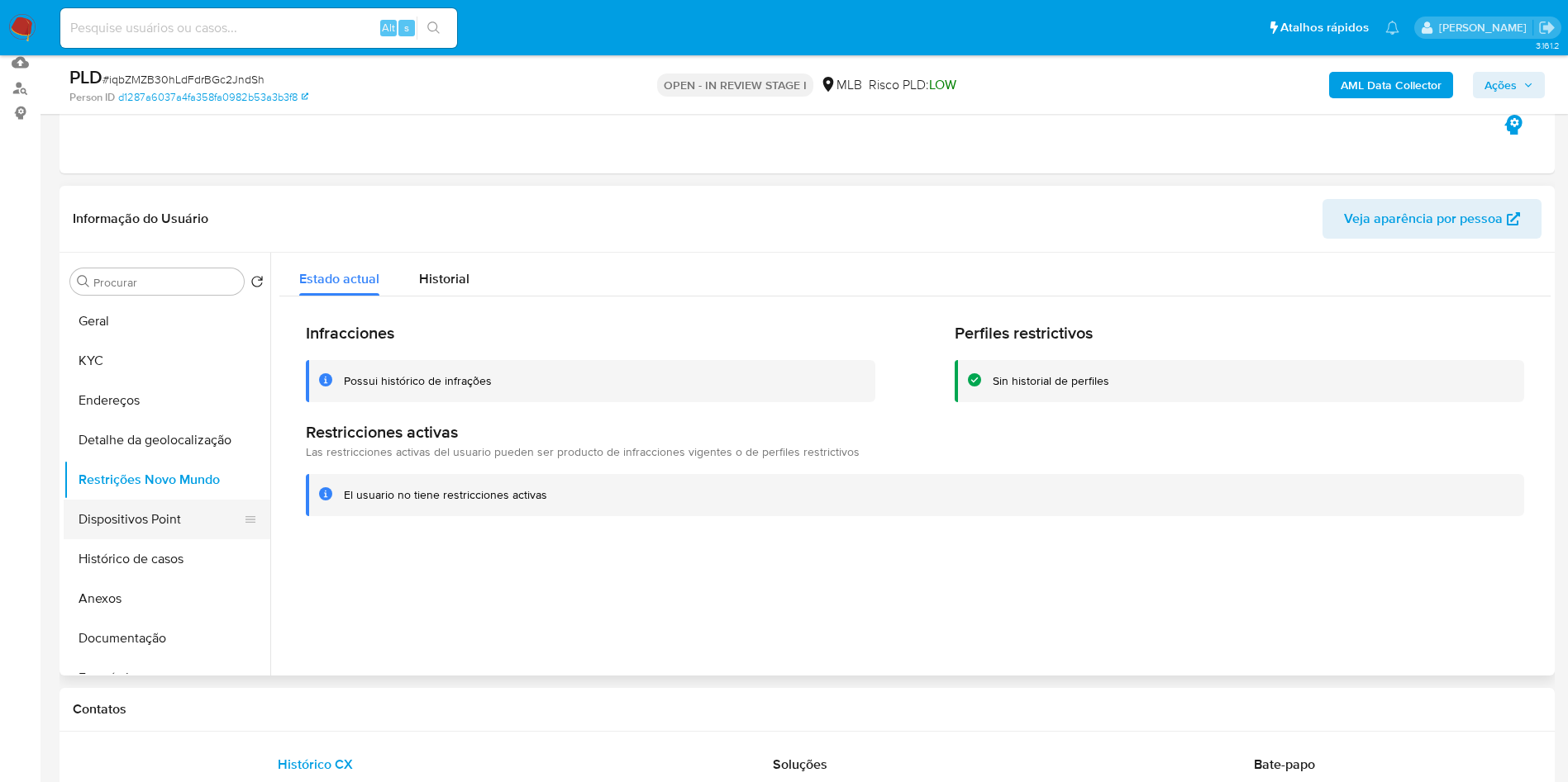
click at [177, 530] on button "Dispositivos Point" at bounding box center [160, 519] width 193 height 40
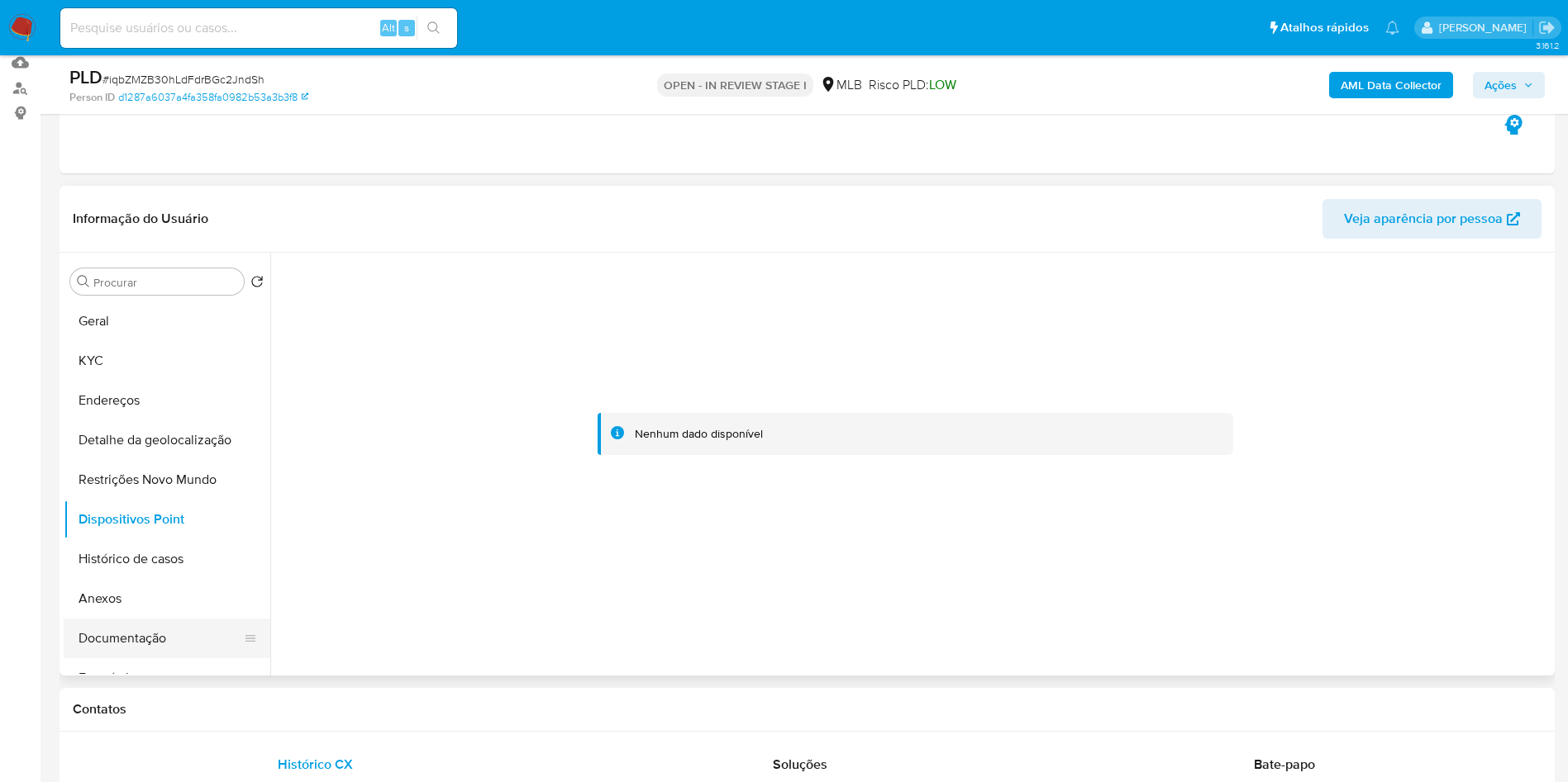
click at [190, 659] on button "Documentação" at bounding box center [160, 638] width 193 height 40
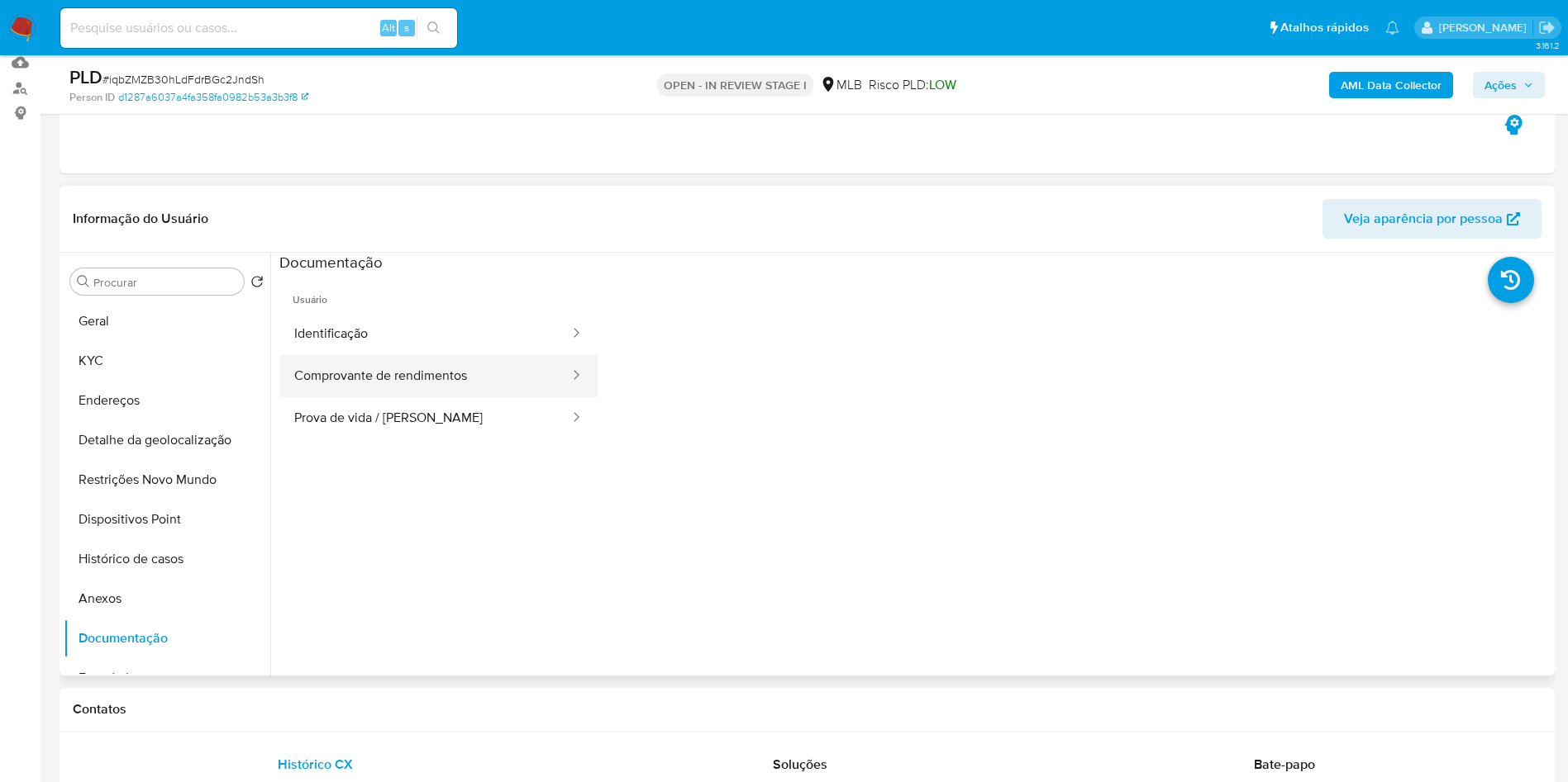
click at [459, 398] on button "Comprovante de rendimentos" at bounding box center [425, 376] width 292 height 42
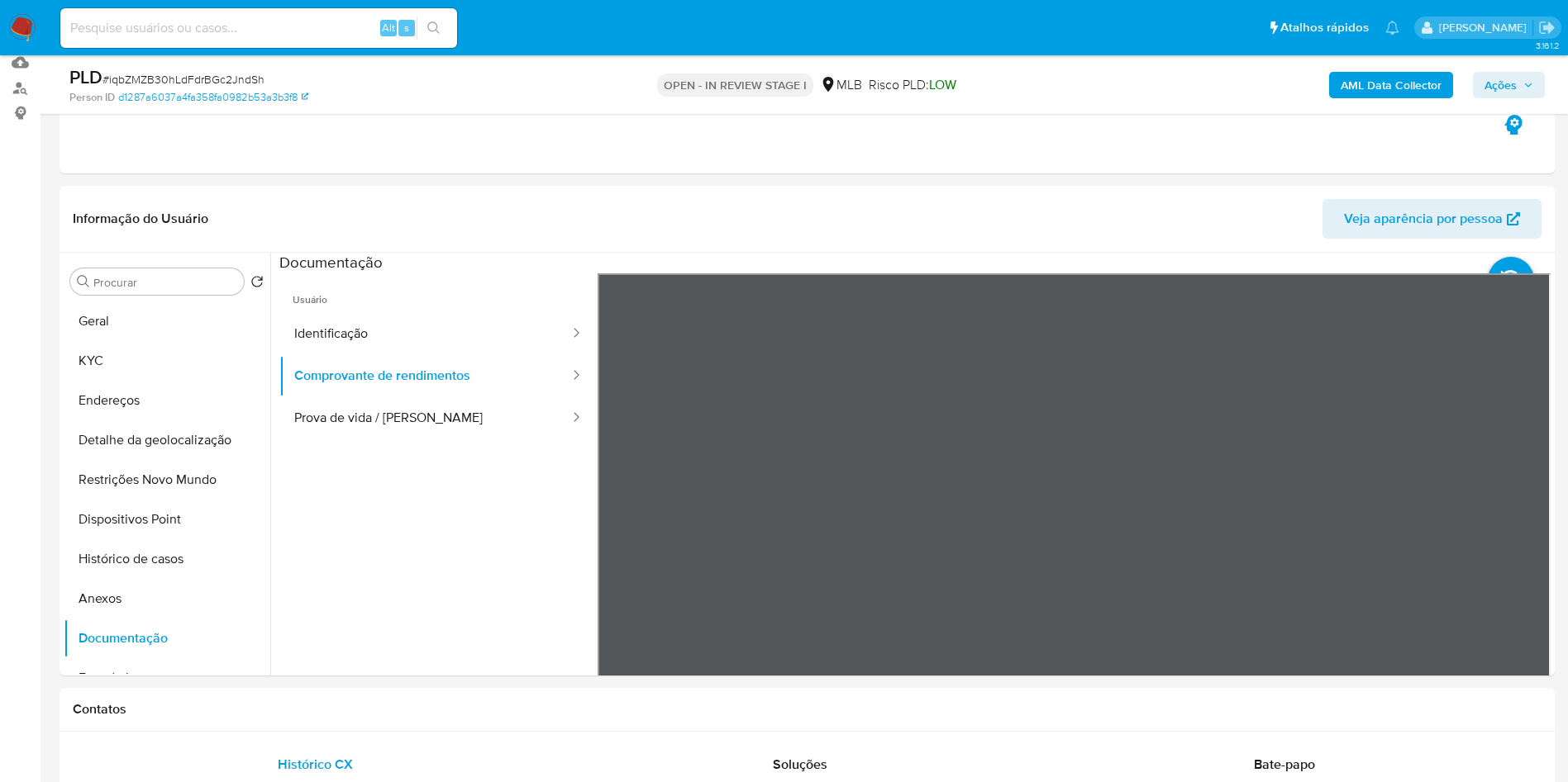
click at [1505, 86] on span "Ações" at bounding box center [1500, 86] width 33 height 26
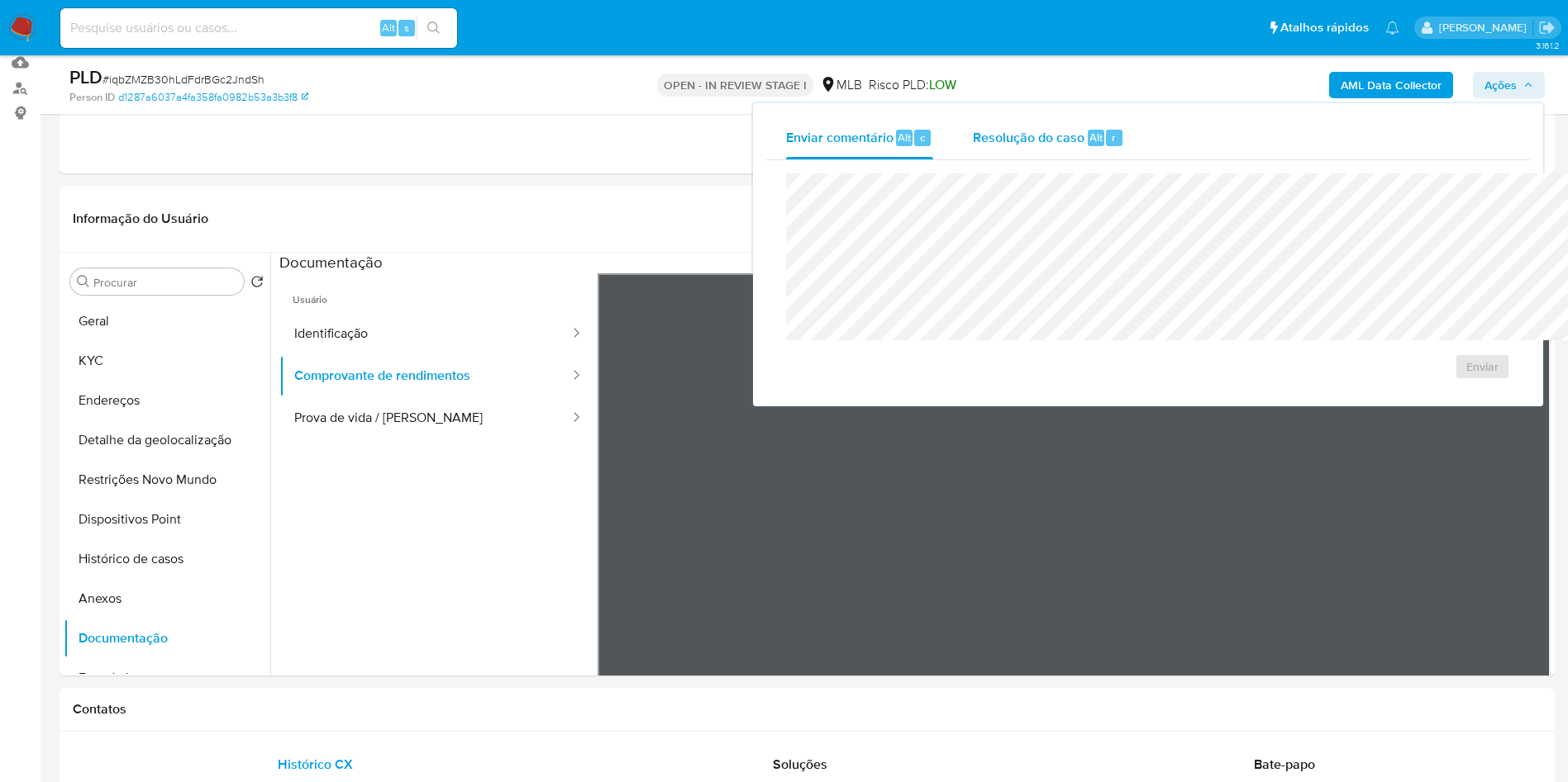
drag, startPoint x: 935, startPoint y: 143, endPoint x: 932, endPoint y: 153, distance: 10.4
click at [973, 142] on span "Resolução do caso" at bounding box center [1028, 137] width 112 height 19
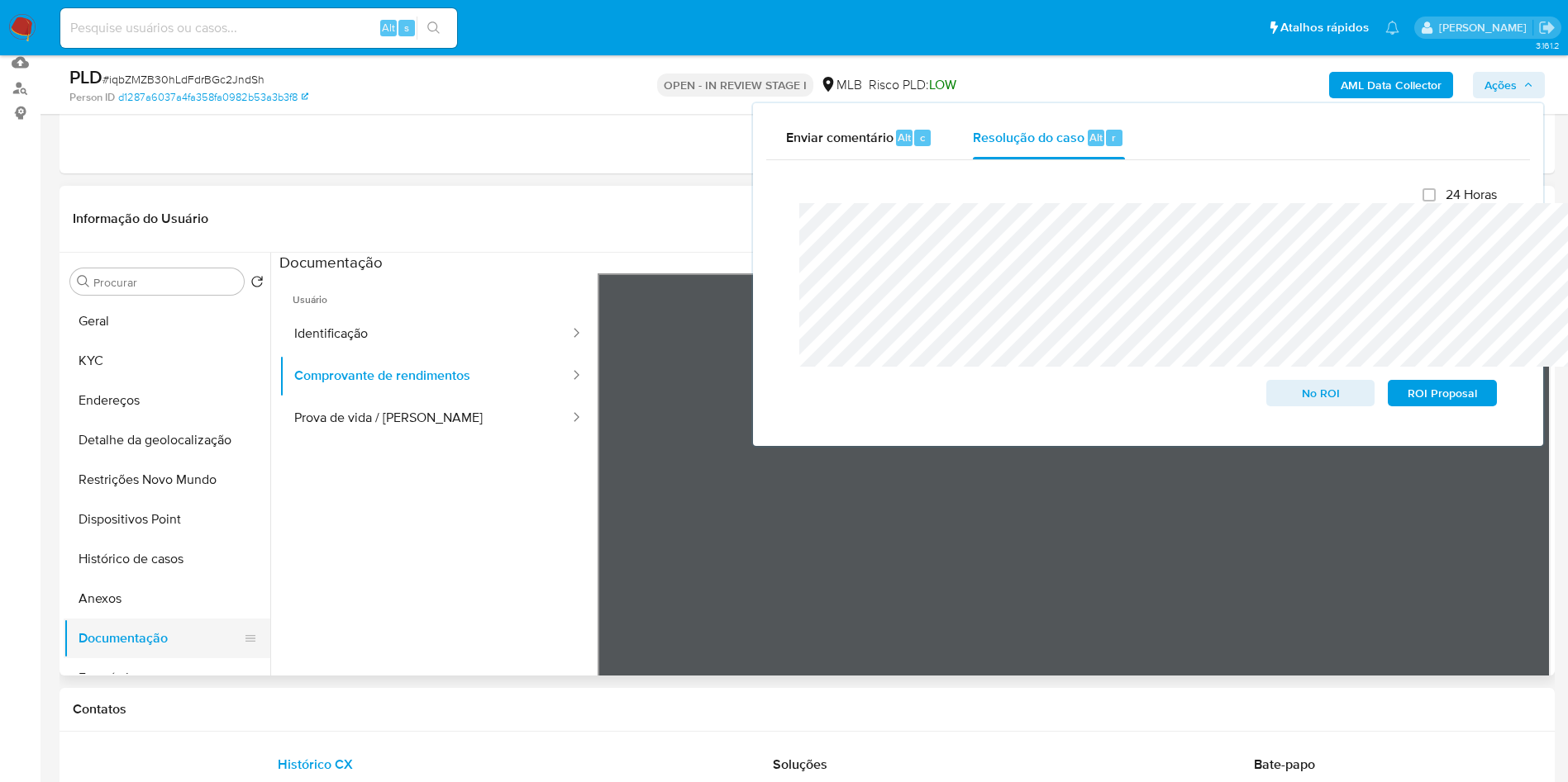
click at [99, 646] on button "Documentação" at bounding box center [160, 638] width 193 height 40
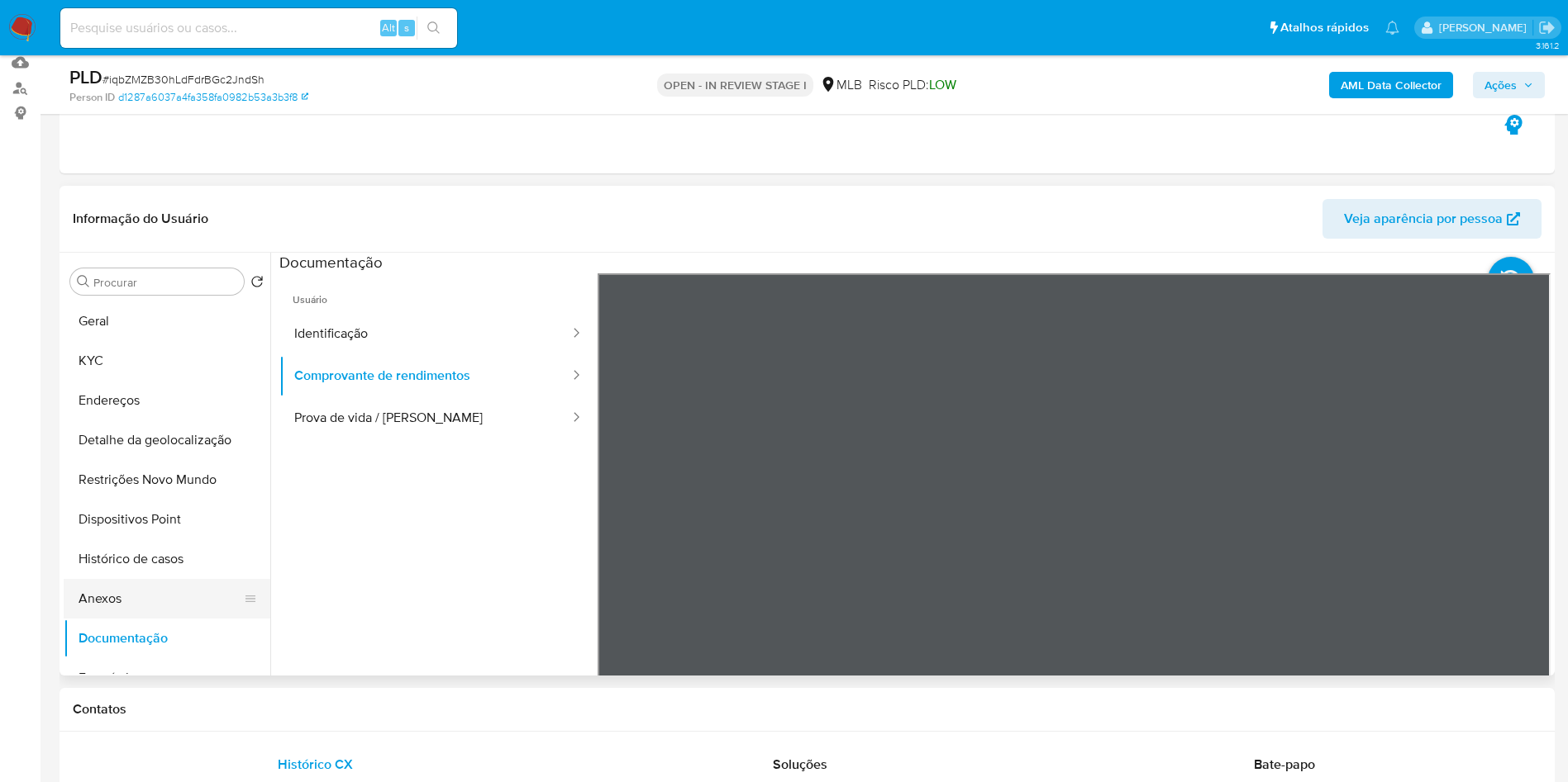
click at [164, 619] on button "Anexos" at bounding box center [160, 599] width 193 height 40
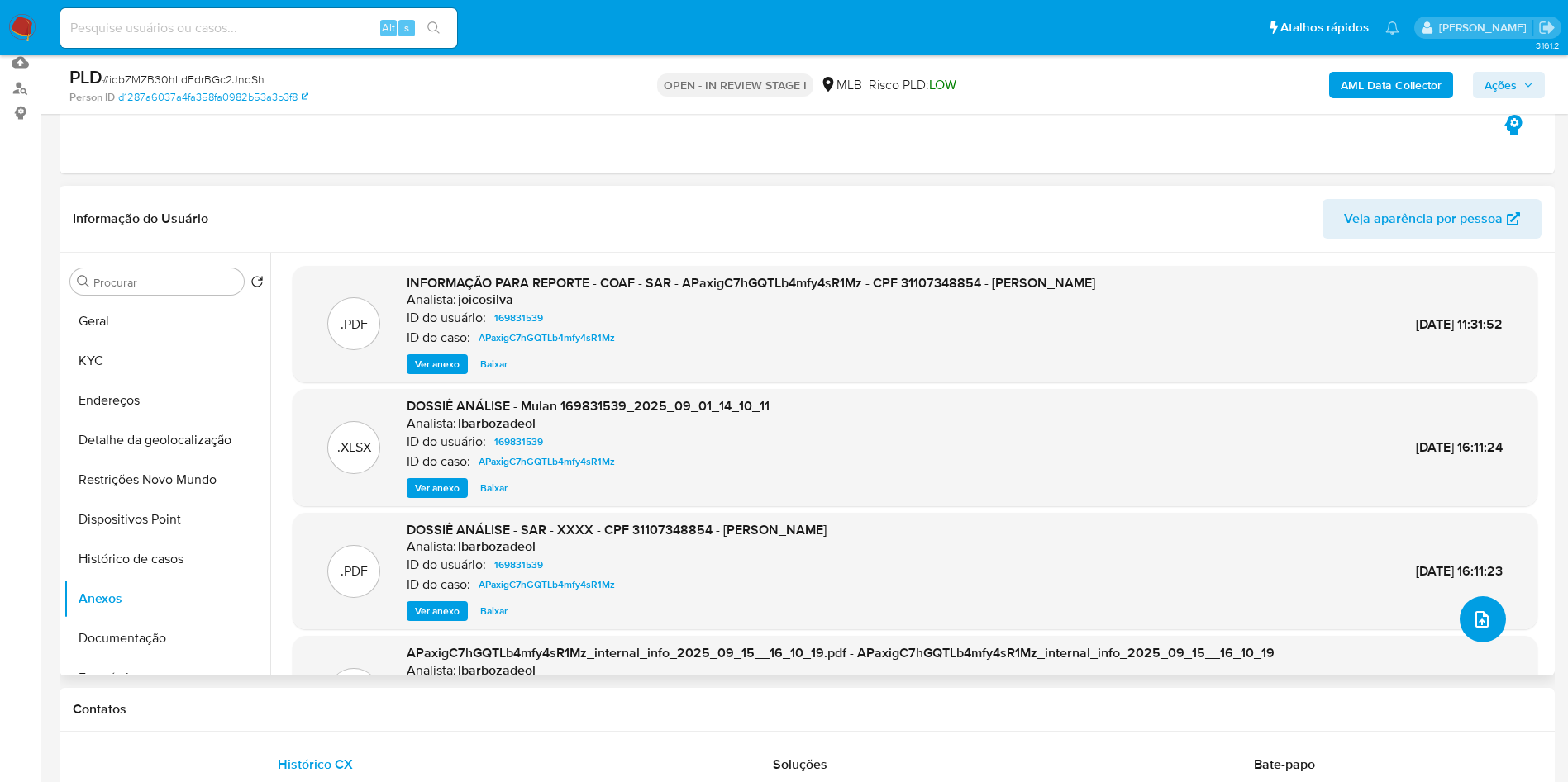
click at [1477, 643] on button "upload-file" at bounding box center [1482, 620] width 46 height 46
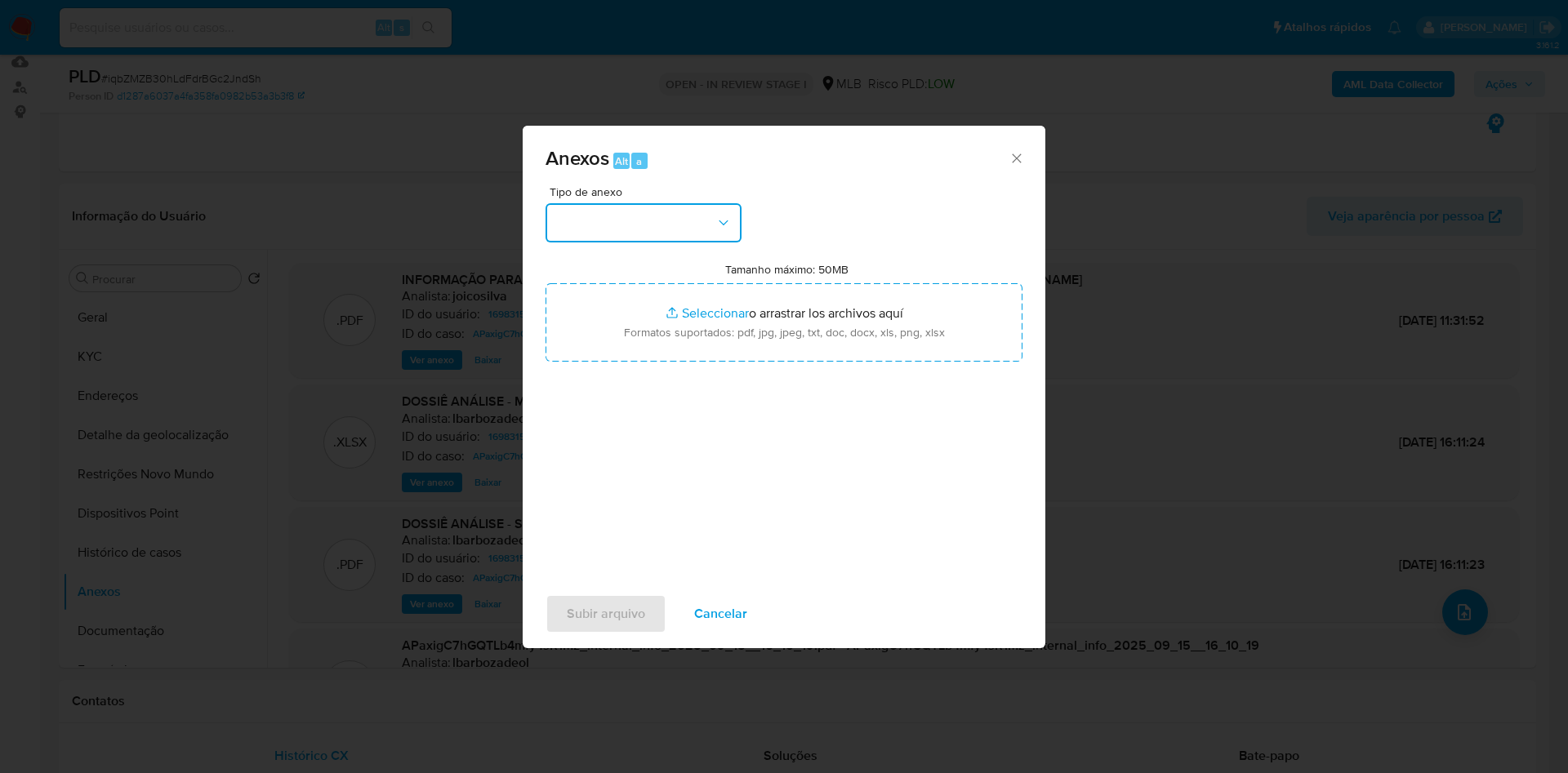
click at [682, 203] on button "button" at bounding box center [643, 222] width 196 height 39
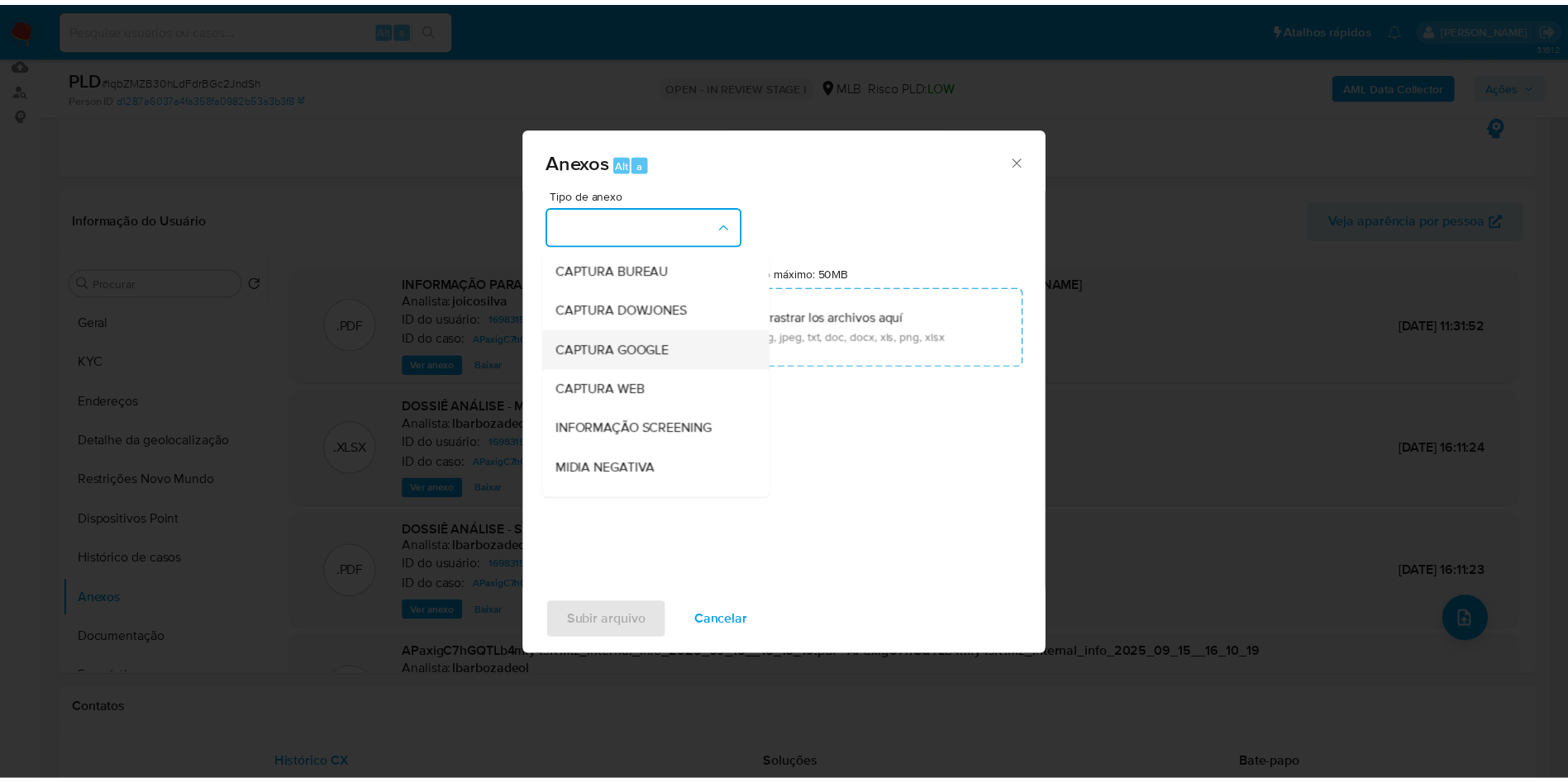
scroll to position [221, 0]
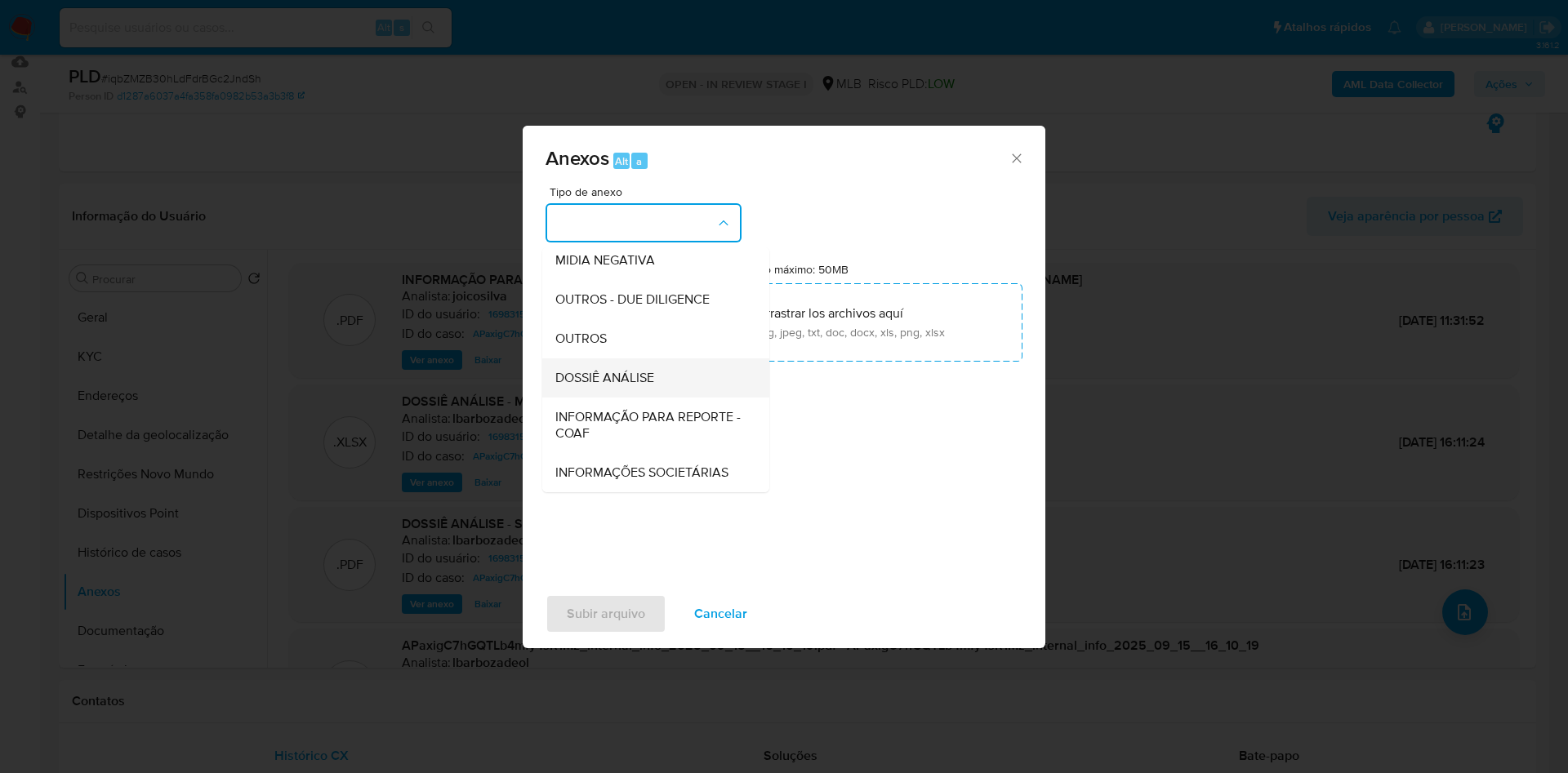
click at [555, 370] on span "DOSSIÊ ANÁLISE" at bounding box center [604, 377] width 98 height 17
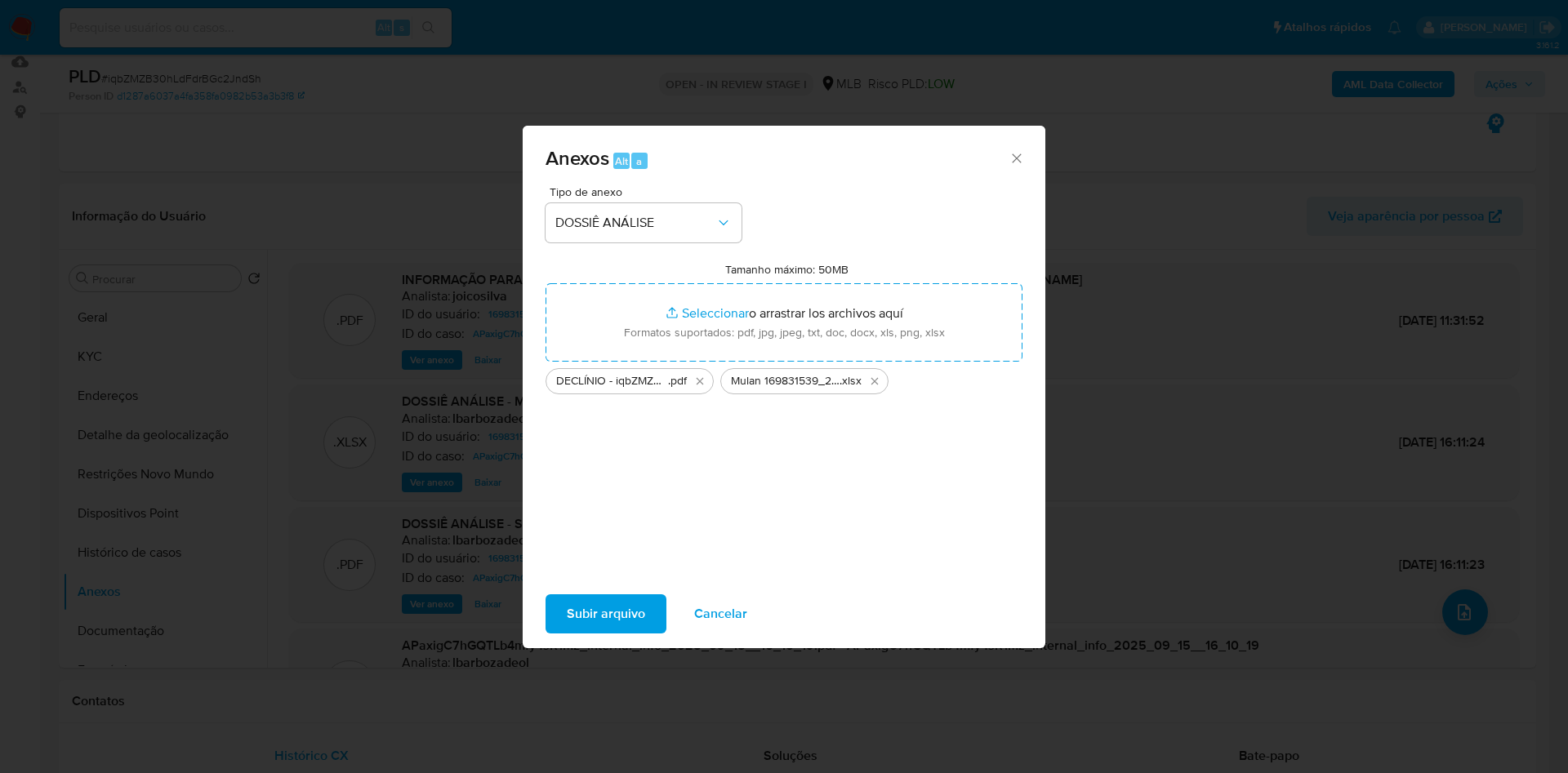
click at [567, 623] on span "Subir arquivo" at bounding box center [606, 614] width 78 height 36
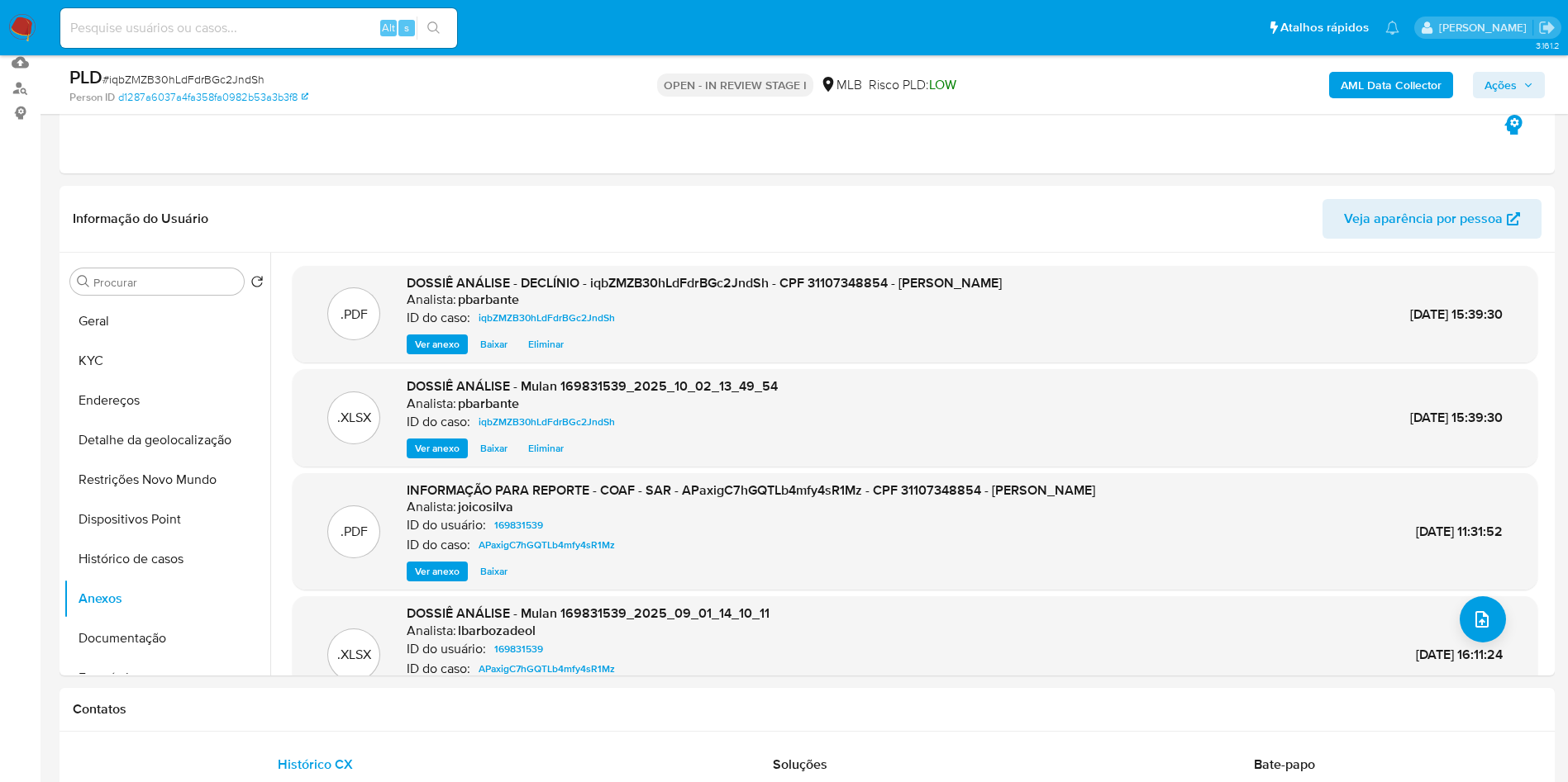
click at [1505, 84] on span "Ações" at bounding box center [1500, 86] width 33 height 26
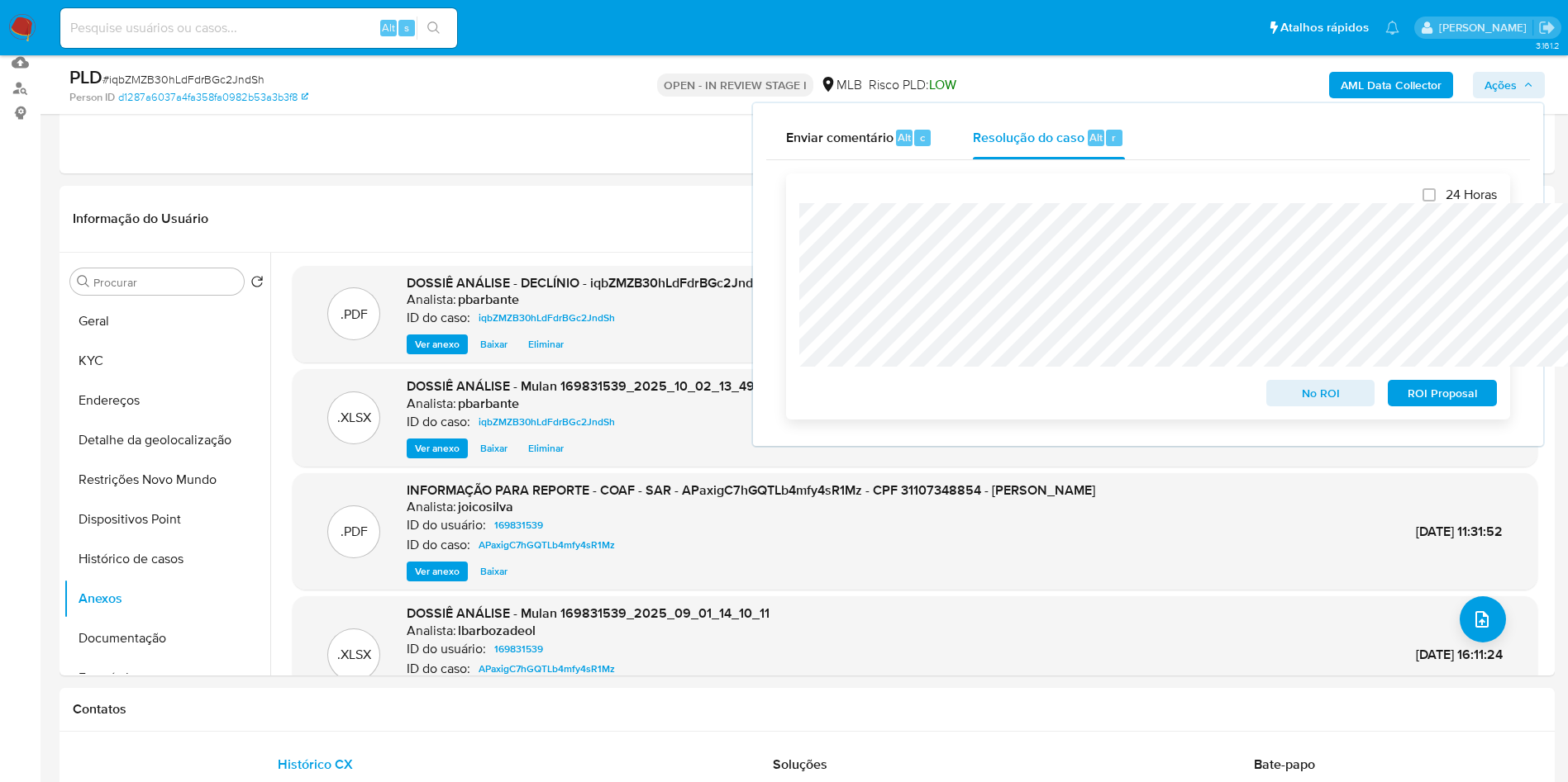
click at [1331, 397] on span "No ROI" at bounding box center [1320, 393] width 86 height 23
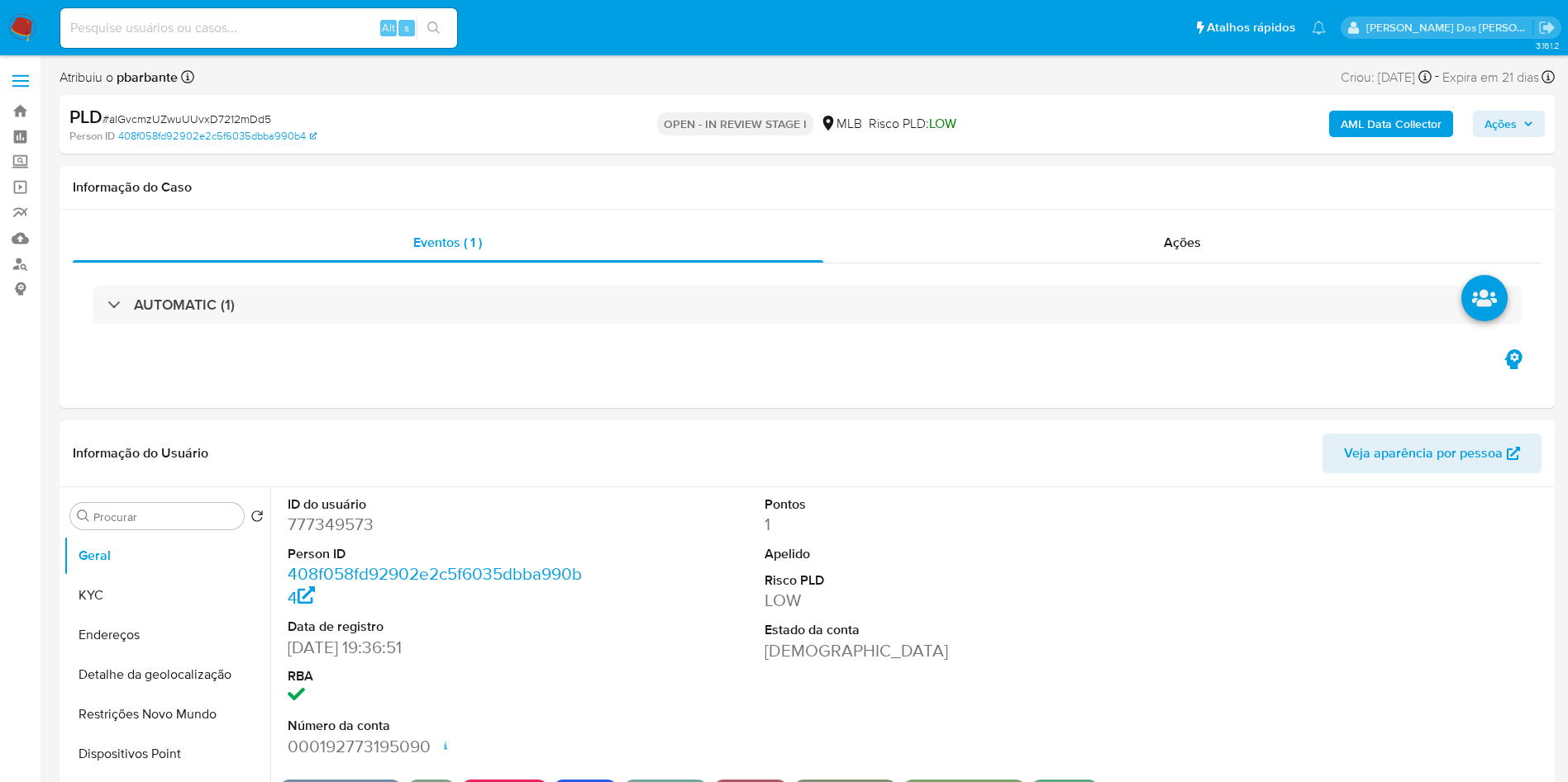
select select "10"
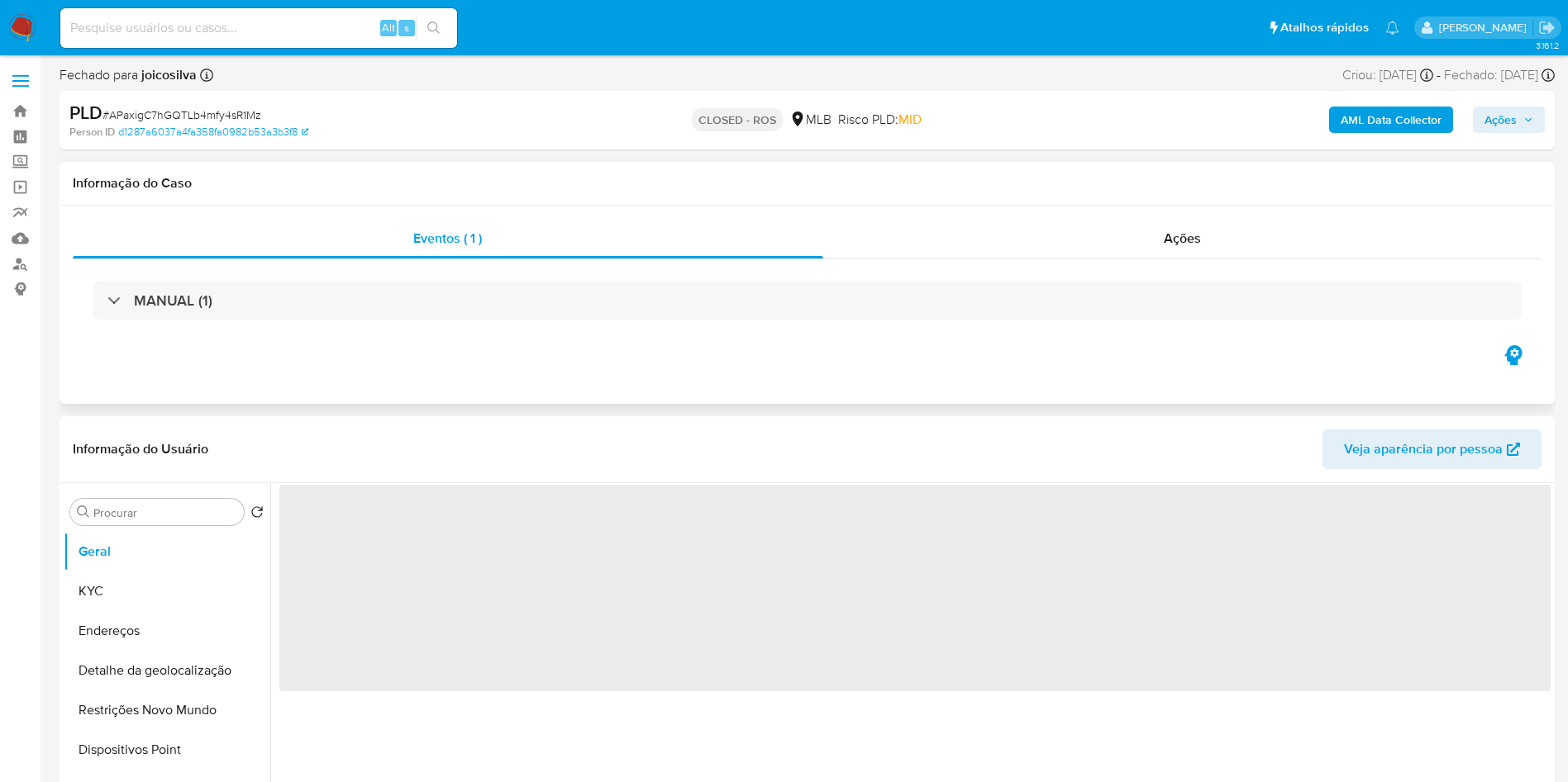
select select "10"
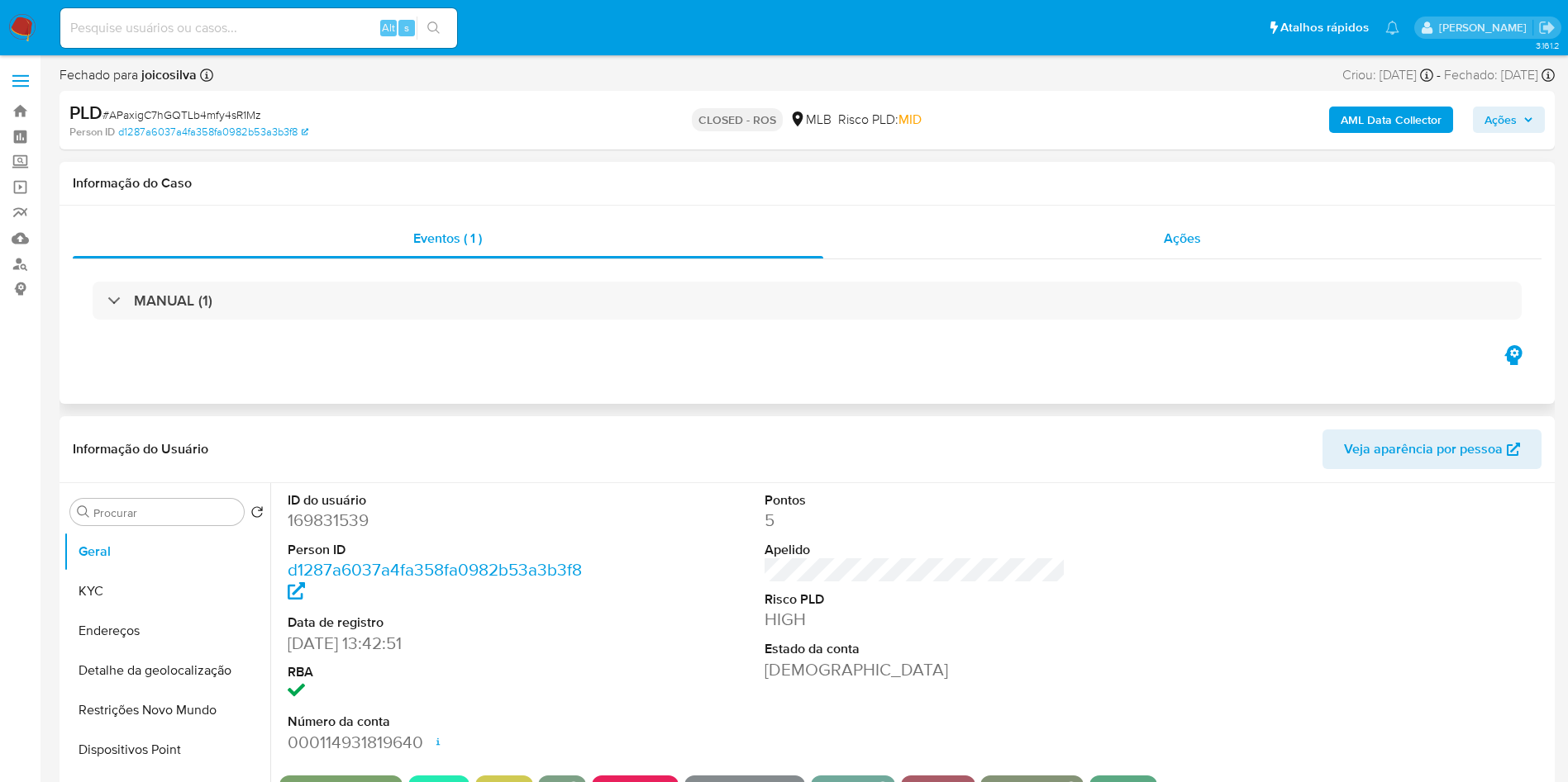
click at [1178, 237] on span "Ações" at bounding box center [1182, 239] width 37 height 19
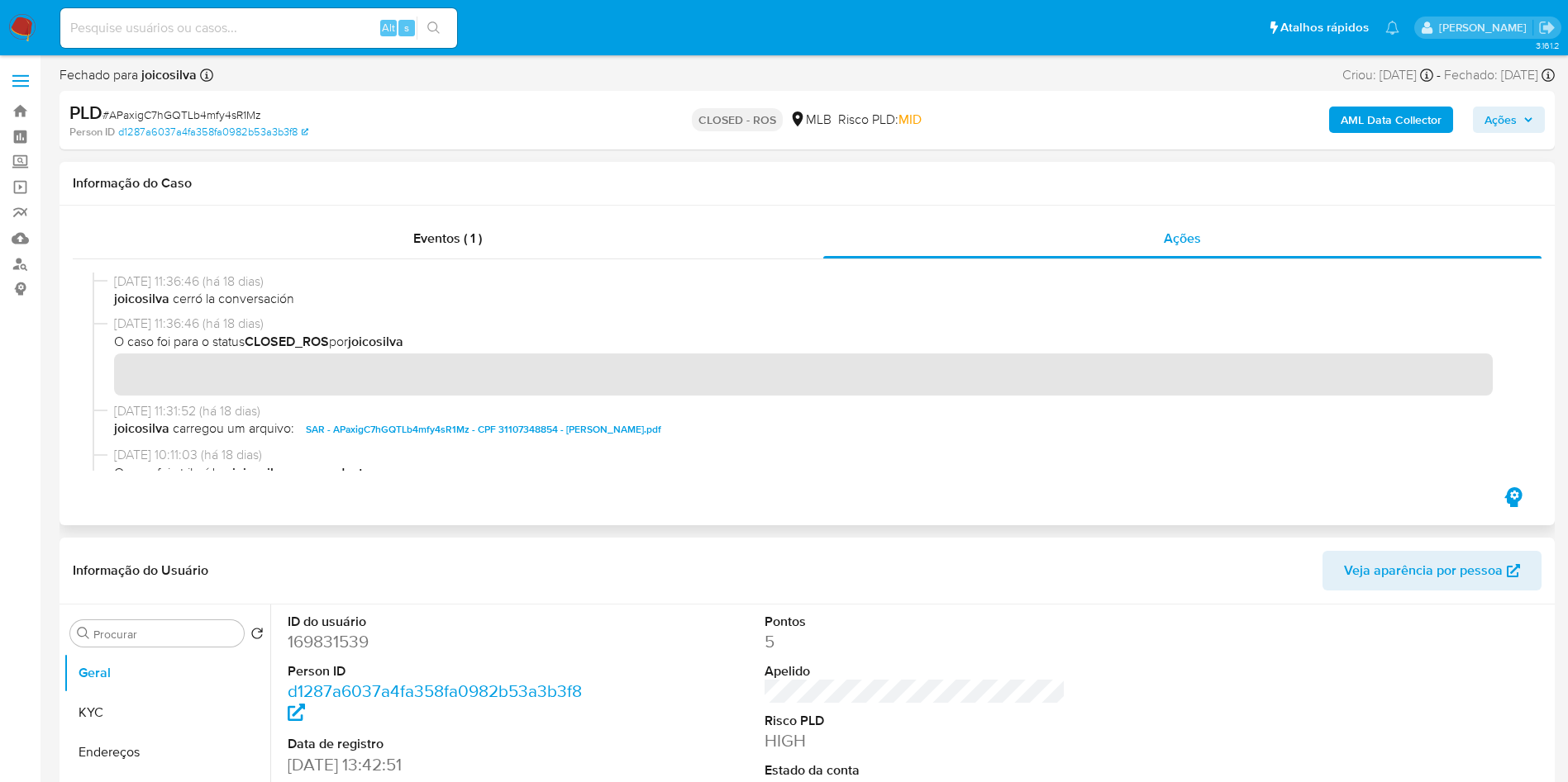
click at [387, 434] on span "SAR - APaxigC7hGQTLb4mfy4sR1Mz - CPF 31107348854 - [PERSON_NAME].pdf" at bounding box center [483, 429] width 355 height 19
click at [243, 114] on span "# APaxigC7hGQTLb4mfy4sR1Mz" at bounding box center [182, 115] width 159 height 17
copy span "APaxigC7hGQTLb4mfy4sR1Mz"
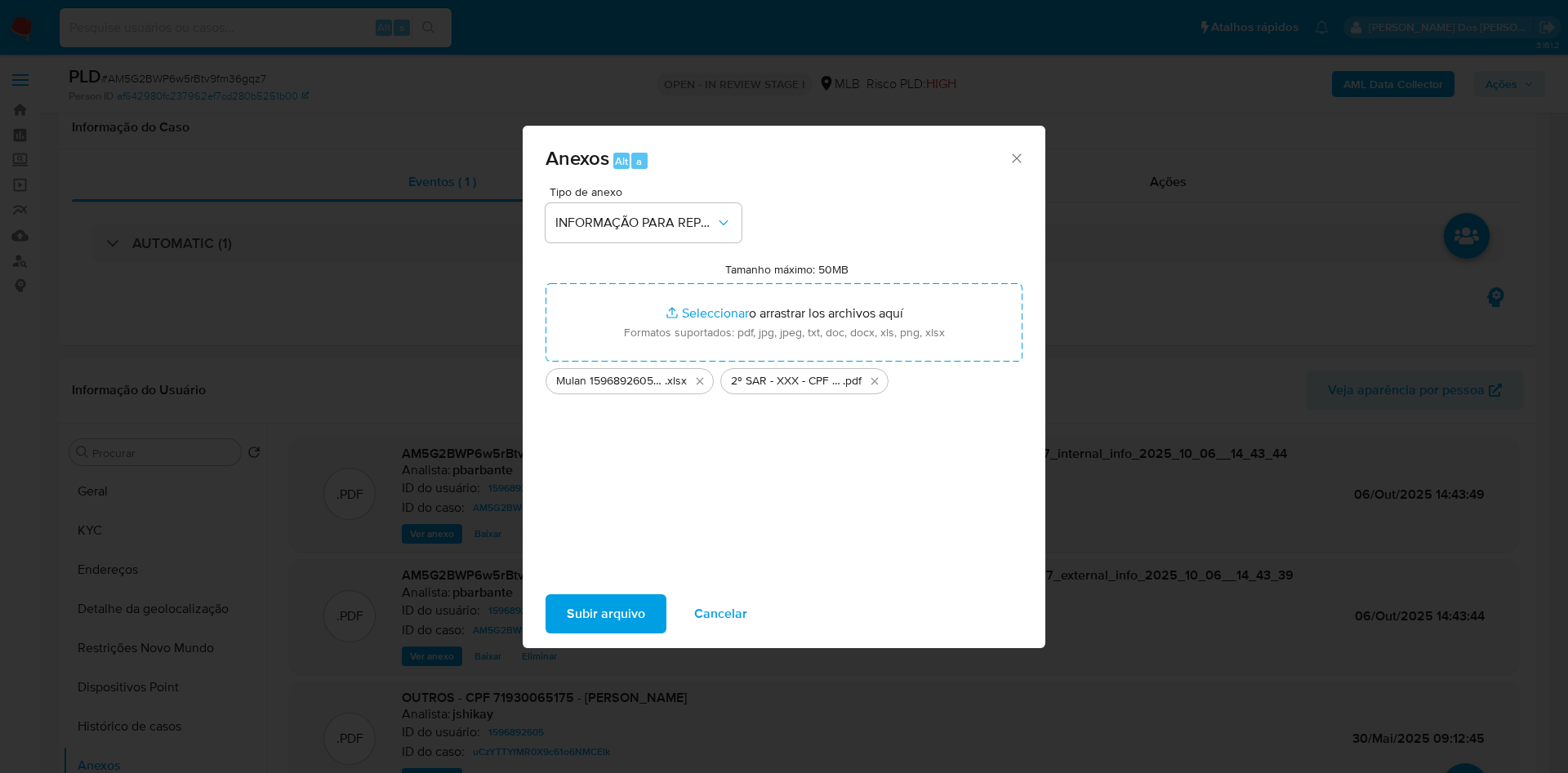
select select "10"
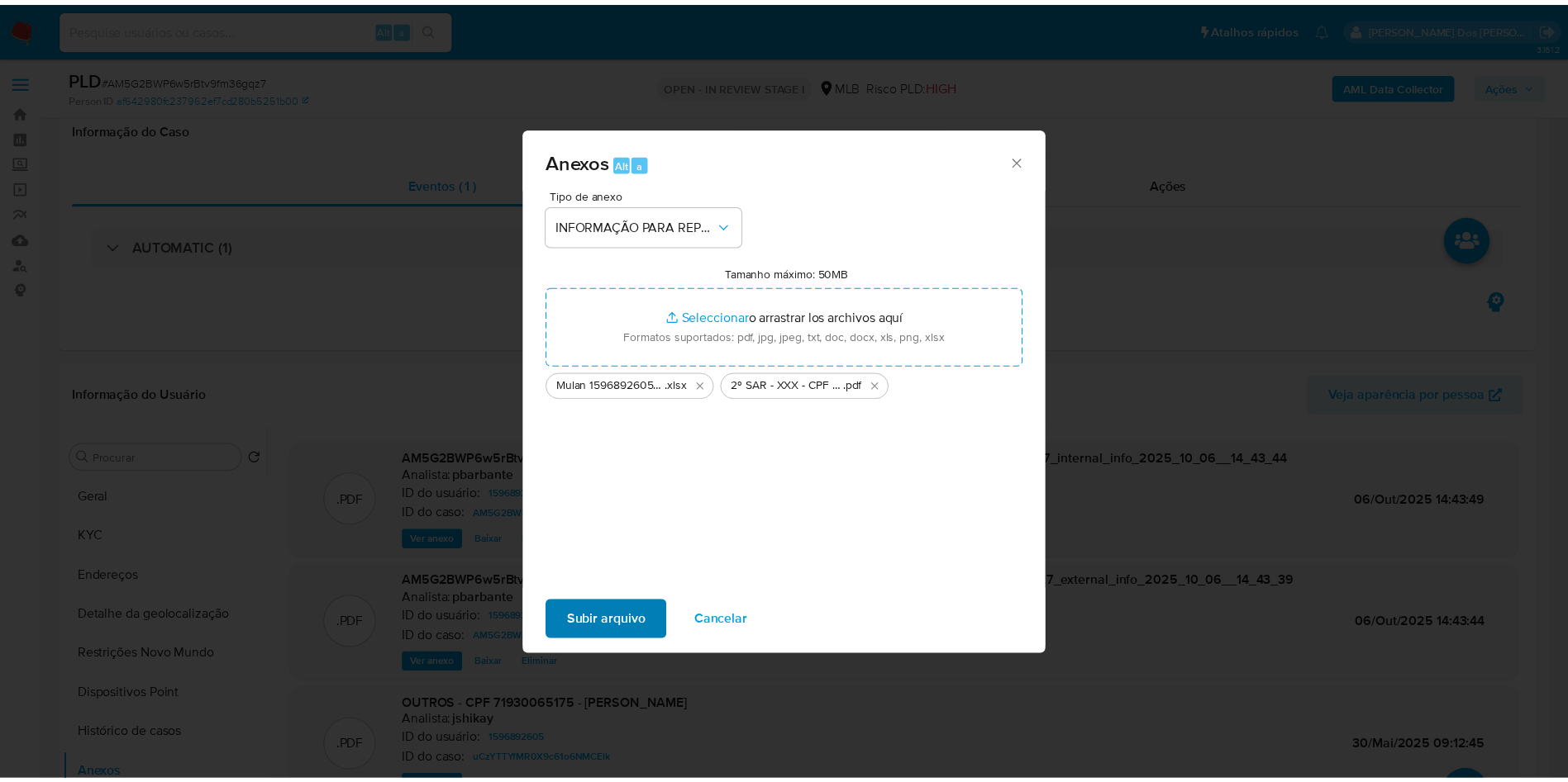
scroll to position [207, 0]
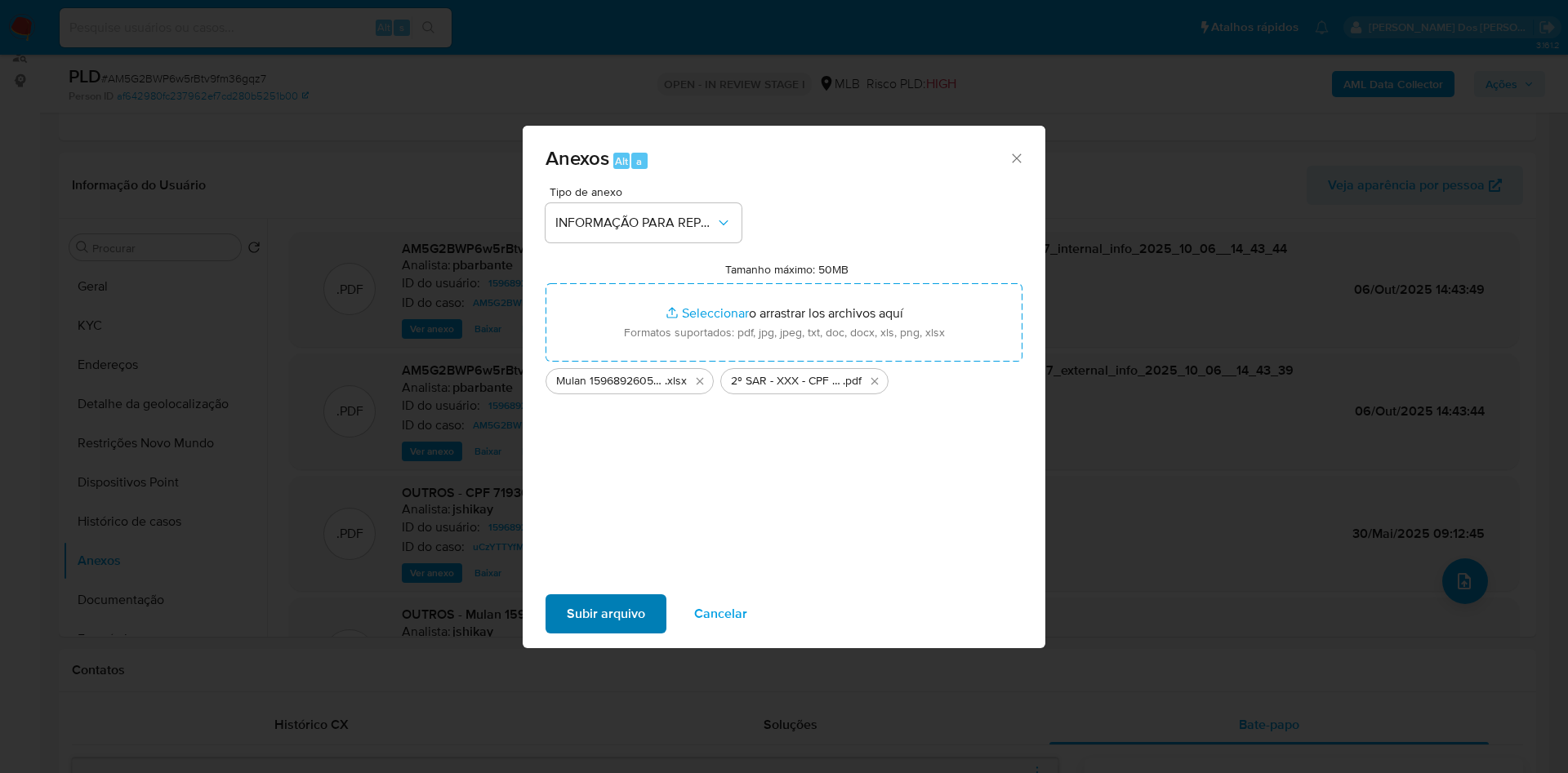
click at [572, 622] on span "Subir arquivo" at bounding box center [606, 614] width 78 height 36
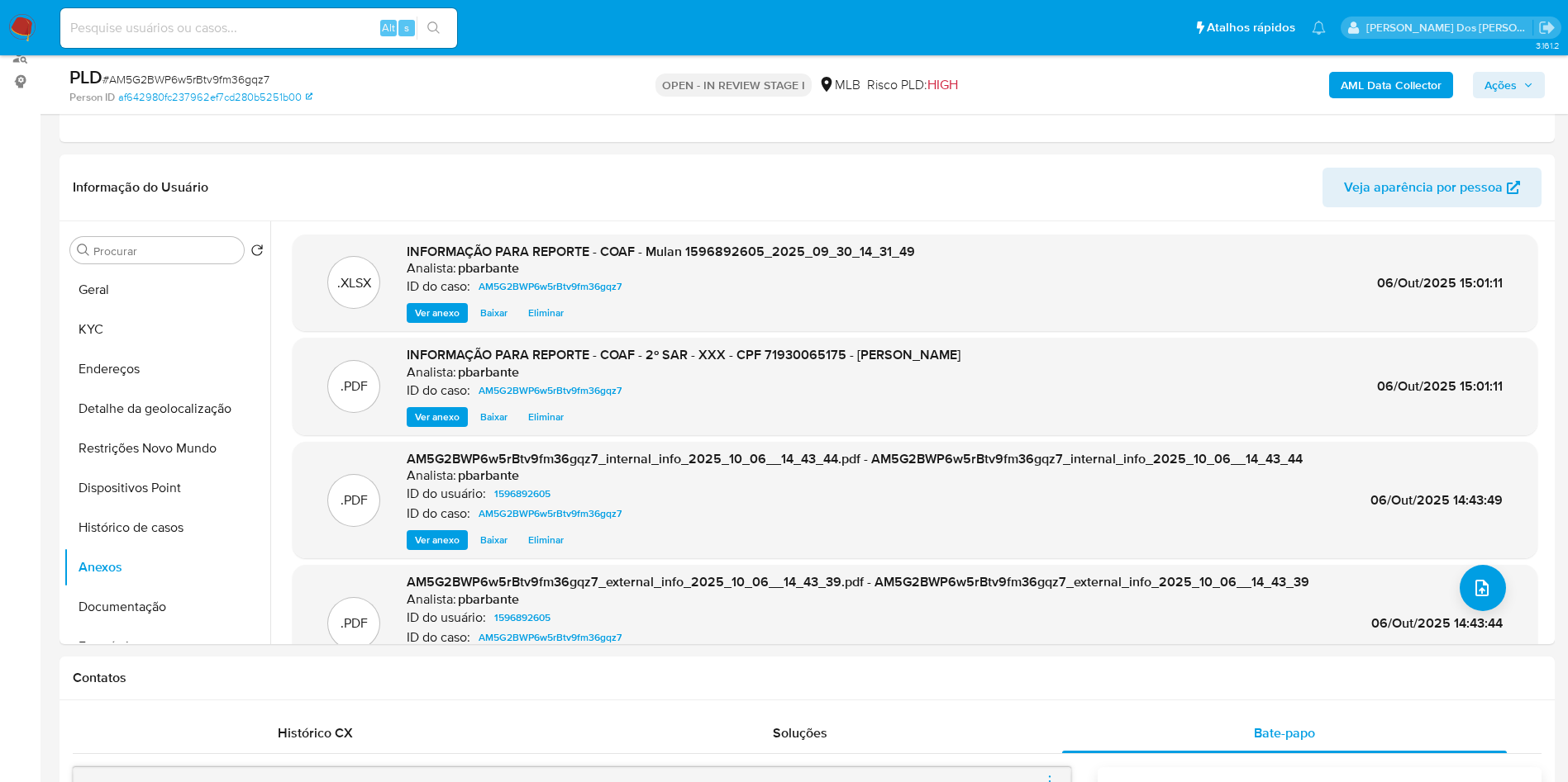
click at [1495, 68] on div "AML Data Collector Ações" at bounding box center [1301, 85] width 488 height 39
click at [1497, 70] on div "AML Data Collector Ações" at bounding box center [1301, 85] width 488 height 39
click at [1504, 87] on span "Ações" at bounding box center [1500, 86] width 33 height 26
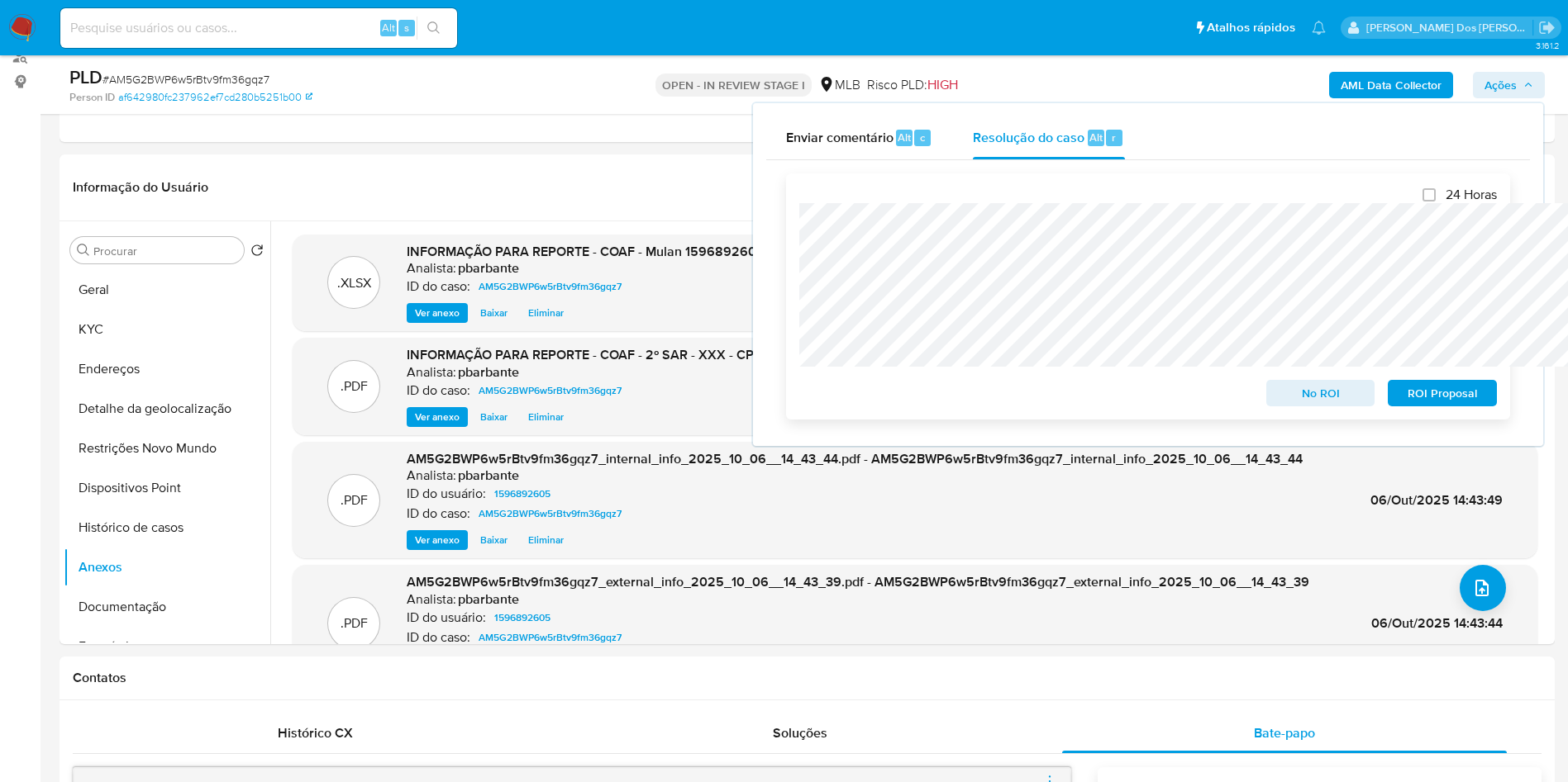
click at [1420, 405] on span "ROI Proposal" at bounding box center [1441, 393] width 86 height 23
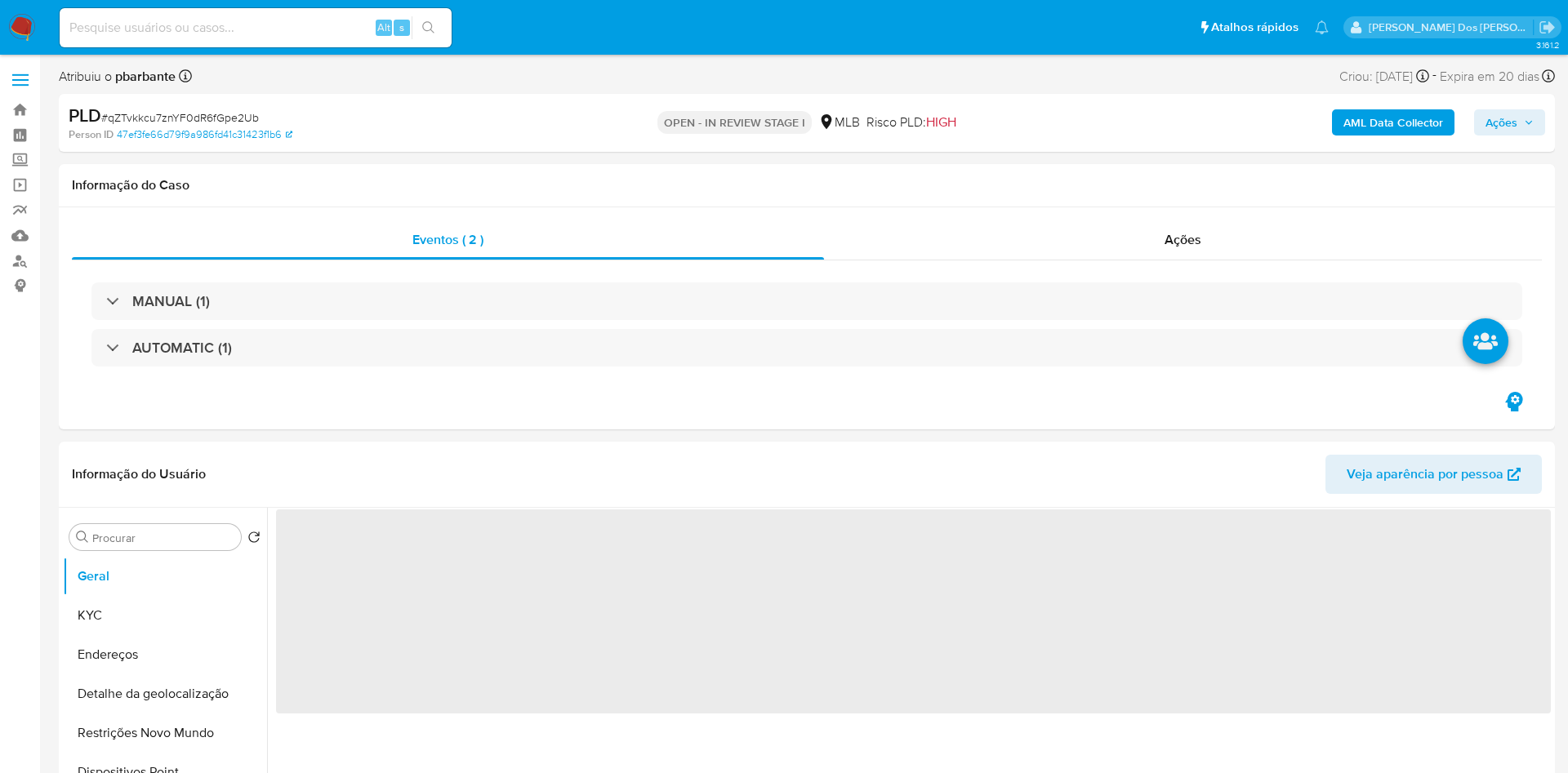
select select "10"
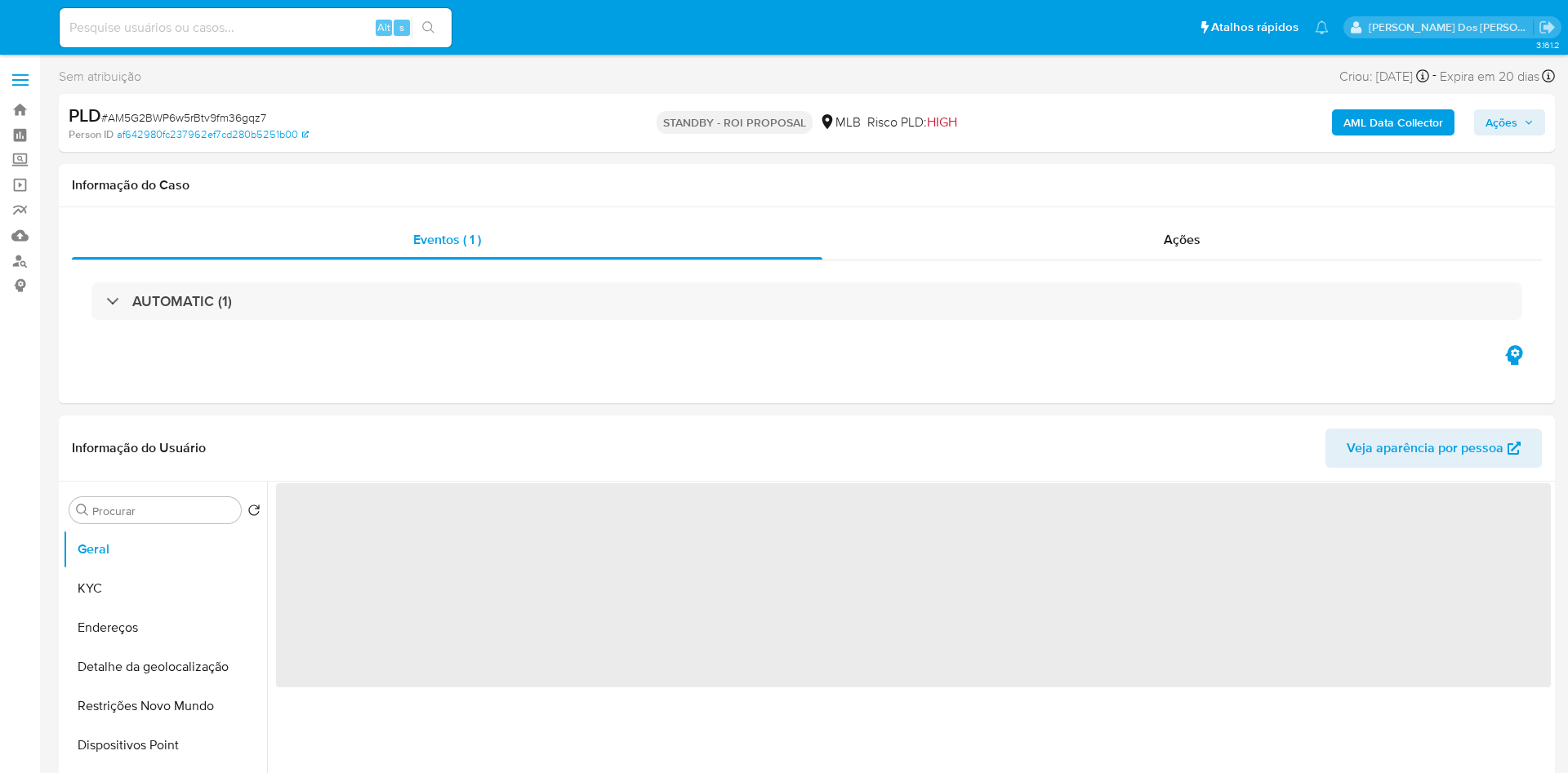
select select "10"
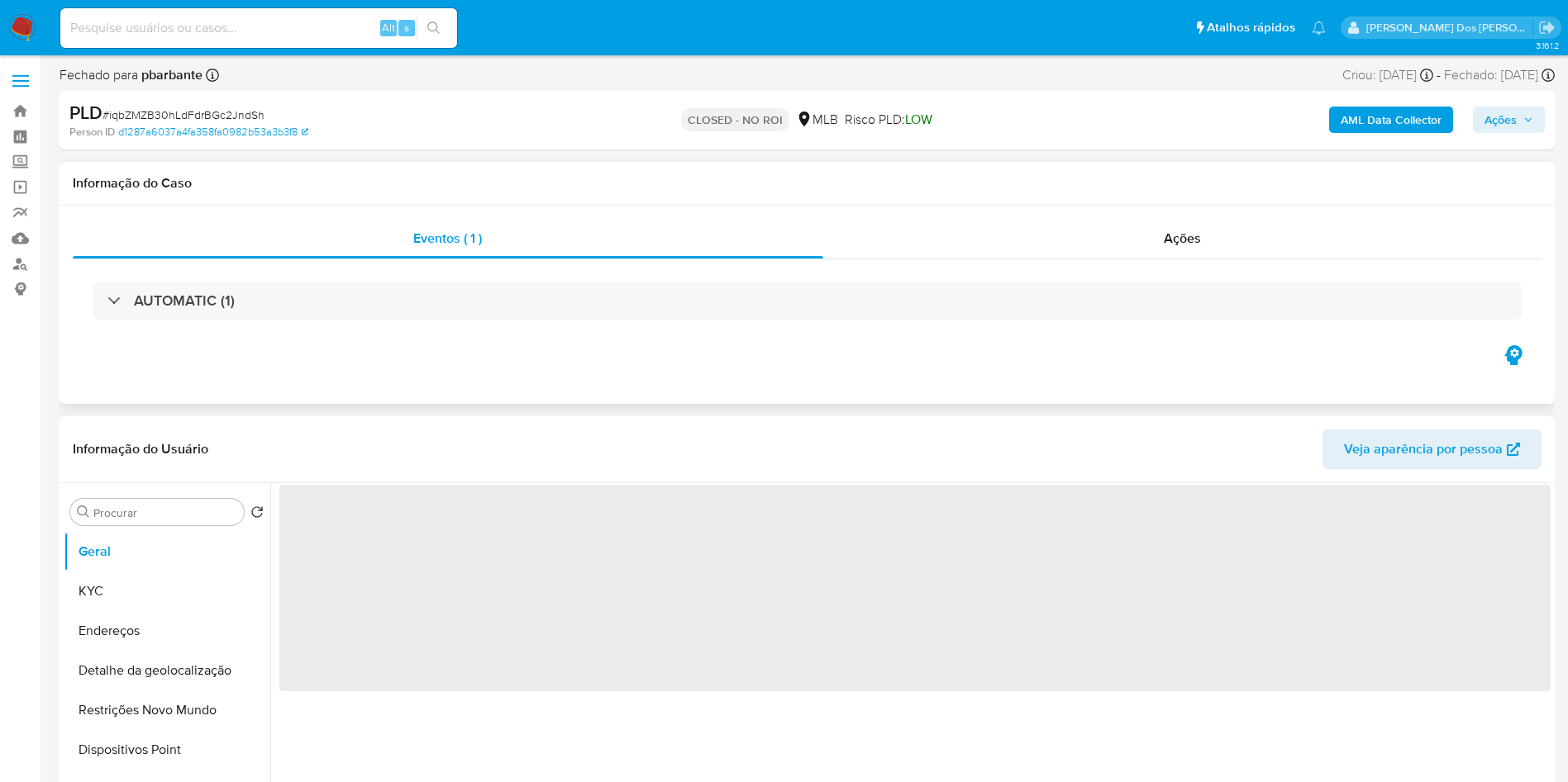
select select "10"
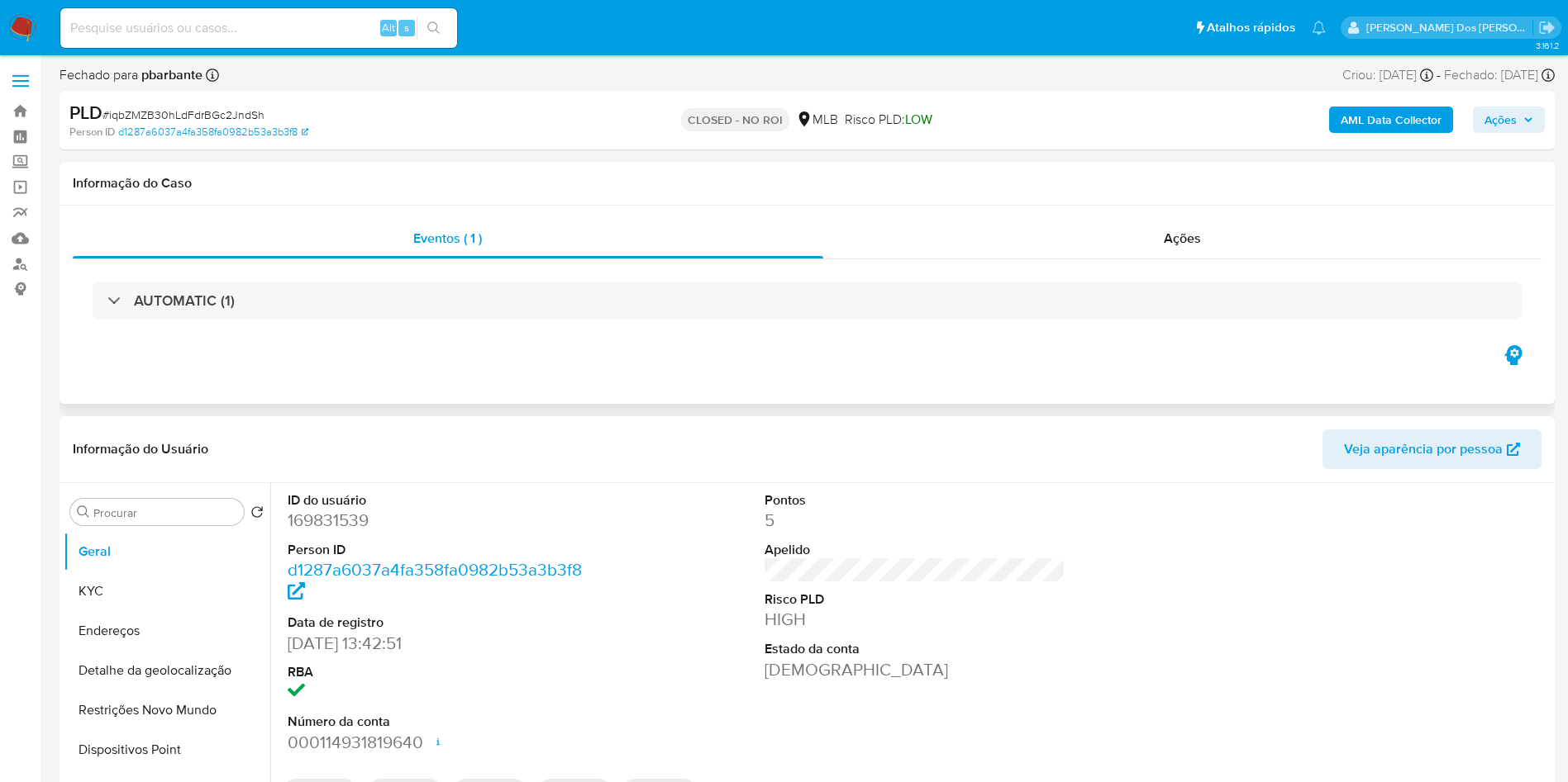
click at [1334, 398] on div "Eventos ( 1 ) Ações AUTOMATIC (1)" at bounding box center [806, 304] width 1495 height 198
